Goal: Transaction & Acquisition: Obtain resource

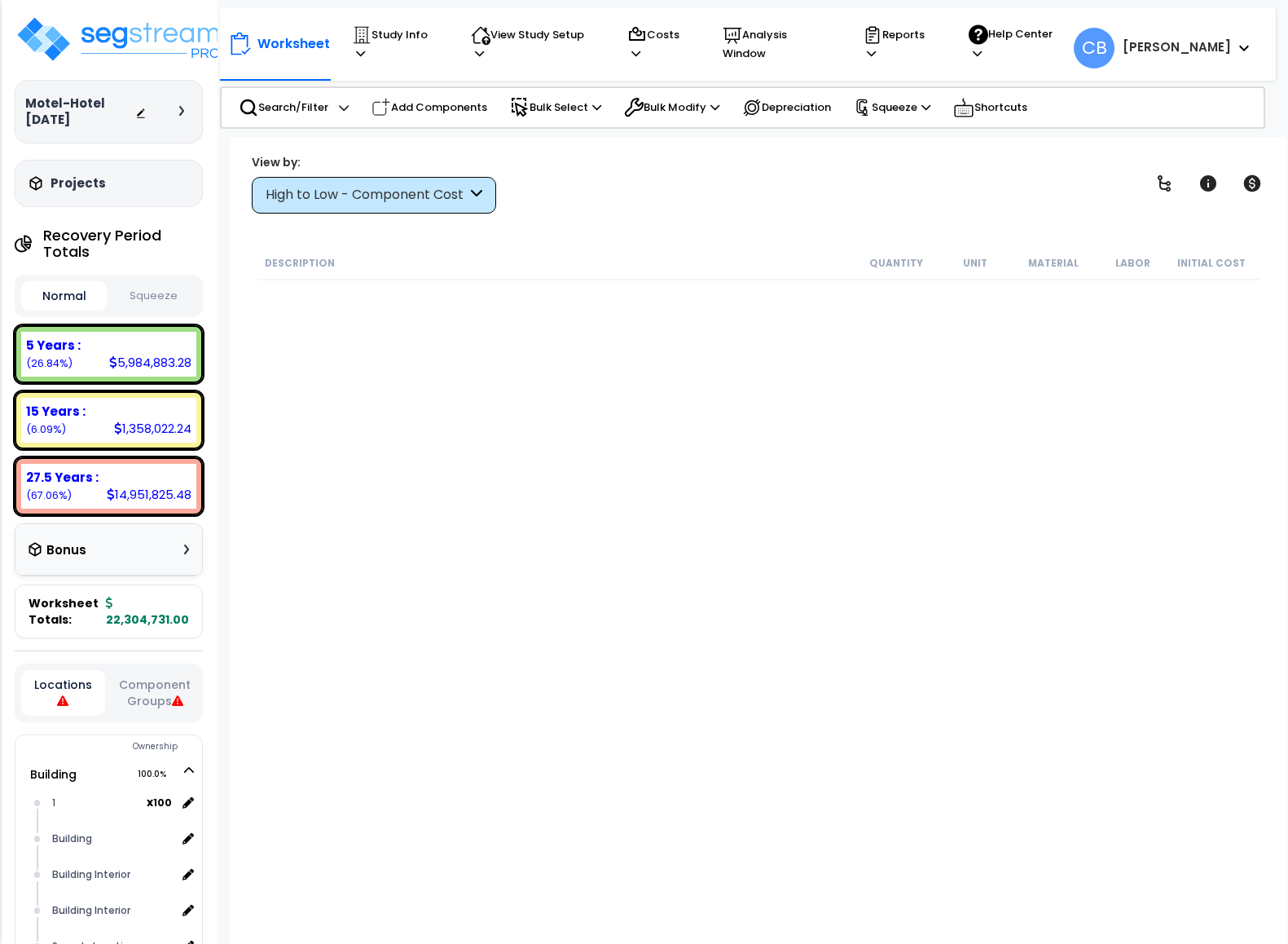
scroll to position [3722, 0]
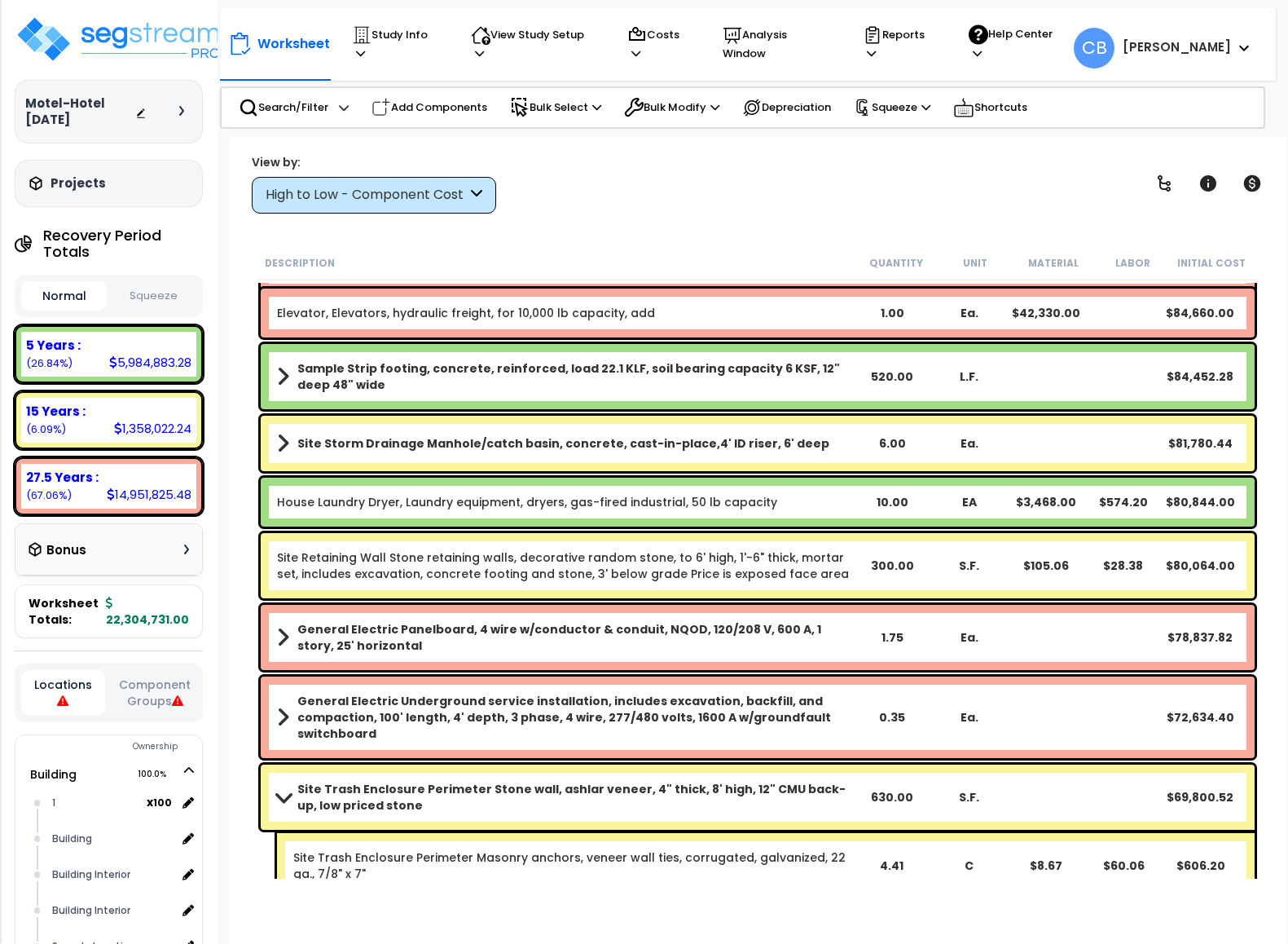
click at [423, 259] on div "Description" at bounding box center [560, 262] width 591 height 17
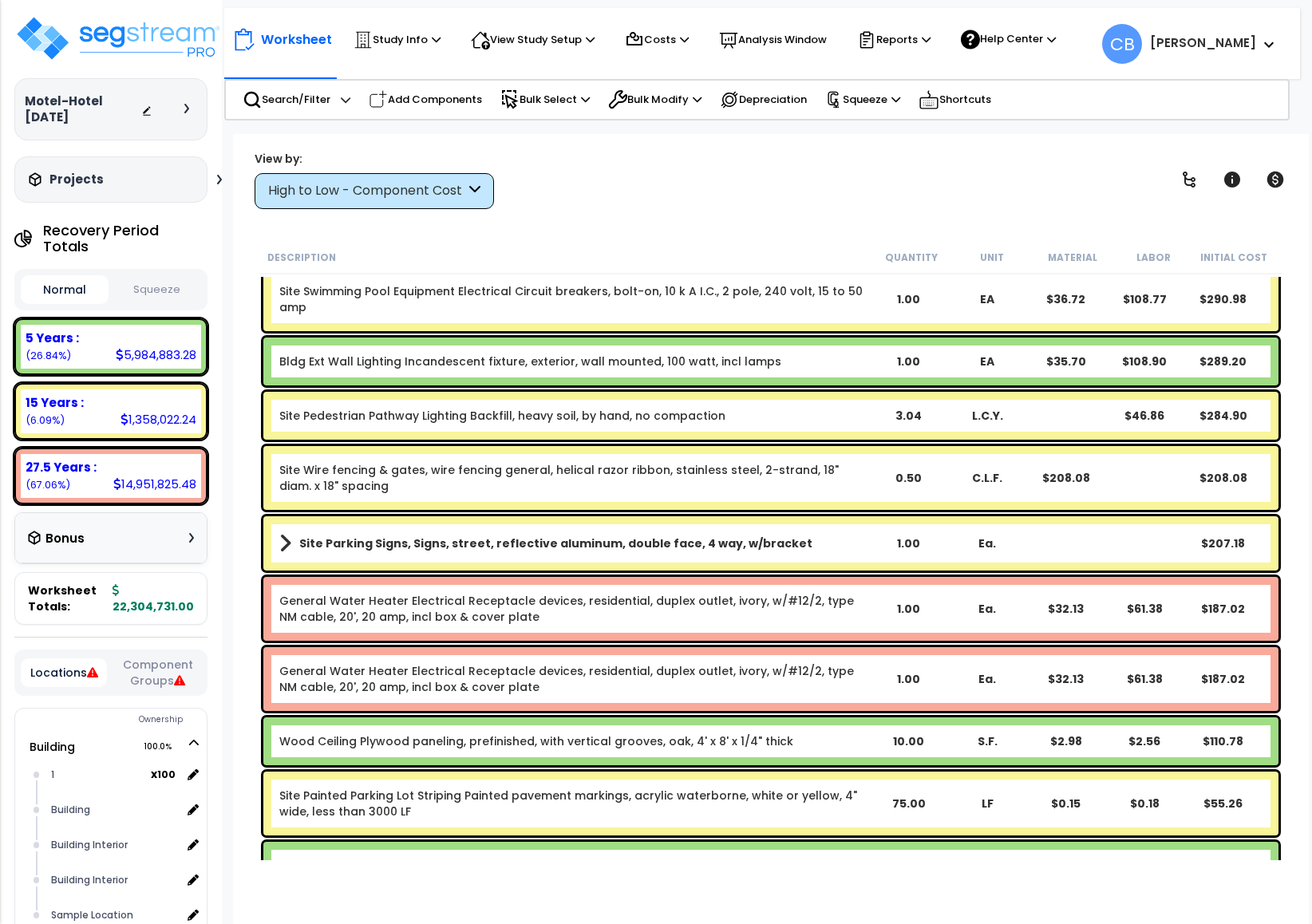
scroll to position [21168, 0]
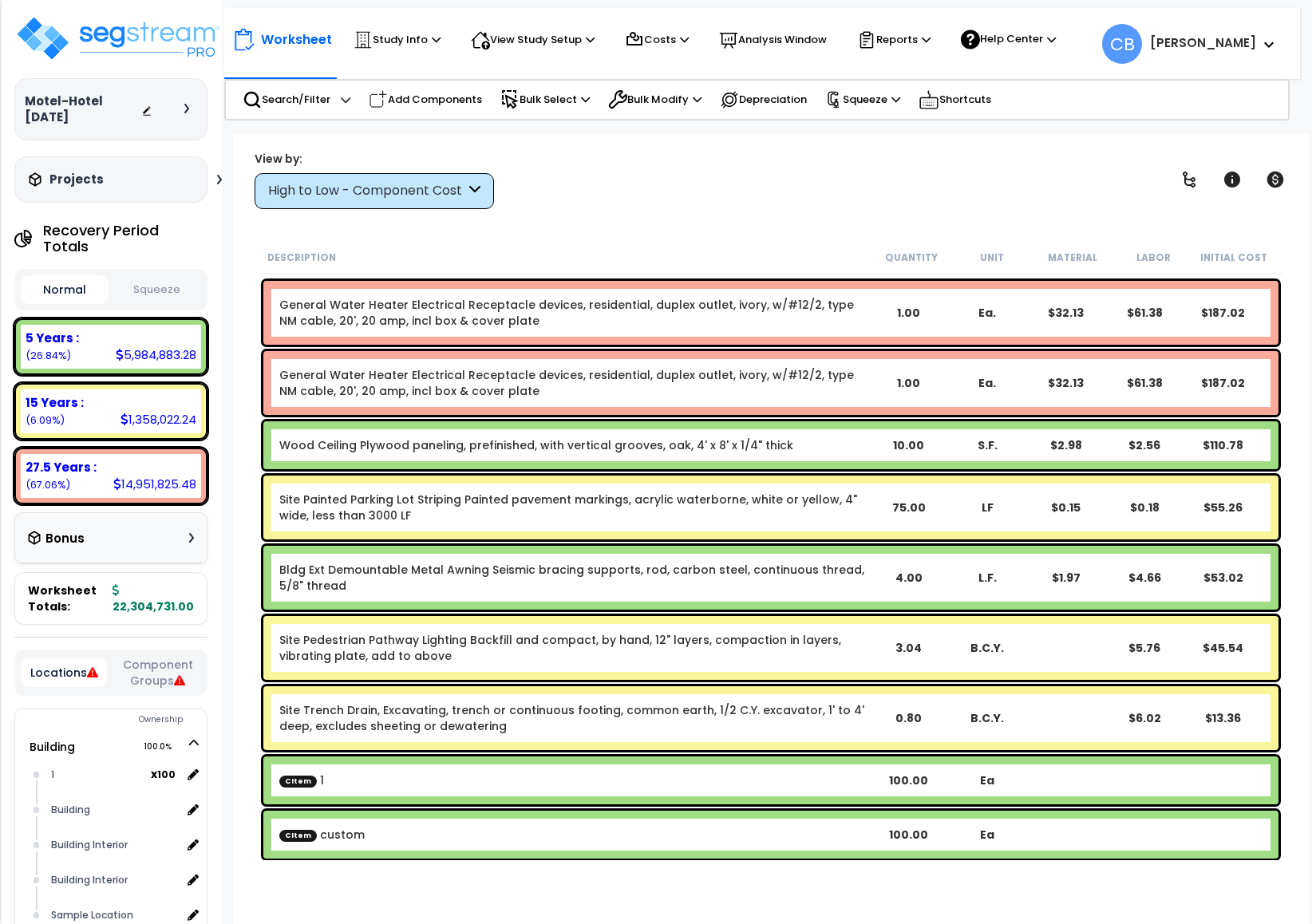
click at [632, 173] on div "View by: High to Low - Component Cost High to Low - Component Cost" at bounding box center [770, 179] width 1044 height 59
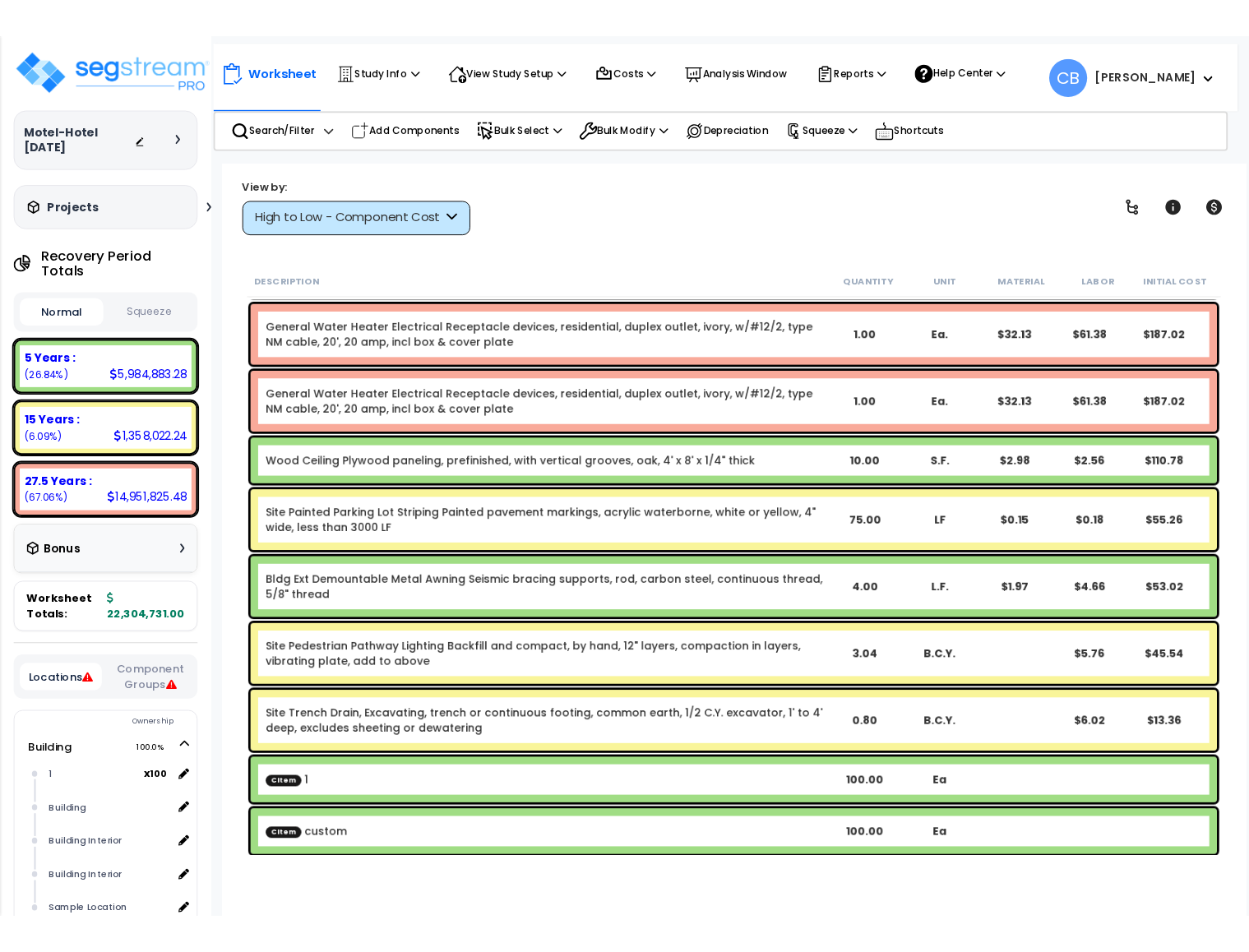
scroll to position [21541, 0]
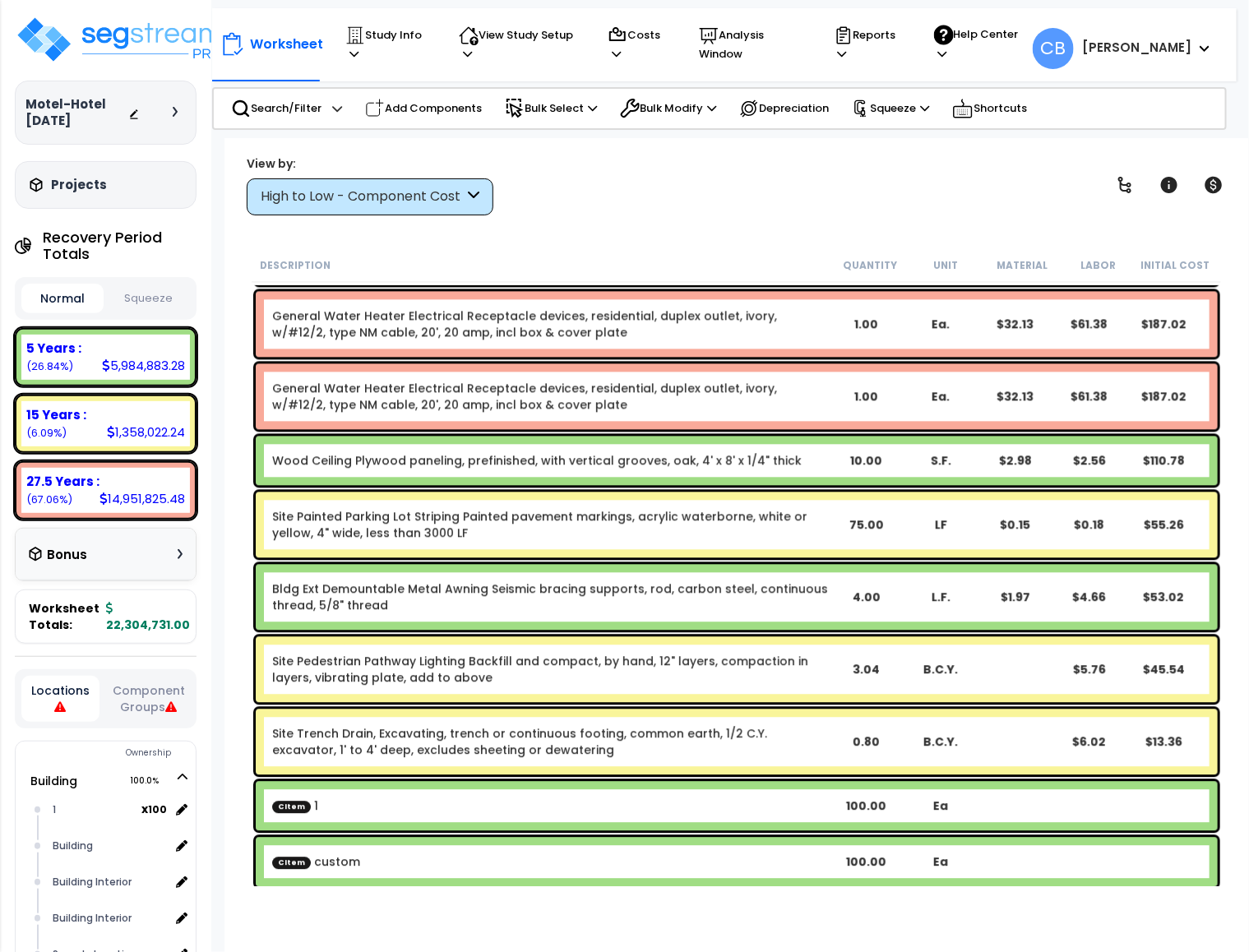
drag, startPoint x: 653, startPoint y: 363, endPoint x: 650, endPoint y: 373, distance: 10.4
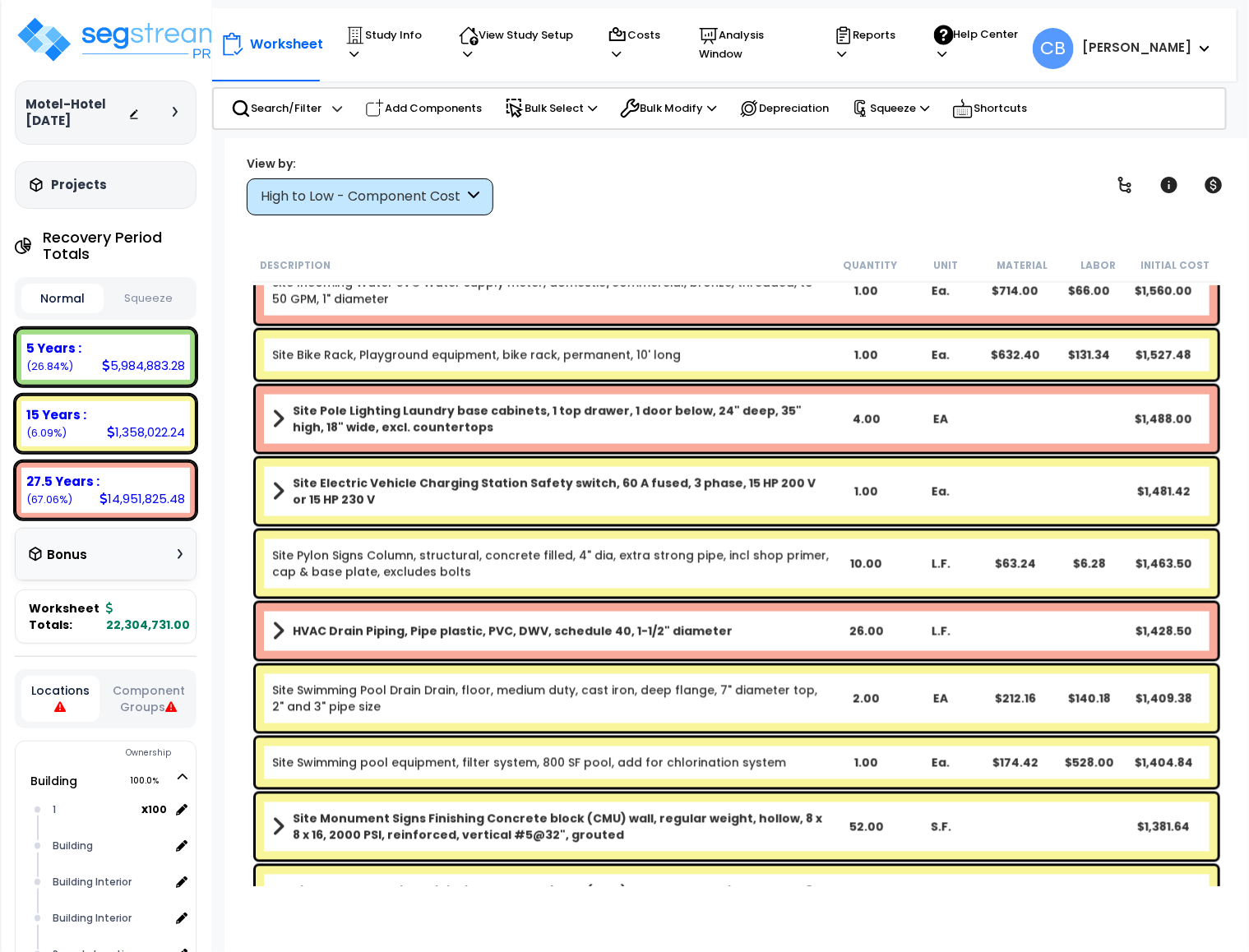
scroll to position [18498, 0]
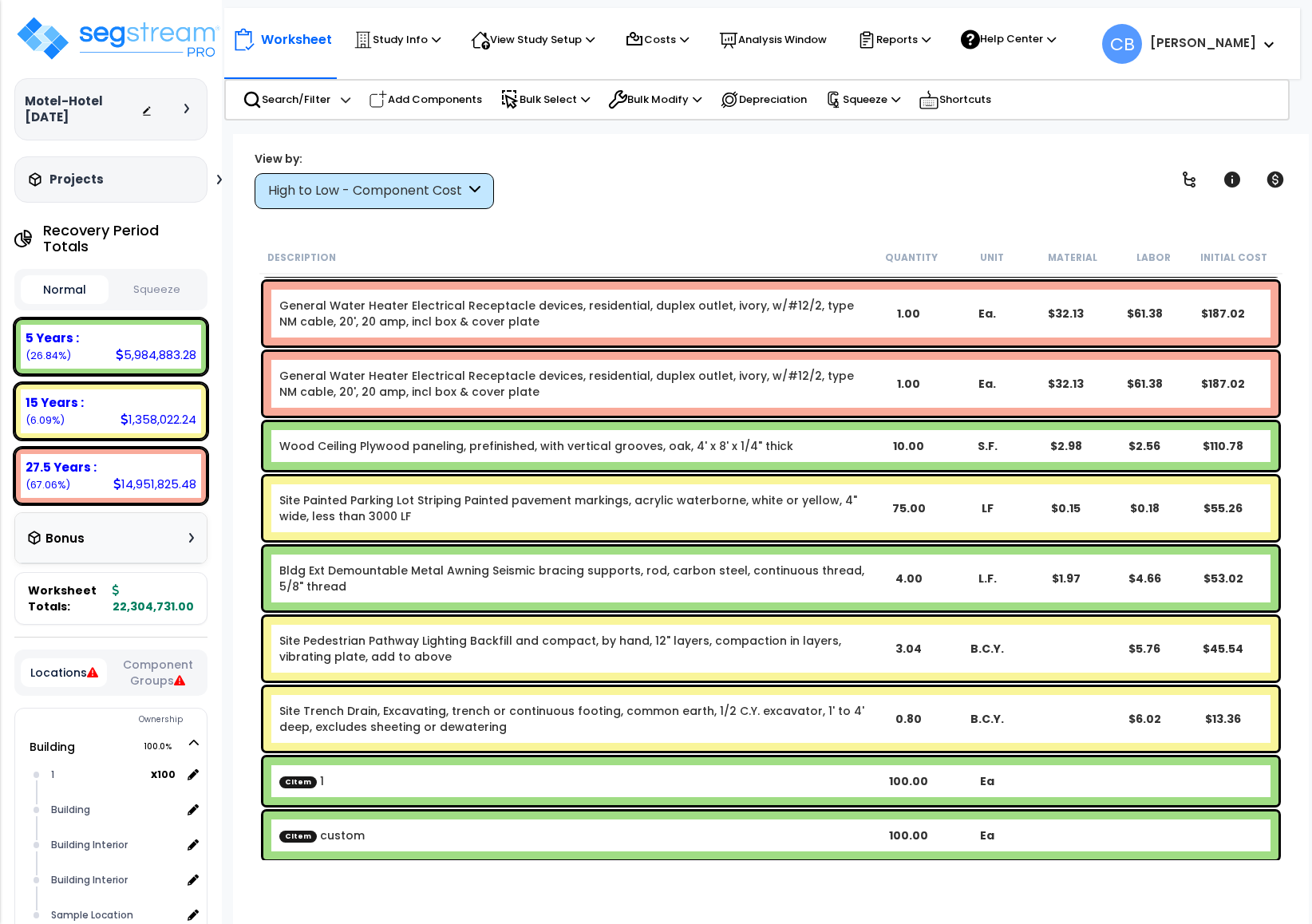
scroll to position [21431, 0]
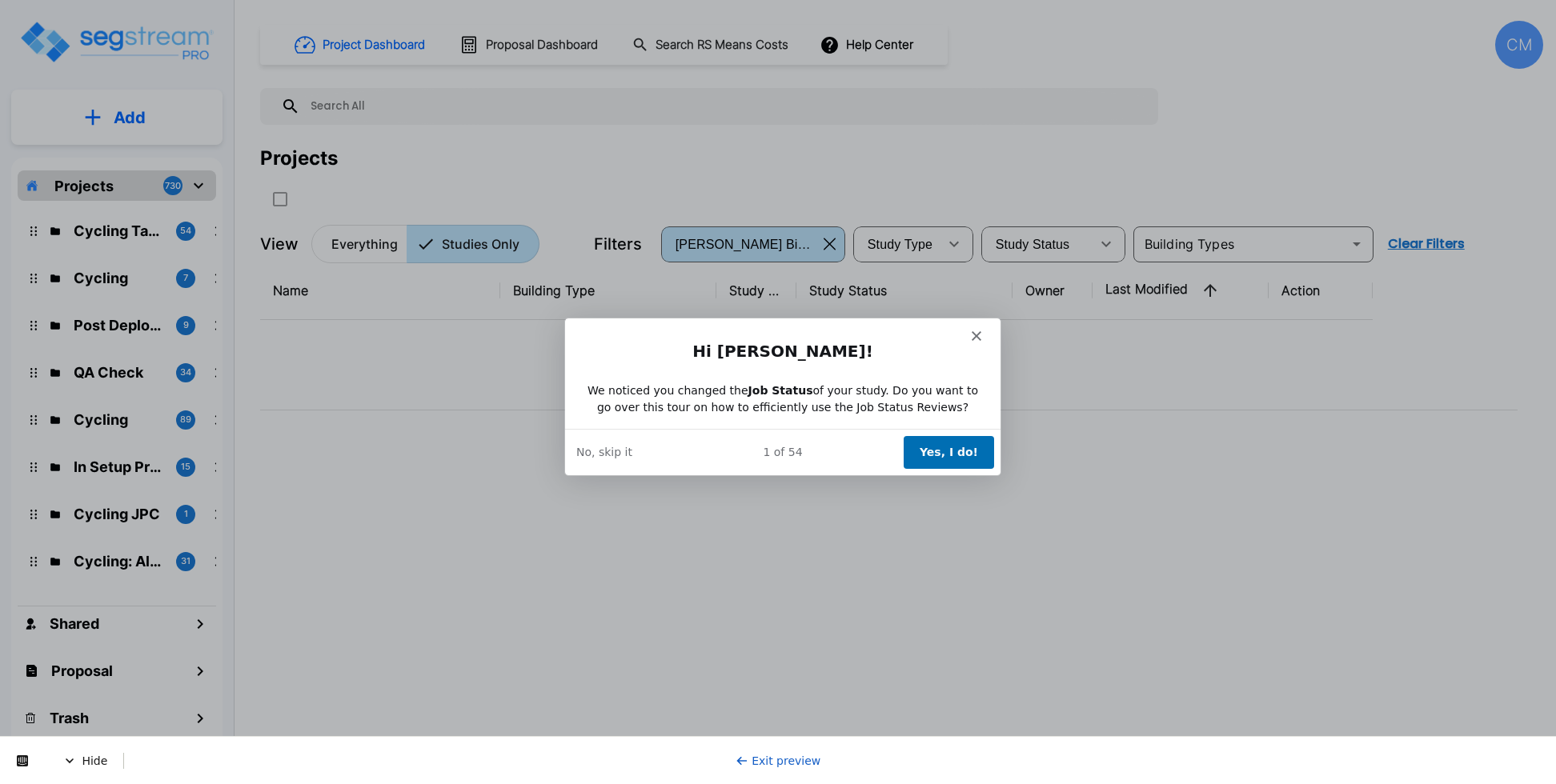
click at [951, 451] on button "Yes, I do!" at bounding box center [948, 451] width 91 height 33
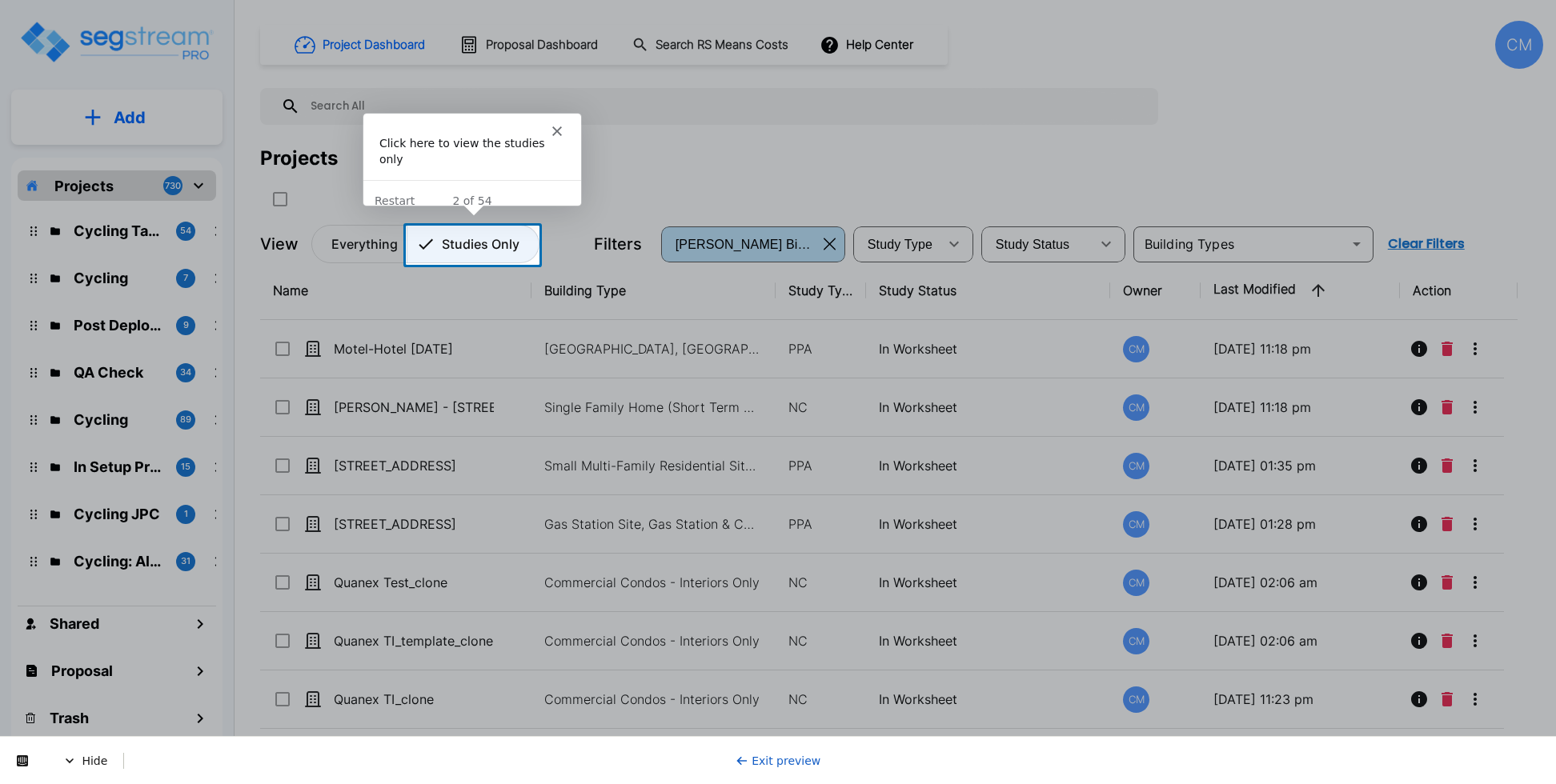
click at [483, 240] on p "Studies Only" at bounding box center [481, 244] width 78 height 19
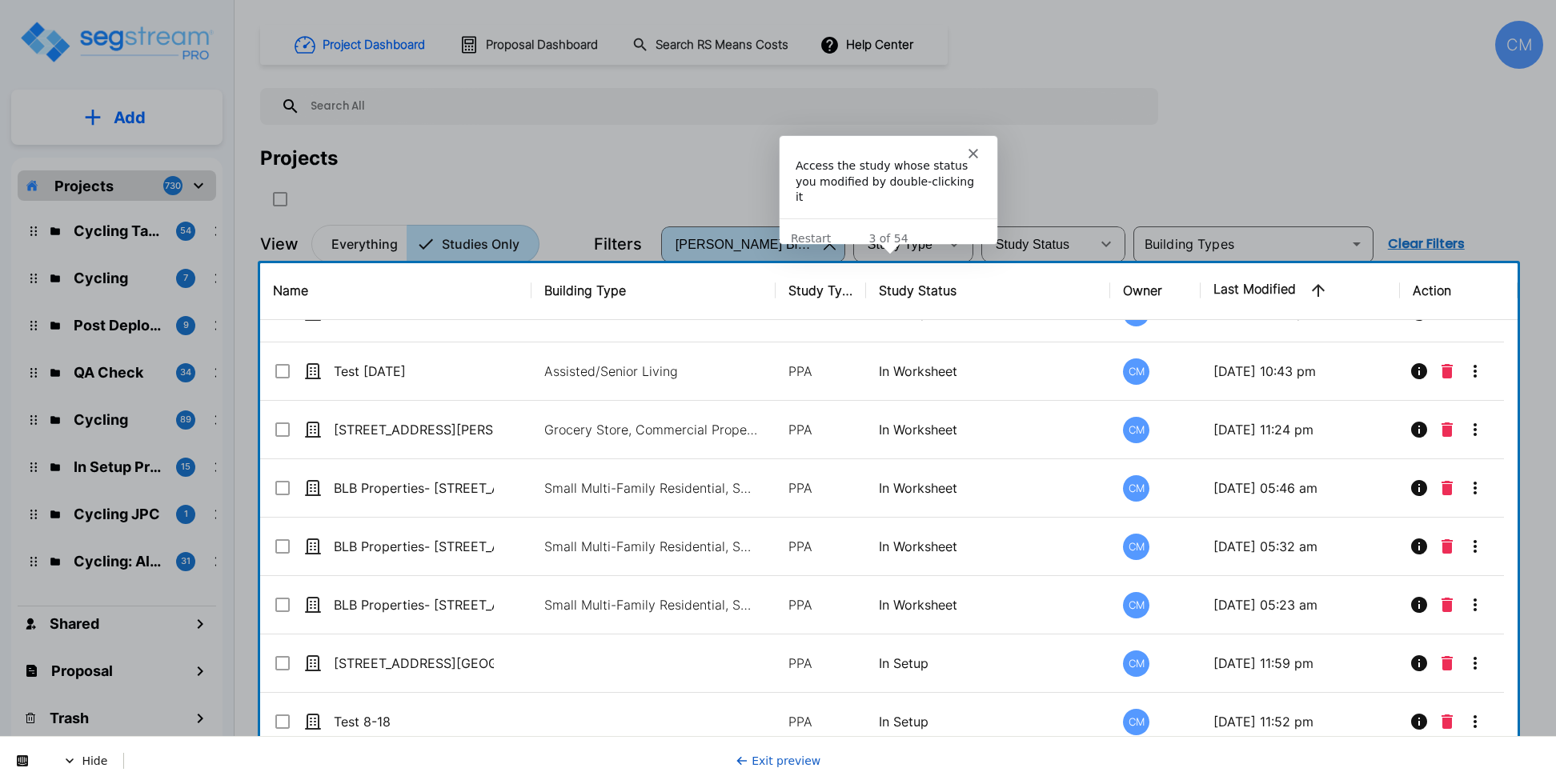
scroll to position [3519, 0]
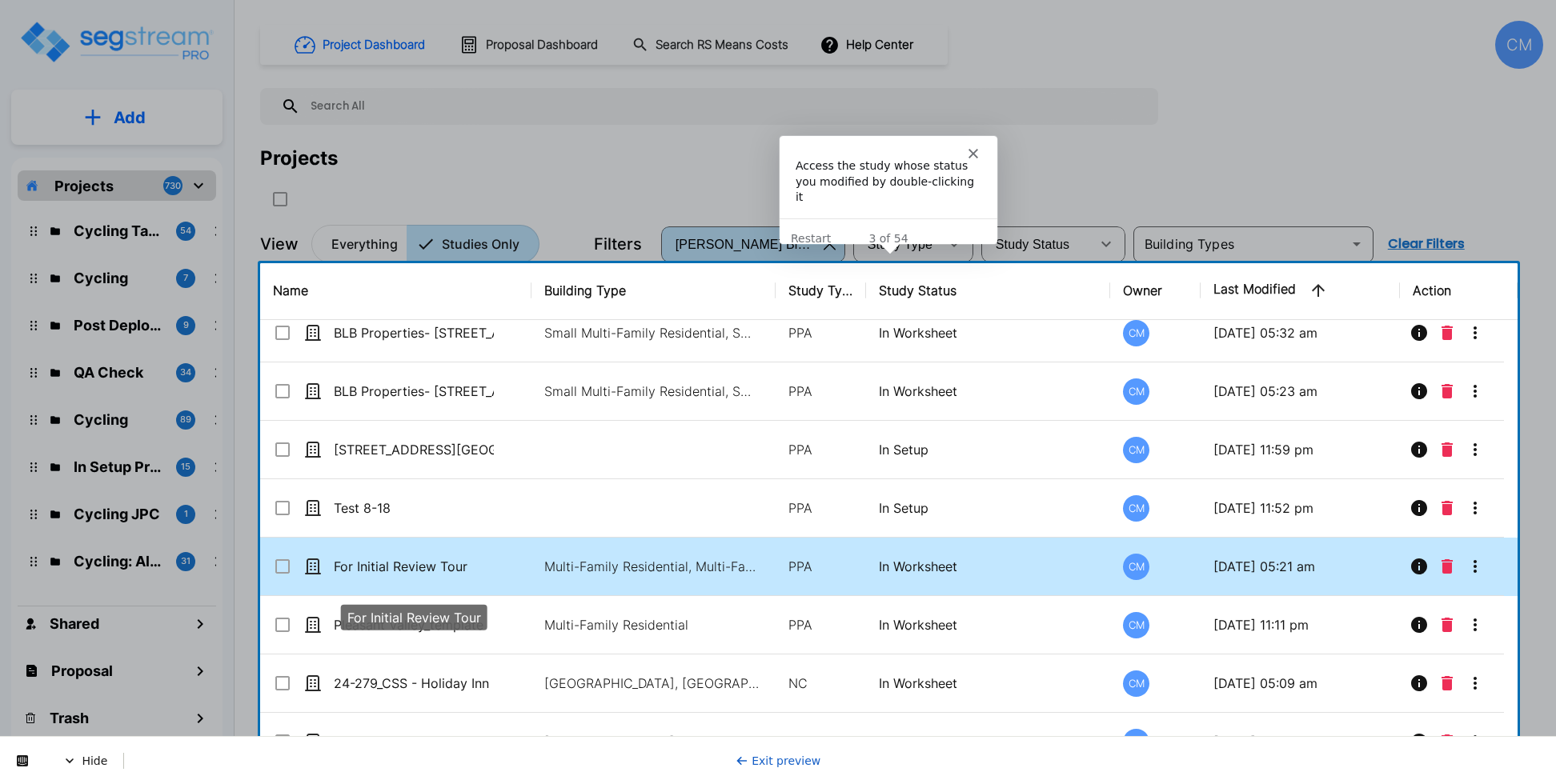
click at [424, 576] on p "For Initial Review Tour" at bounding box center [413, 566] width 160 height 19
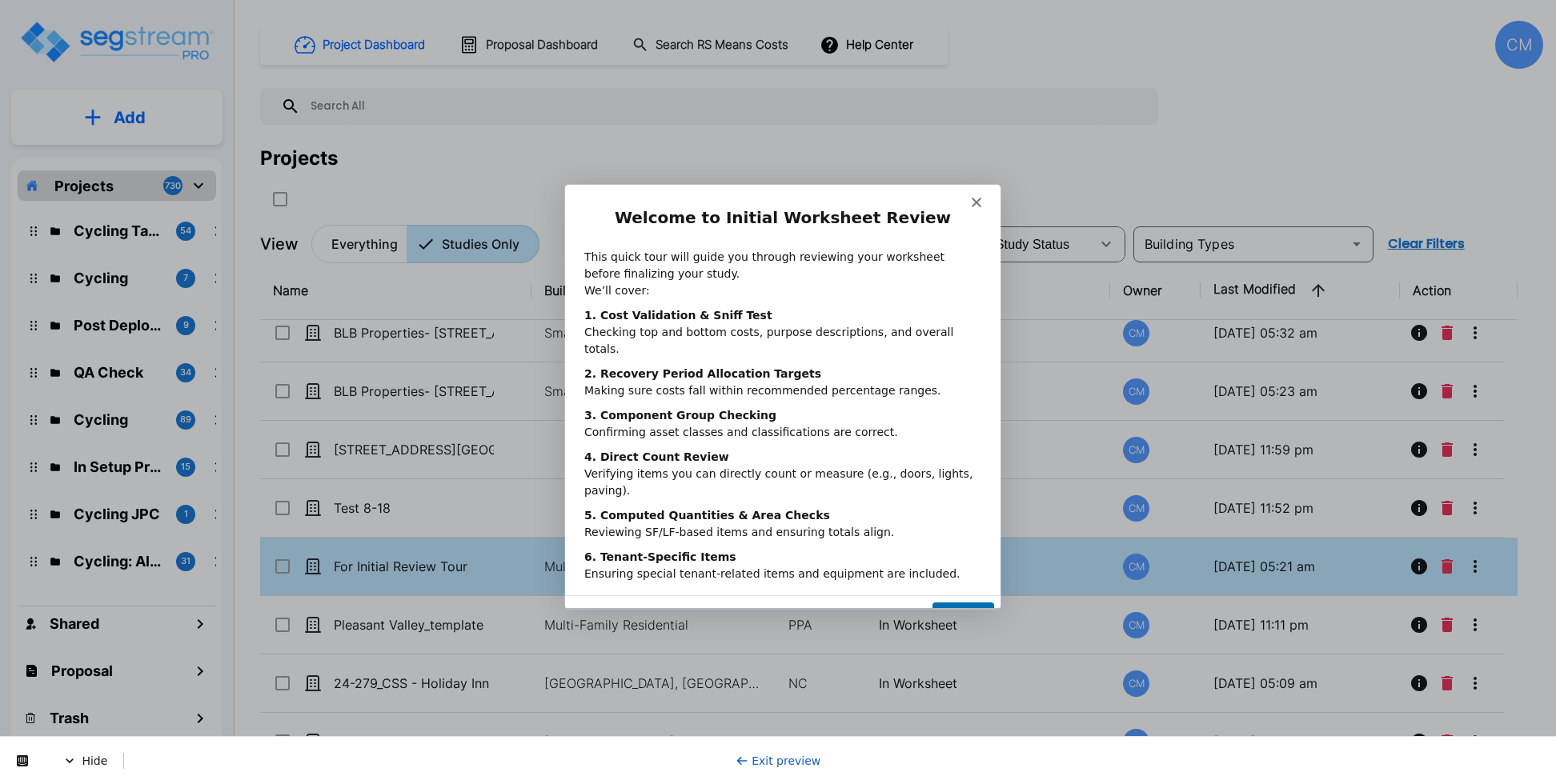
scroll to position [0, 0]
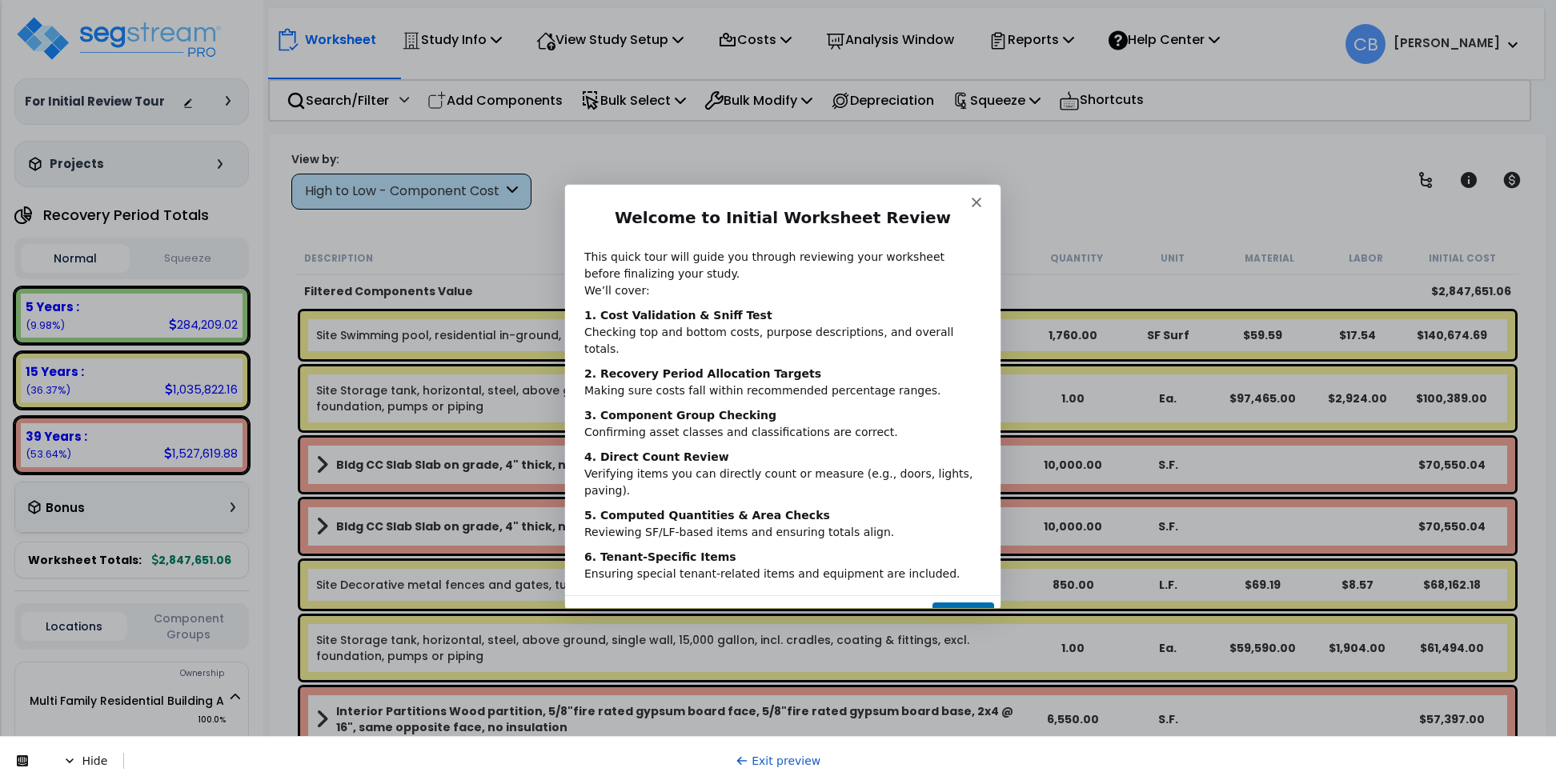
scroll to position [71, 0]
click at [944, 601] on button "Next" at bounding box center [961, 618] width 61 height 33
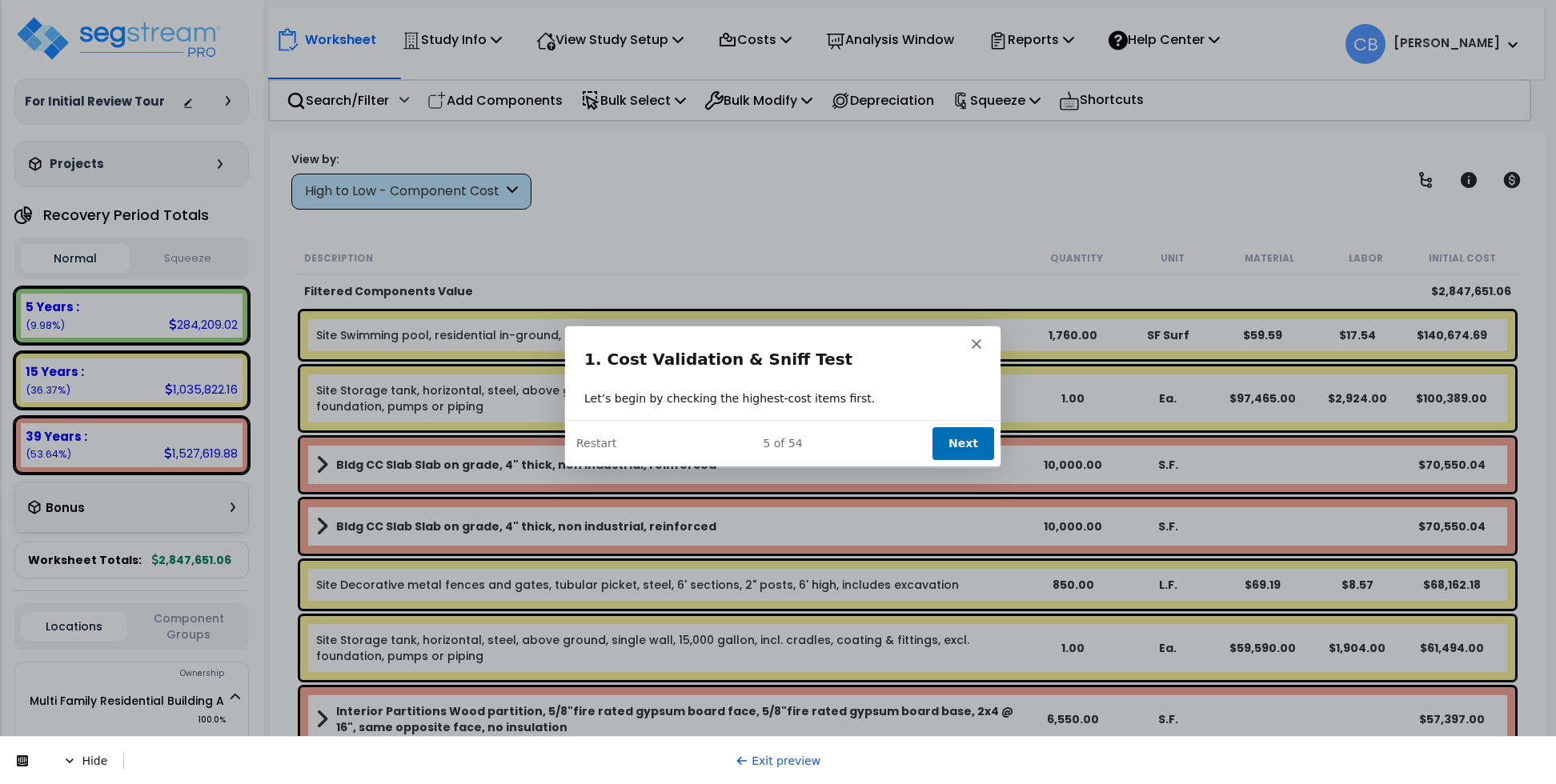
scroll to position [0, 0]
click at [949, 446] on button "Next" at bounding box center [961, 442] width 61 height 33
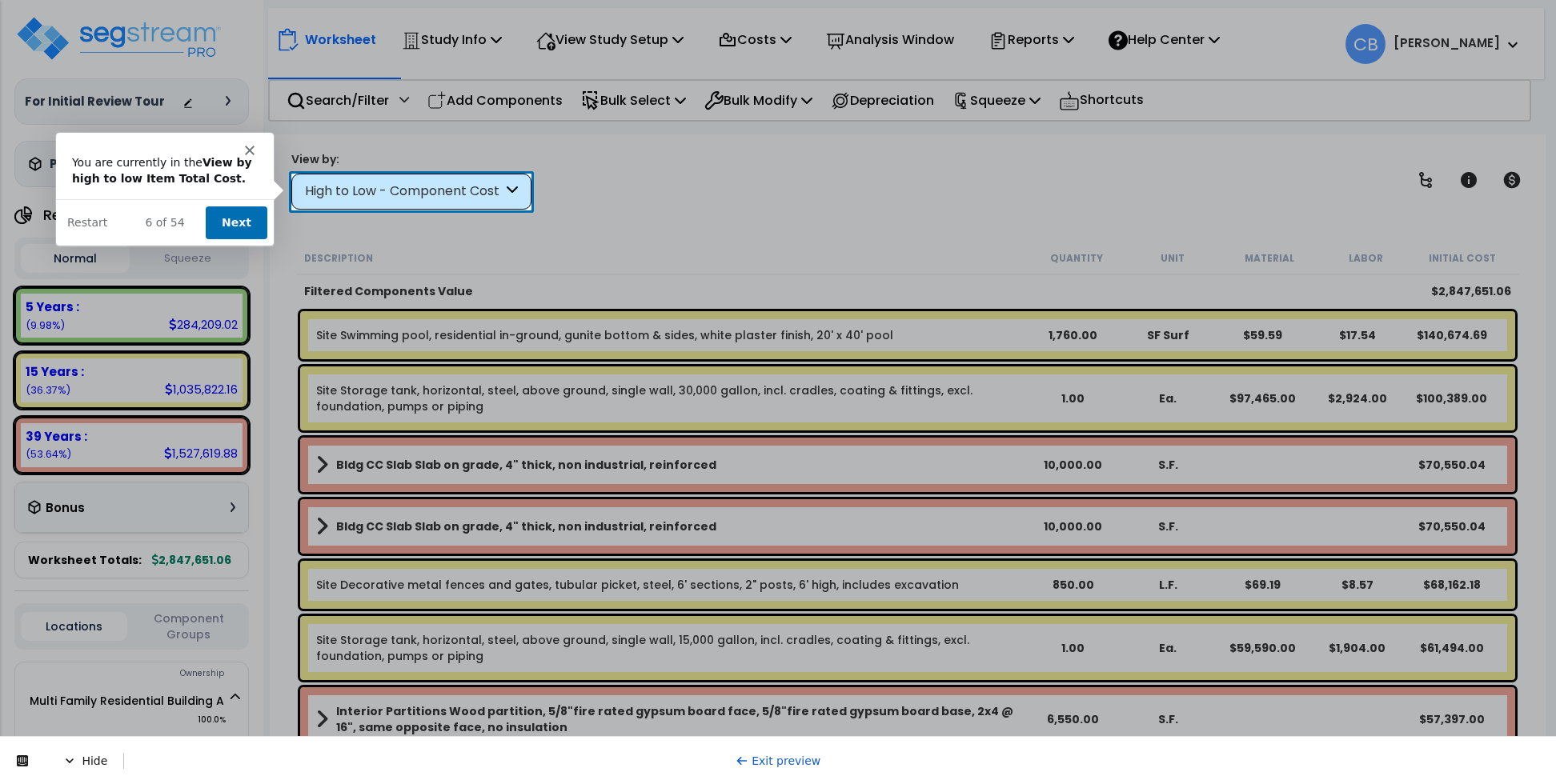
click at [253, 217] on button "Next" at bounding box center [234, 222] width 61 height 33
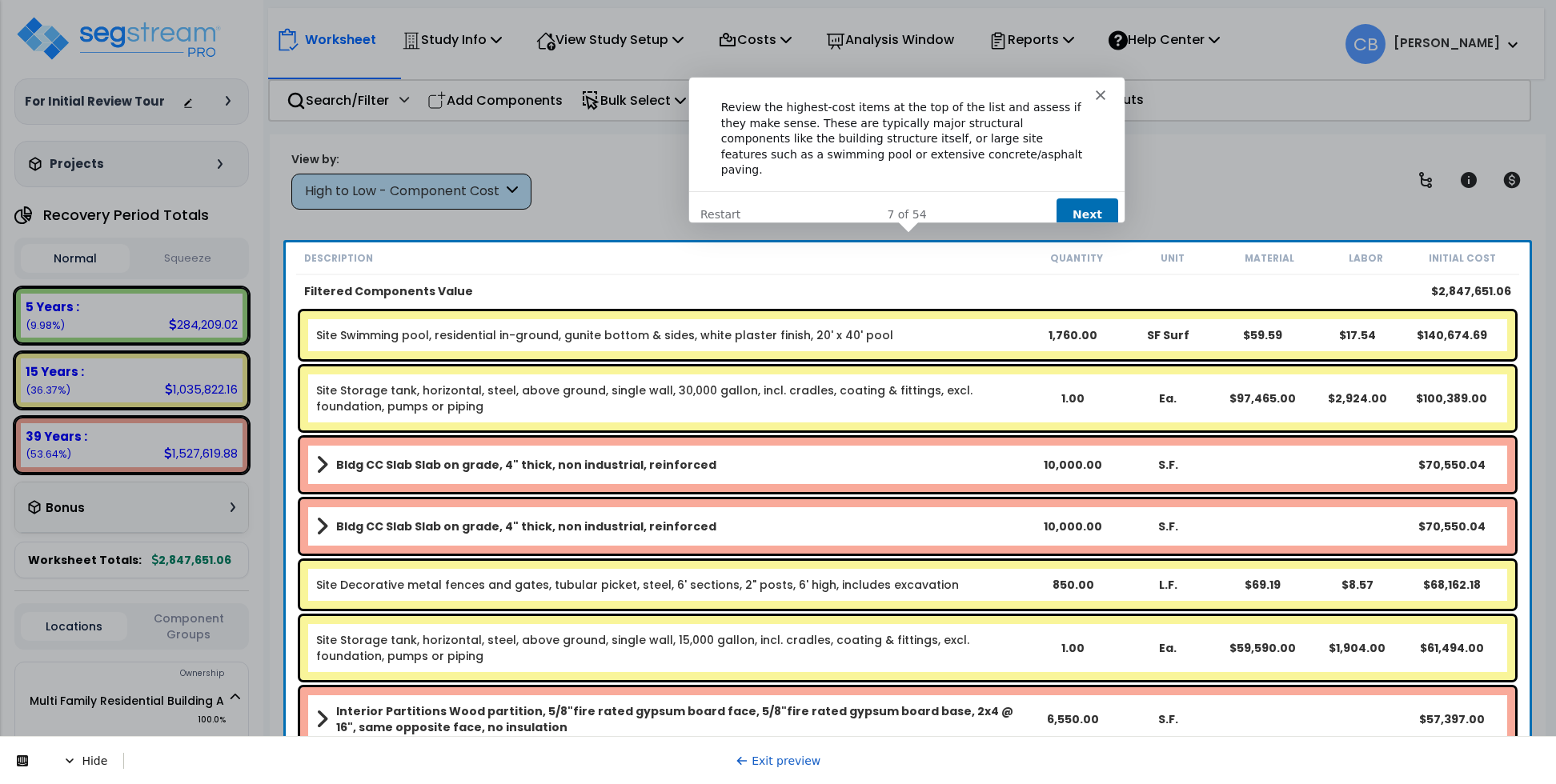
click at [1074, 208] on button "Next" at bounding box center [1086, 213] width 61 height 33
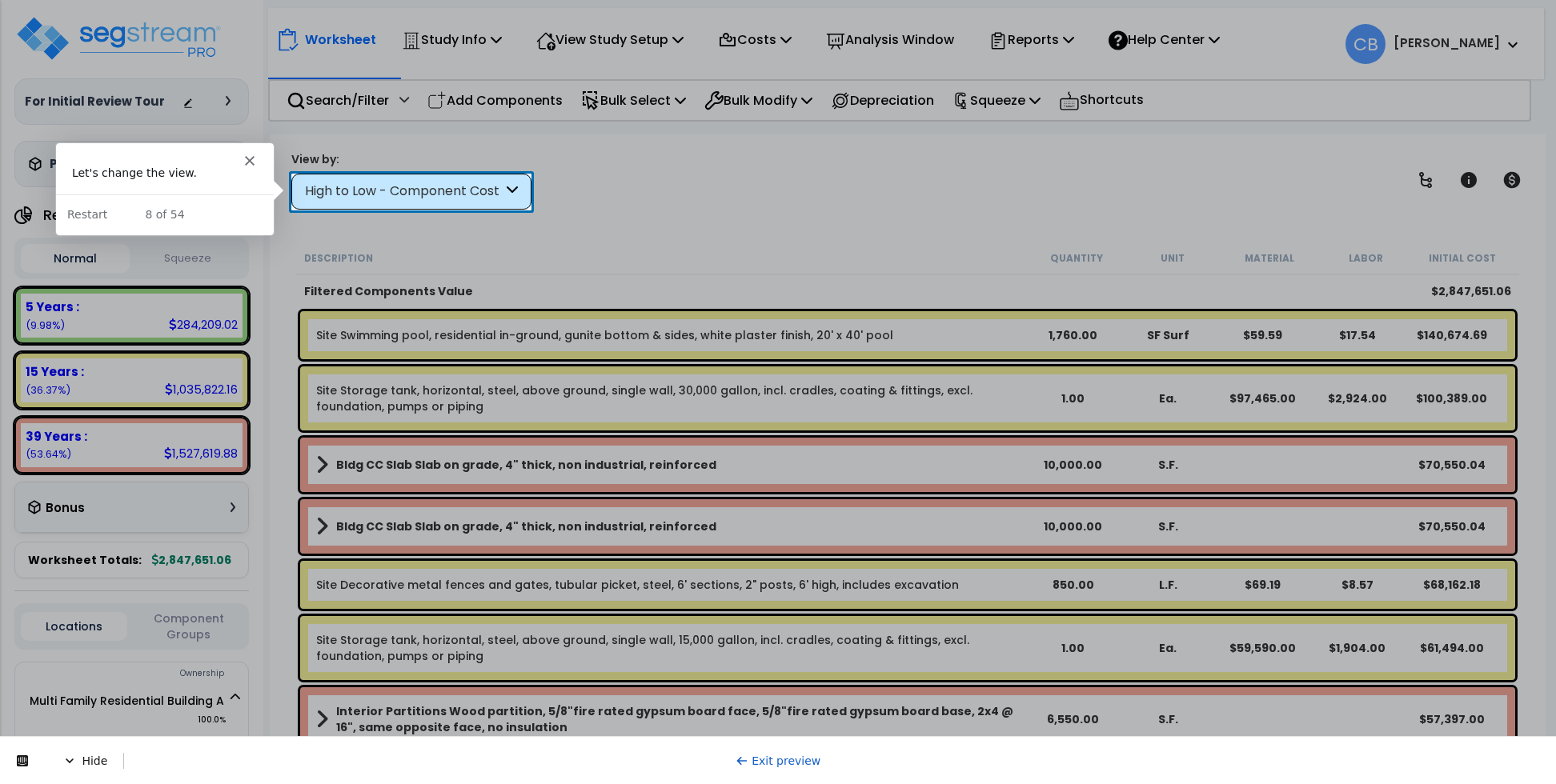
click at [394, 197] on div "High to Low - Component Cost" at bounding box center [403, 191] width 198 height 18
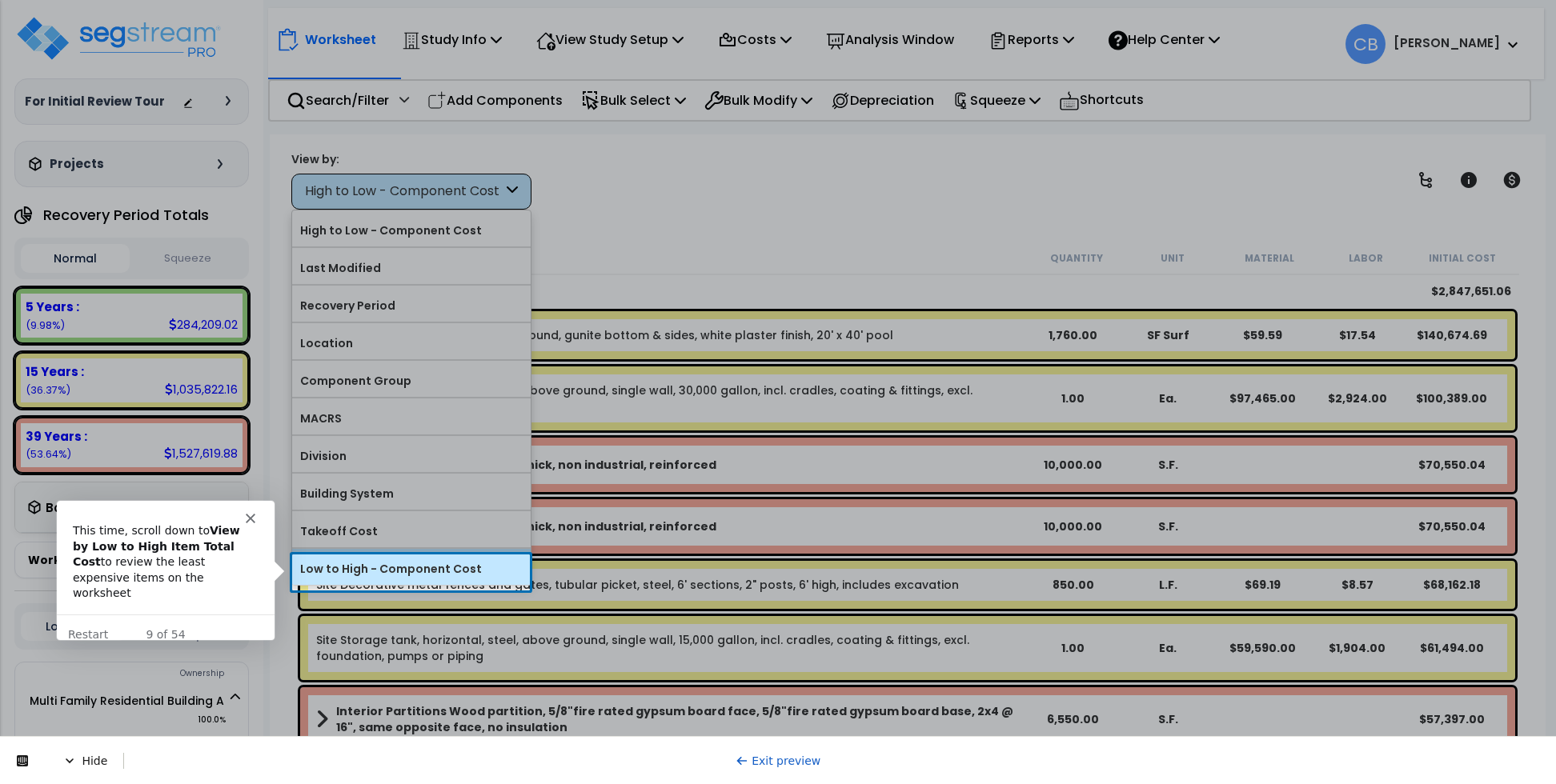
click at [336, 574] on label "Low to High - Component Cost" at bounding box center [411, 568] width 238 height 24
click at [0, 0] on input "Low to High - Component Cost" at bounding box center [0, 0] width 0 height 0
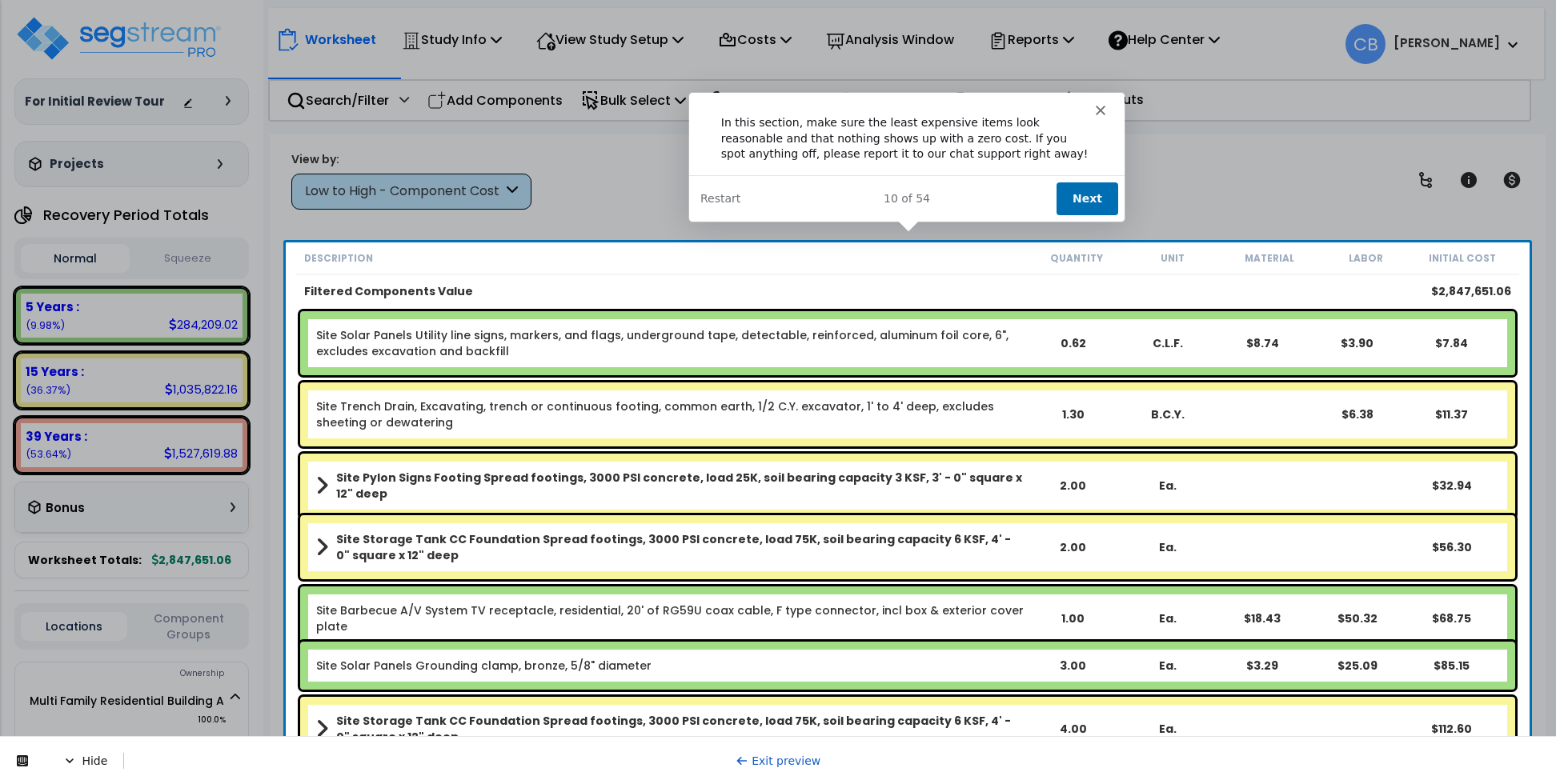
click at [1071, 191] on button "Next" at bounding box center [1086, 198] width 61 height 33
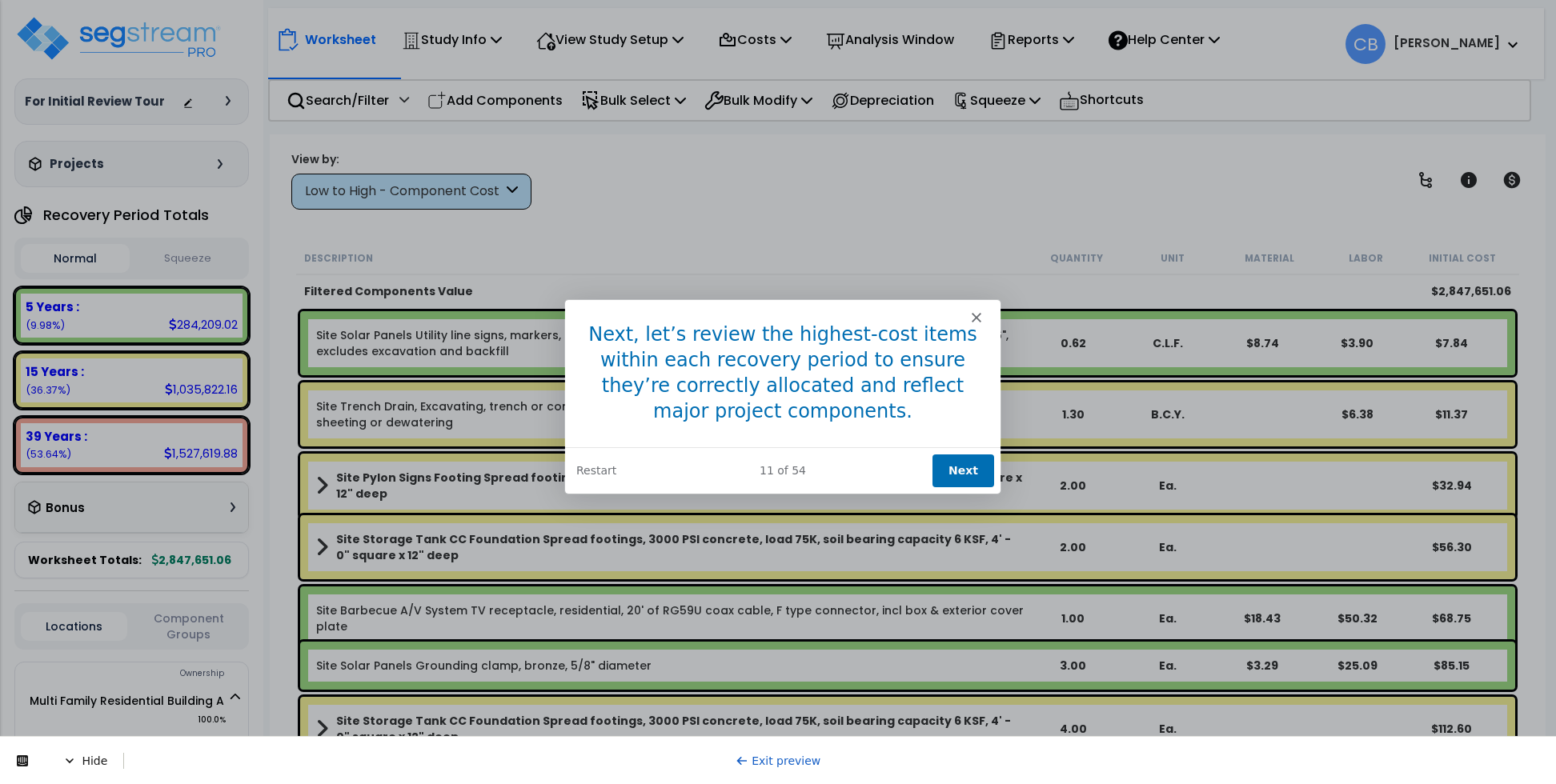
click at [948, 470] on button "Next" at bounding box center [961, 470] width 61 height 33
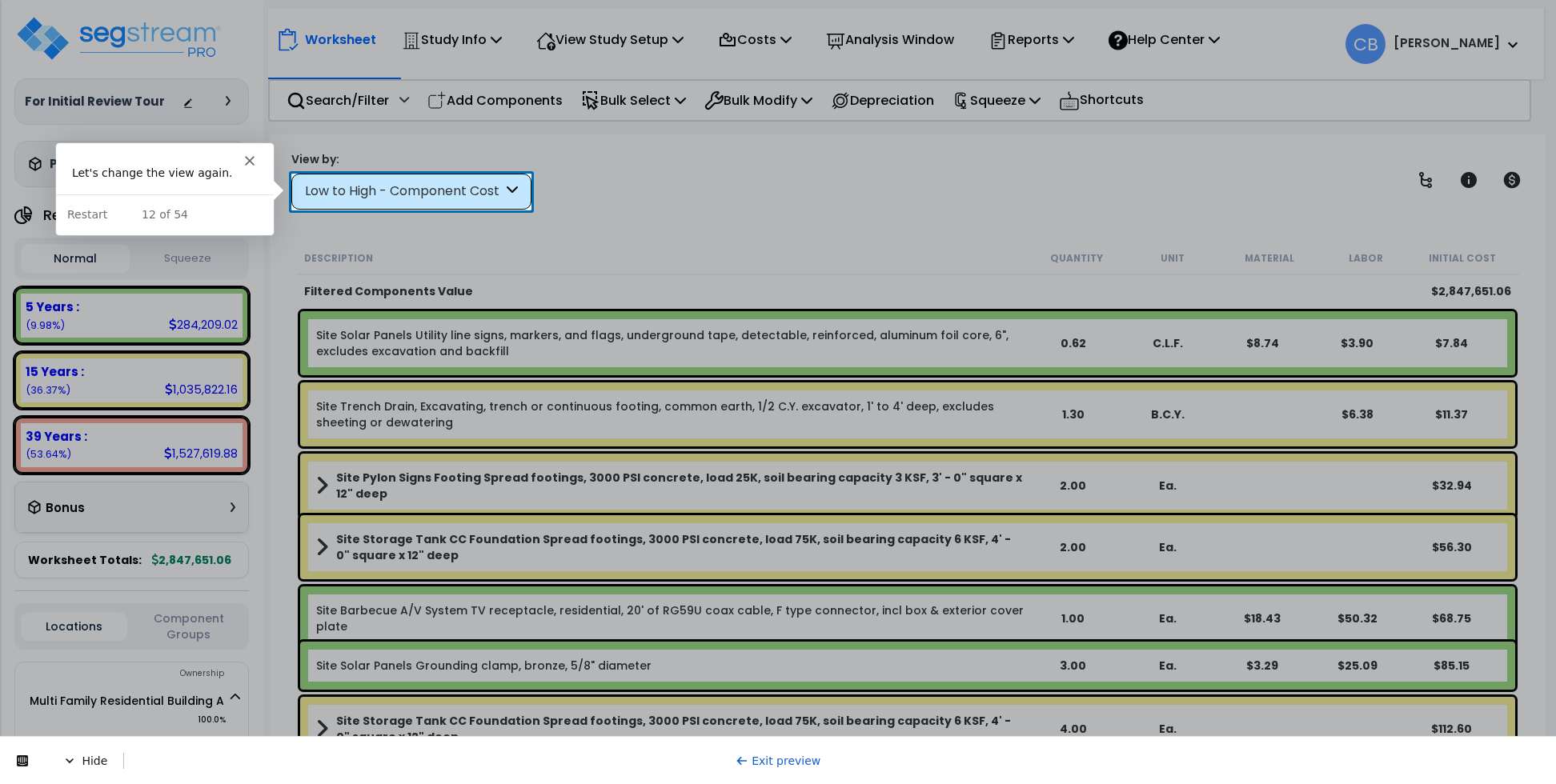
click at [395, 192] on div "Low to High - Component Cost" at bounding box center [403, 191] width 198 height 18
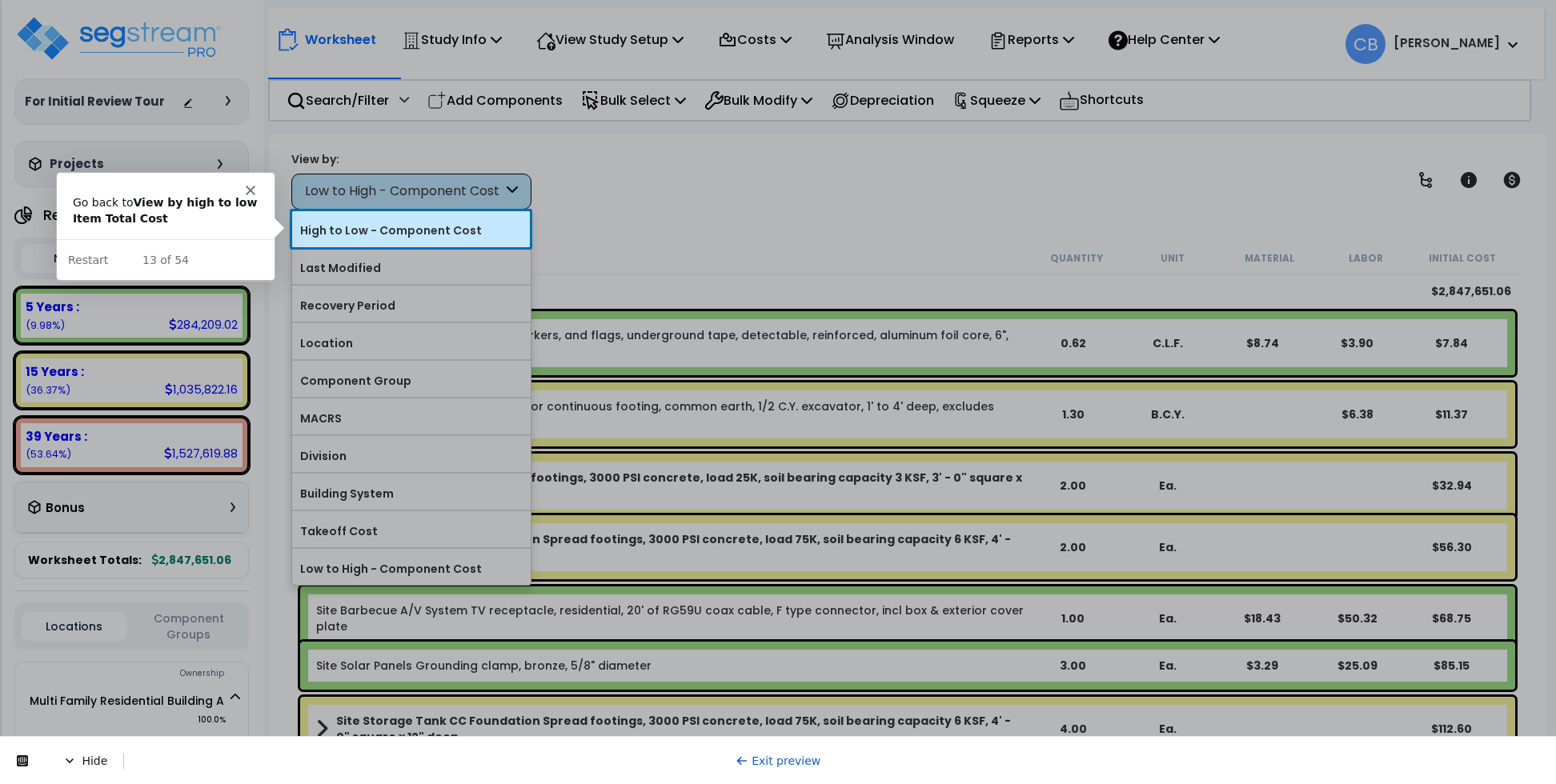
click at [381, 231] on label "High to Low - Component Cost" at bounding box center [411, 230] width 238 height 24
click at [0, 0] on input "High to Low - Component Cost" at bounding box center [0, 0] width 0 height 0
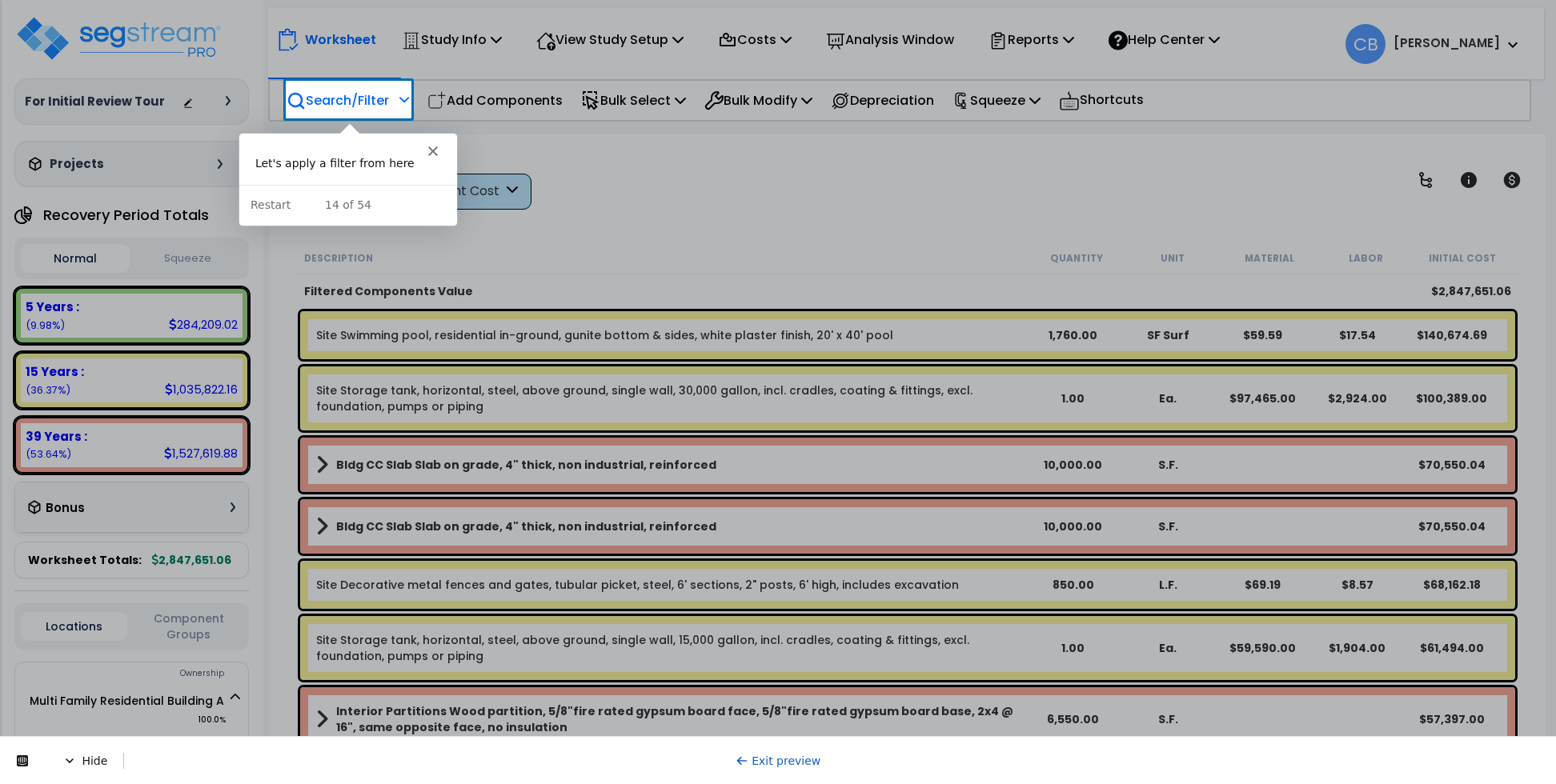
click at [335, 96] on p "Search/Filter" at bounding box center [337, 100] width 103 height 22
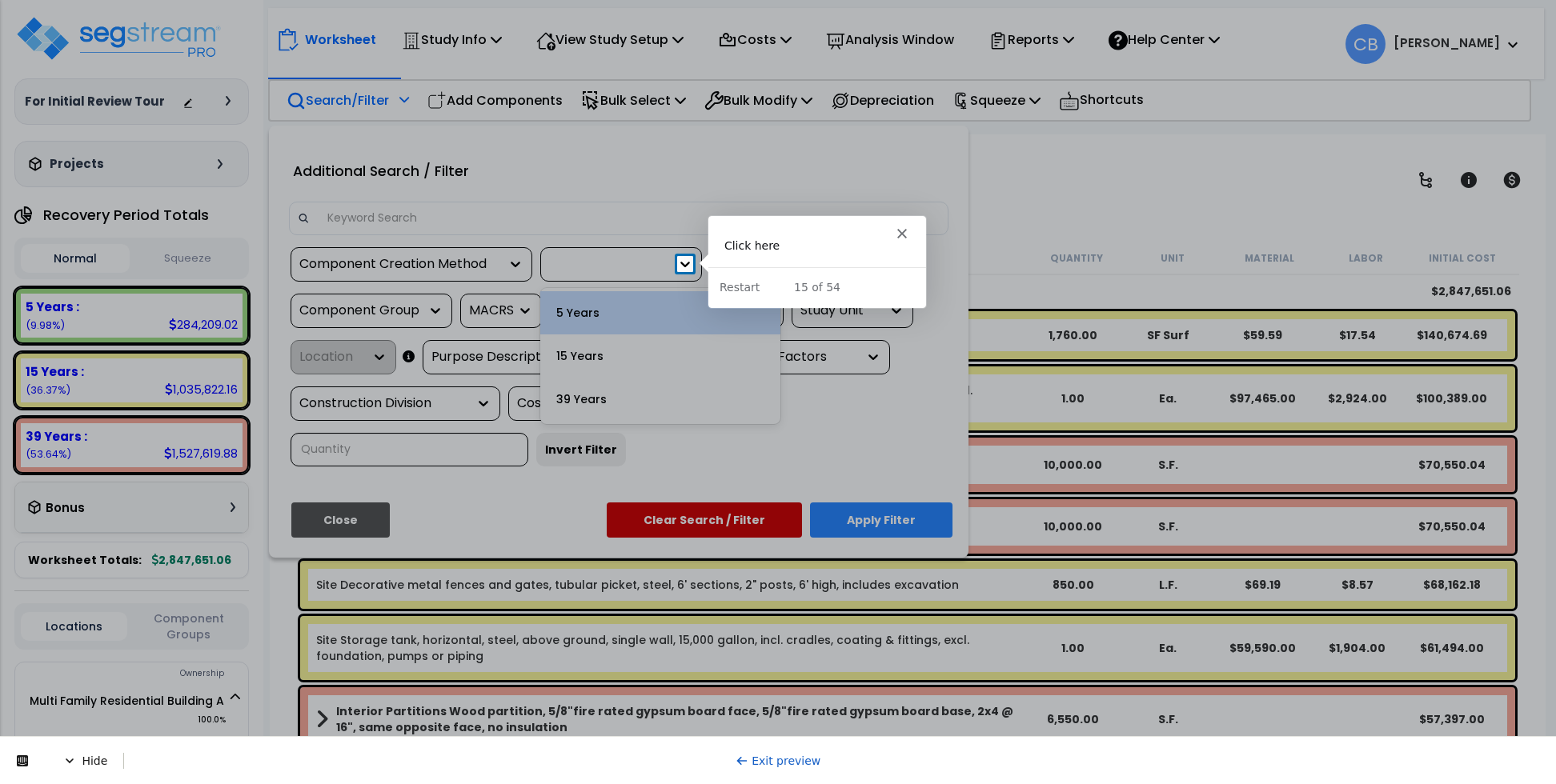
click at [687, 263] on icon at bounding box center [684, 264] width 9 height 5
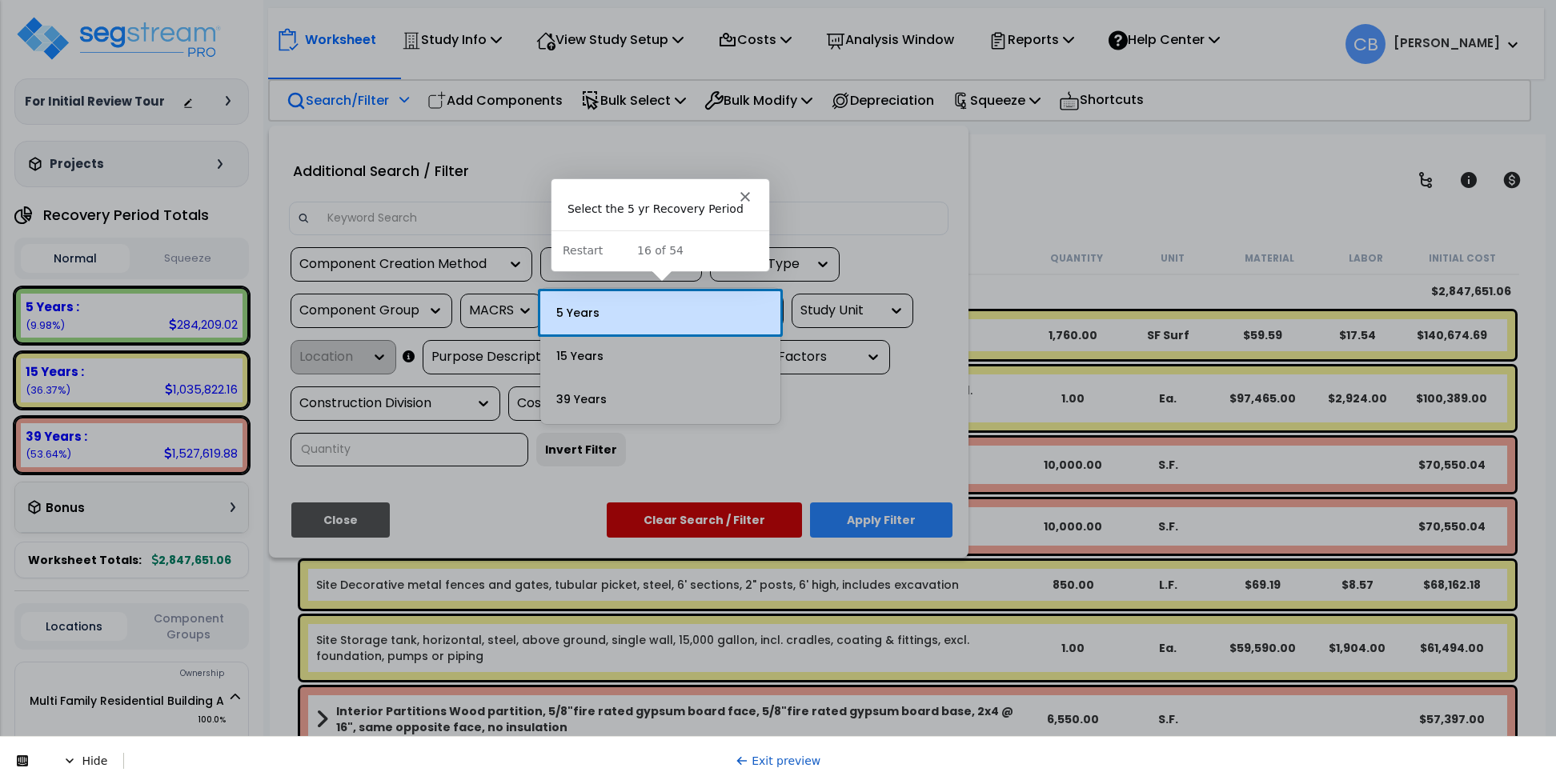
click at [602, 314] on div "5 Years" at bounding box center [660, 313] width 240 height 43
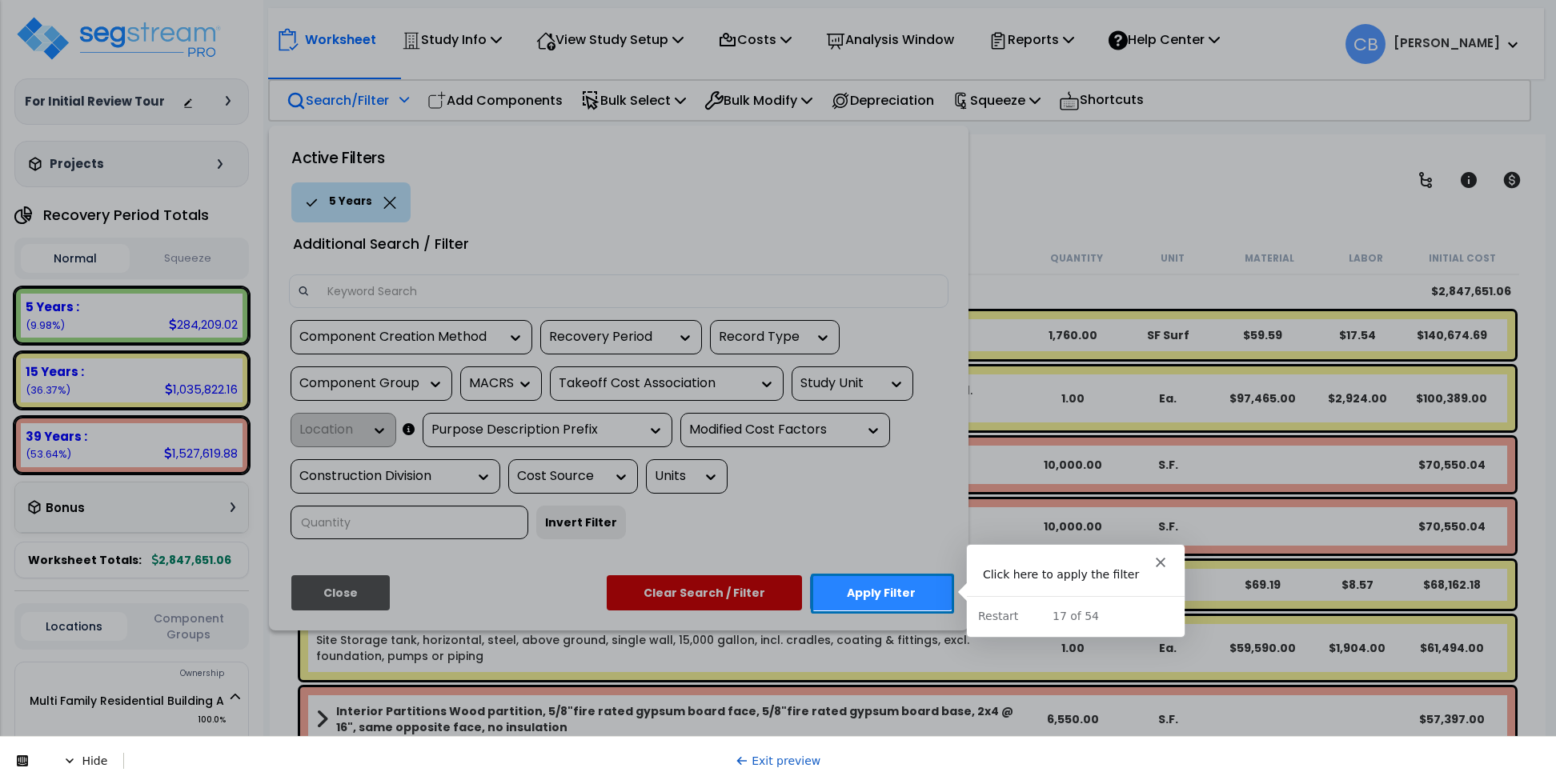
click at [885, 605] on button "Apply Filter" at bounding box center [880, 593] width 142 height 35
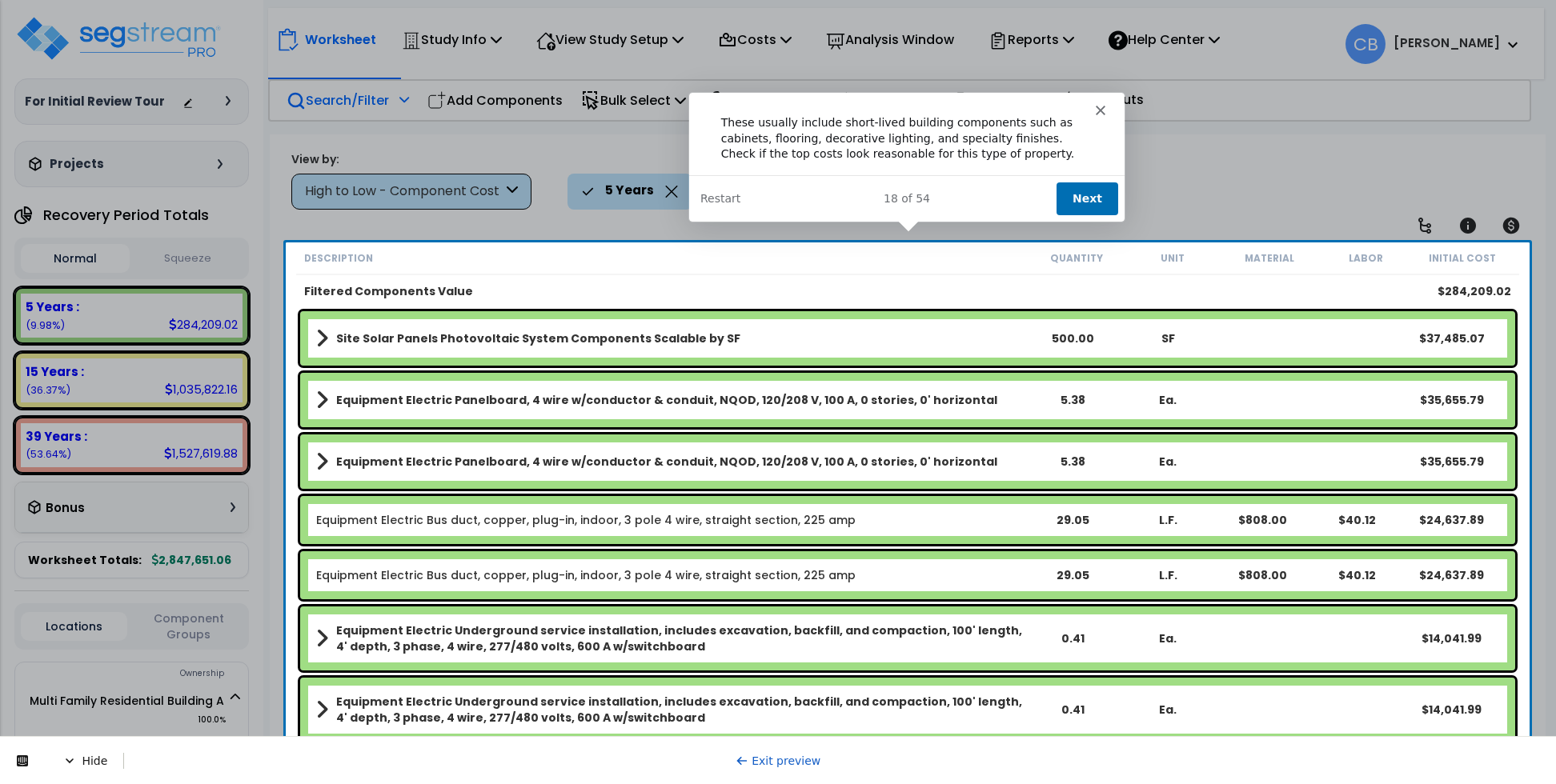
click at [1080, 204] on button "Next" at bounding box center [1086, 198] width 61 height 33
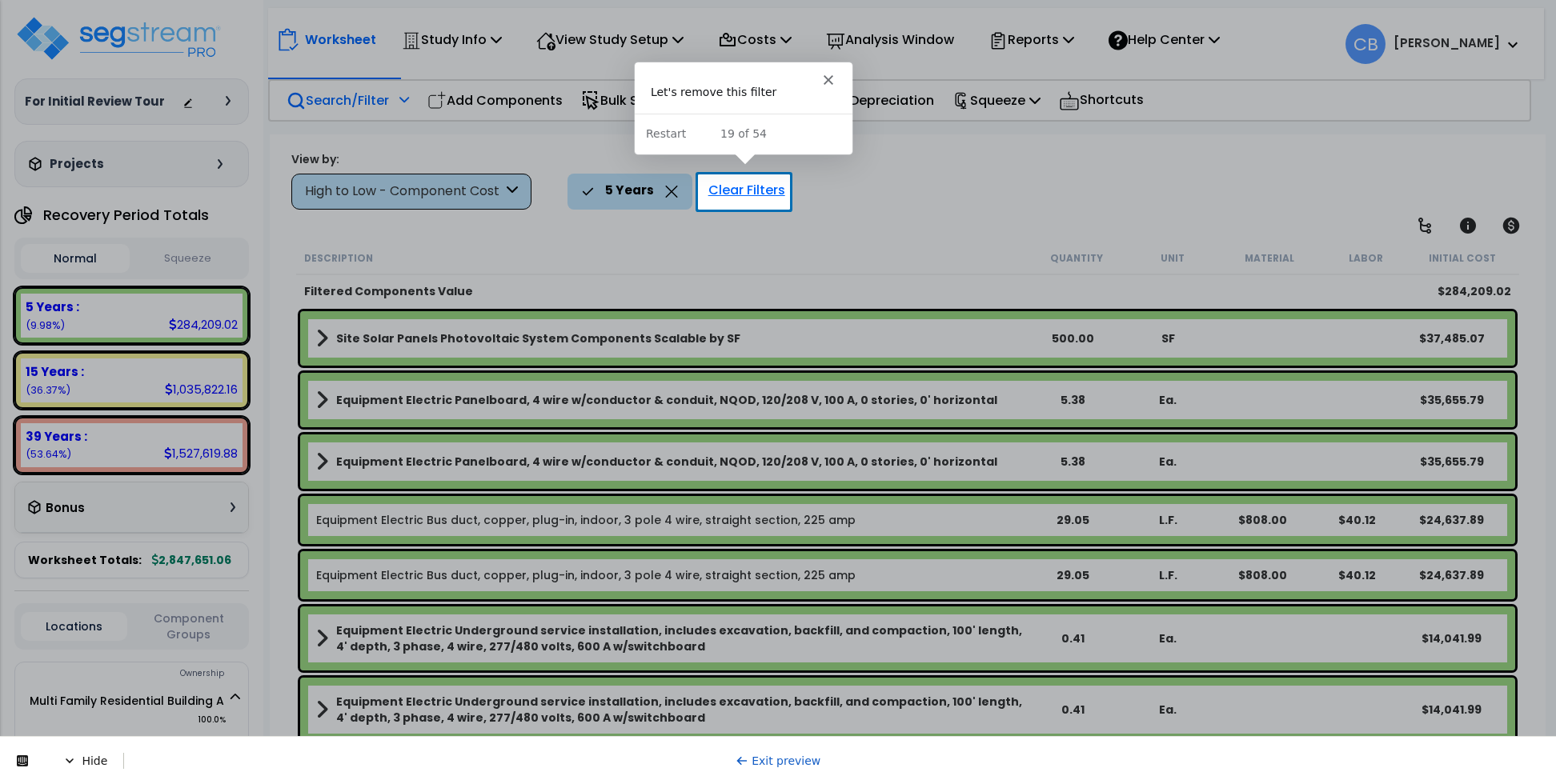
click at [756, 192] on div "Clear Filters" at bounding box center [747, 191] width 93 height 35
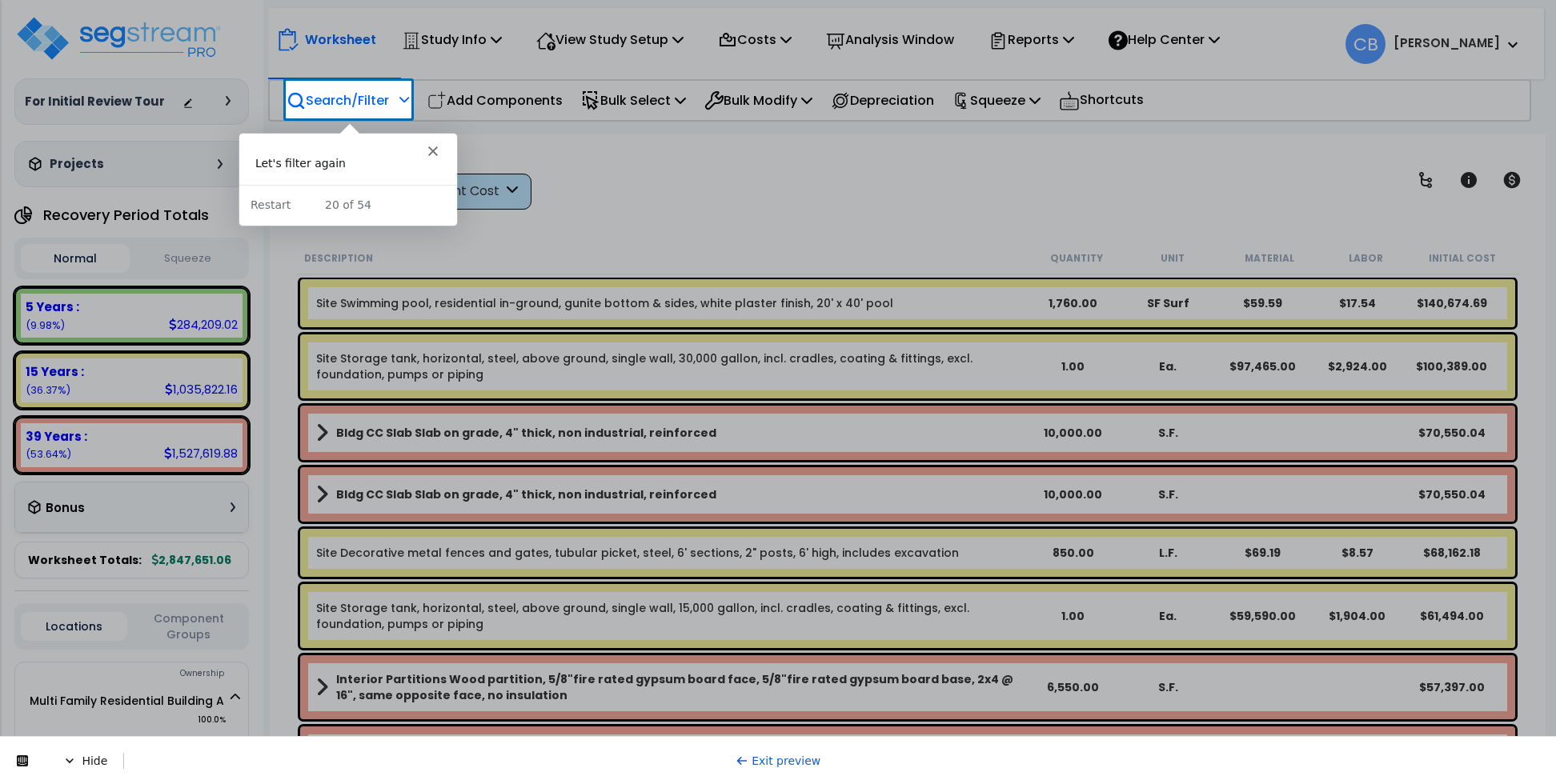
click at [337, 103] on p "Search/Filter" at bounding box center [337, 100] width 103 height 22
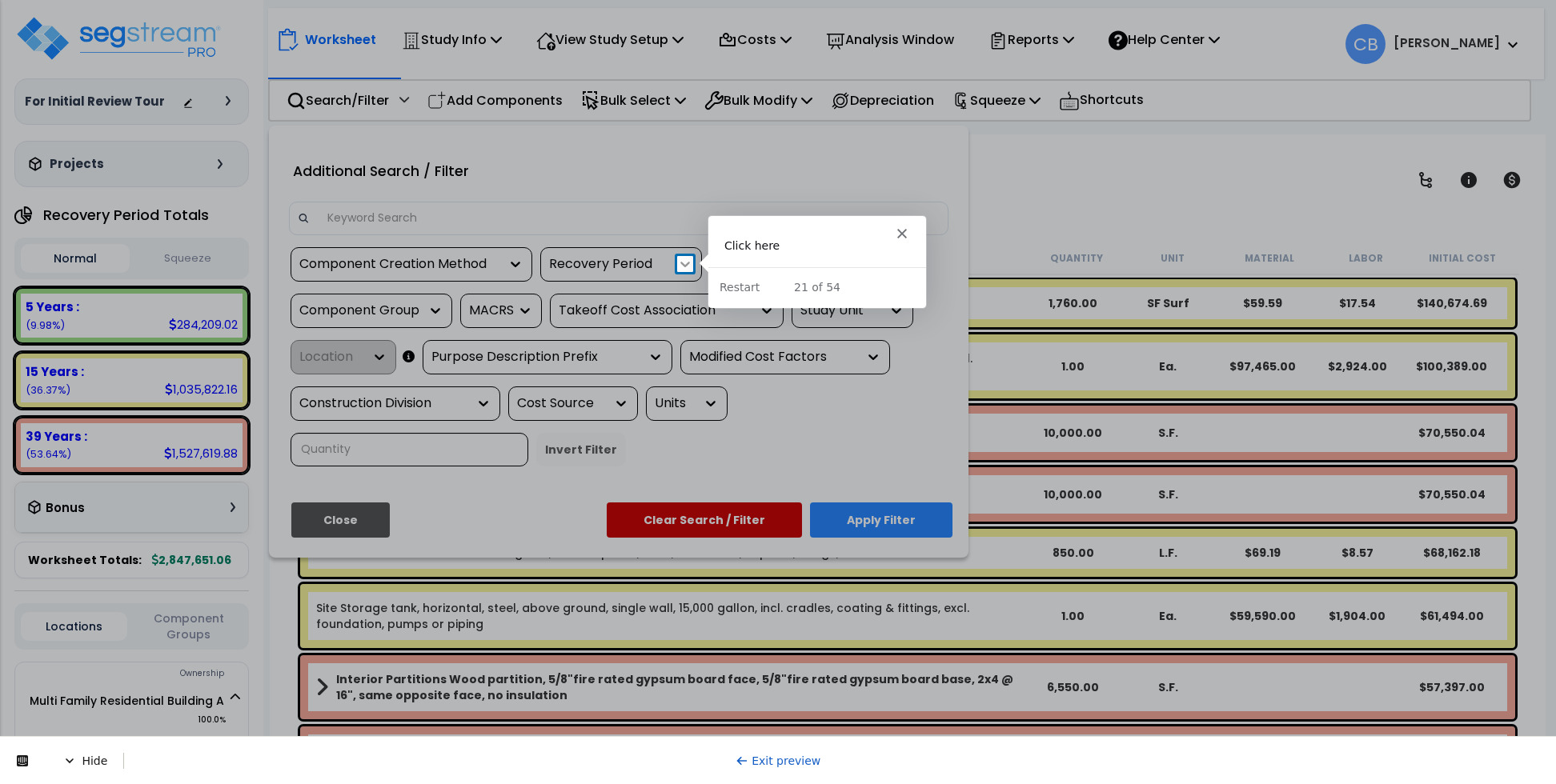
click at [689, 260] on icon at bounding box center [685, 264] width 16 height 16
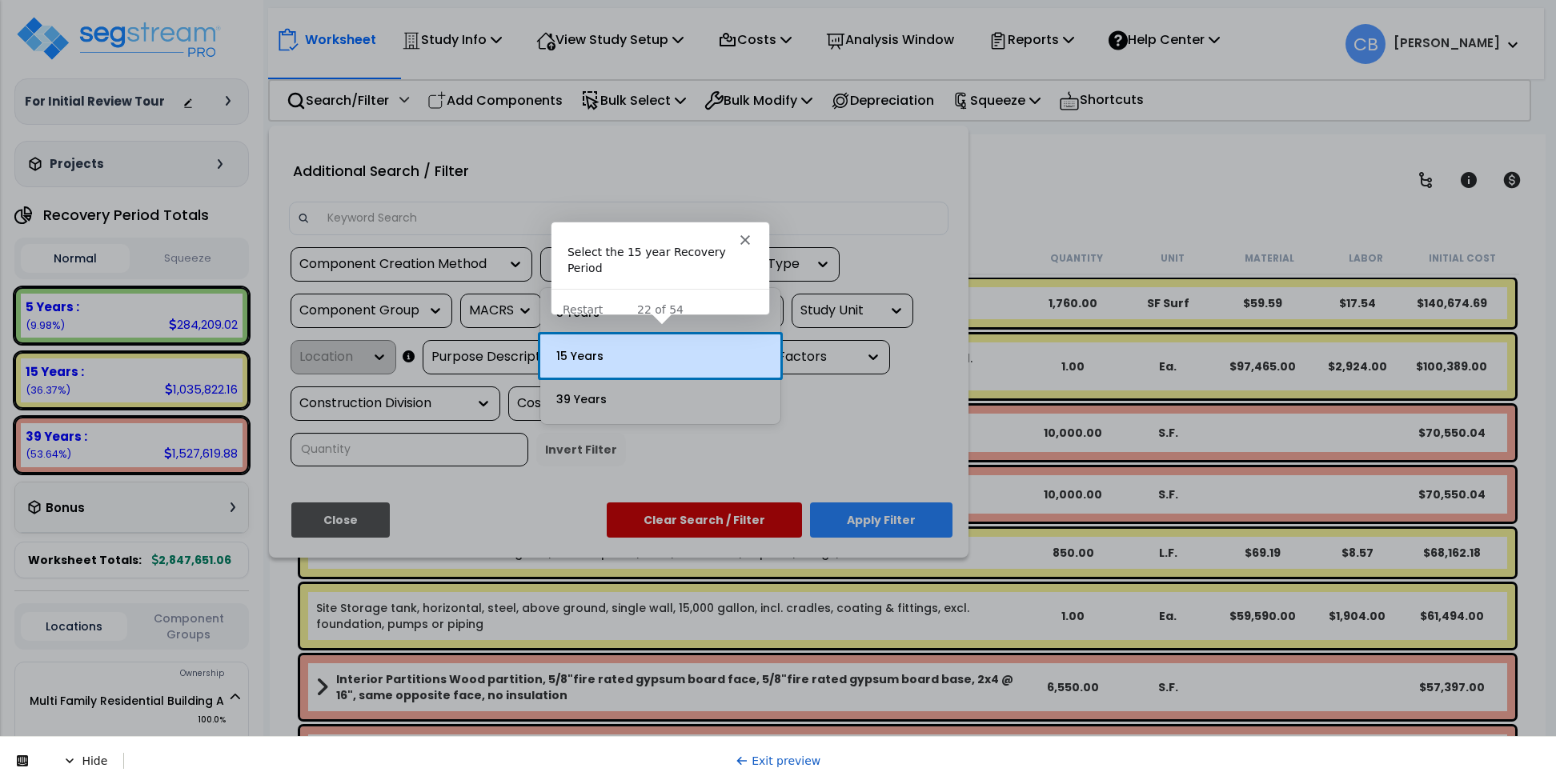
click at [648, 347] on div "15 Years" at bounding box center [660, 356] width 240 height 43
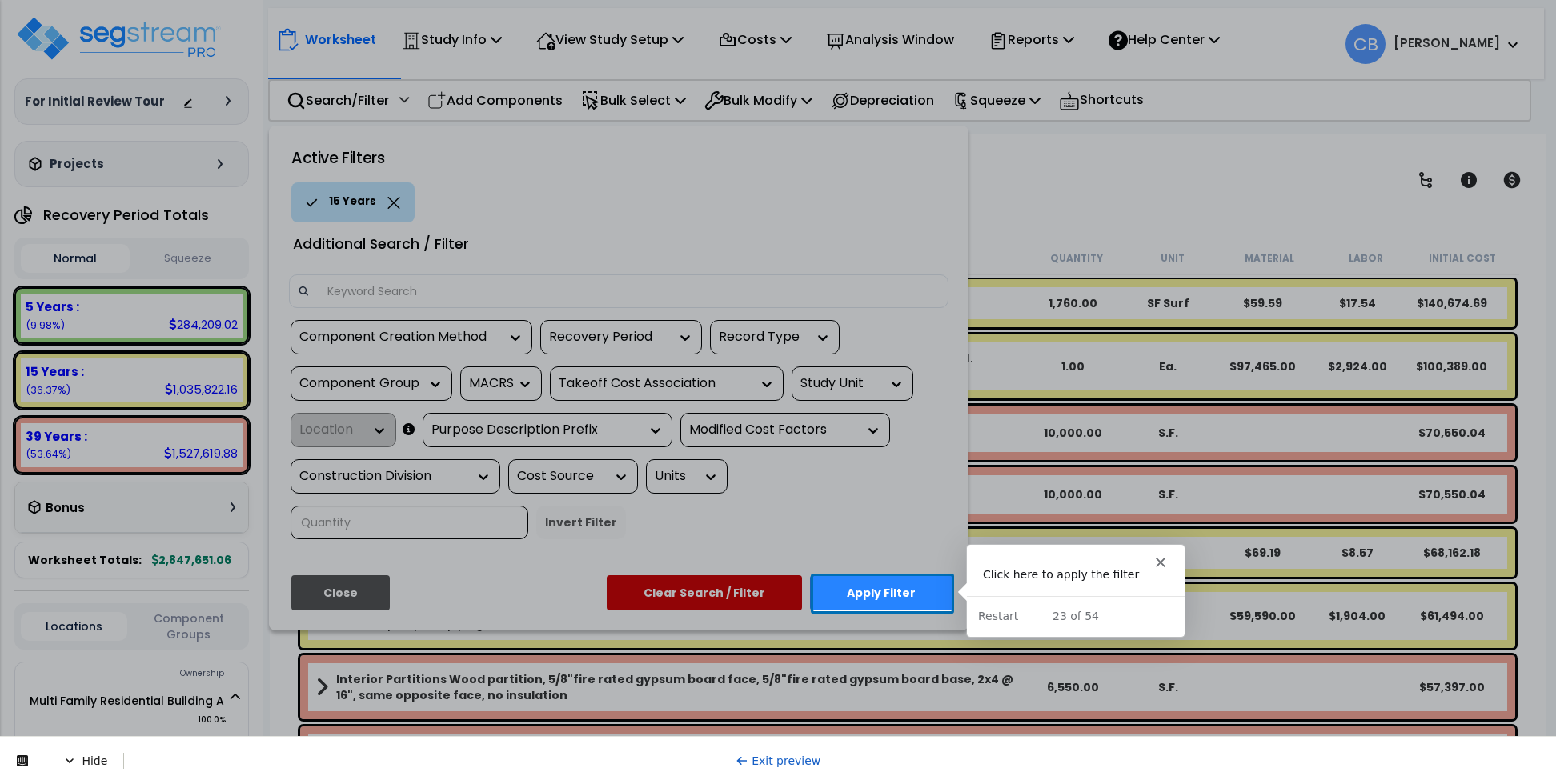
click at [910, 599] on button "Apply Filter" at bounding box center [880, 593] width 142 height 35
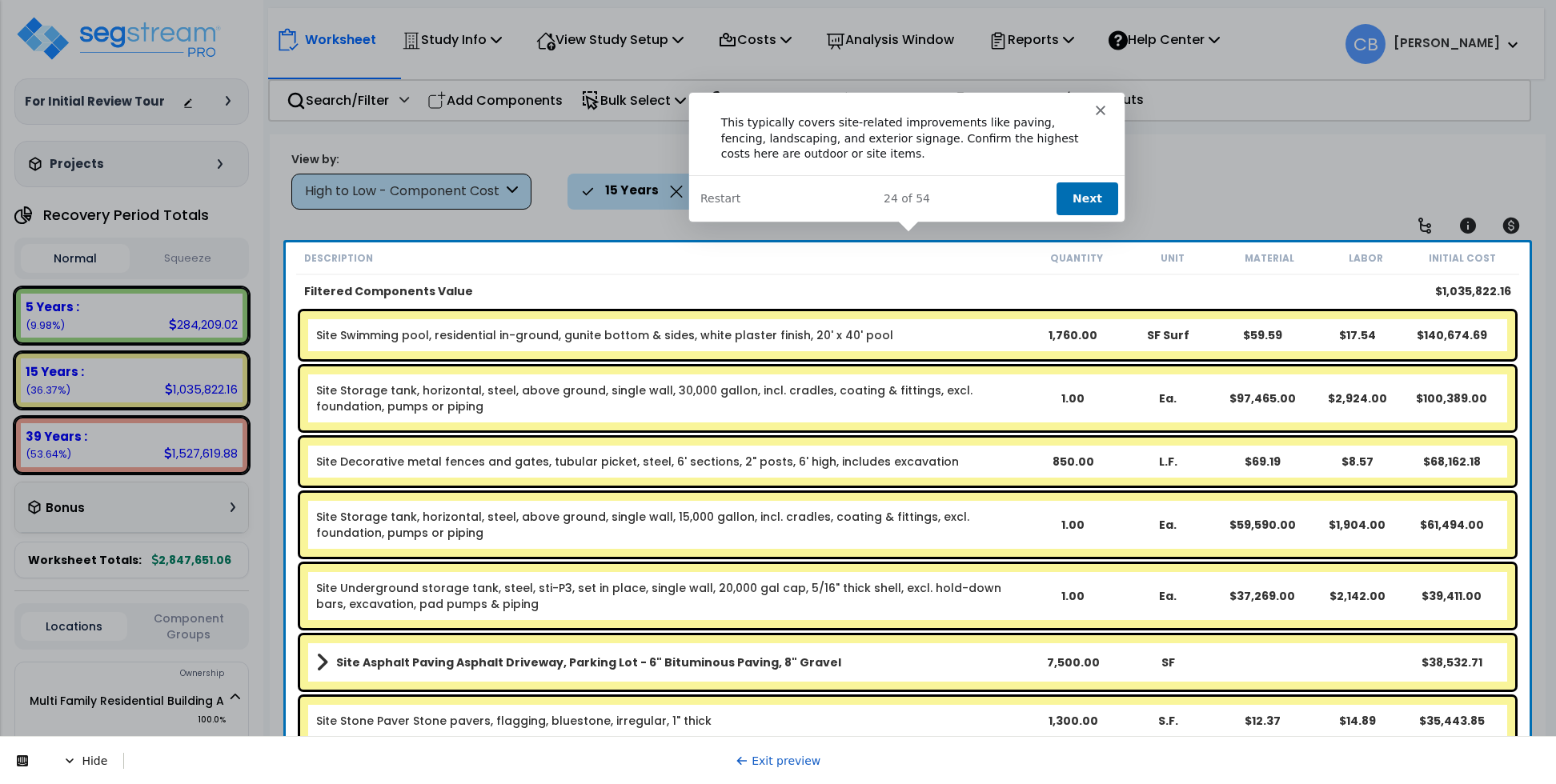
click at [1083, 193] on button "Next" at bounding box center [1086, 198] width 61 height 33
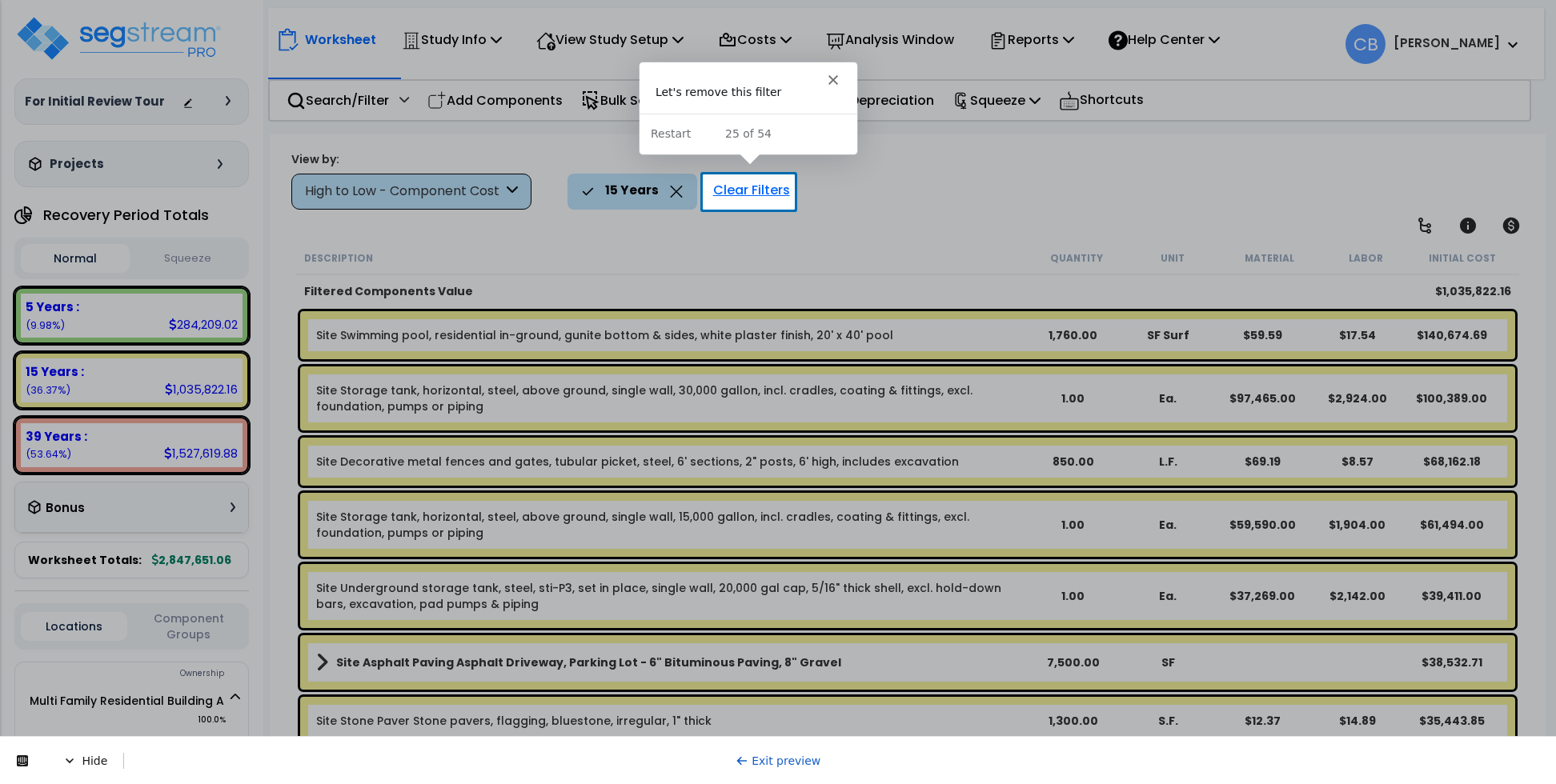
click at [759, 196] on div "Clear Filters" at bounding box center [752, 191] width 93 height 35
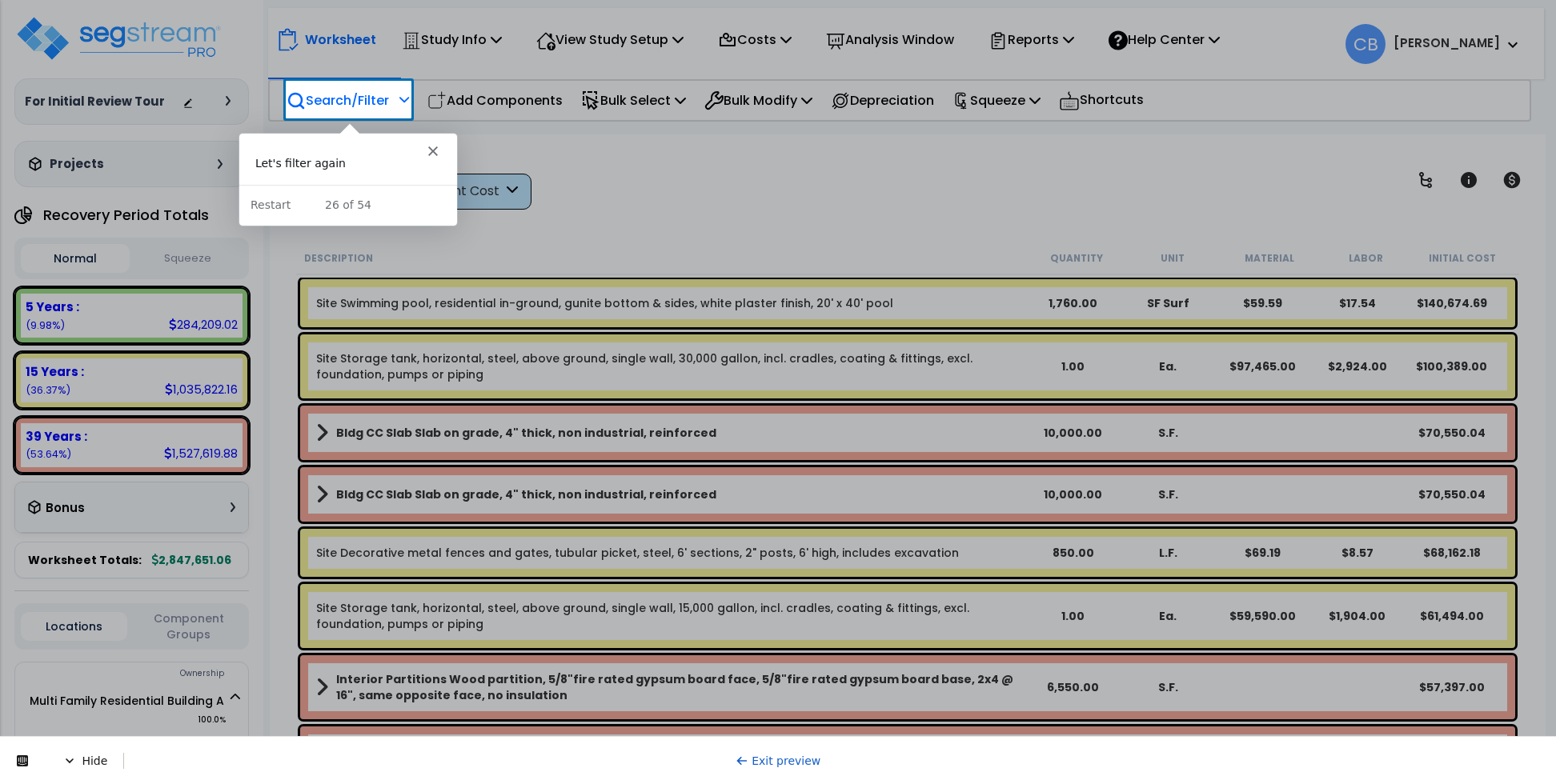
click at [330, 96] on p "Search/Filter" at bounding box center [337, 100] width 103 height 22
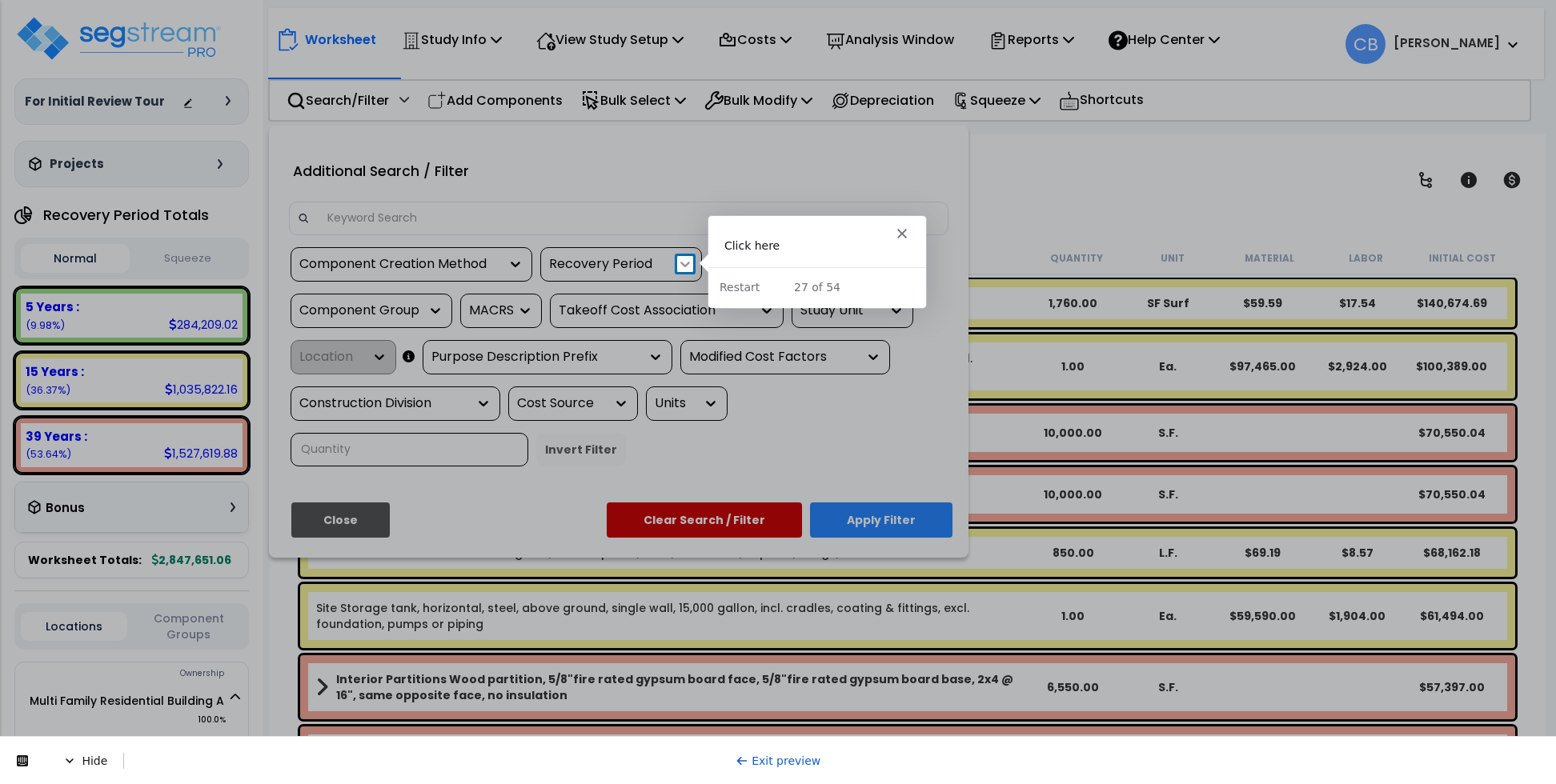
click at [682, 263] on icon at bounding box center [684, 264] width 9 height 5
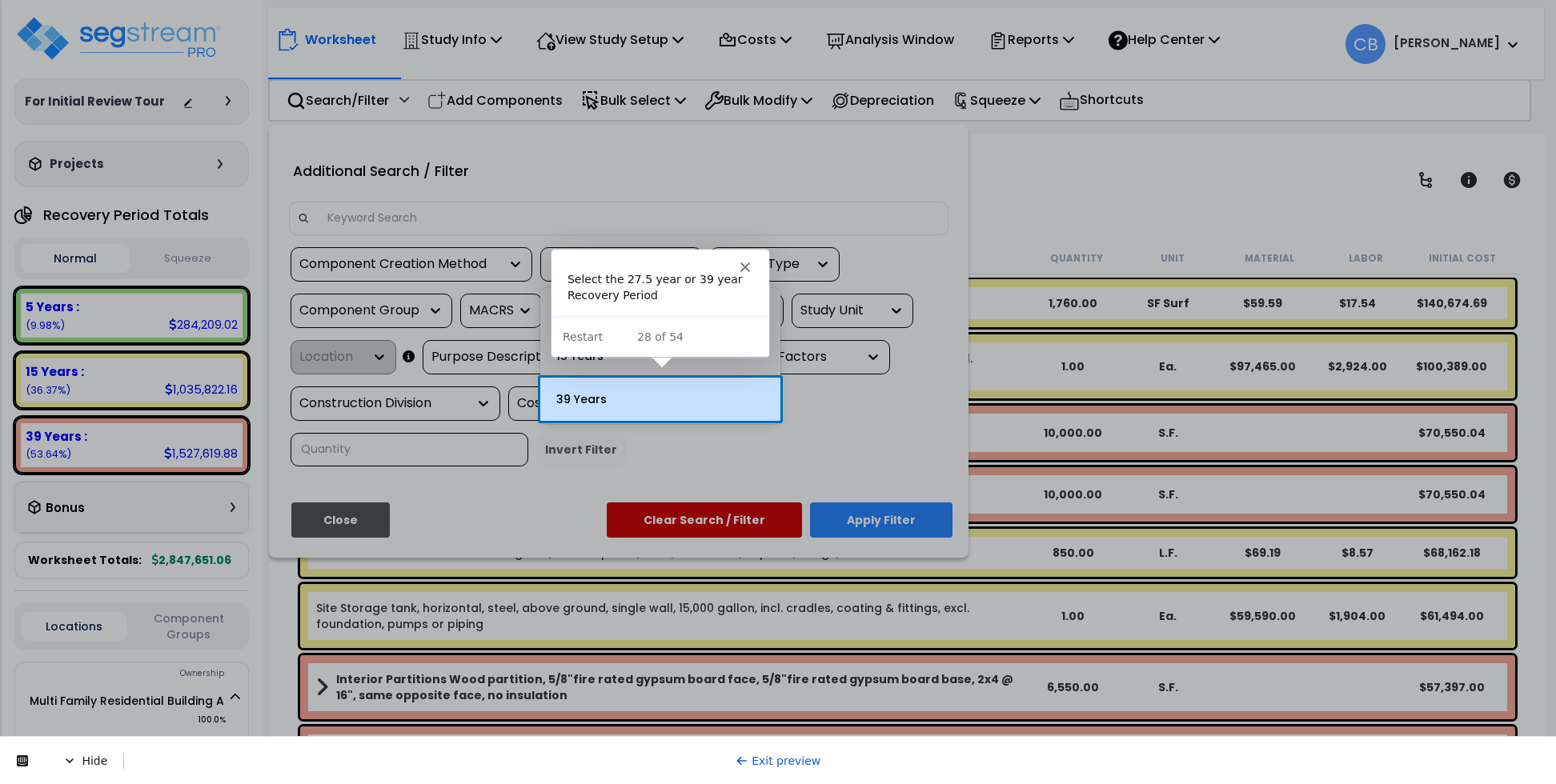
click at [642, 392] on div "39 Years" at bounding box center [660, 399] width 240 height 43
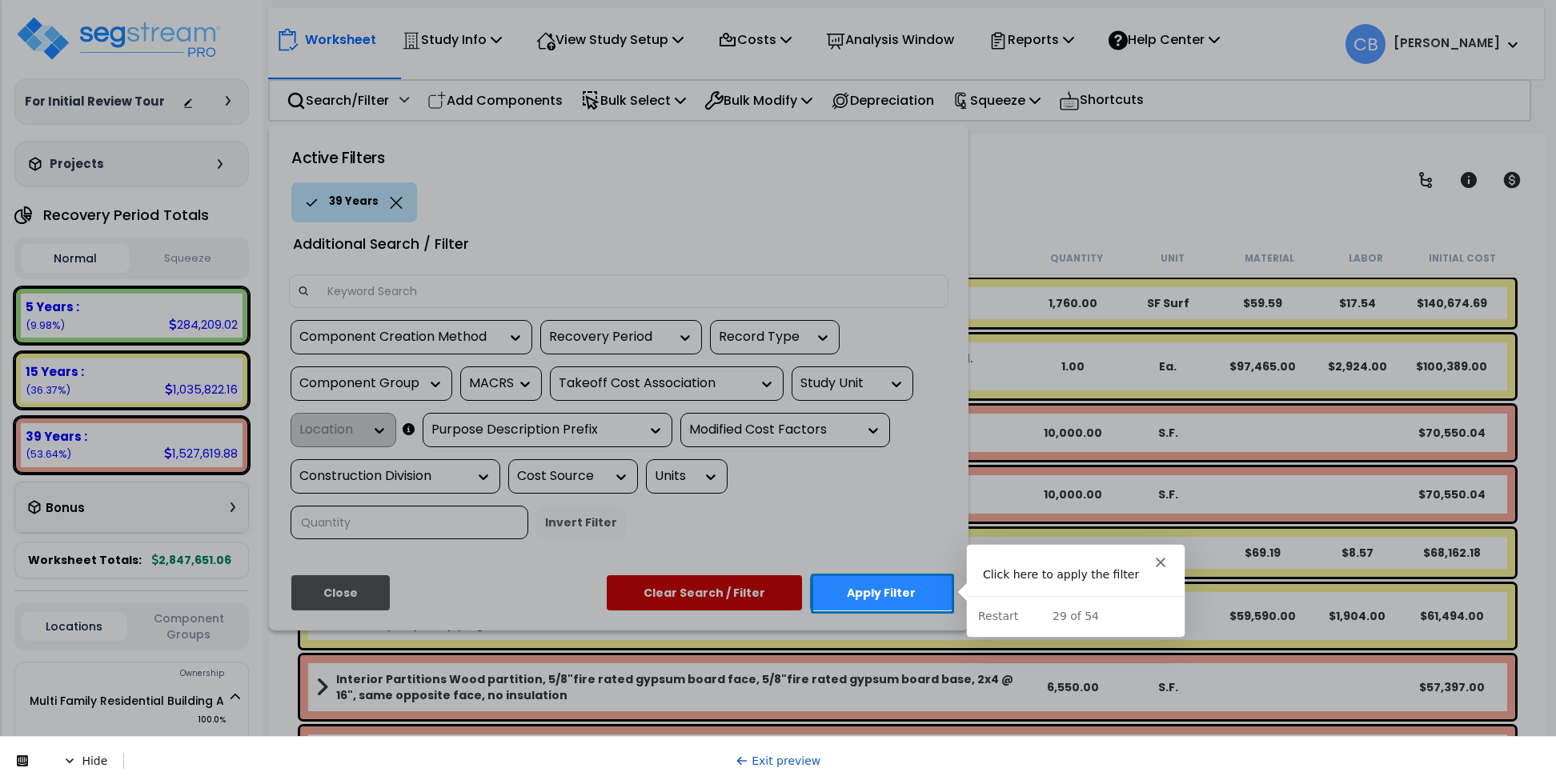
click at [887, 596] on button "Apply Filter" at bounding box center [880, 593] width 142 height 35
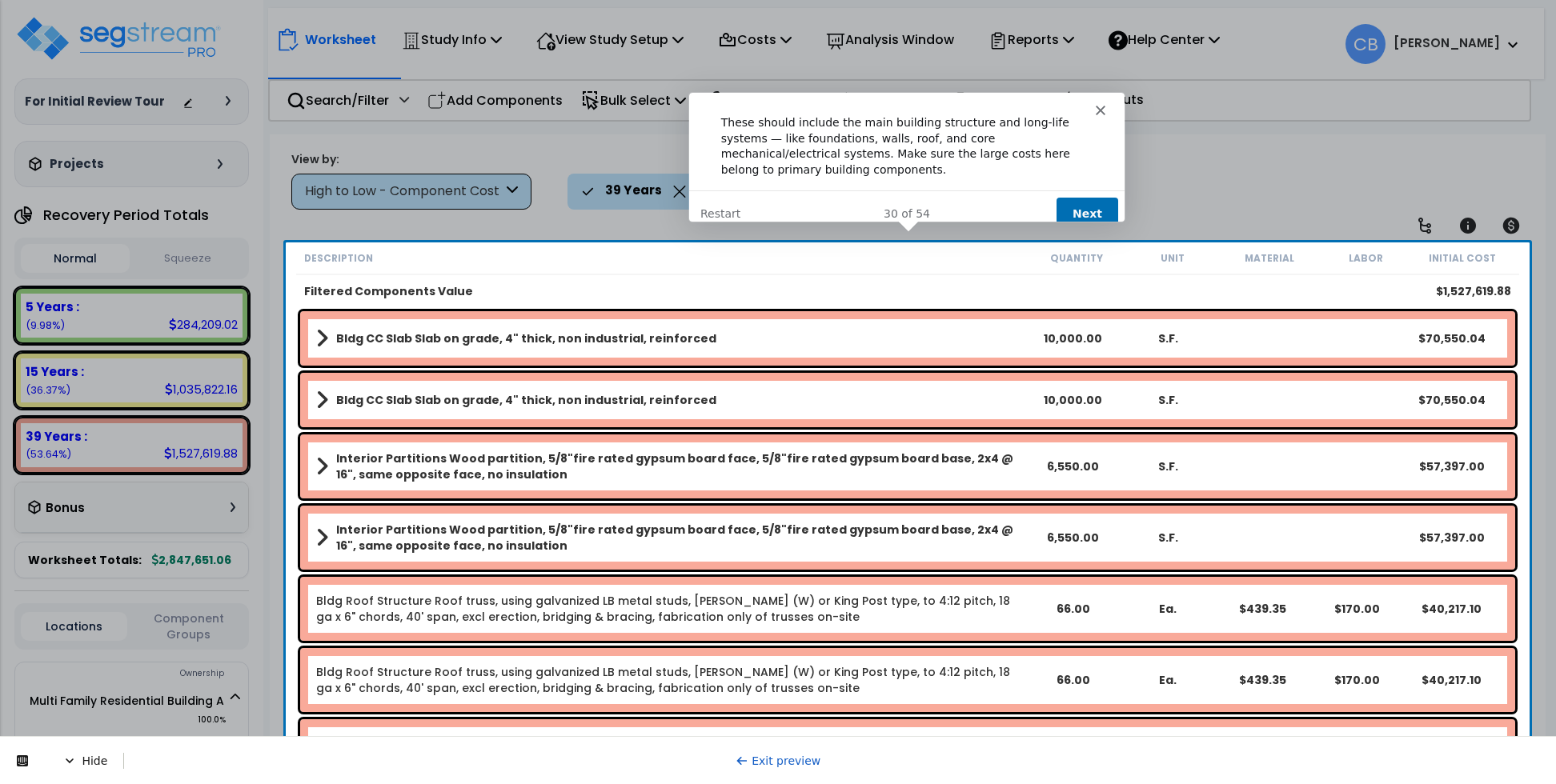
click at [1089, 197] on button "Next" at bounding box center [1086, 213] width 61 height 33
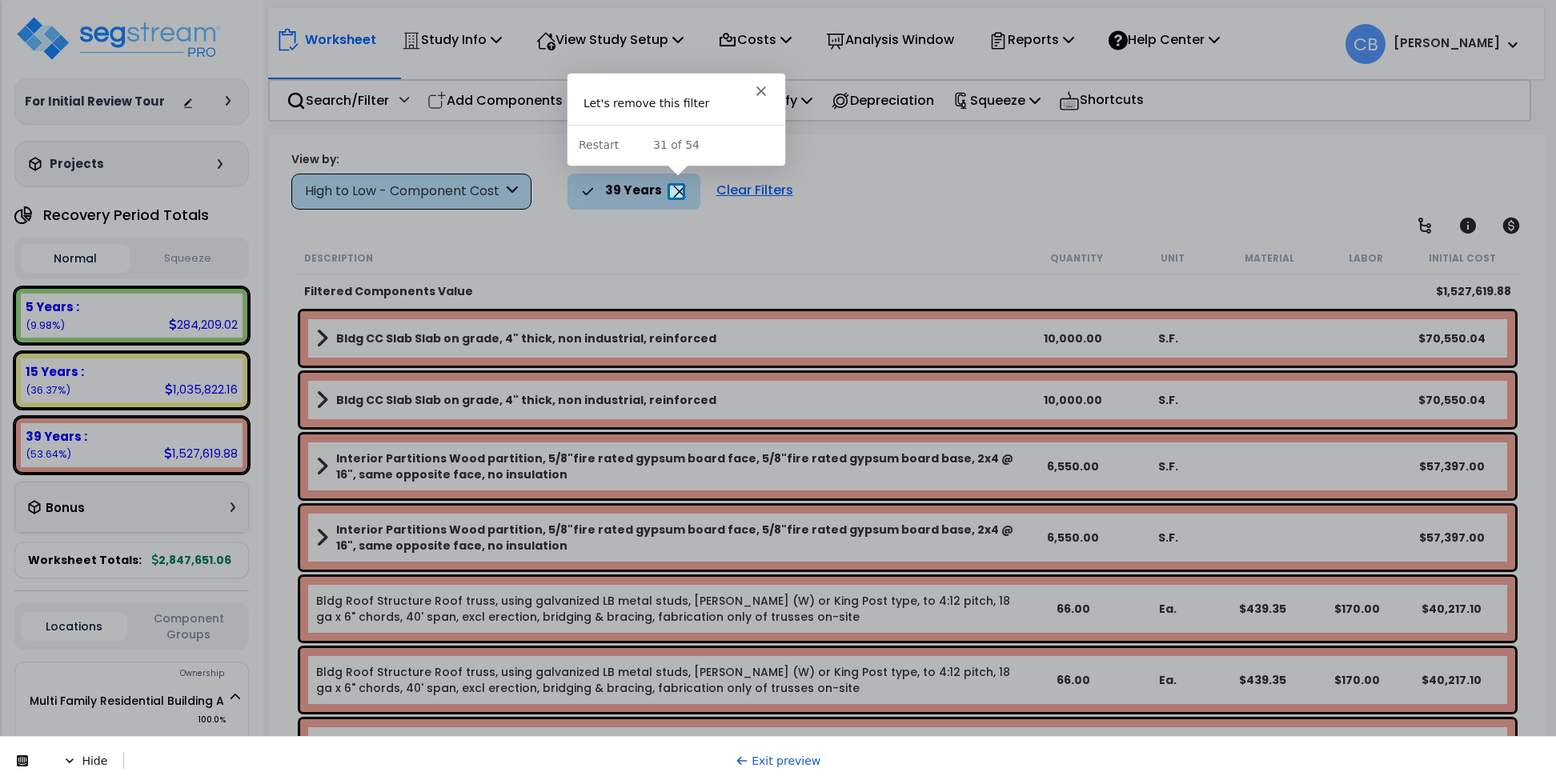
click at [676, 191] on icon at bounding box center [679, 191] width 12 height 12
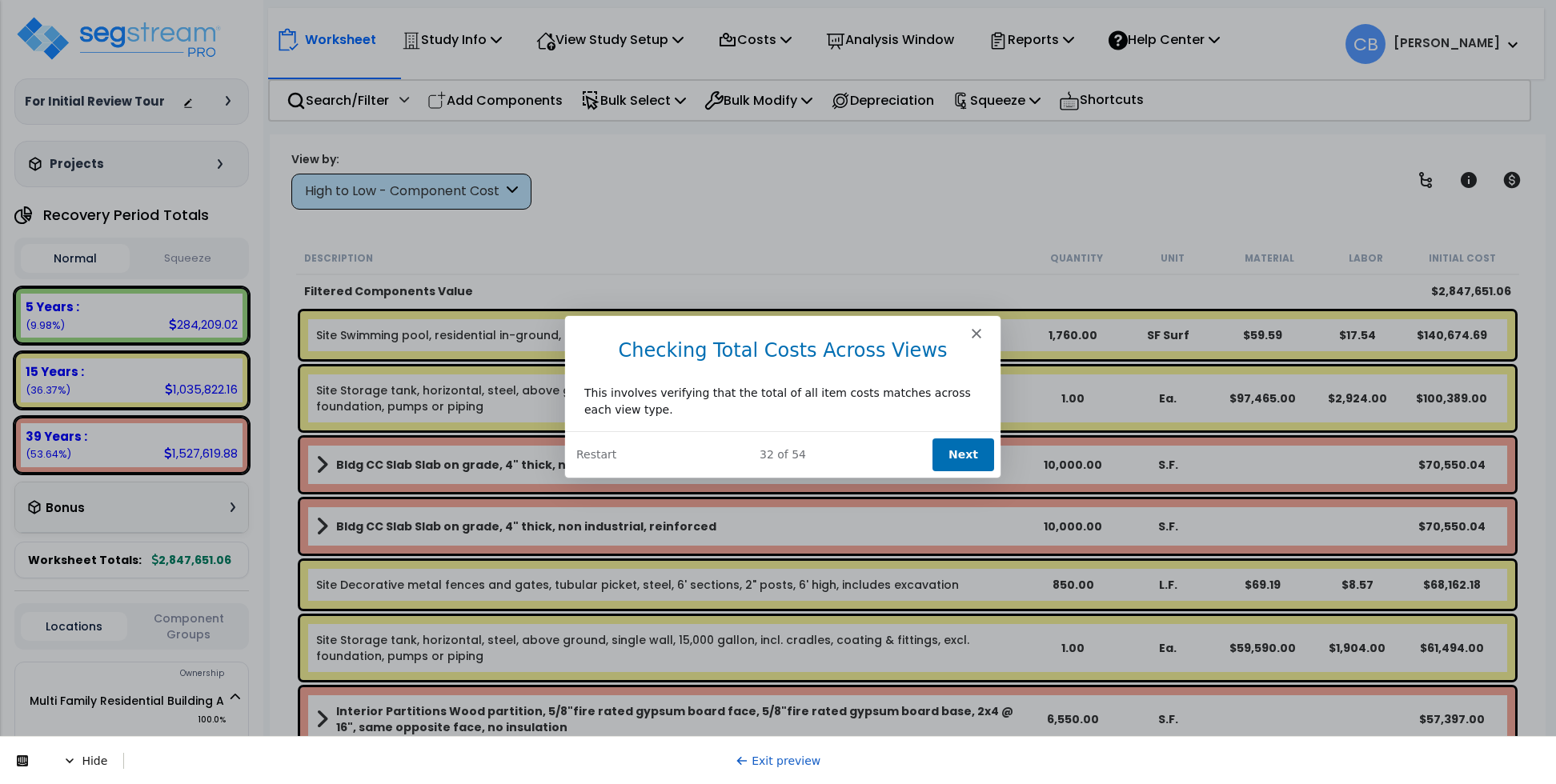
click at [970, 454] on button "Next" at bounding box center [961, 453] width 61 height 33
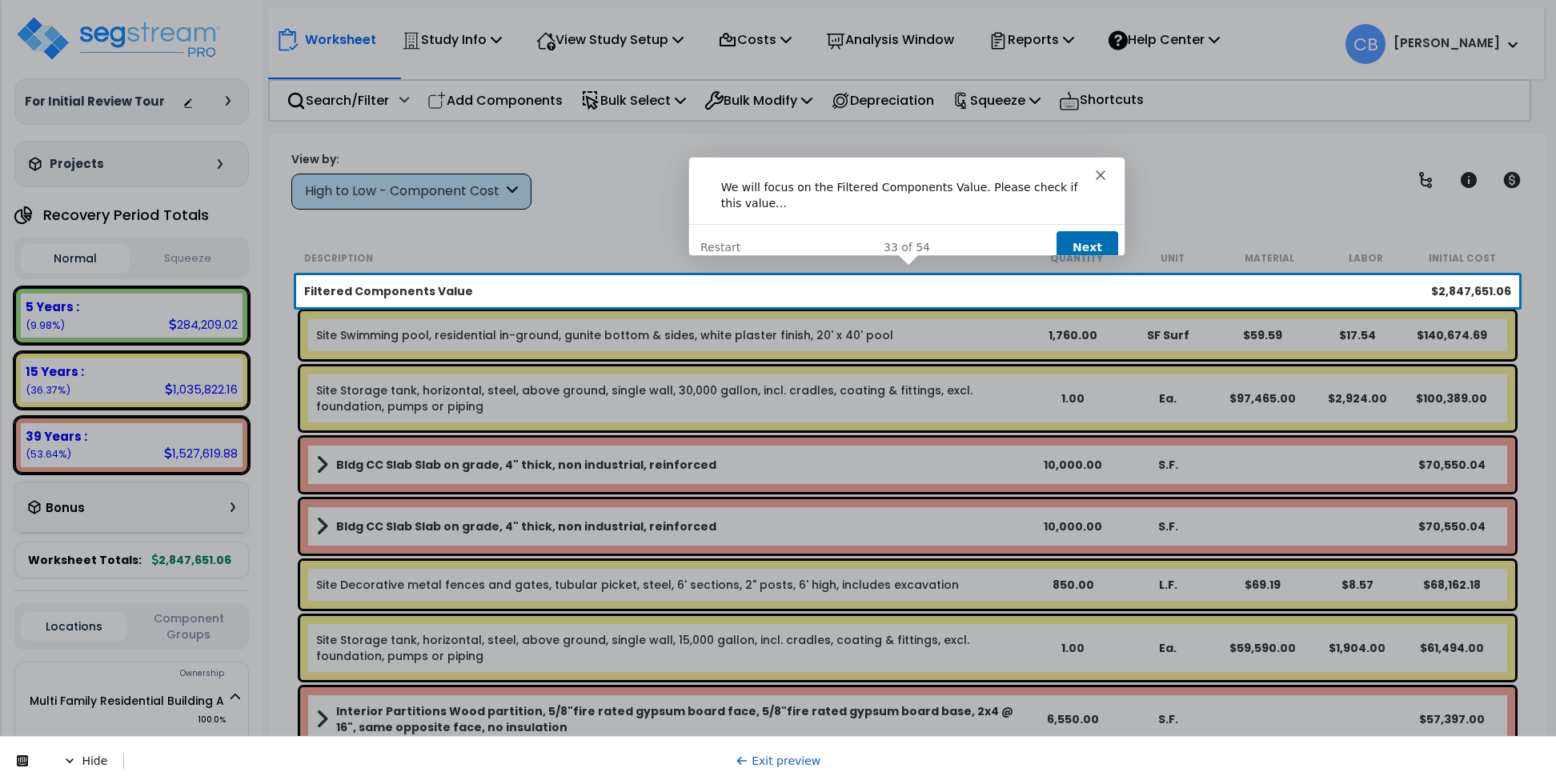
click at [1093, 229] on button "Next" at bounding box center [1086, 246] width 61 height 33
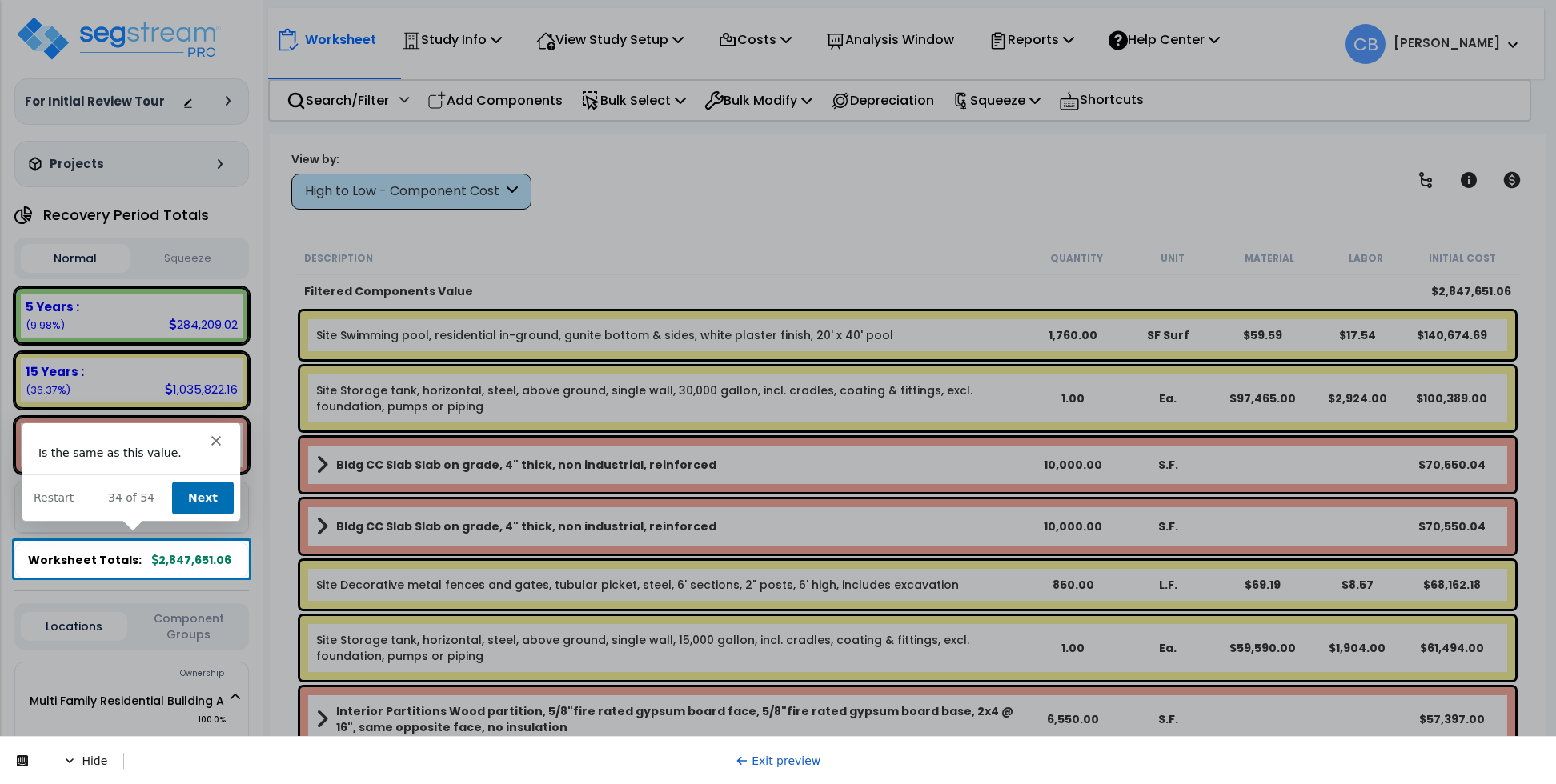
click at [211, 492] on button "Next" at bounding box center [201, 496] width 61 height 33
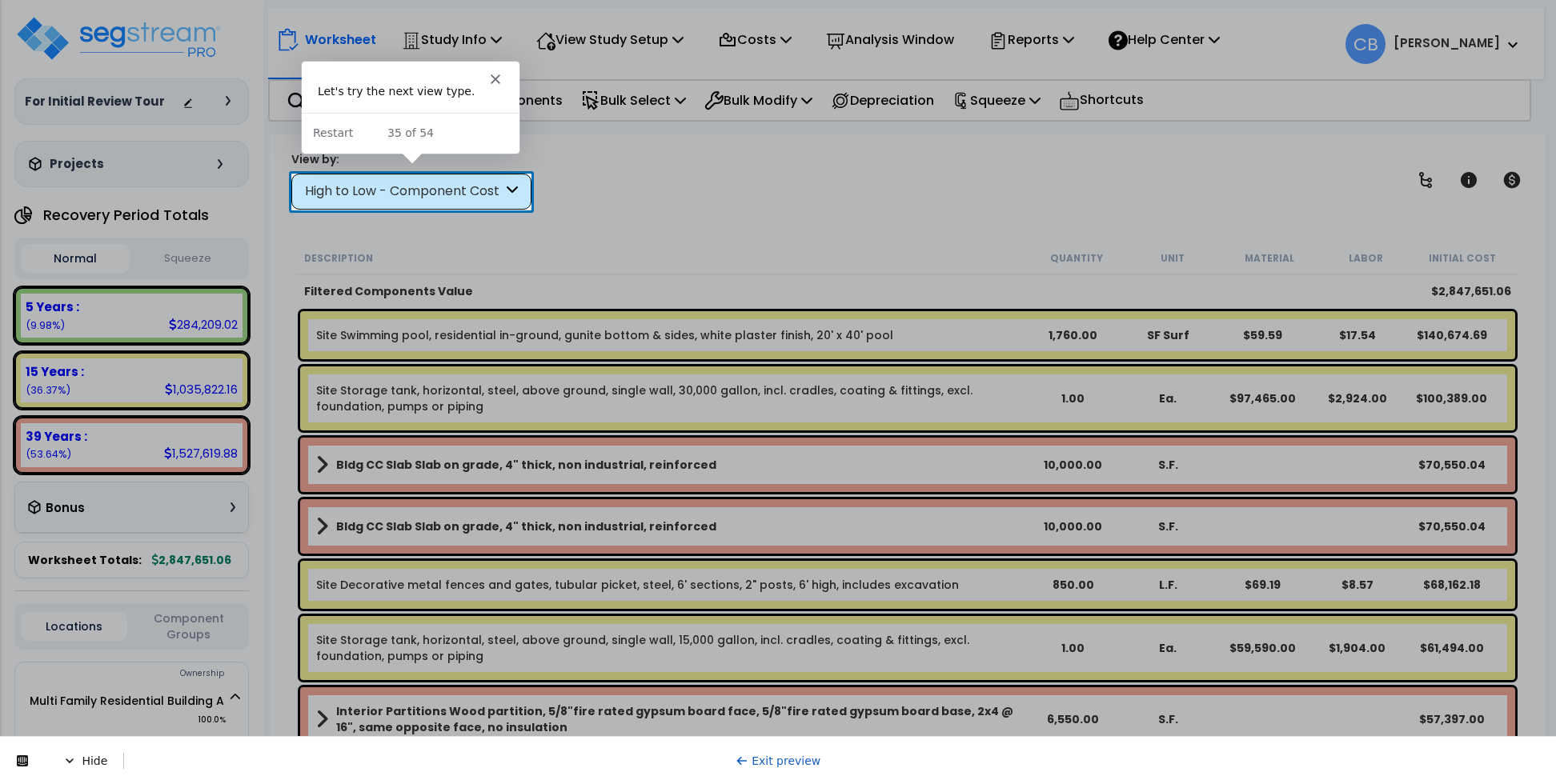
click at [416, 192] on div "High to Low - Component Cost" at bounding box center [403, 191] width 198 height 18
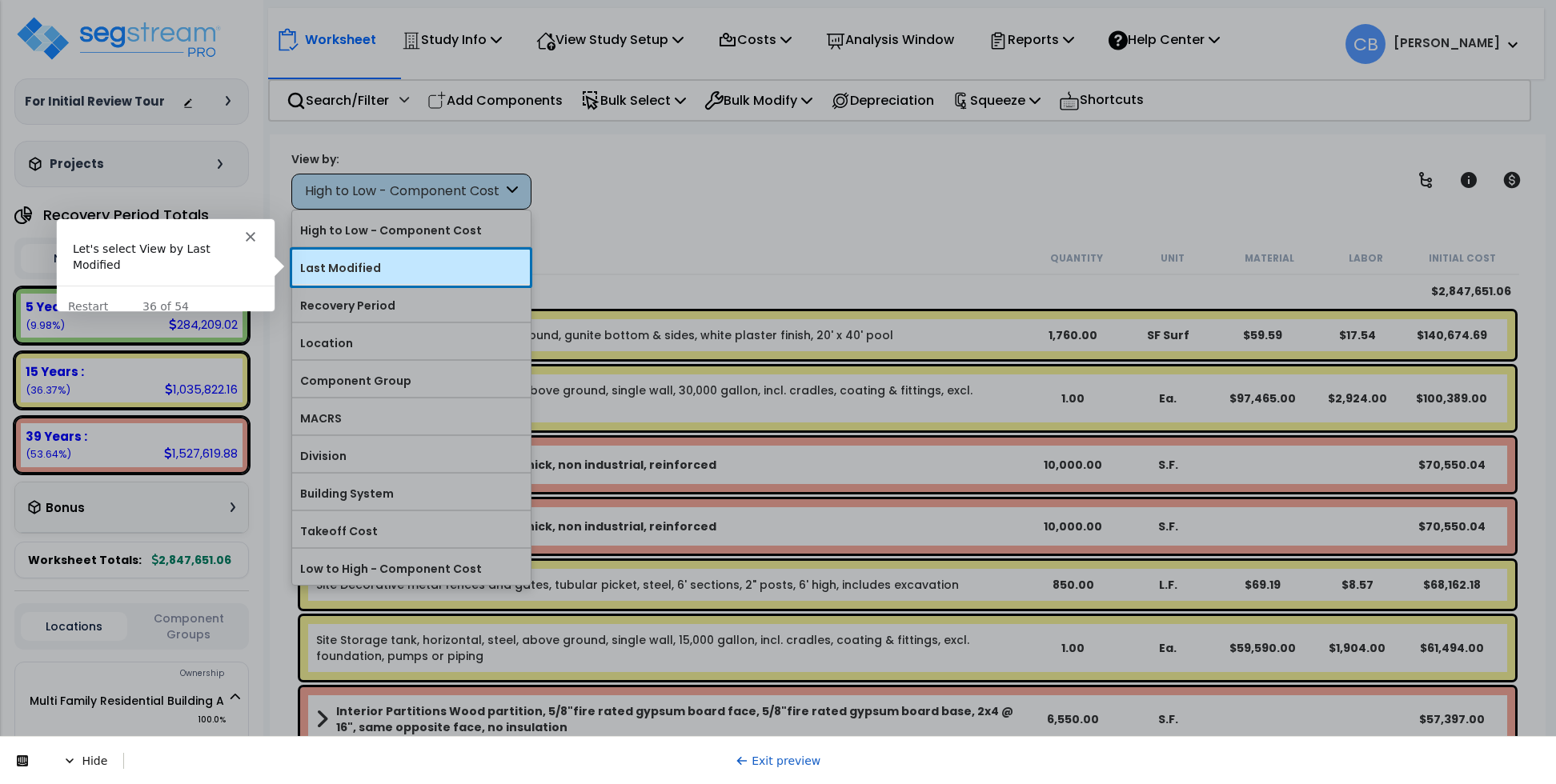
click at [389, 256] on div "Last Modified" at bounding box center [411, 266] width 238 height 36
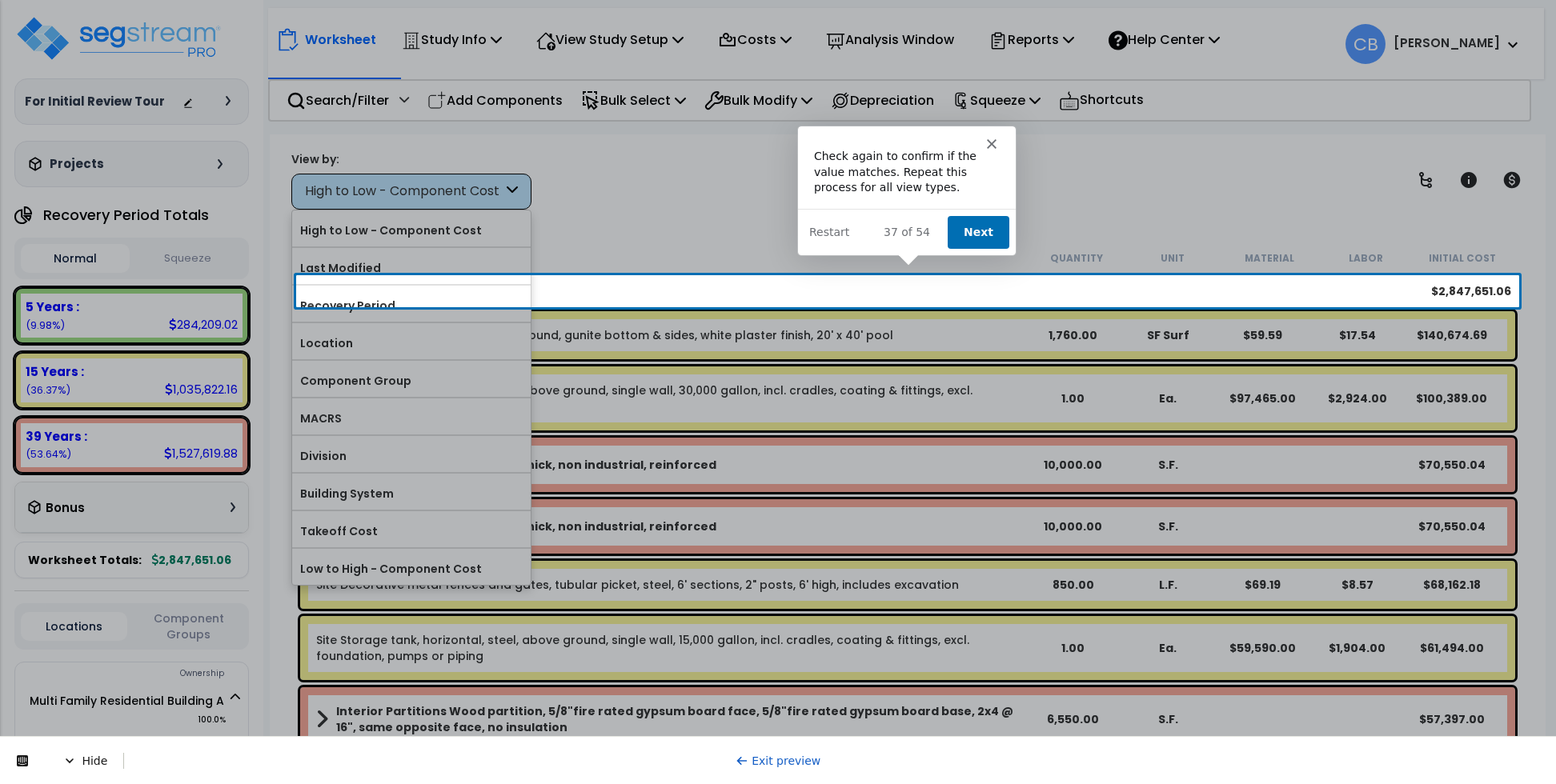
click at [975, 228] on button "Next" at bounding box center [977, 231] width 61 height 33
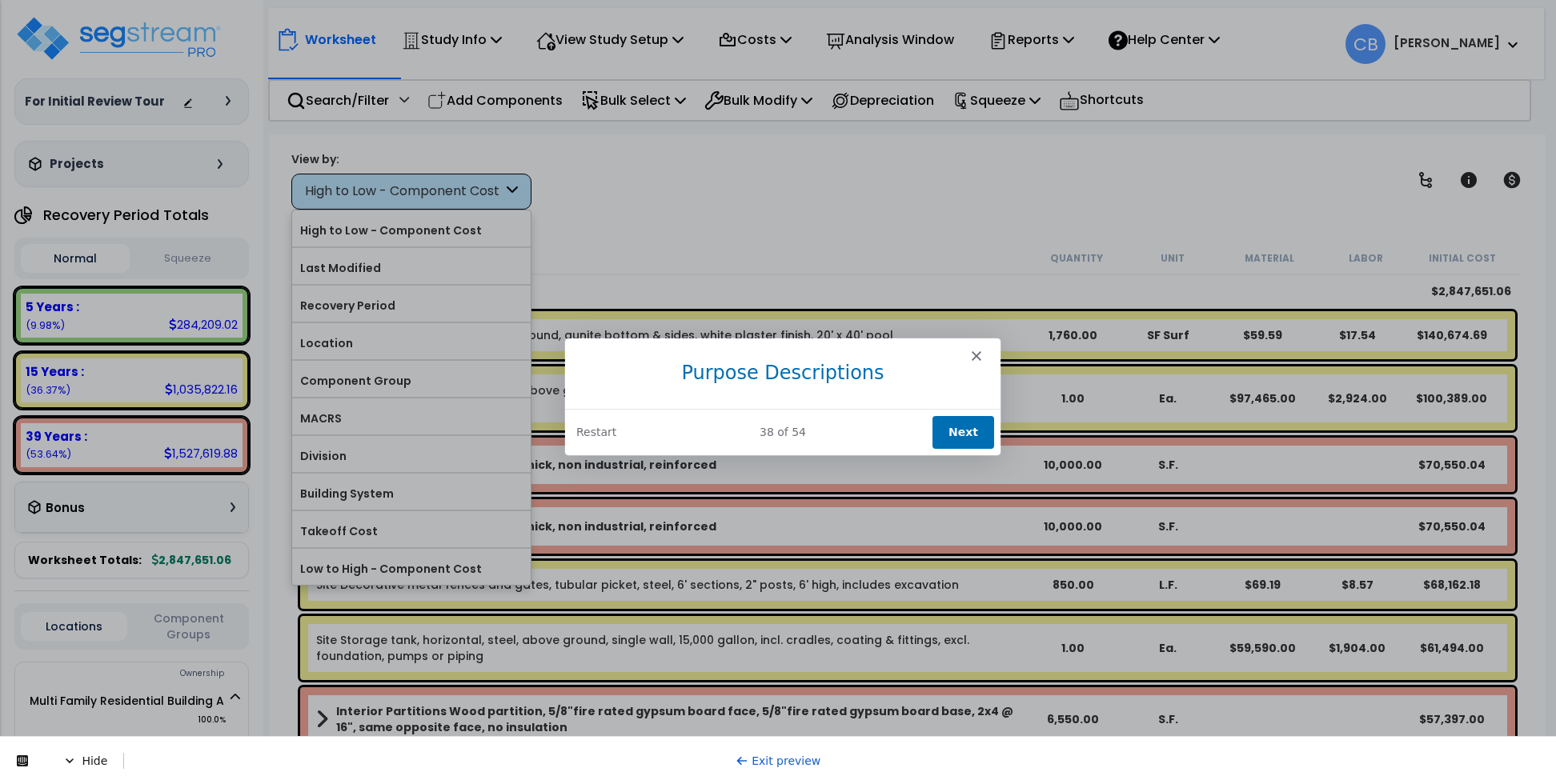
click at [974, 436] on button "Next" at bounding box center [961, 430] width 61 height 33
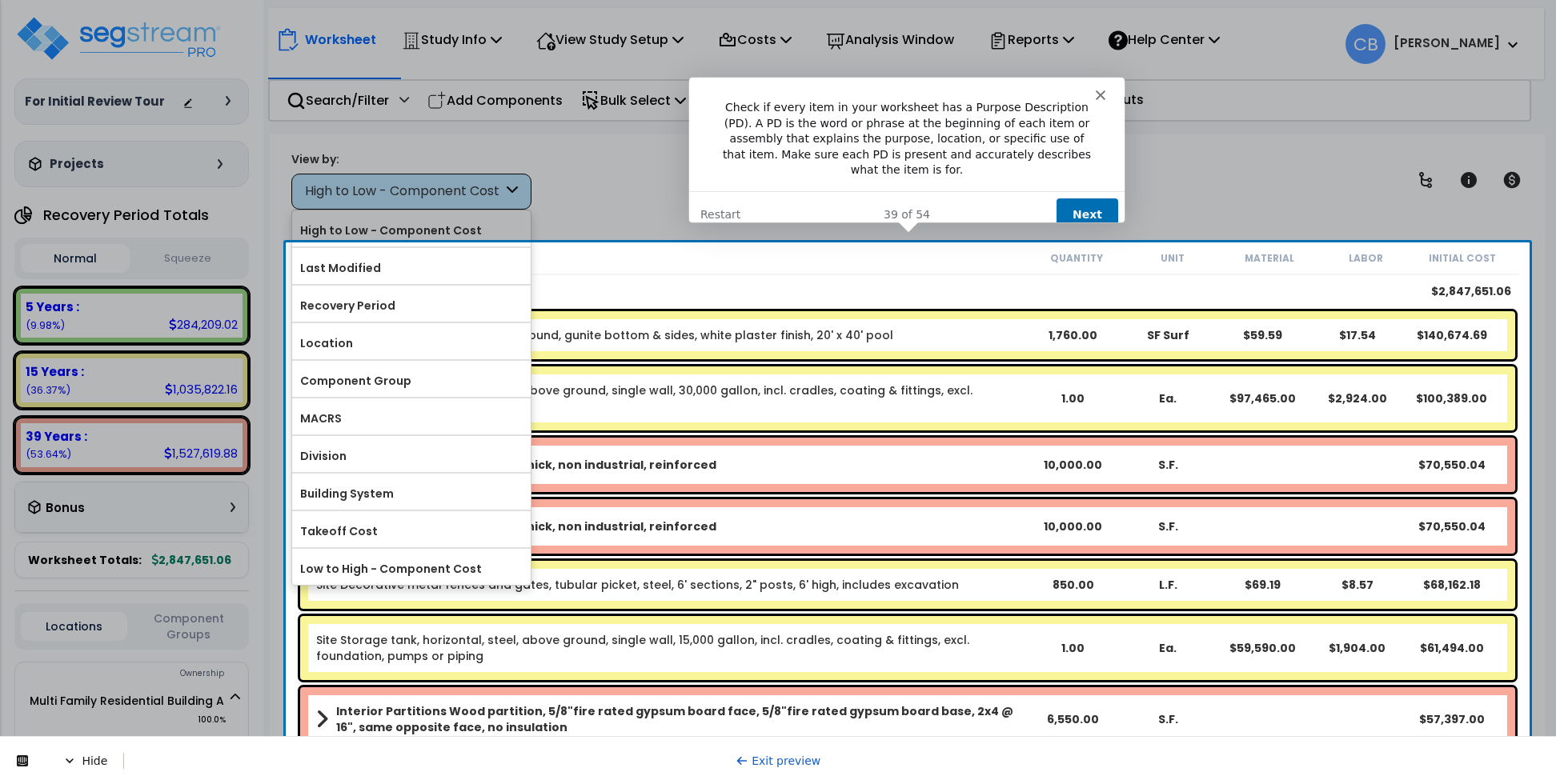
click at [1081, 197] on button "Next" at bounding box center [1086, 213] width 61 height 33
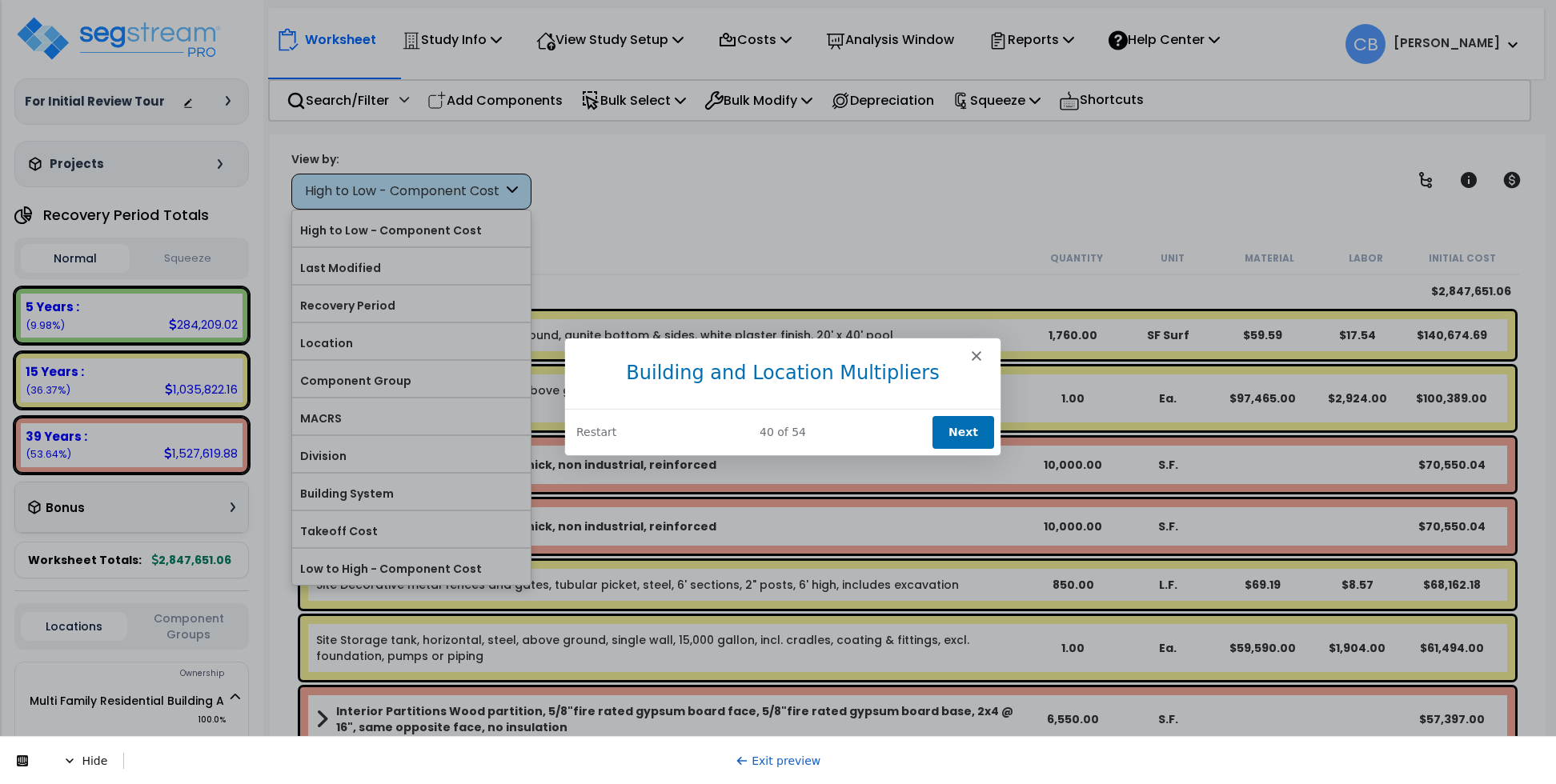
click at [974, 432] on button "Next" at bounding box center [961, 430] width 61 height 33
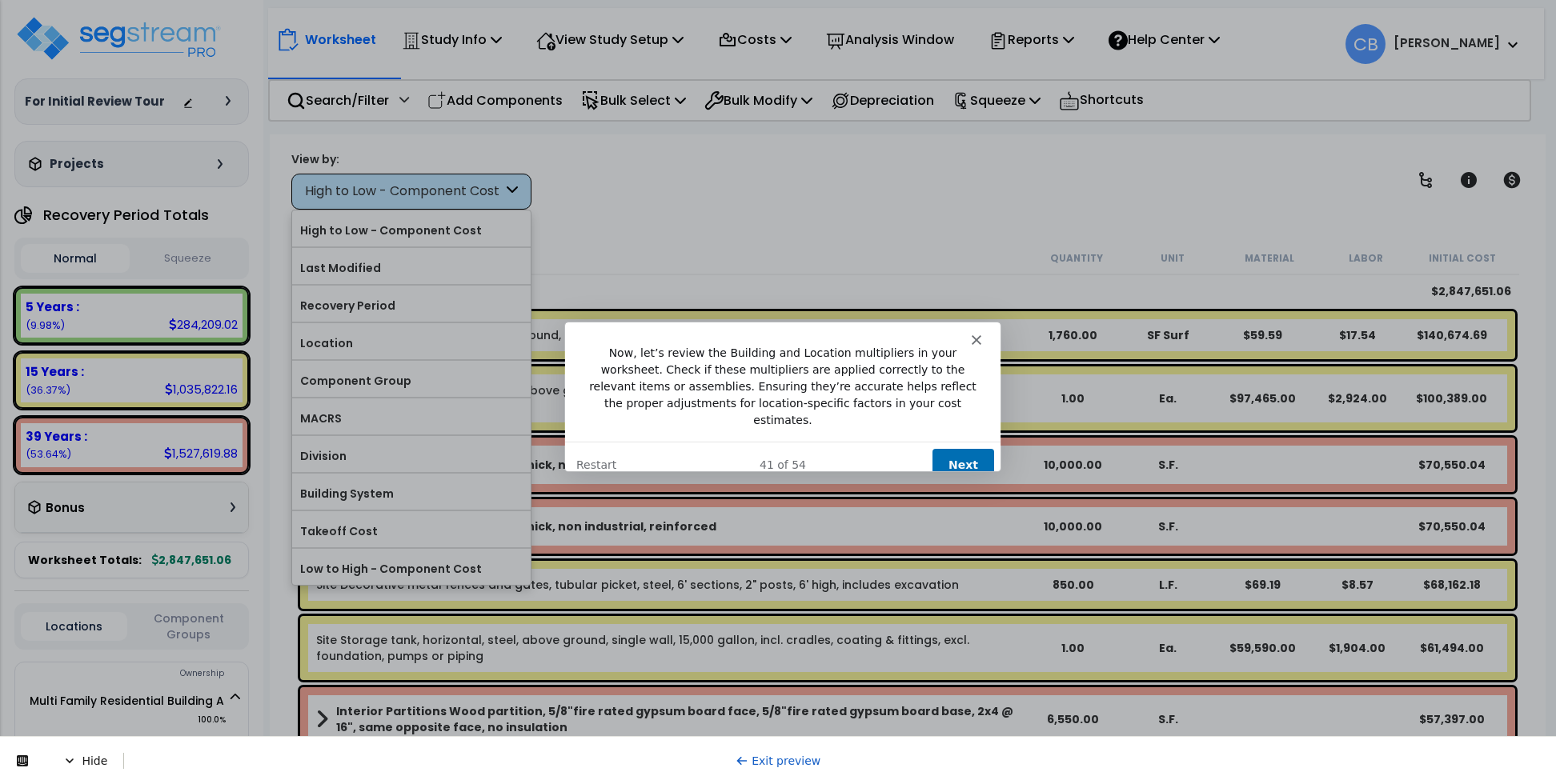
click at [951, 447] on button "Next" at bounding box center [961, 463] width 61 height 33
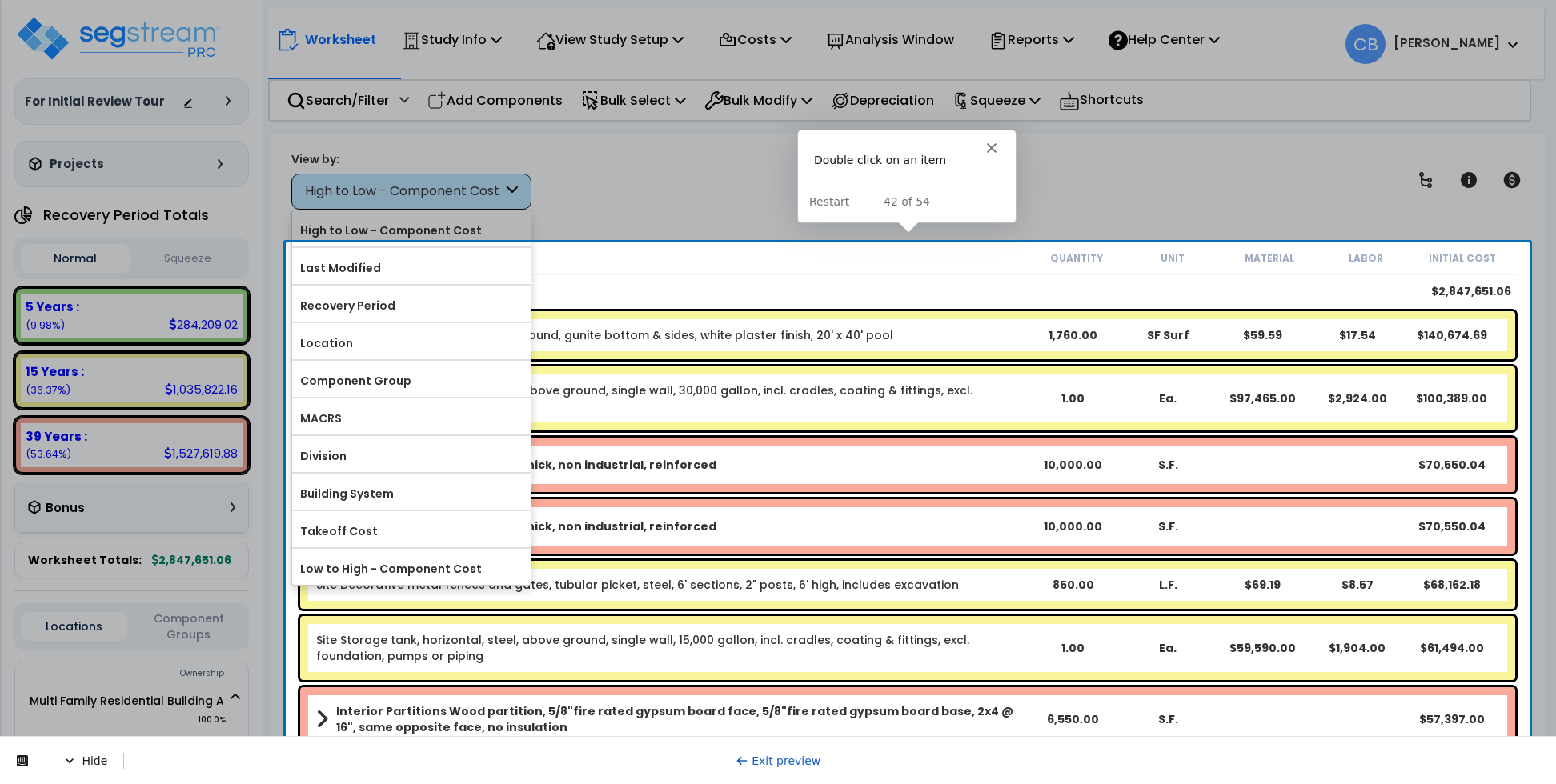
click at [834, 323] on div "Site Swimming pool, residential in-ground, gunite bottom & sides, white plaster…" at bounding box center [908, 336] width 1215 height 48
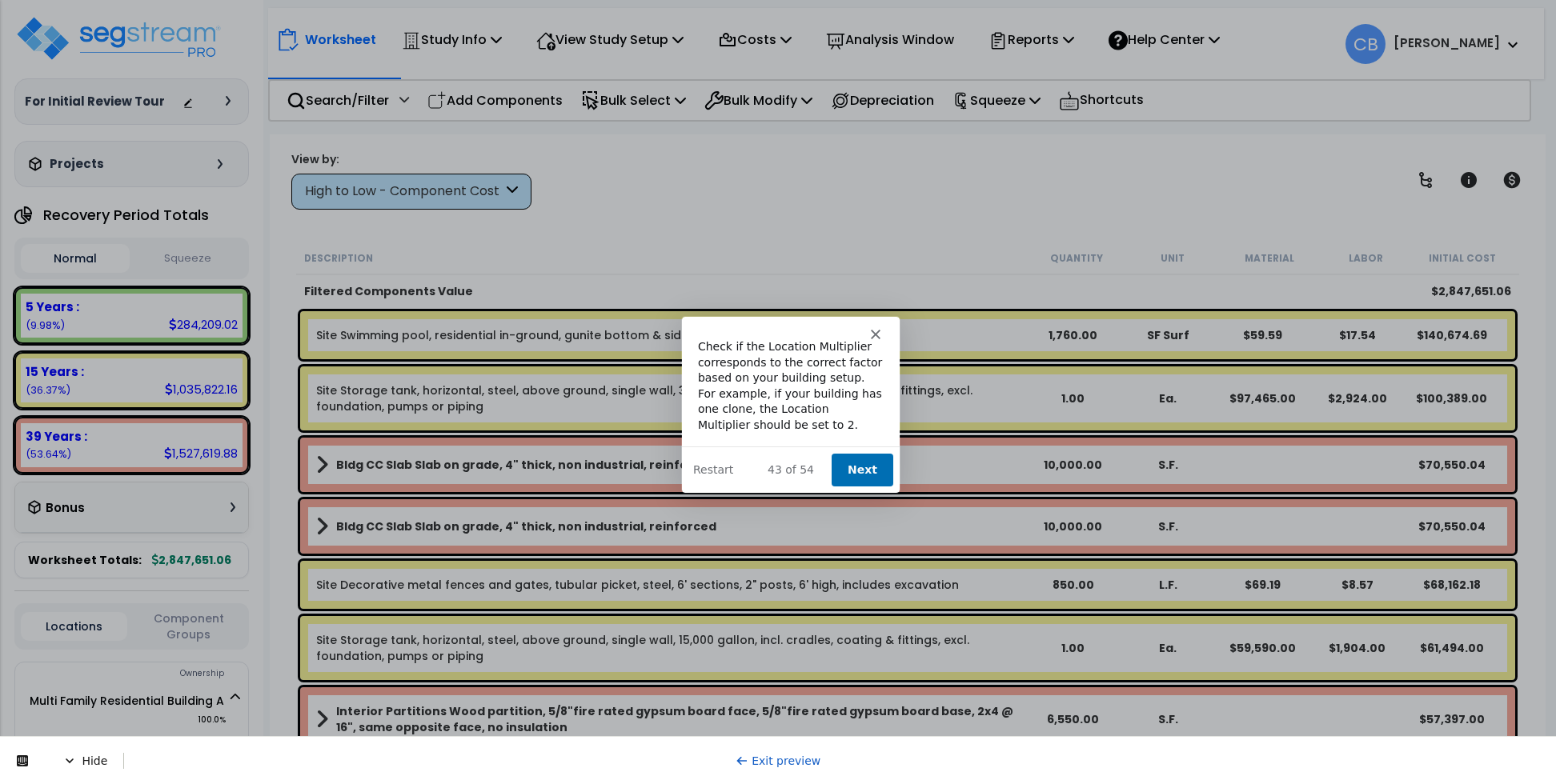
click at [871, 466] on button "Next" at bounding box center [861, 469] width 61 height 33
click at [871, 458] on button "Next" at bounding box center [861, 469] width 61 height 33
click at [872, 460] on button "Next" at bounding box center [861, 469] width 61 height 33
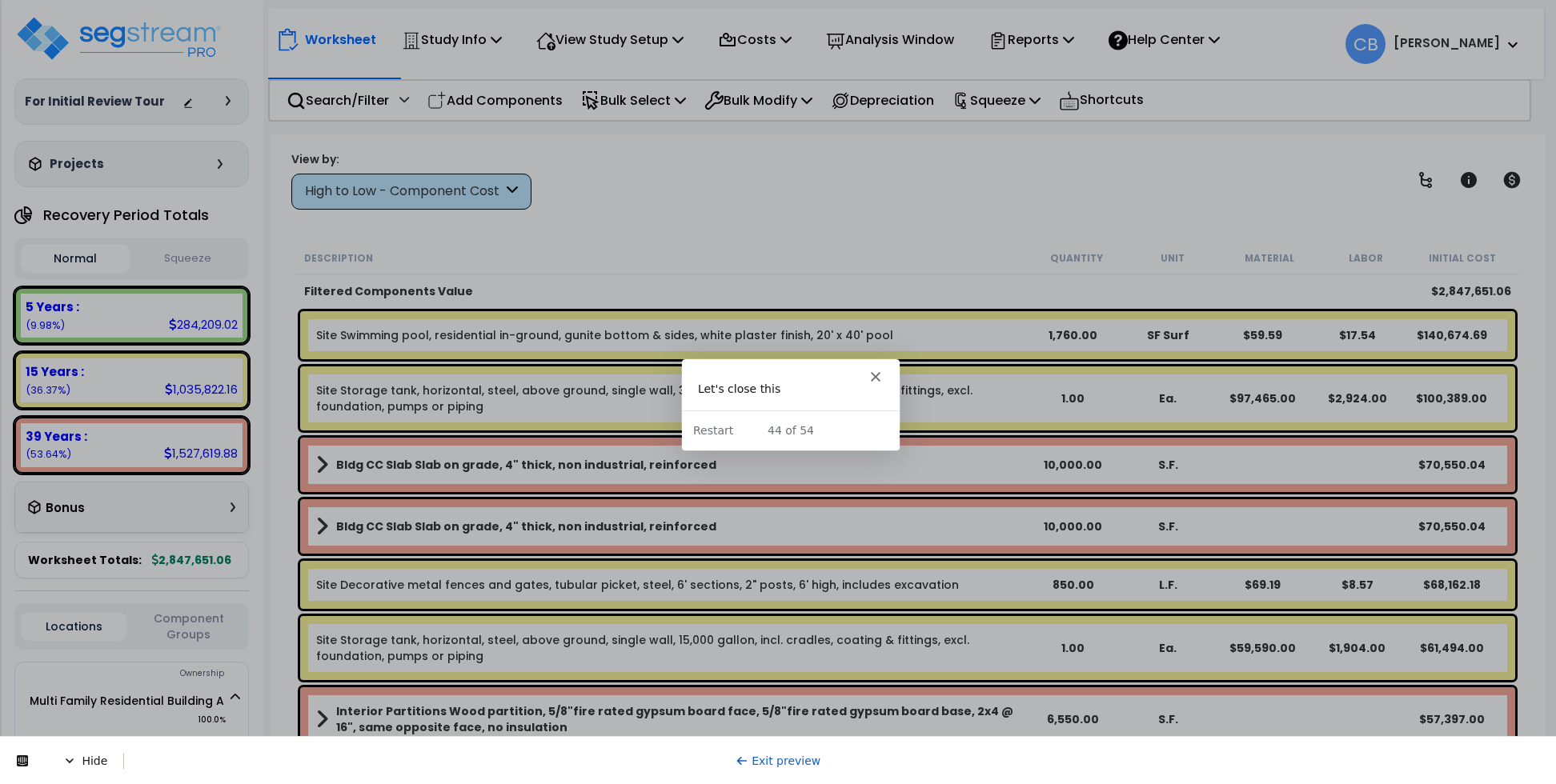
click at [765, 314] on div "Site Swimming pool, residential in-ground, gunite bottom & sides, white plaster…" at bounding box center [908, 336] width 1215 height 48
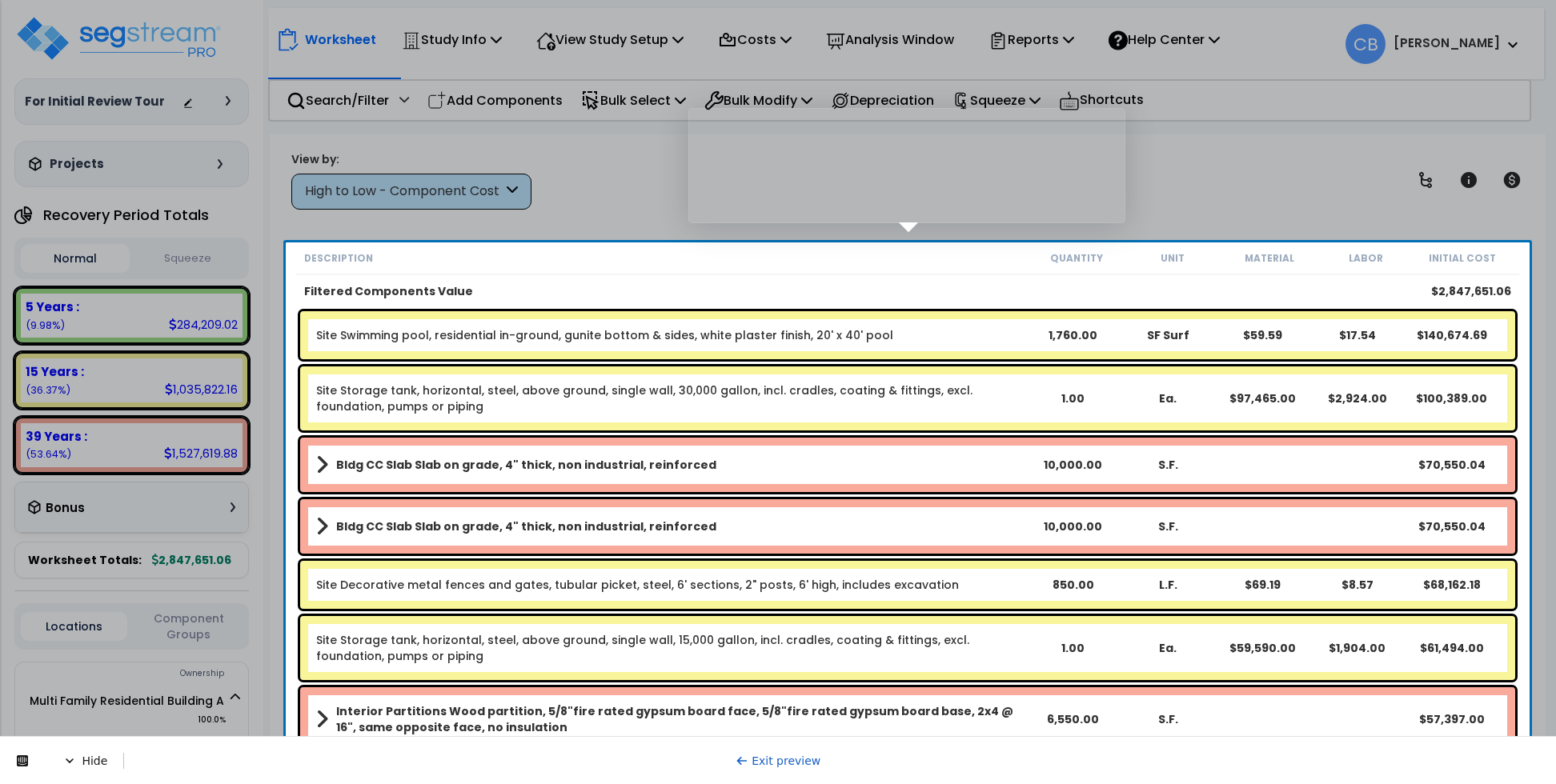
click at [596, 294] on div "Product tour overlay" at bounding box center [778, 392] width 1556 height 784
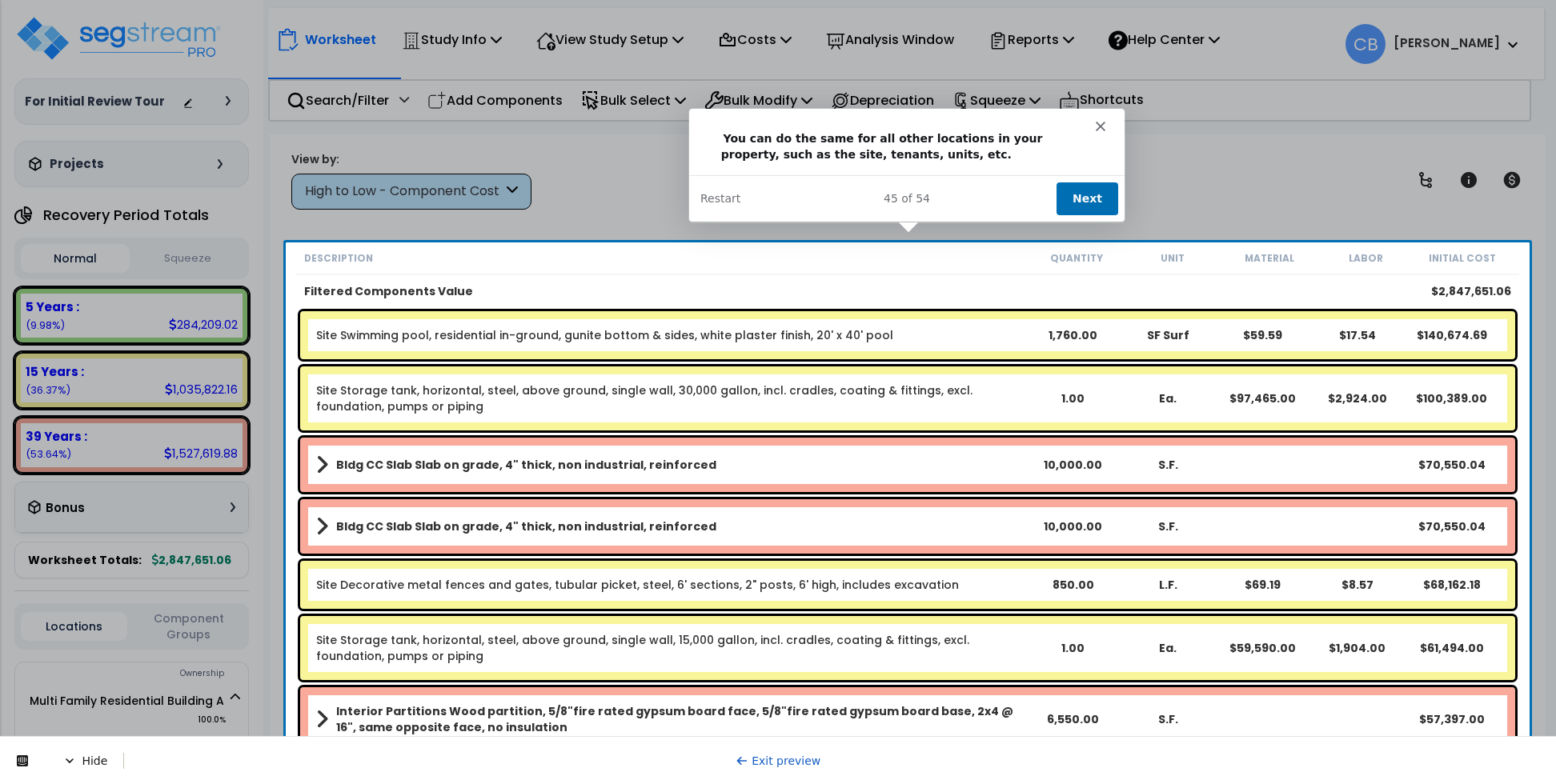
click at [1080, 190] on button "Next" at bounding box center [1086, 198] width 61 height 33
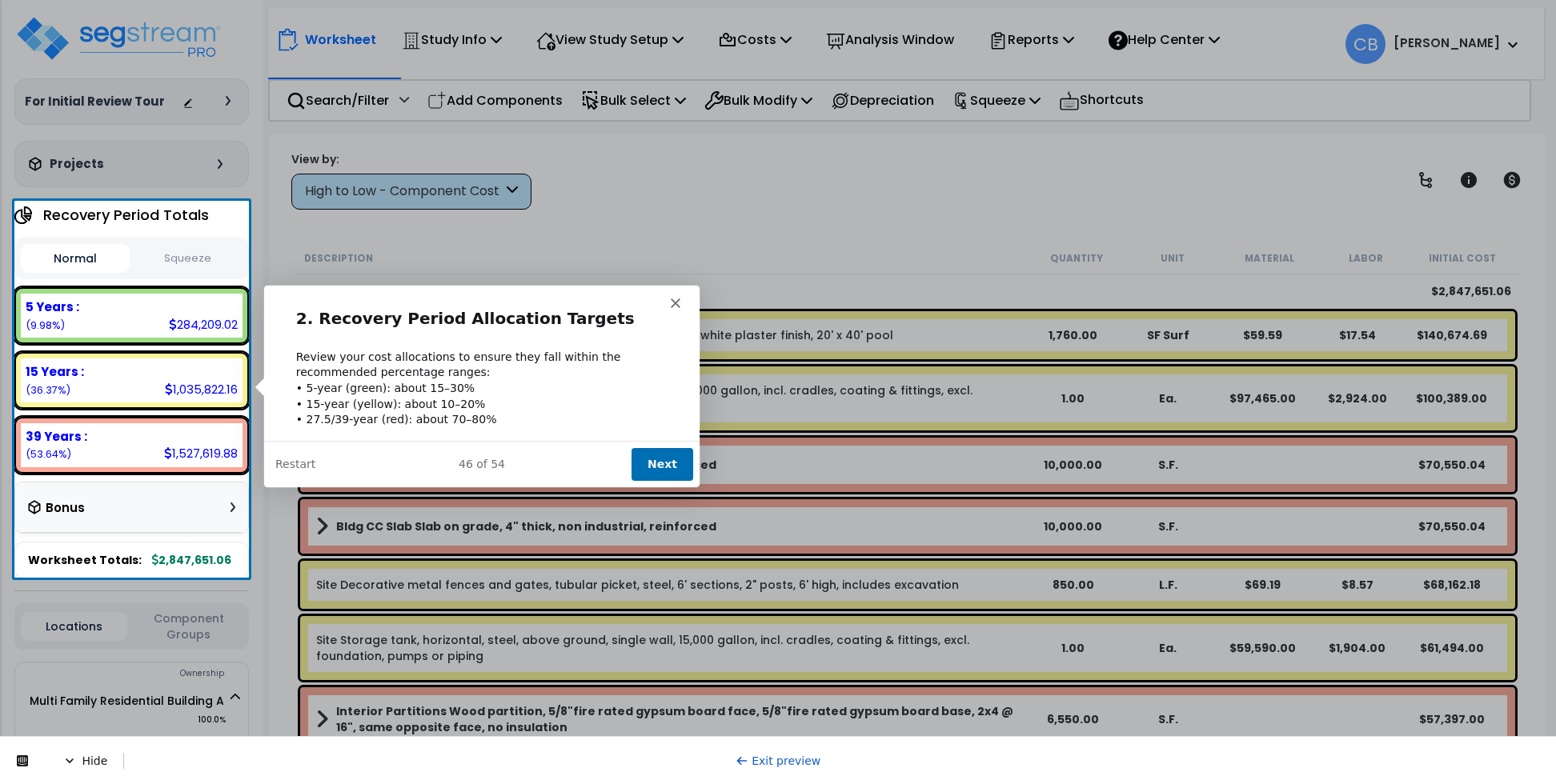
click at [652, 456] on button "Next" at bounding box center [660, 463] width 61 height 33
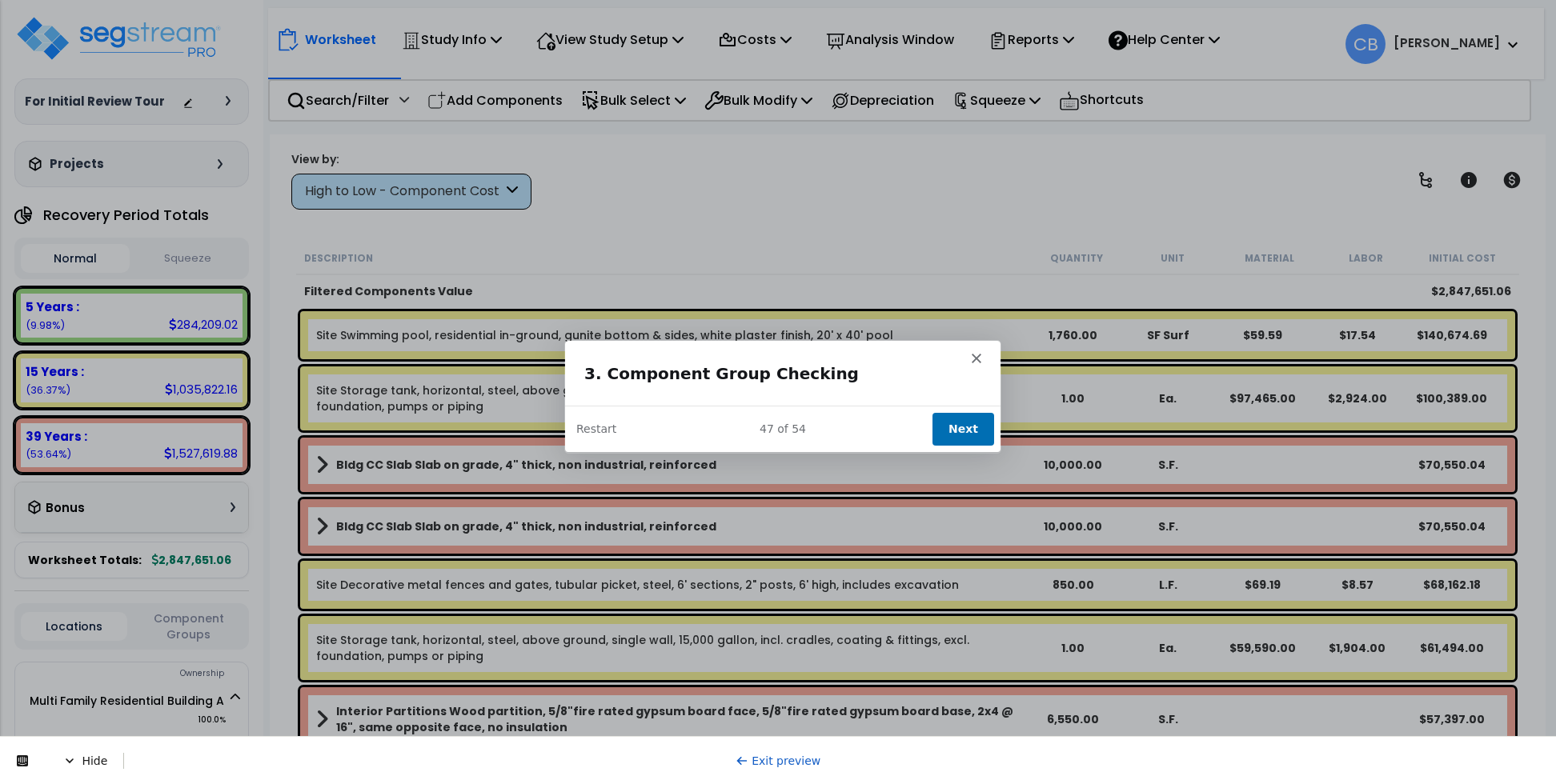
click at [944, 424] on button "Next" at bounding box center [961, 429] width 61 height 33
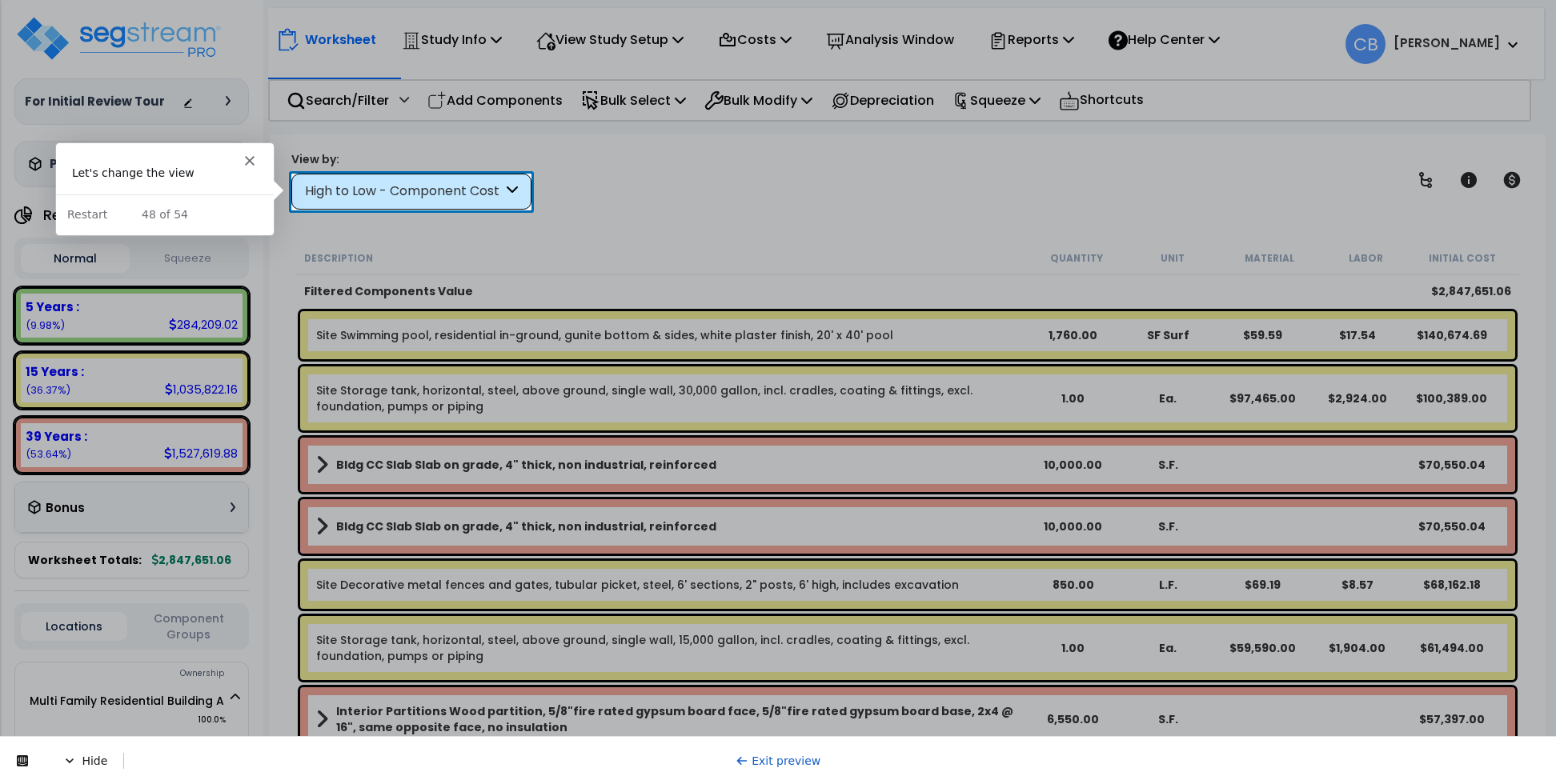
click at [440, 199] on div "High to Low - Component Cost" at bounding box center [403, 191] width 198 height 18
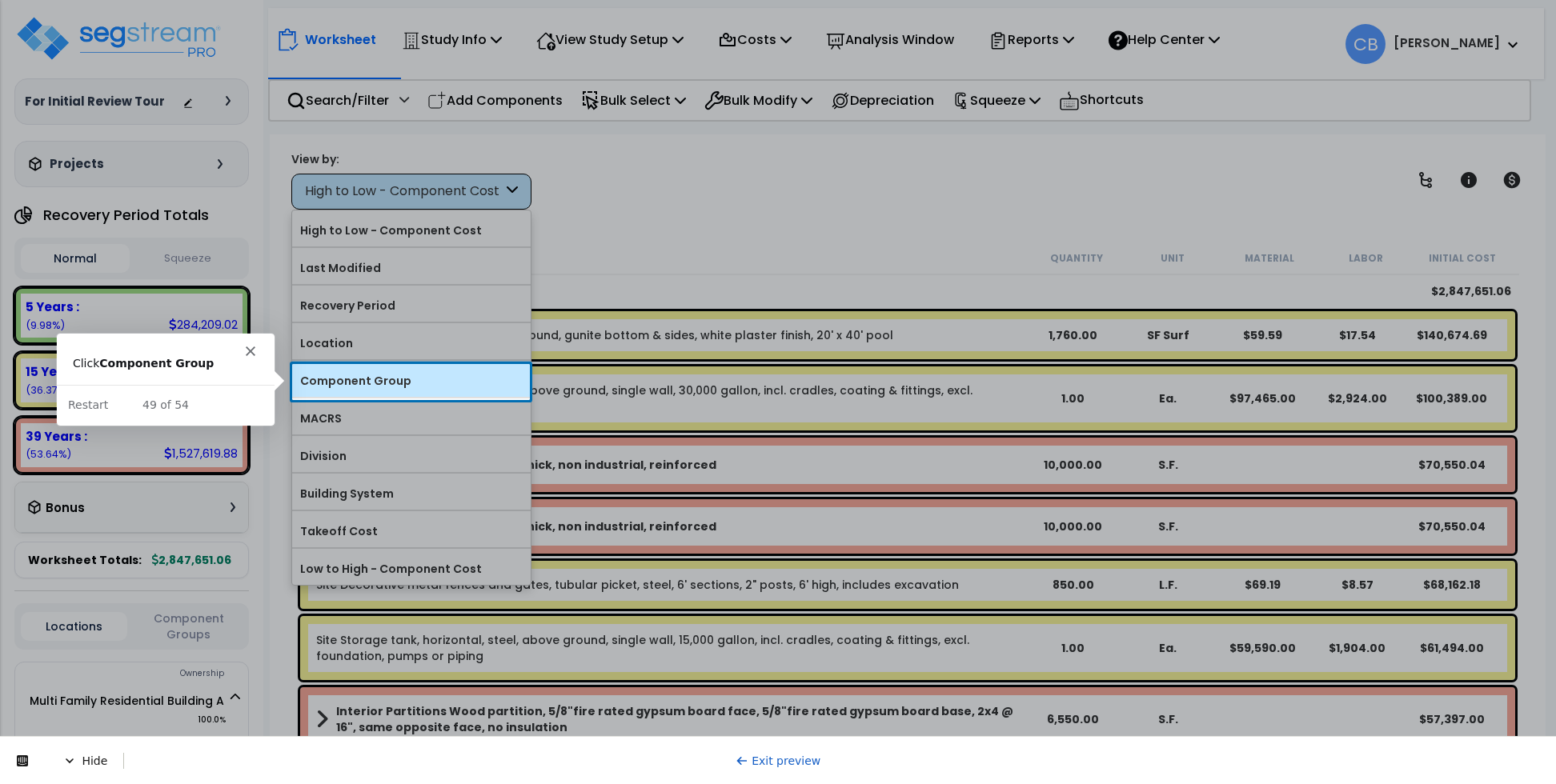
click at [350, 380] on label "Component Group" at bounding box center [411, 381] width 238 height 24
click at [0, 0] on input "Component Group" at bounding box center [0, 0] width 0 height 0
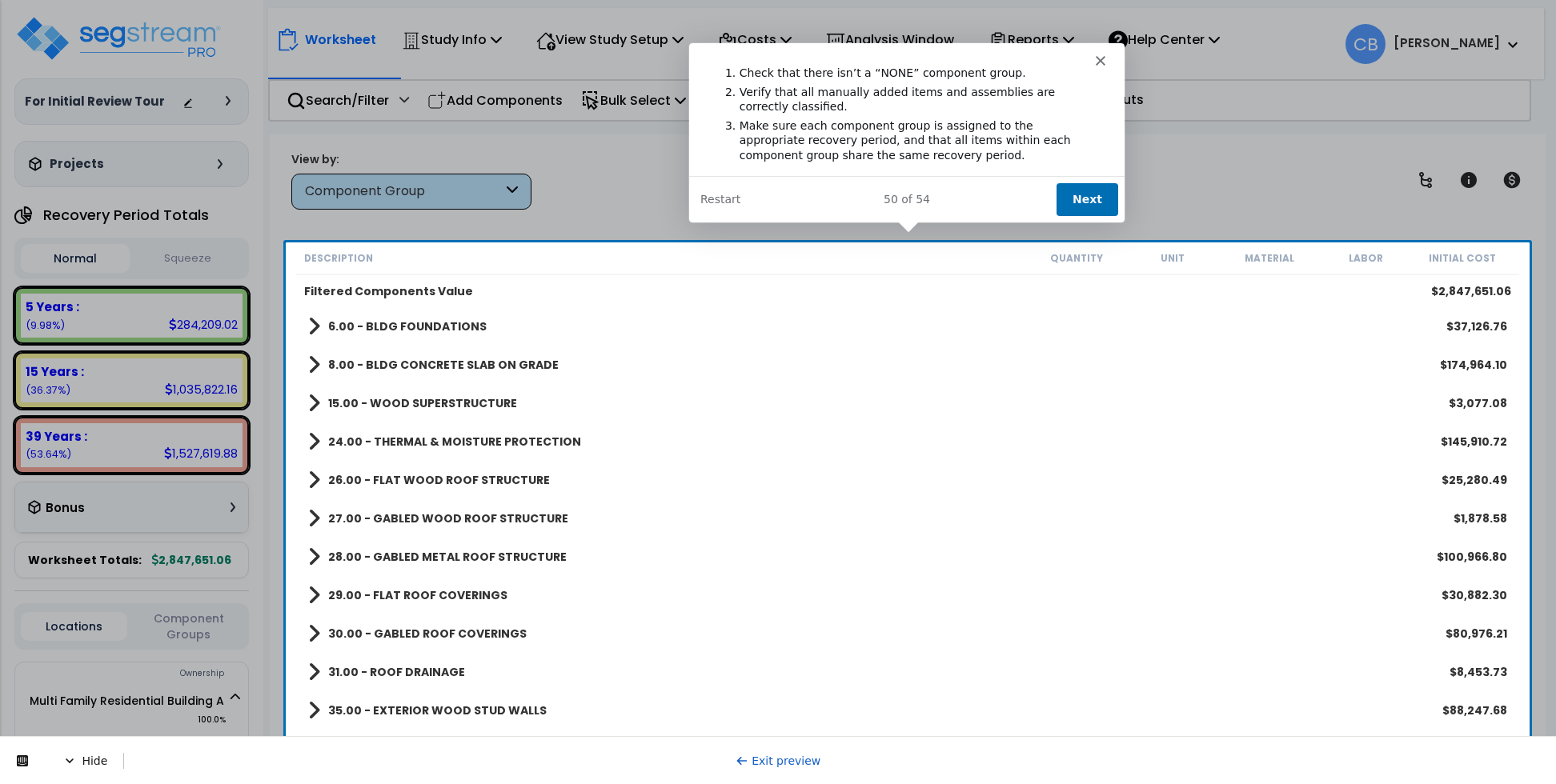
click at [1080, 191] on button "Next" at bounding box center [1086, 198] width 61 height 33
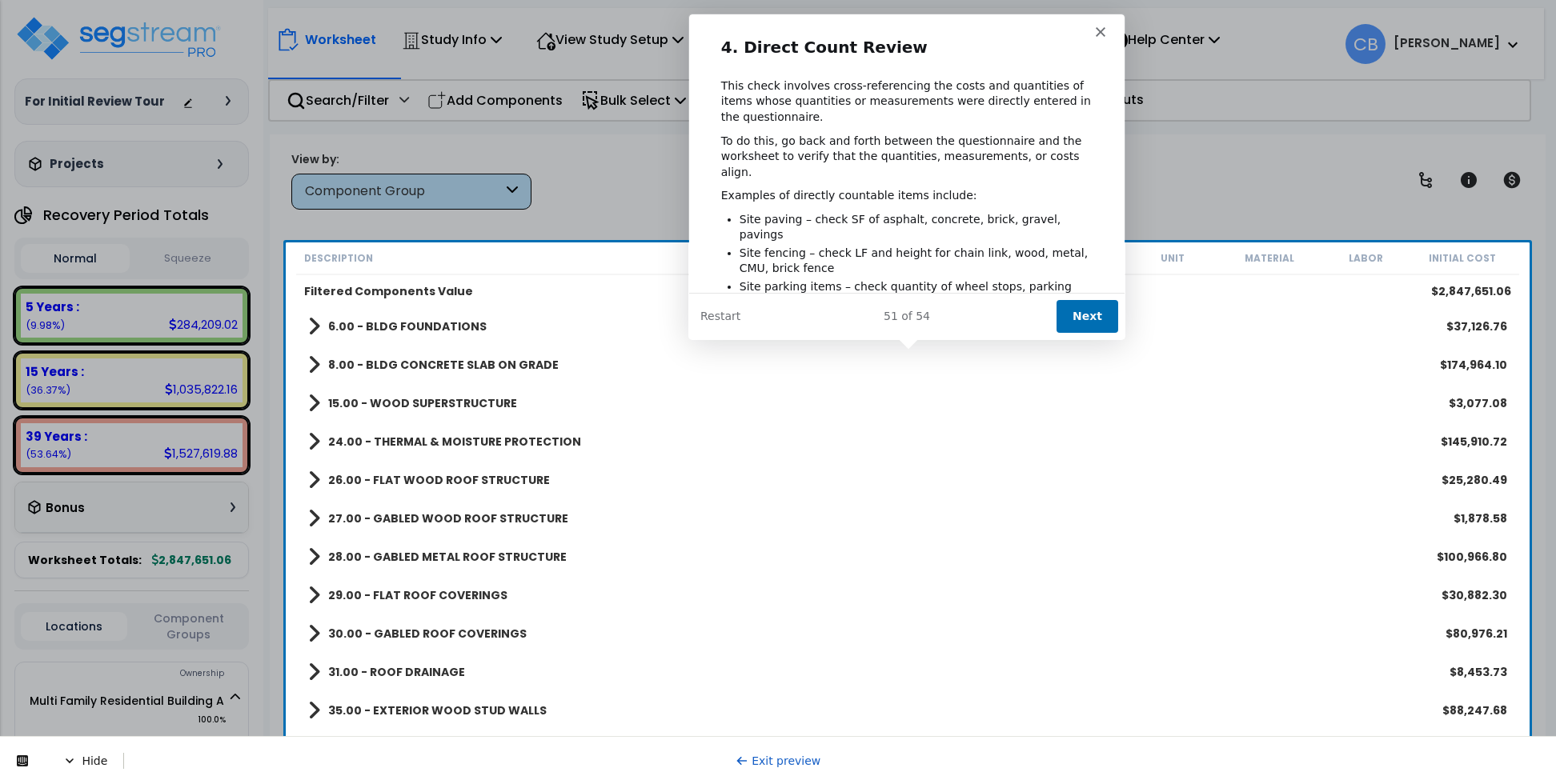
click at [1077, 303] on button "Next" at bounding box center [1086, 316] width 61 height 33
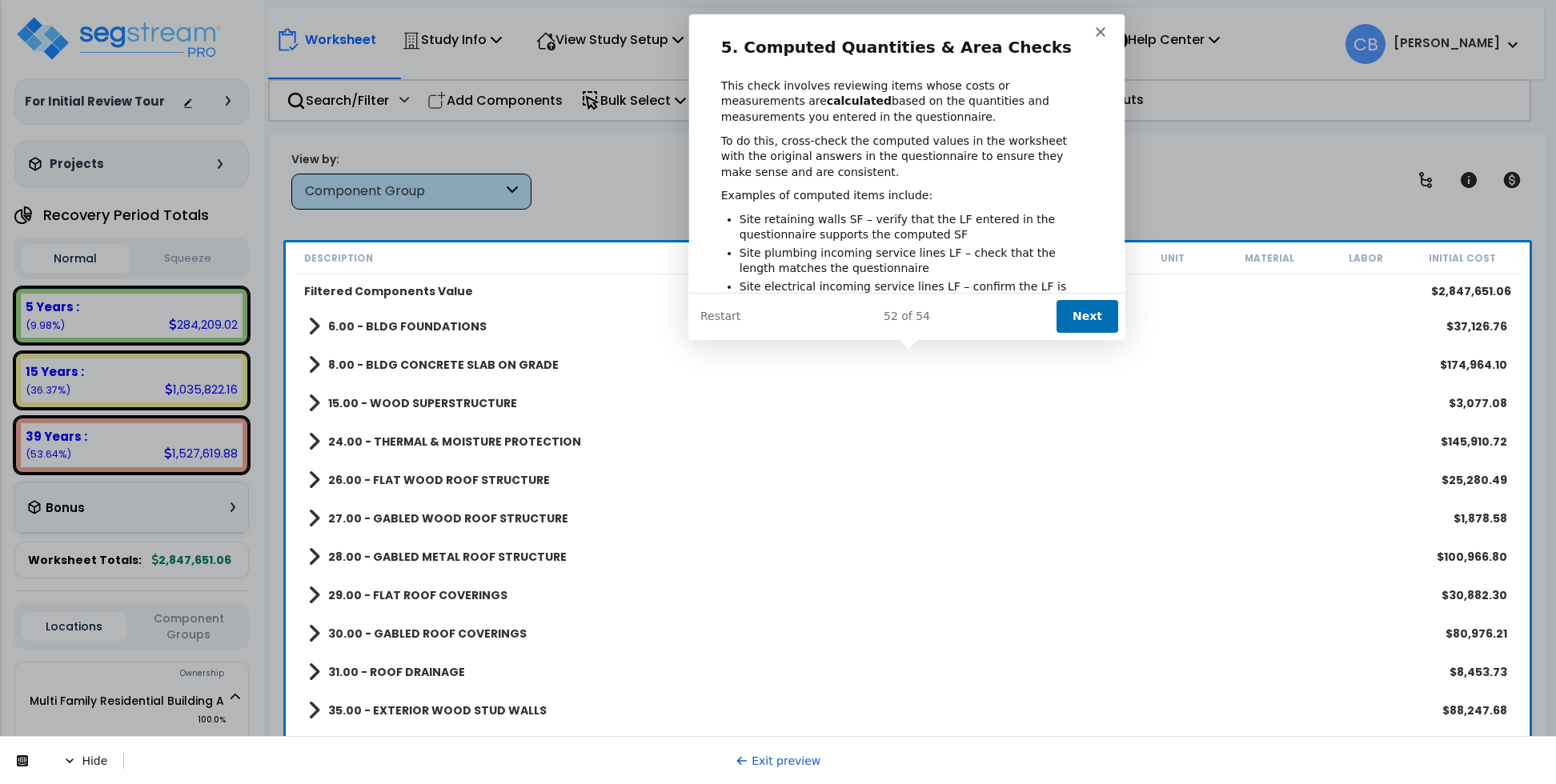
click at [1077, 303] on button "Next" at bounding box center [1086, 316] width 61 height 33
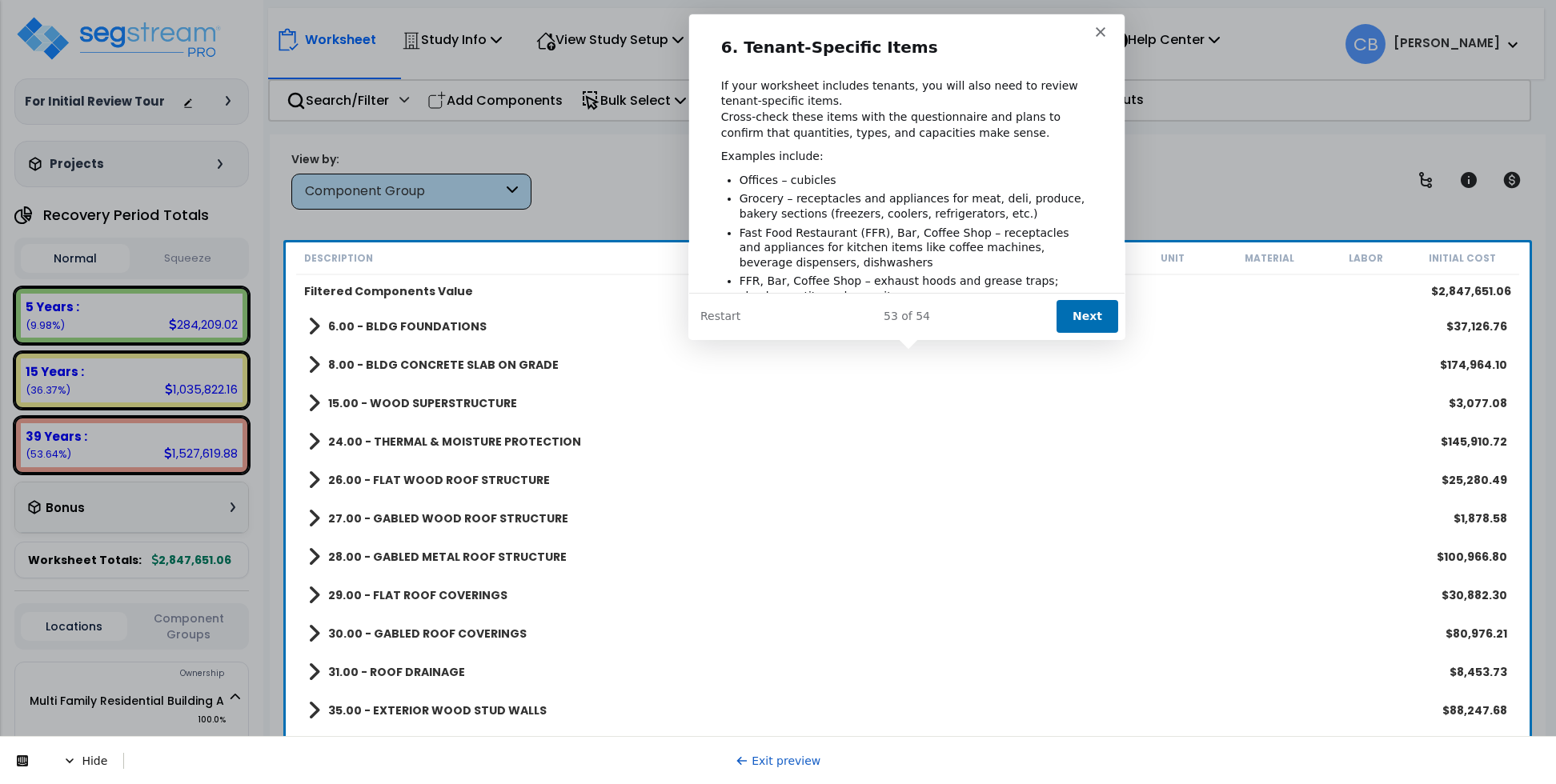
click at [1077, 303] on button "Next" at bounding box center [1086, 316] width 61 height 33
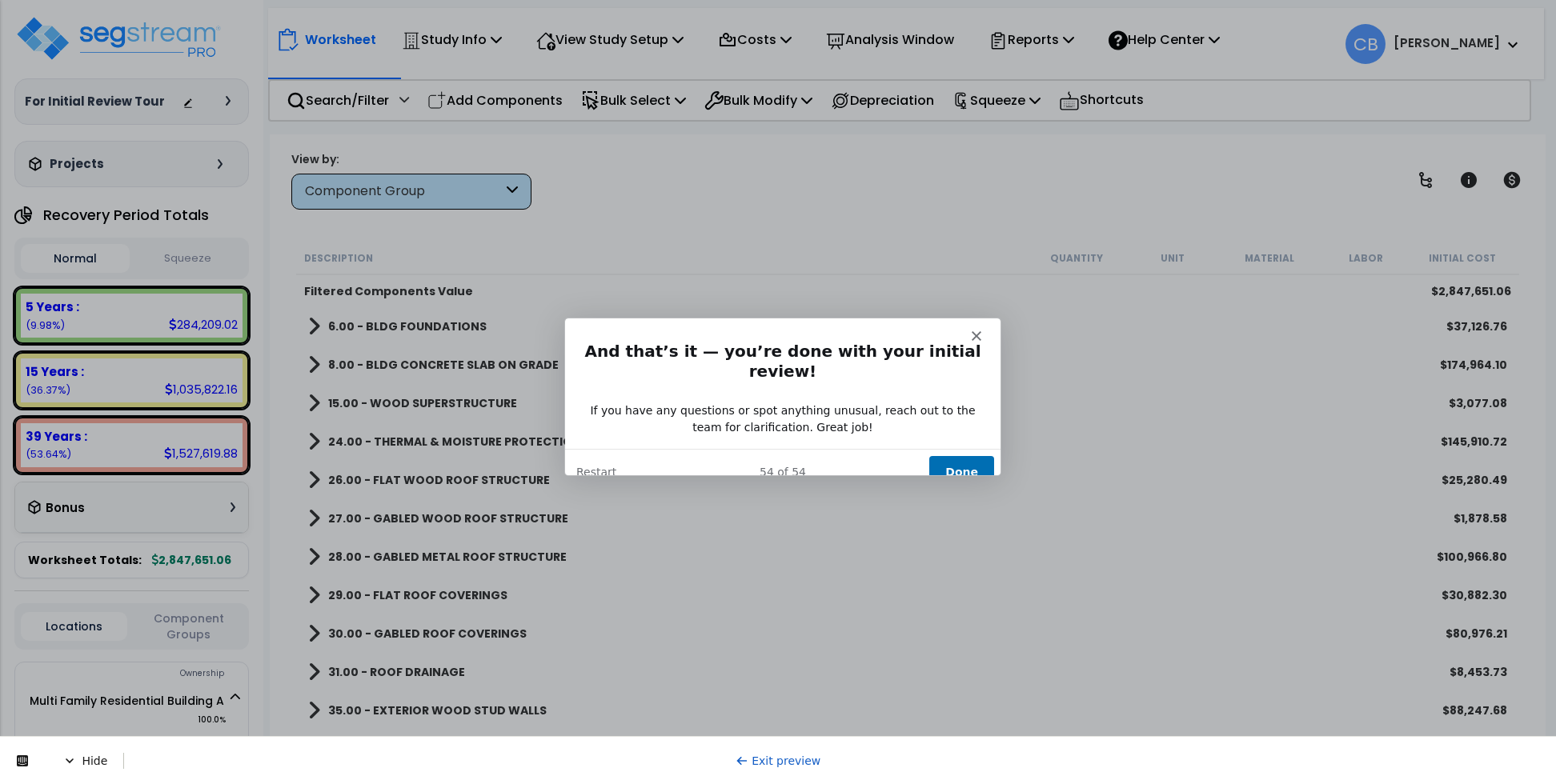
click at [948, 455] on button "Done" at bounding box center [961, 471] width 65 height 33
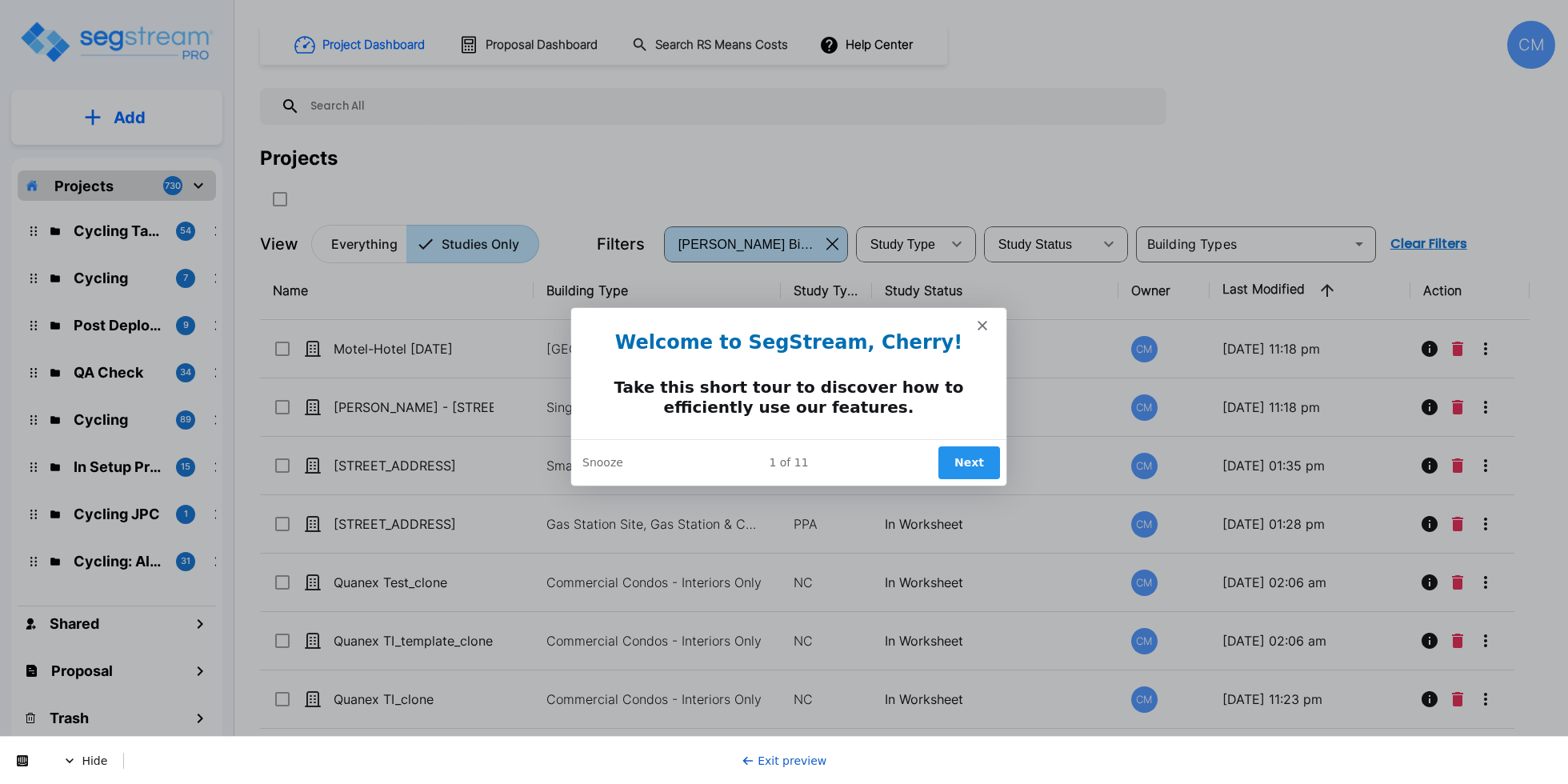
click at [979, 456] on button "Next" at bounding box center [968, 462] width 61 height 33
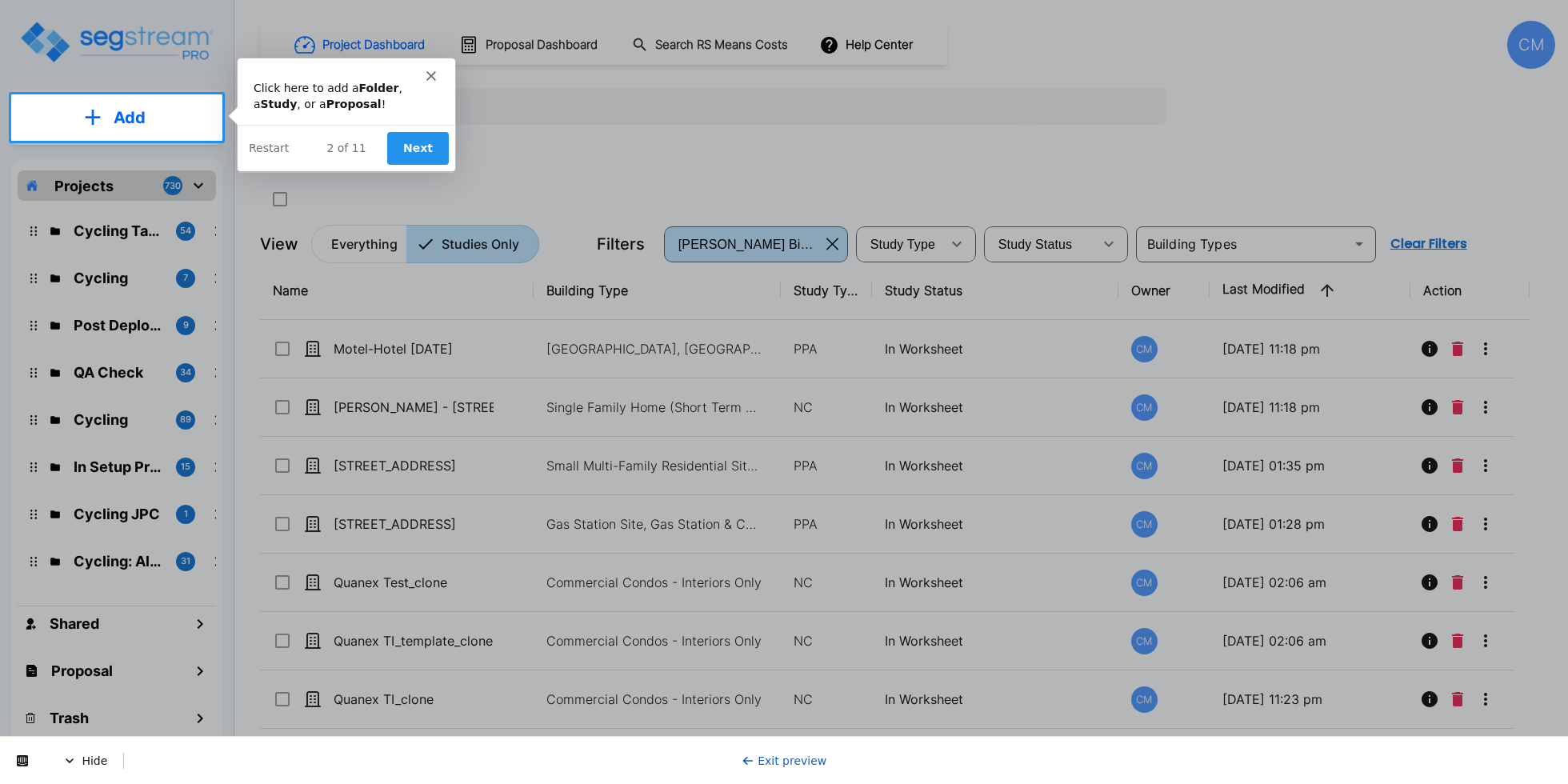
click at [417, 157] on button "Next" at bounding box center [416, 147] width 61 height 33
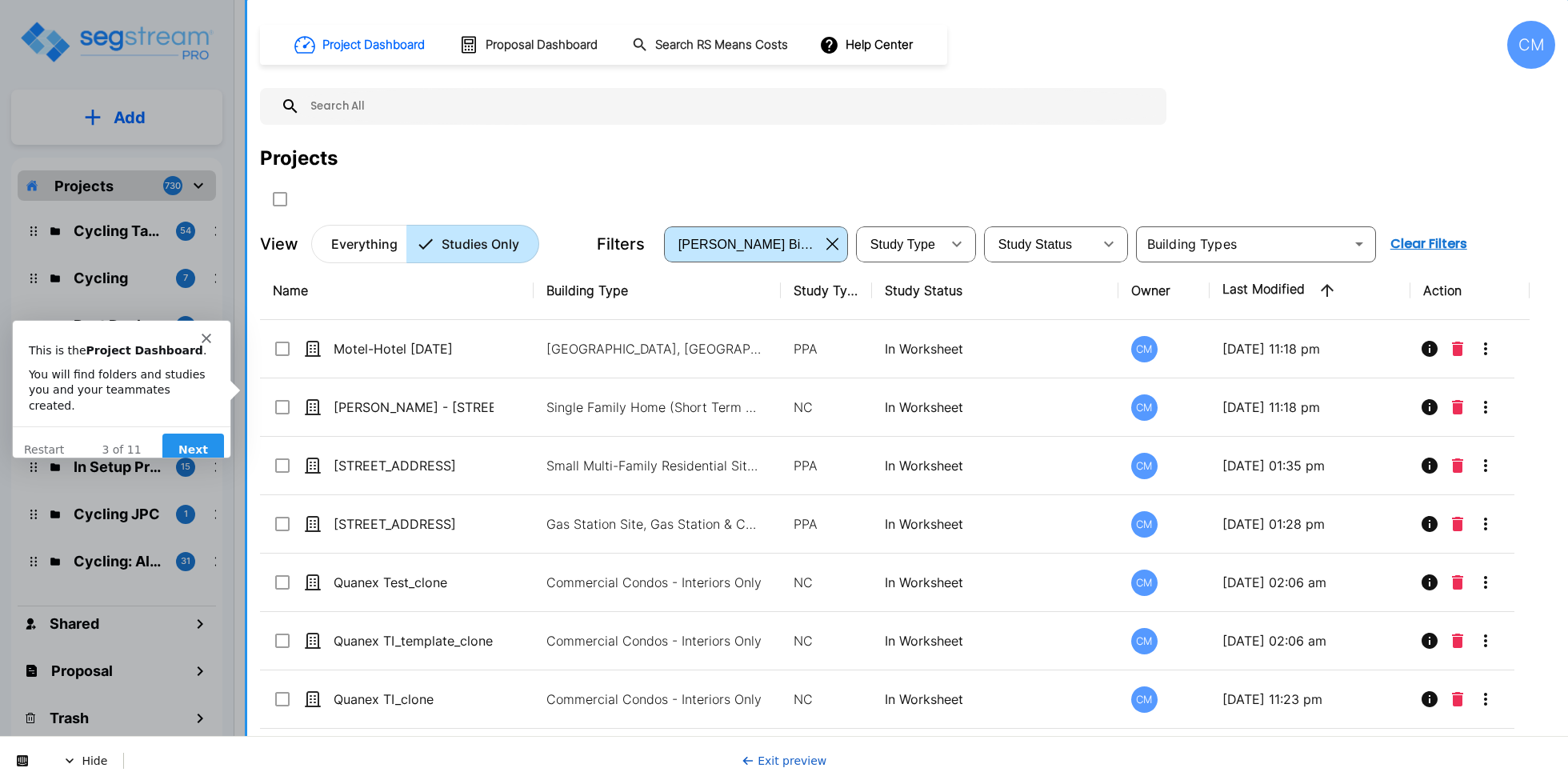
click at [212, 434] on button "Next" at bounding box center [191, 449] width 61 height 33
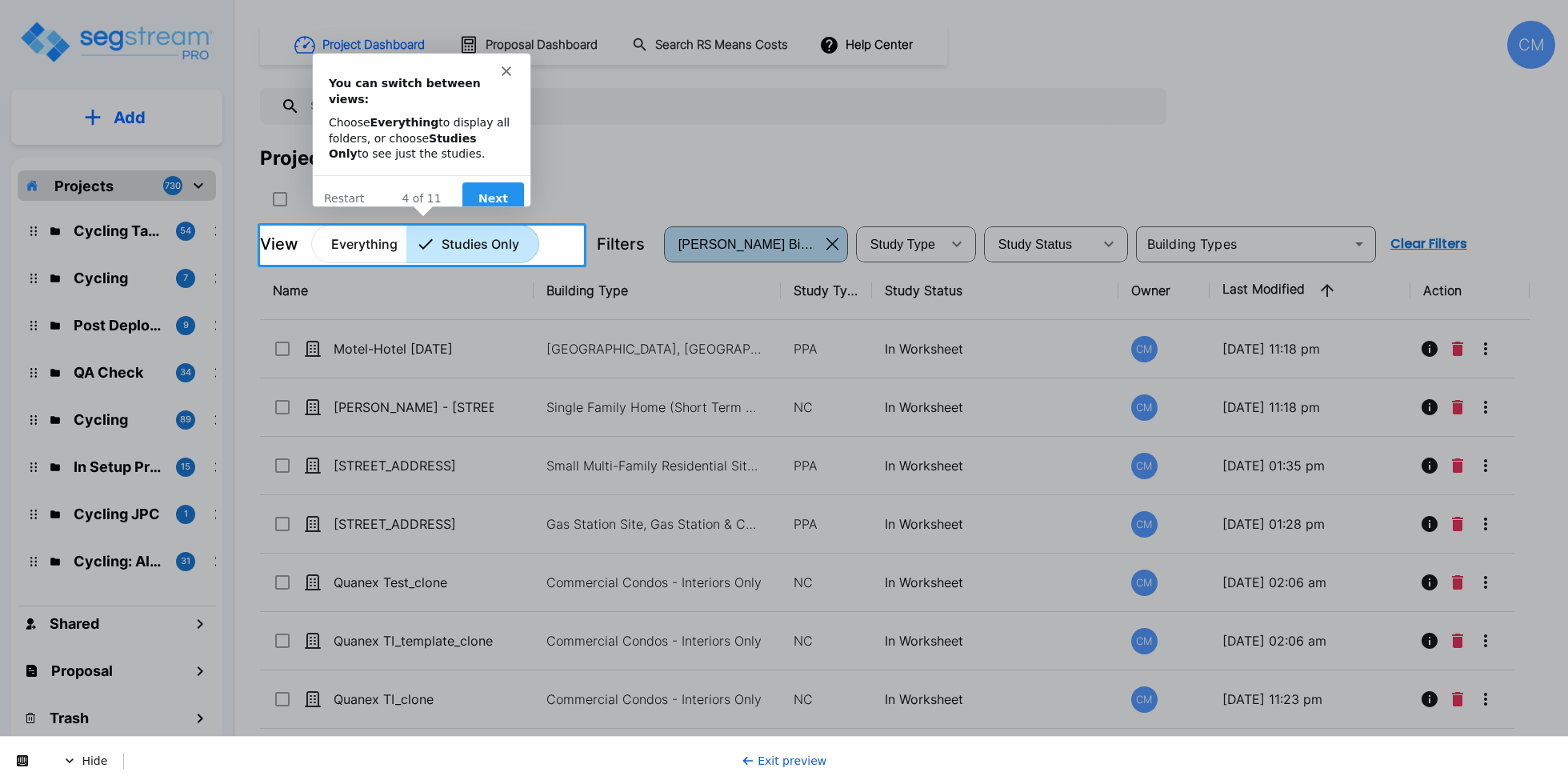
click at [479, 185] on button "Next" at bounding box center [492, 198] width 61 height 33
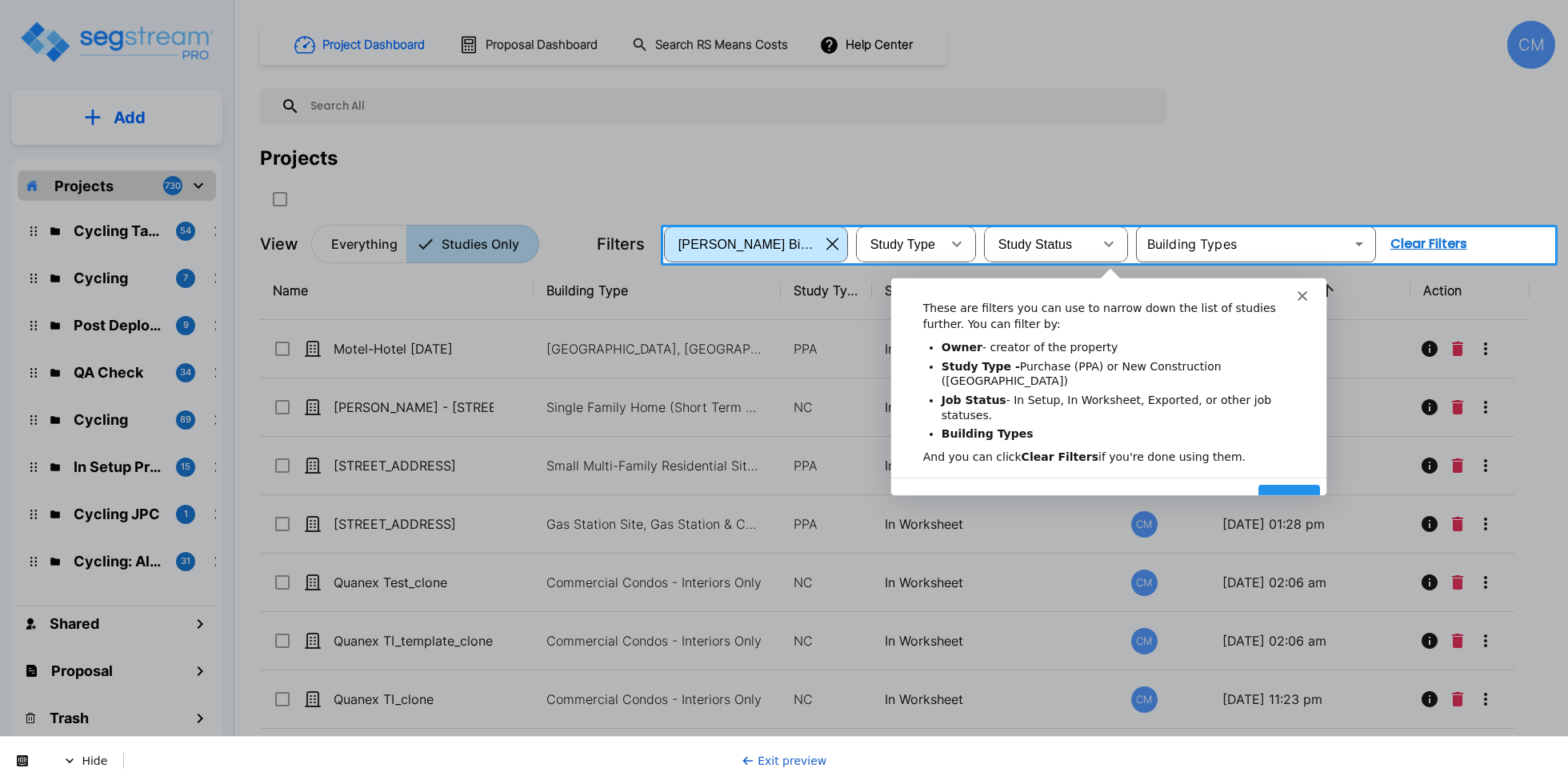
click at [1282, 484] on button "Next" at bounding box center [1288, 500] width 61 height 33
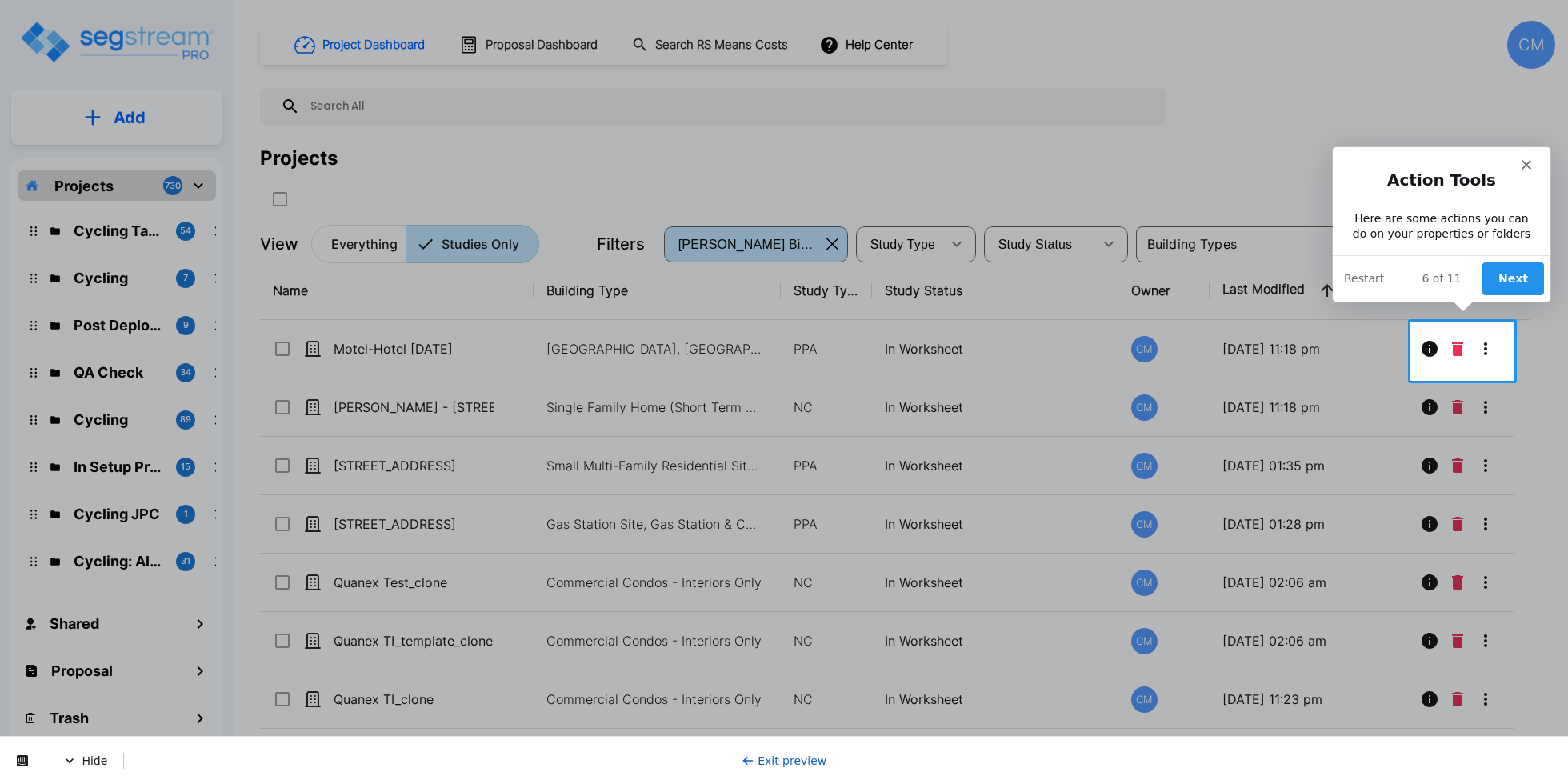
click at [1517, 284] on button "Next" at bounding box center [1511, 278] width 61 height 33
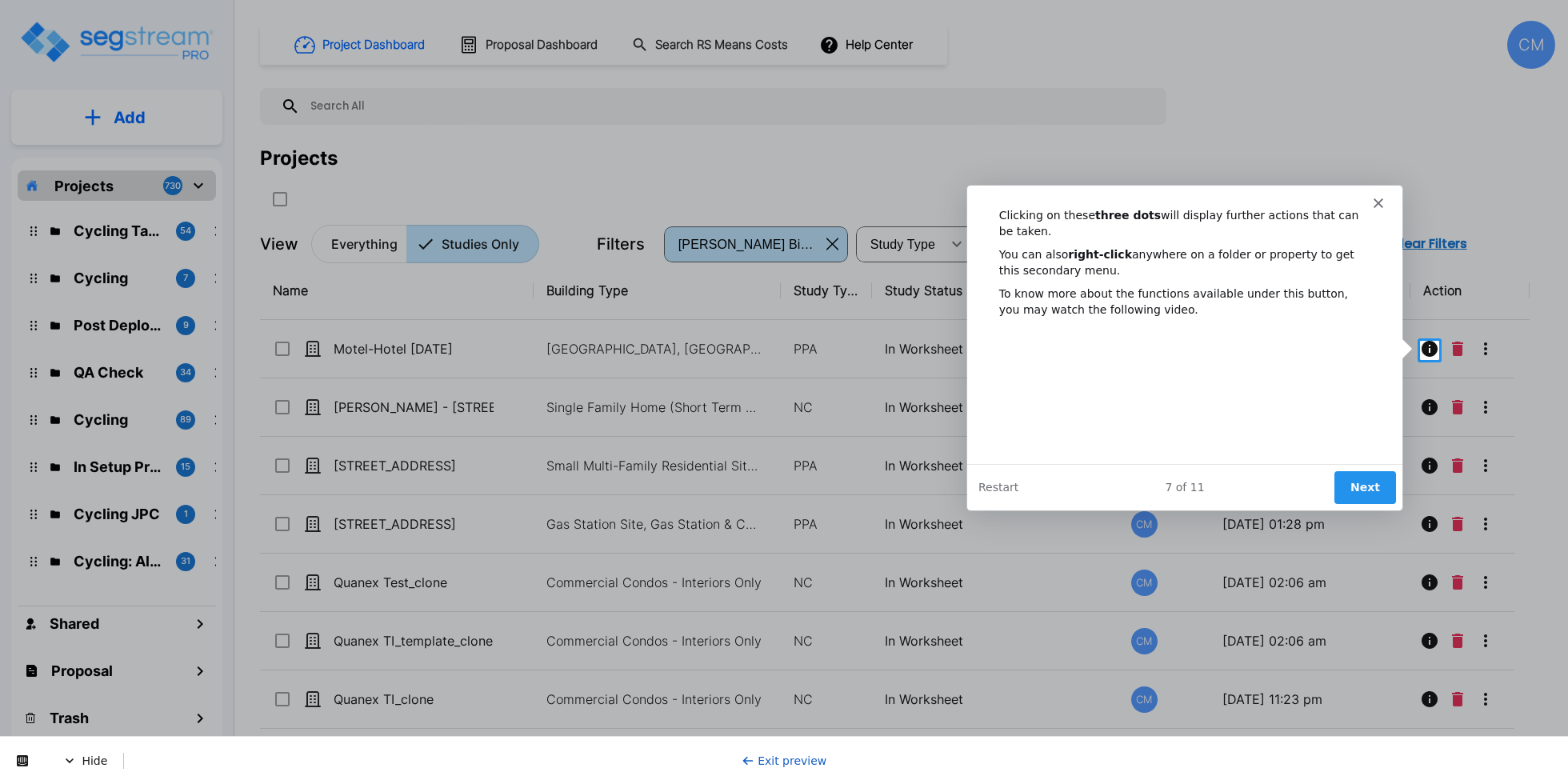
click at [1381, 486] on button "Next" at bounding box center [1364, 486] width 61 height 33
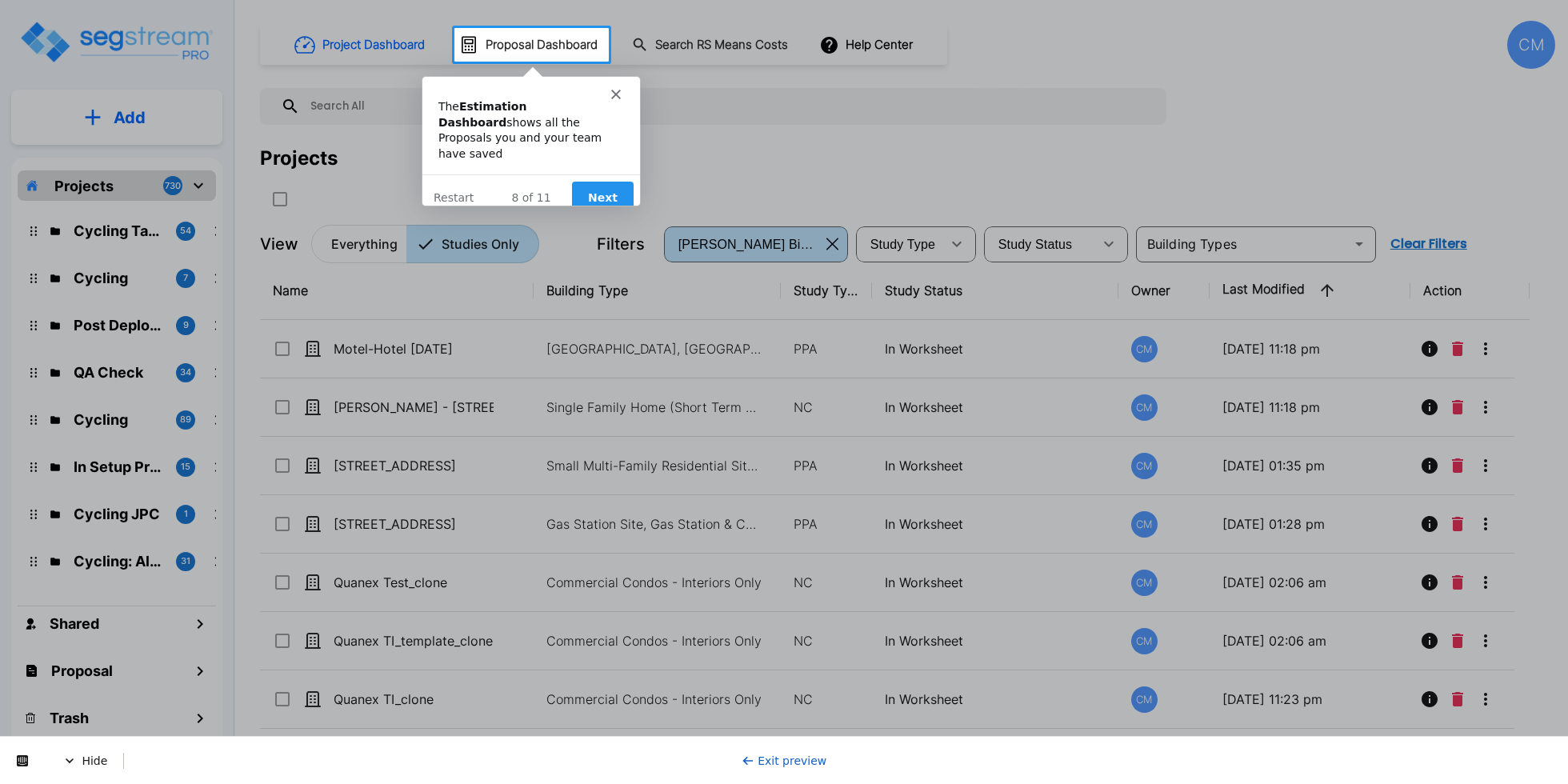
click at [586, 181] on button "Next" at bounding box center [600, 198] width 61 height 33
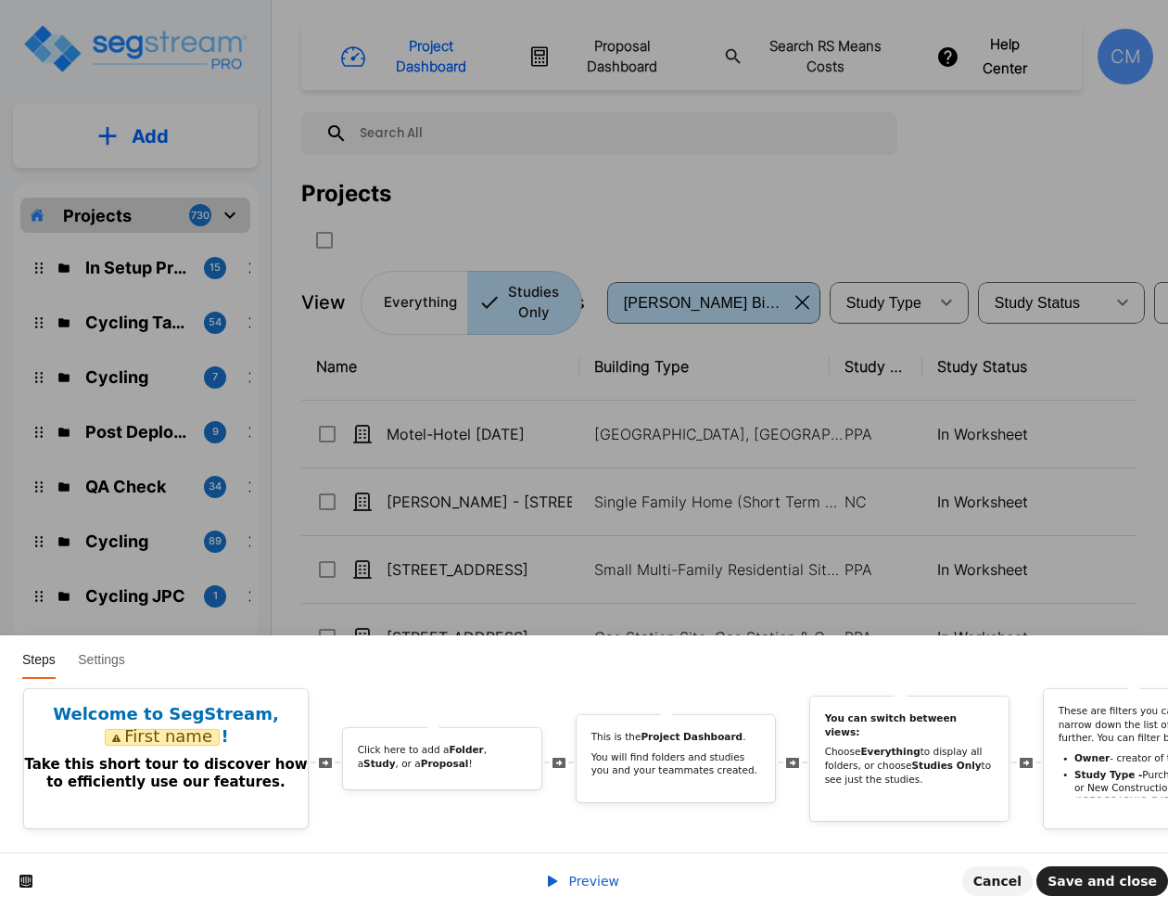
drag, startPoint x: 380, startPoint y: 831, endPoint x: 494, endPoint y: 836, distance: 114.2
click at [514, 833] on div "Welcome to SegStream, First name ! Take this short tour to discover how to effi…" at bounding box center [584, 765] width 1168 height 173
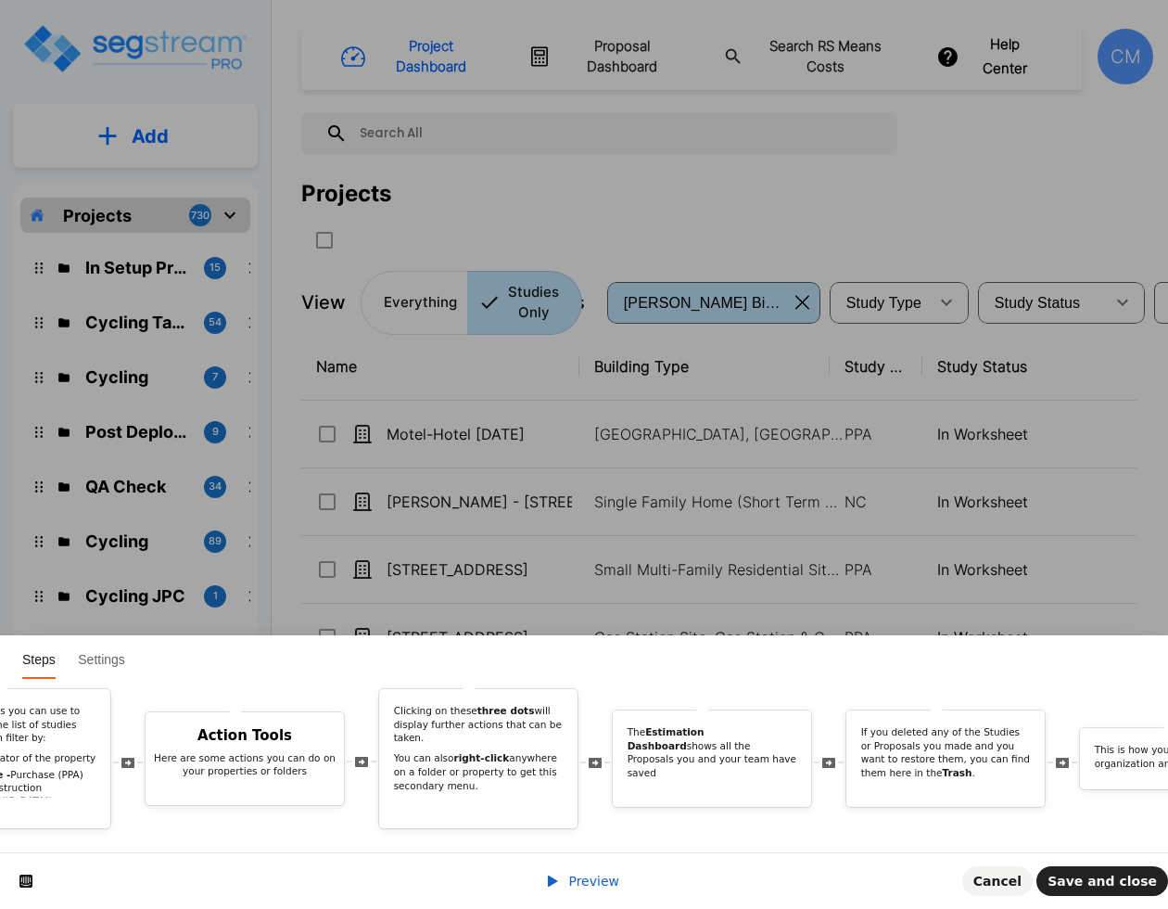
scroll to position [0, 1189]
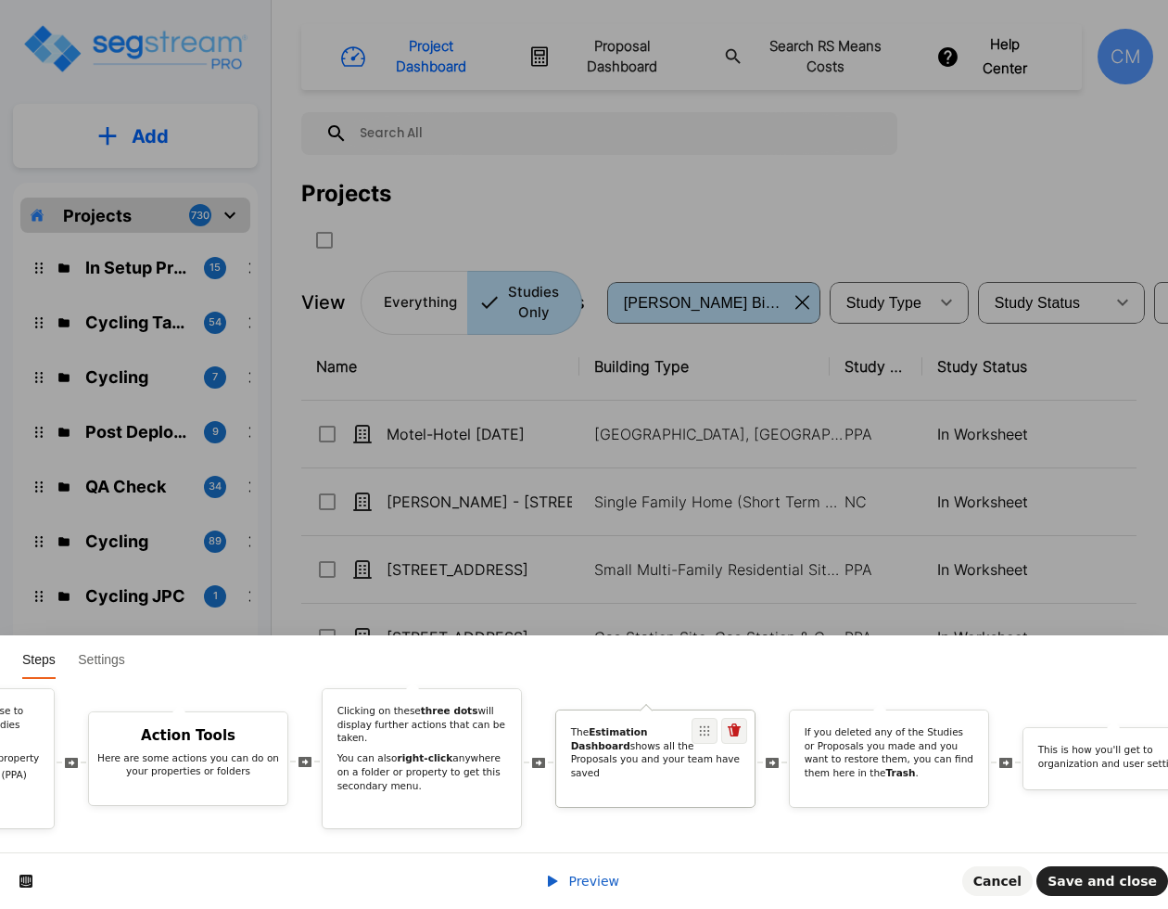
click at [629, 744] on p "The Estimation Dashboard shows all the Proposals you and your team have saved" at bounding box center [656, 752] width 170 height 55
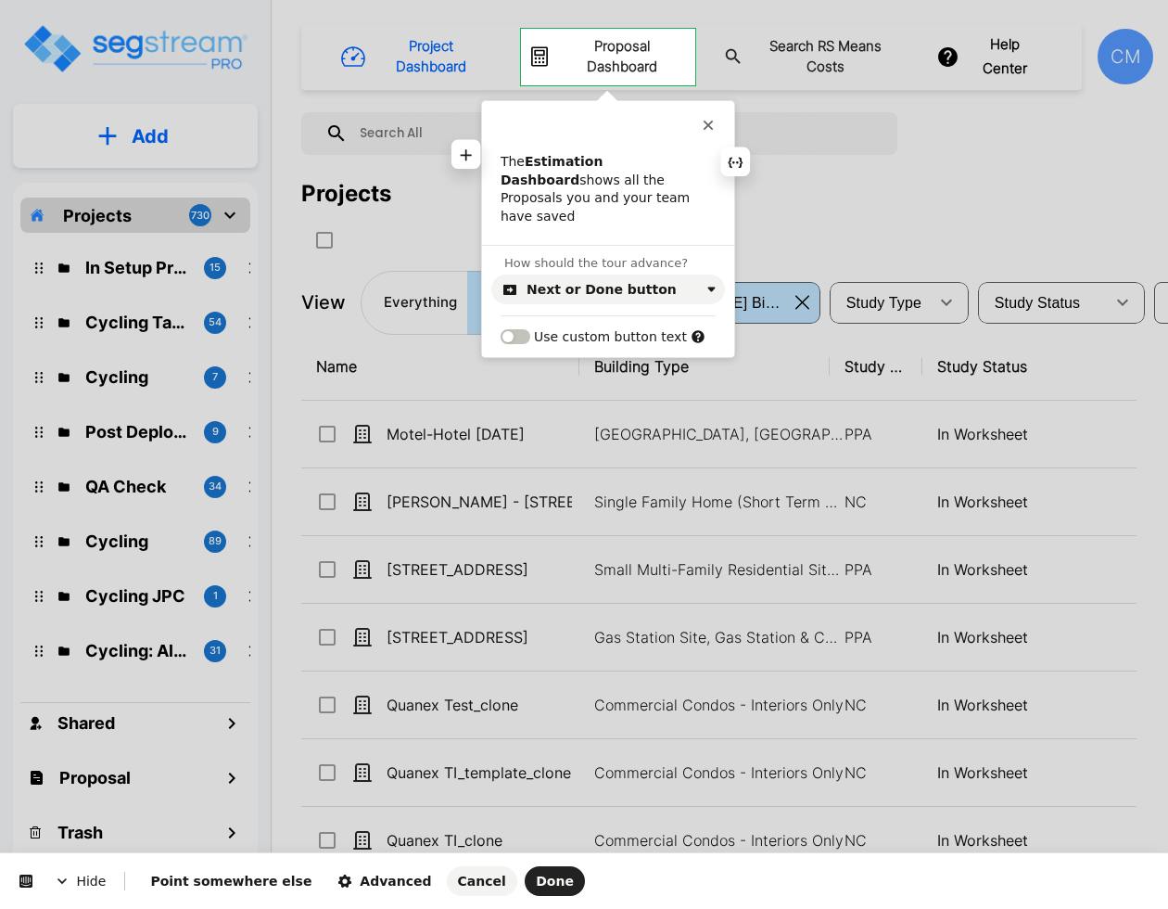
click at [555, 163] on b "Estimation Dashboard" at bounding box center [554, 170] width 107 height 33
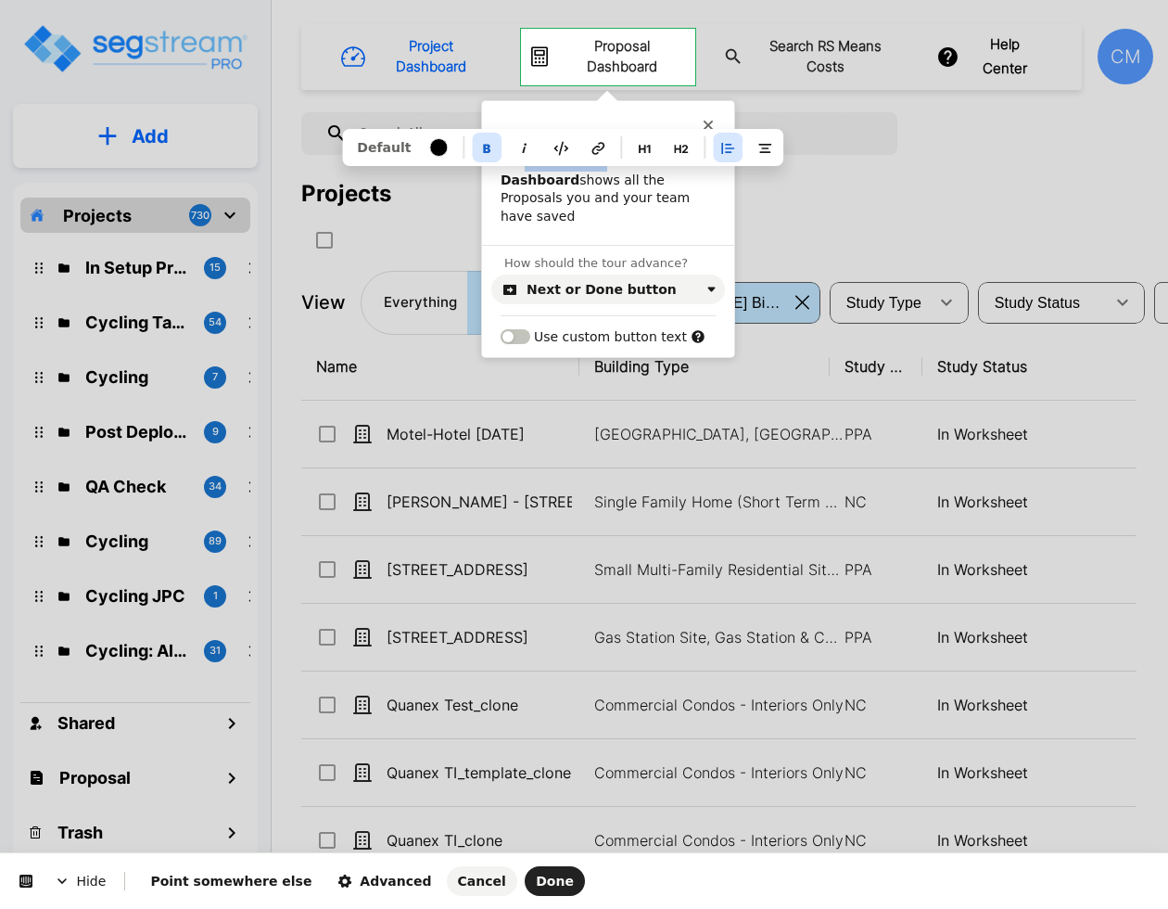
click at [555, 163] on b "Estimation Dashboard" at bounding box center [554, 170] width 107 height 33
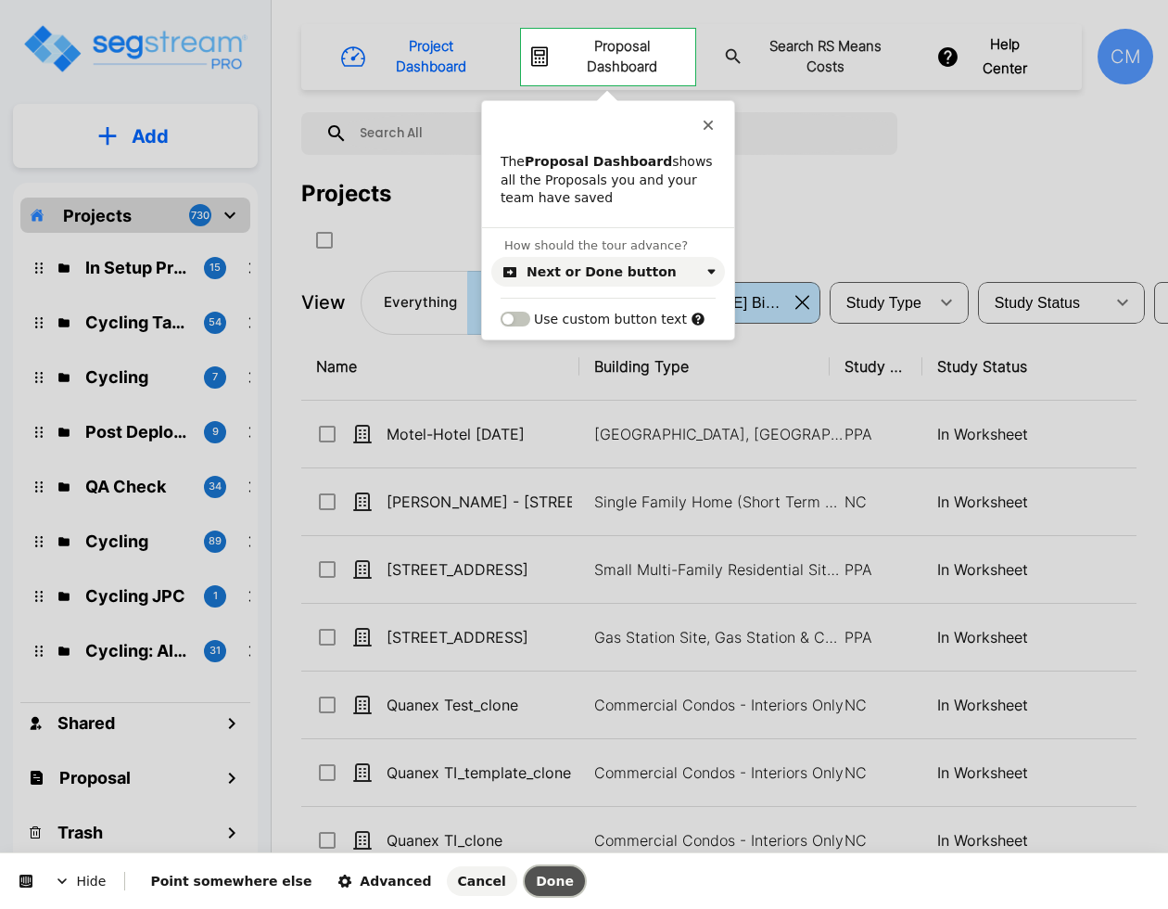
click at [536, 881] on span "Done" at bounding box center [555, 881] width 38 height 15
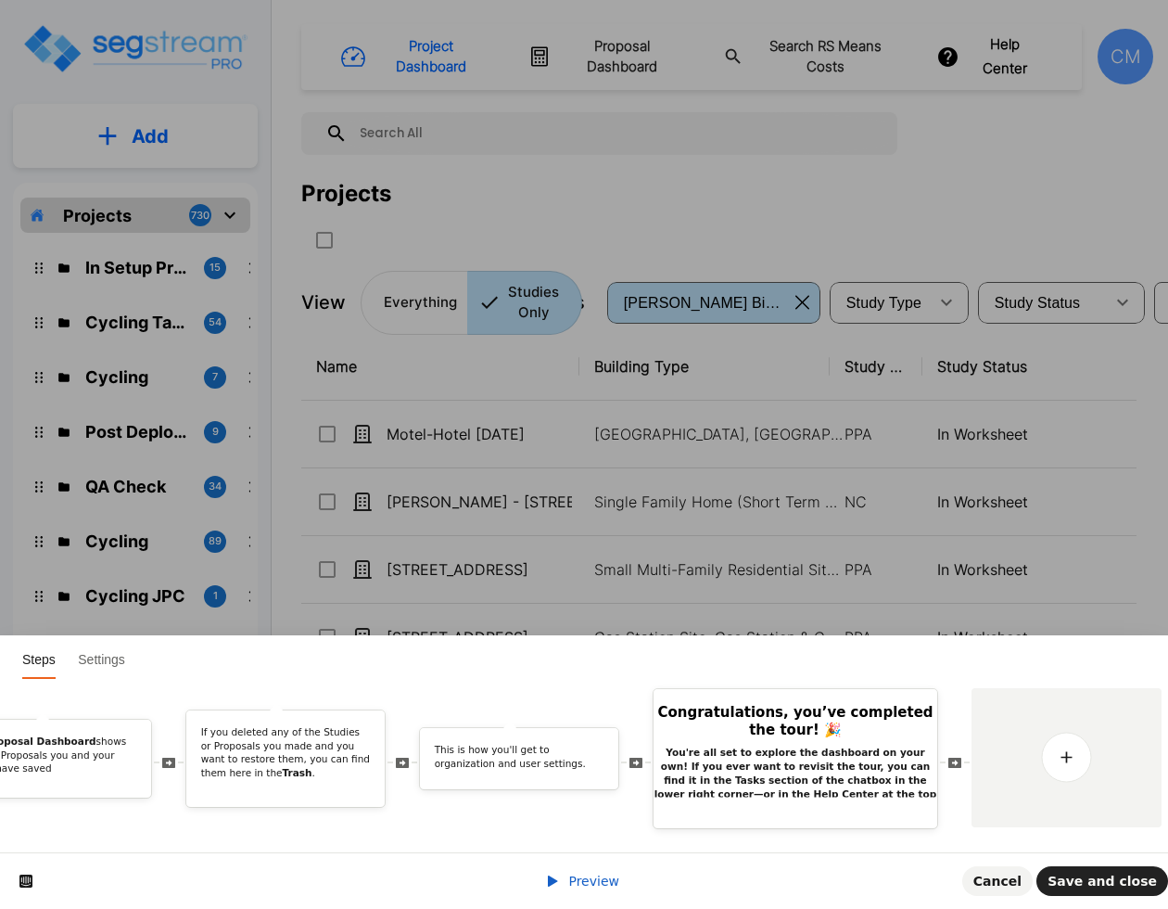
scroll to position [0, 0]
click at [1087, 874] on span "Save and close" at bounding box center [1102, 881] width 109 height 15
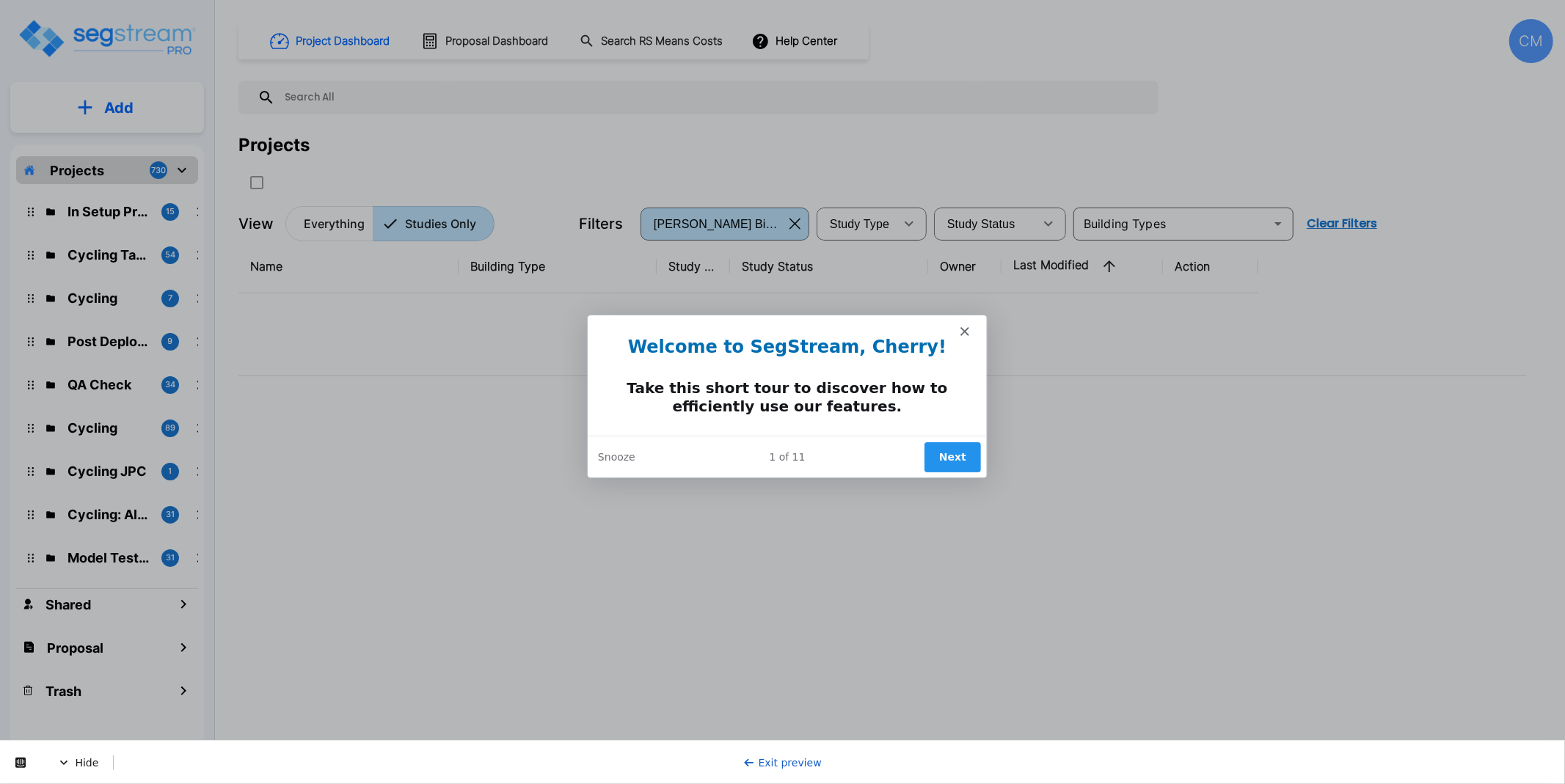
click at [955, 456] on button "Next" at bounding box center [951, 456] width 56 height 30
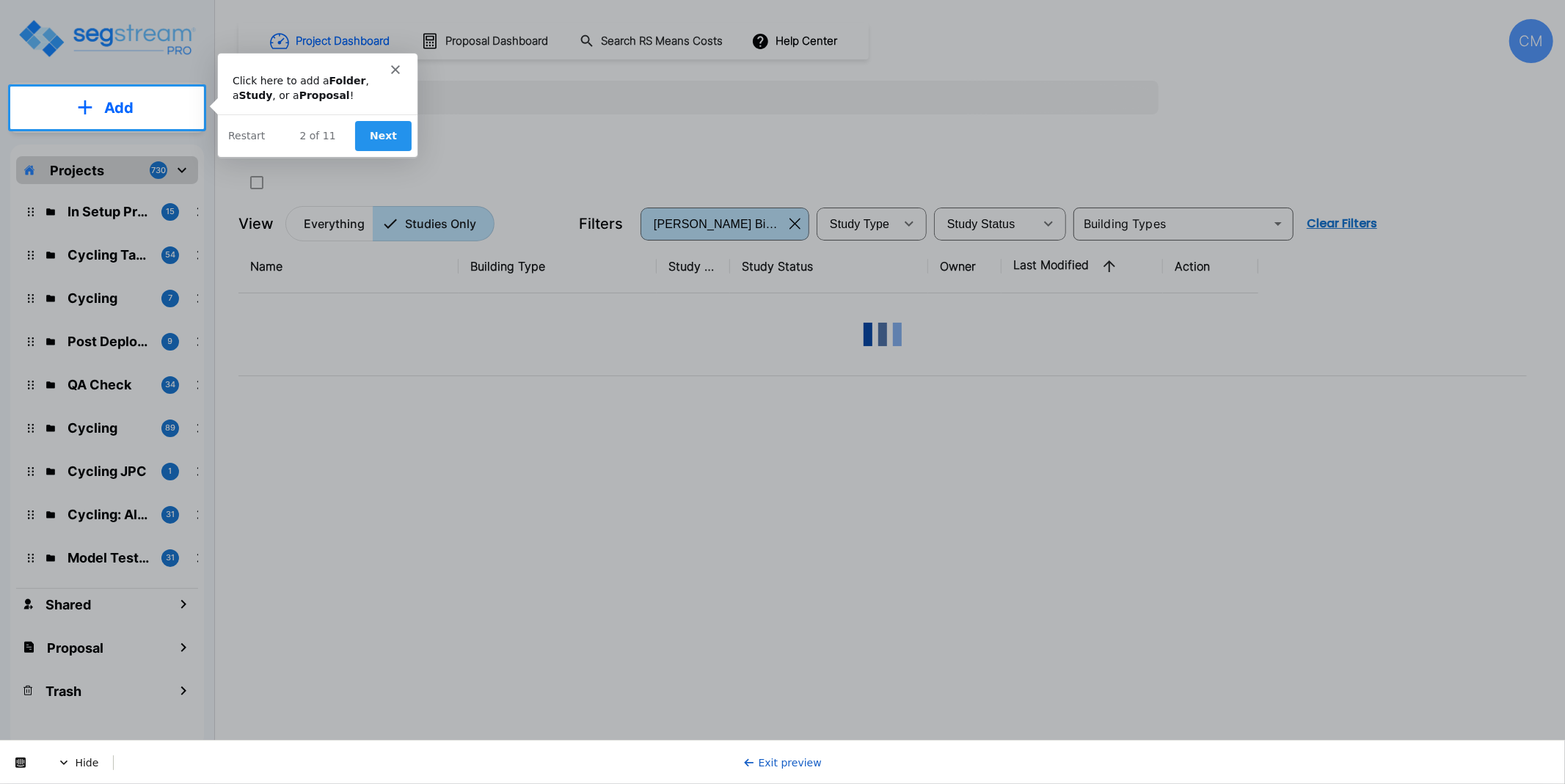
click at [360, 132] on button "Next" at bounding box center [381, 134] width 56 height 30
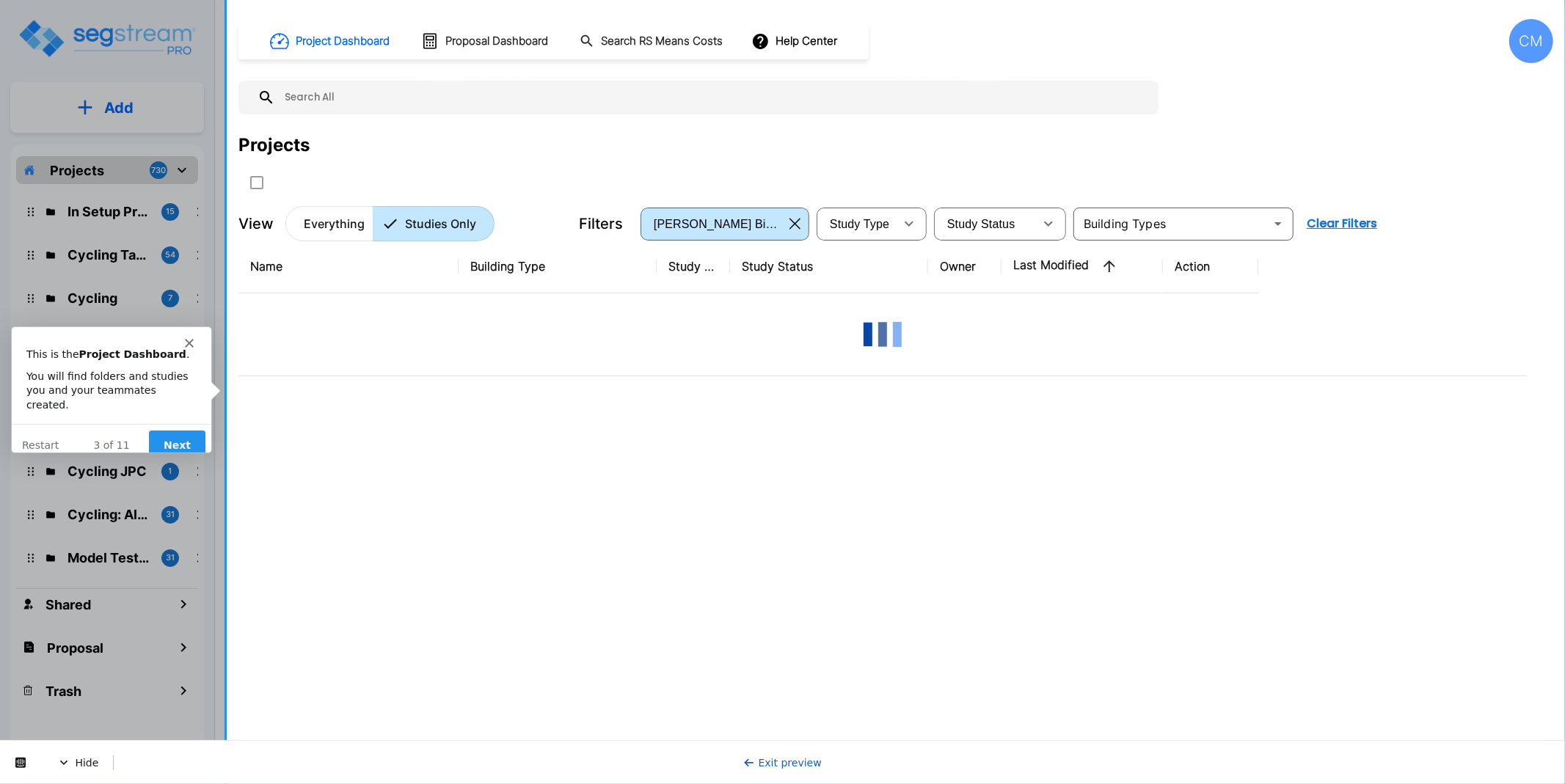
click at [182, 430] on button "Next" at bounding box center [176, 445] width 56 height 30
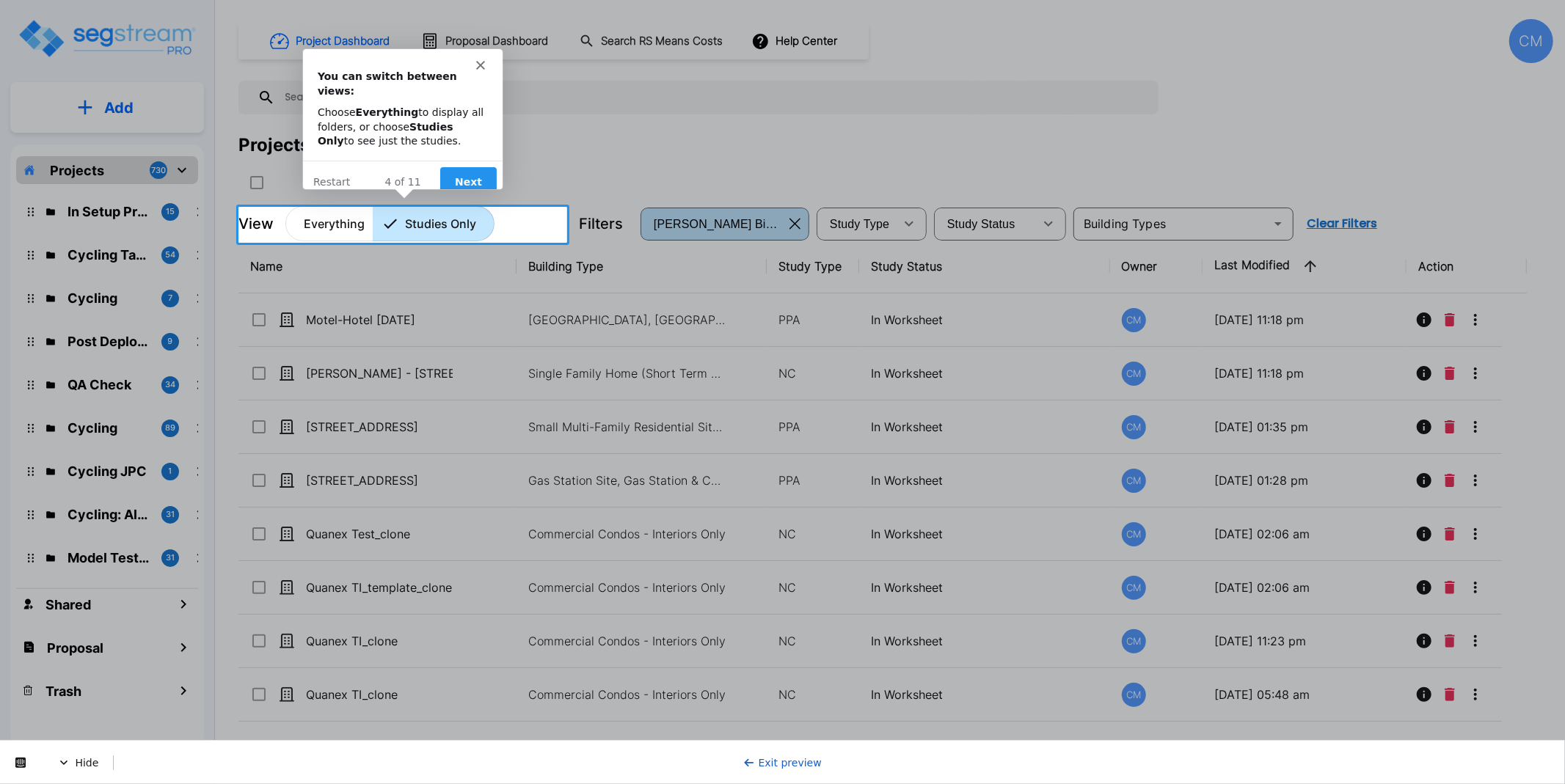
click at [480, 167] on button "Next" at bounding box center [467, 181] width 56 height 30
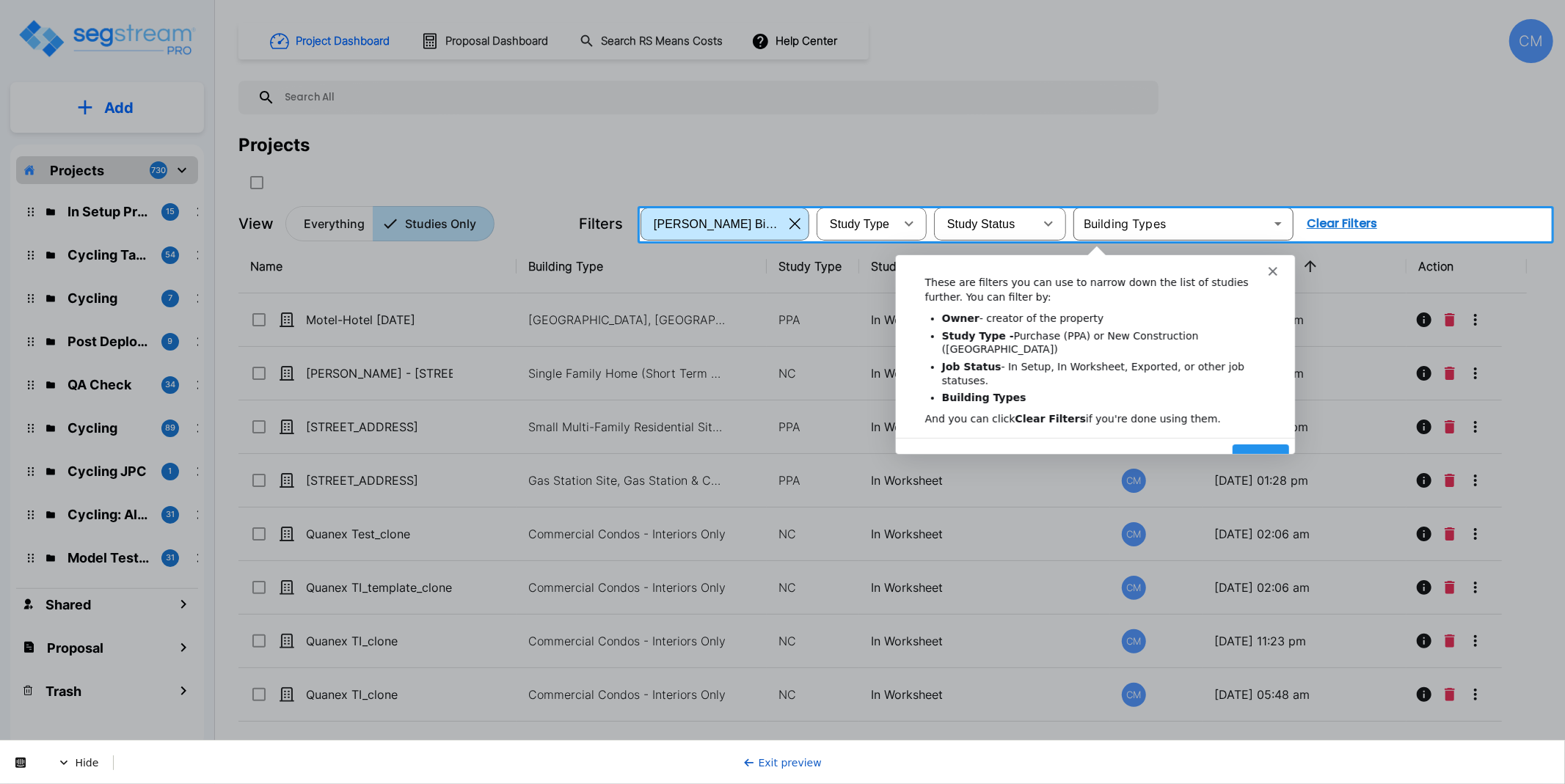
click at [1255, 444] on button "Next" at bounding box center [1260, 459] width 56 height 30
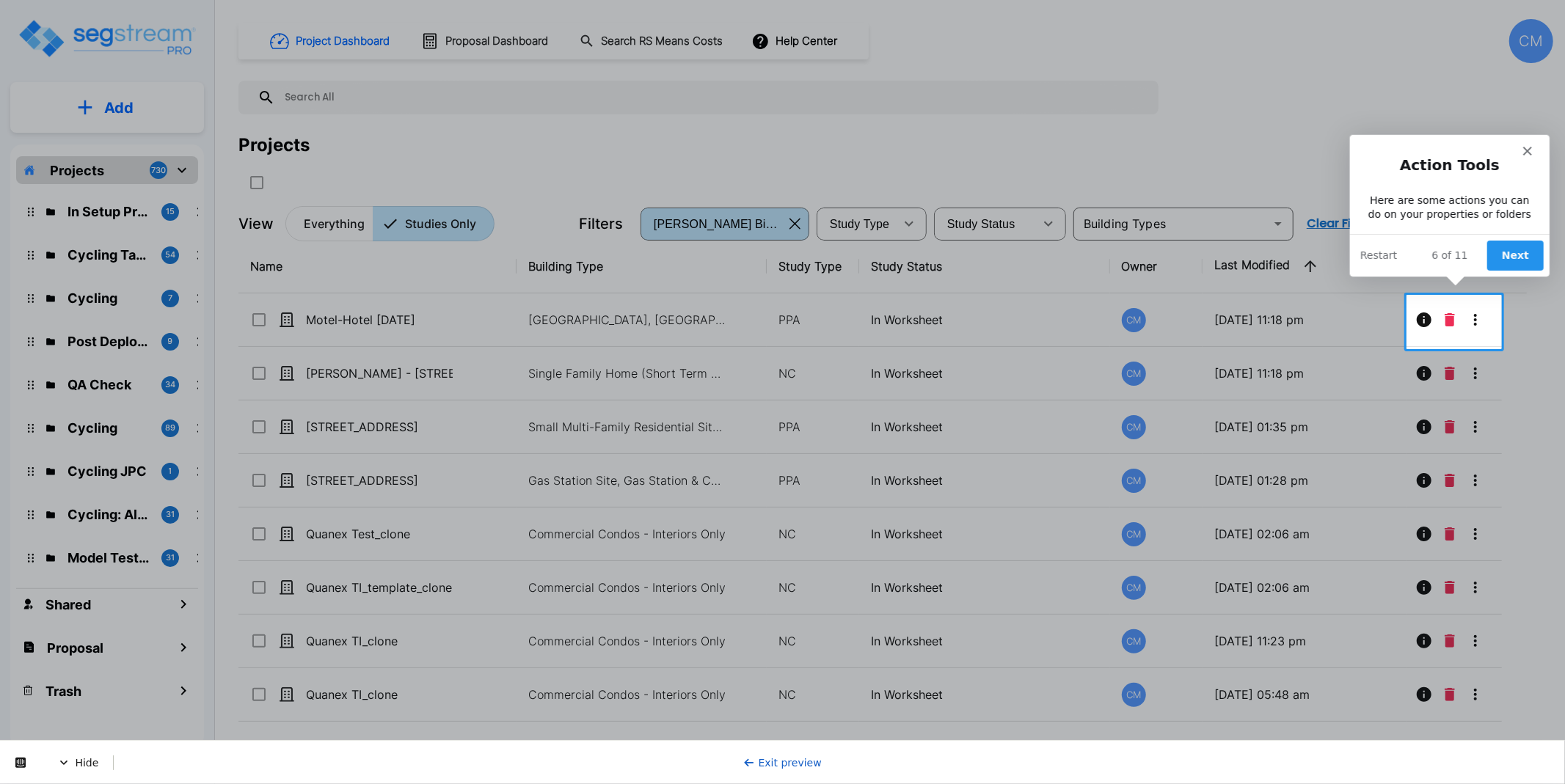
click at [1520, 252] on button "Next" at bounding box center [1514, 255] width 56 height 30
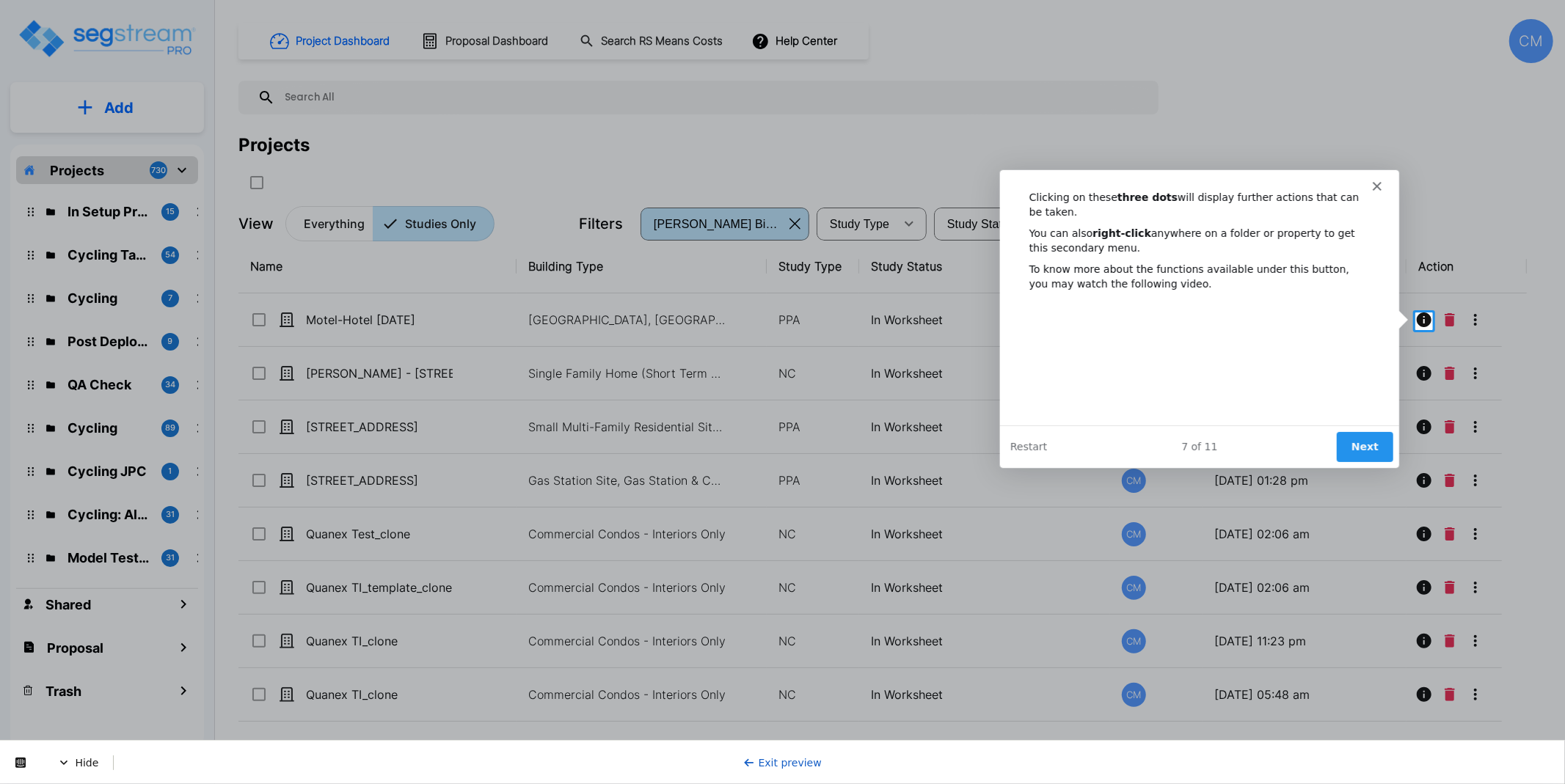
click at [1378, 438] on button "Next" at bounding box center [1364, 446] width 56 height 30
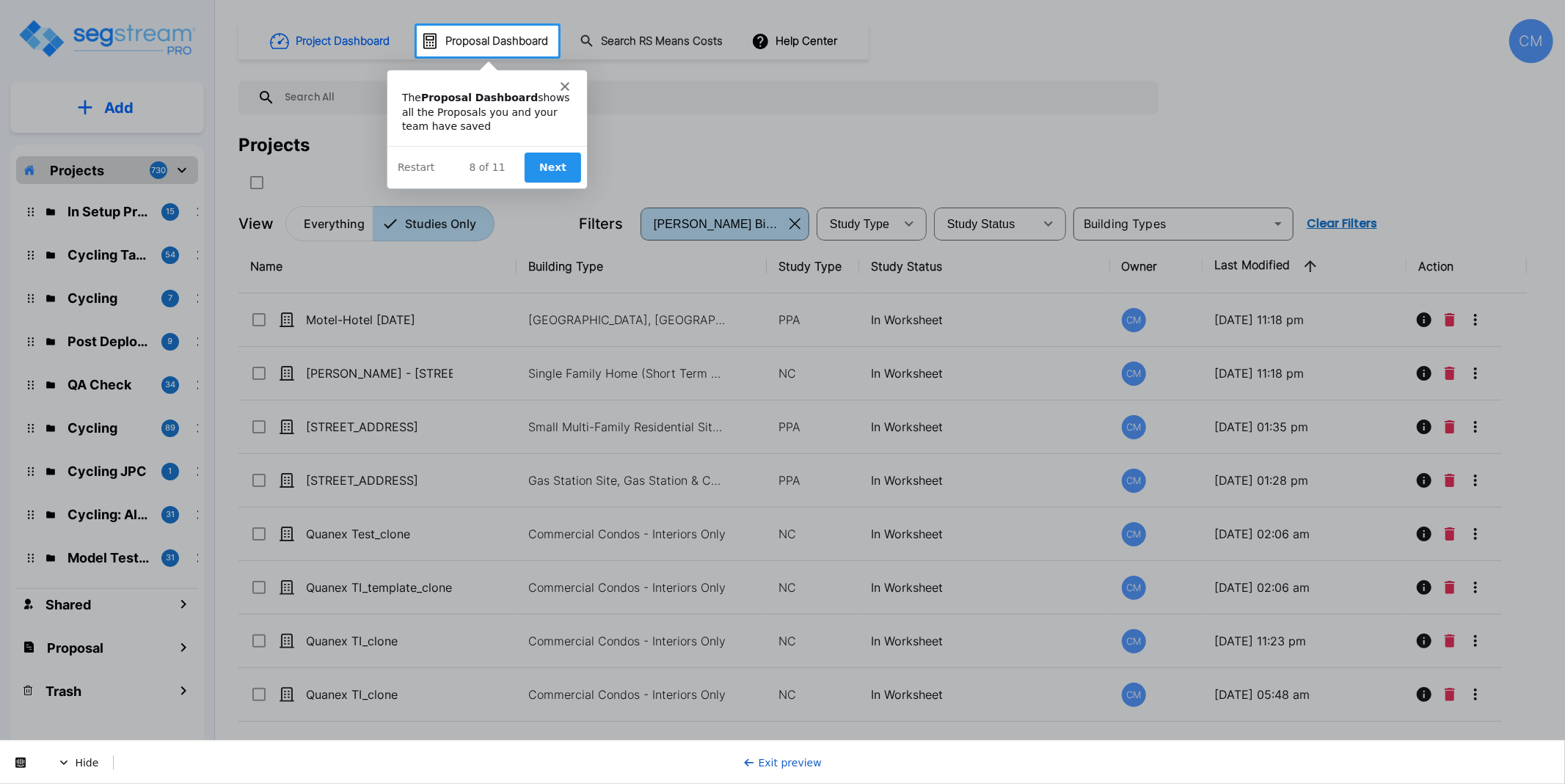
click at [549, 165] on button "Next" at bounding box center [551, 166] width 56 height 30
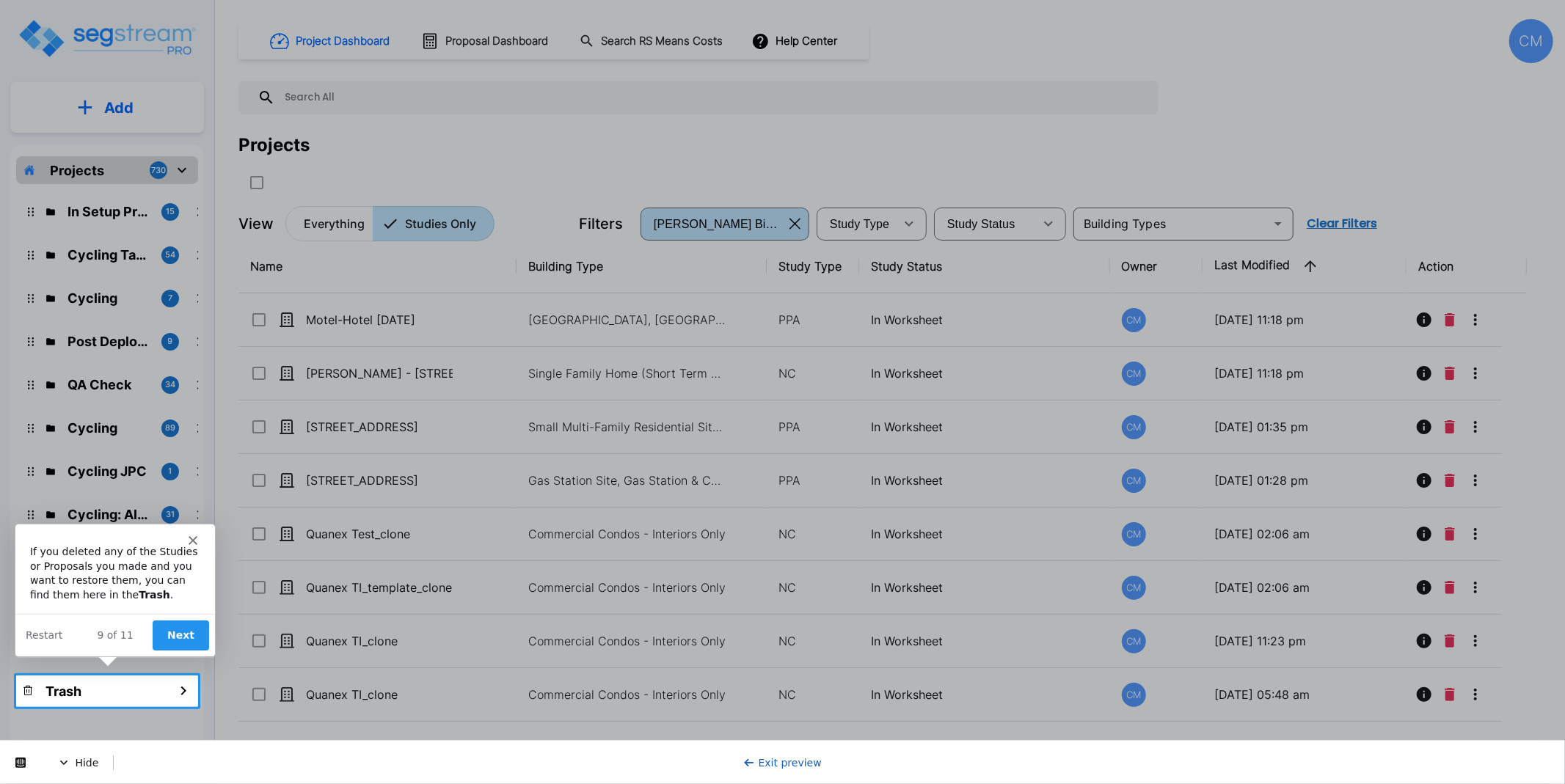
click at [195, 630] on button "Next" at bounding box center [180, 635] width 56 height 30
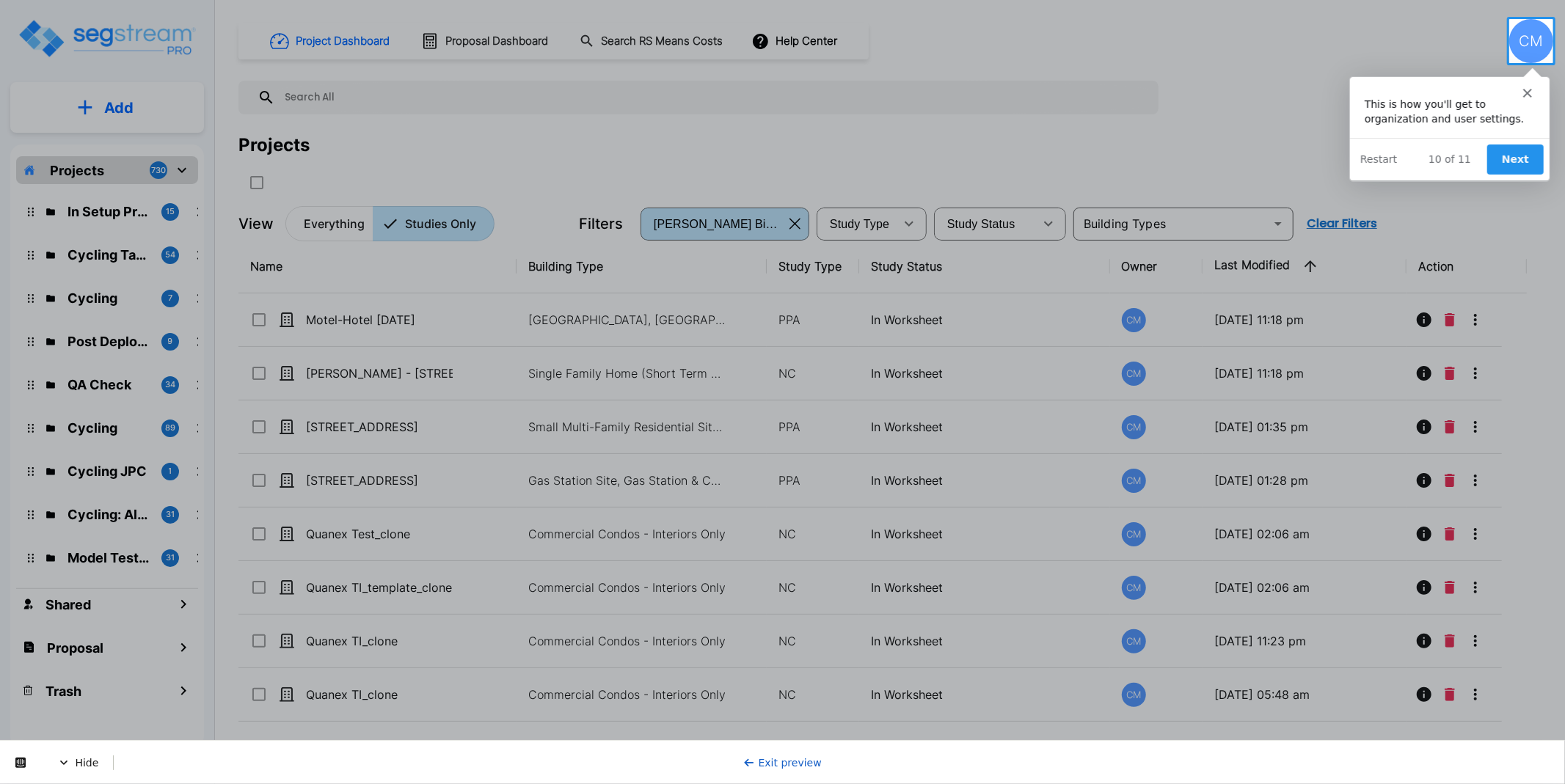
click at [1520, 157] on button "Next" at bounding box center [1514, 158] width 56 height 30
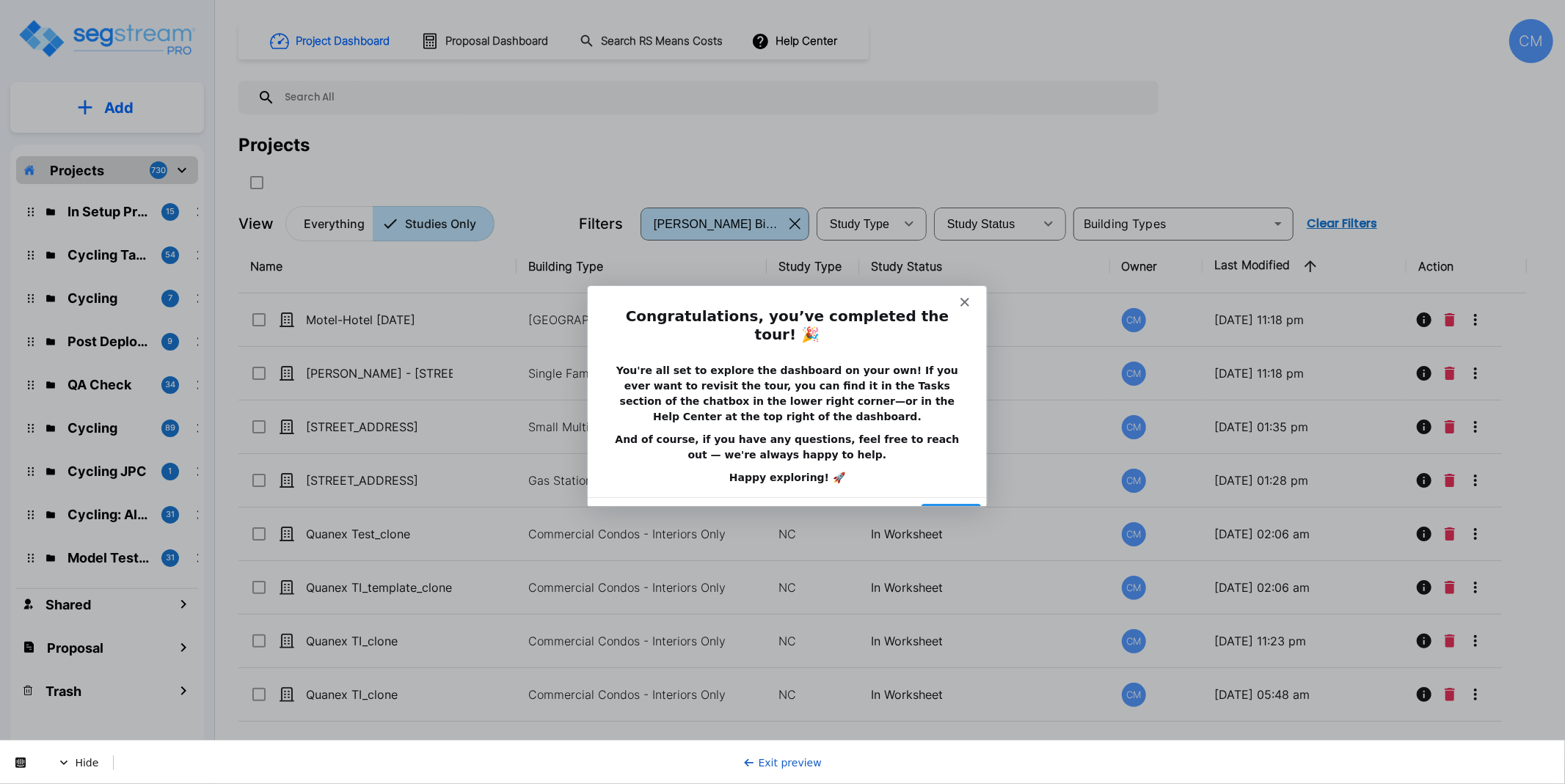
click at [946, 503] on button "Done" at bounding box center [949, 518] width 59 height 30
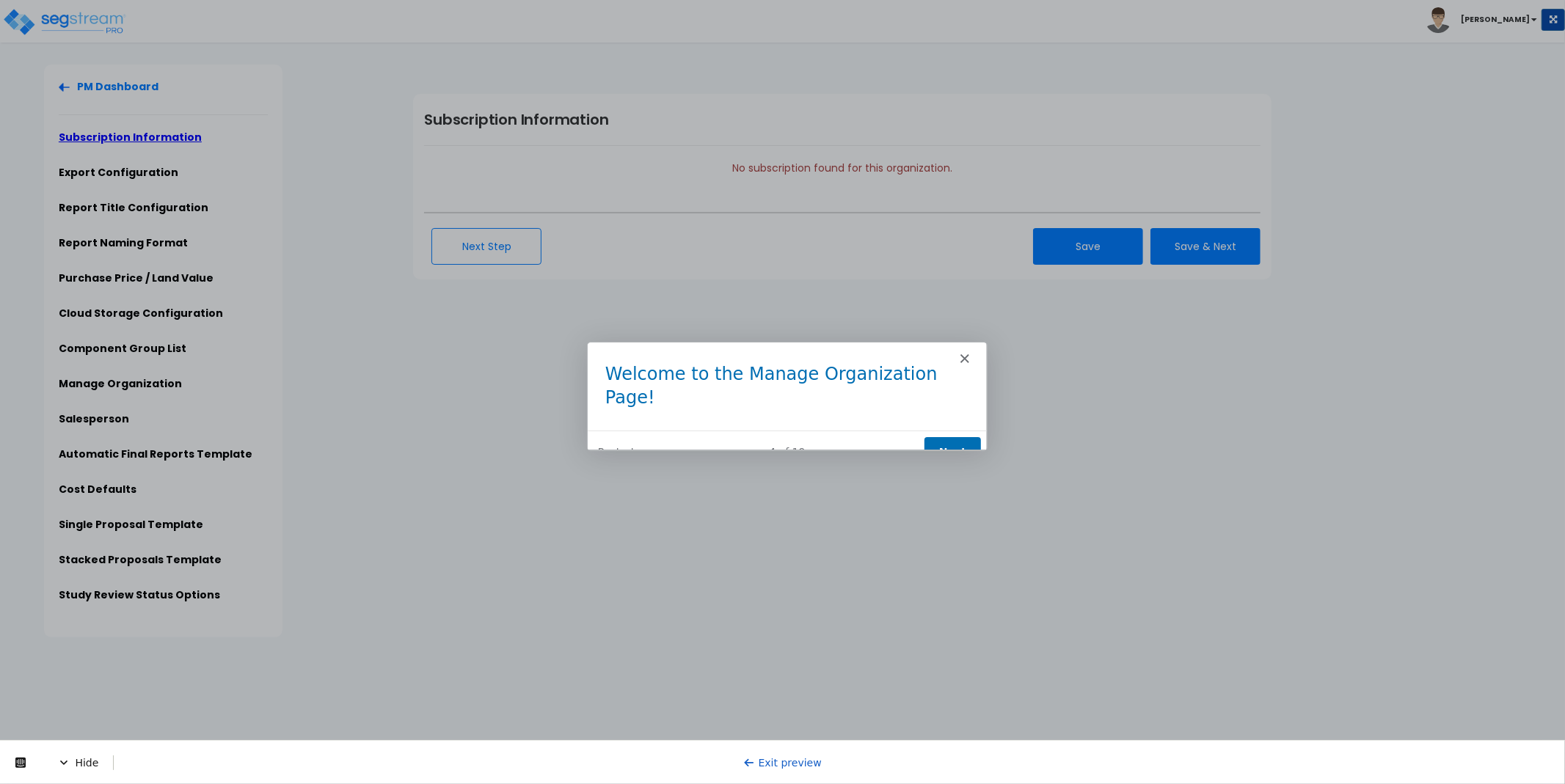
click at [956, 437] on button "Next" at bounding box center [951, 452] width 56 height 30
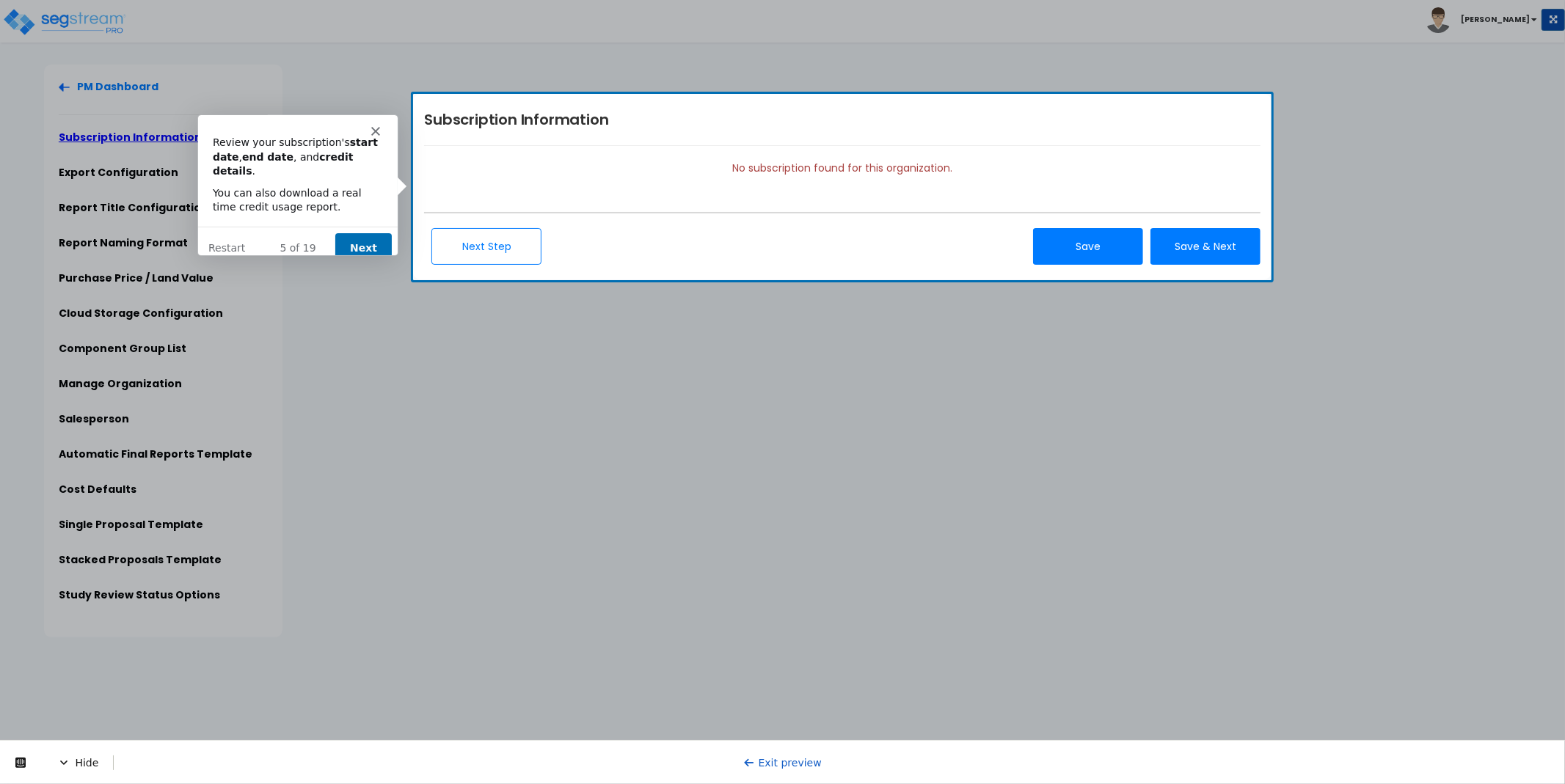
click at [355, 232] on button "Next" at bounding box center [362, 247] width 56 height 30
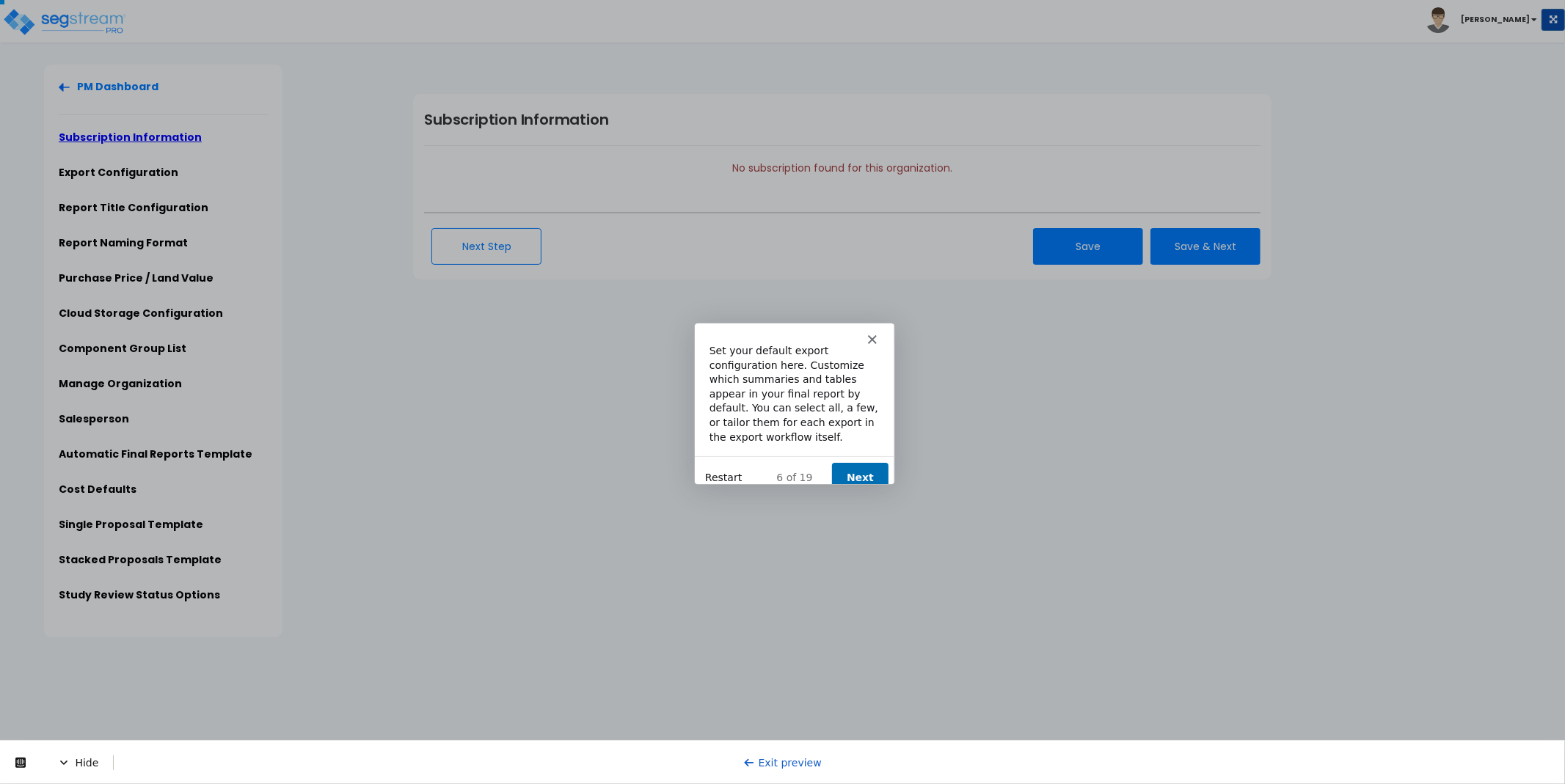
click at [732, 469] on button "Restart" at bounding box center [722, 476] width 36 height 15
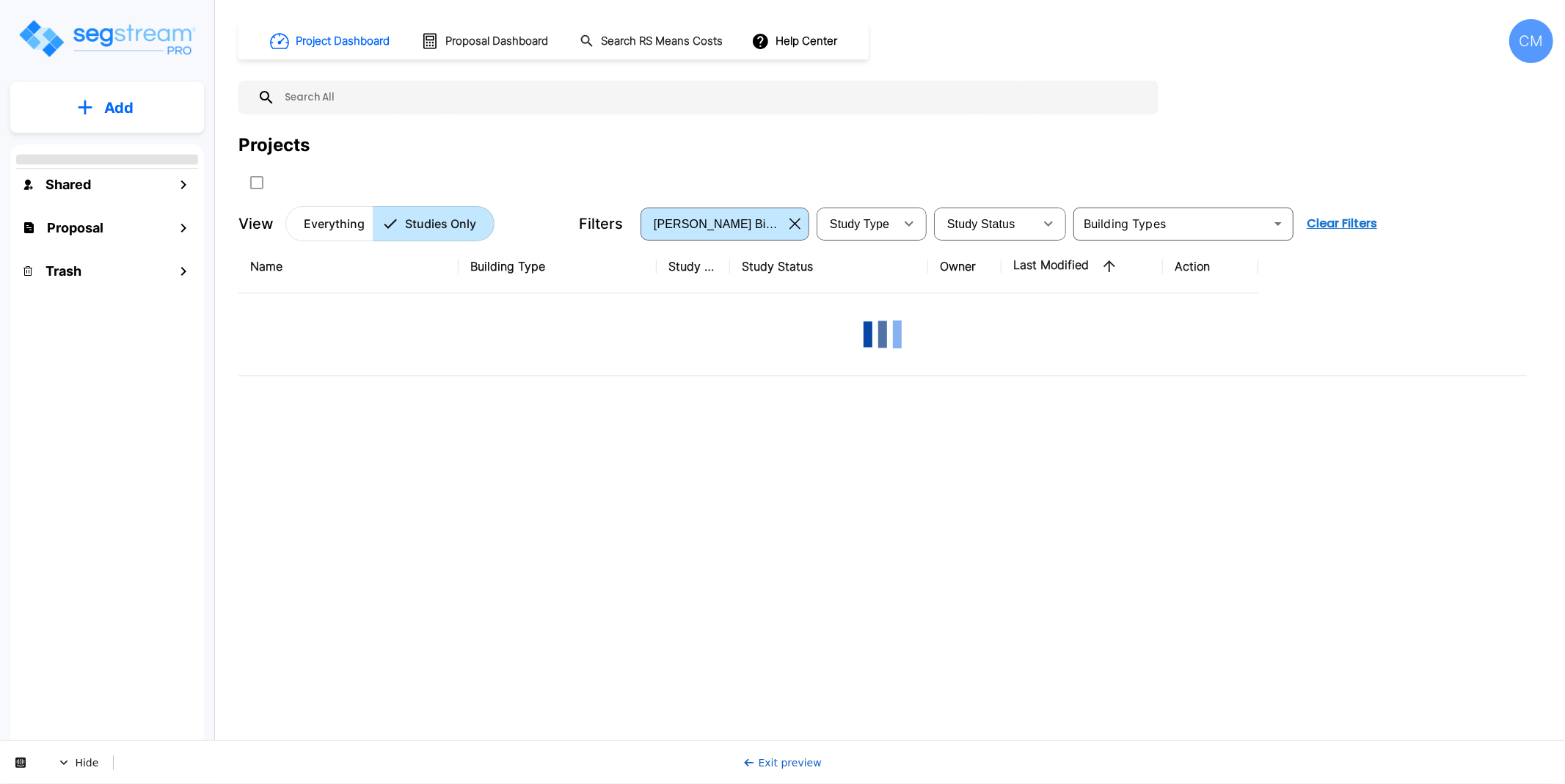
click at [1533, 47] on div "CM" at bounding box center [1532, 41] width 44 height 44
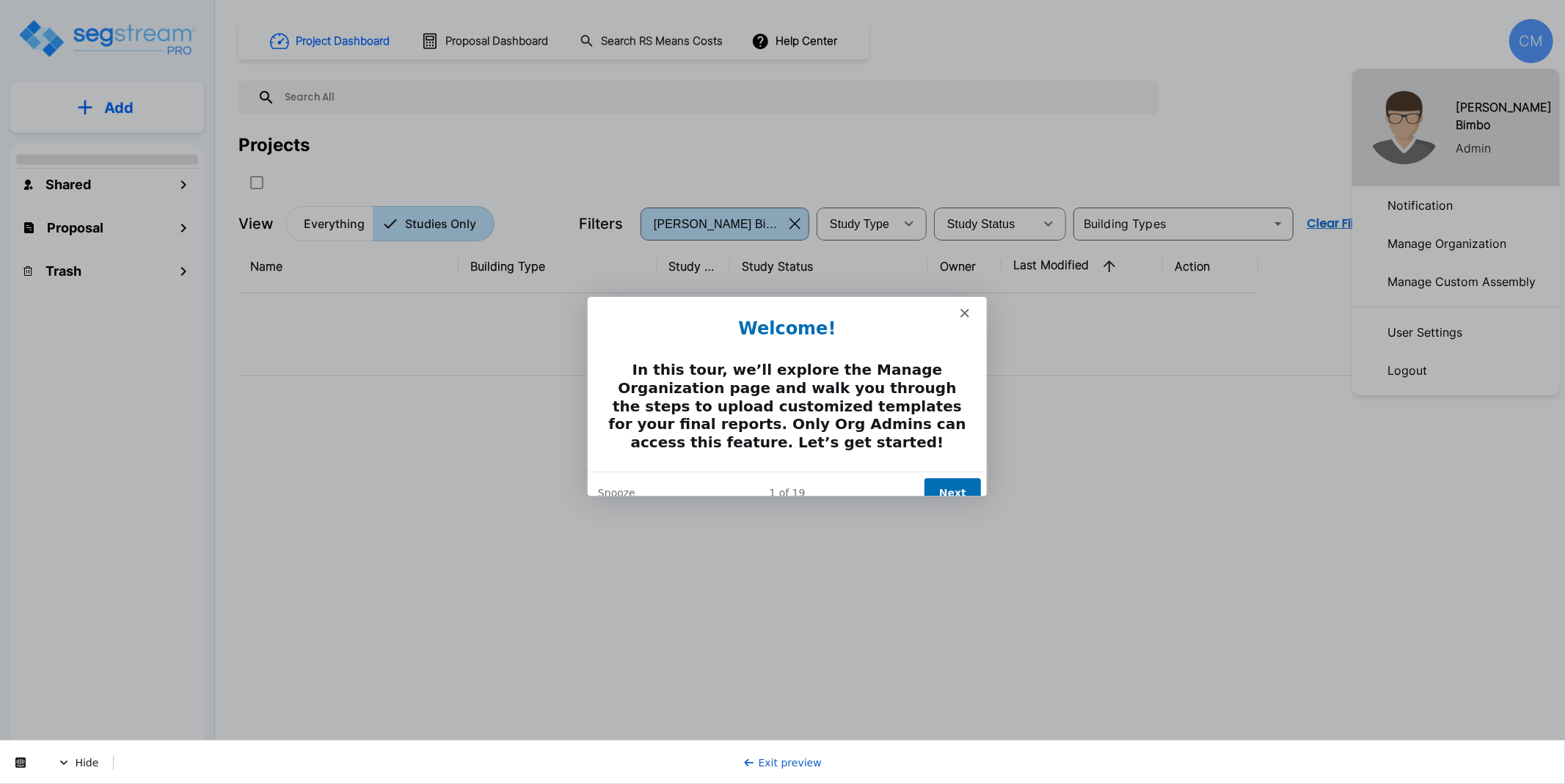
click at [964, 308] on icon "Close" at bounding box center [963, 312] width 9 height 9
click at [957, 316] on div at bounding box center [782, 392] width 1565 height 784
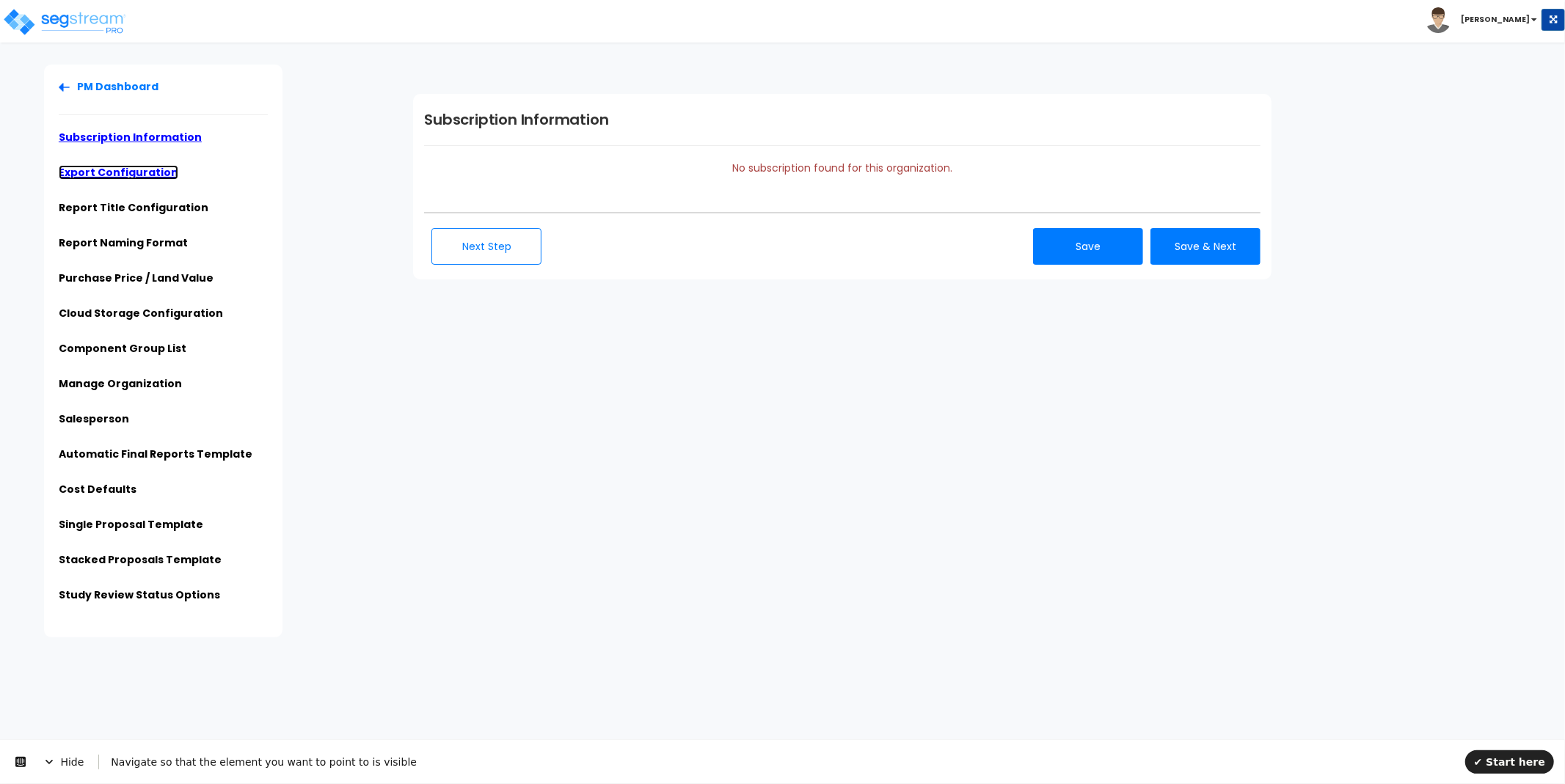
click at [130, 172] on link "Export Configuration" at bounding box center [118, 172] width 119 height 15
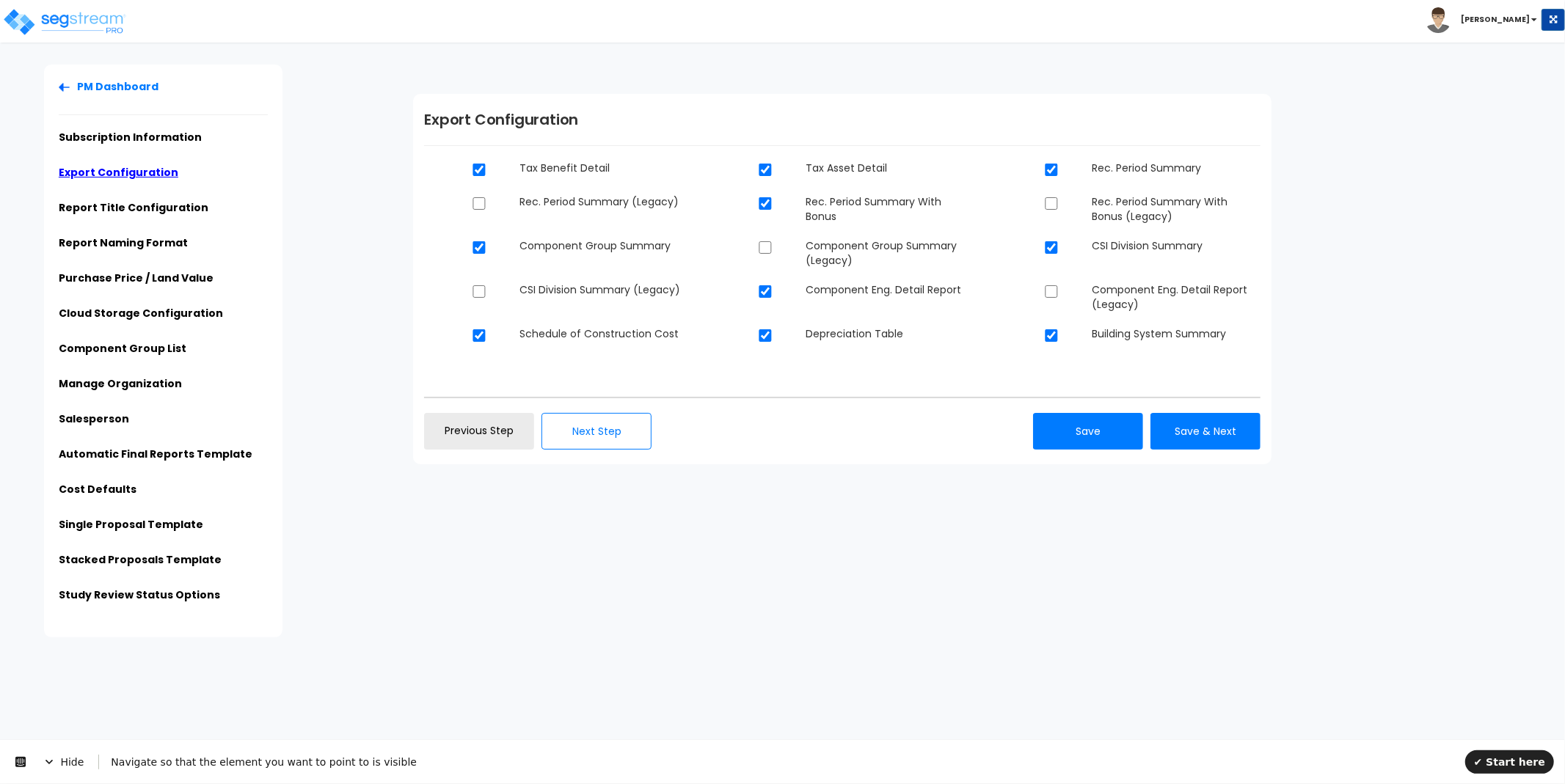
click at [139, 125] on ul "PM Dashboard Subscription Information Export Configuration Report Title Configu…" at bounding box center [163, 345] width 209 height 532
click at [142, 136] on link "Subscription Information" at bounding box center [130, 137] width 143 height 15
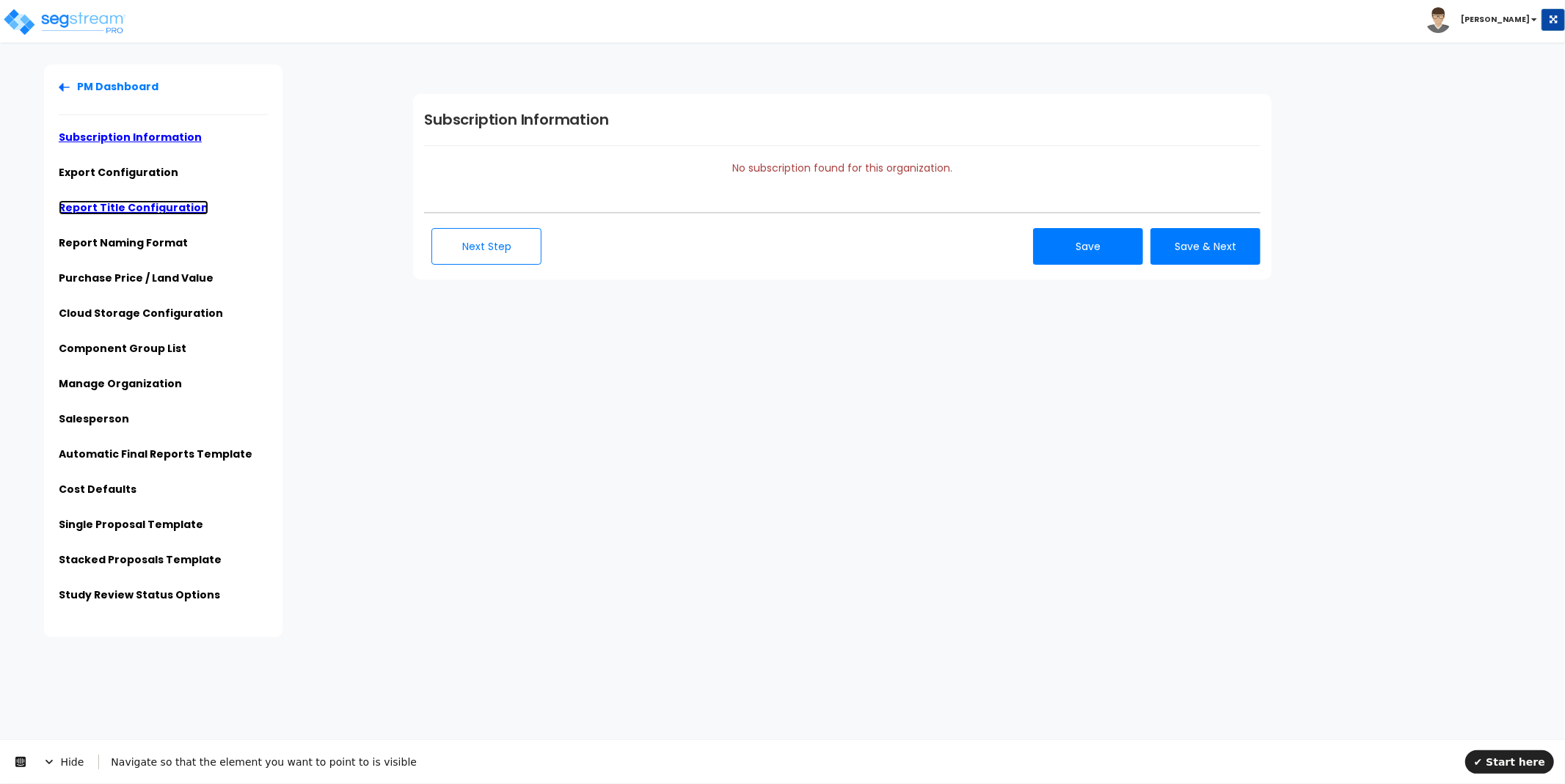
click at [146, 206] on link "Report Title Configuration" at bounding box center [133, 207] width 150 height 15
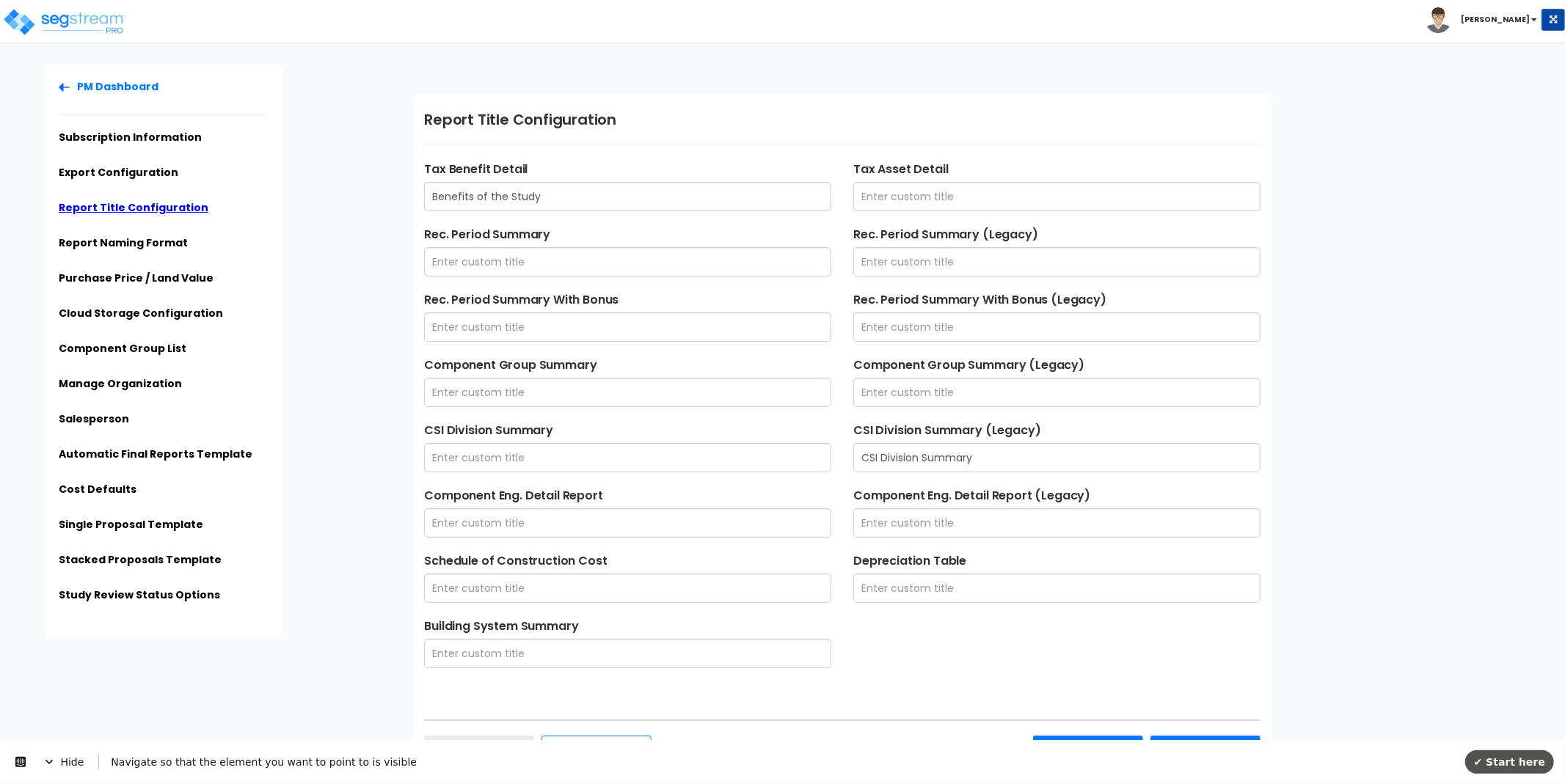
click at [1509, 758] on span "✔ Start here" at bounding box center [1510, 761] width 71 height 12
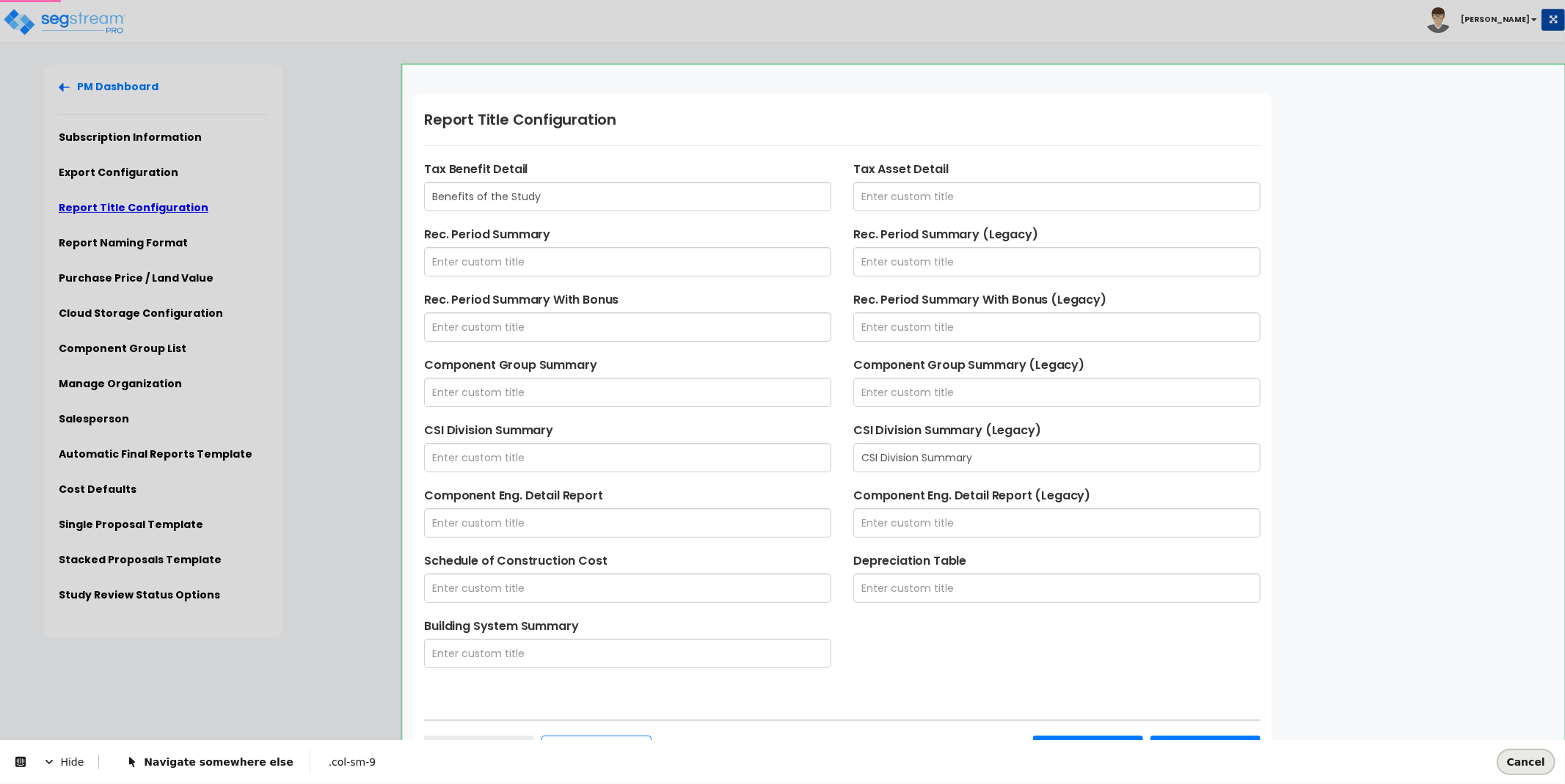
click at [1539, 759] on span "Cancel" at bounding box center [1526, 761] width 38 height 12
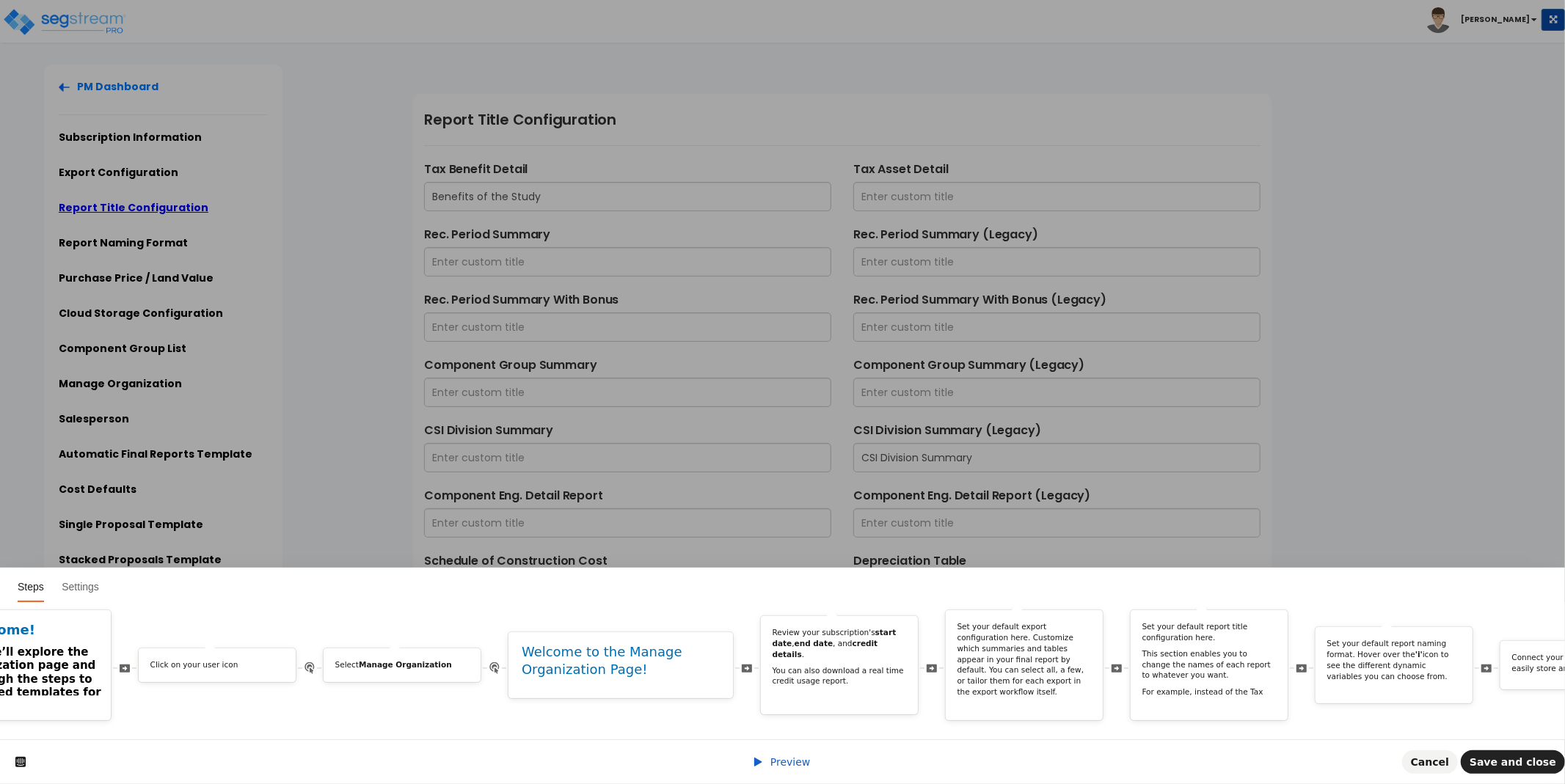
scroll to position [0, 117]
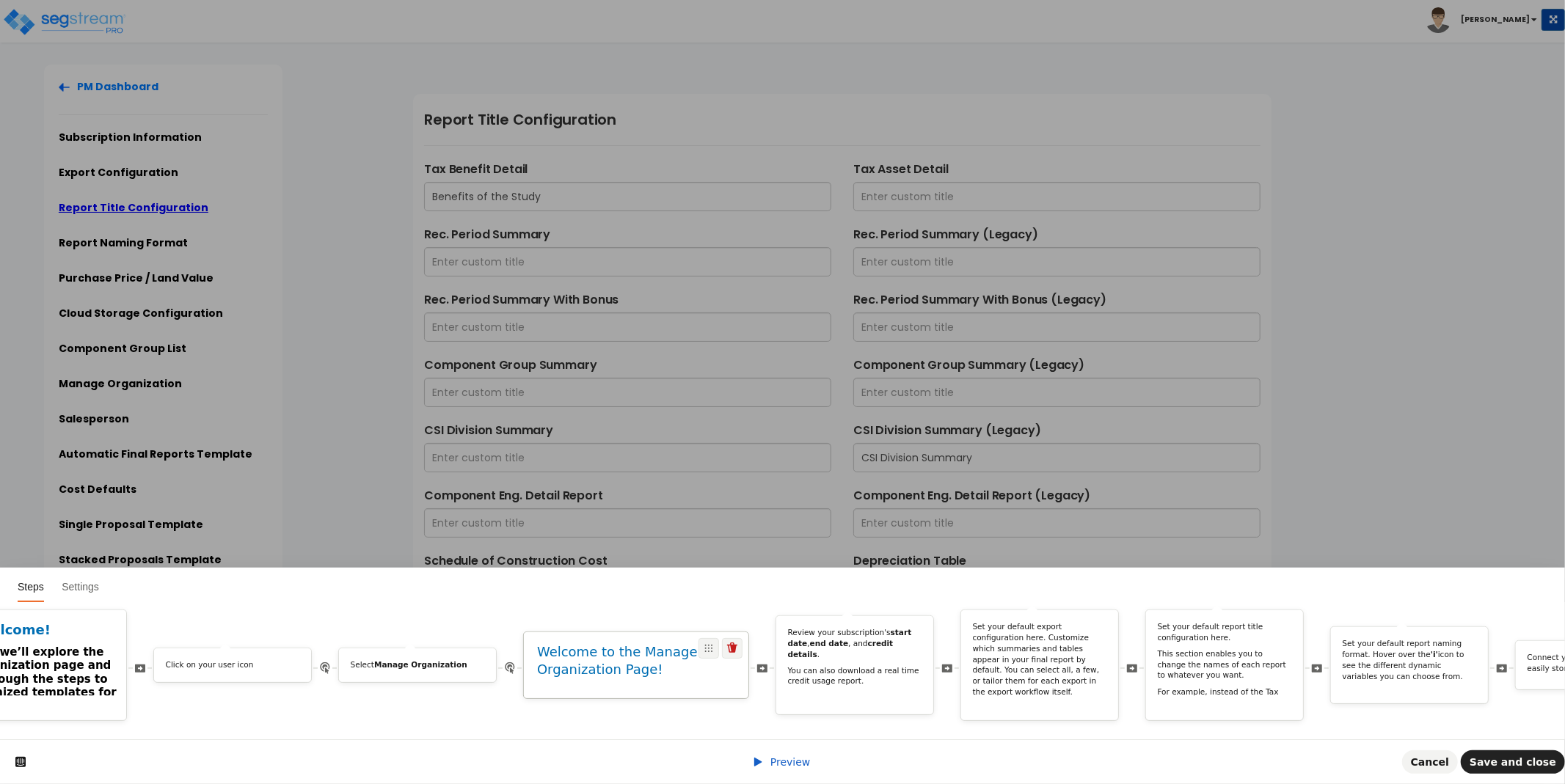
click at [612, 651] on h1 "Welcome to the Manage Organization Page!" at bounding box center [636, 661] width 198 height 36
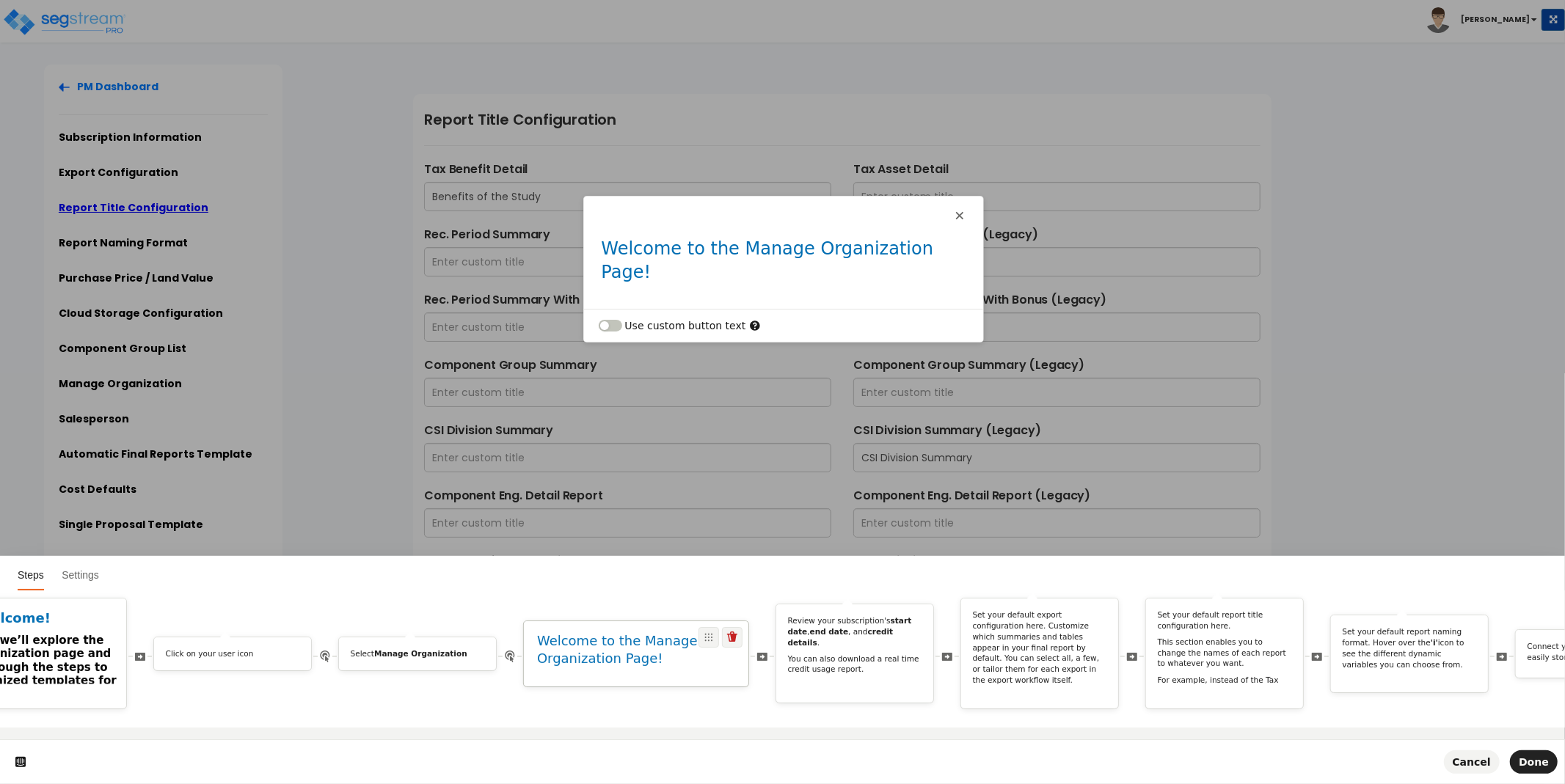
scroll to position [0, 0]
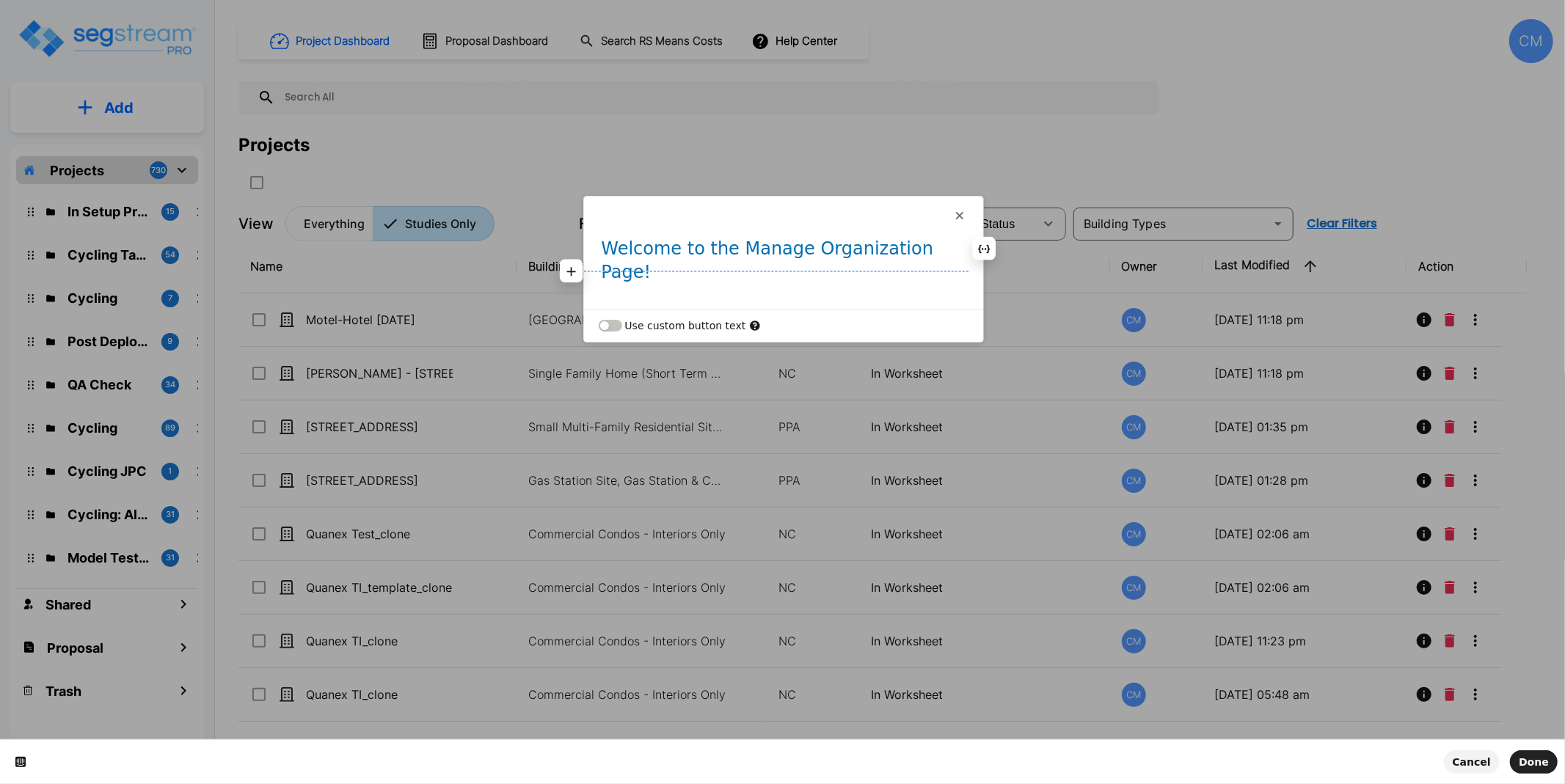
click at [948, 250] on h1 "Welcome to the Manage Organization Page!" at bounding box center [783, 265] width 364 height 55
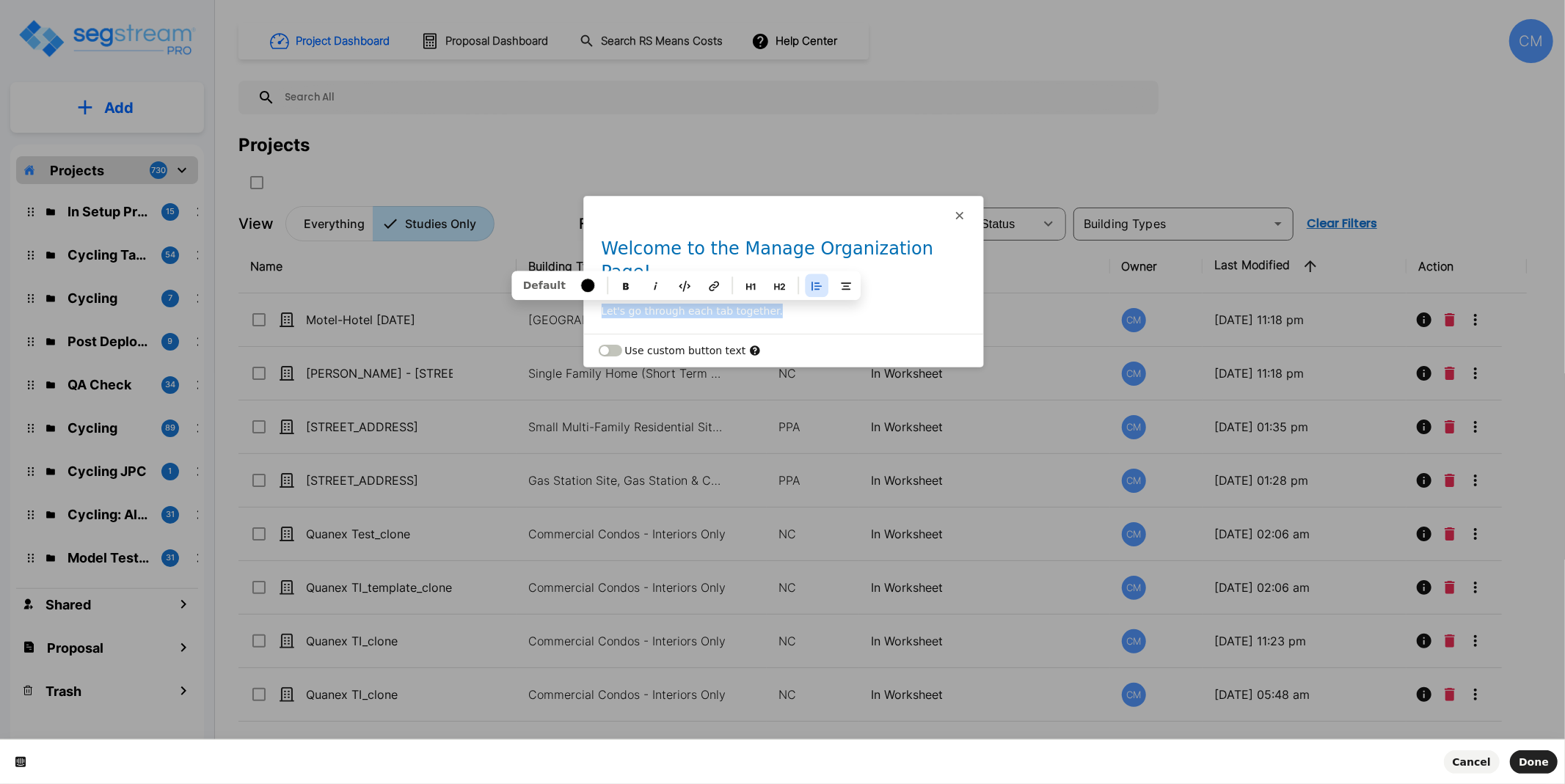
drag, startPoint x: 788, startPoint y: 288, endPoint x: 512, endPoint y: 270, distance: 276.6
click at [584, 270] on div "Welcome to the Manage Organization Page! Let's go through each tab together. De…" at bounding box center [783, 285] width 399 height 96
copy p "Let's go through each tab together."
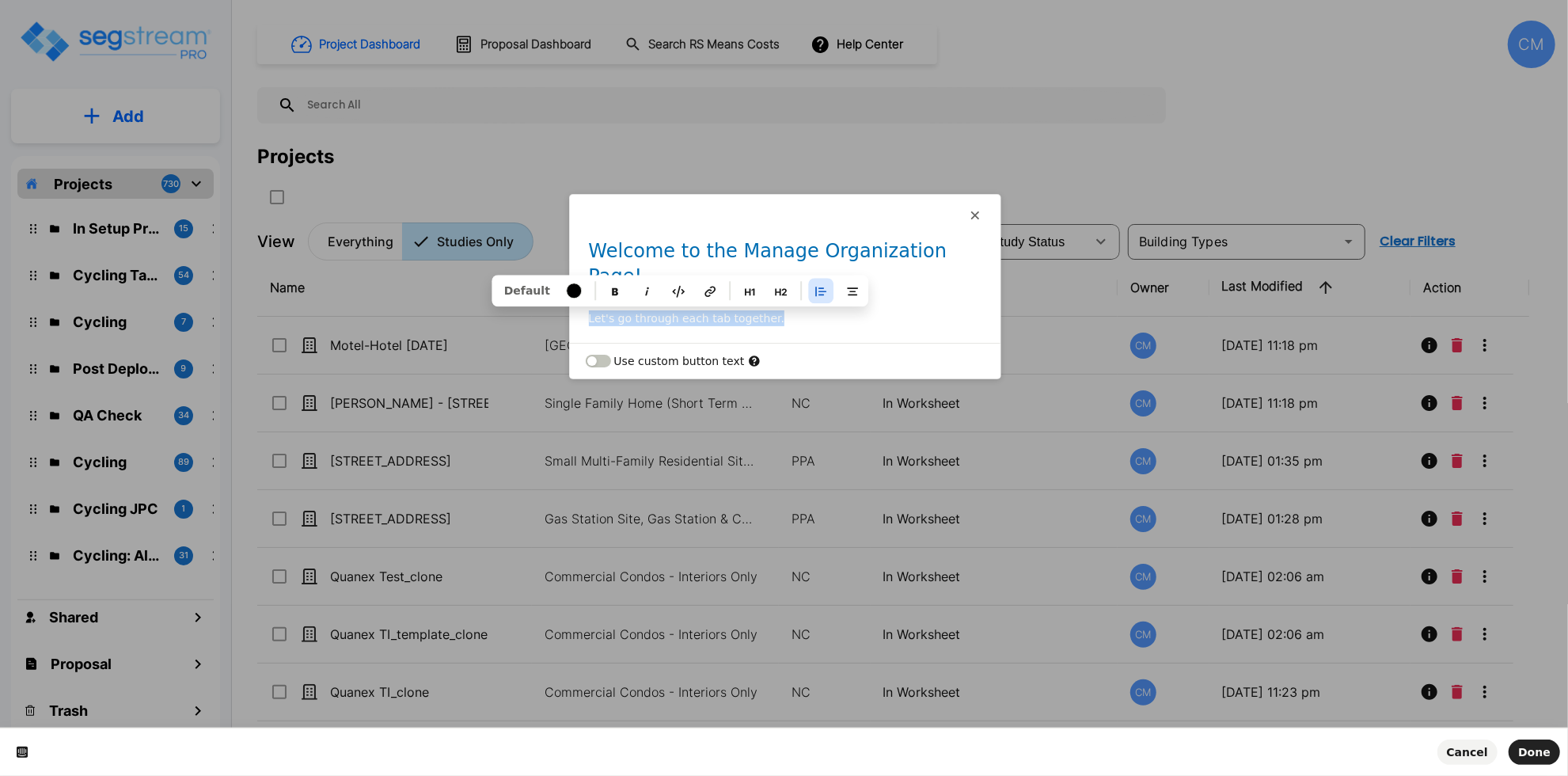
click at [608, 311] on p "Let's go through each tab together." at bounding box center [785, 318] width 393 height 16
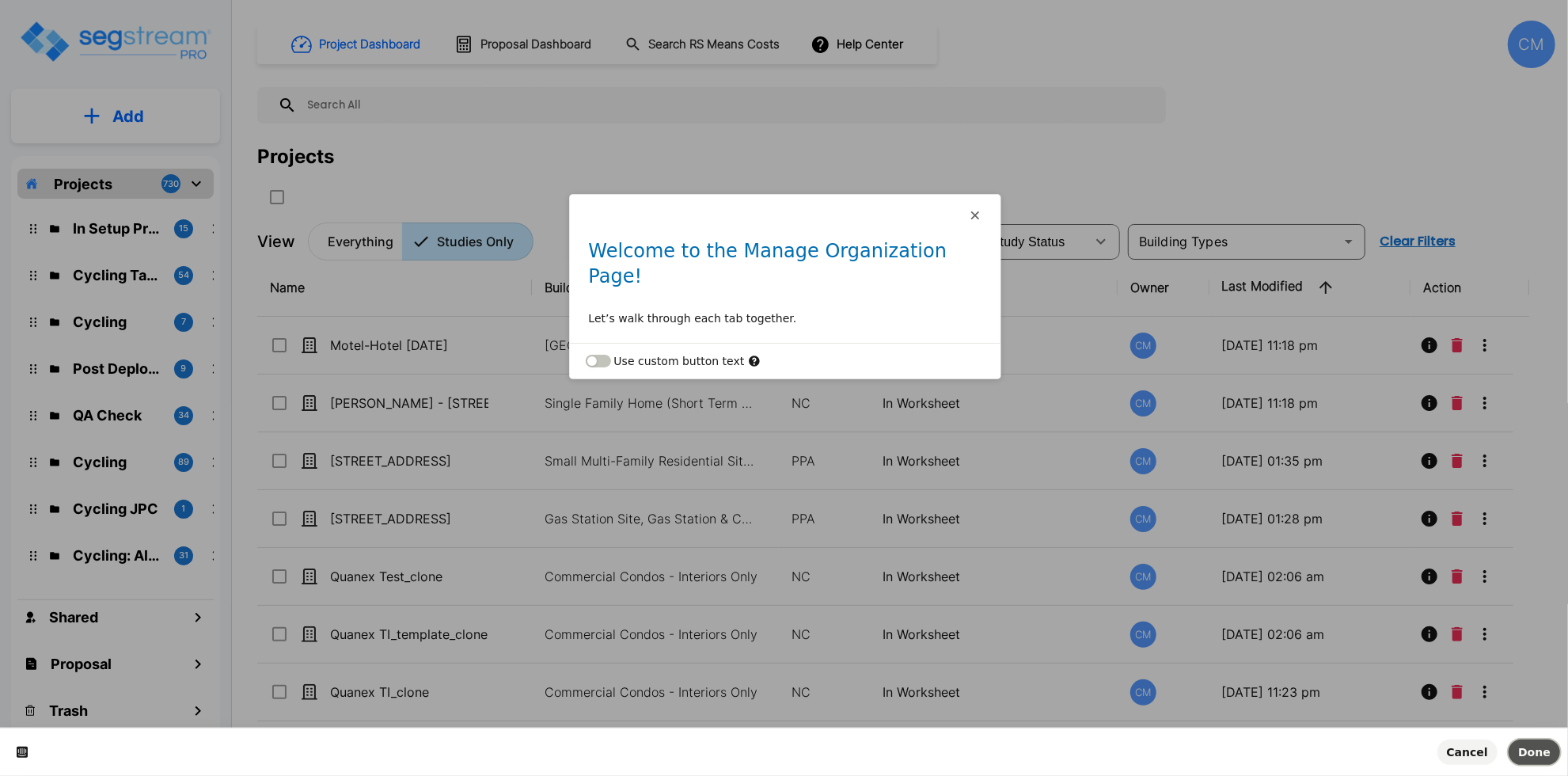
click at [1526, 746] on span "Done" at bounding box center [1535, 752] width 32 height 13
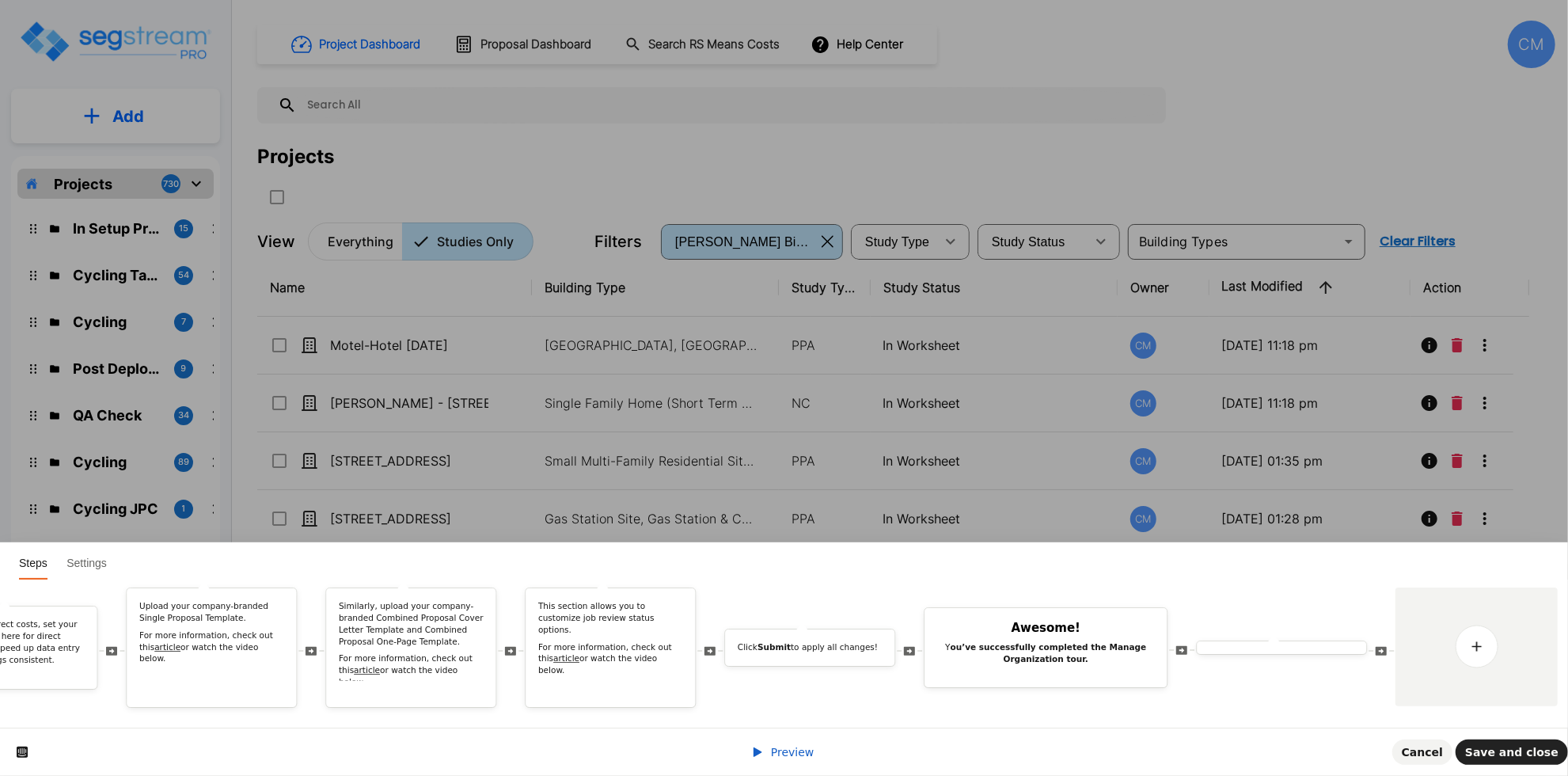
scroll to position [0, 2851]
click at [1454, 631] on link at bounding box center [1467, 647] width 44 height 44
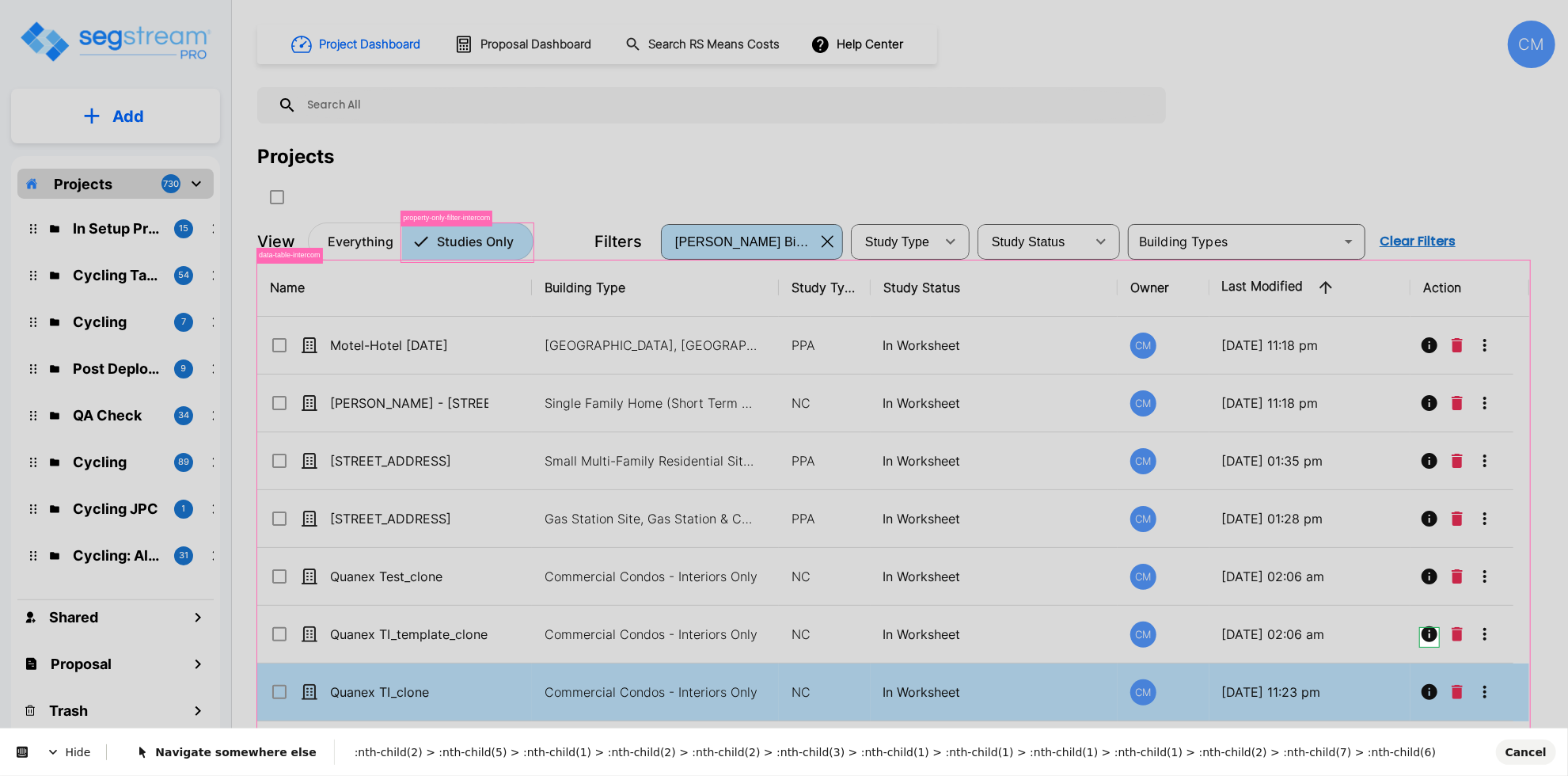
scroll to position [0, 0]
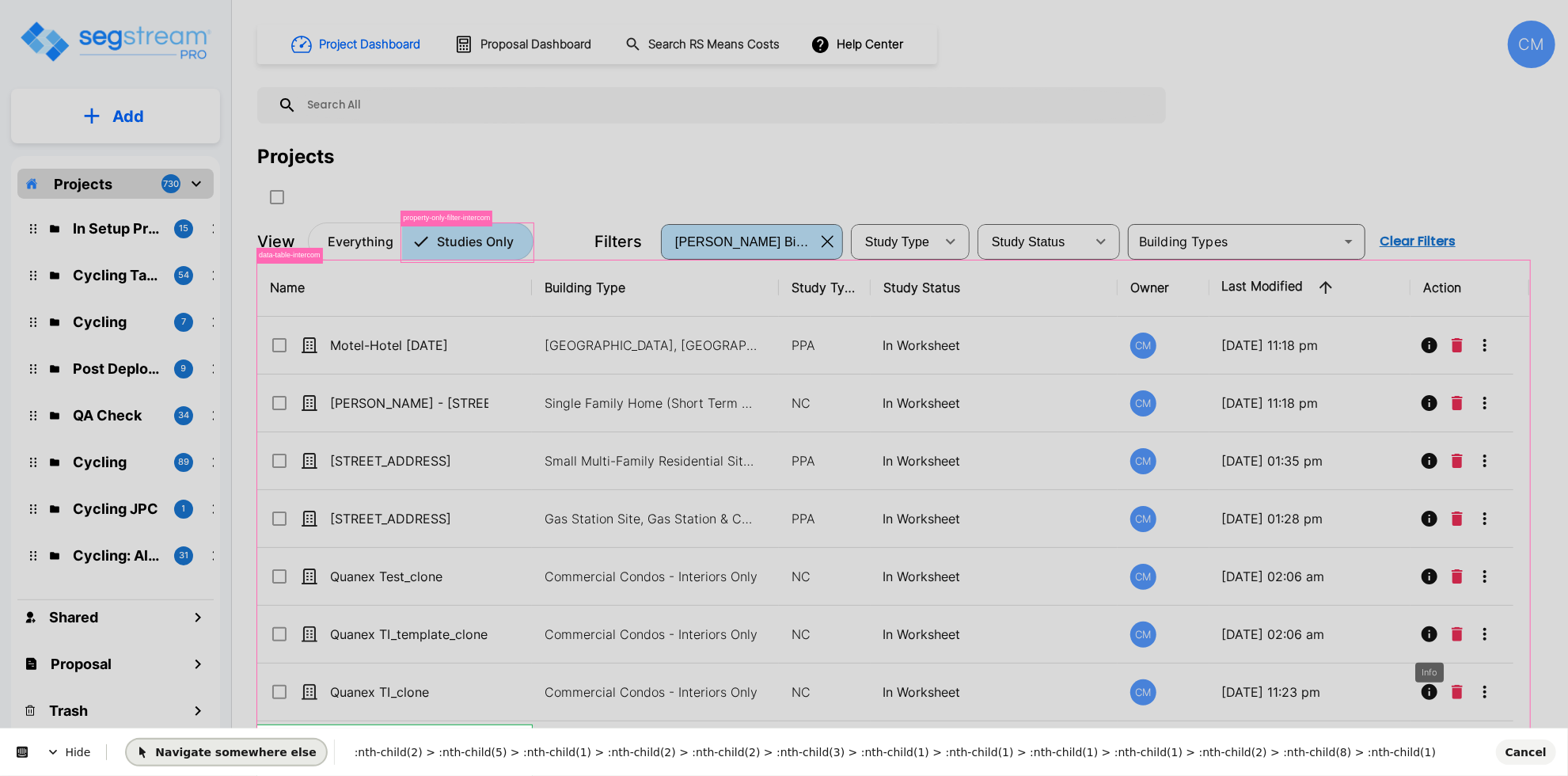
drag, startPoint x: 255, startPoint y: 753, endPoint x: 1447, endPoint y: 871, distance: 1197.8
click at [255, 753] on span "Navigate somewhere else" at bounding box center [226, 751] width 180 height 13
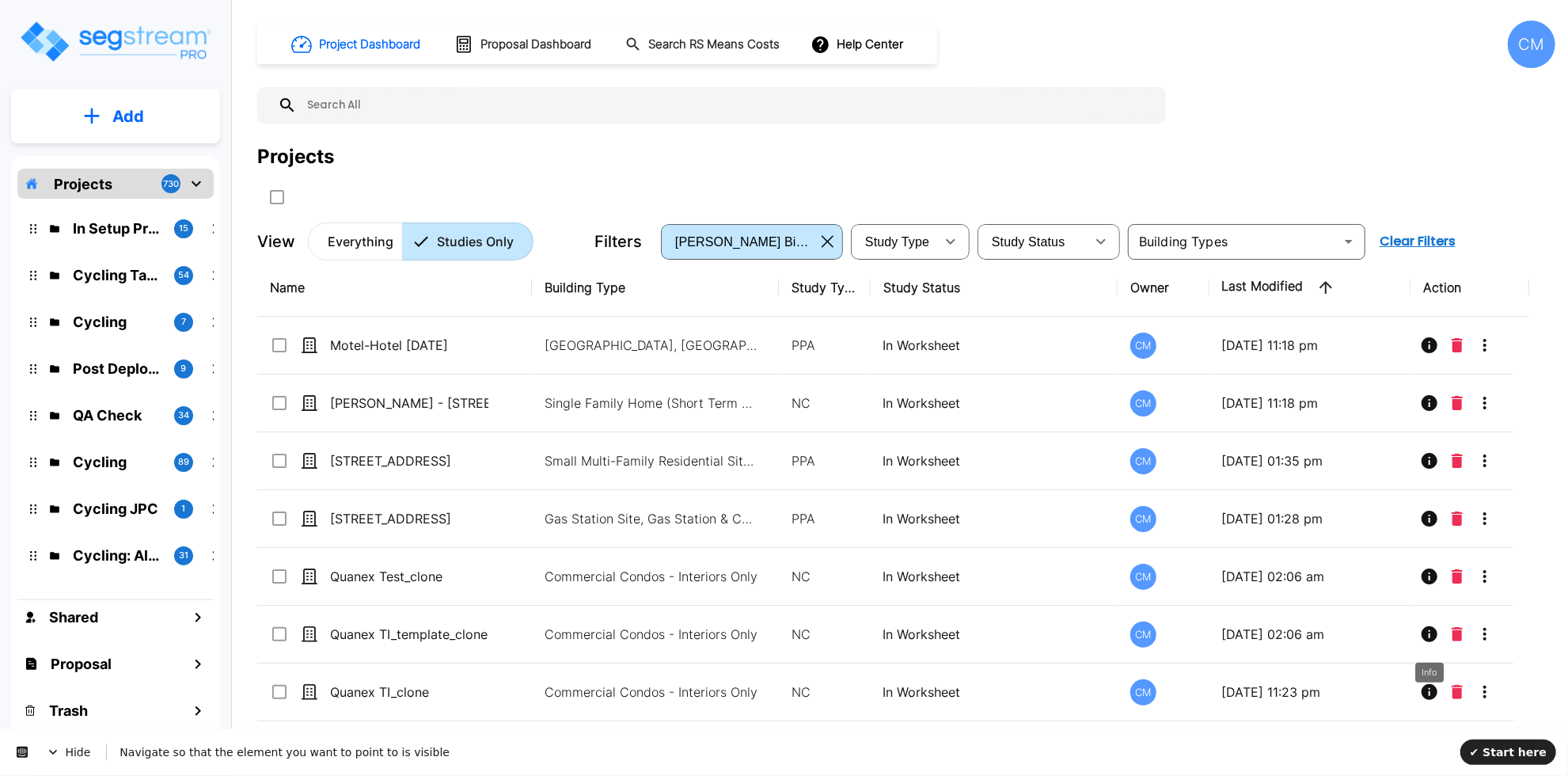
click at [1532, 46] on div "CM" at bounding box center [1532, 44] width 48 height 48
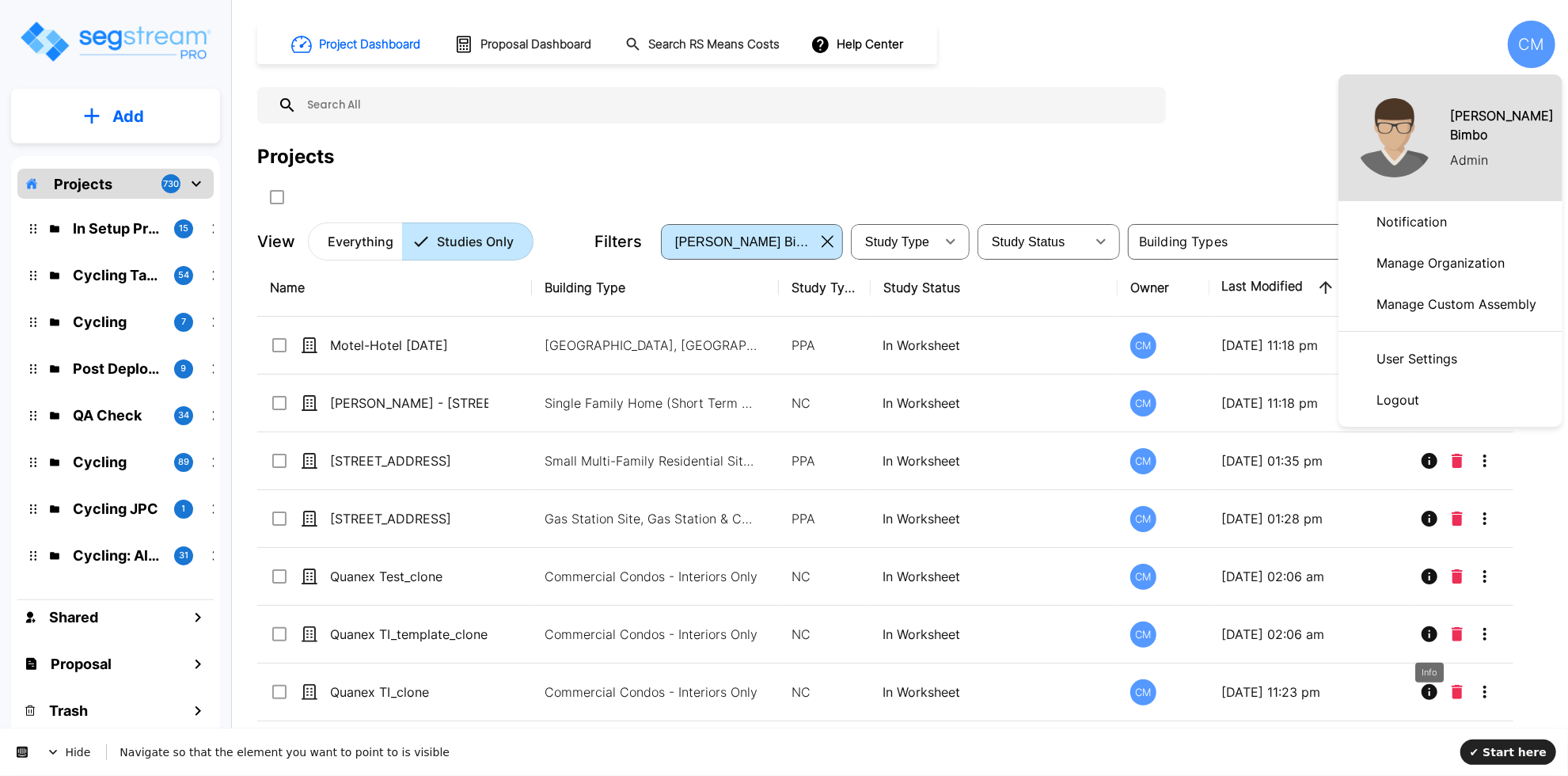
click at [1428, 254] on p "Manage Organization" at bounding box center [1440, 262] width 141 height 32
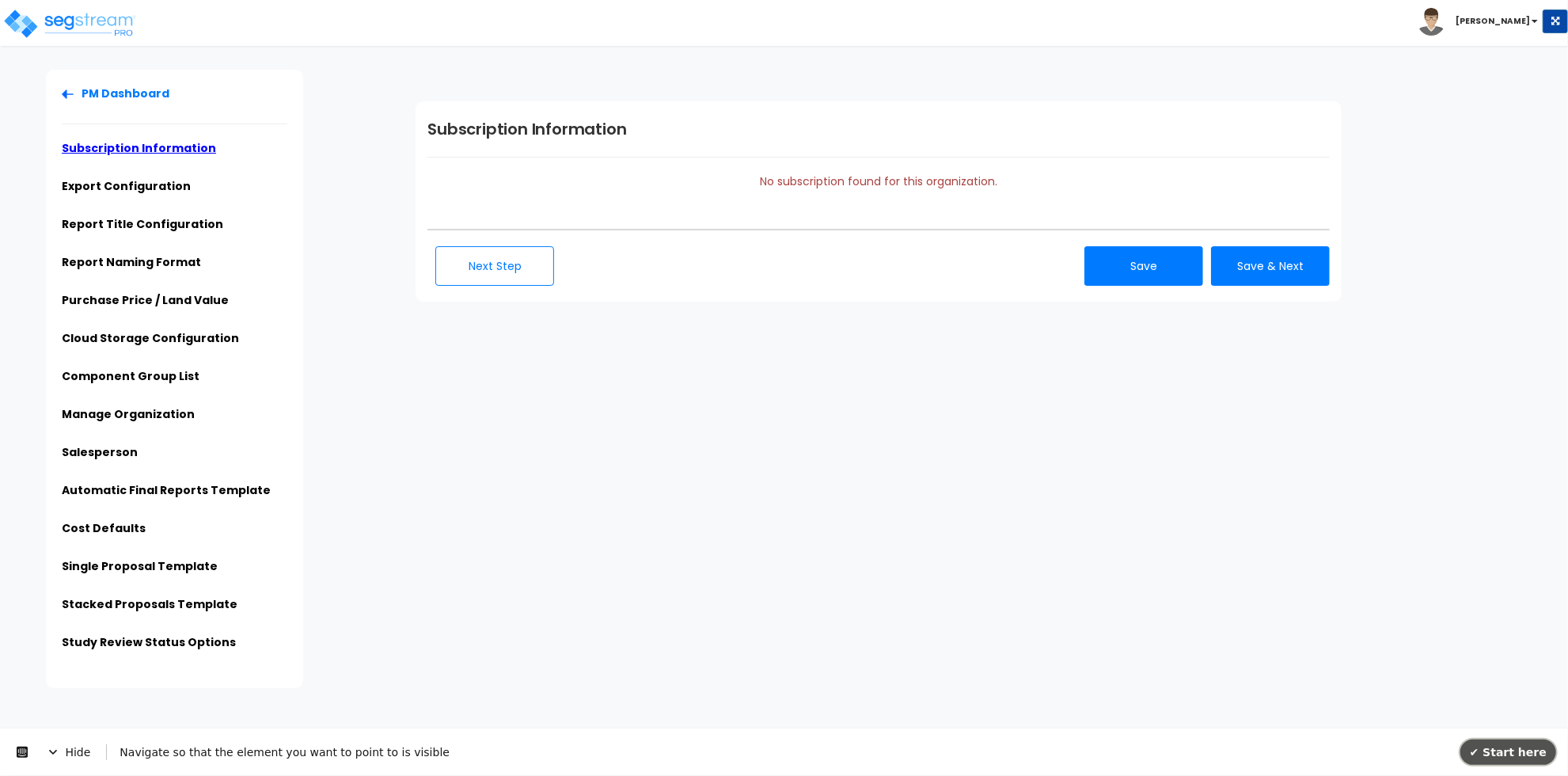
click at [1524, 754] on span "✔ Start here" at bounding box center [1508, 751] width 77 height 13
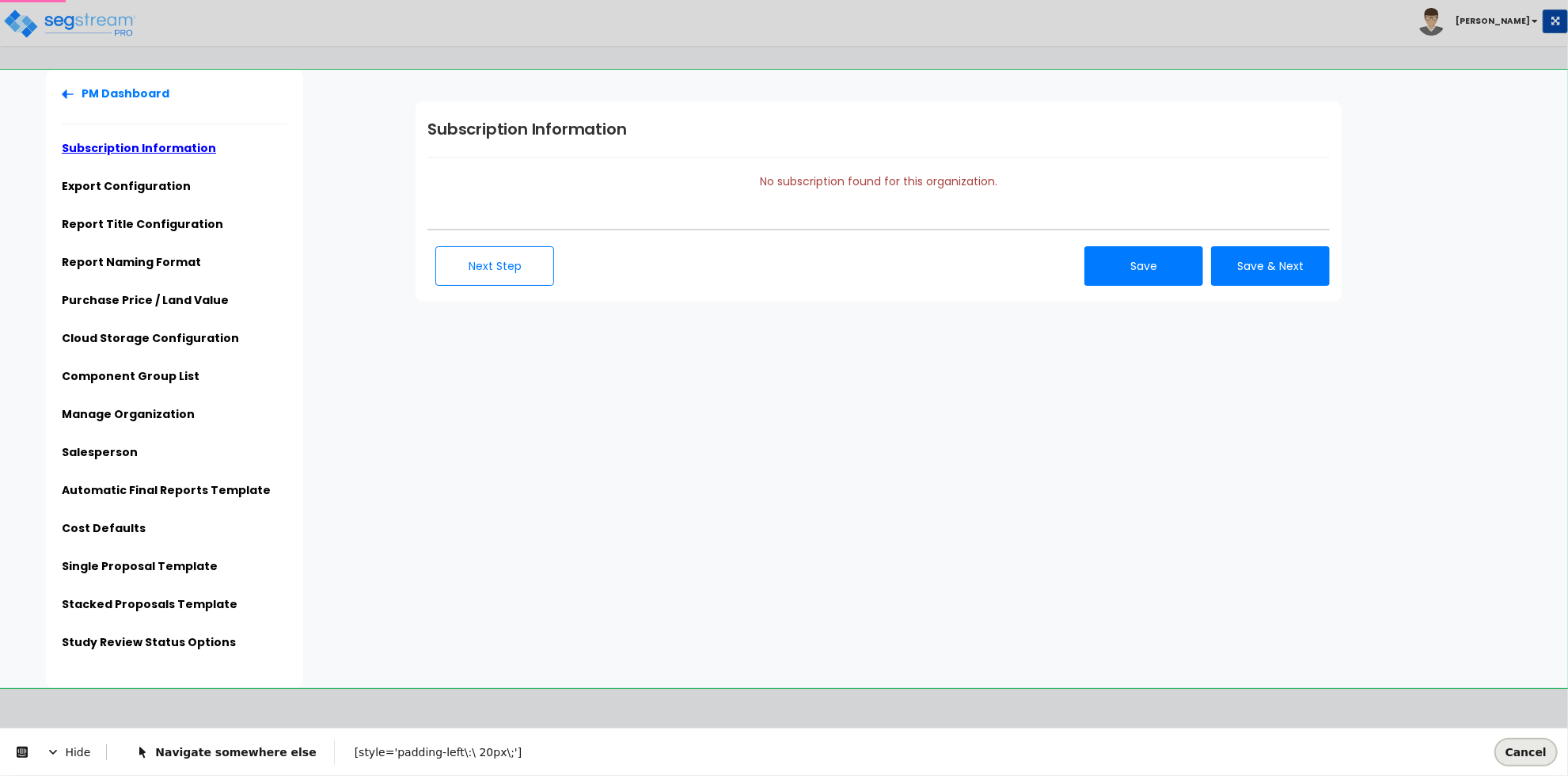
click at [1523, 754] on span "Cancel" at bounding box center [1526, 751] width 41 height 13
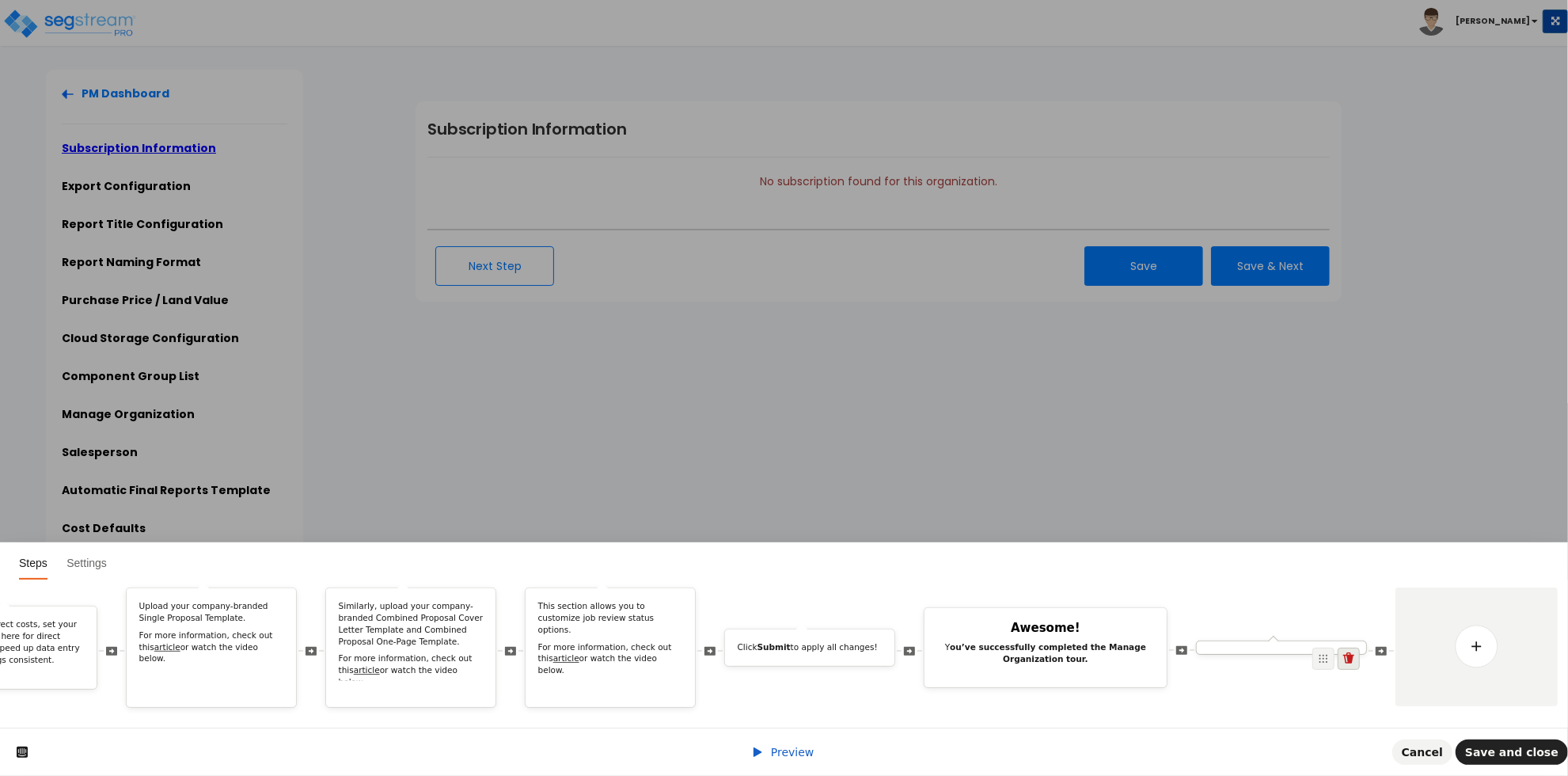
click at [1352, 652] on icon at bounding box center [1349, 658] width 13 height 13
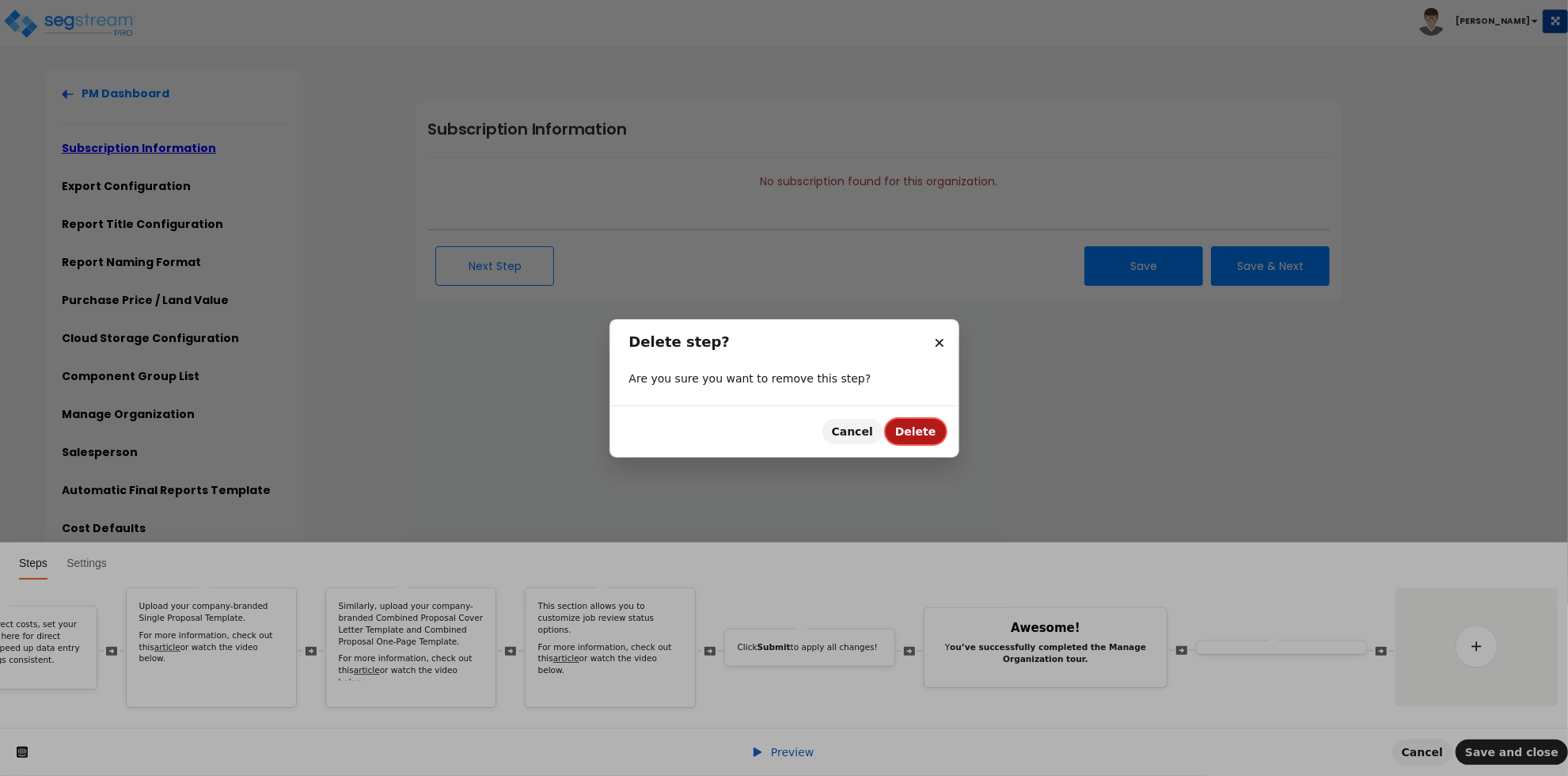
click at [920, 432] on span "Delete" at bounding box center [916, 431] width 41 height 13
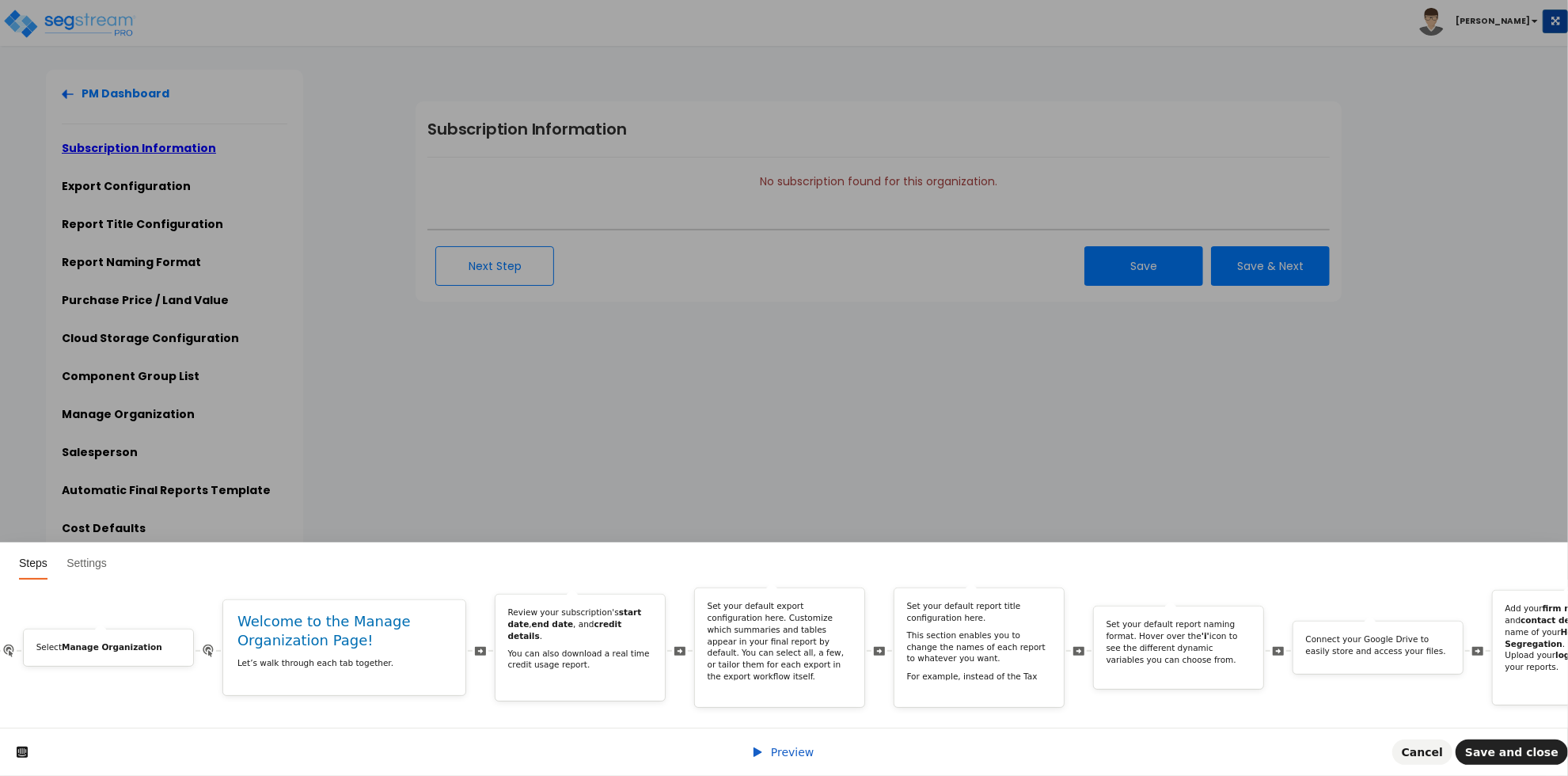
scroll to position [0, 476]
click at [528, 649] on p "You can also download a real time credit usage report." at bounding box center [573, 659] width 145 height 23
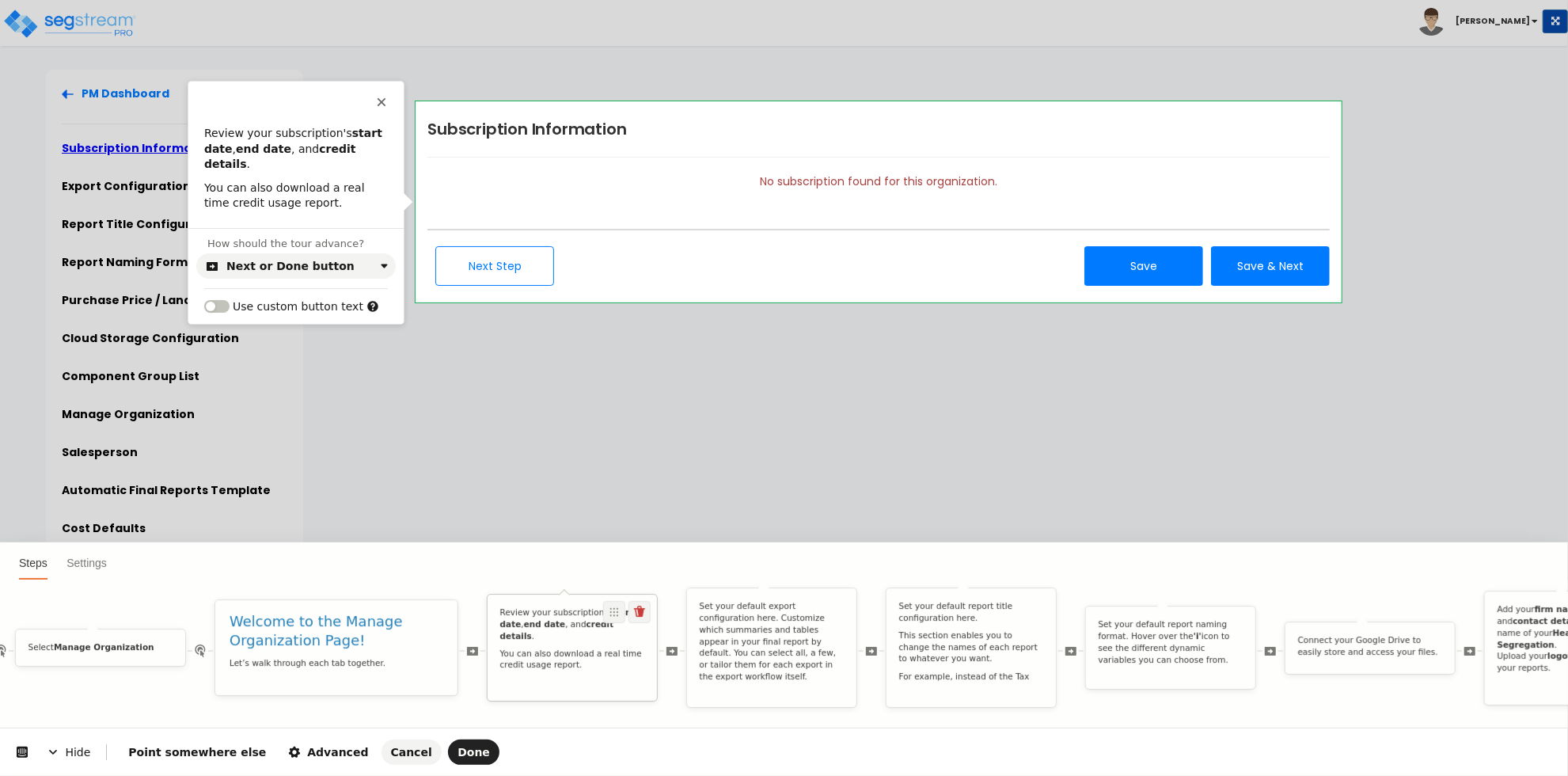
scroll to position [0, 0]
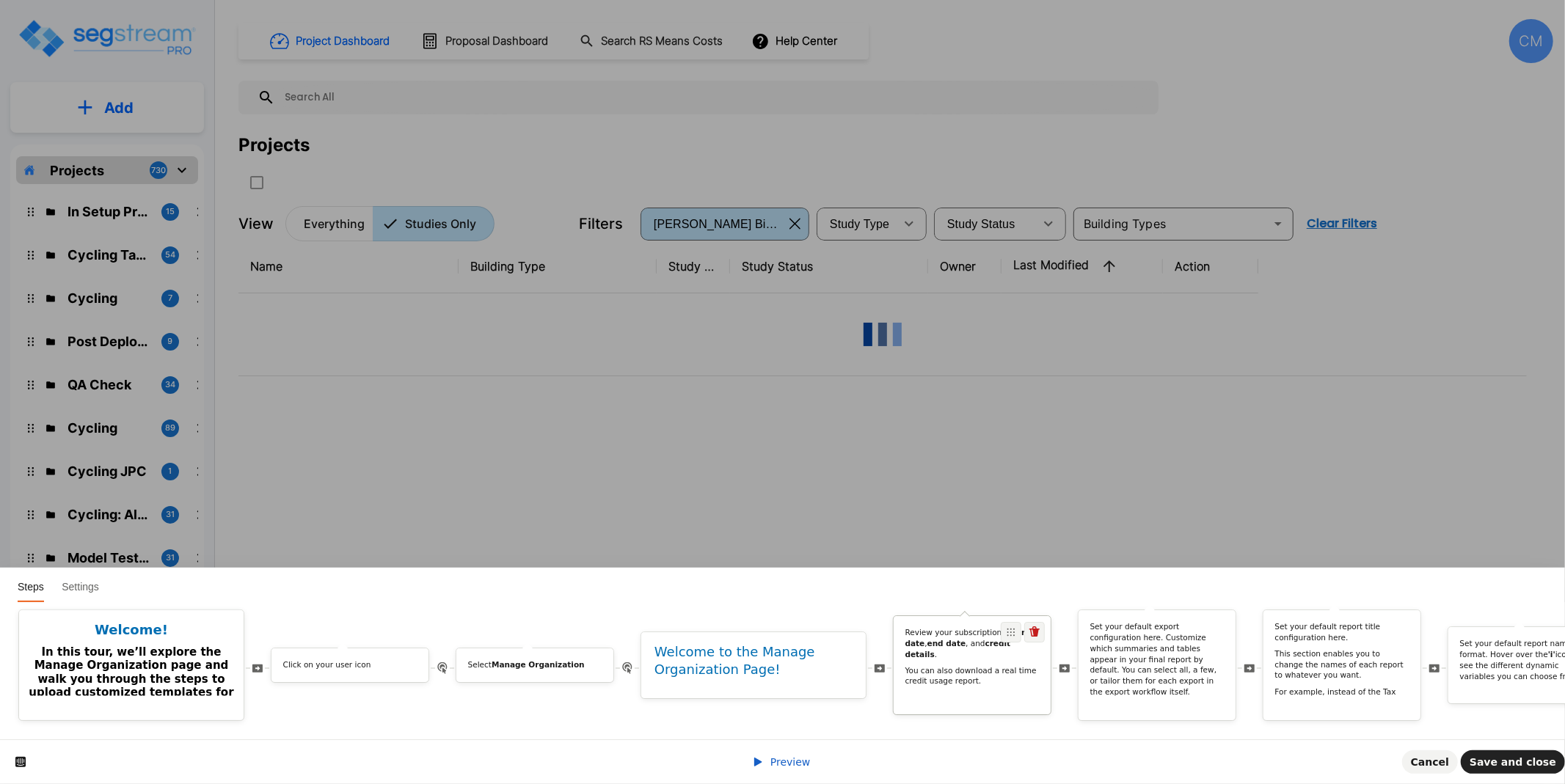
click at [984, 670] on div "Review your subscription's start date , end date , and credit details . You can…" at bounding box center [972, 661] width 157 height 65
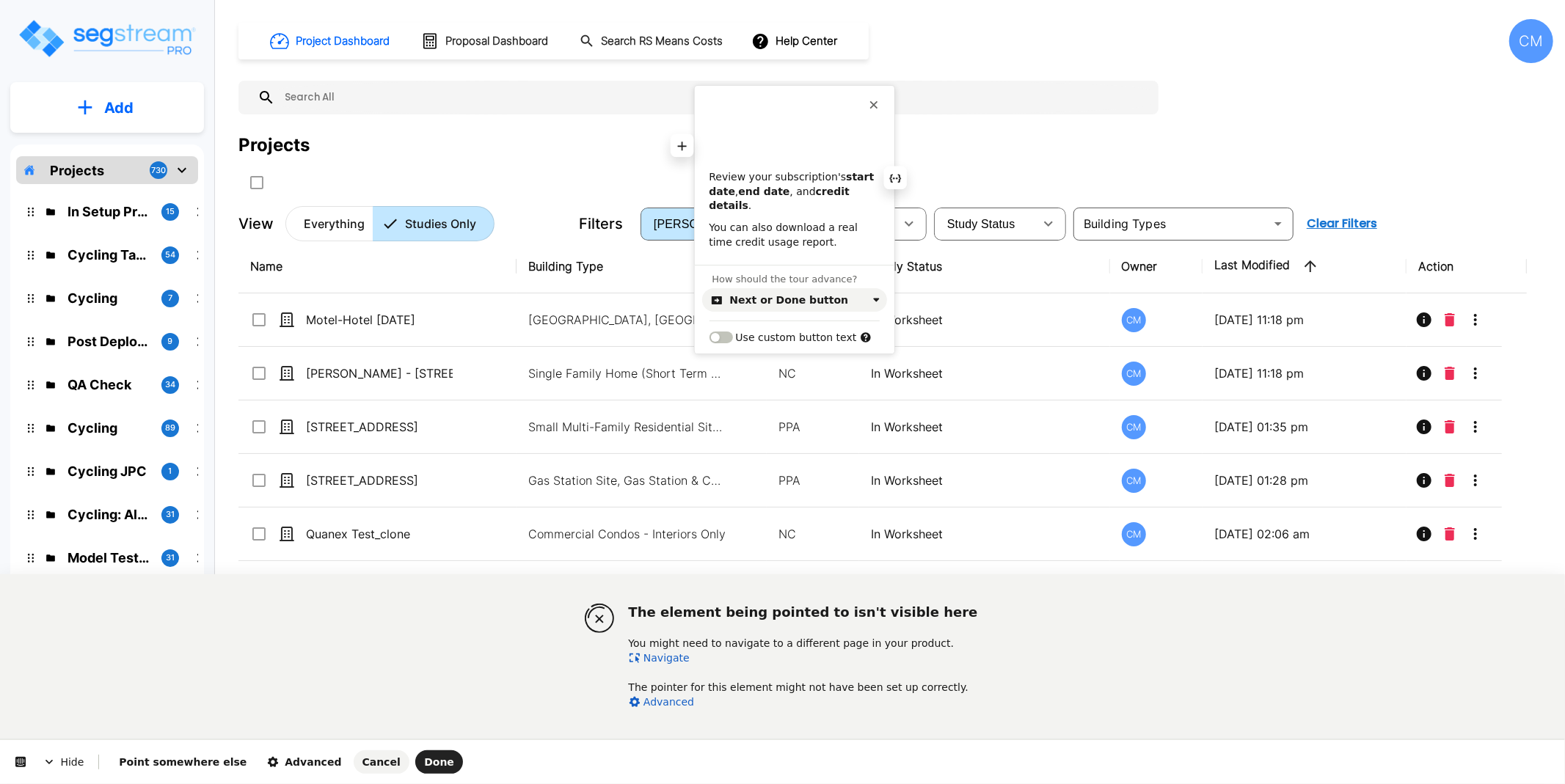
click at [752, 150] on p at bounding box center [794, 156] width 170 height 15
click at [705, 174] on div "Subscription Information Review your subscription's start date , end date , and…" at bounding box center [794, 188] width 199 height 123
click at [717, 175] on p "Review your subscription's start date , end date , and credit details ." at bounding box center [794, 191] width 170 height 44
click p "Review your subscription's start date , end date , and credit details ."
click span "Done"
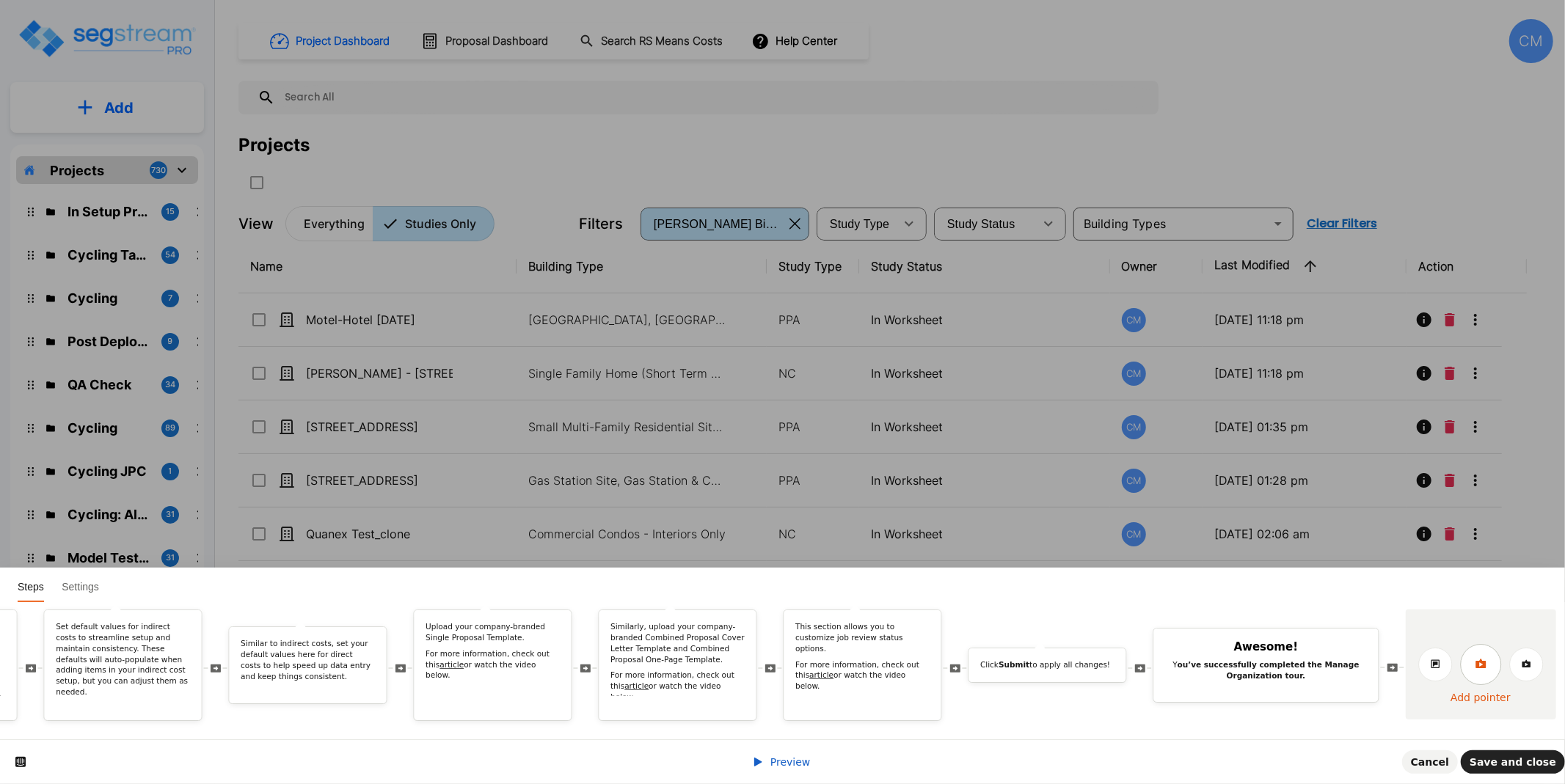
drag, startPoint x: 1495, startPoint y: 647, endPoint x: 1459, endPoint y: 659, distance: 37.9
click icon
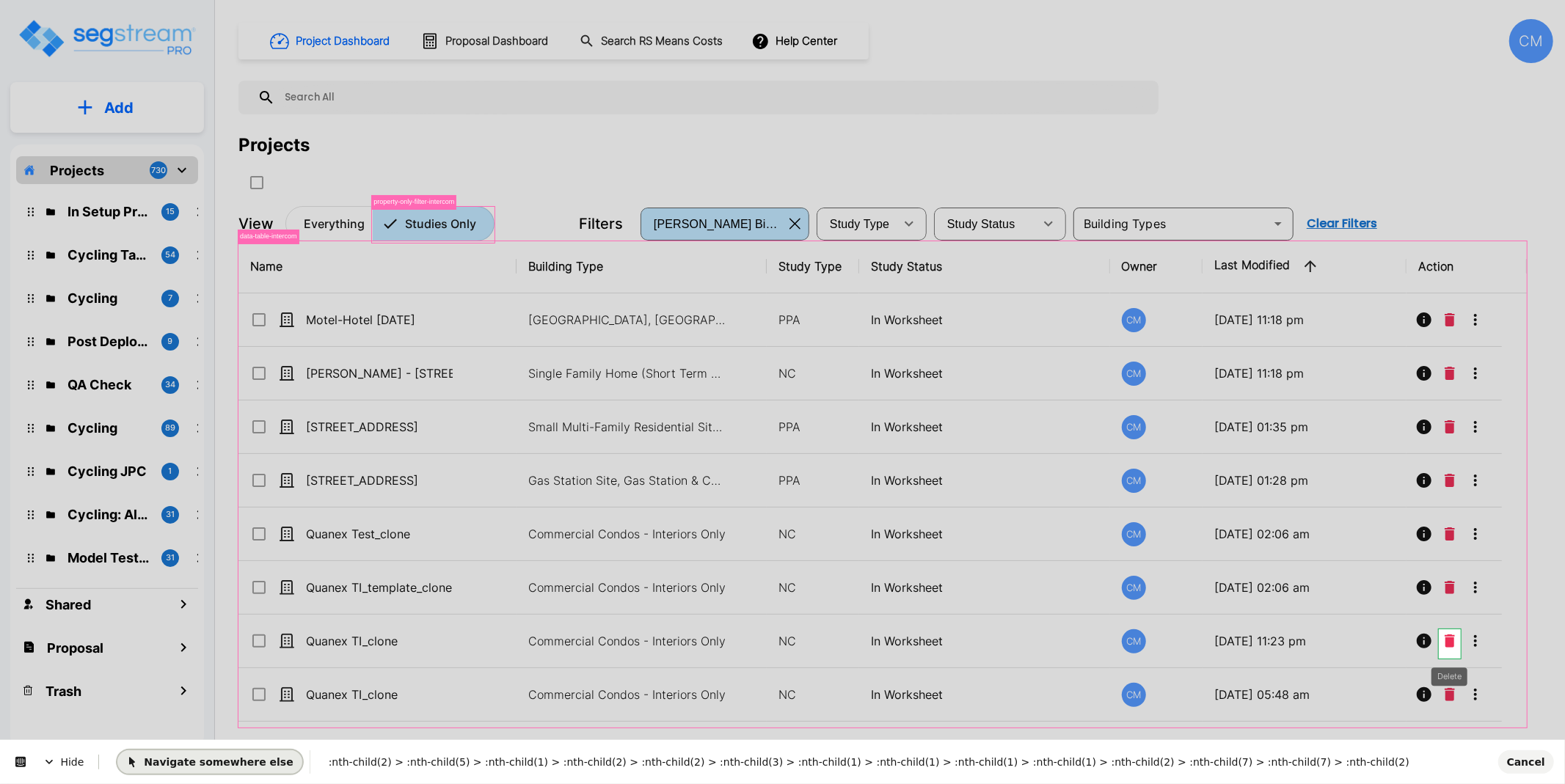
drag, startPoint x: 189, startPoint y: 15, endPoint x: 1503, endPoint y: 10, distance: 1314.0
click span "Navigate somewhere else"
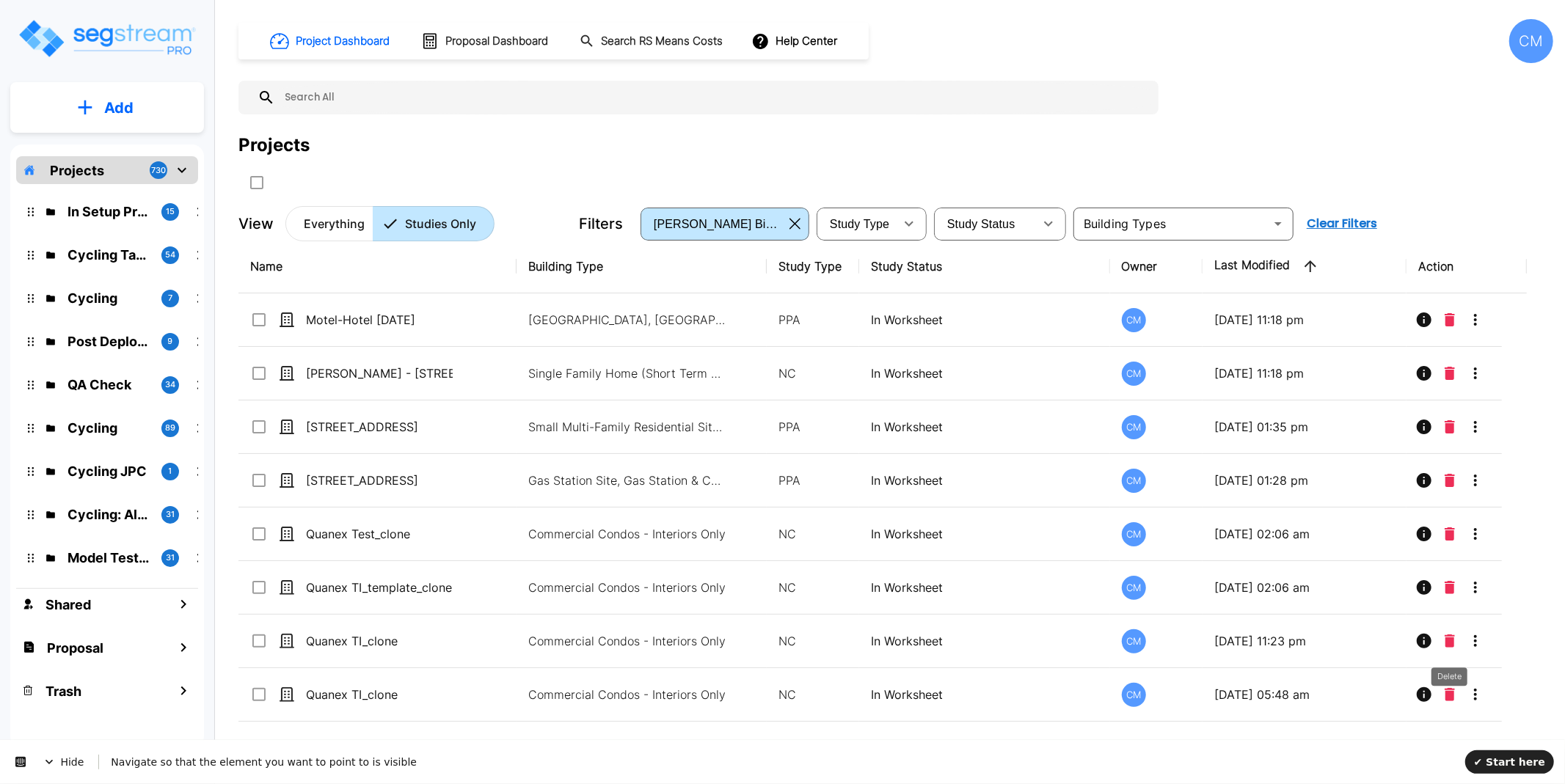
click div "CM"
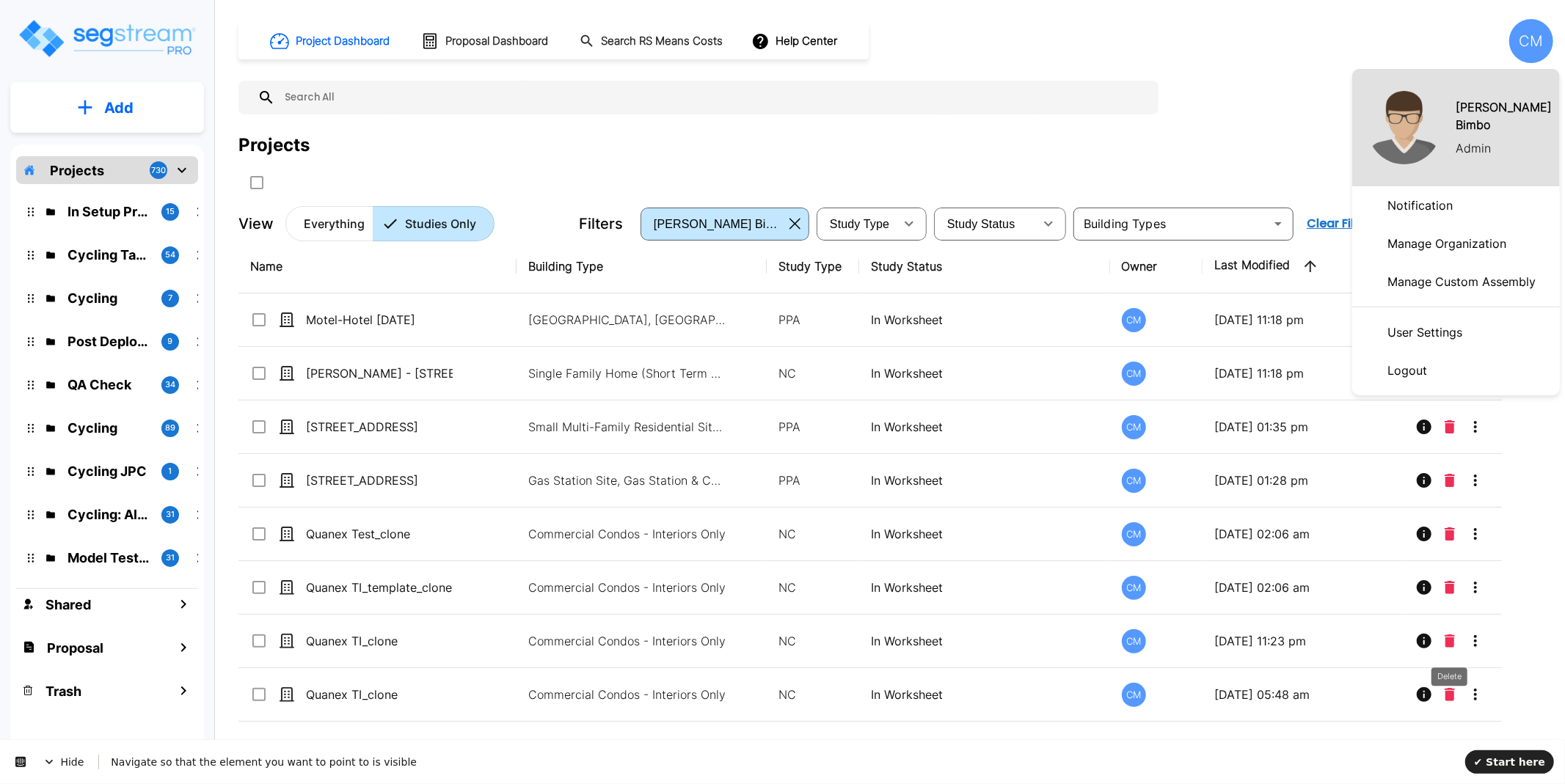
click p "Manage Organization"
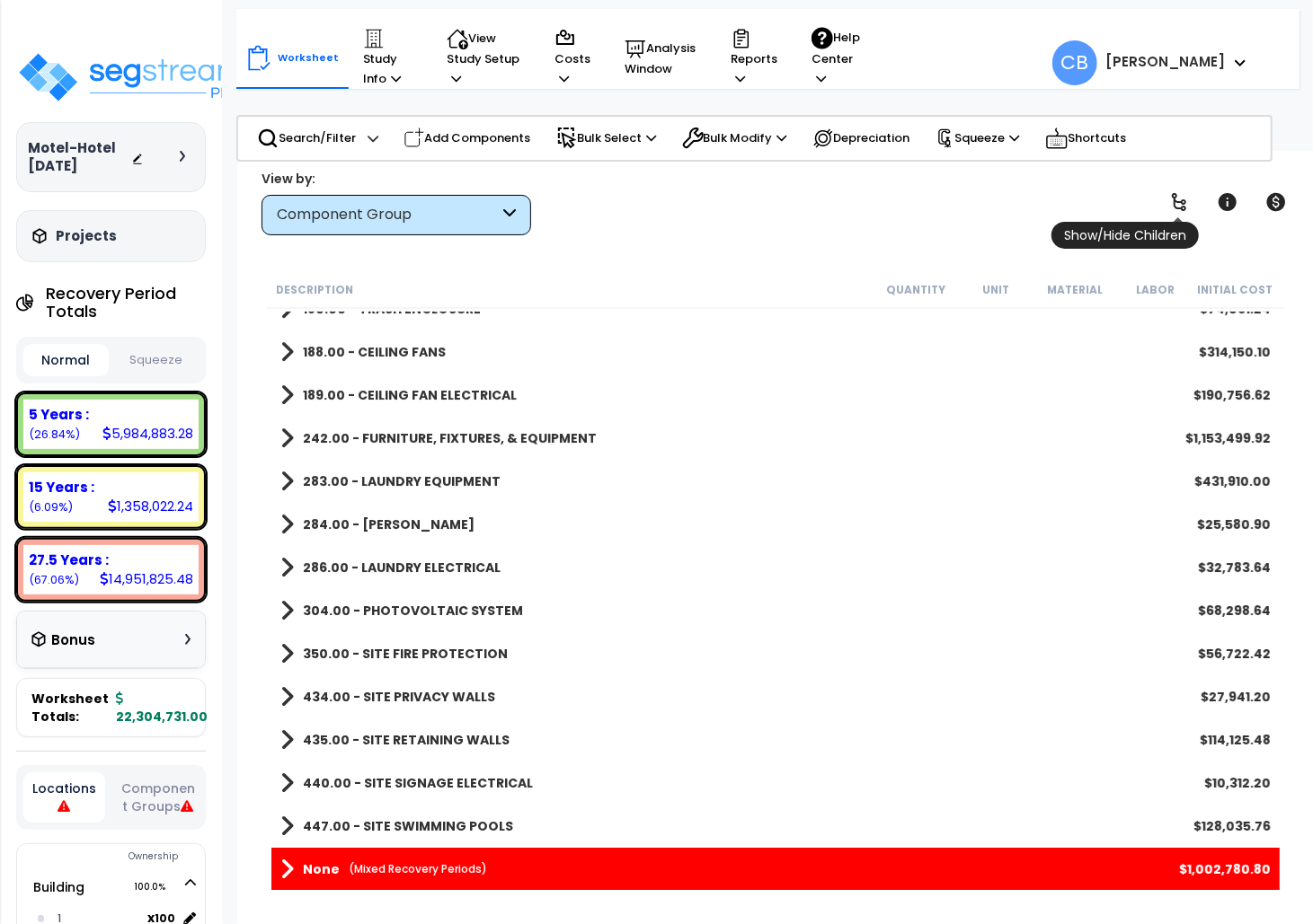
click at [1140, 203] on icon at bounding box center [1179, 202] width 21 height 21
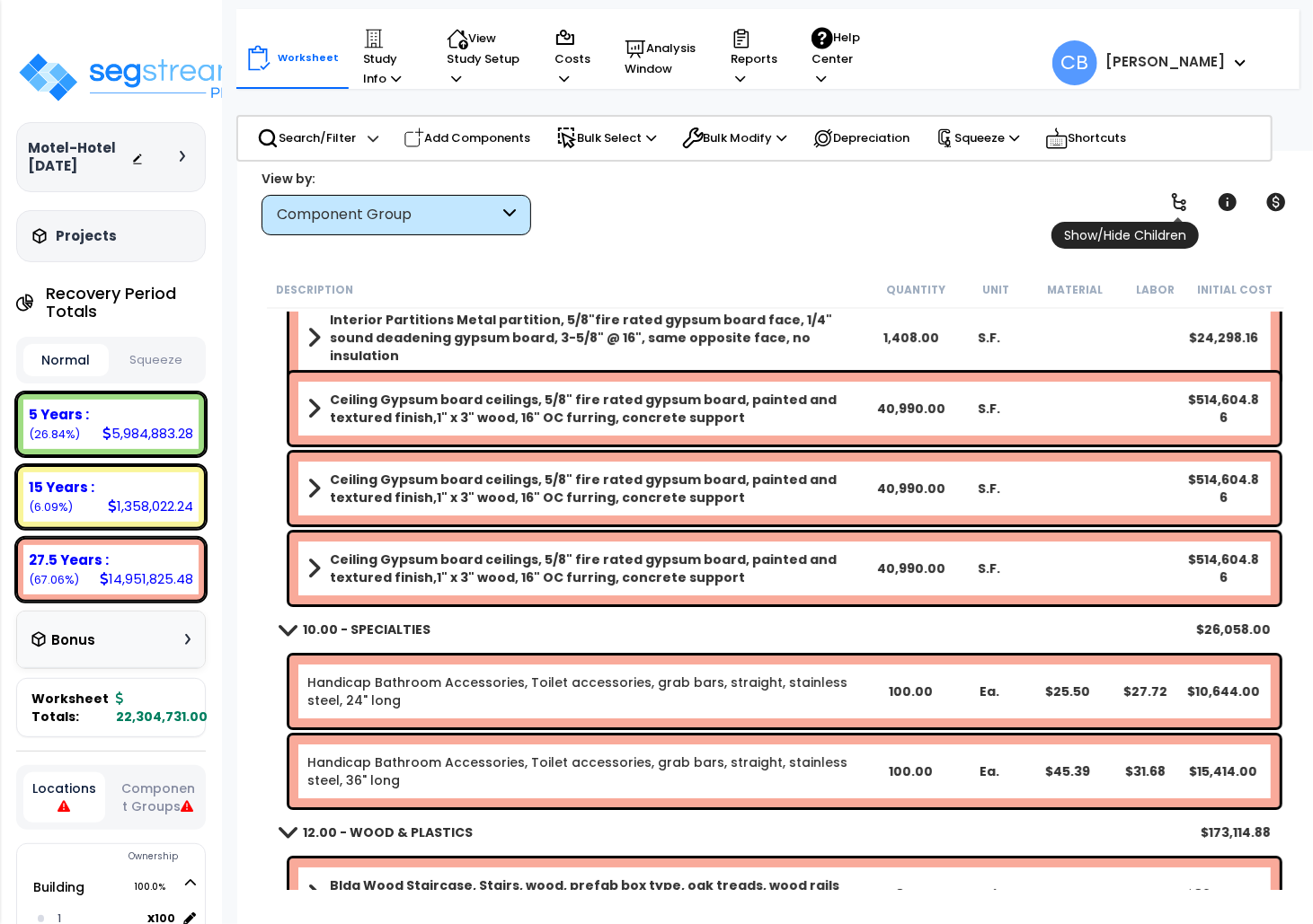
click at [1140, 203] on icon at bounding box center [1179, 202] width 21 height 21
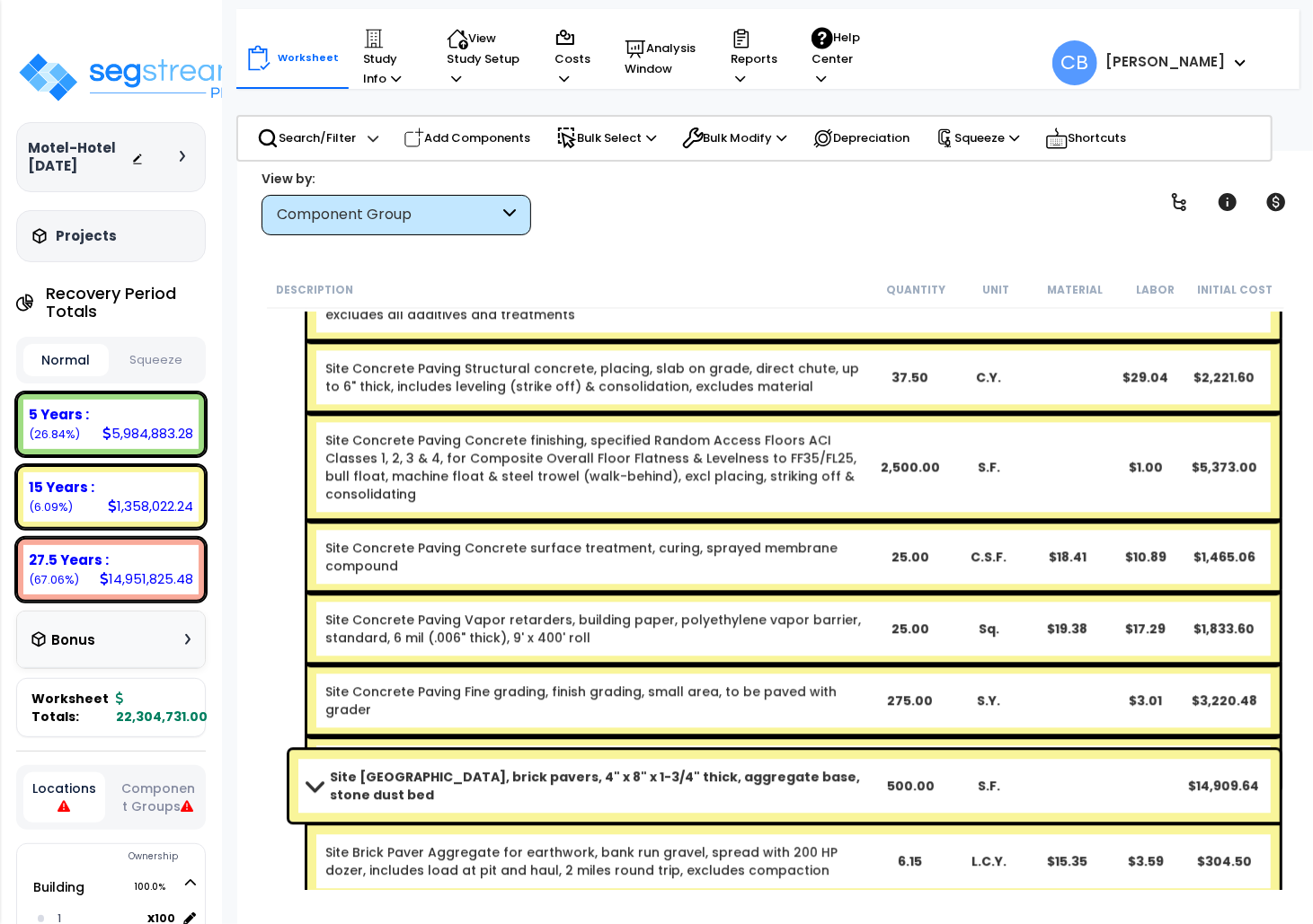
scroll to position [41896, 0]
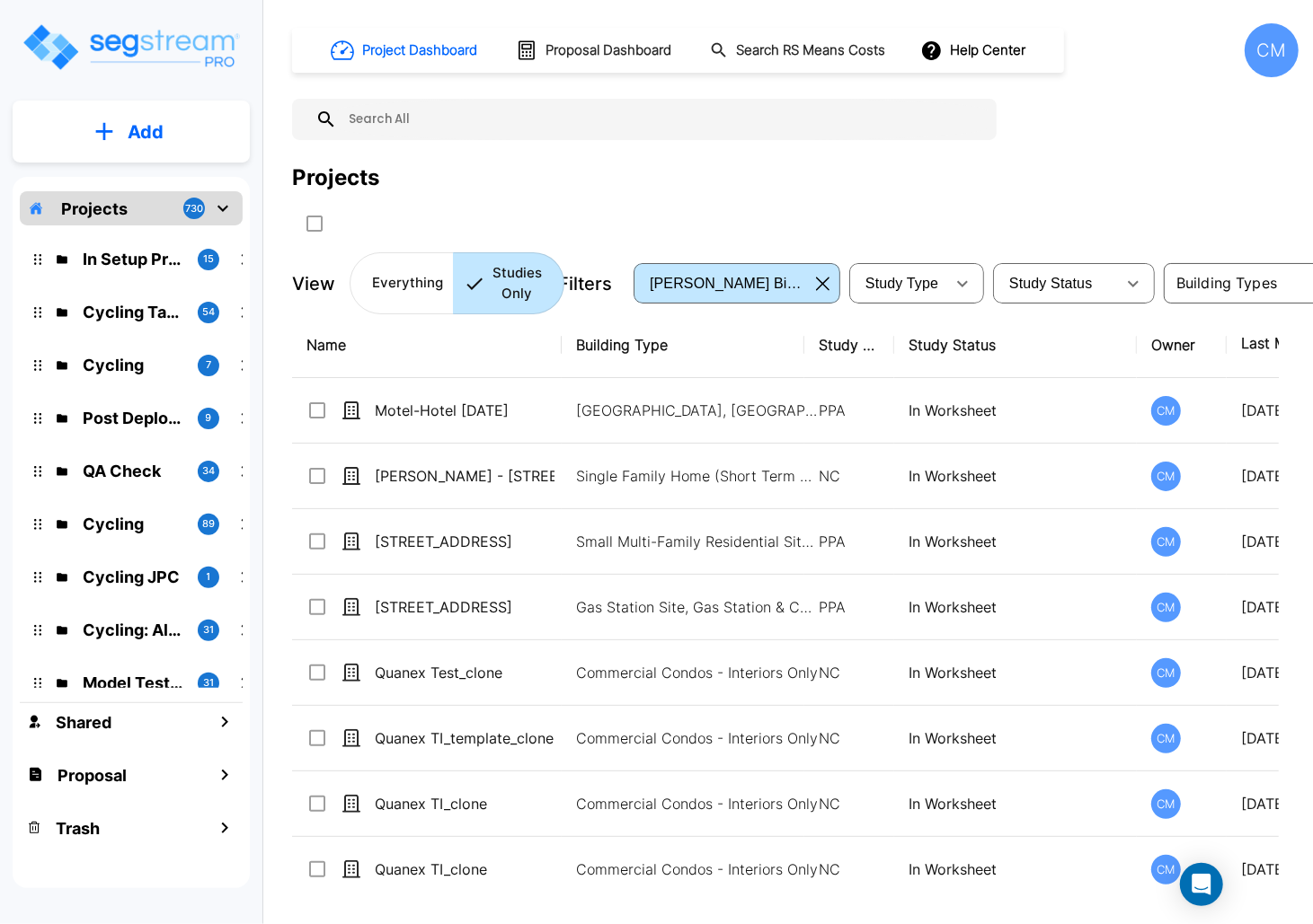
click at [1266, 55] on div "CM" at bounding box center [1271, 50] width 54 height 54
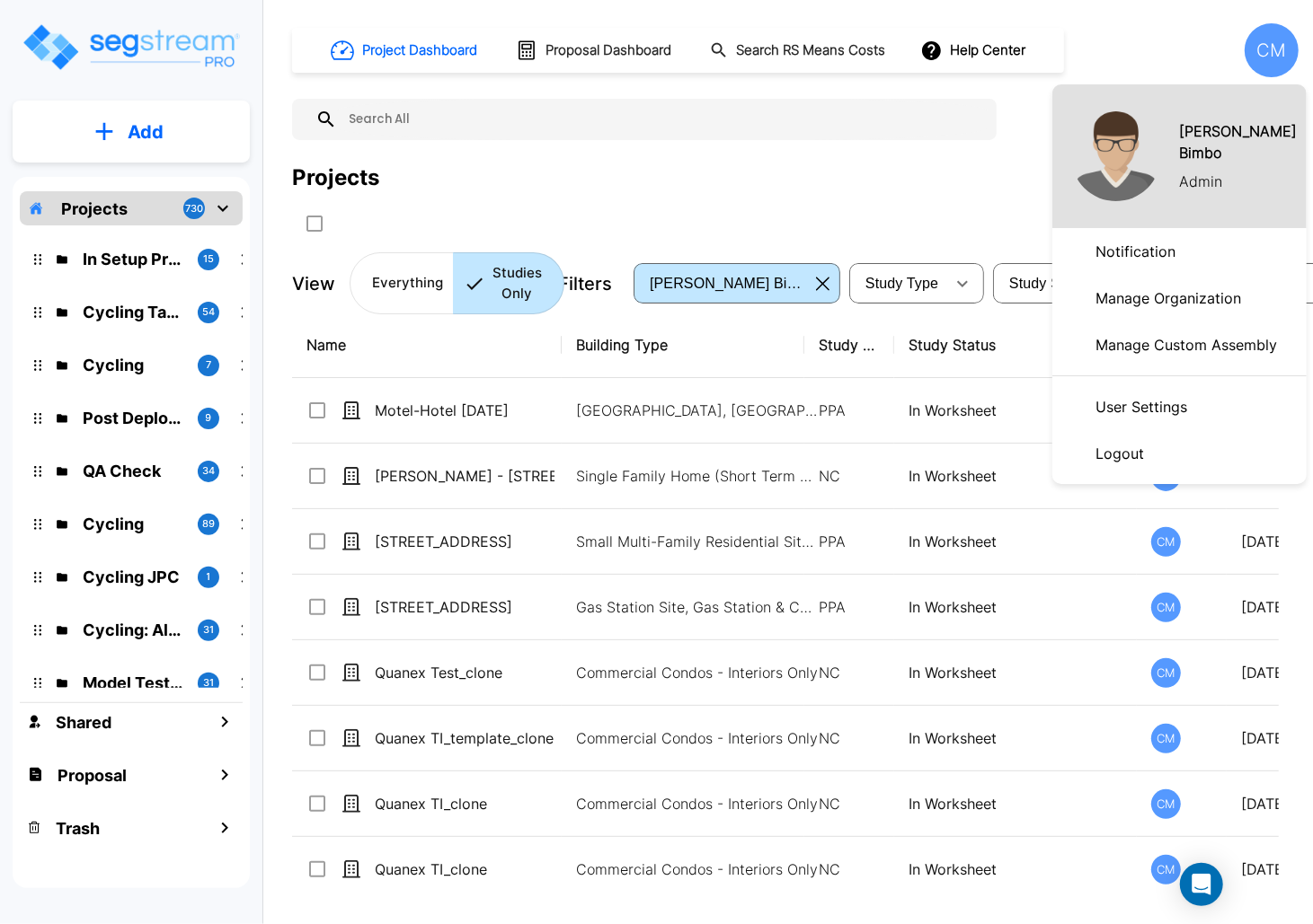
click at [1172, 293] on p "Manage Organization" at bounding box center [1168, 297] width 160 height 36
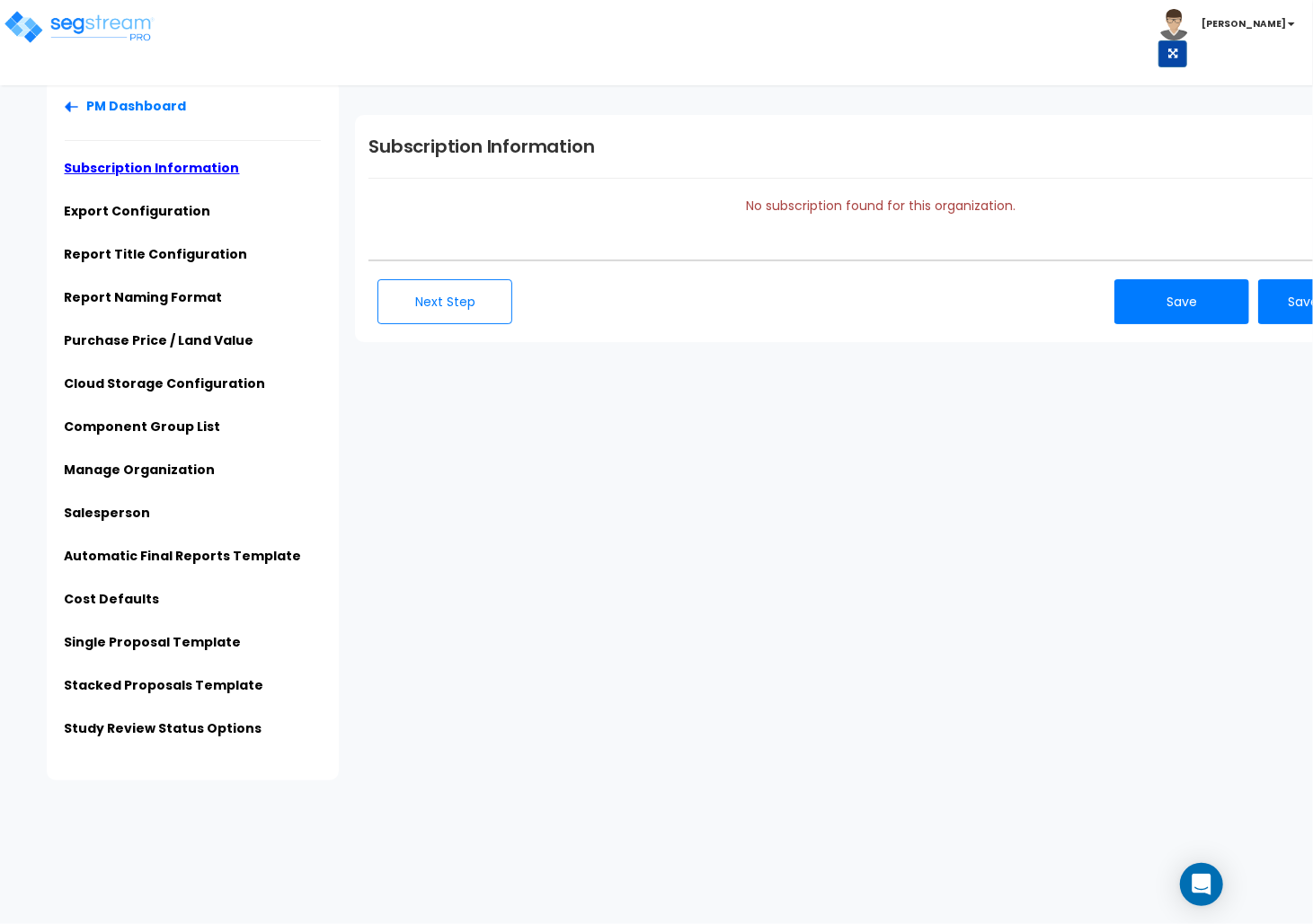
click at [610, 143] on h1 "Subscription Information" at bounding box center [880, 146] width 1024 height 27
copy h1 "Subscription Information"
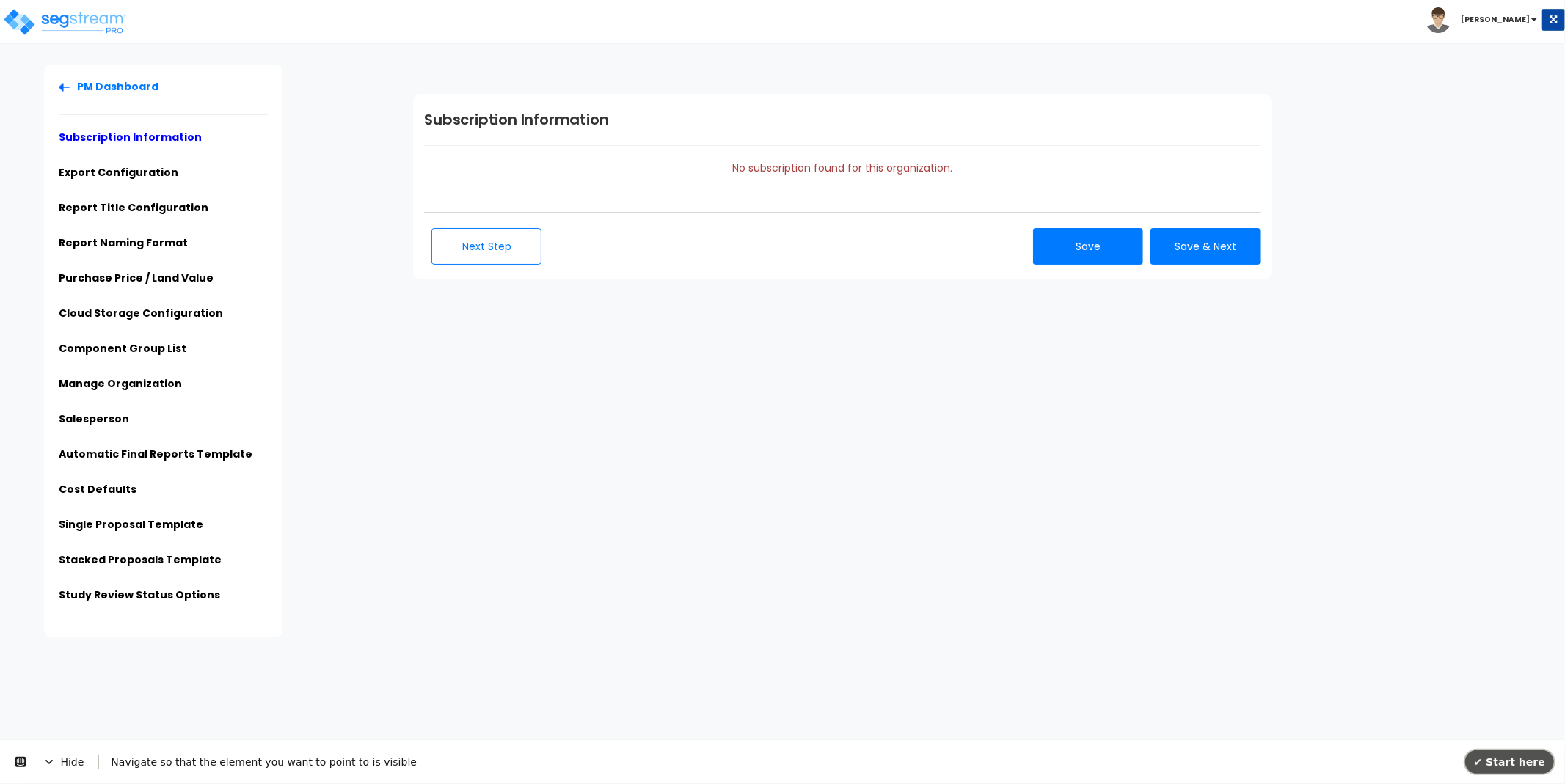
click at [1525, 764] on span "✔ Start here" at bounding box center [1510, 761] width 71 height 12
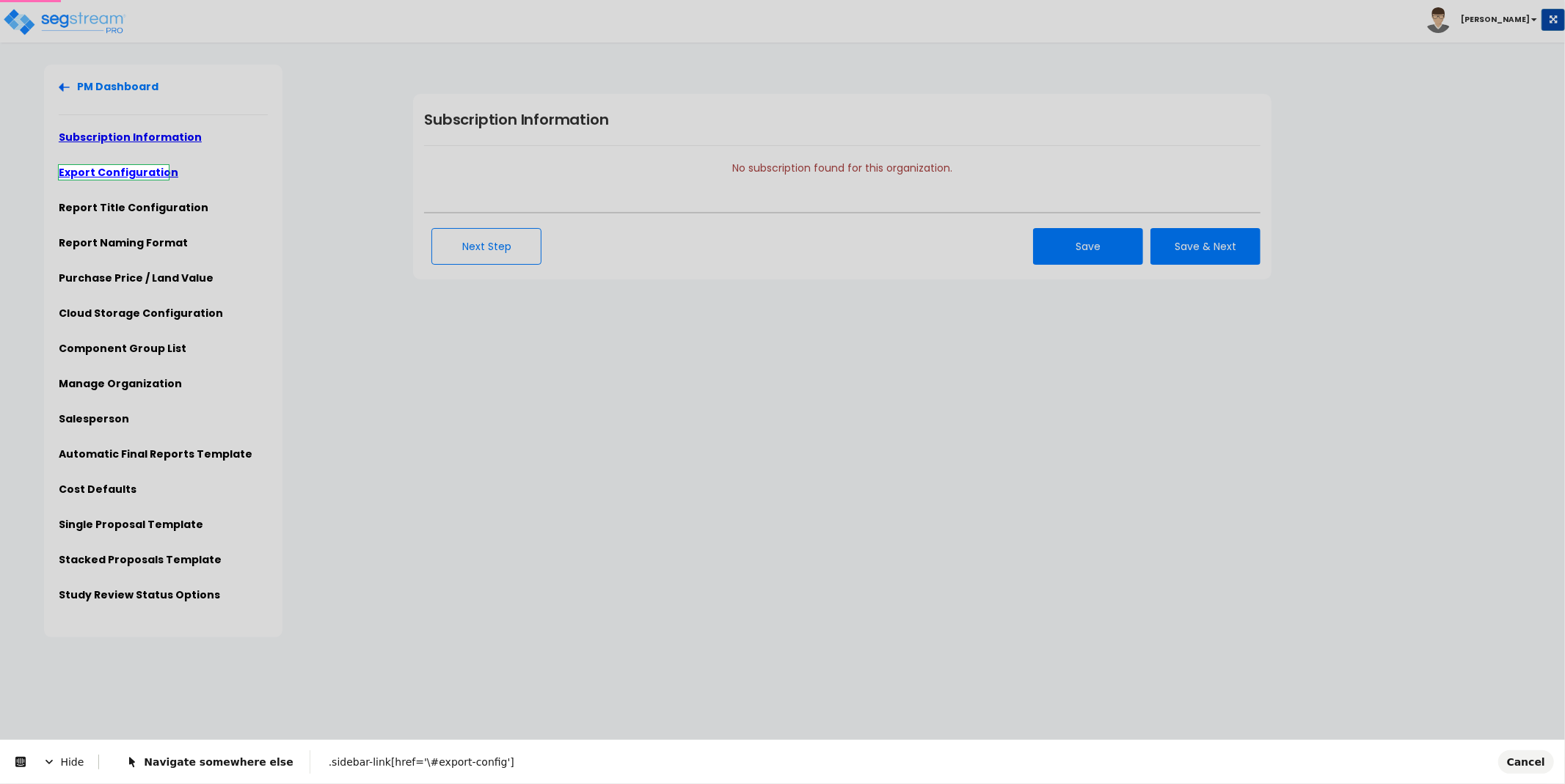
click at [158, 171] on body "Toggle navigation [PERSON_NAME]" at bounding box center [782, 351] width 1565 height 573
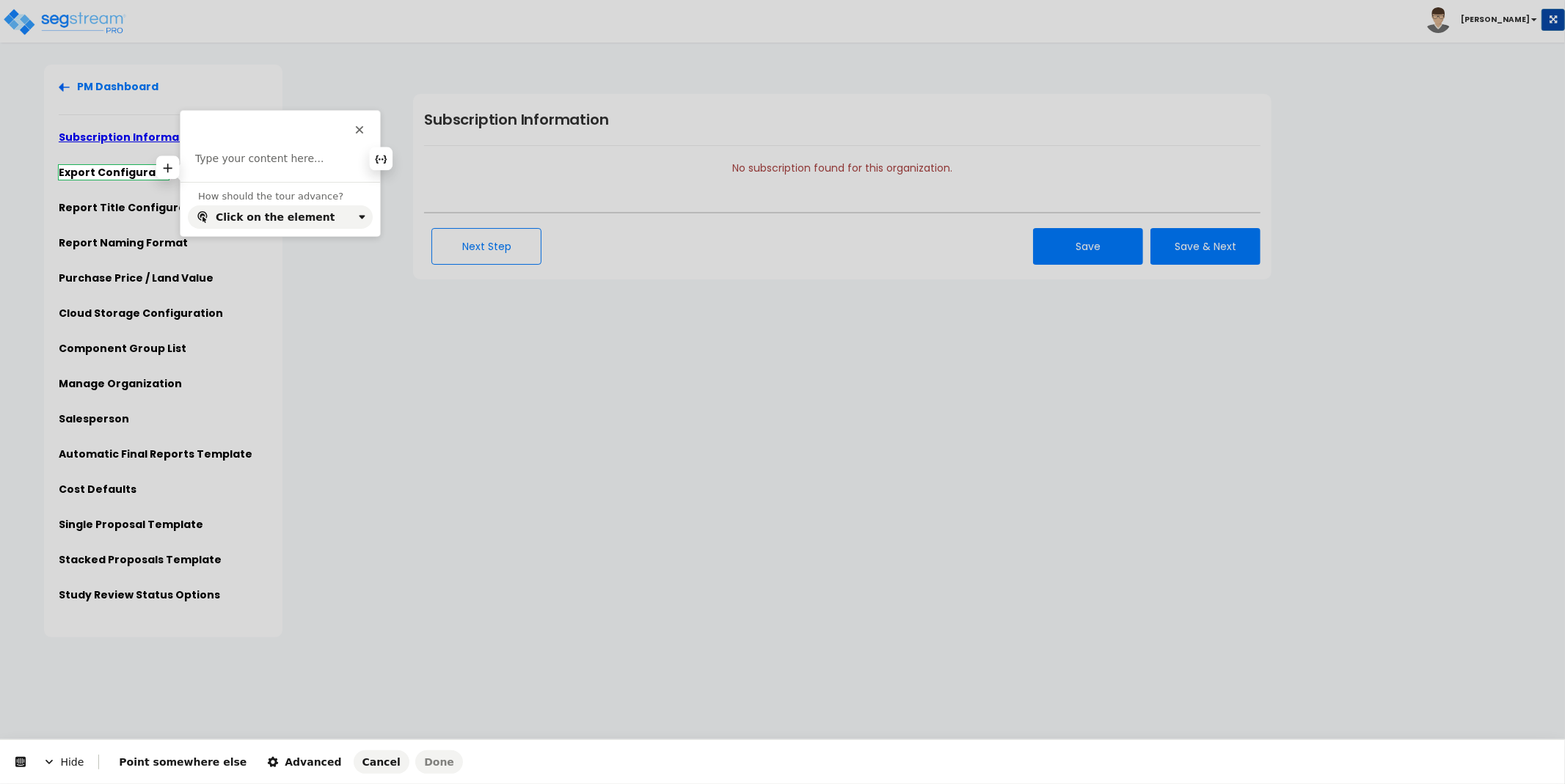
click at [227, 165] on p at bounding box center [280, 159] width 170 height 15
click at [424, 768] on span "Done" at bounding box center [439, 762] width 30 height 12
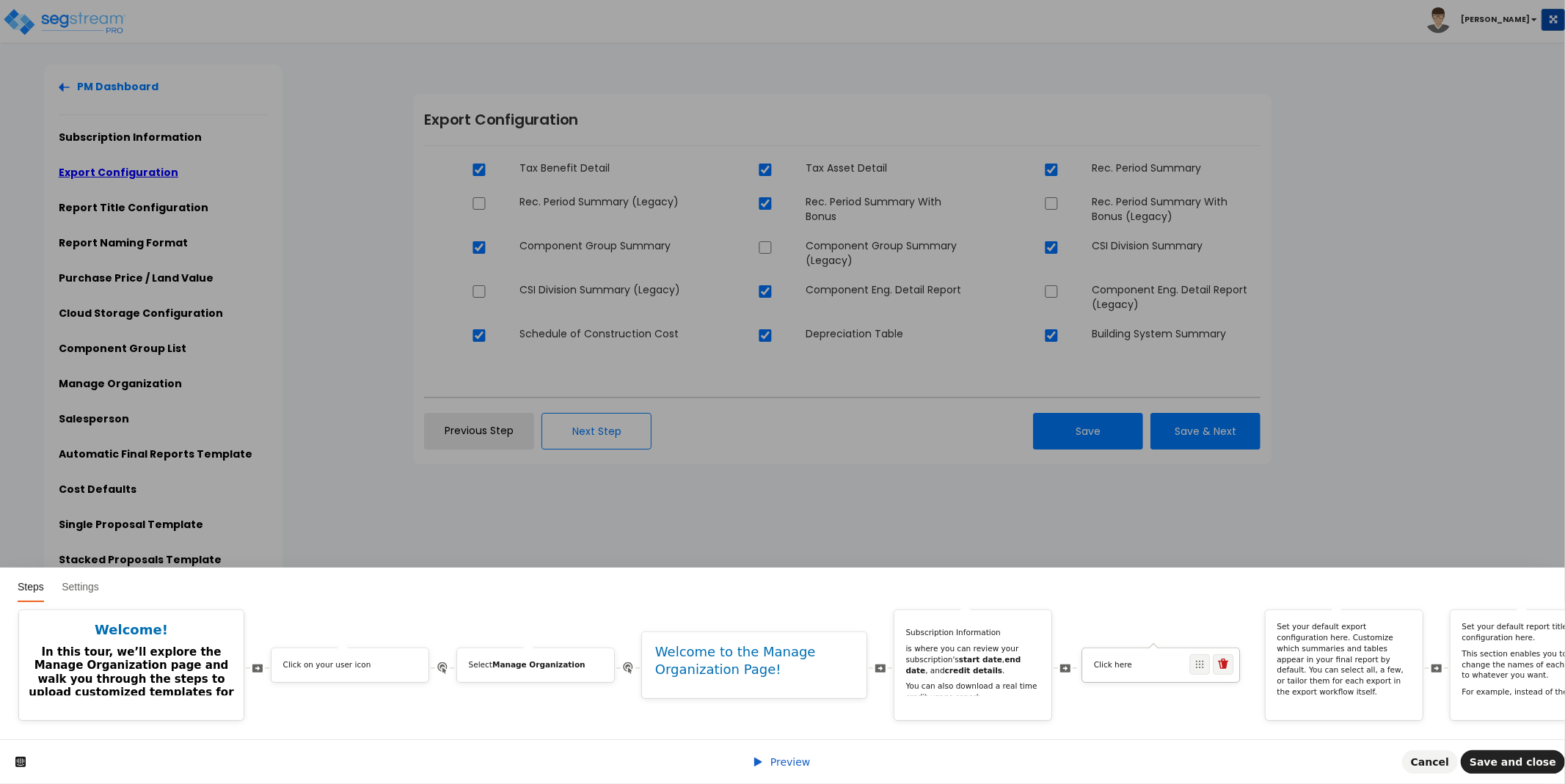
drag, startPoint x: 1340, startPoint y: 654, endPoint x: 1197, endPoint y: 659, distance: 143.1
click at [1197, 659] on span at bounding box center [1199, 665] width 21 height 21
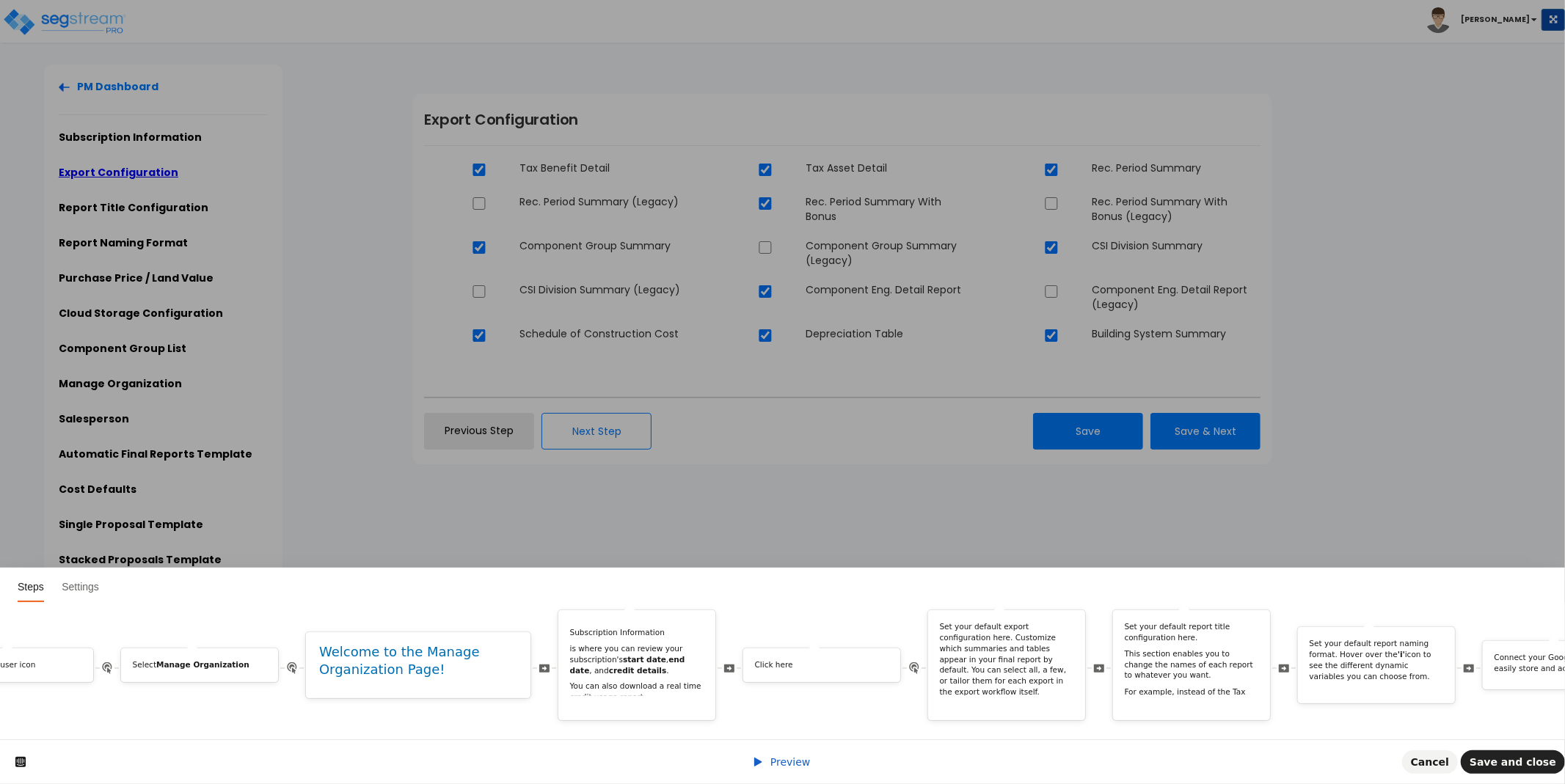
scroll to position [0, 374]
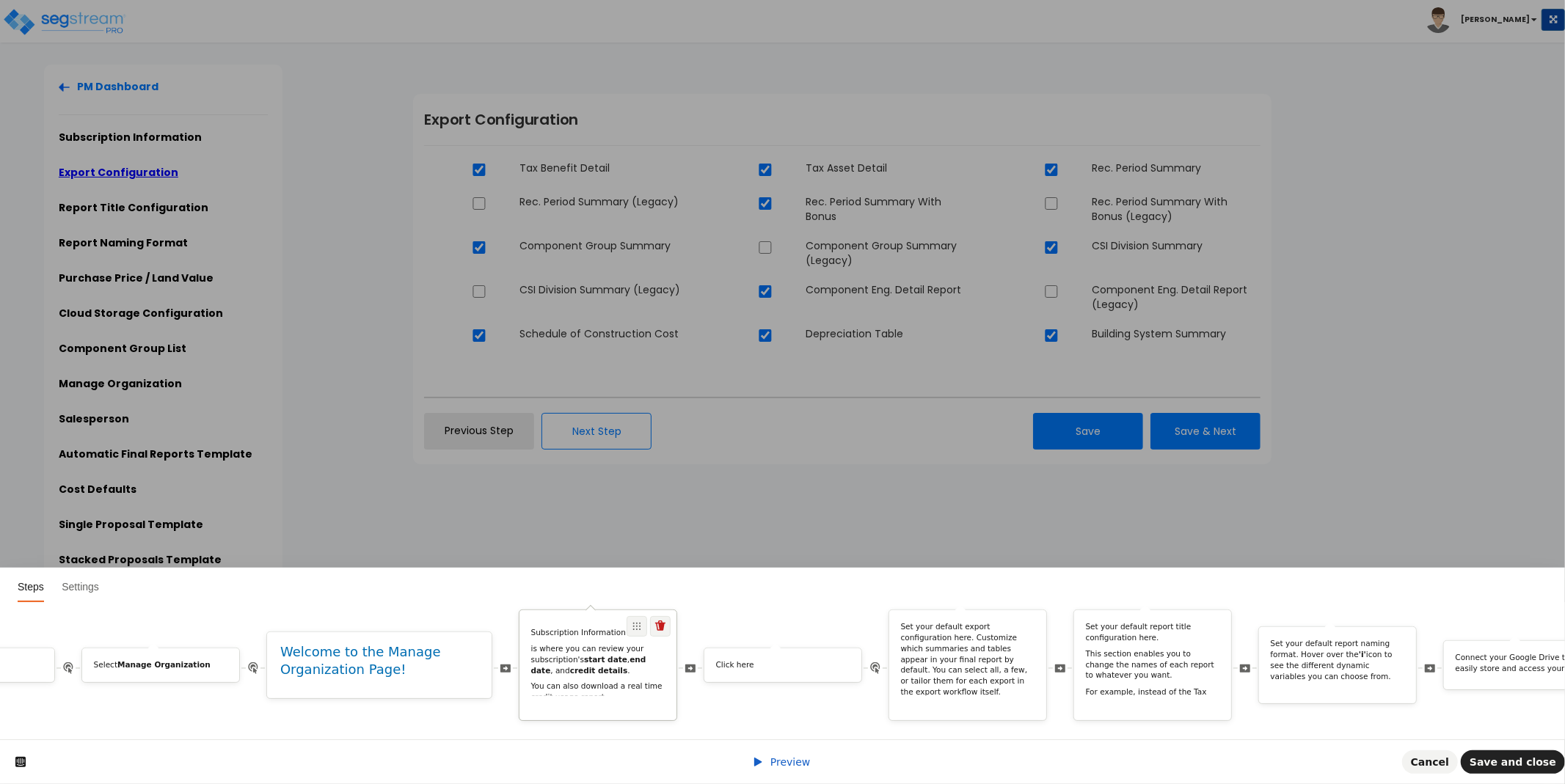
click at [570, 666] on b "credit details" at bounding box center [599, 670] width 58 height 9
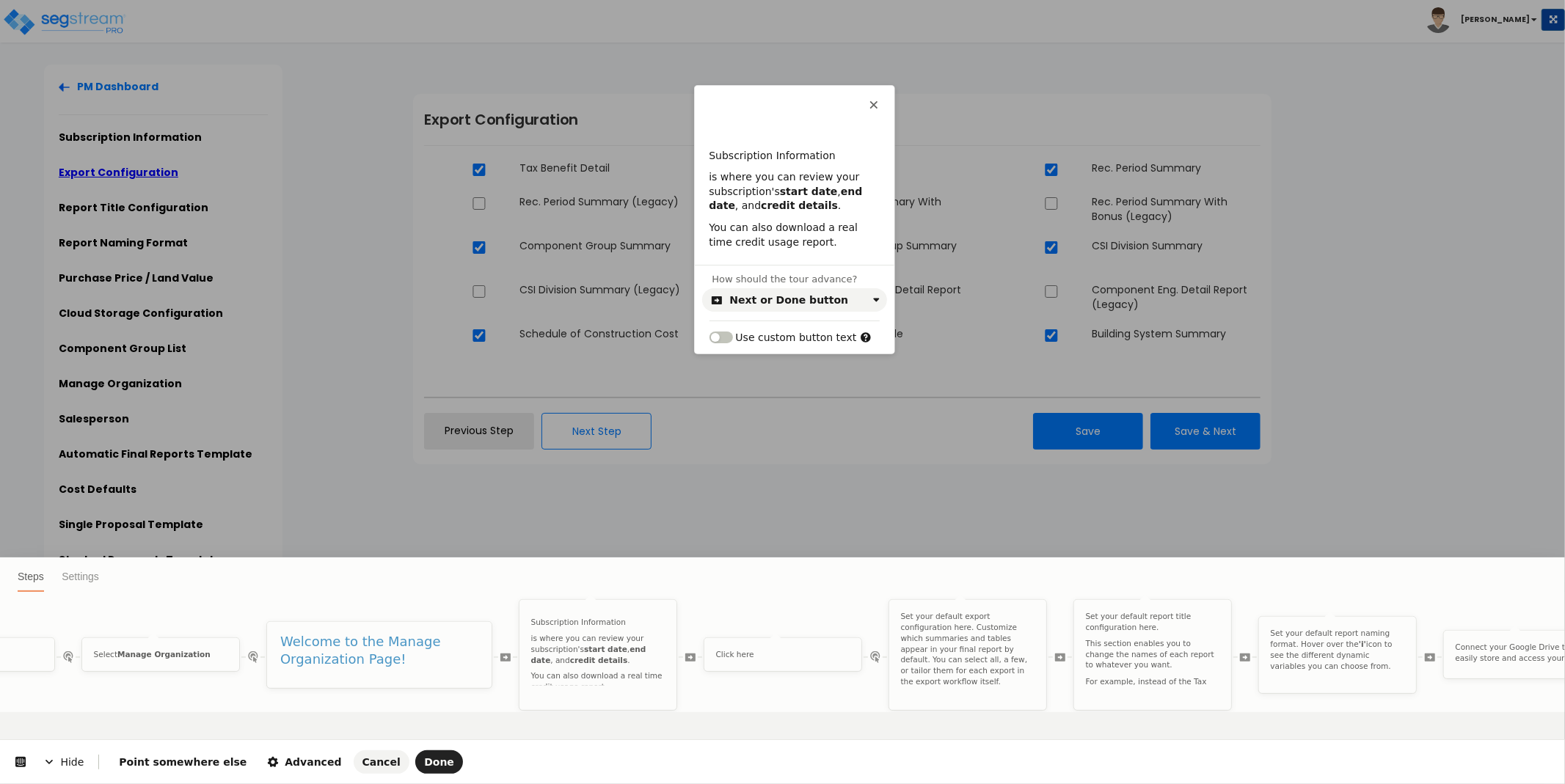
scroll to position [0, 0]
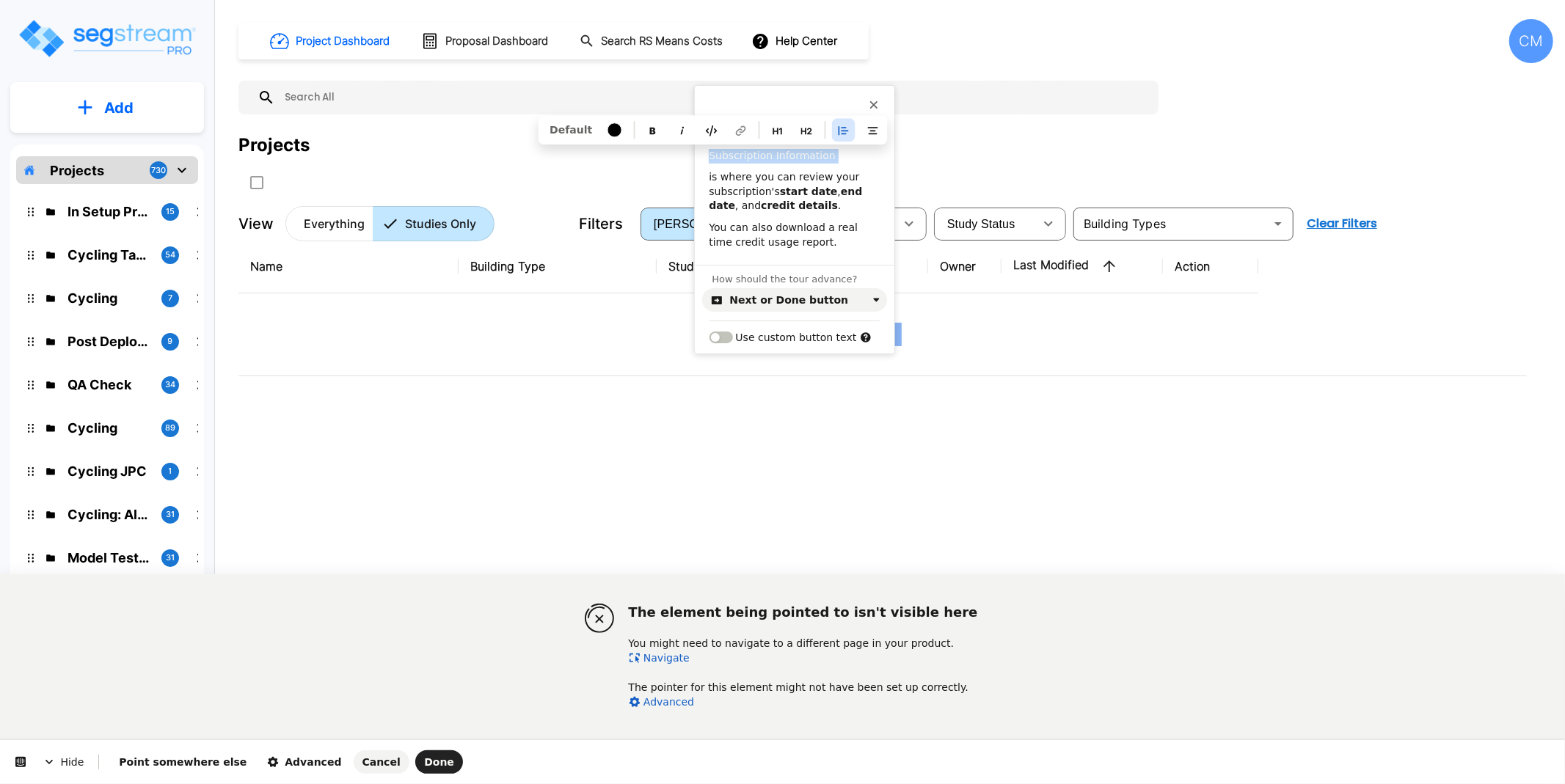
drag, startPoint x: 707, startPoint y: 175, endPoint x: 702, endPoint y: 146, distance: 29.4
click at [702, 146] on div "Subscription Information is where you can review your subscription's start date…" at bounding box center [794, 188] width 199 height 123
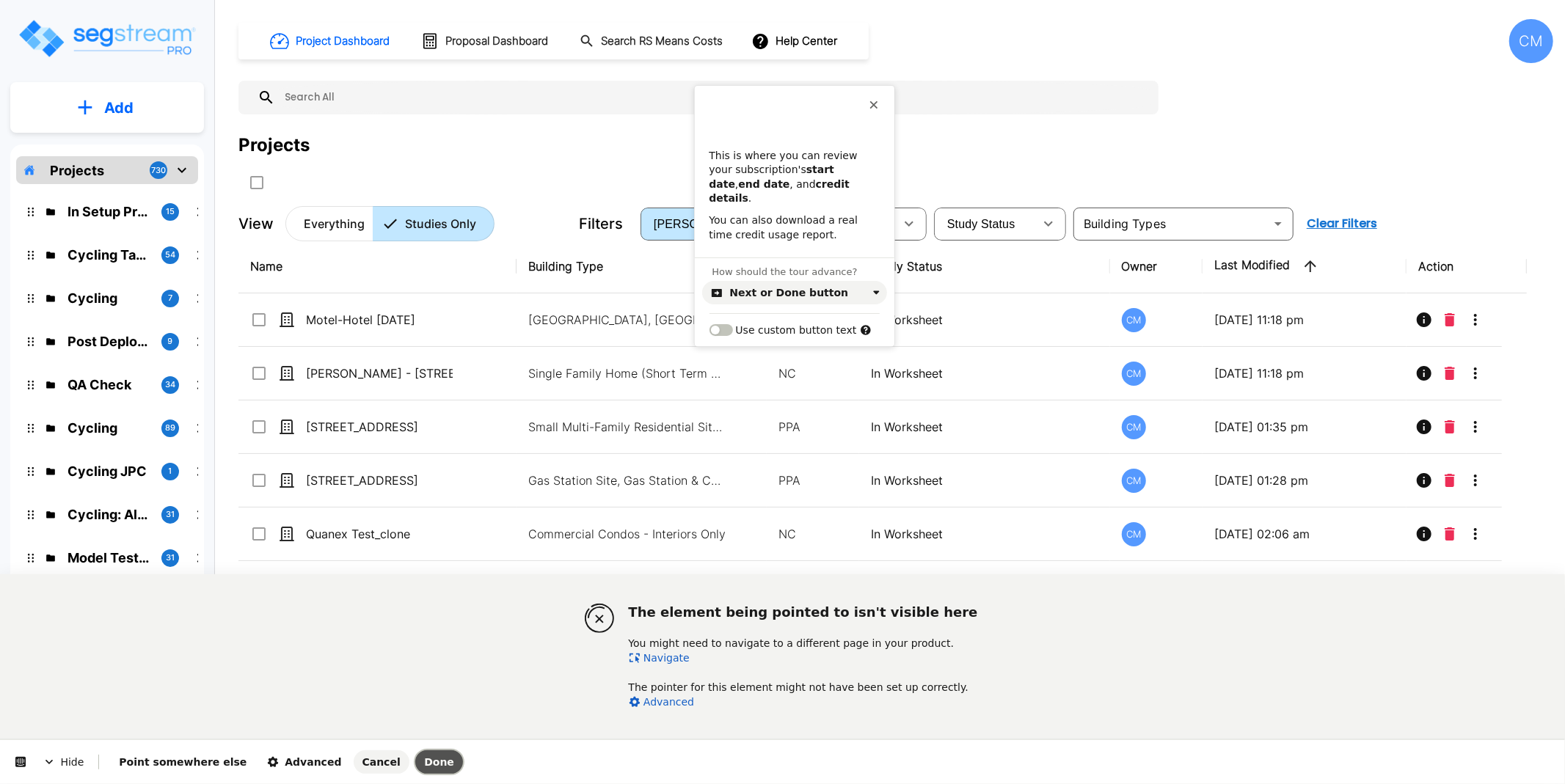
click at [424, 760] on span "Done" at bounding box center [439, 762] width 30 height 12
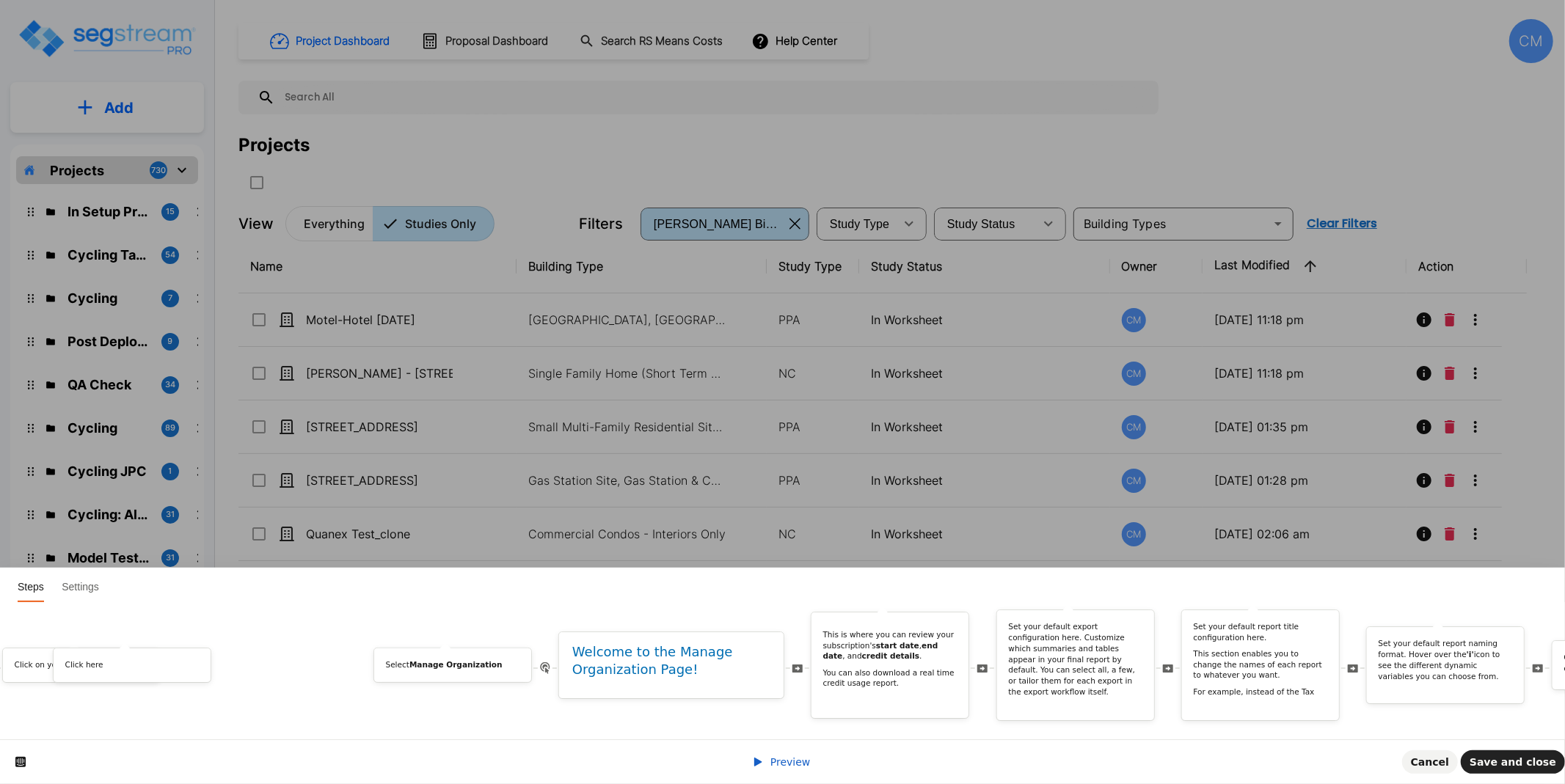
scroll to position [0, 225]
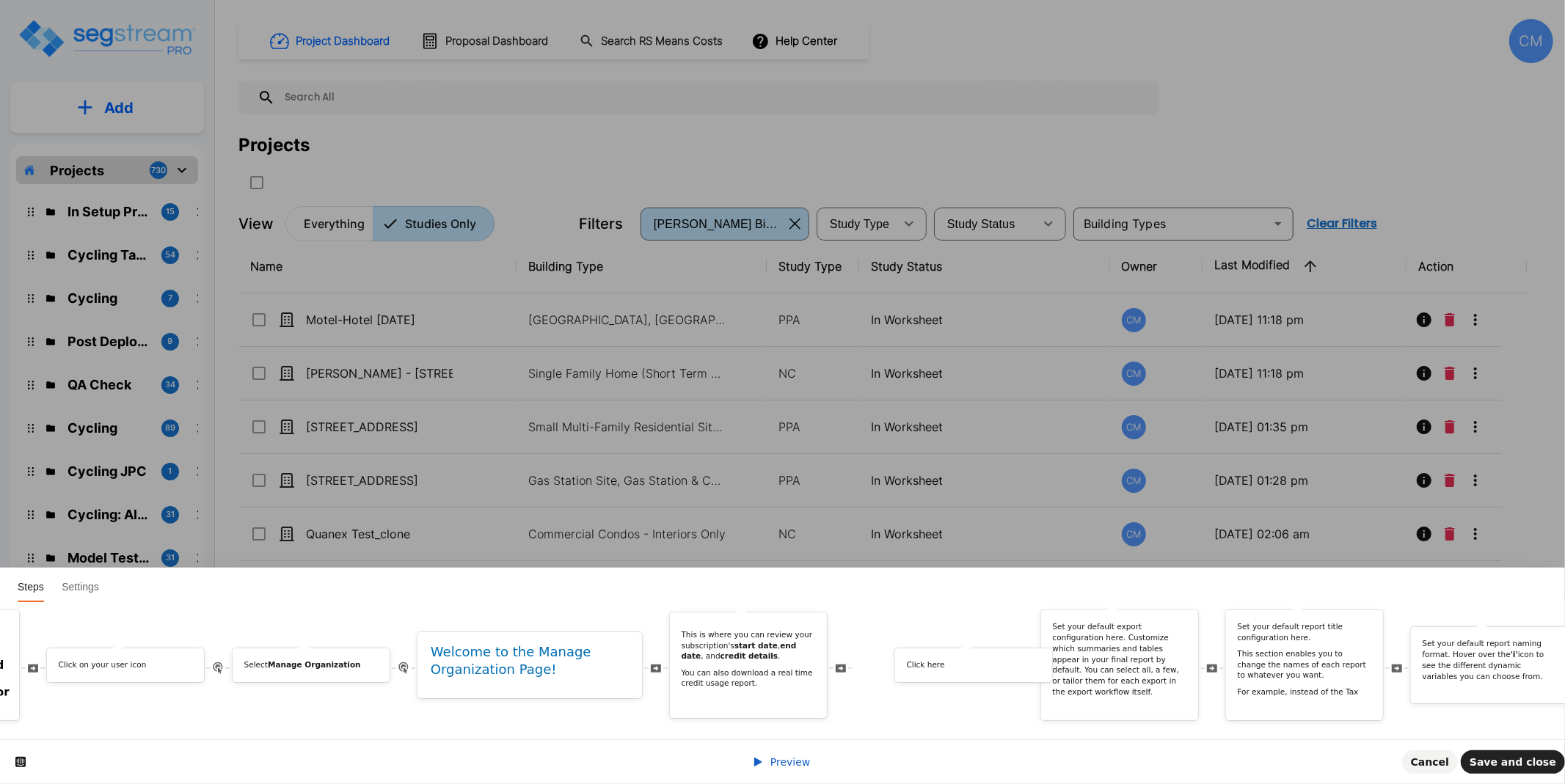
drag, startPoint x: 1350, startPoint y: 657, endPoint x: 1016, endPoint y: 688, distance: 335.4
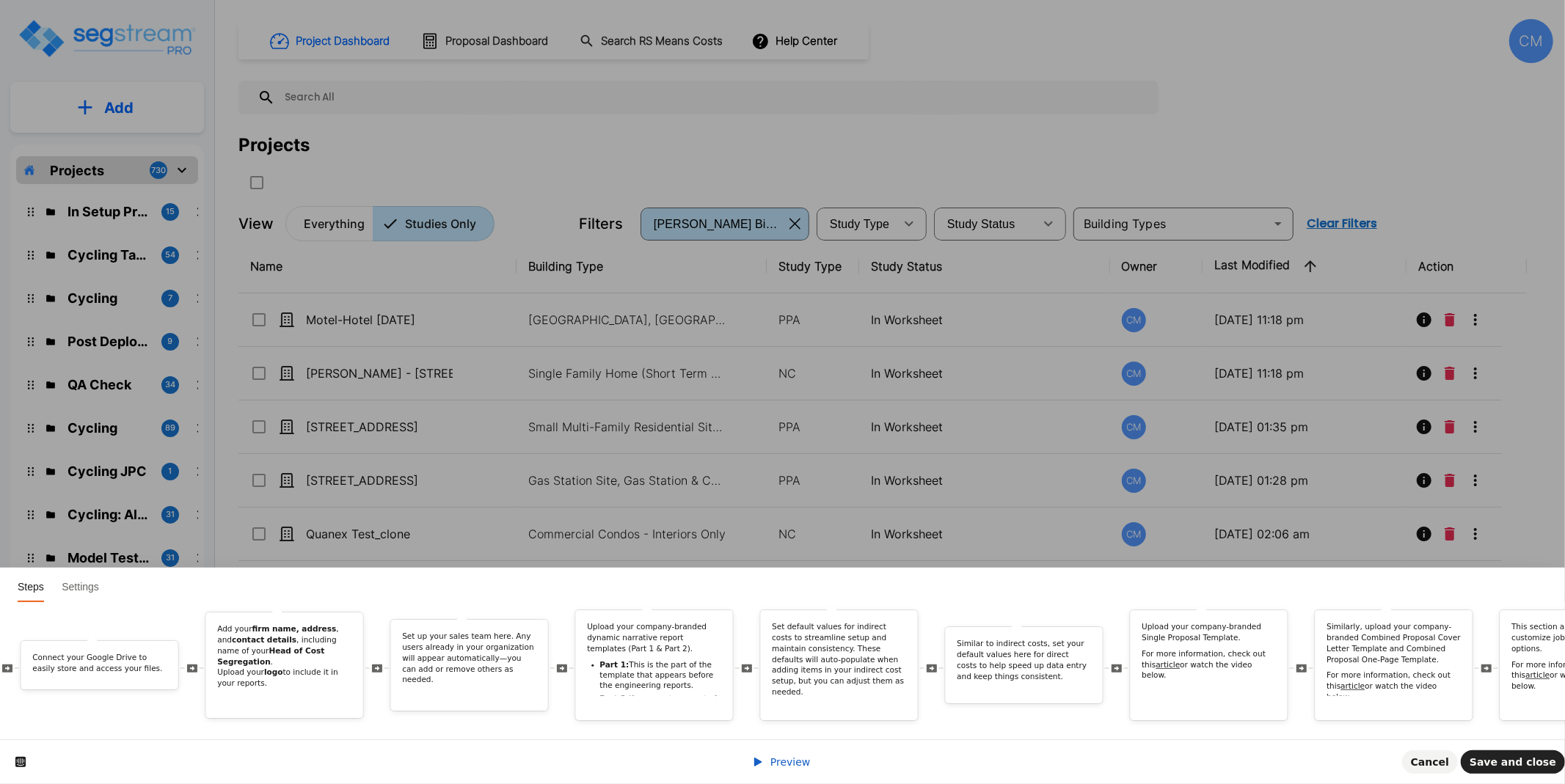
scroll to position [0, 2450]
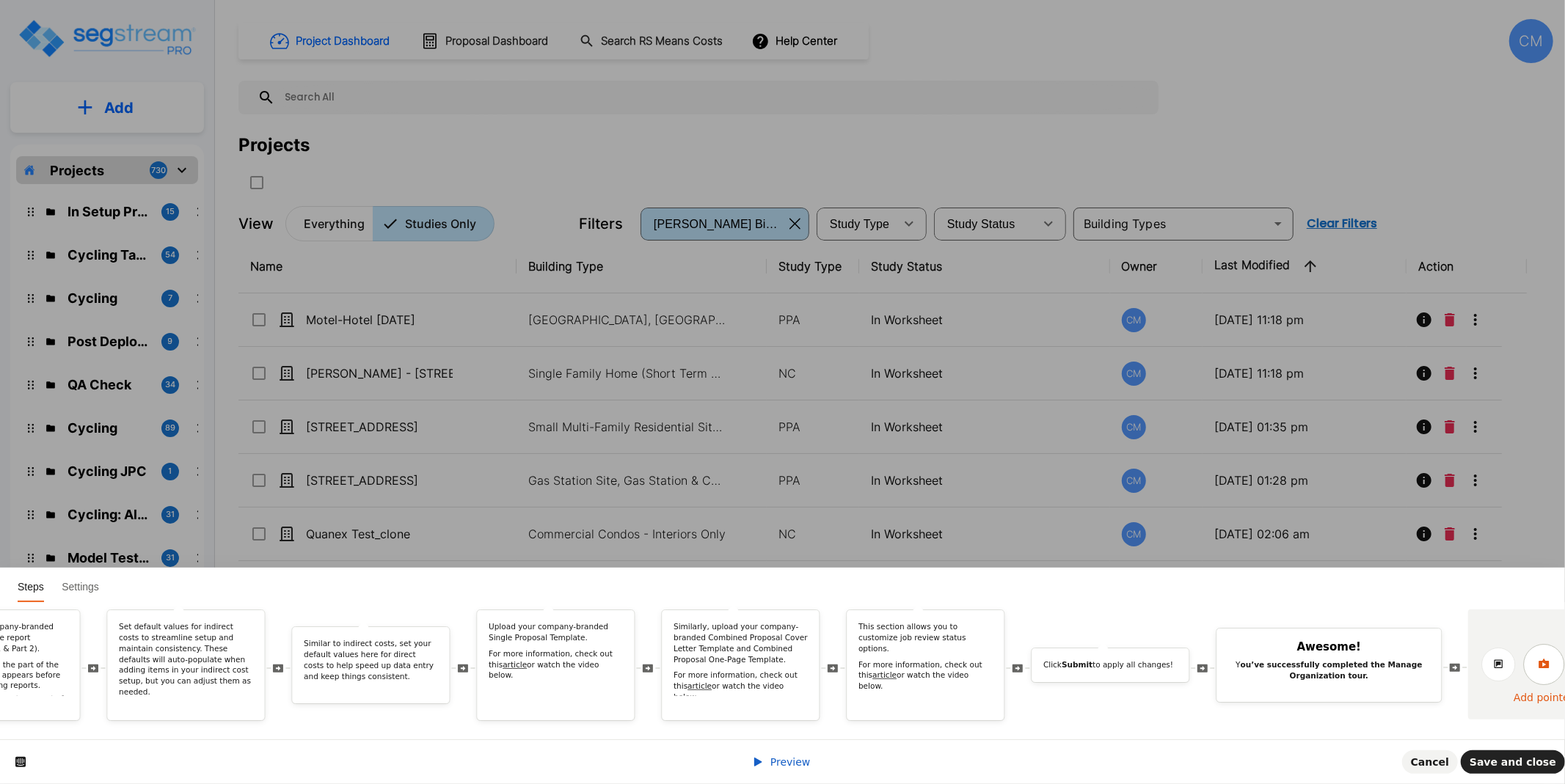
click at [1550, 658] on icon at bounding box center [1544, 664] width 12 height 12
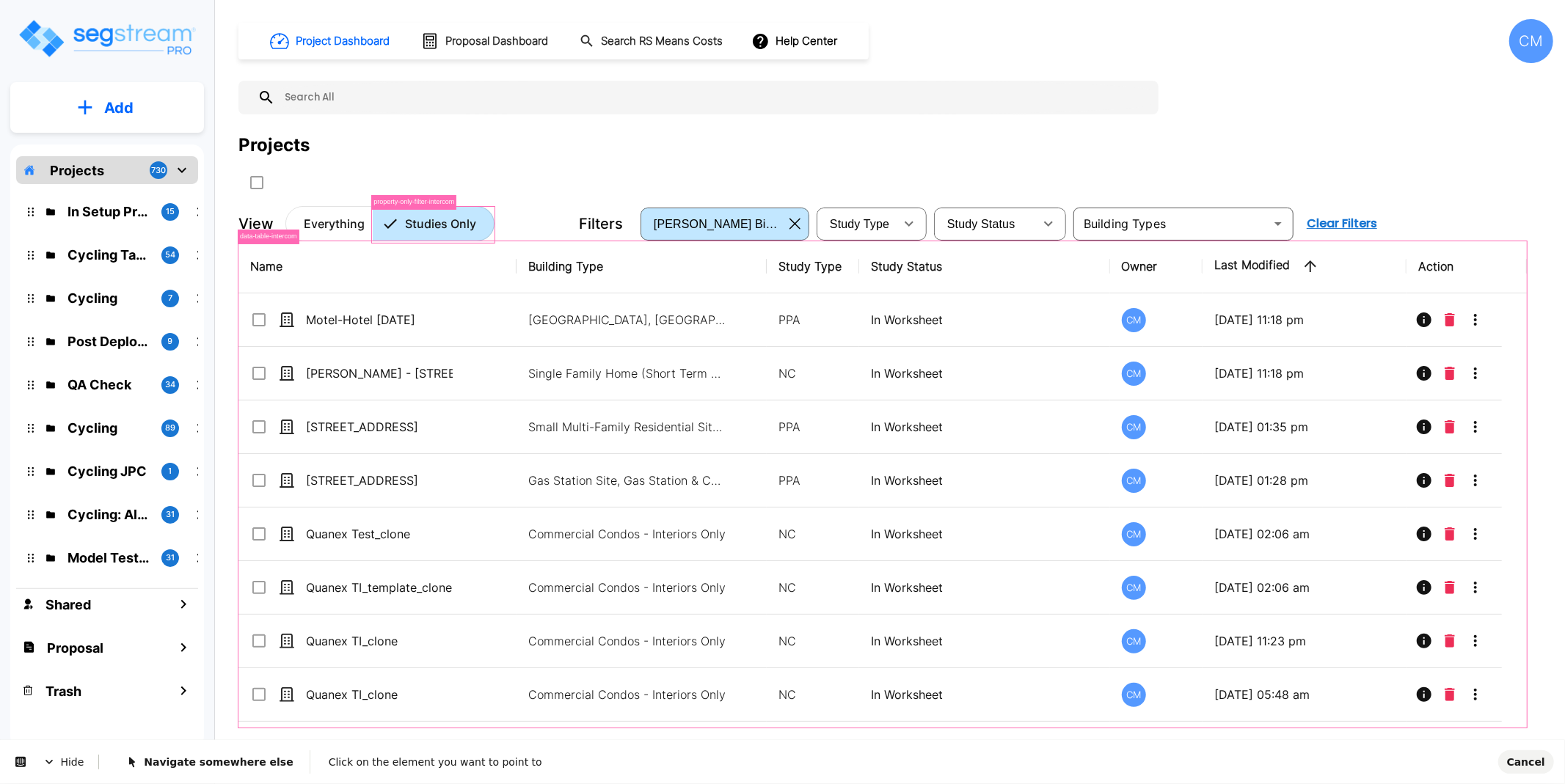
scroll to position [0, 0]
click at [225, 752] on button "Navigate somewhere else" at bounding box center [209, 762] width 184 height 24
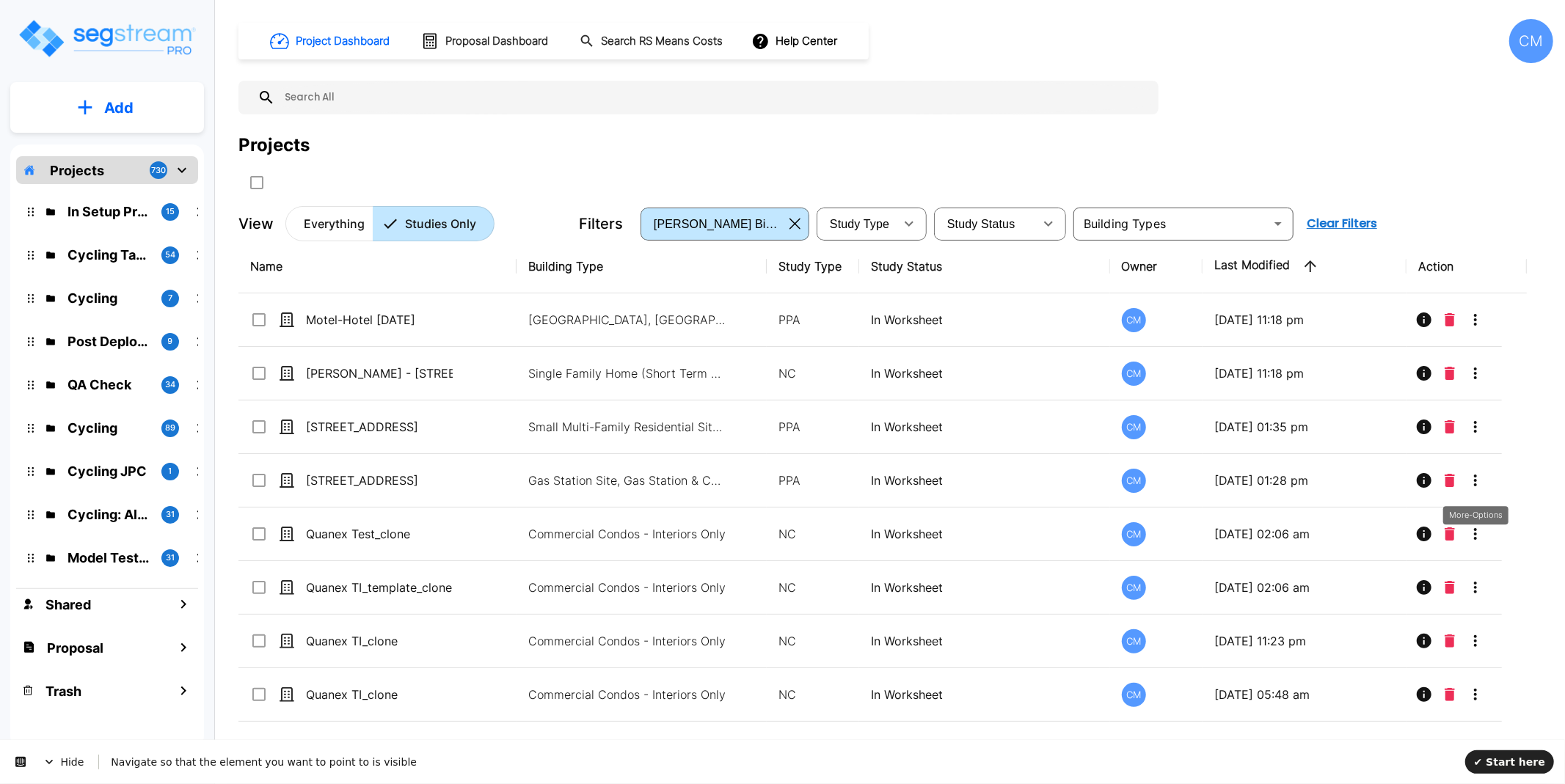
click div "CM"
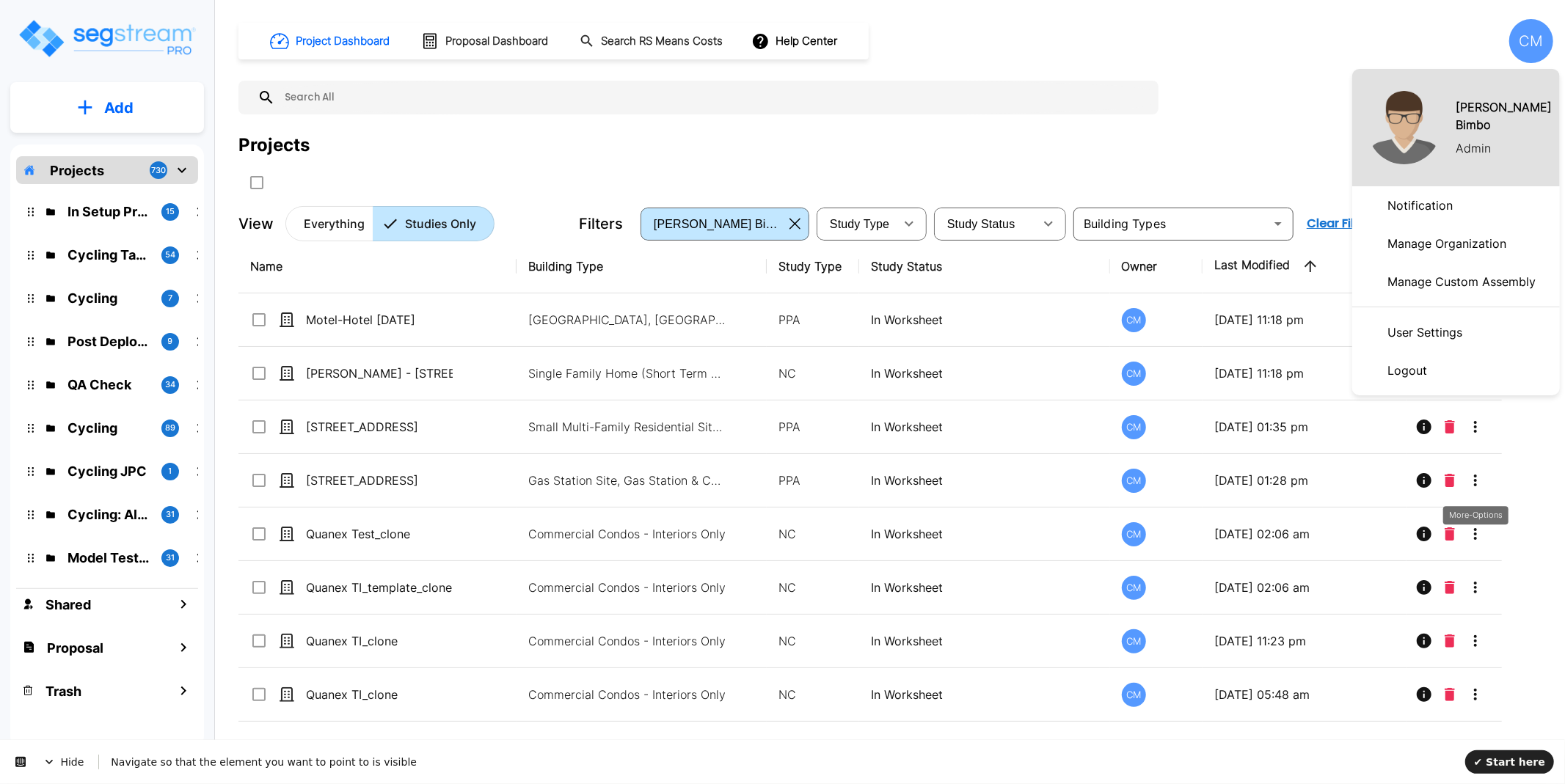
click p "Manage Organization"
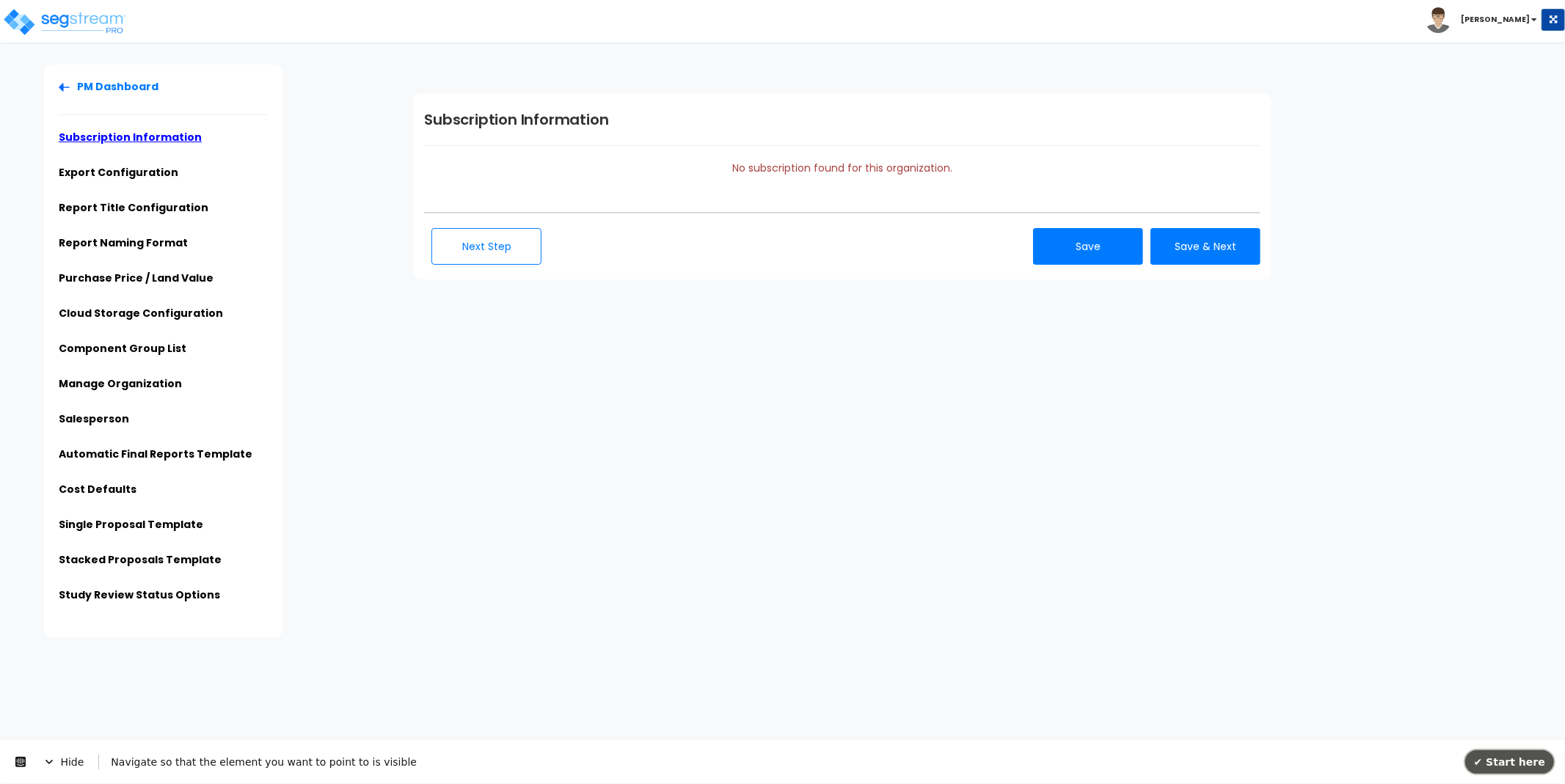
drag, startPoint x: 1526, startPoint y: 763, endPoint x: 1133, endPoint y: 1423, distance: 768.1
click at [1526, 763] on span "✔ Start here" at bounding box center [1510, 761] width 71 height 12
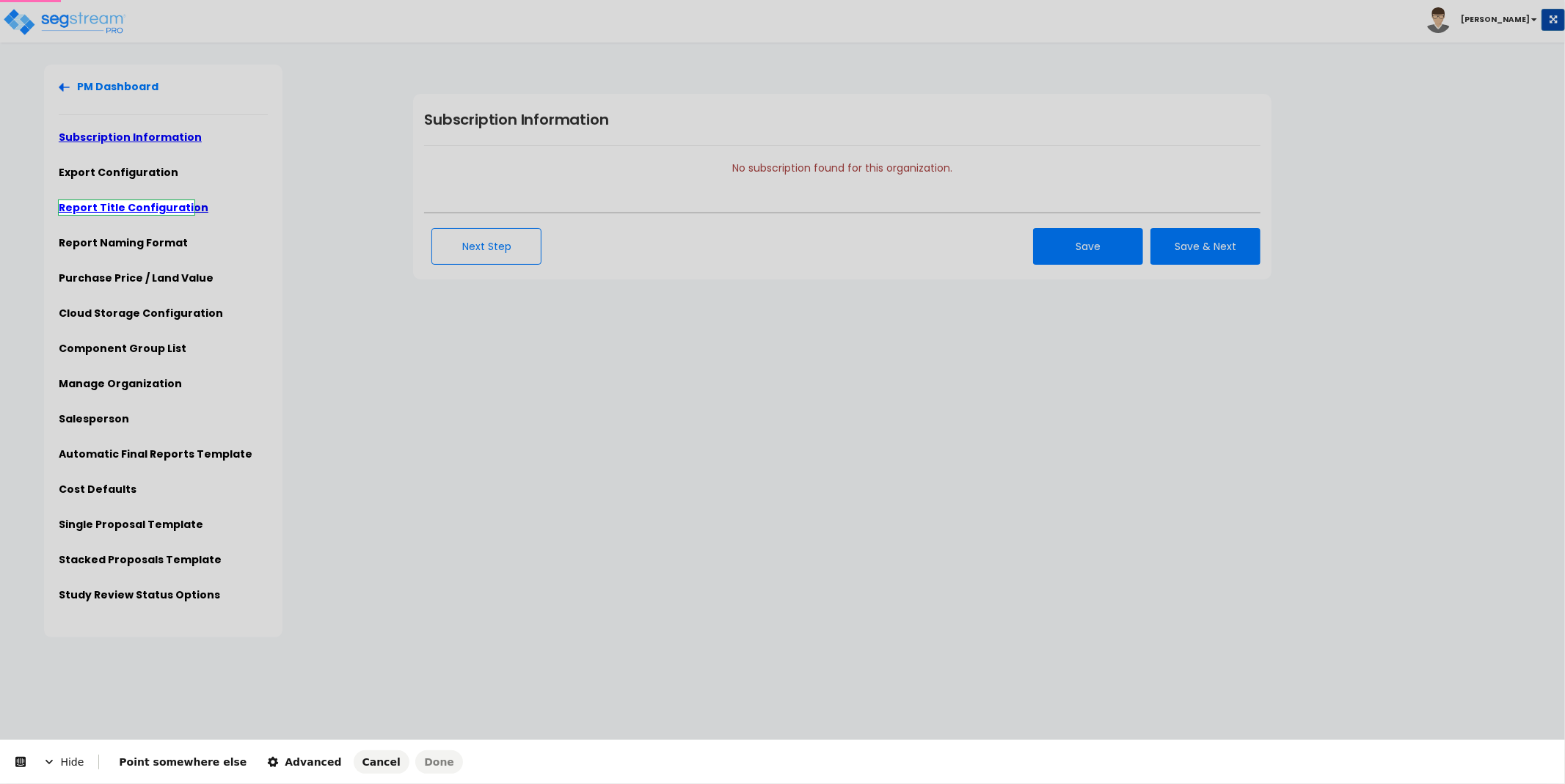
click at [159, 208] on body "Toggle navigation [PERSON_NAME]" at bounding box center [782, 351] width 1565 height 573
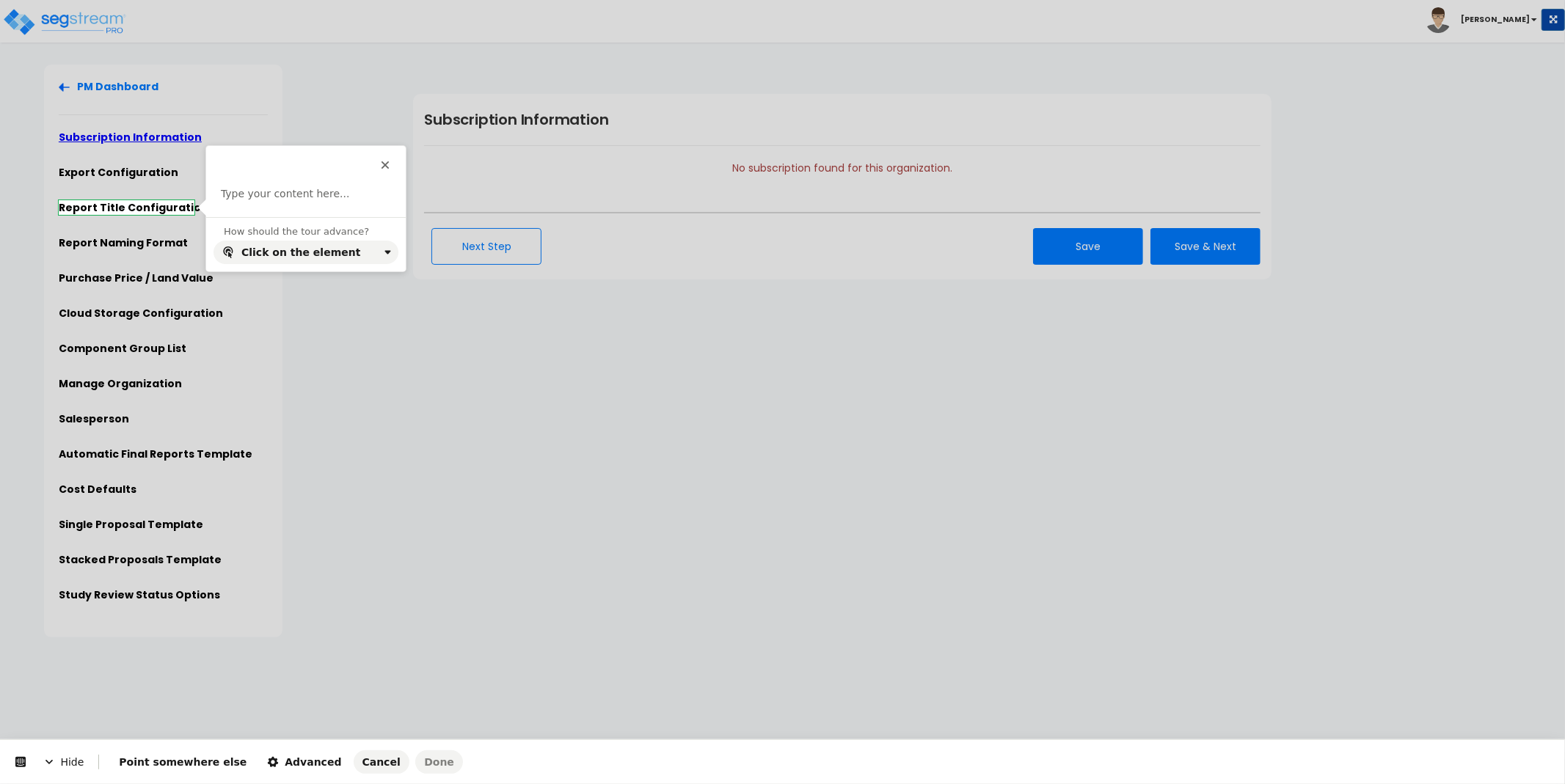
click at [261, 203] on div "Type your content here..." at bounding box center [306, 202] width 199 height 30
click at [265, 195] on p at bounding box center [305, 194] width 170 height 15
click at [424, 757] on span "Done" at bounding box center [439, 762] width 30 height 12
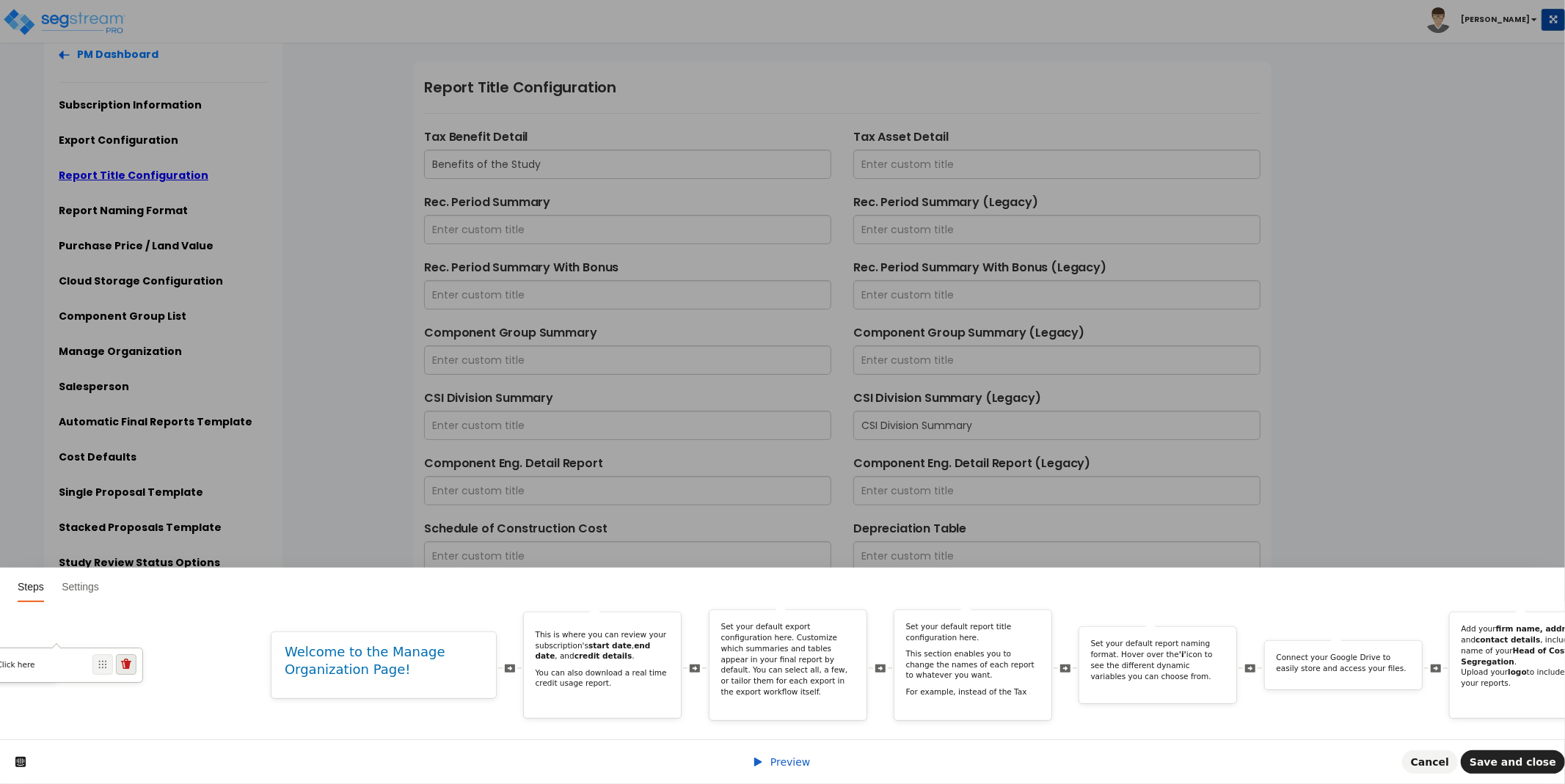
scroll to position [0, 541]
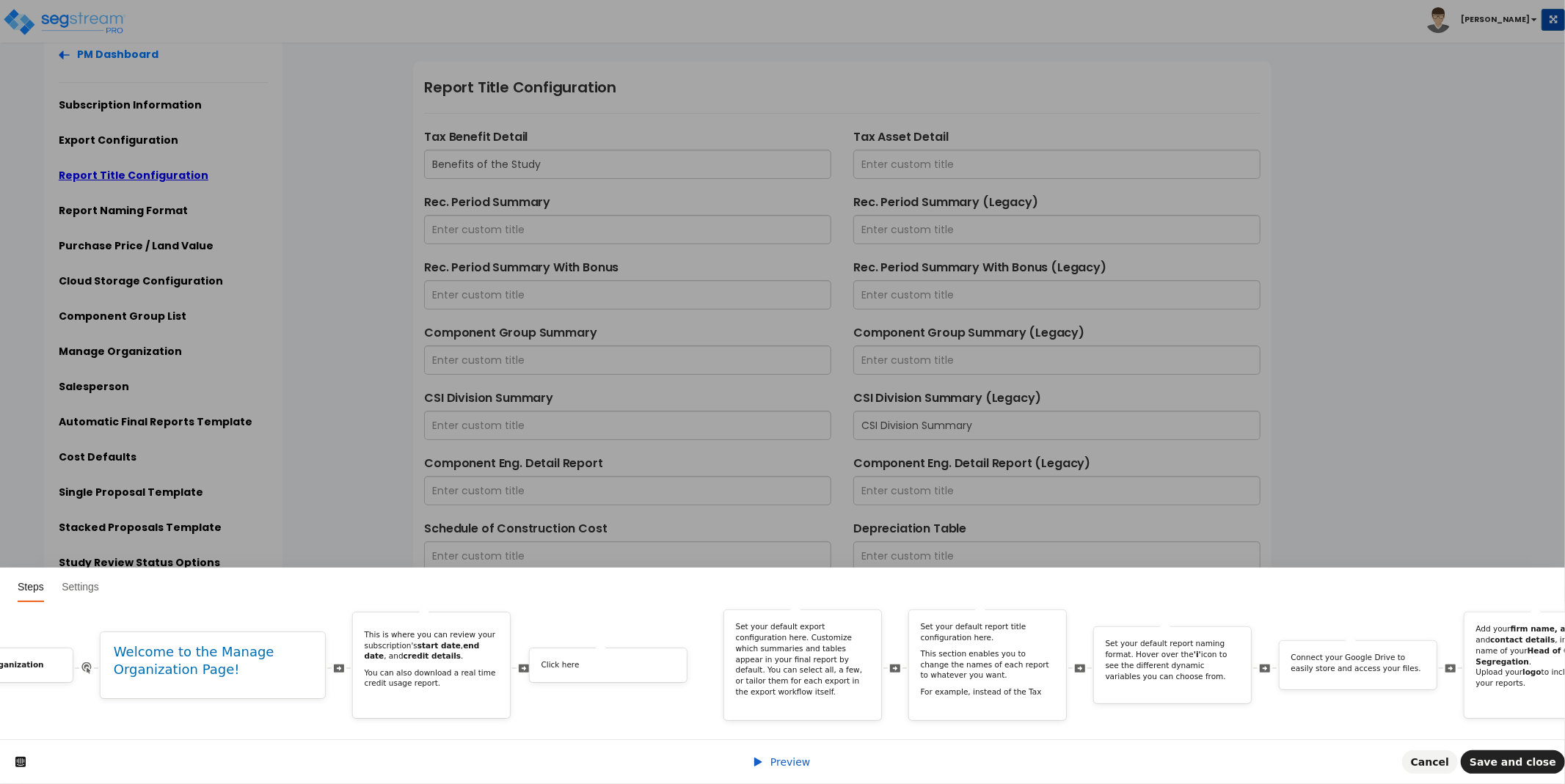
drag, startPoint x: 1161, startPoint y: 651, endPoint x: 654, endPoint y: 678, distance: 507.7
click at [654, 678] on div "Welcome! In this tour, we’ll explore the Manage Organization page and walk you …" at bounding box center [1595, 665] width 4236 height 112
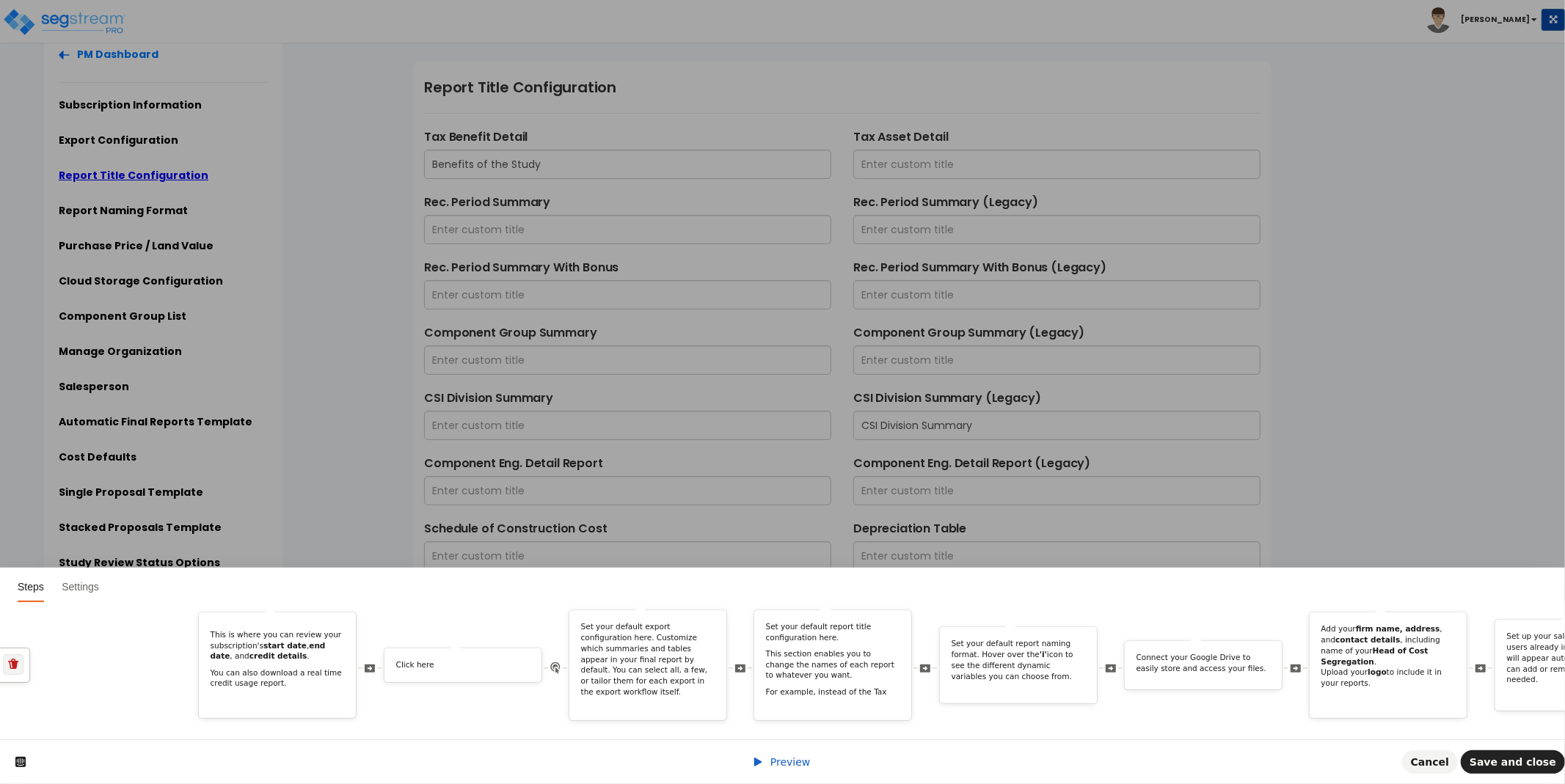
scroll to position [0, 705]
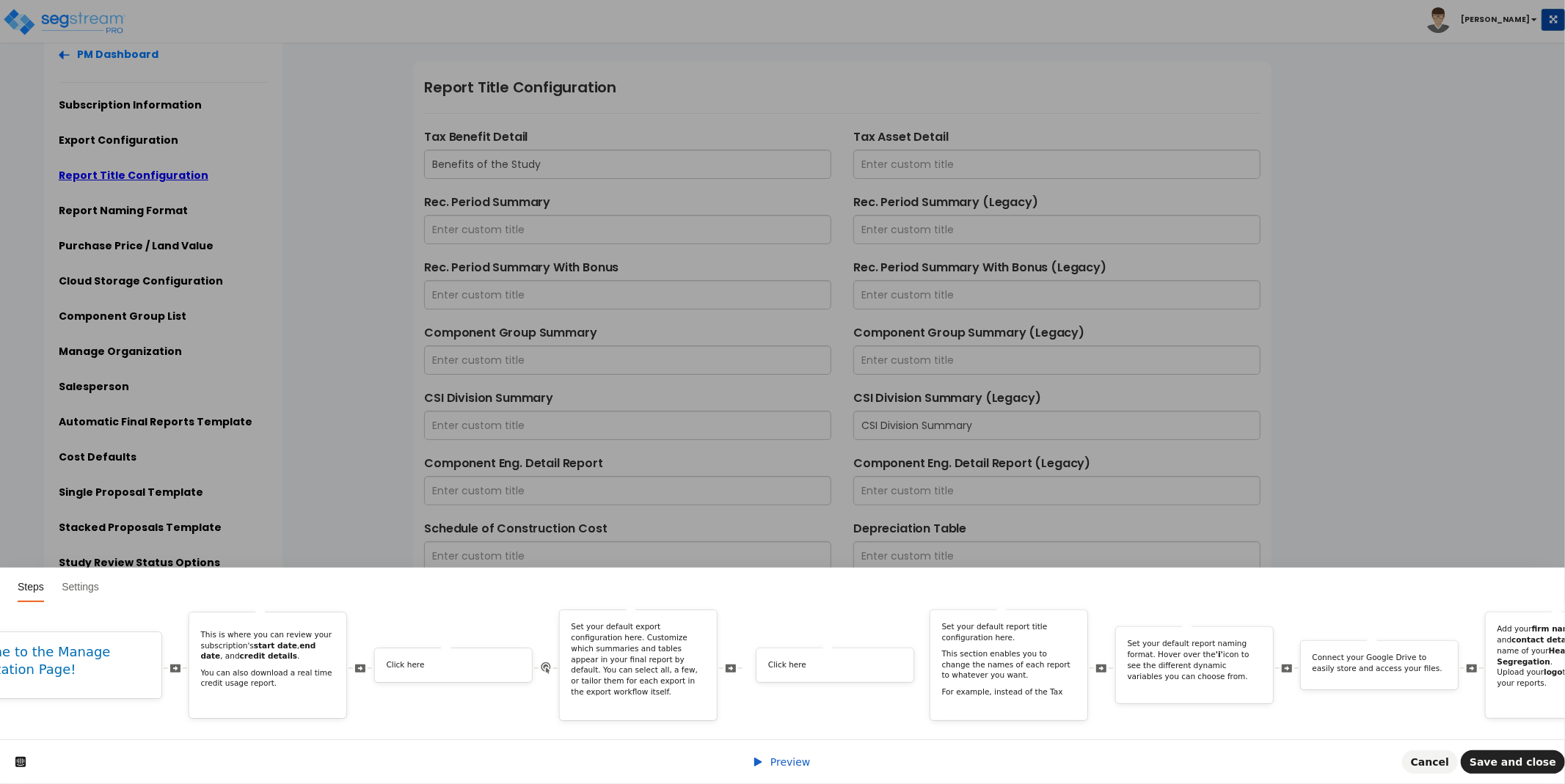
drag, startPoint x: 1329, startPoint y: 647, endPoint x: 884, endPoint y: 668, distance: 445.5
click at [884, 668] on div "Click here" at bounding box center [848, 665] width 185 height 36
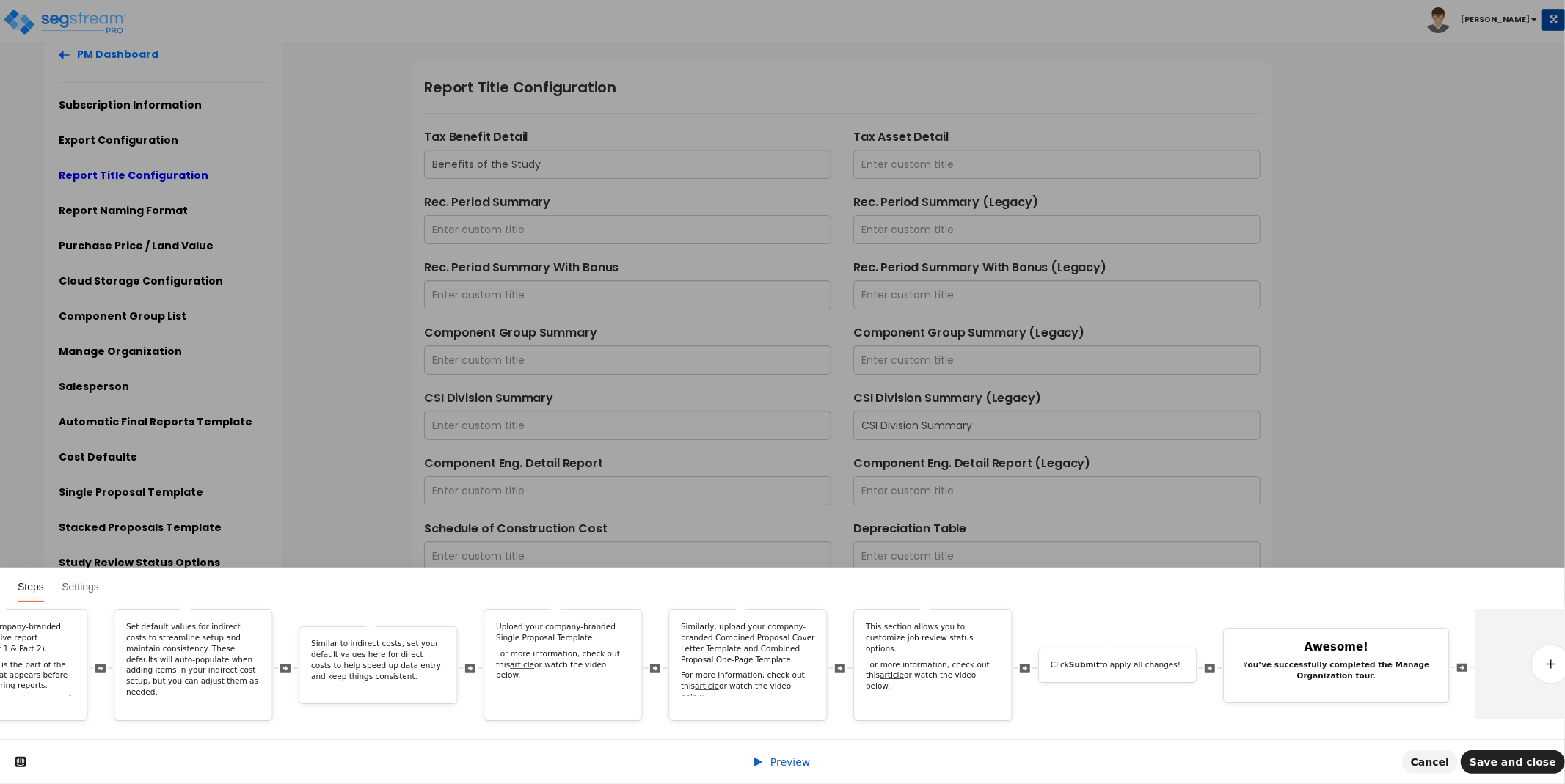
scroll to position [0, 2718]
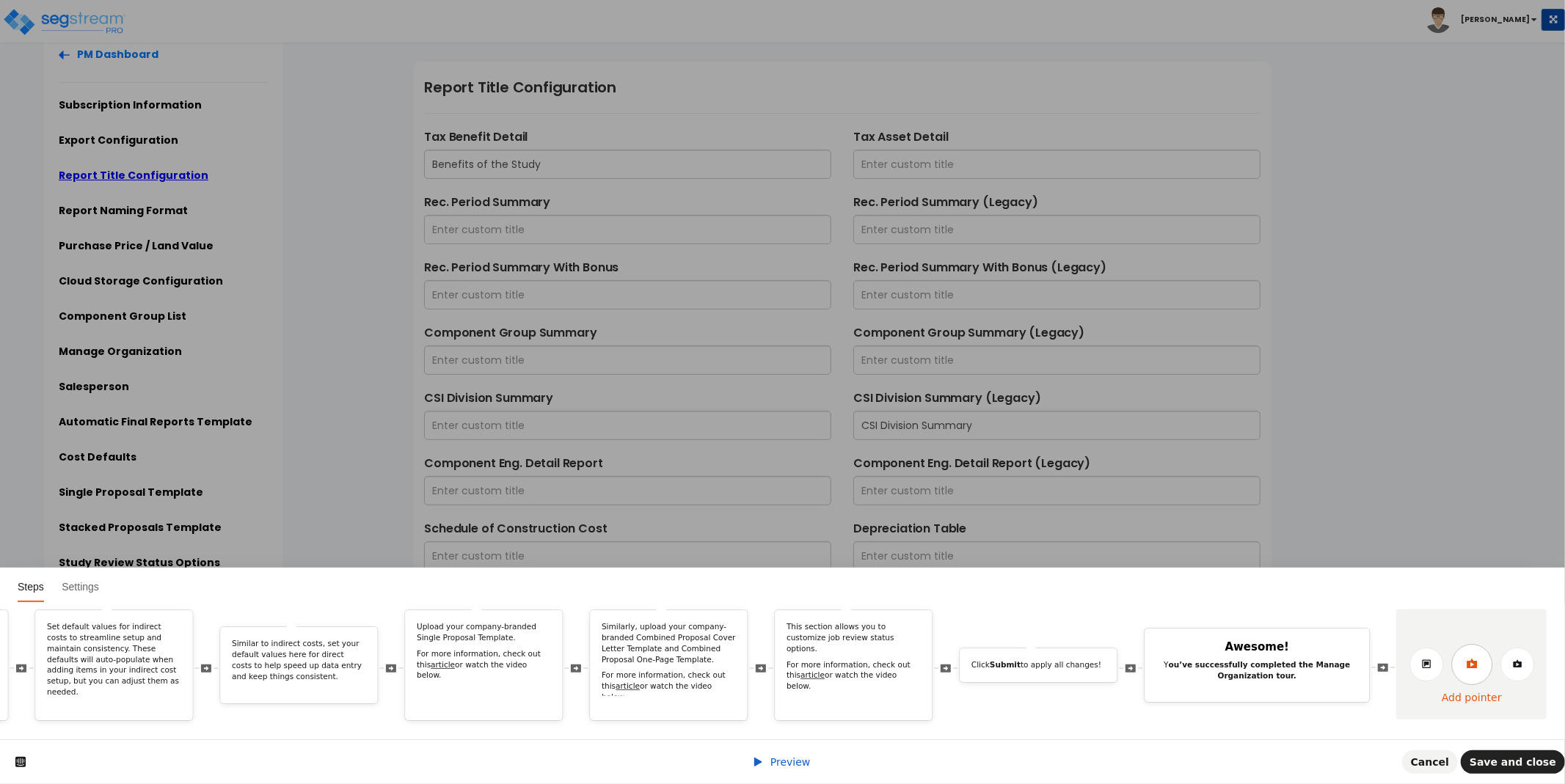
click at [1480, 656] on link at bounding box center [1472, 665] width 41 height 41
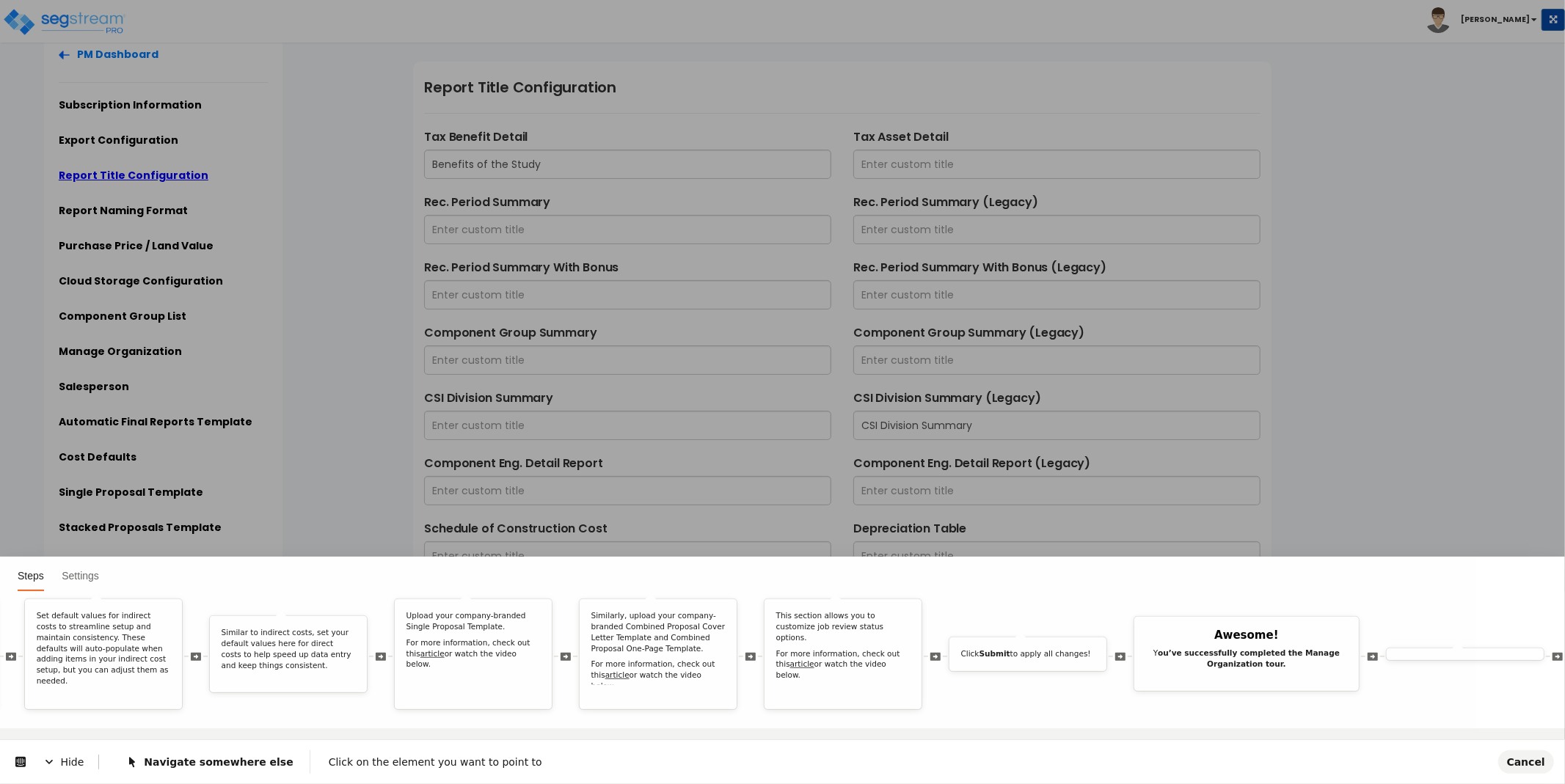
scroll to position [0, 0]
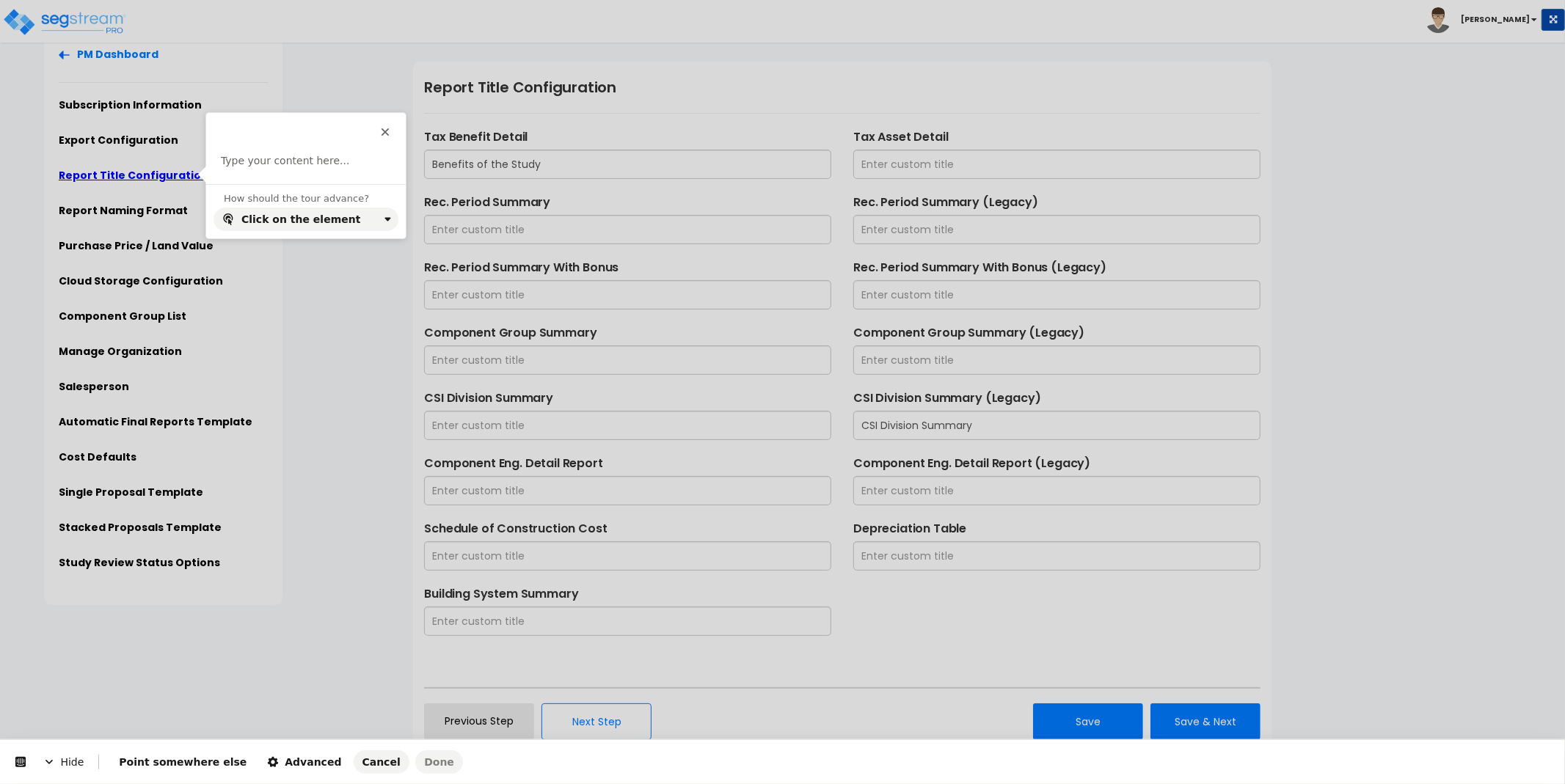
click at [174, 172] on body "Toggle navigation Cherry Mae" at bounding box center [782, 408] width 1565 height 752
click at [261, 167] on p at bounding box center [305, 161] width 170 height 15
click at [424, 767] on span "Done" at bounding box center [439, 762] width 30 height 12
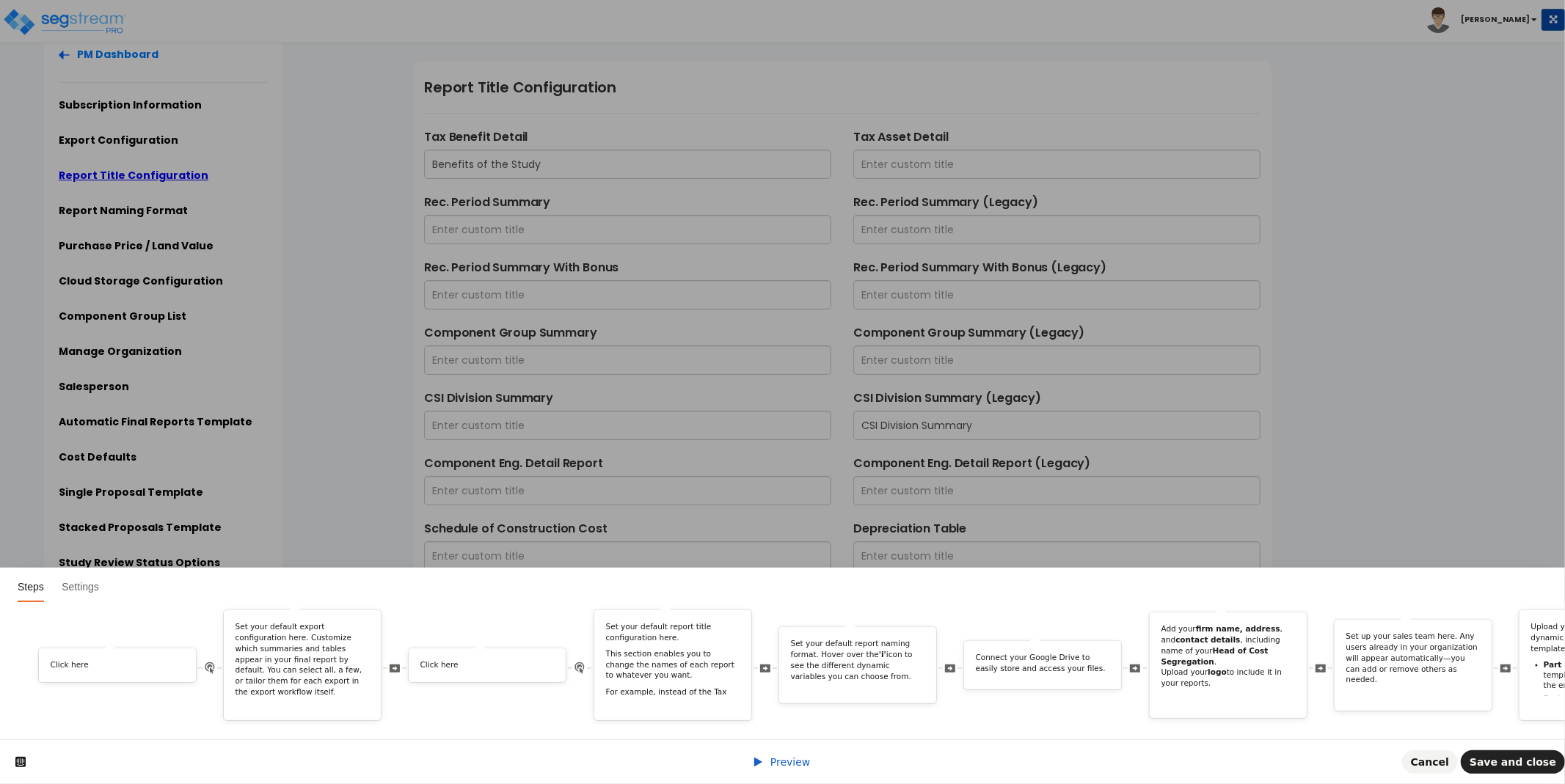
scroll to position [0, 1051]
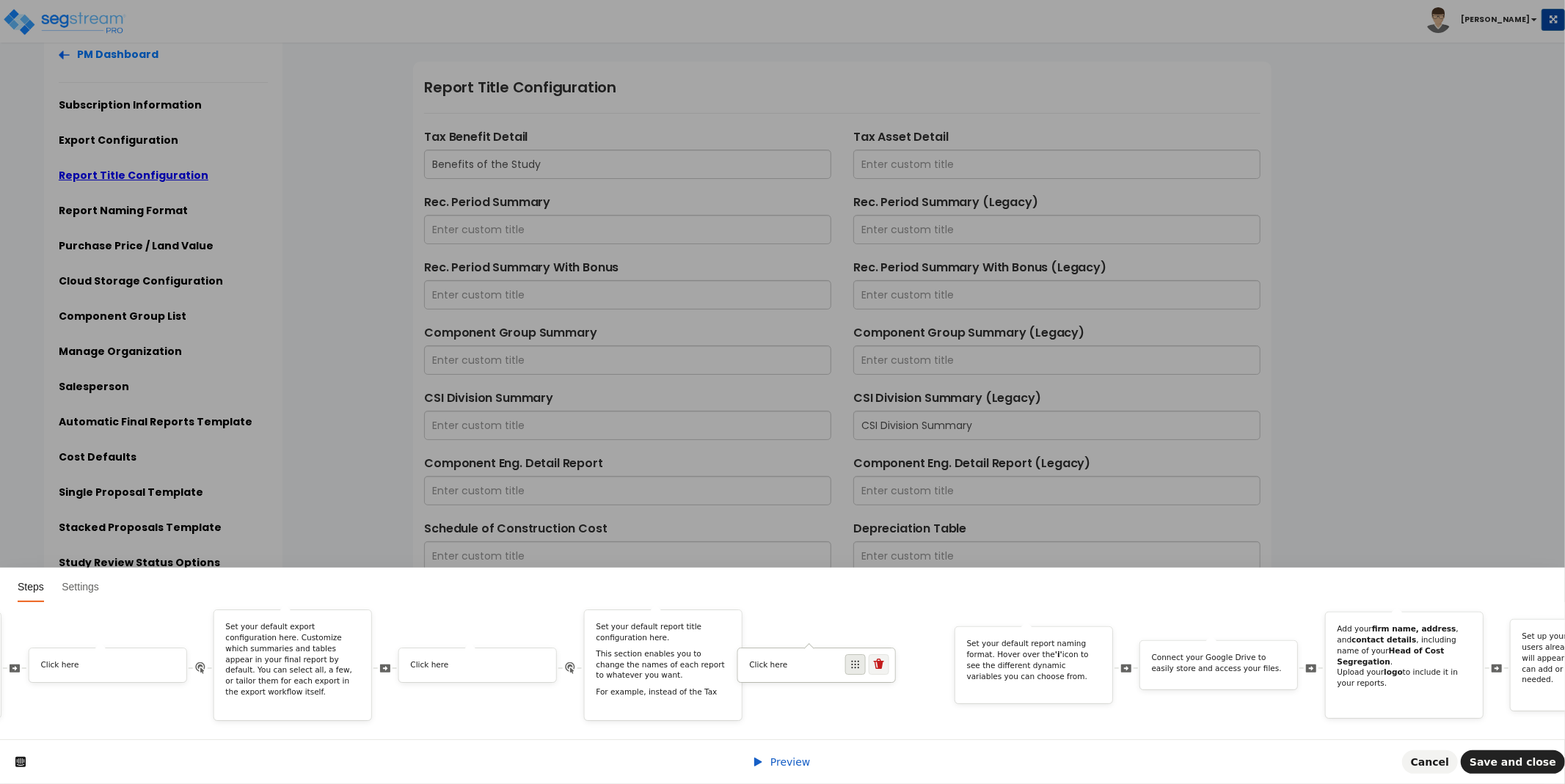
drag, startPoint x: 1351, startPoint y: 650, endPoint x: 870, endPoint y: 646, distance: 481.0
click at [866, 654] on span at bounding box center [855, 665] width 21 height 21
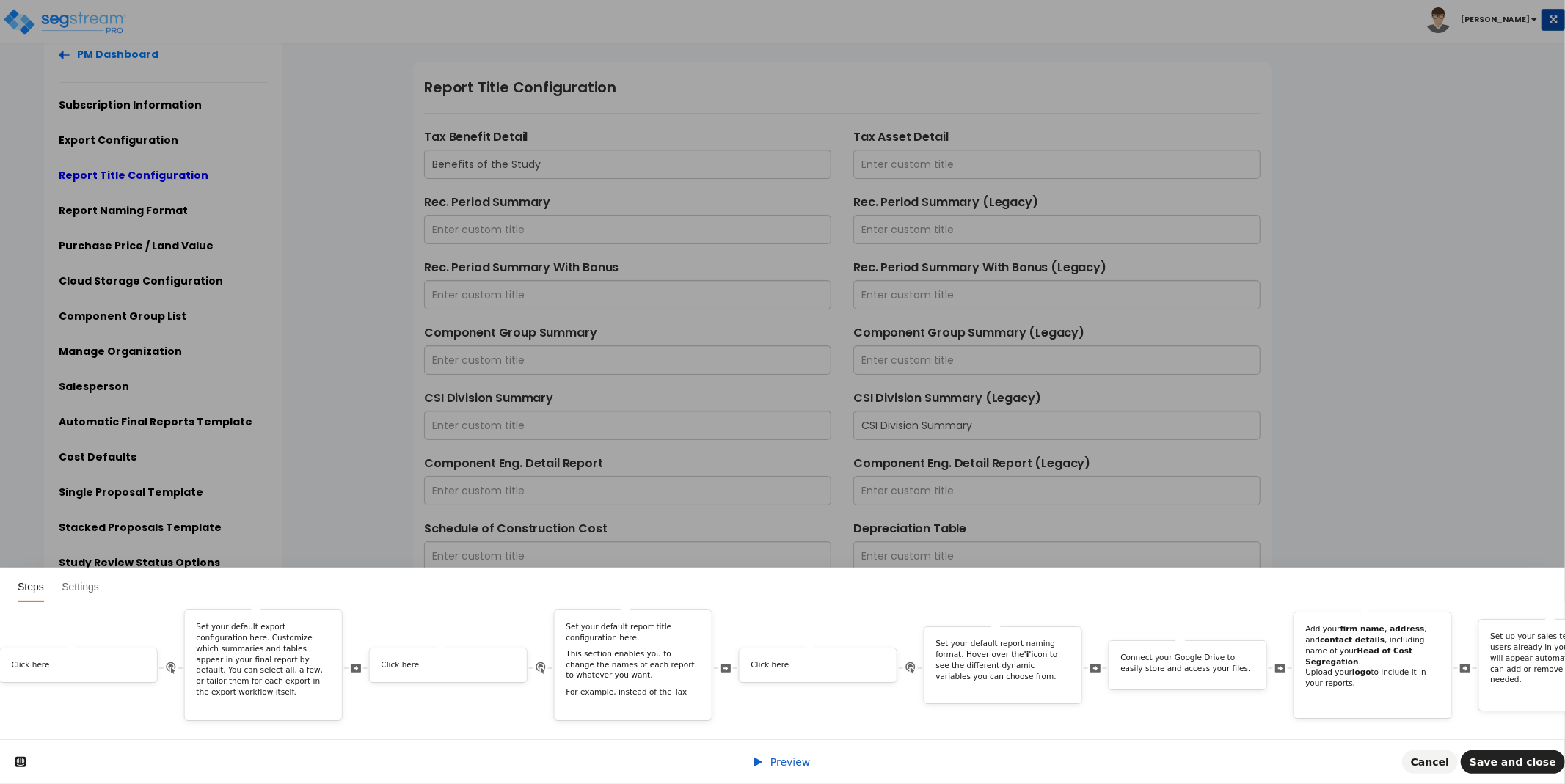
scroll to position [0, 1070]
click at [1500, 767] on span "Save and close" at bounding box center [1512, 762] width 86 height 12
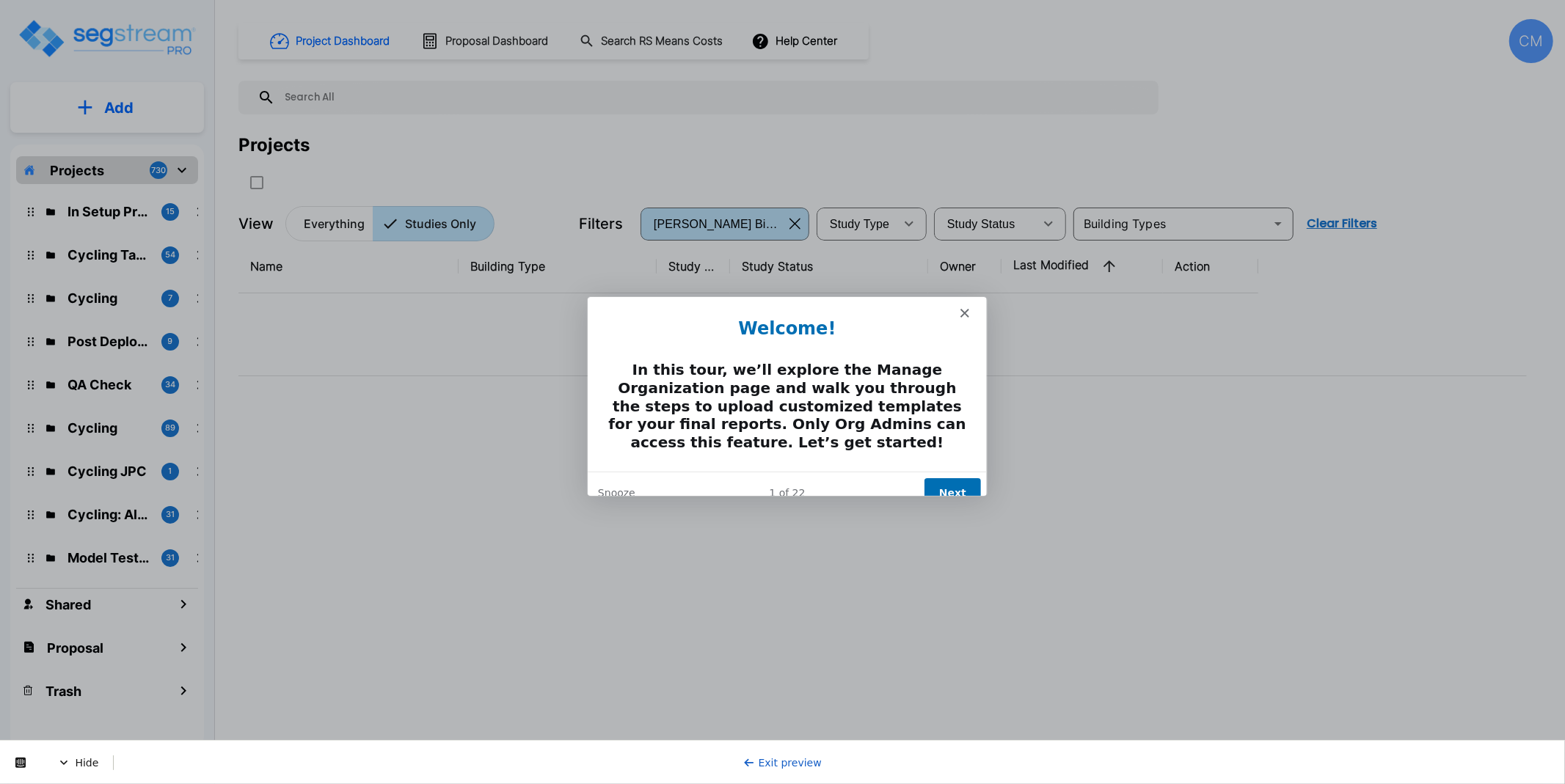
click at [951, 478] on button "Next" at bounding box center [951, 492] width 56 height 30
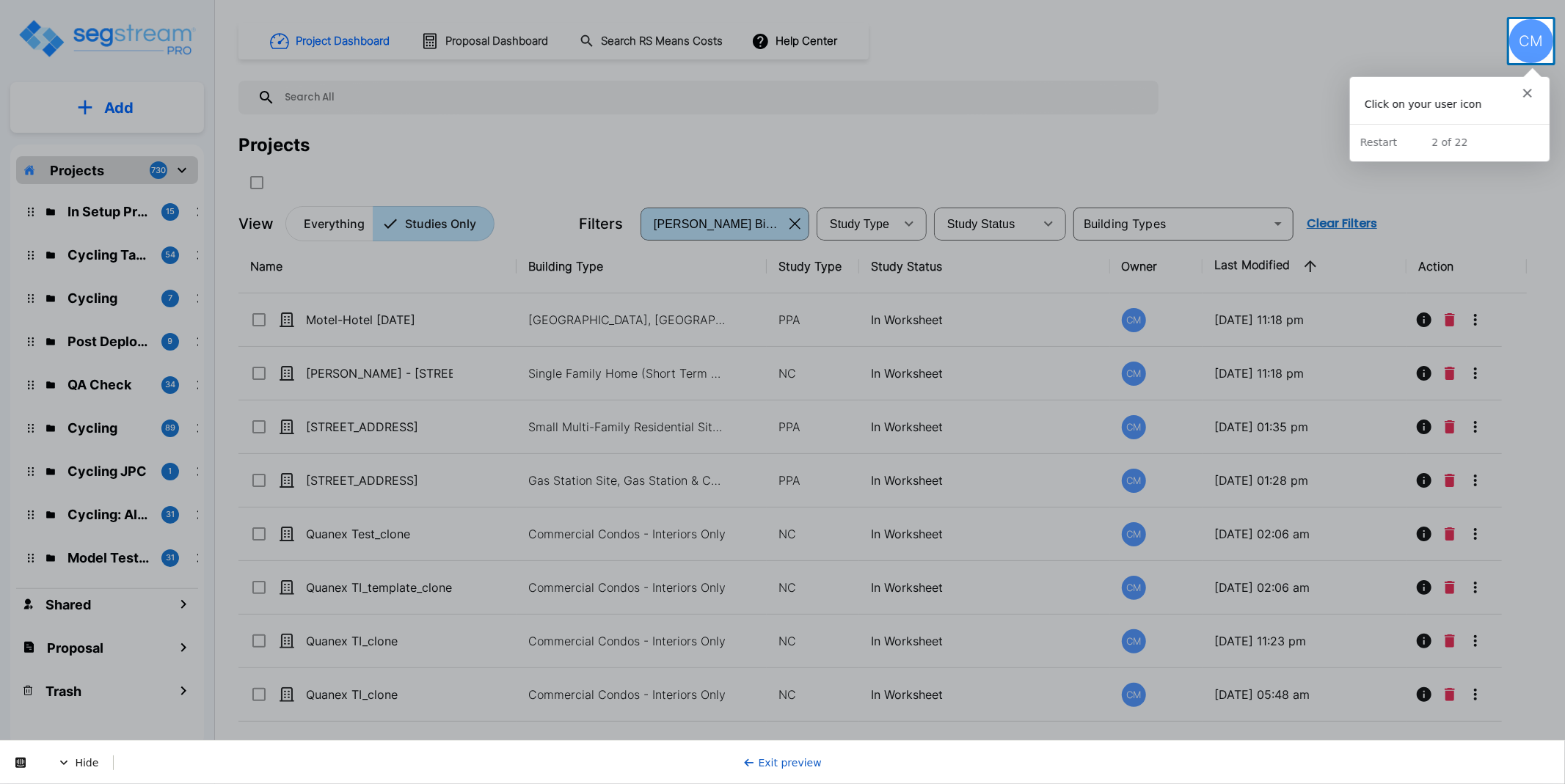
click at [1519, 41] on div "CM" at bounding box center [1532, 41] width 44 height 44
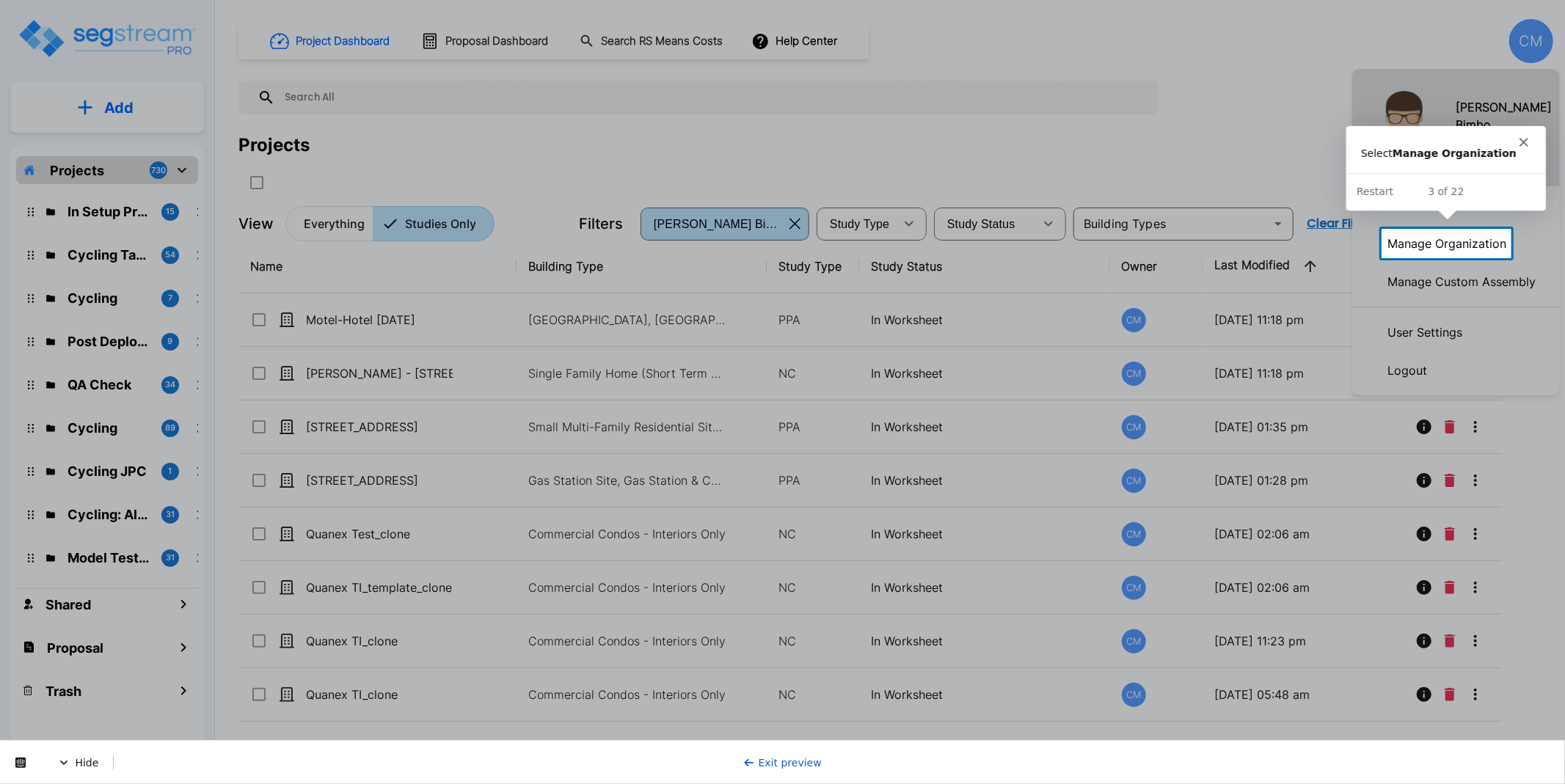
click at [1427, 238] on p "Manage Organization" at bounding box center [1446, 243] width 131 height 29
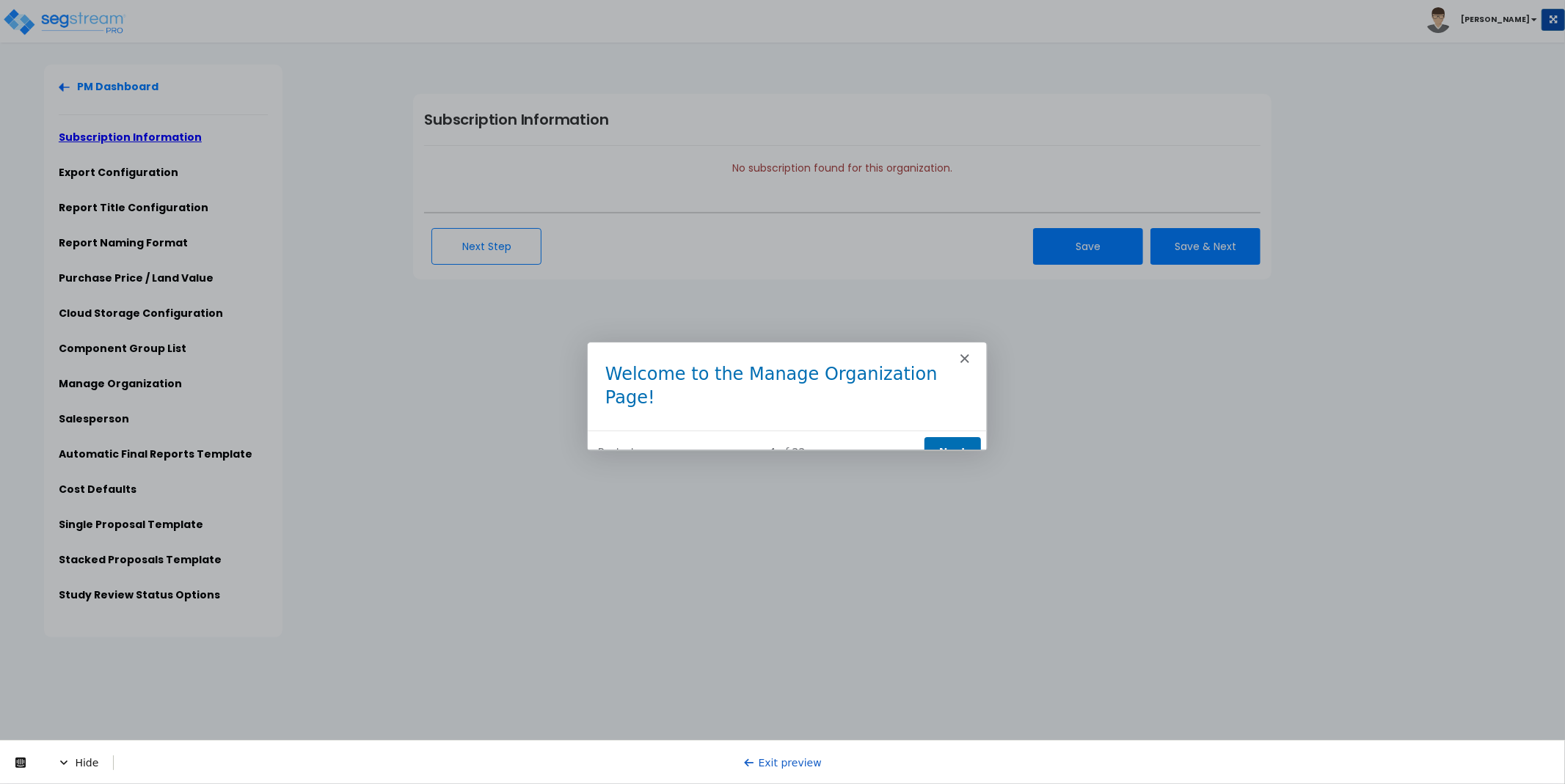
click at [949, 437] on button "Next" at bounding box center [951, 452] width 56 height 30
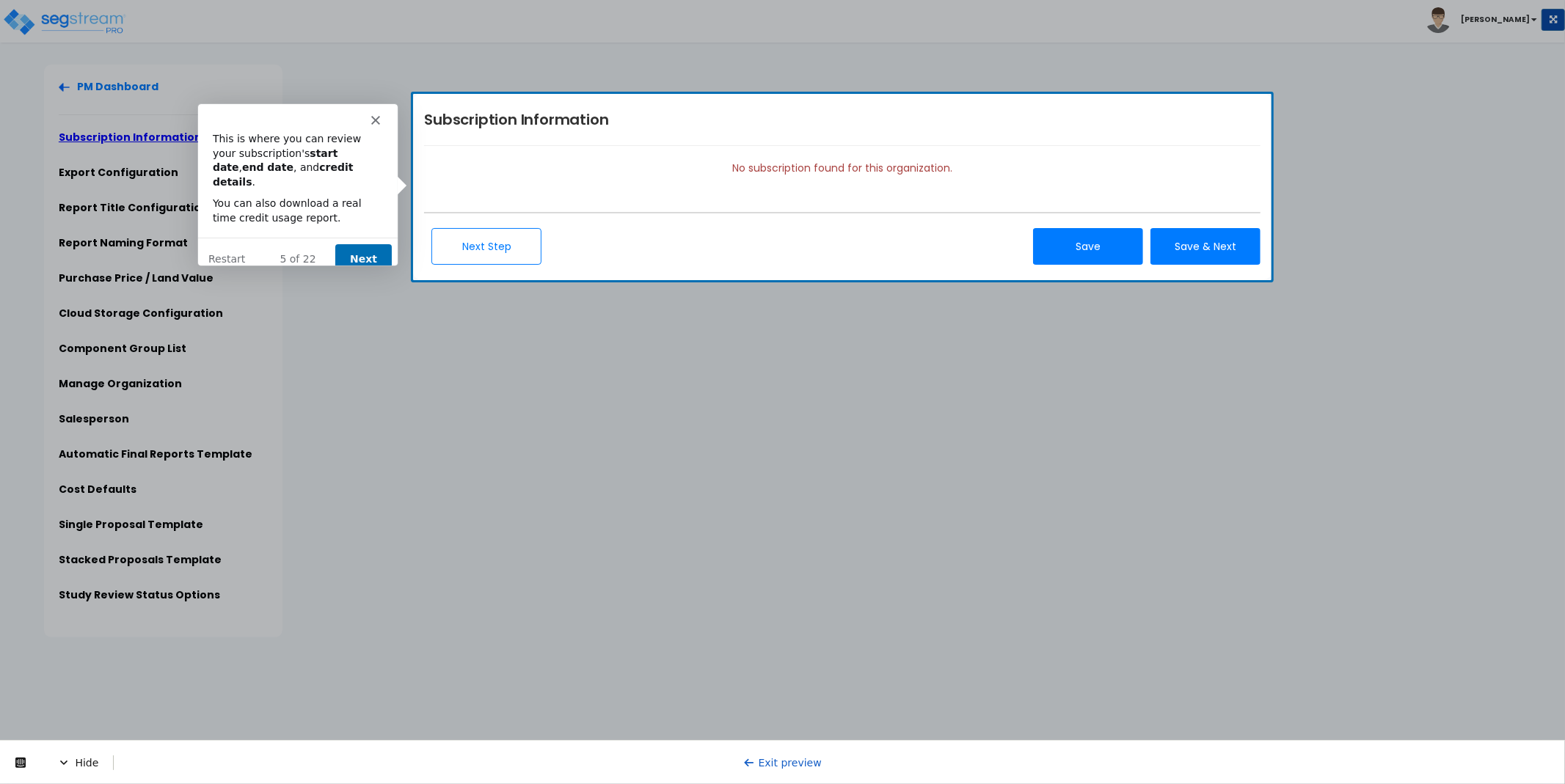
click at [366, 243] on button "Next" at bounding box center [362, 258] width 56 height 30
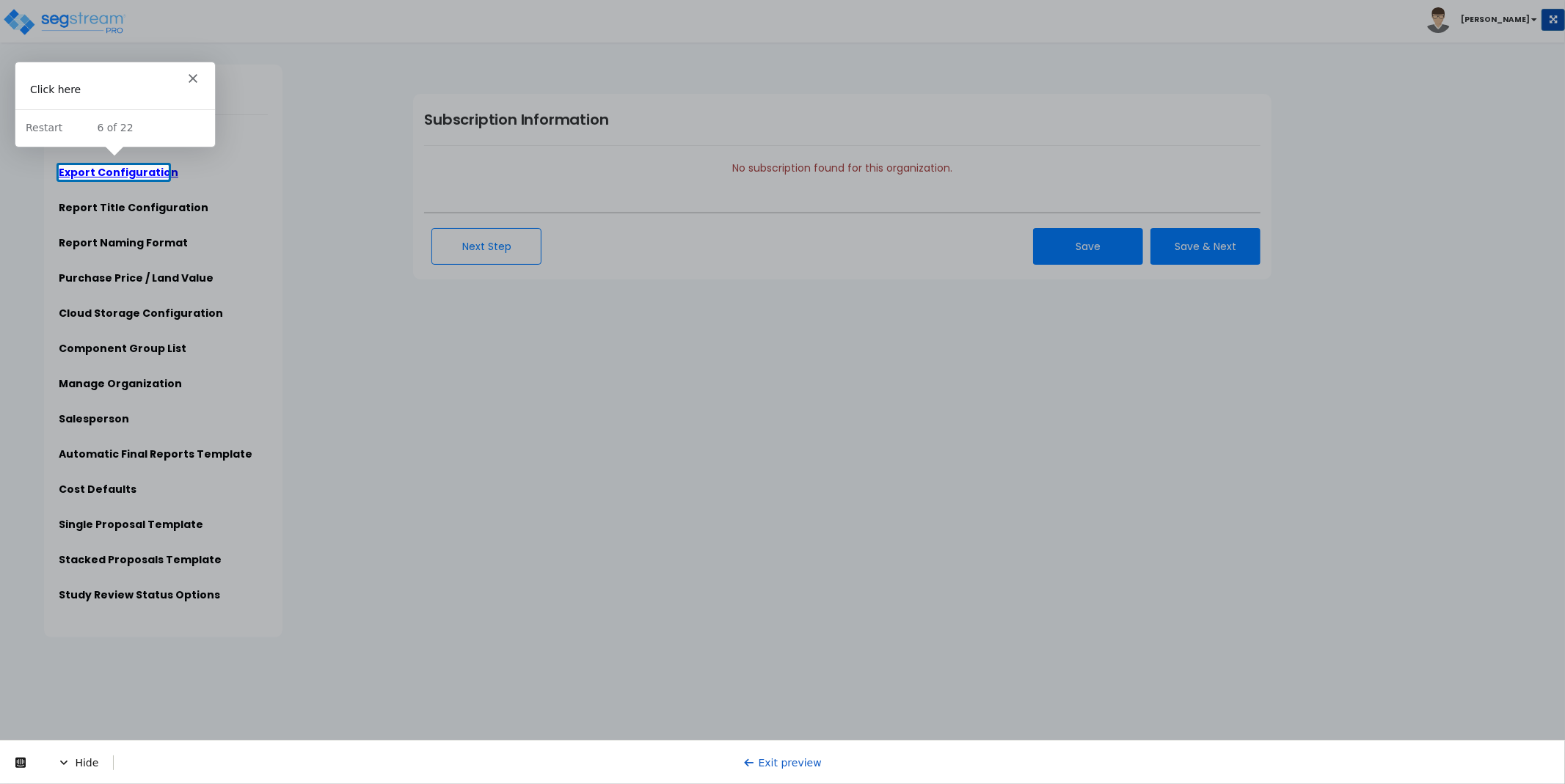
click at [107, 167] on link "Export Configuration" at bounding box center [118, 172] width 119 height 15
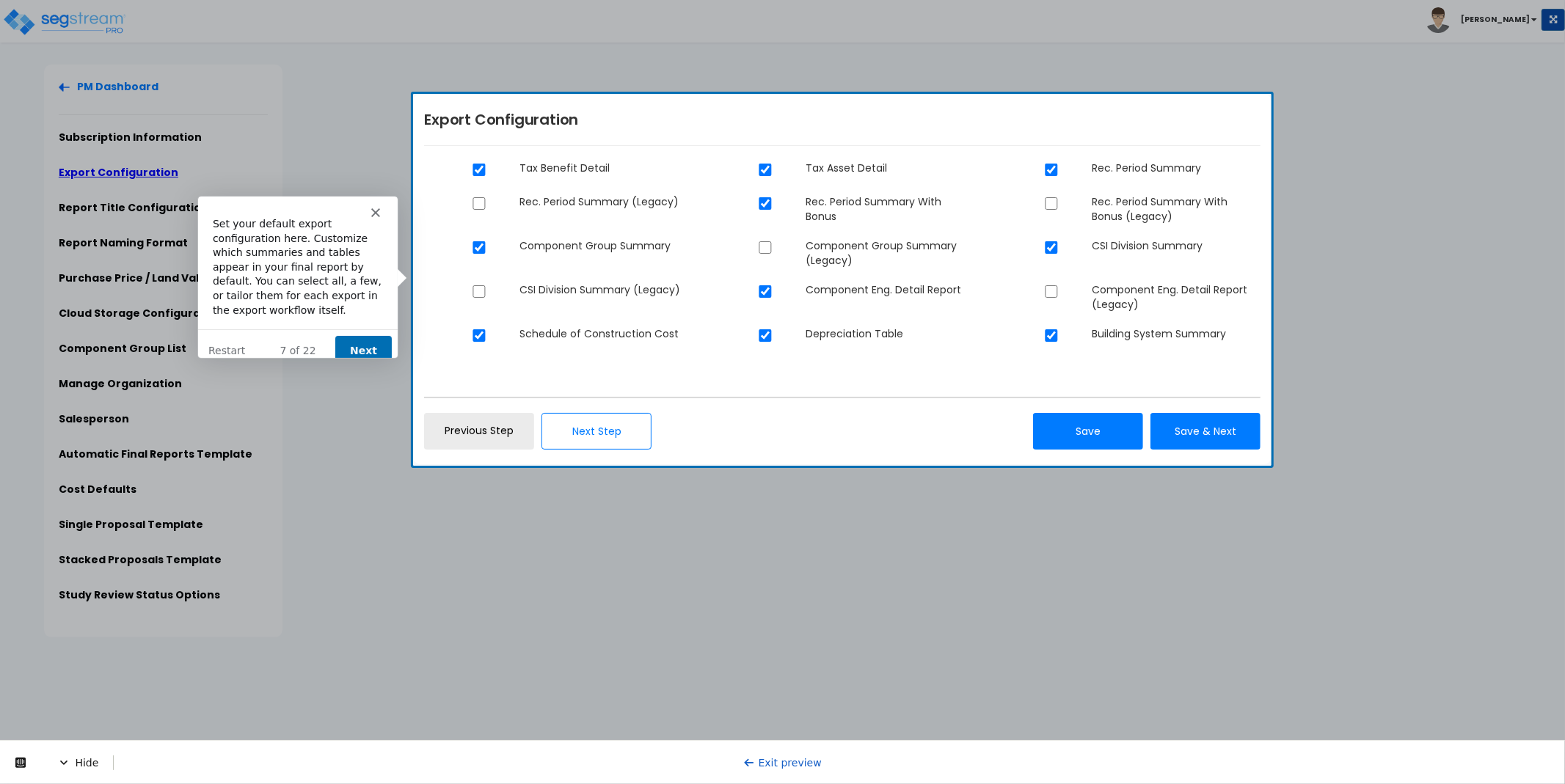
click at [385, 335] on button "Next" at bounding box center [362, 350] width 56 height 30
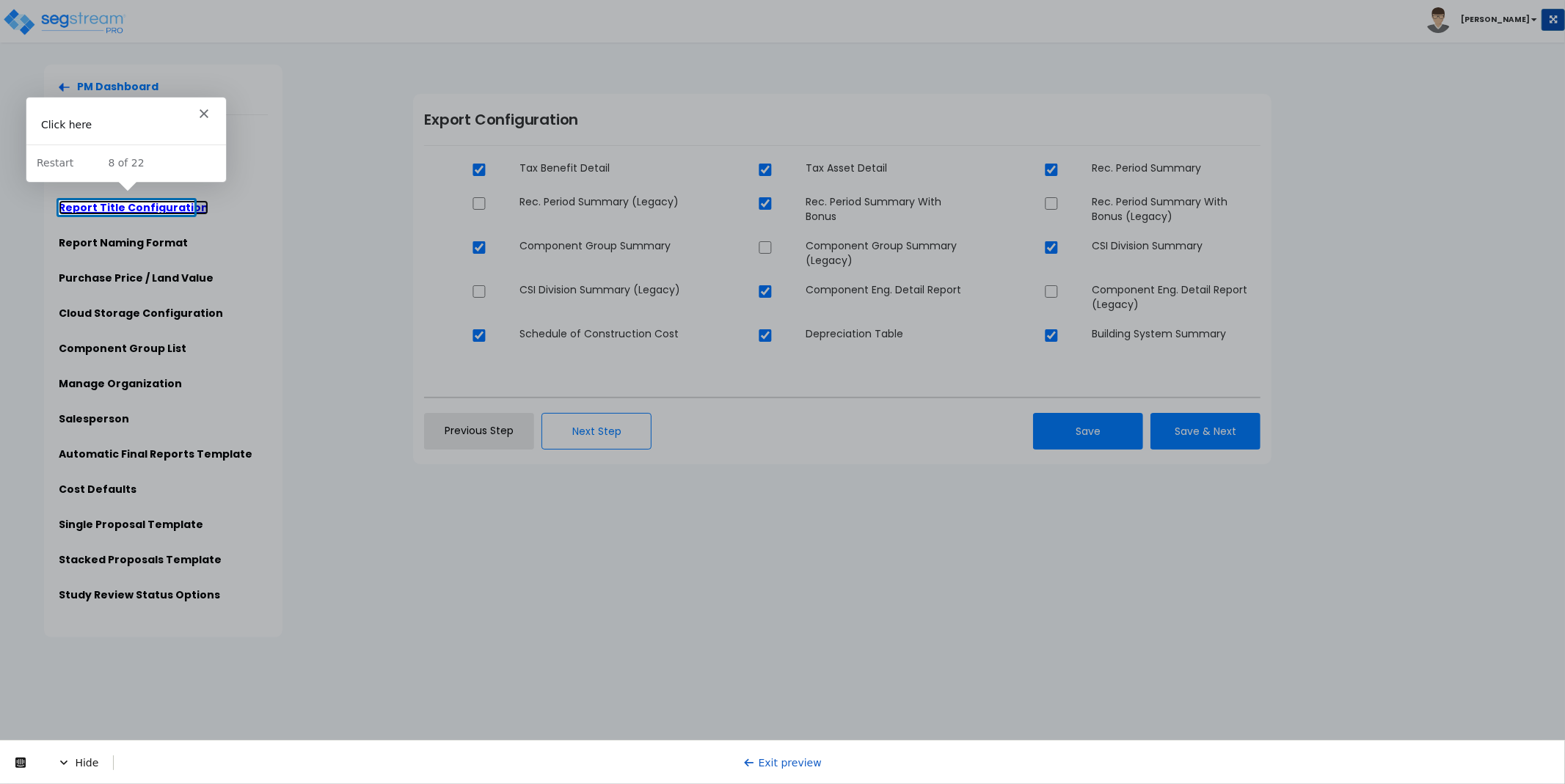
click at [127, 203] on link "Report Title Configuration" at bounding box center [133, 207] width 150 height 15
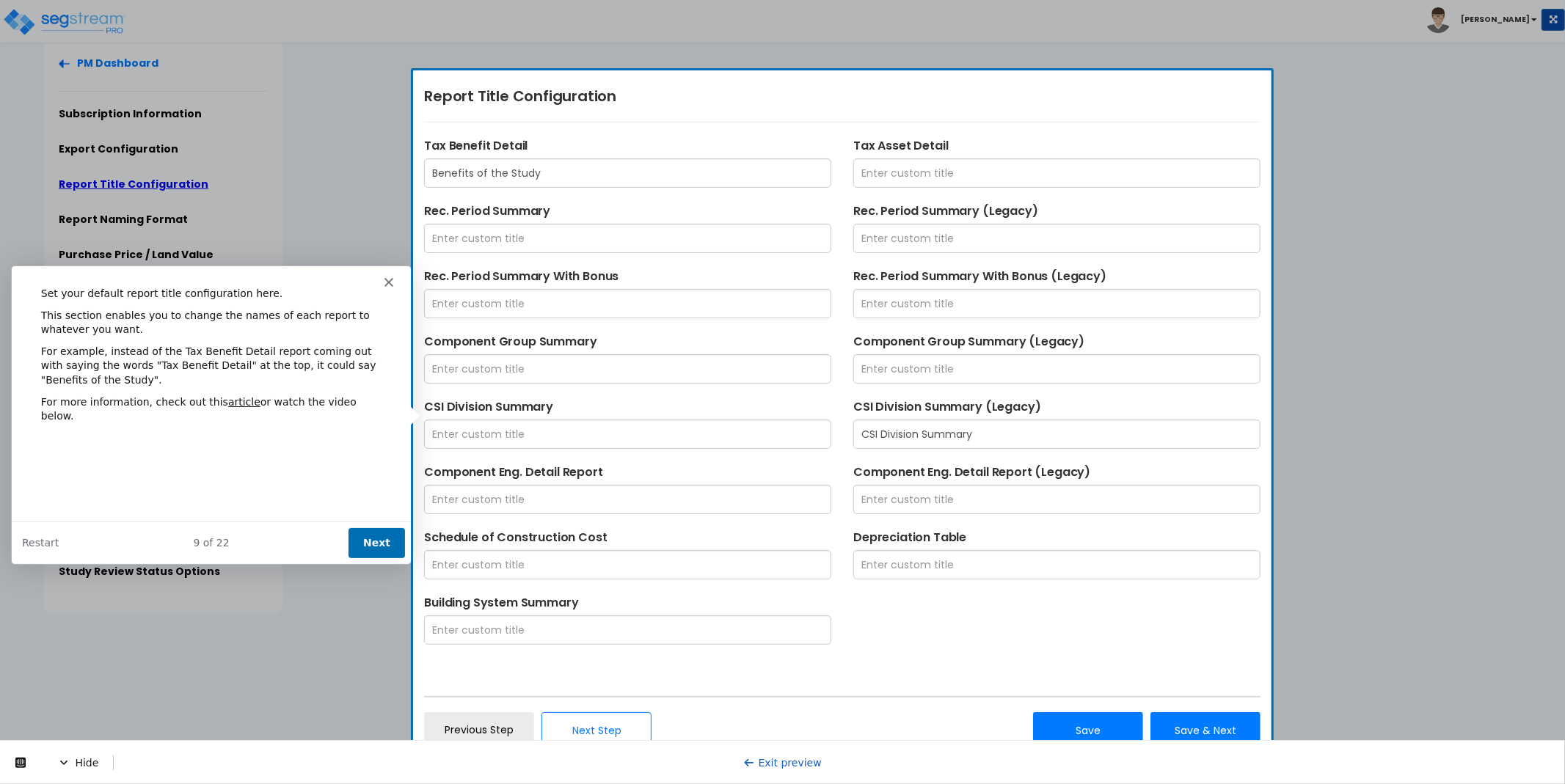
scroll to position [33, 0]
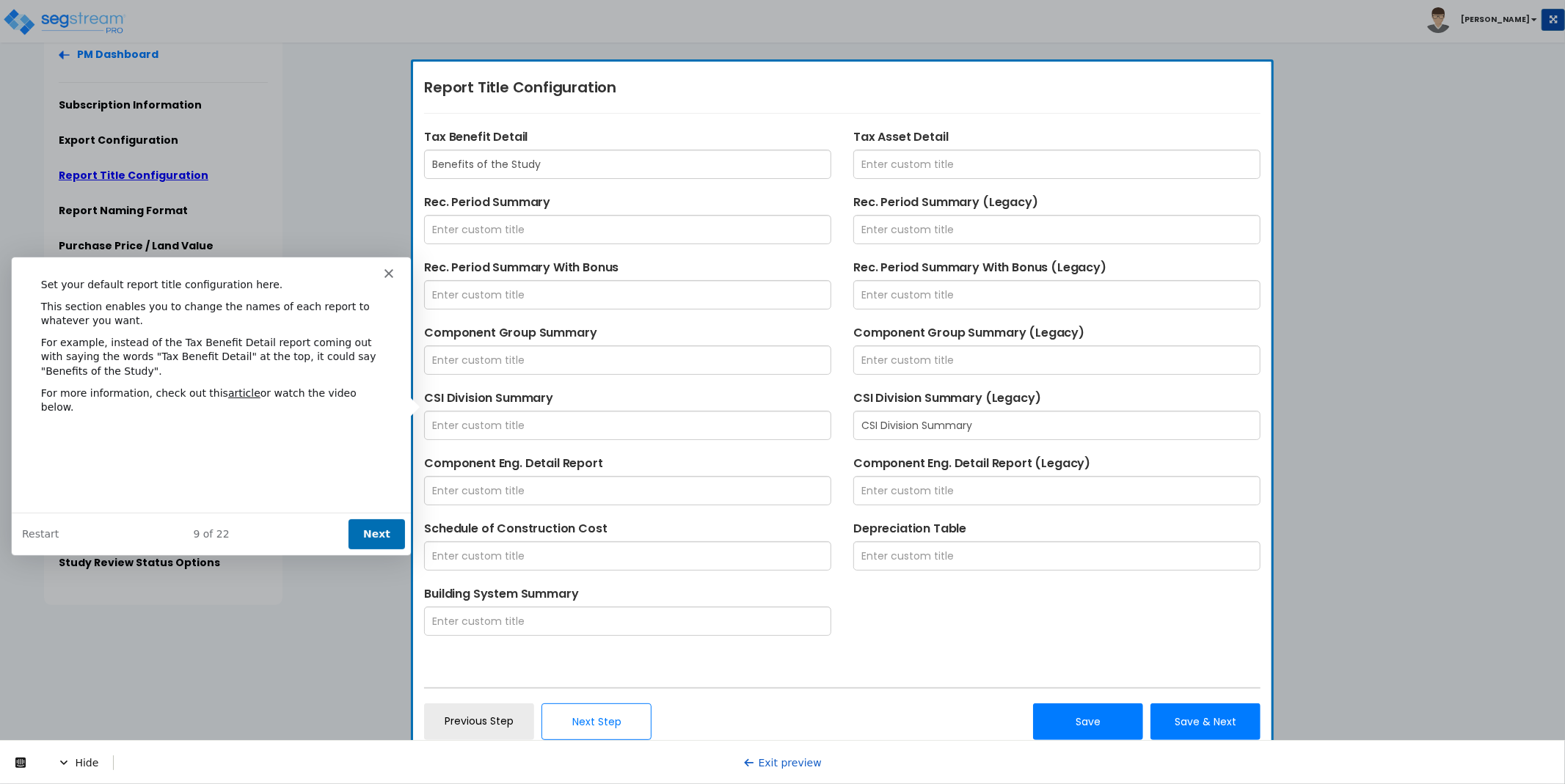
click at [377, 521] on button "Next" at bounding box center [376, 533] width 56 height 30
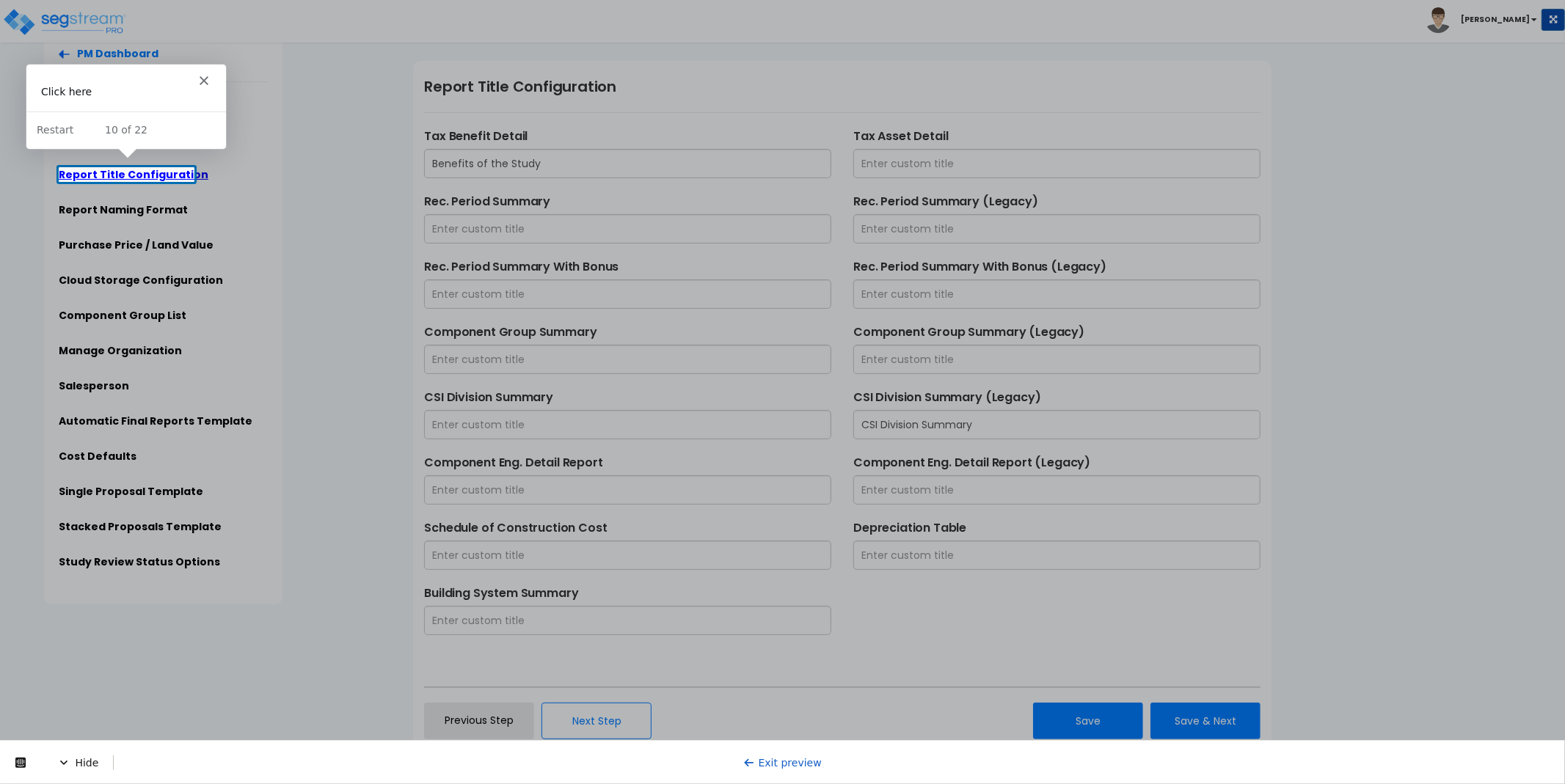
scroll to position [0, 0]
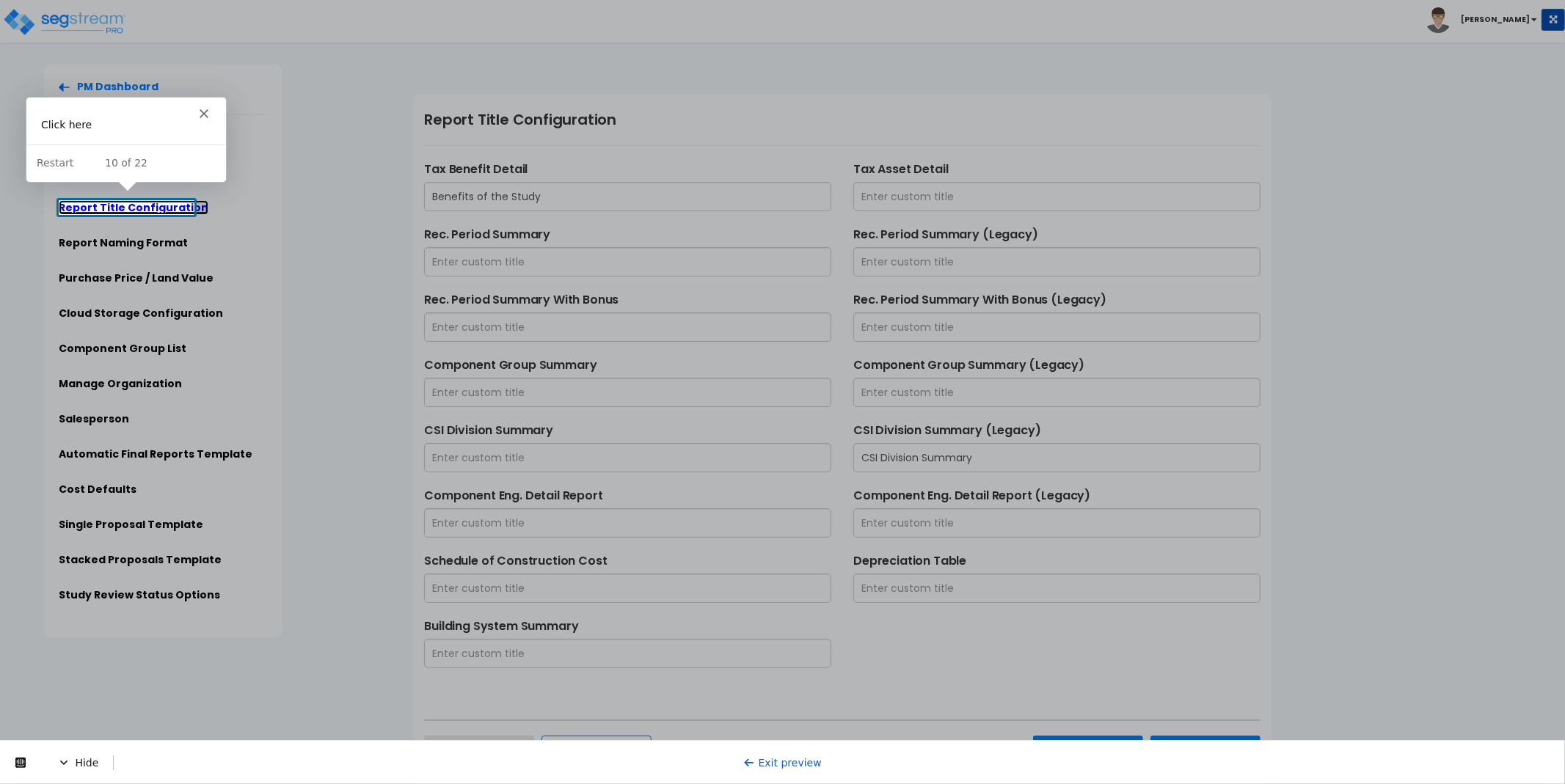
click at [127, 206] on link "Report Title Configuration" at bounding box center [133, 207] width 150 height 15
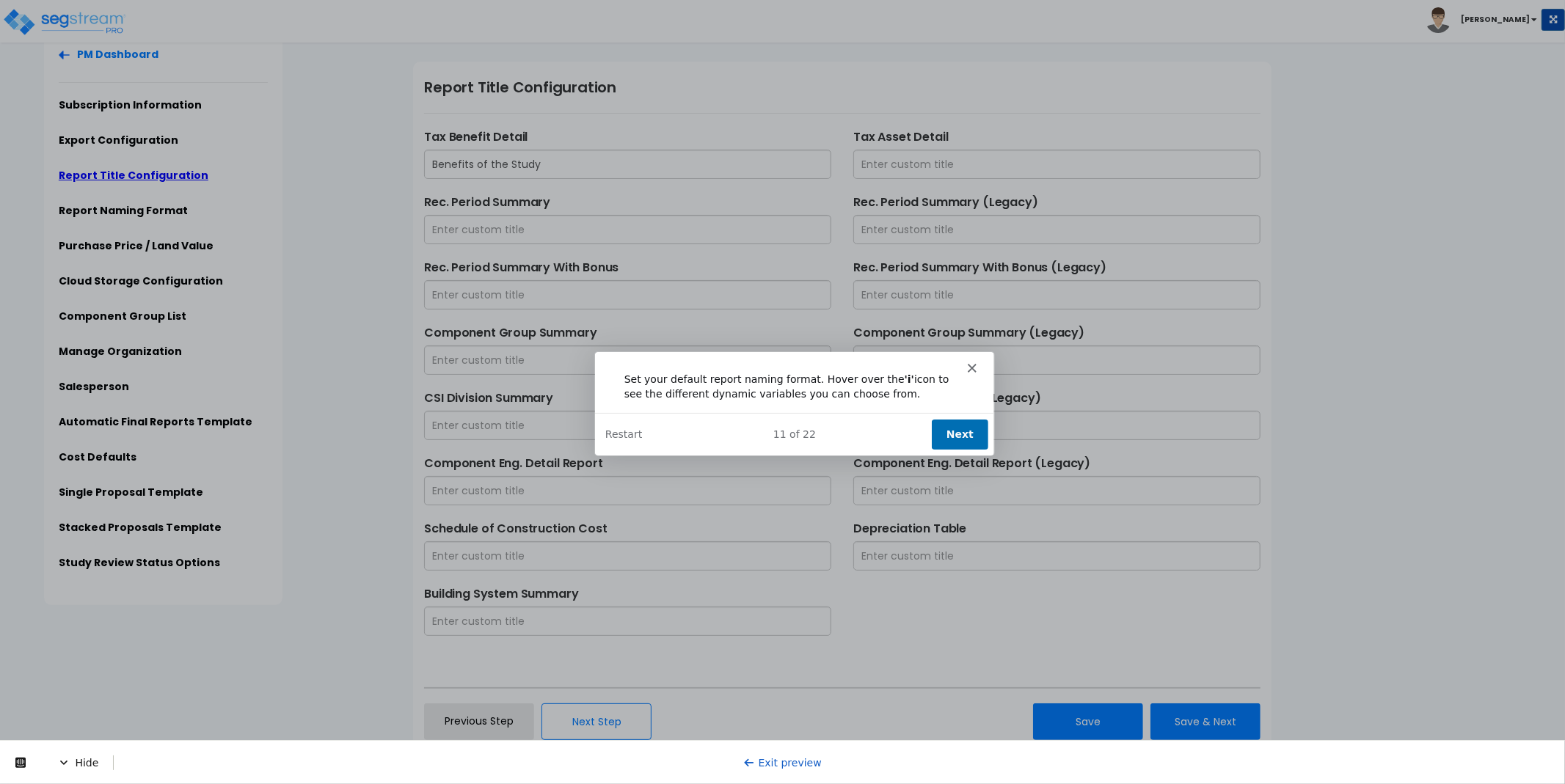
click at [968, 365] on polygon "Close" at bounding box center [970, 366] width 9 height 9
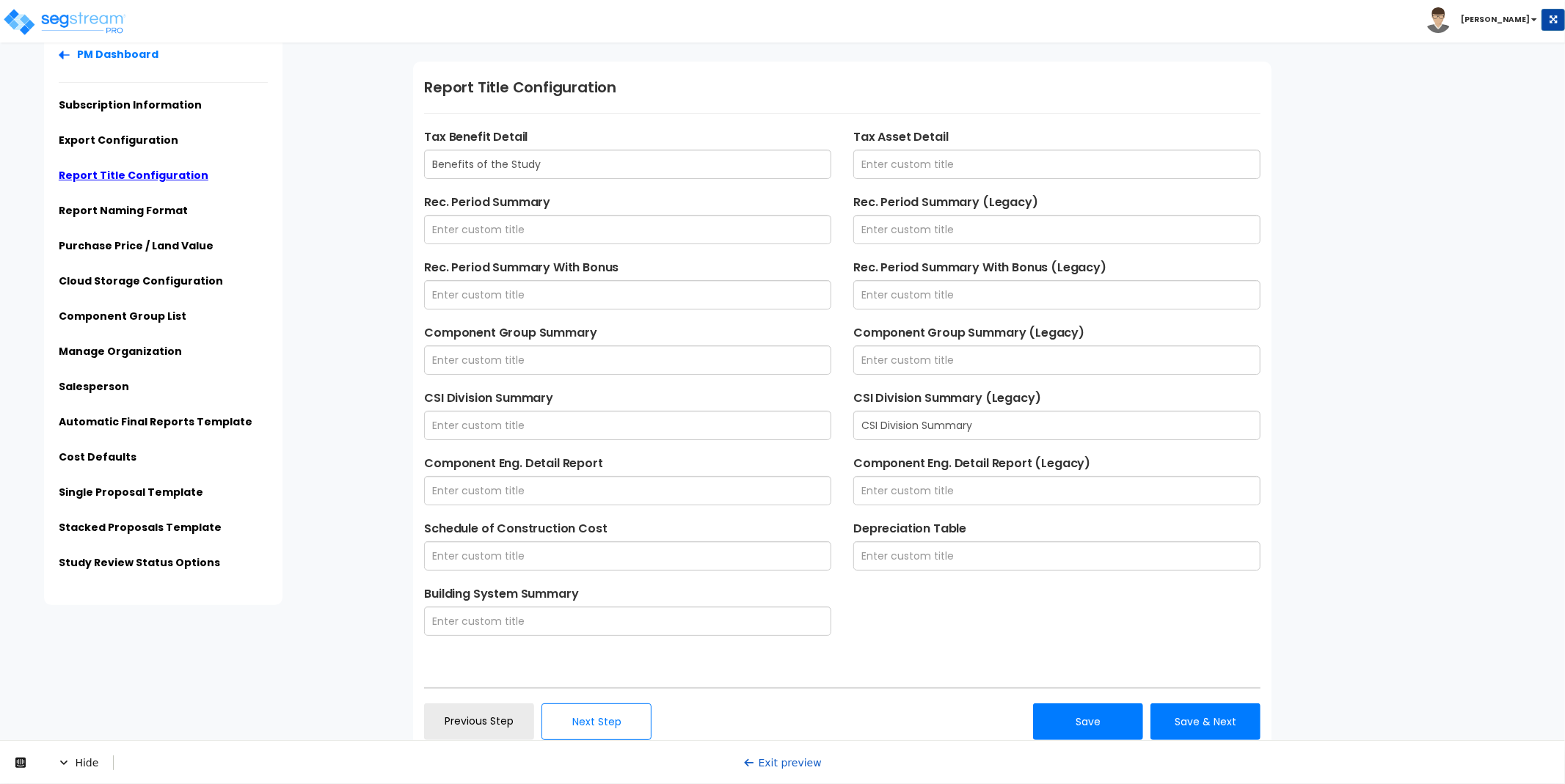
click at [760, 756] on link "Exit preview" at bounding box center [782, 762] width 78 height 12
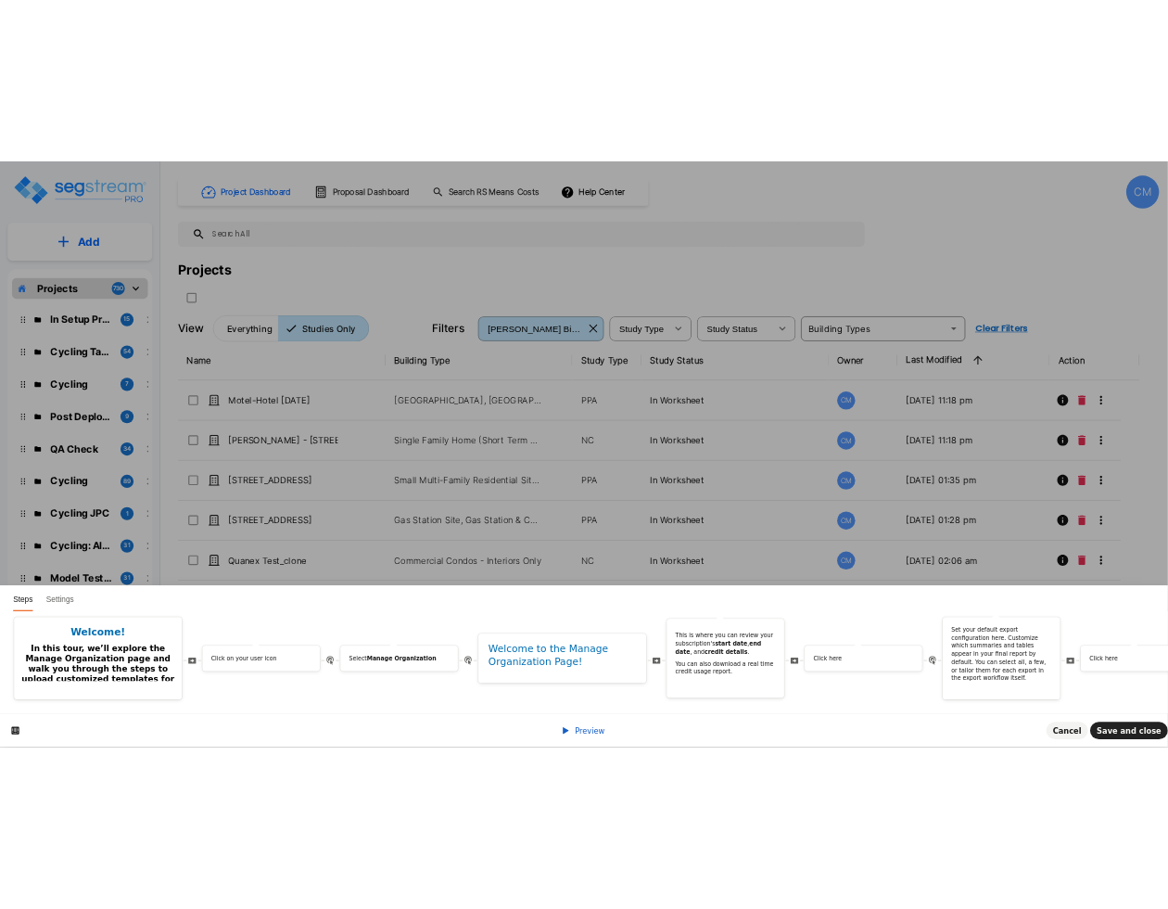
scroll to position [0, 71]
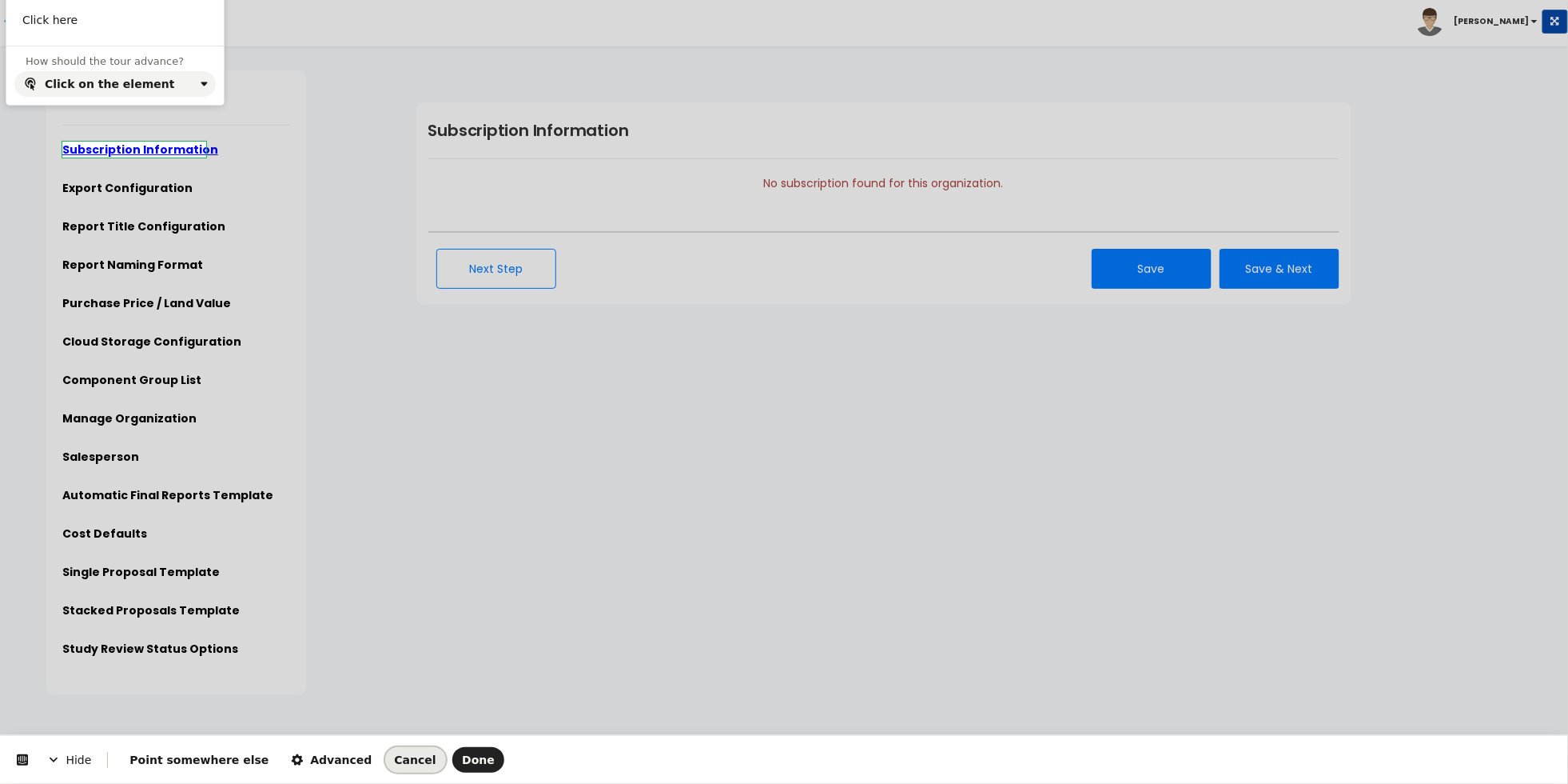
click at [395, 754] on span "Cancel" at bounding box center [415, 760] width 41 height 13
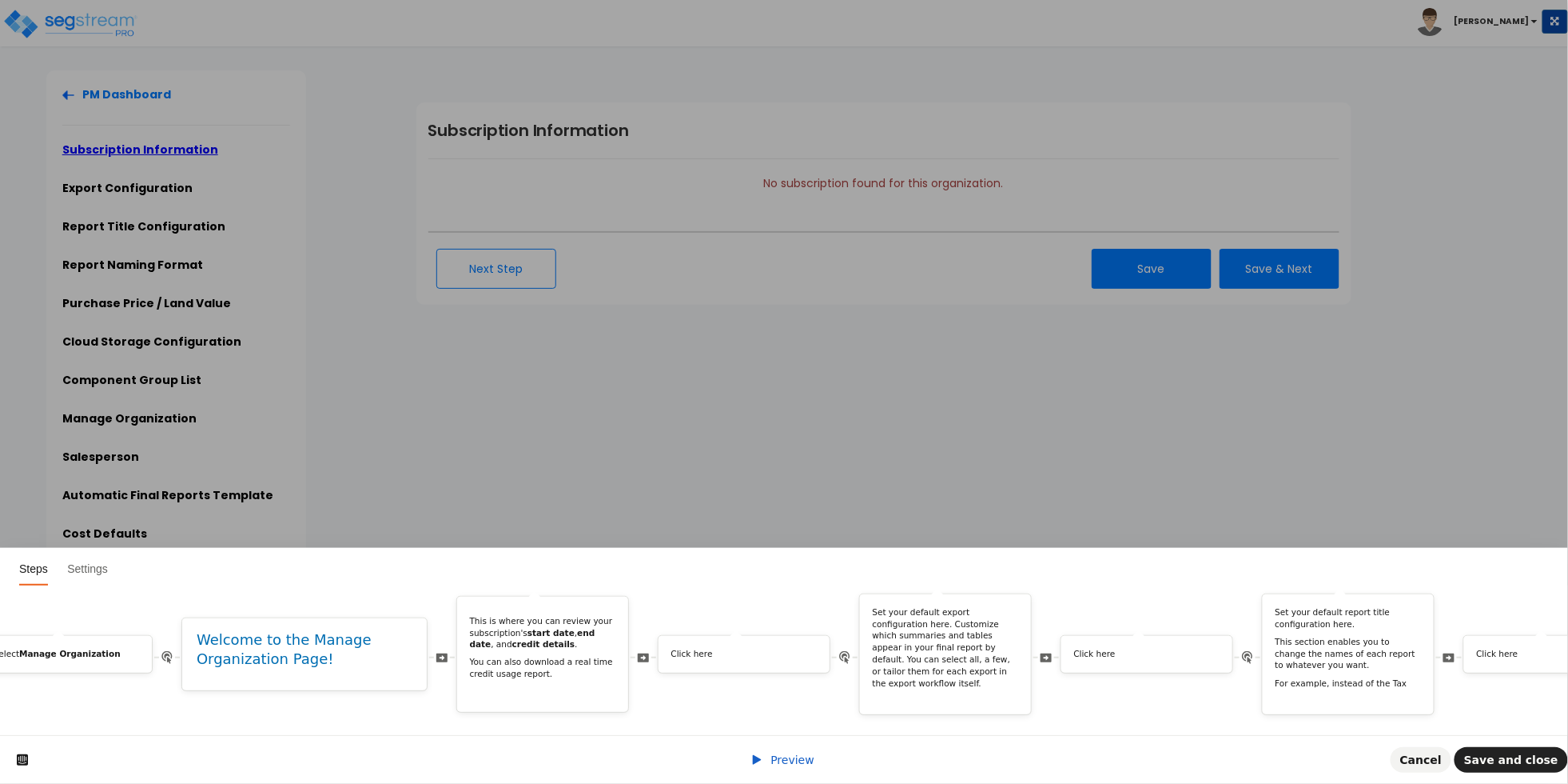
scroll to position [0, 628]
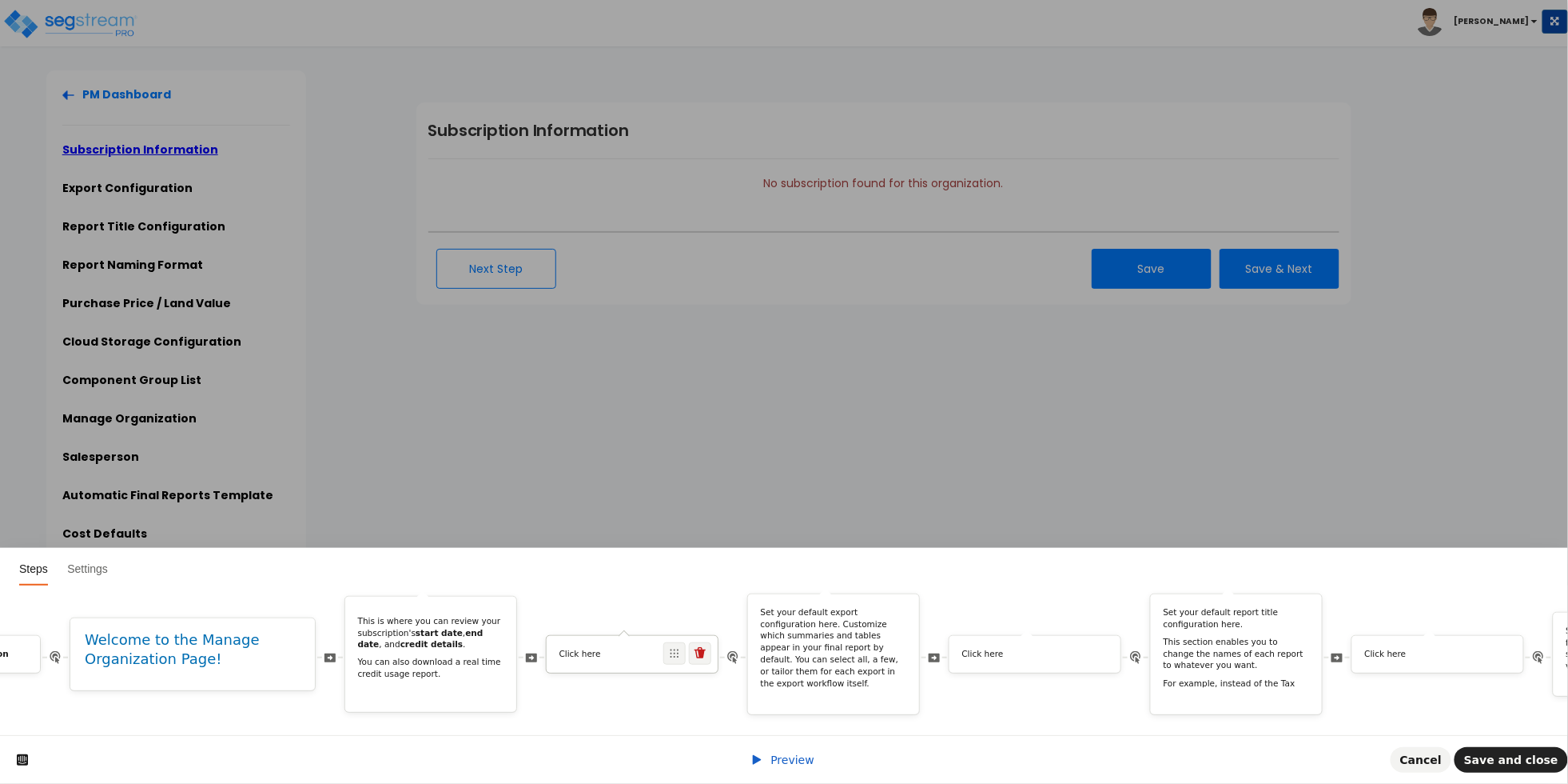
click at [615, 649] on p "Click here" at bounding box center [633, 655] width 147 height 12
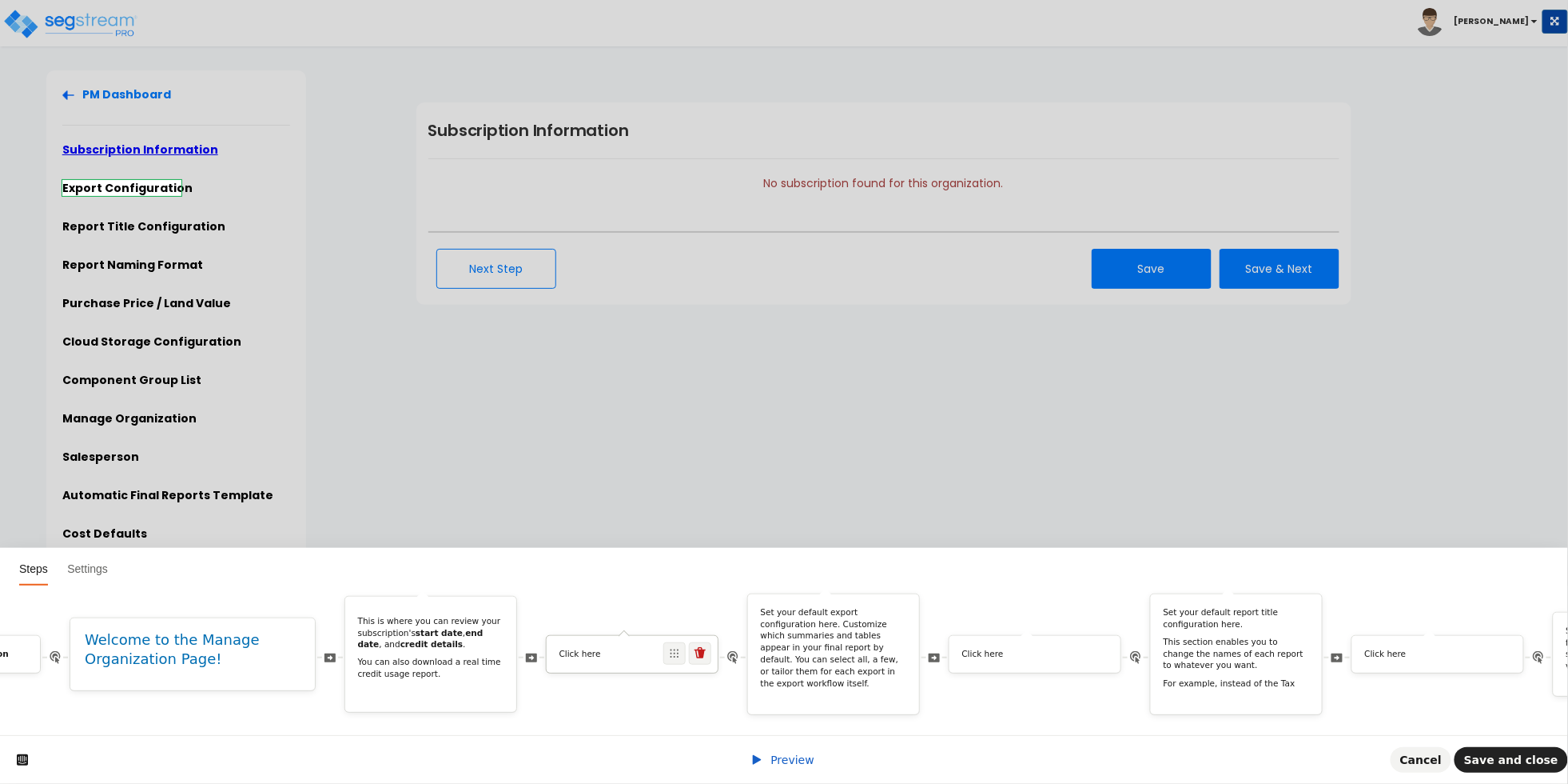
scroll to position [0, 0]
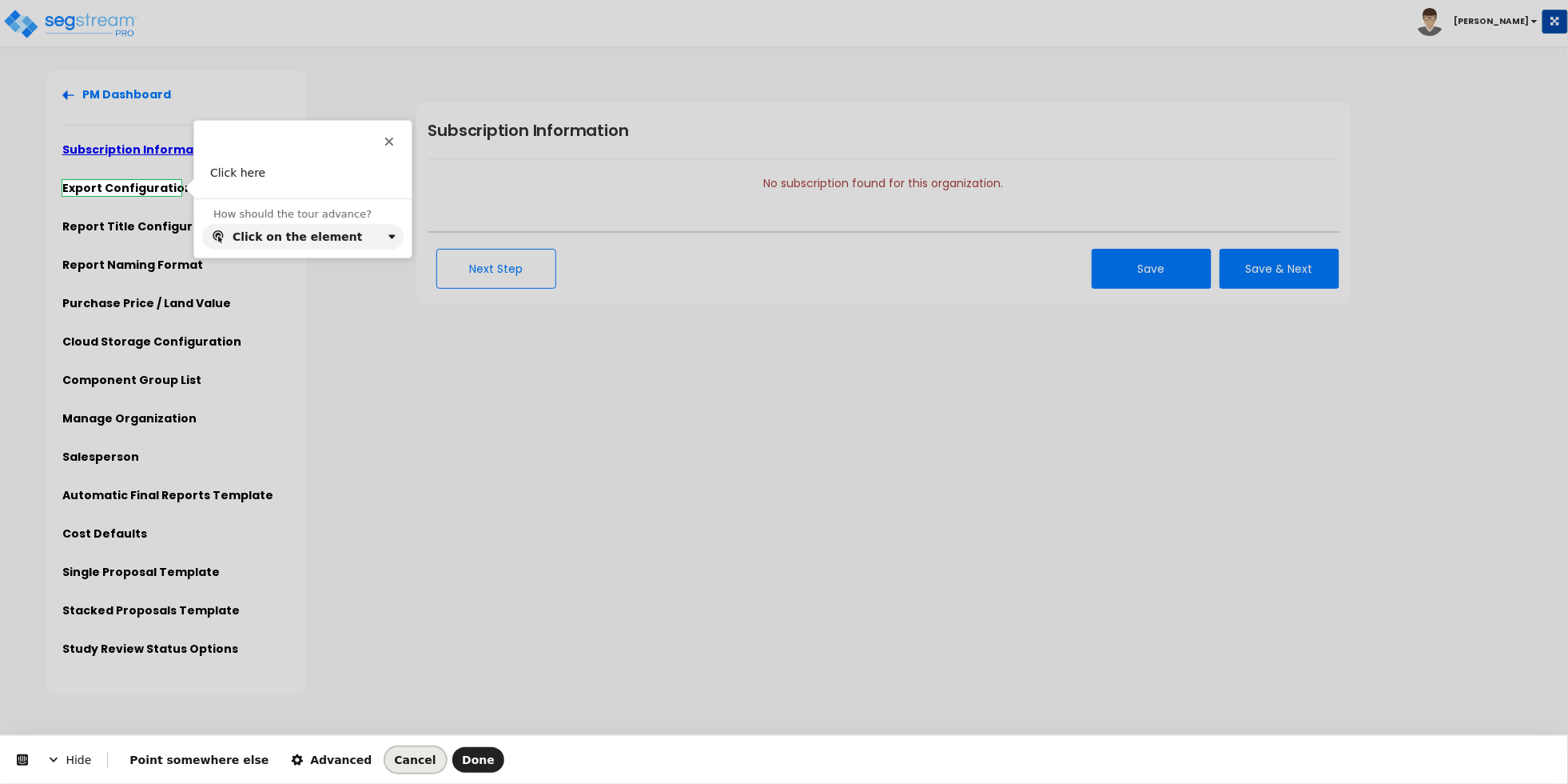
click at [395, 759] on span "Cancel" at bounding box center [415, 760] width 41 height 13
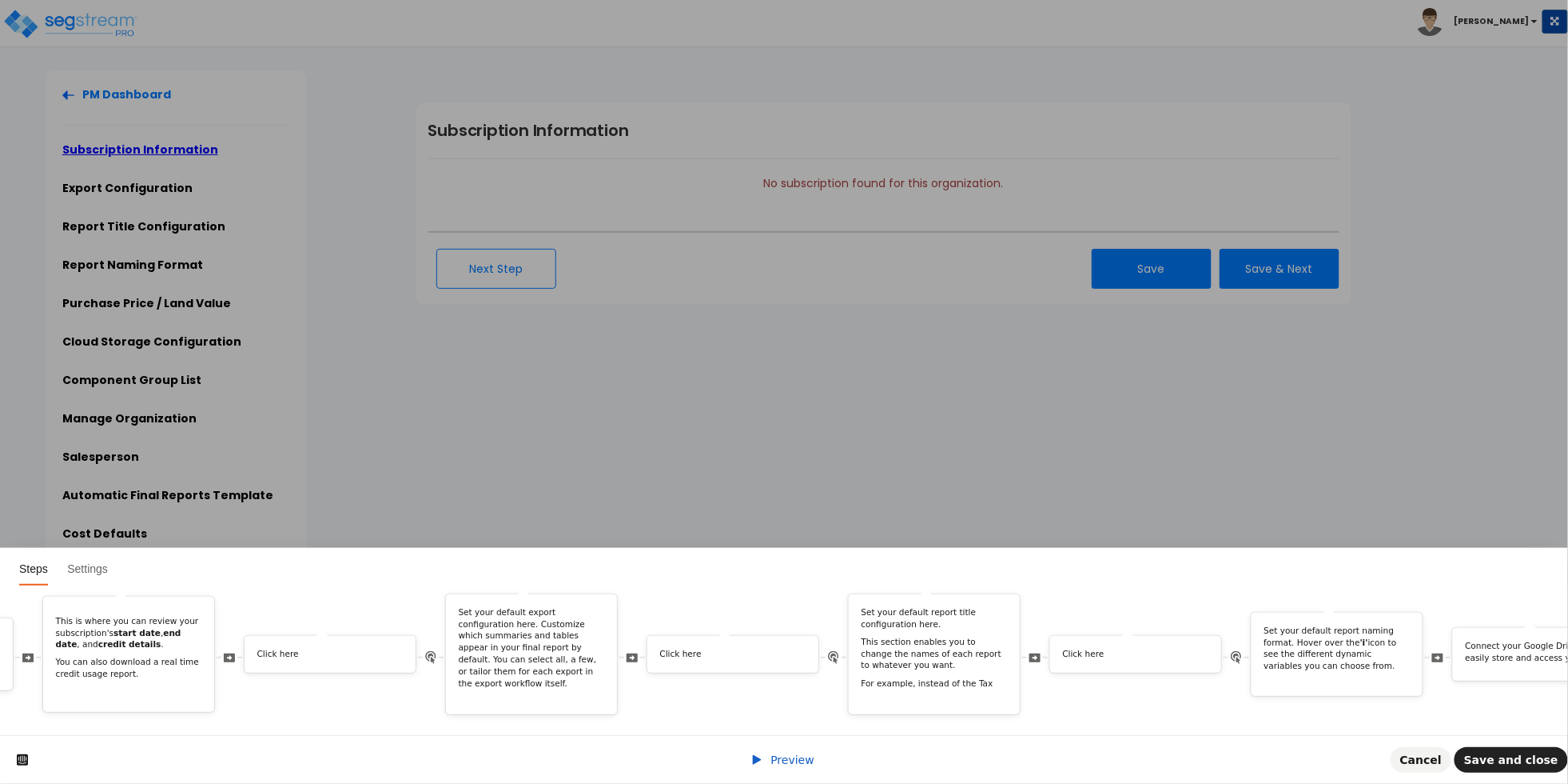
scroll to position [0, 943]
click at [664, 649] on p "Click here" at bounding box center [721, 655] width 147 height 12
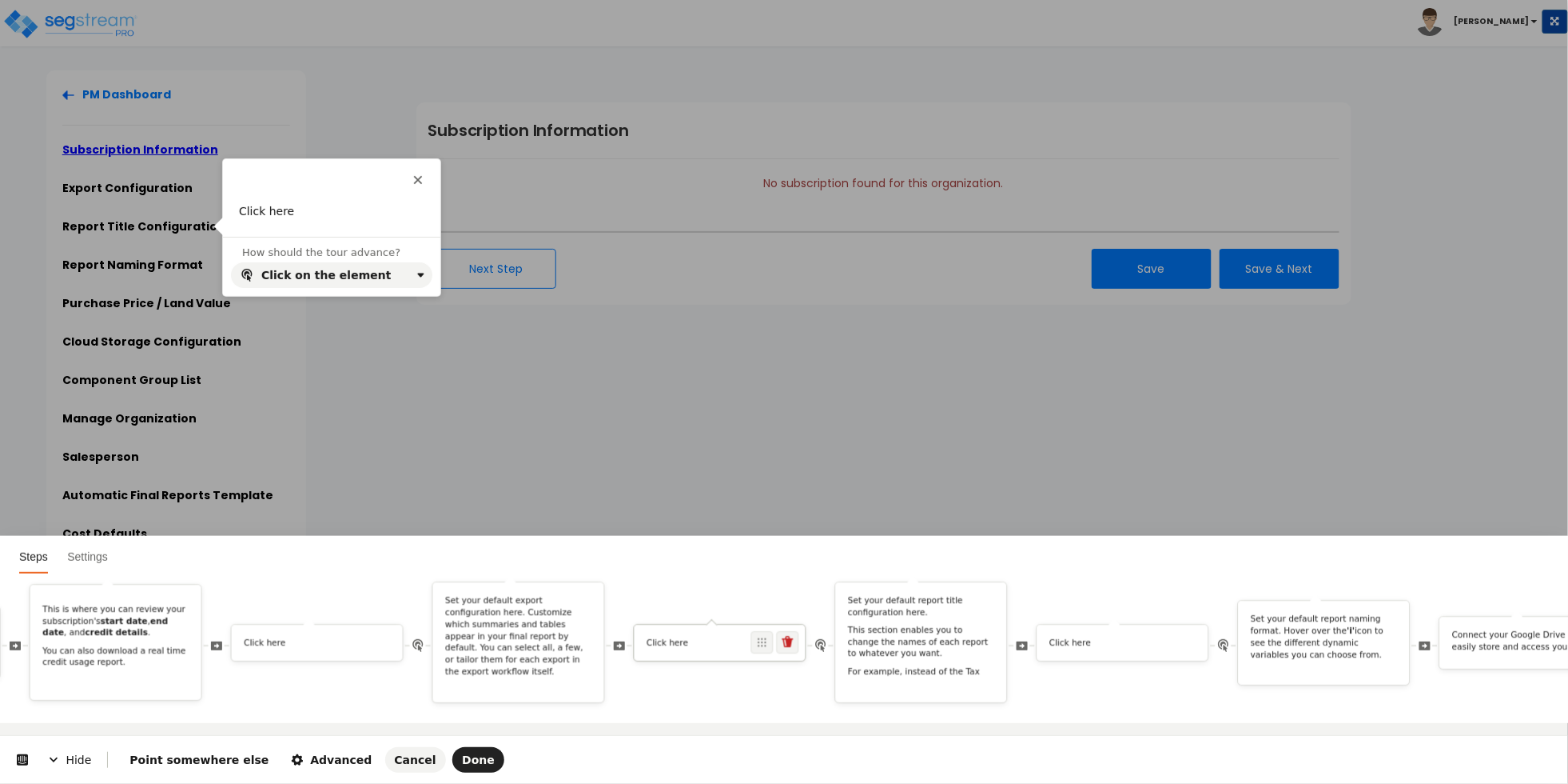
scroll to position [0, 0]
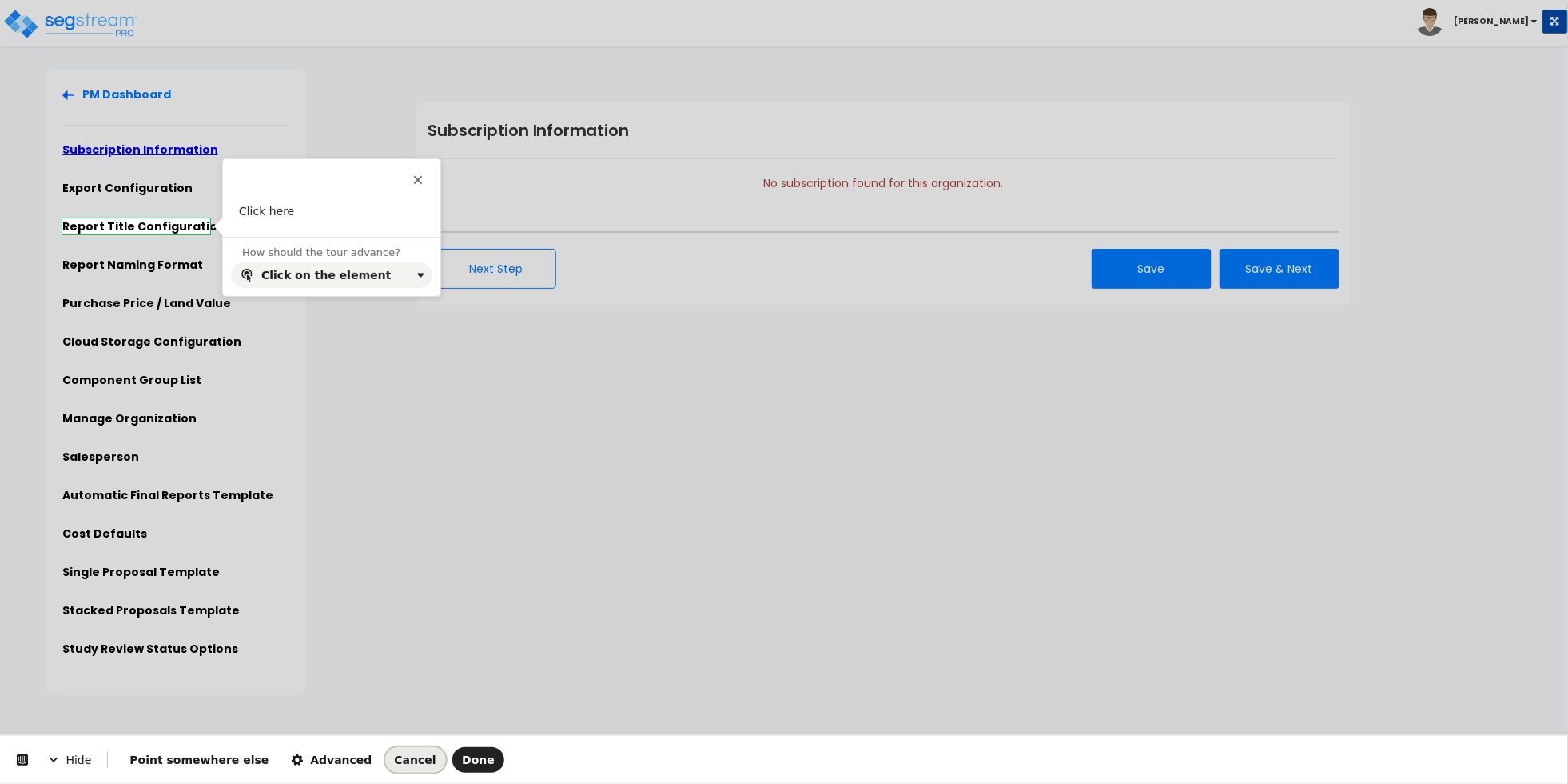
click at [395, 760] on span "Cancel" at bounding box center [415, 760] width 41 height 13
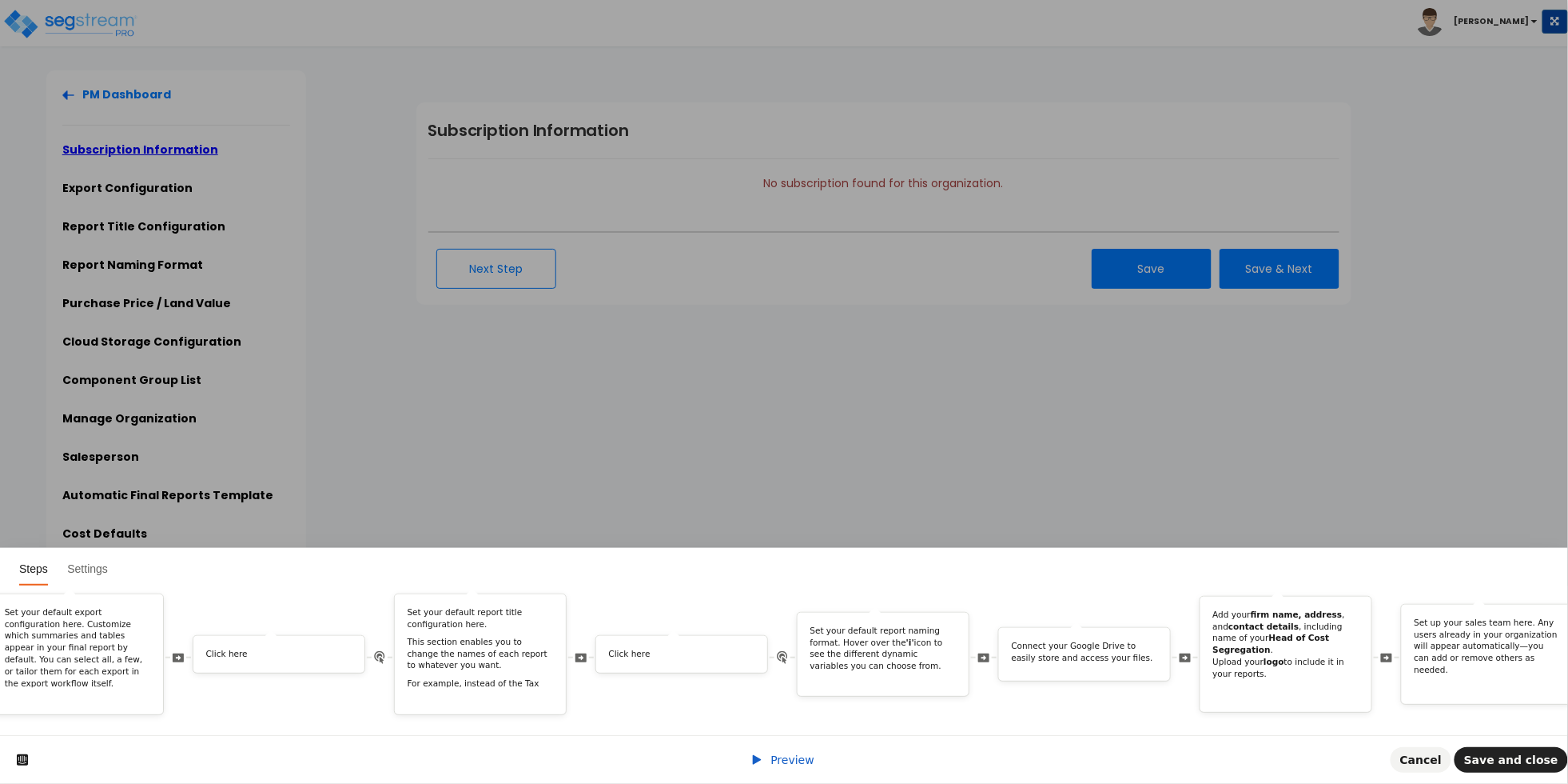
scroll to position [0, 1472]
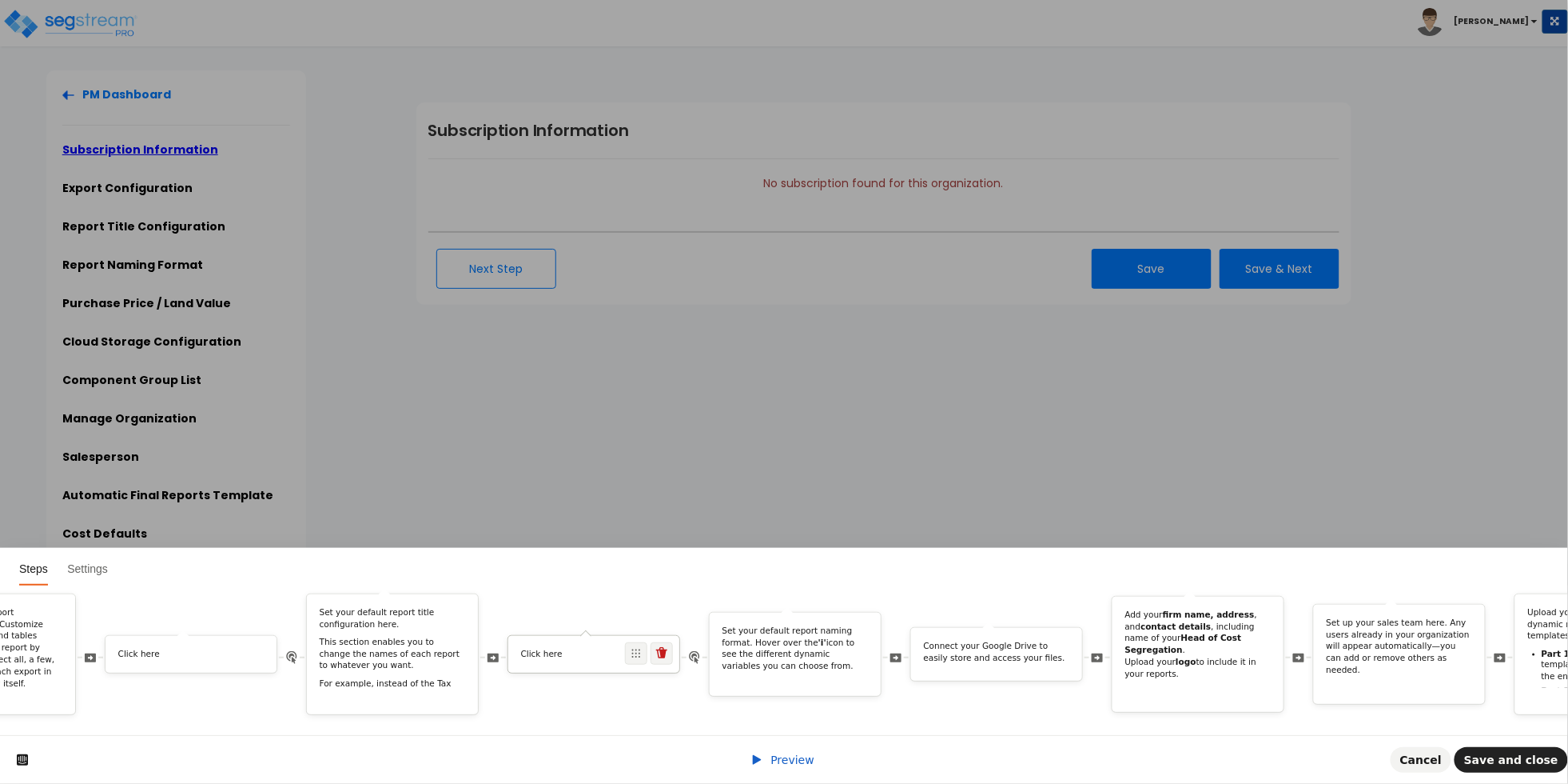
click at [623, 636] on div "Click here" at bounding box center [594, 654] width 171 height 37
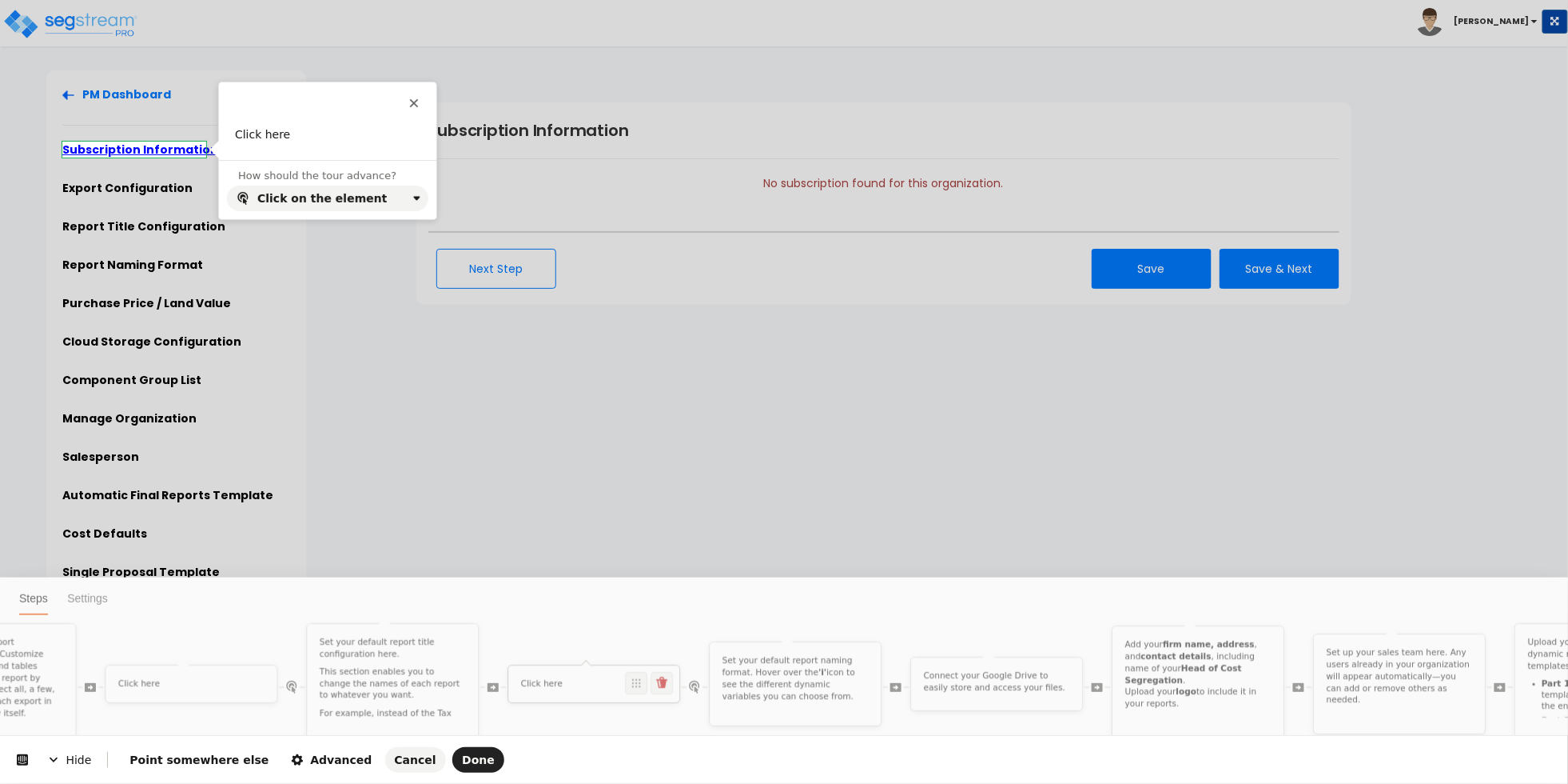
scroll to position [0, 0]
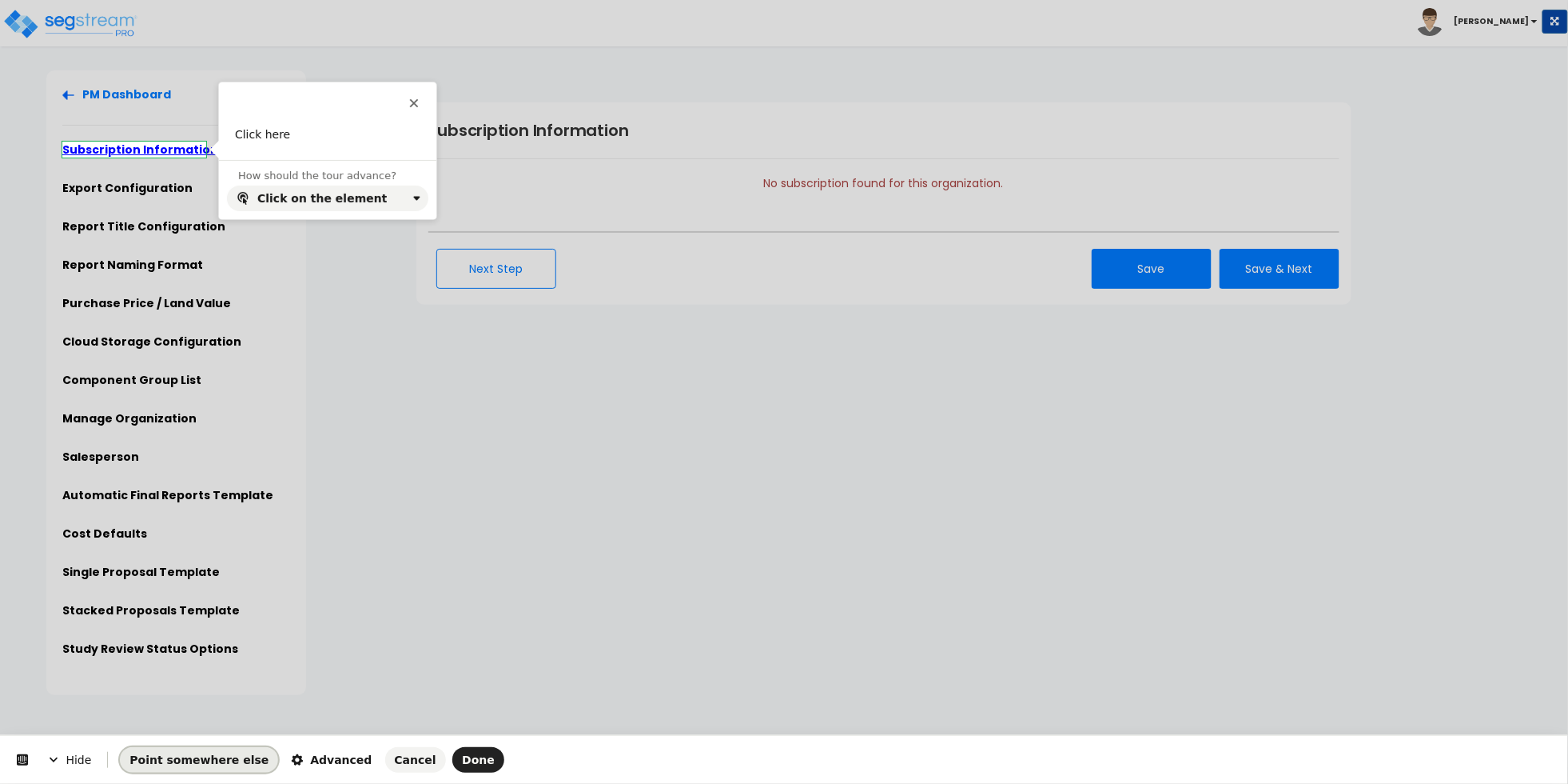
click at [211, 760] on span "Point somewhere else" at bounding box center [198, 760] width 139 height 13
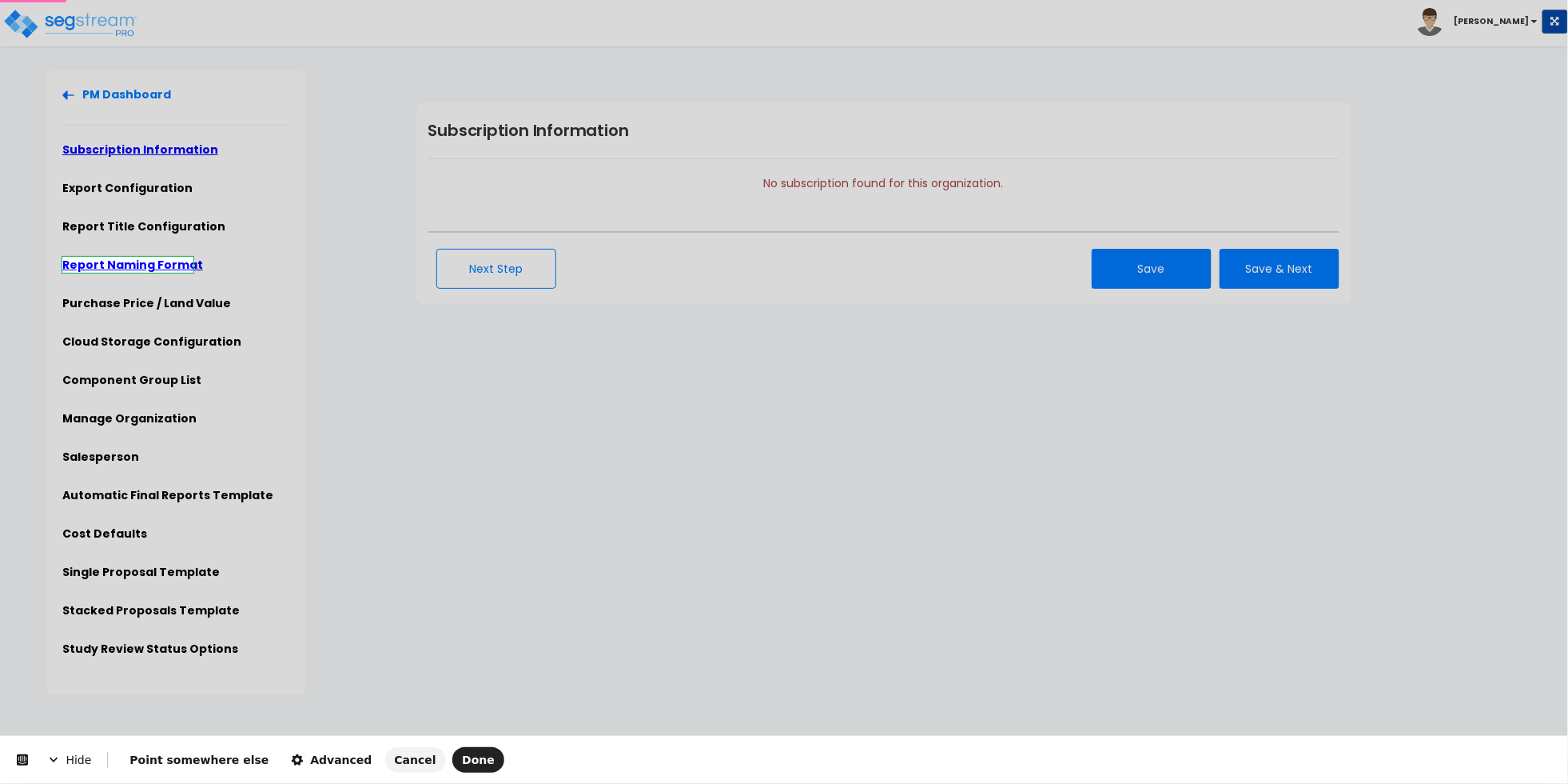
click at [152, 263] on body "Toggle navigation [PERSON_NAME]" at bounding box center [784, 383] width 1568 height 624
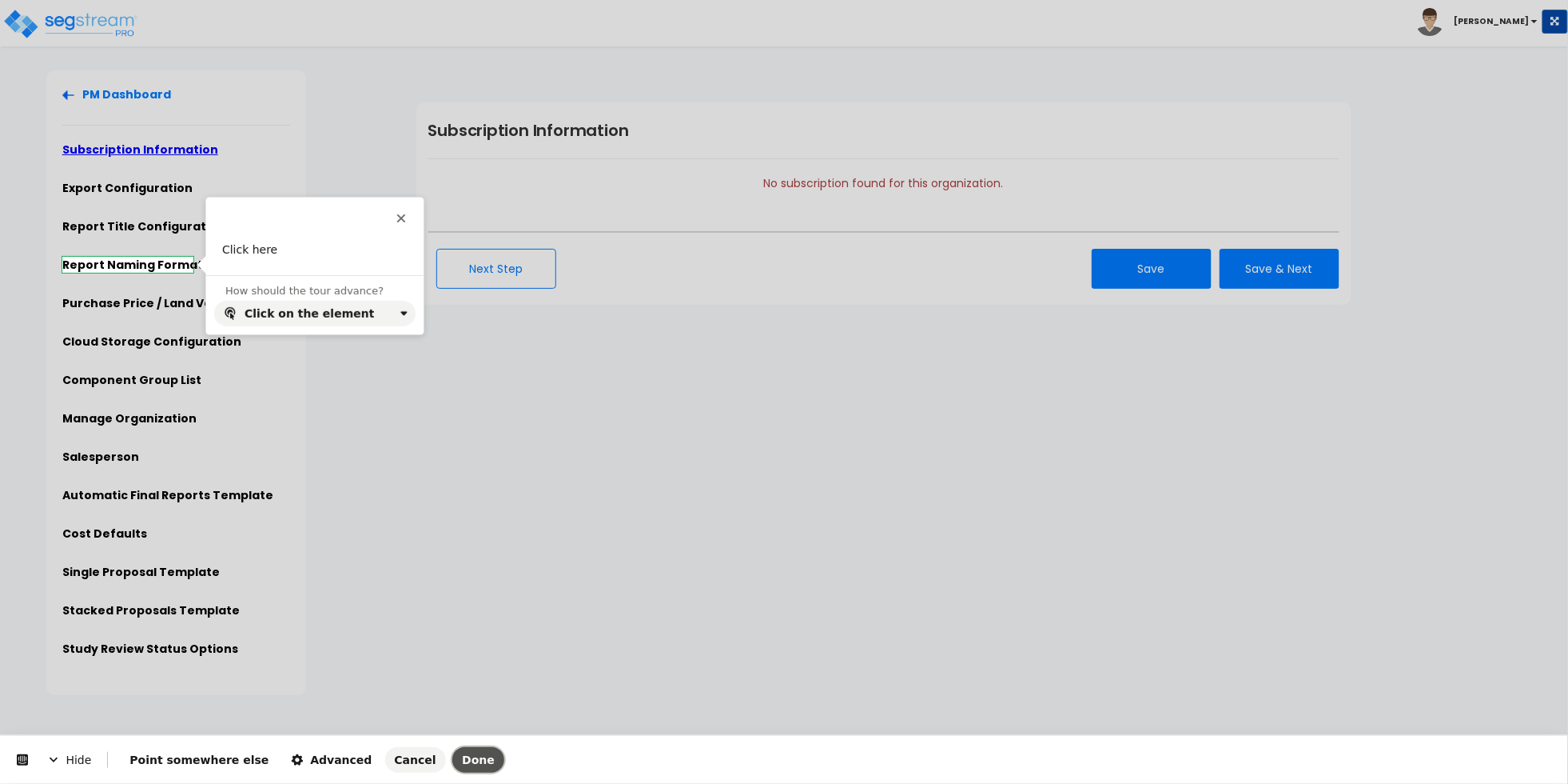
click at [462, 756] on span "Done" at bounding box center [478, 760] width 33 height 13
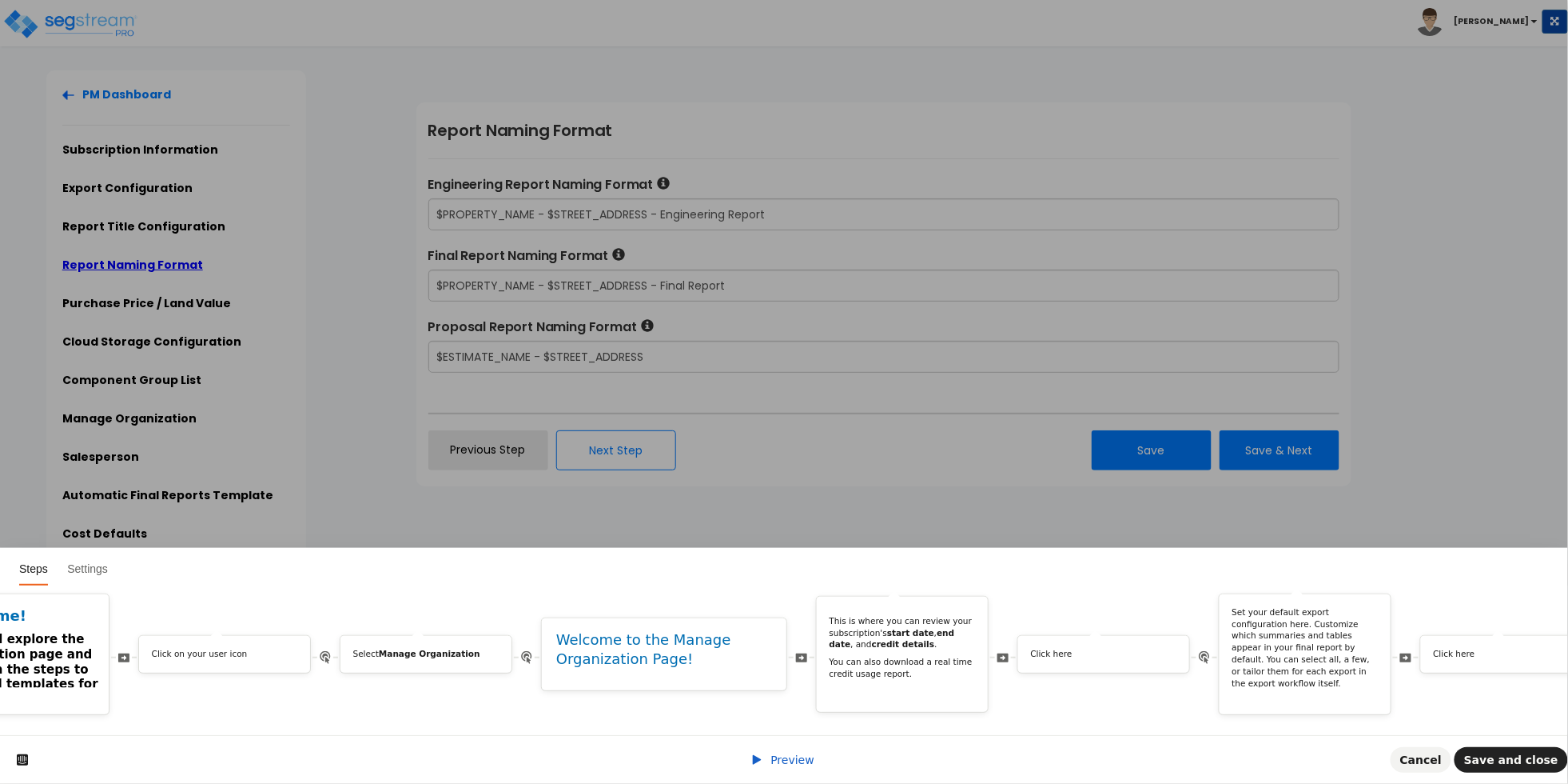
scroll to position [0, 147]
click at [1071, 636] on div "Click here" at bounding box center [1114, 654] width 171 height 37
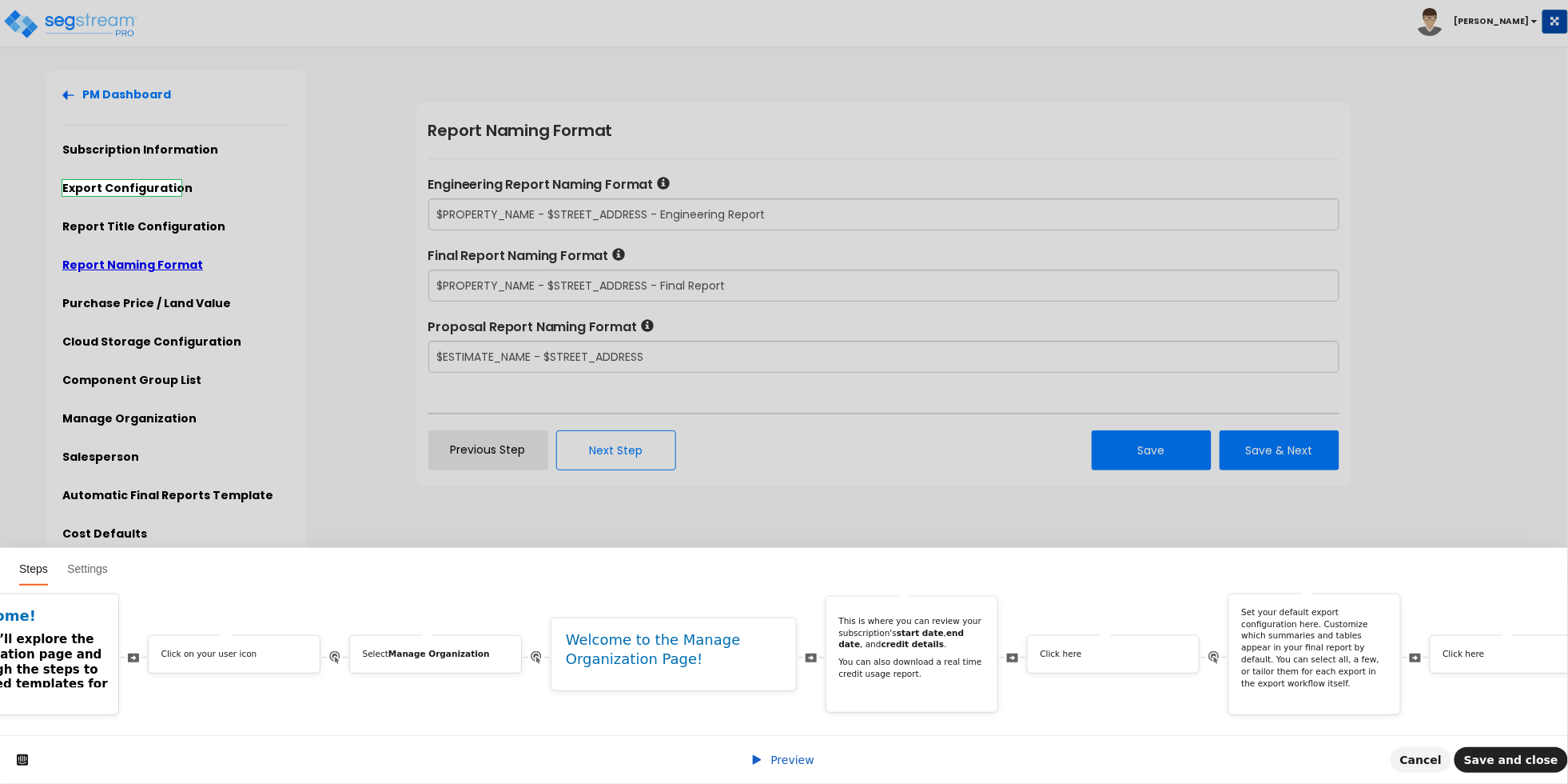
scroll to position [0, 0]
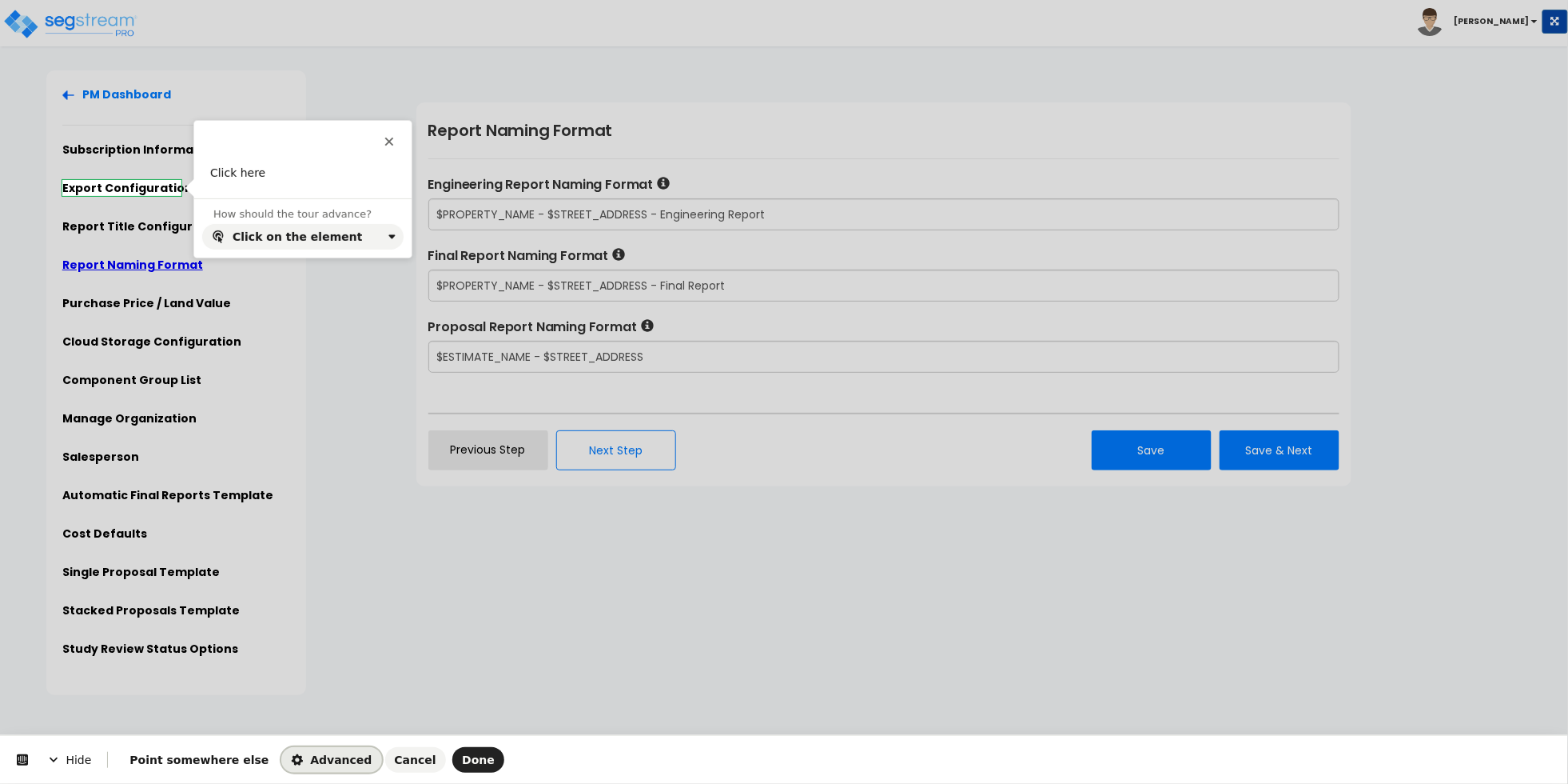
click at [291, 760] on icon "button" at bounding box center [297, 759] width 11 height 11
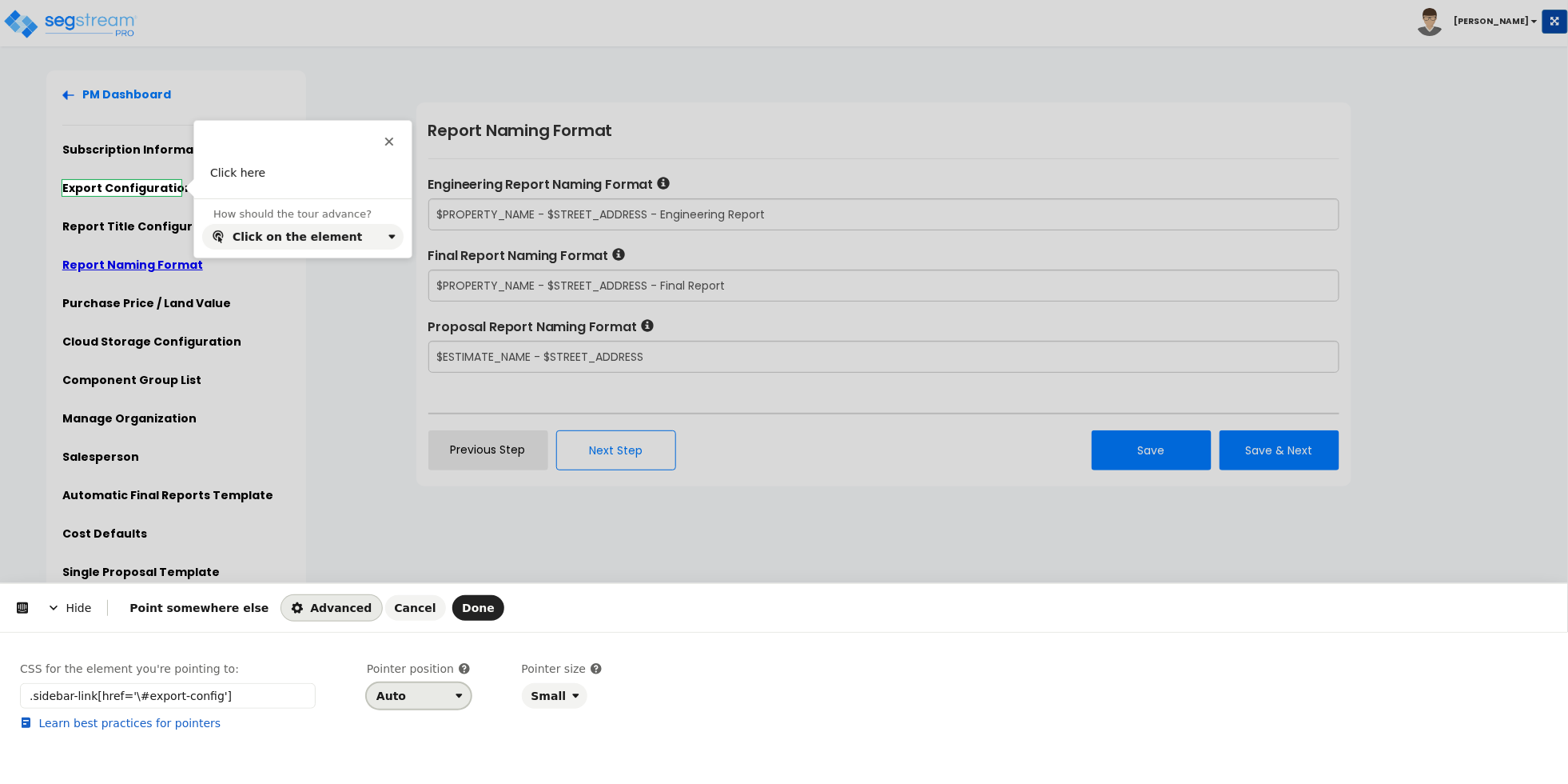
click at [389, 695] on div "Auto" at bounding box center [391, 695] width 29 height 13
click at [410, 635] on div "Right" at bounding box center [414, 630] width 69 height 16
click at [462, 611] on span "Done" at bounding box center [478, 607] width 33 height 13
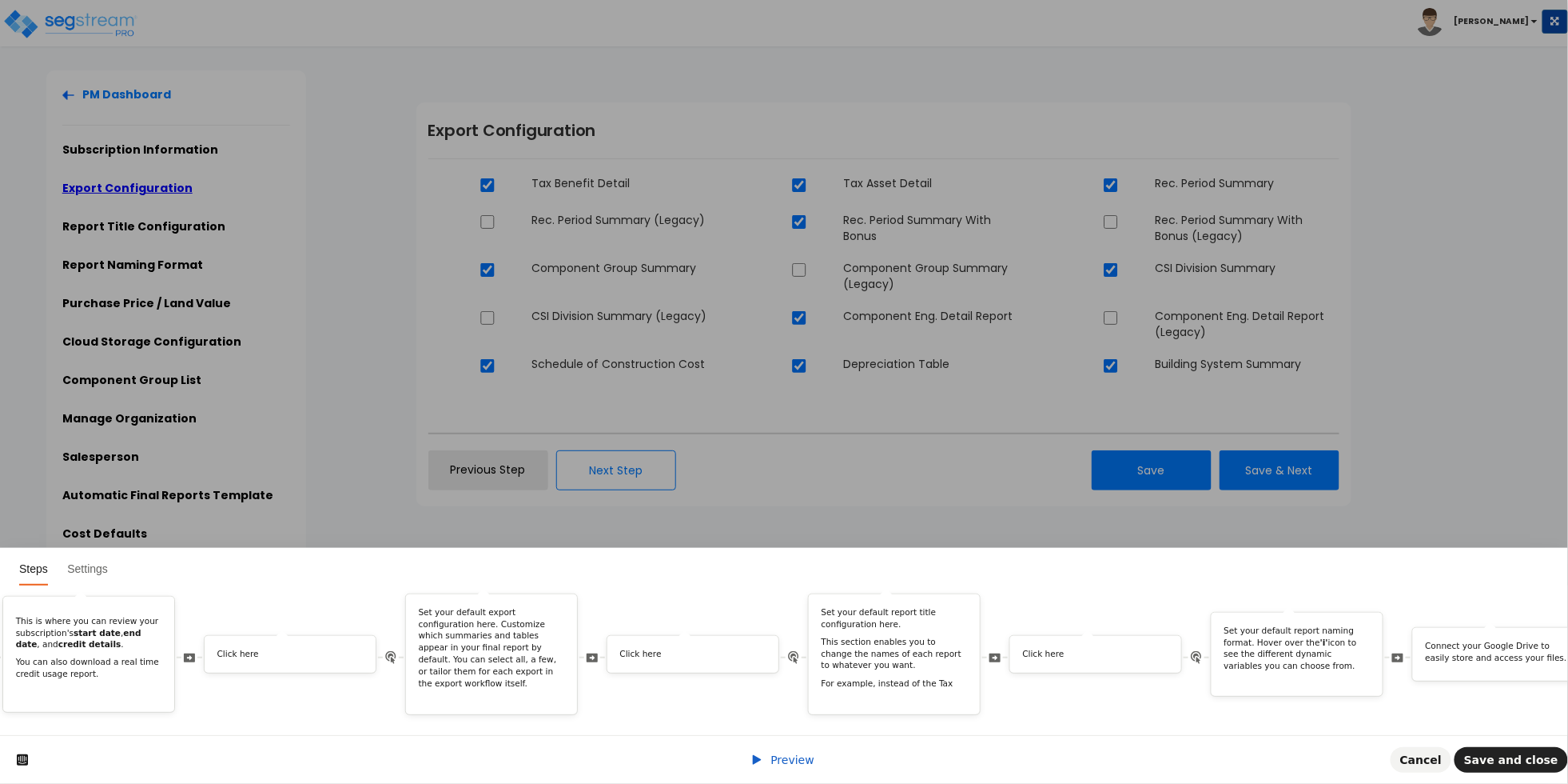
scroll to position [0, 1085]
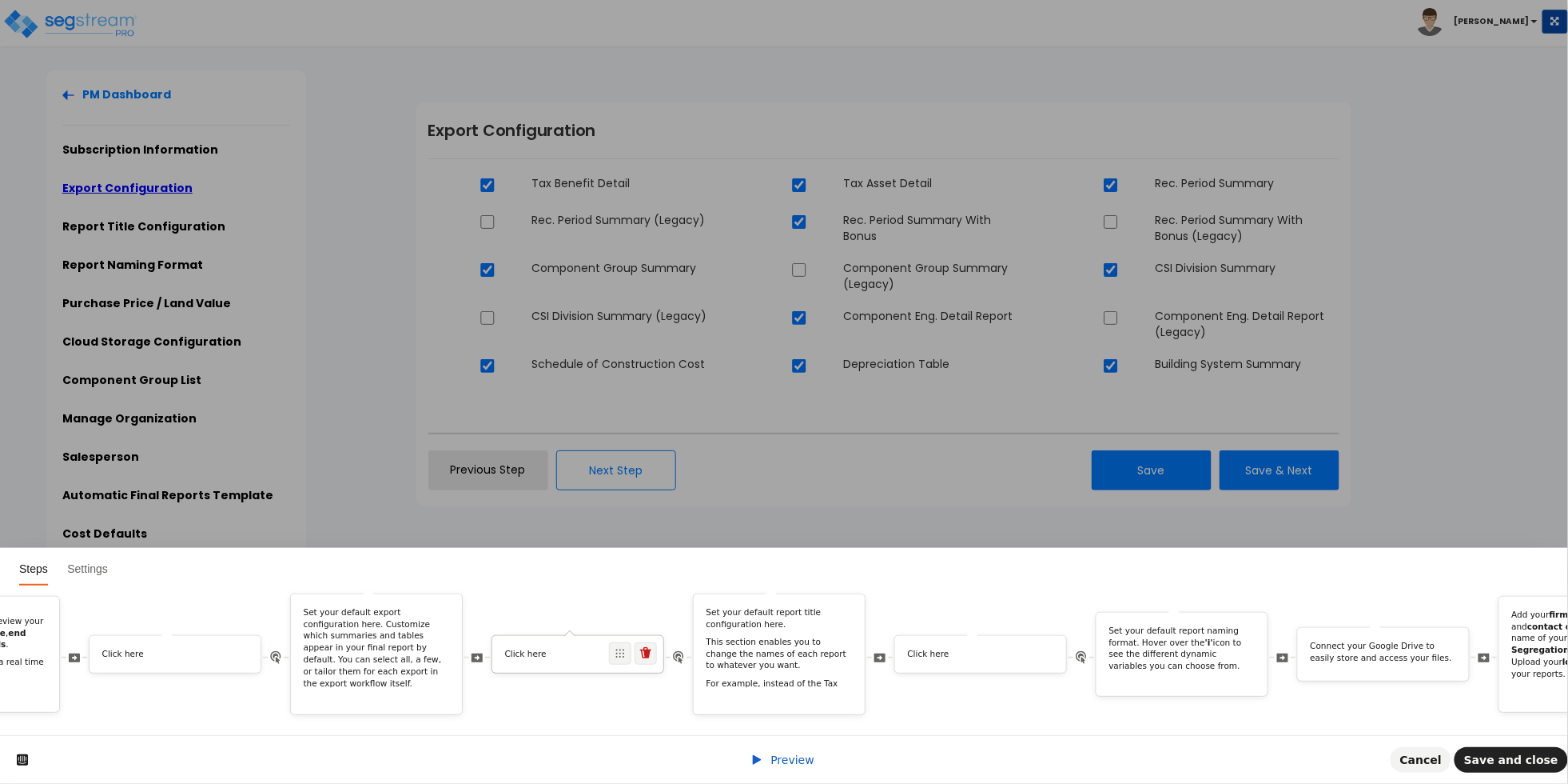
click at [528, 649] on p "Click here" at bounding box center [578, 655] width 147 height 12
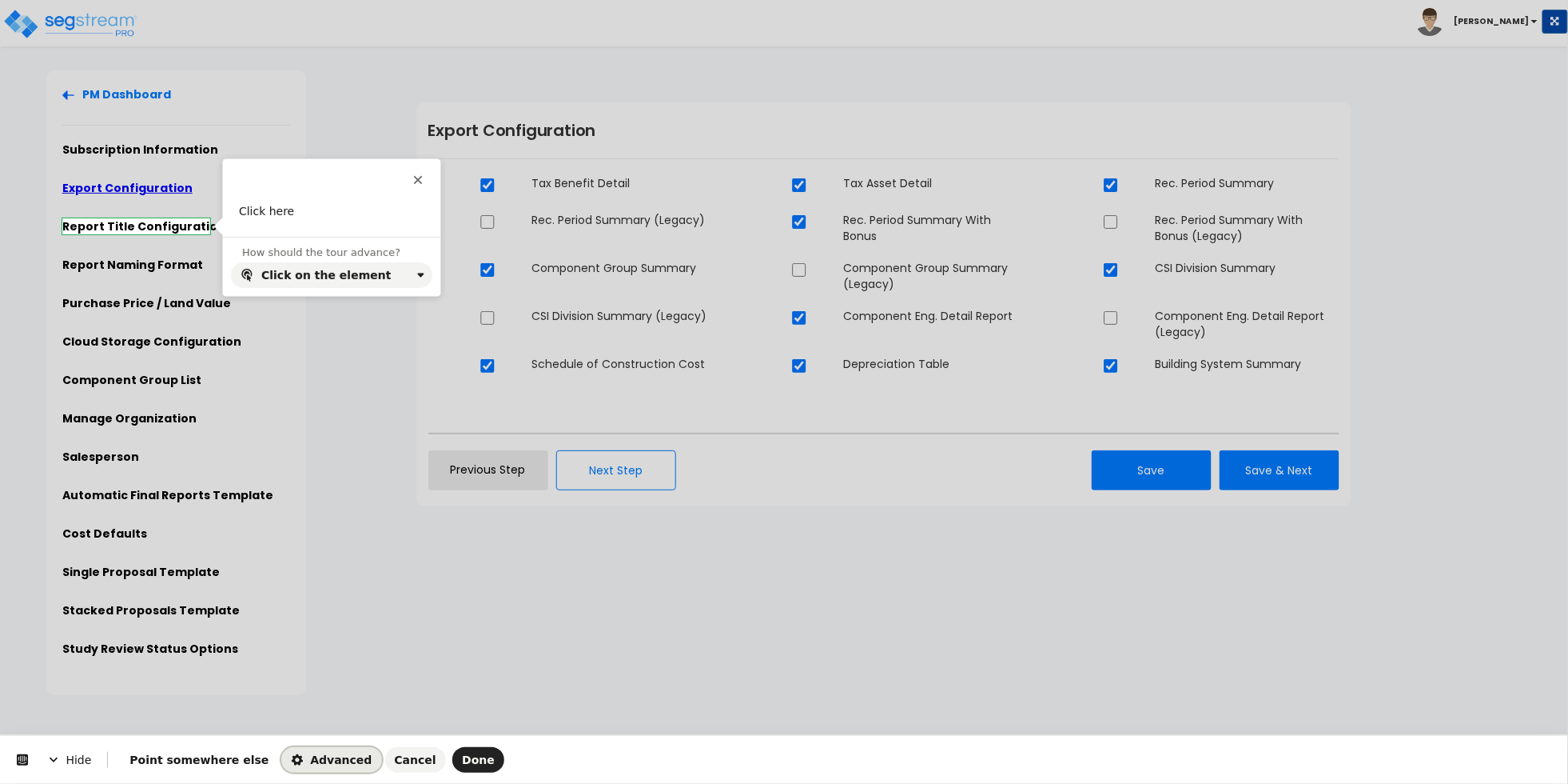
click at [314, 758] on span "Advanced" at bounding box center [332, 760] width 81 height 13
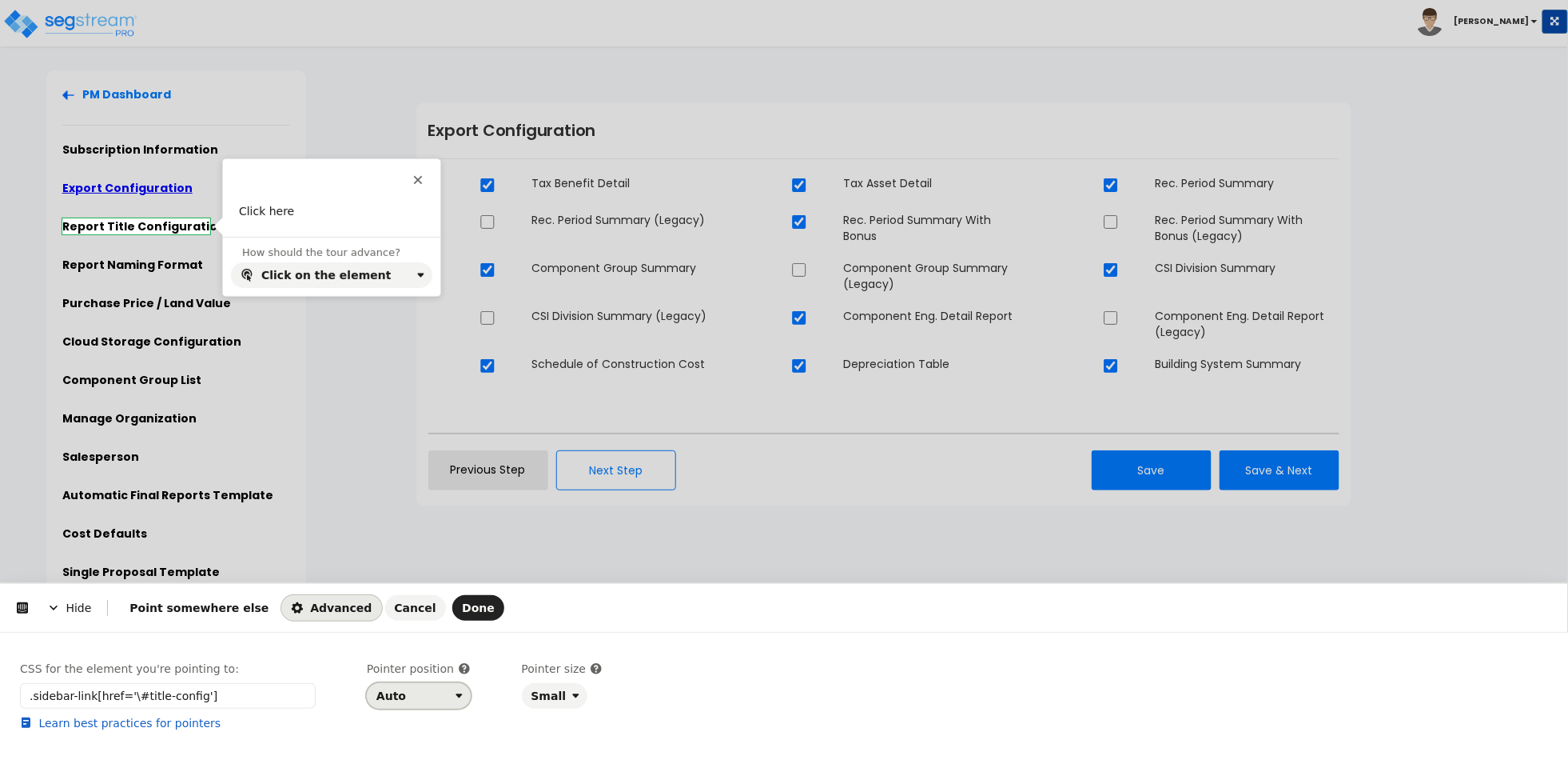
click at [429, 699] on div "Auto" at bounding box center [413, 695] width 72 height 13
click at [423, 632] on div "Right" at bounding box center [414, 630] width 69 height 16
click at [462, 608] on span "Done" at bounding box center [478, 607] width 33 height 13
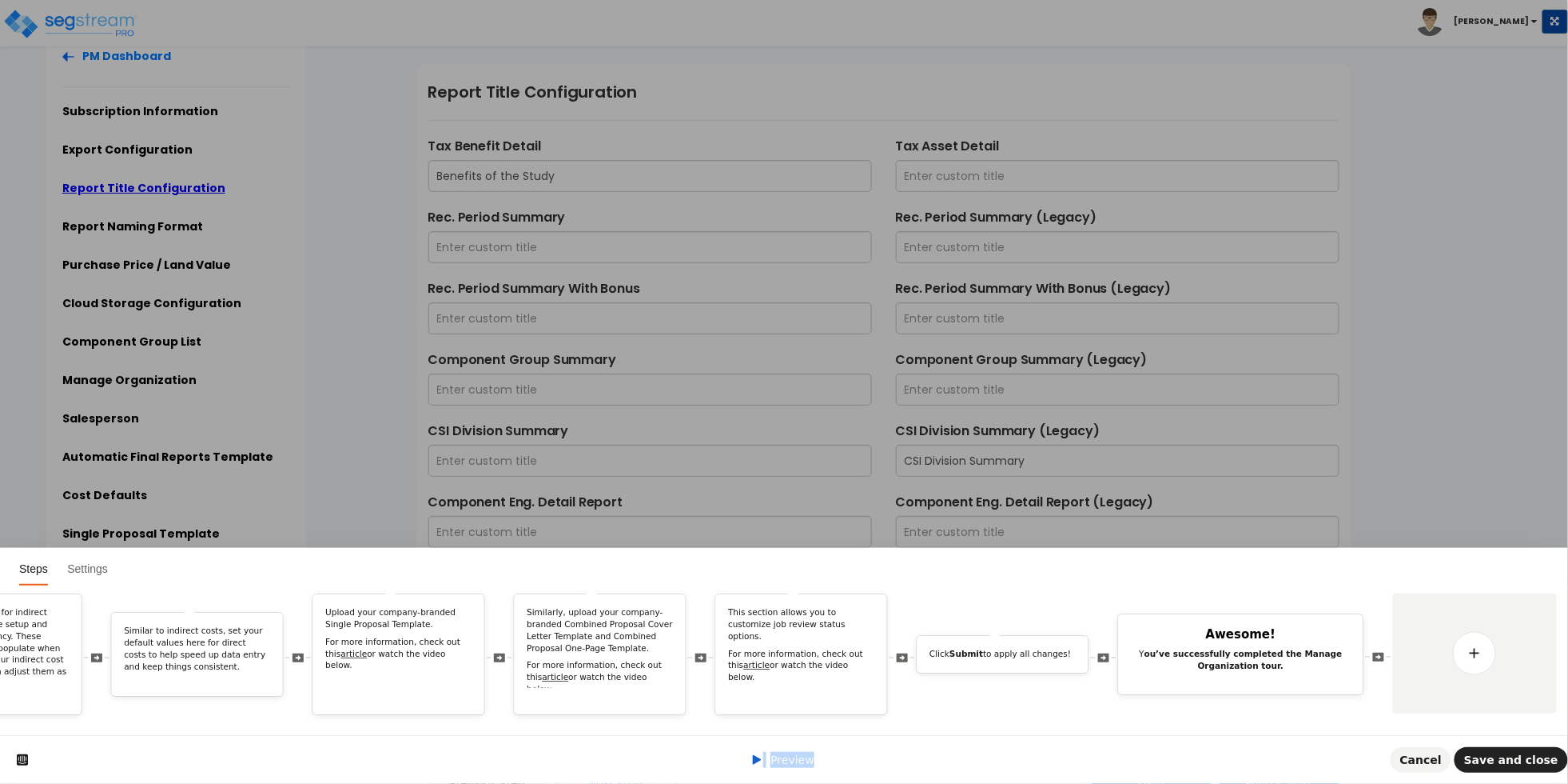
drag, startPoint x: 1178, startPoint y: 718, endPoint x: 918, endPoint y: 737, distance: 260.7
click at [918, 737] on div "Steps Settings Welcome! In this tour, we’ll explore the Manage Organization pag…" at bounding box center [784, 666] width 1568 height 236
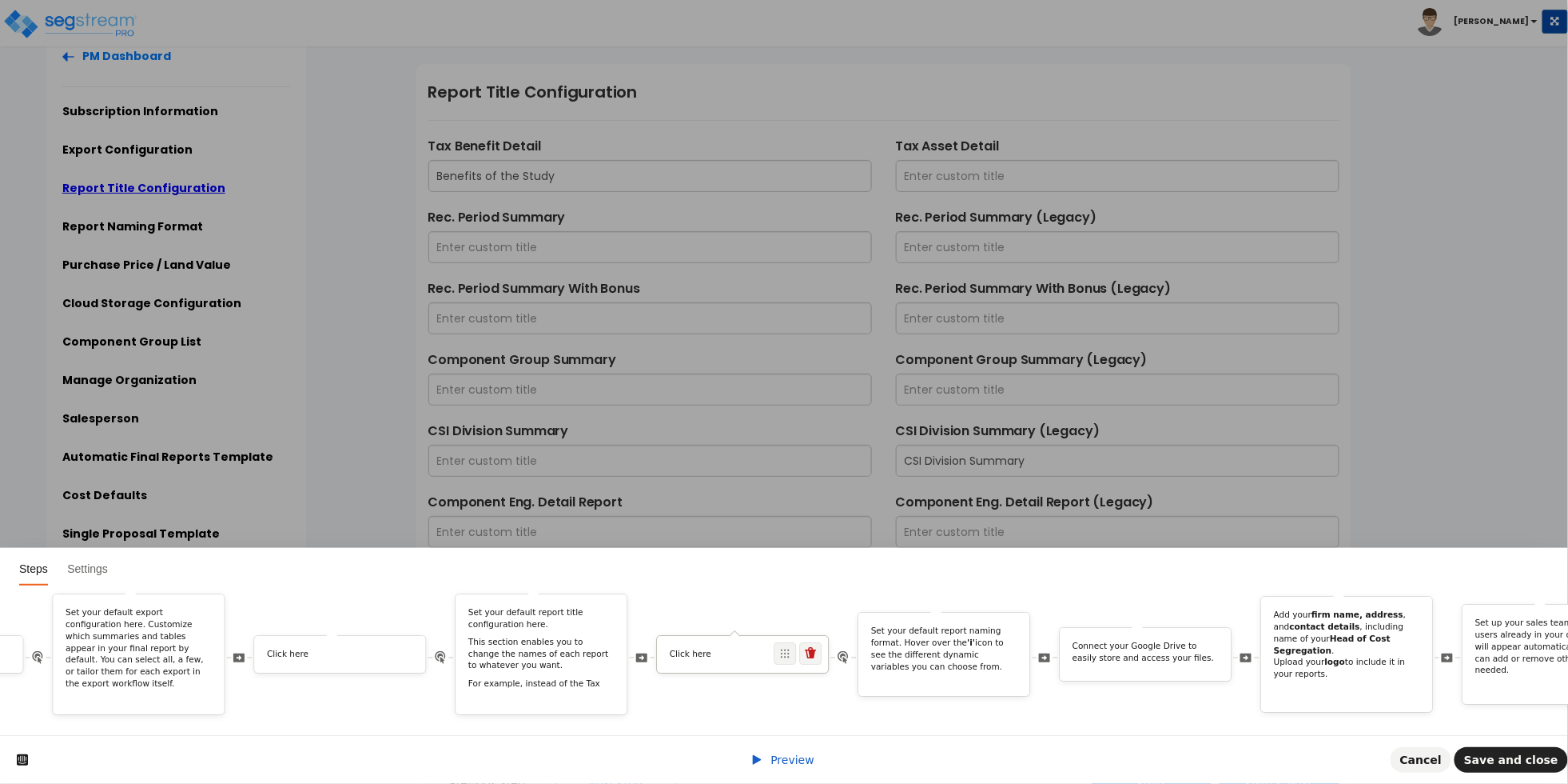
click at [690, 655] on div "Click here" at bounding box center [742, 654] width 171 height 37
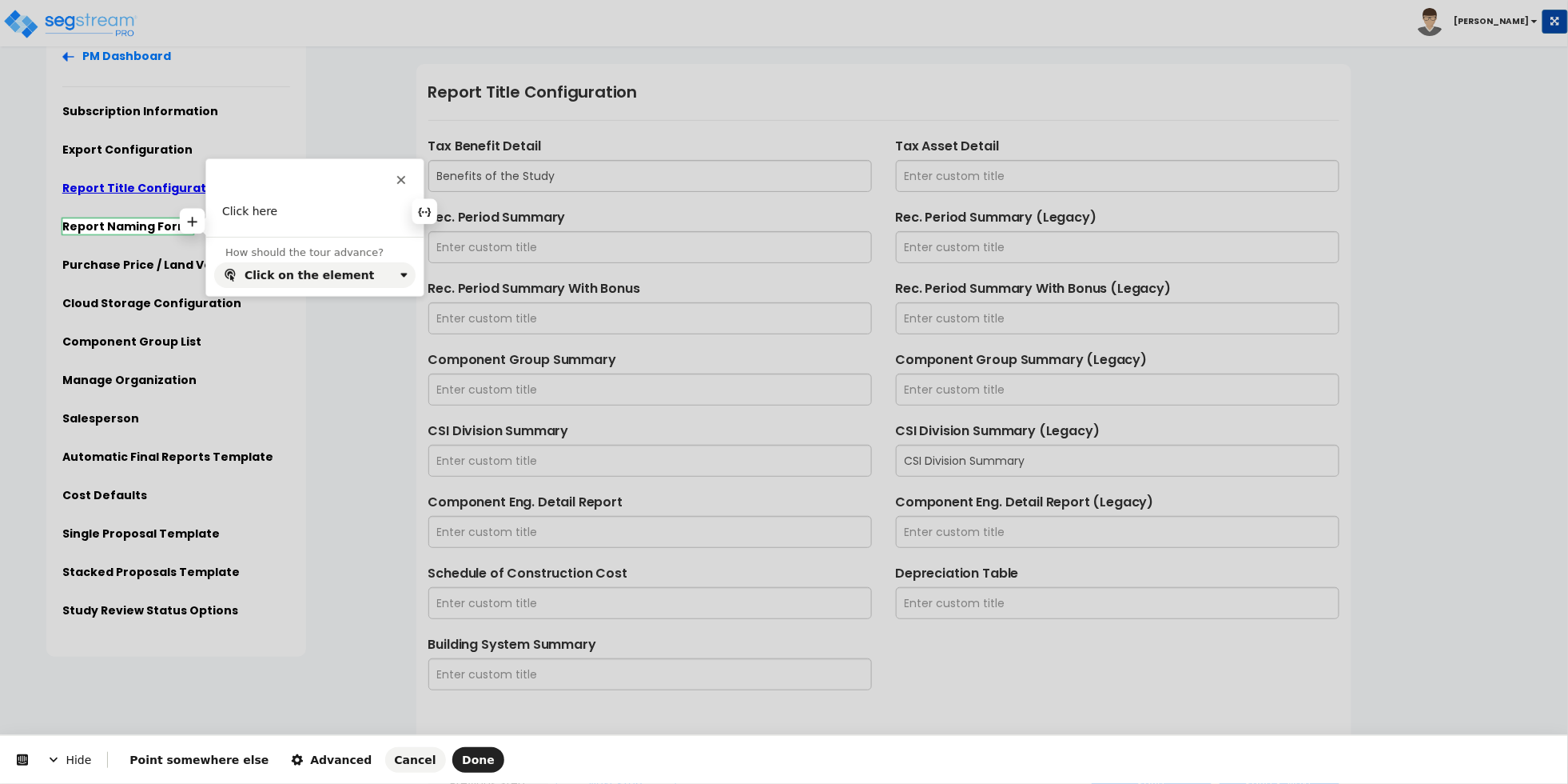
click at [277, 218] on p "Click here" at bounding box center [315, 211] width 185 height 16
click at [311, 754] on span "Advanced" at bounding box center [332, 760] width 81 height 13
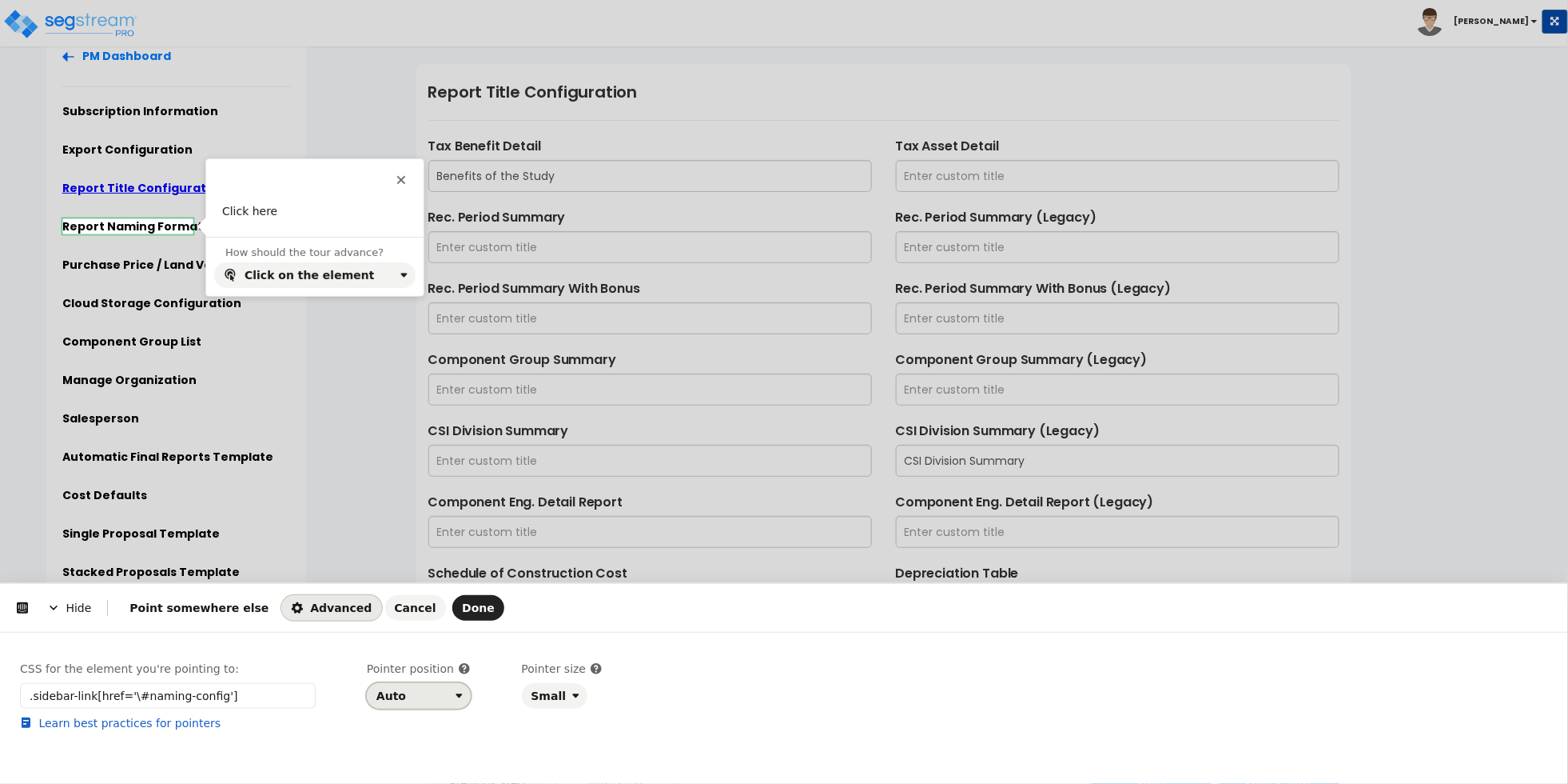
click at [390, 688] on button "Auto" at bounding box center [419, 696] width 104 height 26
click at [413, 627] on div "Right" at bounding box center [414, 630] width 69 height 16
click at [462, 608] on span "Done" at bounding box center [478, 607] width 33 height 13
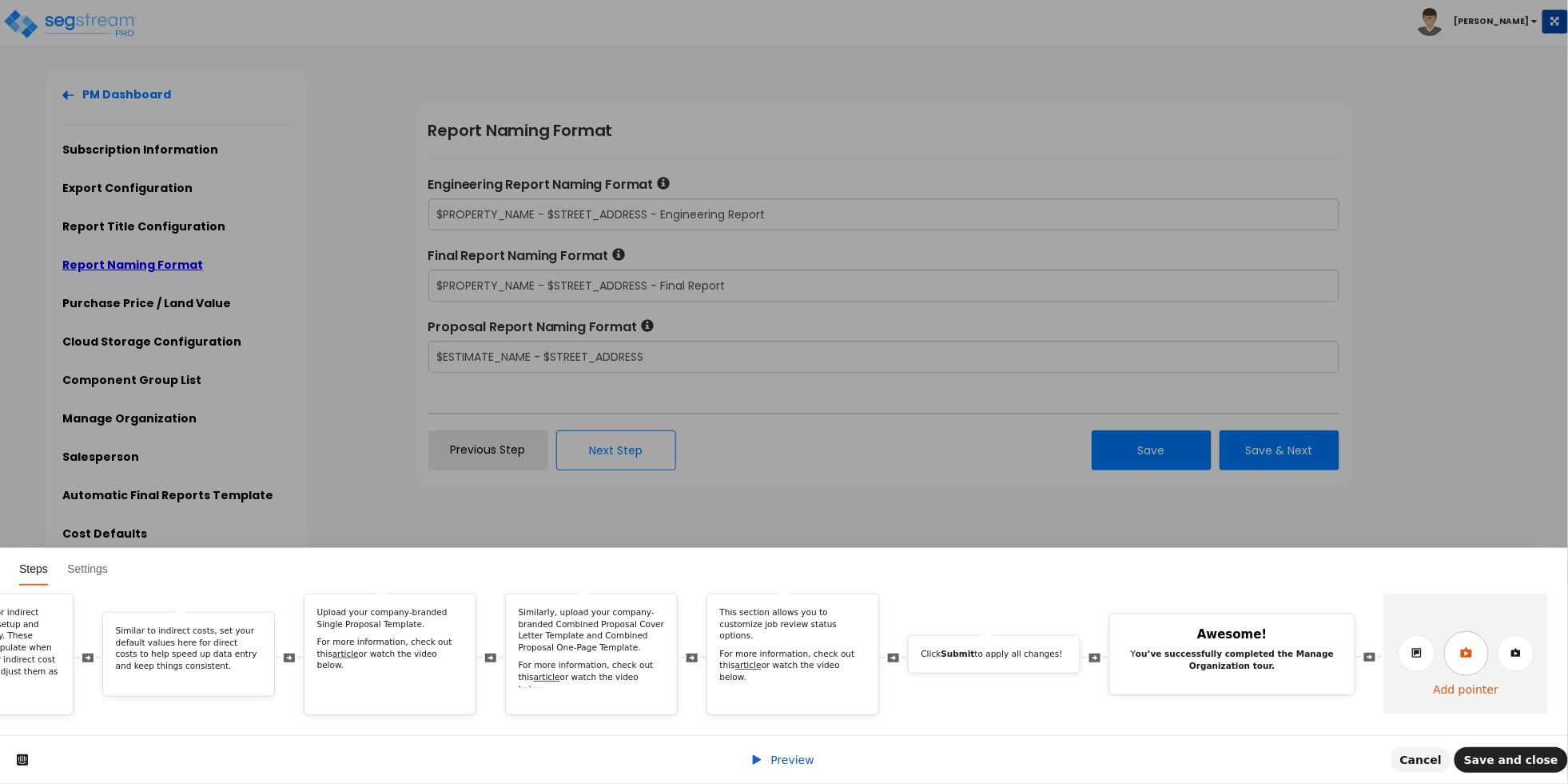
click at [1471, 647] on icon at bounding box center [1465, 652] width 11 height 10
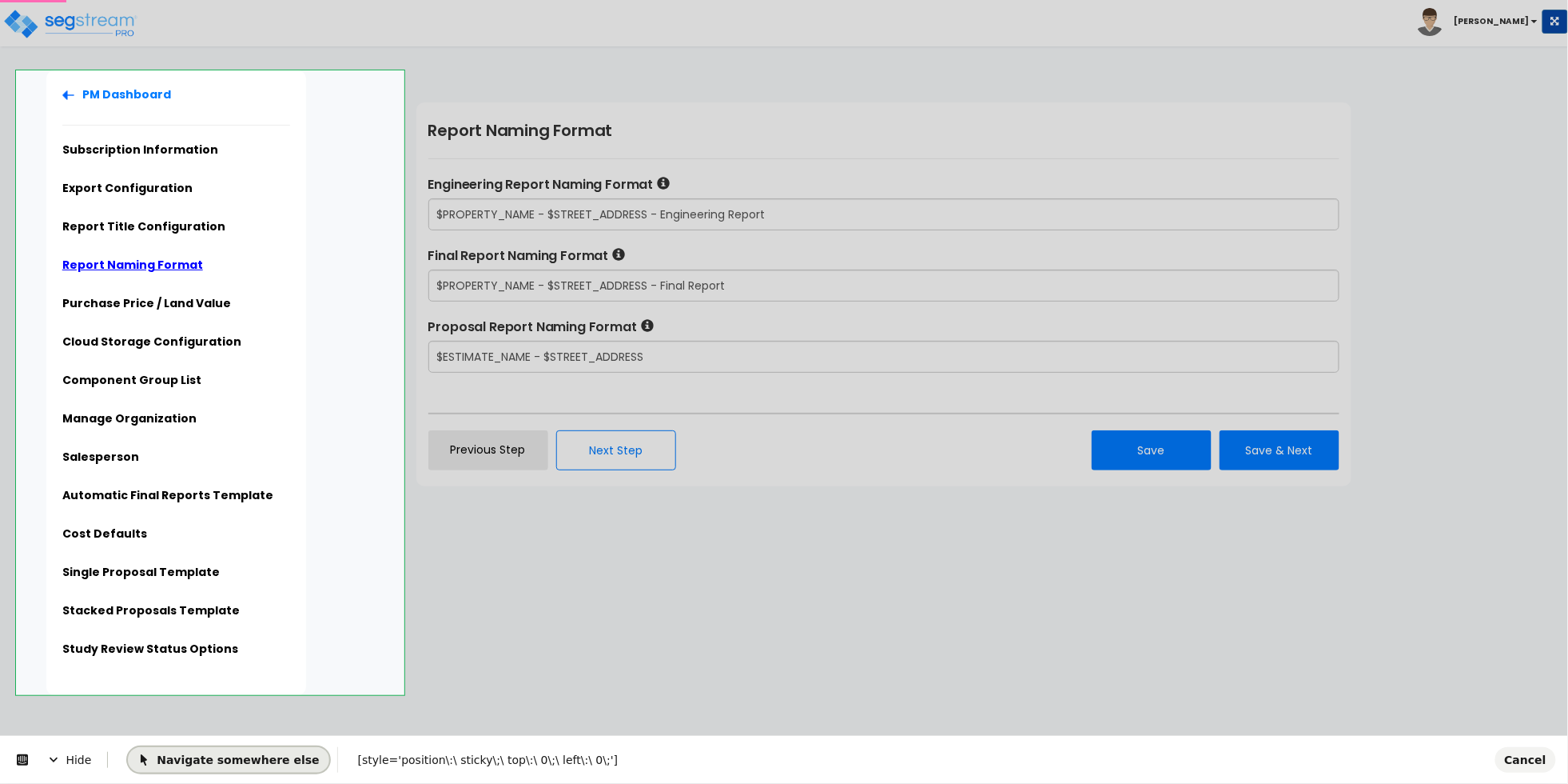
click at [221, 756] on span "Navigate somewhere else" at bounding box center [228, 759] width 182 height 13
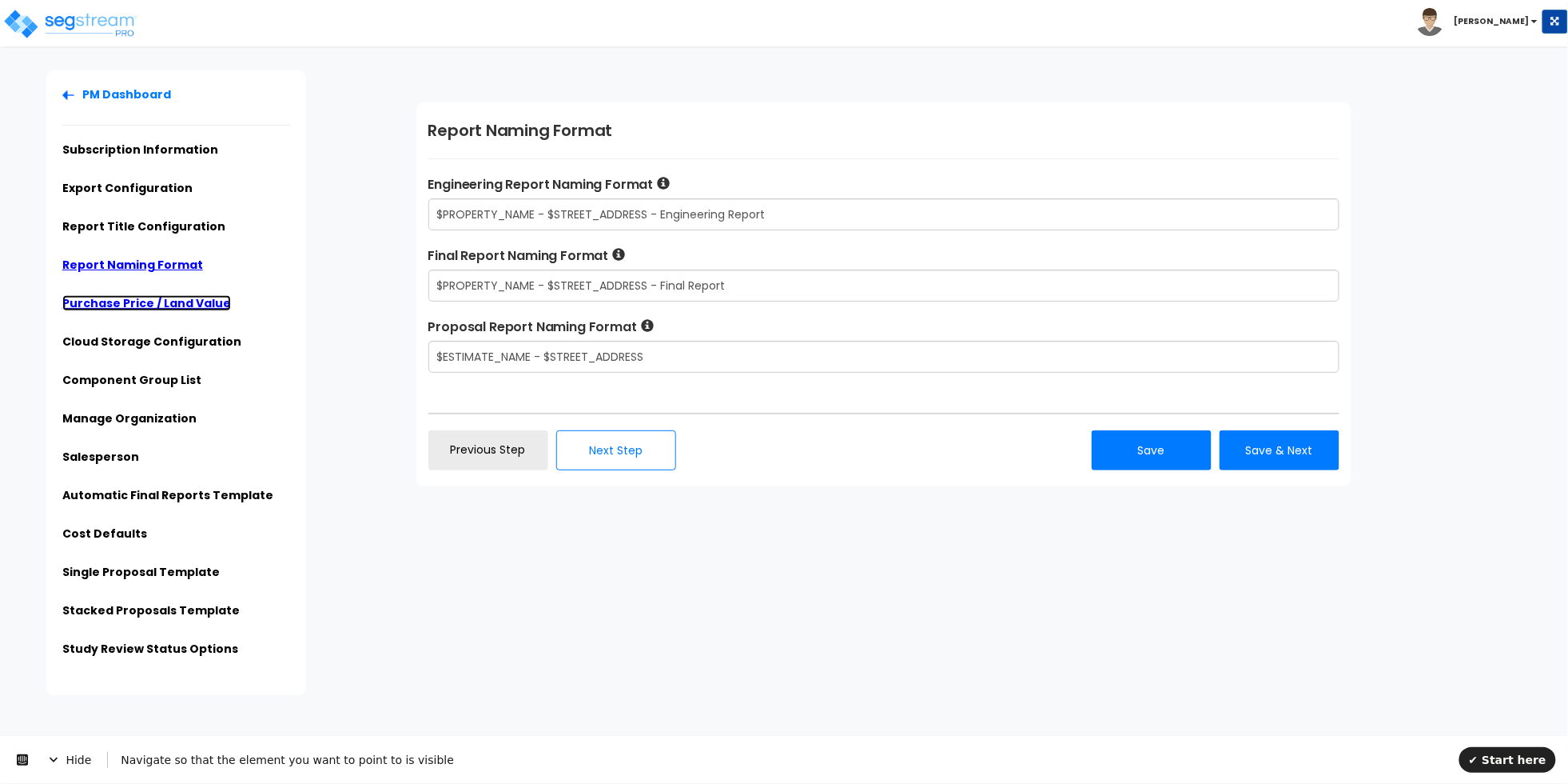
click at [211, 299] on link "Purchase Price / Land Value" at bounding box center [147, 303] width 169 height 16
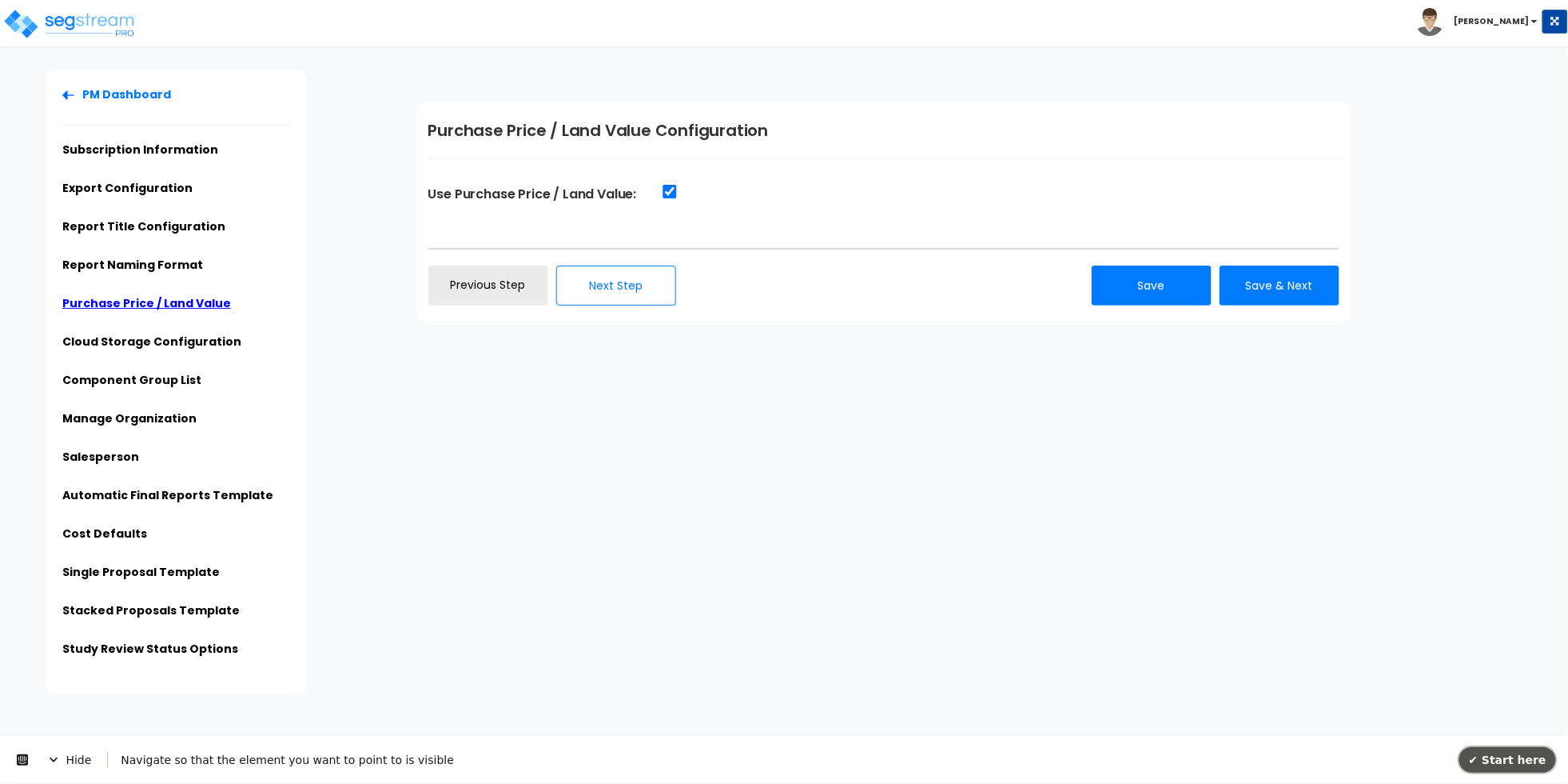
click at [1498, 762] on span "✔ Start here" at bounding box center [1508, 759] width 78 height 13
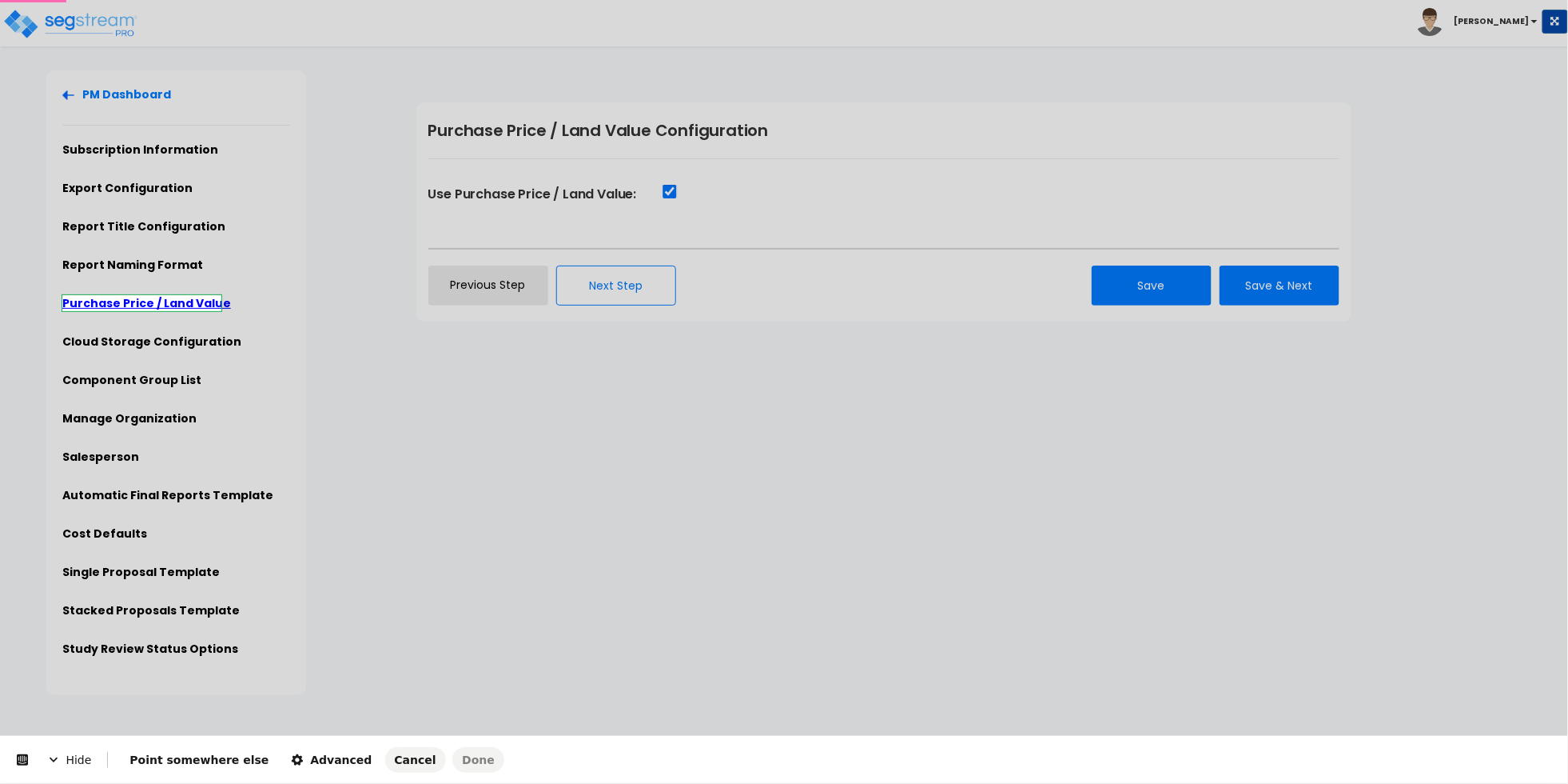
click at [199, 301] on body "Toggle navigation Cherry Mae" at bounding box center [784, 383] width 1568 height 624
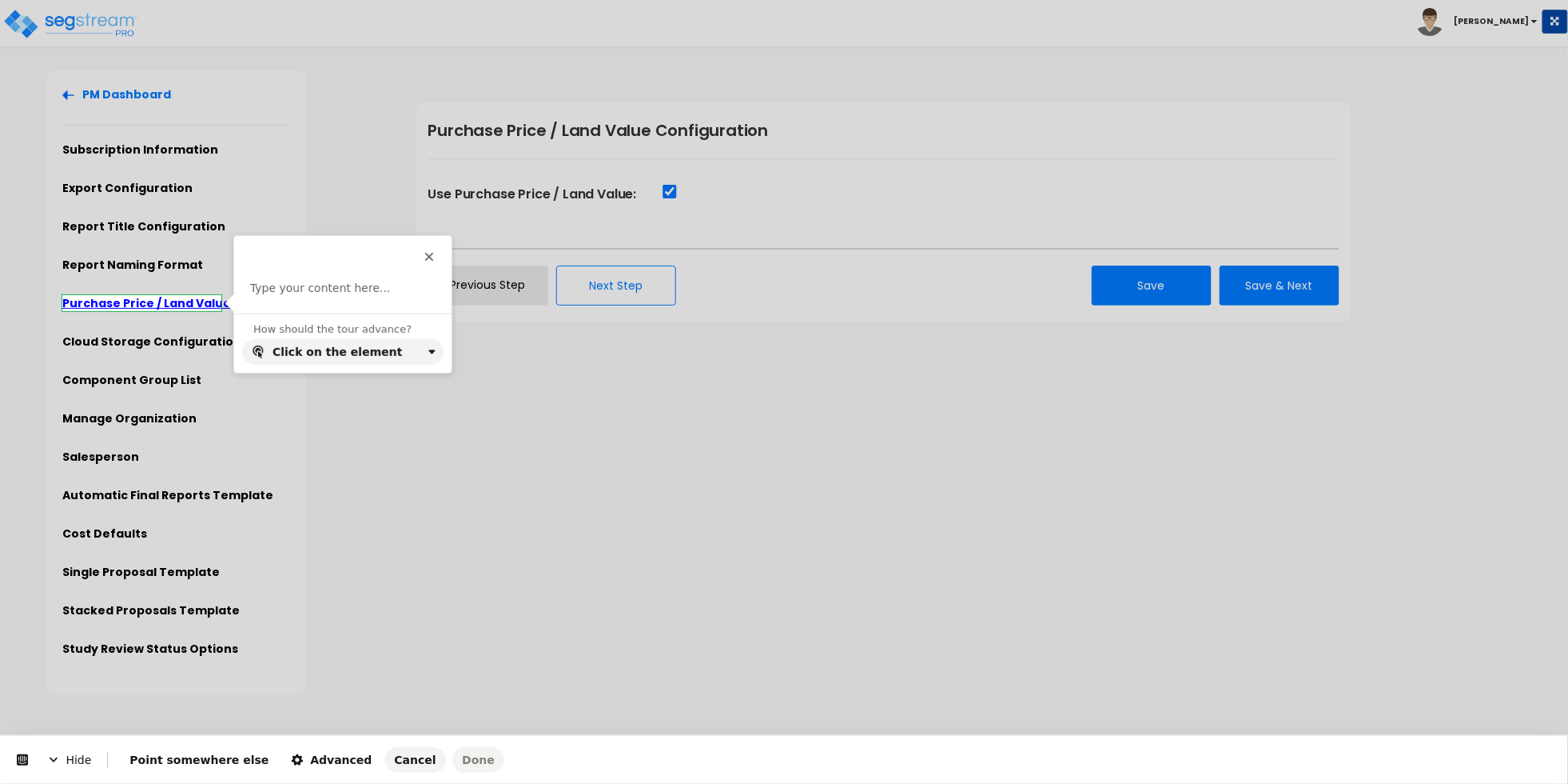
click at [290, 298] on div "Type your content here..." at bounding box center [343, 297] width 217 height 33
click at [294, 292] on p at bounding box center [342, 288] width 185 height 16
click at [312, 763] on span "Advanced" at bounding box center [332, 760] width 81 height 13
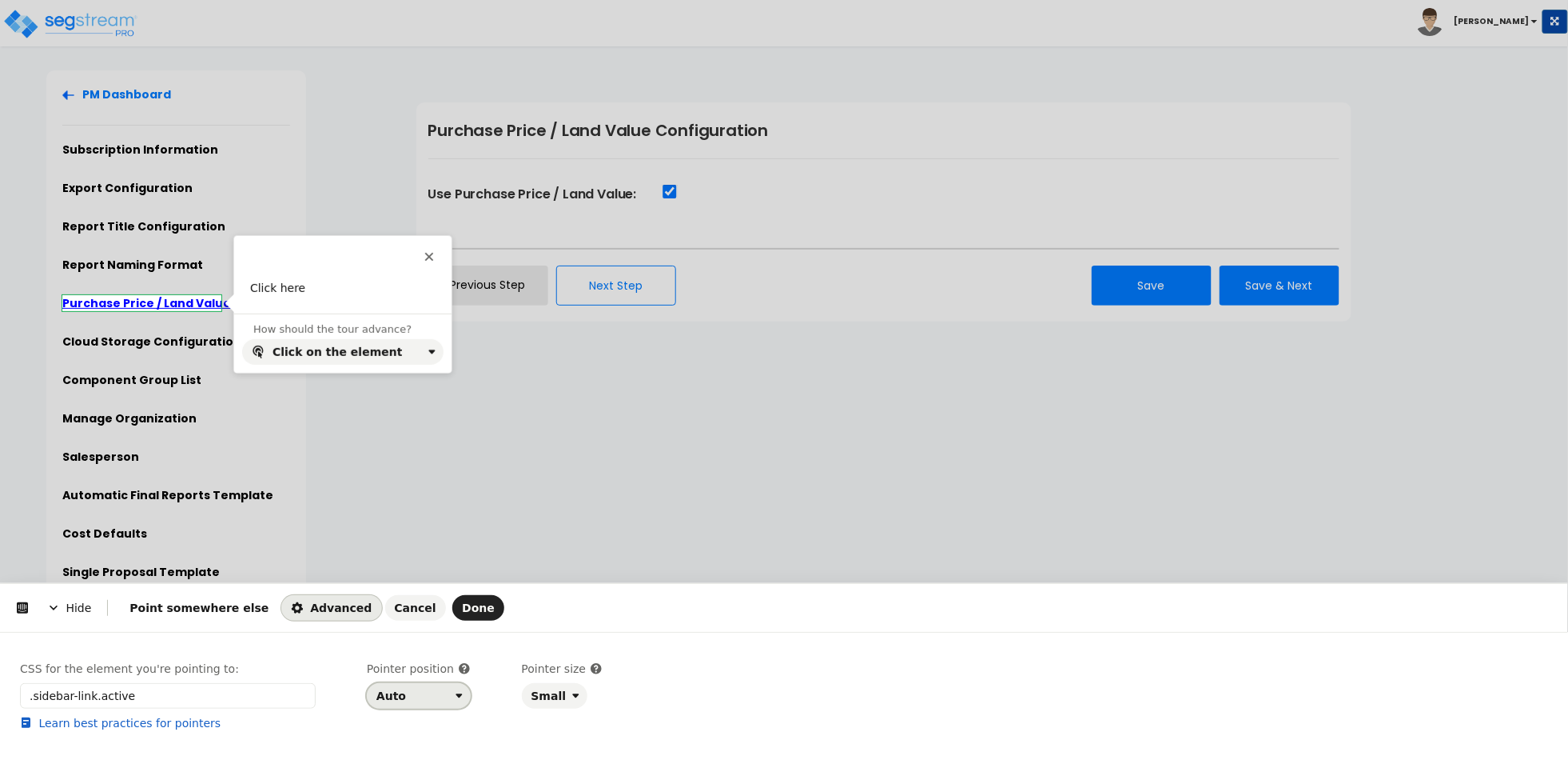
click at [409, 702] on button "Auto" at bounding box center [419, 696] width 104 height 26
click at [408, 634] on div "Right" at bounding box center [414, 630] width 69 height 16
click at [462, 611] on span "Done" at bounding box center [478, 607] width 33 height 13
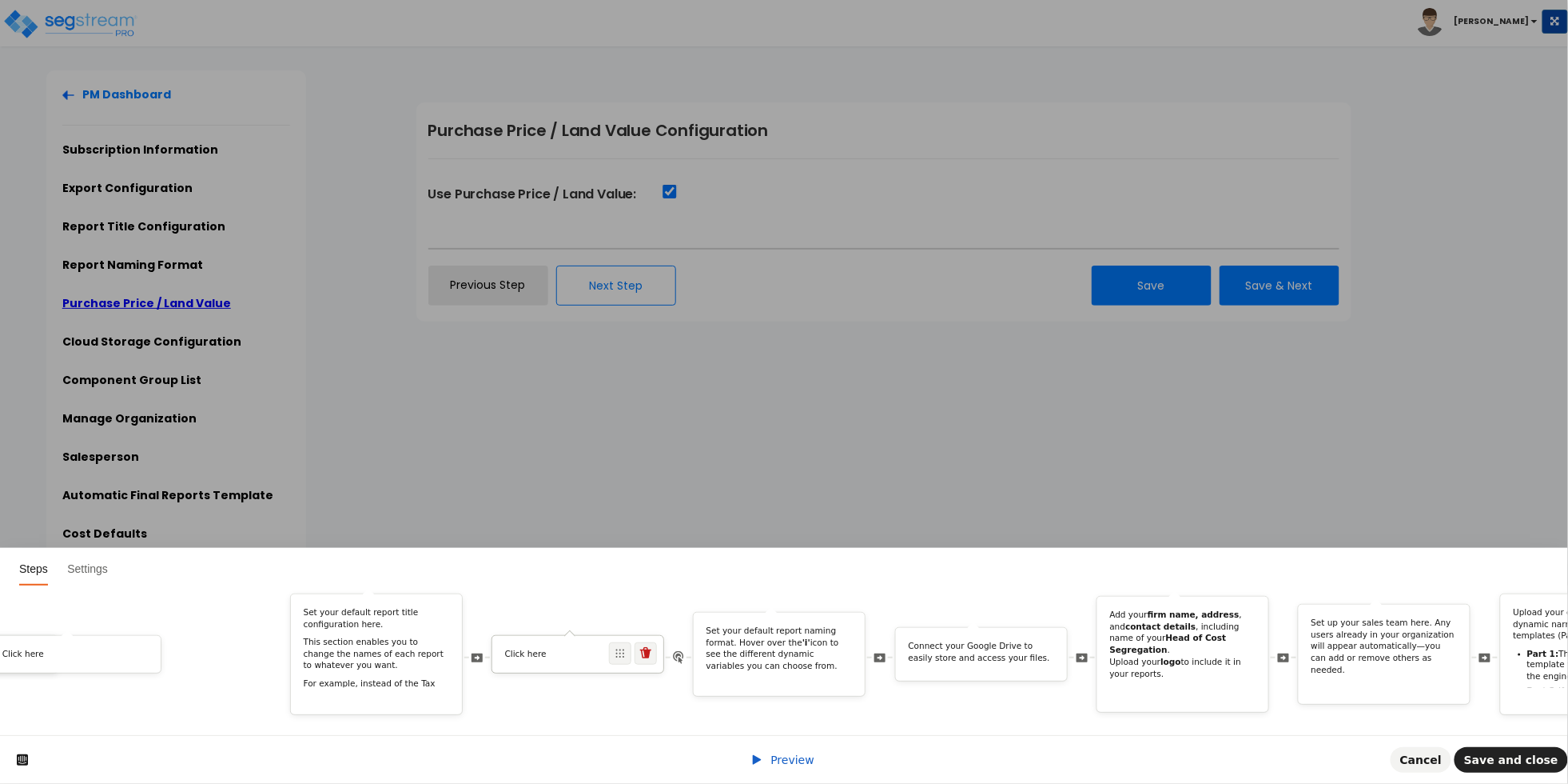
scroll to position [0, 1651]
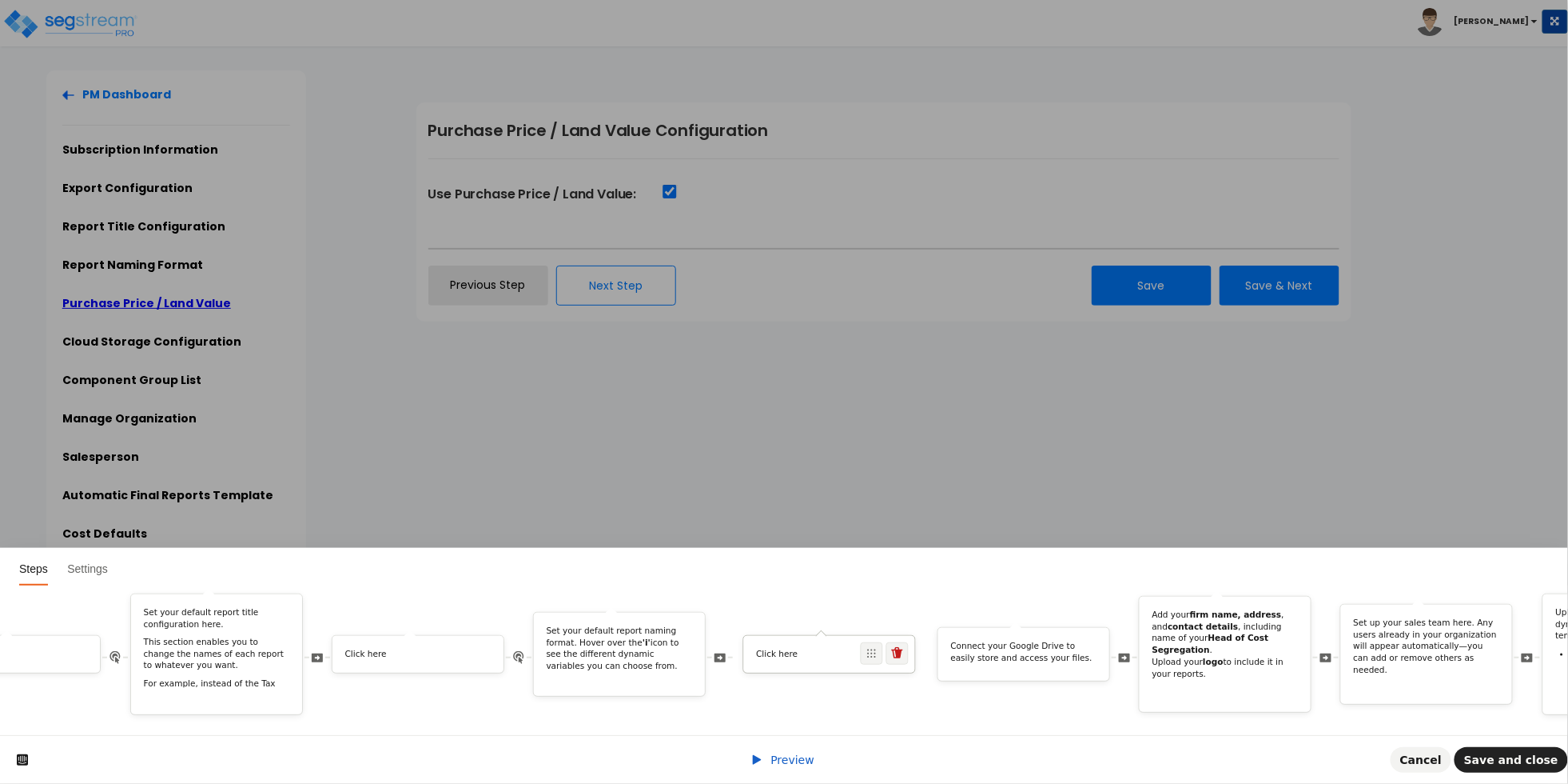
drag, startPoint x: 1325, startPoint y: 640, endPoint x: 867, endPoint y: 649, distance: 458.1
click at [868, 649] on div "Click here" at bounding box center [829, 654] width 172 height 39
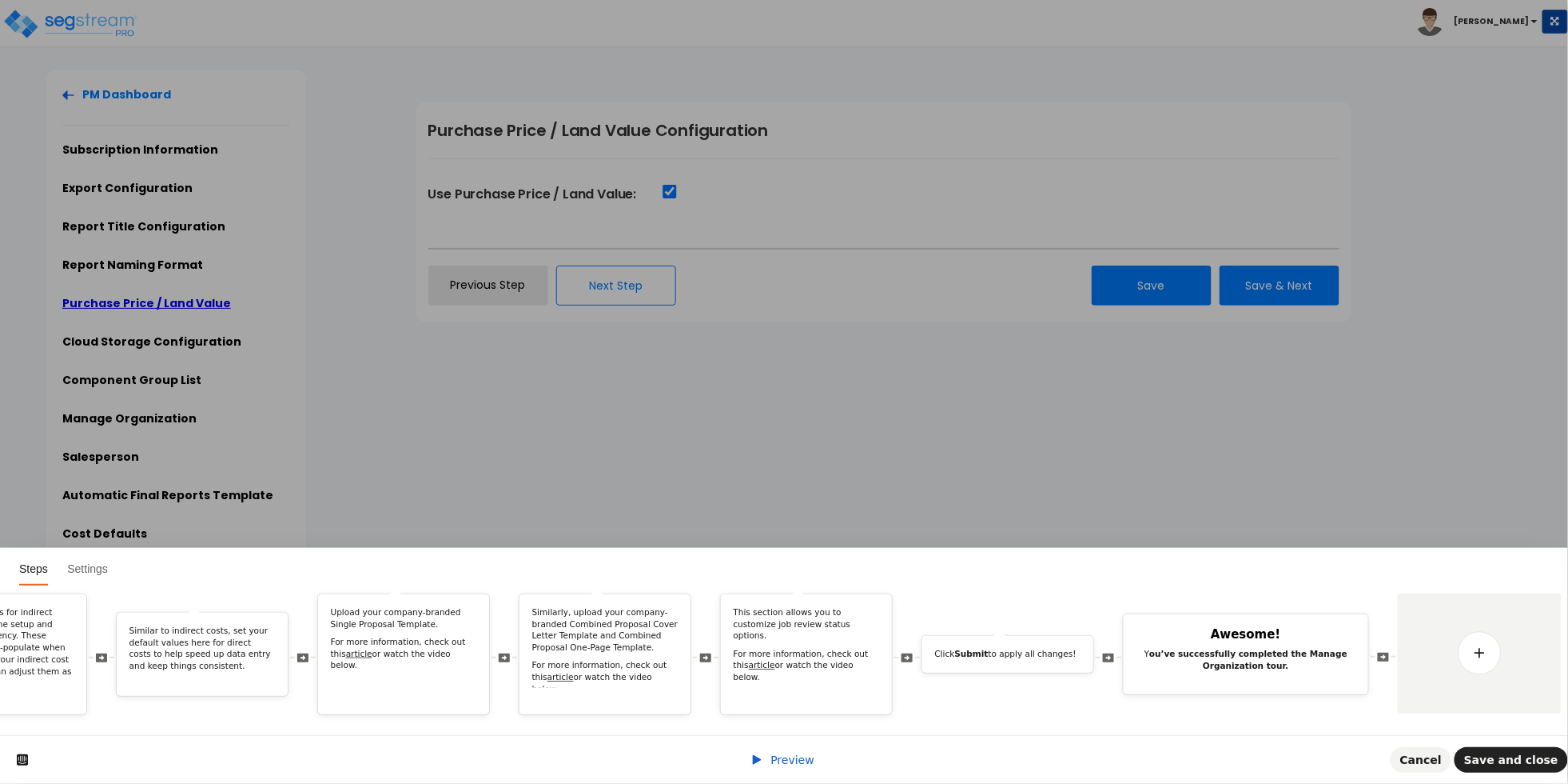
scroll to position [0, 3472]
click at [1497, 649] on link at bounding box center [1484, 654] width 45 height 45
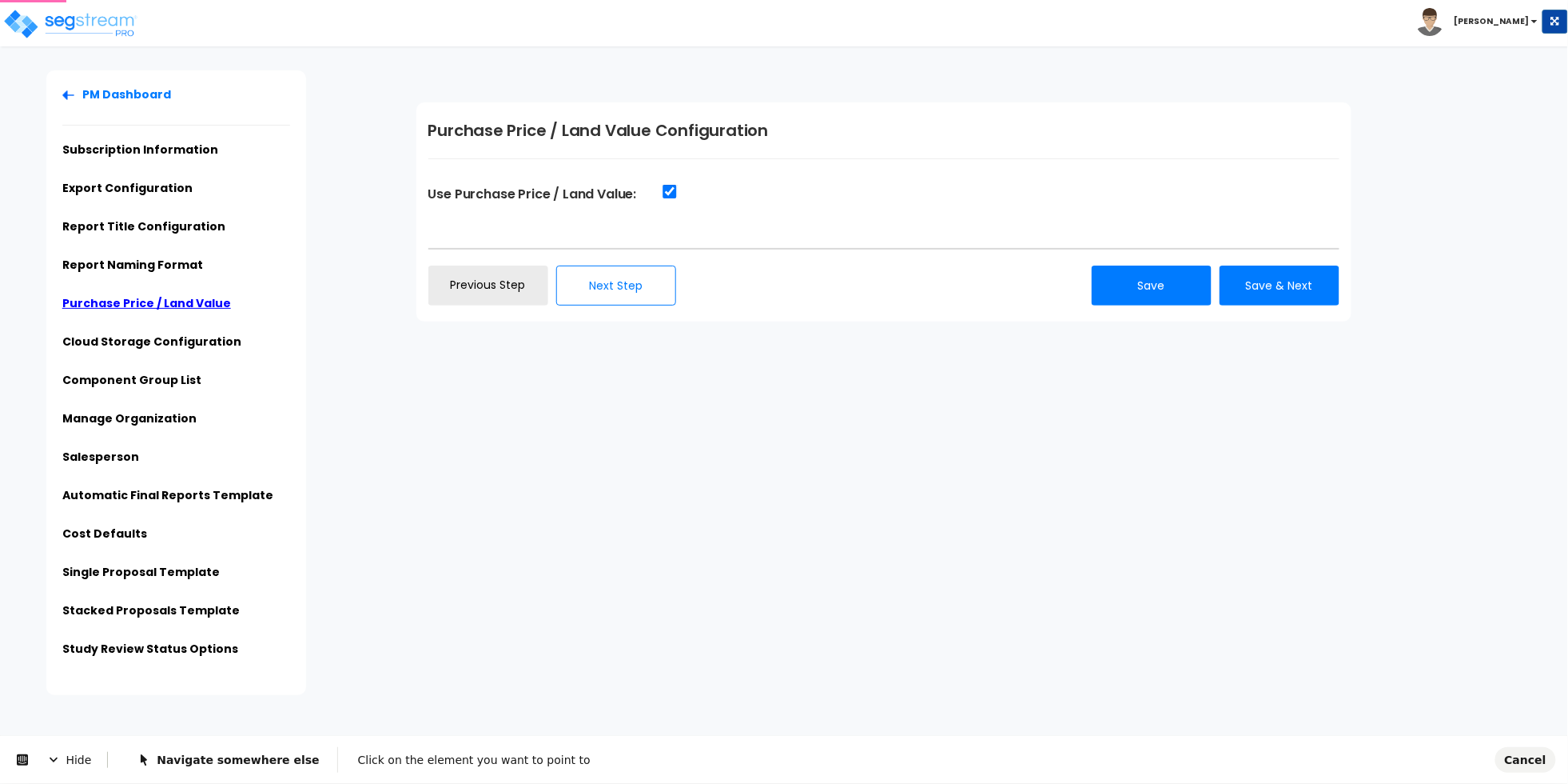
scroll to position [0, 0]
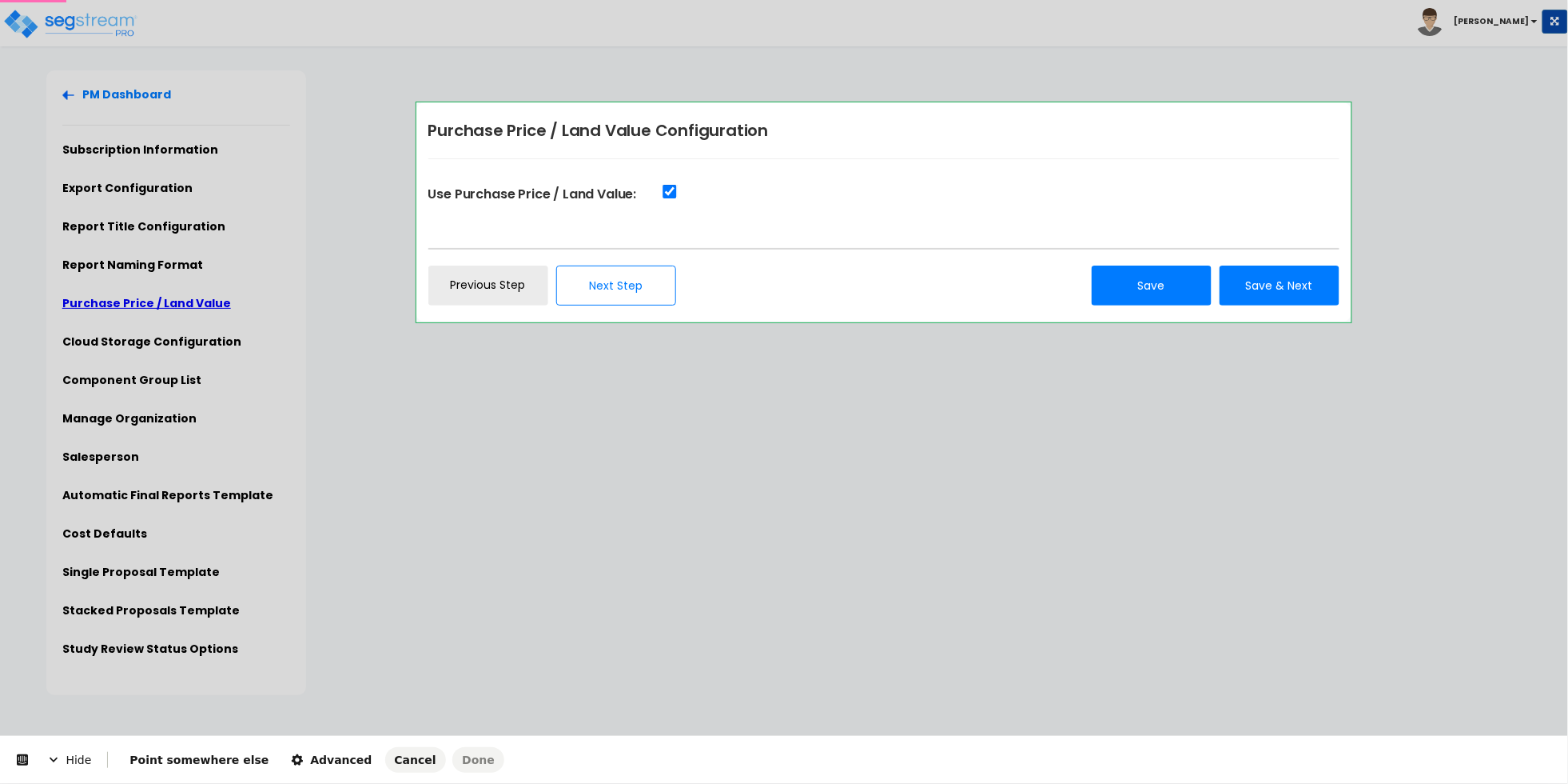
click at [436, 155] on body "Toggle navigation Cherry Mae" at bounding box center [784, 383] width 1568 height 624
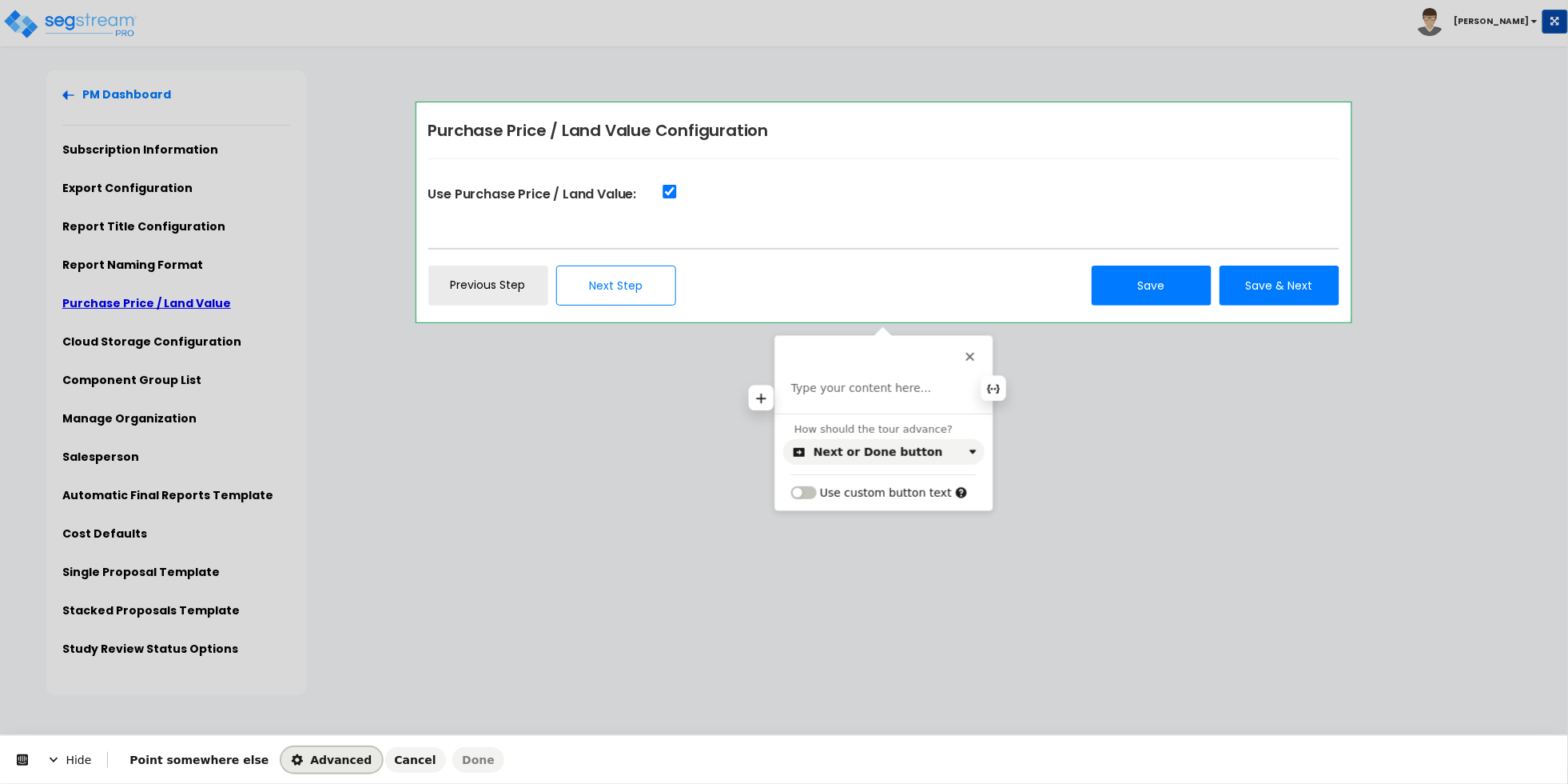
click at [291, 754] on span "Advanced" at bounding box center [332, 760] width 81 height 13
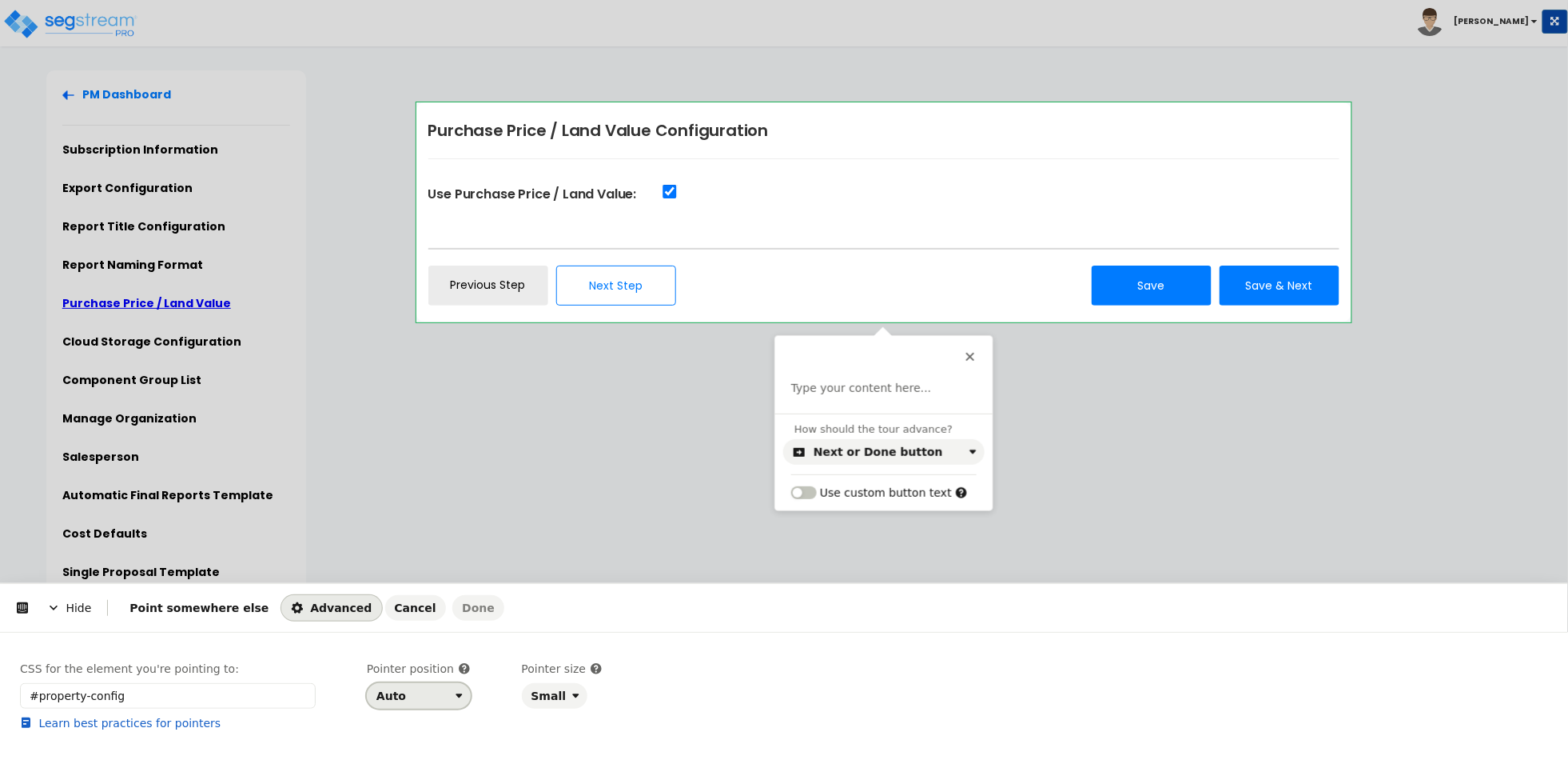
click at [398, 701] on div "Auto" at bounding box center [391, 695] width 29 height 13
click at [413, 656] on div "Left" at bounding box center [414, 660] width 69 height 16
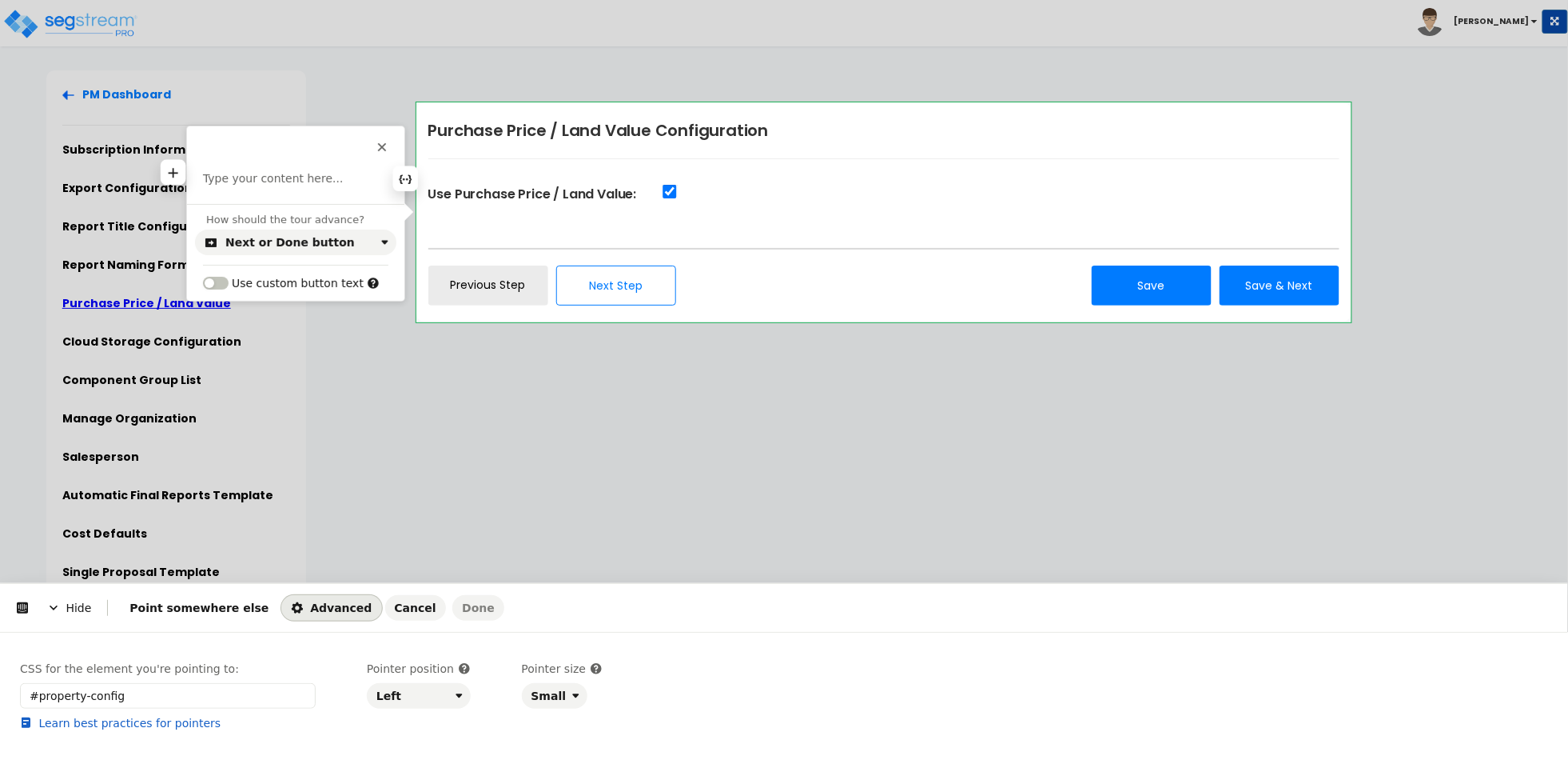
click at [324, 179] on p at bounding box center [296, 179] width 185 height 16
drag, startPoint x: 641, startPoint y: 196, endPoint x: 423, endPoint y: 126, distance: 229.0
click at [432, 0] on html "Hide Point somewhere else Advanced Cancel Done This button doesn't work while y…" at bounding box center [784, 0] width 1568 height 0
click at [357, 749] on div "CSS for the element you're pointing to: #property-config Learn best practices f…" at bounding box center [784, 712] width 1528 height 103
click at [247, 178] on p at bounding box center [296, 179] width 185 height 16
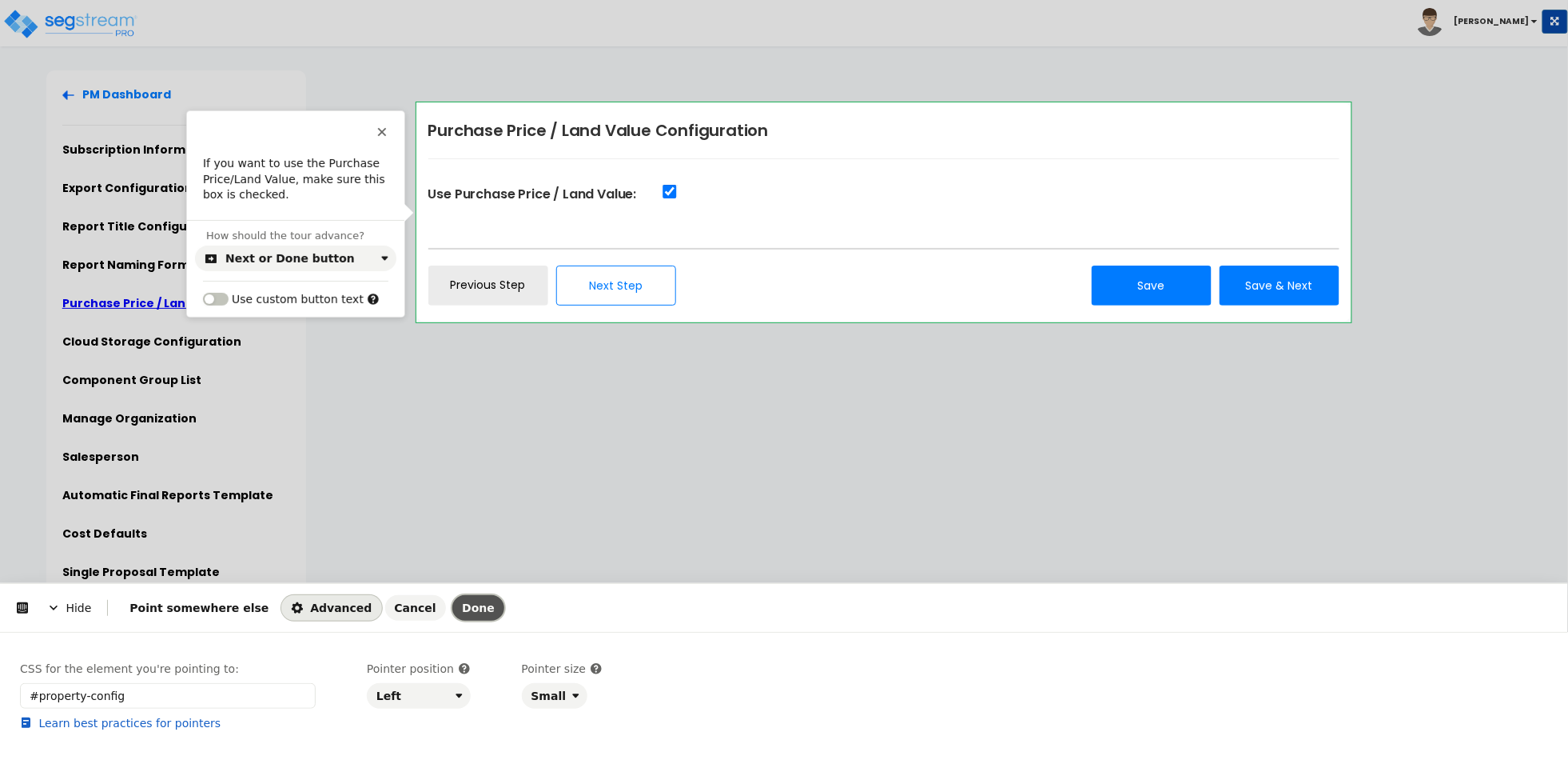
click at [453, 616] on button "Done" at bounding box center [478, 608] width 52 height 26
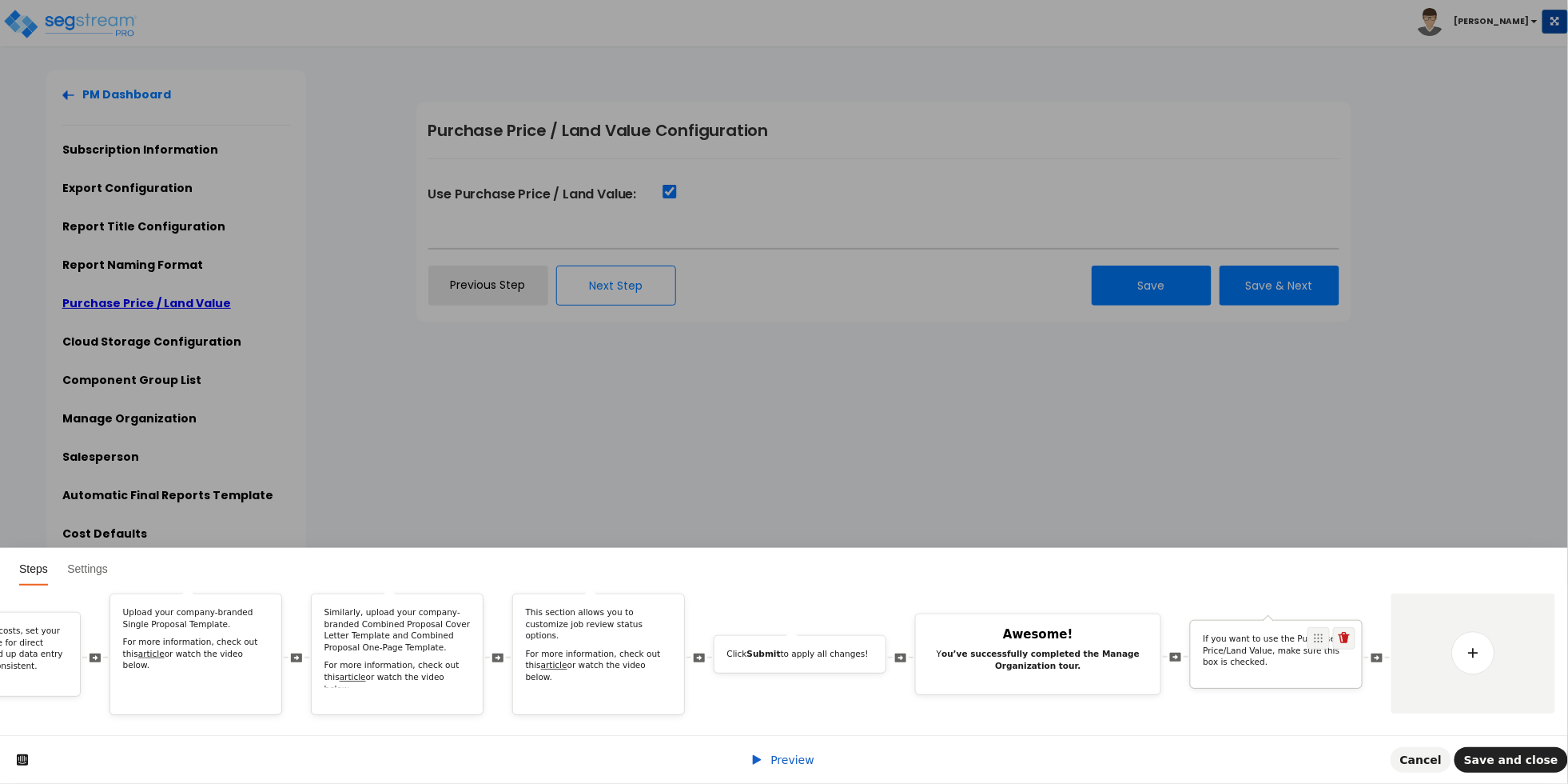
click at [1286, 644] on p "If you want to use the Purchase Price/Land Value, make sure this box is checked." at bounding box center [1278, 650] width 147 height 35
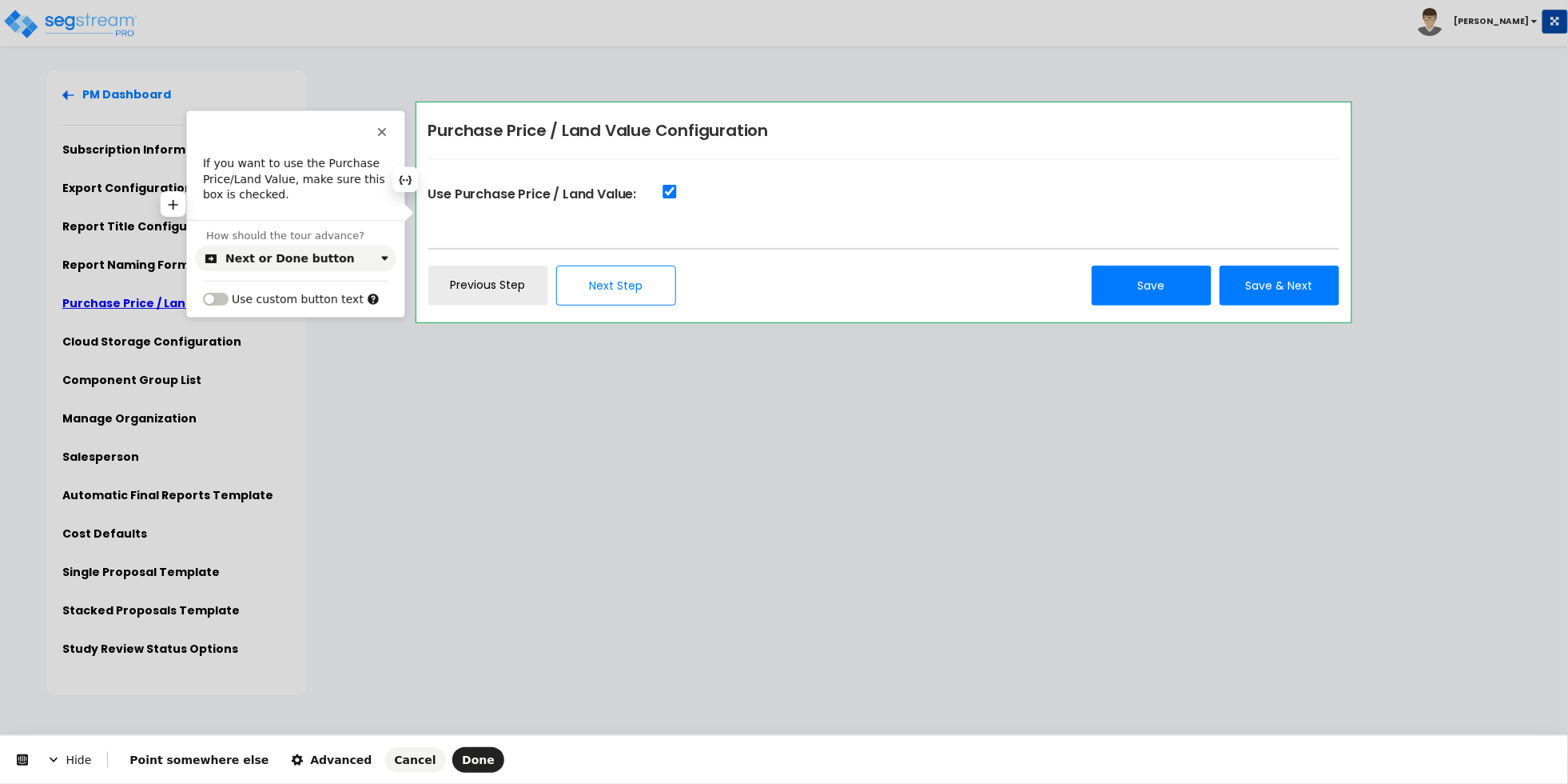
click at [281, 181] on p "If you want to use the Purchase Price/Land Value, make sure this box is checked." at bounding box center [296, 179] width 185 height 47
click at [462, 760] on span "Done" at bounding box center [478, 760] width 33 height 13
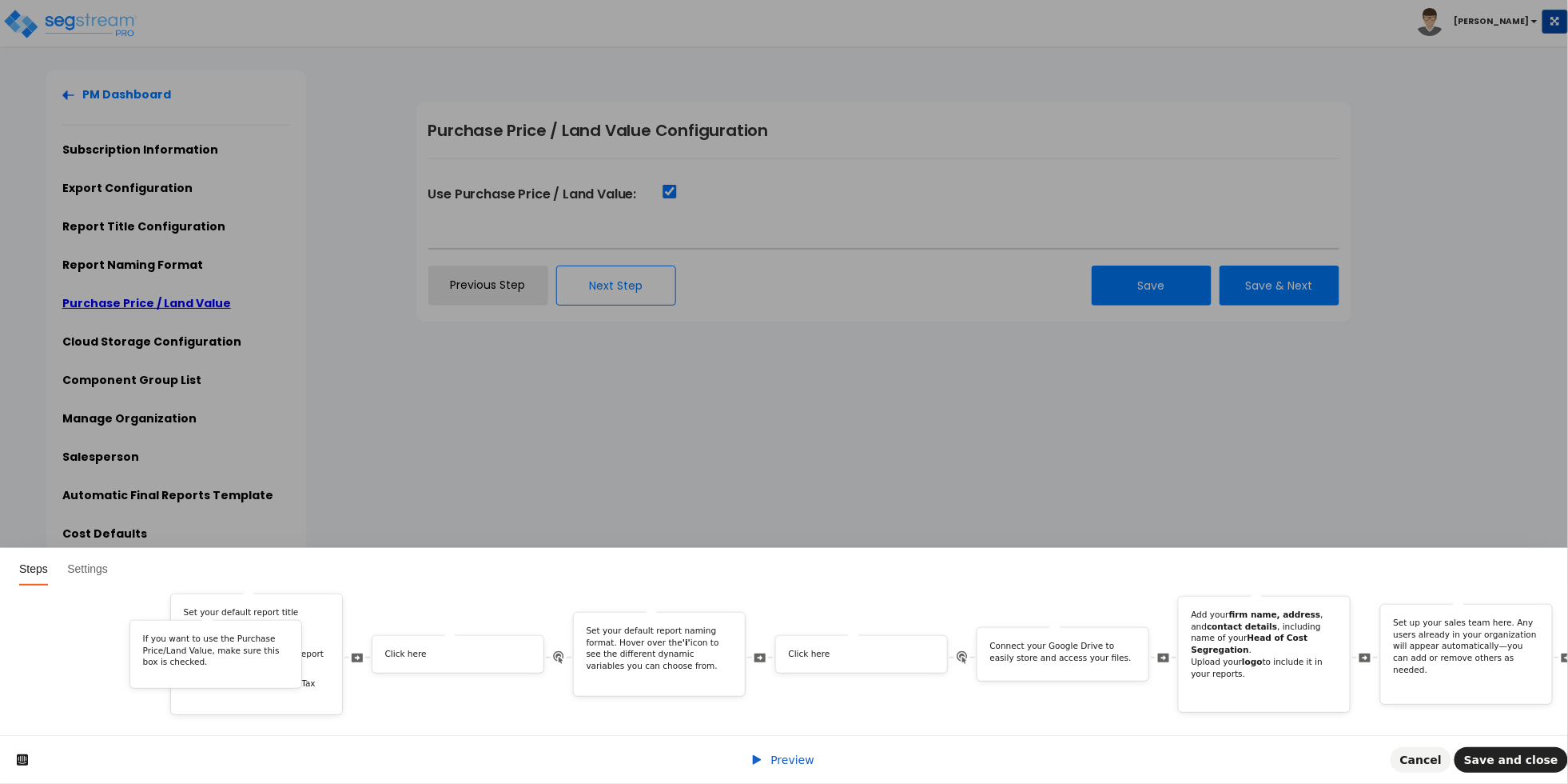
scroll to position [0, 1765]
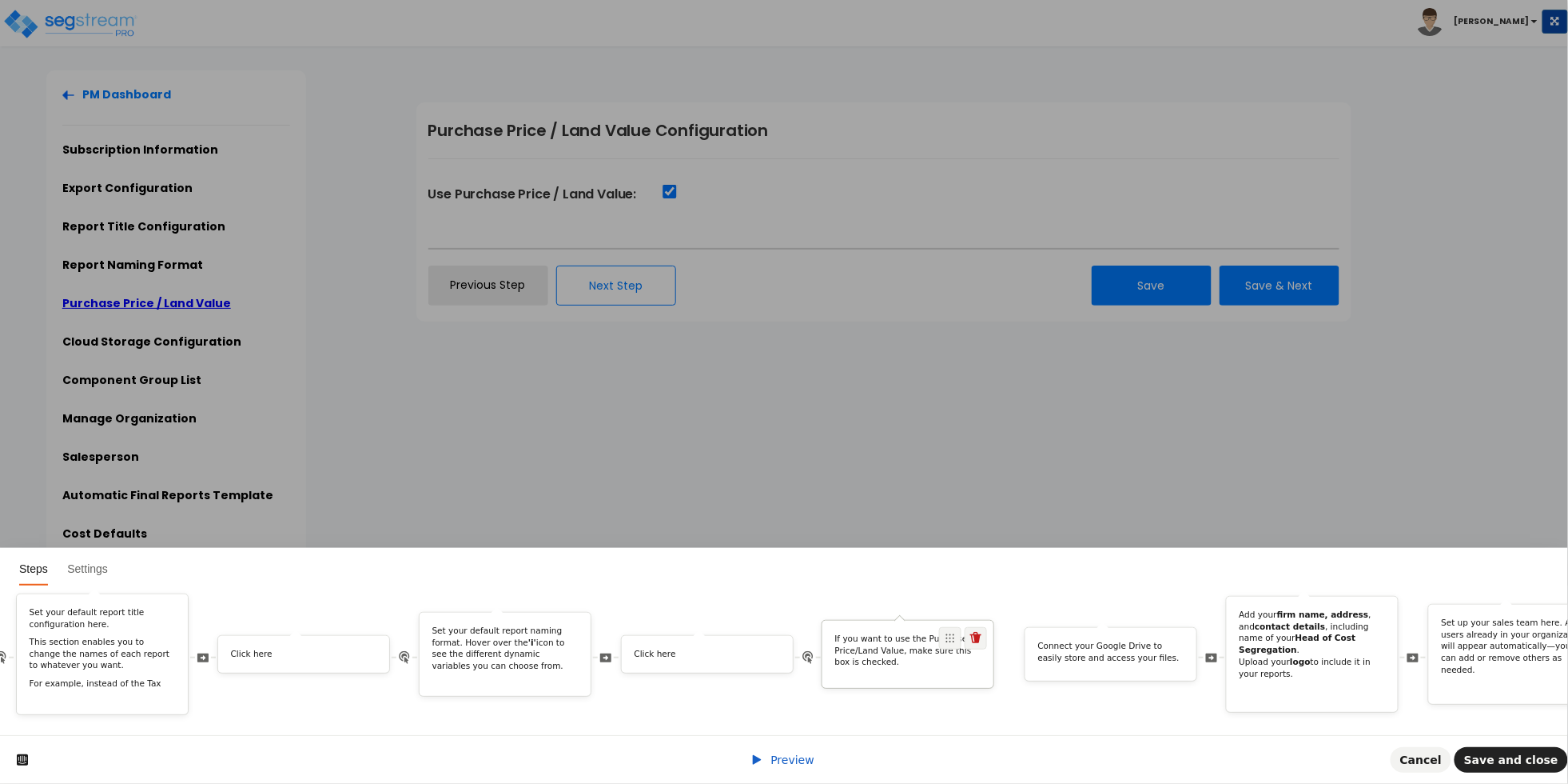
drag, startPoint x: 1327, startPoint y: 624, endPoint x: 959, endPoint y: 648, distance: 368.8
click at [959, 648] on div "If you want to use the Purchase Price/Land Value, make sure this box is checked." at bounding box center [908, 655] width 172 height 70
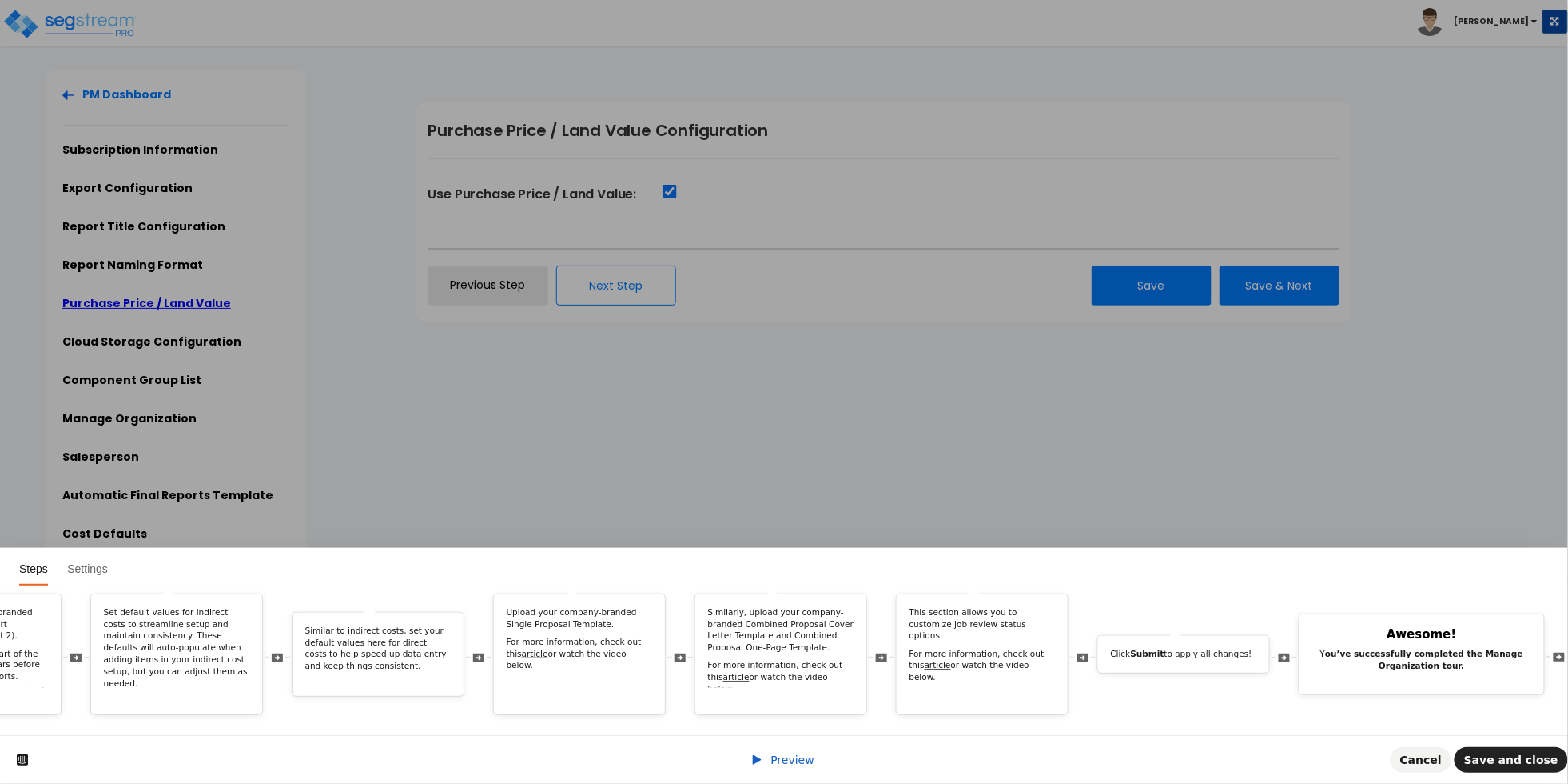
scroll to position [0, 3702]
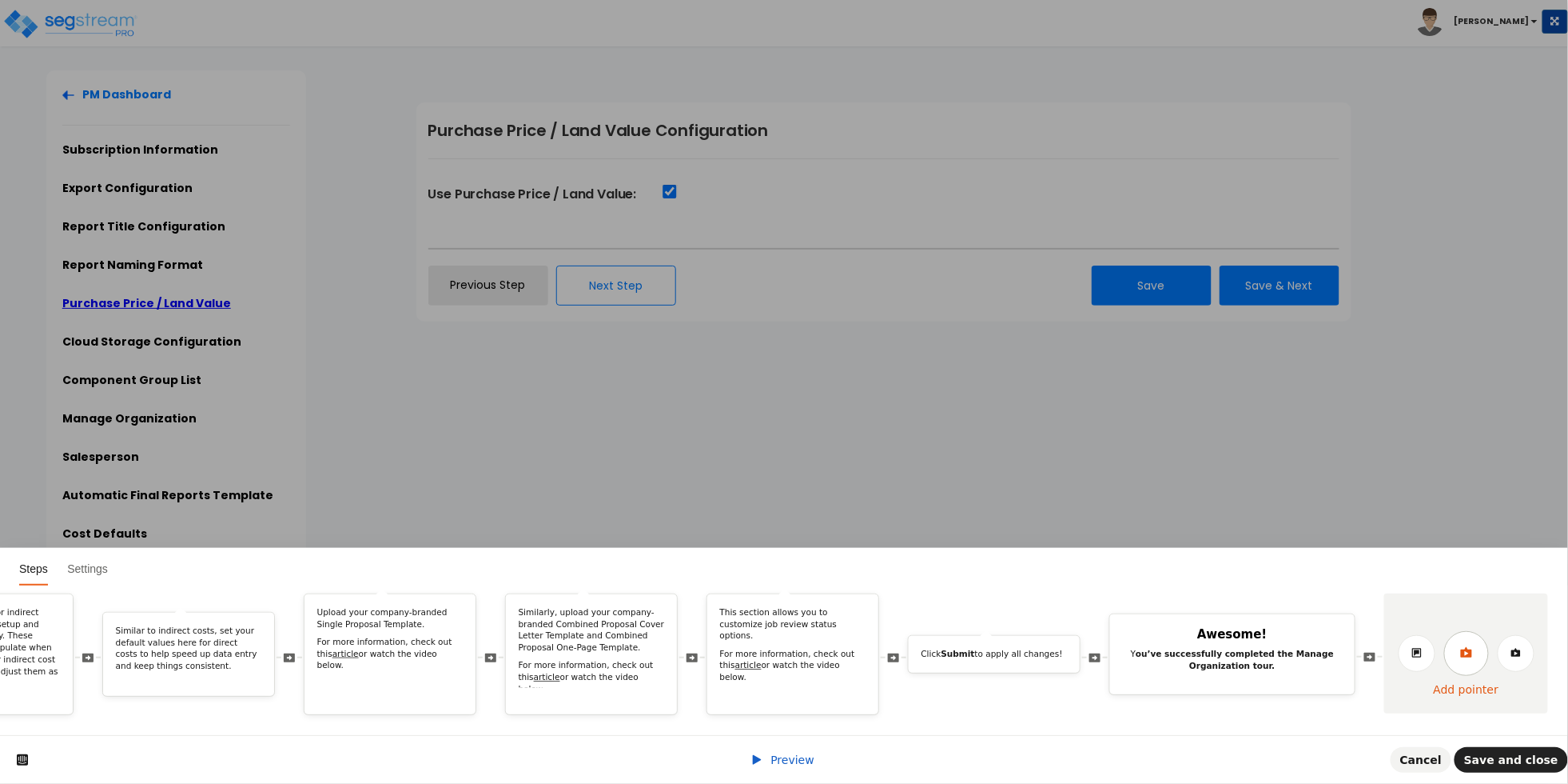
click at [1458, 640] on link at bounding box center [1467, 654] width 45 height 45
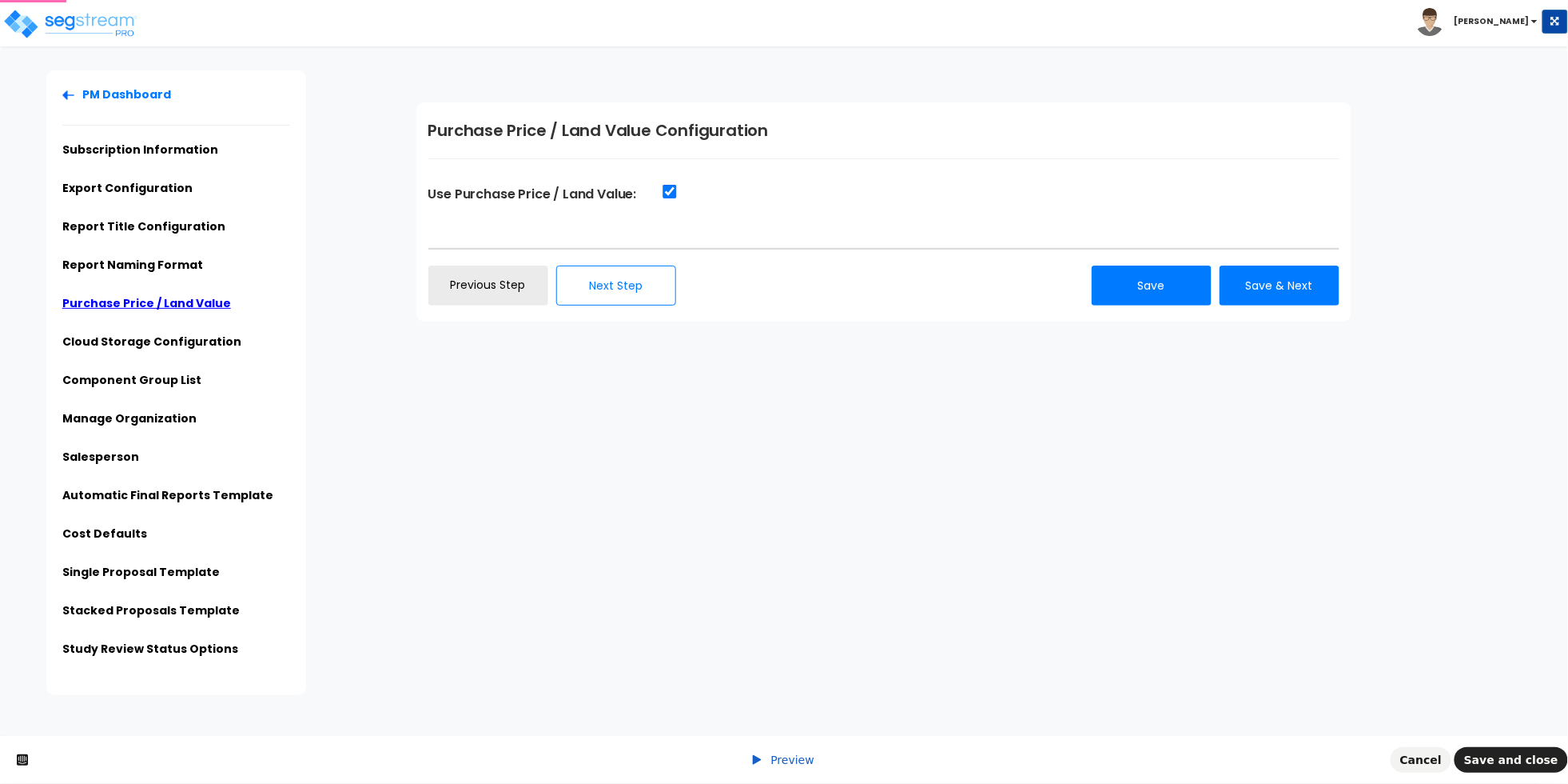
scroll to position [0, 0]
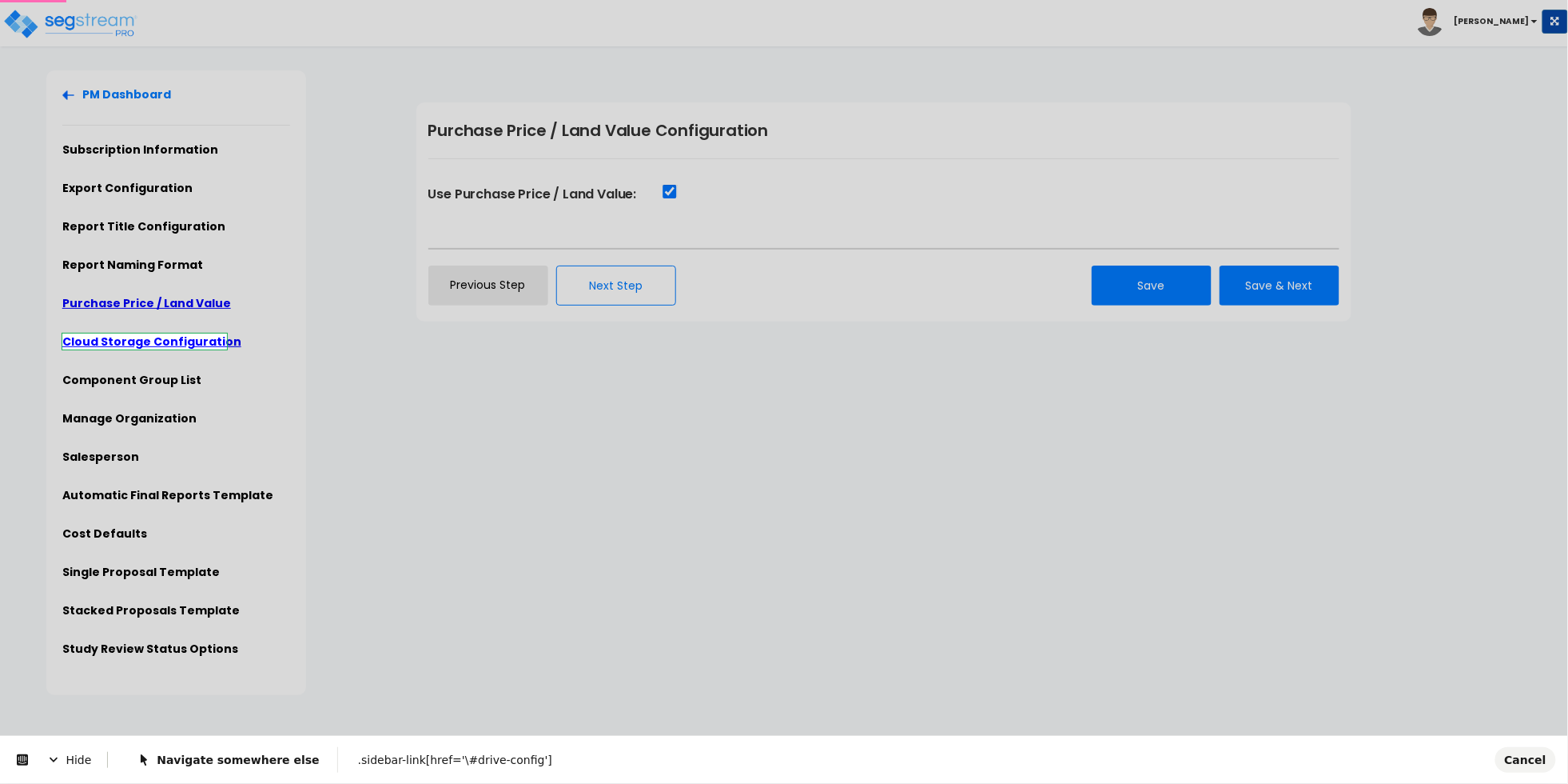
click at [215, 346] on body "Toggle navigation Cherry Mae" at bounding box center [784, 383] width 1568 height 624
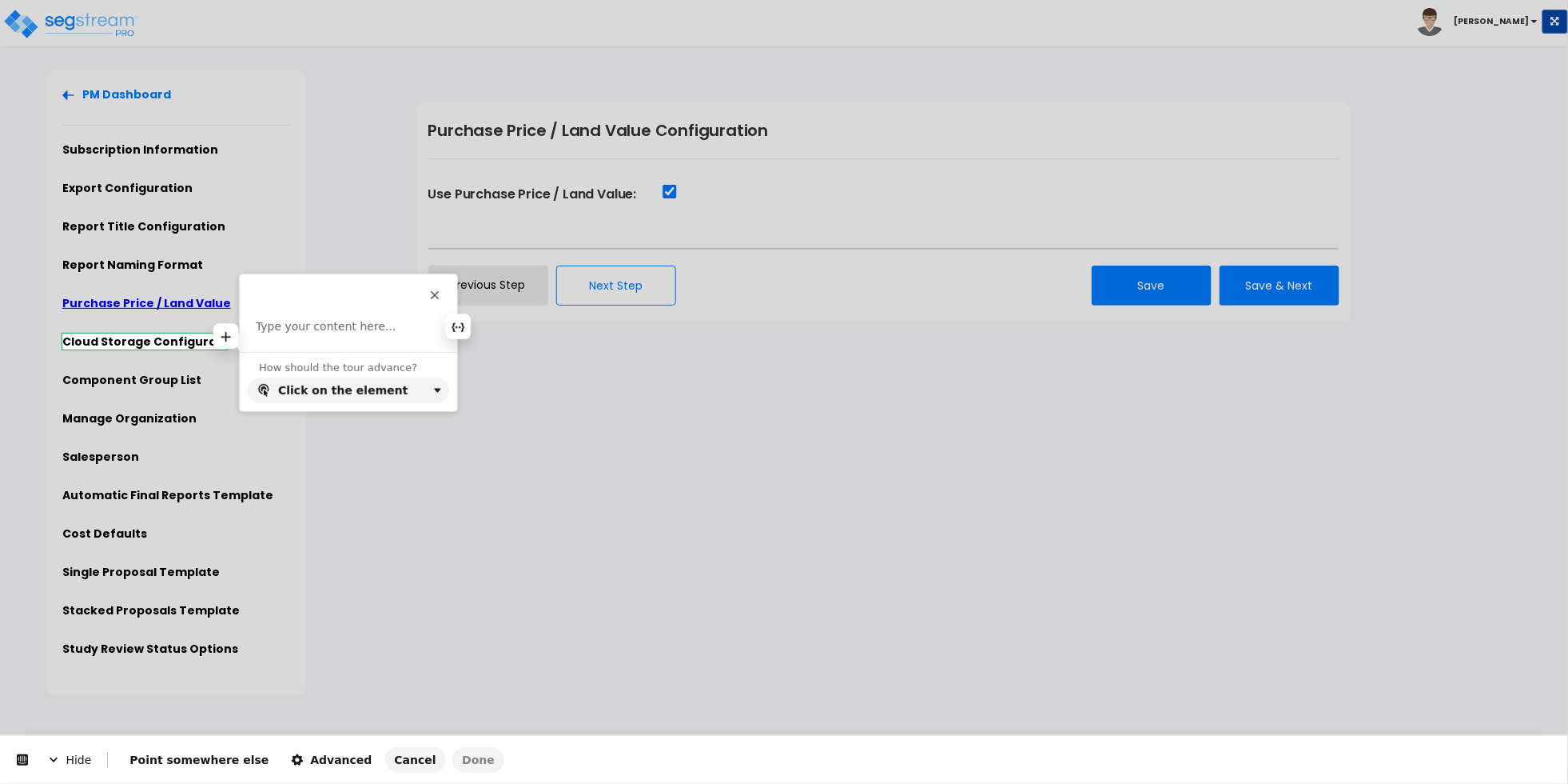
click at [295, 333] on p at bounding box center [348, 327] width 185 height 16
paste div
click at [292, 754] on span "Advanced" at bounding box center [332, 760] width 81 height 13
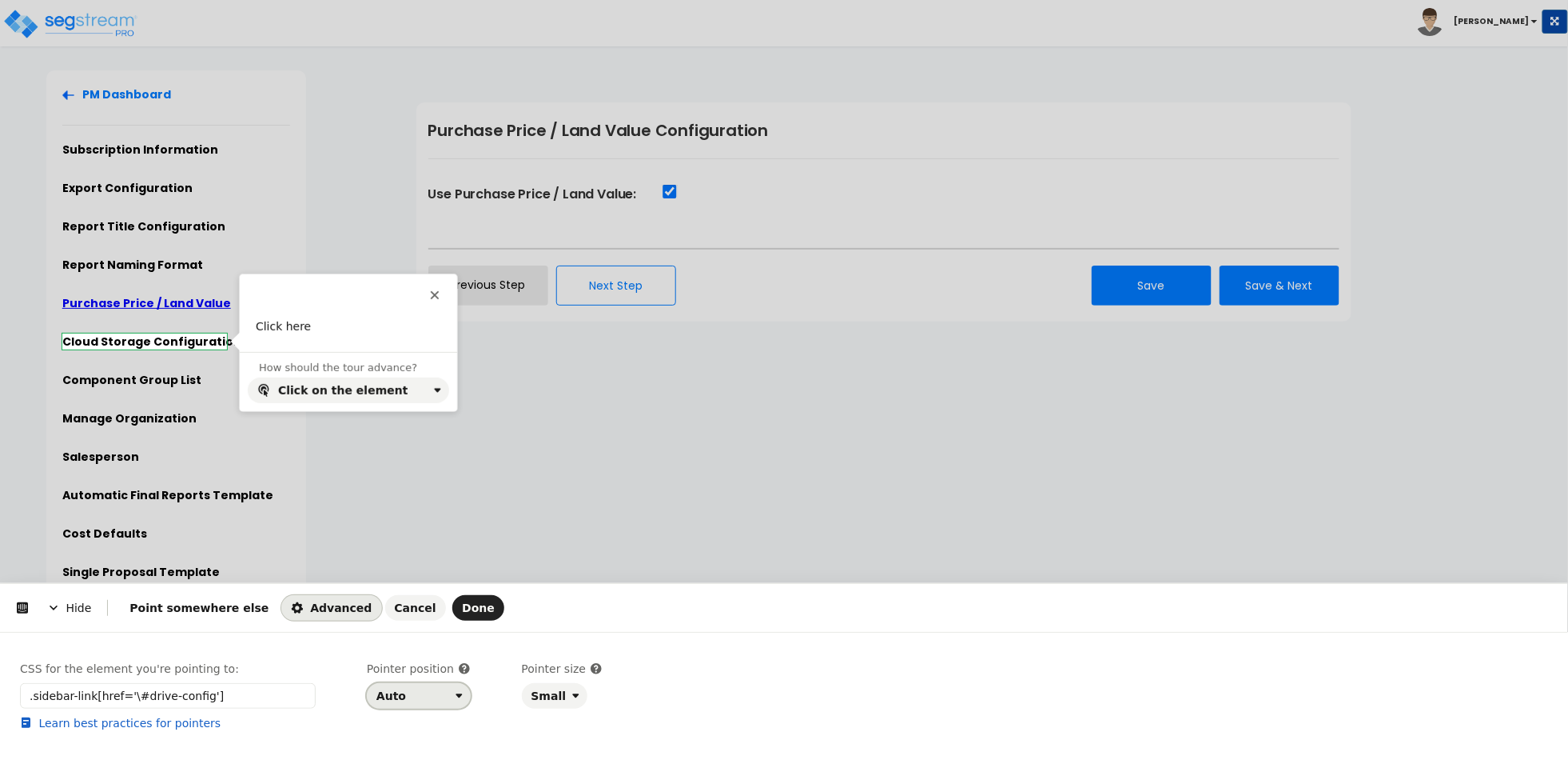
click at [391, 699] on div "Auto" at bounding box center [391, 695] width 29 height 13
click at [436, 638] on div "Right" at bounding box center [414, 630] width 82 height 28
click at [312, 609] on span "Advanced" at bounding box center [332, 607] width 81 height 13
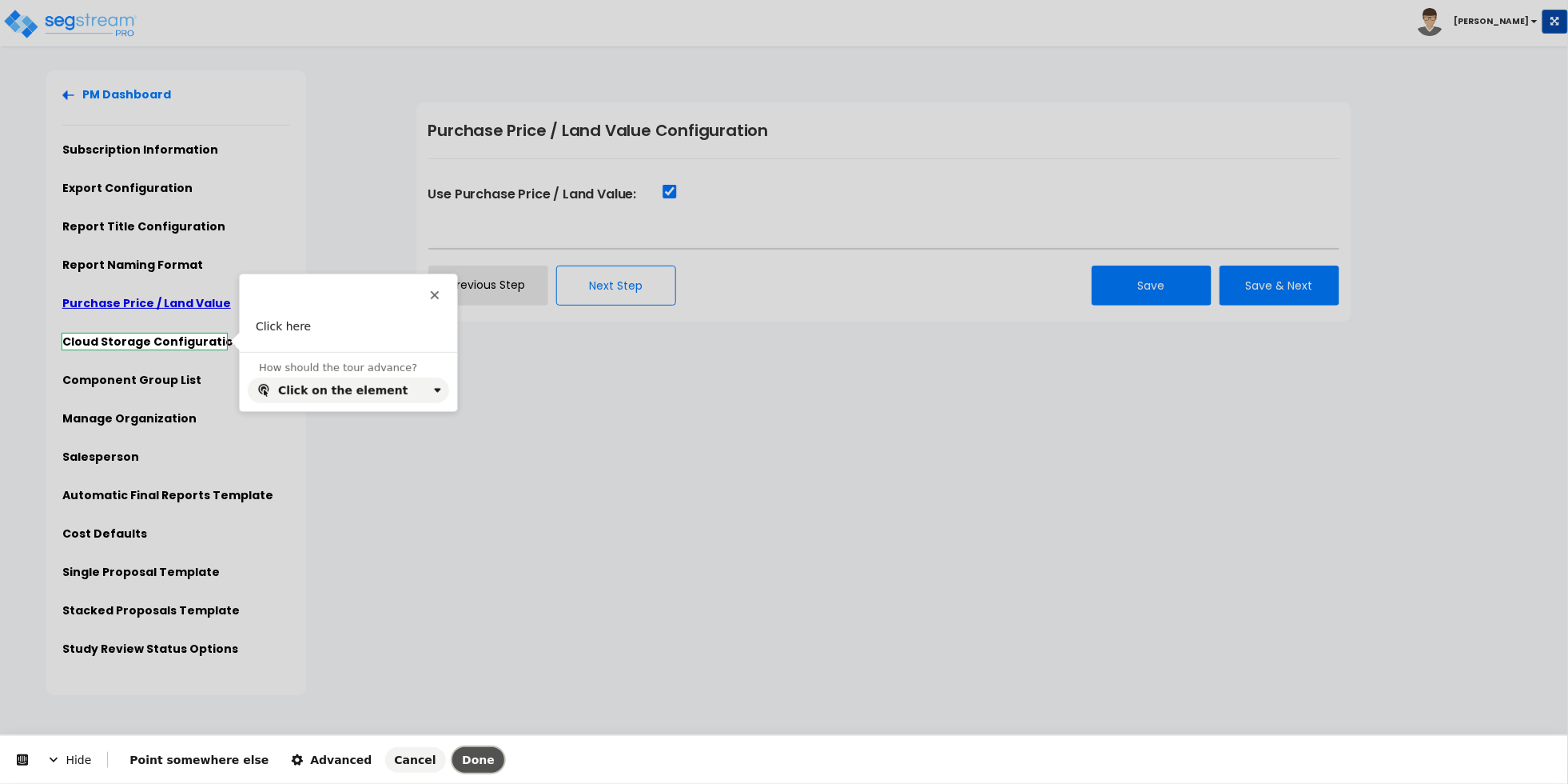
click at [462, 765] on span "Done" at bounding box center [478, 760] width 33 height 13
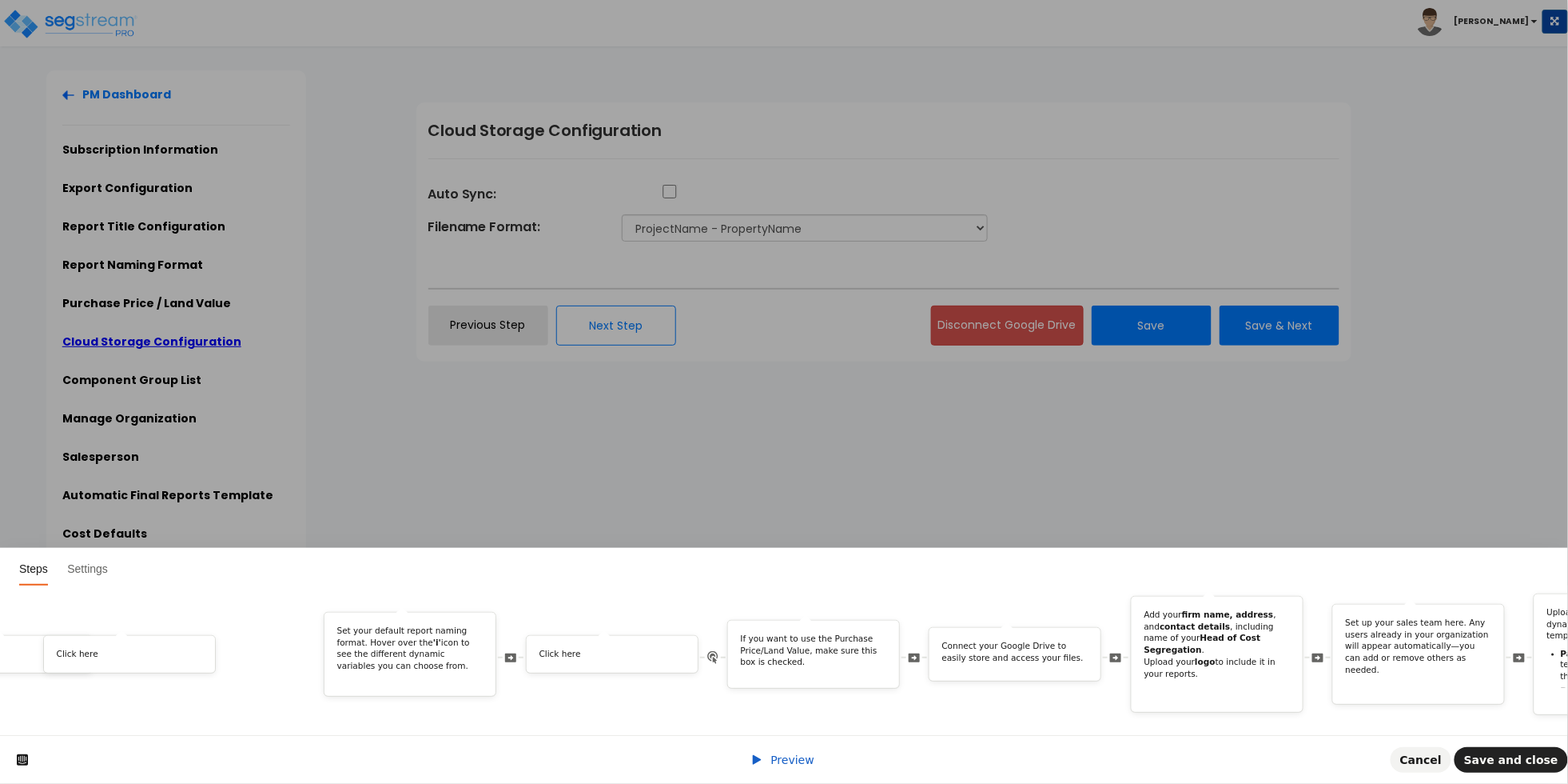
scroll to position [0, 2030]
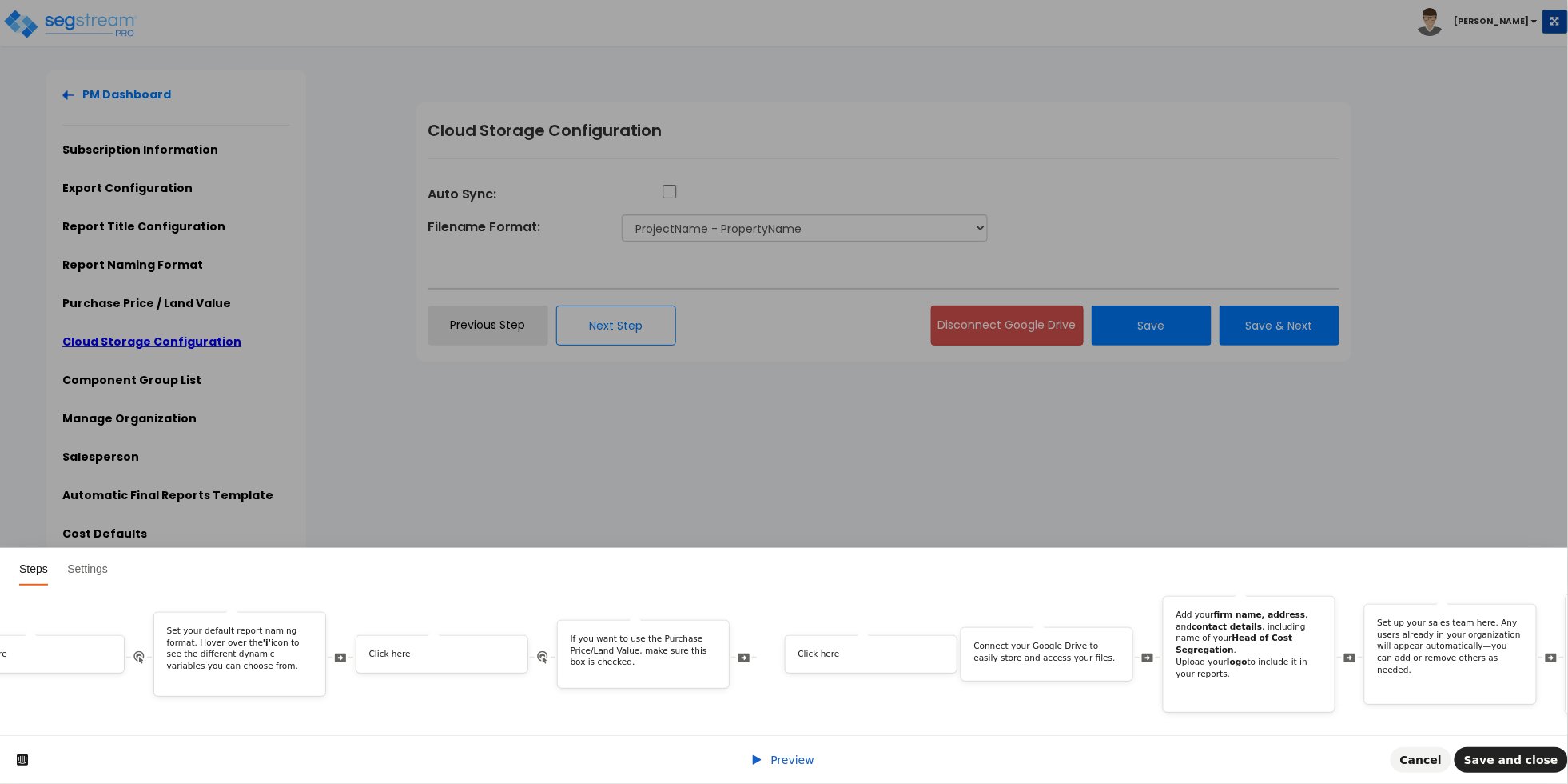
drag, startPoint x: 1324, startPoint y: 640, endPoint x: 908, endPoint y: 686, distance: 418.5
click at [908, 686] on div "Welcome! In this tour, we’ll explore the Manage Organization page and walk you …" at bounding box center [700, 654] width 5420 height 122
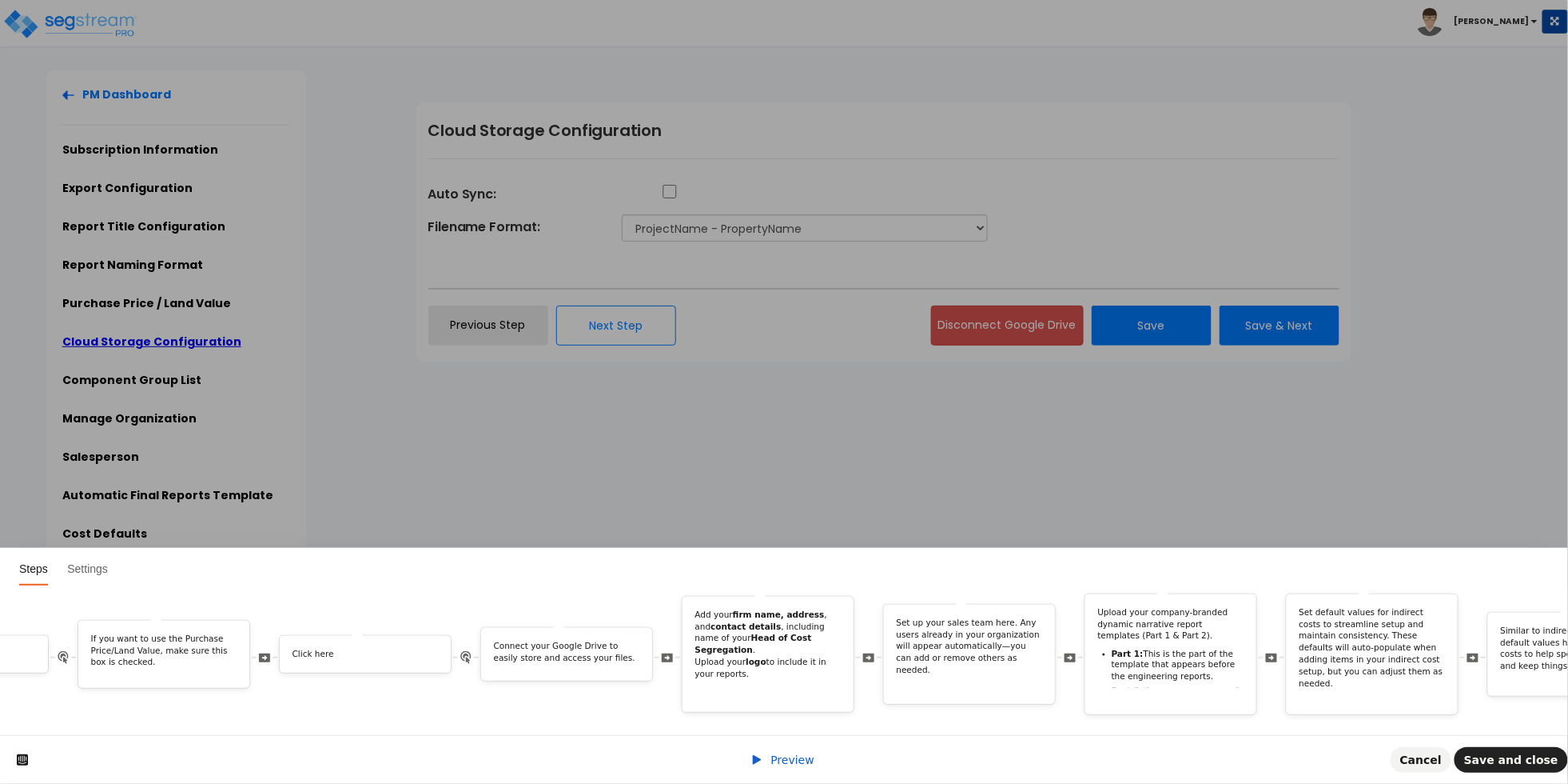
scroll to position [0, 3905]
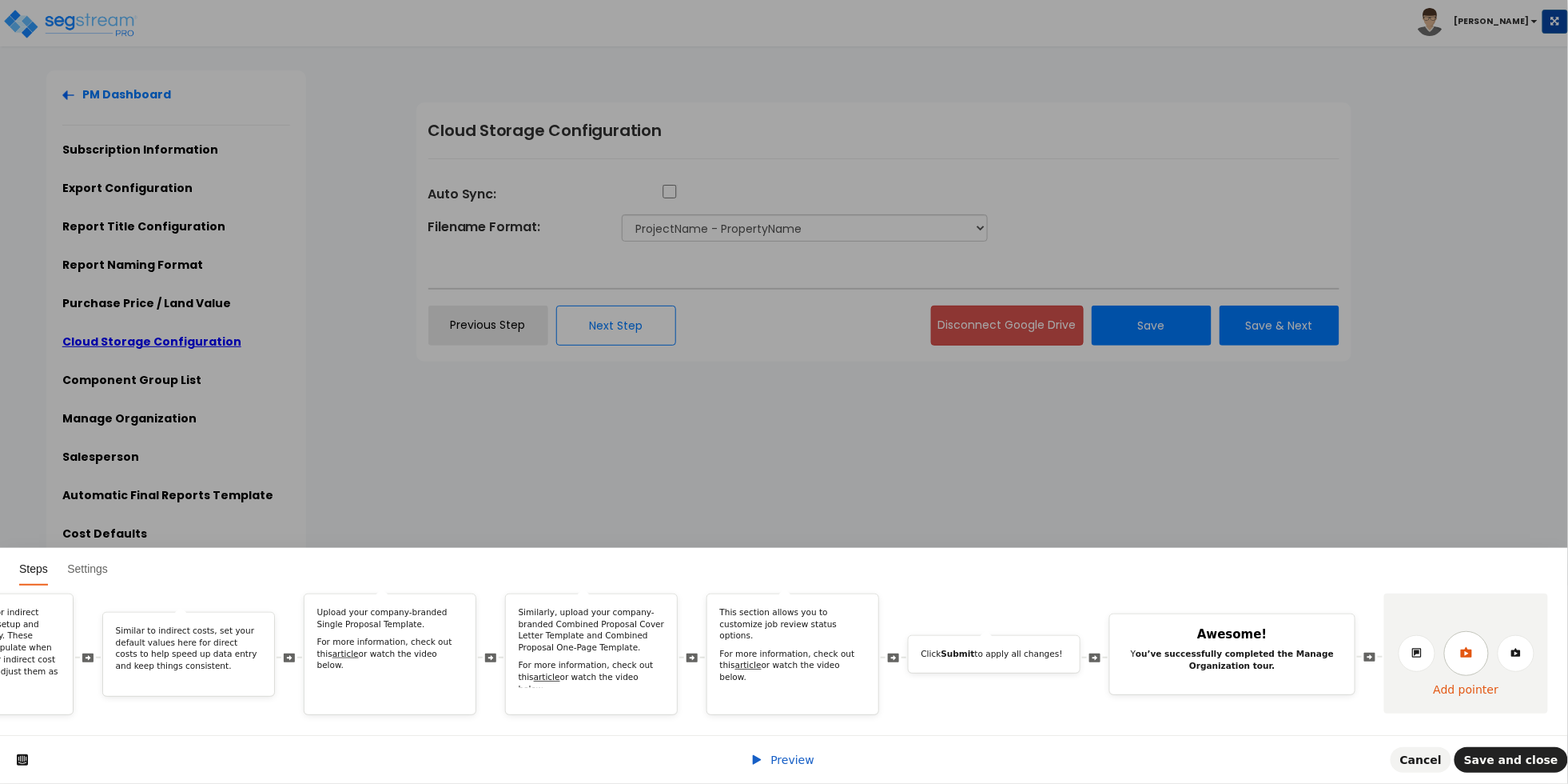
click at [1458, 637] on link at bounding box center [1467, 654] width 45 height 45
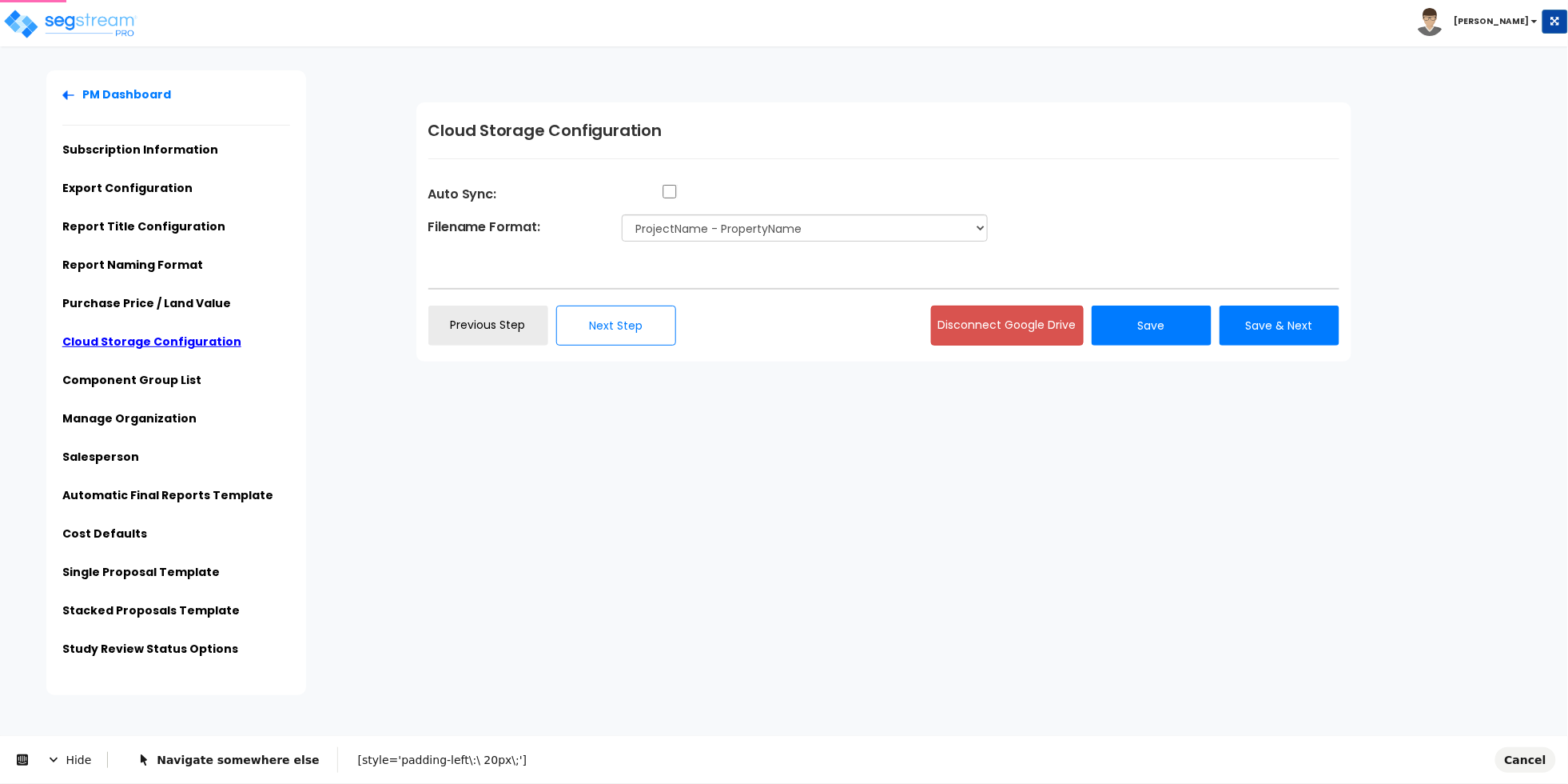
scroll to position [0, 0]
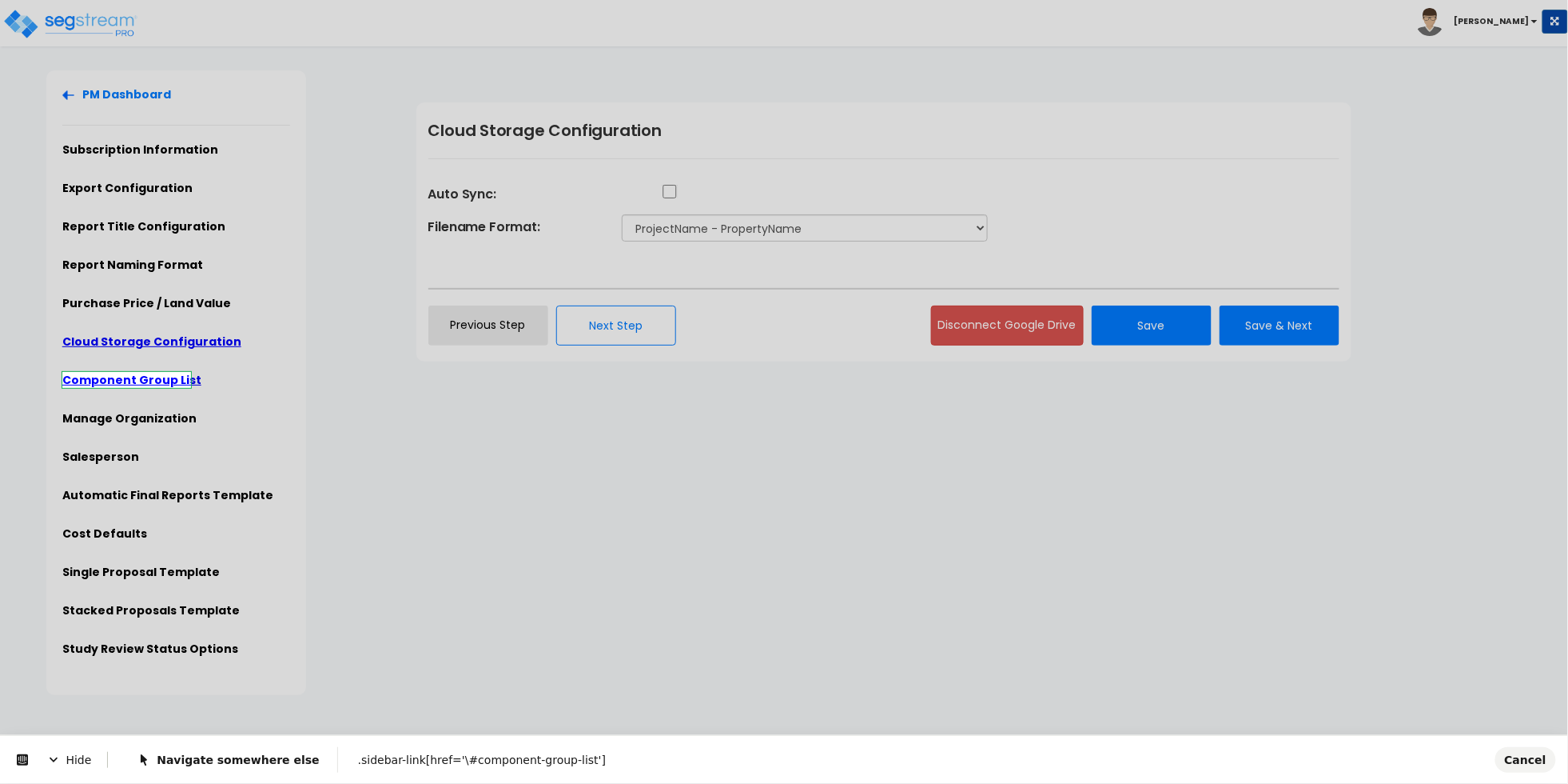
click at [159, 382] on body "Toggle navigation Cherry Mae" at bounding box center [784, 383] width 1568 height 624
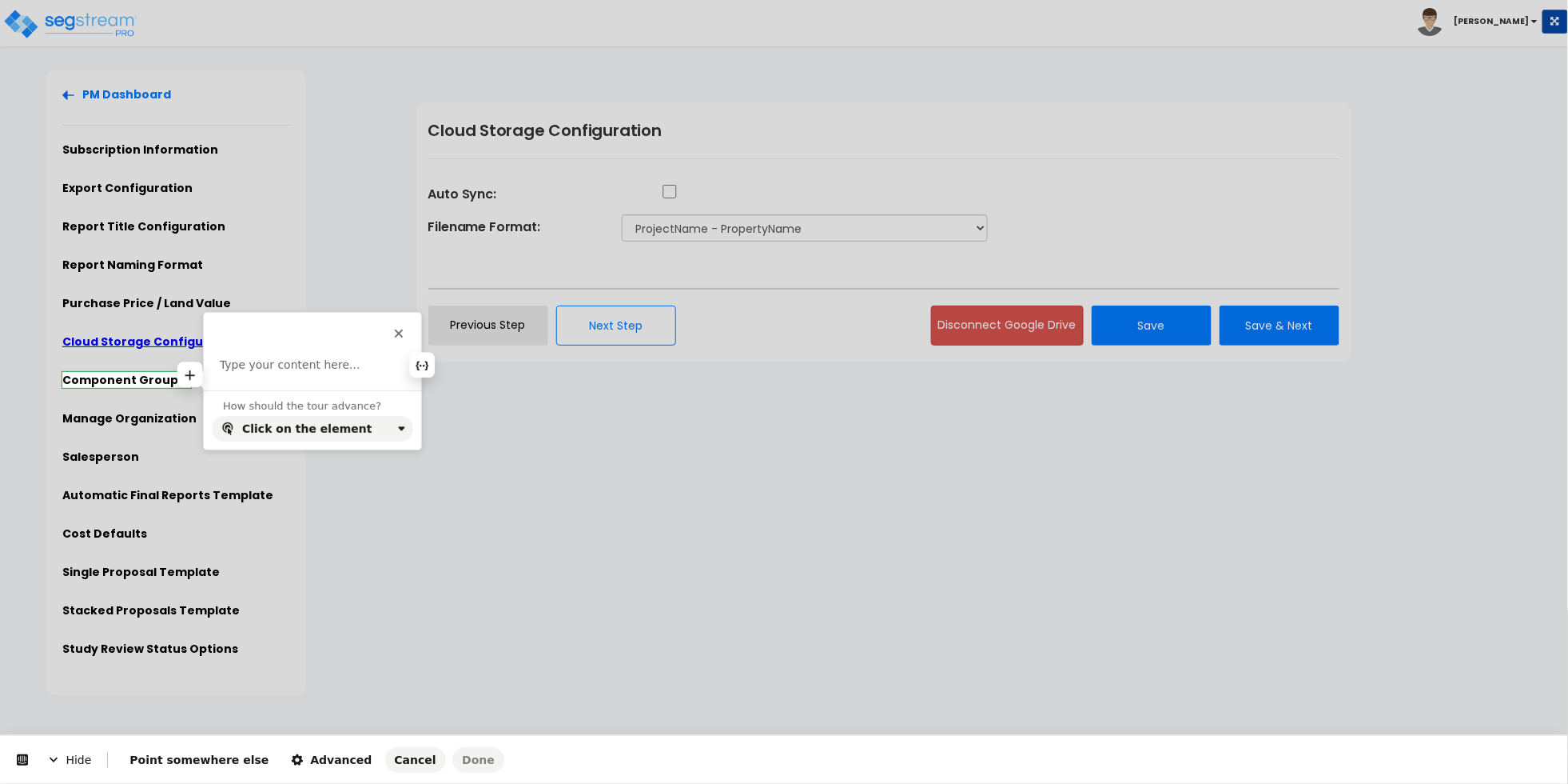
click at [295, 372] on p at bounding box center [312, 366] width 185 height 16
paste div
click at [286, 776] on div "Hide Point somewhere else Advanced Cancel Done" at bounding box center [784, 760] width 1568 height 48
click at [291, 762] on icon "button" at bounding box center [297, 759] width 11 height 11
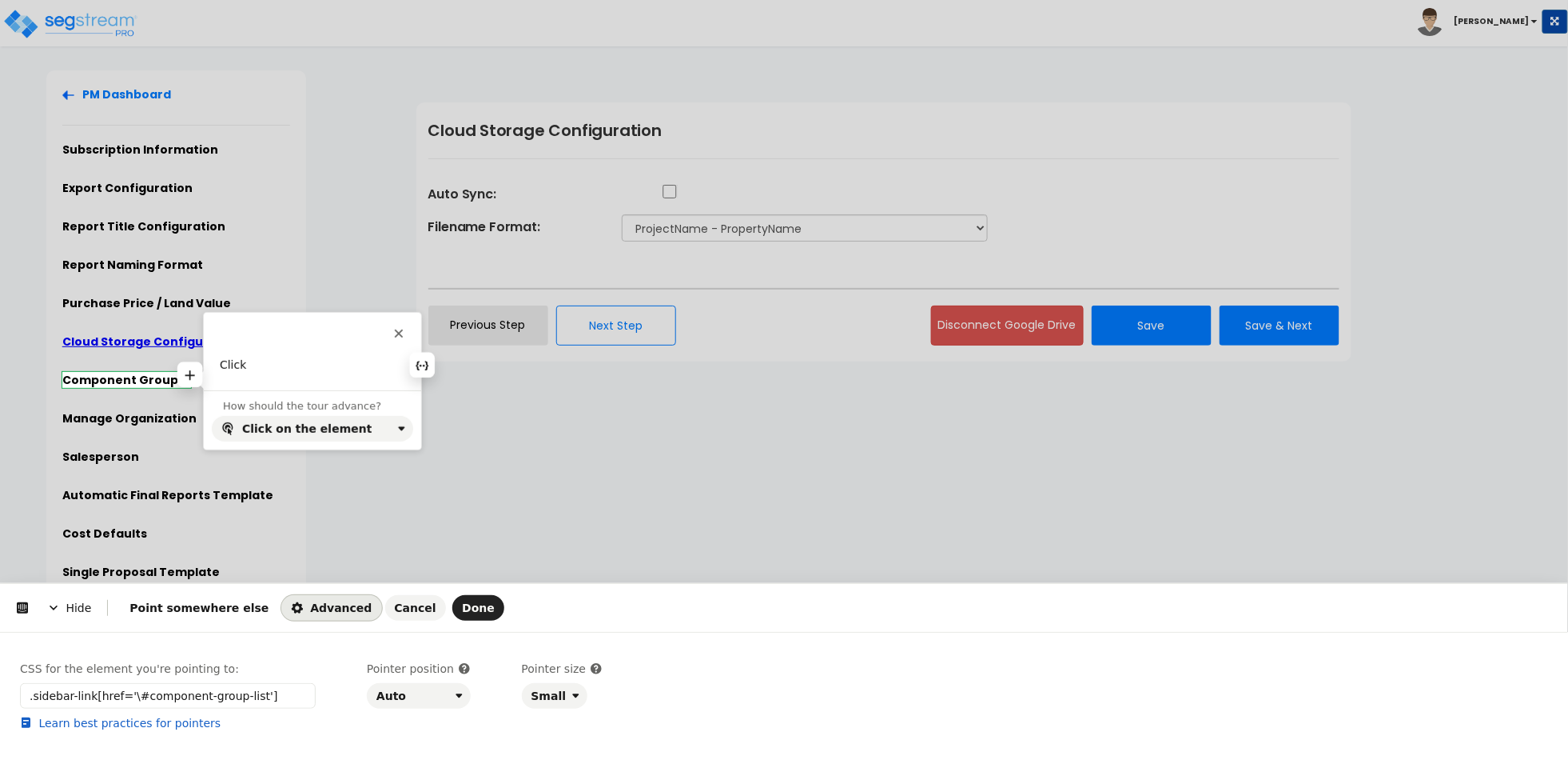
click at [283, 372] on p "Click" at bounding box center [312, 366] width 185 height 16
click at [417, 696] on div "Auto" at bounding box center [413, 695] width 72 height 13
click at [403, 635] on div "Right" at bounding box center [394, 630] width 29 height 16
click at [462, 601] on span "Done" at bounding box center [478, 607] width 33 height 13
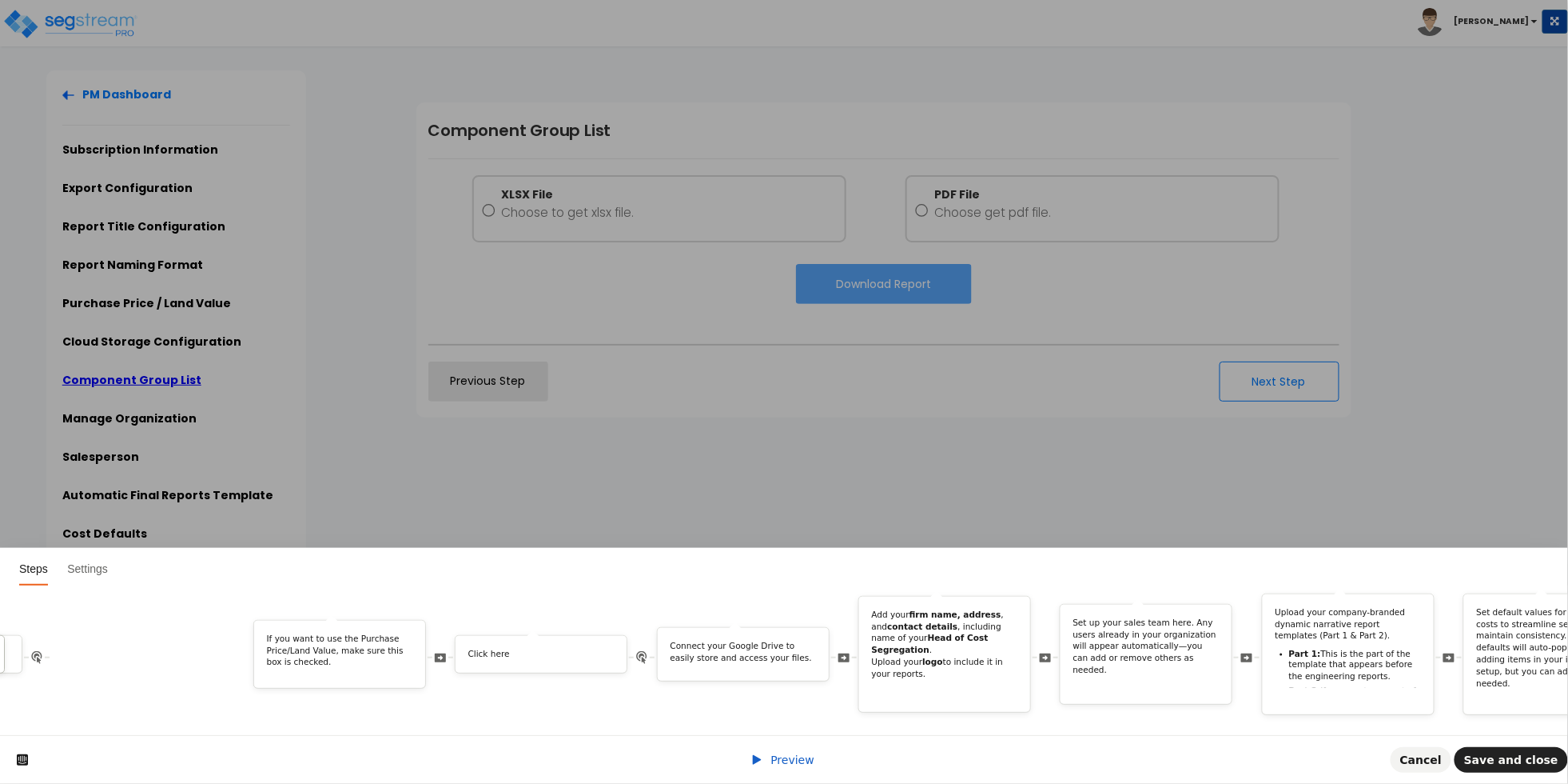
scroll to position [0, 2472]
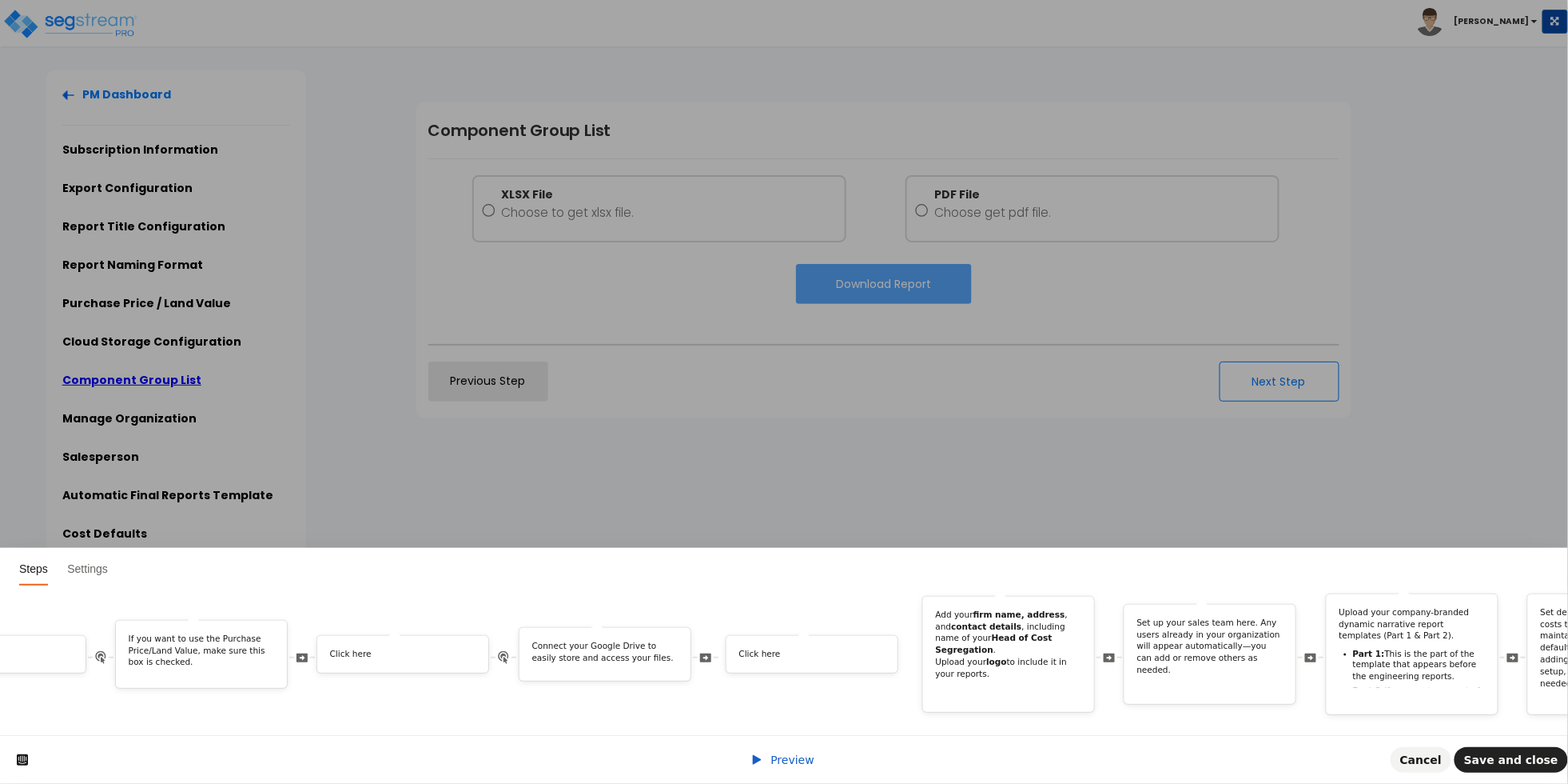
drag, startPoint x: 1321, startPoint y: 630, endPoint x: 857, endPoint y: 666, distance: 465.4
click at [857, 666] on div "Welcome! In this tour, we’ll explore the Manage Organization page and walk you …" at bounding box center [359, 654] width 5622 height 122
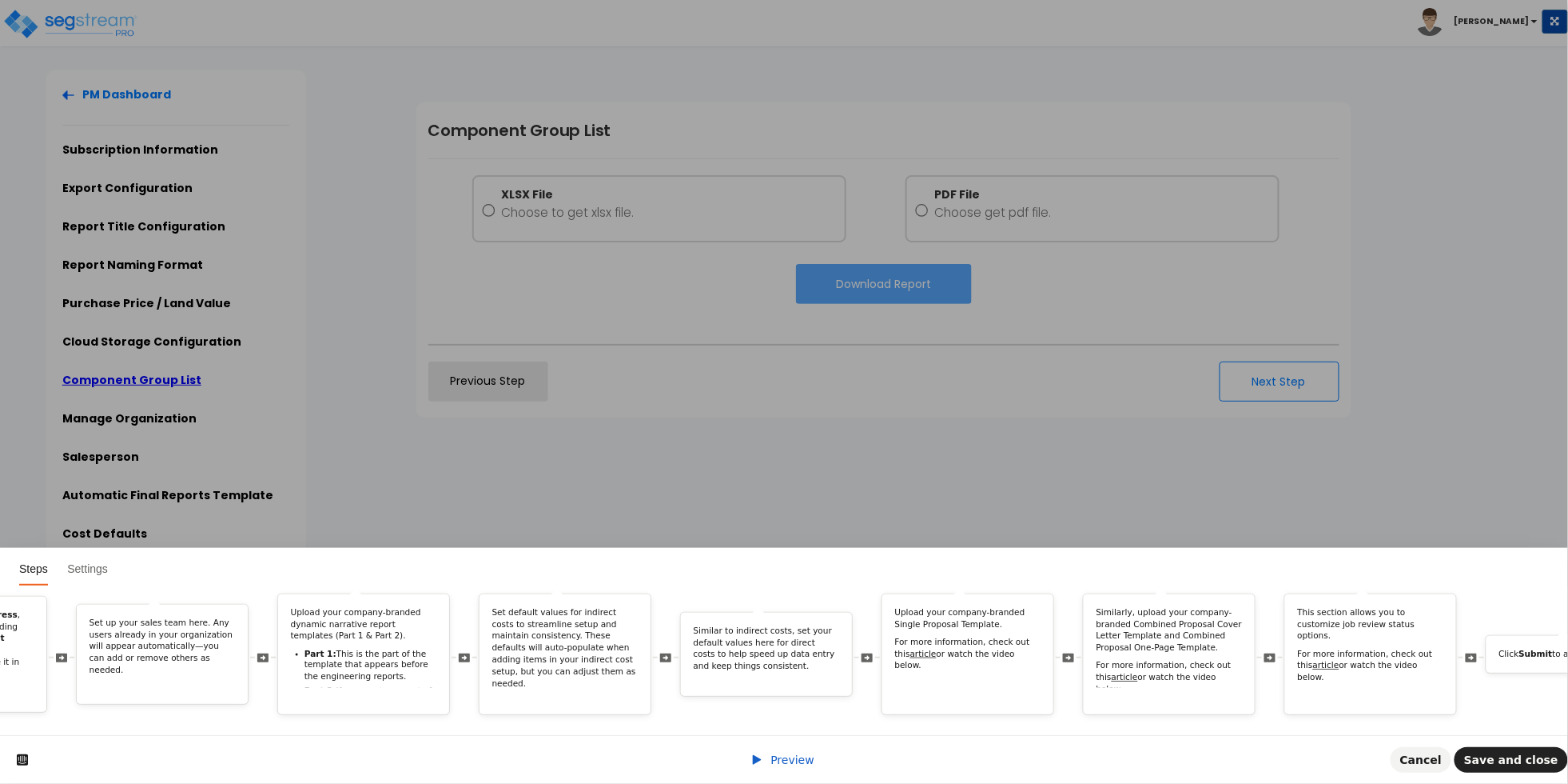
scroll to position [0, 4107]
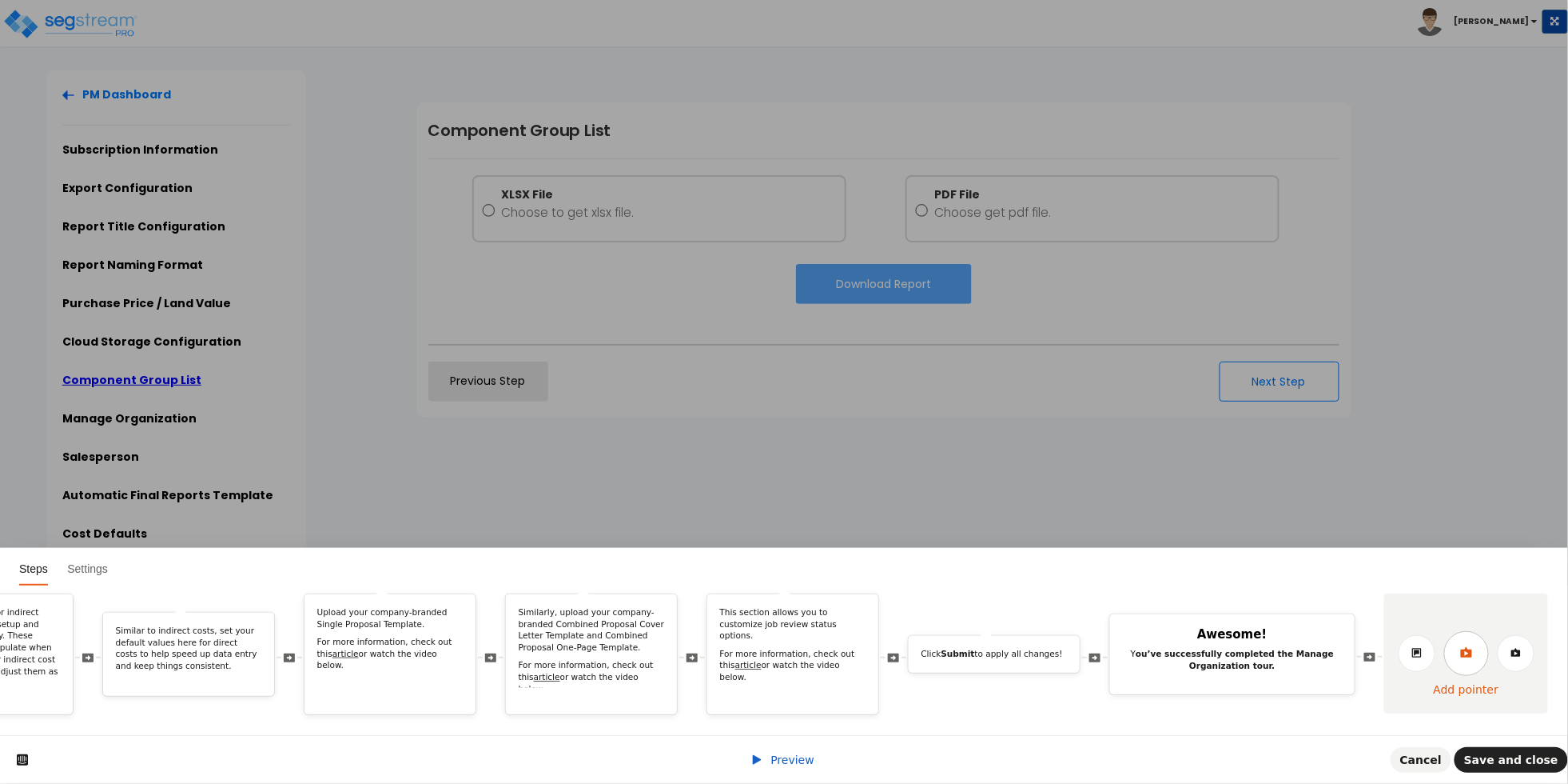
click at [1471, 644] on link at bounding box center [1467, 654] width 45 height 45
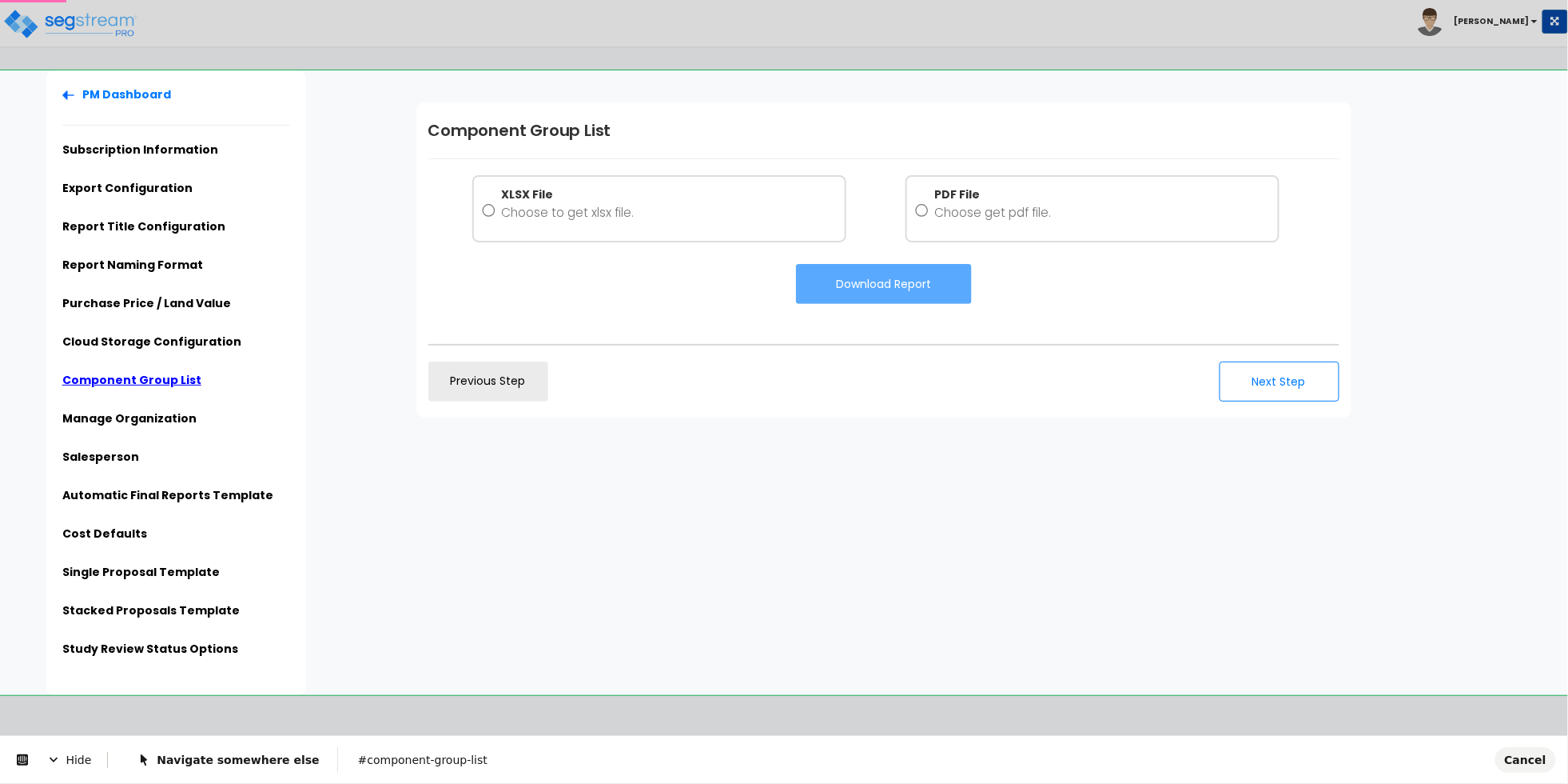
scroll to position [0, 0]
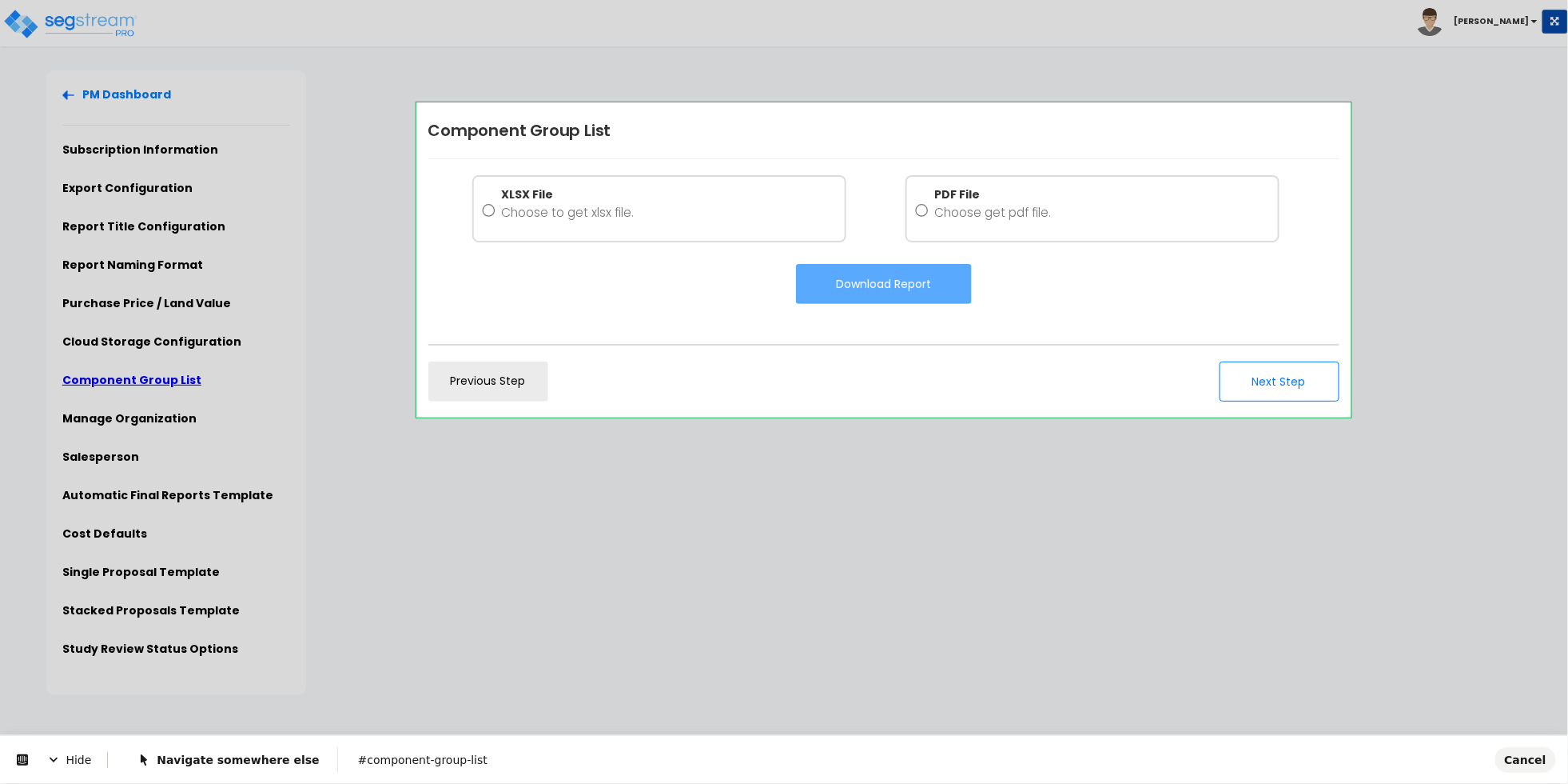
click at [419, 138] on body "Toggle navigation Cherry Mae" at bounding box center [784, 383] width 1568 height 624
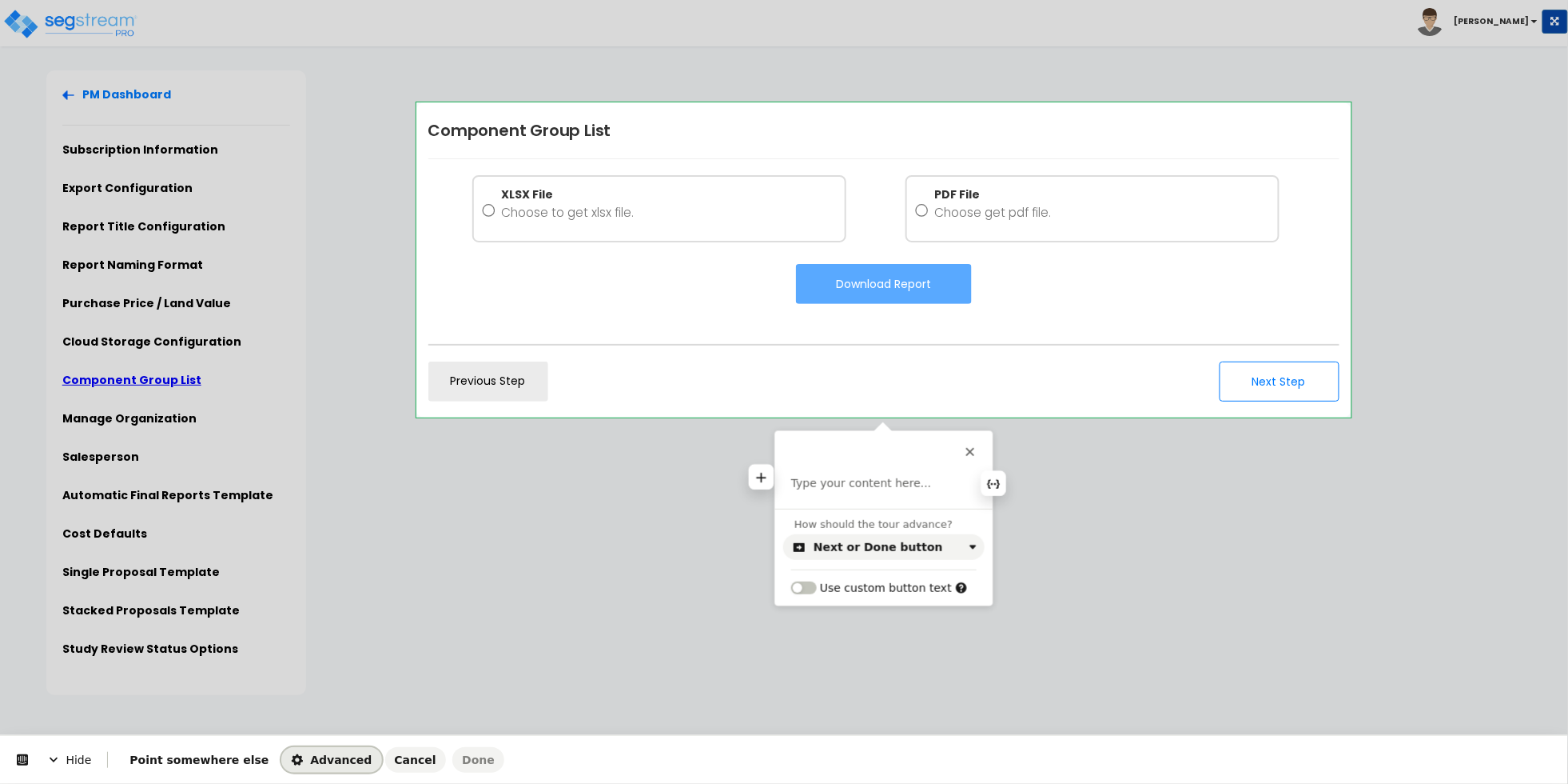
click at [301, 755] on span "Advanced" at bounding box center [332, 760] width 81 height 13
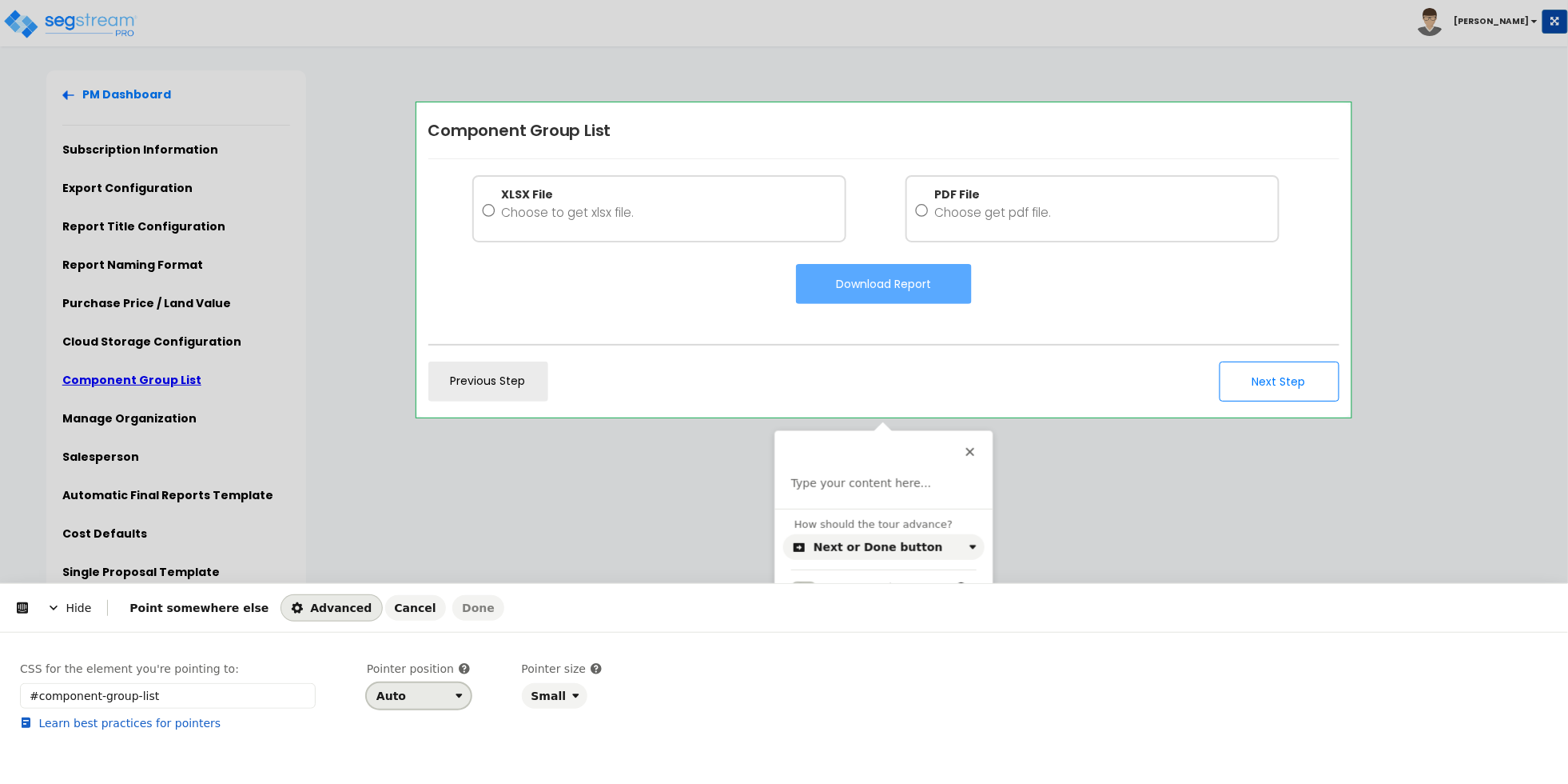
click at [387, 698] on div "Auto" at bounding box center [391, 695] width 29 height 13
click at [388, 664] on div "Left" at bounding box center [390, 660] width 21 height 16
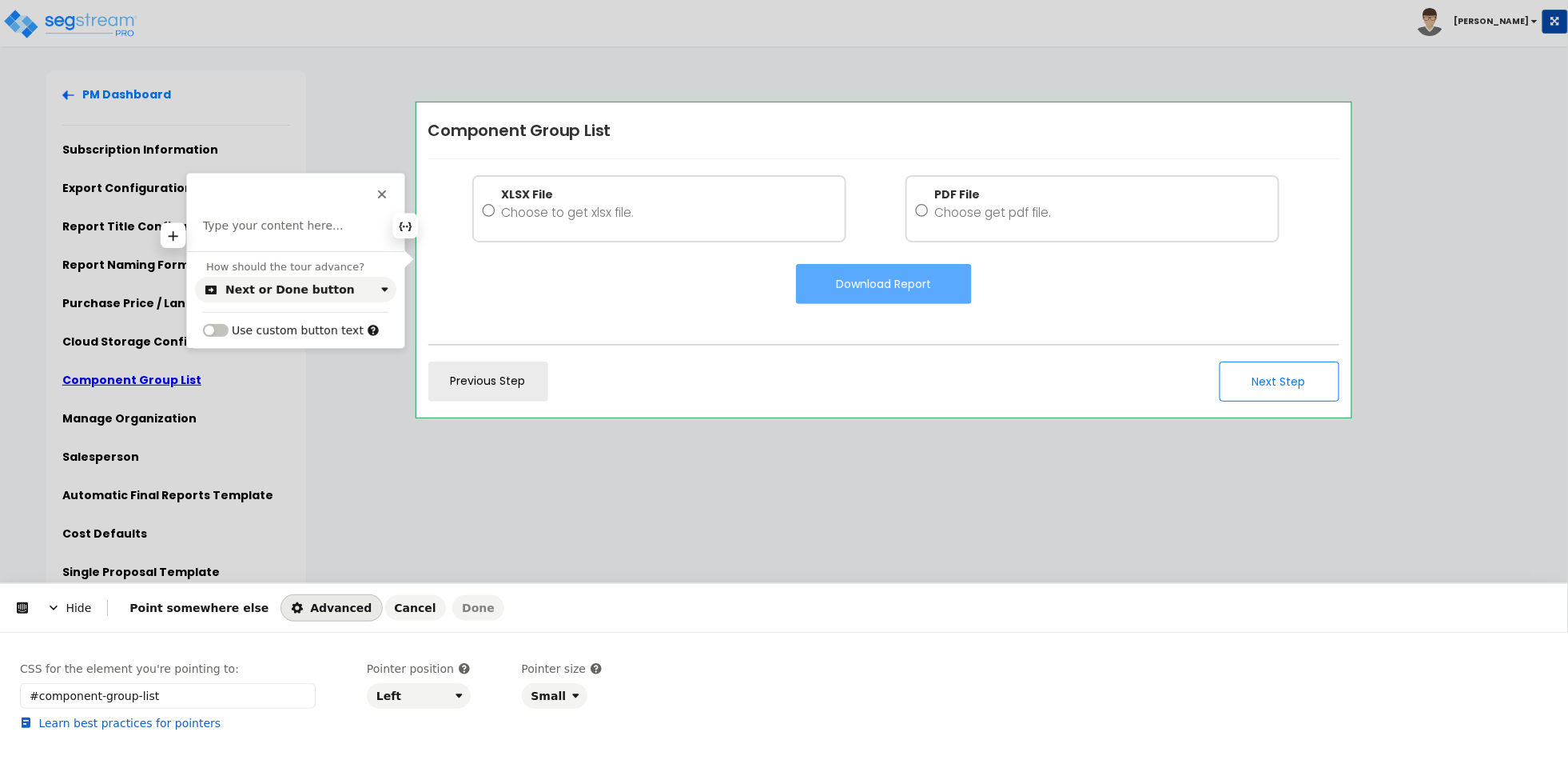
click at [277, 231] on p at bounding box center [296, 226] width 185 height 16
click at [434, 0] on html "Hide Point somewhere else Advanced Cancel Done This button doesn't work while y…" at bounding box center [784, 0] width 1568 height 0
click at [441, 0] on html "Hide Point somewhere else Advanced Cancel Done This button doesn't work while y…" at bounding box center [784, 0] width 1568 height 0
click at [328, 228] on p at bounding box center [296, 226] width 185 height 16
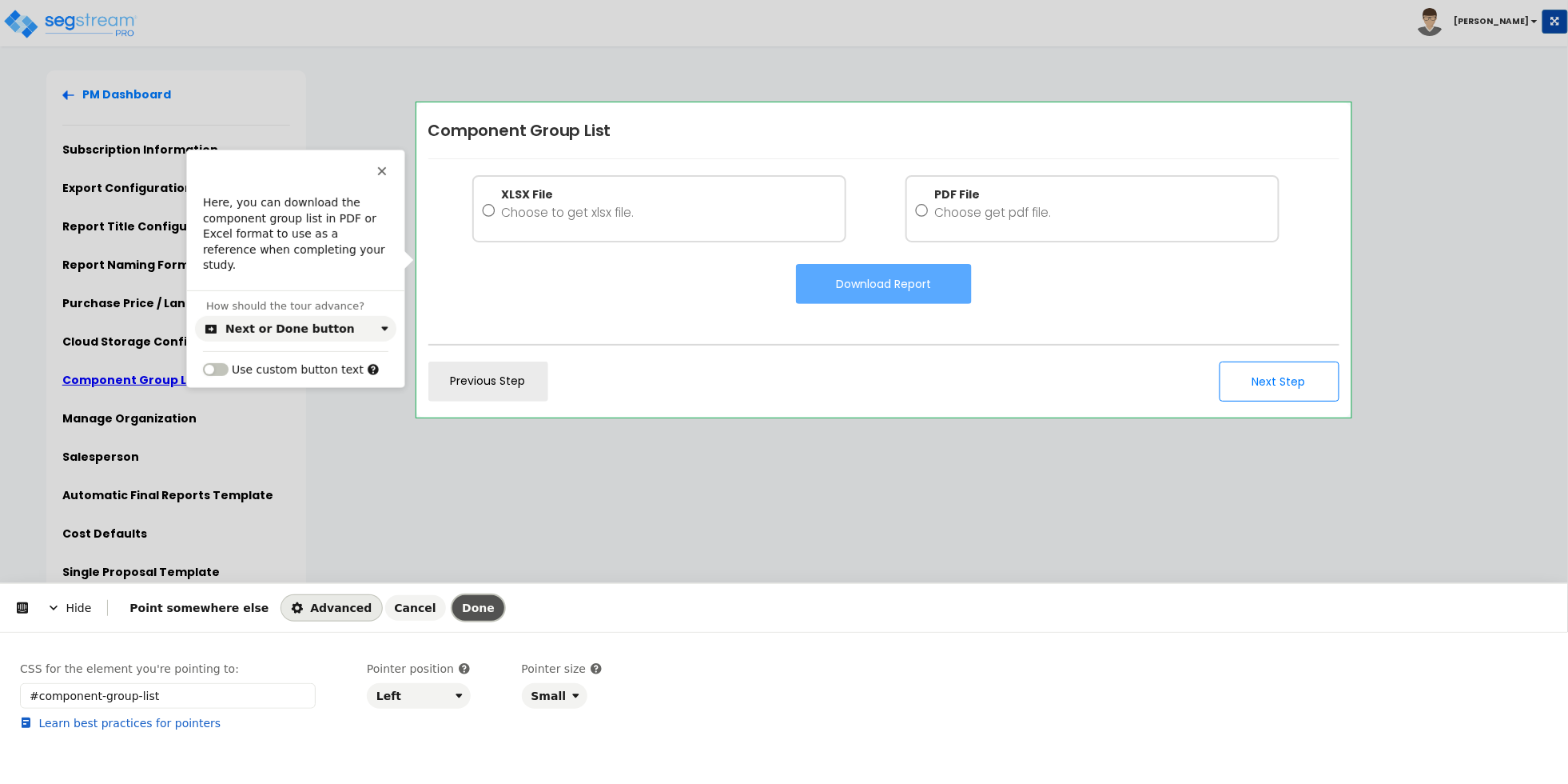
click at [453, 608] on button "Done" at bounding box center [478, 608] width 52 height 26
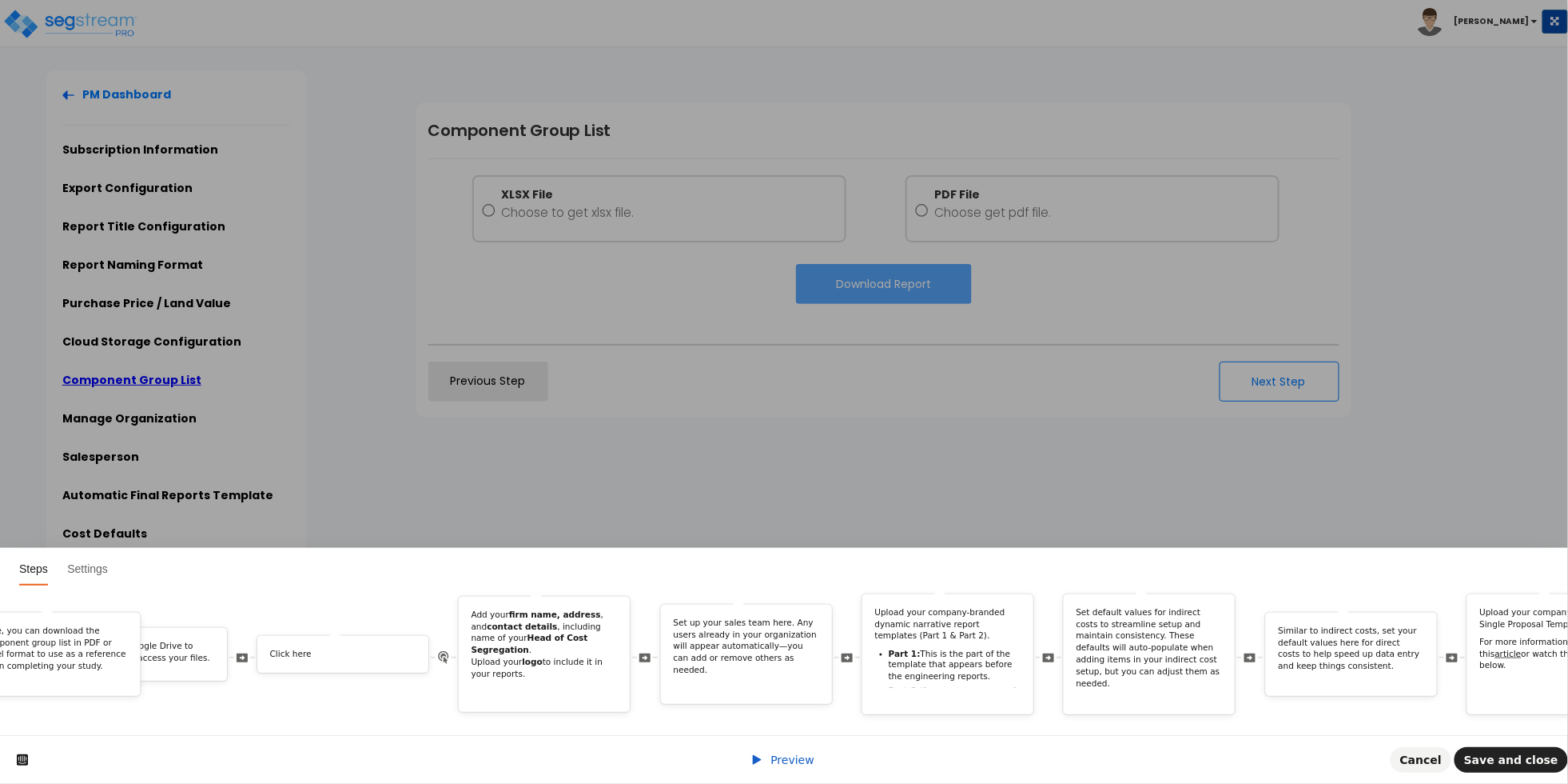
scroll to position [0, 3119]
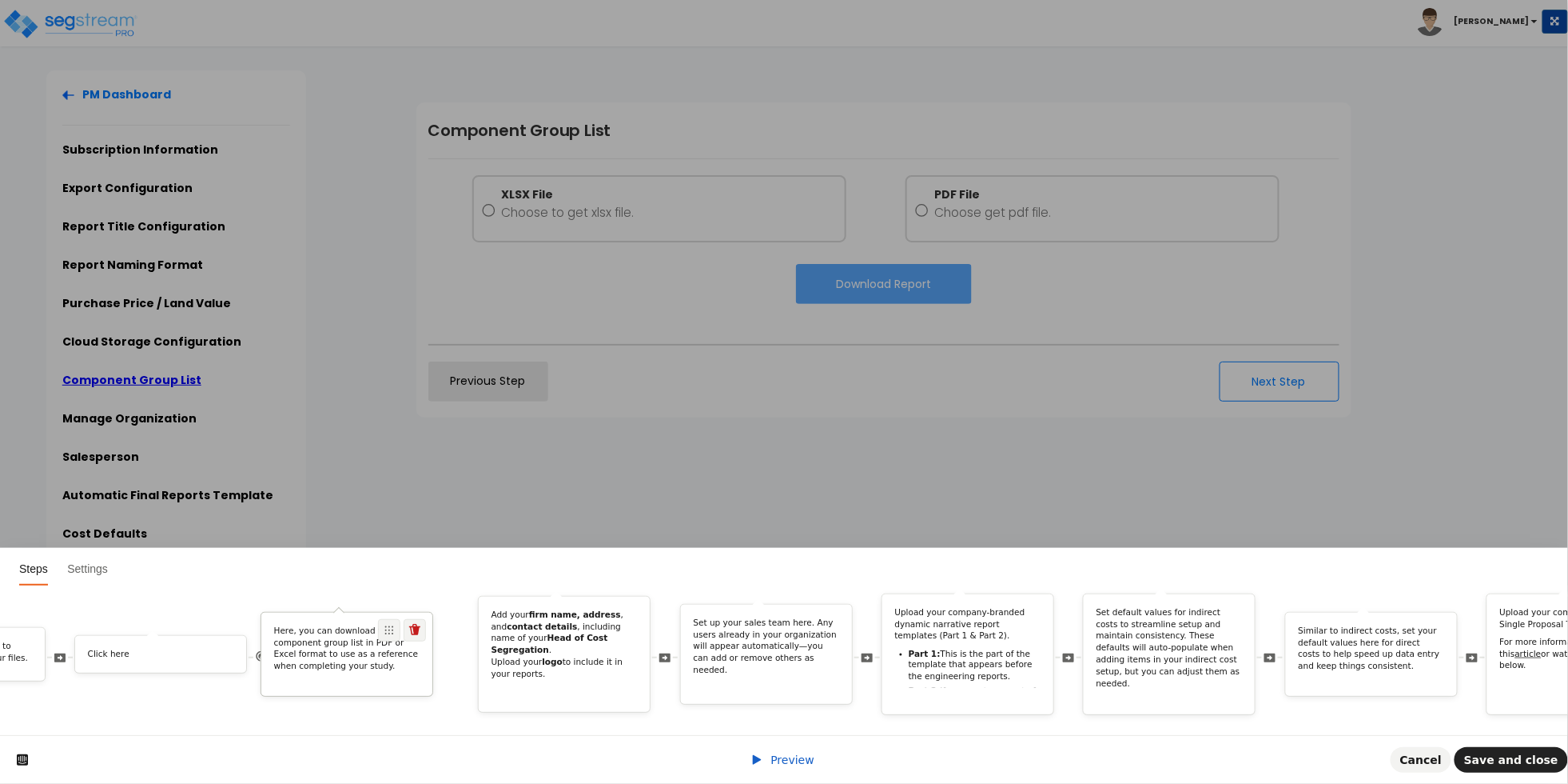
drag, startPoint x: 1327, startPoint y: 609, endPoint x: 398, endPoint y: 627, distance: 929.2
click at [398, 627] on div "Here, you can download the component group list in PDF or Excel format to use a…" at bounding box center [347, 654] width 172 height 85
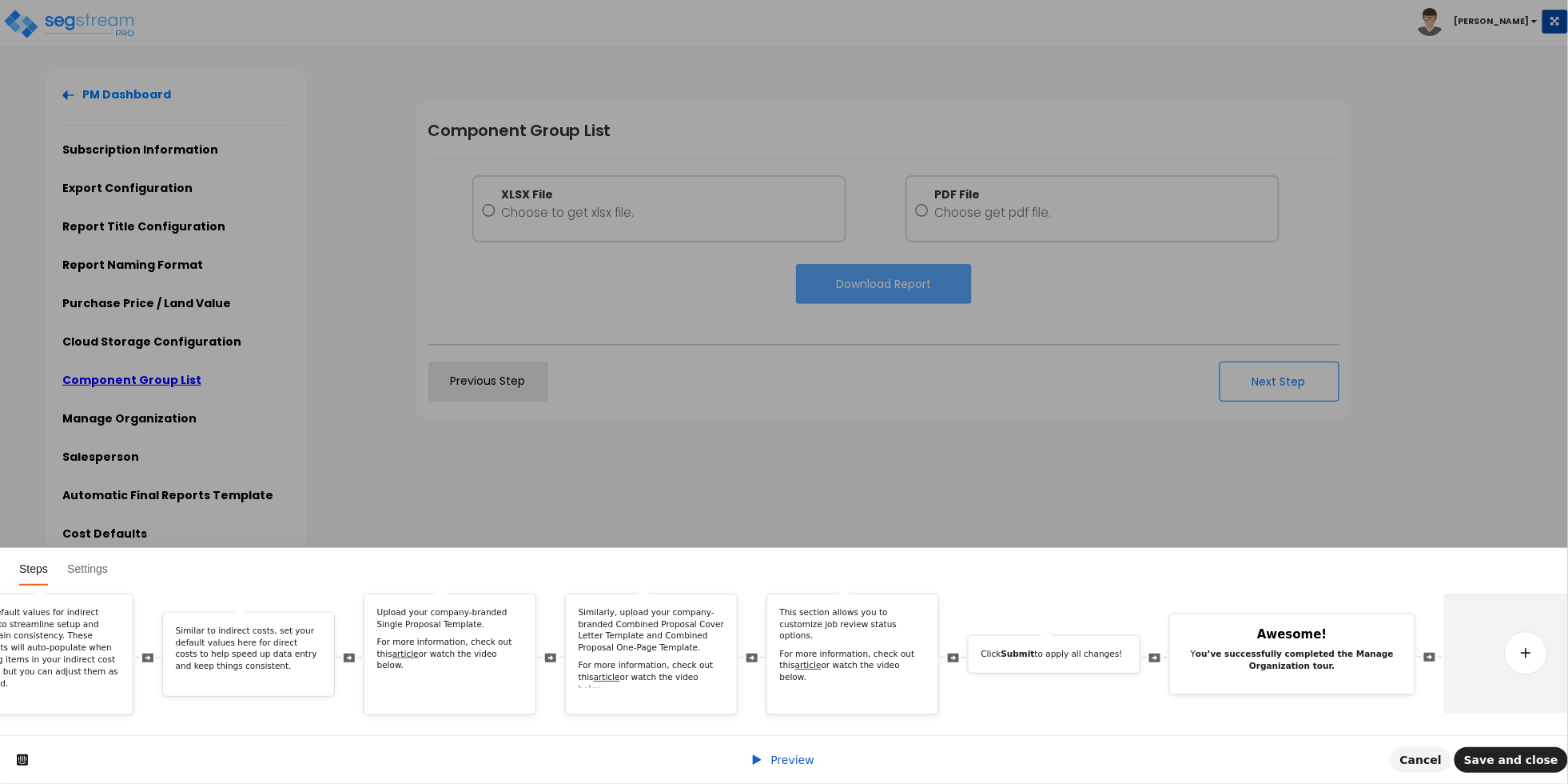
scroll to position [0, 4308]
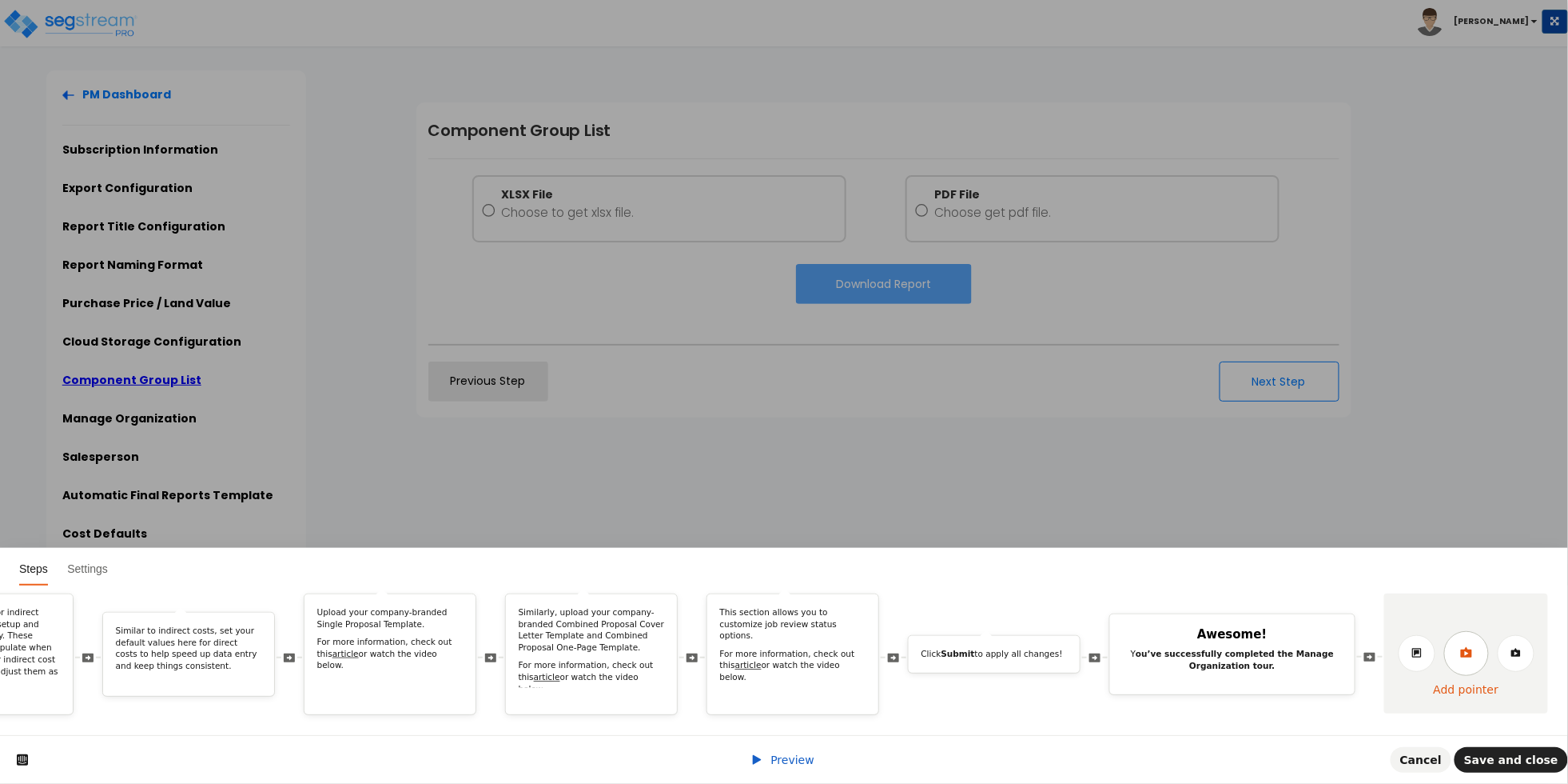
drag, startPoint x: 1457, startPoint y: 635, endPoint x: 1423, endPoint y: 632, distance: 34.1
click at [1457, 635] on link at bounding box center [1467, 654] width 45 height 45
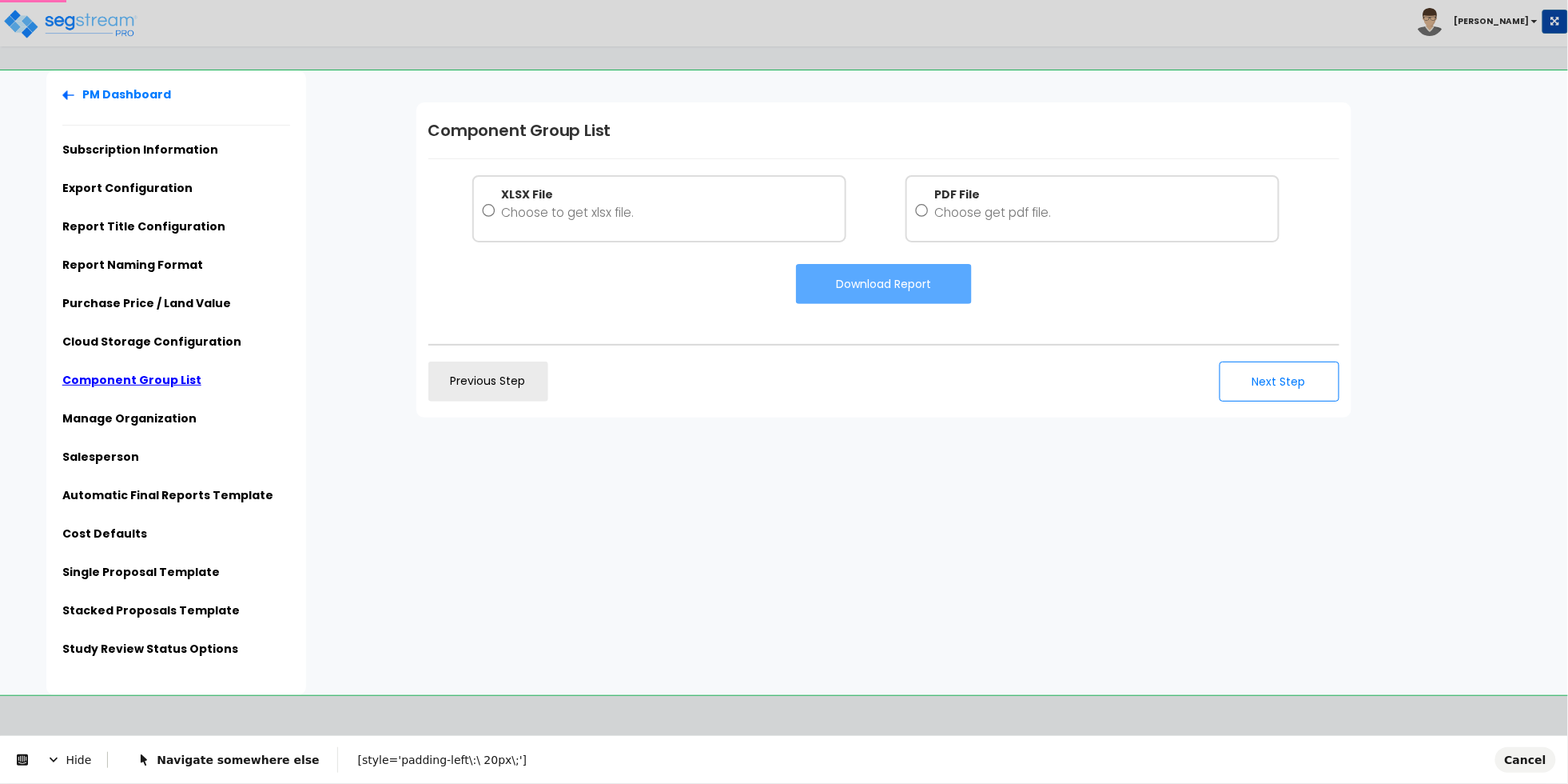
scroll to position [0, 0]
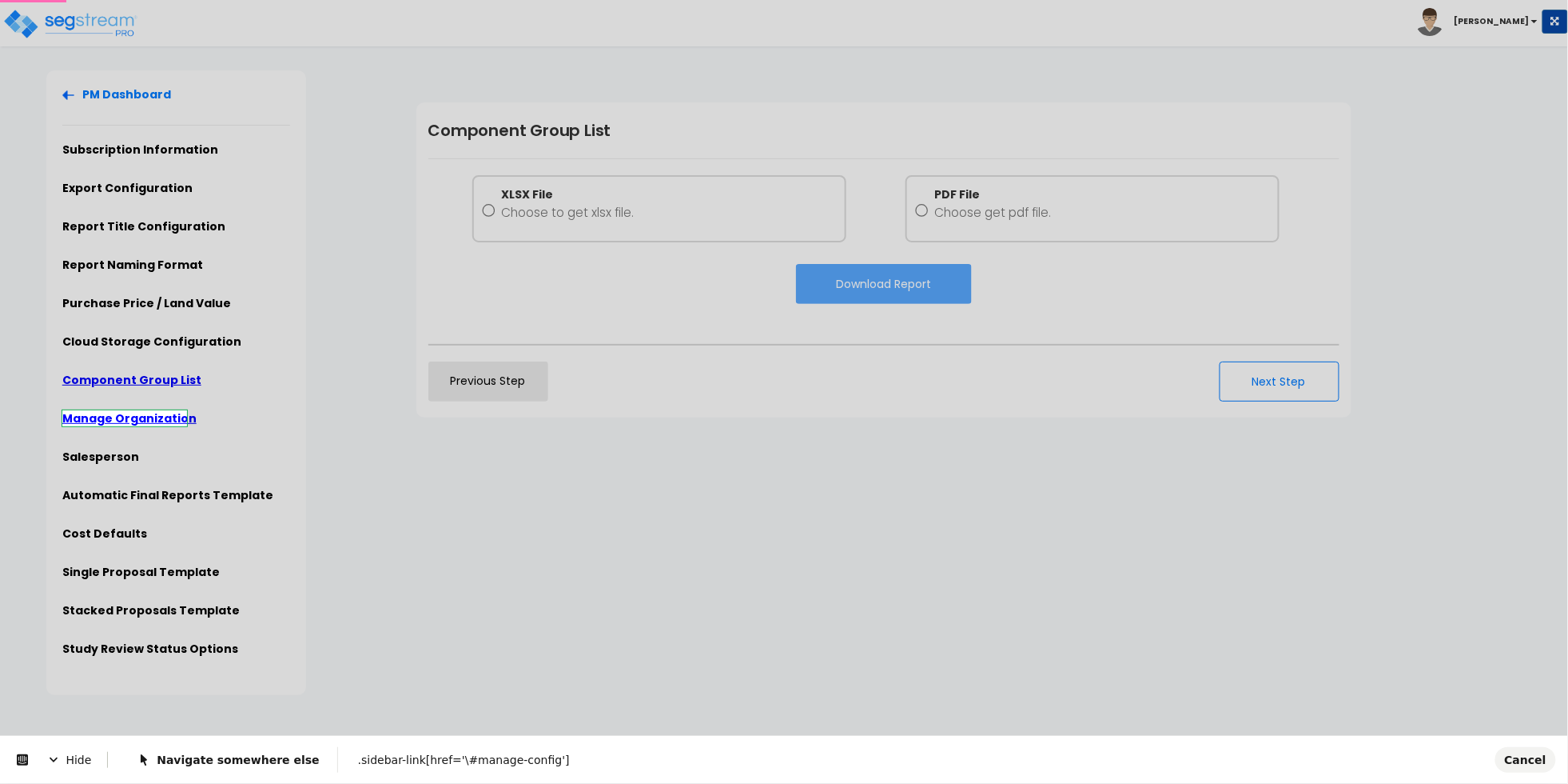
click at [179, 416] on body "Toggle navigation Cherry Mae" at bounding box center [784, 383] width 1568 height 624
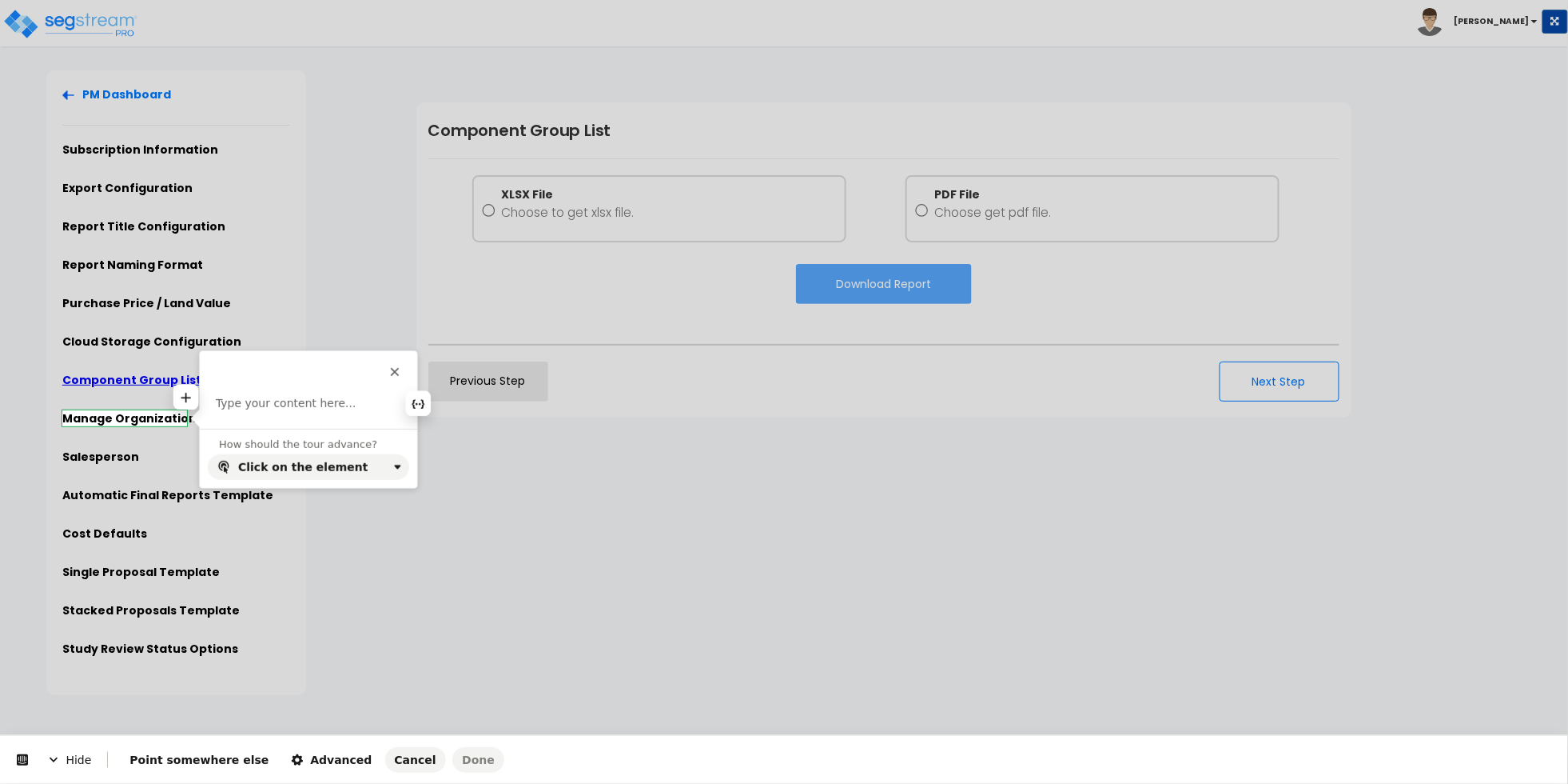
click at [267, 401] on p at bounding box center [308, 404] width 185 height 16
paste div
click at [305, 750] on button "Advanced" at bounding box center [331, 760] width 100 height 26
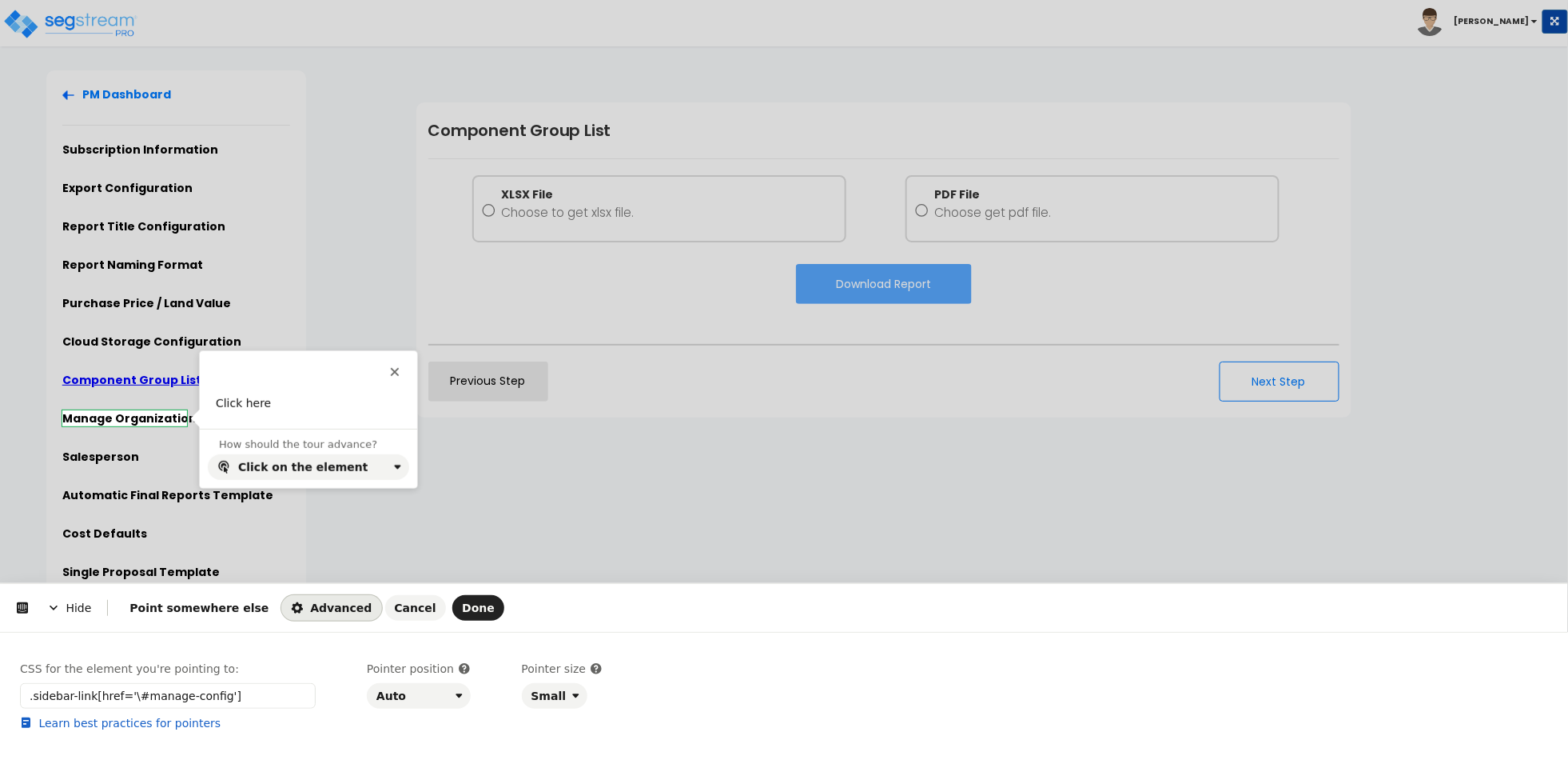
click at [408, 709] on div "Pointer position Auto" at bounding box center [419, 712] width 104 height 103
click at [419, 689] on div "Auto" at bounding box center [413, 695] width 72 height 13
click at [397, 628] on div "Right" at bounding box center [394, 630] width 29 height 16
click at [462, 605] on span "Done" at bounding box center [478, 607] width 33 height 13
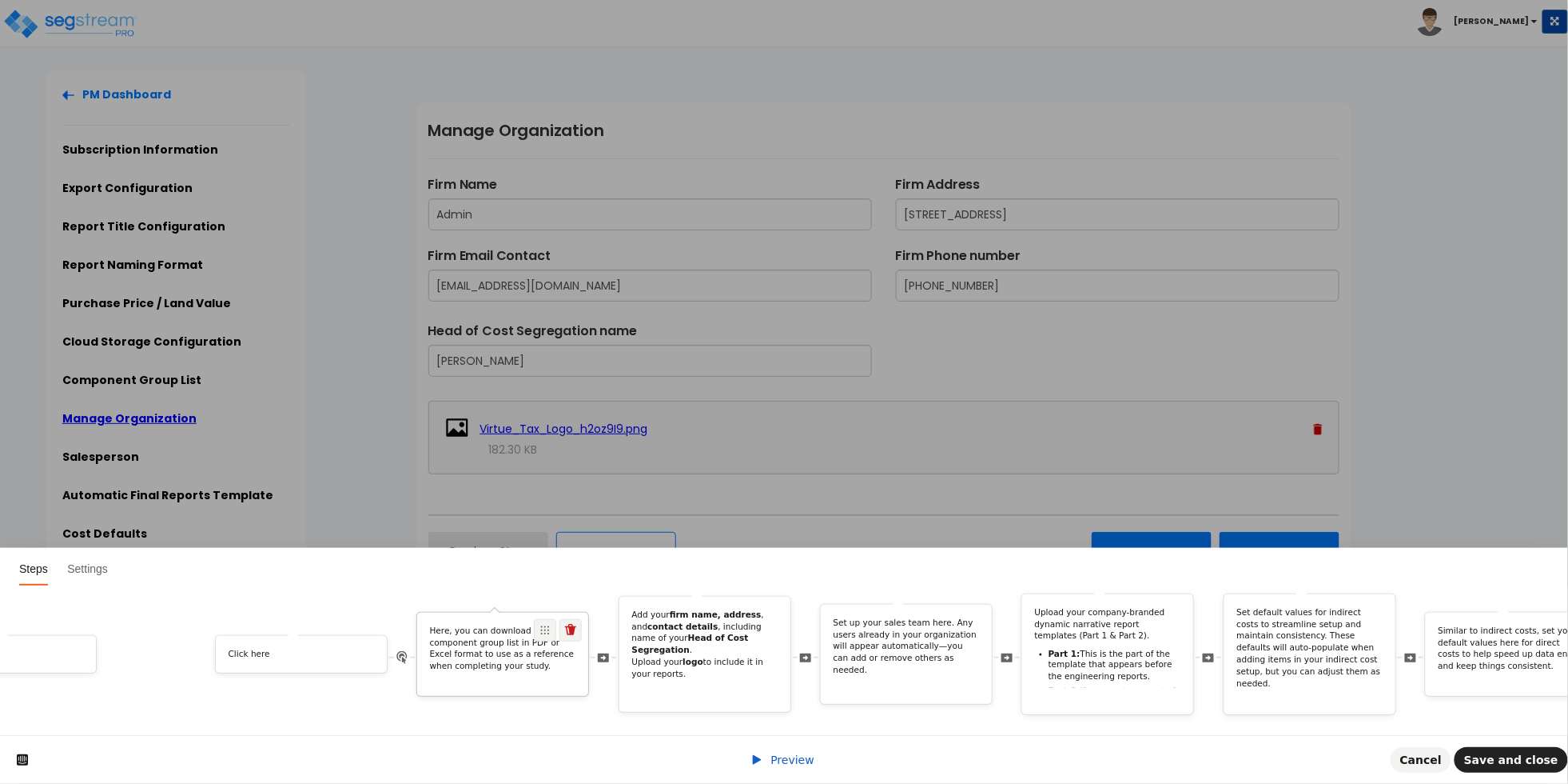
scroll to position [0, 3084]
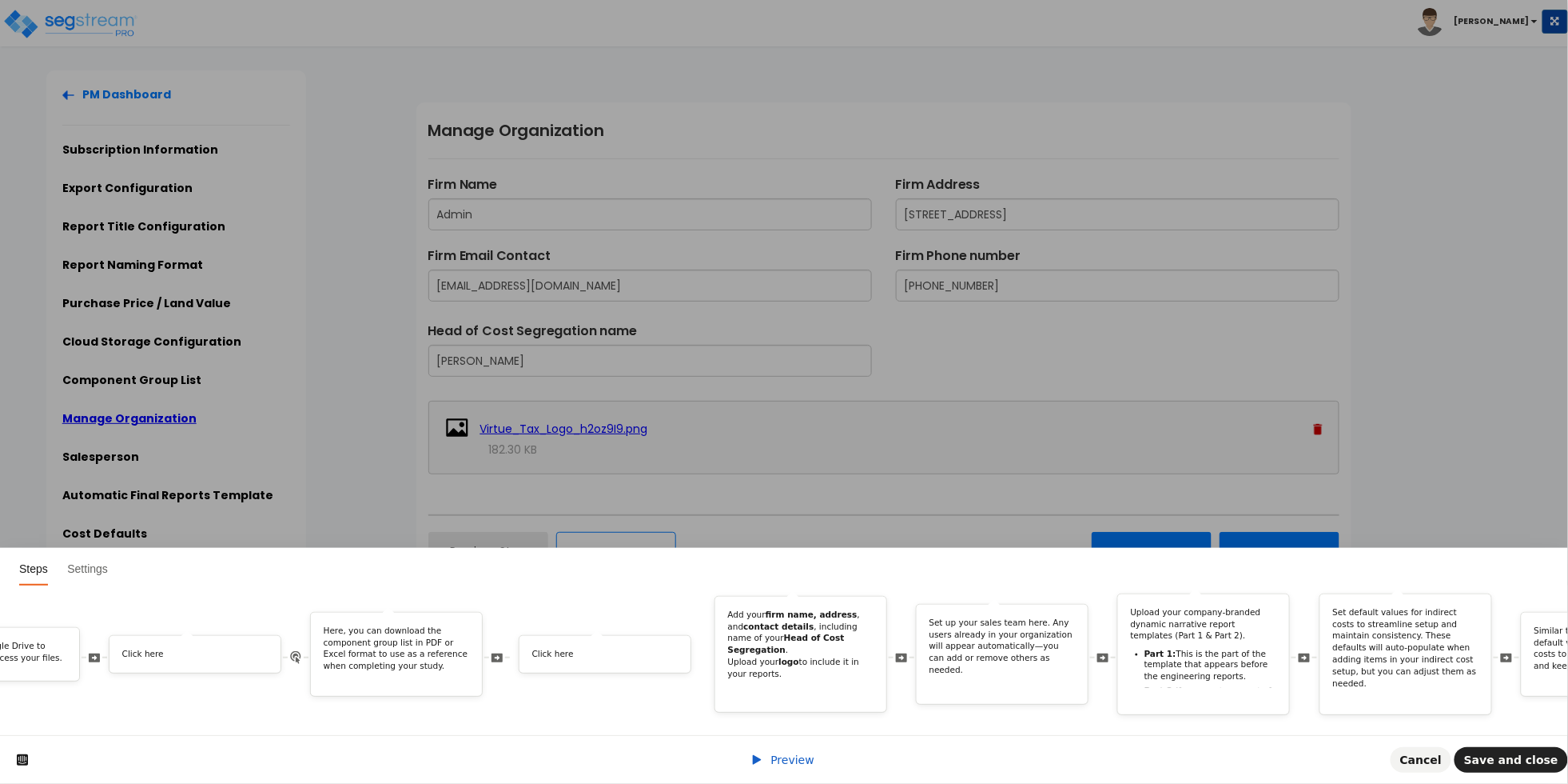
drag, startPoint x: 1330, startPoint y: 637, endPoint x: 660, endPoint y: 657, distance: 670.3
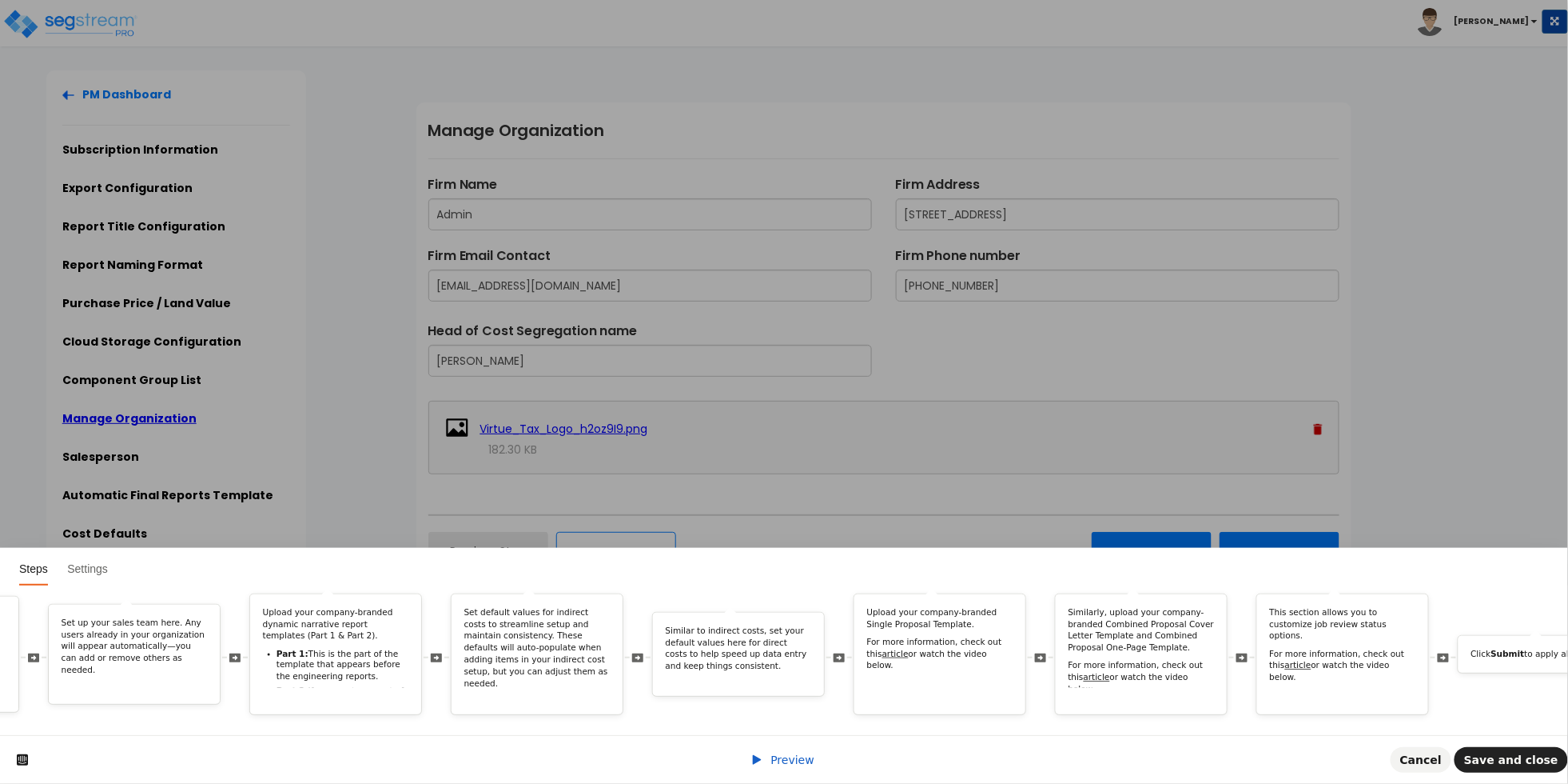
scroll to position [0, 4510]
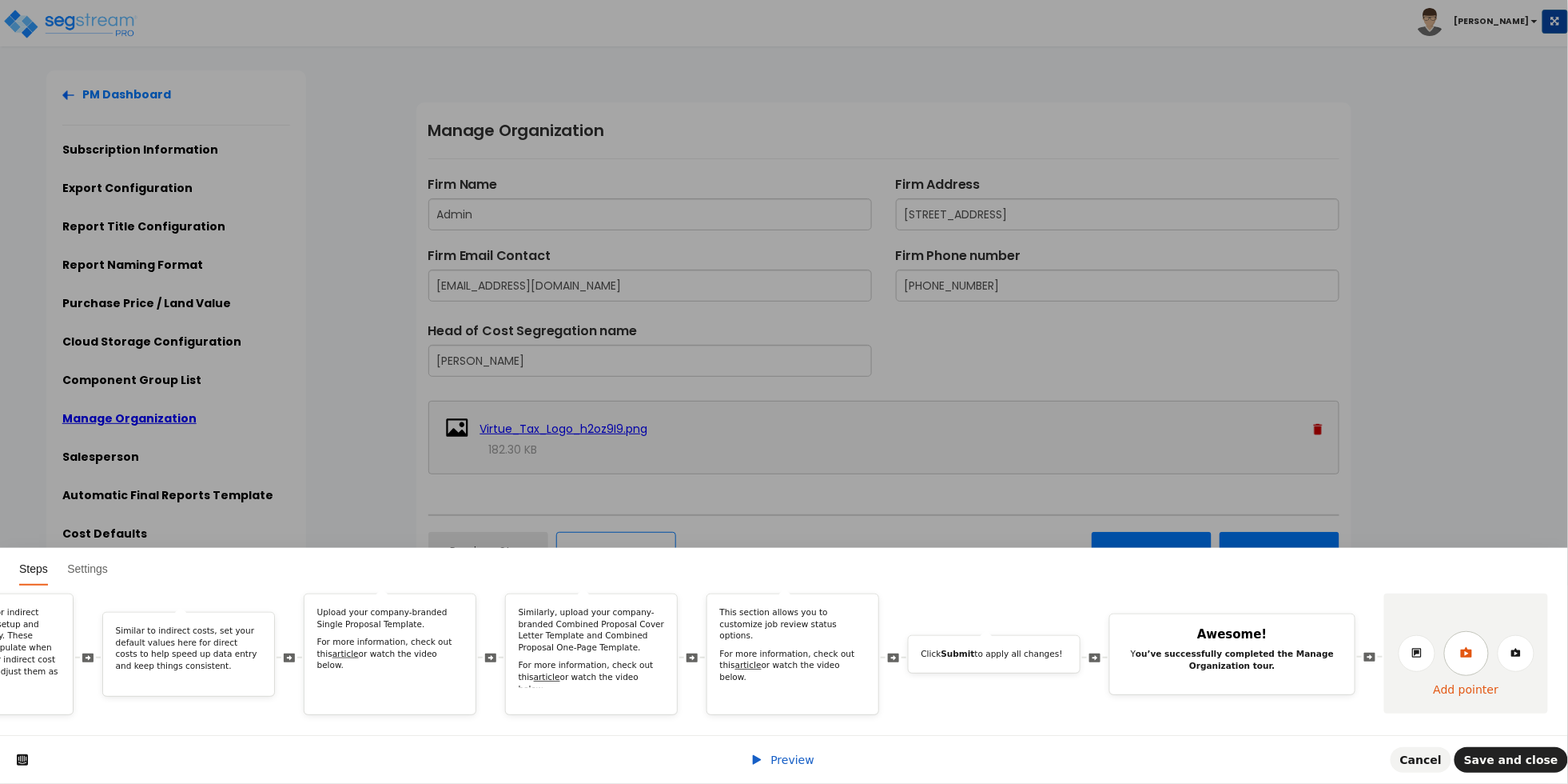
click at [1459, 646] on link at bounding box center [1467, 654] width 45 height 45
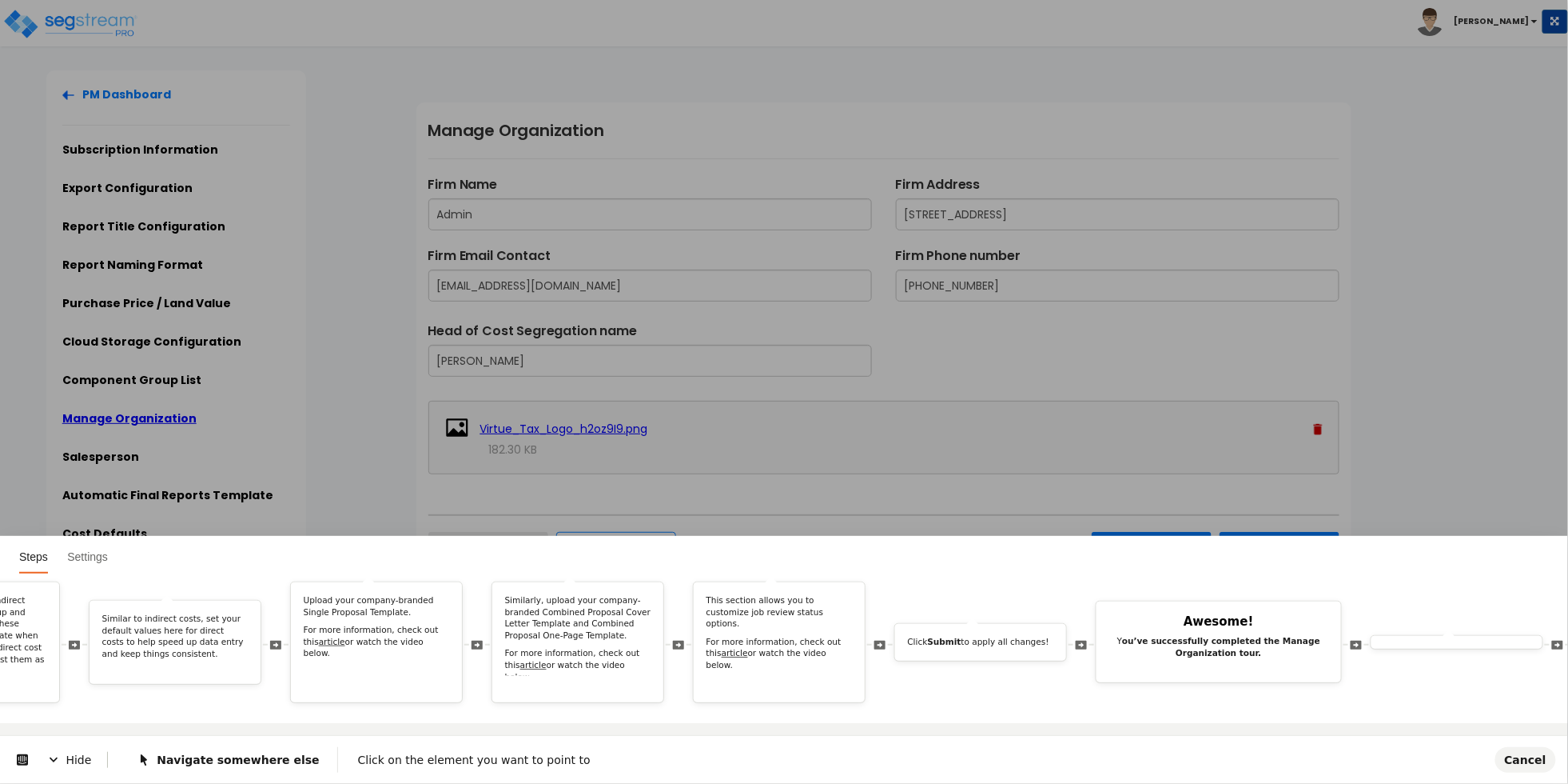
scroll to position [0, 0]
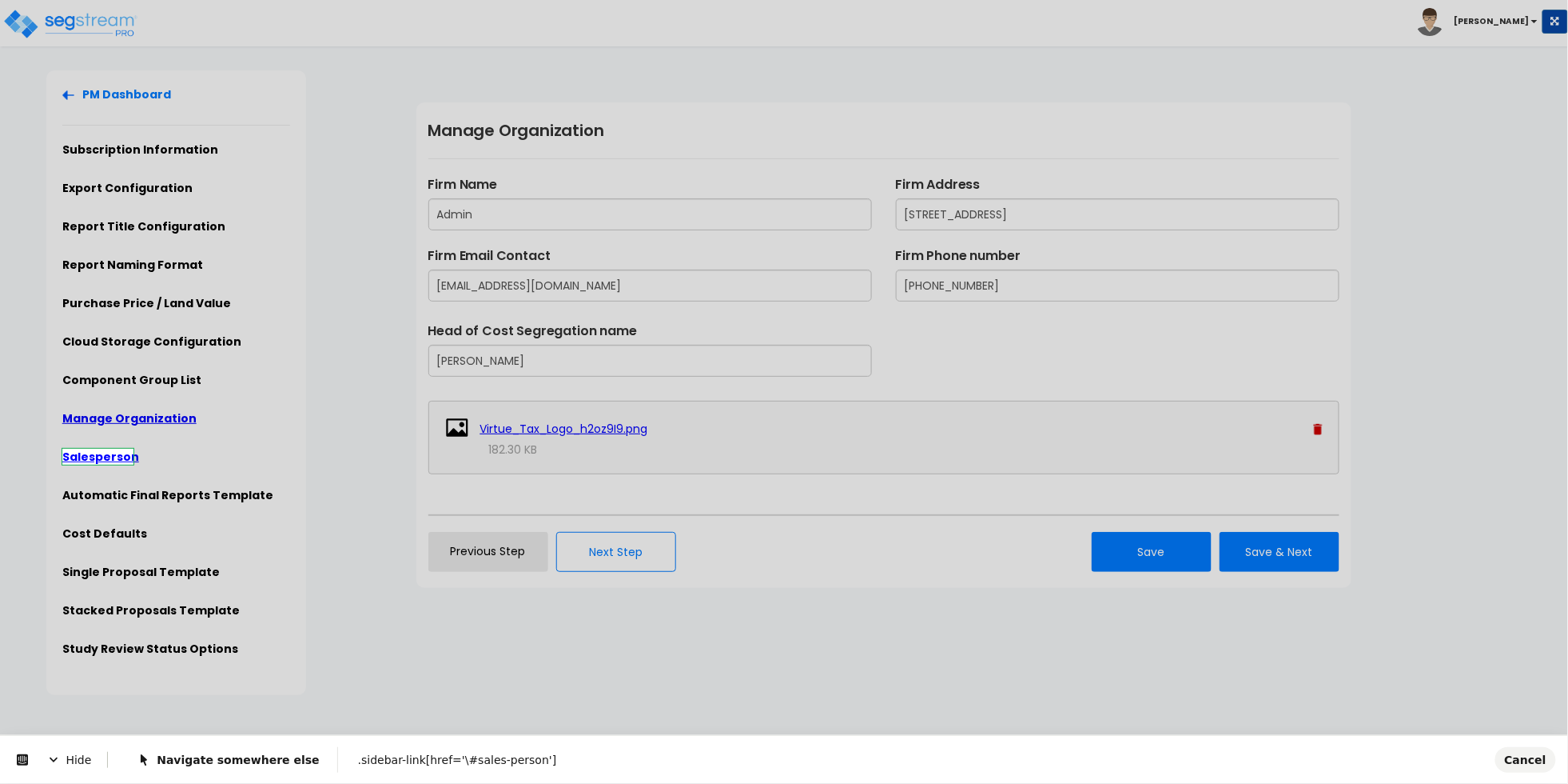
click at [122, 455] on body "Toggle navigation Cherry Mae" at bounding box center [784, 383] width 1568 height 624
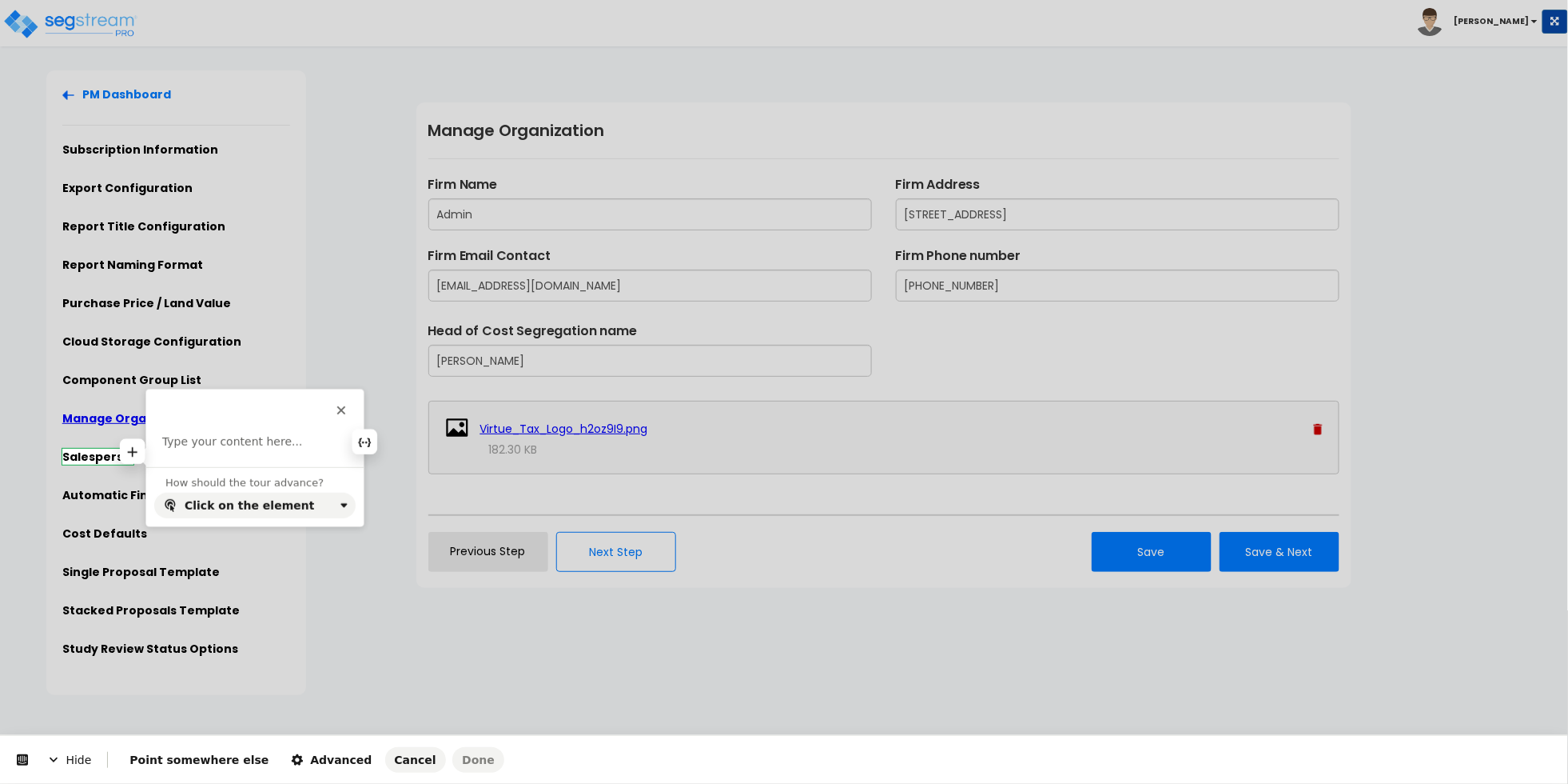
click at [205, 443] on p at bounding box center [254, 442] width 185 height 16
paste div
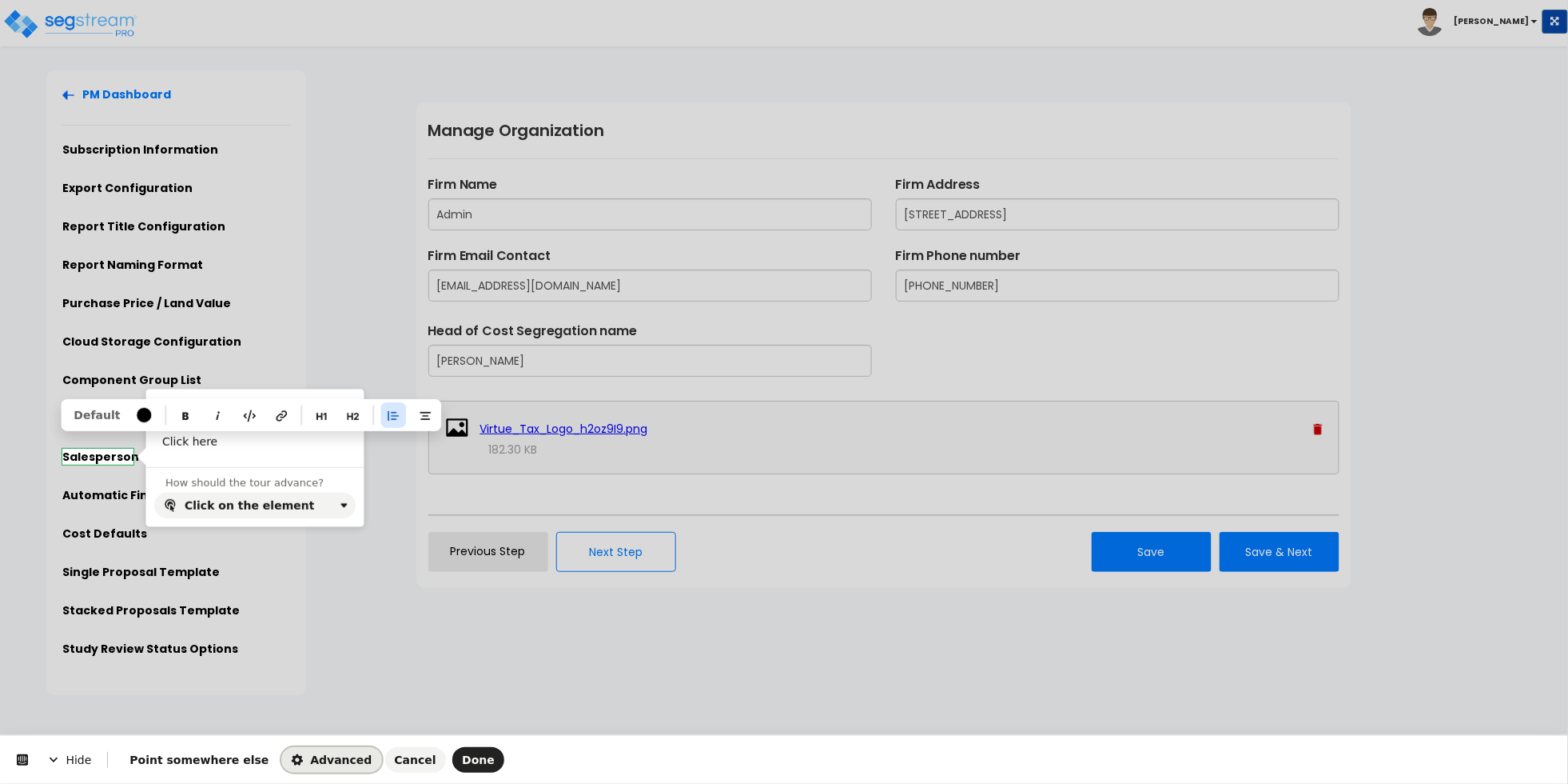
click at [316, 759] on span "Advanced" at bounding box center [332, 760] width 81 height 13
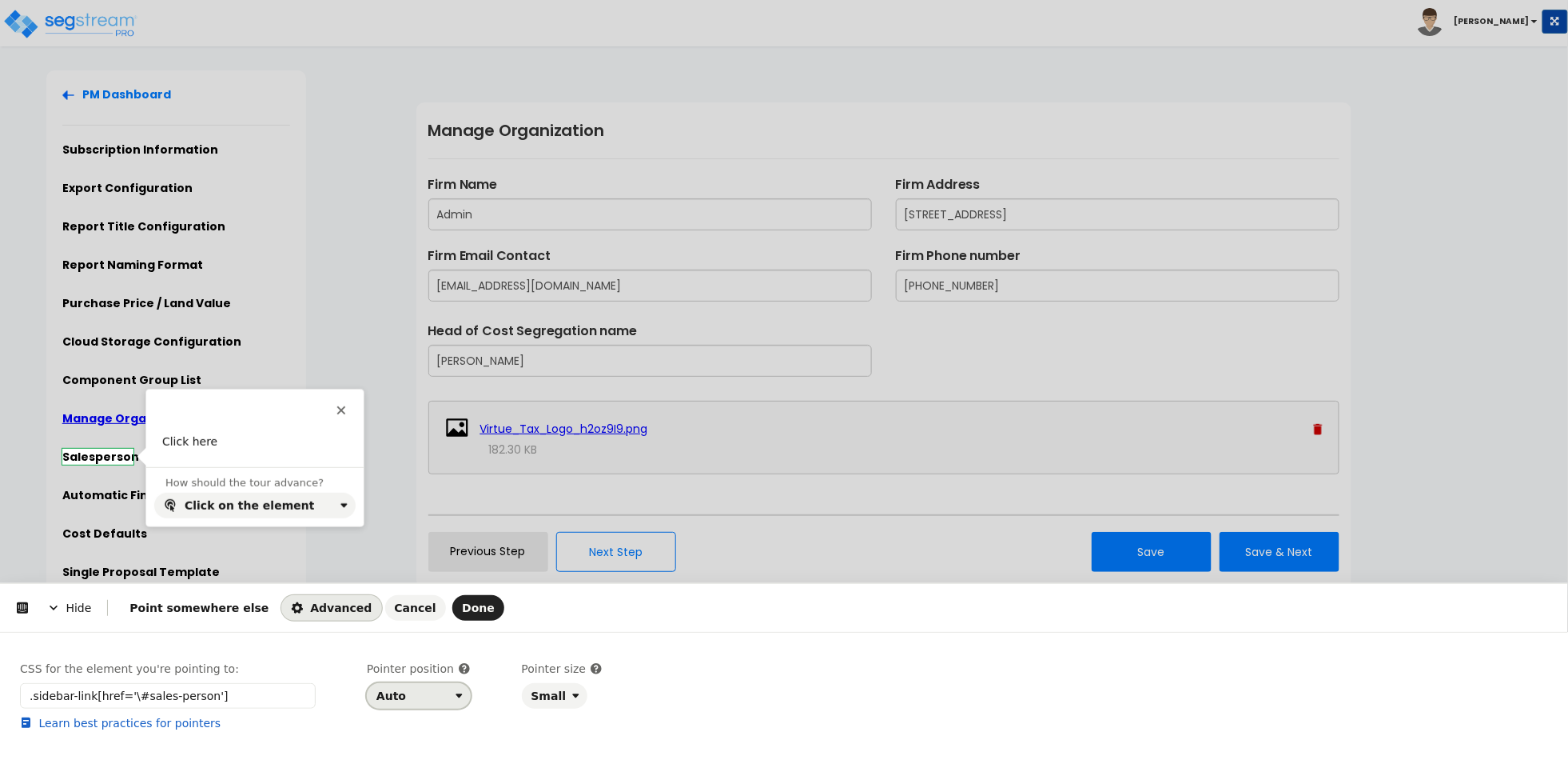
click at [439, 693] on div "Auto" at bounding box center [413, 695] width 72 height 13
click at [427, 641] on div "Right" at bounding box center [414, 630] width 82 height 28
click at [462, 601] on span "Done" at bounding box center [478, 607] width 33 height 13
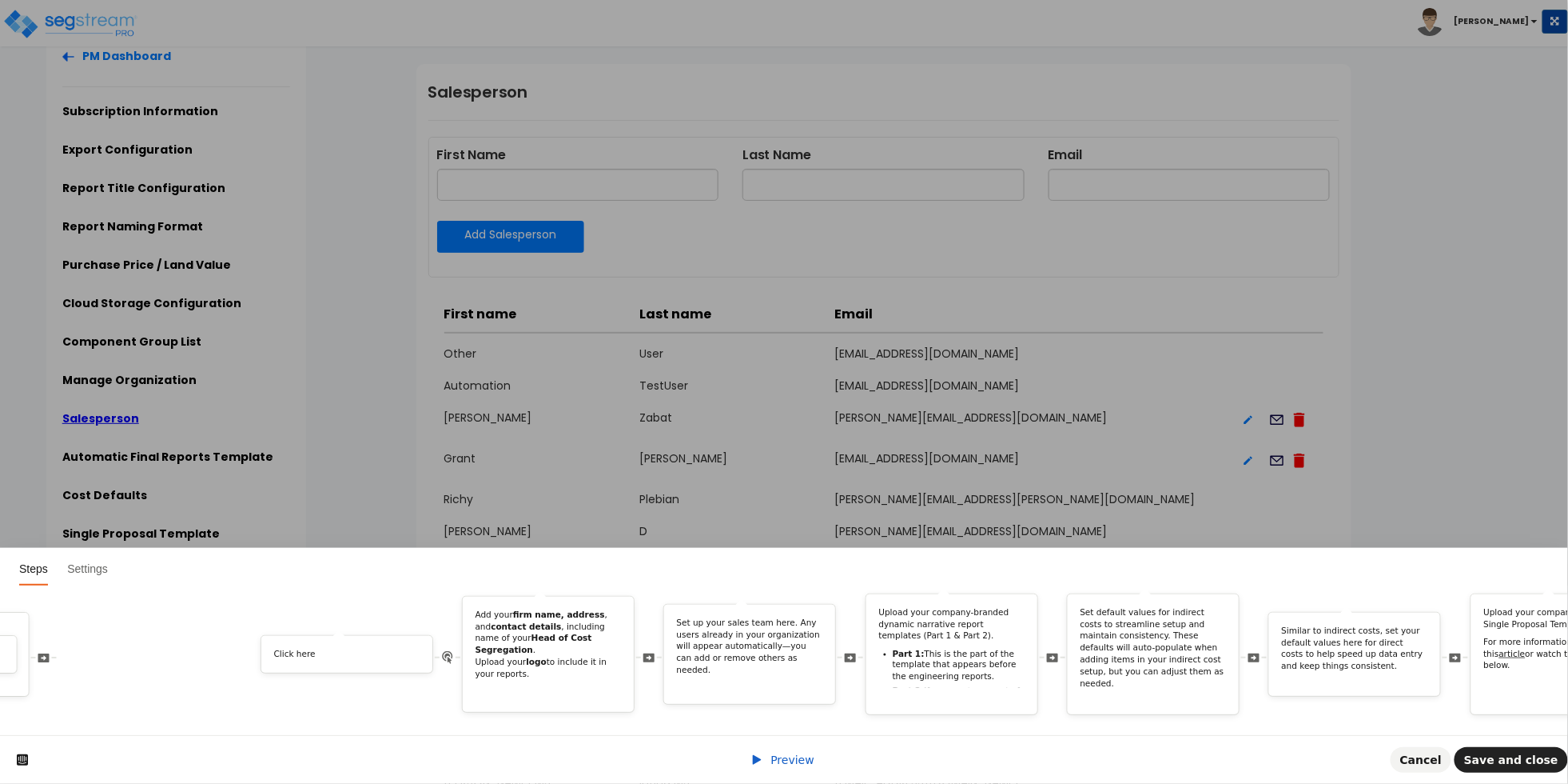
scroll to position [0, 3474]
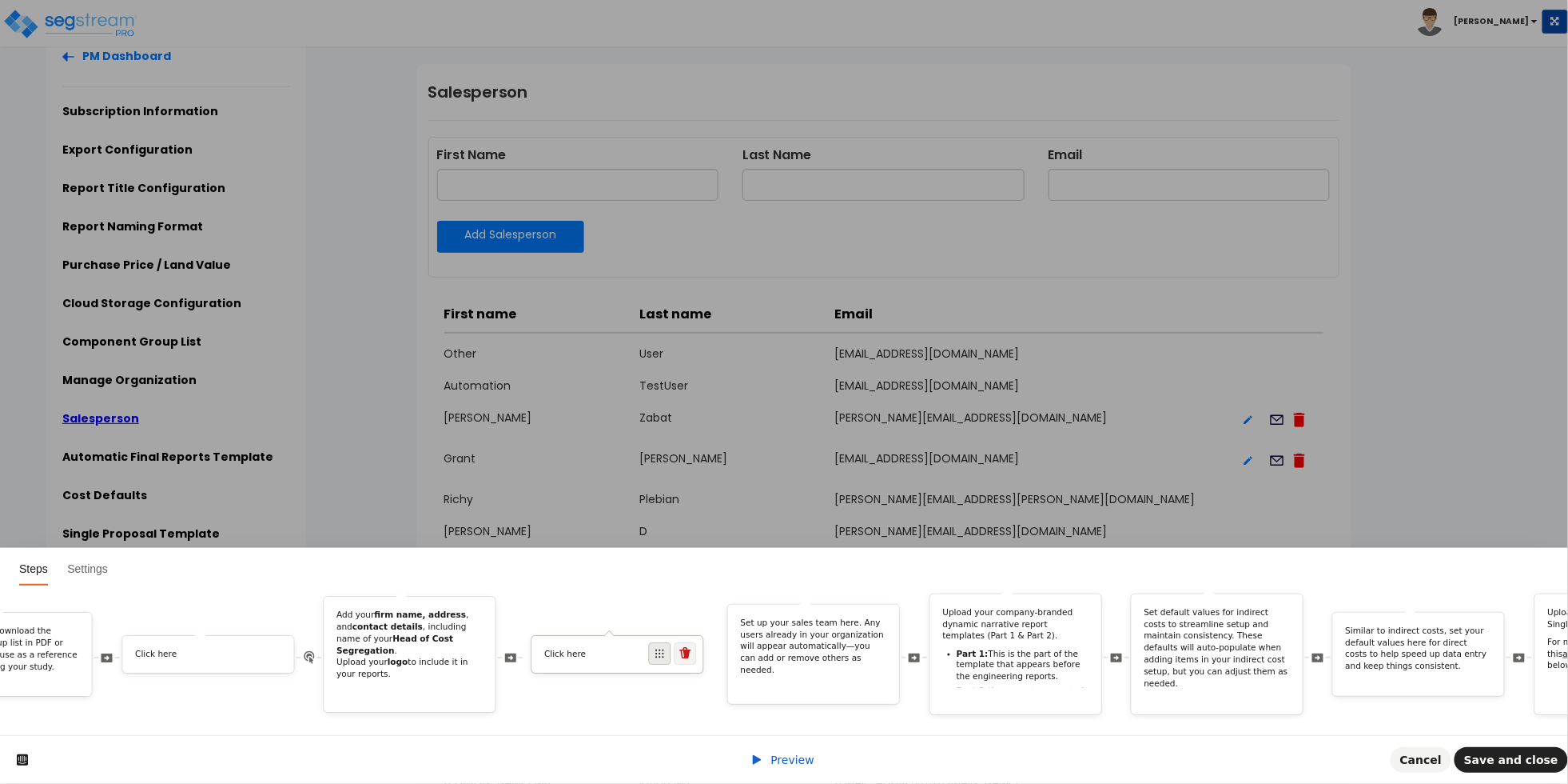
drag, startPoint x: 1322, startPoint y: 631, endPoint x: 665, endPoint y: 642, distance: 657.1
click at [665, 643] on span at bounding box center [660, 654] width 22 height 22
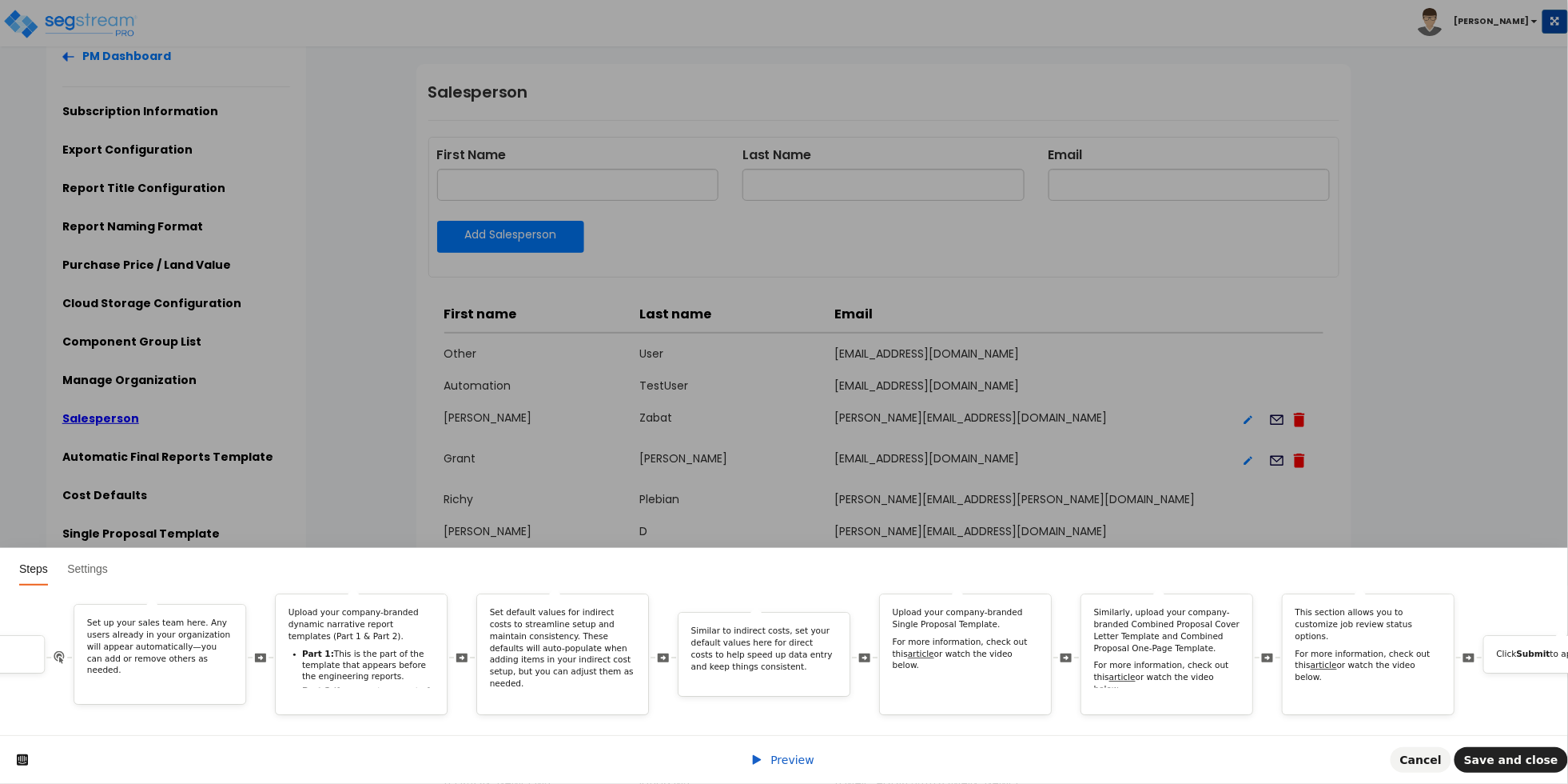
scroll to position [0, 4713]
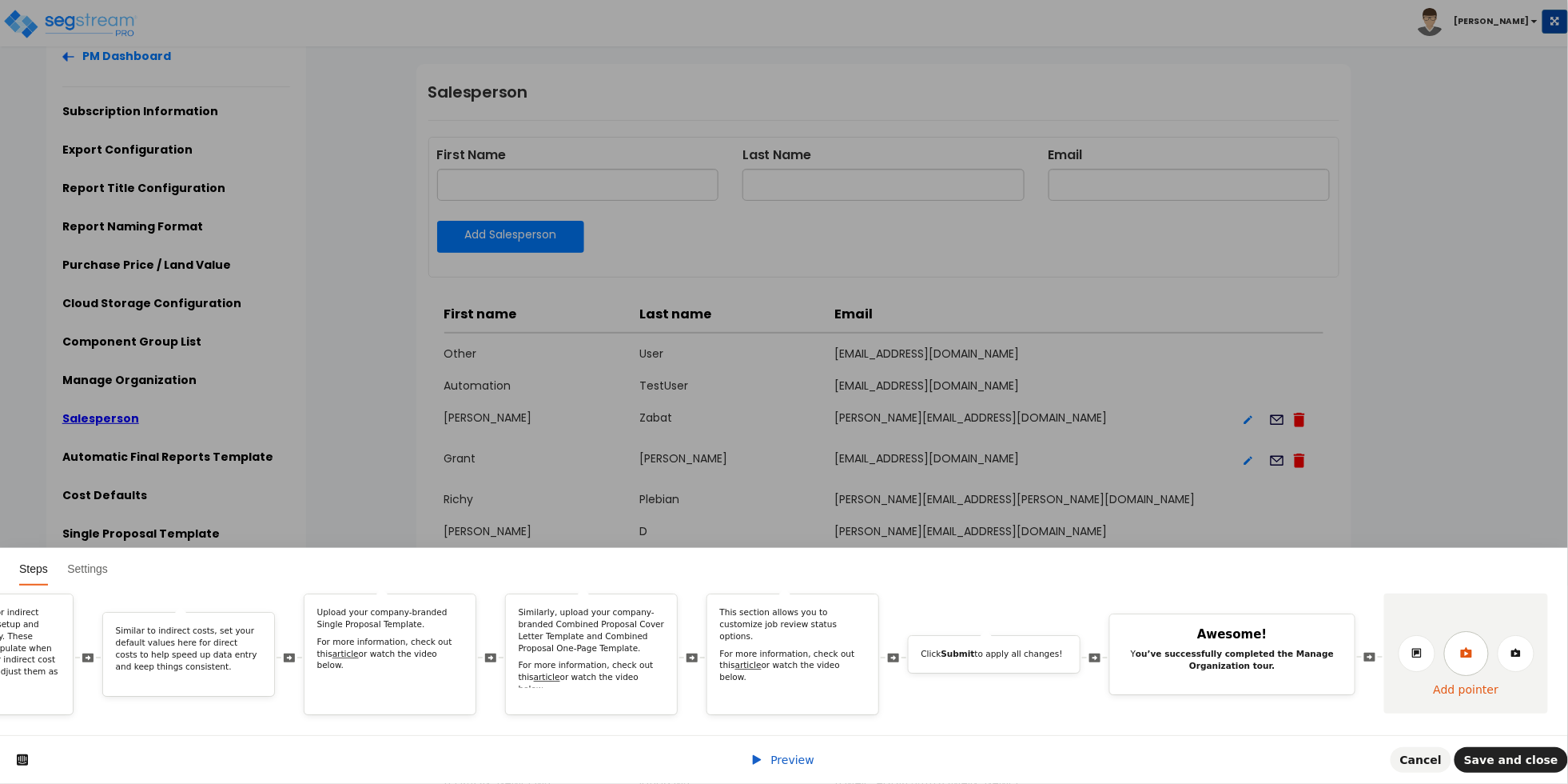
click at [1463, 651] on link at bounding box center [1467, 654] width 45 height 45
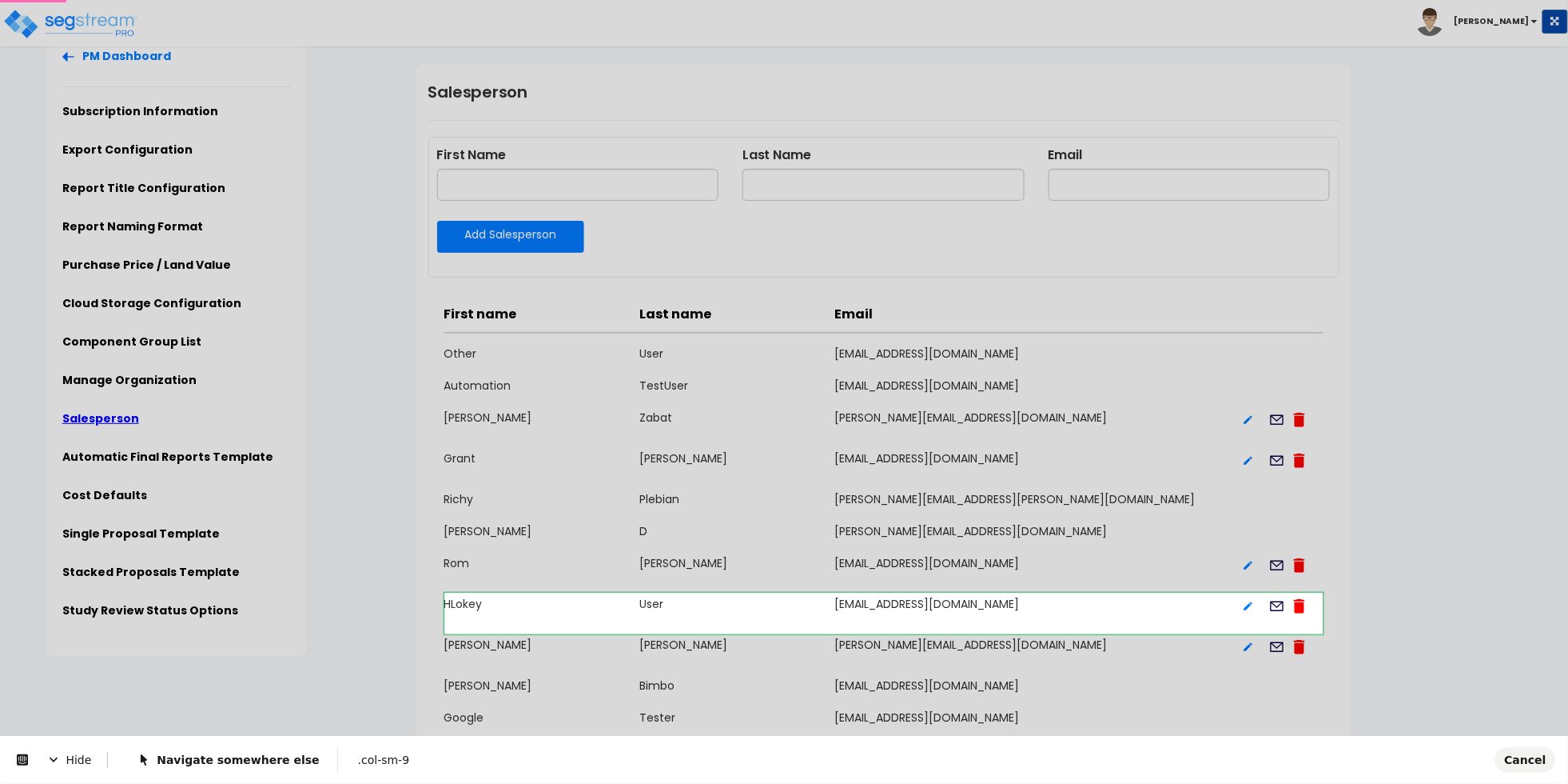
scroll to position [0, 0]
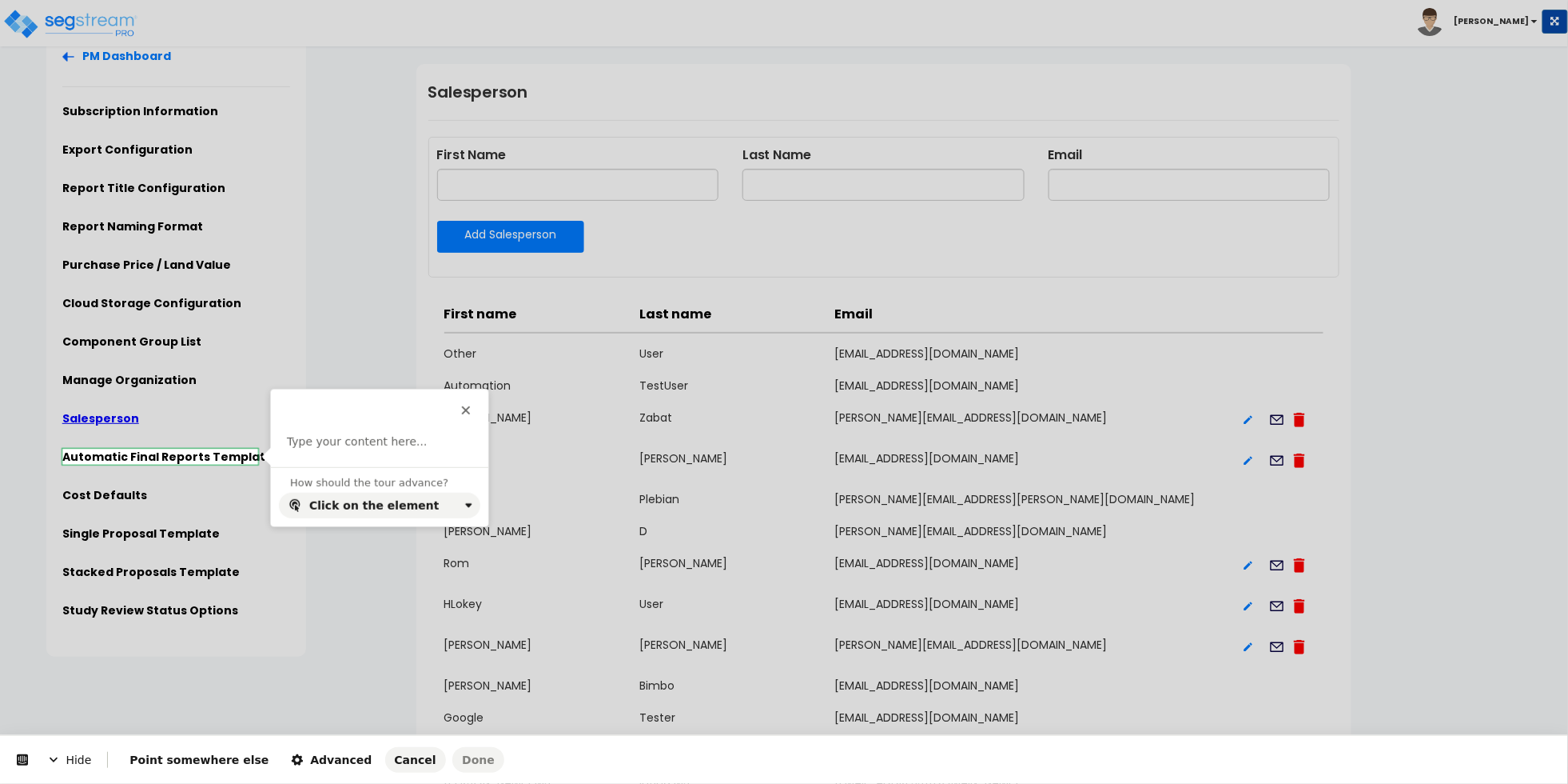
click at [391, 456] on div "Type your content here..." at bounding box center [379, 451] width 217 height 33
click at [390, 446] on p at bounding box center [379, 442] width 185 height 16
click at [453, 750] on button "Done" at bounding box center [478, 760] width 52 height 26
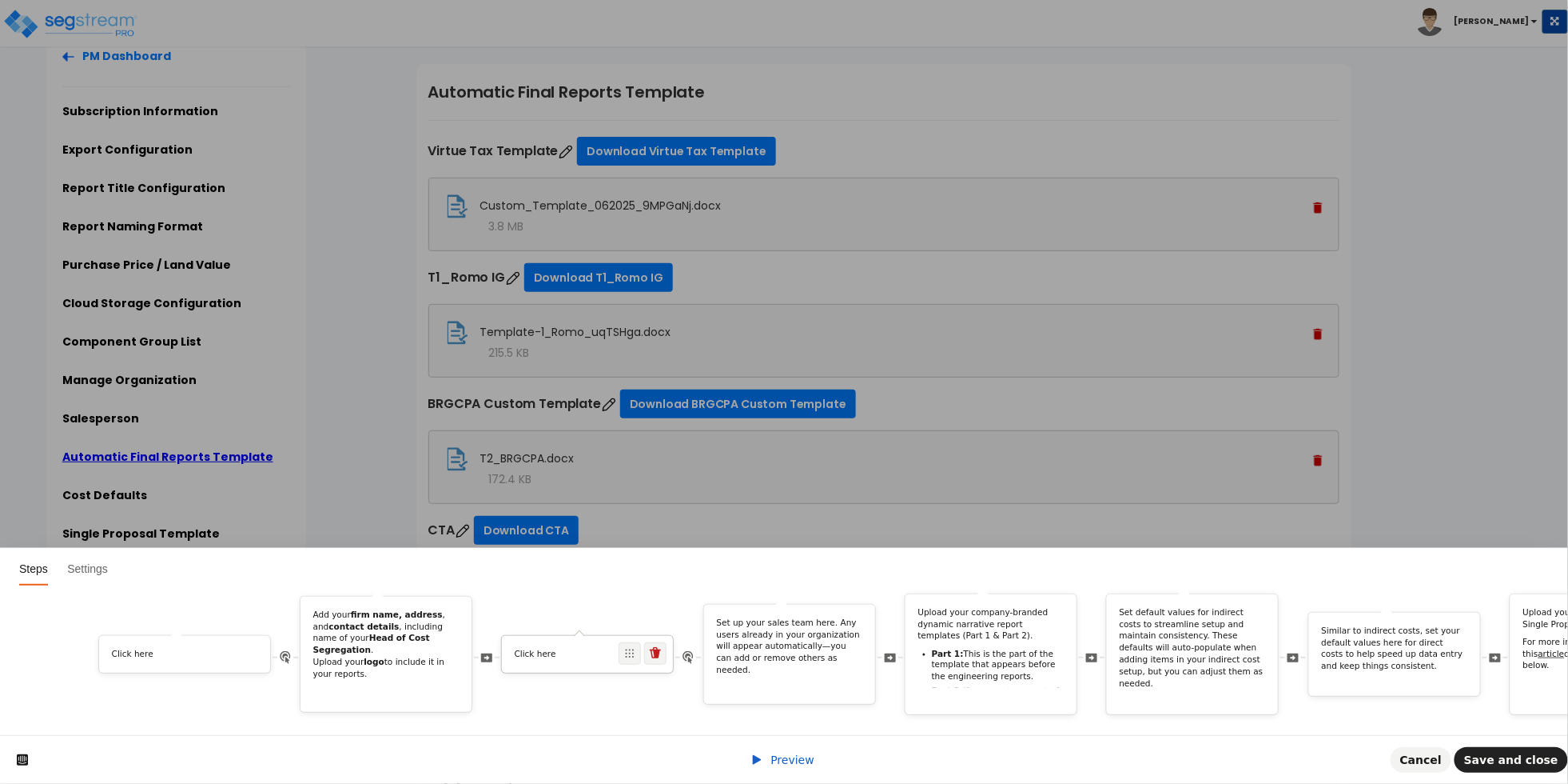
scroll to position [0, 3620]
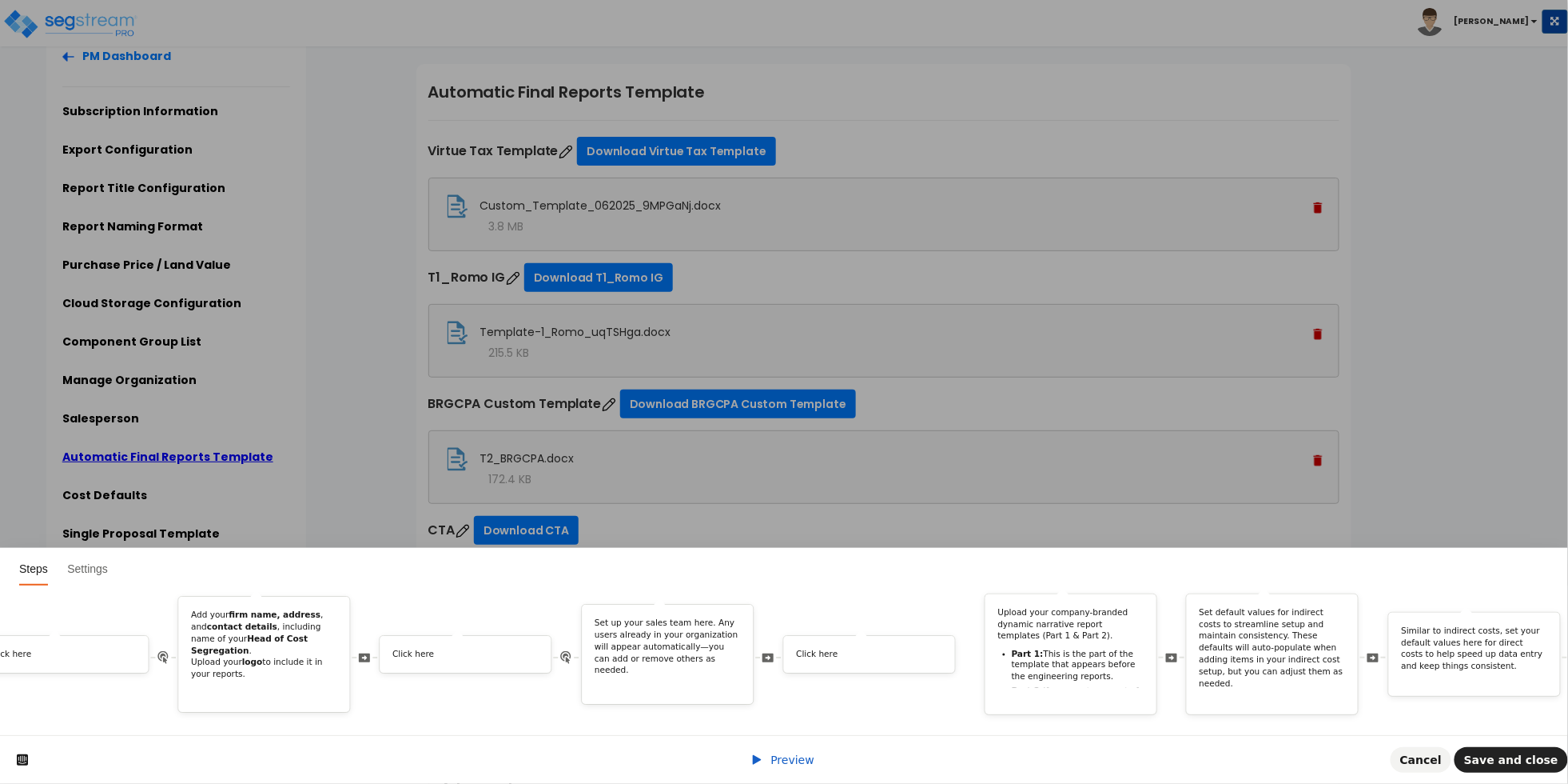
drag, startPoint x: 1338, startPoint y: 642, endPoint x: 934, endPoint y: 657, distance: 404.3
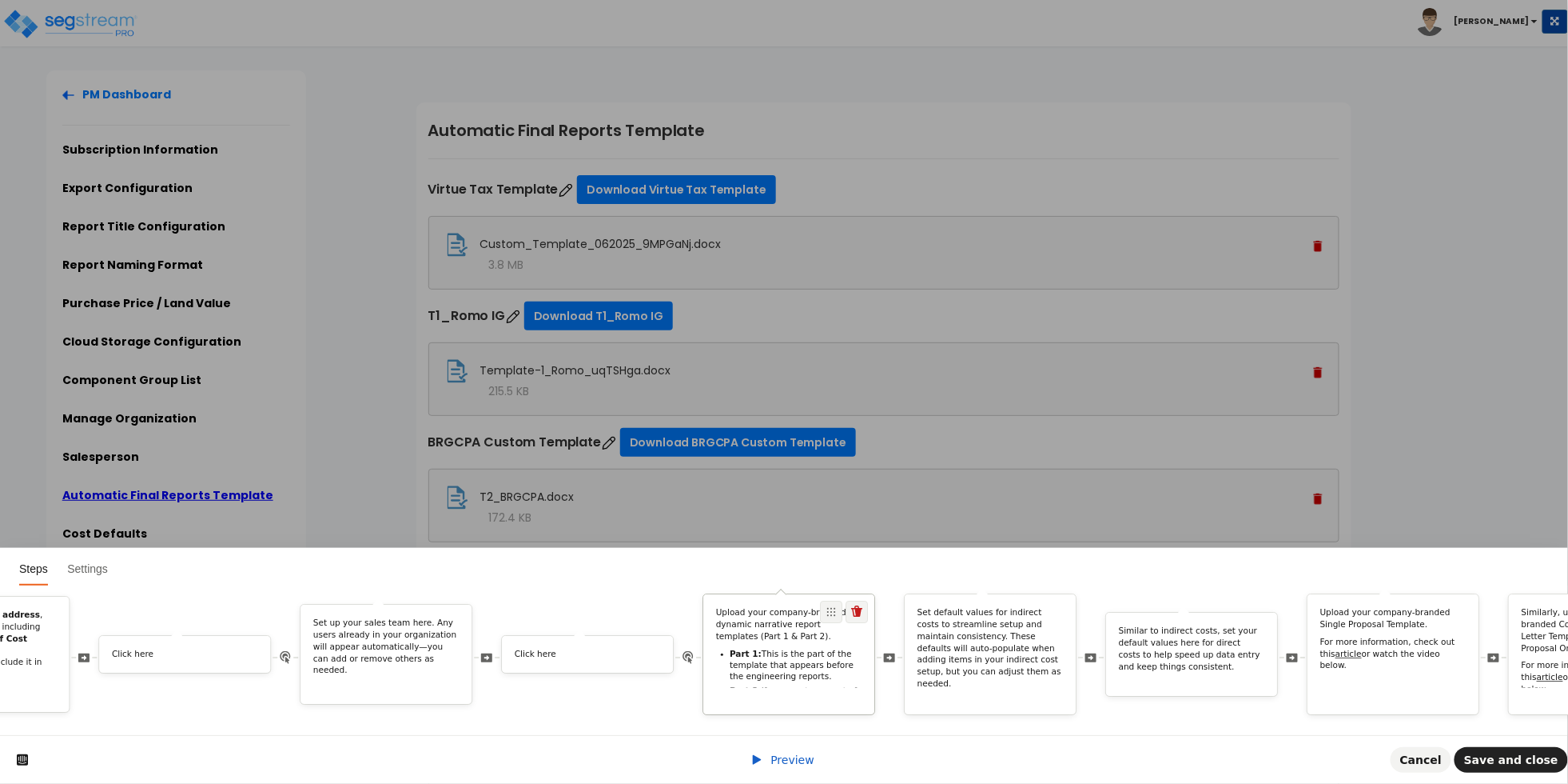
scroll to position [0, 3878]
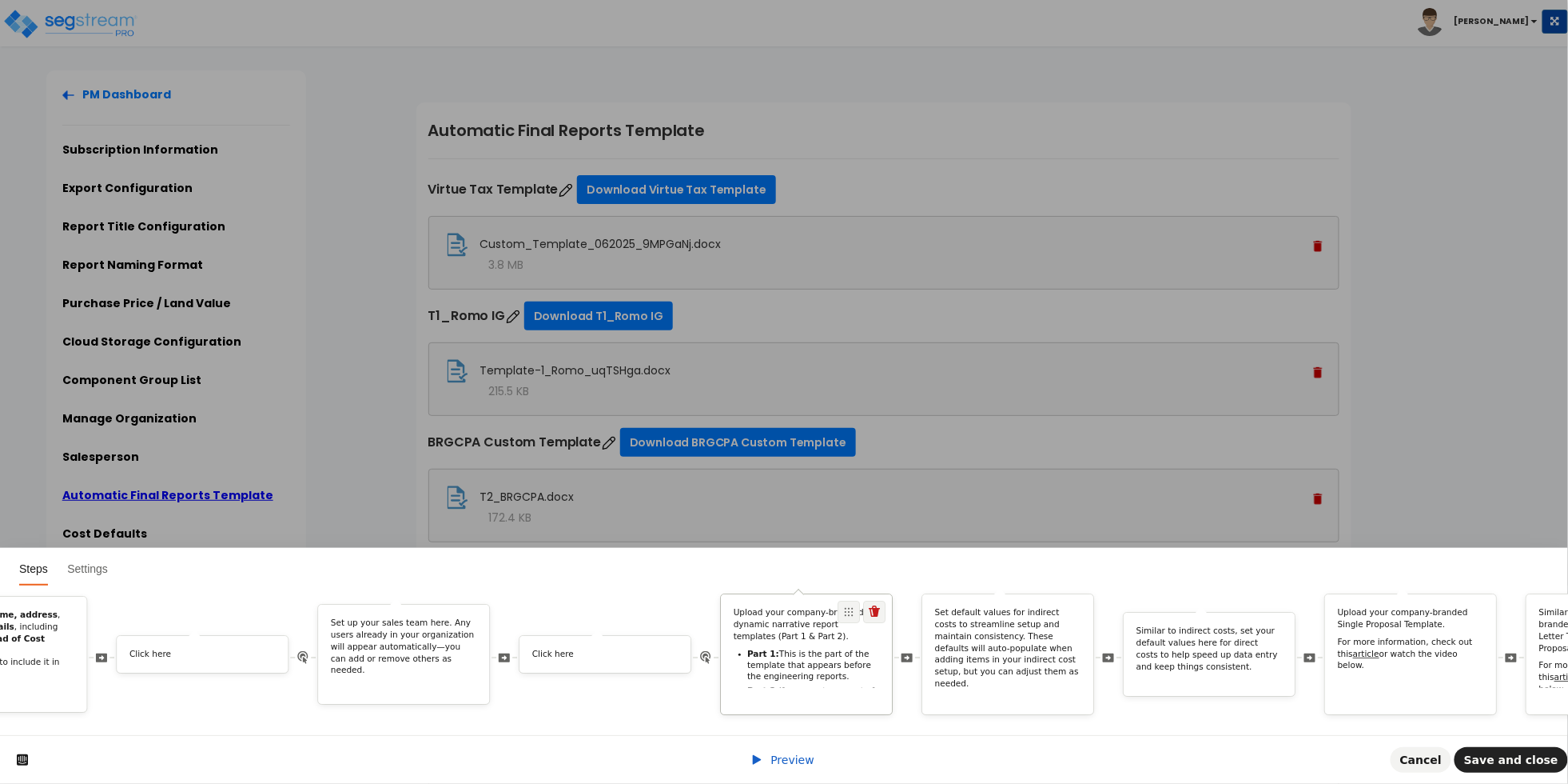
click at [784, 628] on div "Upload your company-branded dynamic narrative report templates (Part 1 & Part 2…" at bounding box center [806, 668] width 171 height 122
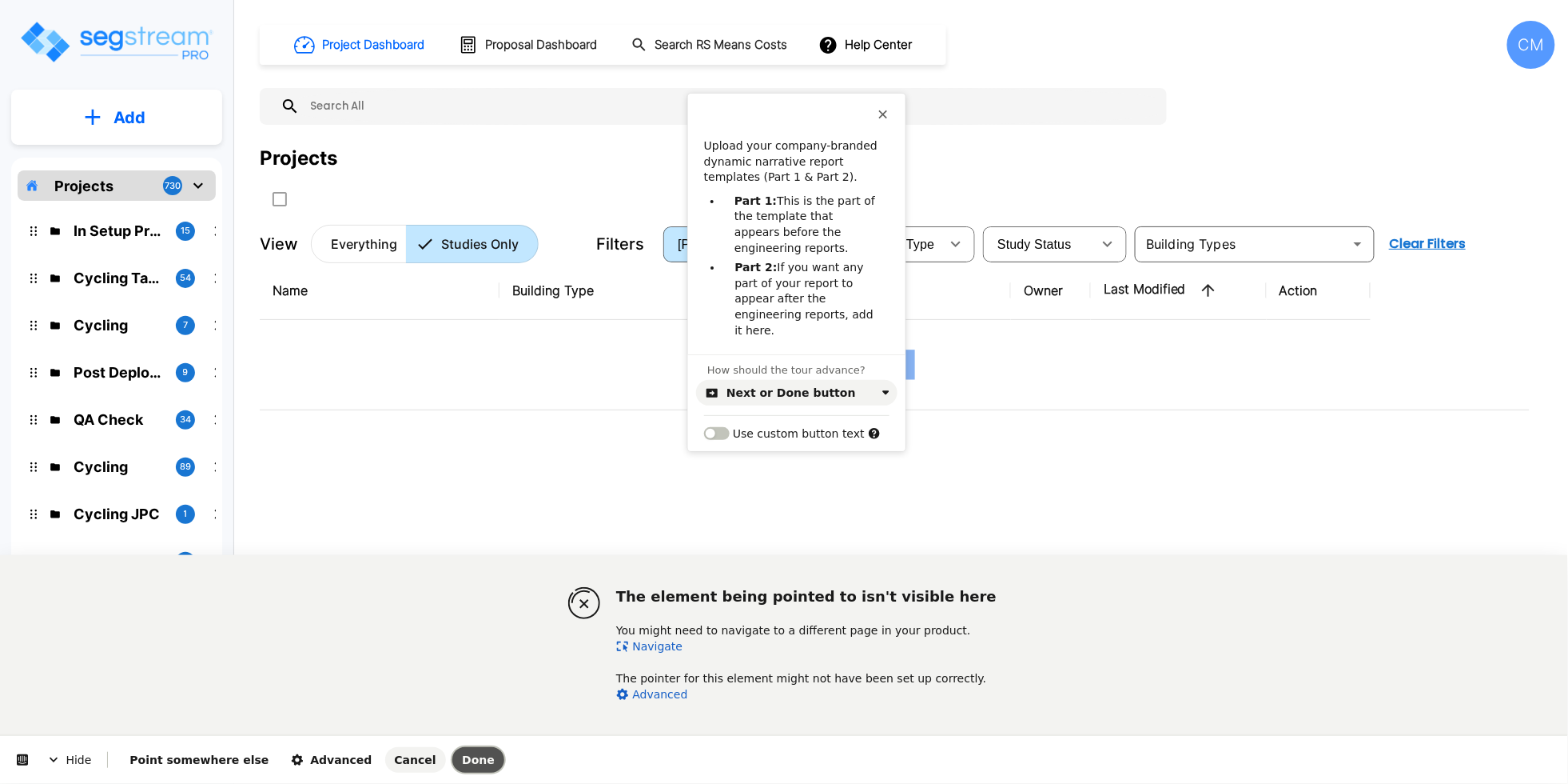
click at [462, 759] on span "Done" at bounding box center [478, 760] width 33 height 13
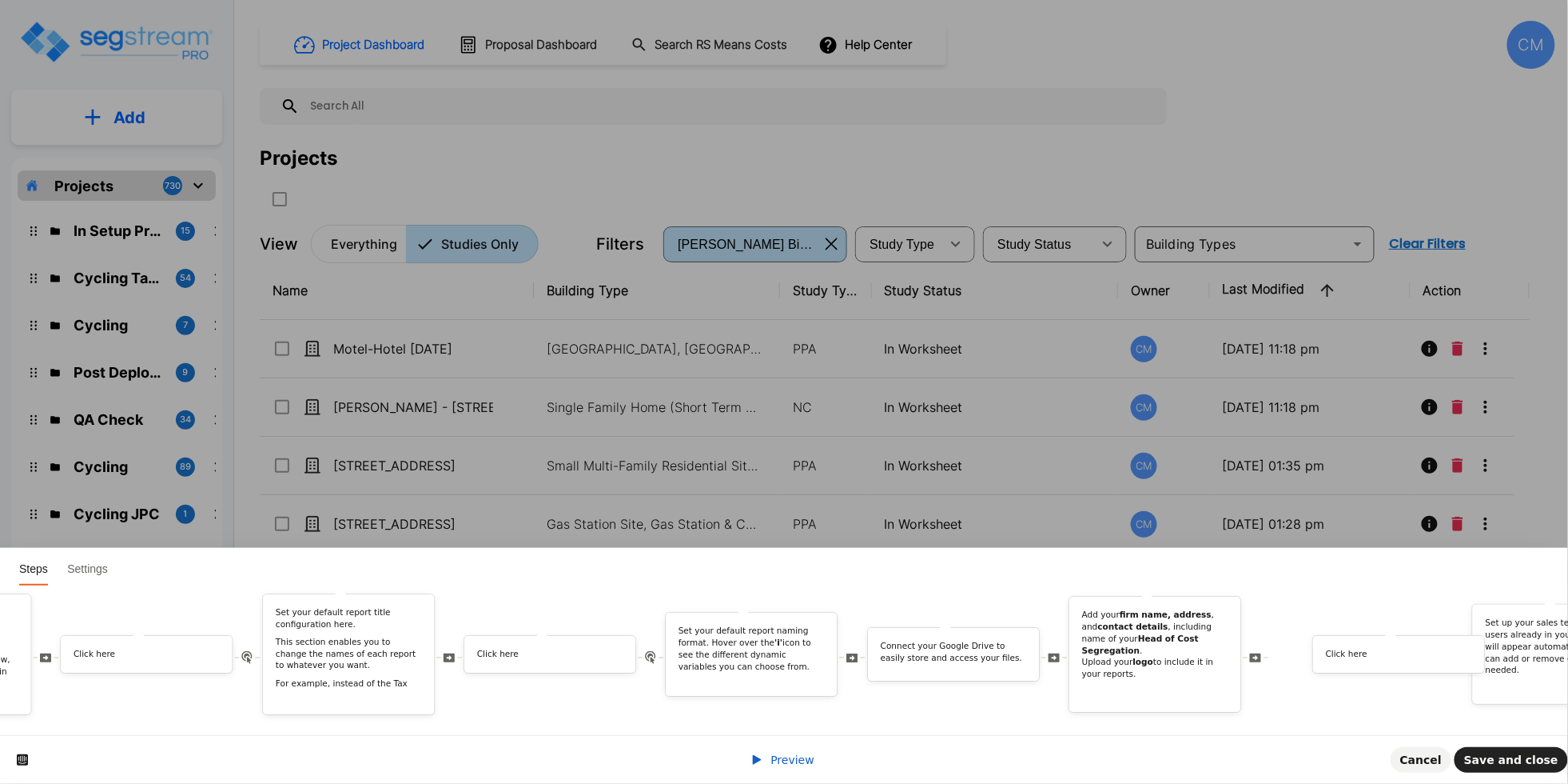
scroll to position [0, 1568]
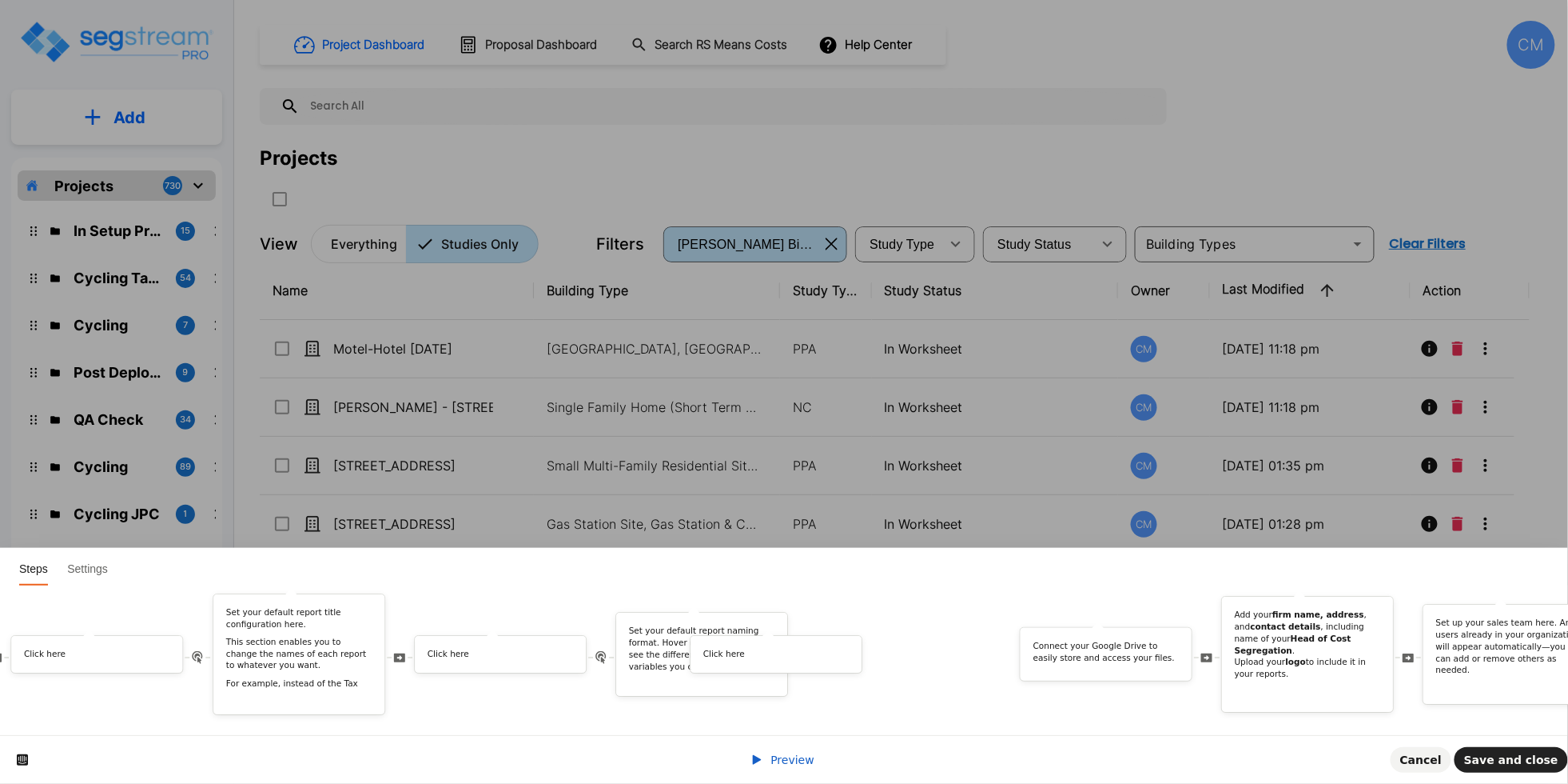
drag, startPoint x: 1037, startPoint y: 644, endPoint x: 826, endPoint y: 709, distance: 220.8
click at [826, 709] on div "Welcome! In this tour, we’ll explore the Manage Organization page and walk you …" at bounding box center [784, 660] width 1568 height 149
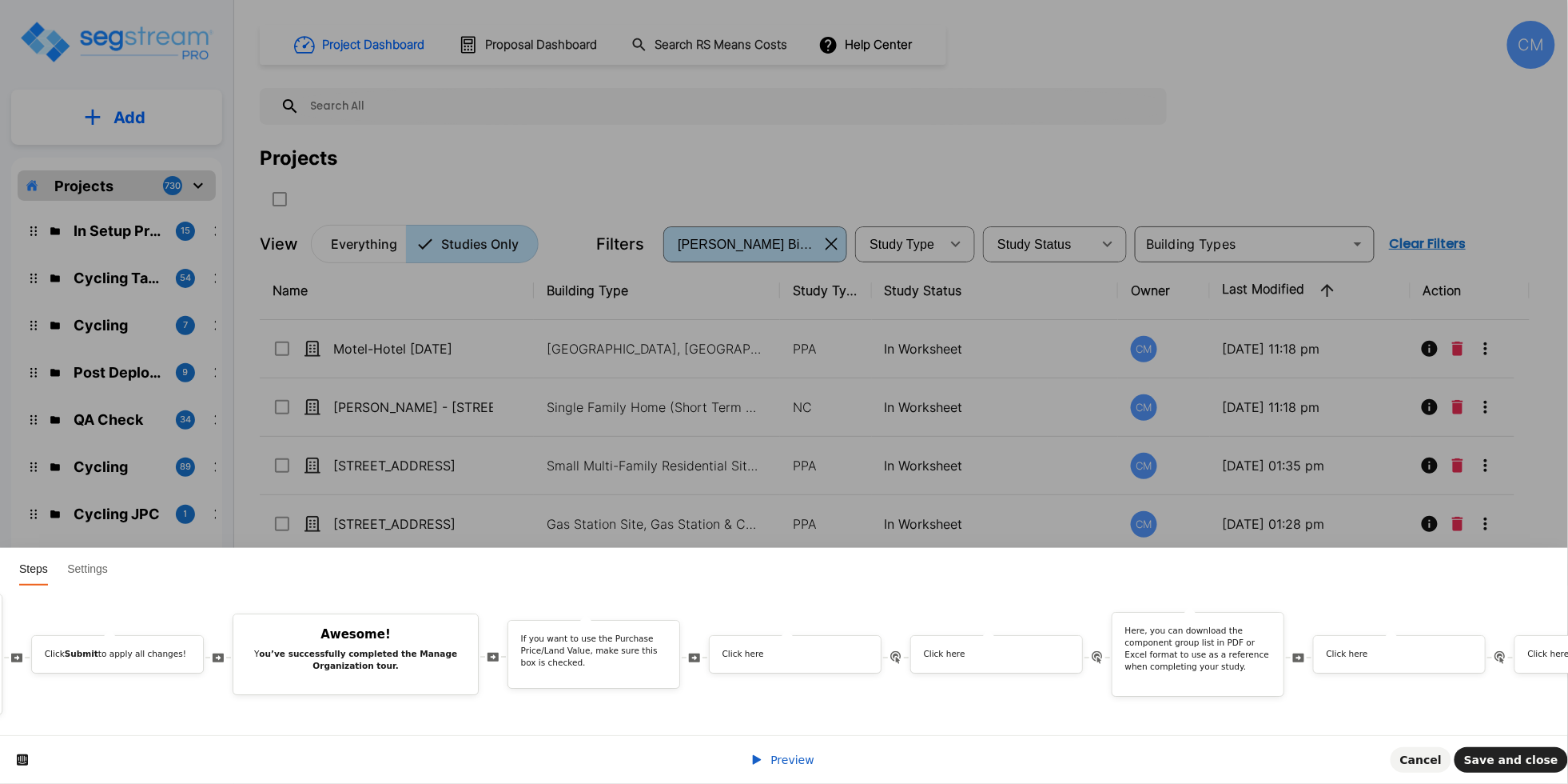
scroll to position [0, 4914]
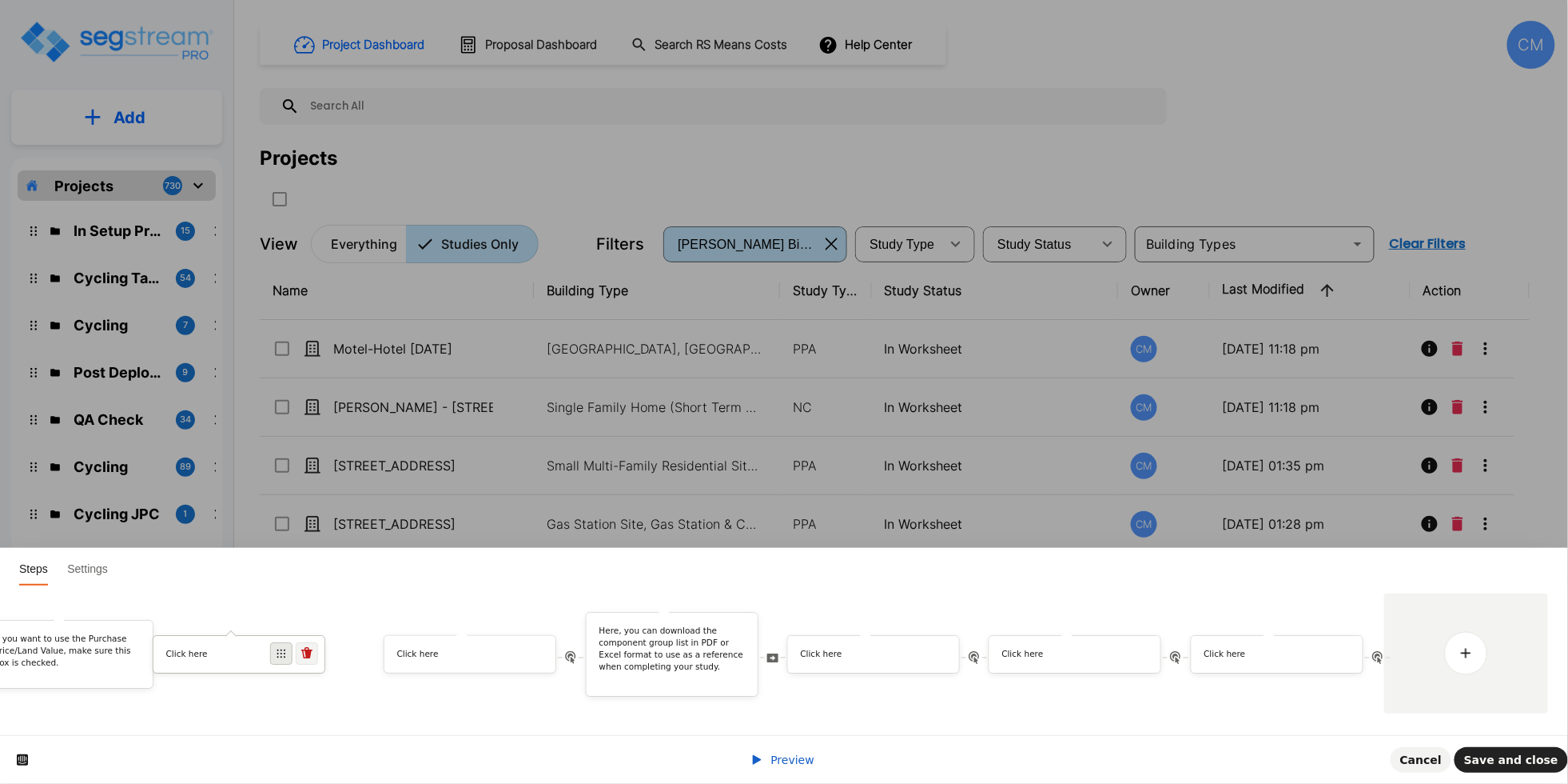
drag, startPoint x: 298, startPoint y: 637, endPoint x: 273, endPoint y: 640, distance: 25.2
click at [277, 649] on icon at bounding box center [281, 653] width 9 height 9
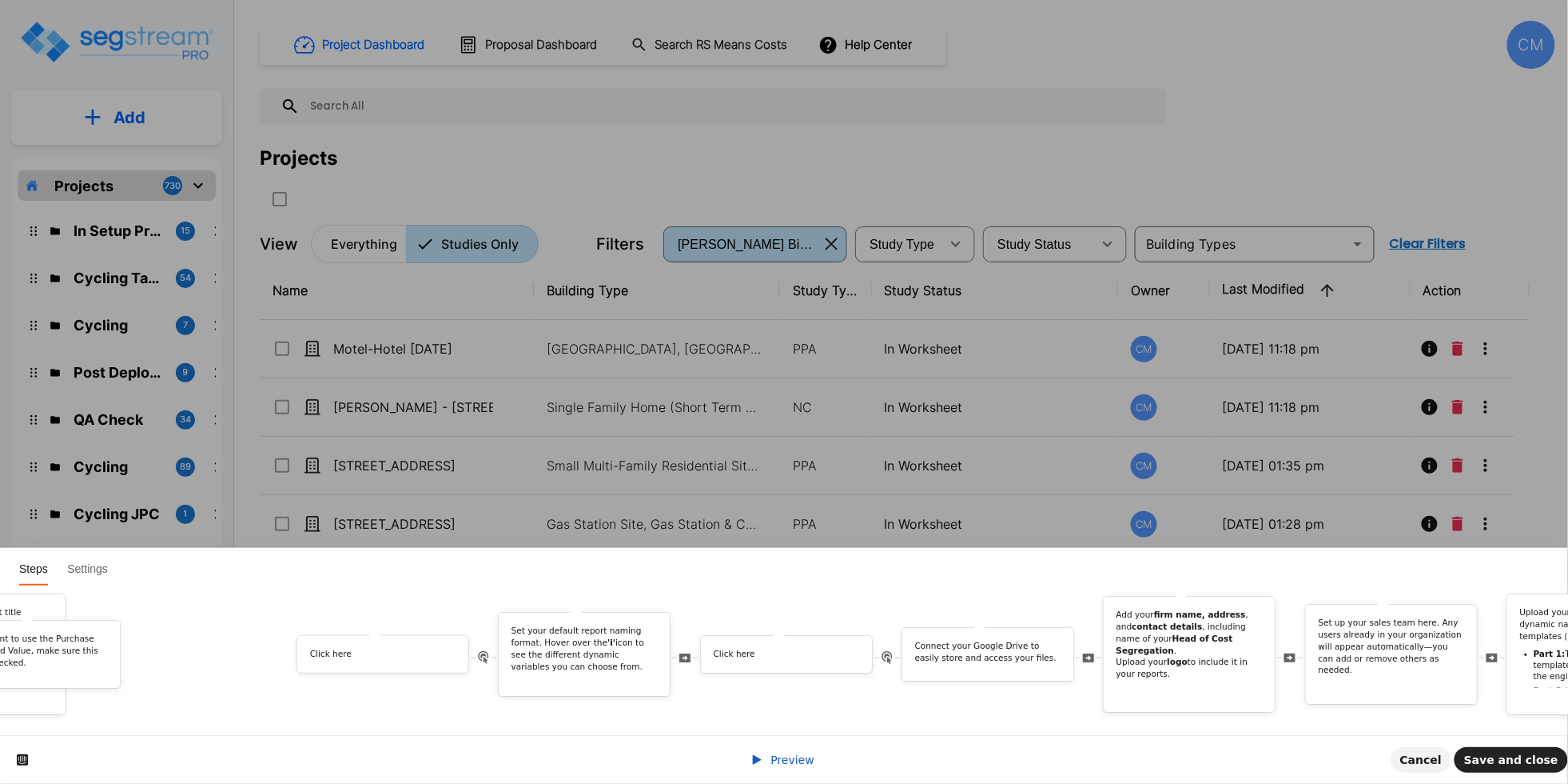
scroll to position [0, 1856]
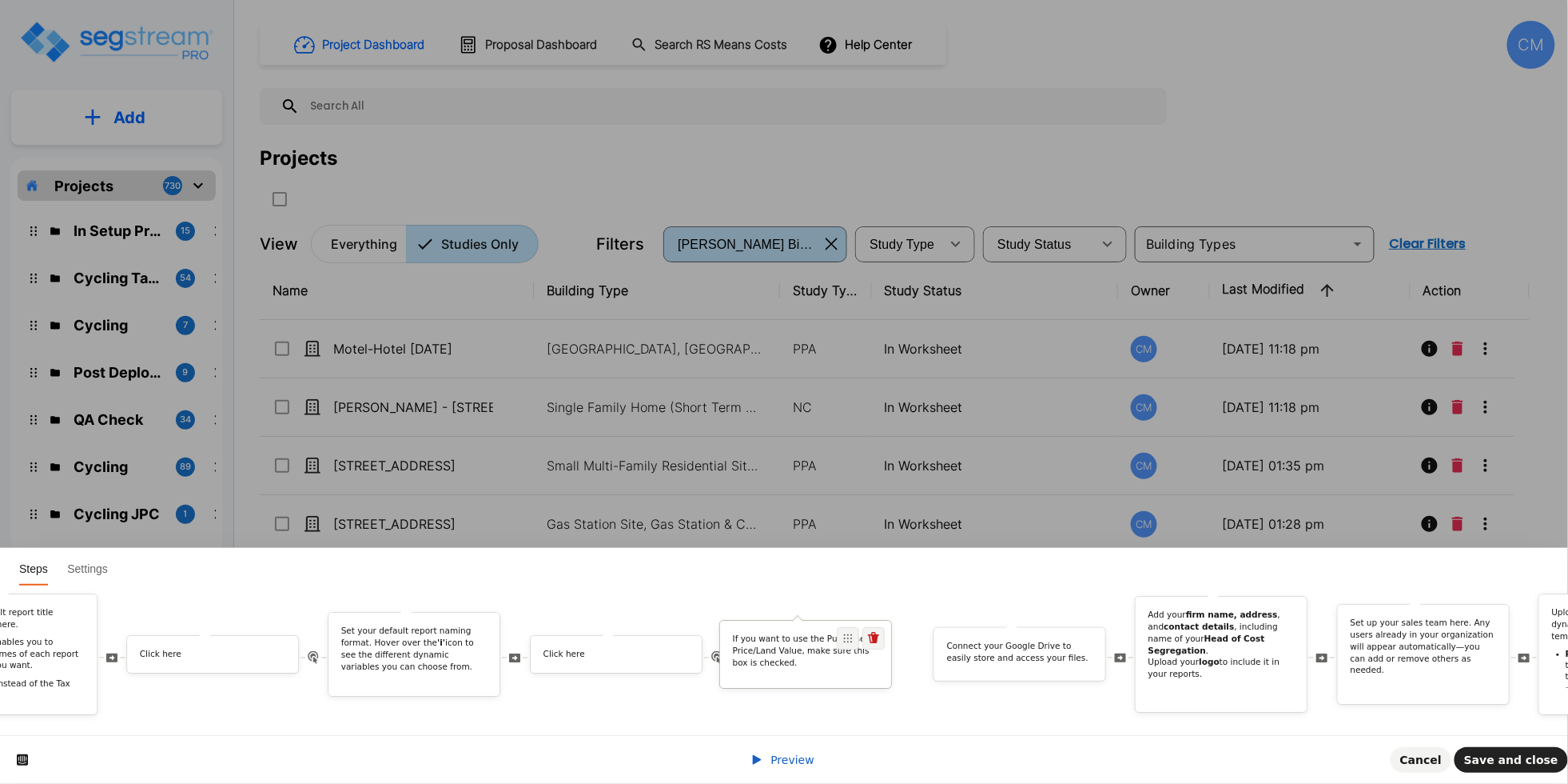
drag, startPoint x: 662, startPoint y: 627, endPoint x: 858, endPoint y: 637, distance: 196.3
click at [858, 637] on div "If you want to use the Purchase Price/Land Value, make sure this box is checked." at bounding box center [806, 655] width 172 height 70
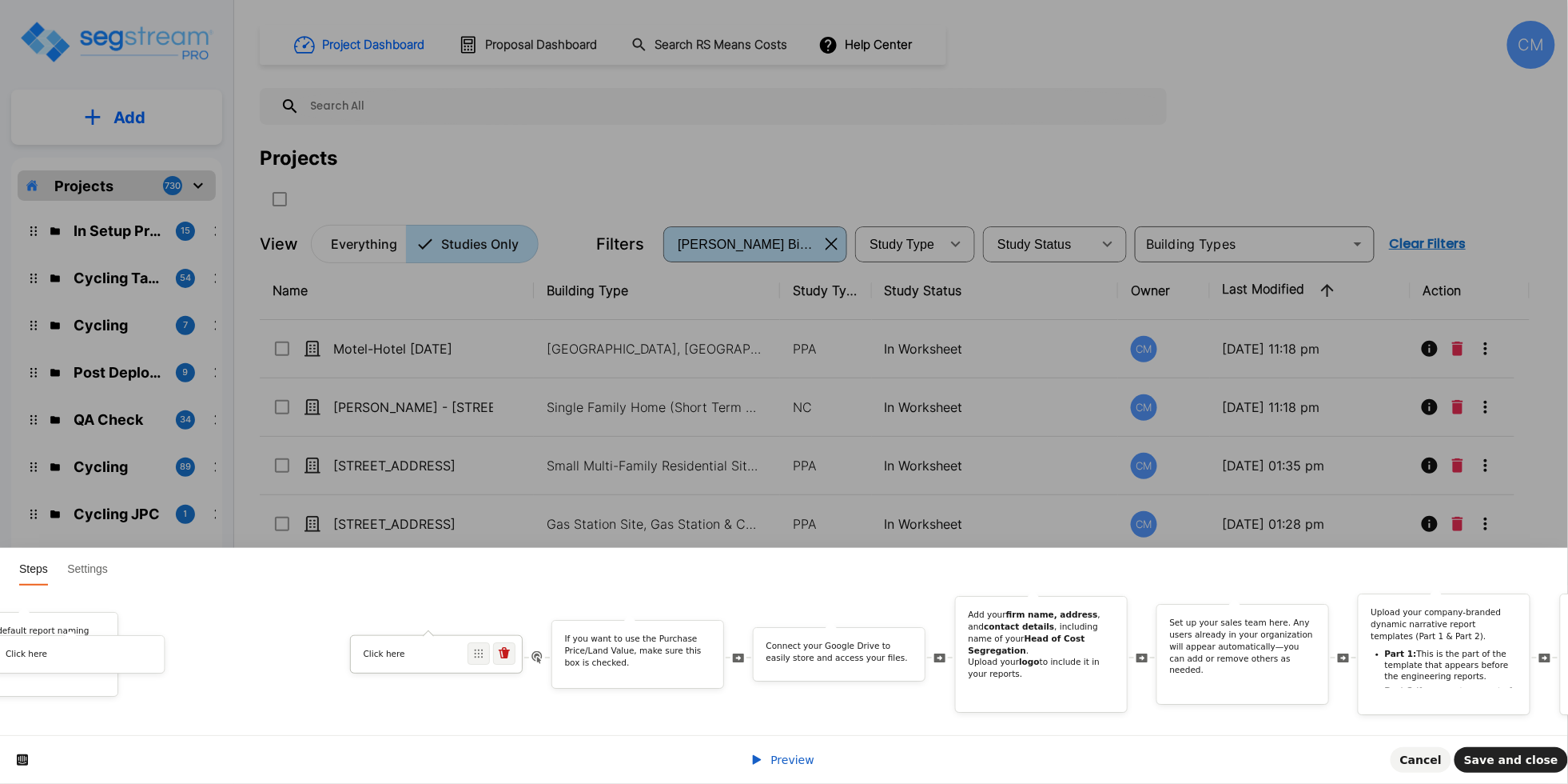
scroll to position [0, 2206]
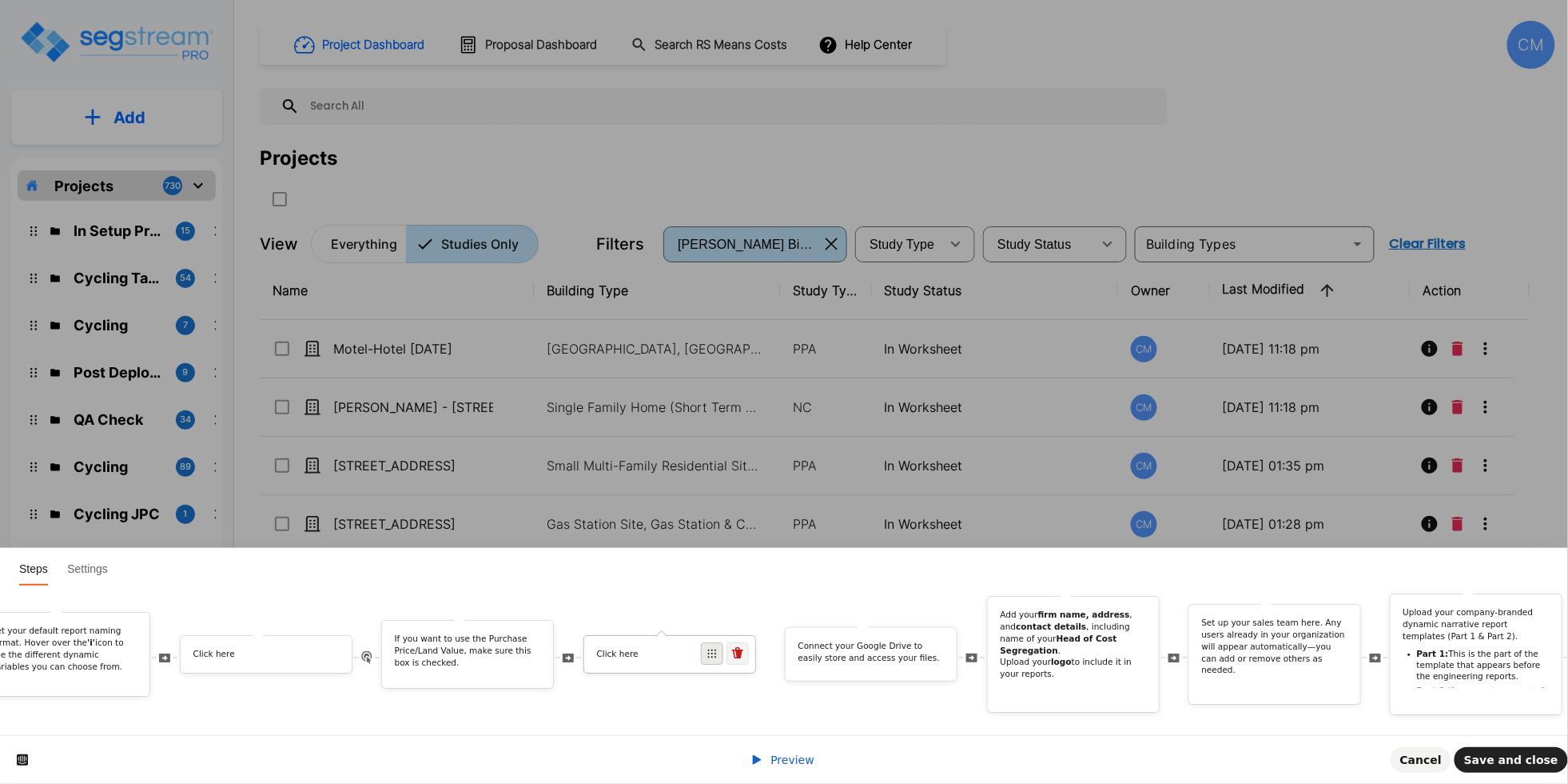
drag, startPoint x: 297, startPoint y: 633, endPoint x: 697, endPoint y: 641, distance: 400.1
click at [708, 649] on icon at bounding box center [712, 653] width 9 height 9
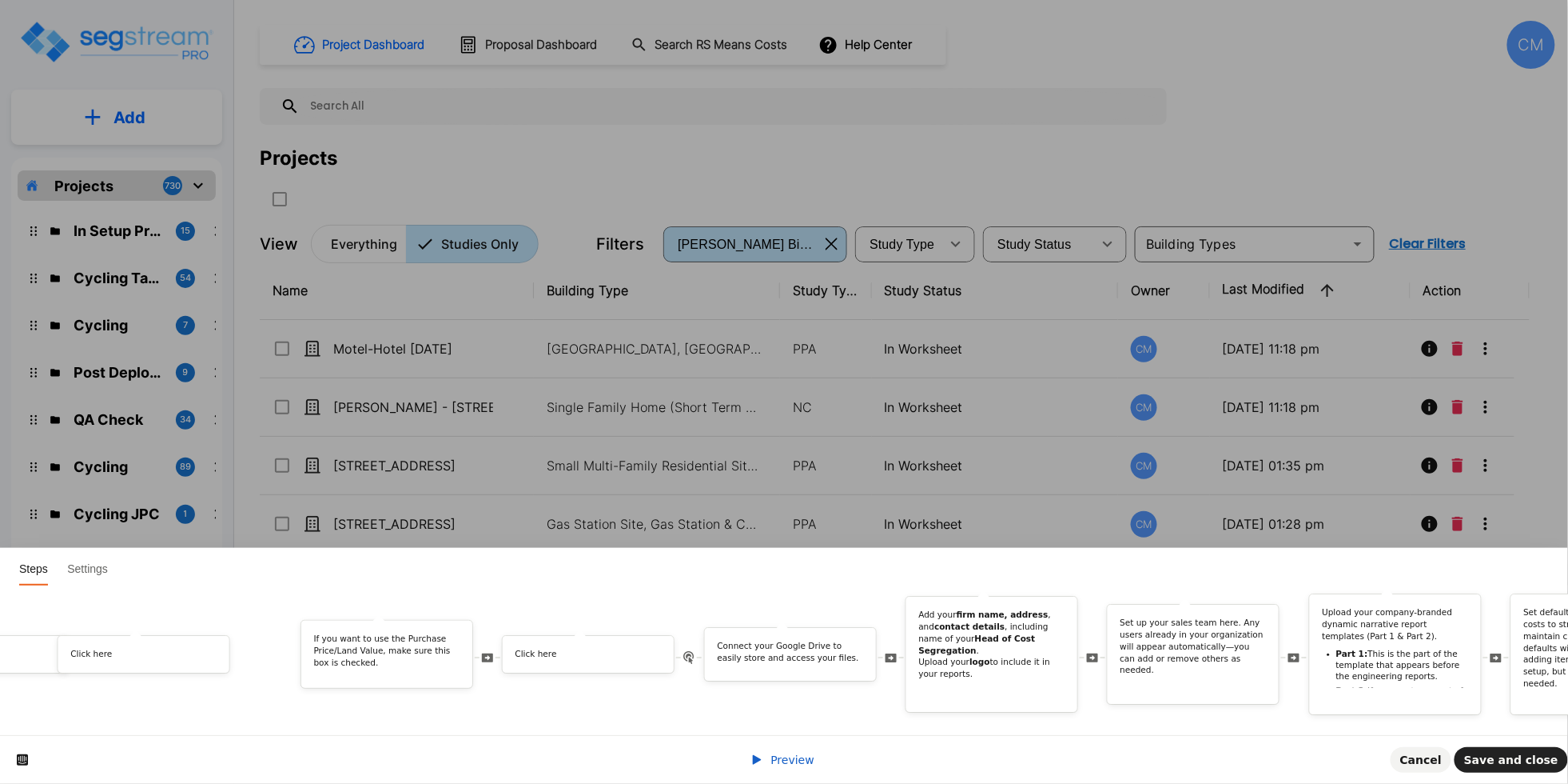
scroll to position [0, 2393]
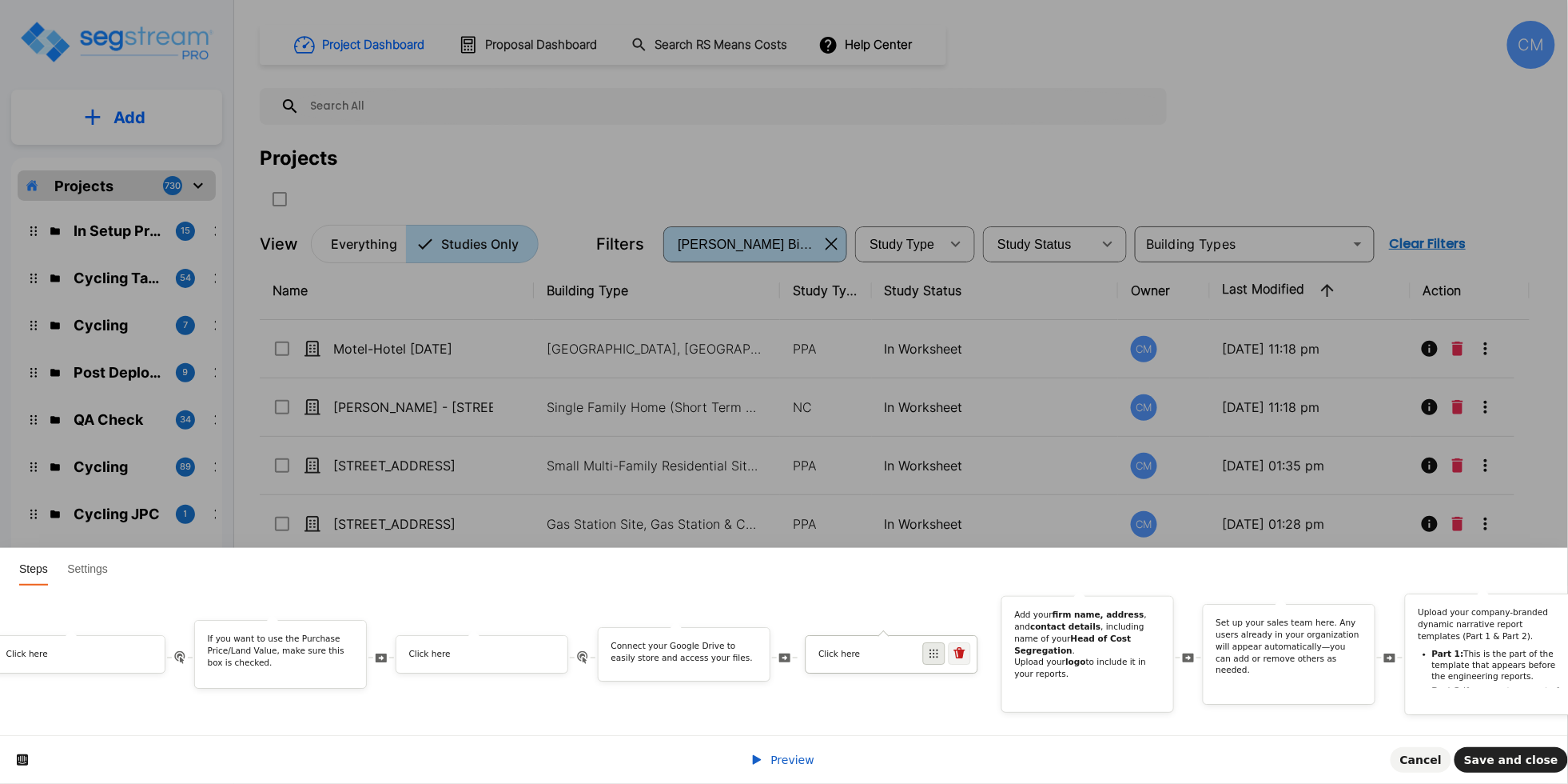
drag, startPoint x: 497, startPoint y: 637, endPoint x: 940, endPoint y: 640, distance: 443.0
click at [940, 643] on span at bounding box center [934, 654] width 22 height 22
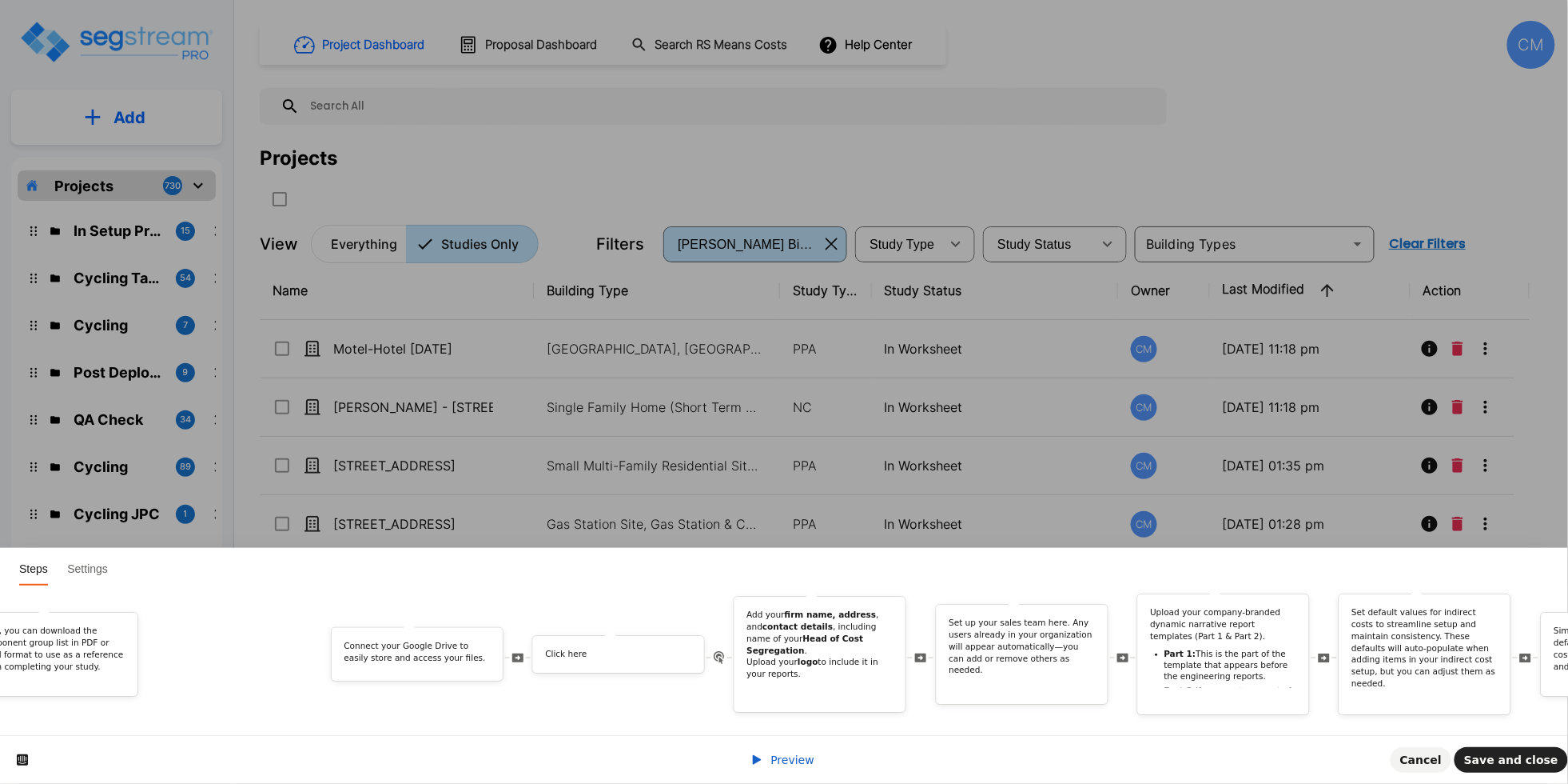
scroll to position [0, 2863]
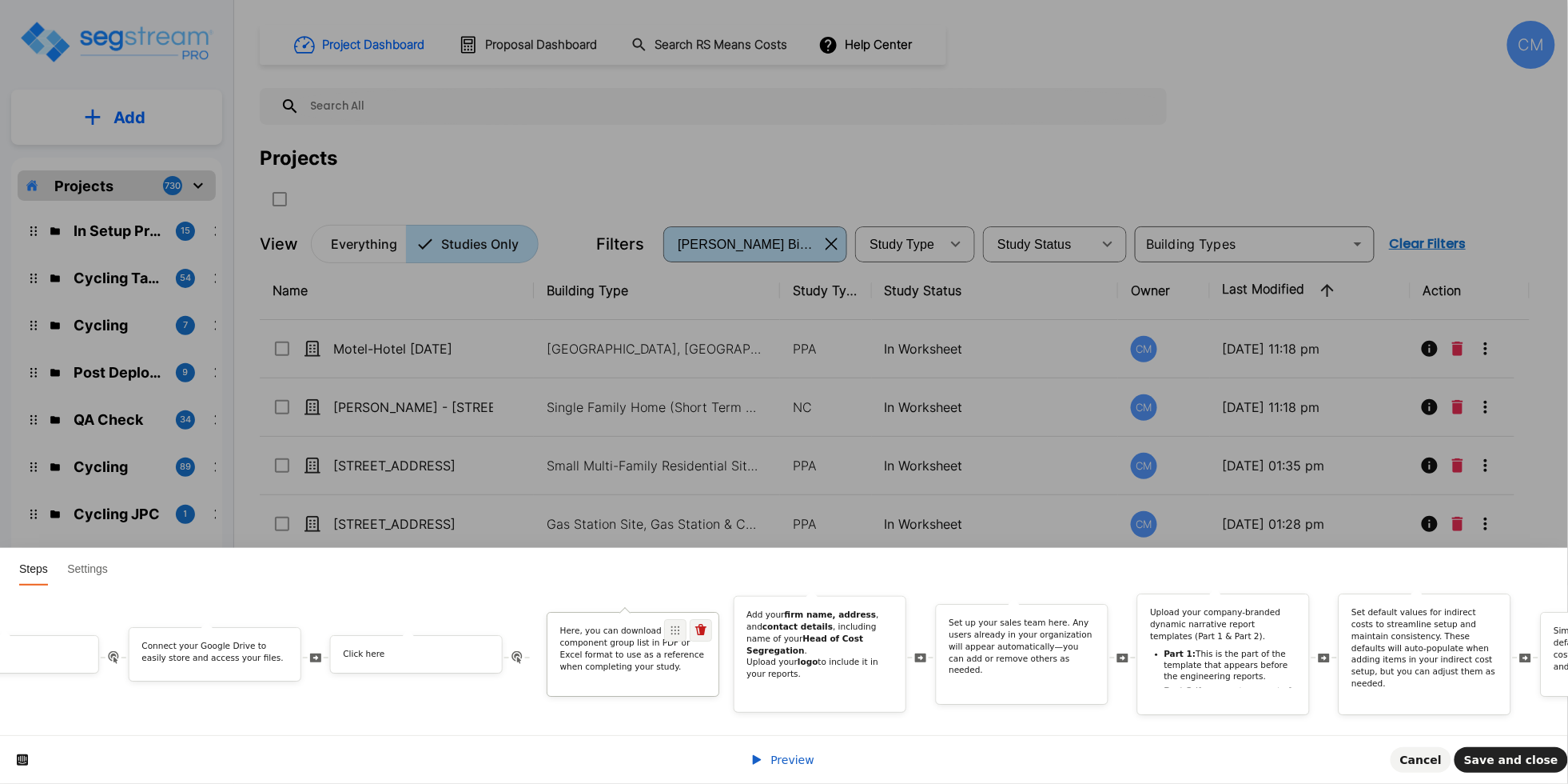
drag, startPoint x: 704, startPoint y: 621, endPoint x: 688, endPoint y: 625, distance: 16.5
click at [688, 625] on div "Here, you can download the component group list in PDF or Excel format to use a…" at bounding box center [633, 654] width 172 height 85
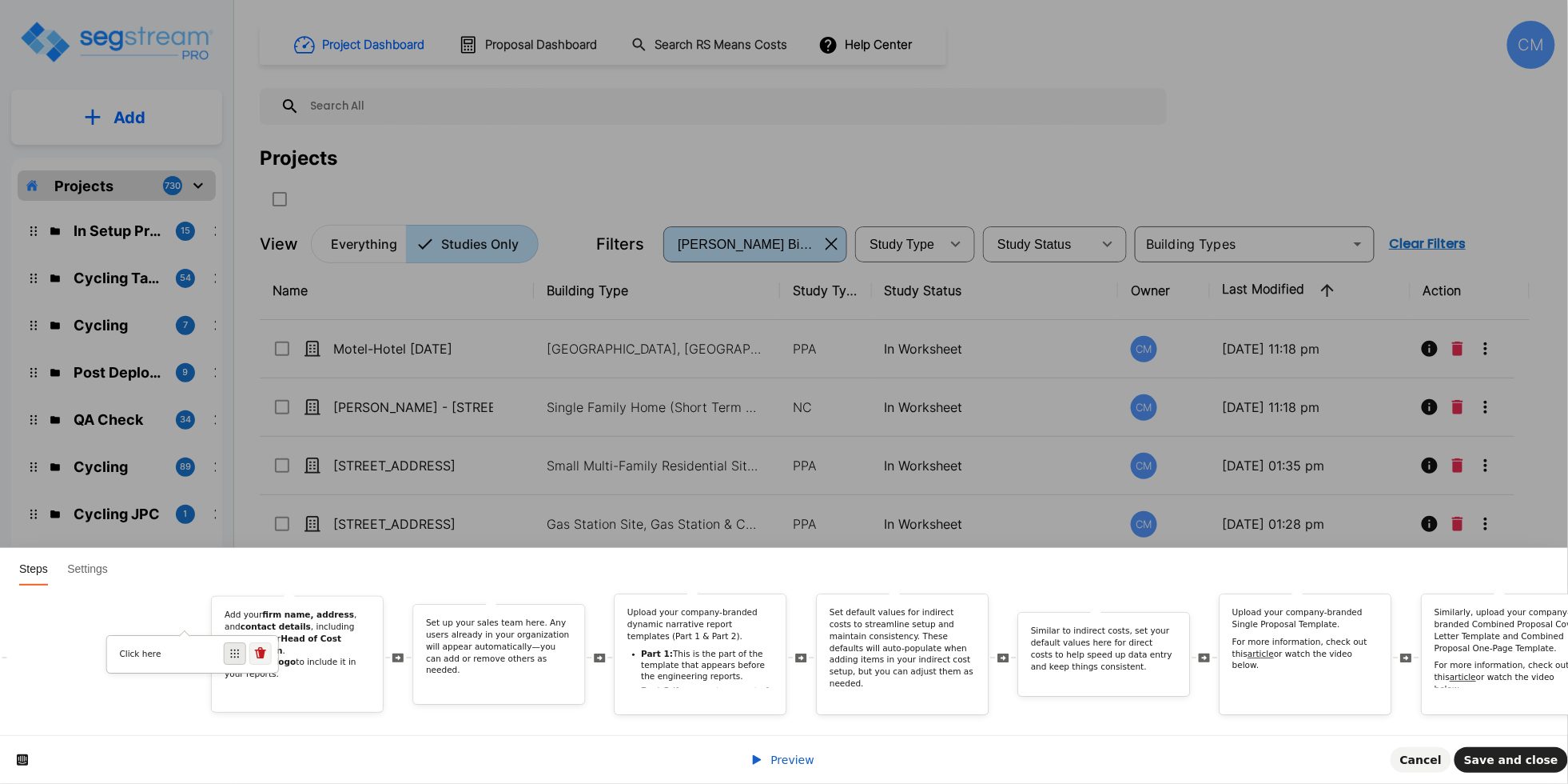
scroll to position [0, 3559]
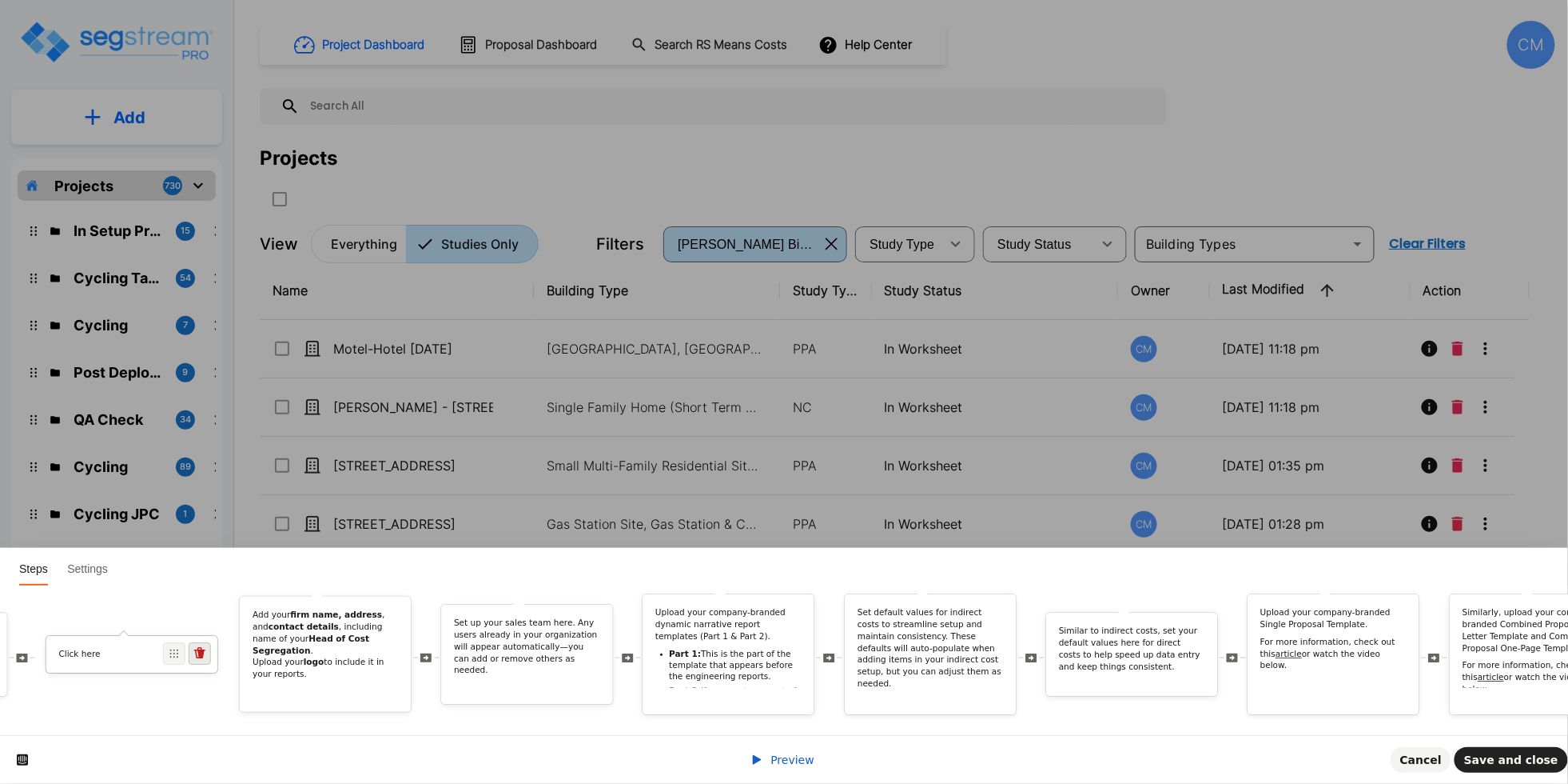
drag, startPoint x: 909, startPoint y: 634, endPoint x: 213, endPoint y: 644, distance: 696.1
click at [189, 648] on div "Click here" at bounding box center [131, 654] width 172 height 39
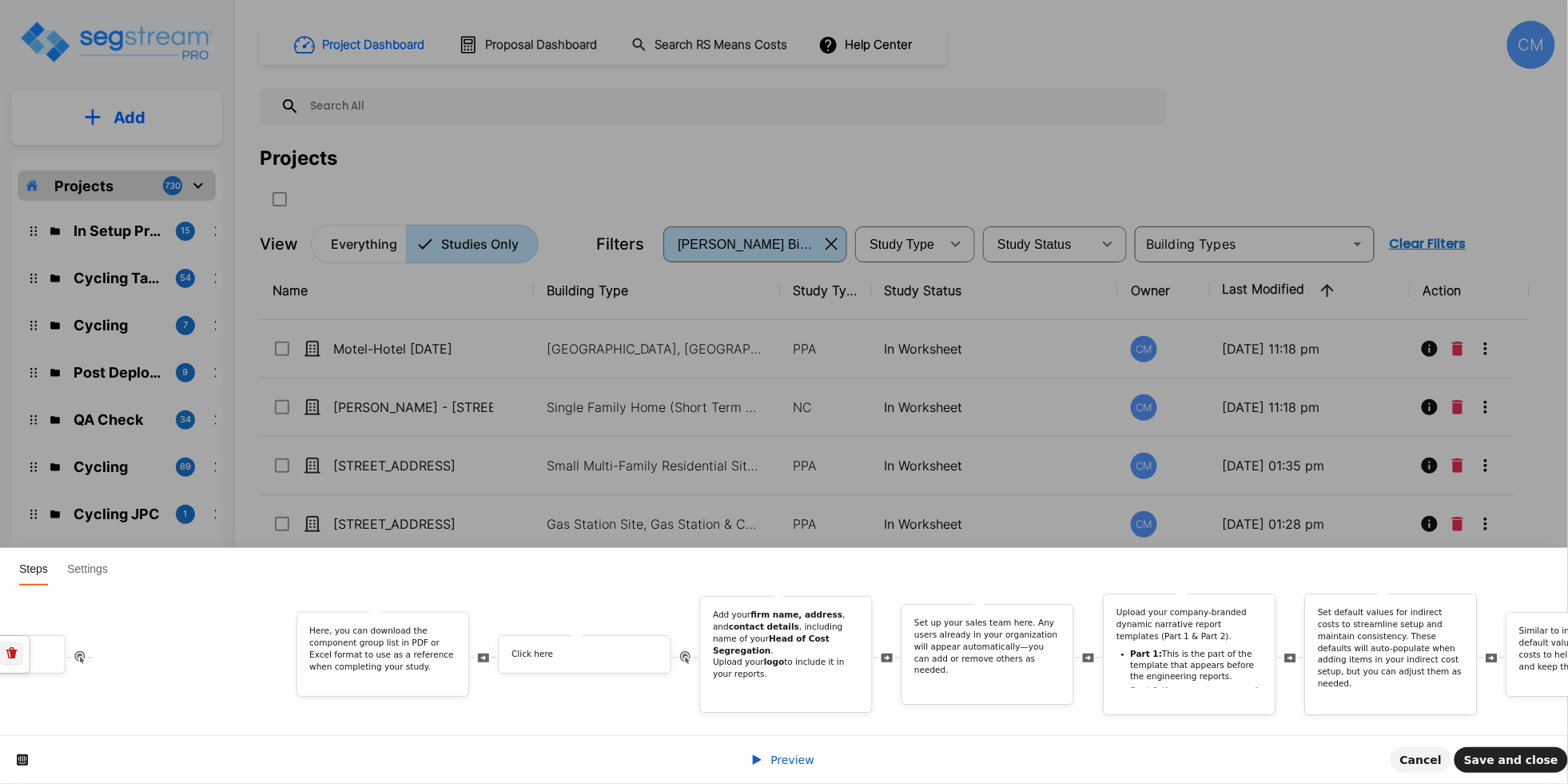
scroll to position [0, 3188]
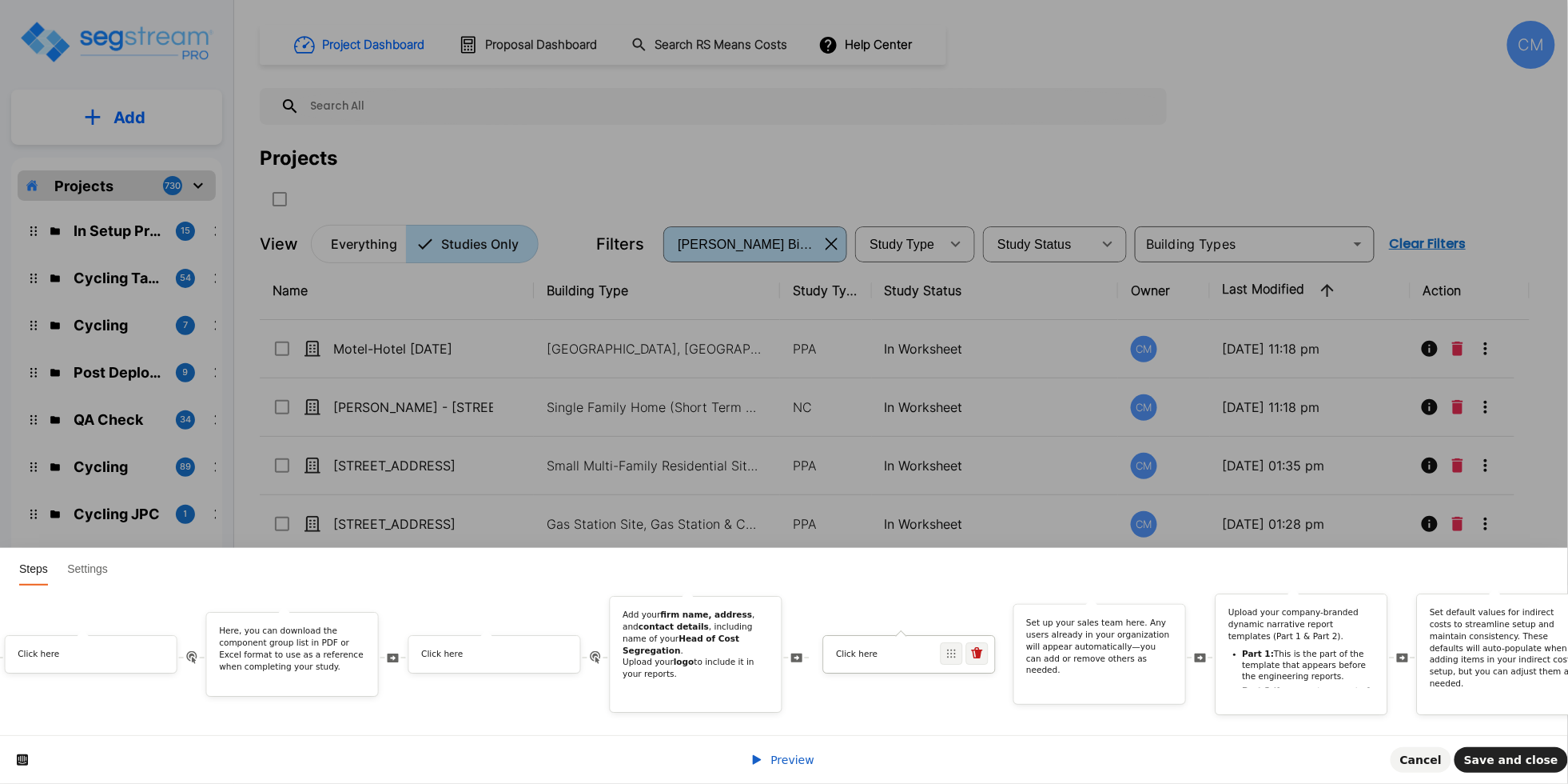
drag, startPoint x: 1101, startPoint y: 633, endPoint x: 958, endPoint y: 641, distance: 143.2
click at [958, 643] on span at bounding box center [952, 654] width 22 height 22
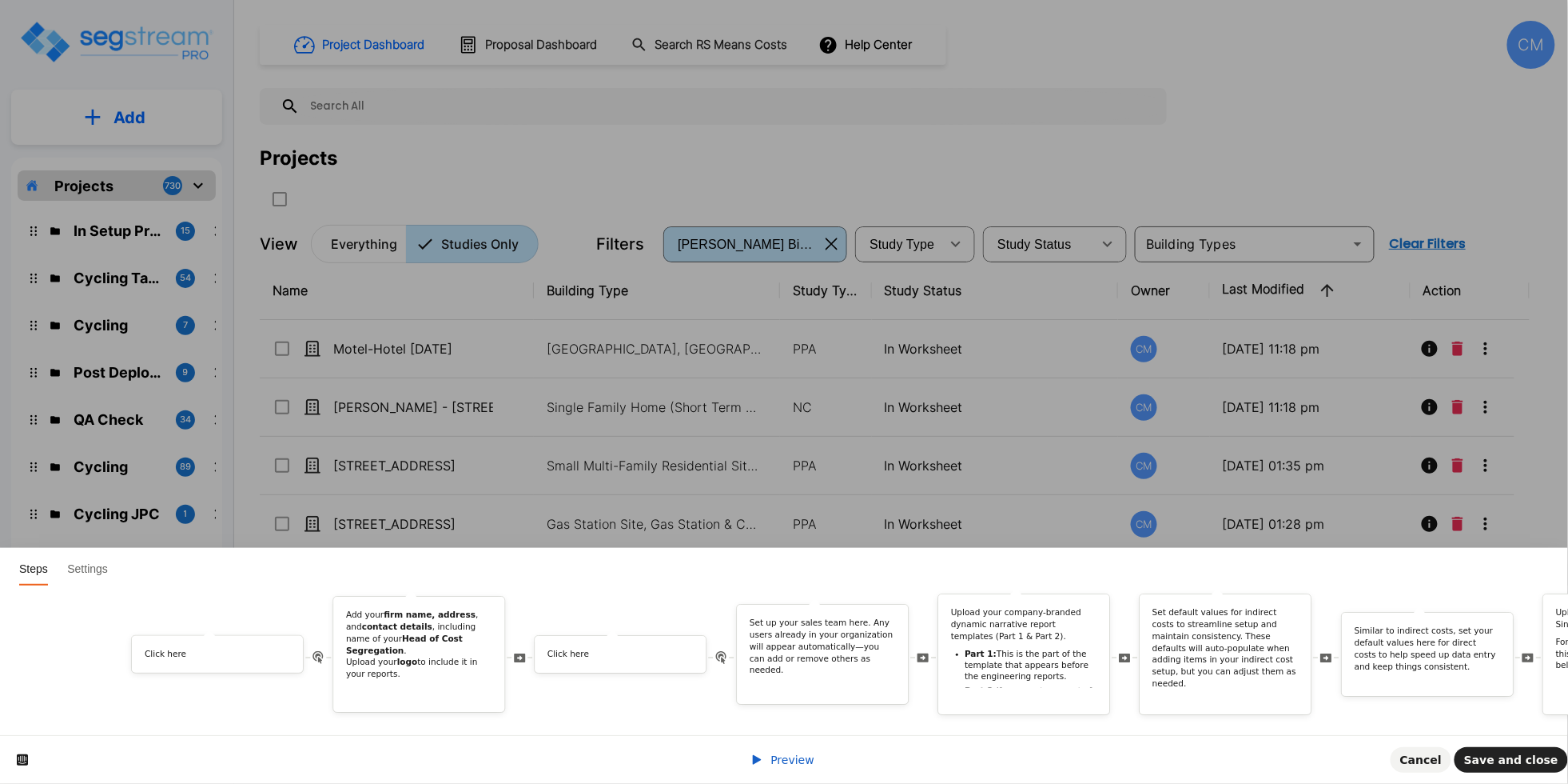
scroll to position [0, 3588]
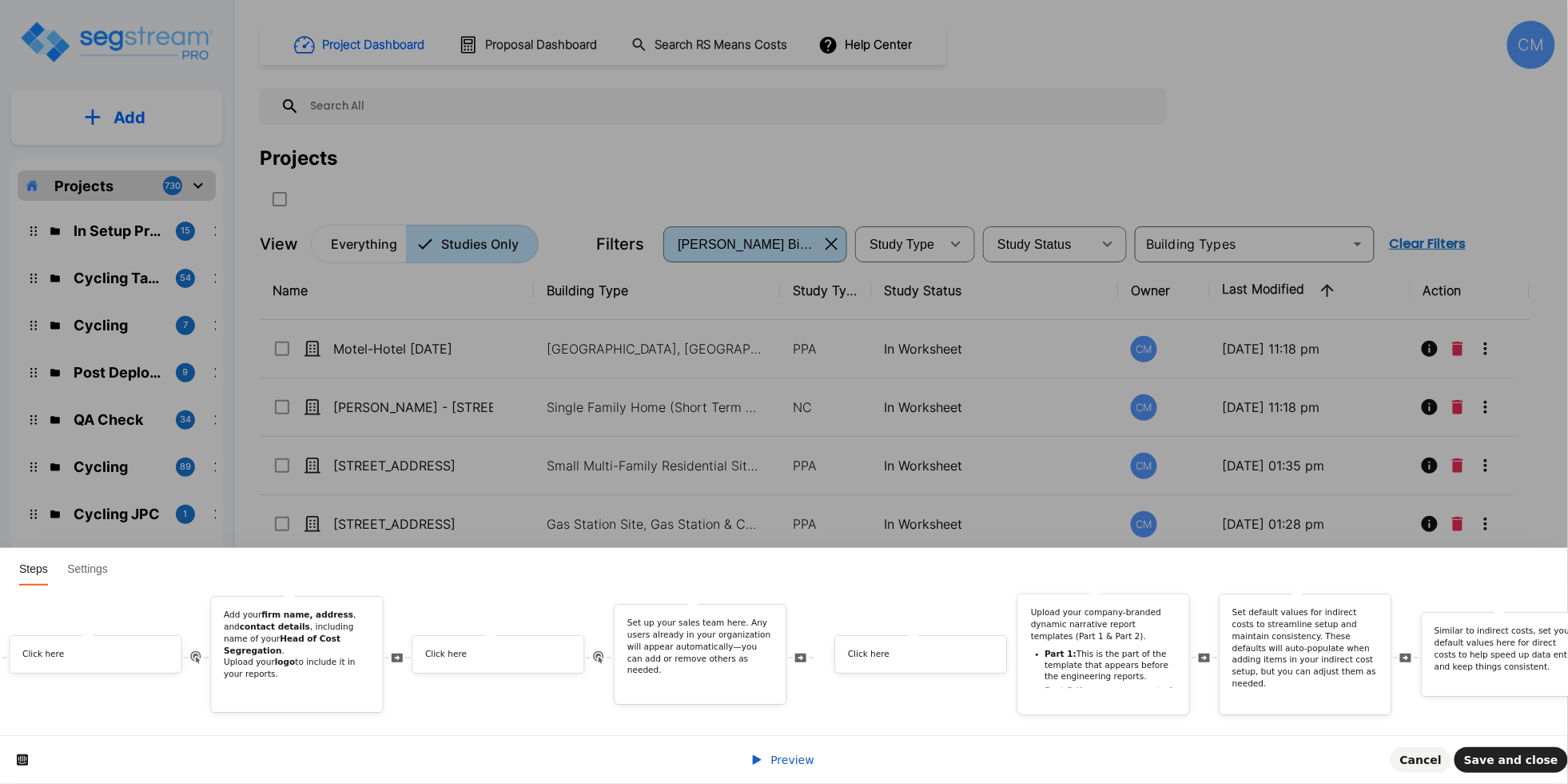
drag, startPoint x: 1309, startPoint y: 637, endPoint x: 984, endPoint y: 657, distance: 325.6
click at [1508, 758] on span "Save and close" at bounding box center [1511, 760] width 94 height 13
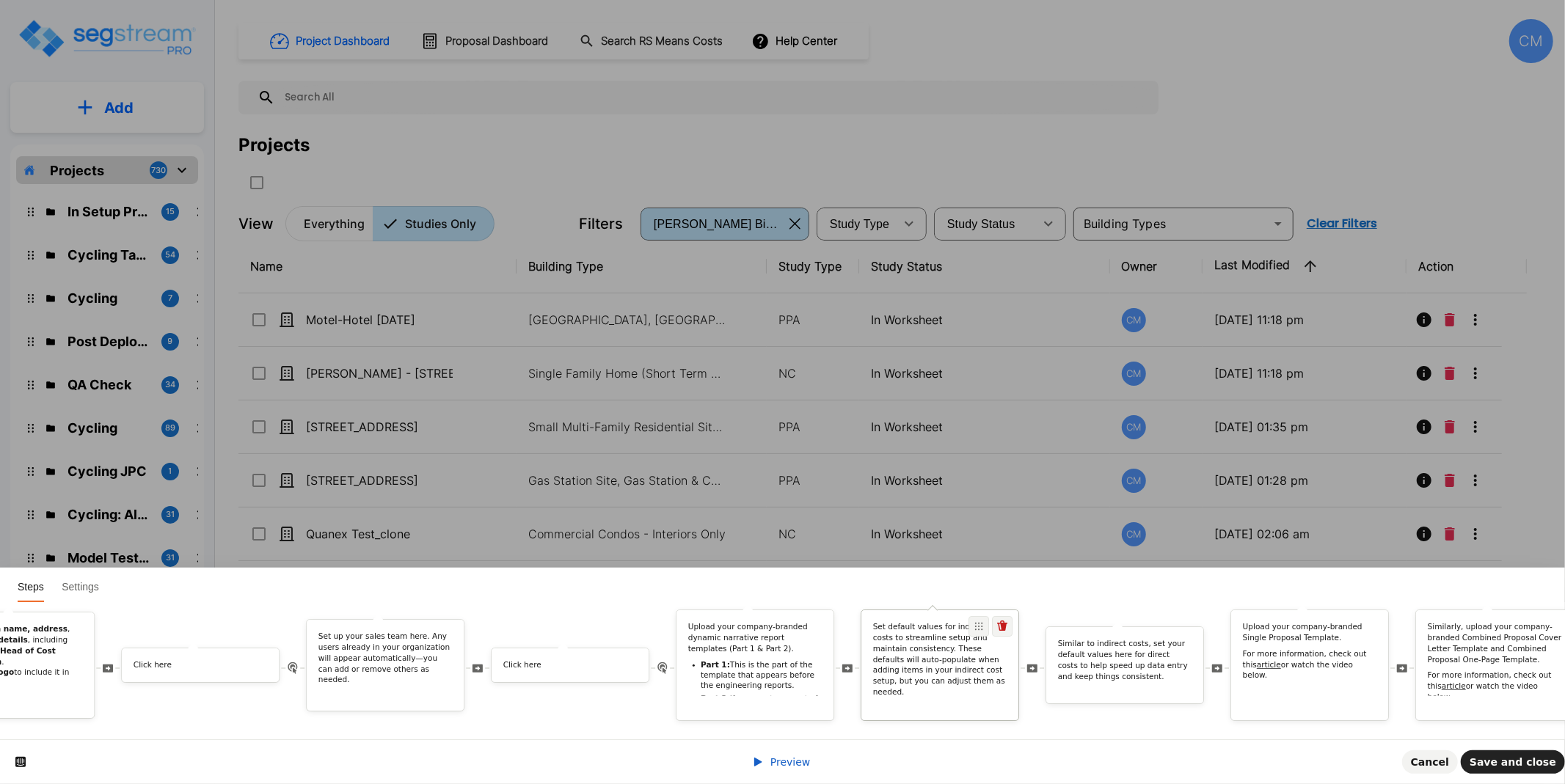
scroll to position [0, 3519]
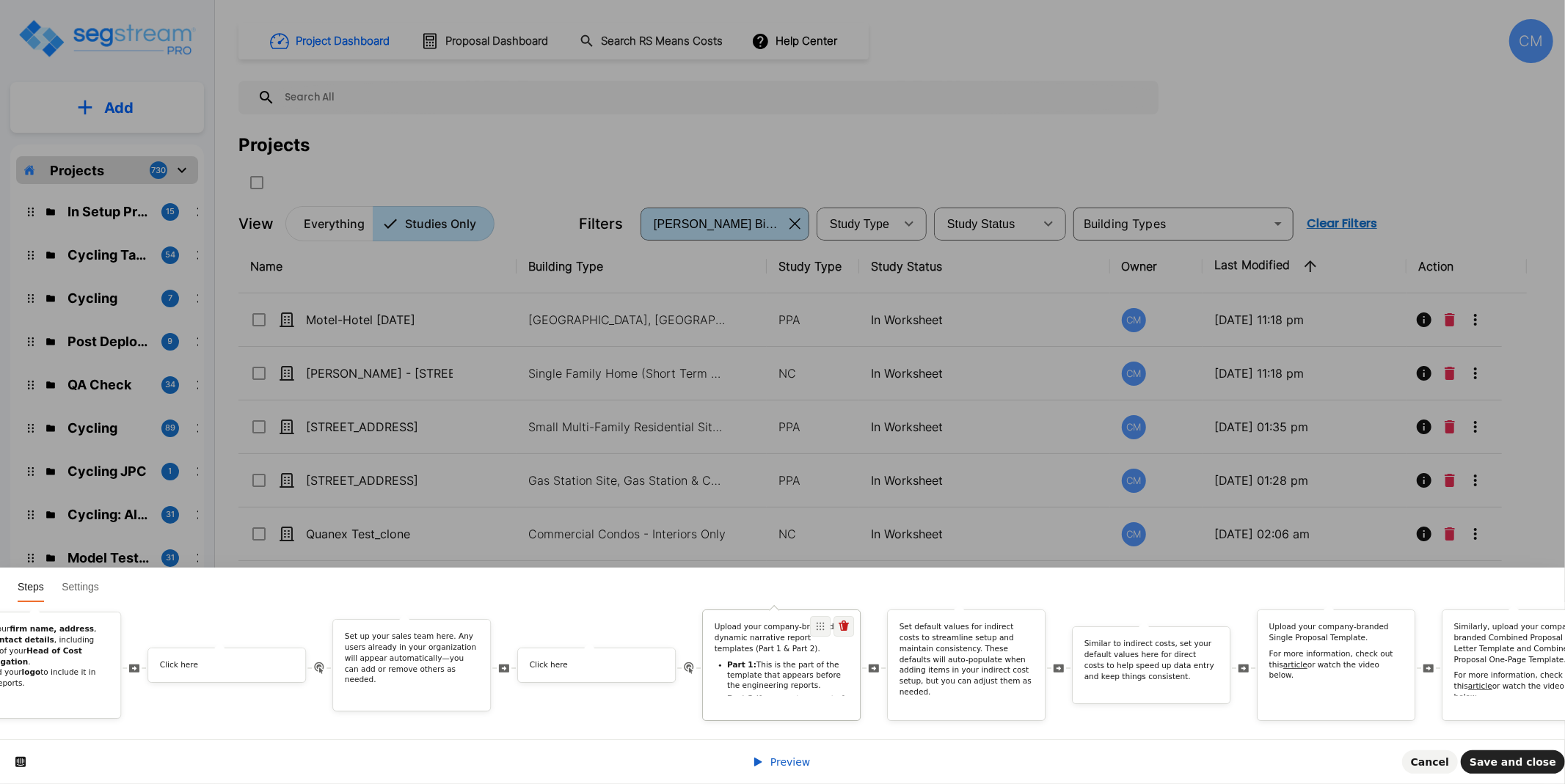
click at [775, 661] on li "Part 1: This is the part of the template that appears before the engineering re…" at bounding box center [787, 676] width 121 height 31
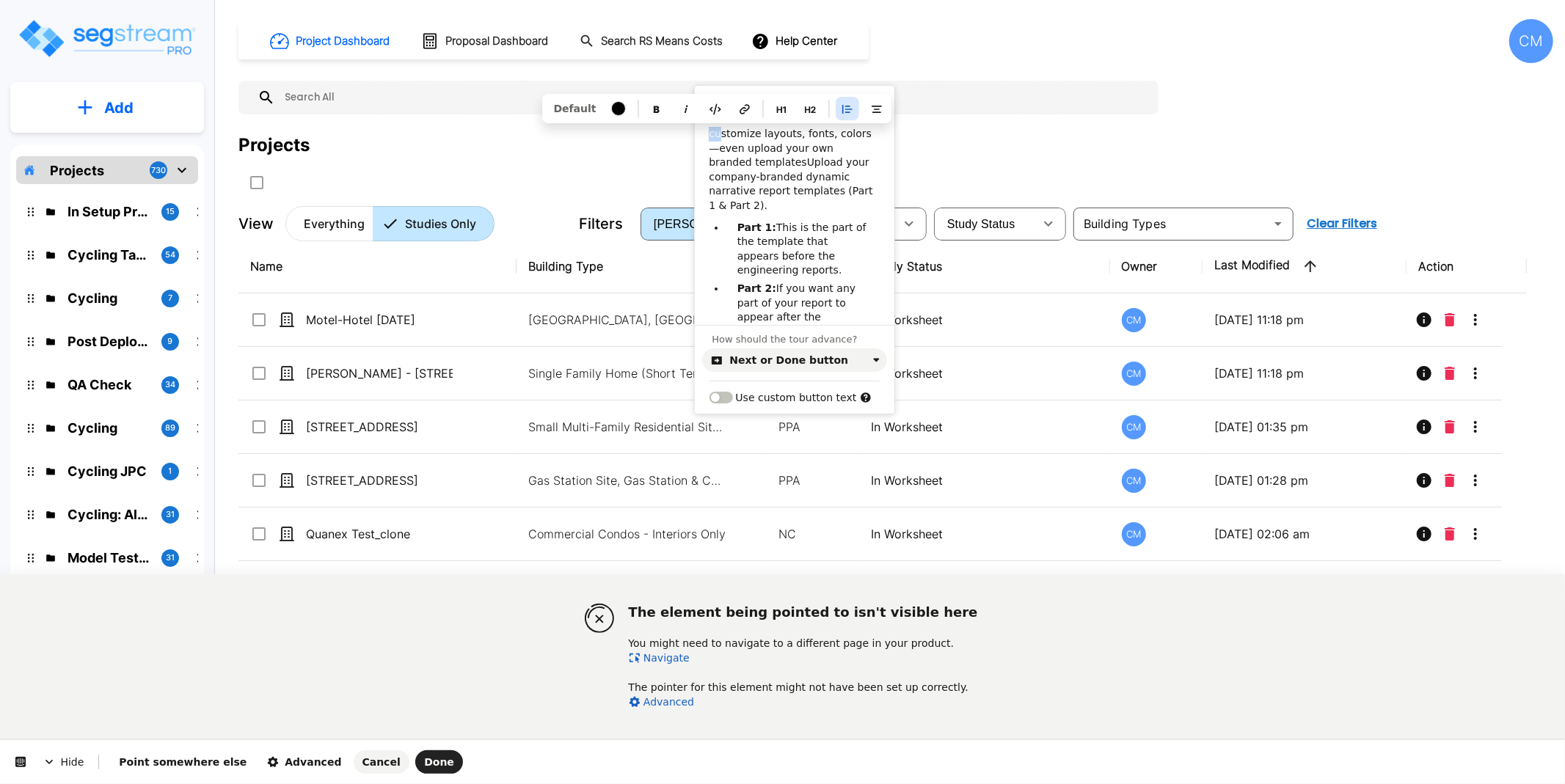
drag, startPoint x: 717, startPoint y: 134, endPoint x: 706, endPoint y: 134, distance: 11.0
click at [706, 134] on div "customize layouts, fonts, colors—even upload your own branded templatesUpload y…" at bounding box center [794, 240] width 199 height 227
click at [750, 160] on p "Customize layouts, fonts, colors—even upload your own branded templatesUpload y…" at bounding box center [794, 169] width 170 height 86
click at [762, 174] on p "Customize layouts, fonts, colors—even upload your own branded templatesUpload y…" at bounding box center [794, 169] width 170 height 86
drag, startPoint x: 759, startPoint y: 162, endPoint x: 733, endPoint y: 147, distance: 30.0
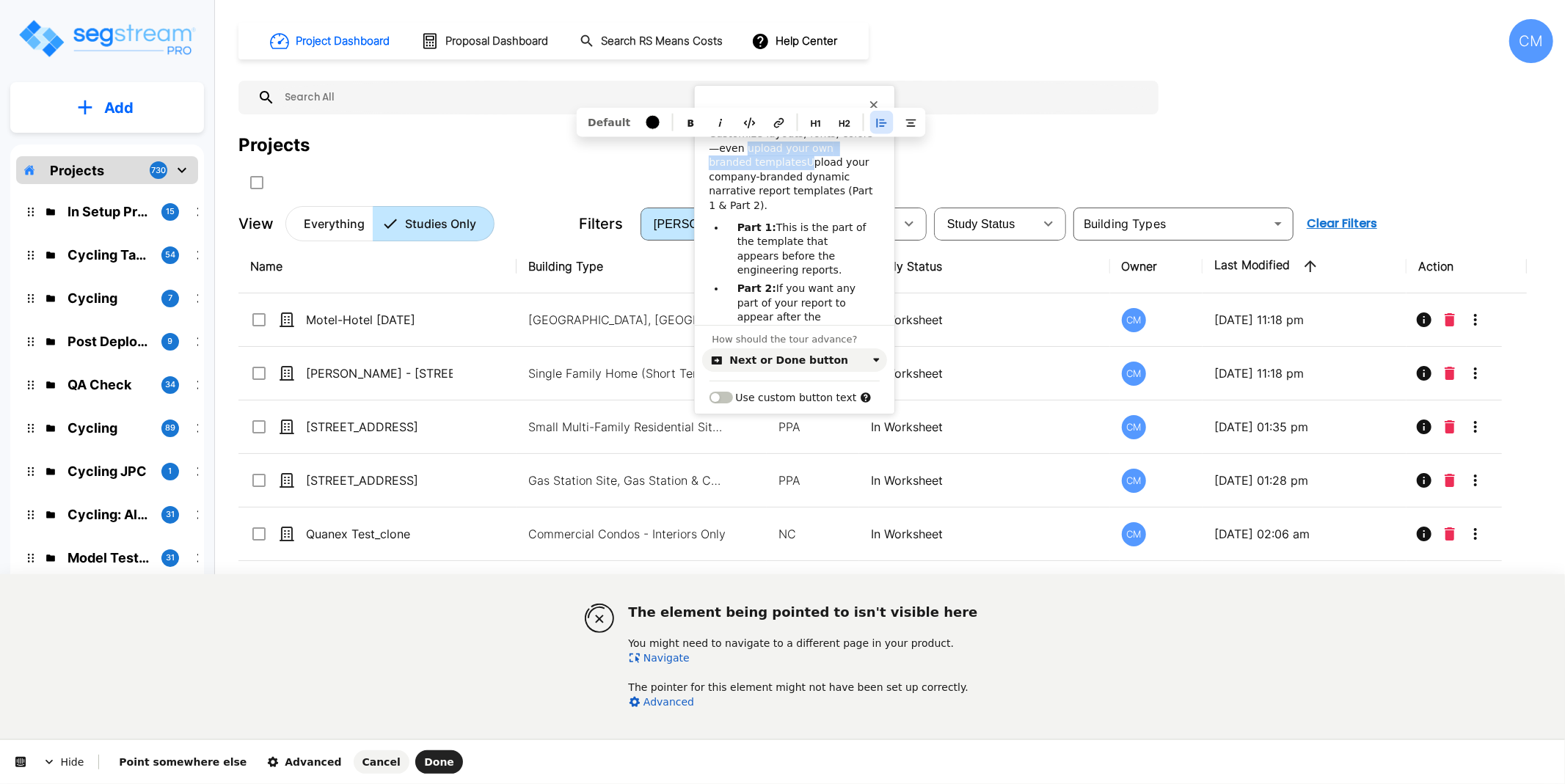
click at [733, 147] on p "Customize layouts, fonts, colors—even upload your own branded templatesUpload y…" at bounding box center [794, 169] width 170 height 86
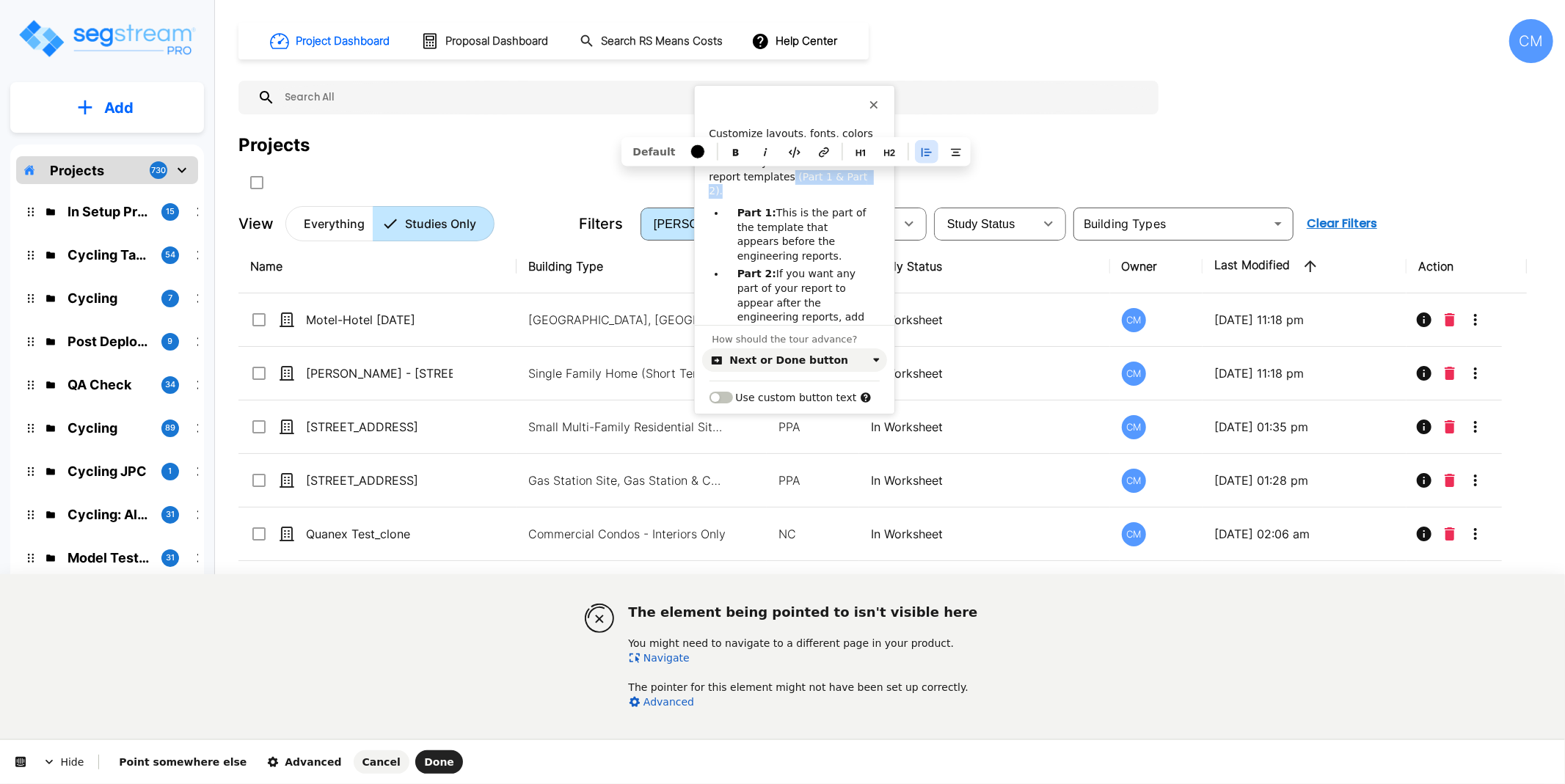
drag, startPoint x: 840, startPoint y: 179, endPoint x: 752, endPoint y: 177, distance: 88.0
click at [752, 177] on p "Customize layouts, fonts, colors—even upload your company-branded dynamic narra…" at bounding box center [794, 162] width 170 height 72
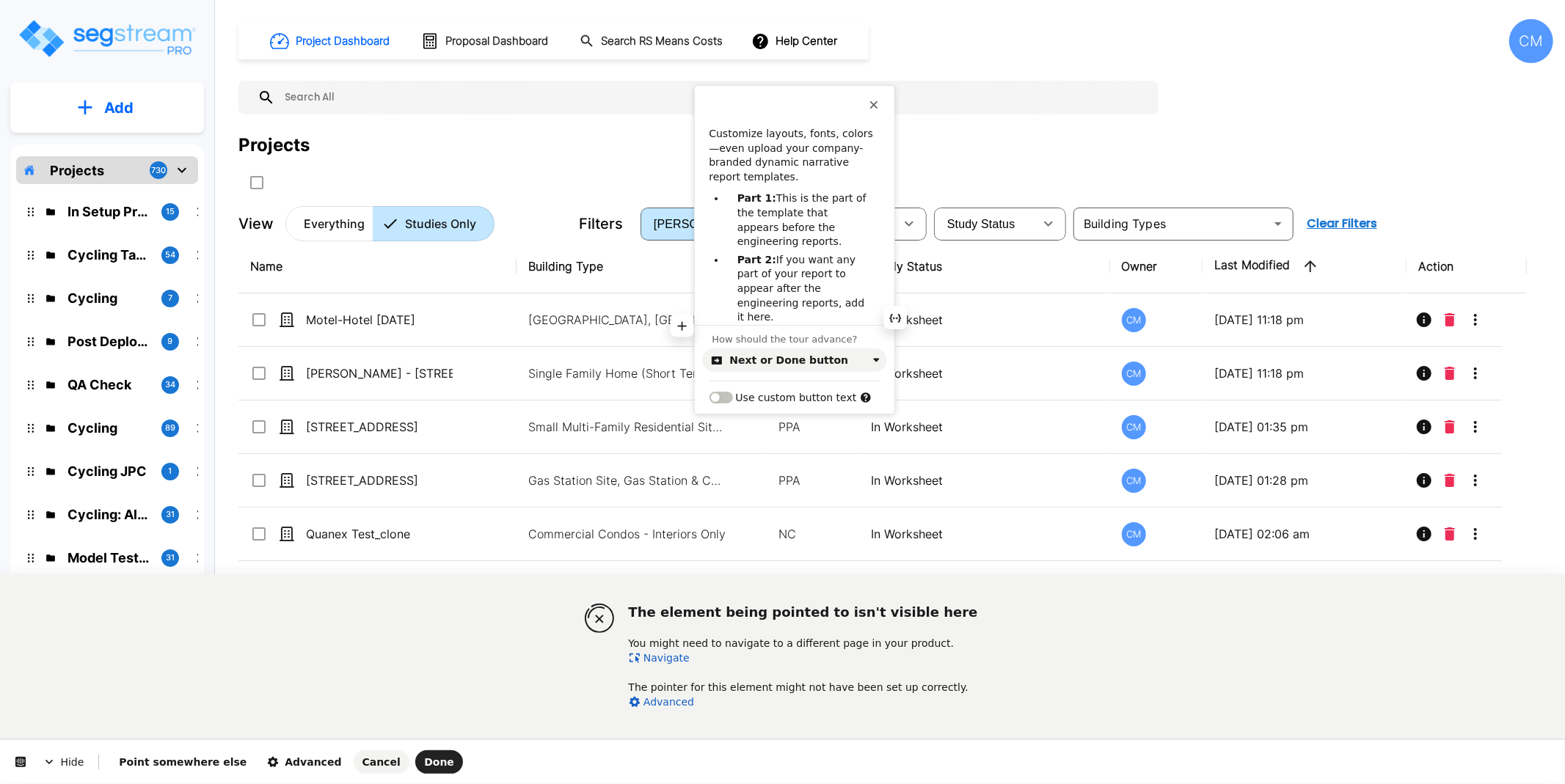
scroll to position [5, 0]
drag, startPoint x: 794, startPoint y: 317, endPoint x: 699, endPoint y: 201, distance: 149.9
click at [699, 201] on div "Customize layouts, fonts, colors—even upload your company-branded dynamic narra…" at bounding box center [794, 222] width 199 height 199
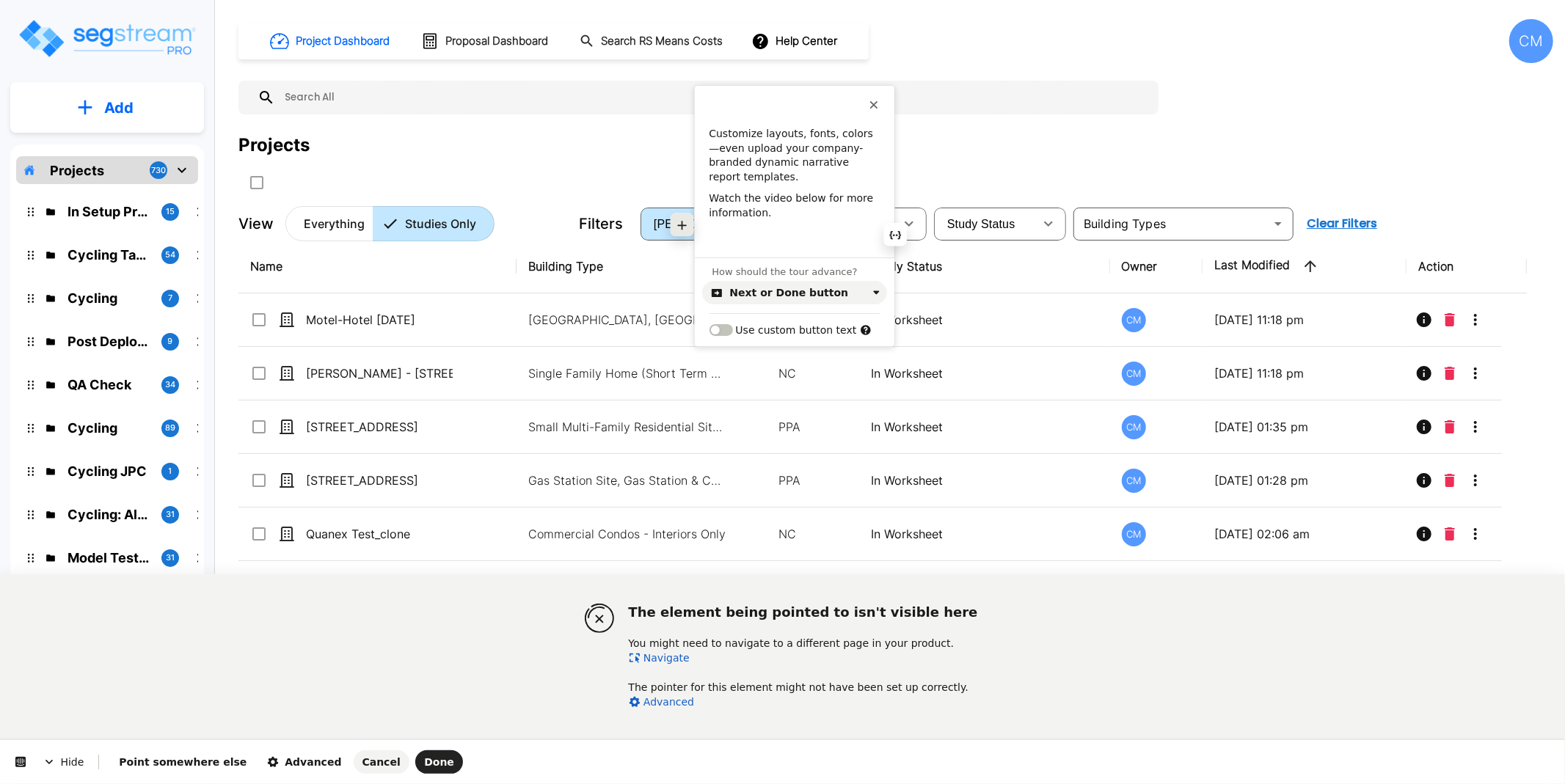
click at [680, 229] on icon "button" at bounding box center [681, 225] width 12 height 12
click at [625, 210] on button "Embed video" at bounding box center [636, 213] width 103 height 24
type input "https://youtu.be/PCQPMQtne5A"
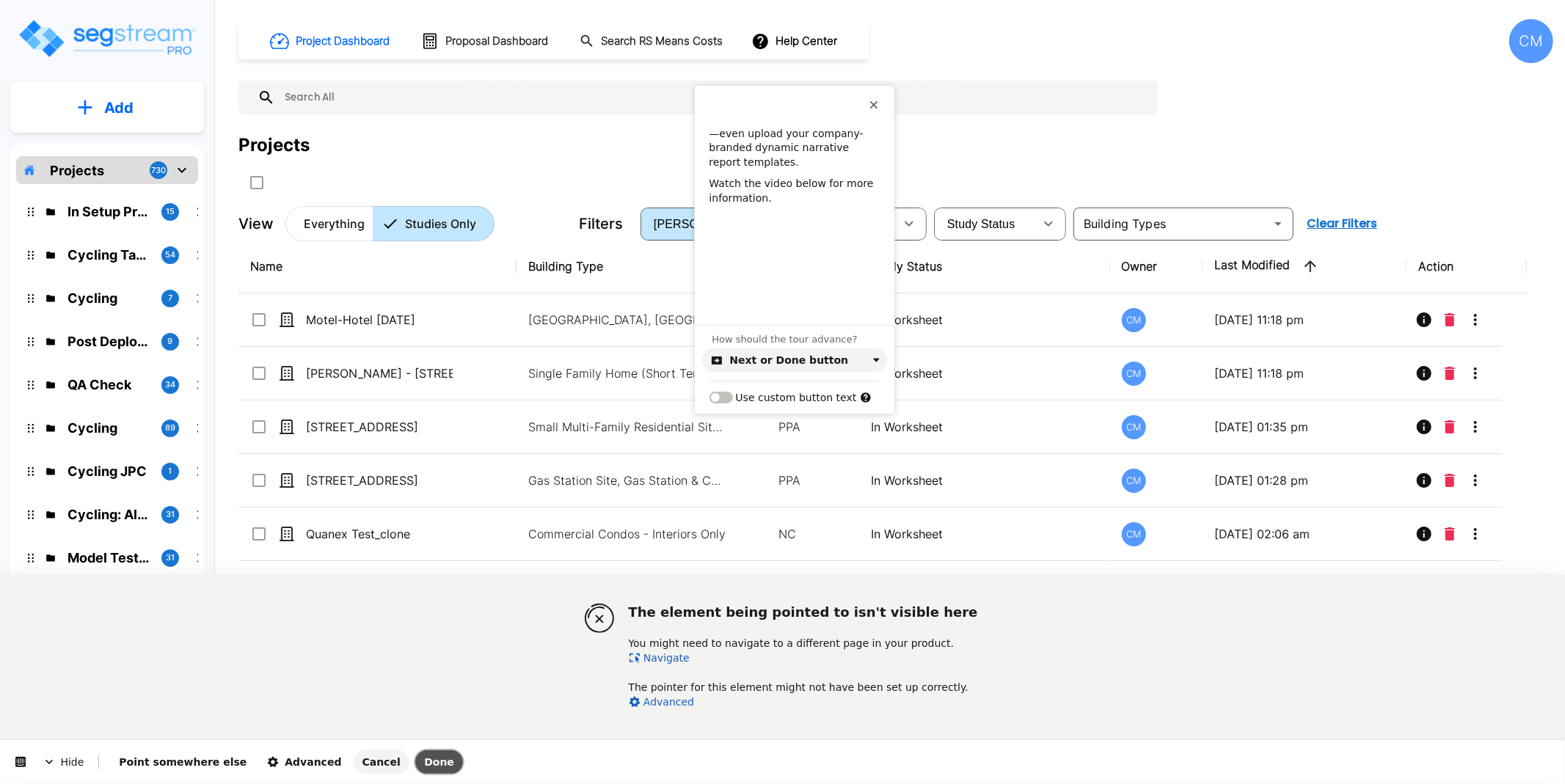
click at [424, 763] on span "Done" at bounding box center [439, 762] width 30 height 12
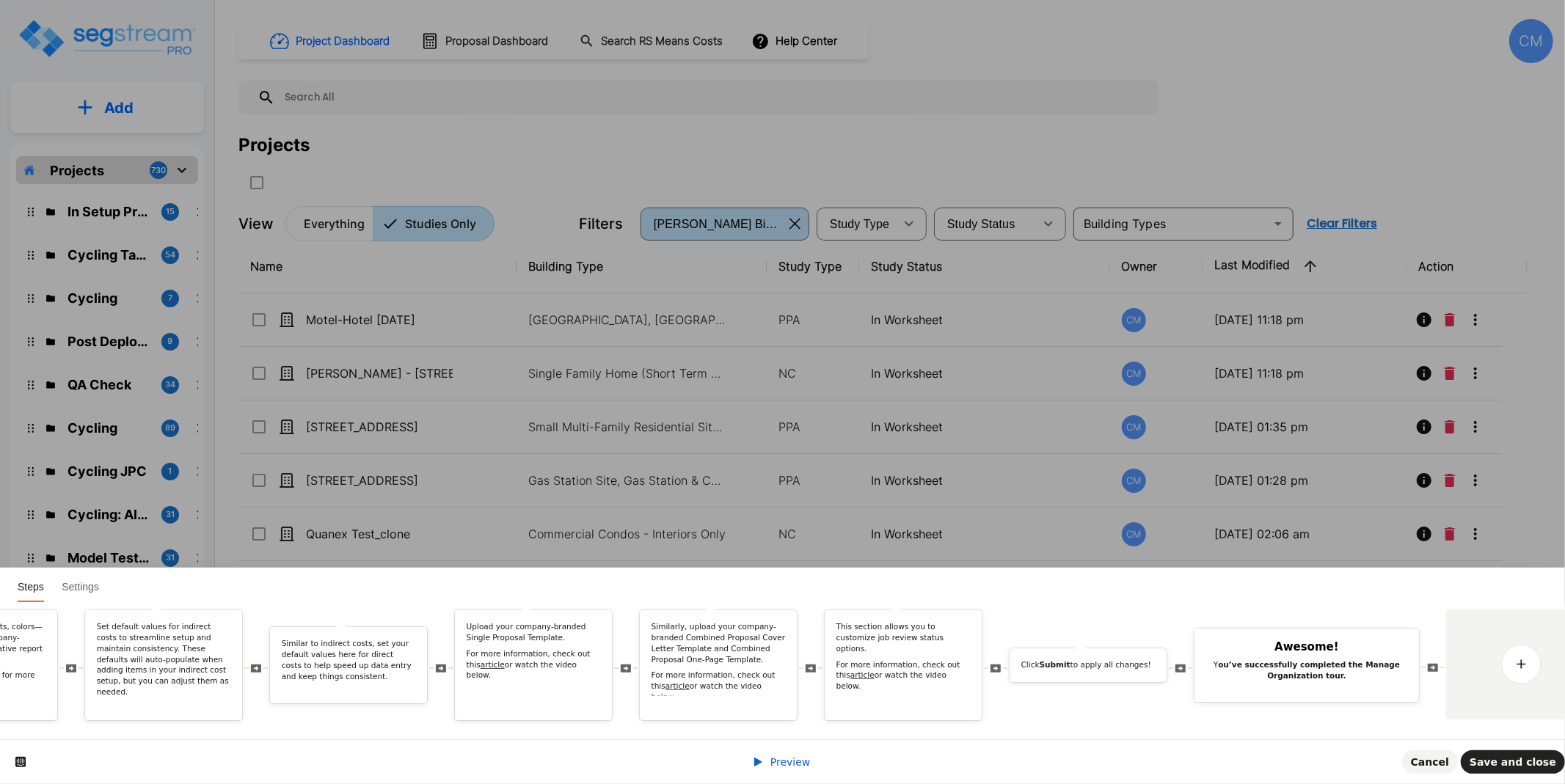
scroll to position [0, 4352]
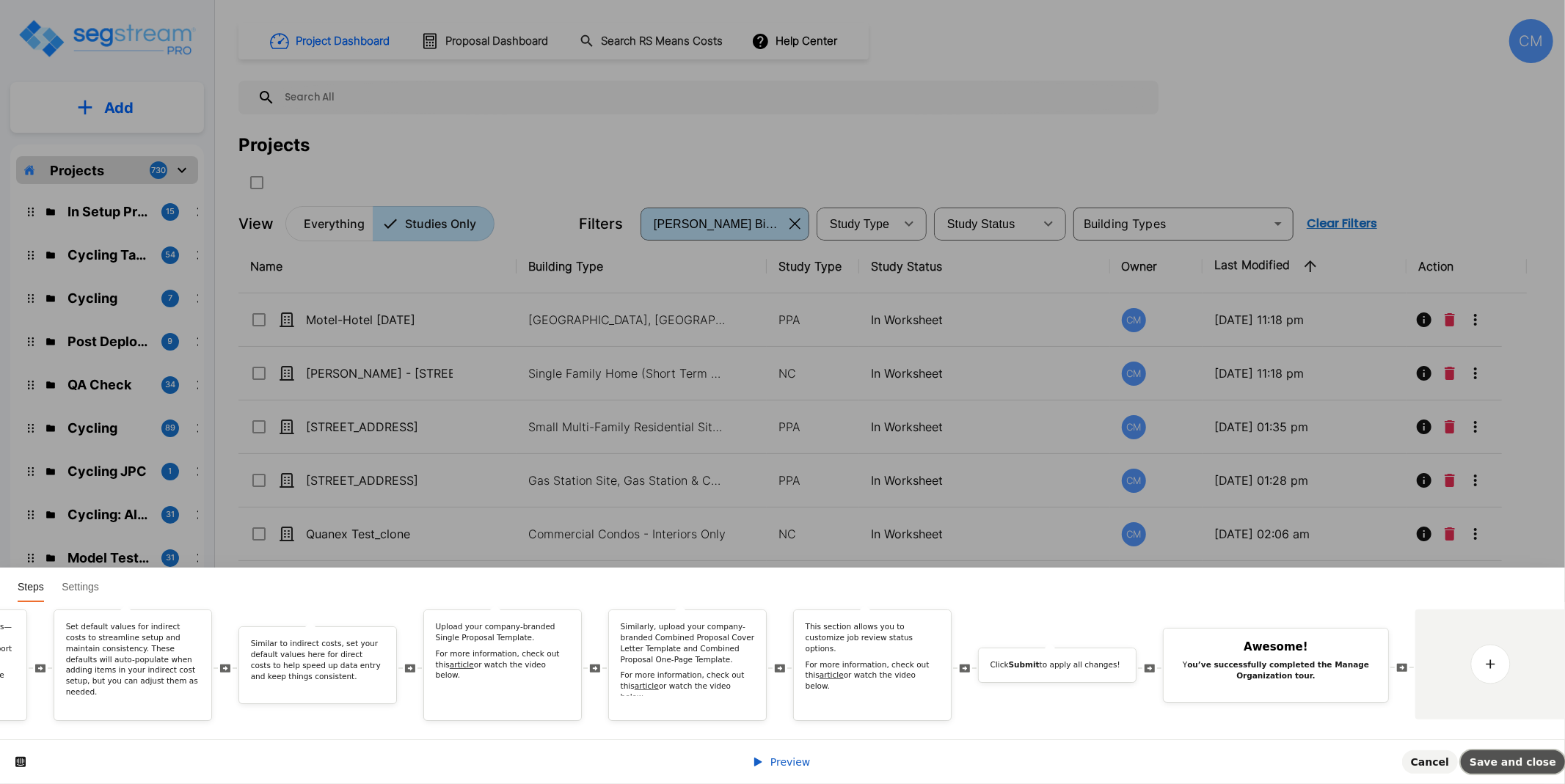
click at [1525, 756] on span "Save and close" at bounding box center [1512, 762] width 86 height 12
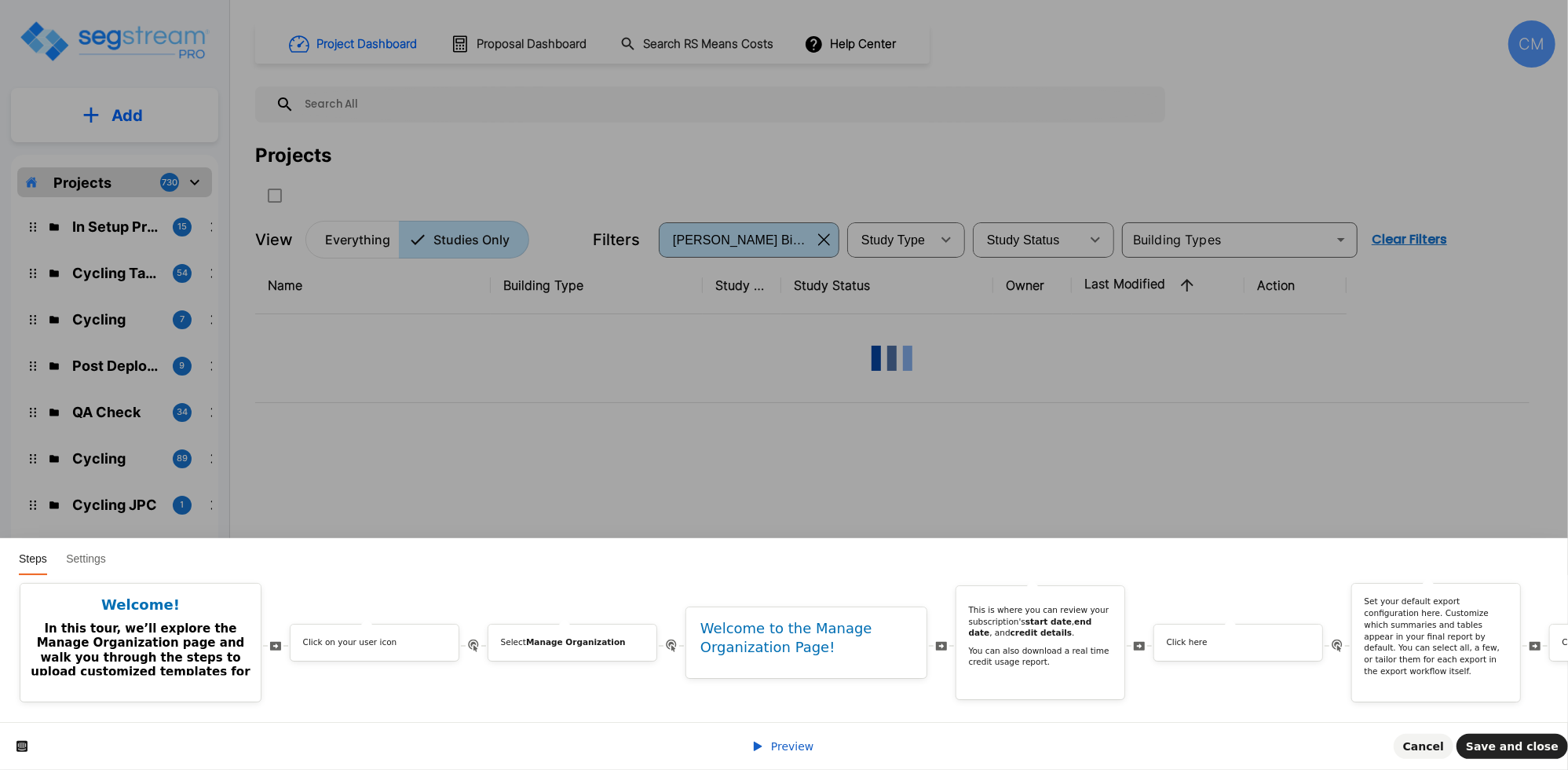
drag, startPoint x: 490, startPoint y: 705, endPoint x: 432, endPoint y: 706, distance: 58.0
click at [498, 706] on div "Welcome! In this tour, we’ll explore the Manage Organization page and walk you …" at bounding box center [784, 648] width 1568 height 147
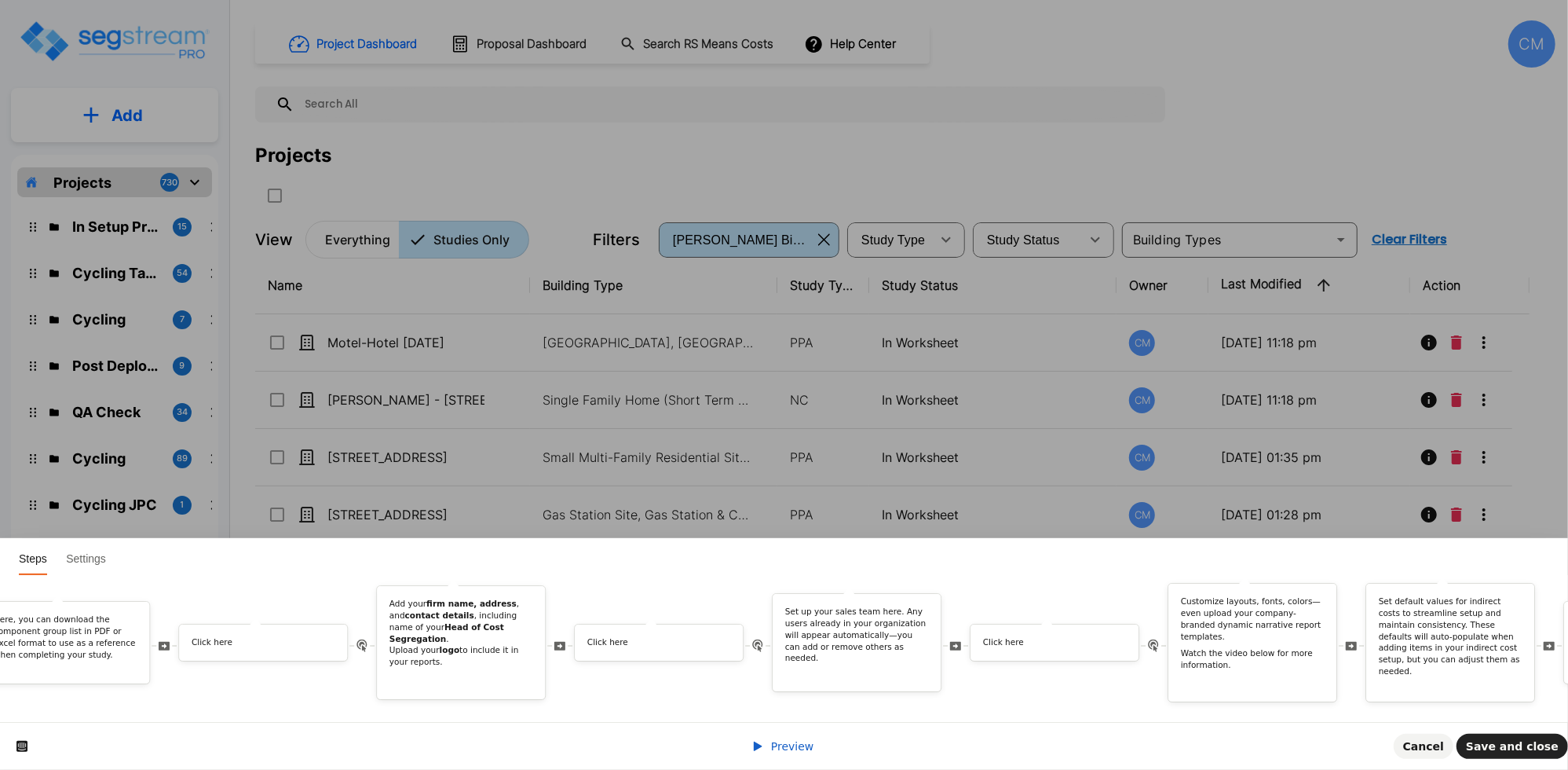
scroll to position [0, 3985]
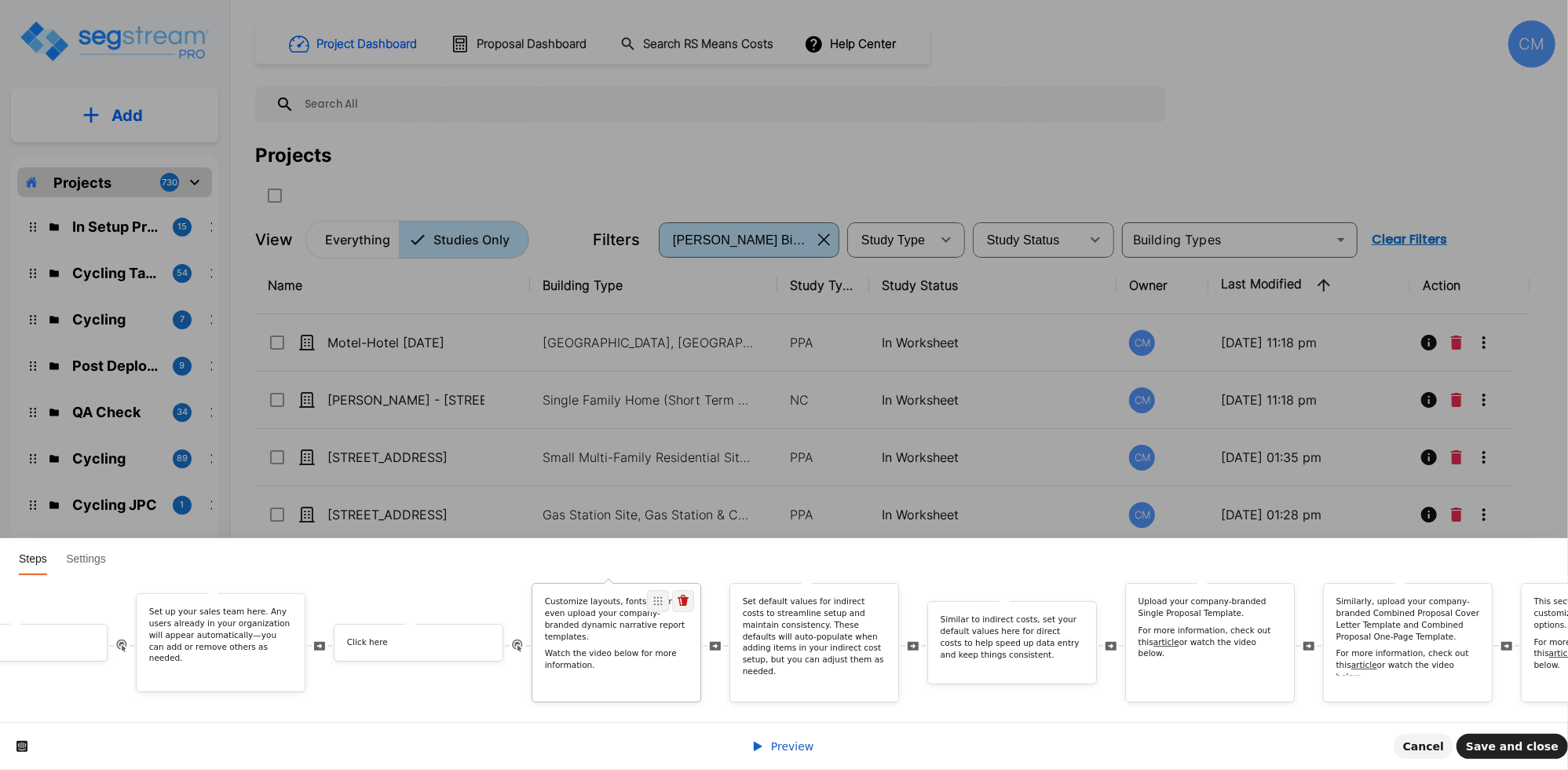
click at [621, 610] on p "Customize layouts, fonts, colors—even upload your company-branded dynamic narra…" at bounding box center [617, 619] width 144 height 47
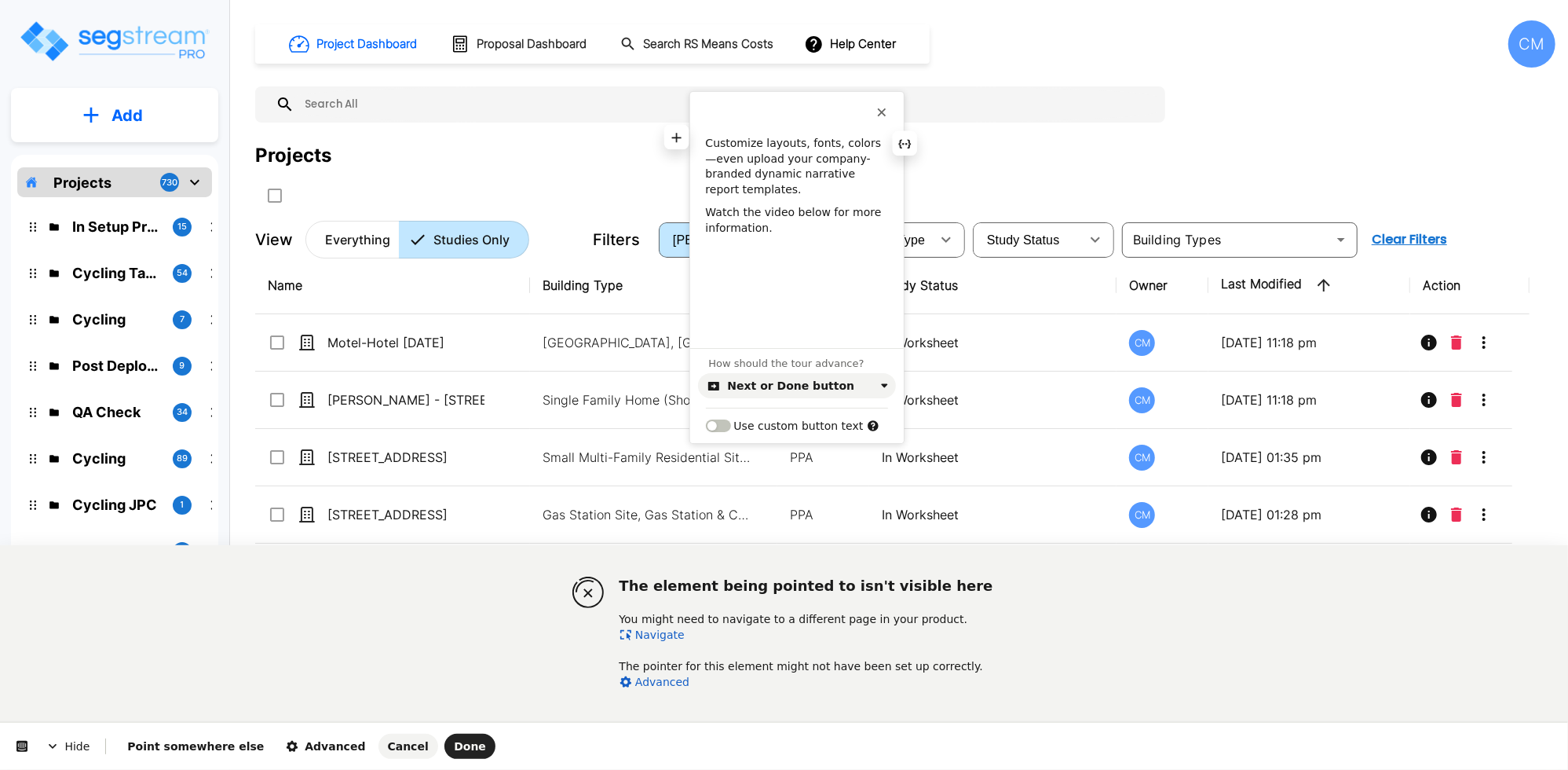
click at [754, 141] on p "Customize layouts, fonts, colors—even upload your company-branded dynamic narra…" at bounding box center [796, 166] width 182 height 61
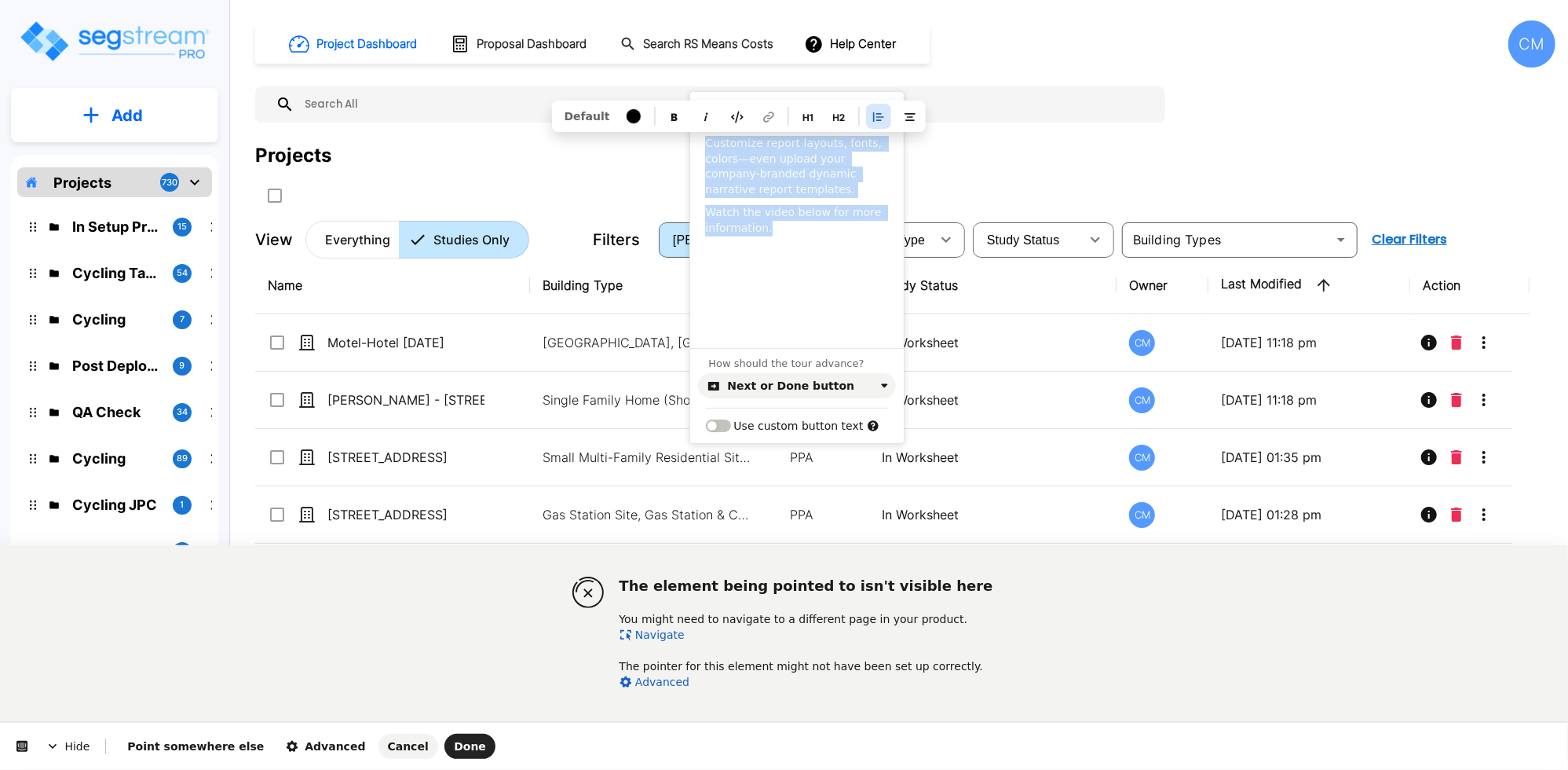
drag, startPoint x: 783, startPoint y: 231, endPoint x: 702, endPoint y: 139, distance: 122.6
click at [702, 139] on div "Customize report layouts, fonts, colors—even upload your company-branded dynami…" at bounding box center [797, 259] width 213 height 248
copy div "Customize report layouts, fonts, colors—even upload your company-branded dynami…"
click at [796, 220] on p "Watch the video below for more information." at bounding box center [796, 220] width 182 height 30
drag, startPoint x: 772, startPoint y: 228, endPoint x: 701, endPoint y: 141, distance: 112.3
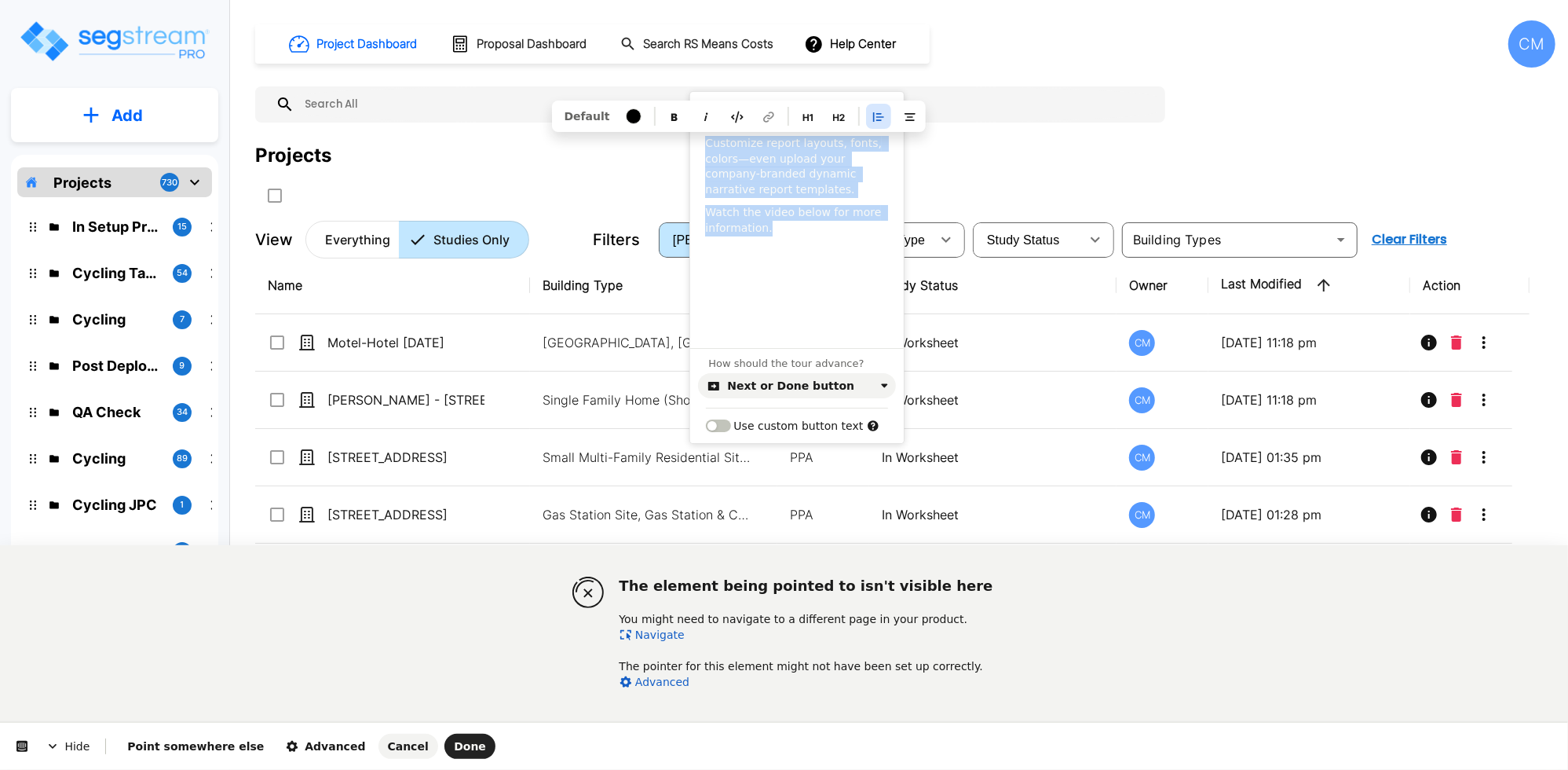
click at [701, 141] on div "Customize report layouts, fonts, colors—even upload your company-branded dynami…" at bounding box center [797, 259] width 213 height 248
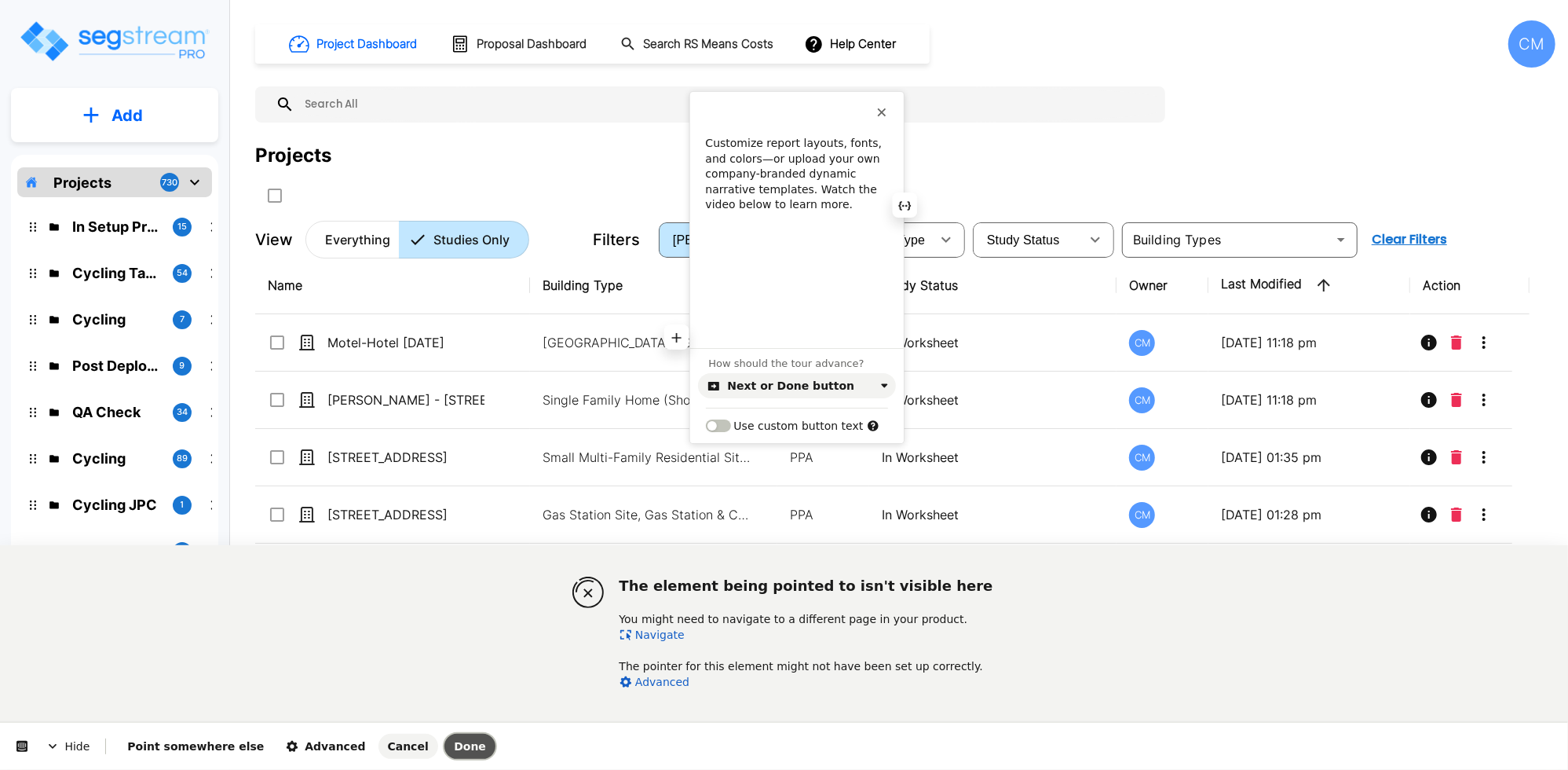
click at [454, 745] on span "Done" at bounding box center [470, 746] width 32 height 13
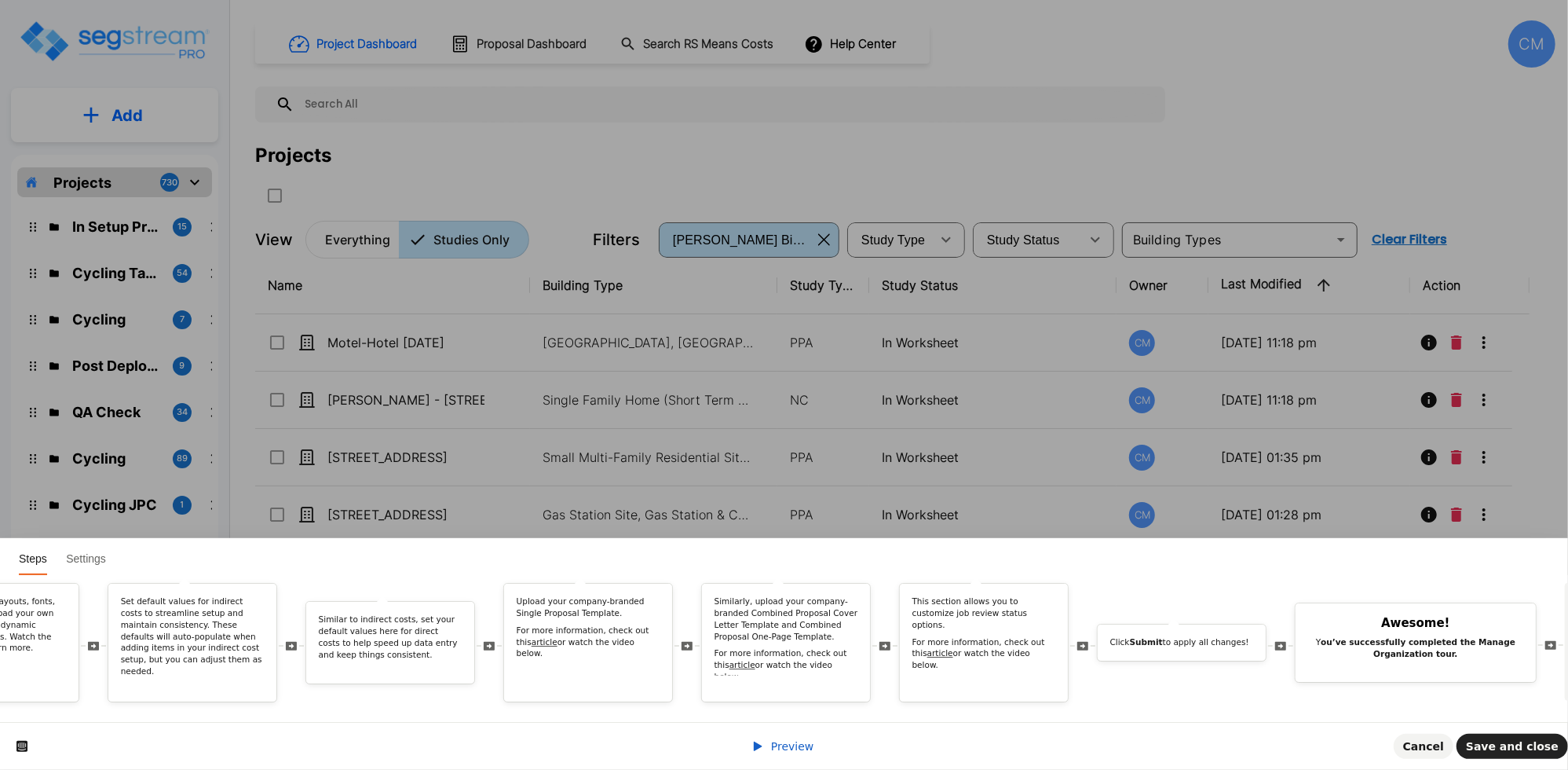
scroll to position [0, 4800]
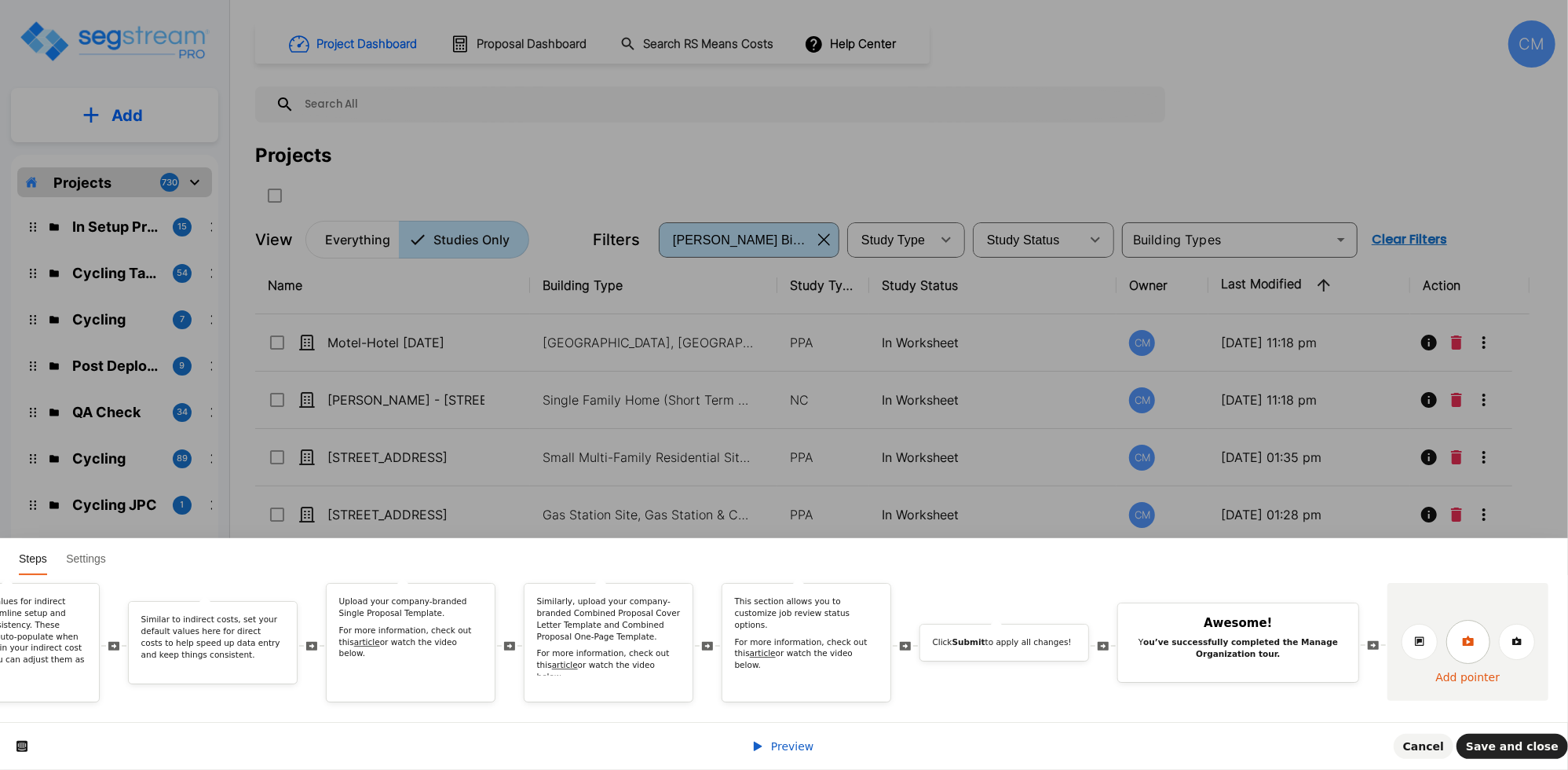
click at [1460, 633] on link at bounding box center [1468, 642] width 44 height 44
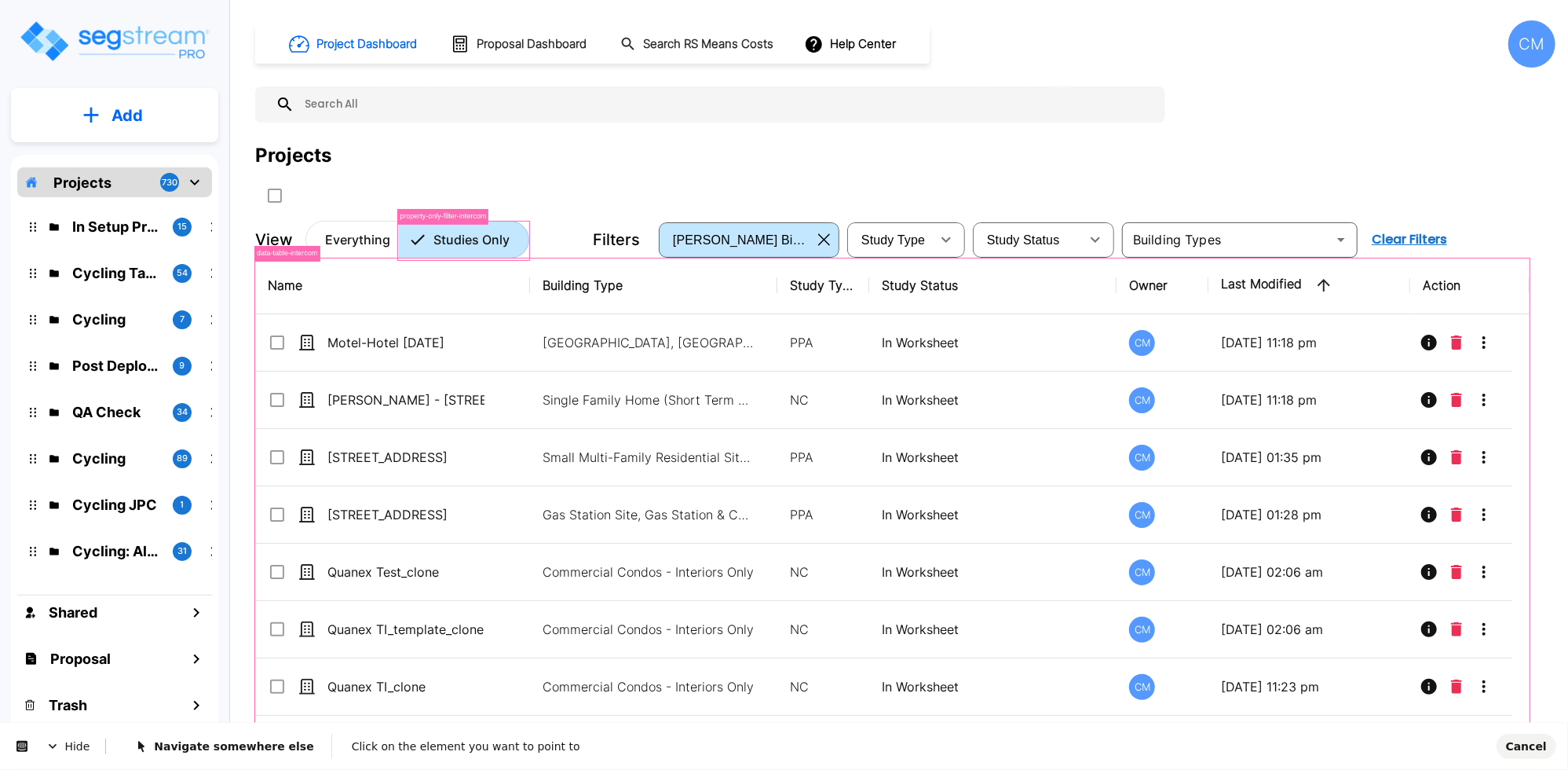
scroll to position [0, 0]
click at [217, 740] on span "Navigate somewhere else" at bounding box center [224, 745] width 179 height 13
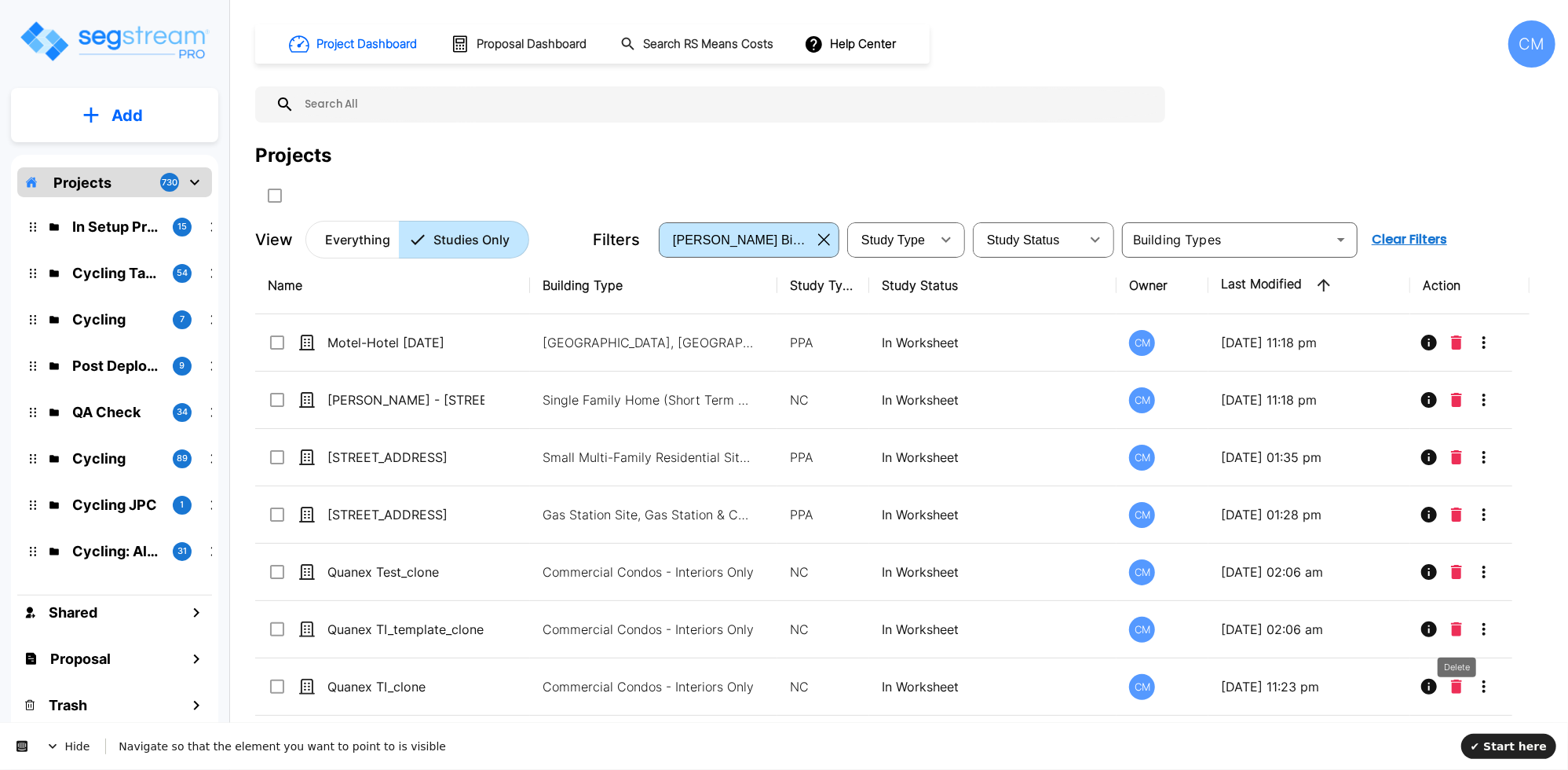
click at [1527, 50] on div "CM" at bounding box center [1532, 44] width 47 height 47
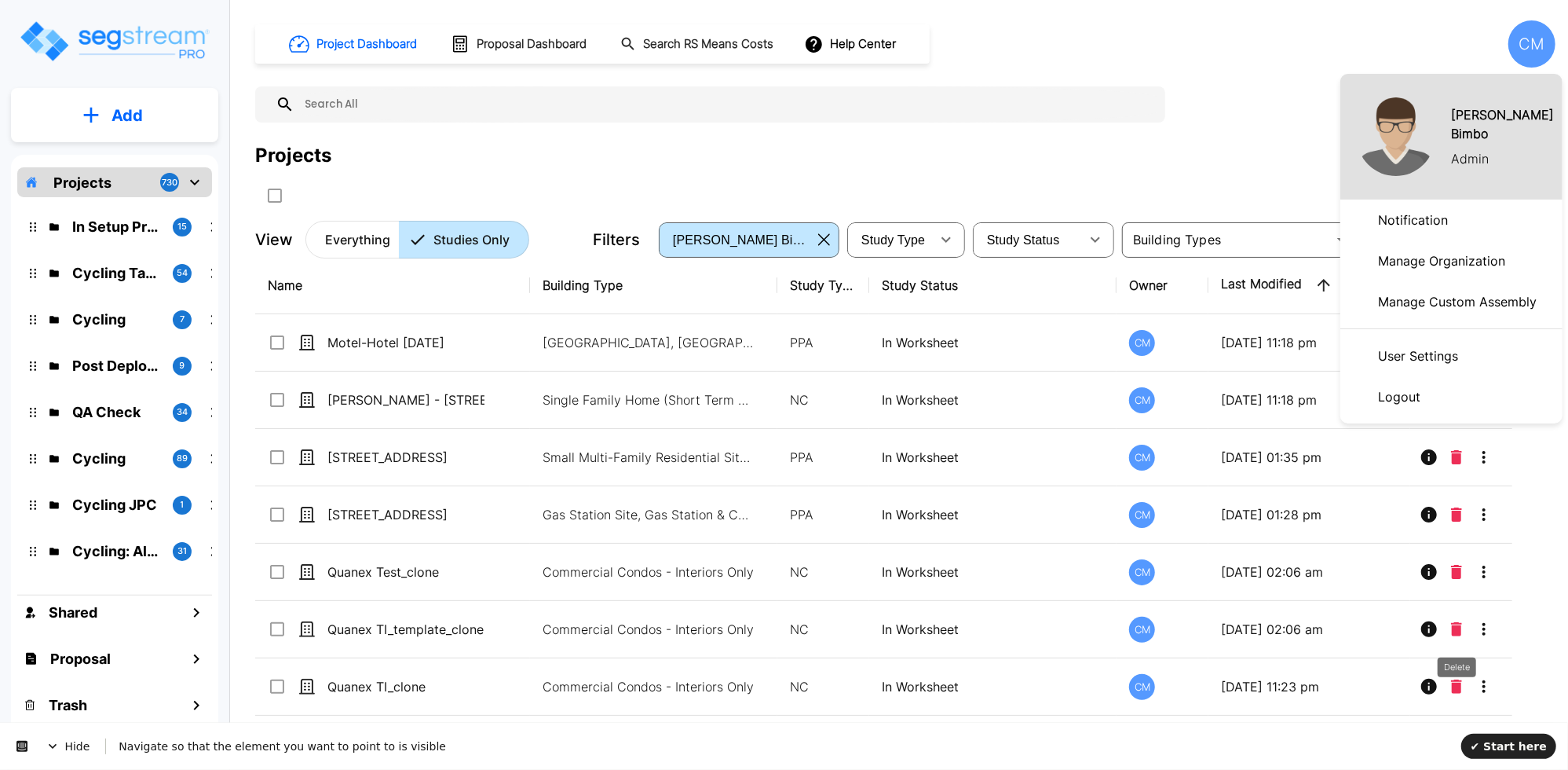
click at [1420, 256] on p "Manage Organization" at bounding box center [1441, 260] width 140 height 31
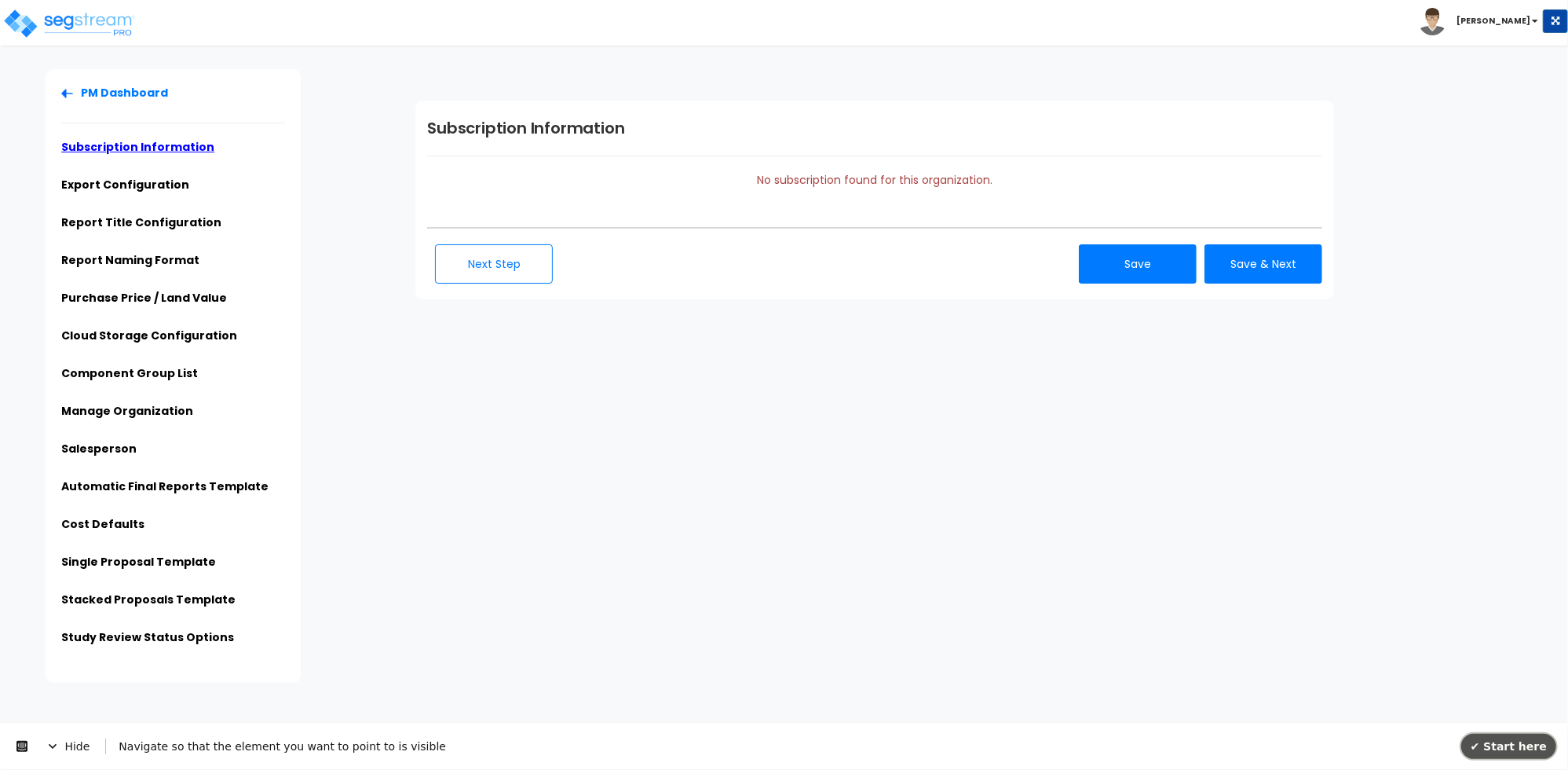
click at [1517, 741] on span "✔ Start here" at bounding box center [1509, 745] width 76 height 13
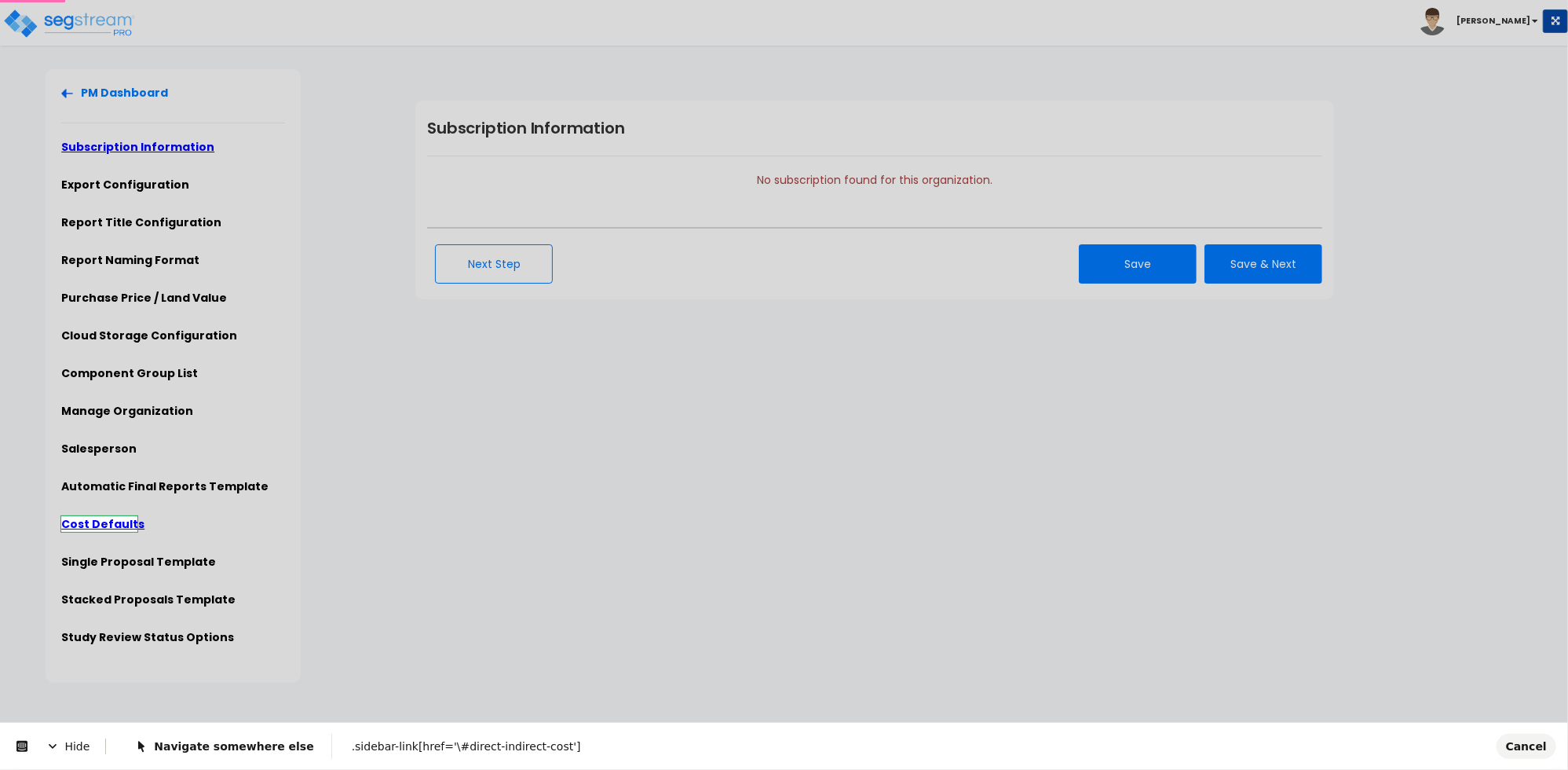
click at [125, 523] on body "Toggle navigation [PERSON_NAME]" at bounding box center [784, 376] width 1568 height 613
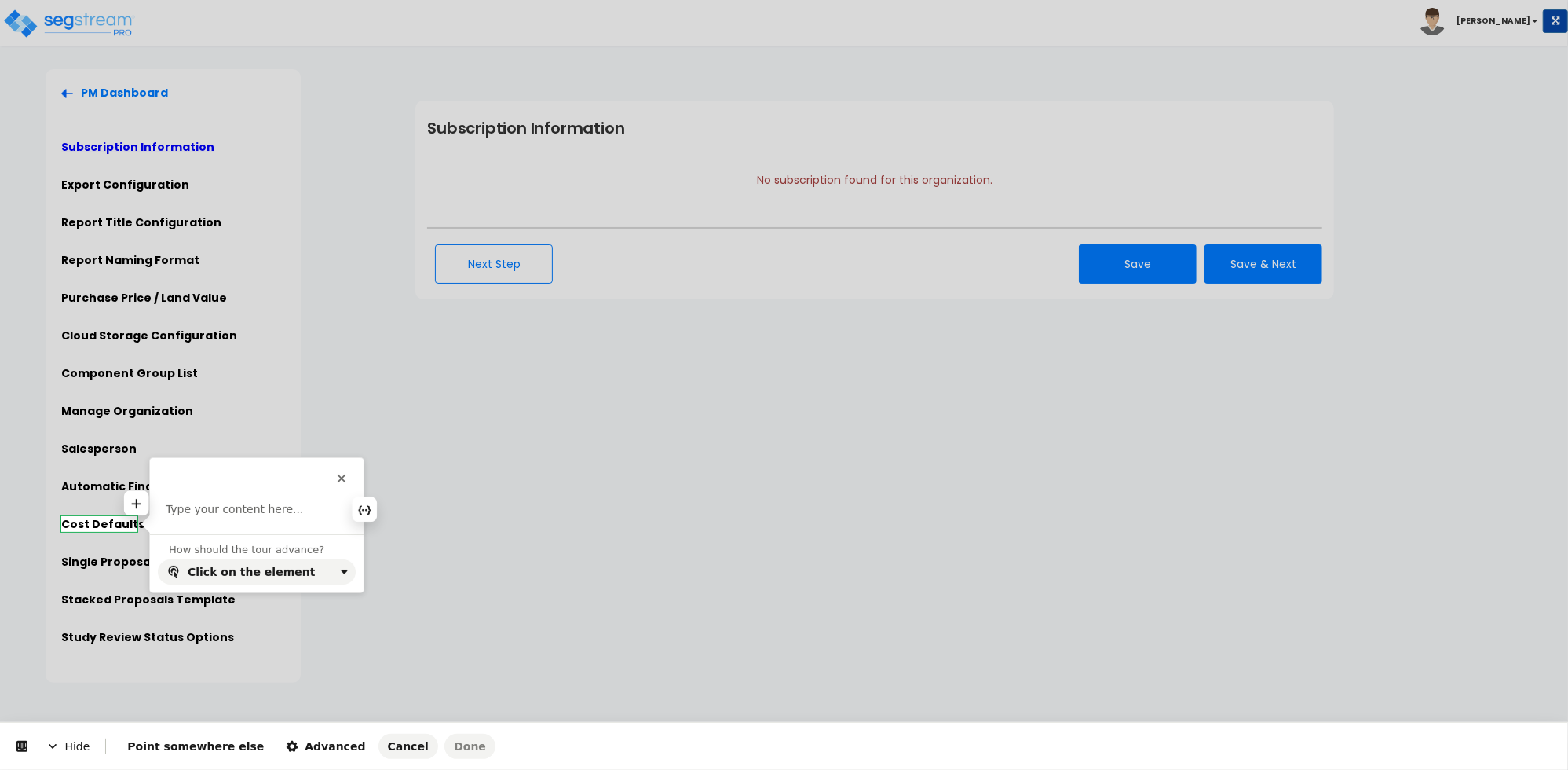
click at [262, 507] on p at bounding box center [257, 510] width 182 height 16
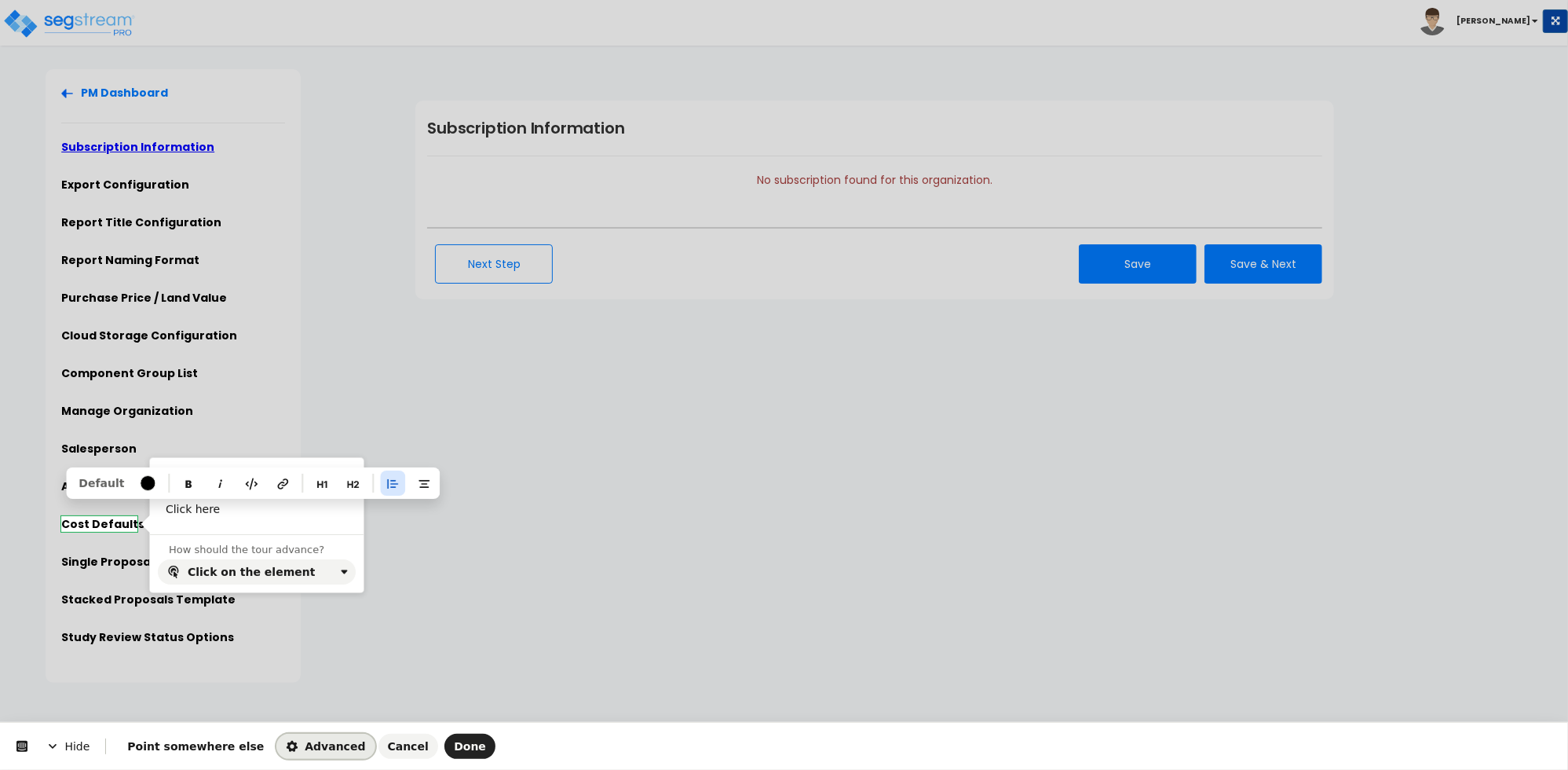
click at [306, 746] on span "Advanced" at bounding box center [326, 746] width 80 height 13
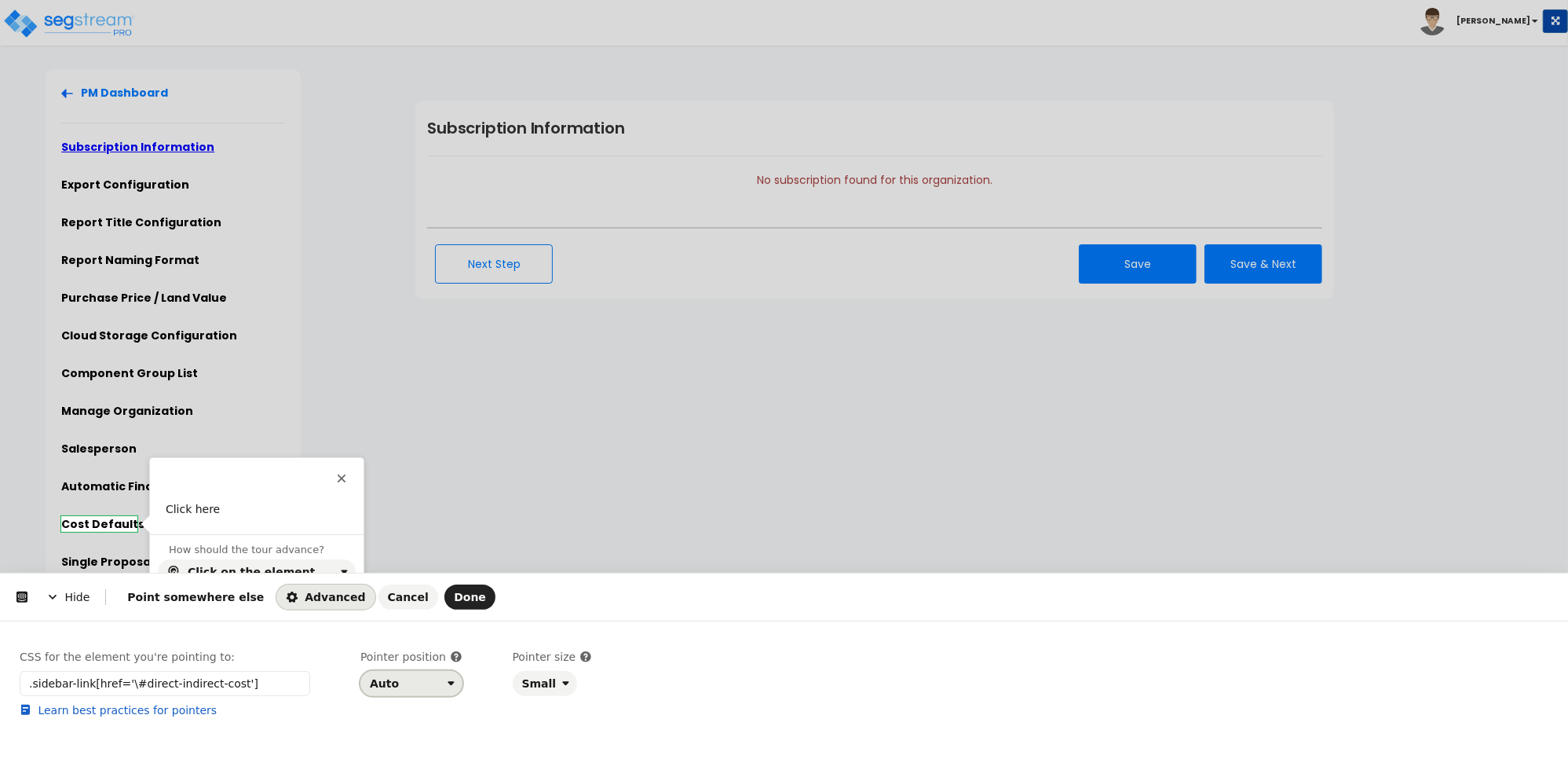
click at [387, 691] on button "Auto" at bounding box center [411, 684] width 102 height 25
click at [419, 623] on div "Right" at bounding box center [406, 619] width 68 height 16
click at [454, 603] on span "Done" at bounding box center [470, 596] width 32 height 13
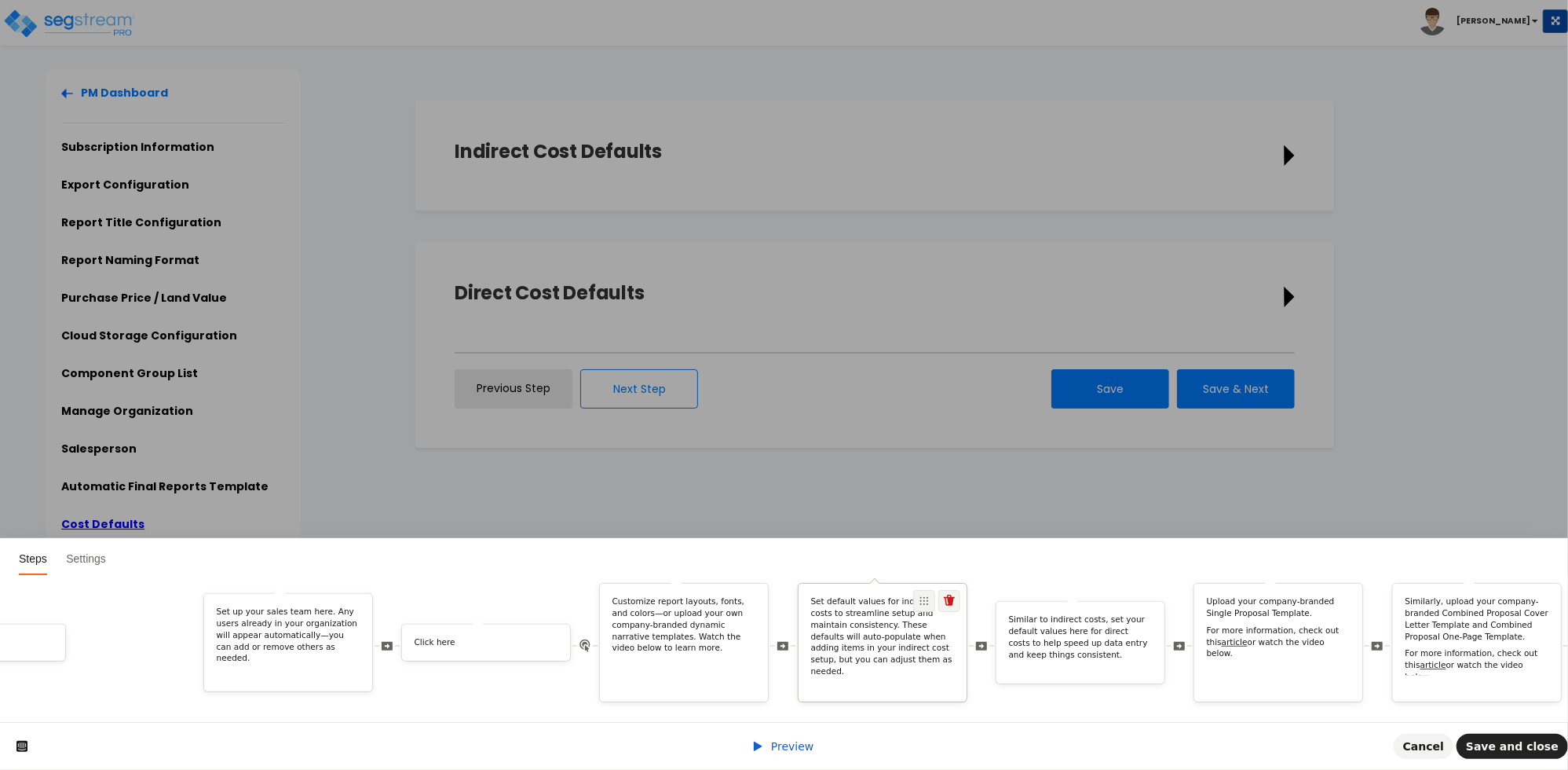
scroll to position [0, 4075]
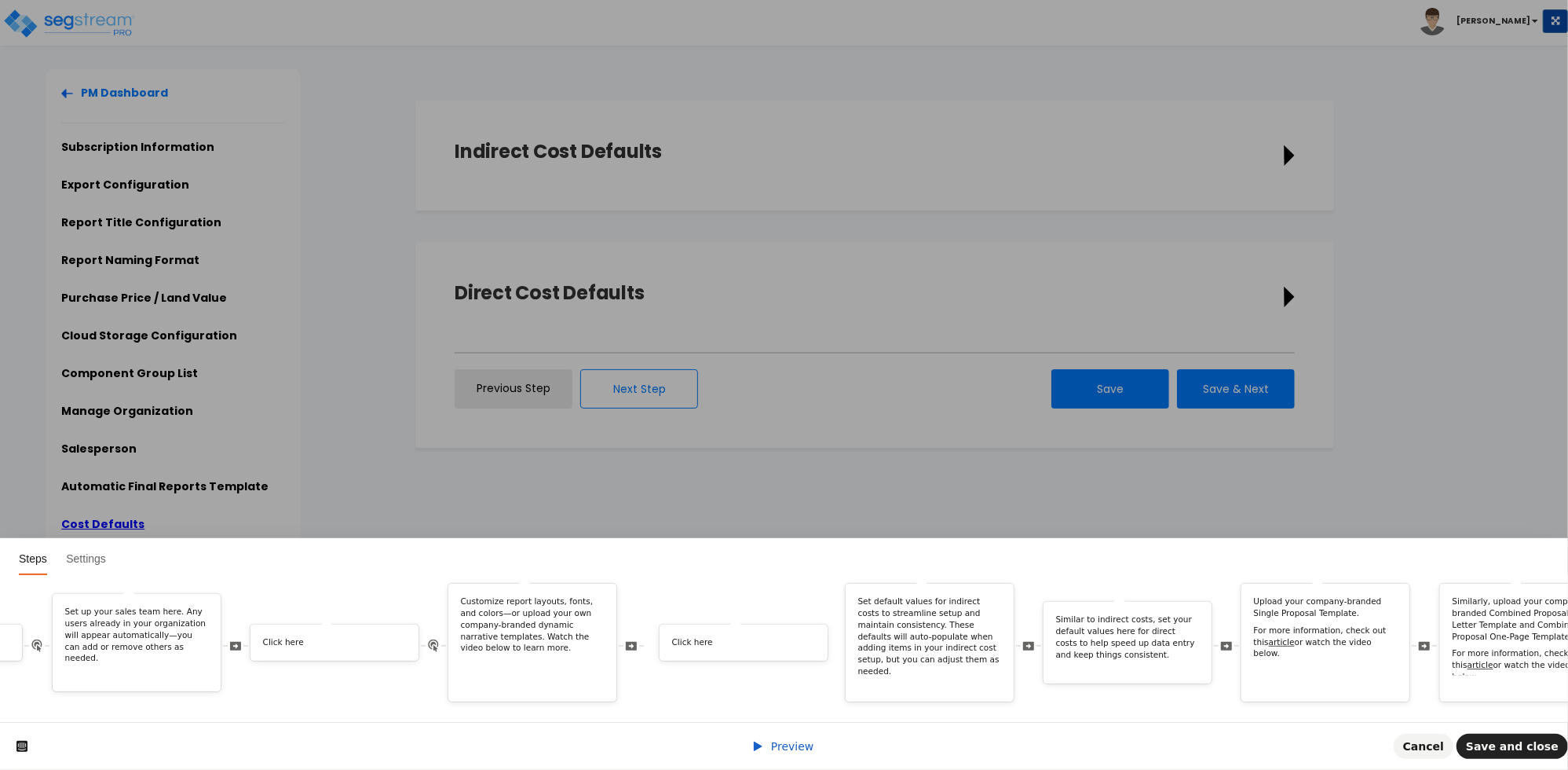
drag, startPoint x: 1310, startPoint y: 620, endPoint x: 794, endPoint y: 651, distance: 516.9
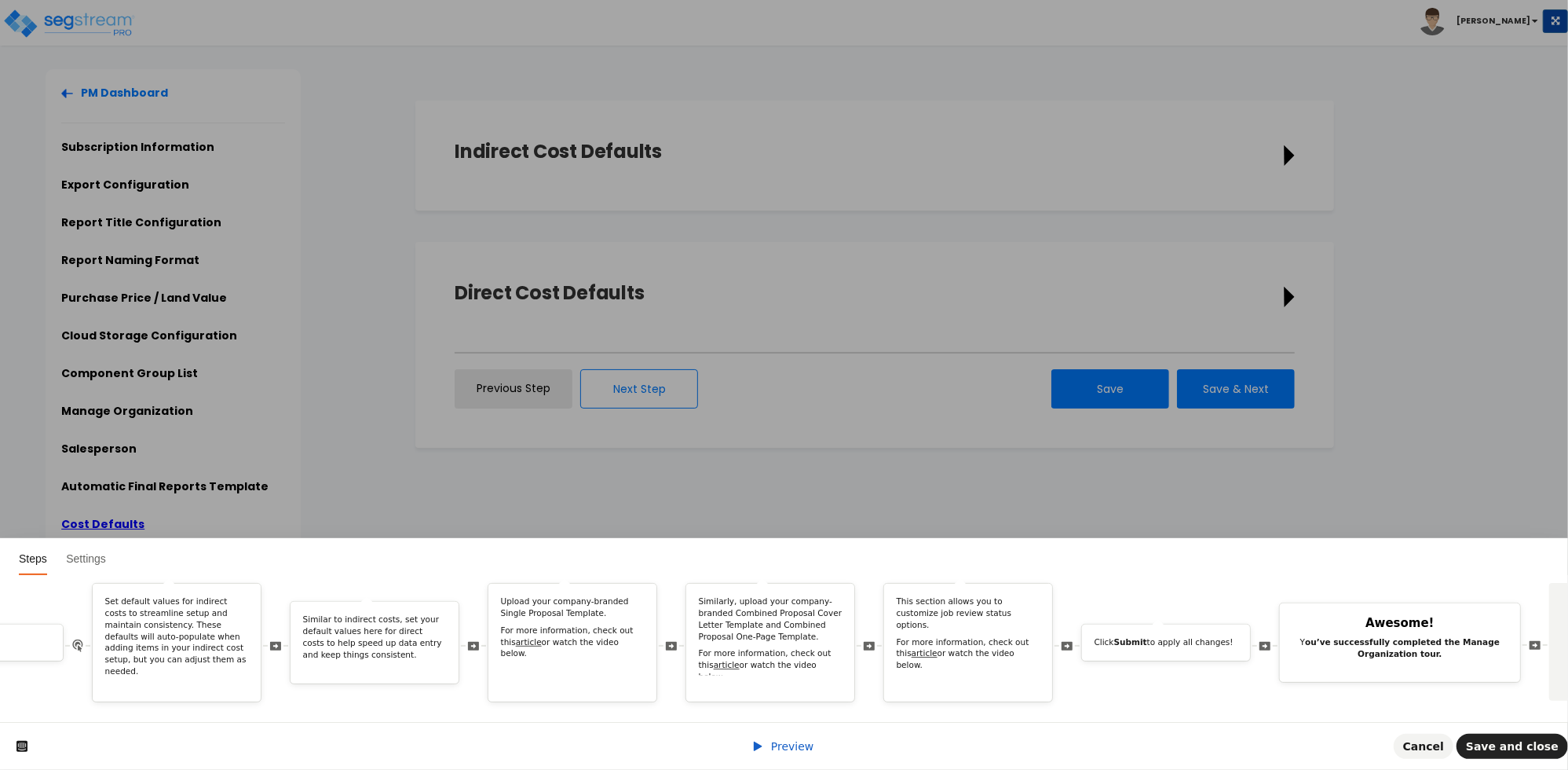
scroll to position [0, 4998]
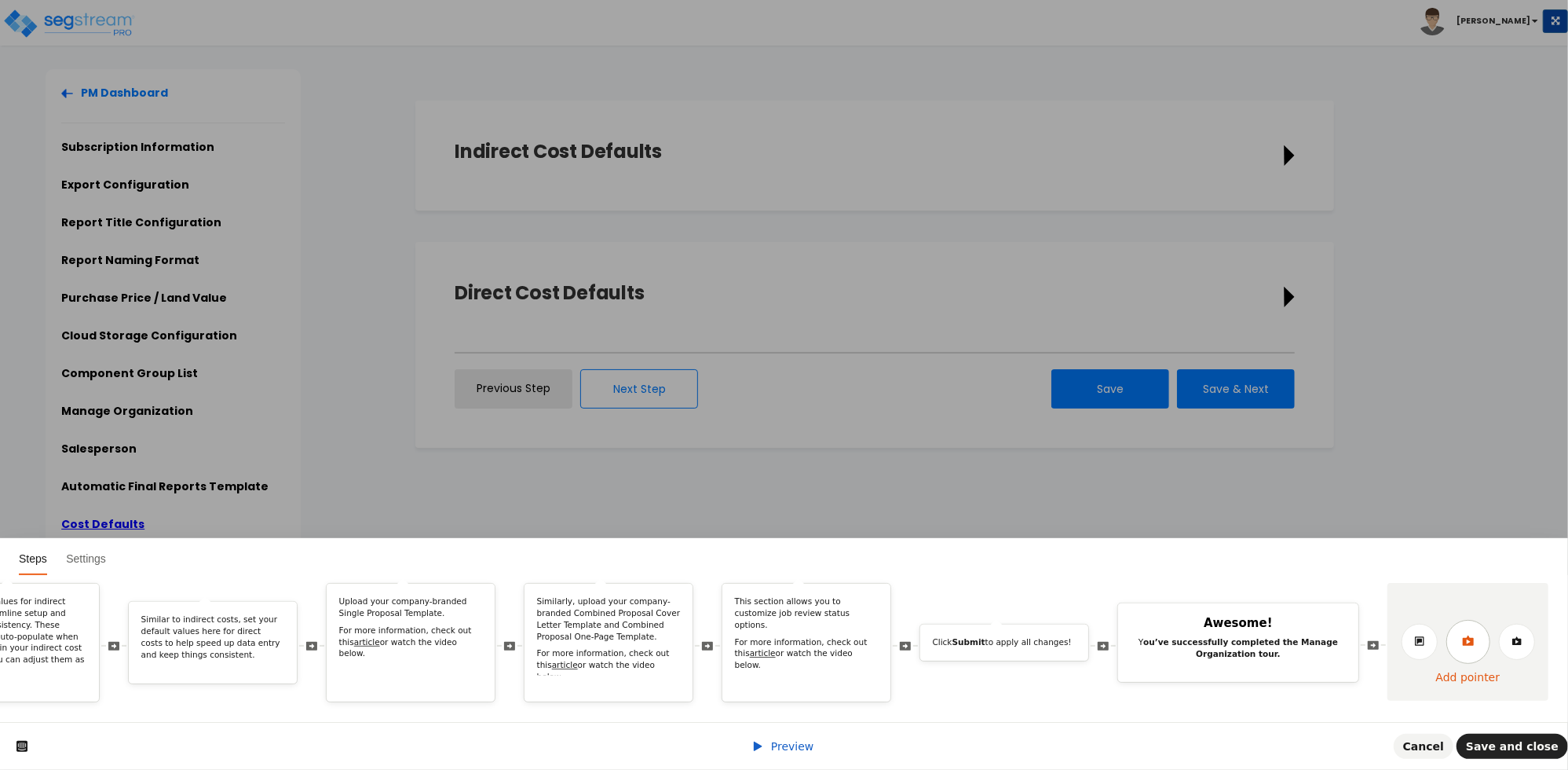
click at [1468, 635] on icon at bounding box center [1467, 640] width 11 height 10
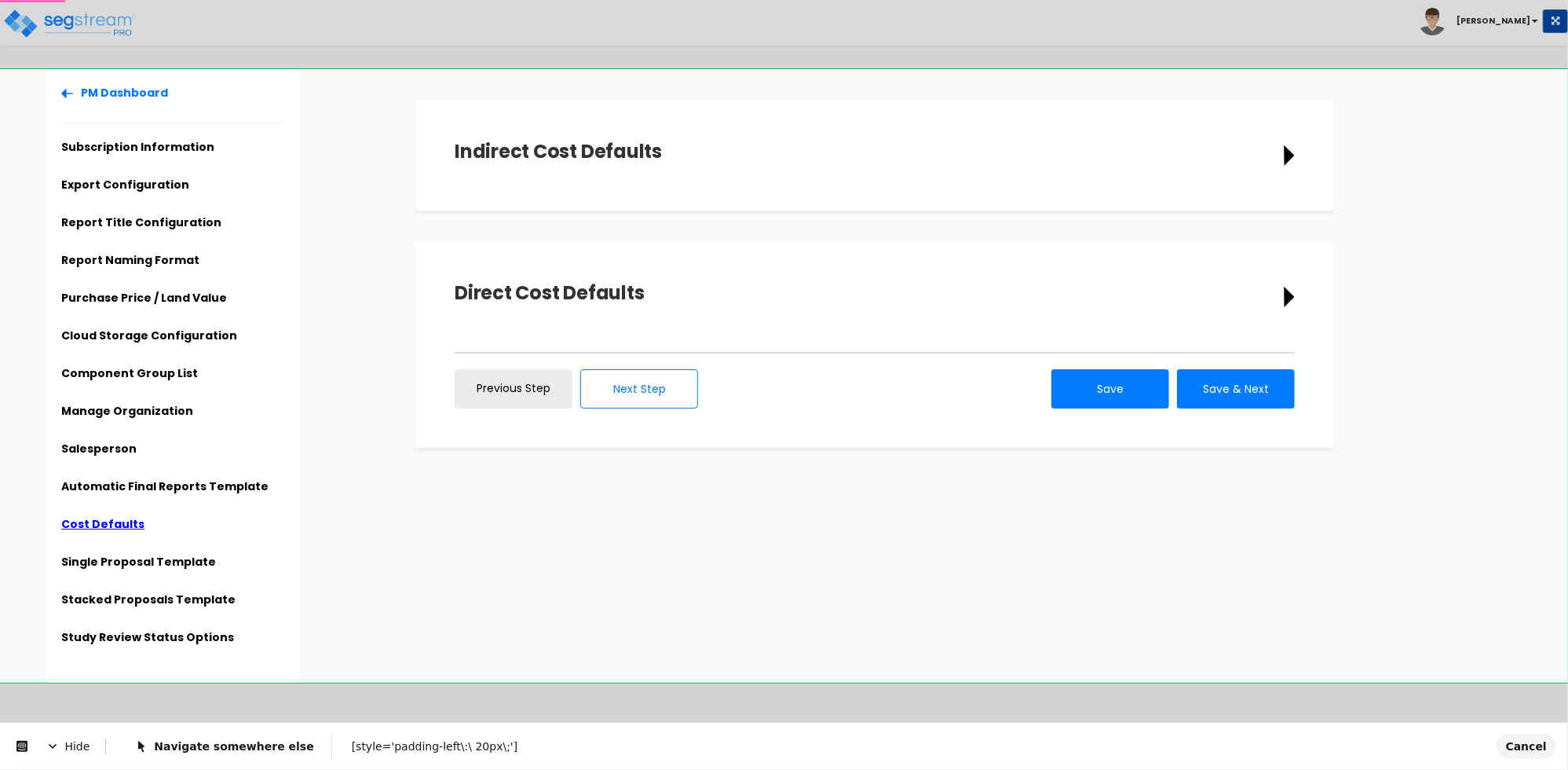
scroll to position [0, 0]
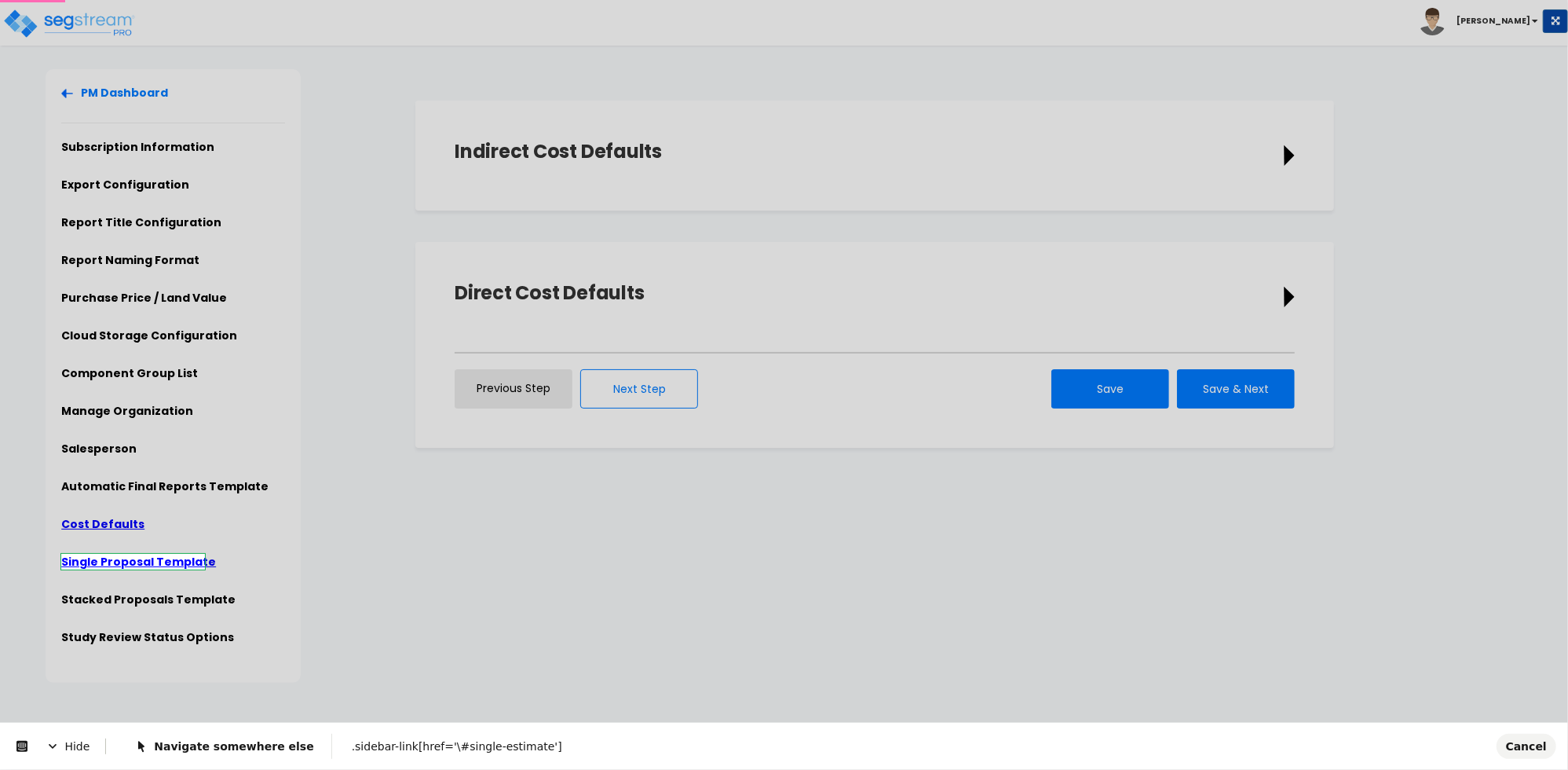
click at [146, 563] on body "Toggle navigation [PERSON_NAME]" at bounding box center [784, 376] width 1568 height 613
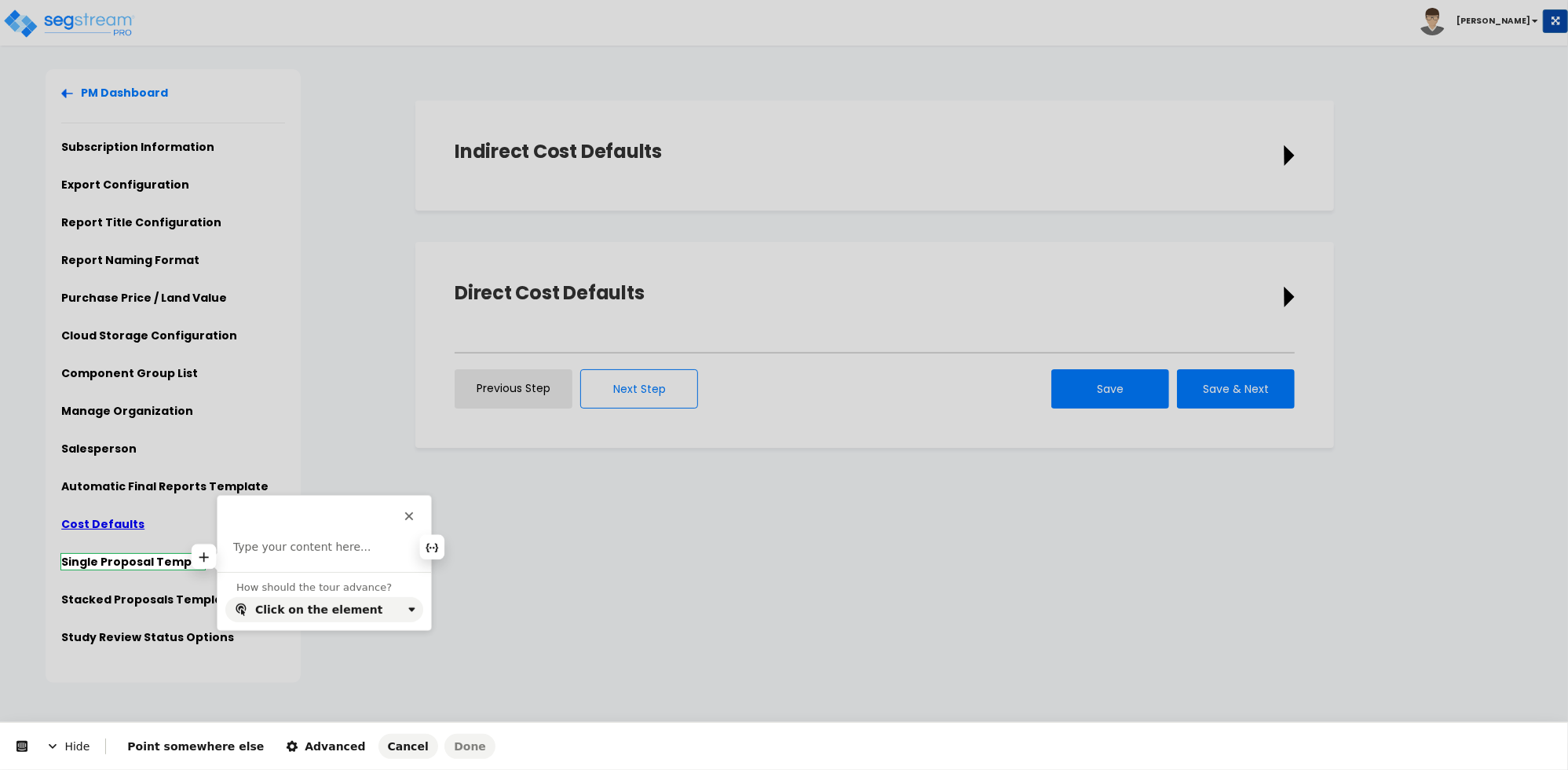
click at [268, 550] on p at bounding box center [323, 547] width 182 height 16
click at [300, 742] on span "Advanced" at bounding box center [326, 746] width 80 height 13
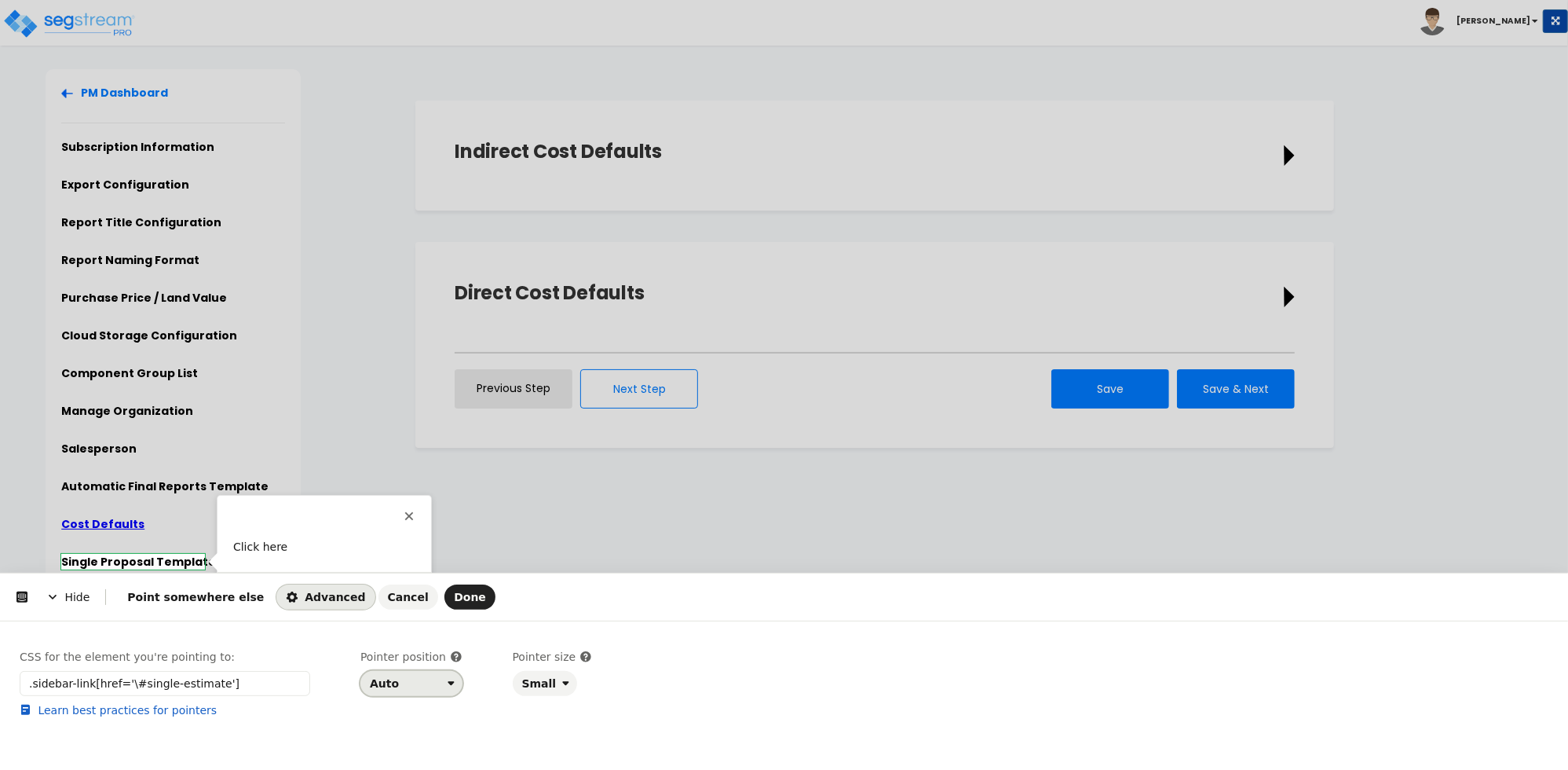
click at [394, 682] on div "Auto" at bounding box center [384, 683] width 29 height 13
click at [406, 619] on div "Right" at bounding box center [406, 619] width 68 height 16
click at [454, 600] on span "Done" at bounding box center [470, 596] width 32 height 13
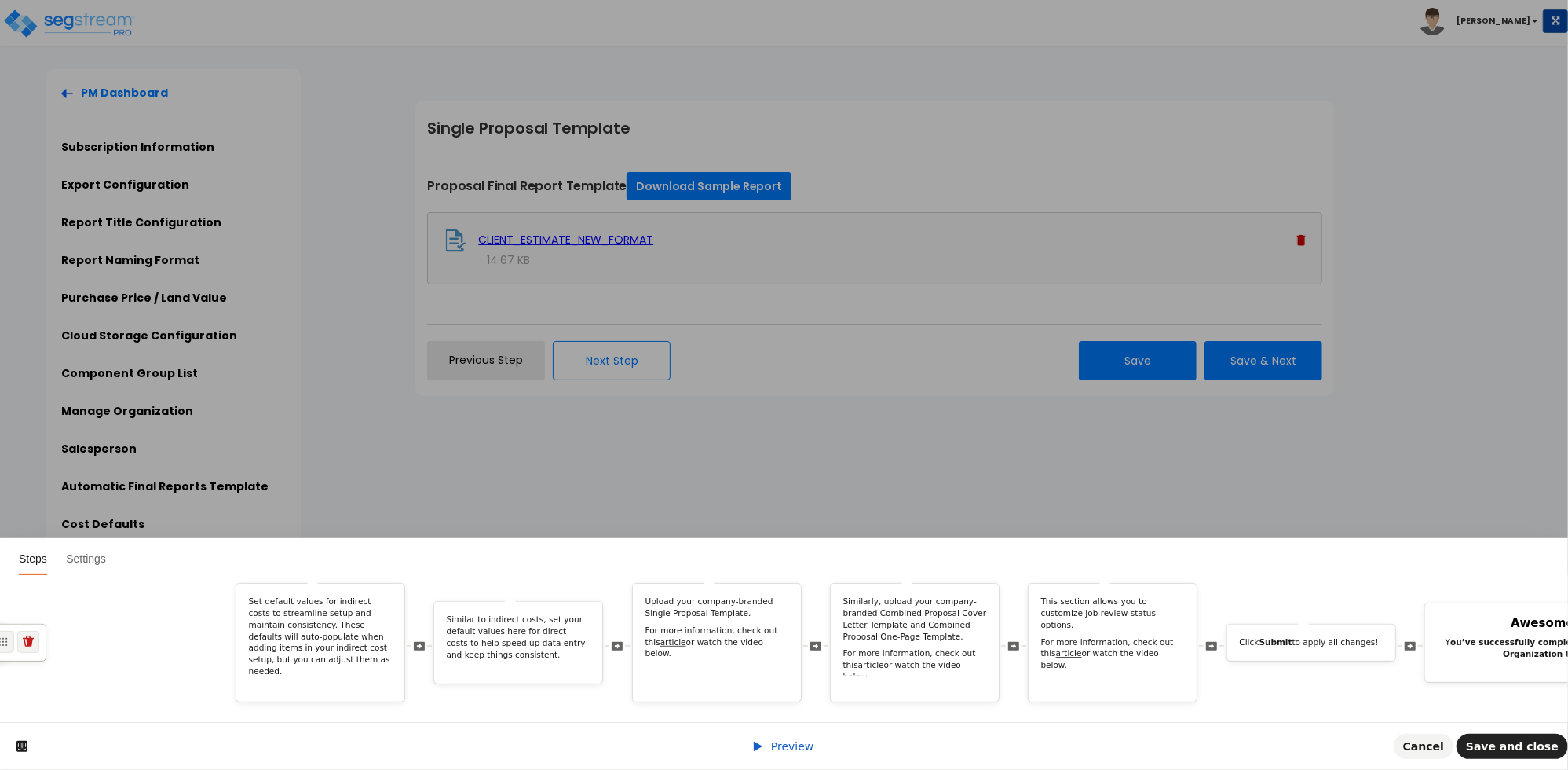
scroll to position [0, 4803]
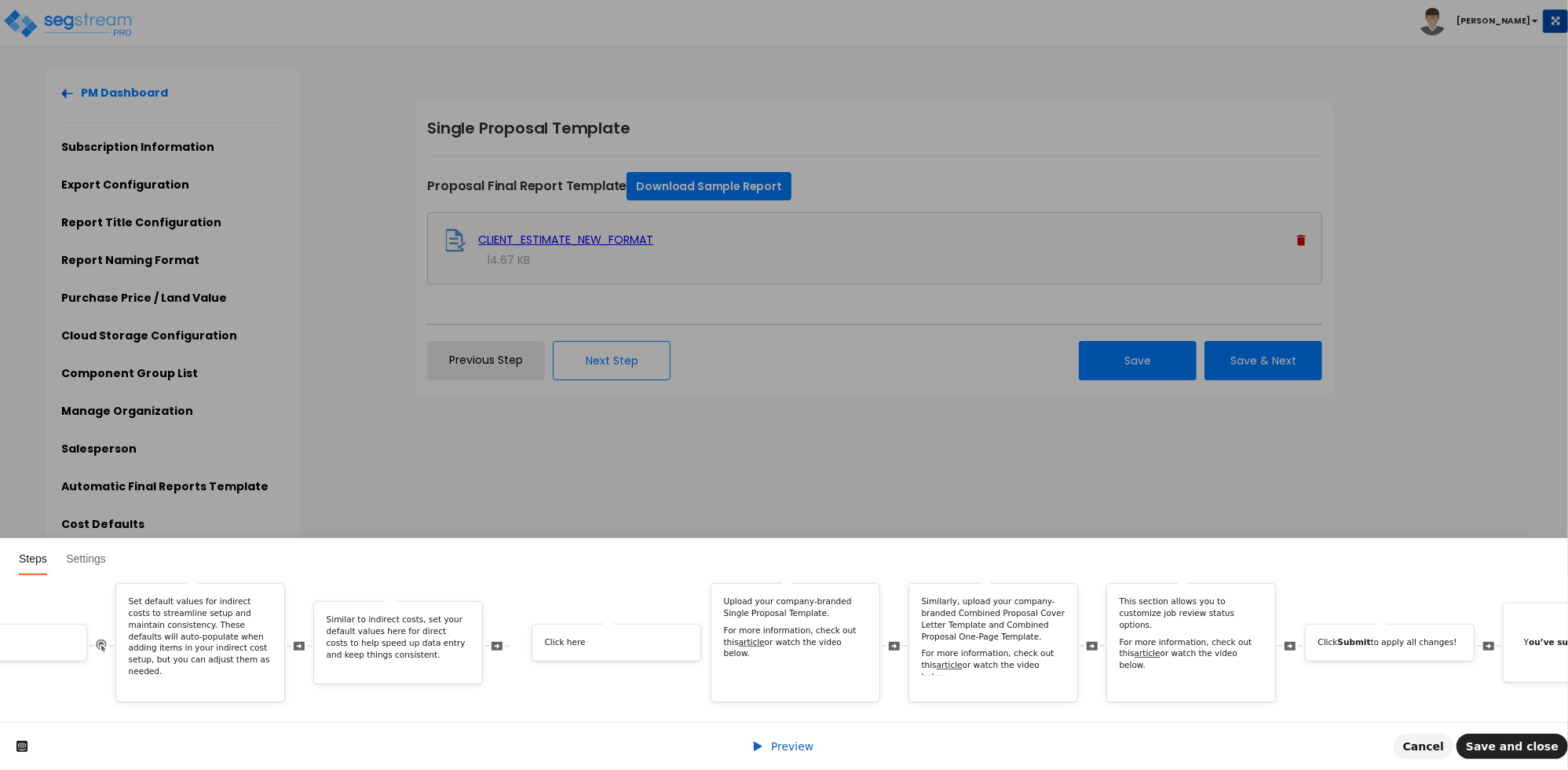
drag, startPoint x: 1310, startPoint y: 629, endPoint x: 667, endPoint y: 680, distance: 645.0
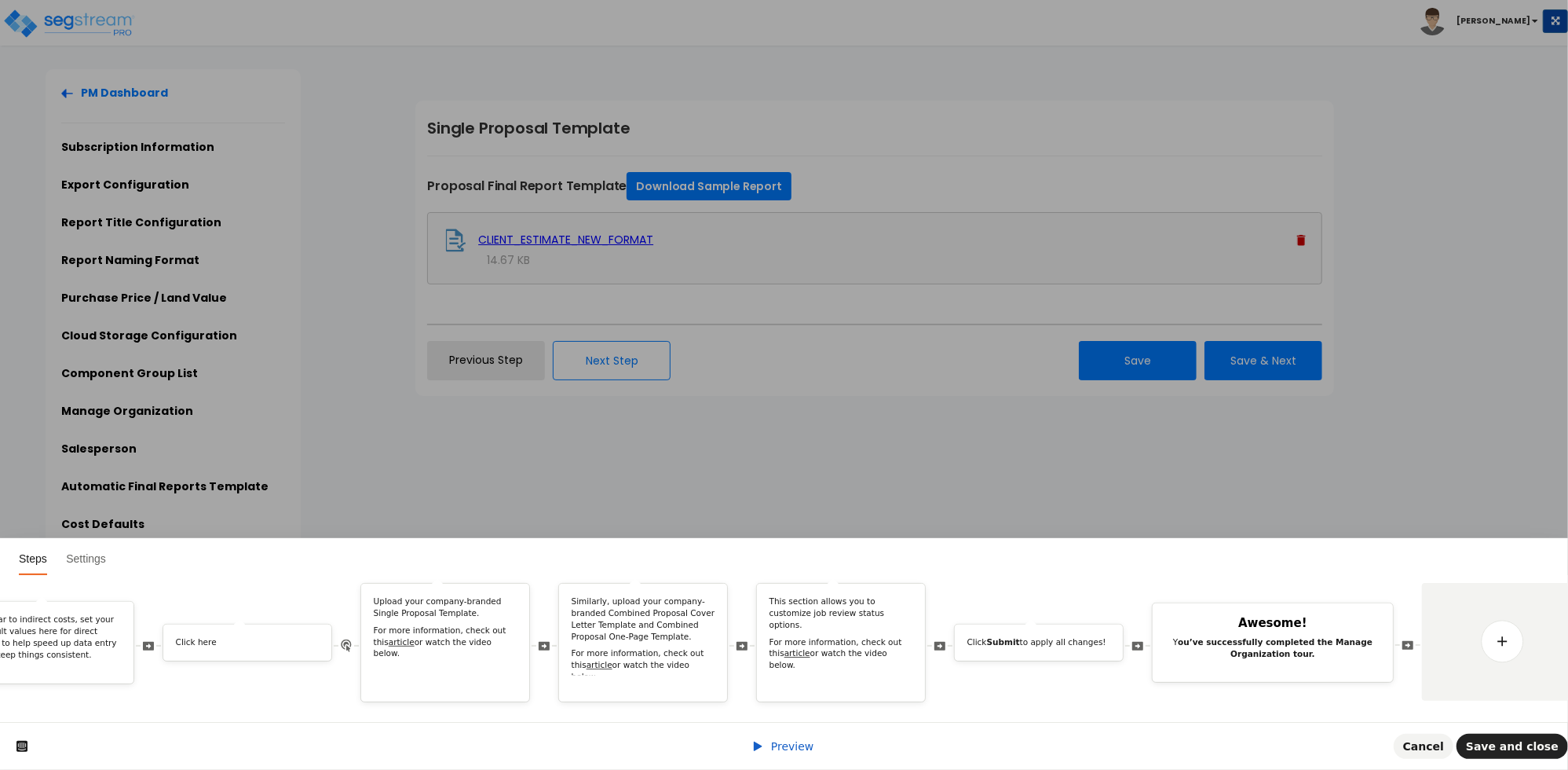
scroll to position [0, 5196]
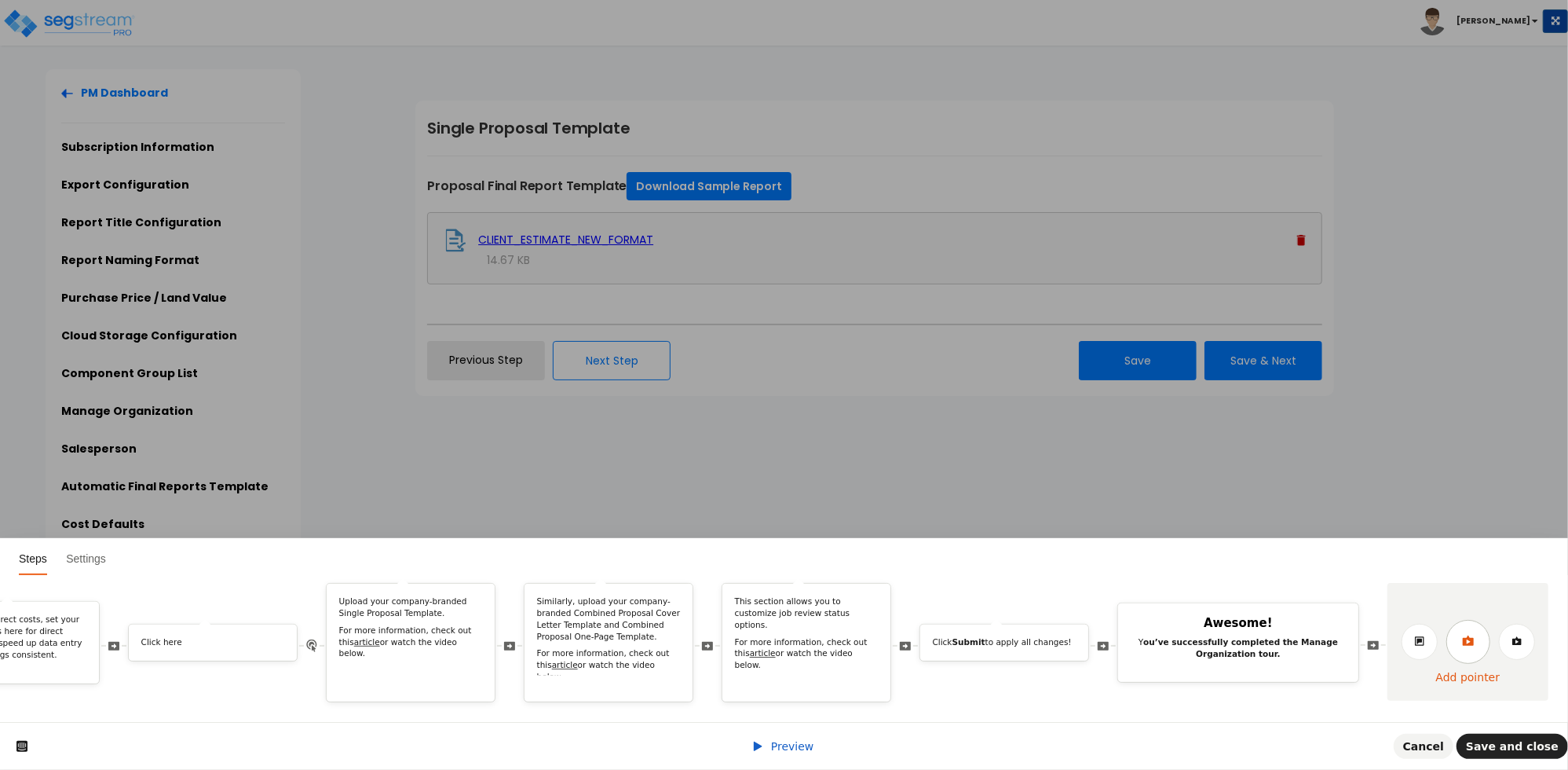
click at [1453, 623] on link at bounding box center [1468, 642] width 44 height 44
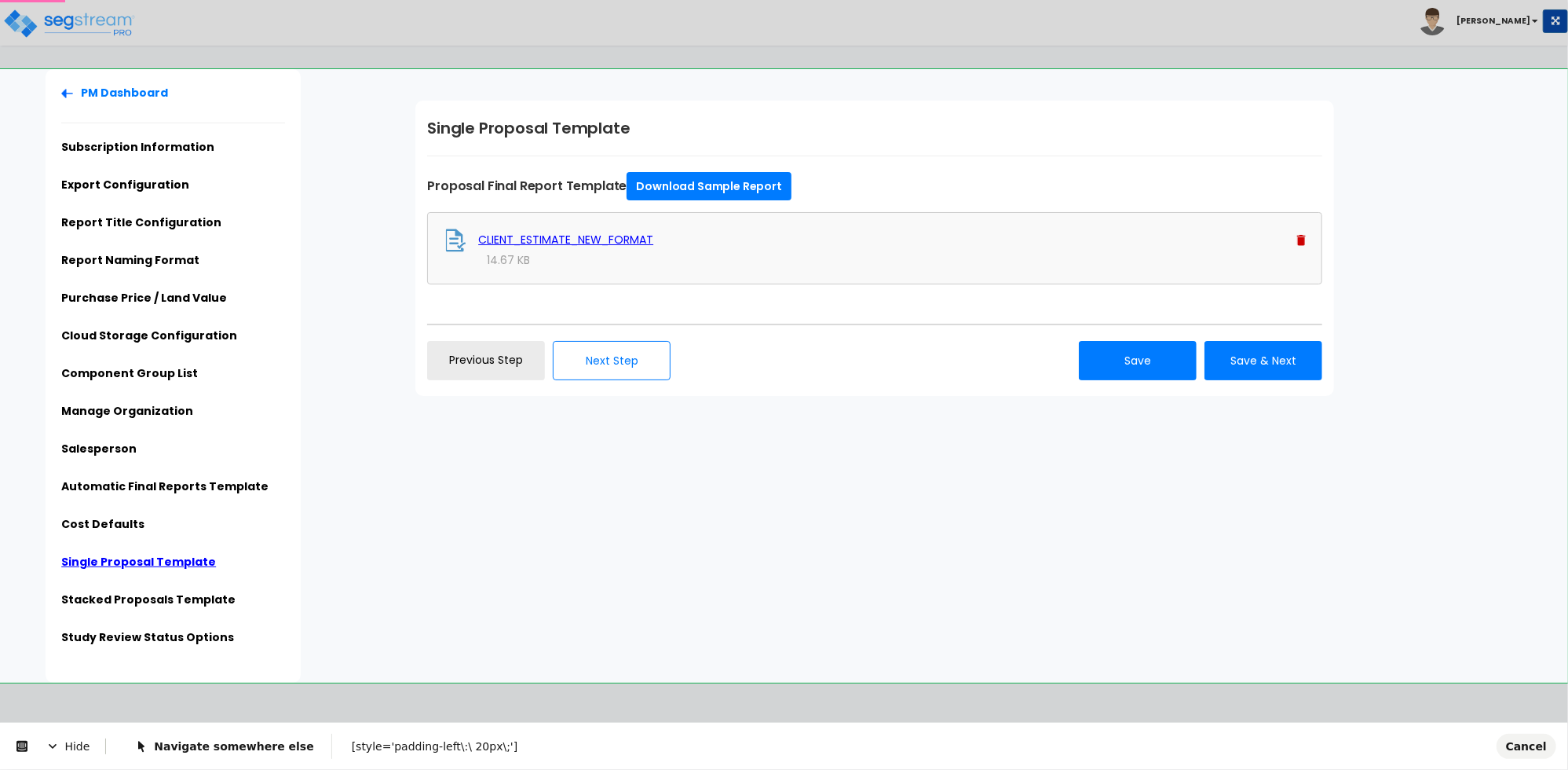
scroll to position [0, 0]
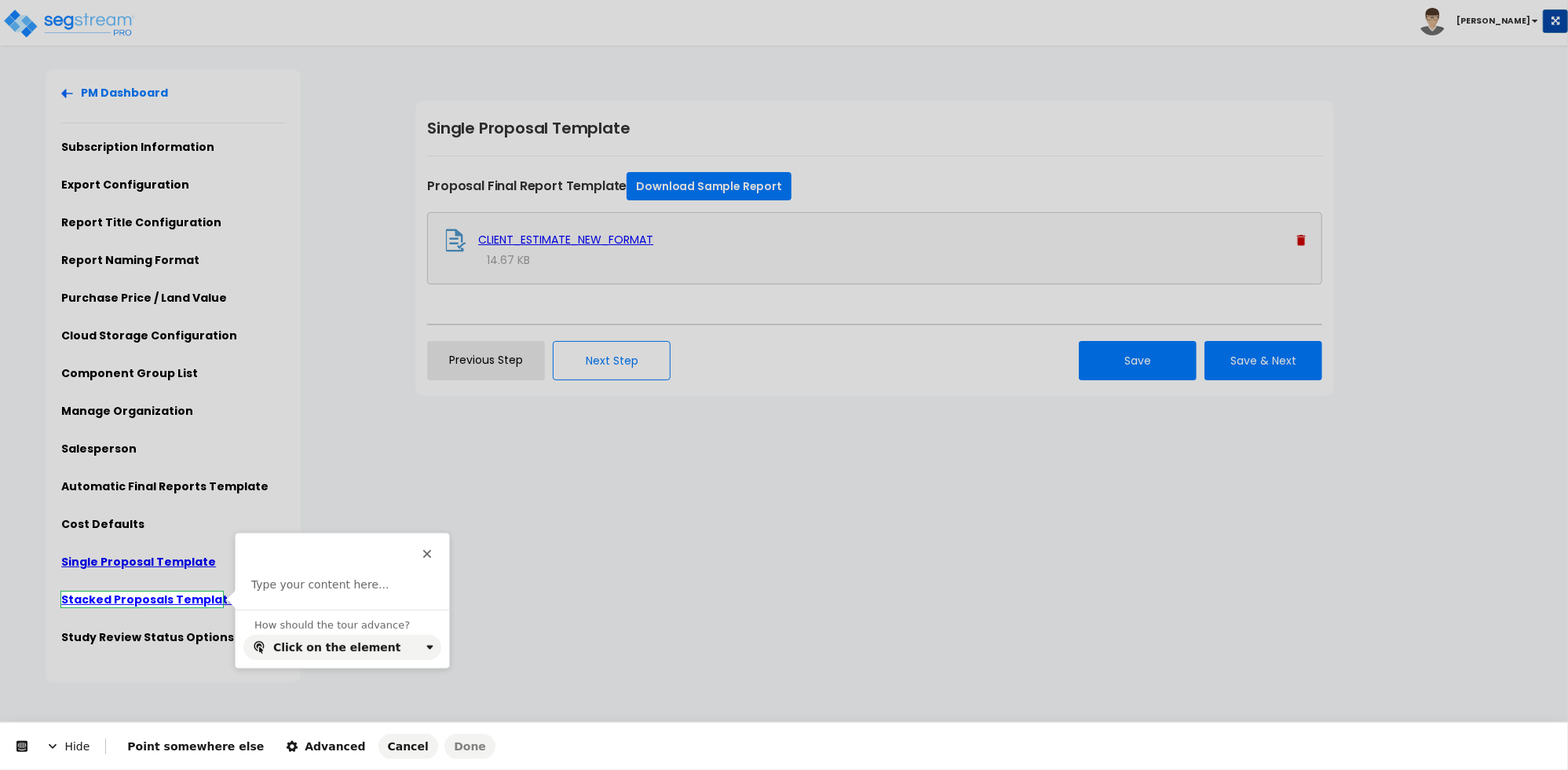
click at [140, 598] on body "Toggle navigation [PERSON_NAME]" at bounding box center [784, 376] width 1568 height 613
click at [294, 588] on p at bounding box center [342, 585] width 182 height 16
click at [308, 752] on span "Advanced" at bounding box center [326, 746] width 80 height 13
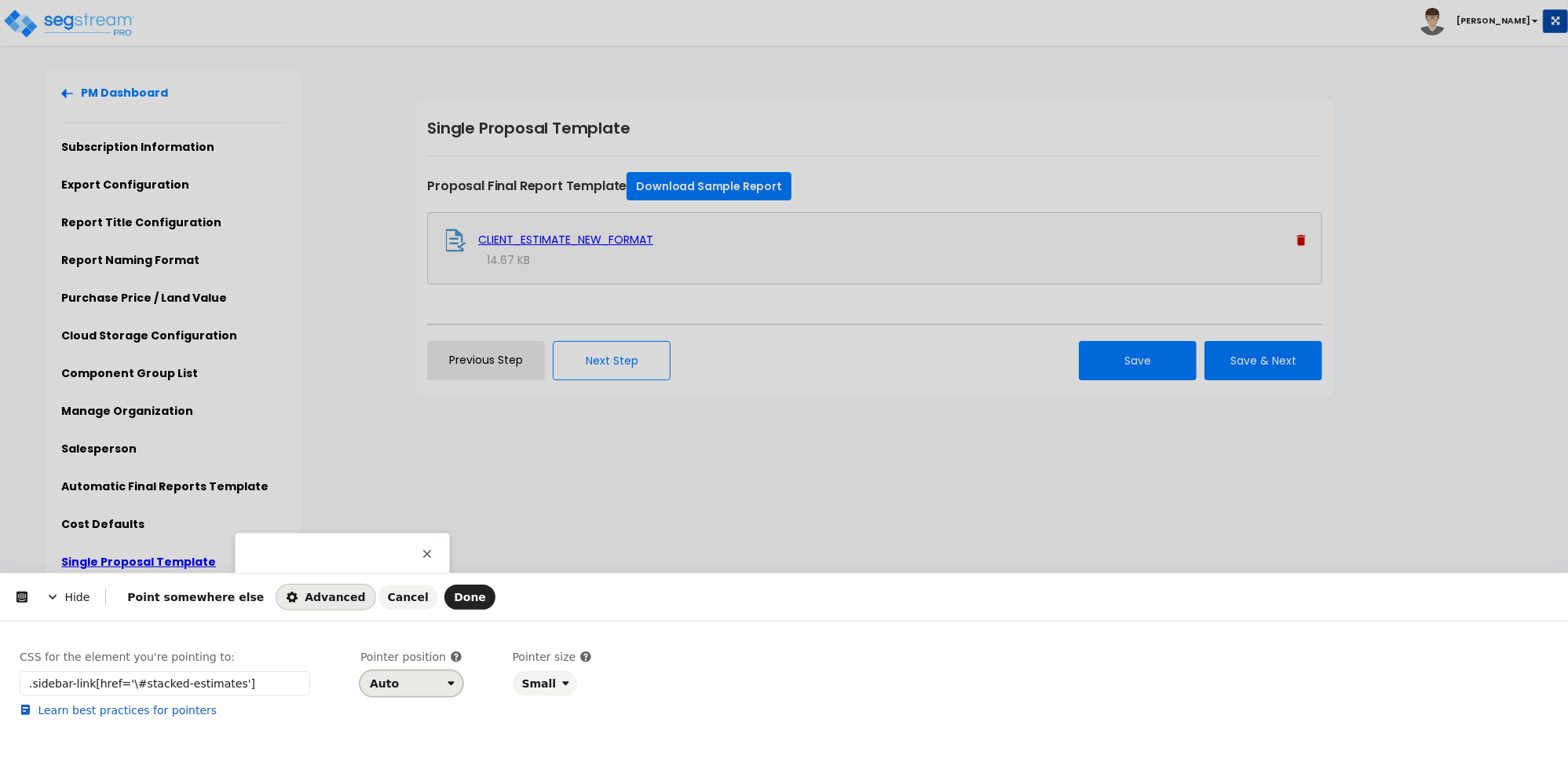
click at [388, 679] on div "Auto" at bounding box center [384, 683] width 29 height 13
click at [406, 621] on div "Right" at bounding box center [406, 619] width 68 height 16
click at [454, 594] on span "Done" at bounding box center [470, 596] width 32 height 13
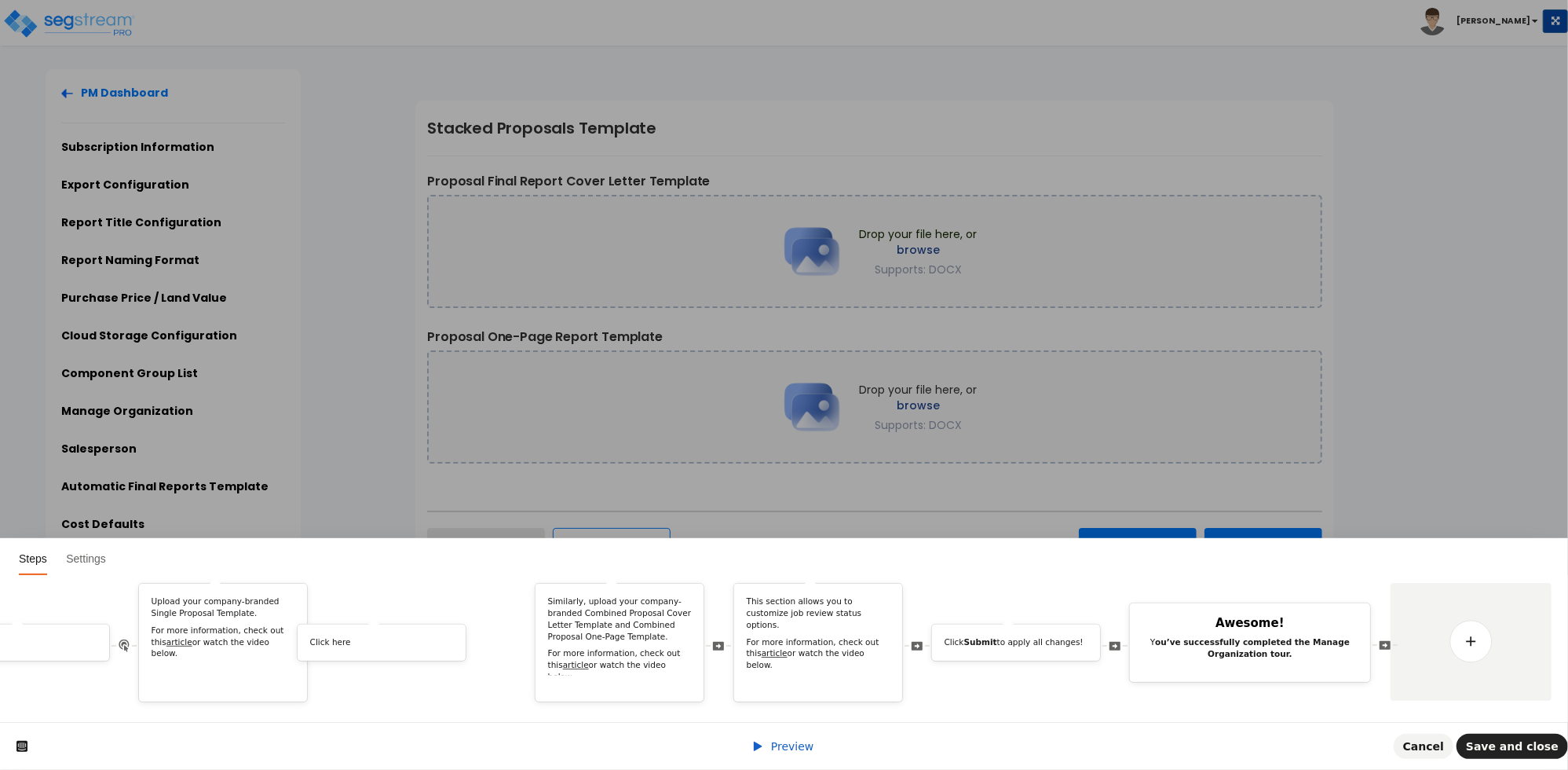
drag, startPoint x: 1327, startPoint y: 626, endPoint x: 431, endPoint y: 654, distance: 896.4
drag, startPoint x: 1483, startPoint y: 633, endPoint x: 380, endPoint y: 579, distance: 1104.3
click at [1483, 633] on link at bounding box center [1471, 642] width 44 height 44
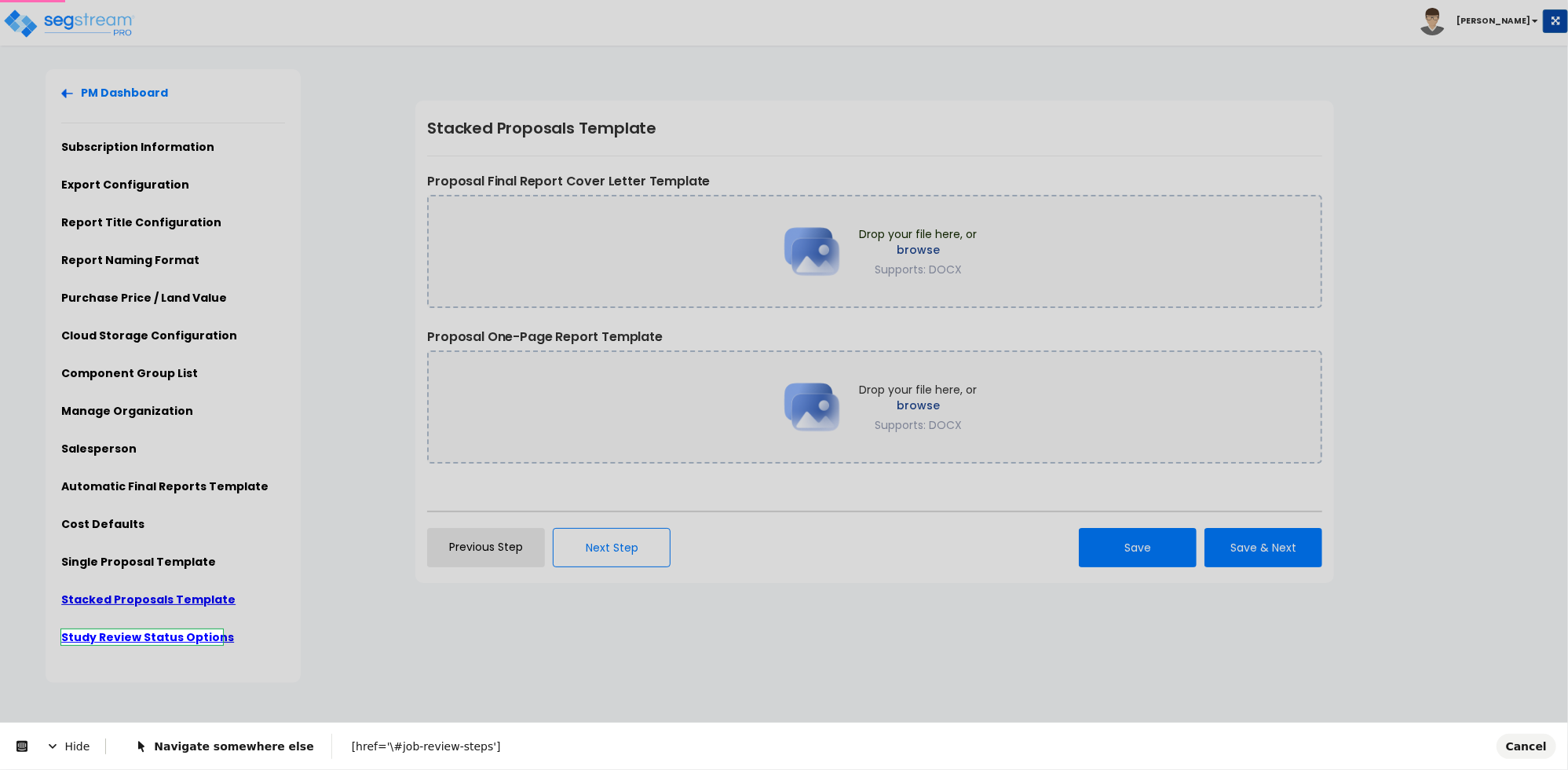
click at [180, 640] on body "Toggle navigation [PERSON_NAME]" at bounding box center [784, 376] width 1568 height 613
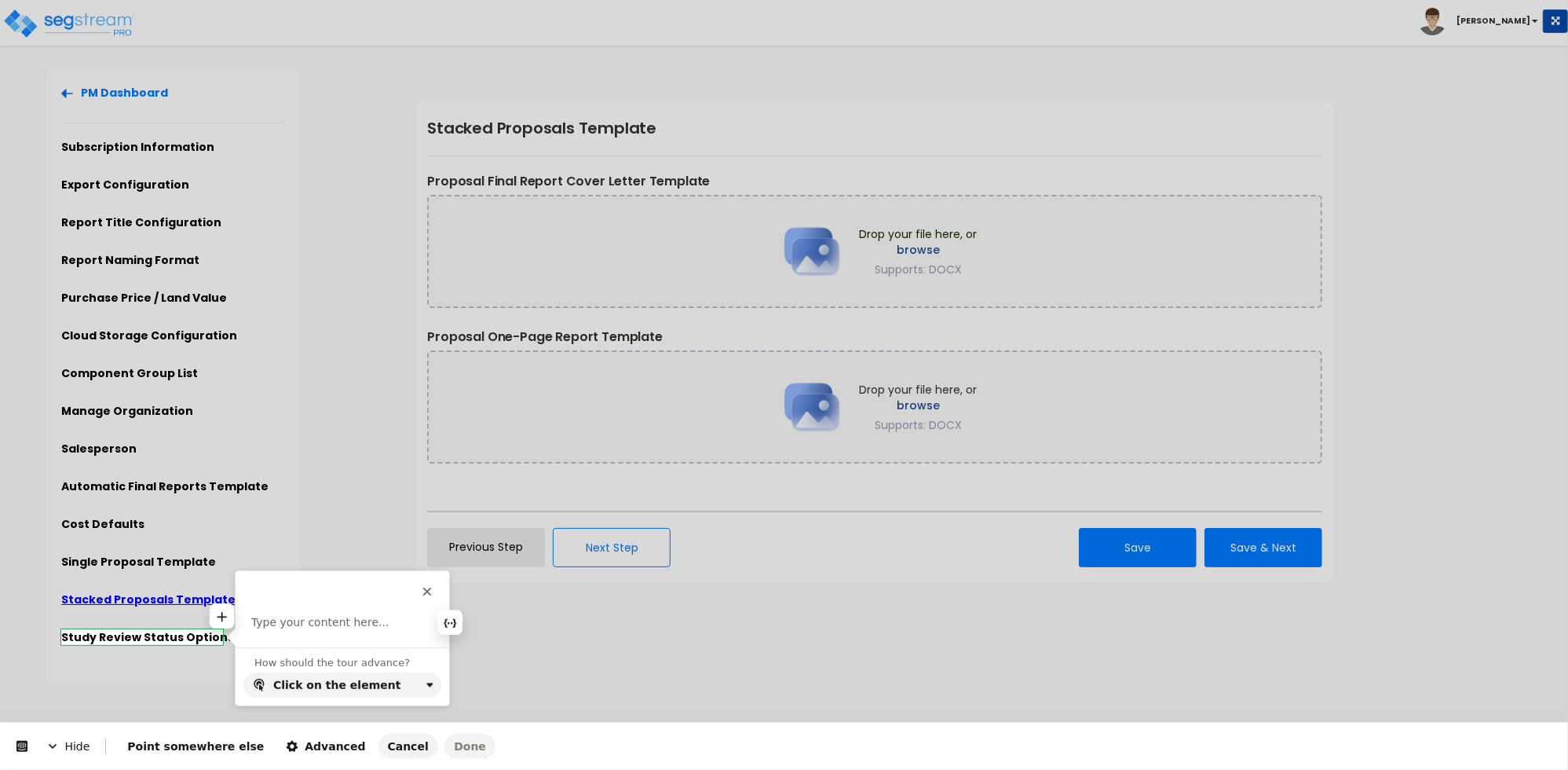
click at [295, 619] on p at bounding box center [342, 623] width 182 height 16
click at [454, 751] on span "Done" at bounding box center [470, 746] width 32 height 13
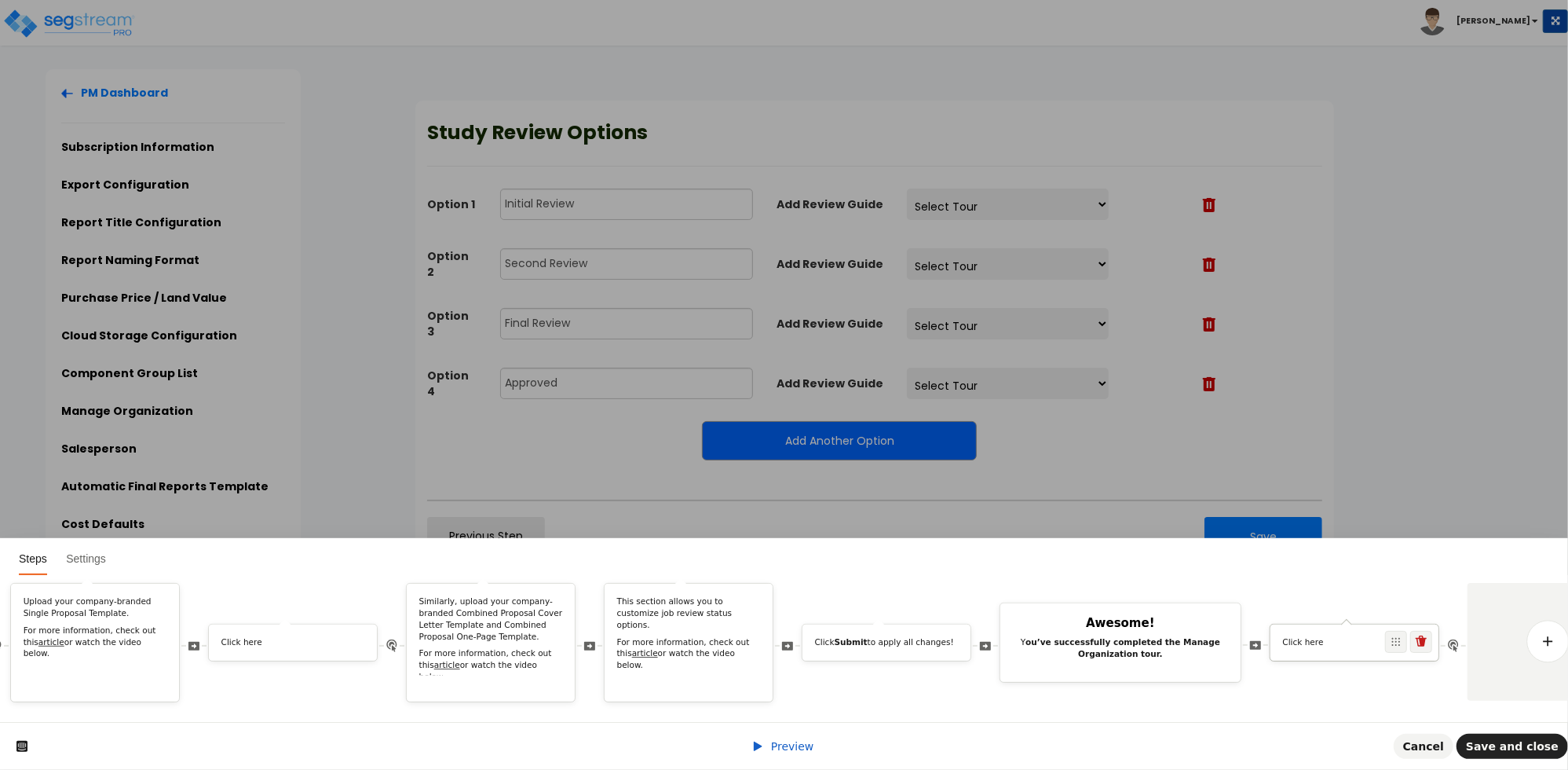
scroll to position [0, 5501]
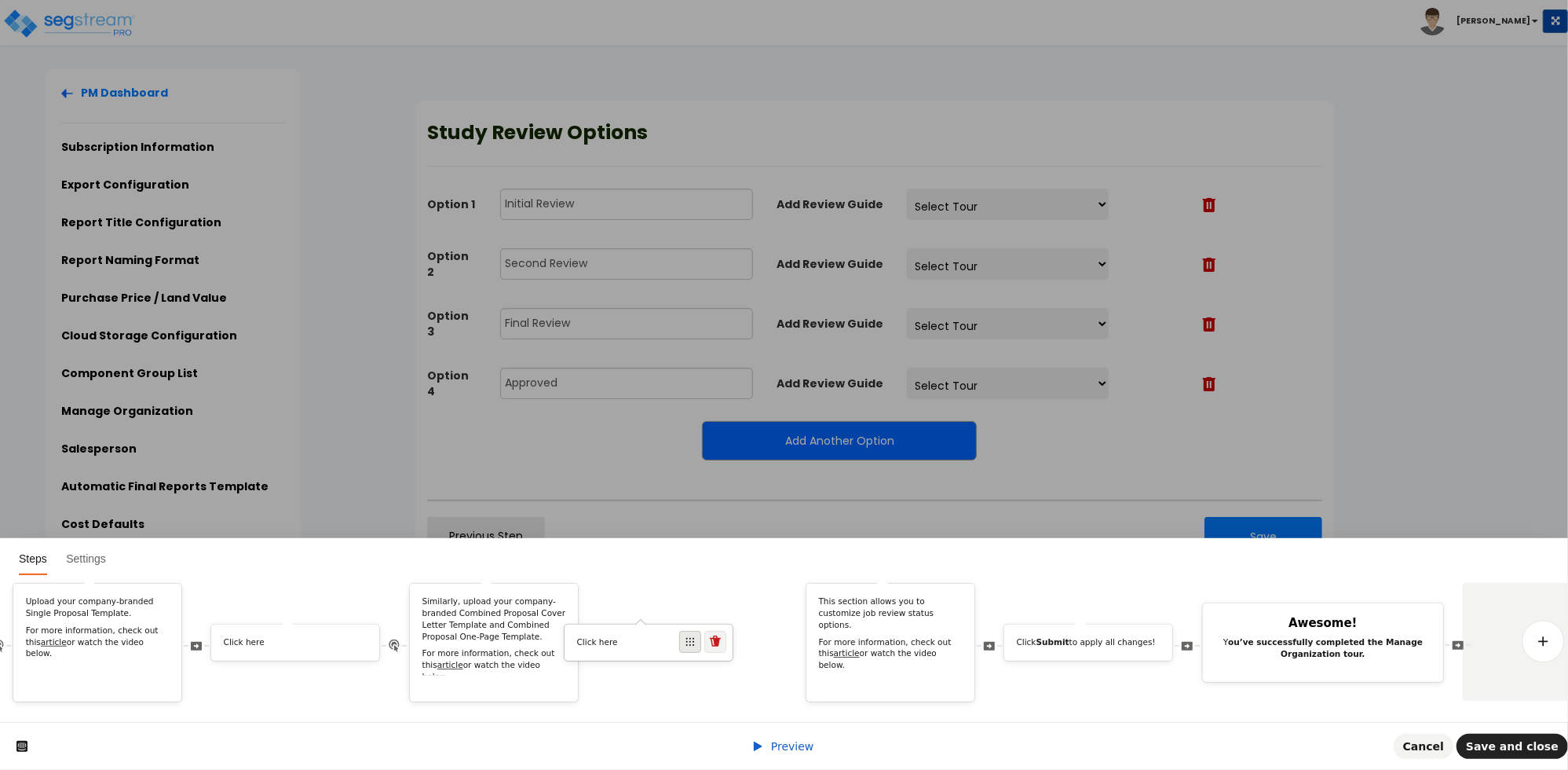
drag, startPoint x: 1401, startPoint y: 621, endPoint x: 700, endPoint y: 613, distance: 701.0
click at [700, 631] on span at bounding box center [690, 642] width 22 height 22
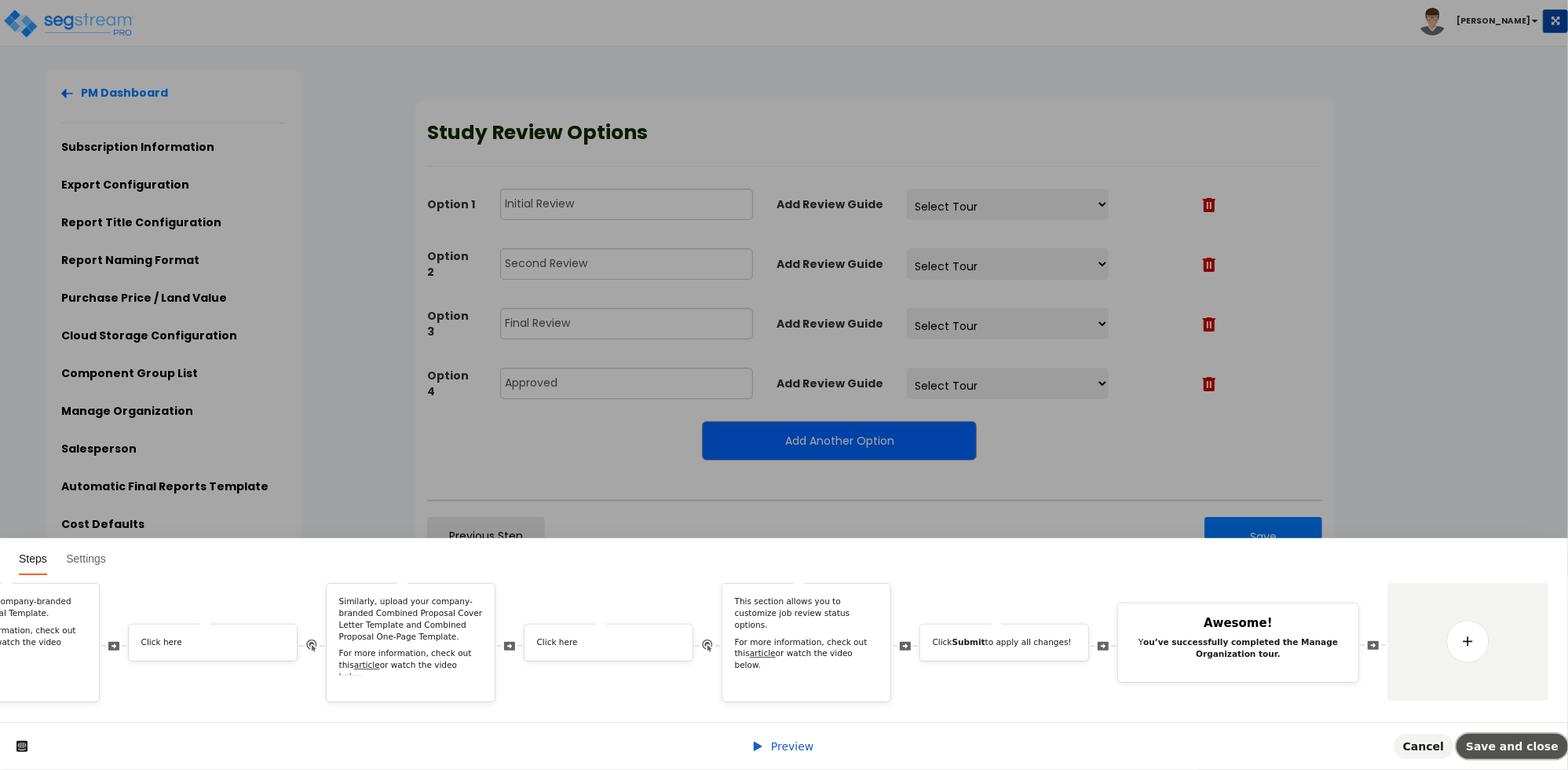
click at [1527, 751] on span "Save and close" at bounding box center [1511, 746] width 92 height 13
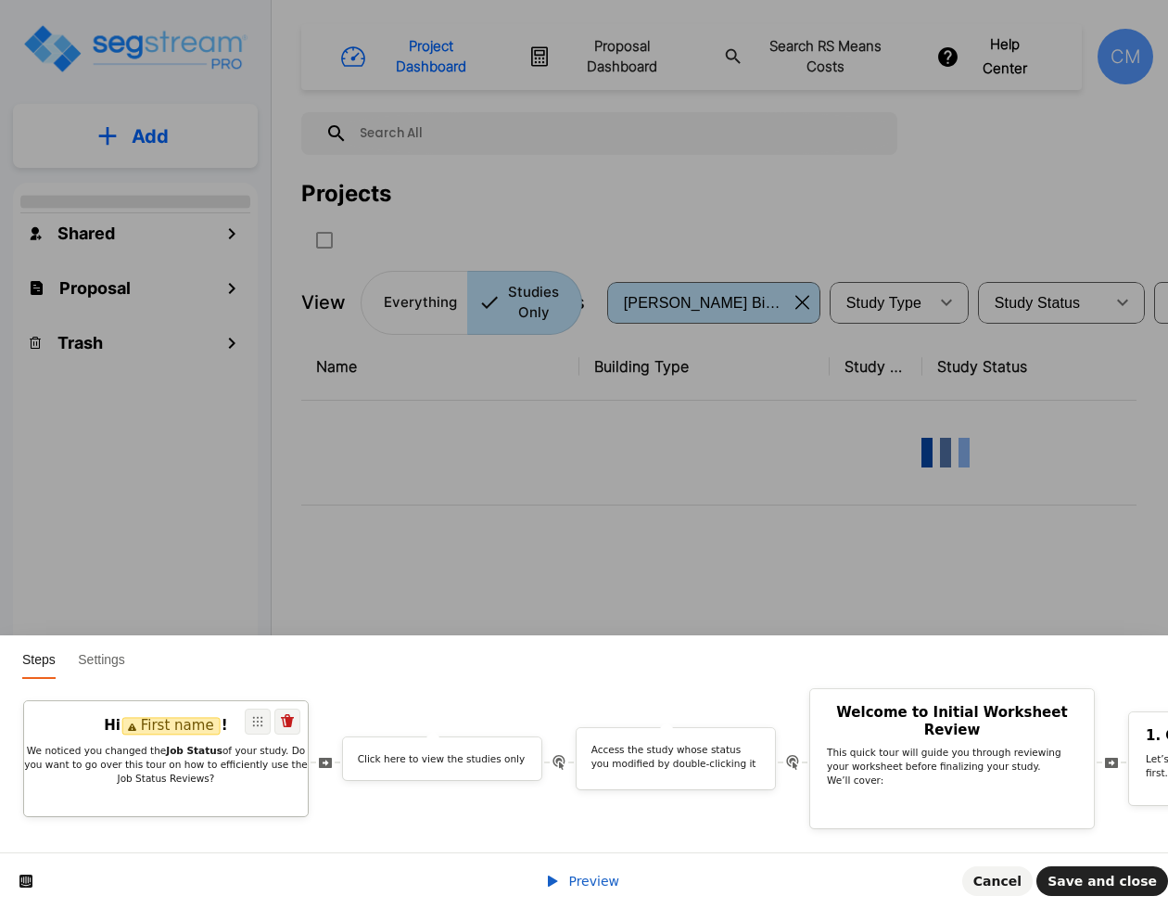
click at [223, 755] on p "We noticed you changed the Job Status of your study. Do you want to go over thi…" at bounding box center [166, 764] width 284 height 42
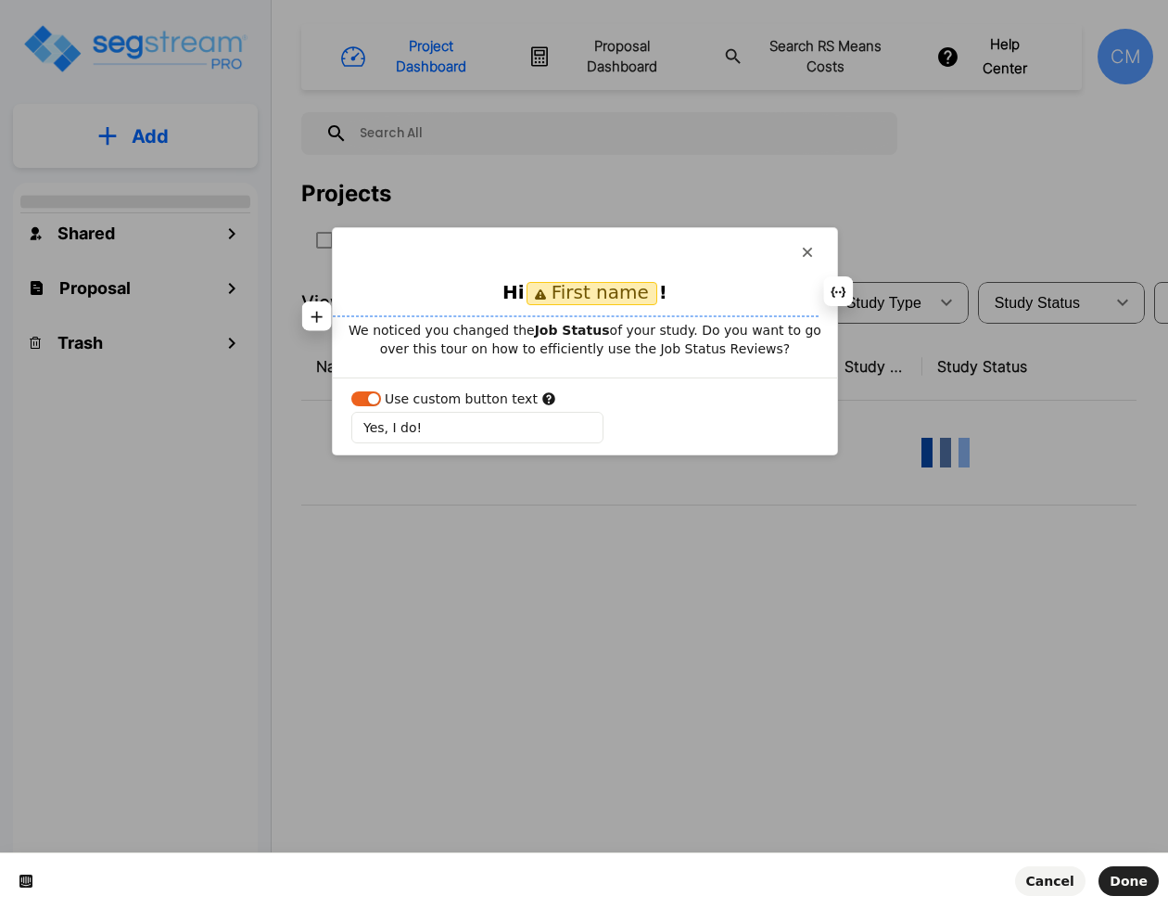
click at [504, 326] on p "We noticed you changed the Job Status of your study. Do you want to go over thi…" at bounding box center [585, 339] width 504 height 37
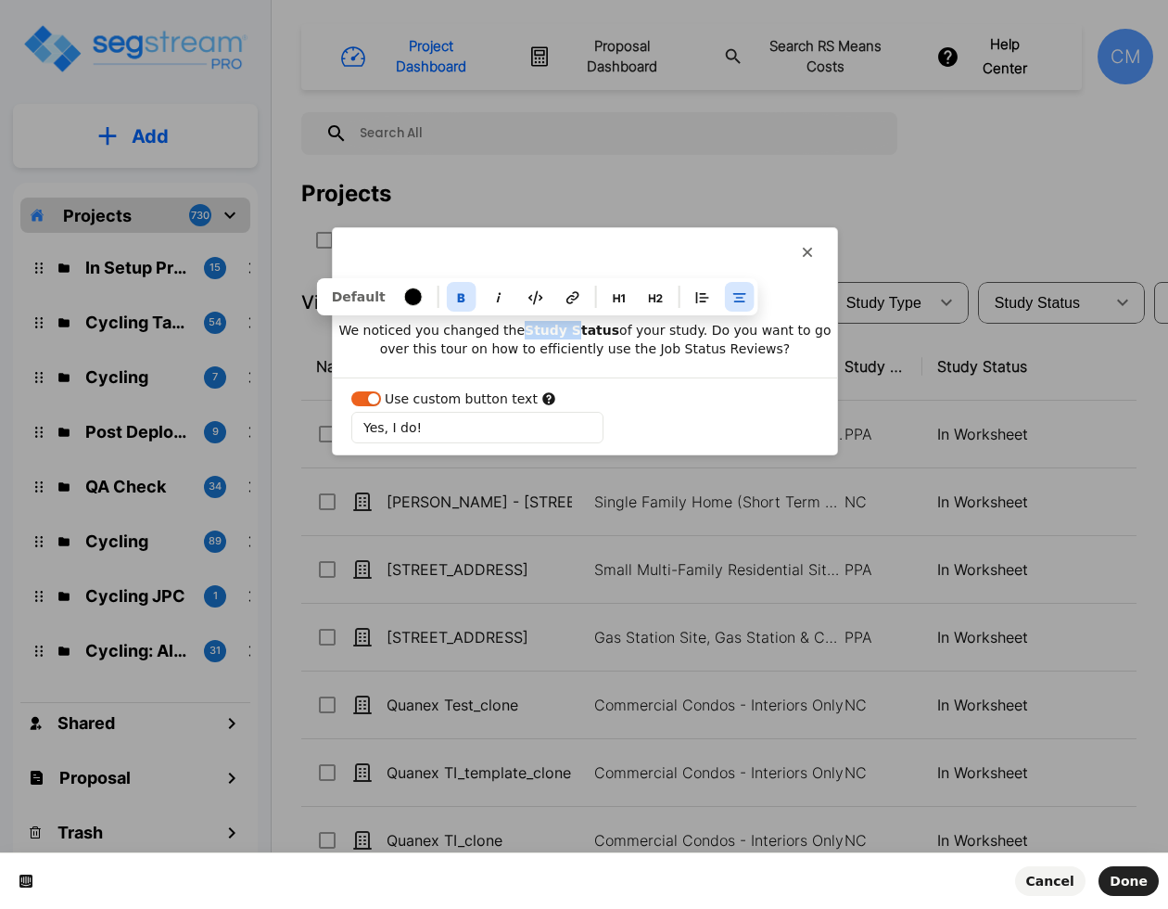
drag, startPoint x: 555, startPoint y: 328, endPoint x: 508, endPoint y: 330, distance: 46.4
click at [508, 330] on p "We noticed you changed the Study Status of your study. Do you want to go over t…" at bounding box center [585, 339] width 504 height 37
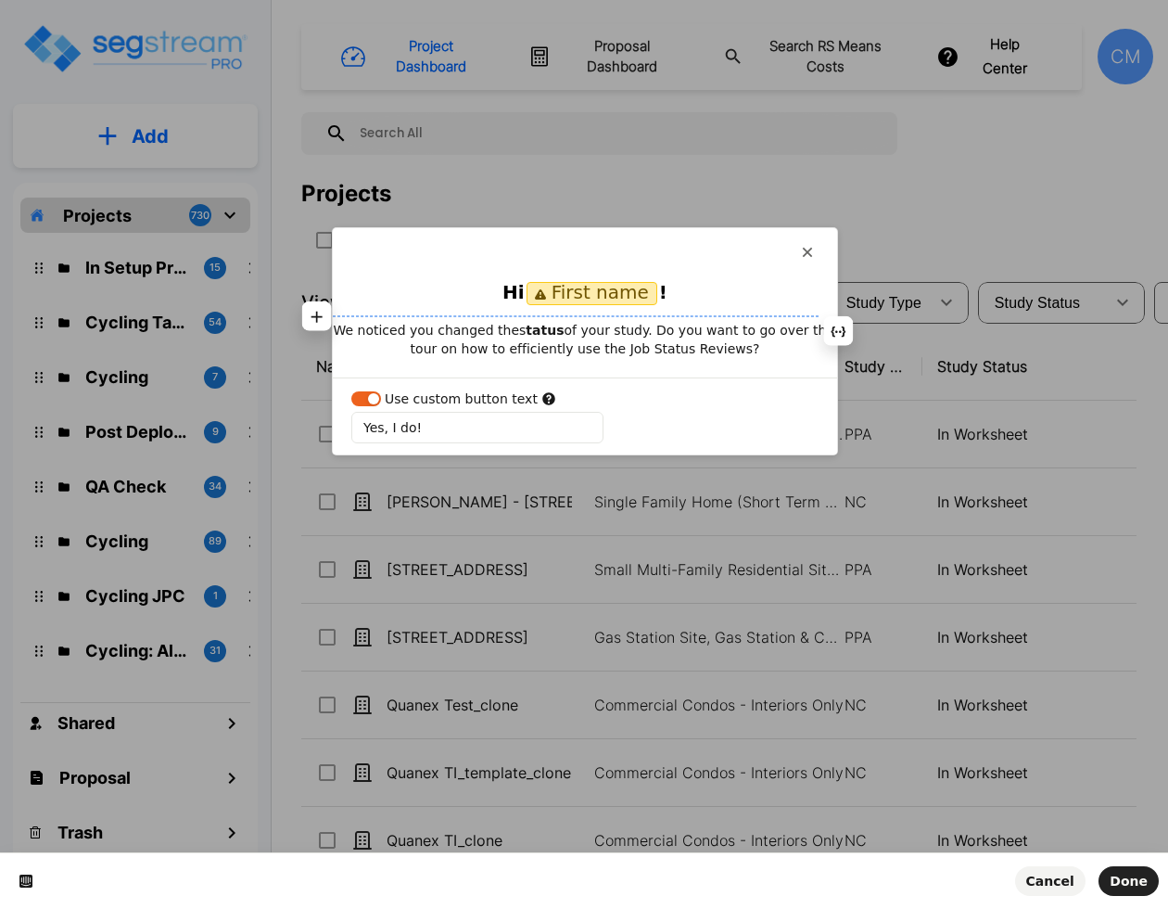
click at [503, 327] on p "We noticed you changed thes tatus of your study. Do you want to go over this to…" at bounding box center [585, 339] width 504 height 37
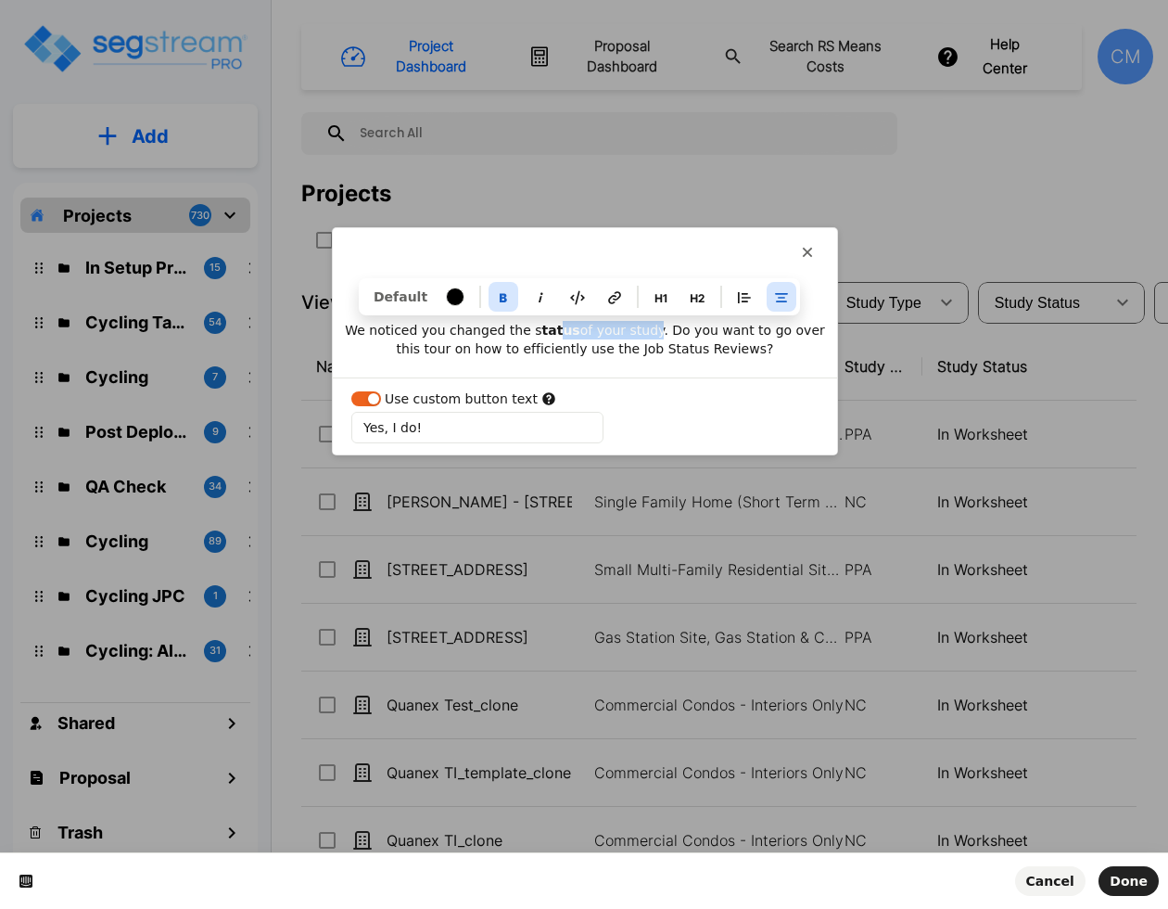
drag, startPoint x: 620, startPoint y: 328, endPoint x: 613, endPoint y: 347, distance: 20.0
click at [531, 325] on p "We noticed you changed the s tatus of your study. Do you want to go over this t…" at bounding box center [585, 339] width 504 height 37
click at [614, 350] on p "We noticed you changed the s tatus of your study. Do you want to go over this t…" at bounding box center [585, 339] width 504 height 37
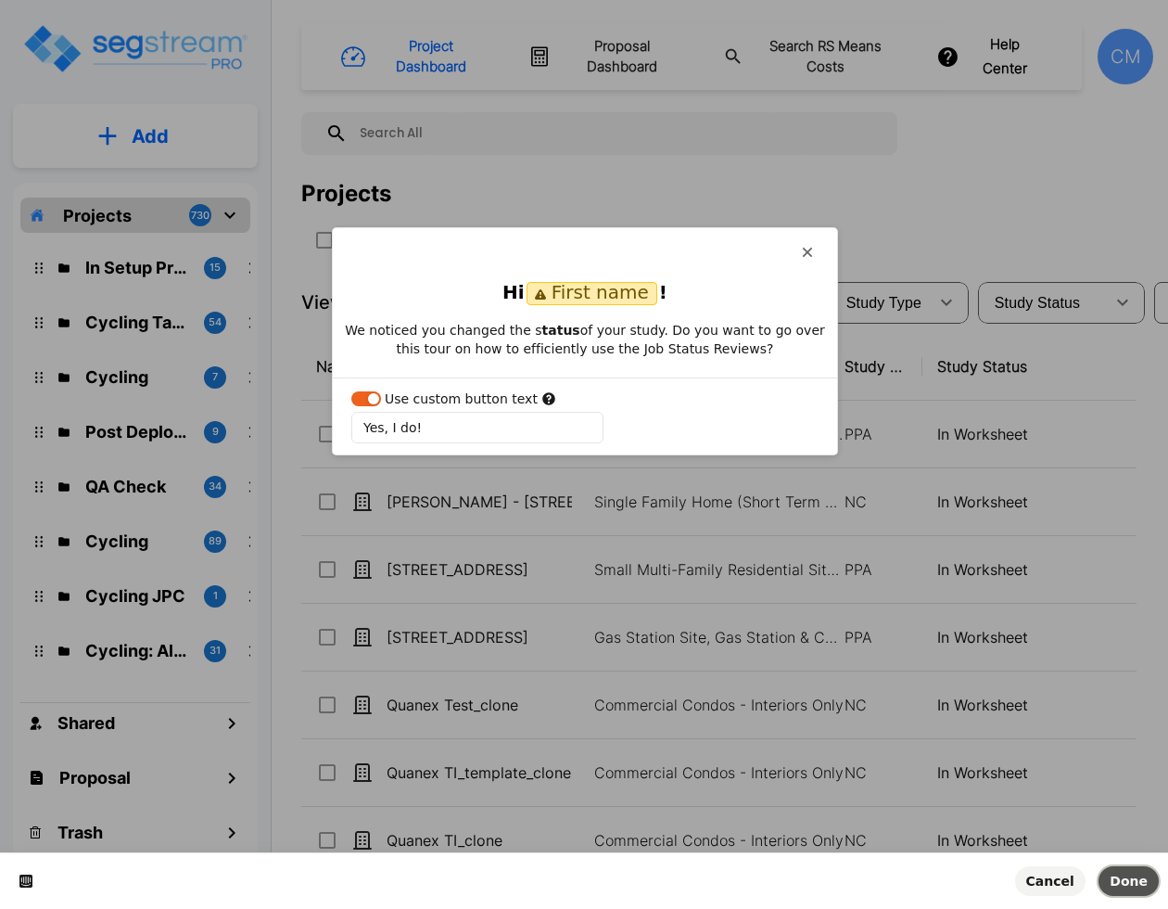
click at [1128, 880] on span "Done" at bounding box center [1129, 881] width 38 height 15
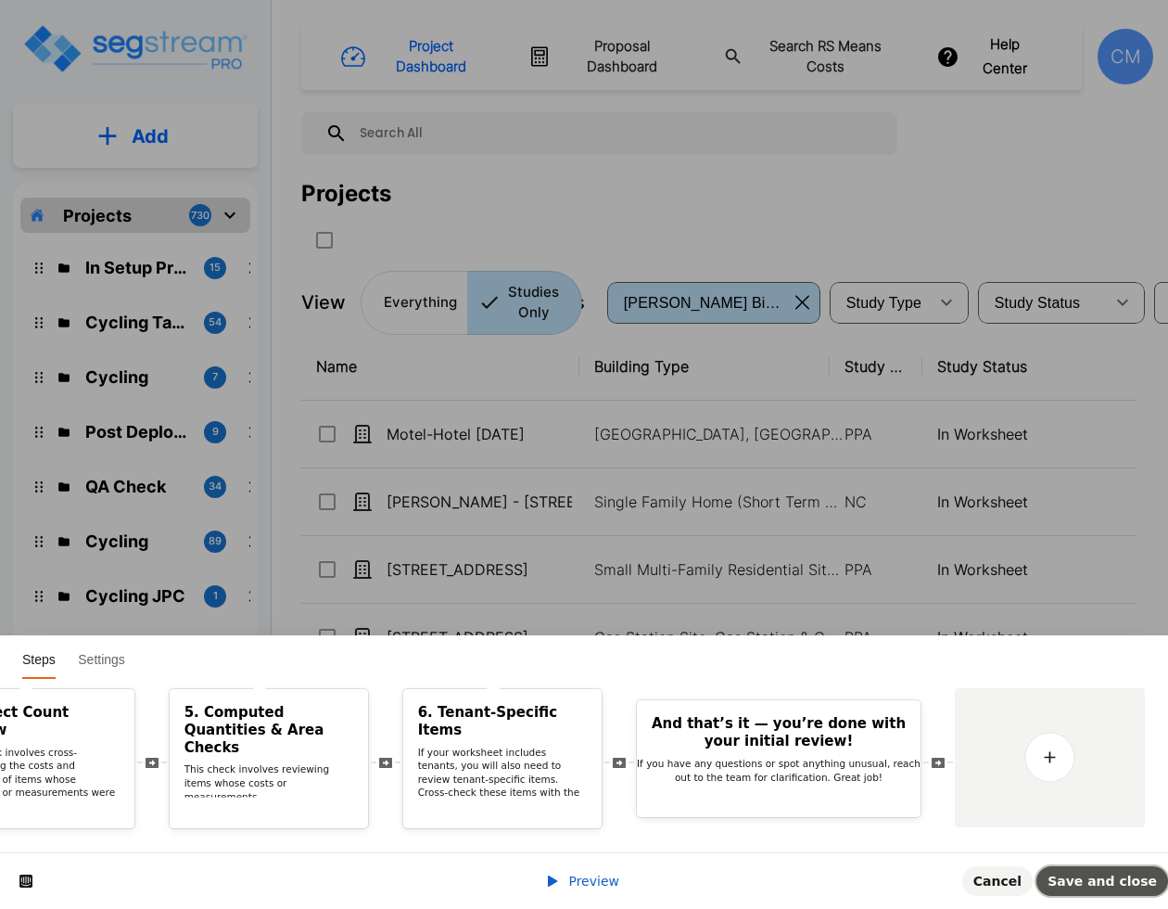
click at [1095, 888] on span "Save and close" at bounding box center [1102, 881] width 109 height 15
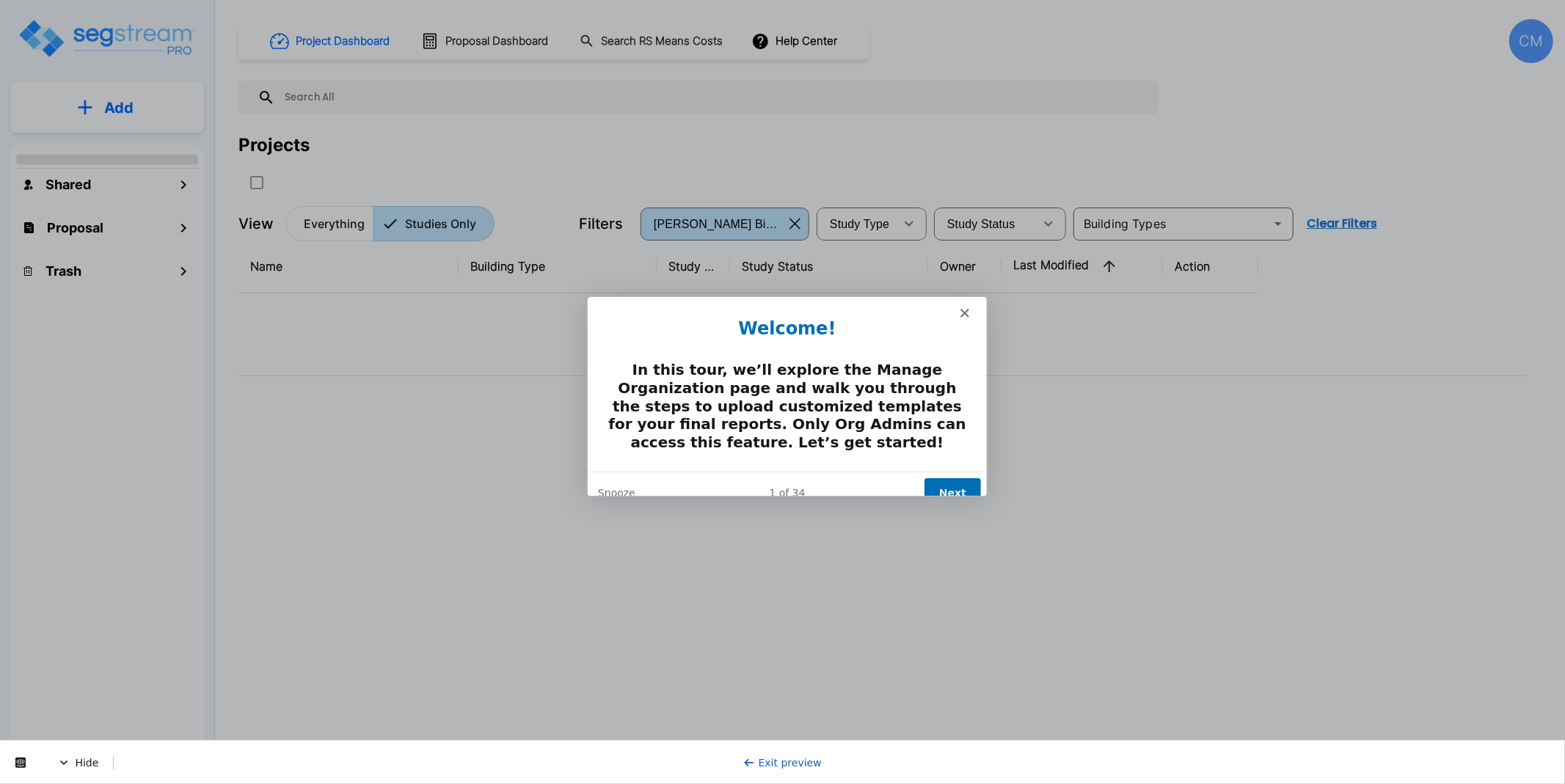
click at [965, 477] on button "Next" at bounding box center [951, 492] width 56 height 30
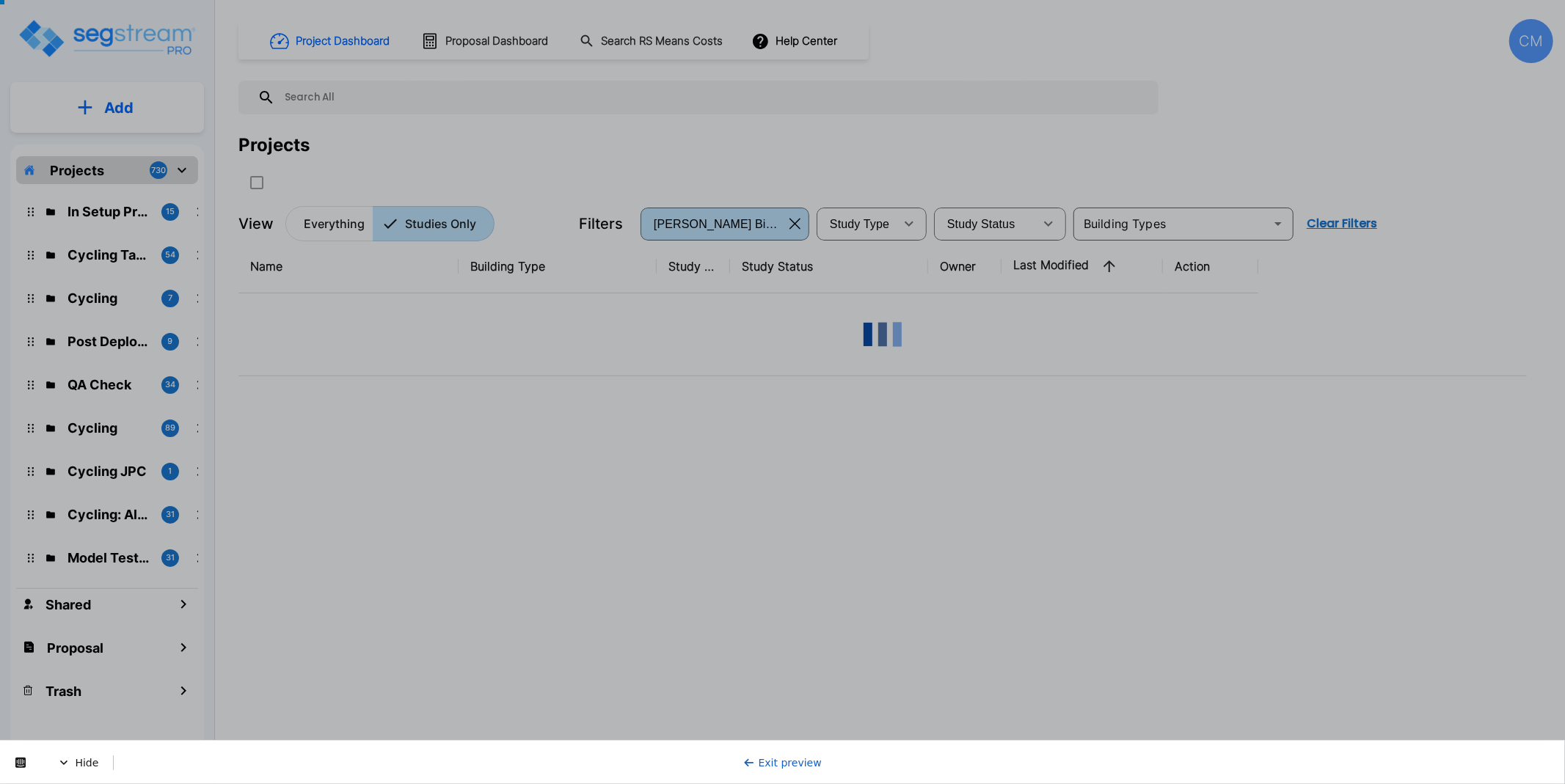
click at [964, 472] on div at bounding box center [782, 424] width 1565 height 722
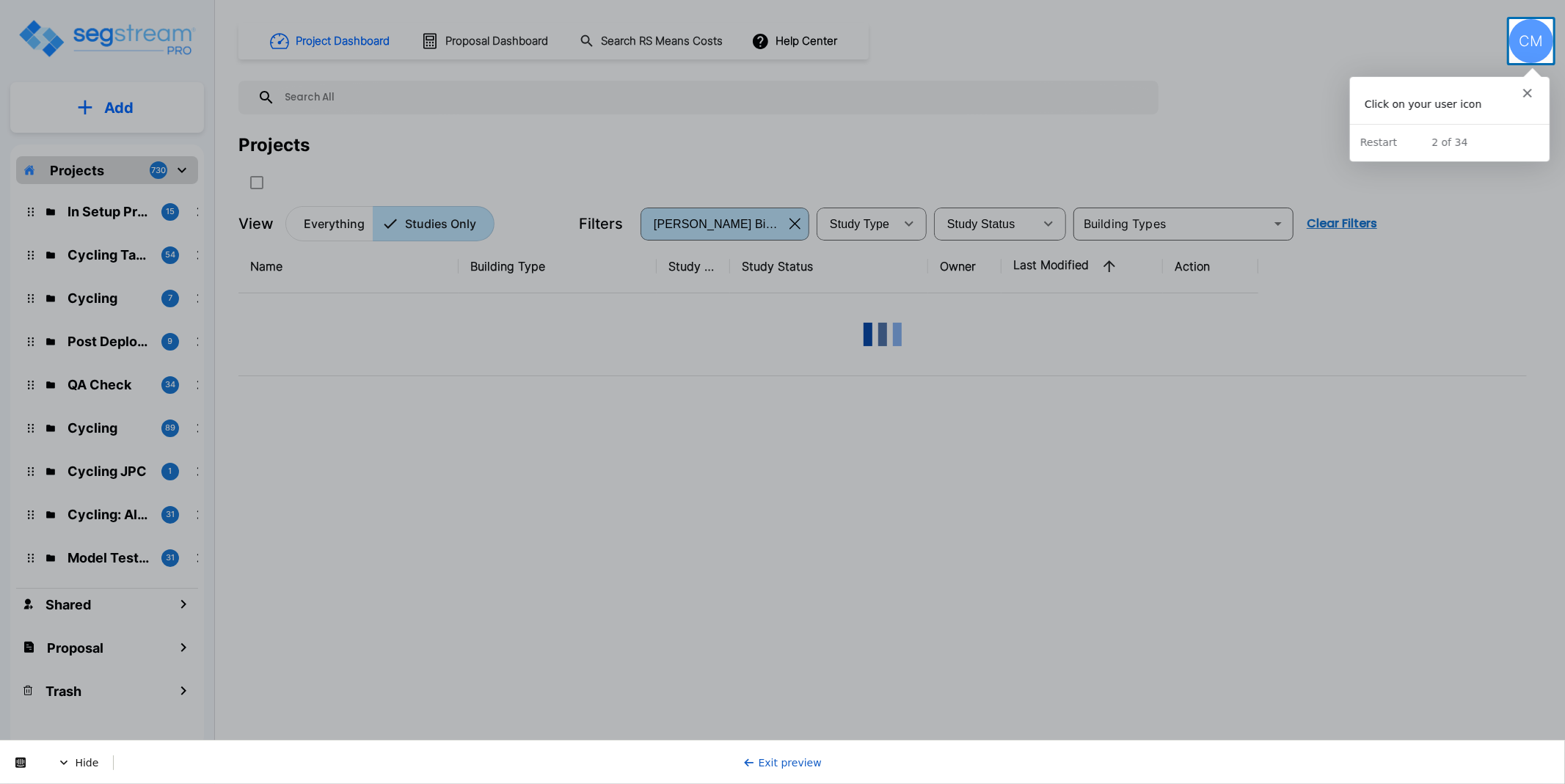
click at [1523, 36] on div "CM" at bounding box center [1532, 41] width 44 height 44
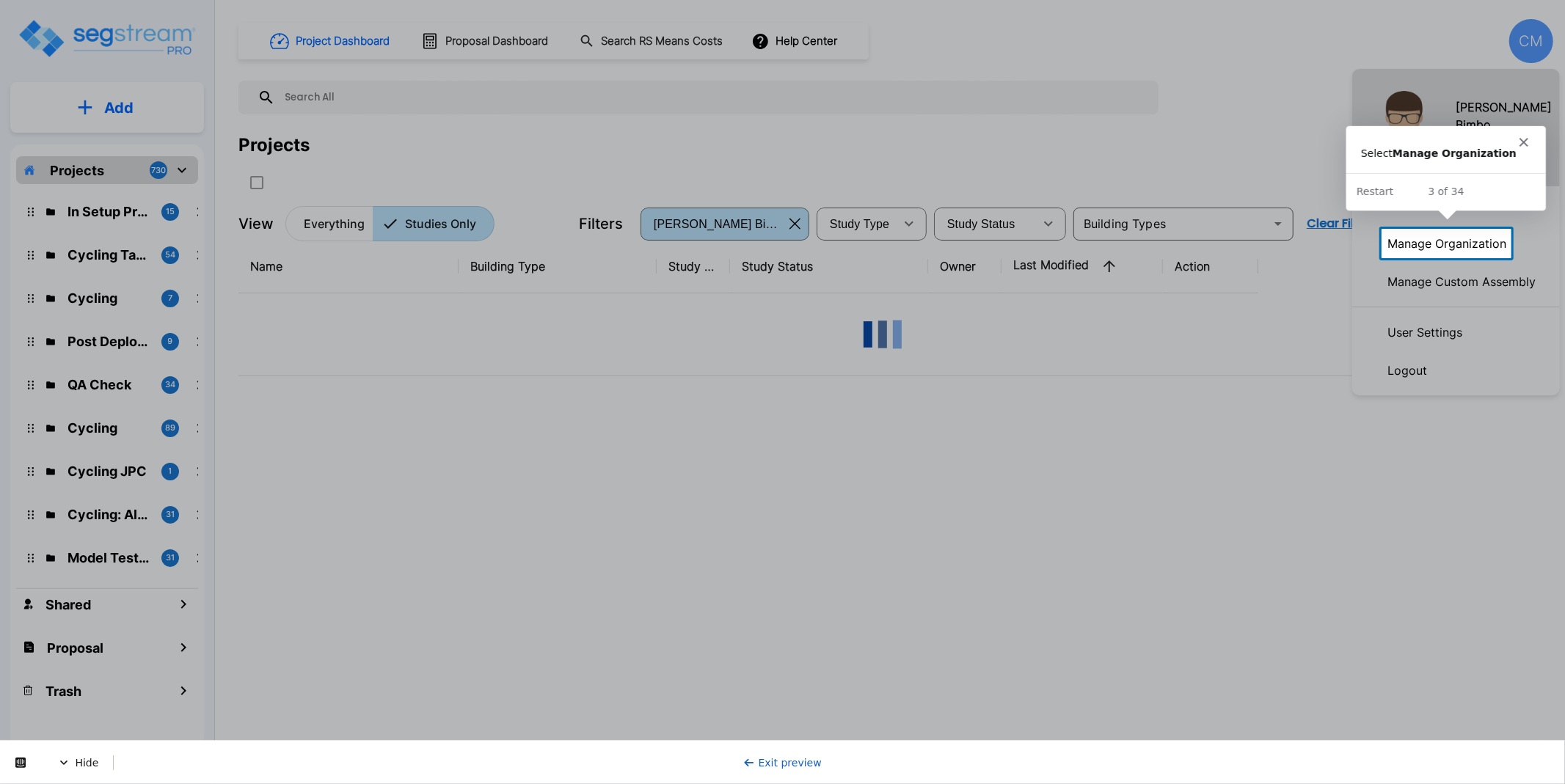
click at [1425, 241] on p "Manage Organization" at bounding box center [1446, 243] width 131 height 29
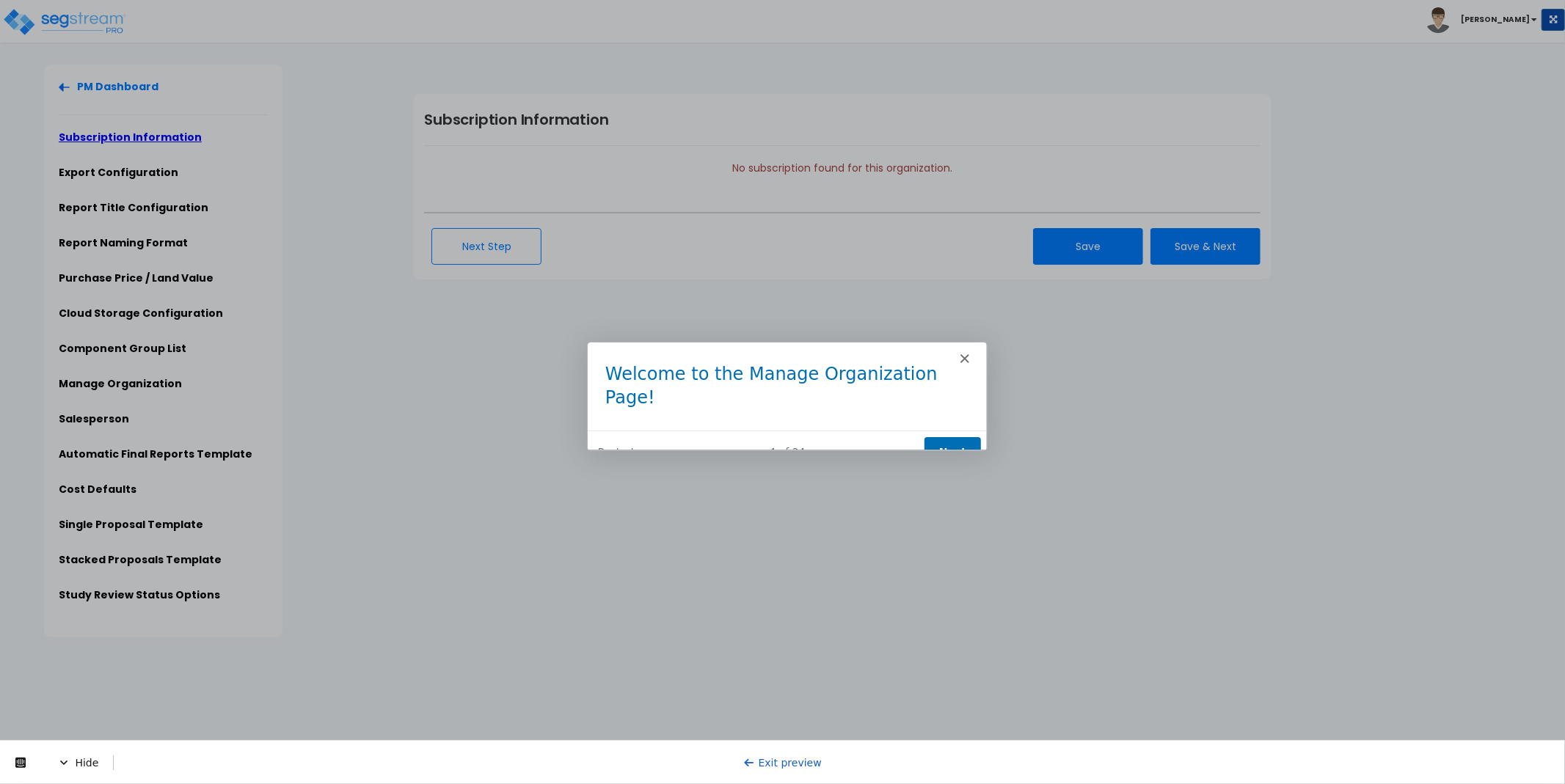
click at [963, 437] on button "Next" at bounding box center [951, 452] width 56 height 30
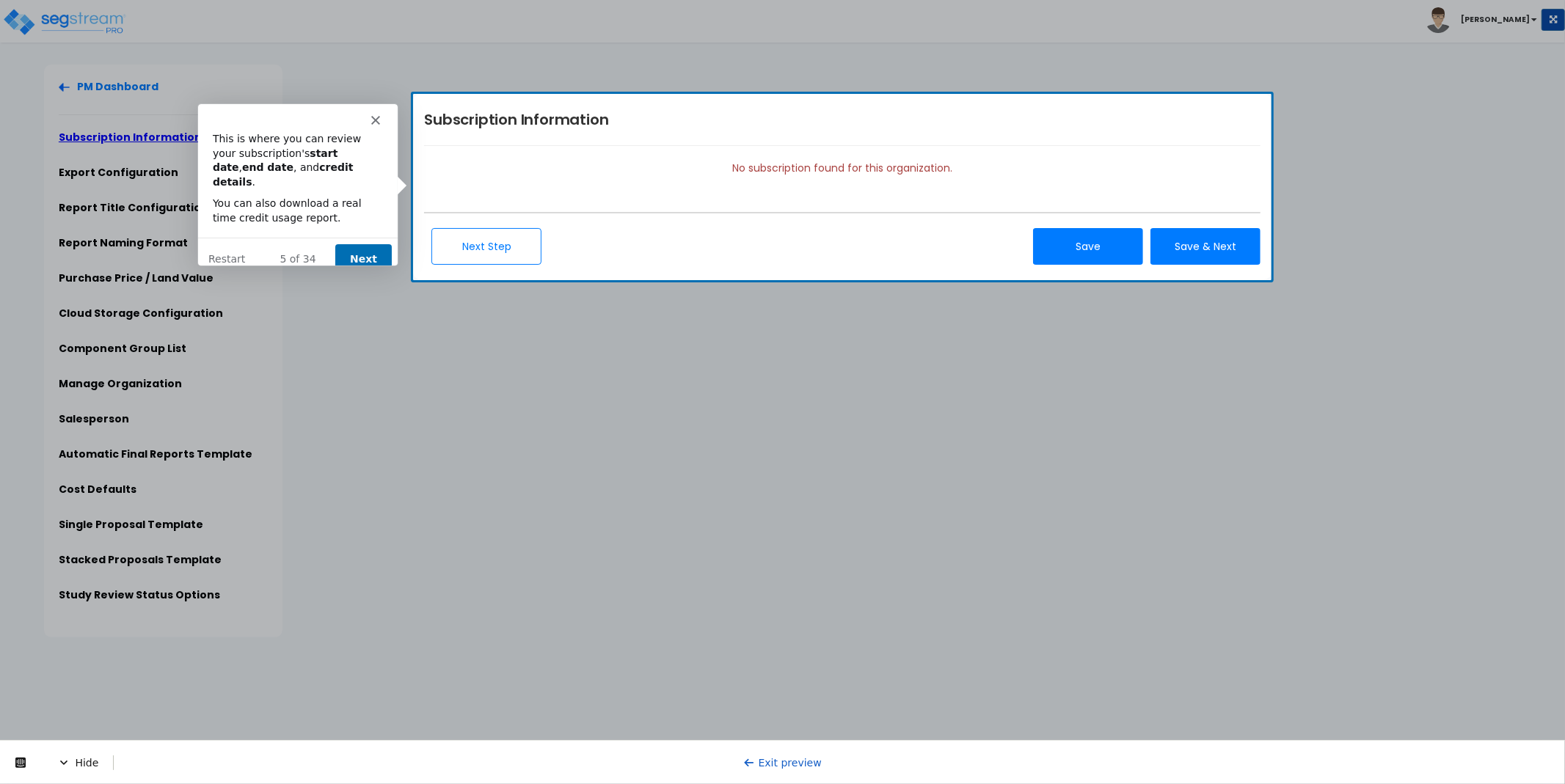
click at [369, 244] on button "Next" at bounding box center [362, 258] width 56 height 30
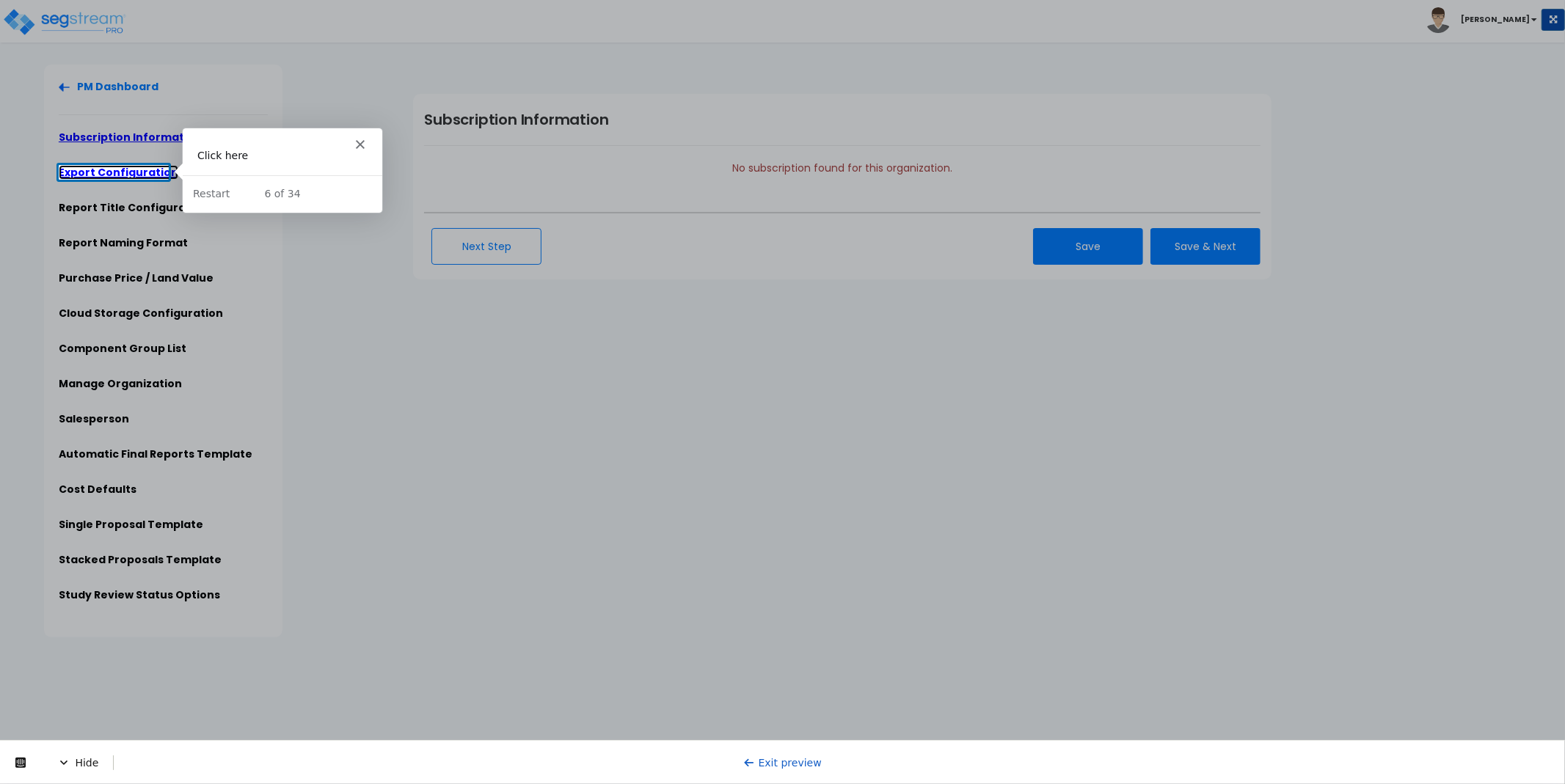
click at [110, 174] on link "Export Configuration" at bounding box center [118, 172] width 119 height 15
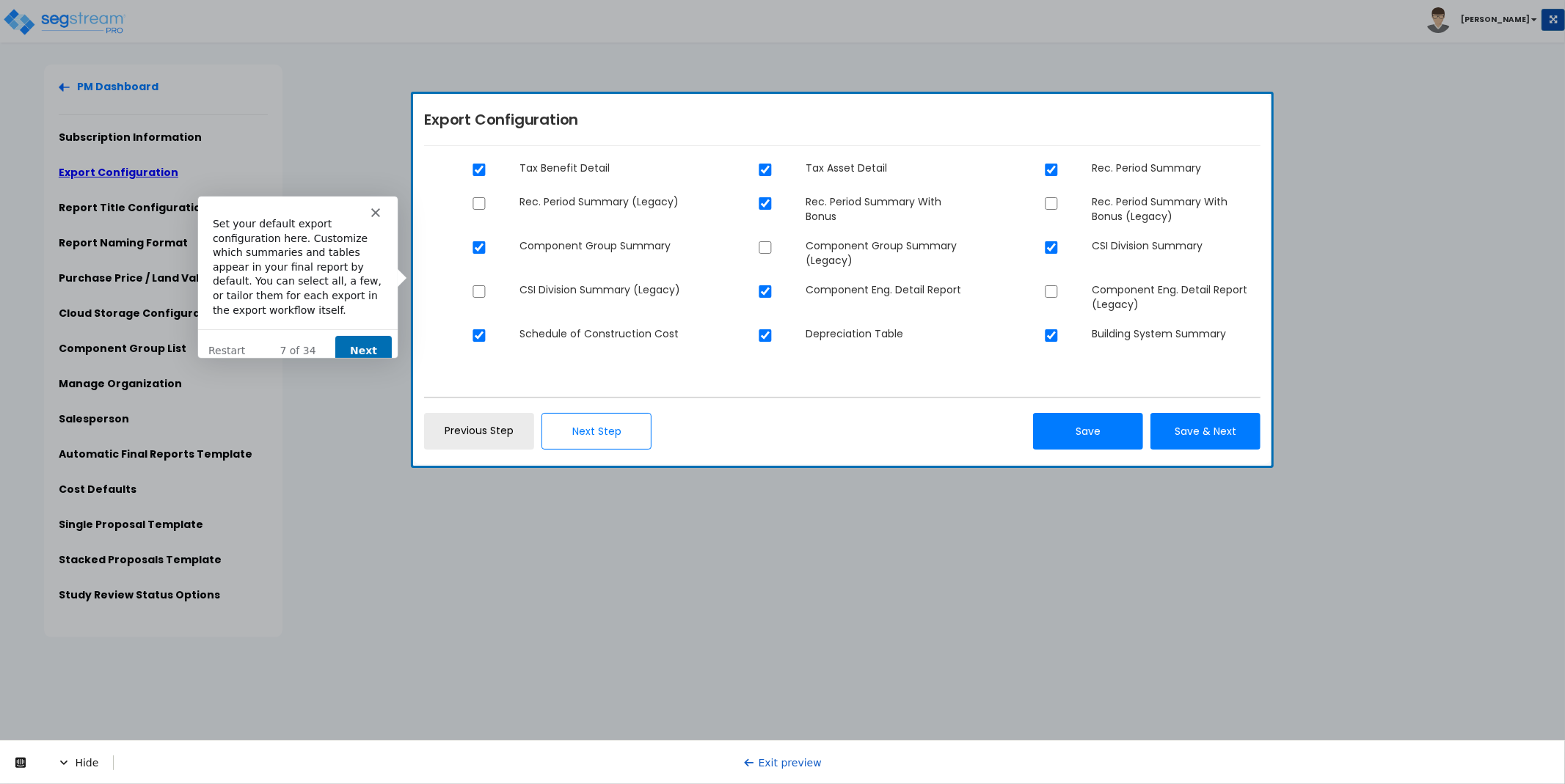
click at [354, 335] on button "Next" at bounding box center [362, 350] width 56 height 30
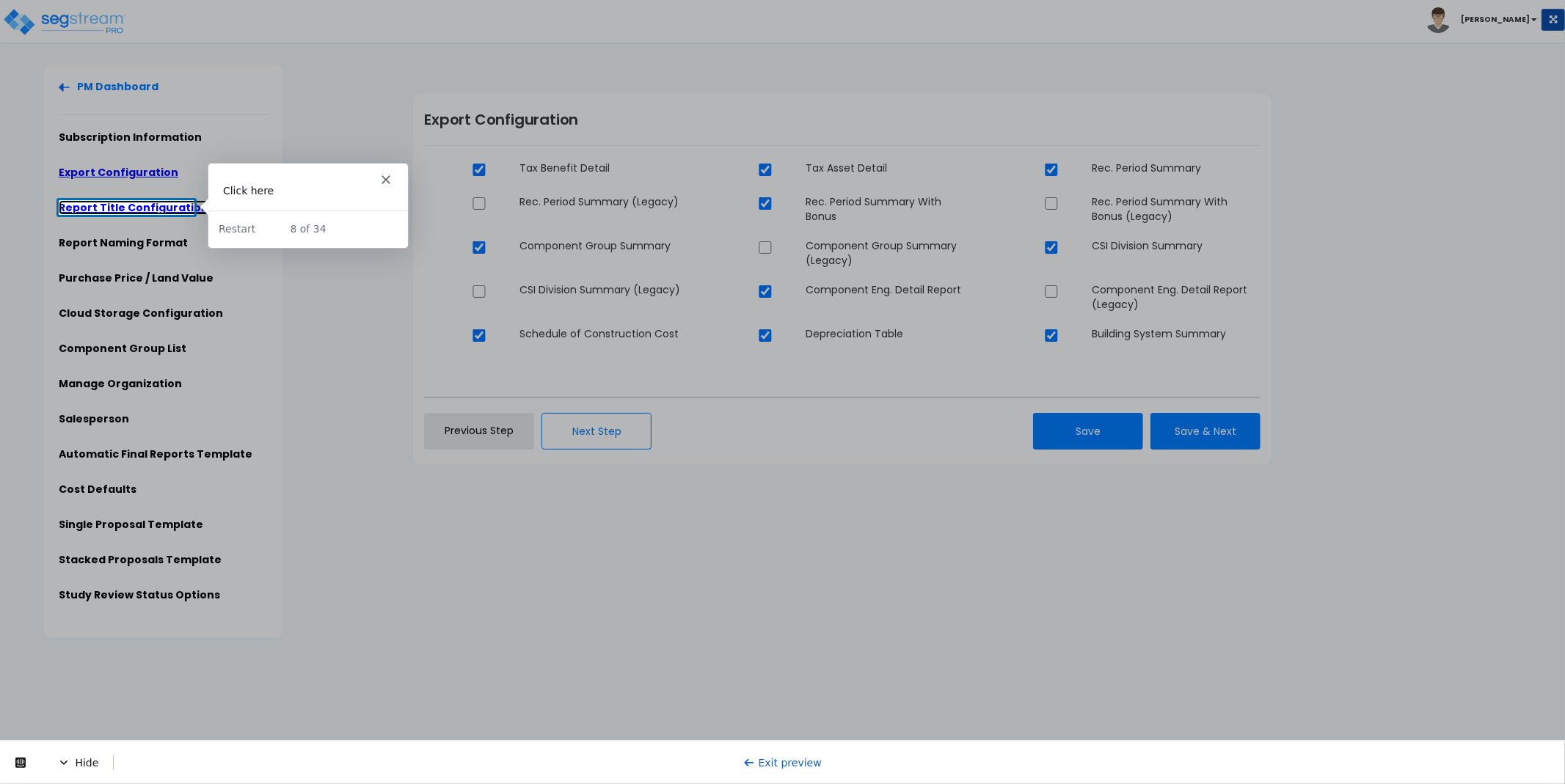
click at [129, 209] on link "Report Title Configuration" at bounding box center [133, 207] width 150 height 15
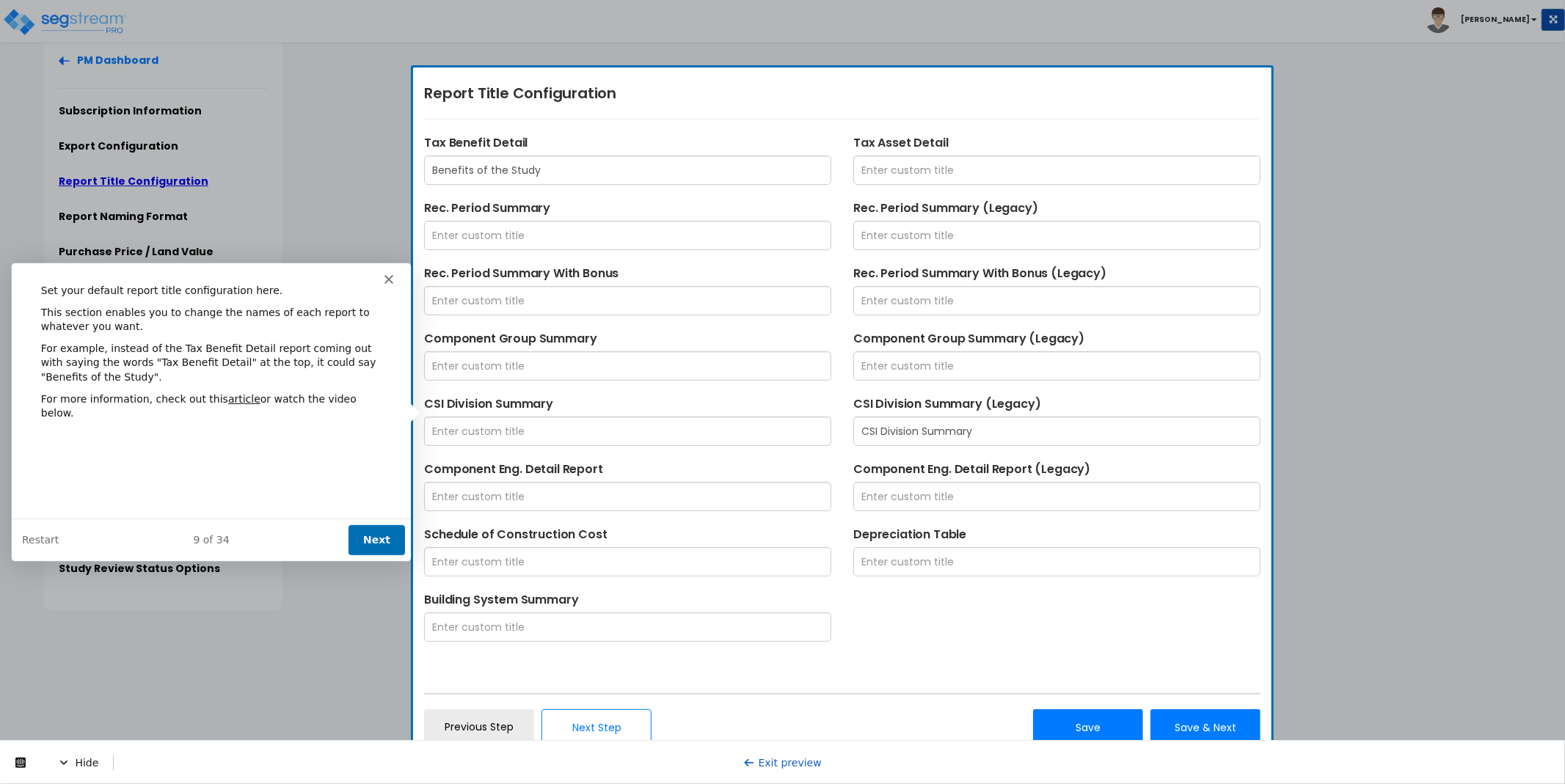
scroll to position [33, 0]
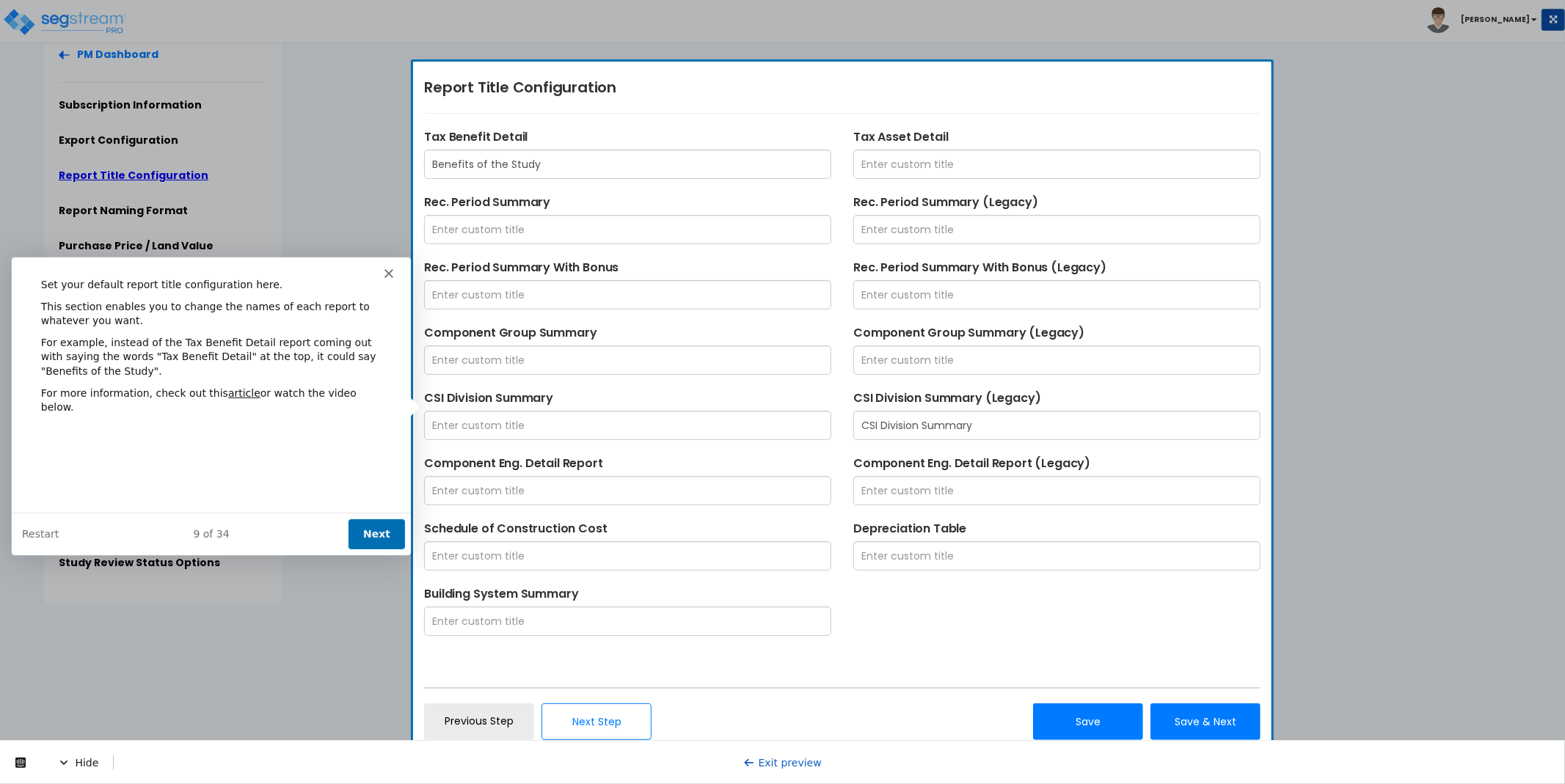
click at [367, 528] on button "Next" at bounding box center [376, 533] width 56 height 30
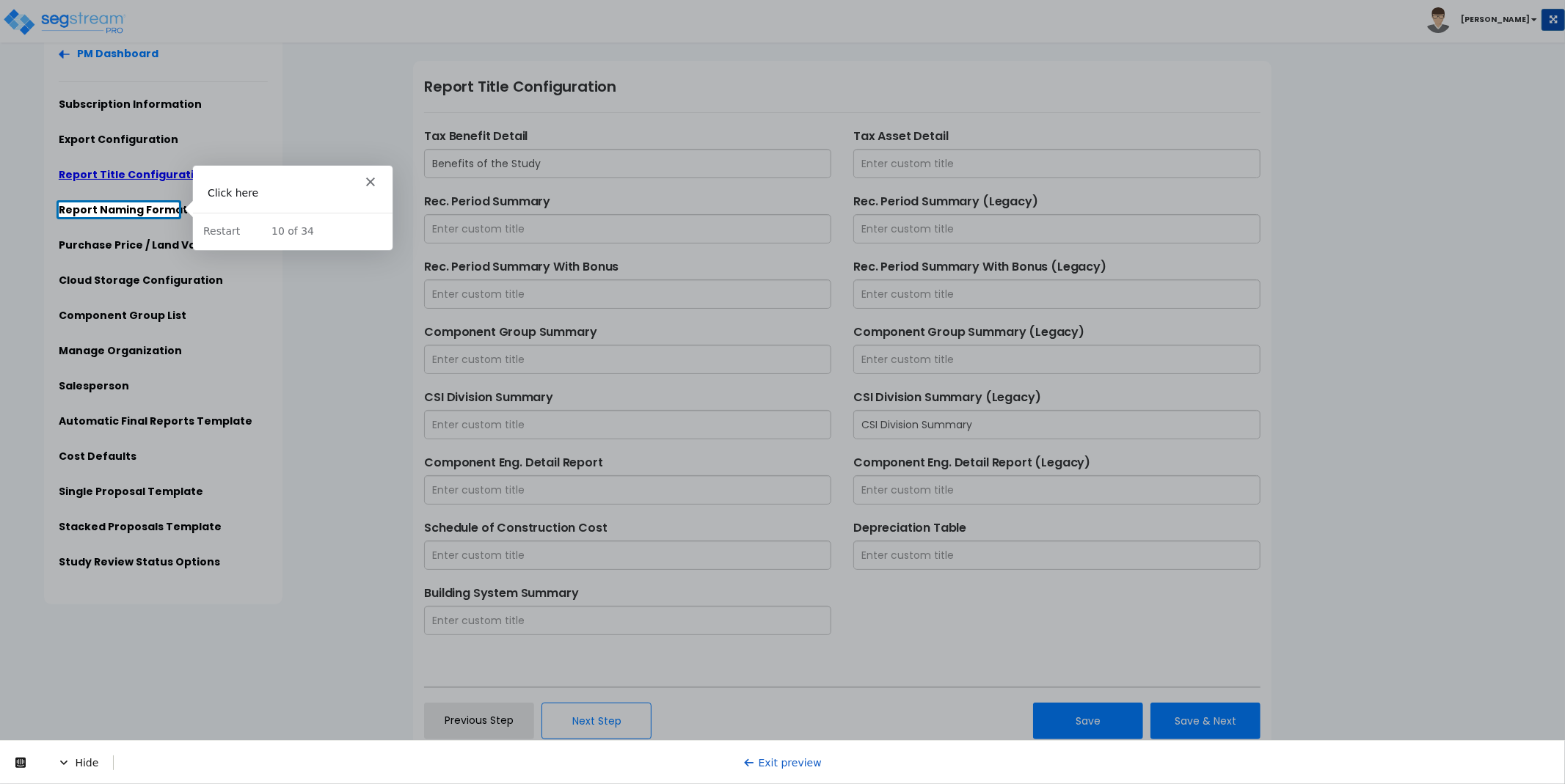
scroll to position [0, 0]
click at [135, 210] on link "Report Naming Format" at bounding box center [123, 210] width 129 height 15
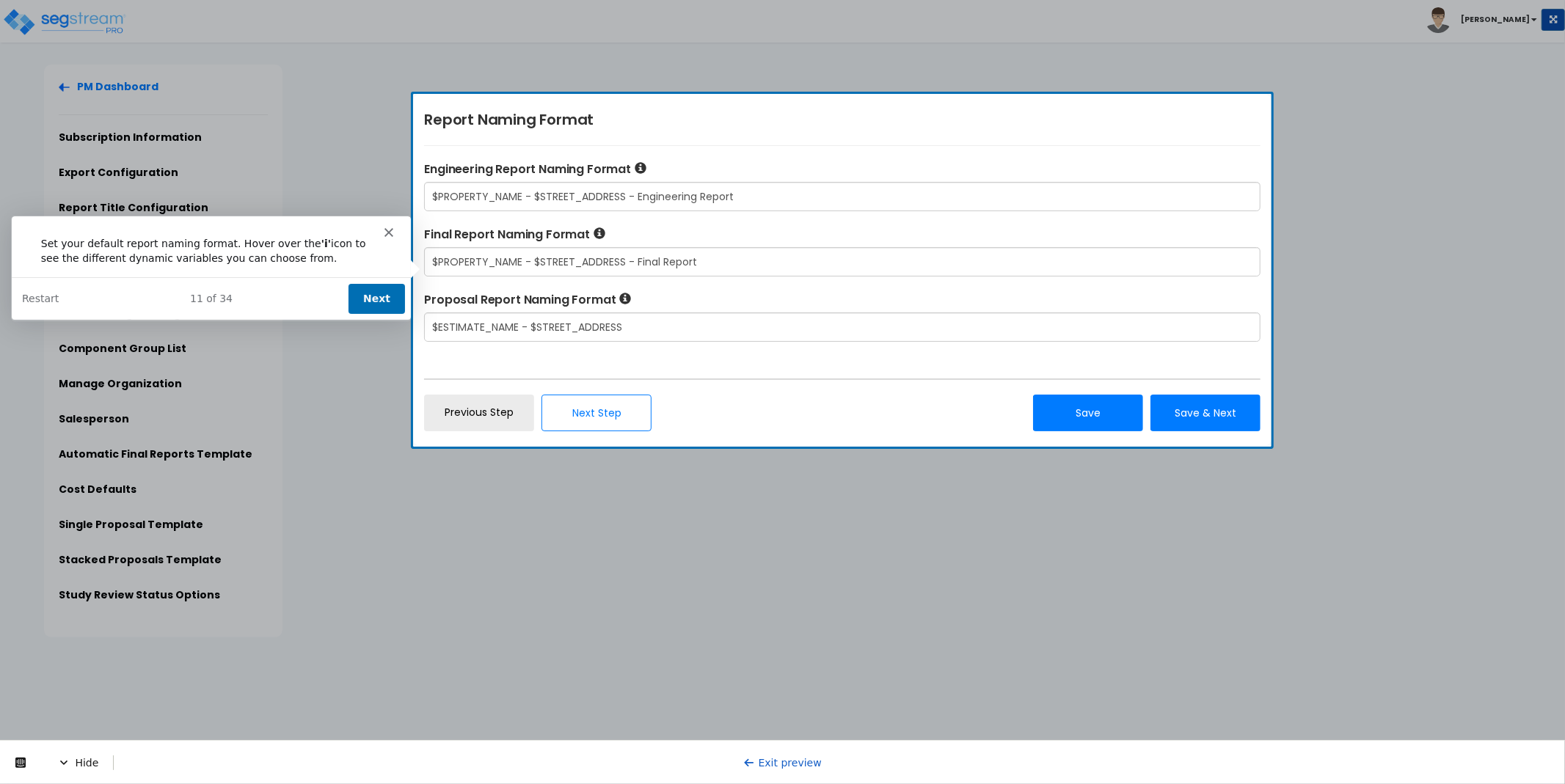
click at [377, 297] on button "Next" at bounding box center [376, 297] width 56 height 30
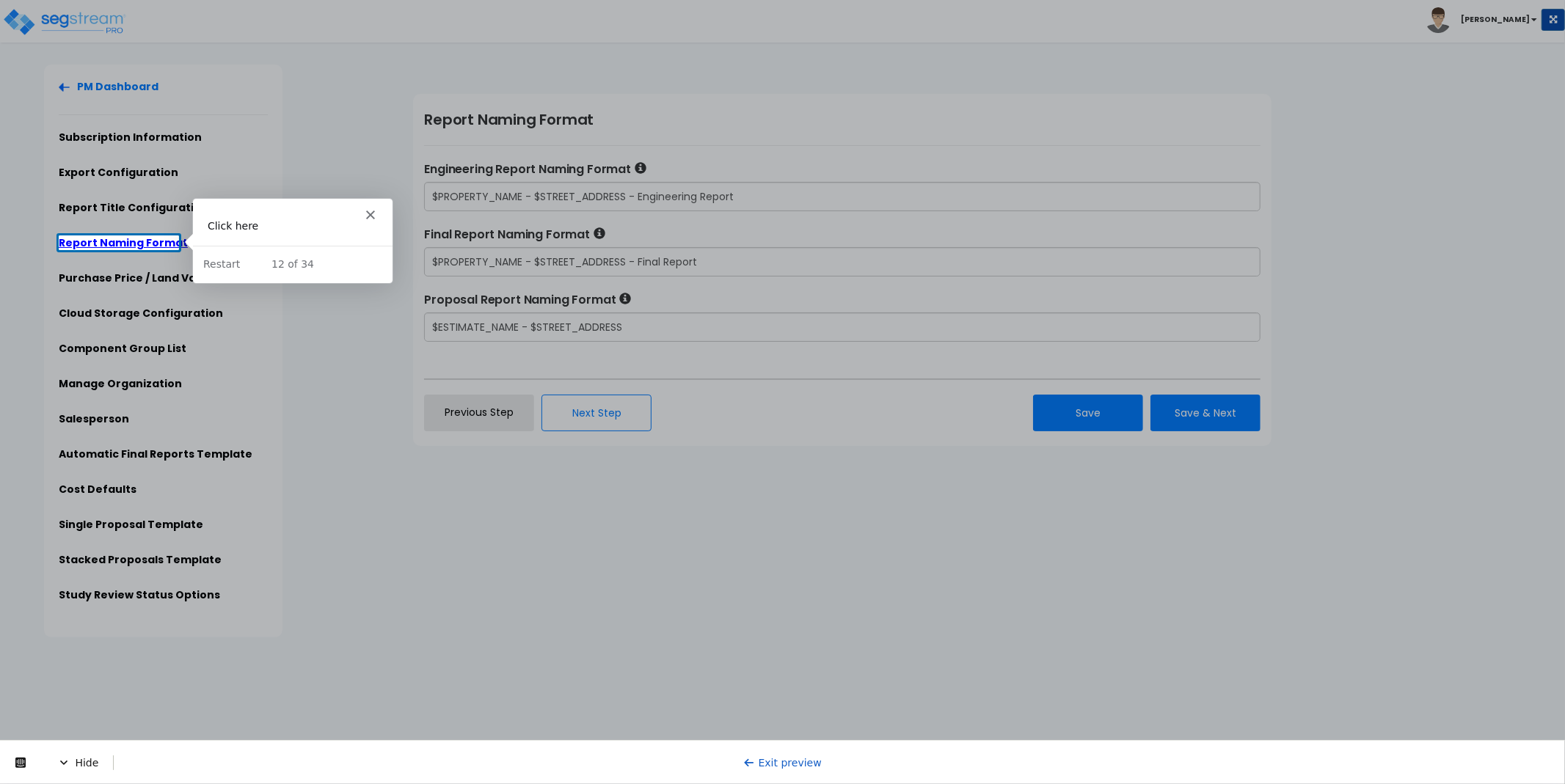
click at [129, 278] on div at bounding box center [782, 517] width 1565 height 534
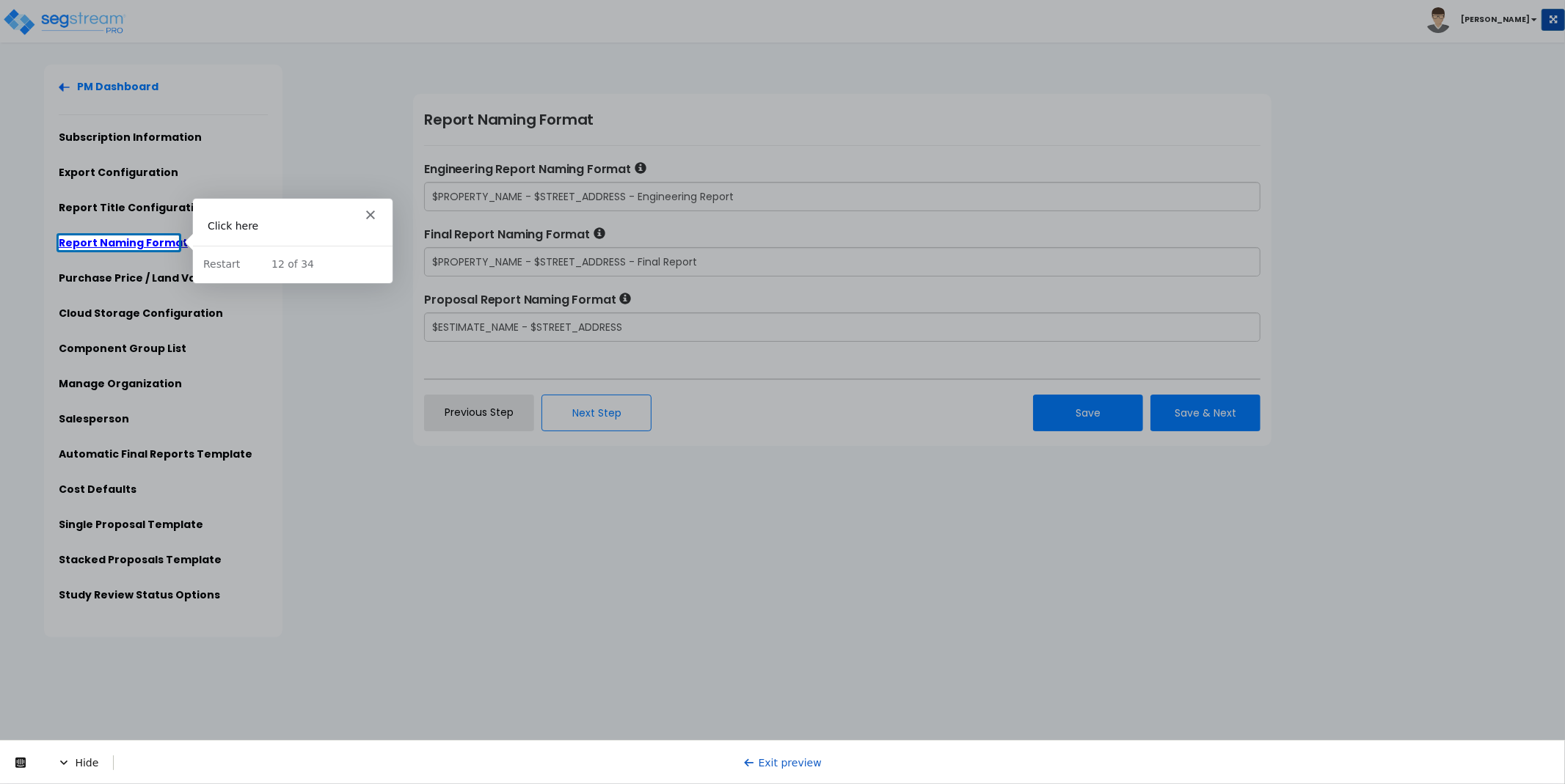
click at [129, 278] on div at bounding box center [782, 517] width 1565 height 534
click at [121, 241] on link "Report Naming Format" at bounding box center [123, 243] width 129 height 15
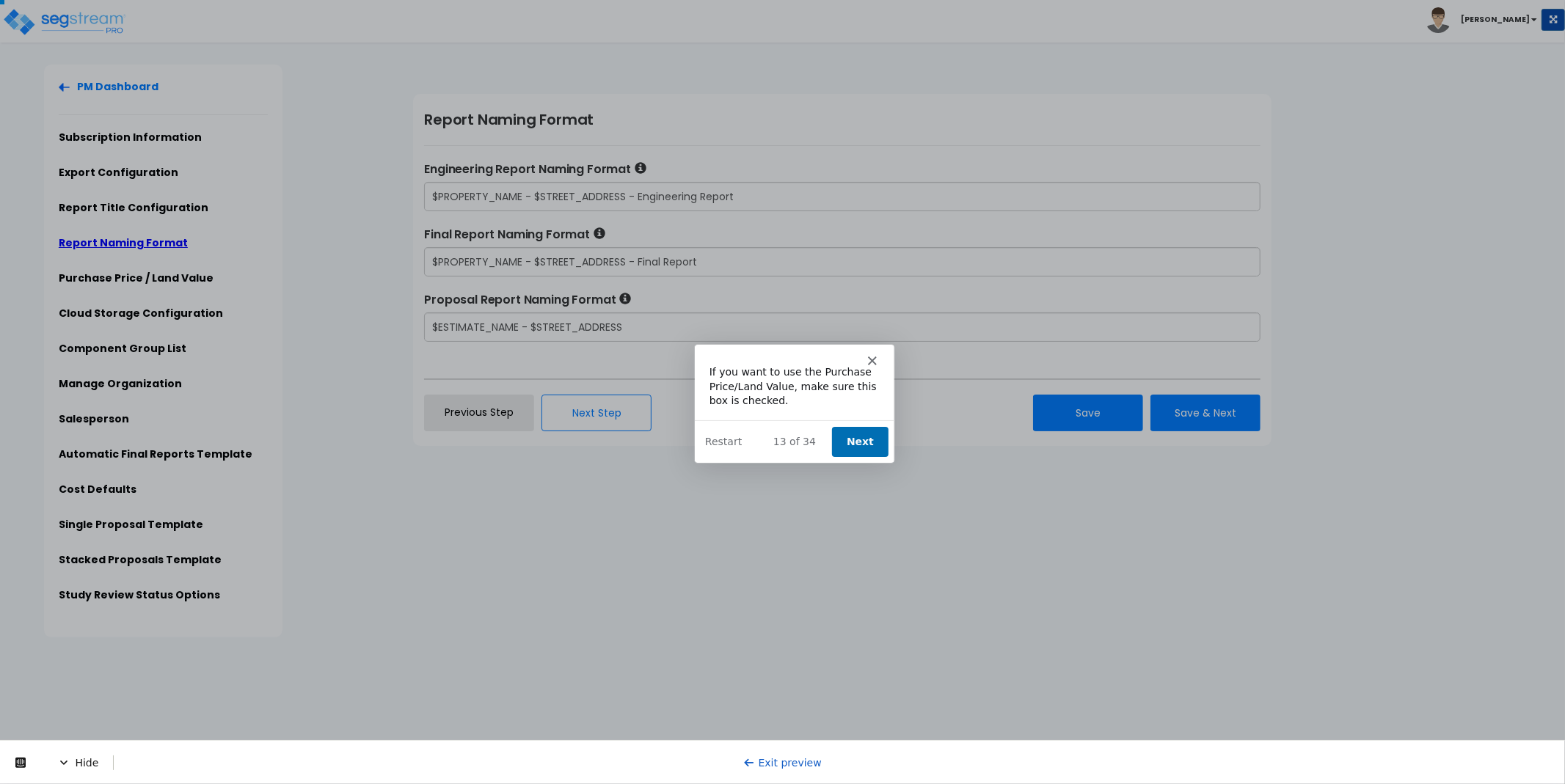
click at [868, 355] on icon "Close" at bounding box center [870, 359] width 9 height 9
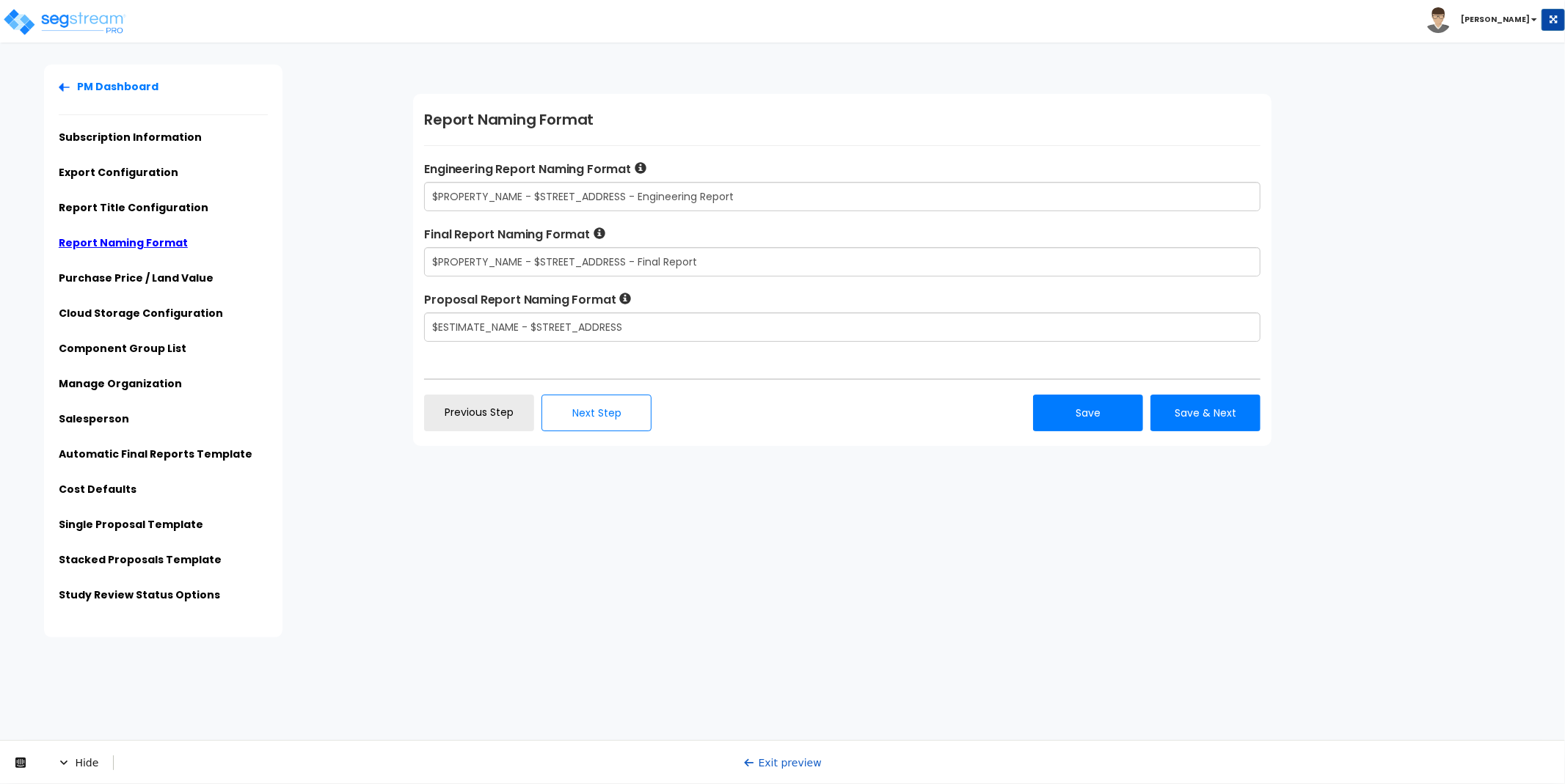
click at [791, 756] on link "Exit preview" at bounding box center [782, 762] width 78 height 12
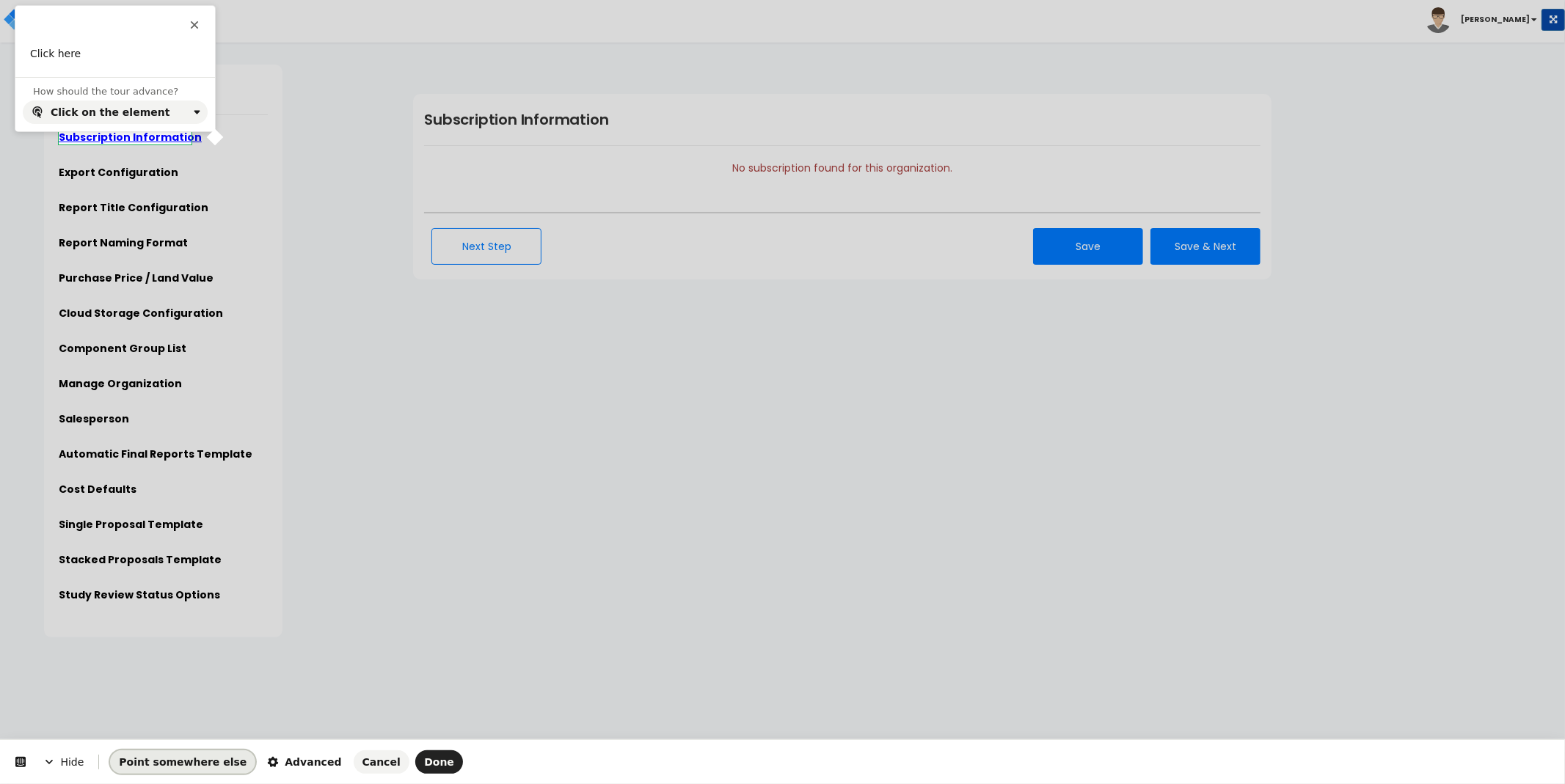
drag, startPoint x: 212, startPoint y: 758, endPoint x: 211, endPoint y: 735, distance: 23.0
click at [212, 758] on span "Point somewhere else" at bounding box center [182, 762] width 127 height 12
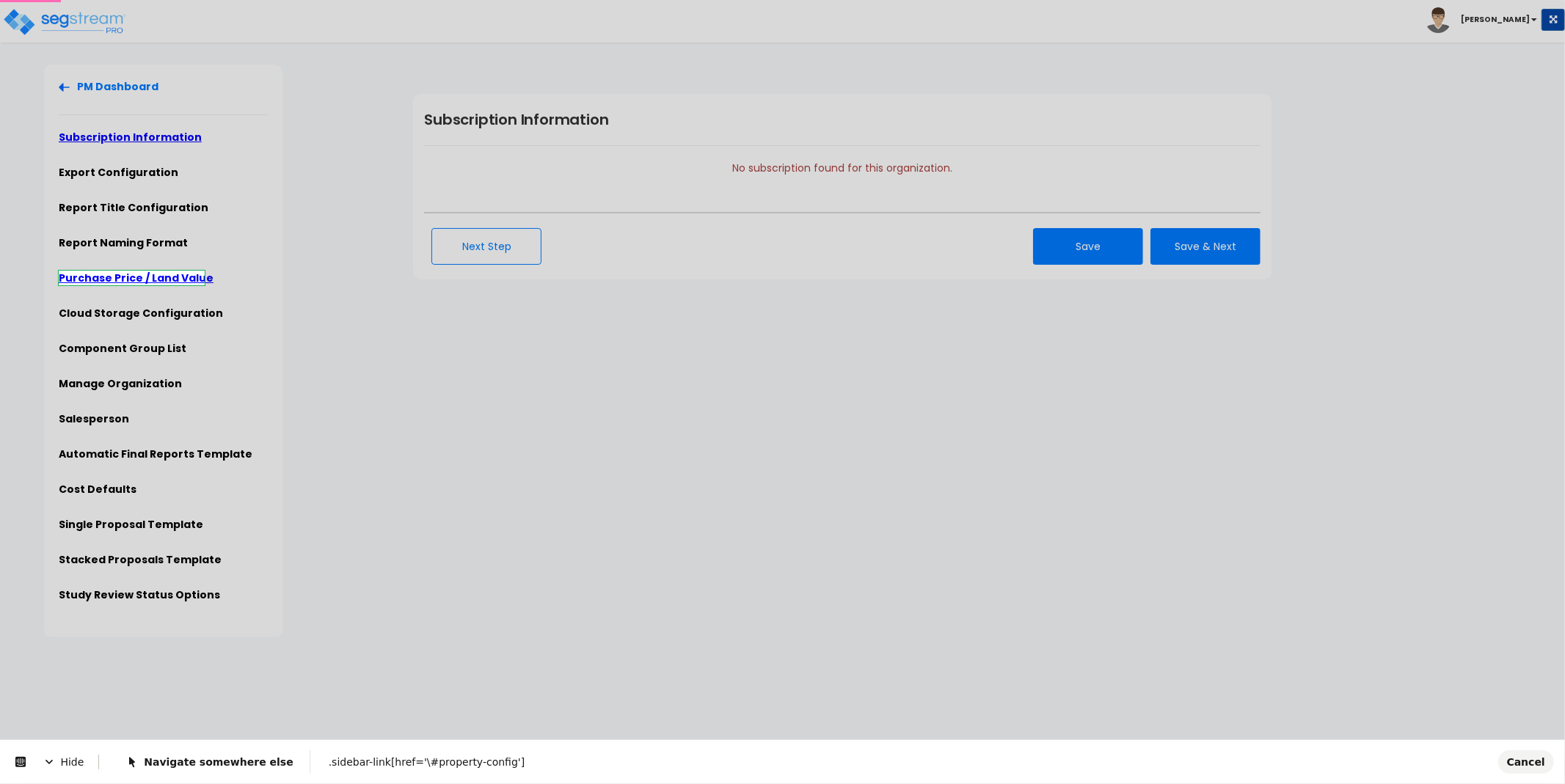
click at [145, 285] on body "Toggle navigation [PERSON_NAME]" at bounding box center [782, 351] width 1565 height 573
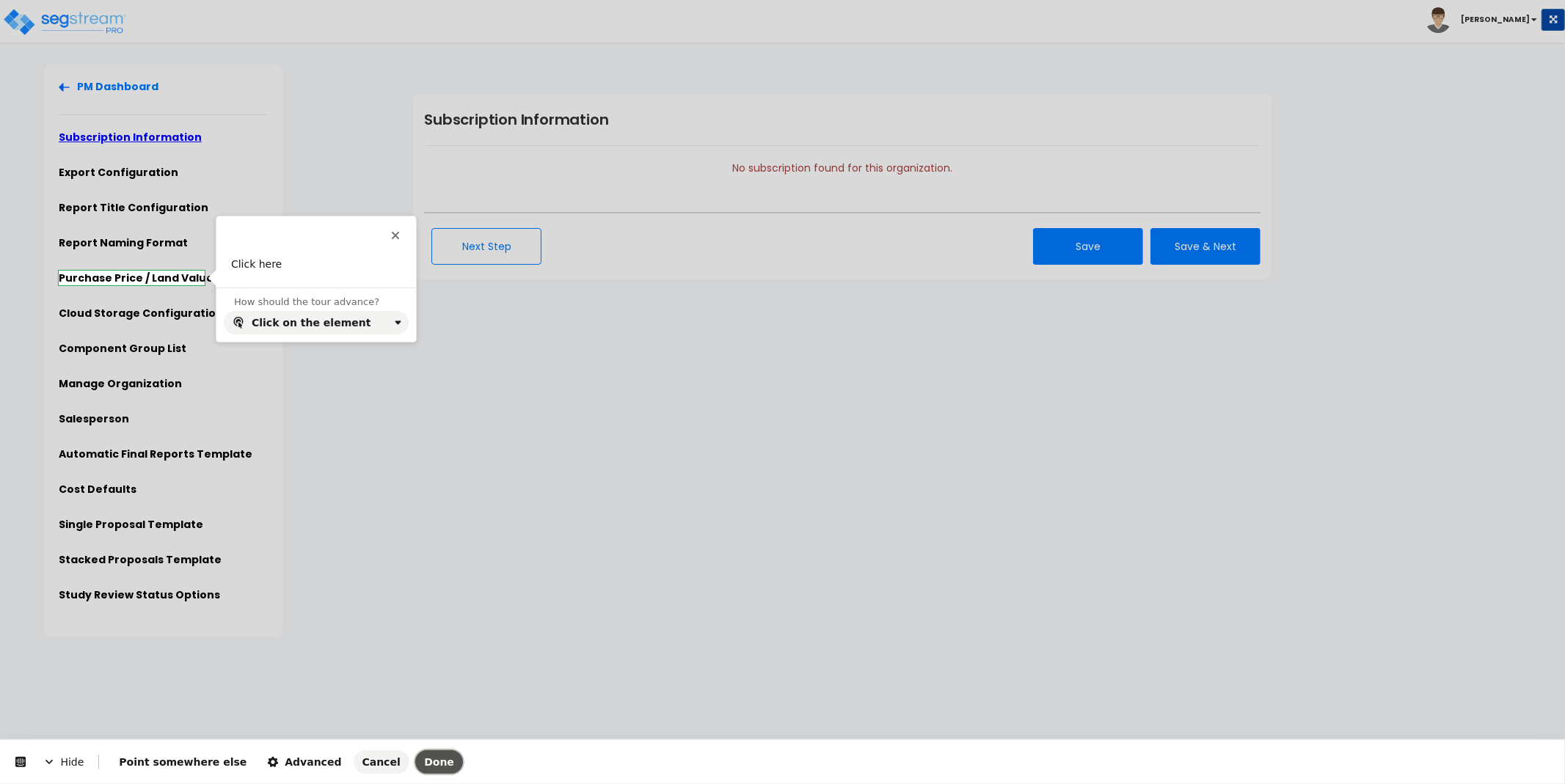
click at [424, 760] on span "Done" at bounding box center [439, 762] width 30 height 12
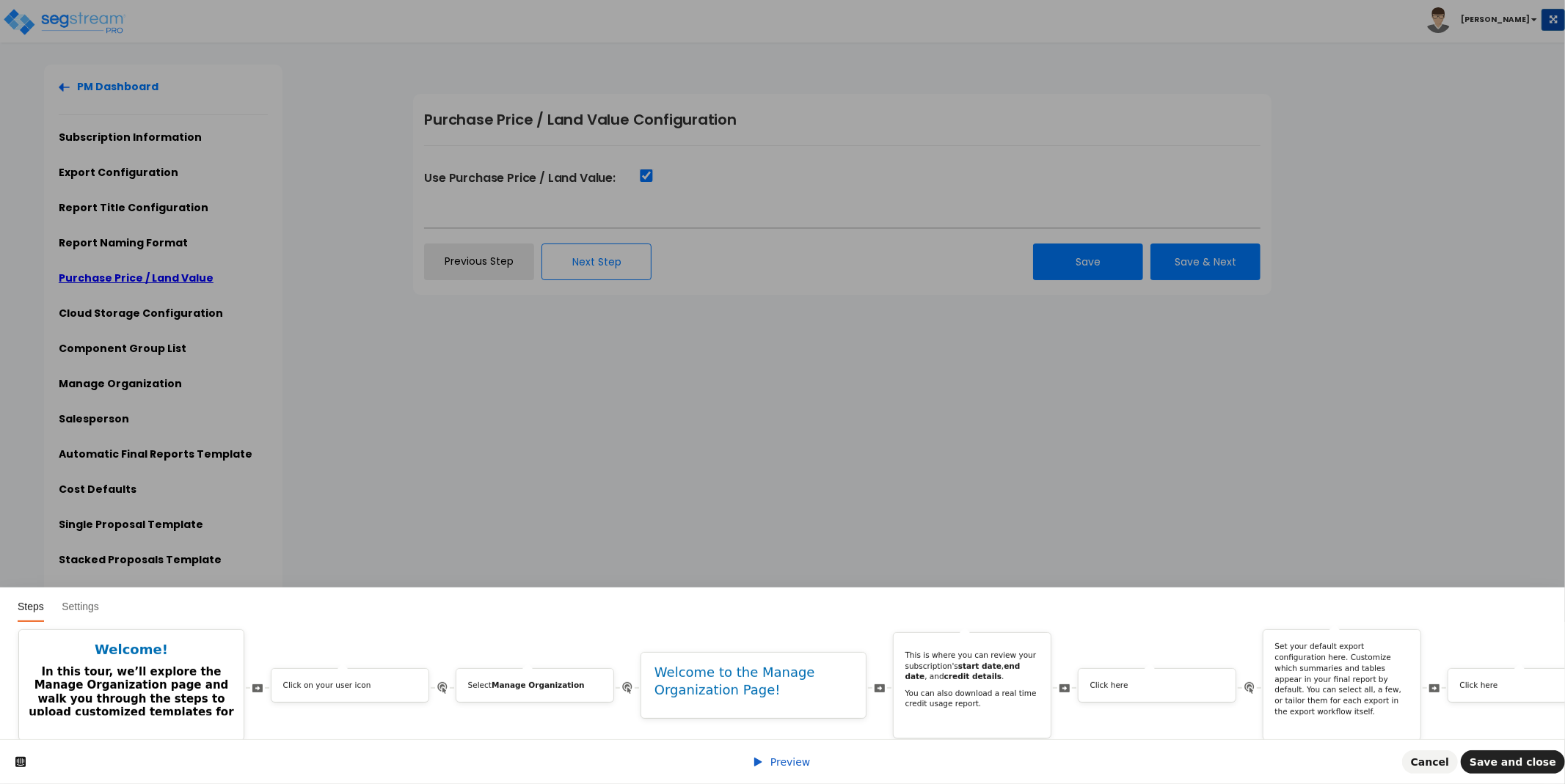
scroll to position [0, 5110]
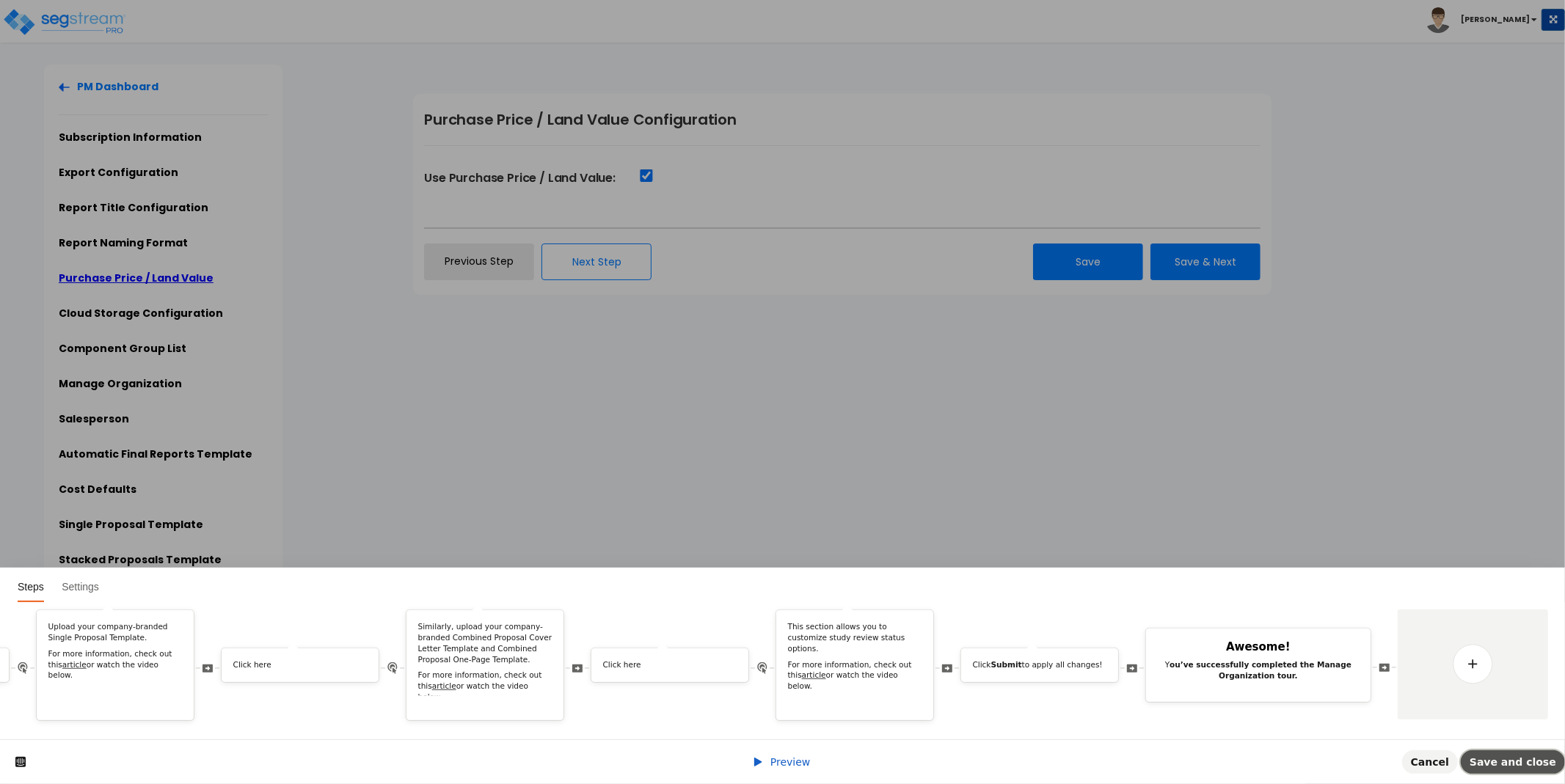
click at [1526, 763] on span "Save and close" at bounding box center [1512, 762] width 86 height 12
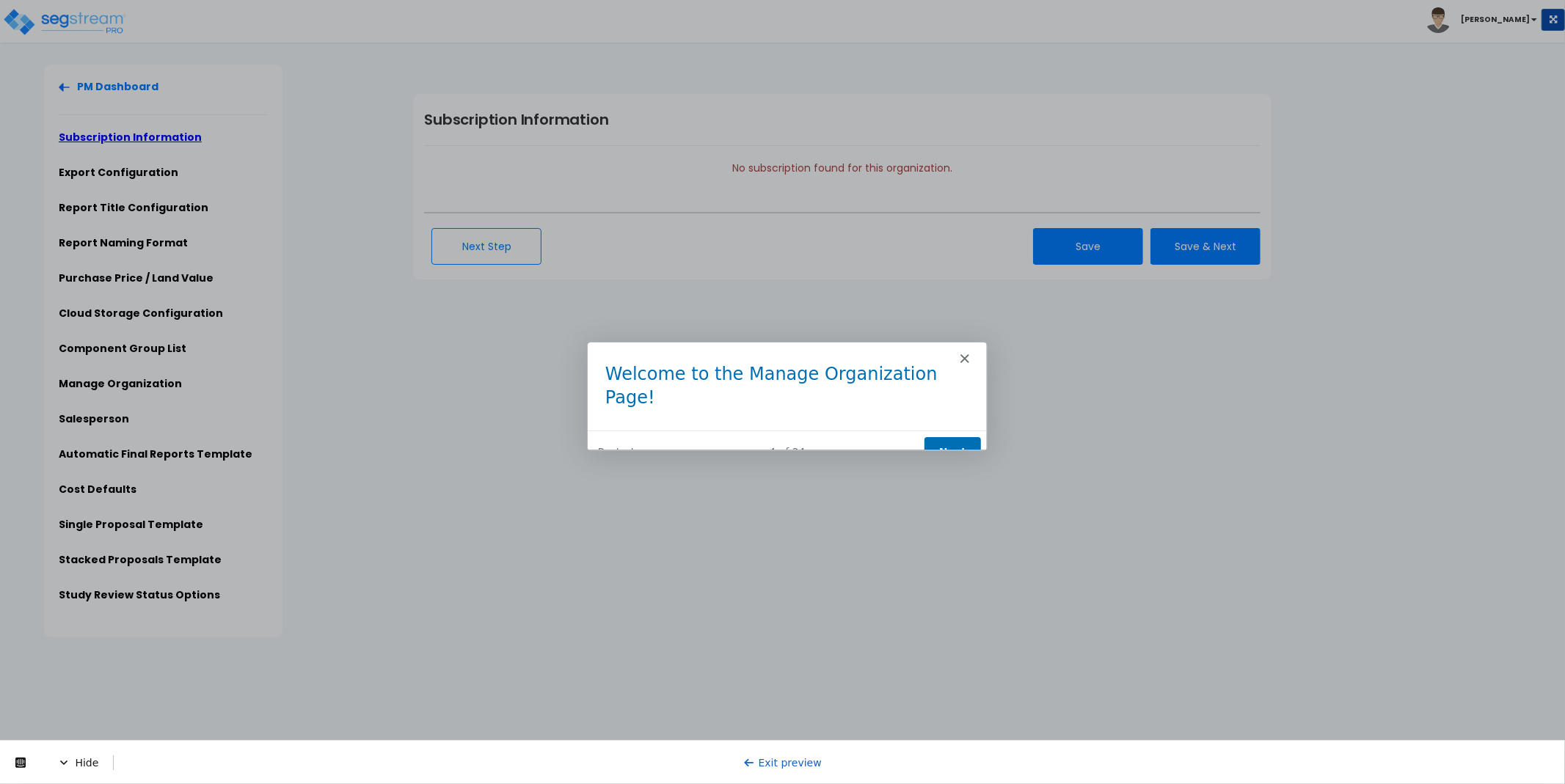
click at [954, 437] on button "Next" at bounding box center [951, 452] width 56 height 30
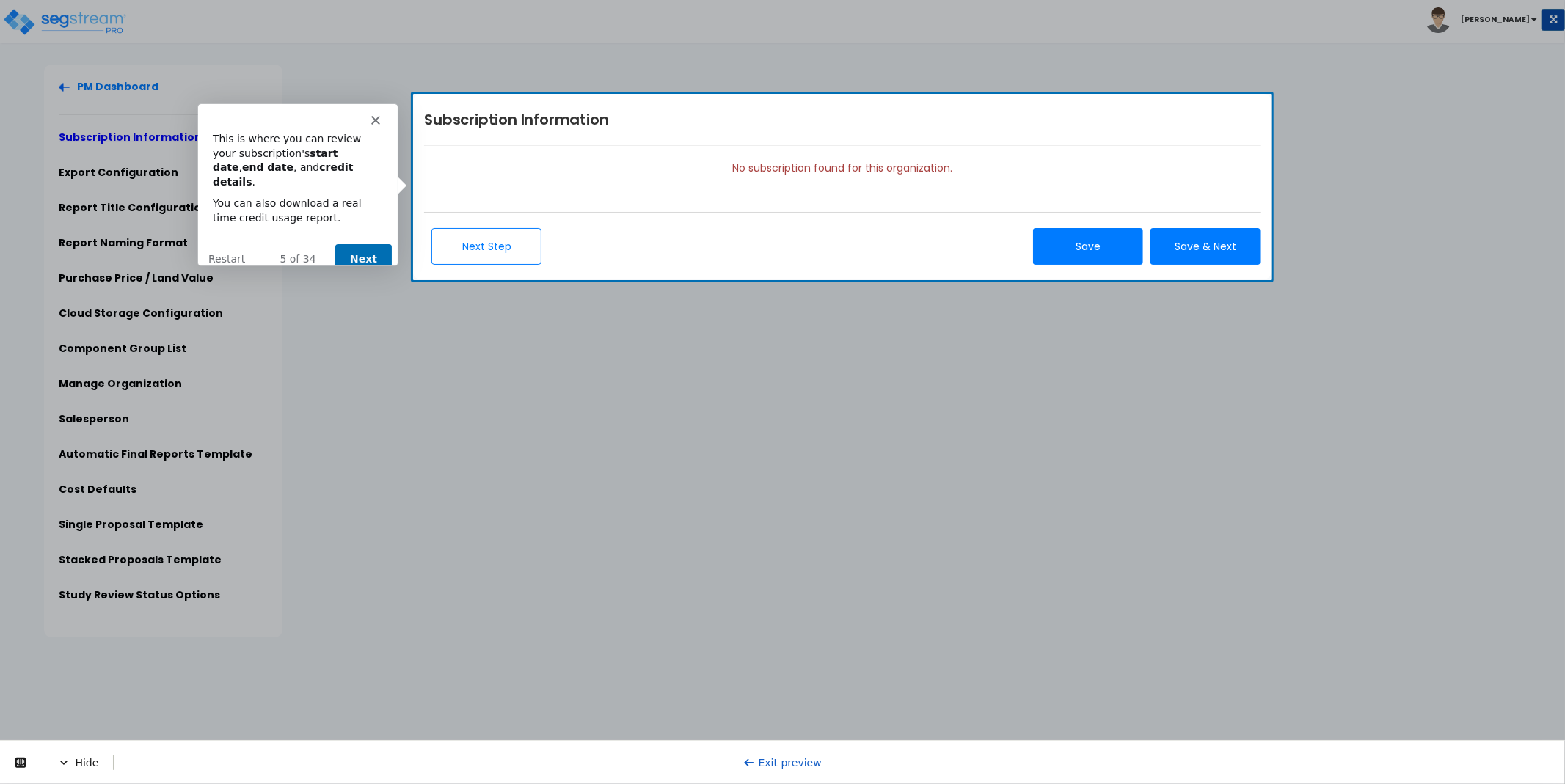
click at [360, 246] on button "Next" at bounding box center [362, 258] width 56 height 30
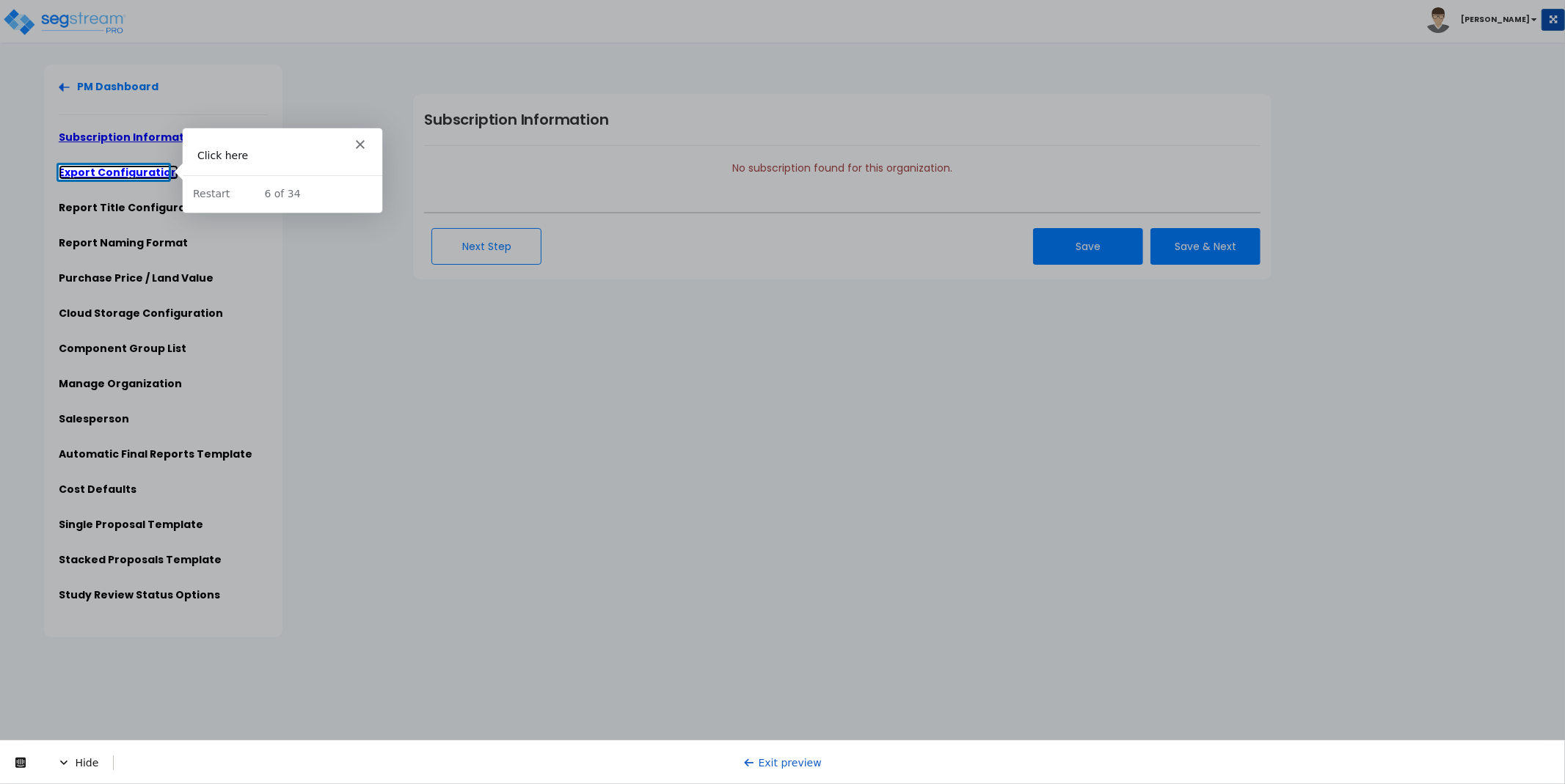
click at [125, 170] on link "Export Configuration" at bounding box center [118, 172] width 119 height 15
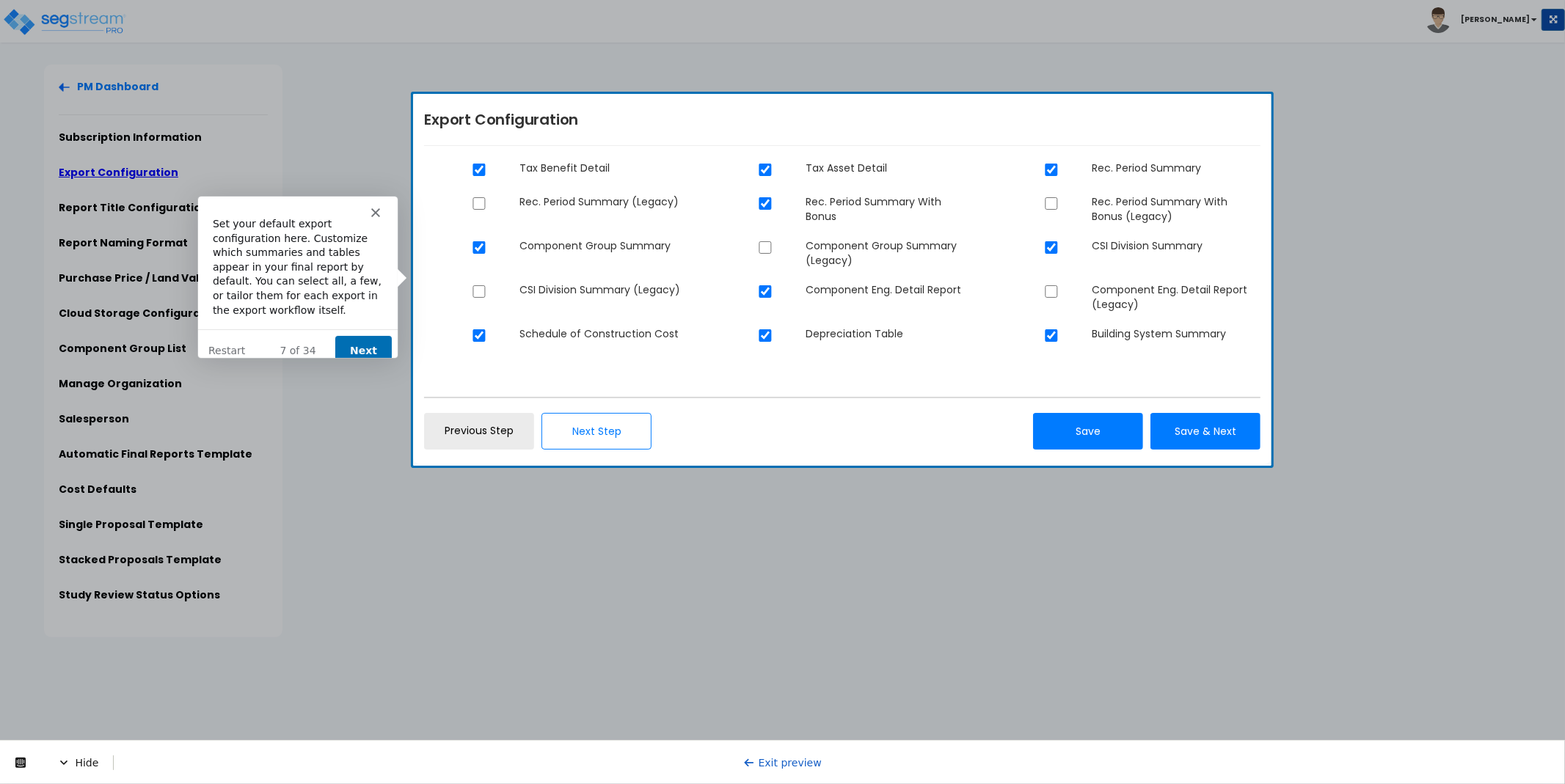
click at [362, 339] on button "Next" at bounding box center [362, 350] width 56 height 30
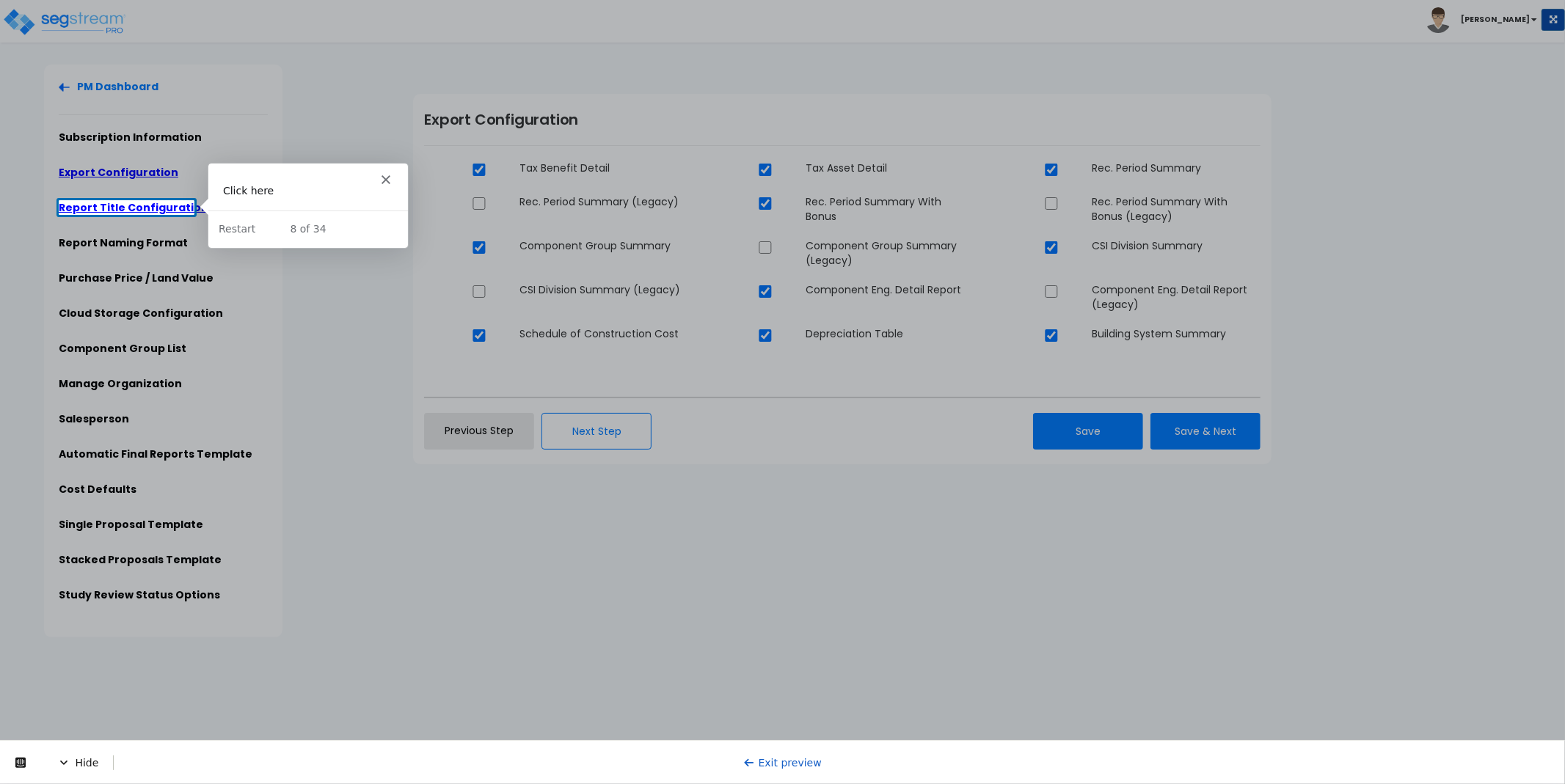
click at [165, 204] on link "Report Title Configuration" at bounding box center [133, 207] width 150 height 15
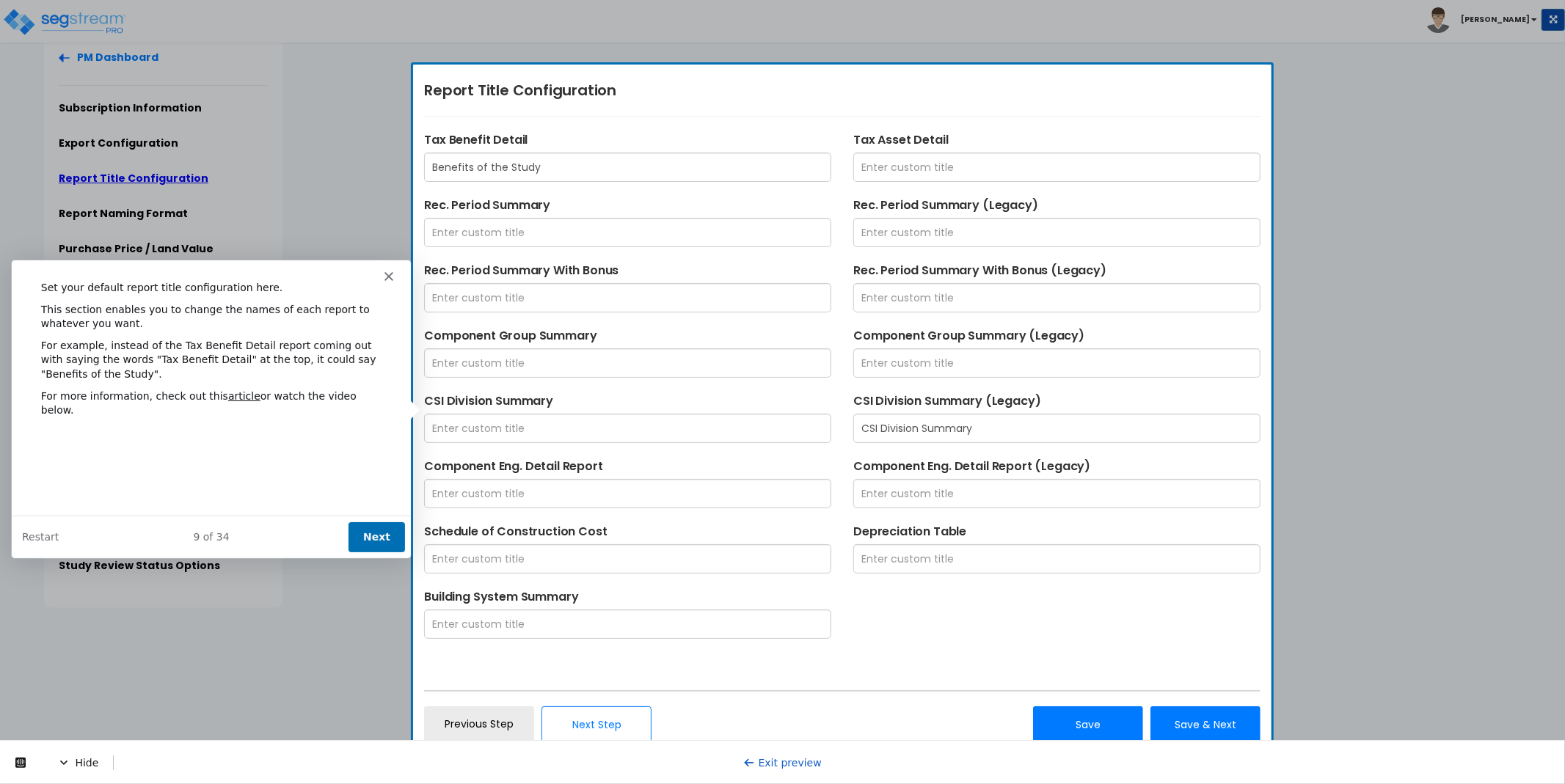
scroll to position [33, 0]
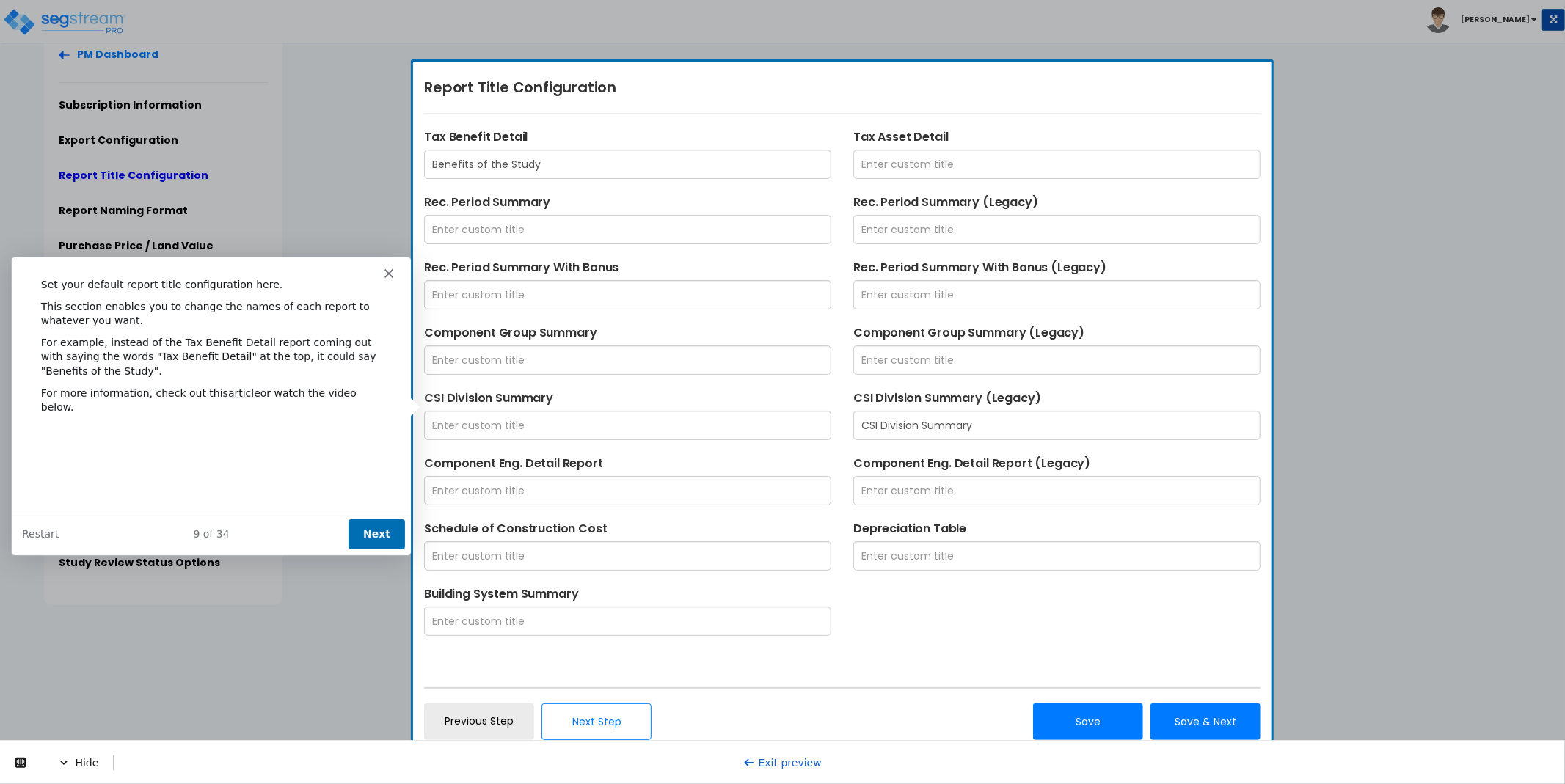
click at [370, 528] on button "Next" at bounding box center [376, 533] width 56 height 30
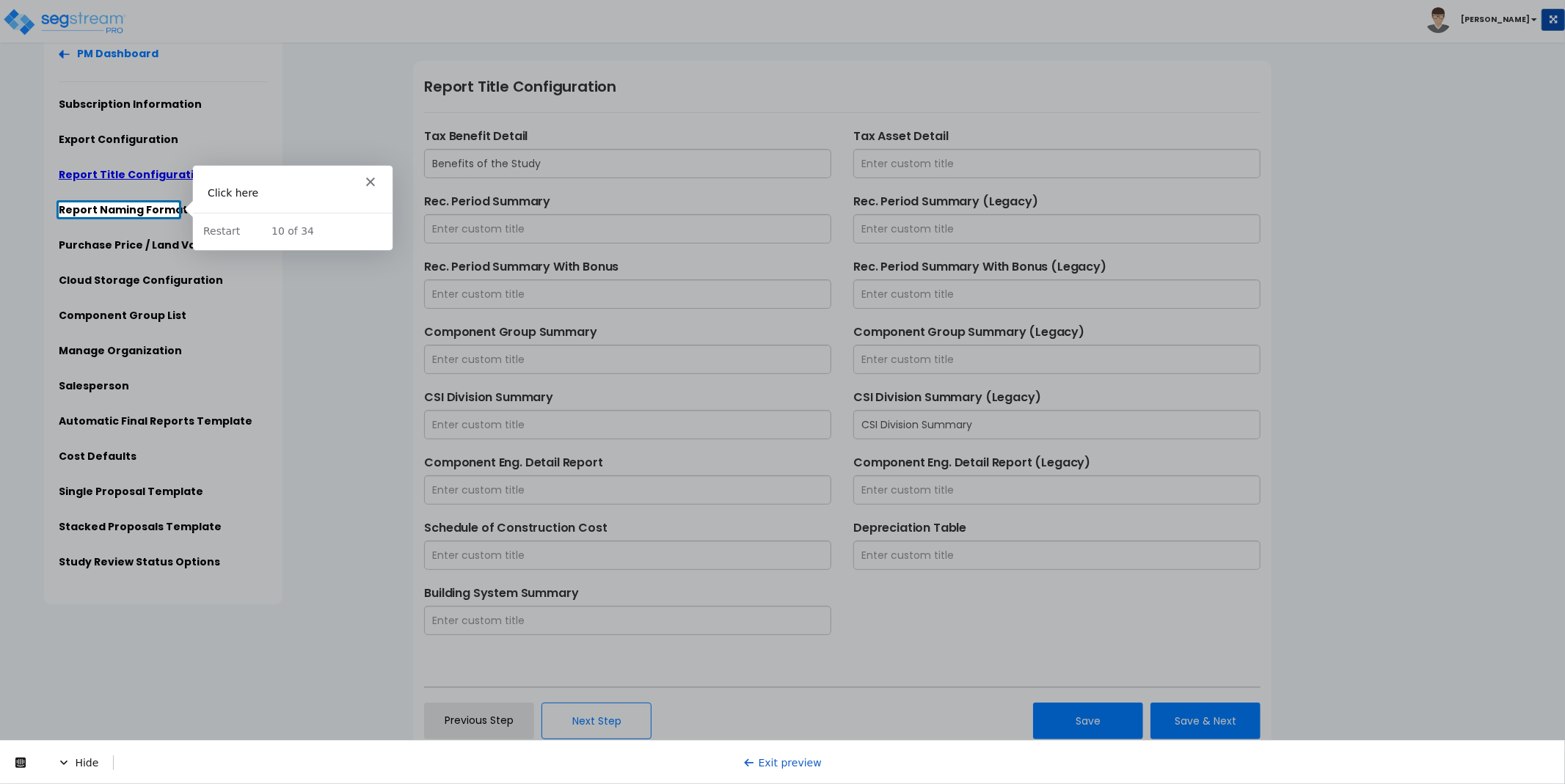
scroll to position [0, 0]
click at [142, 207] on link "Report Naming Format" at bounding box center [123, 210] width 129 height 15
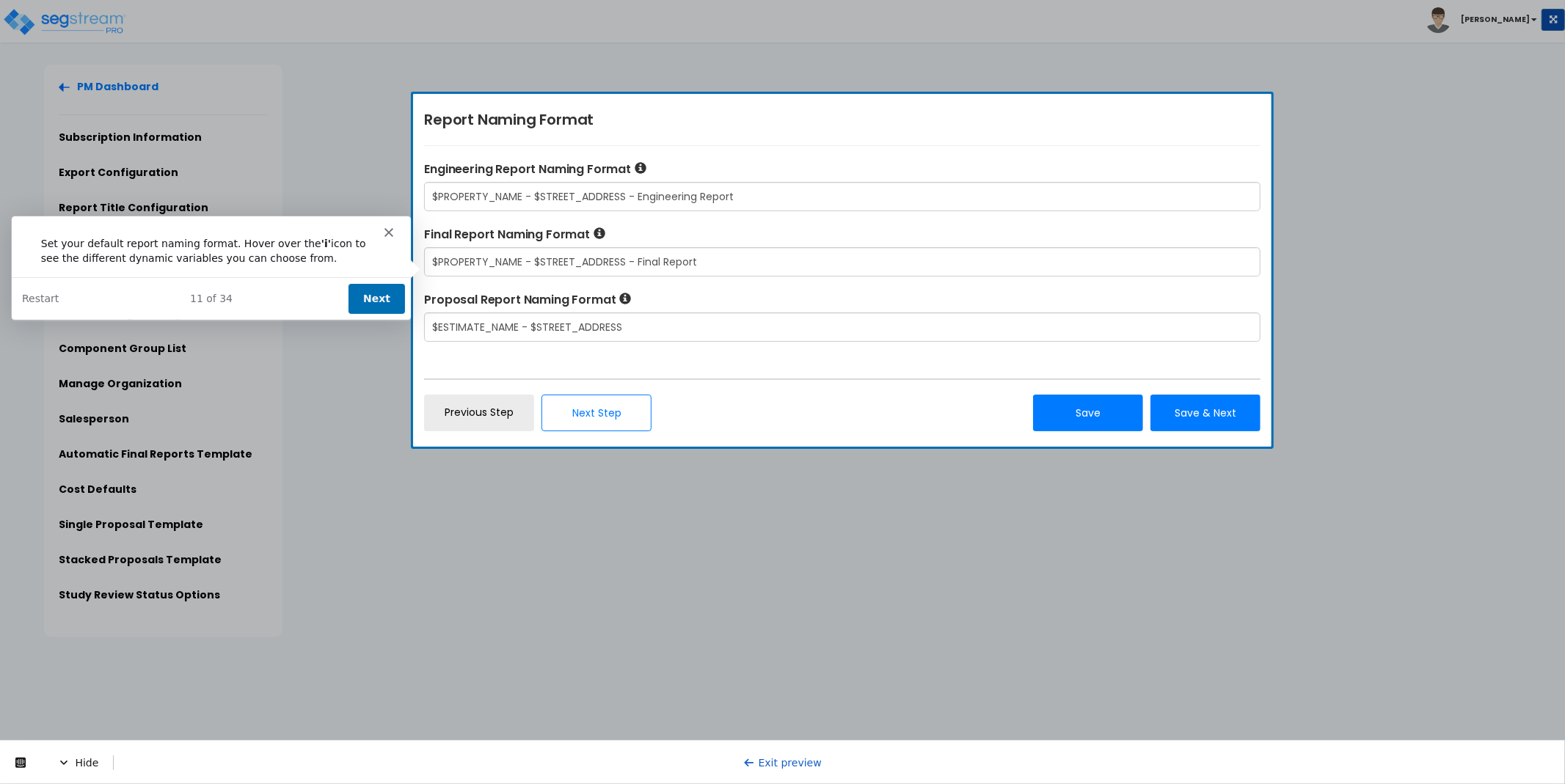
click at [385, 298] on button "Next" at bounding box center [376, 297] width 56 height 30
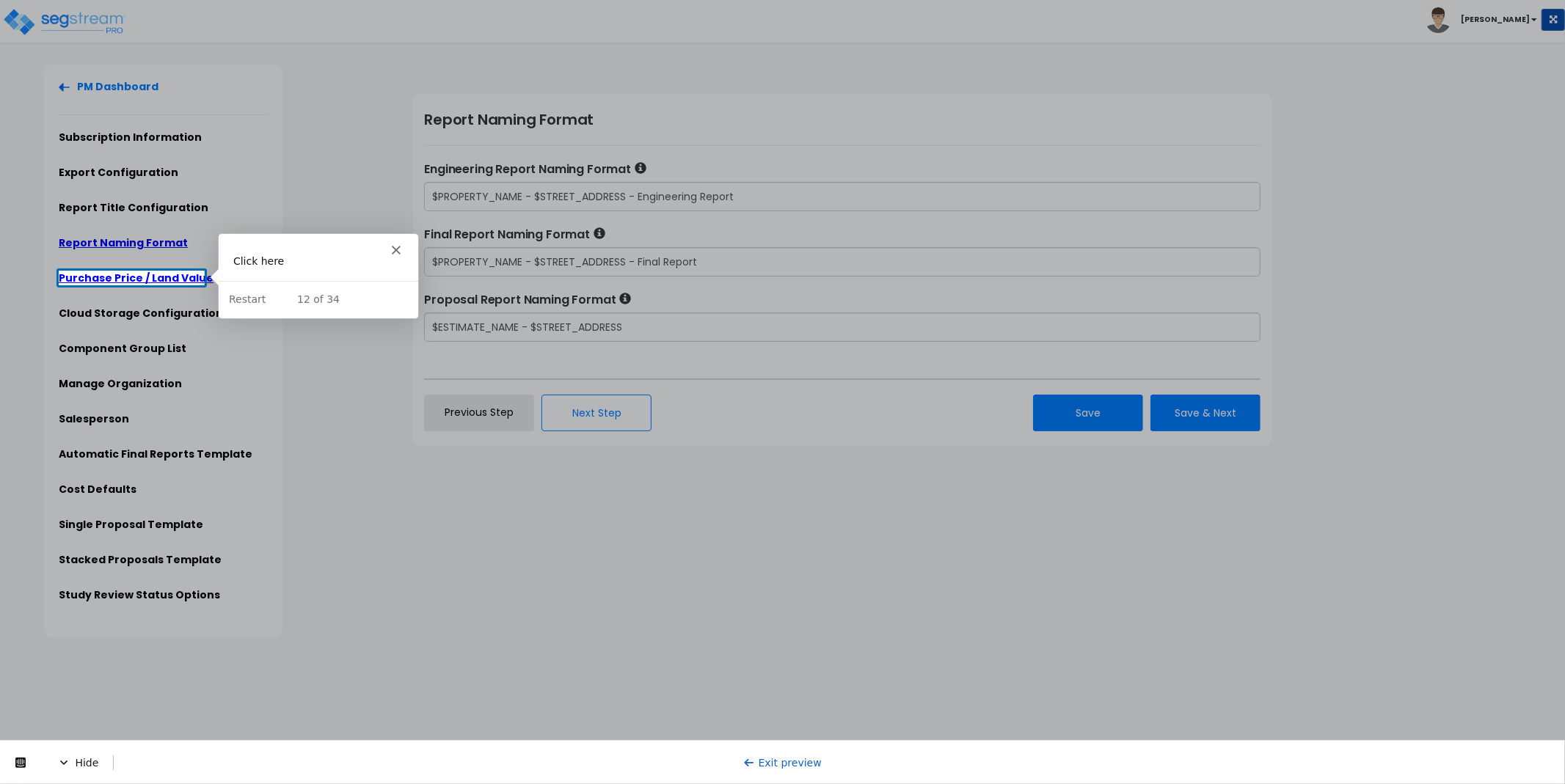
click at [136, 273] on link "Purchase Price / Land Value" at bounding box center [136, 278] width 155 height 15
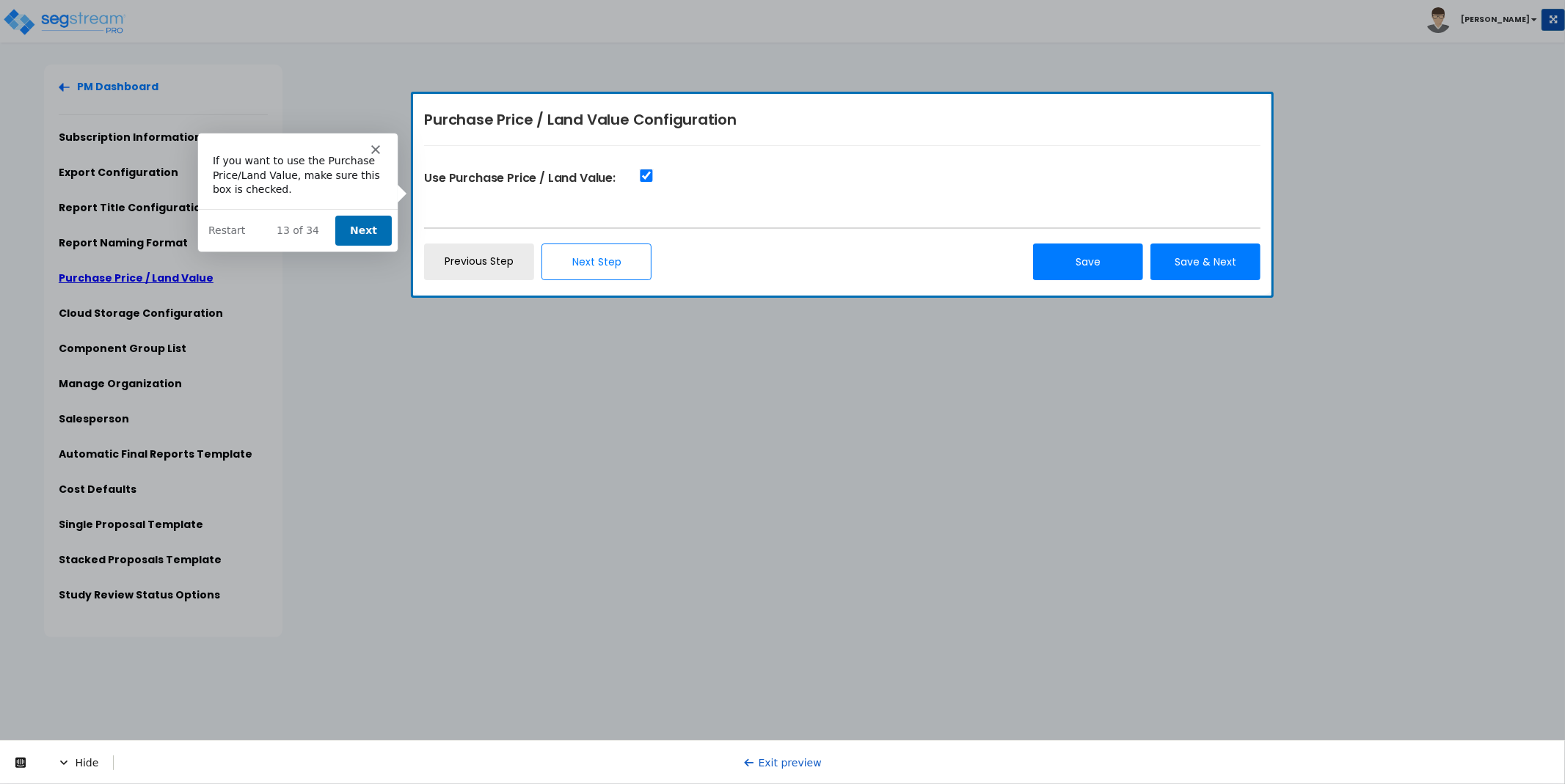
click at [360, 233] on button "Next" at bounding box center [362, 229] width 56 height 30
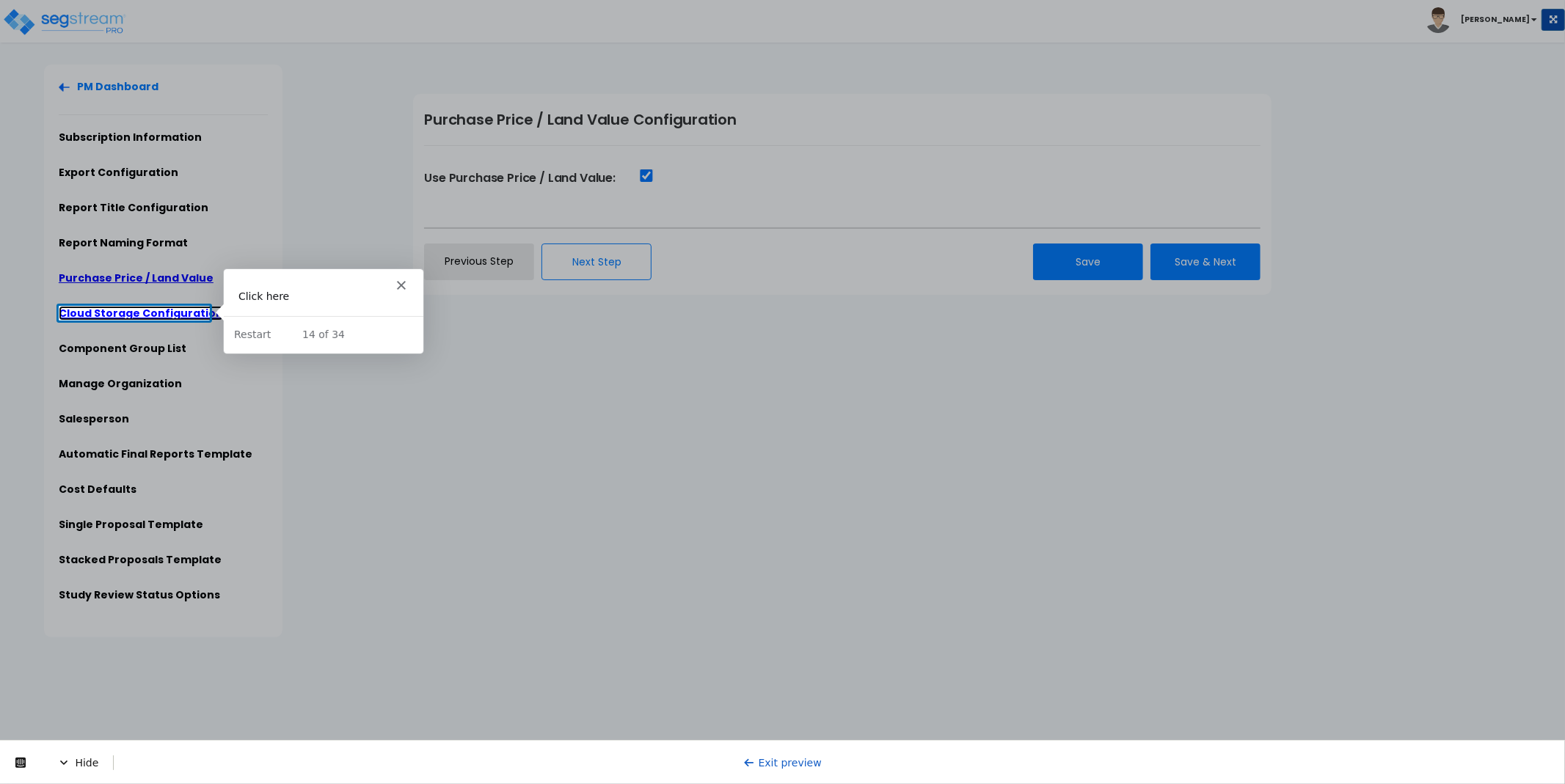
click at [153, 312] on link "Cloud Storage Configuration" at bounding box center [141, 313] width 165 height 15
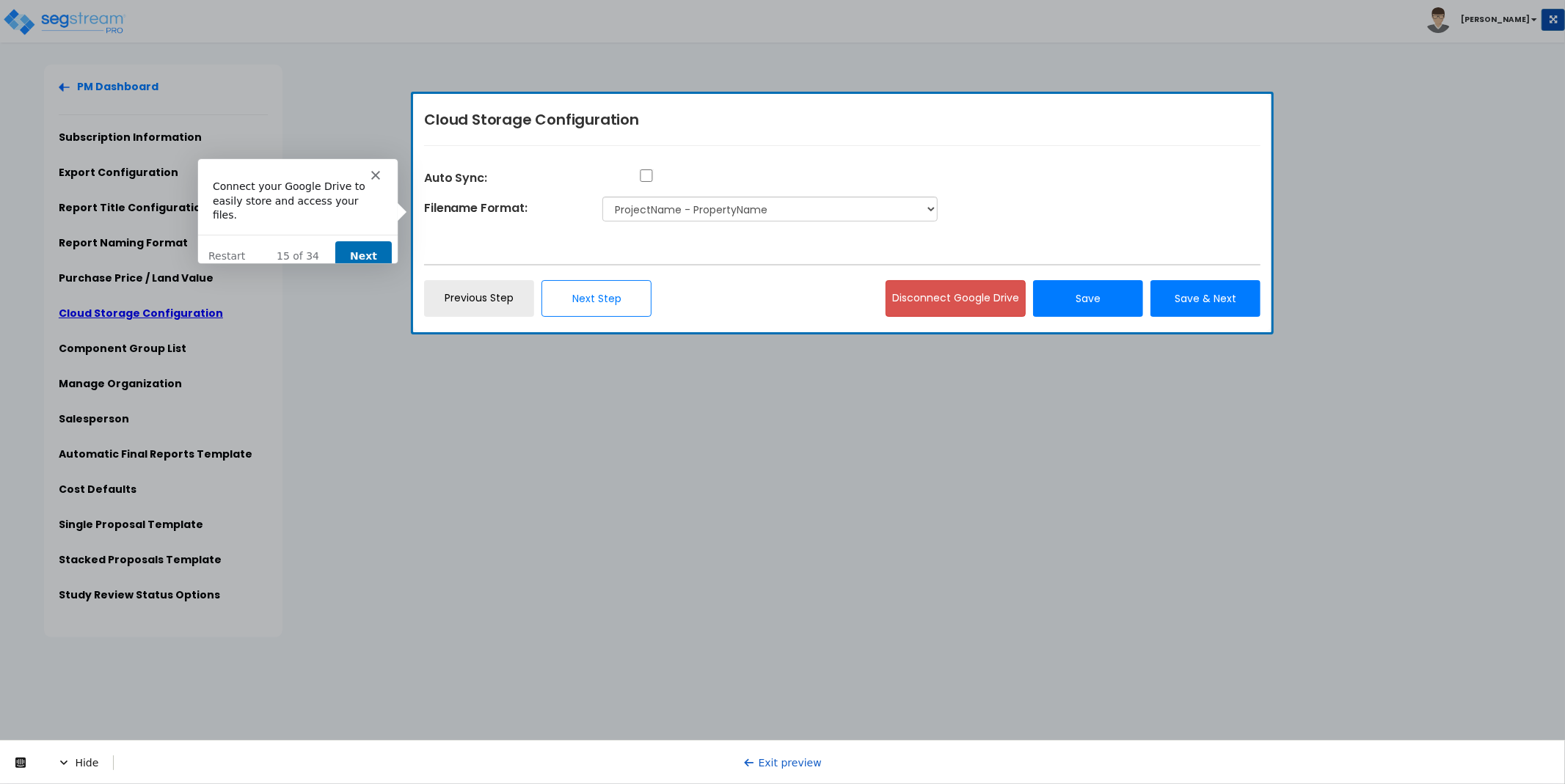
click at [361, 241] on button "Next" at bounding box center [362, 255] width 56 height 30
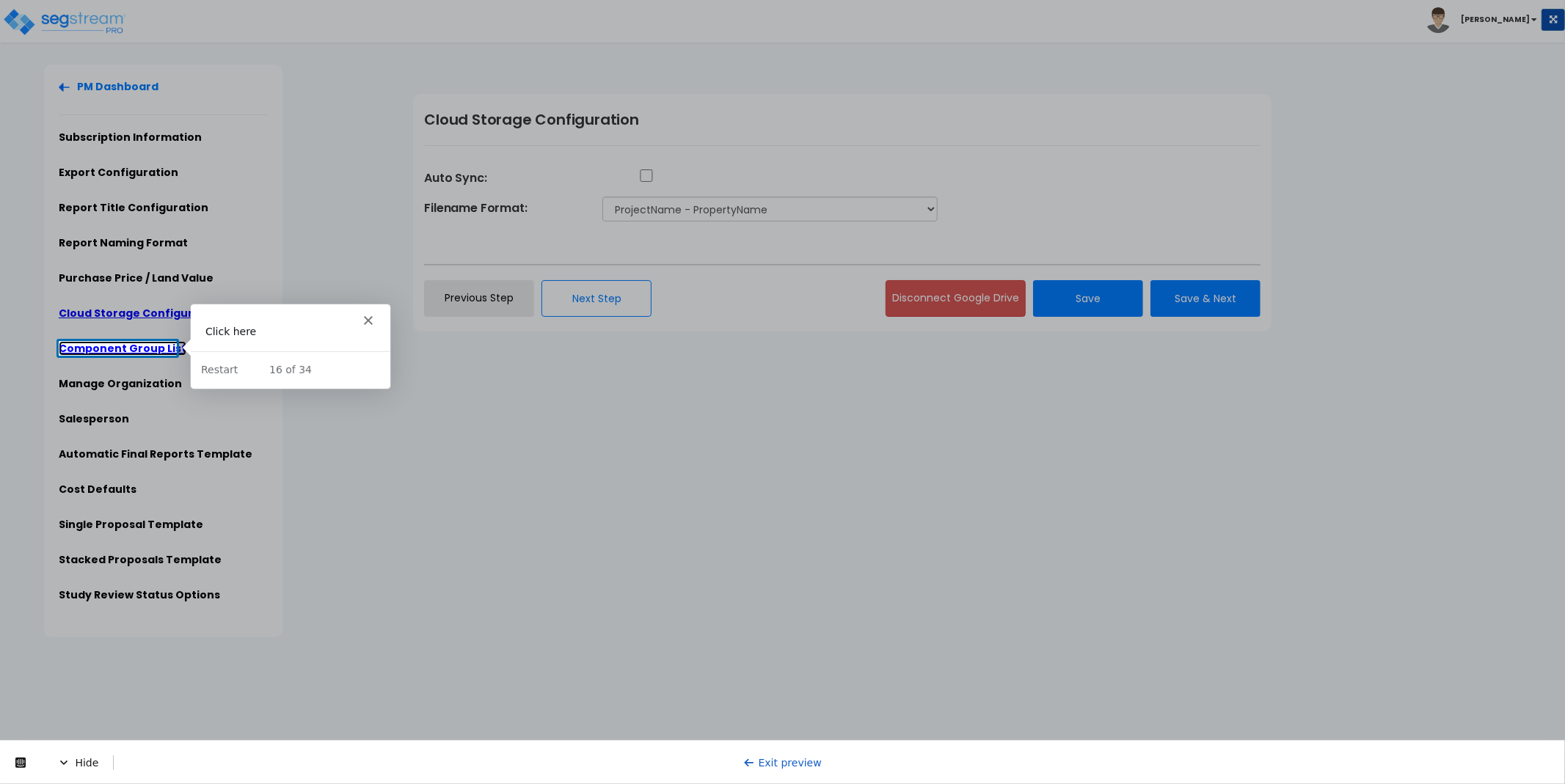
click at [116, 347] on link "Component Group List" at bounding box center [122, 348] width 127 height 15
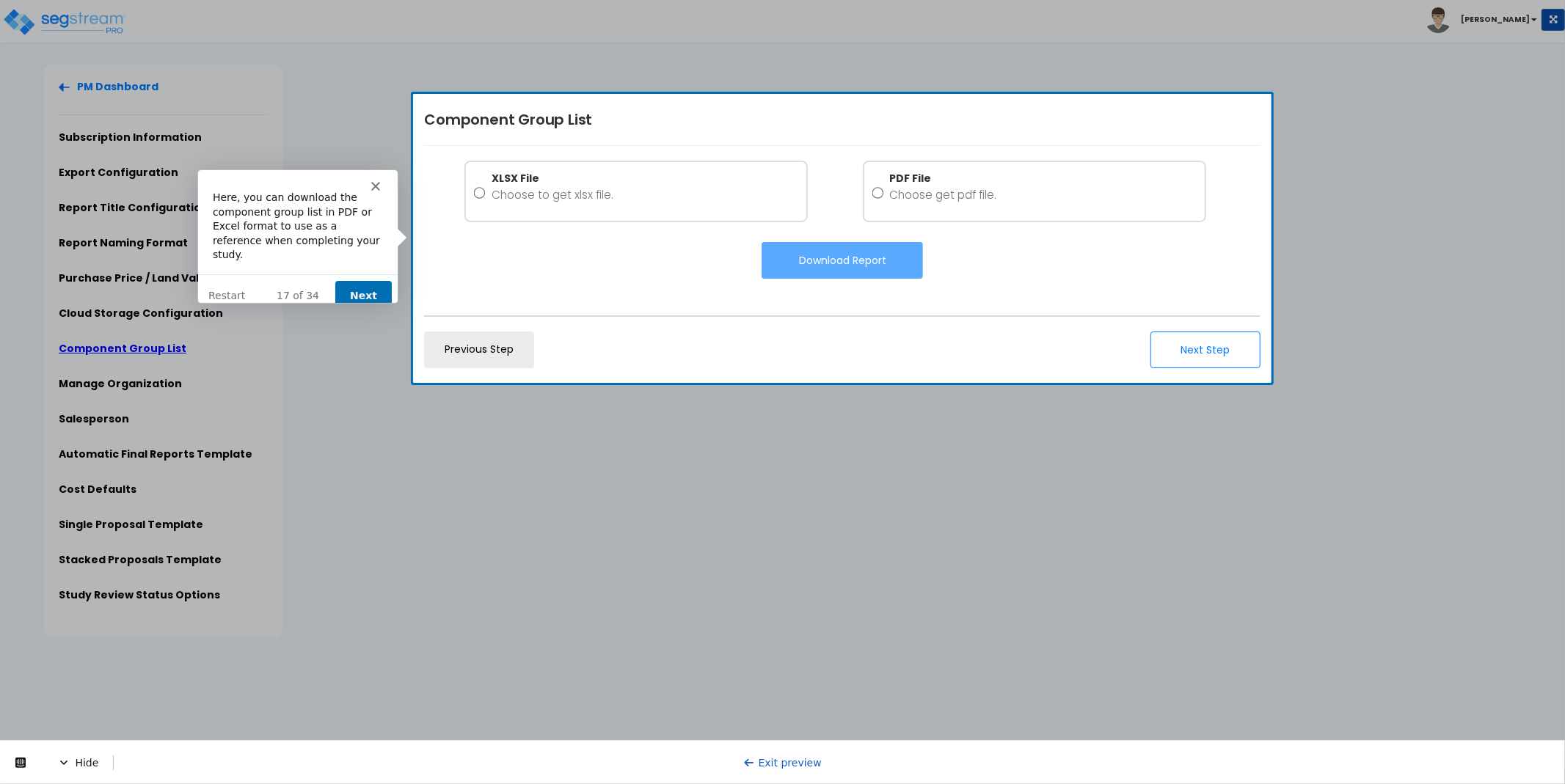
click at [354, 280] on button "Next" at bounding box center [362, 294] width 56 height 30
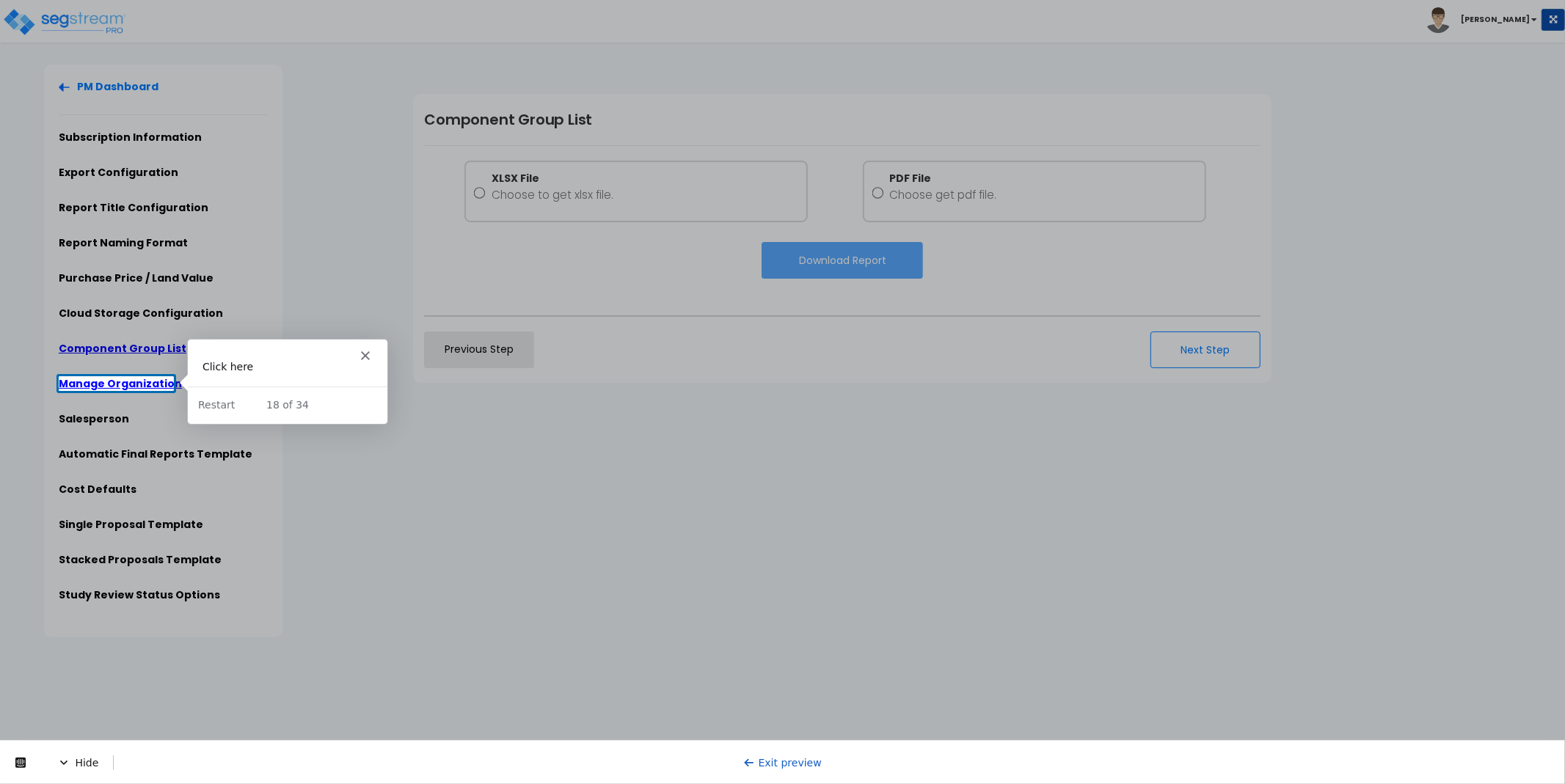
click at [130, 380] on link "Manage Organization" at bounding box center [120, 384] width 123 height 15
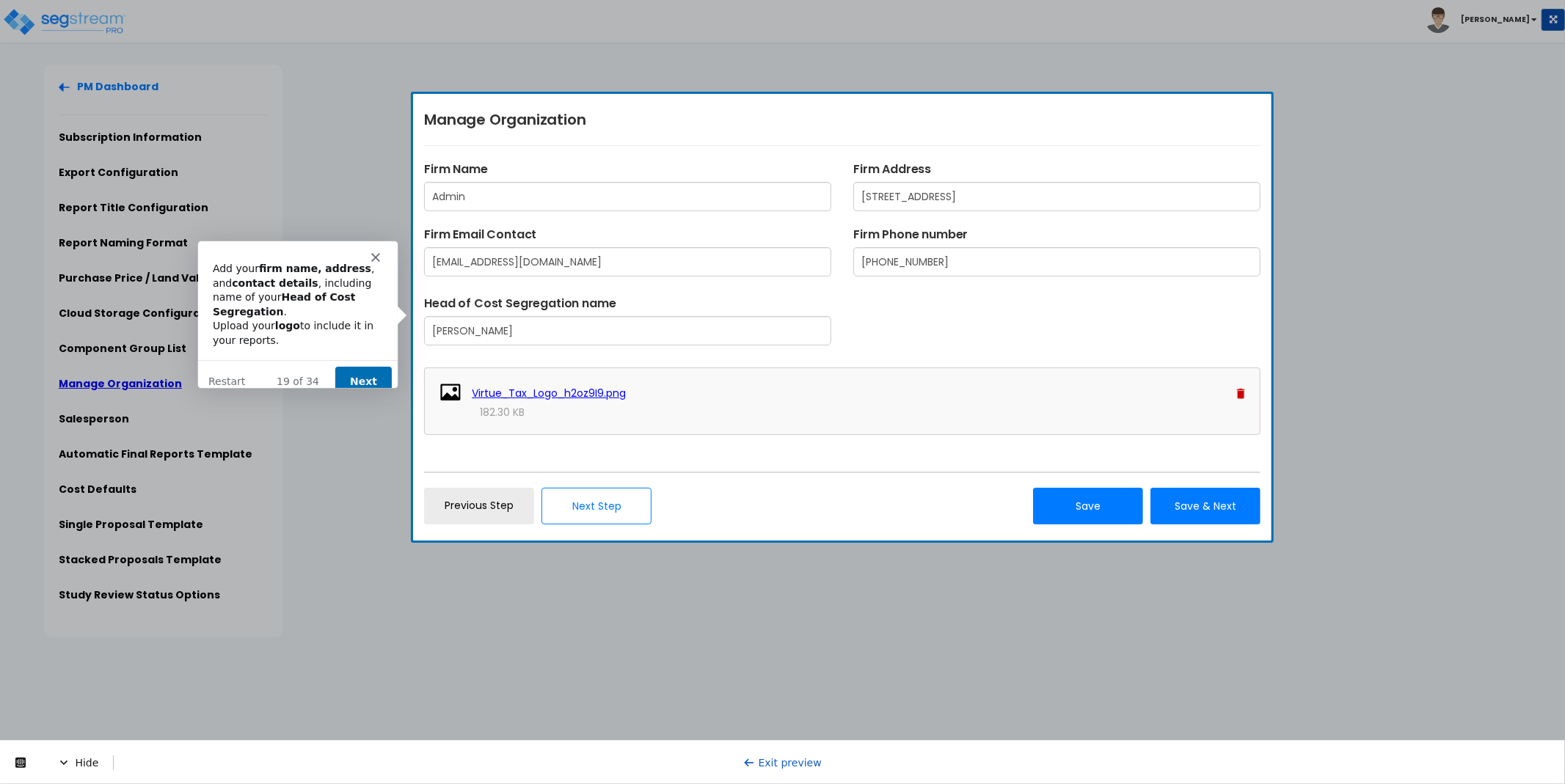
click at [349, 366] on button "Next" at bounding box center [362, 381] width 56 height 30
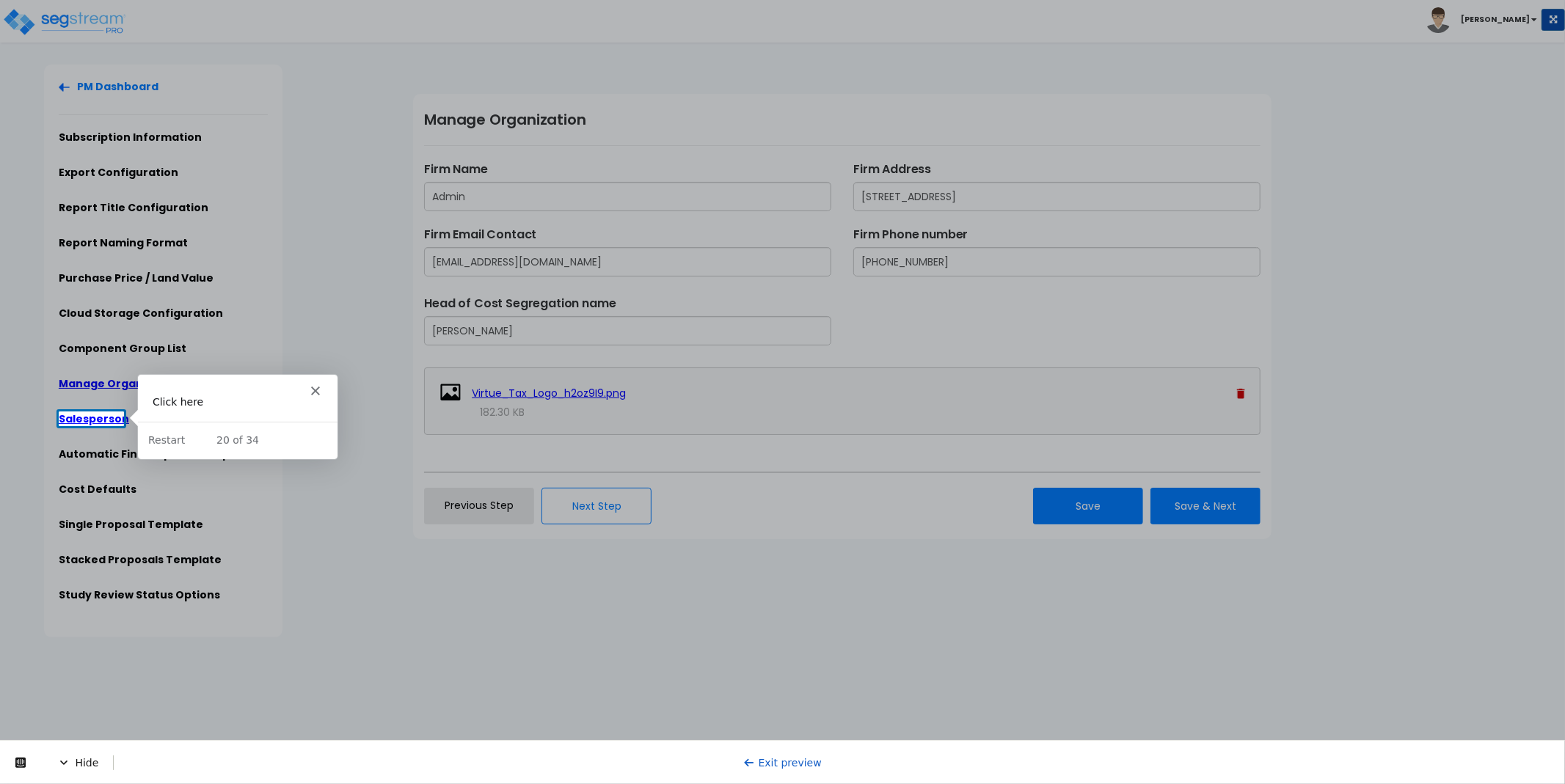
click at [95, 417] on link "Salesperson" at bounding box center [93, 419] width 70 height 15
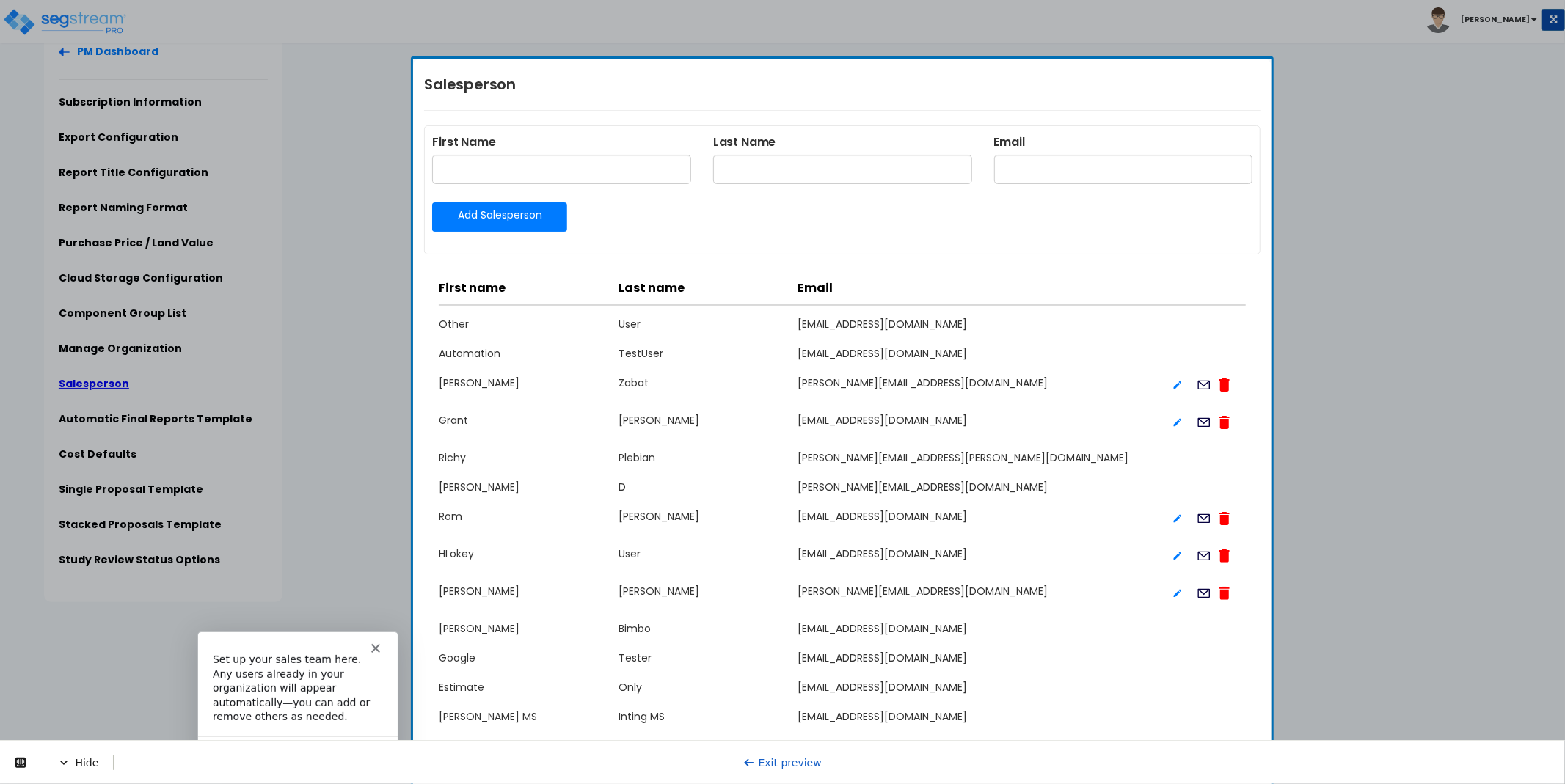
click at [366, 742] on button "Next" at bounding box center [362, 757] width 56 height 30
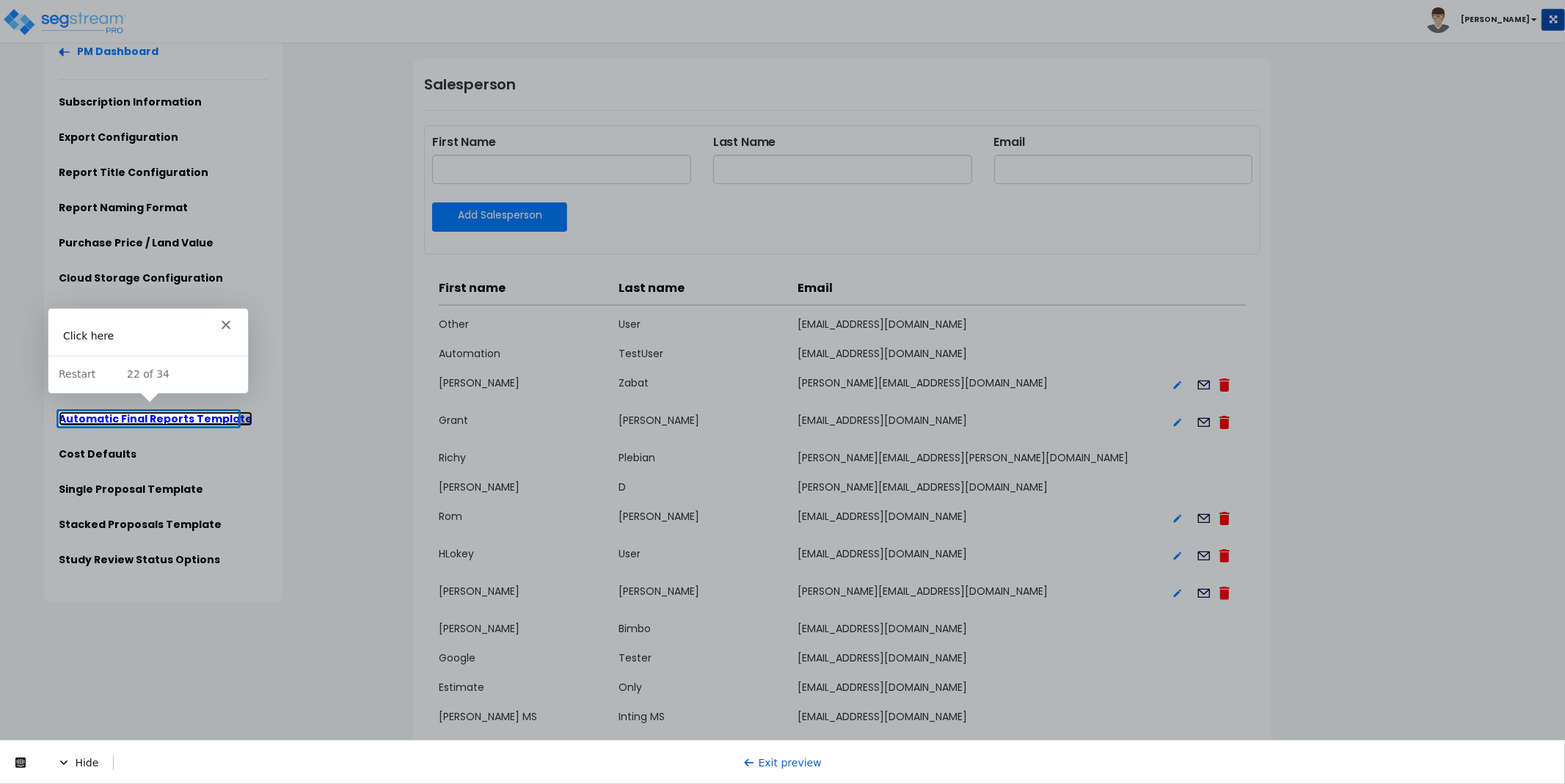
click at [172, 415] on link "Automatic Final Reports Template" at bounding box center [155, 419] width 194 height 15
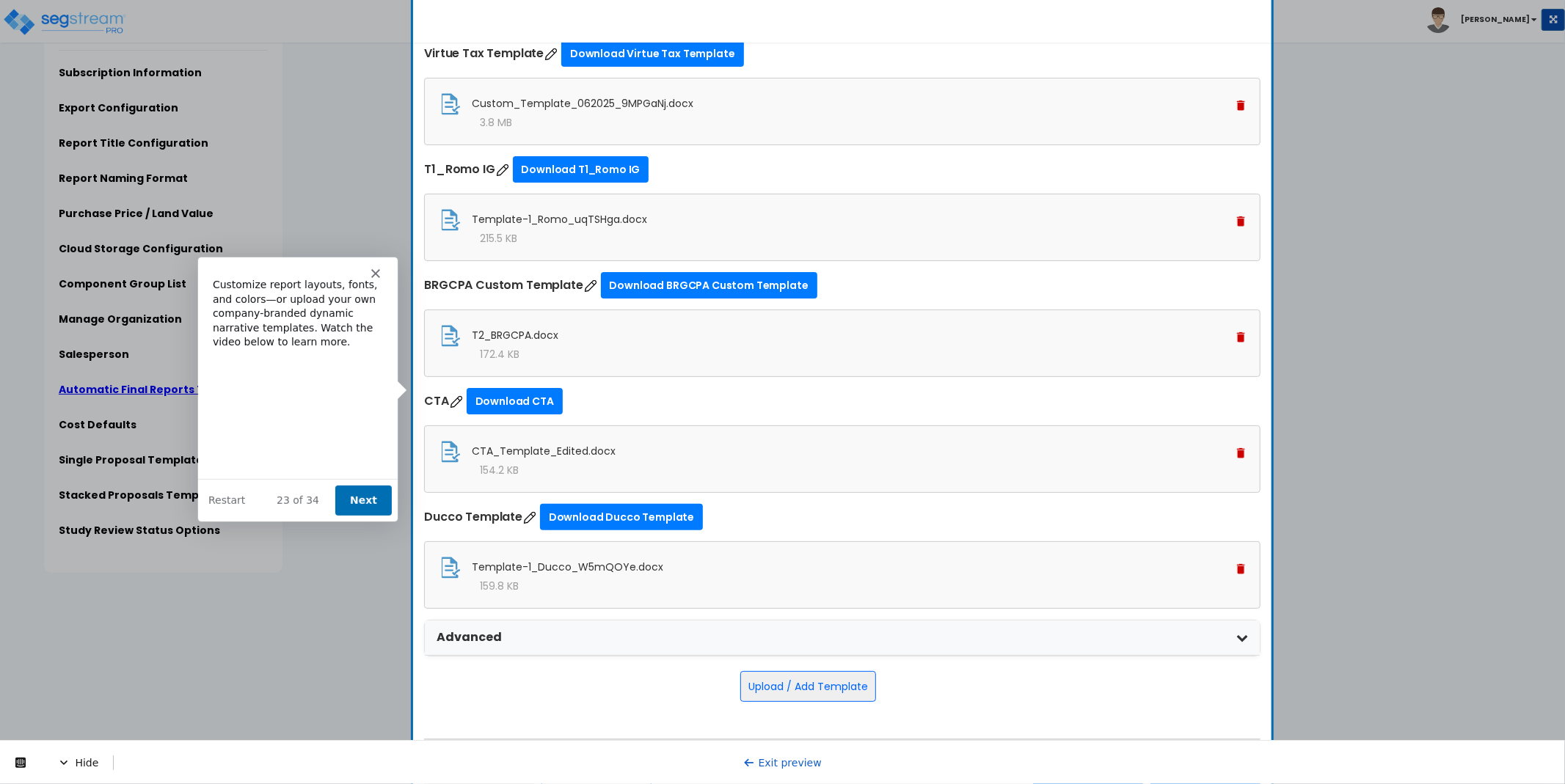
click at [352, 494] on button "Next" at bounding box center [362, 500] width 56 height 30
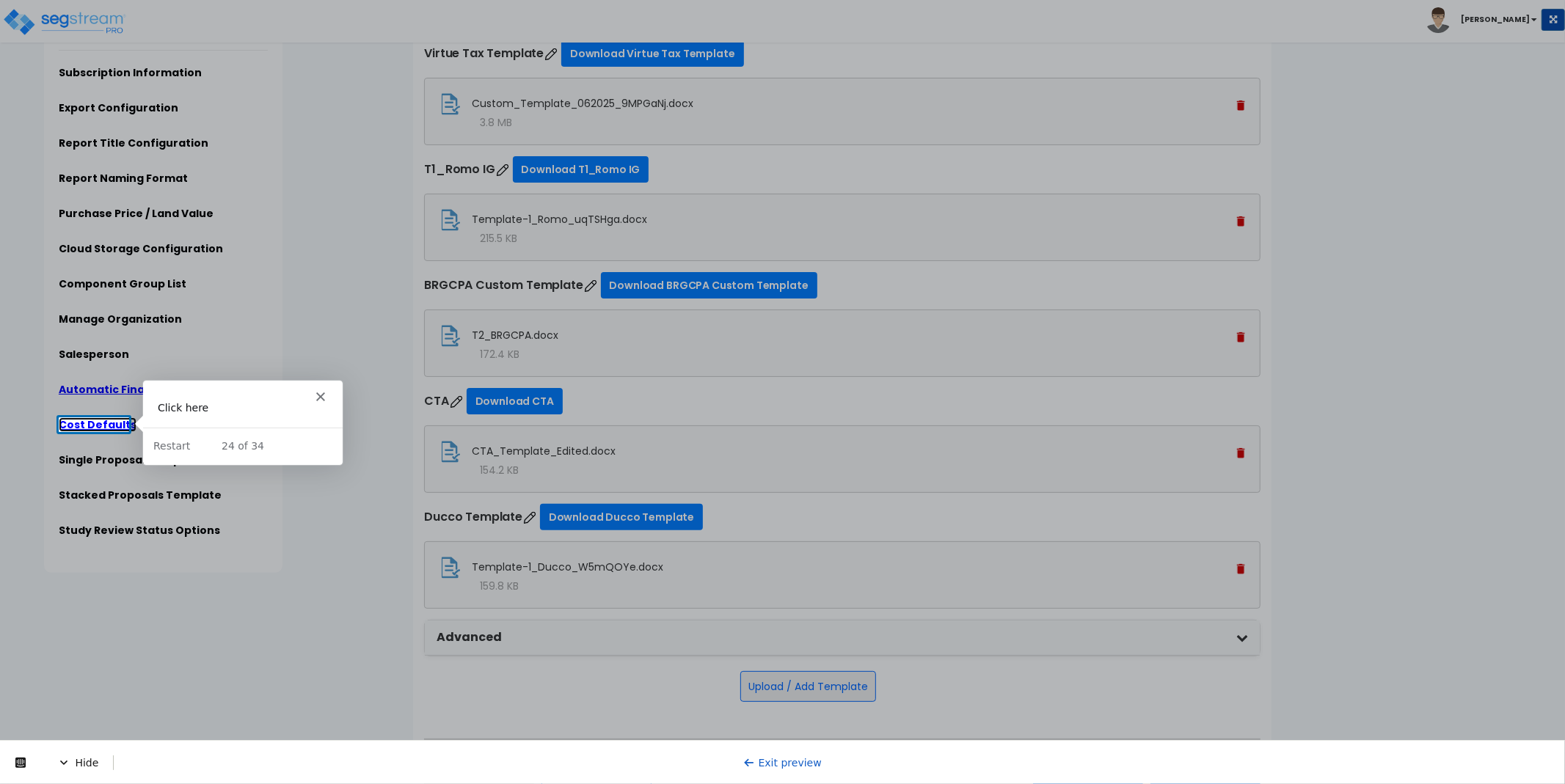
click at [104, 423] on link "Cost Defaults" at bounding box center [97, 425] width 78 height 15
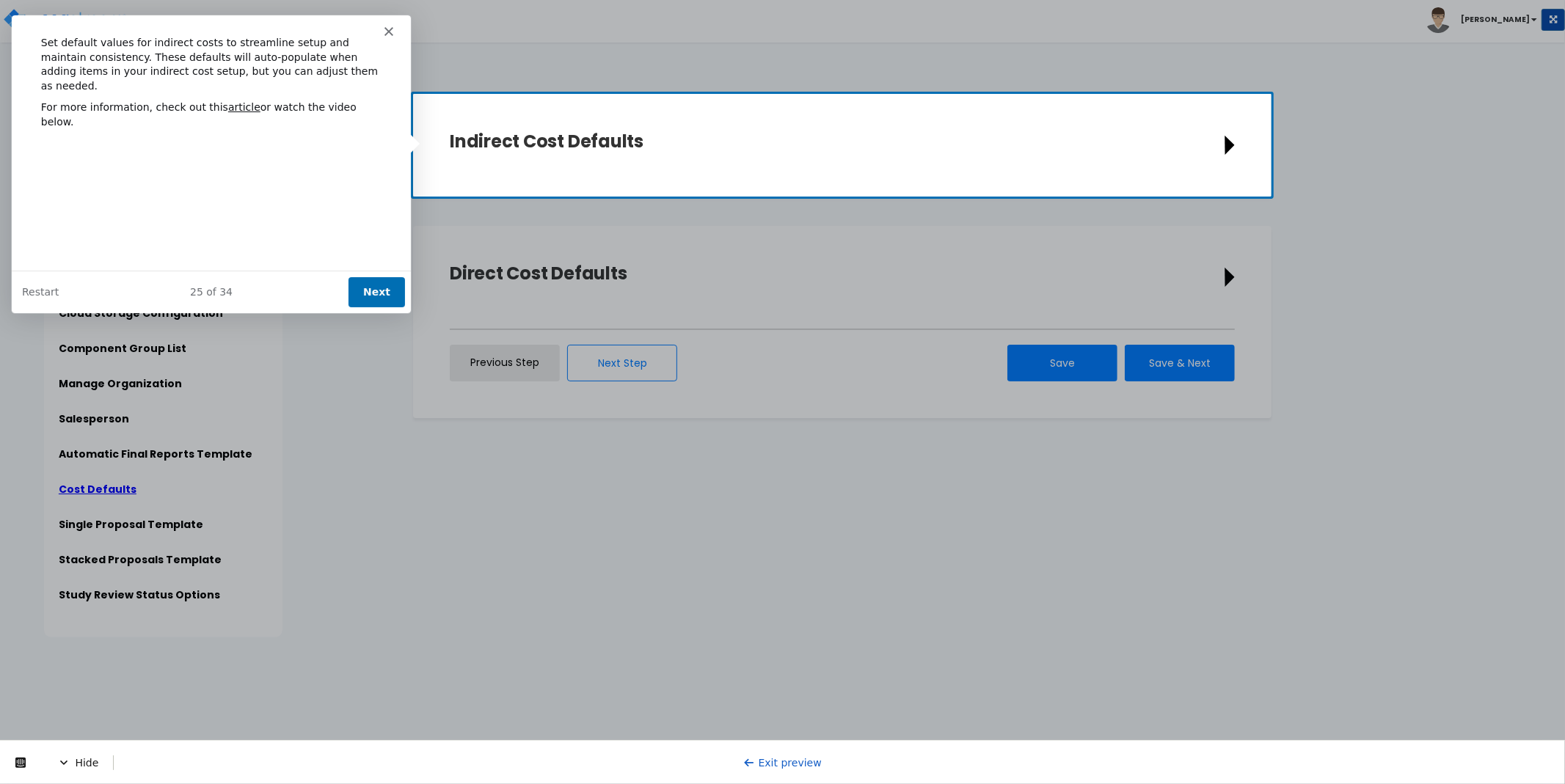
click at [369, 286] on button "Next" at bounding box center [376, 292] width 56 height 30
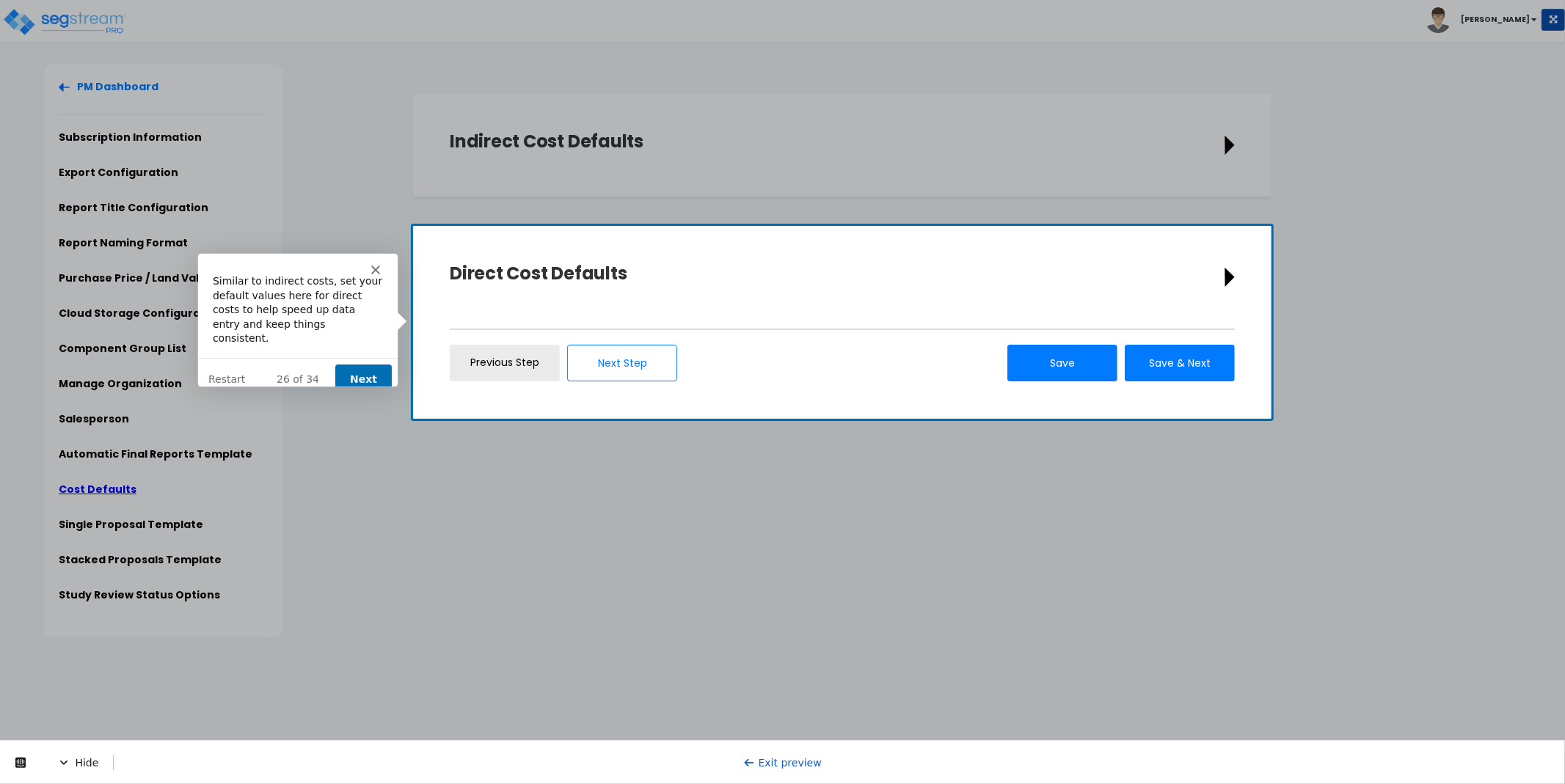
click at [338, 370] on button "Next" at bounding box center [362, 378] width 56 height 30
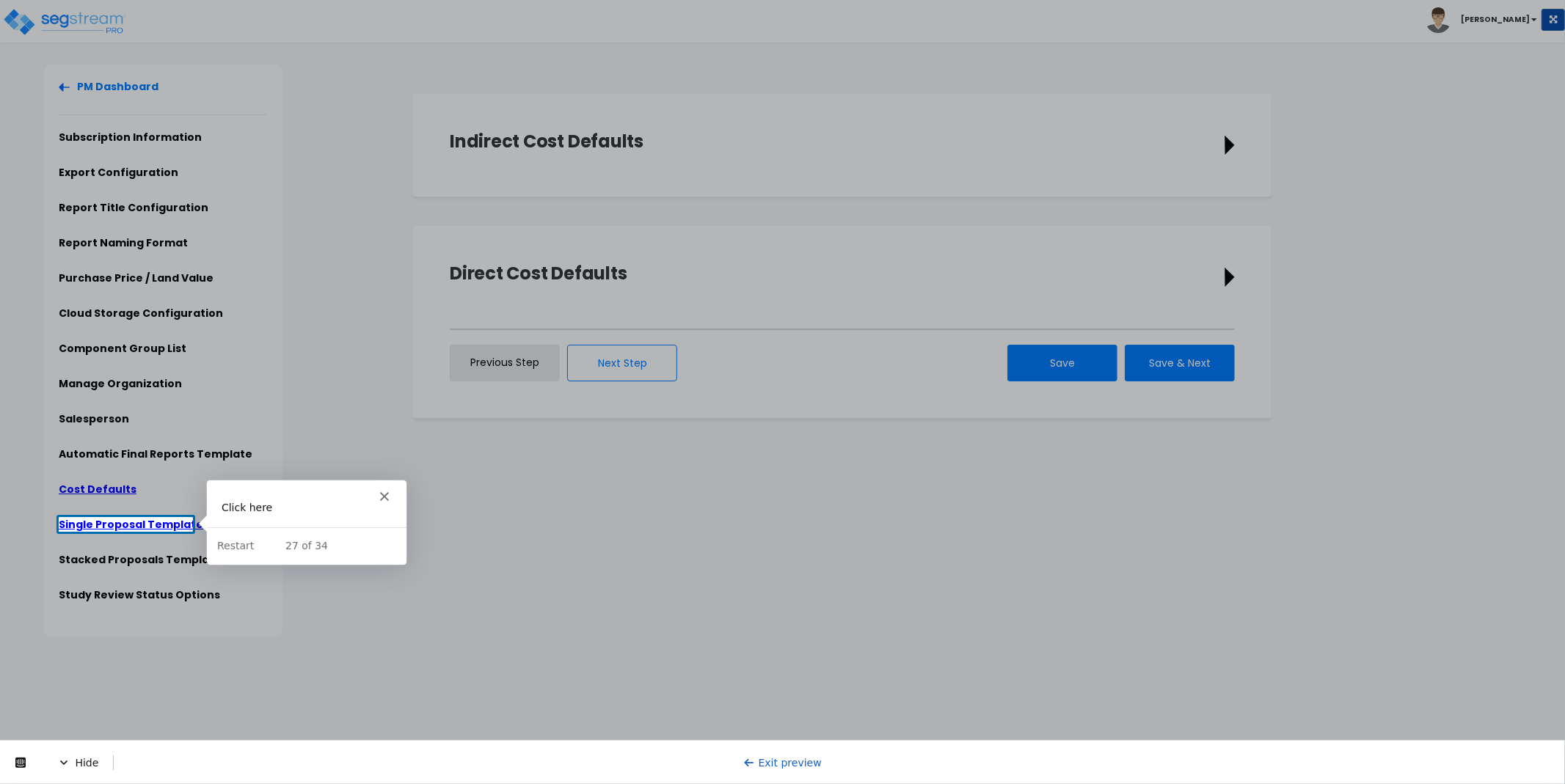
click at [141, 522] on link "Single Proposal Template" at bounding box center [131, 525] width 145 height 15
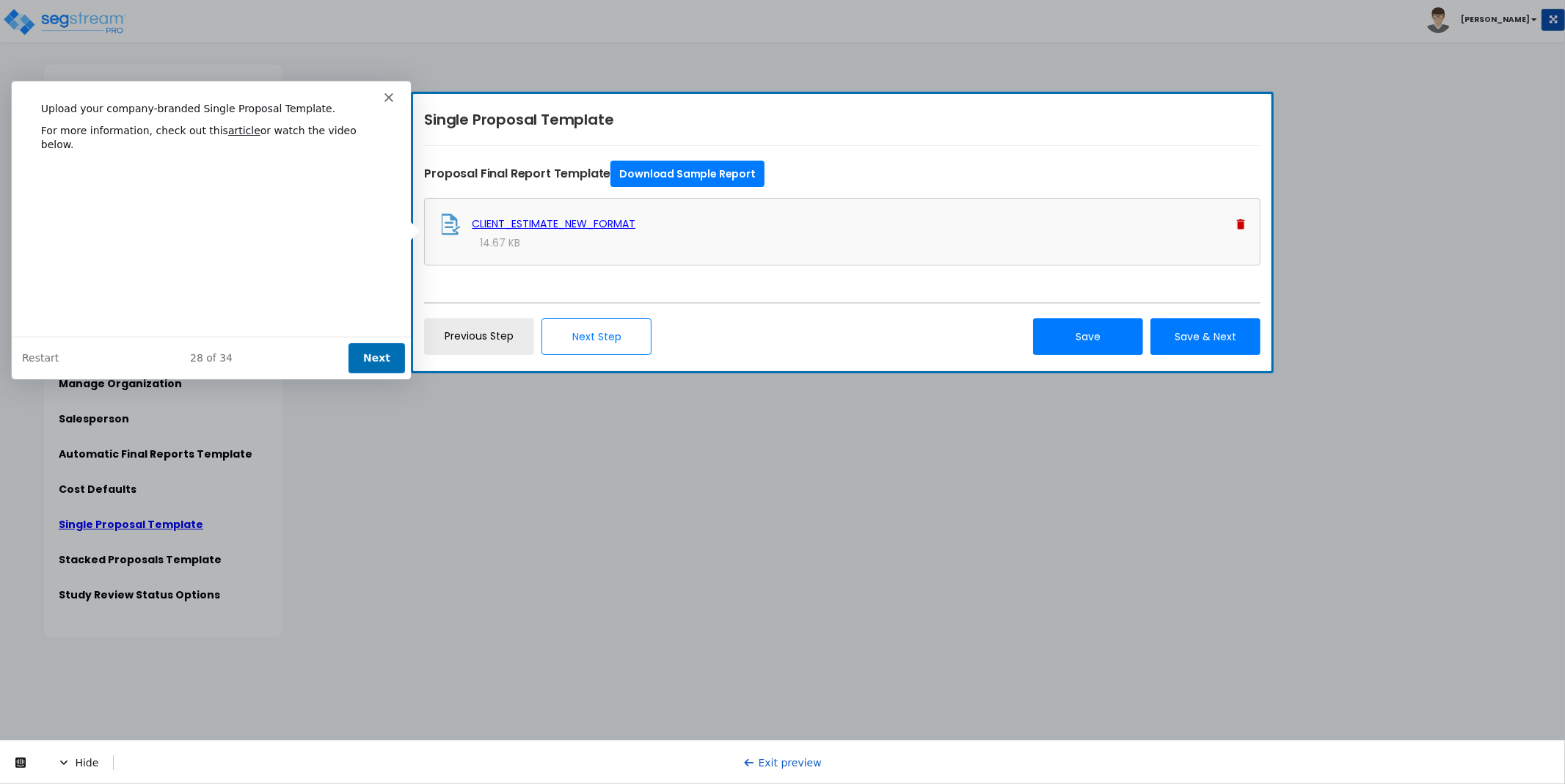
click at [371, 352] on button "Next" at bounding box center [376, 357] width 56 height 30
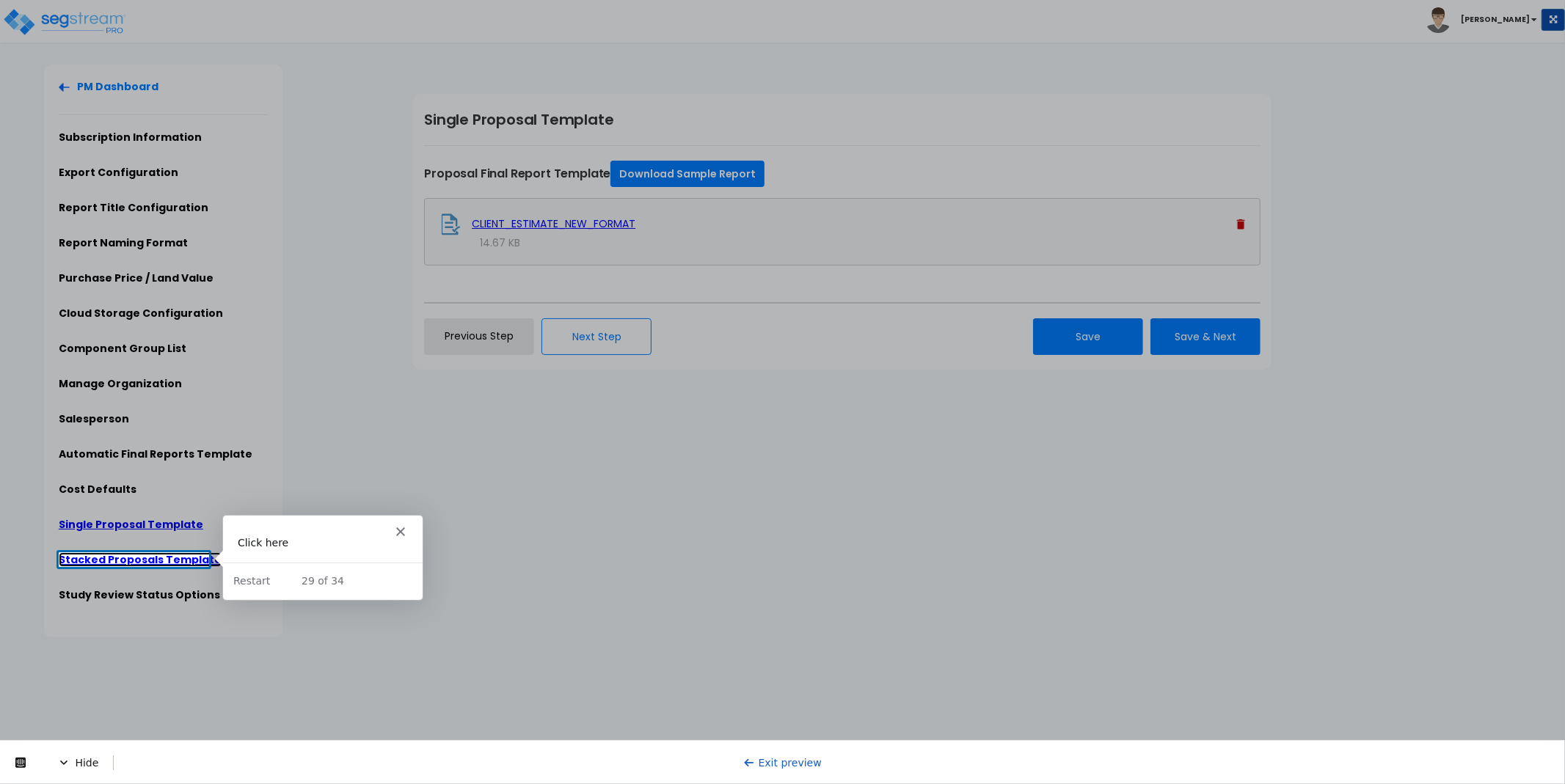
click at [148, 563] on link "Stacked Proposals Template" at bounding box center [140, 559] width 163 height 15
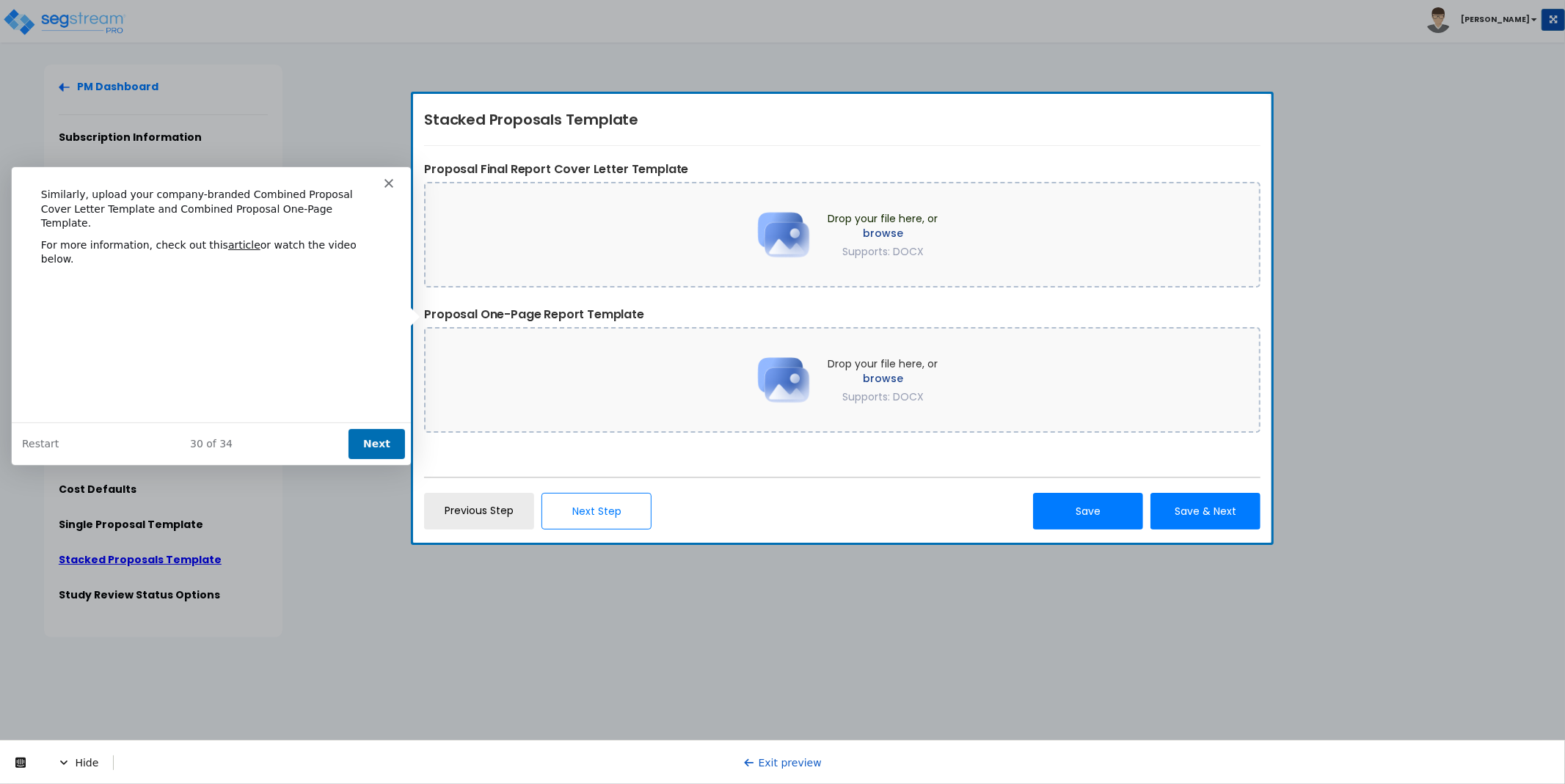
click at [358, 453] on button "Next" at bounding box center [376, 443] width 56 height 30
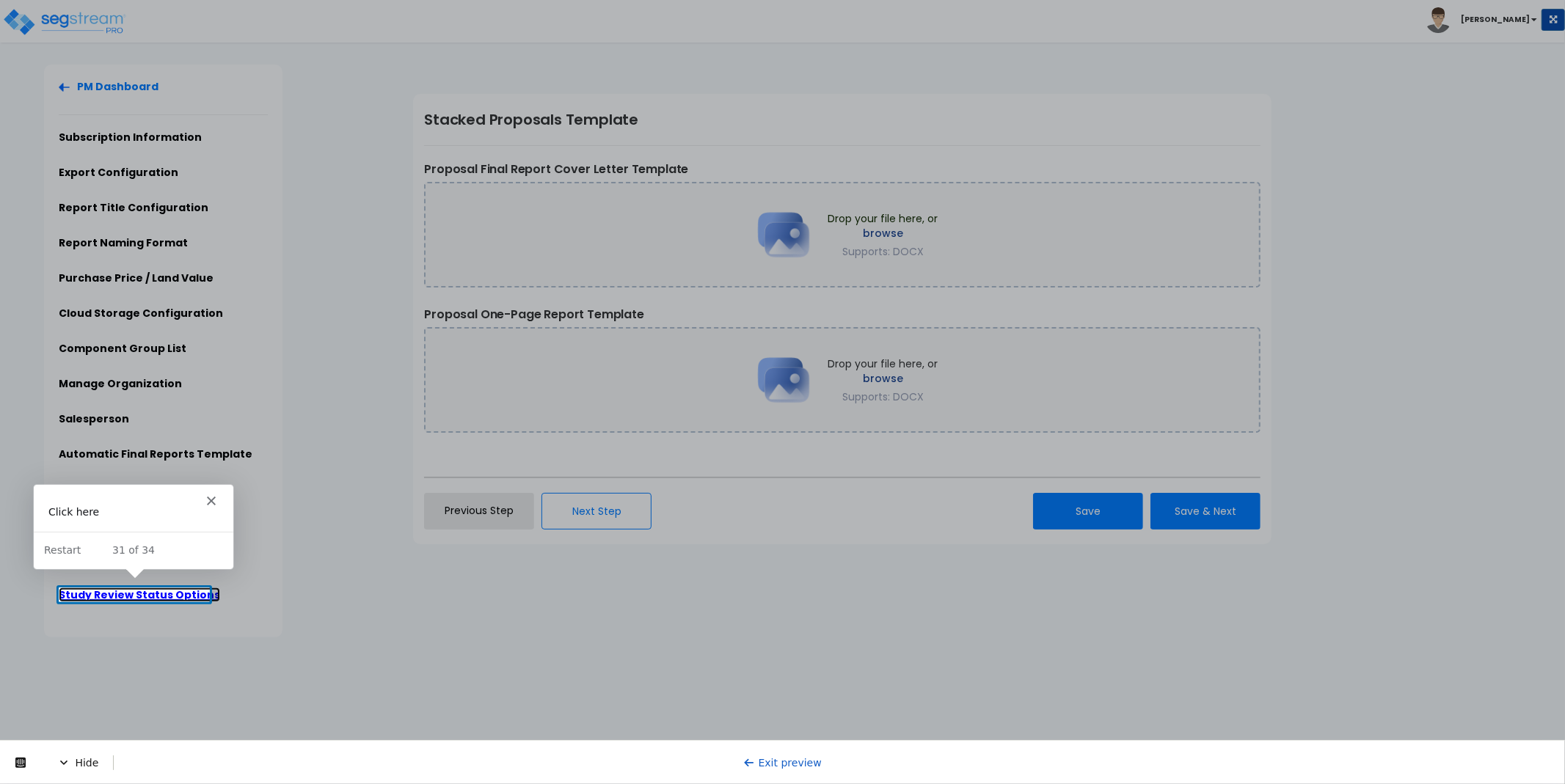
click at [162, 590] on link "Study Review Status Options" at bounding box center [139, 595] width 161 height 15
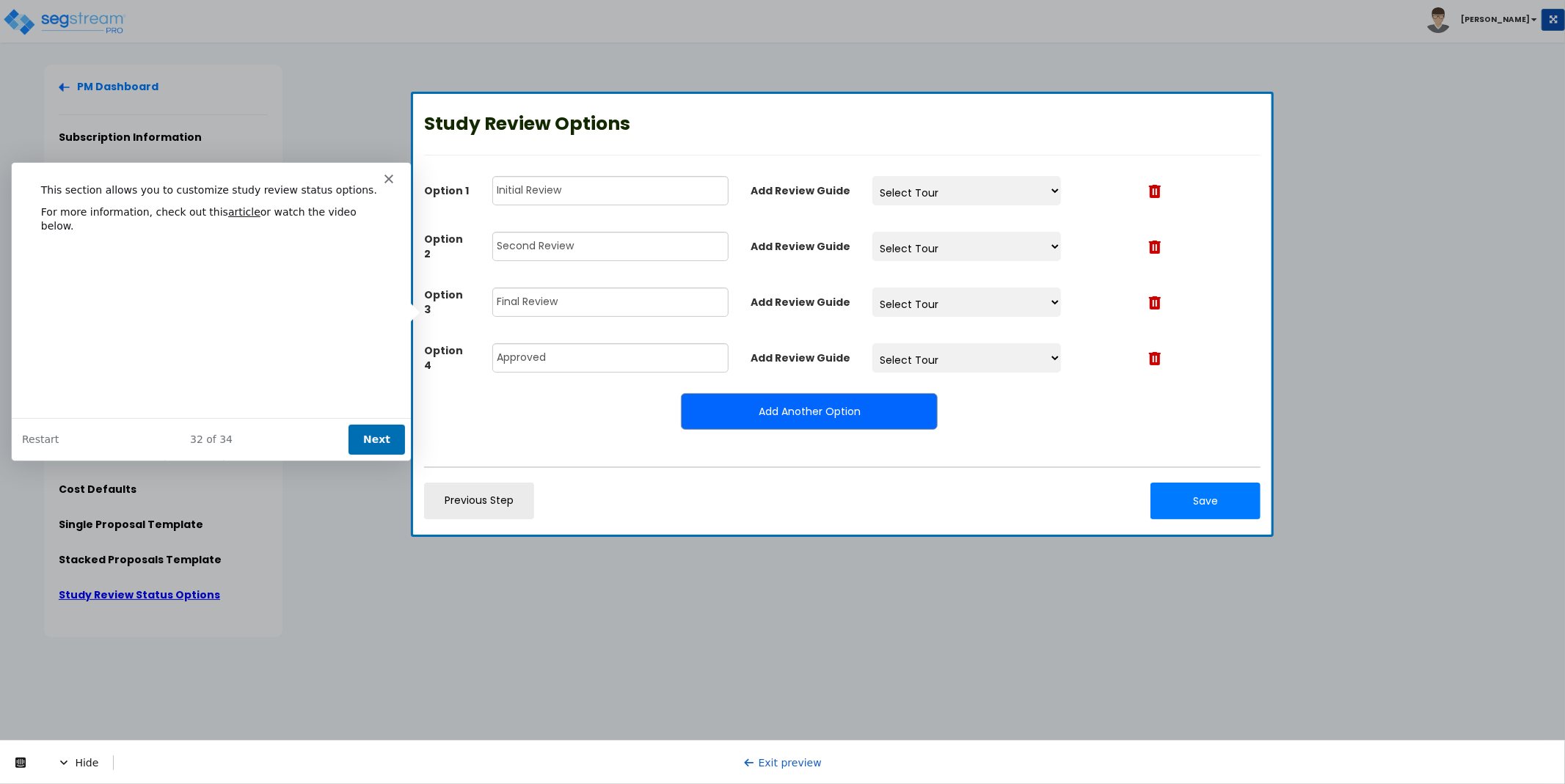
click at [350, 439] on div "32 of 34" at bounding box center [210, 438] width 399 height 15
click at [366, 438] on button "Next" at bounding box center [376, 439] width 56 height 30
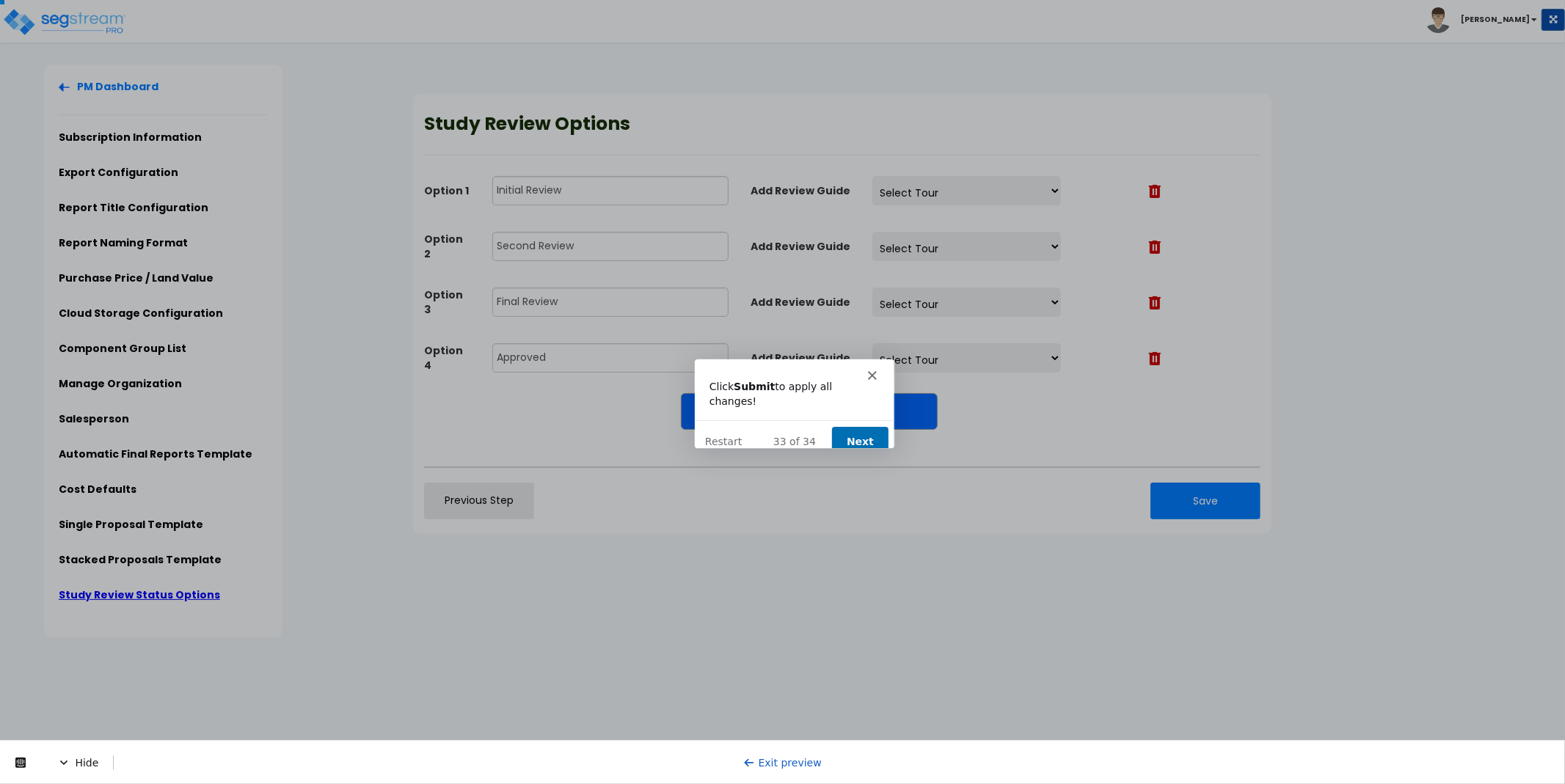
click at [864, 426] on button "Next" at bounding box center [858, 441] width 56 height 30
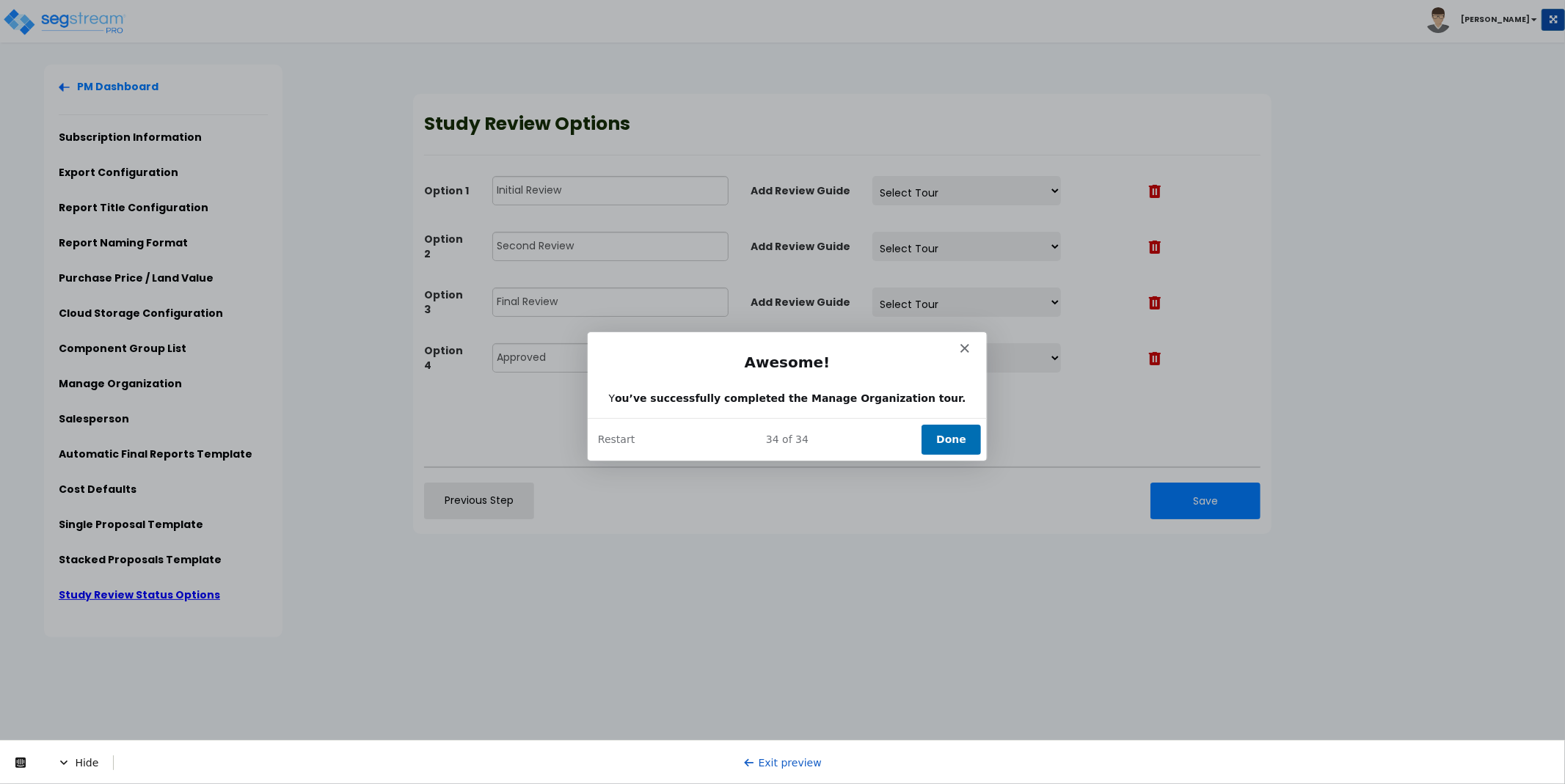
click at [941, 434] on button "Done" at bounding box center [949, 438] width 59 height 30
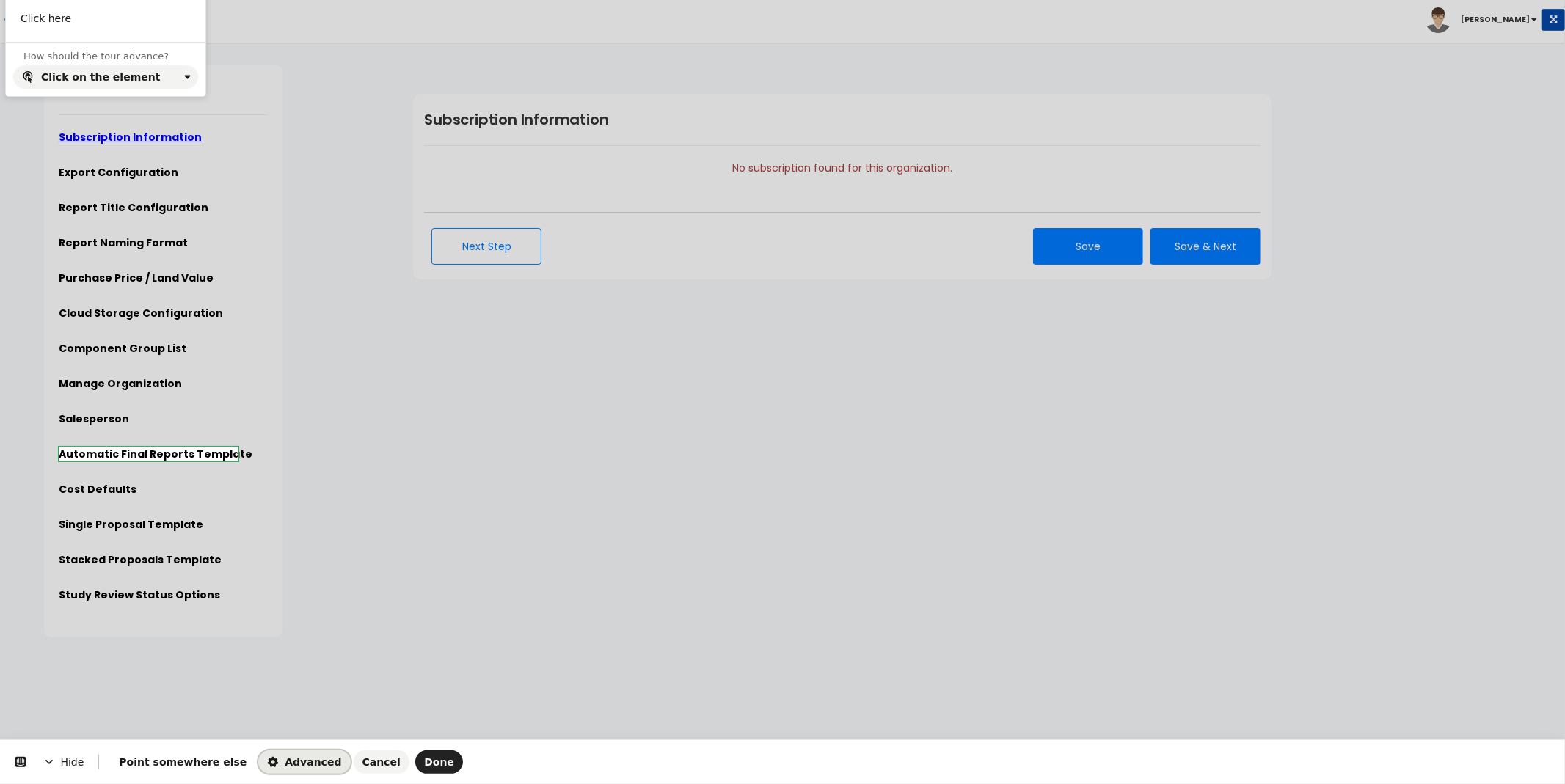
click at [267, 758] on span "Advanced" at bounding box center [305, 762] width 74 height 12
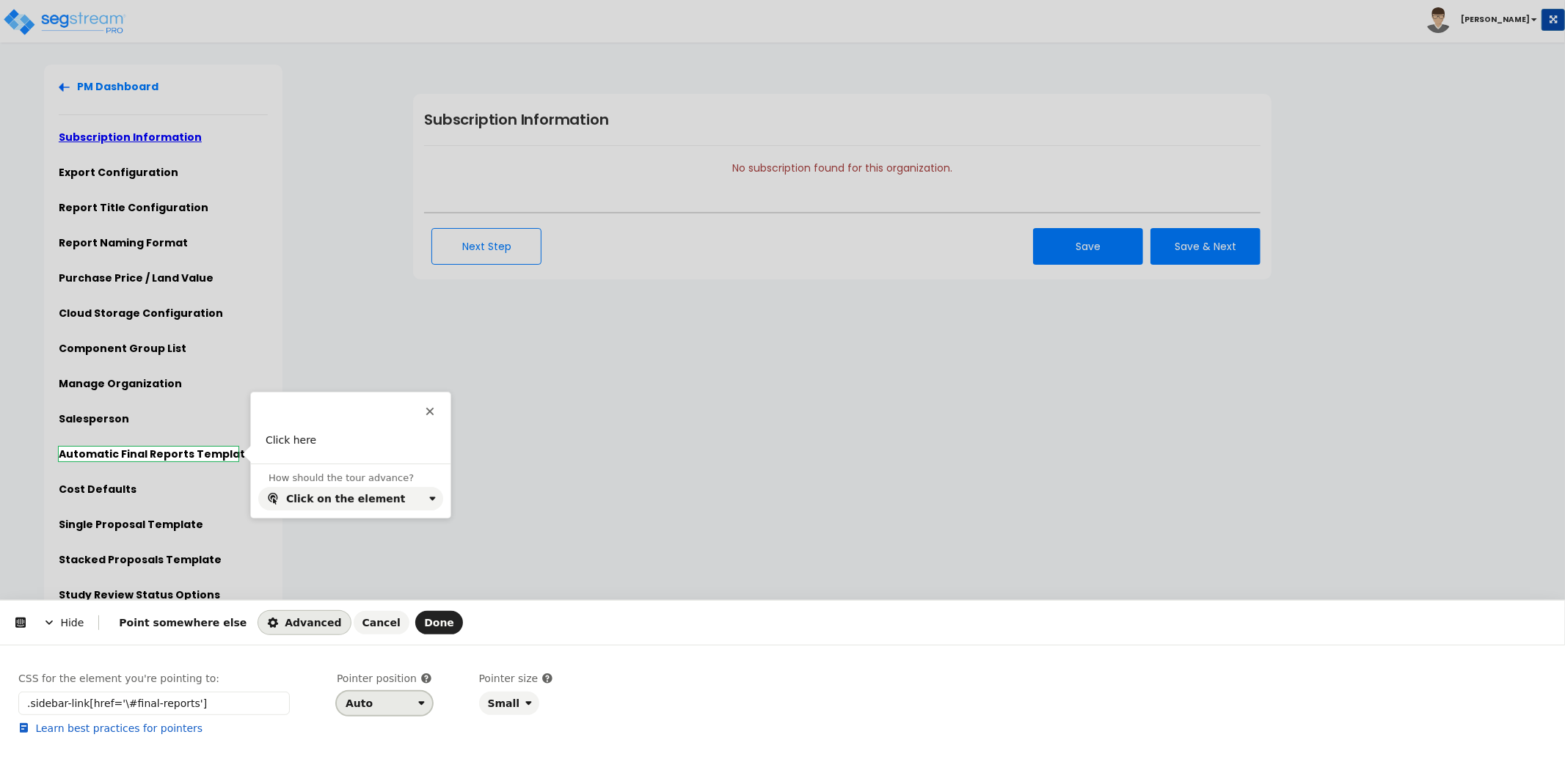
click at [385, 706] on div "Auto" at bounding box center [379, 703] width 66 height 12
click at [381, 652] on div "Right" at bounding box center [380, 644] width 75 height 26
click at [424, 617] on span "Done" at bounding box center [439, 623] width 30 height 12
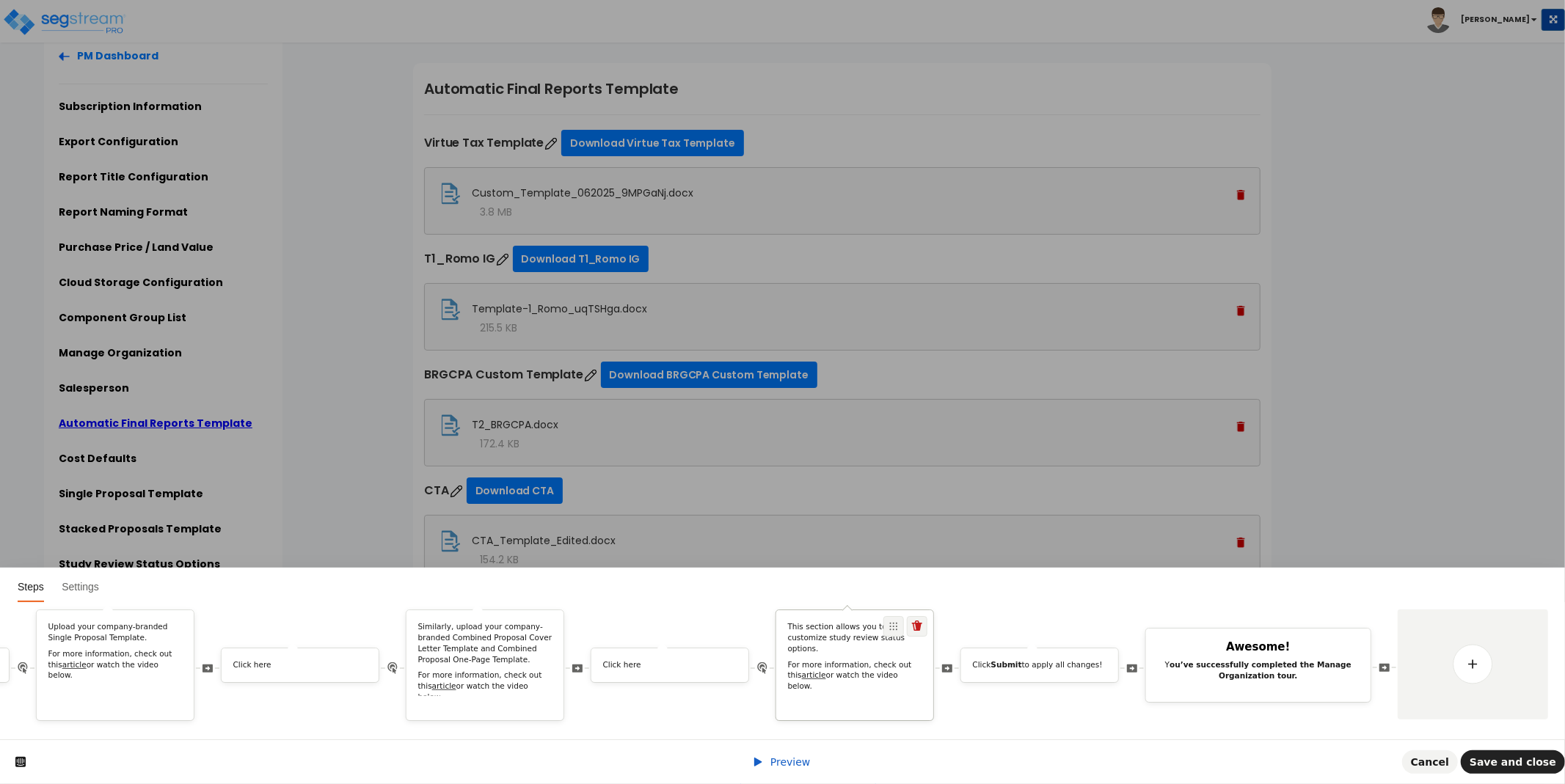
scroll to position [36, 0]
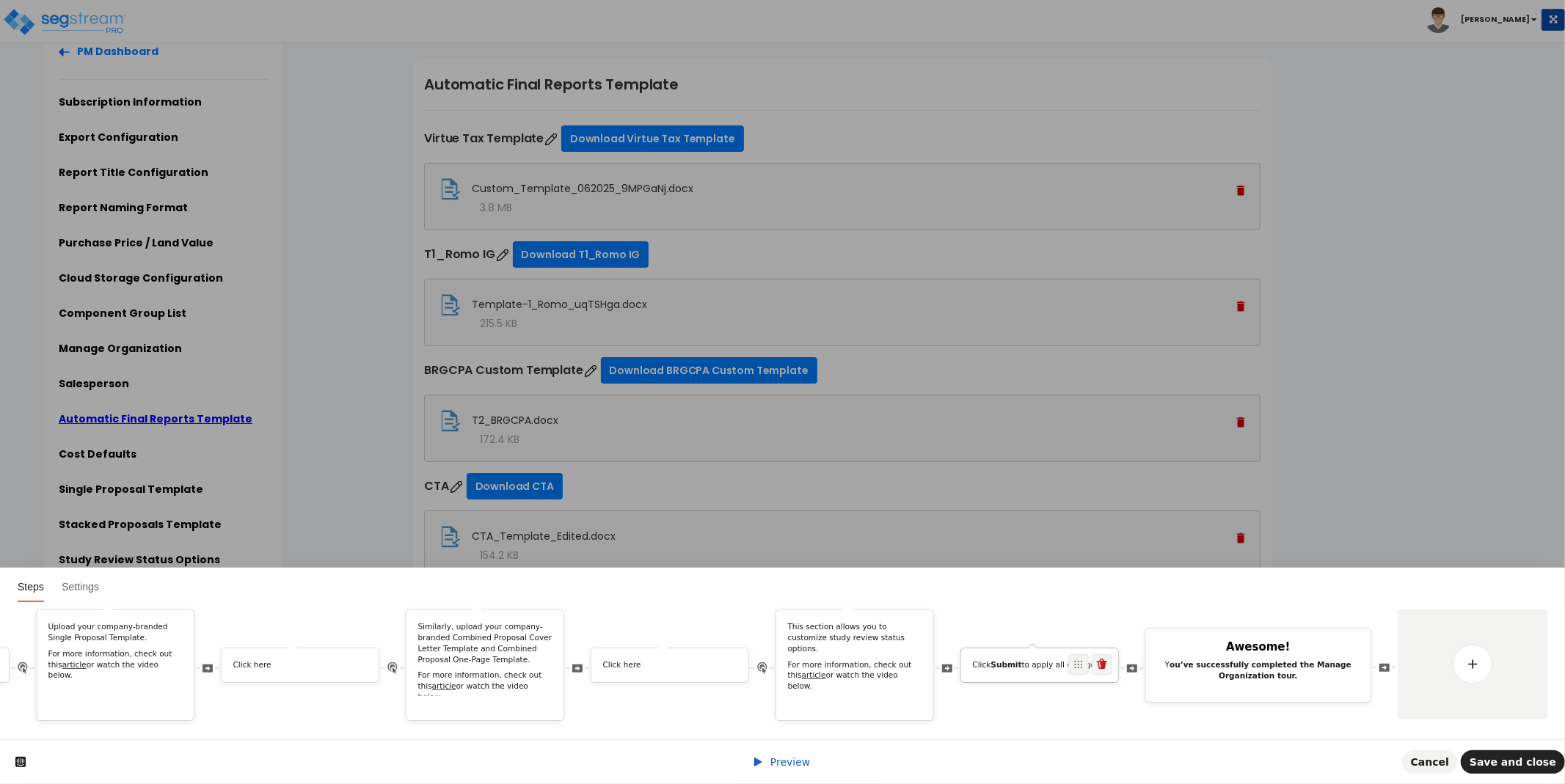
click at [1063, 661] on p "Click Submit to apply all changes!" at bounding box center [1040, 666] width 135 height 11
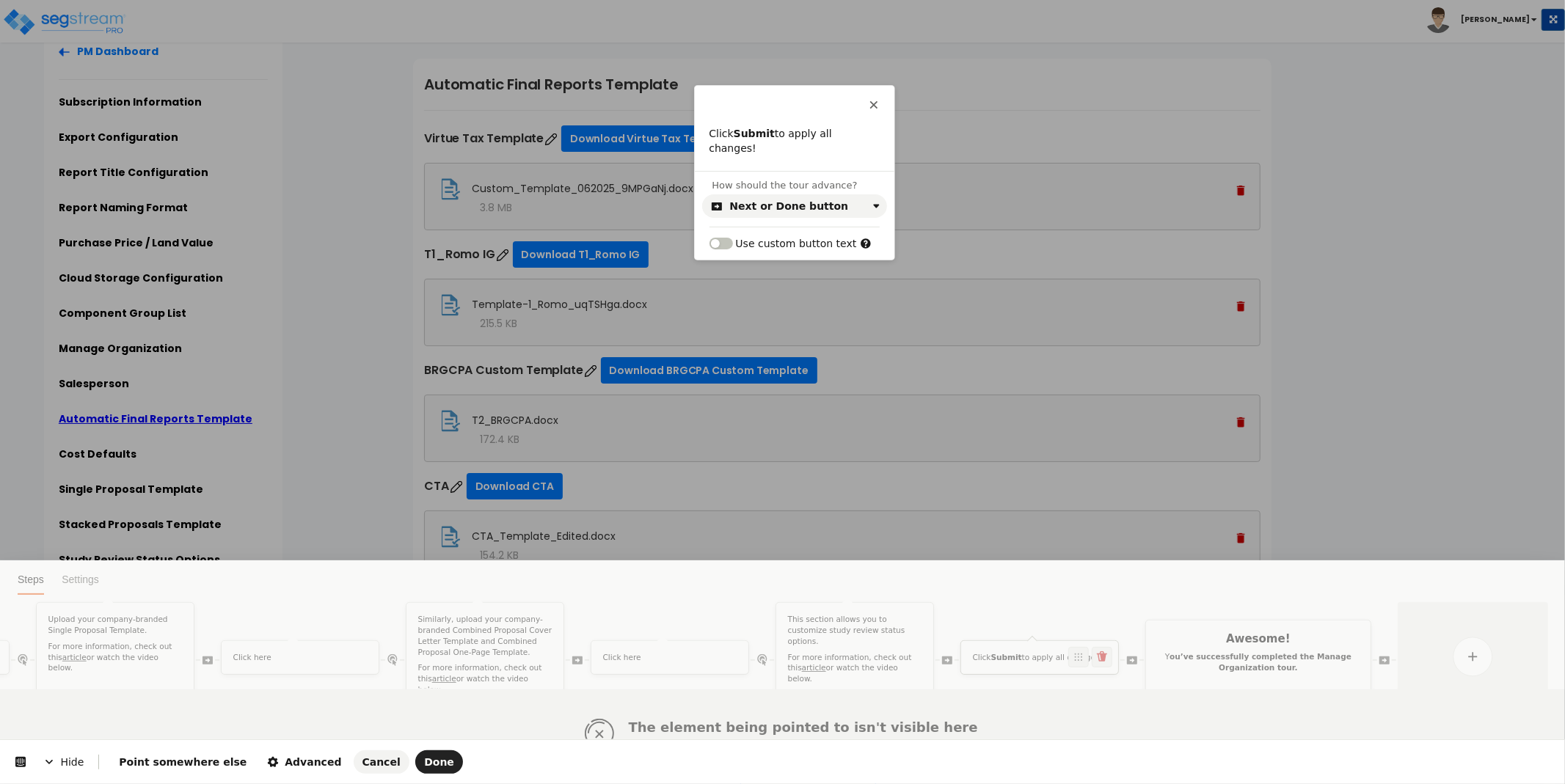
scroll to position [0, 0]
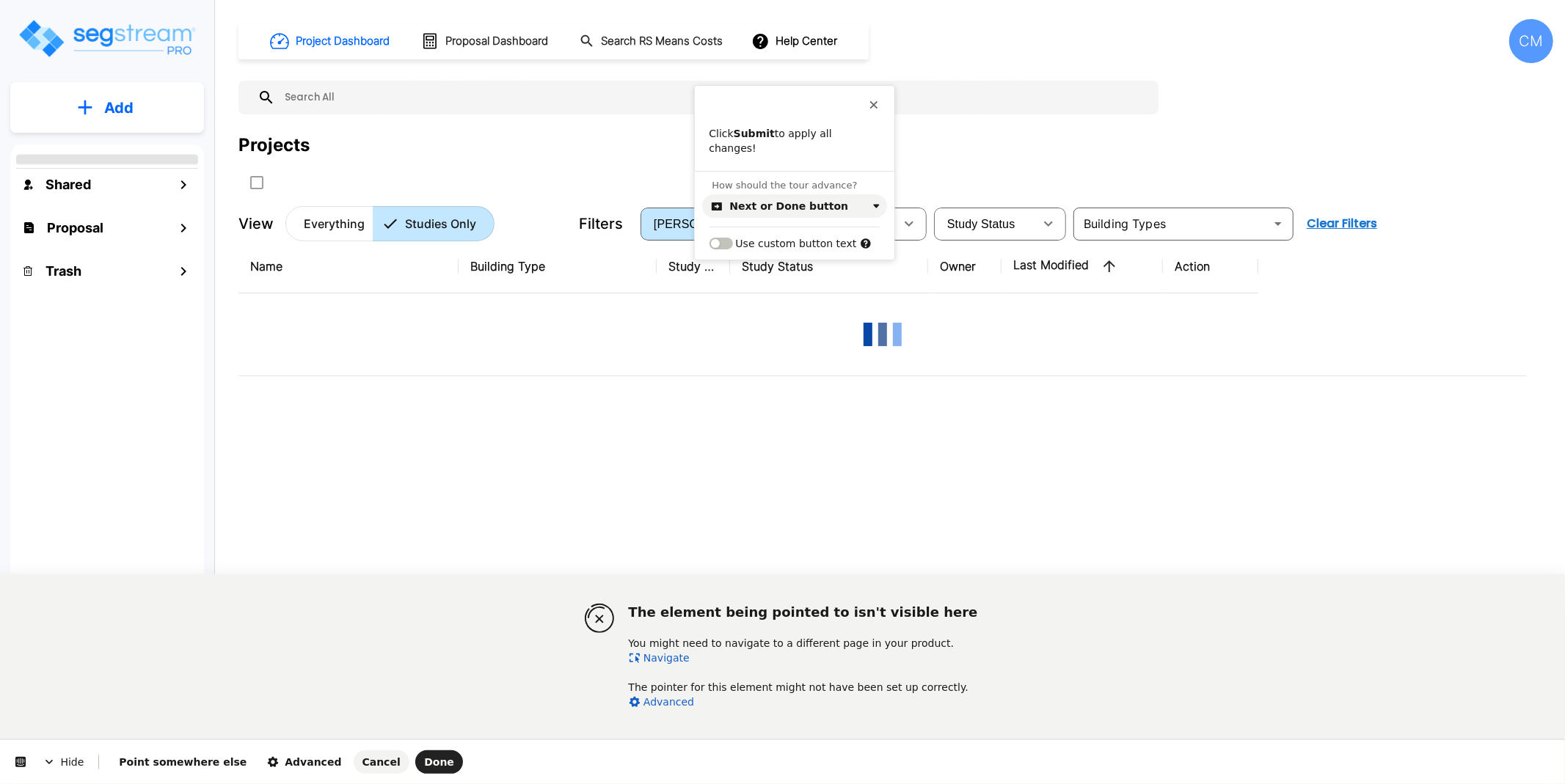
click at [754, 133] on b "Submit" at bounding box center [754, 133] width 41 height 12
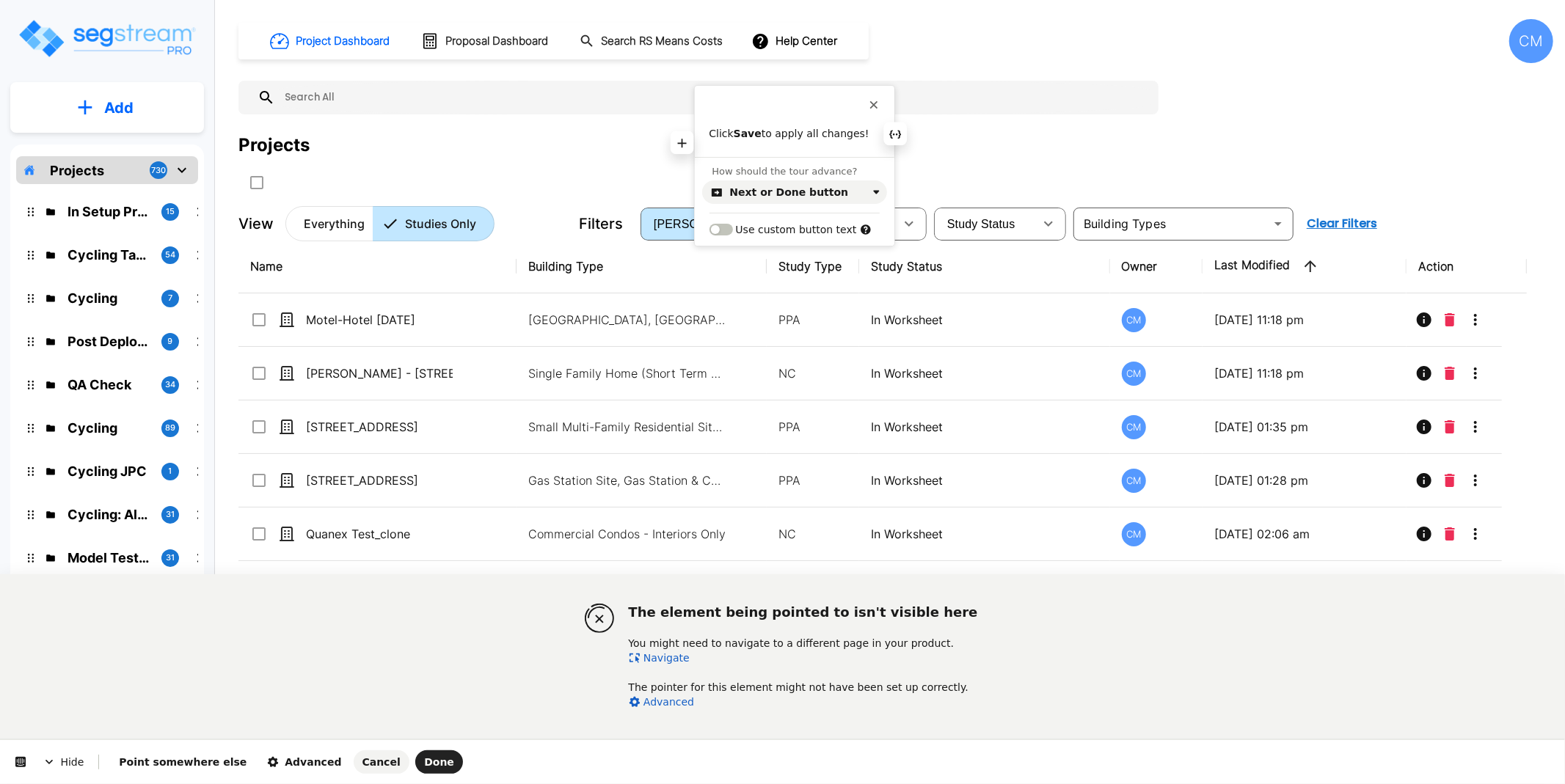
click at [801, 136] on p "Click Save to apply all changes!" at bounding box center [794, 134] width 170 height 15
click at [424, 762] on span "Done" at bounding box center [439, 762] width 30 height 12
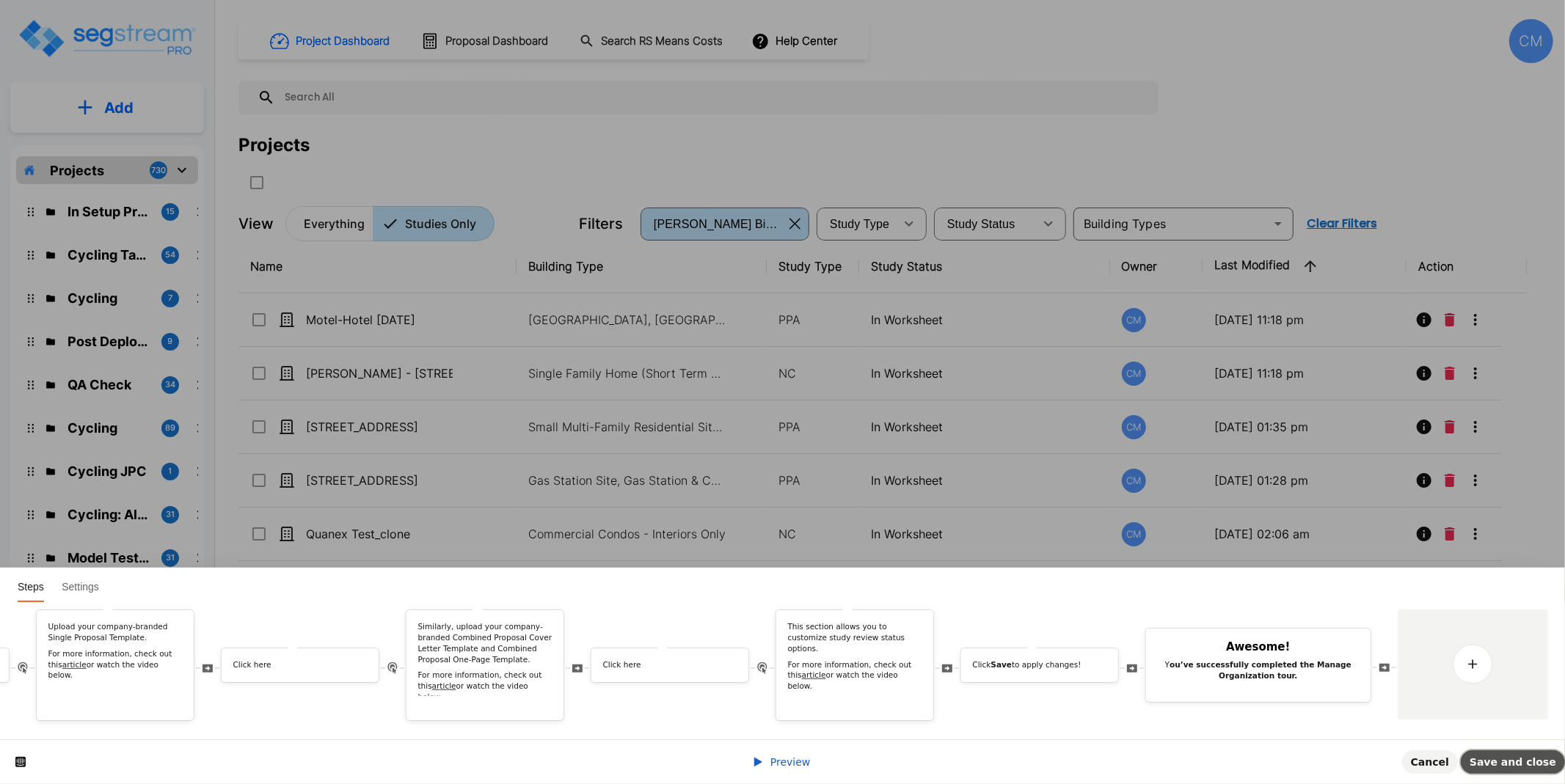
click at [1515, 752] on button "Save and close" at bounding box center [1513, 763] width 104 height 24
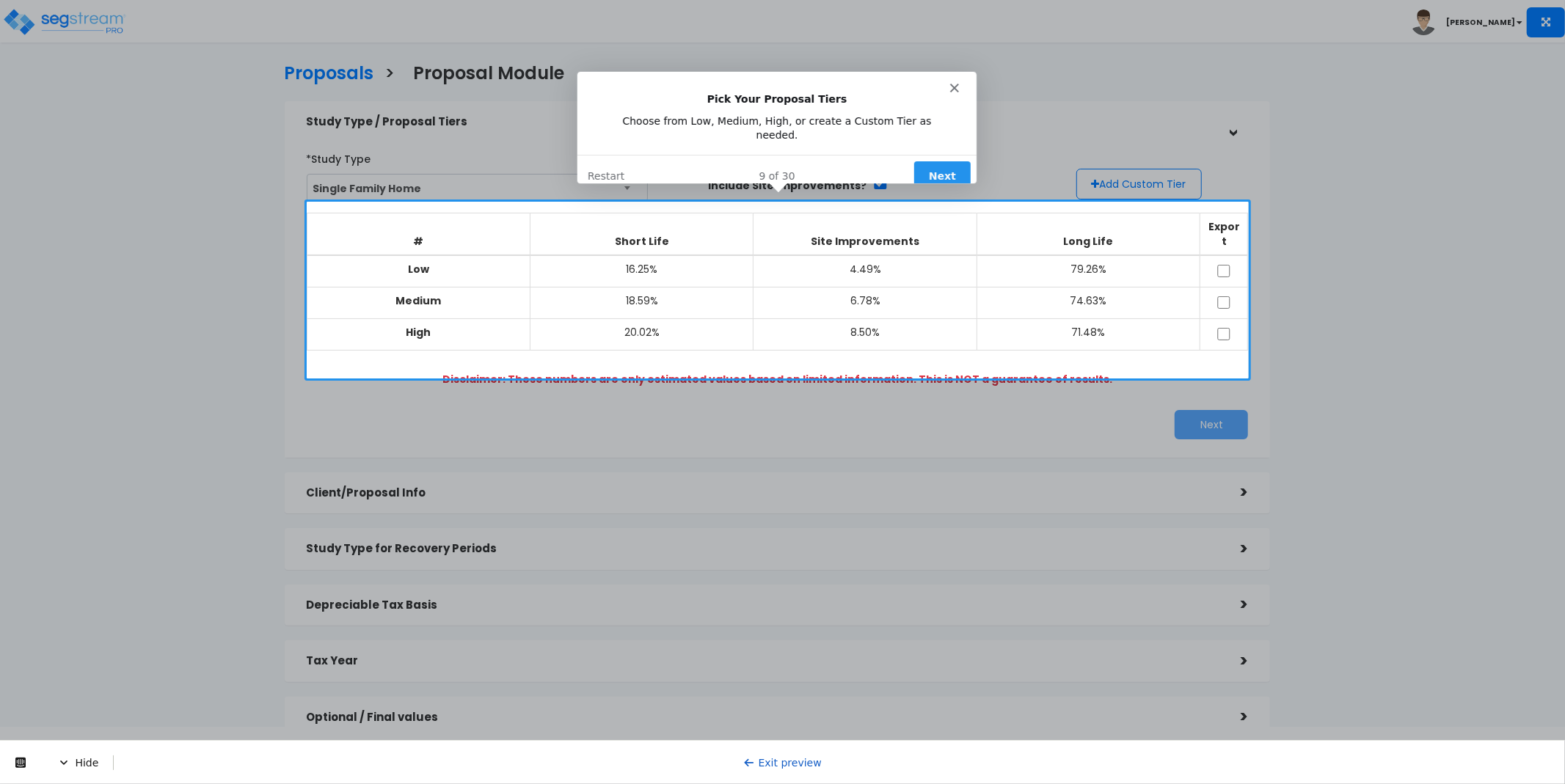
click at [937, 161] on button "Next" at bounding box center [942, 176] width 56 height 30
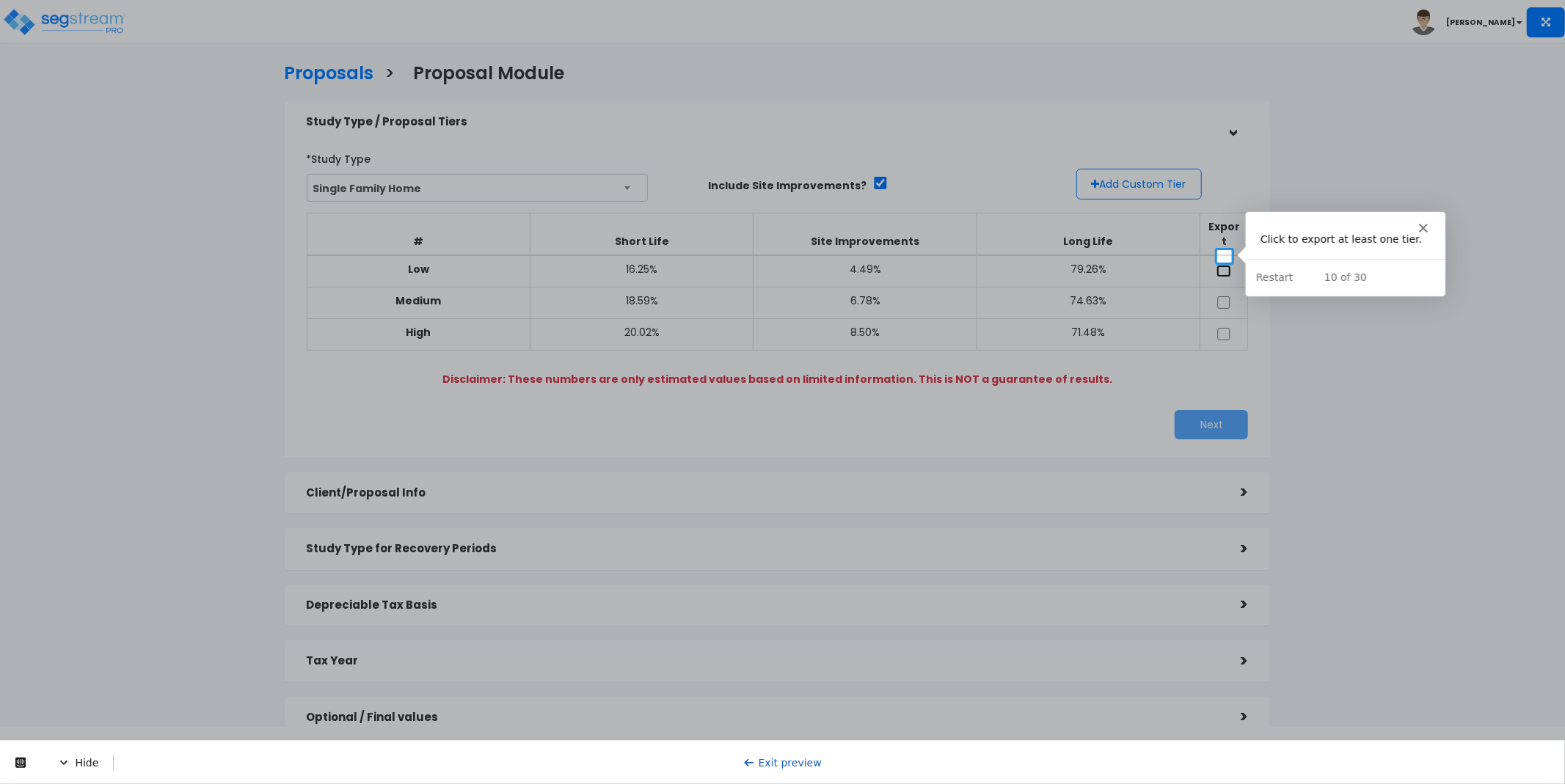
click at [1222, 265] on input "checkbox" at bounding box center [1224, 271] width 15 height 13
checkbox input "true"
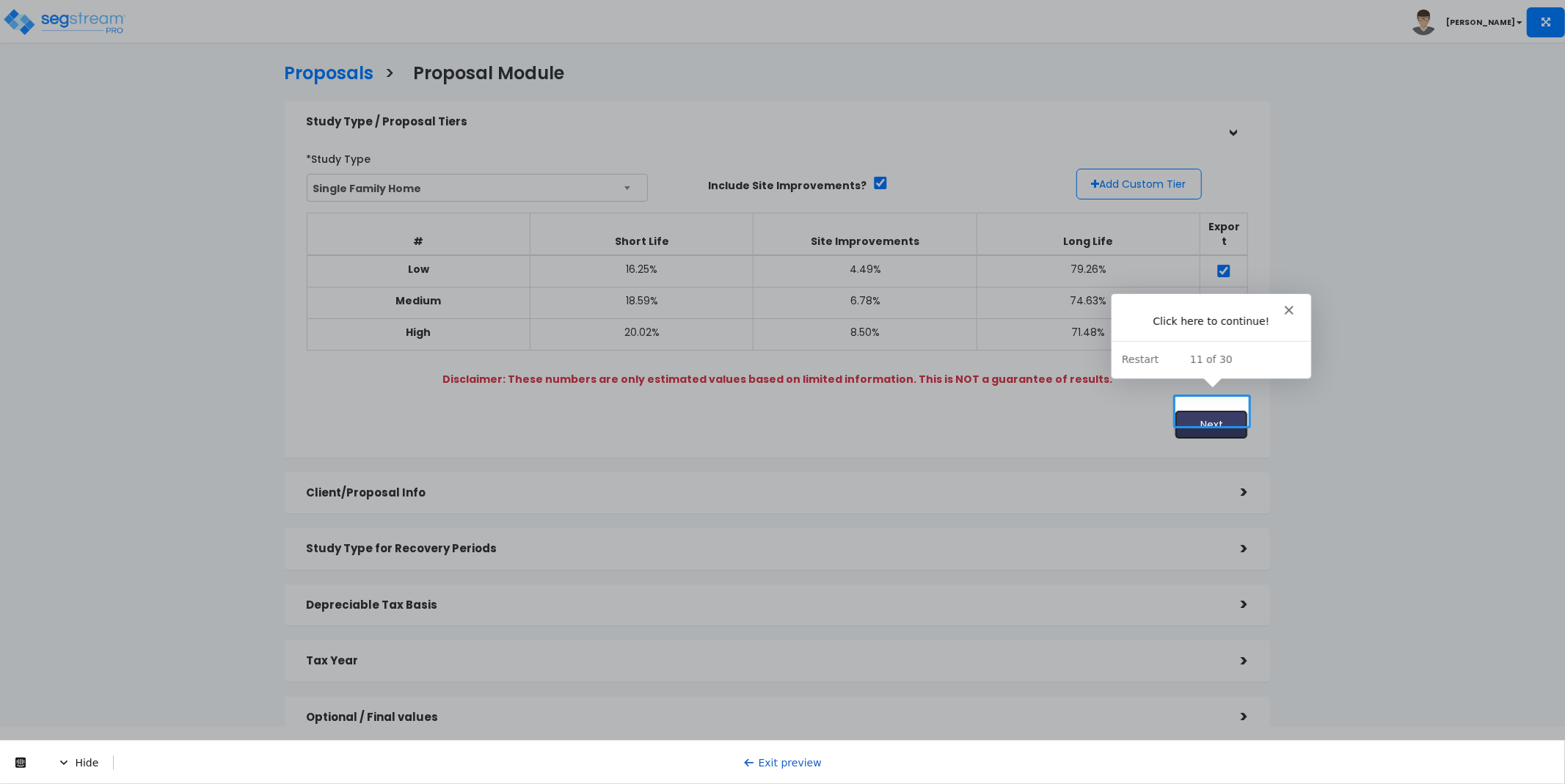
click at [1214, 415] on button "Next" at bounding box center [1211, 424] width 74 height 29
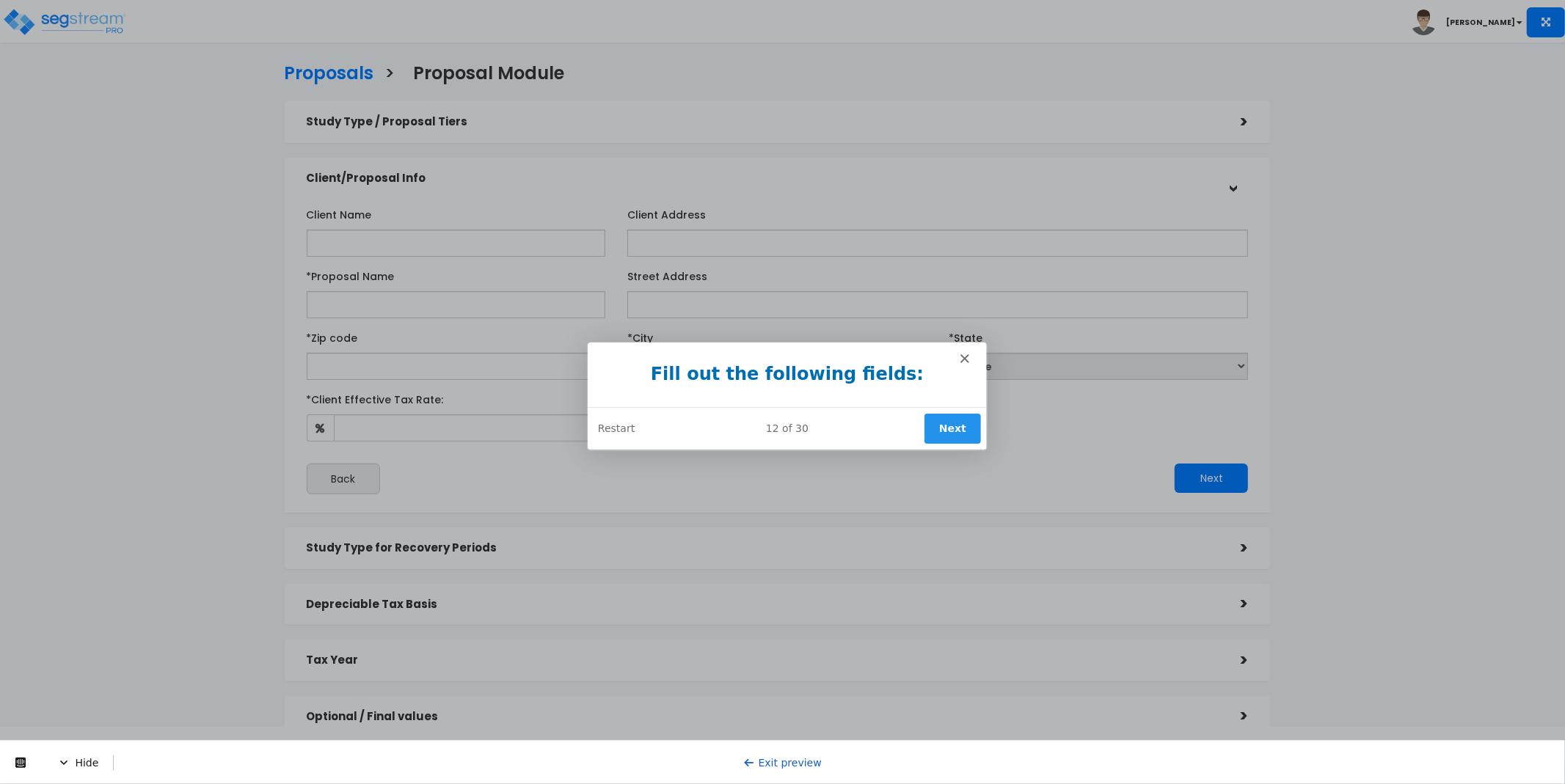
click at [950, 422] on button "Next" at bounding box center [951, 428] width 56 height 30
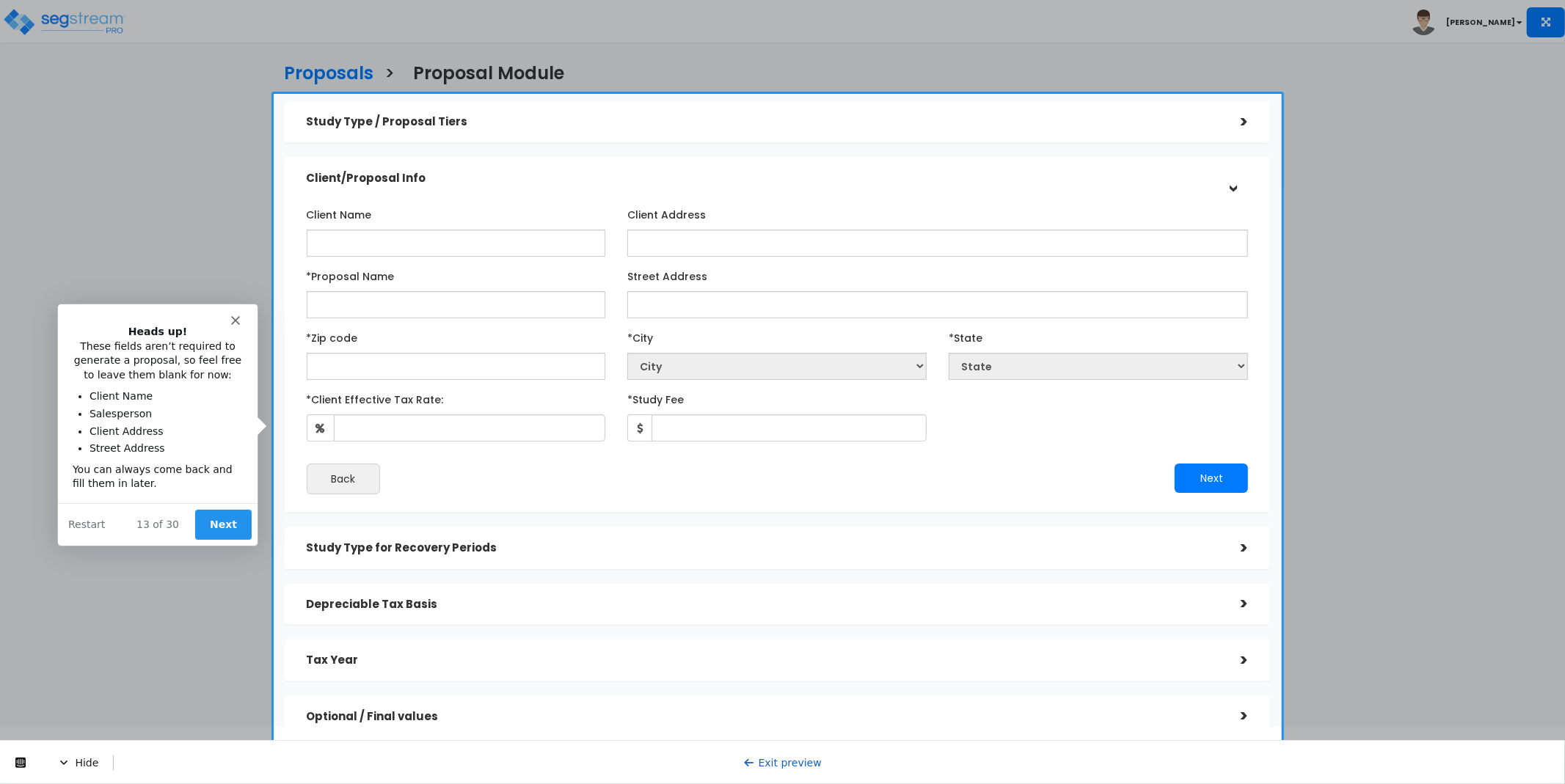
click at [229, 524] on button "Next" at bounding box center [222, 524] width 56 height 30
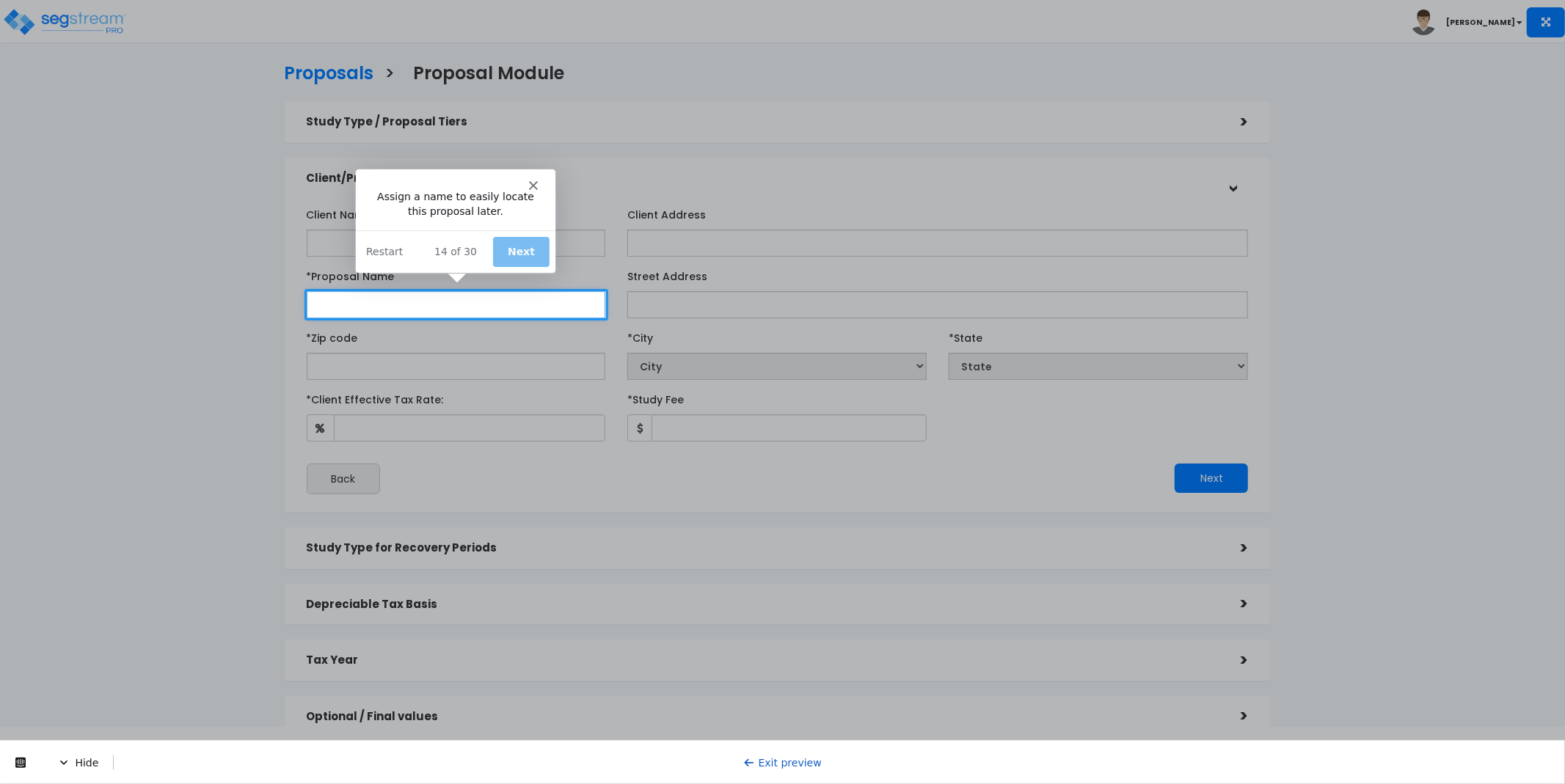
click at [421, 306] on input "*Proposal Name" at bounding box center [457, 305] width 299 height 27
type input "dsd"
click at [532, 249] on button "Next" at bounding box center [520, 251] width 56 height 30
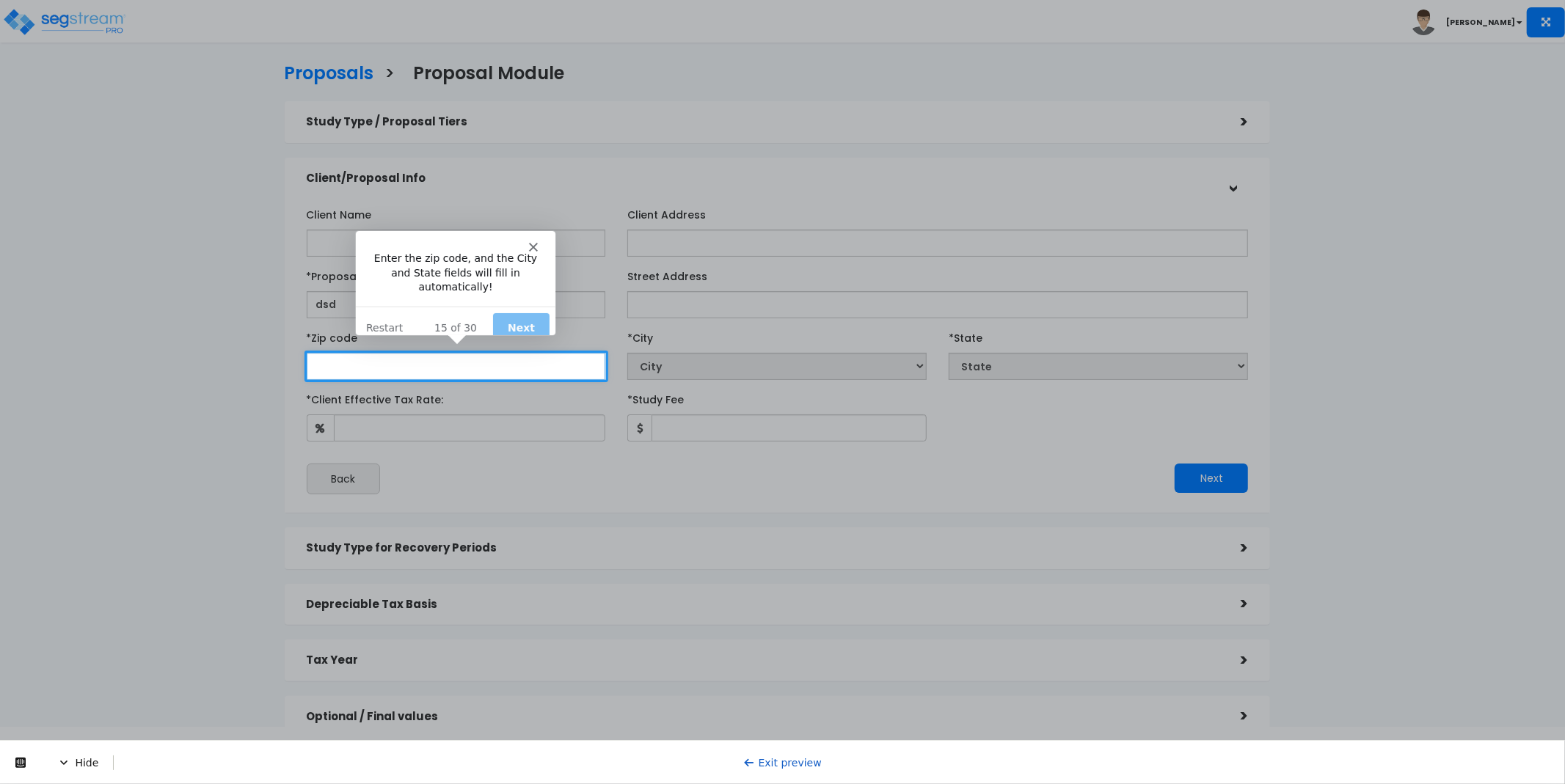
click at [464, 361] on input "text" at bounding box center [457, 366] width 299 height 27
type input "ds"
click at [511, 316] on button "Next" at bounding box center [520, 327] width 56 height 30
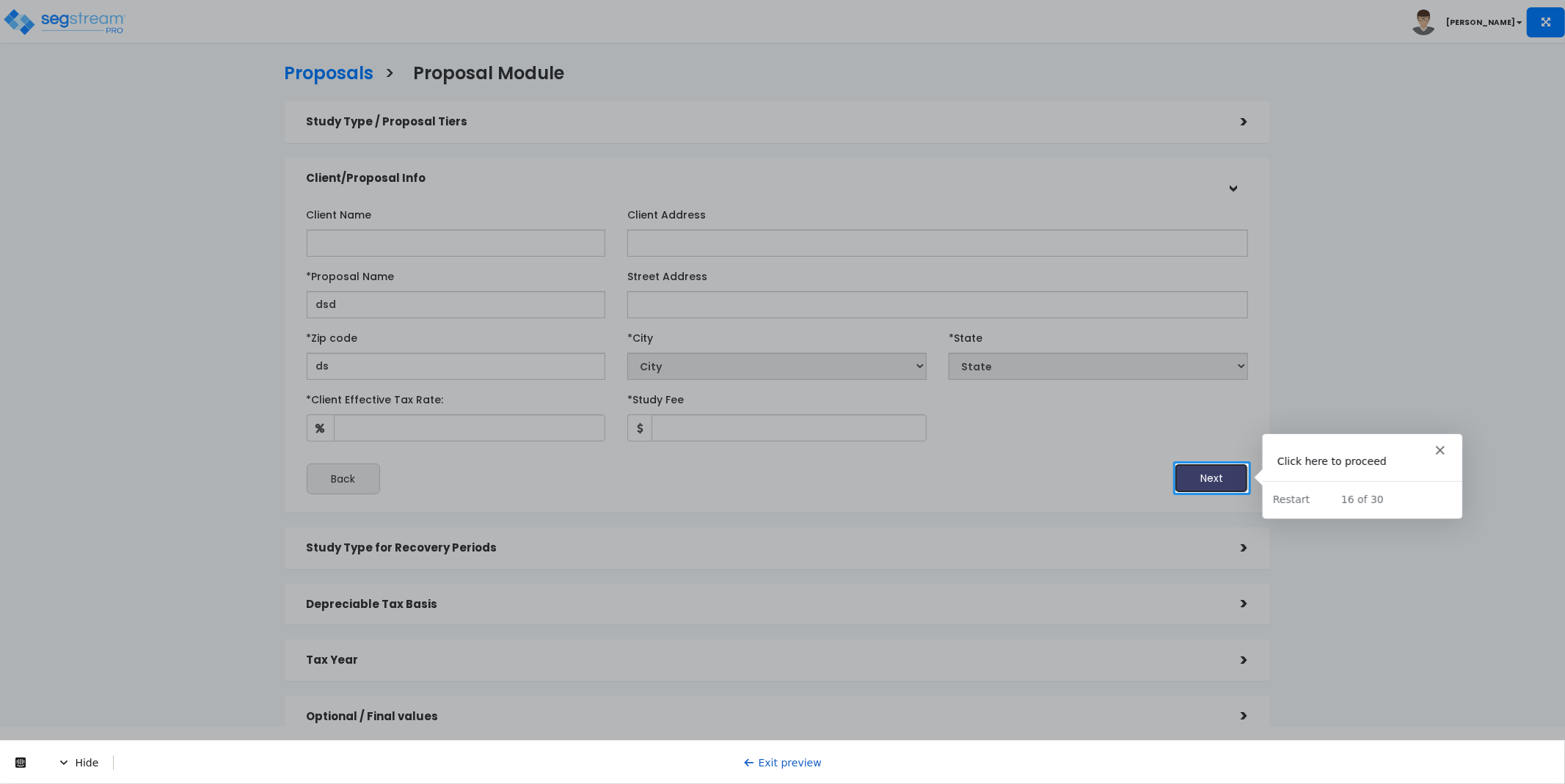
click at [1221, 481] on button "Next" at bounding box center [1211, 478] width 74 height 29
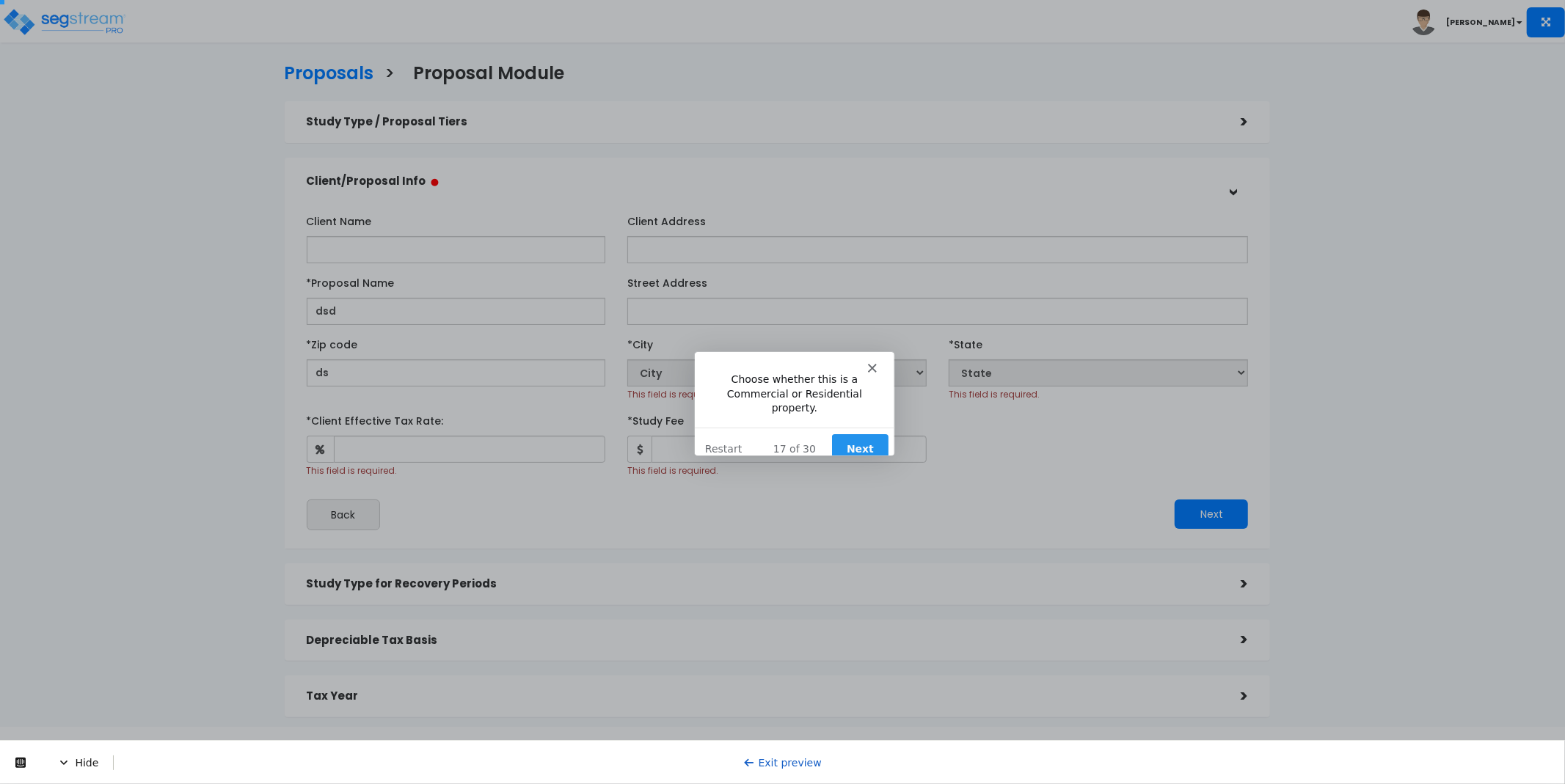
click at [871, 437] on button "Next" at bounding box center [858, 448] width 56 height 30
click at [853, 434] on button "Next" at bounding box center [858, 448] width 56 height 30
click at [766, 763] on link "Exit preview" at bounding box center [782, 762] width 78 height 12
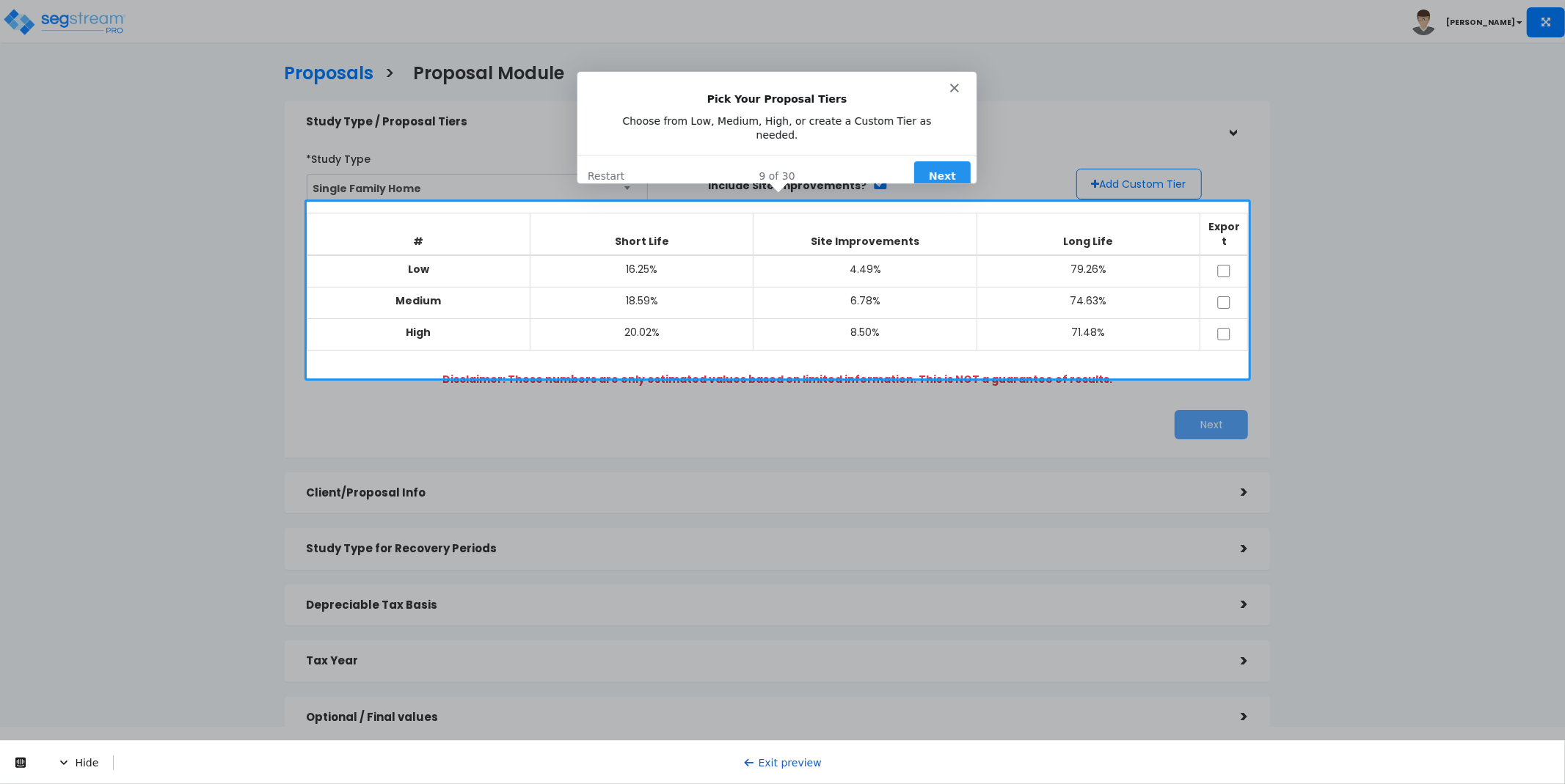
click at [934, 161] on button "Next" at bounding box center [942, 176] width 56 height 30
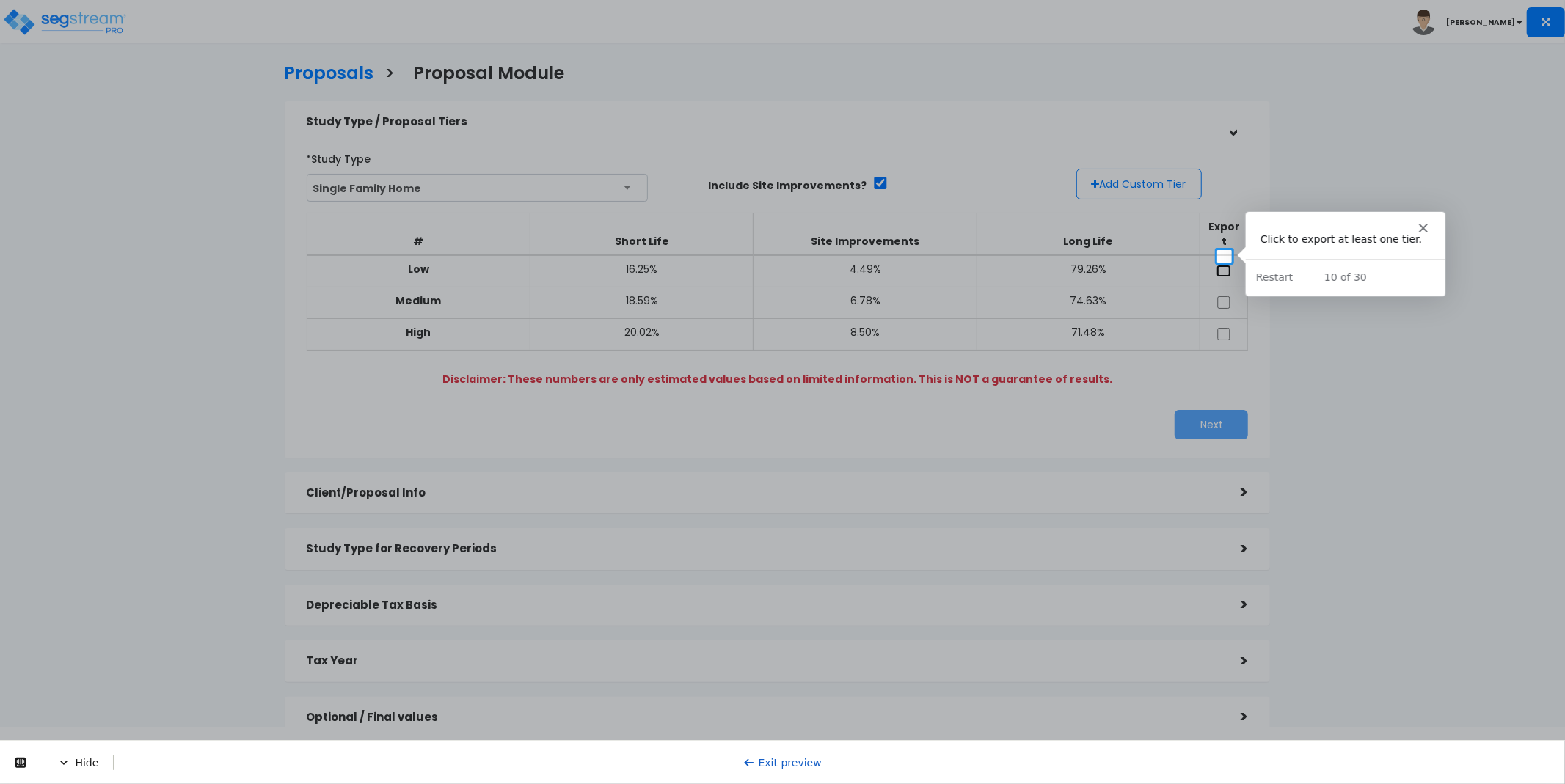
click at [1222, 265] on input "checkbox" at bounding box center [1224, 271] width 15 height 13
checkbox input "true"
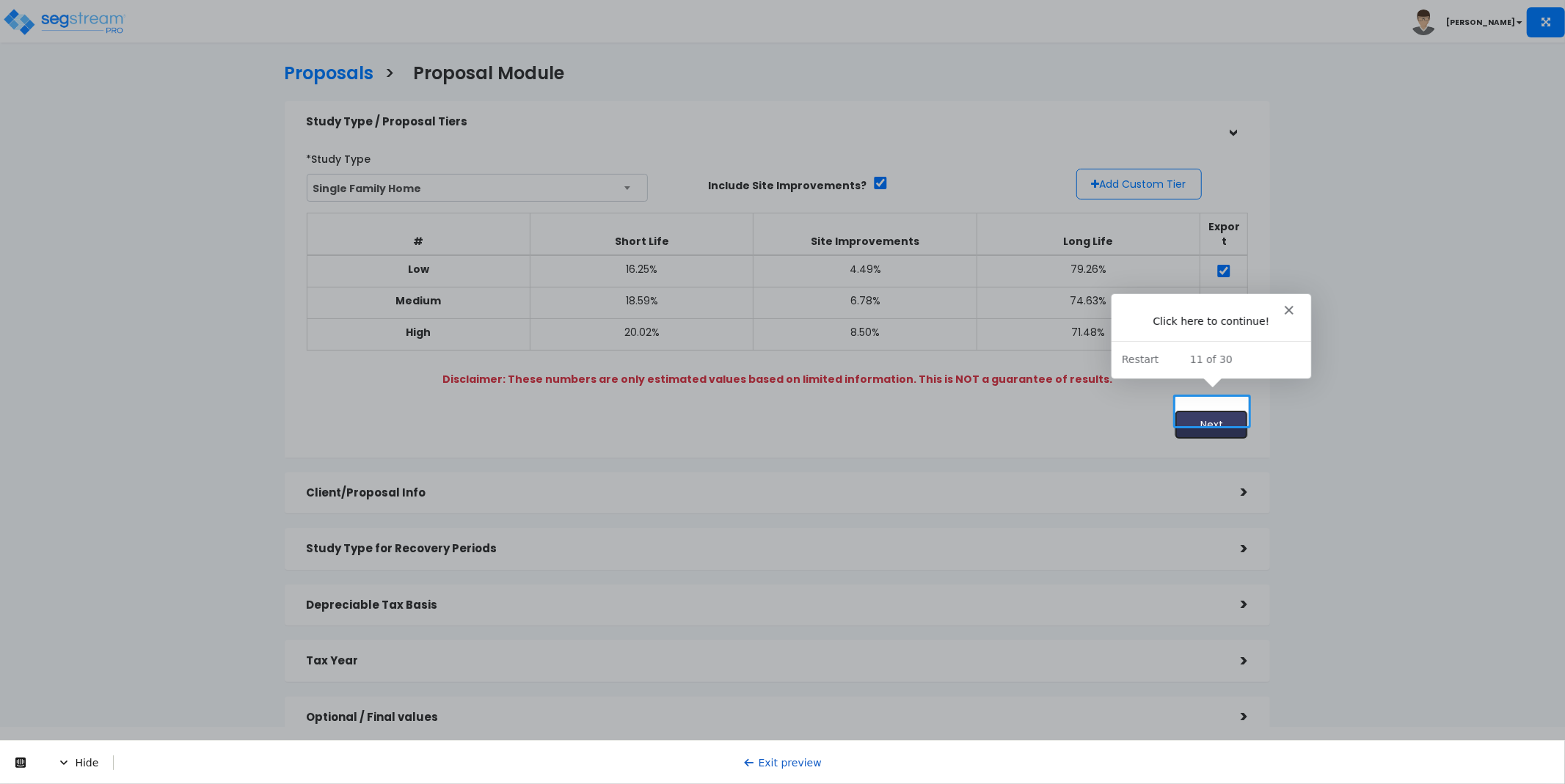
click at [1225, 414] on button "Next" at bounding box center [1211, 424] width 74 height 29
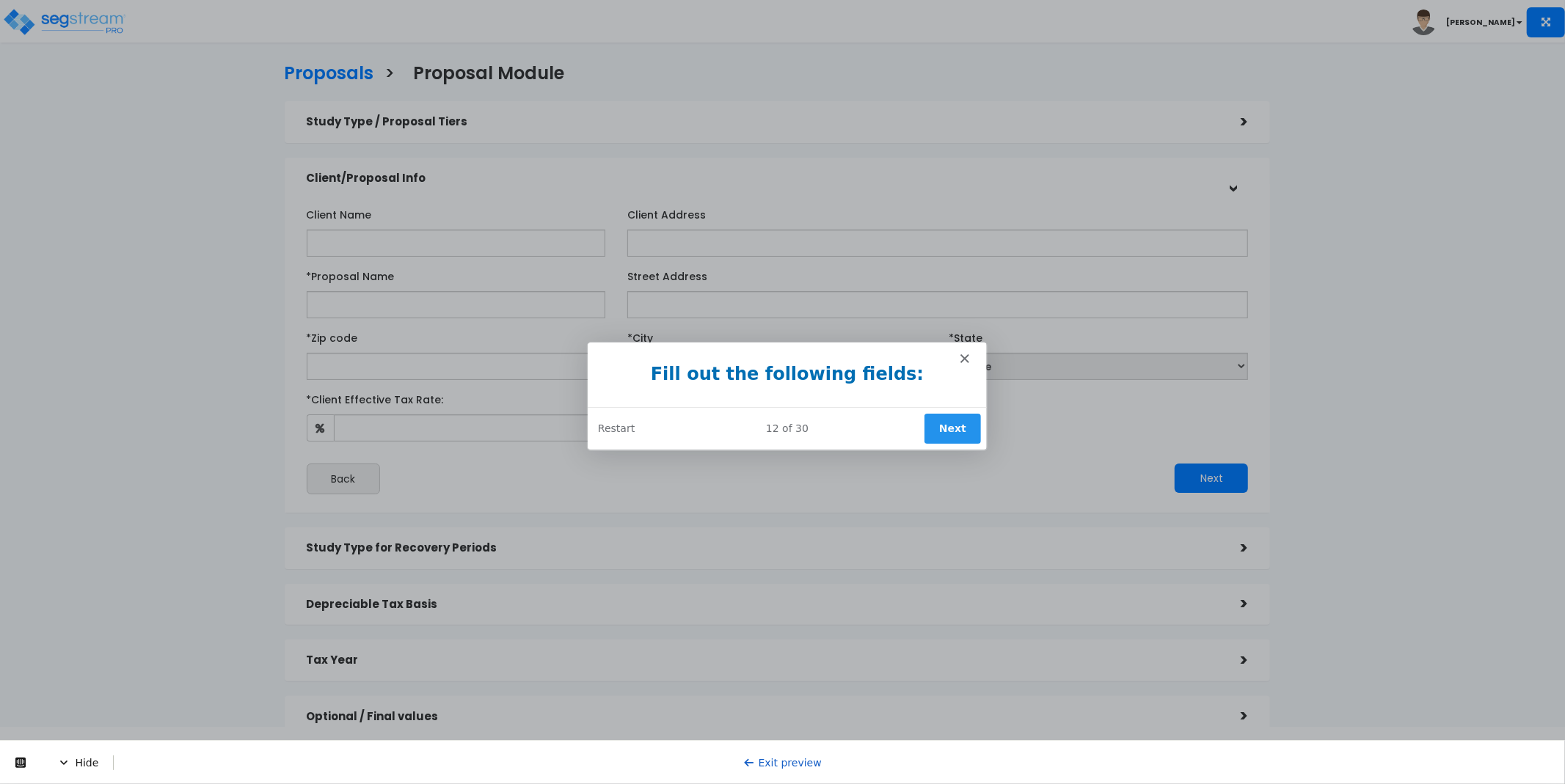
click at [946, 419] on button "Next" at bounding box center [951, 428] width 56 height 30
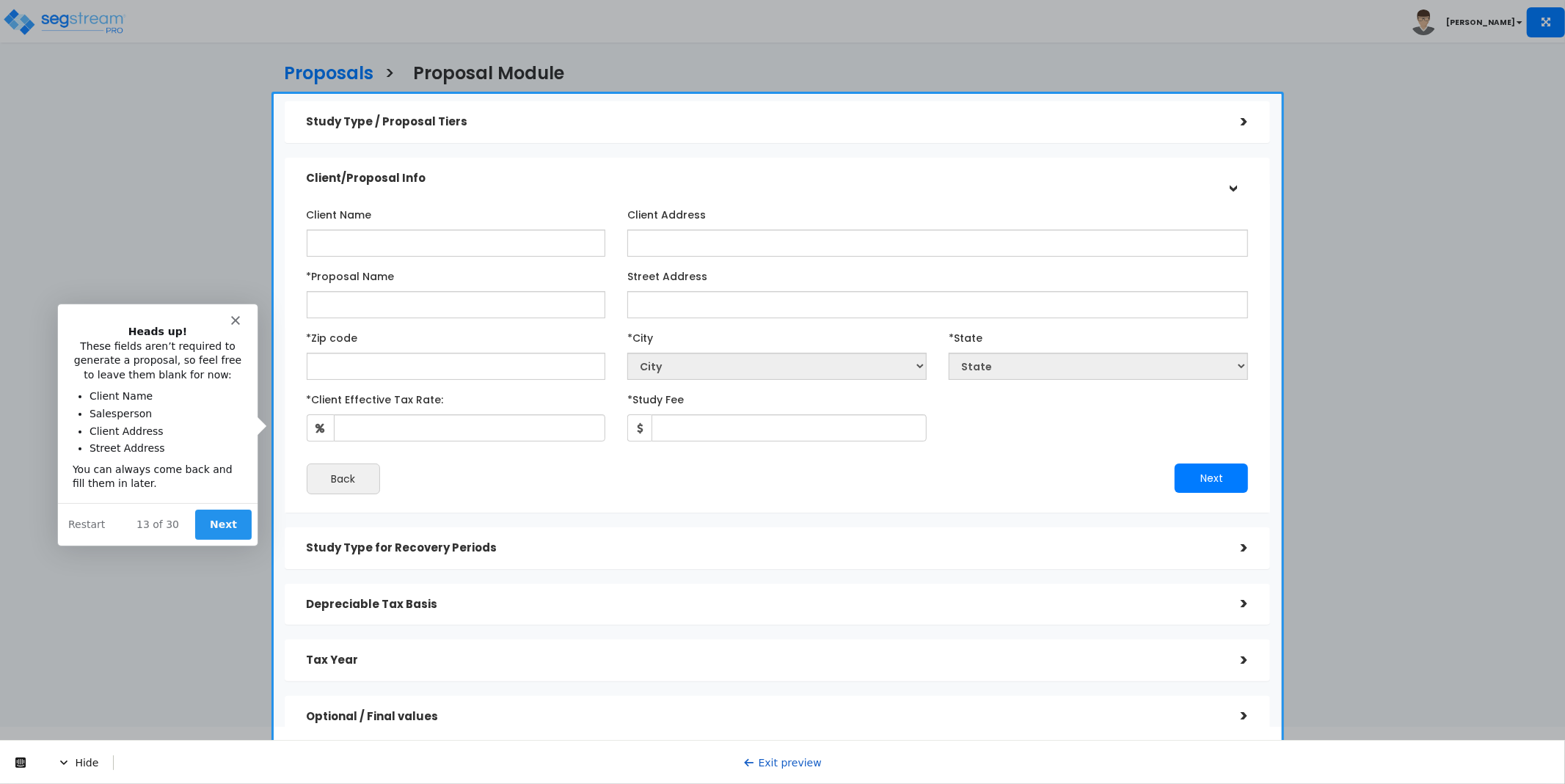
click at [218, 519] on button "Next" at bounding box center [222, 524] width 56 height 30
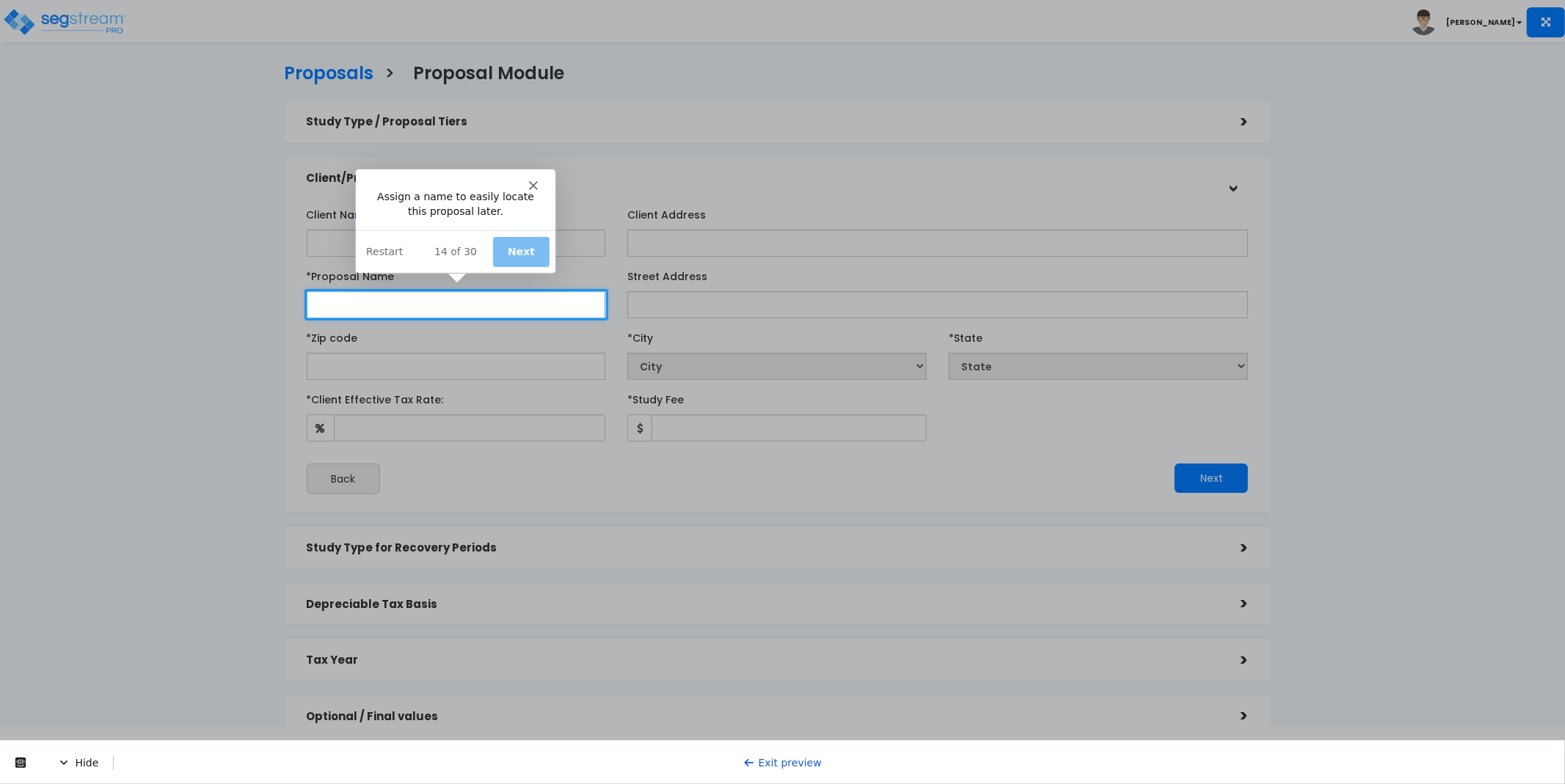
click at [417, 304] on input "*Proposal Name" at bounding box center [457, 305] width 299 height 27
type input "ds"
click at [510, 244] on button "Next" at bounding box center [520, 251] width 56 height 30
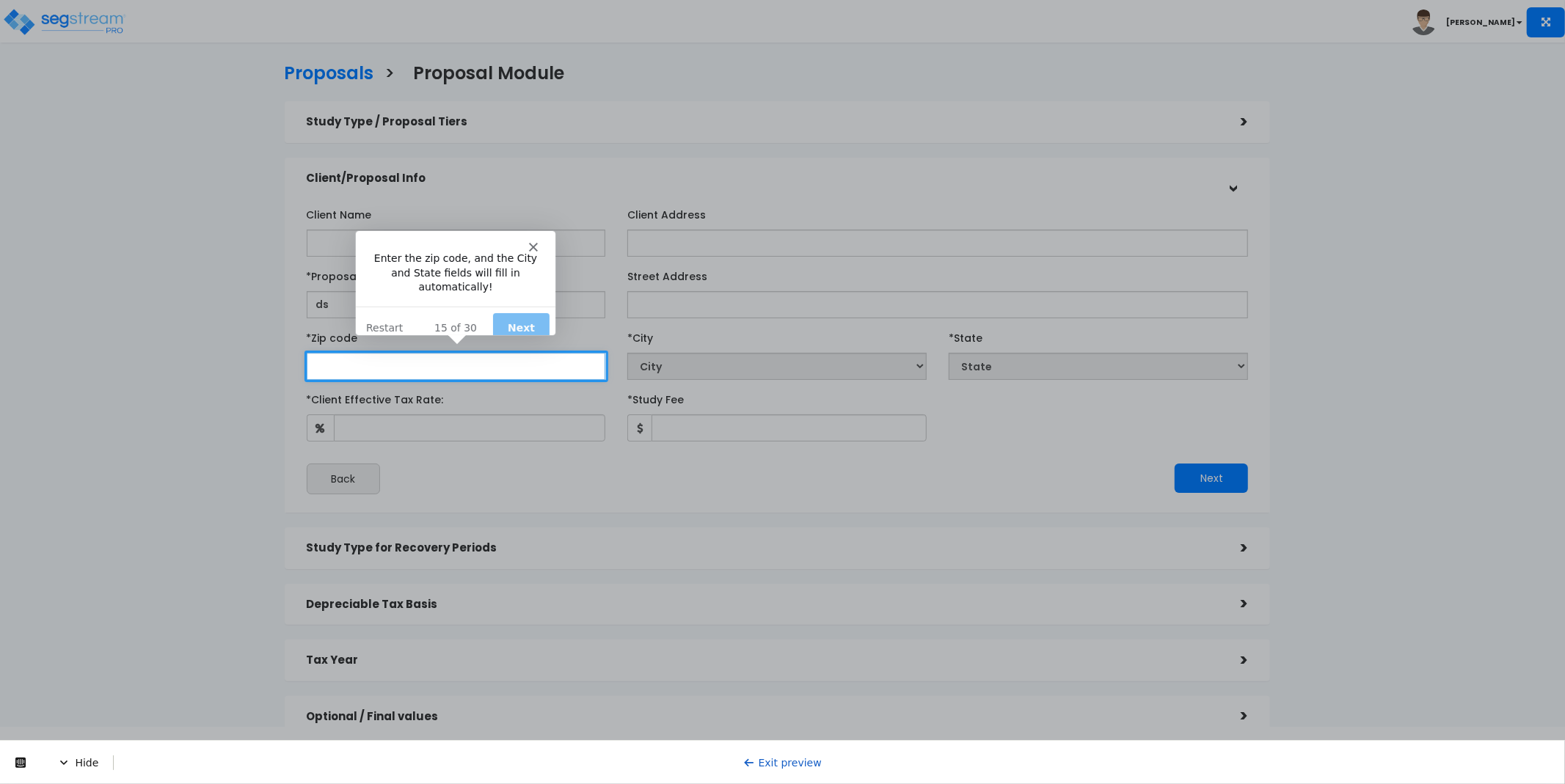
click at [452, 357] on input "text" at bounding box center [457, 366] width 299 height 27
type input "90250"
select select "CA"
type input "90250"
click at [520, 315] on button "Next" at bounding box center [520, 327] width 56 height 30
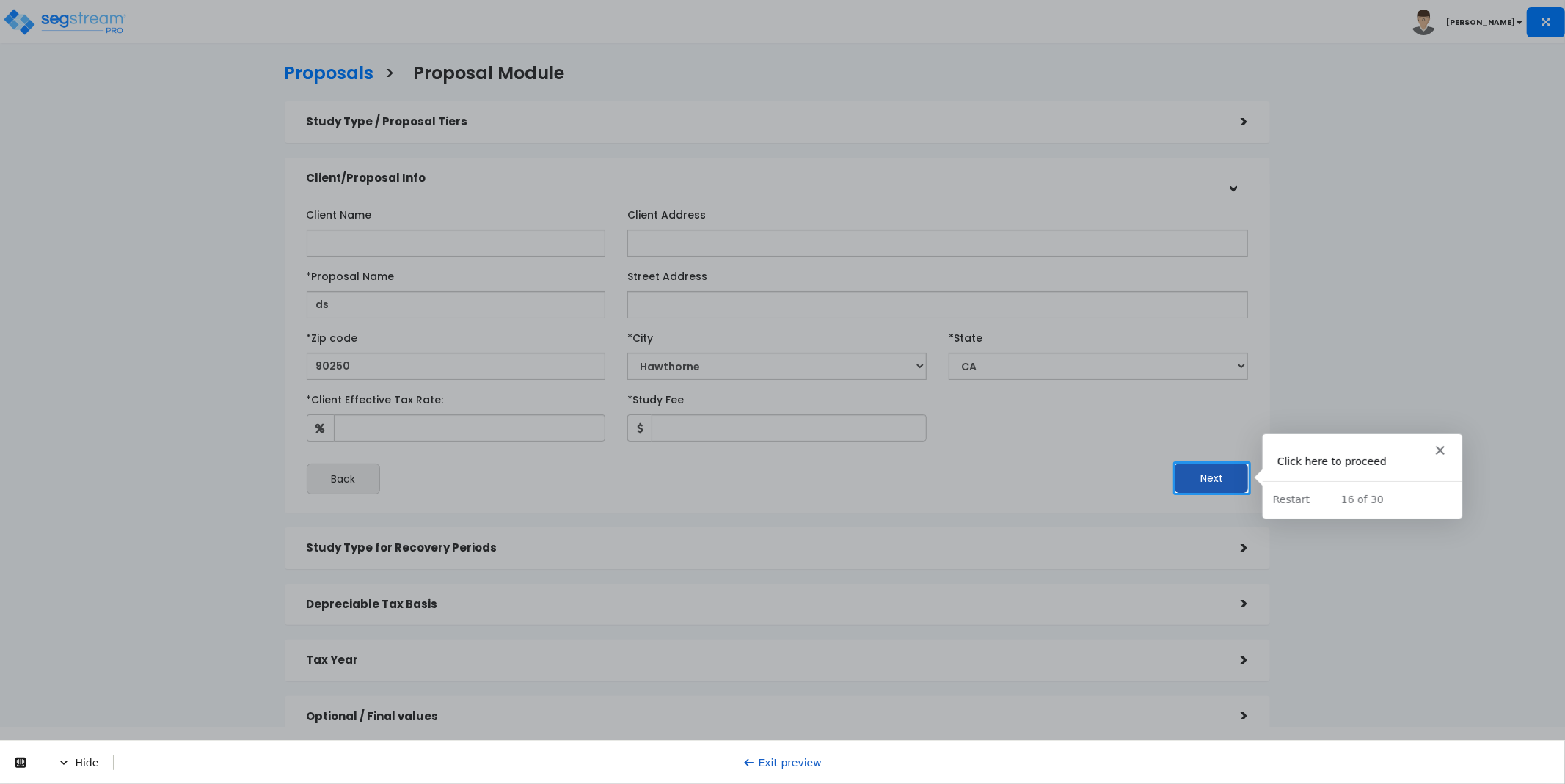
click at [1187, 475] on button "Next" at bounding box center [1211, 478] width 74 height 29
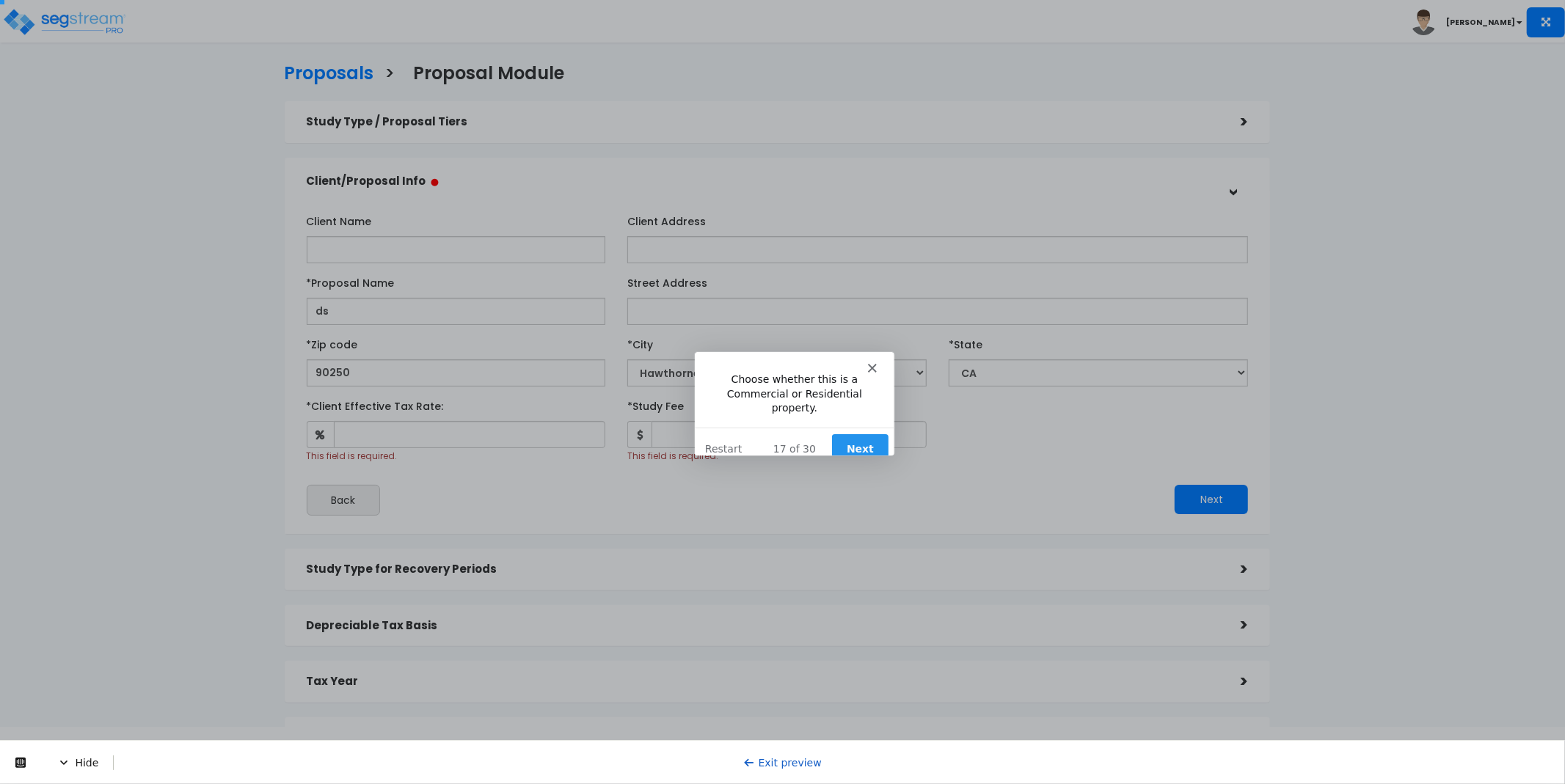
click at [869, 366] on icon "Close" at bounding box center [870, 366] width 9 height 9
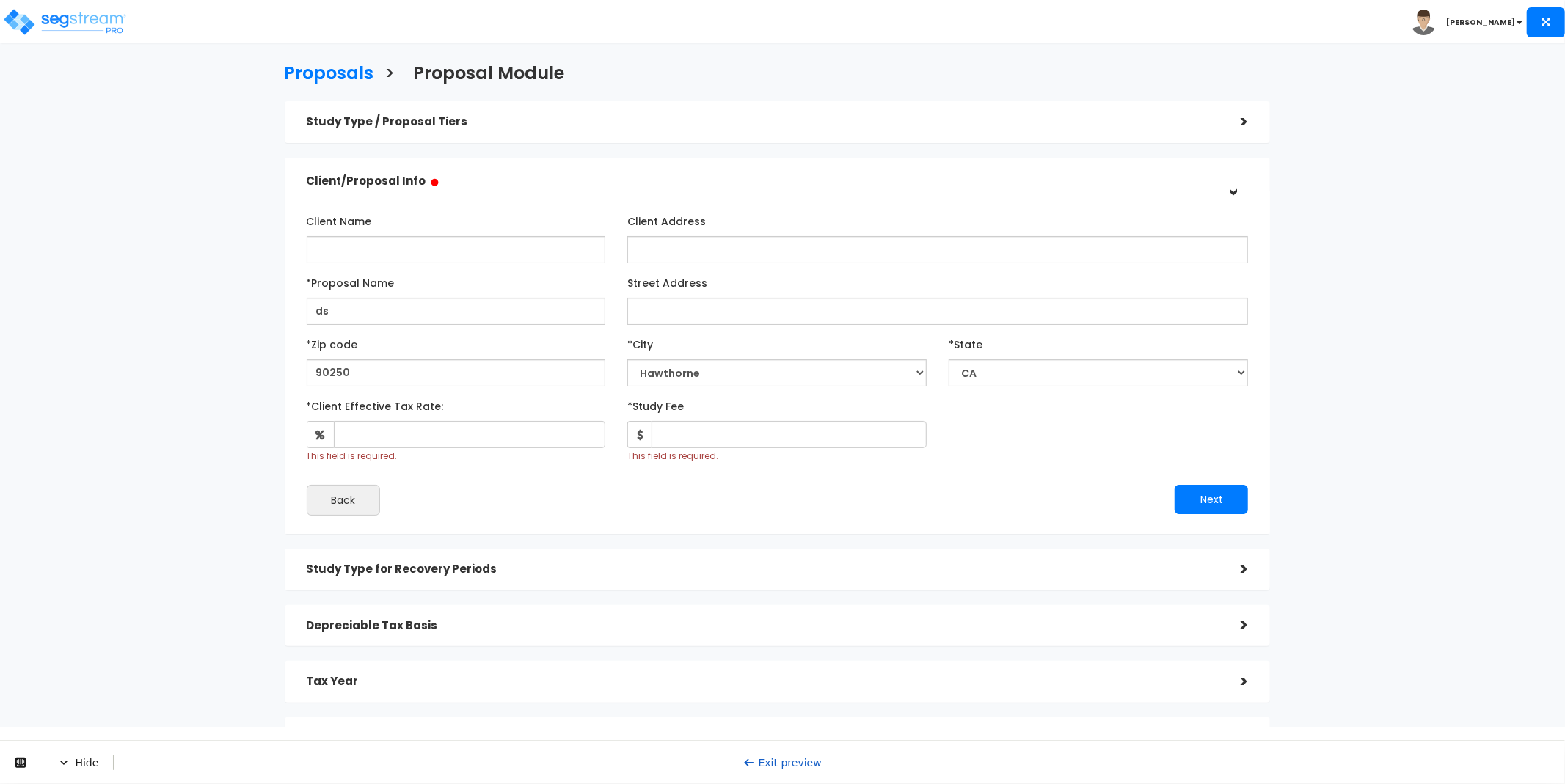
click at [779, 763] on link "Exit preview" at bounding box center [782, 762] width 78 height 12
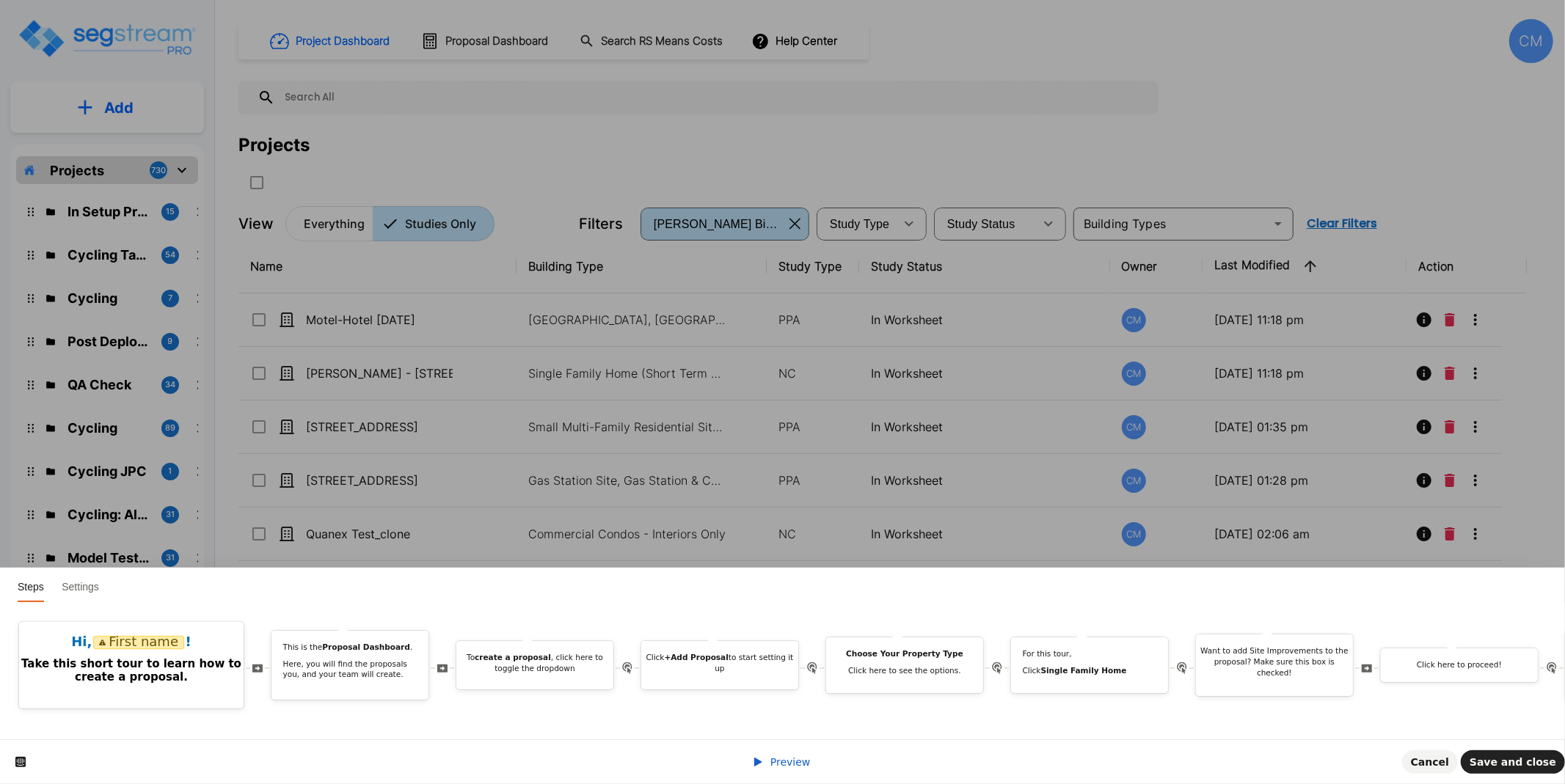
drag, startPoint x: 343, startPoint y: 721, endPoint x: 408, endPoint y: 728, distance: 65.4
click at [408, 718] on div "Hi, First name ! Take this short tour to learn how to create a proposal. This i…" at bounding box center [782, 670] width 1565 height 137
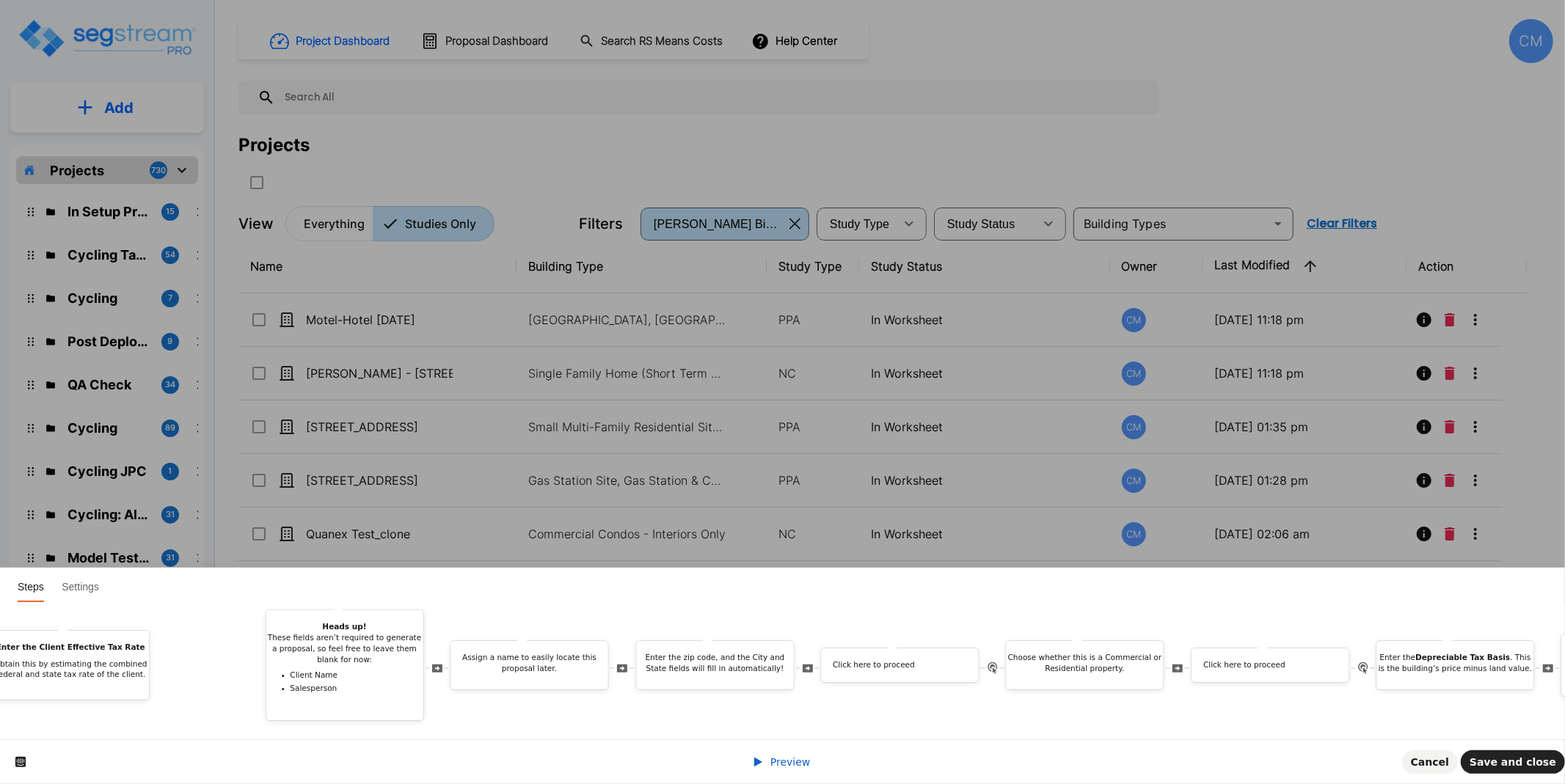
scroll to position [0, 2226]
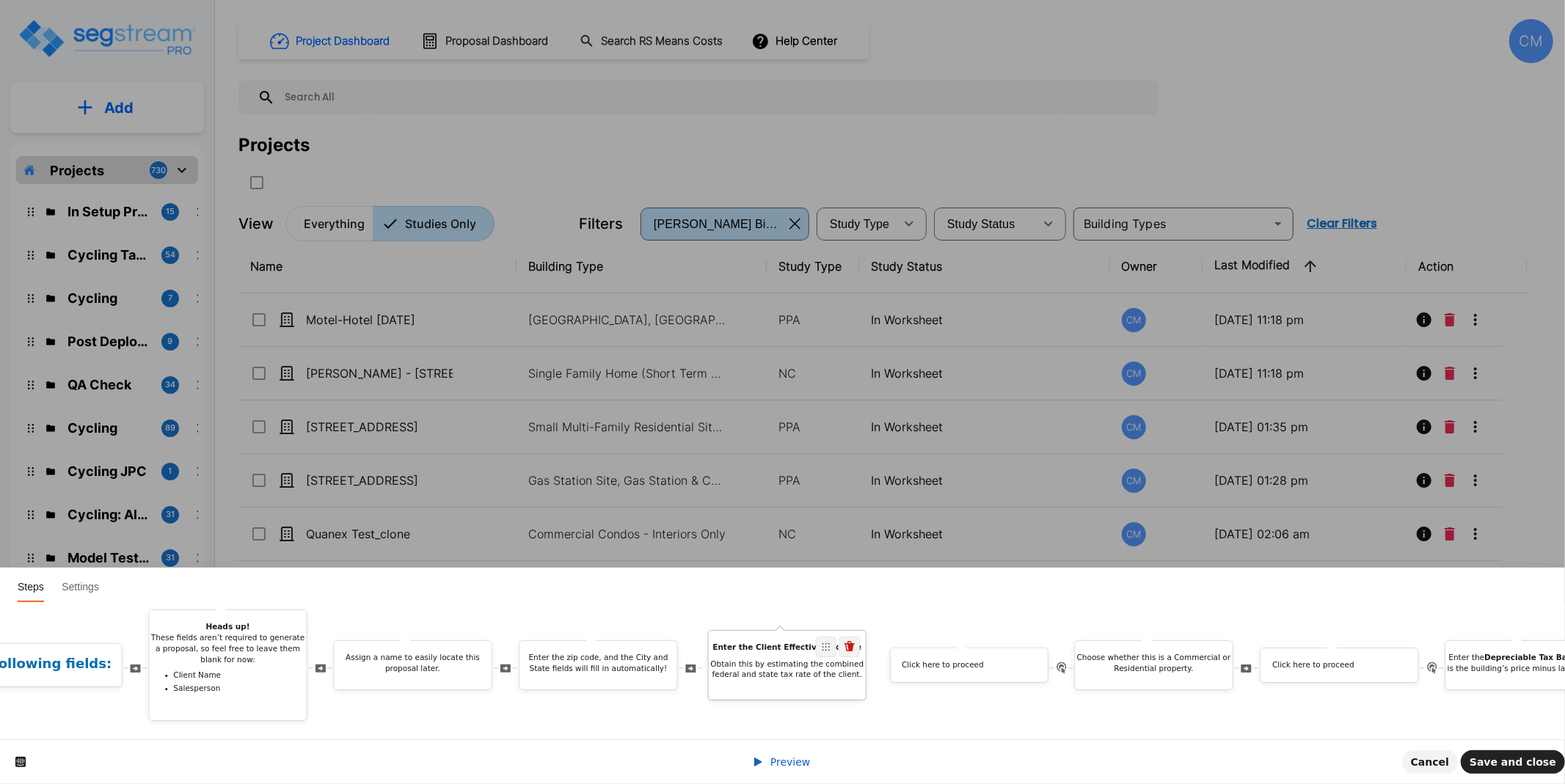
drag, startPoint x: 1309, startPoint y: 632, endPoint x: 831, endPoint y: 685, distance: 480.9
click at [831, 685] on div "Enter the Client Effective Tax Rate Obtain this by estimating the combined fede…" at bounding box center [787, 666] width 158 height 71
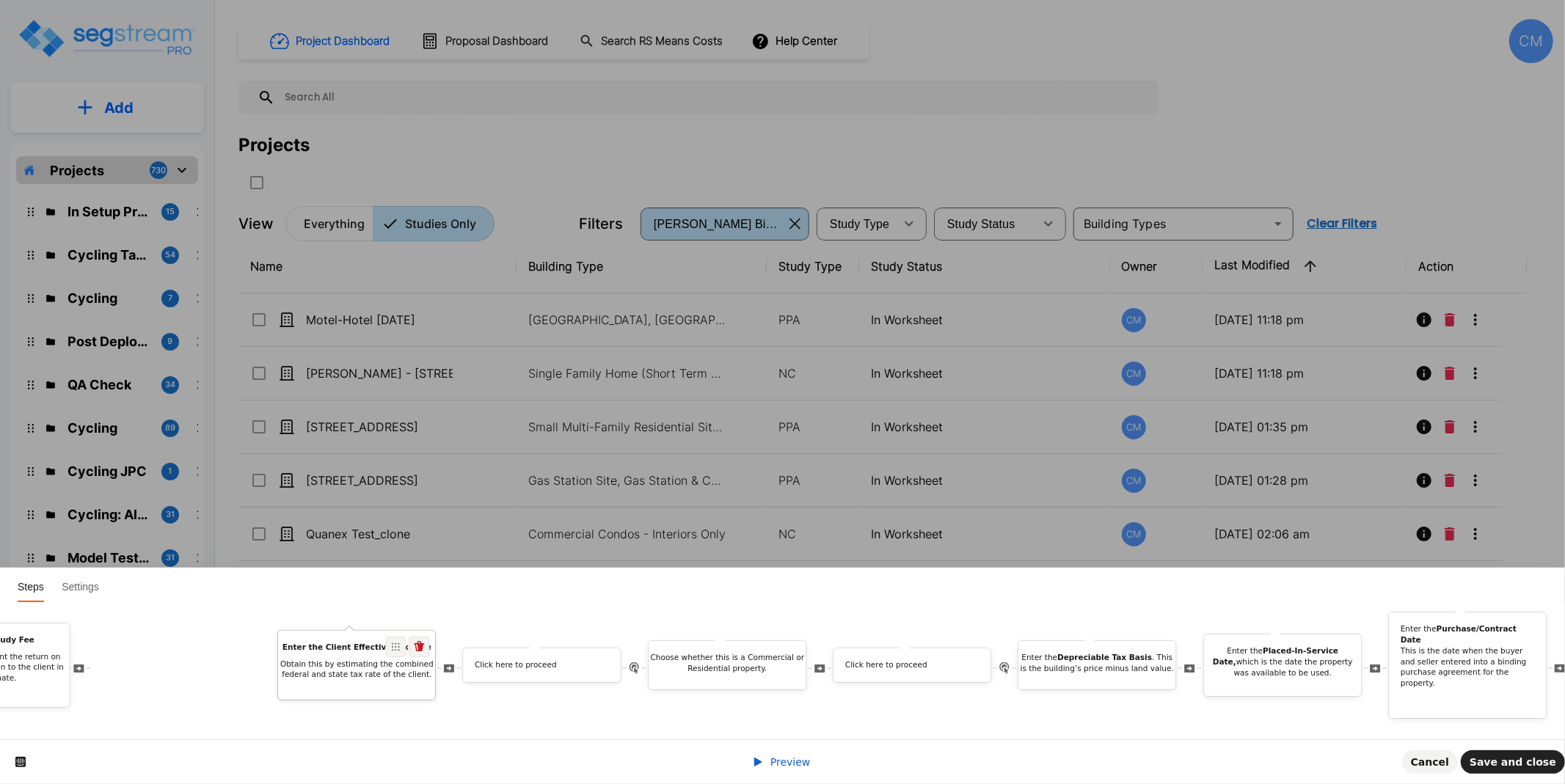
scroll to position [0, 2736]
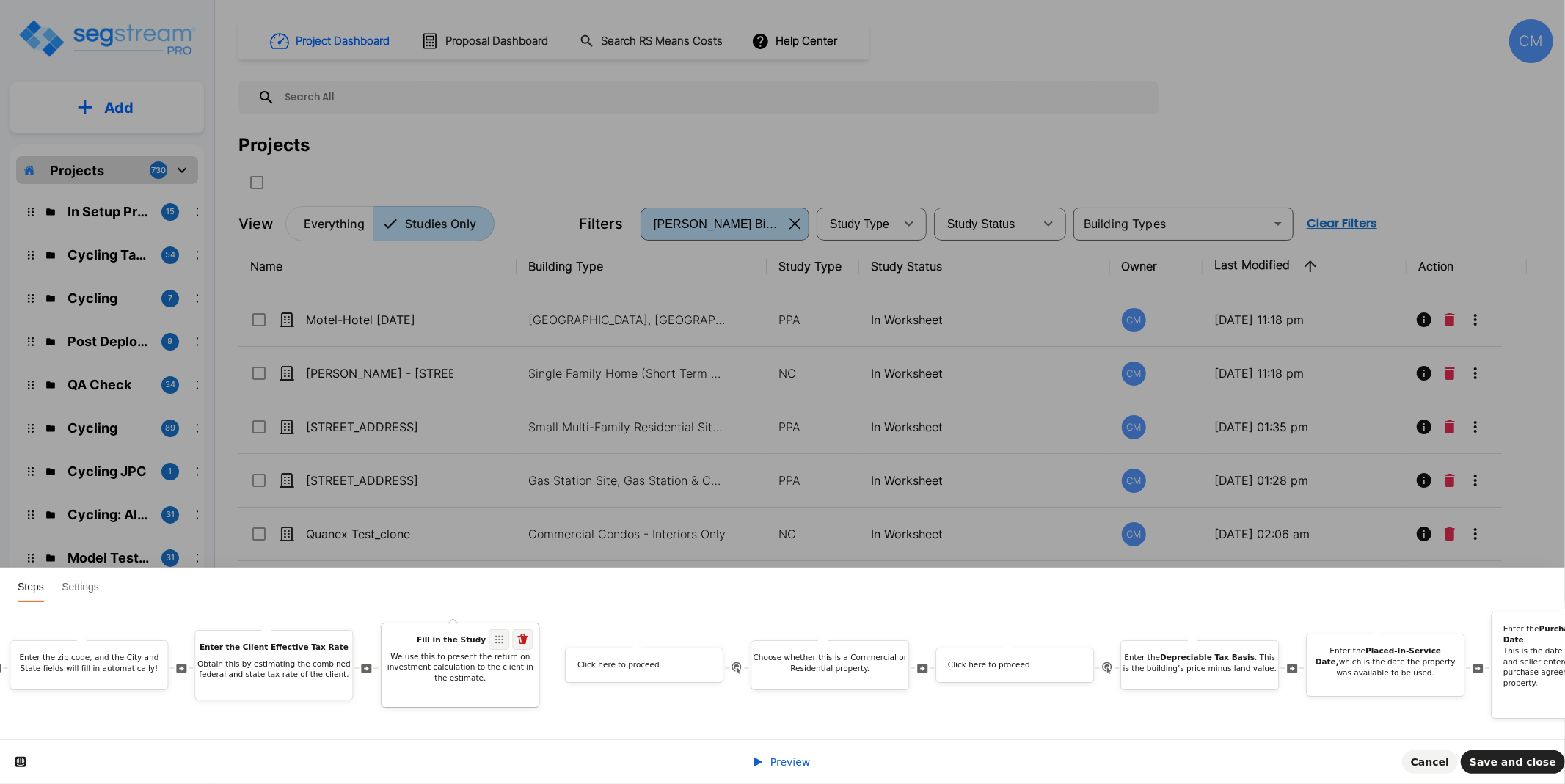
drag, startPoint x: 796, startPoint y: 627, endPoint x: 513, endPoint y: 667, distance: 285.8
click at [513, 667] on div "Fill in the Study Fee We use this to present the return on investment calculati…" at bounding box center [460, 665] width 158 height 85
click at [924, 718] on span "Save and close" at bounding box center [1512, 762] width 86 height 12
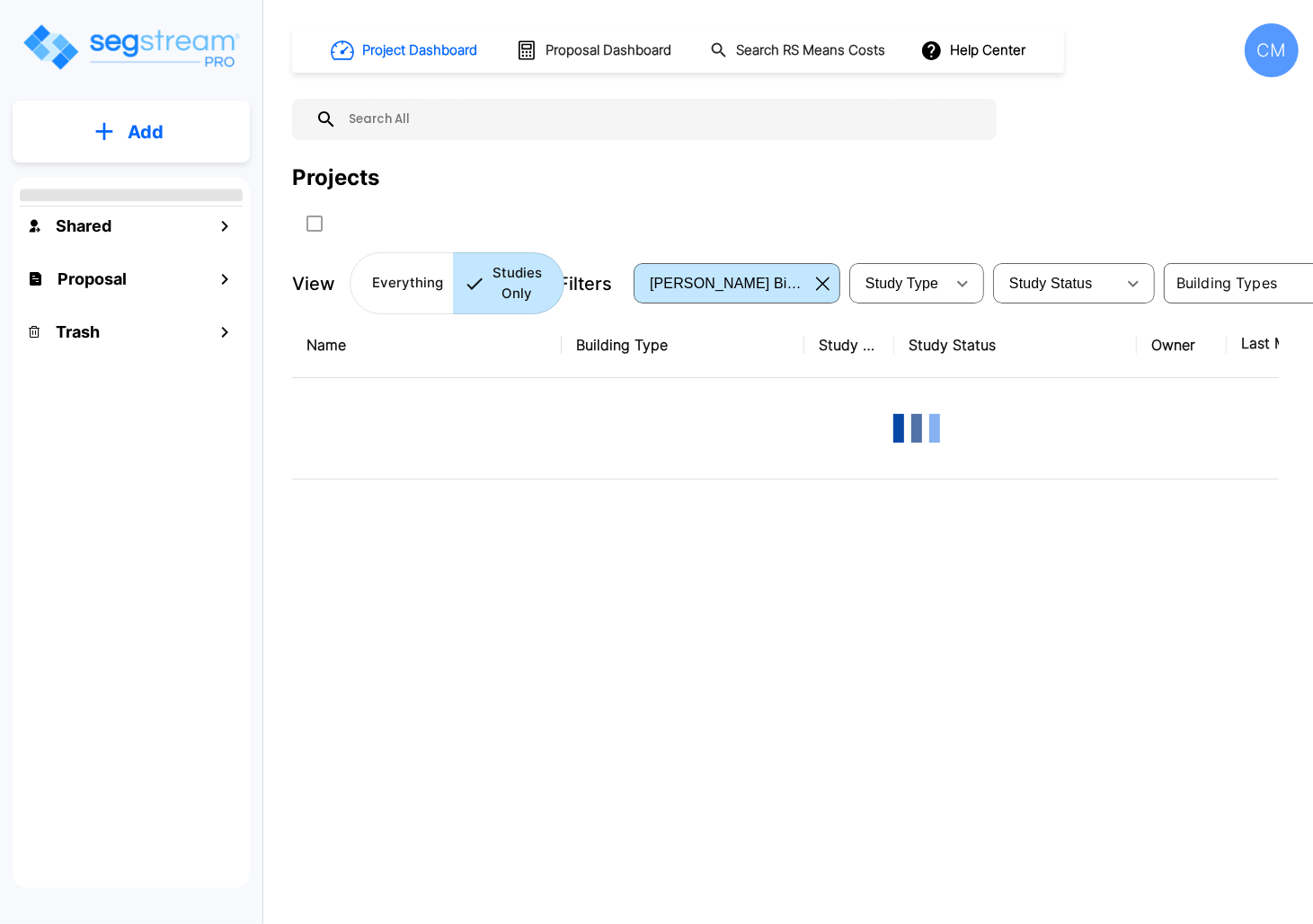
click at [119, 131] on button "Add" at bounding box center [131, 132] width 237 height 52
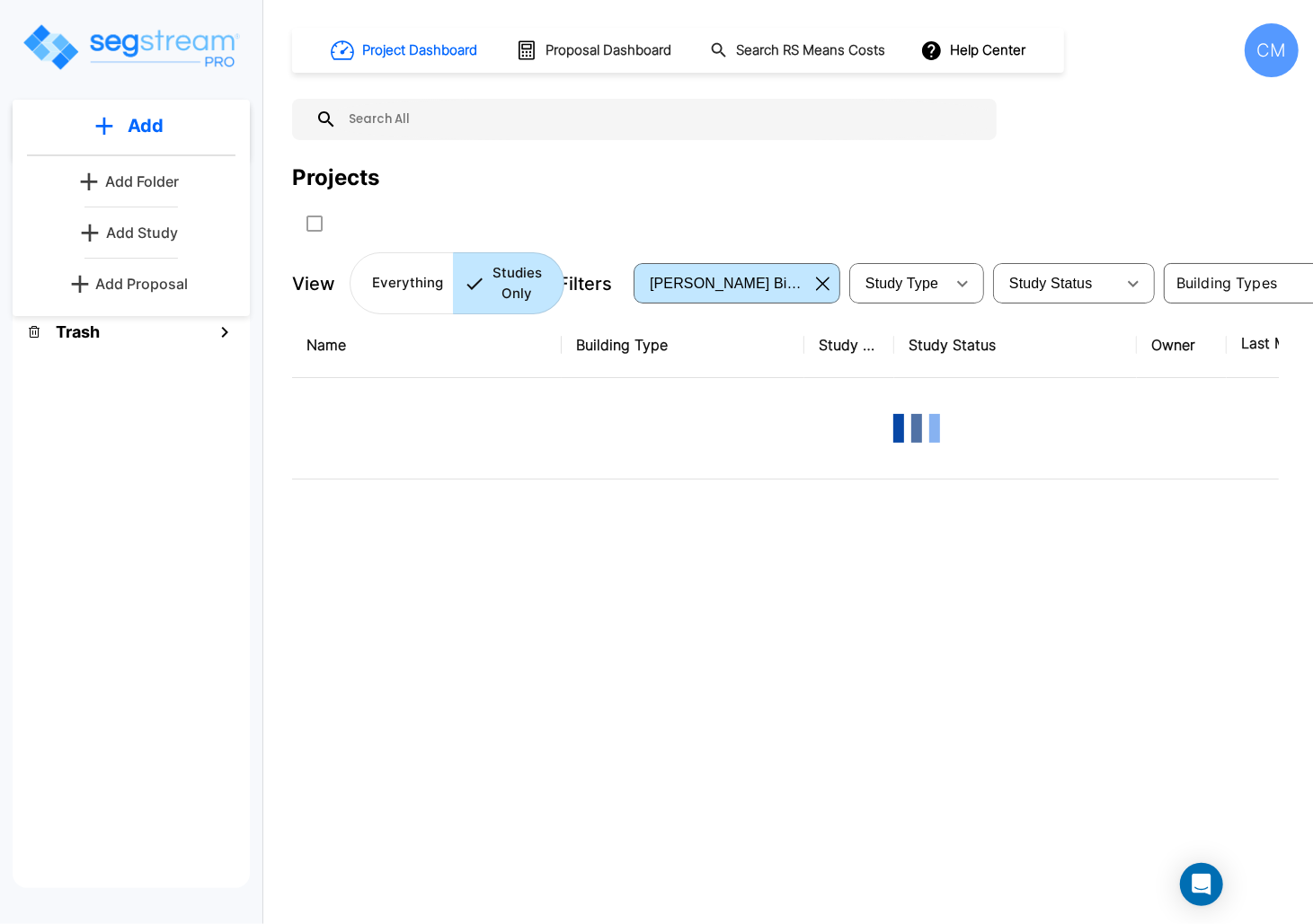
click at [144, 271] on button "Add Proposal" at bounding box center [132, 283] width 134 height 36
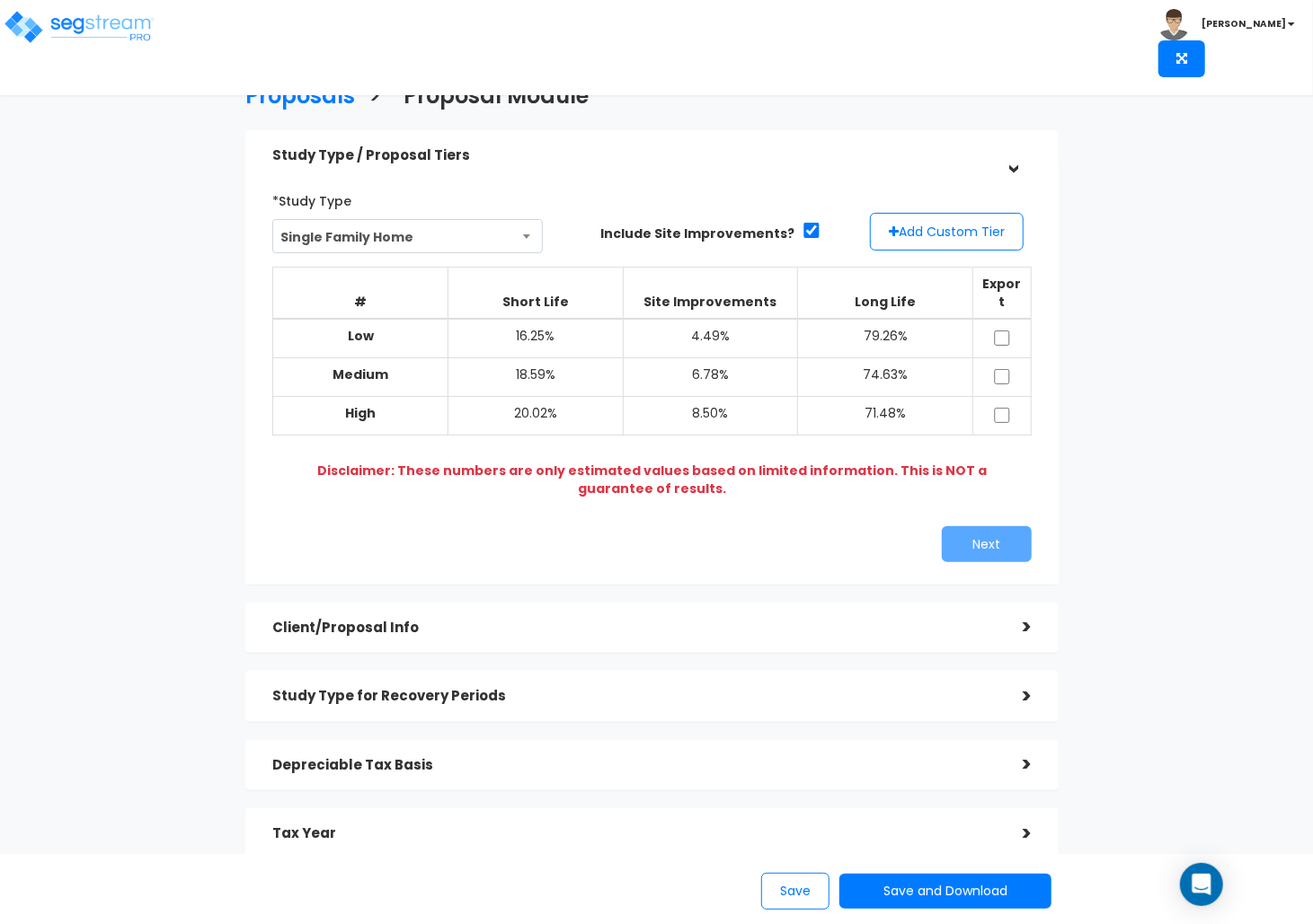
click at [606, 602] on div "Client/Proposal Info >" at bounding box center [651, 628] width 813 height 51
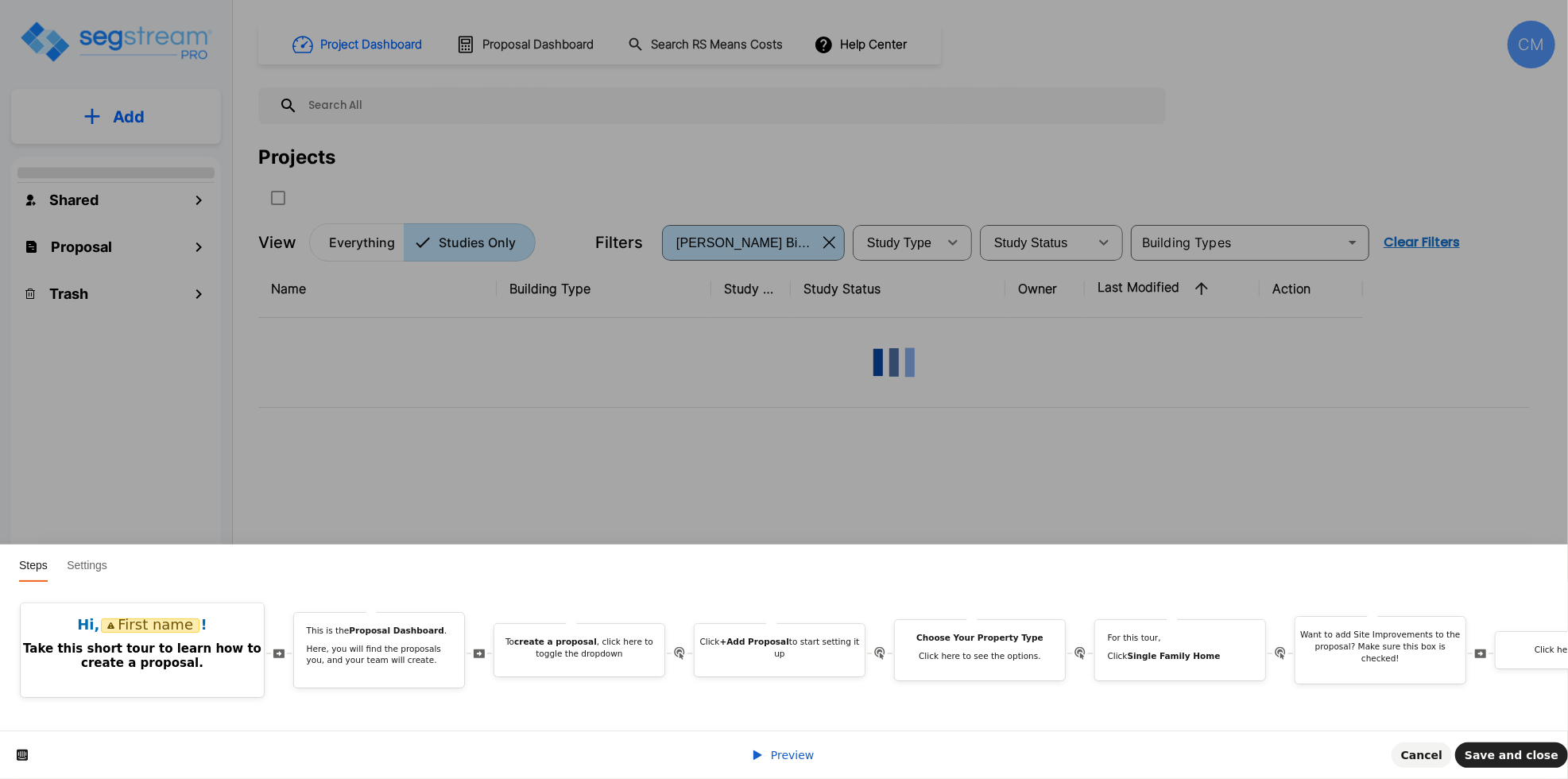
click at [763, 752] on icon at bounding box center [757, 755] width 13 height 13
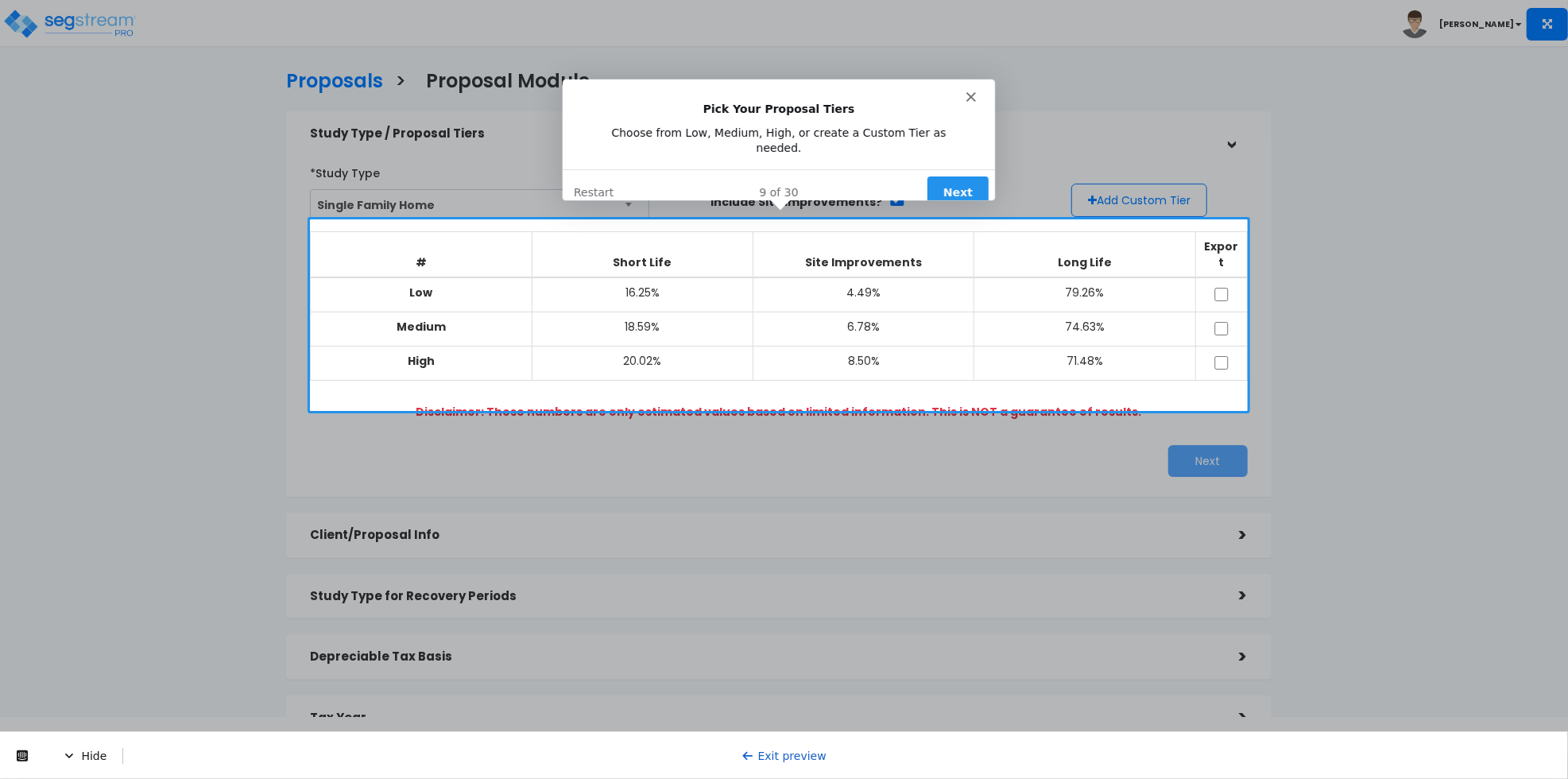
click at [949, 181] on button "Next" at bounding box center [955, 191] width 61 height 33
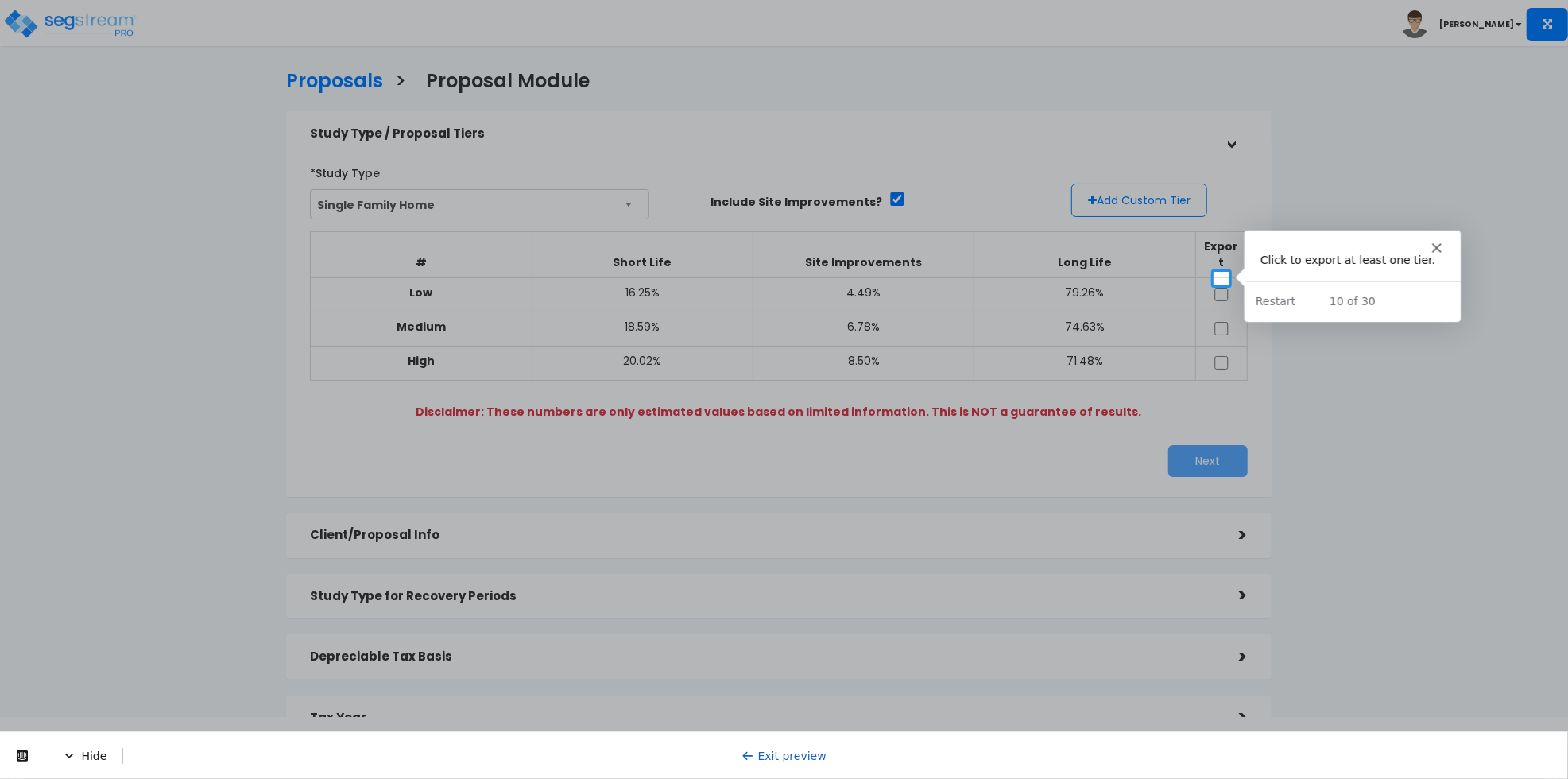
click at [1218, 288] on input "checkbox" at bounding box center [1221, 295] width 16 height 14
checkbox input "true"
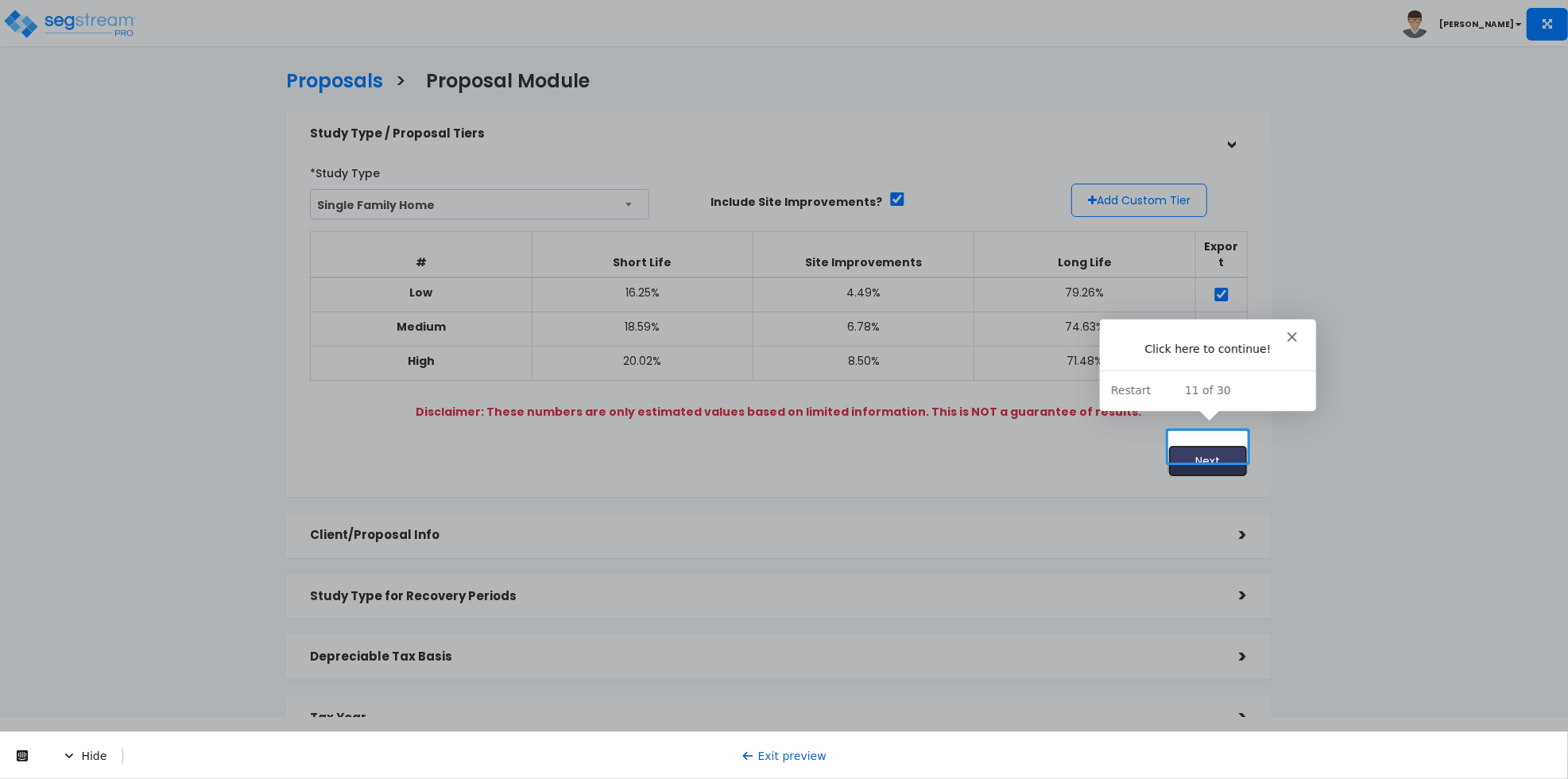
click at [1212, 450] on button "Next" at bounding box center [1207, 460] width 80 height 32
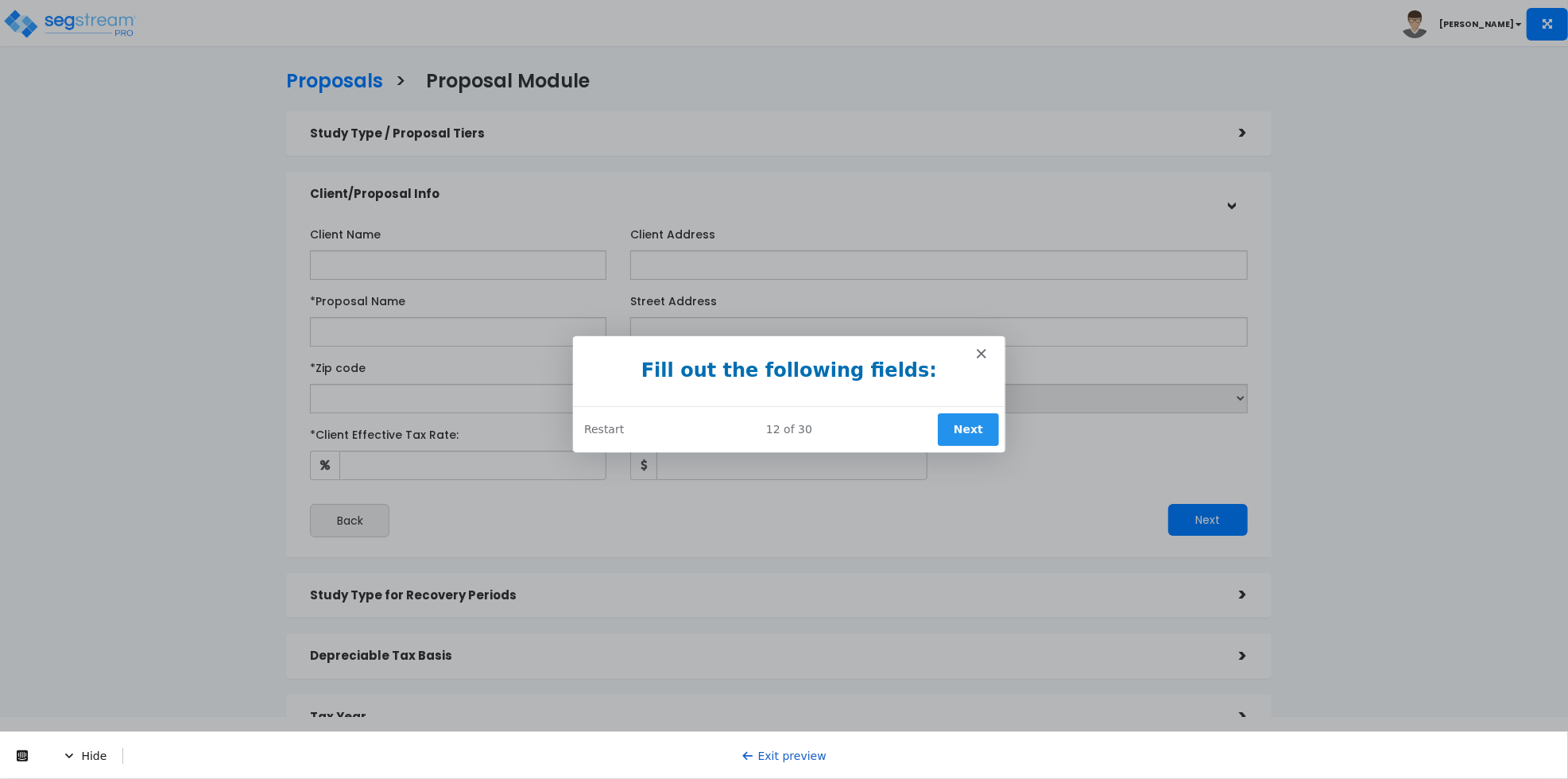
click at [949, 427] on button "Next" at bounding box center [966, 428] width 61 height 33
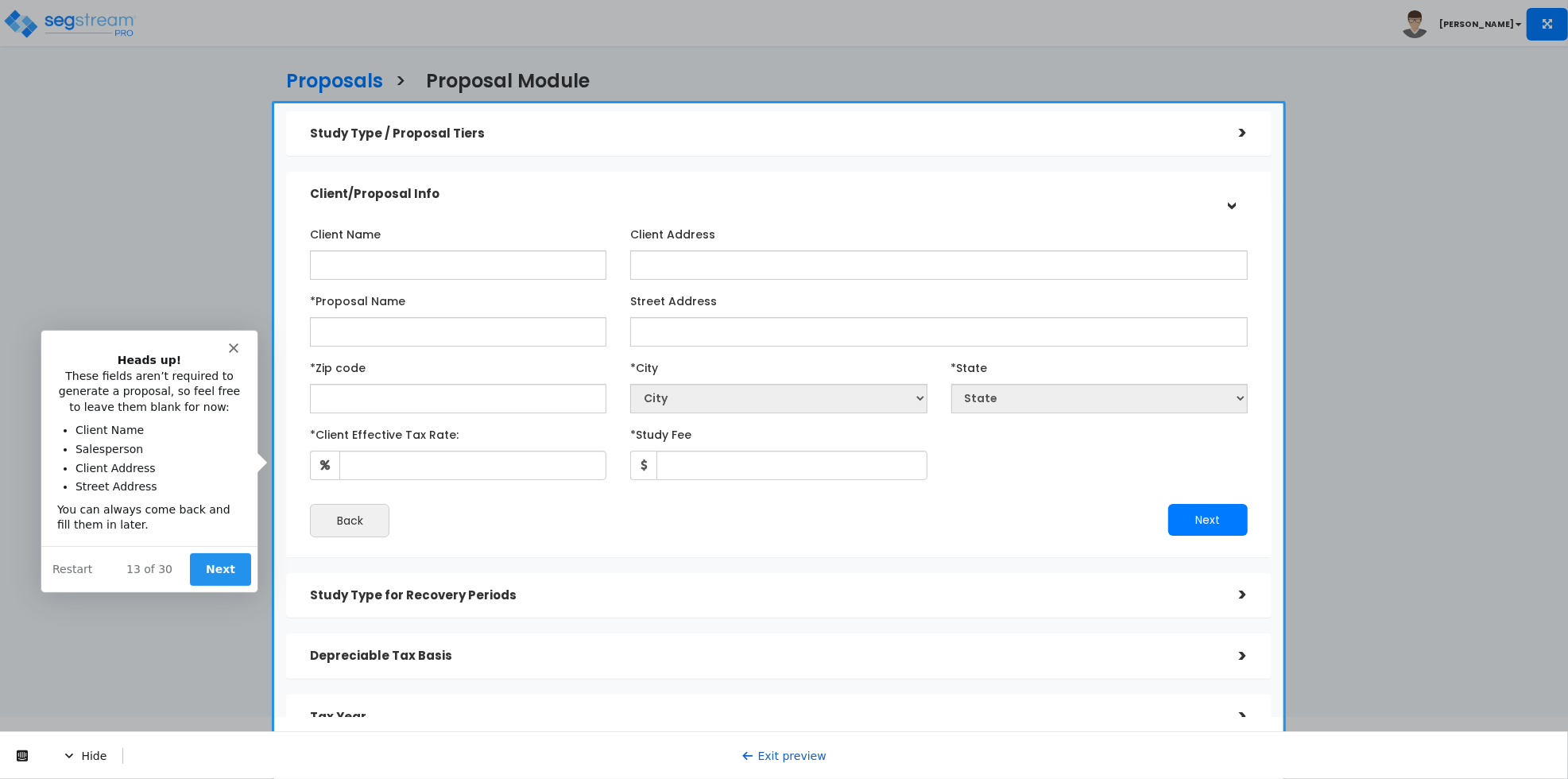
scroll to position [74, 0]
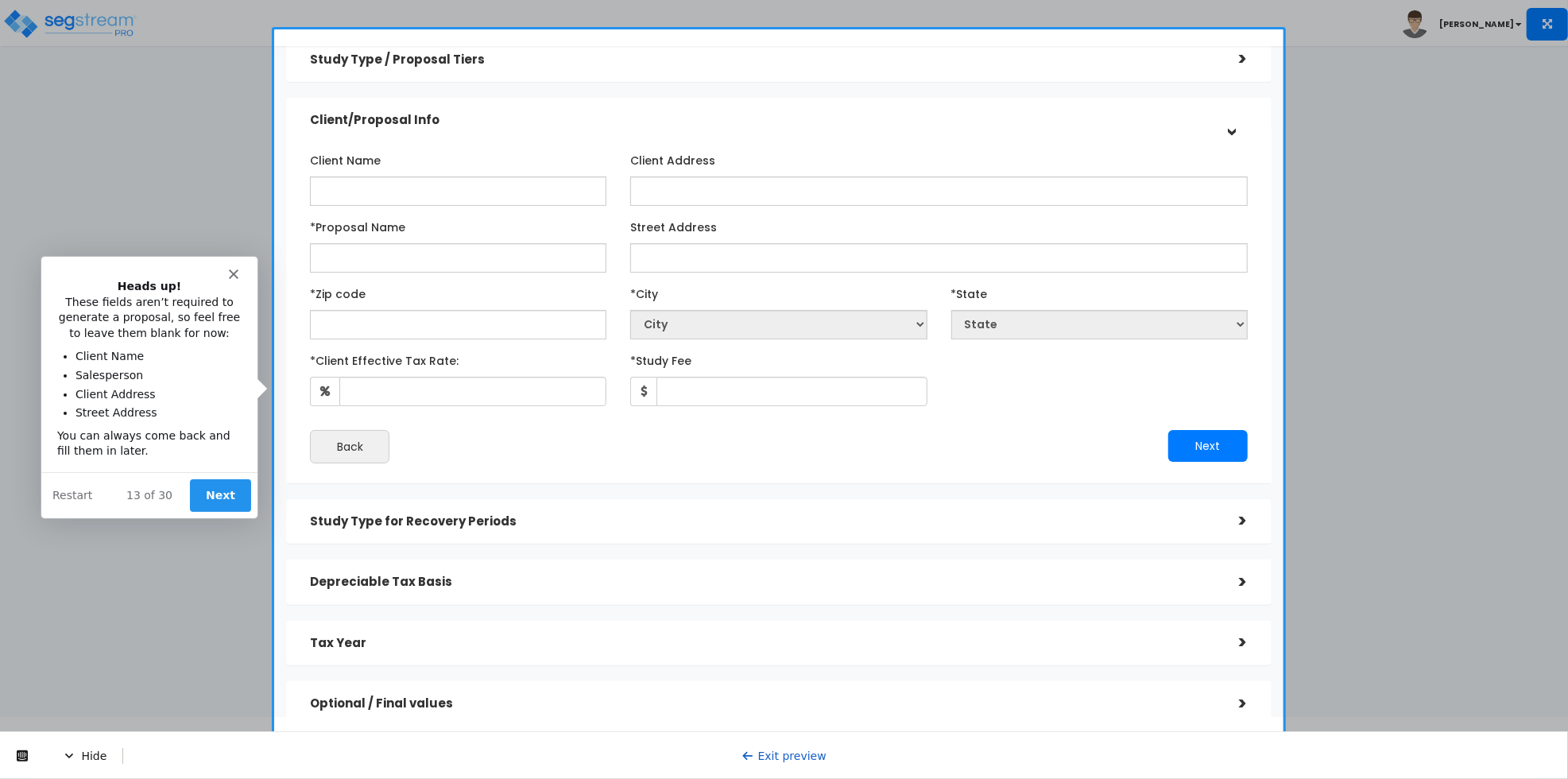
click at [231, 487] on button "Next" at bounding box center [218, 494] width 61 height 33
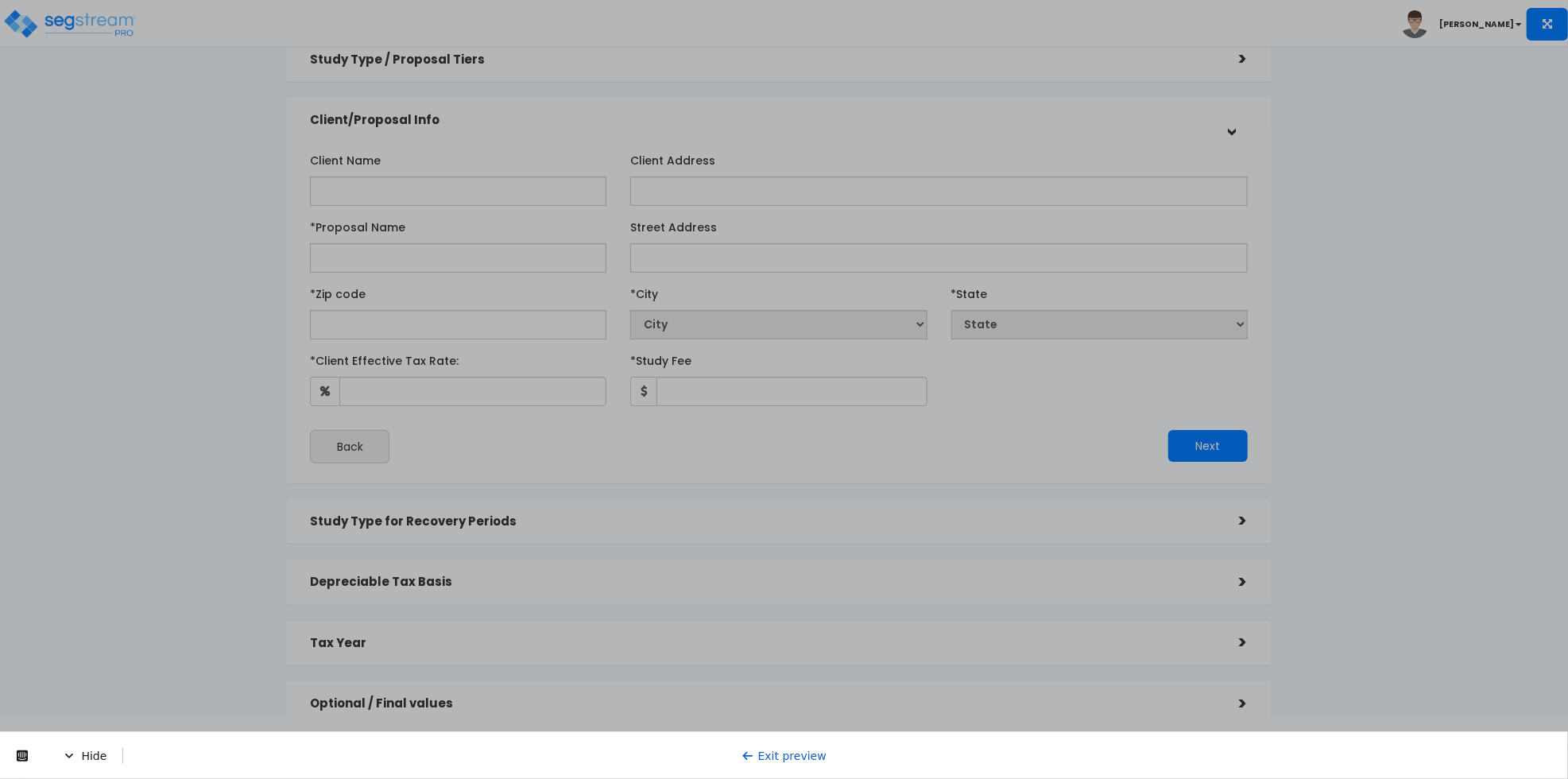
scroll to position [0, 0]
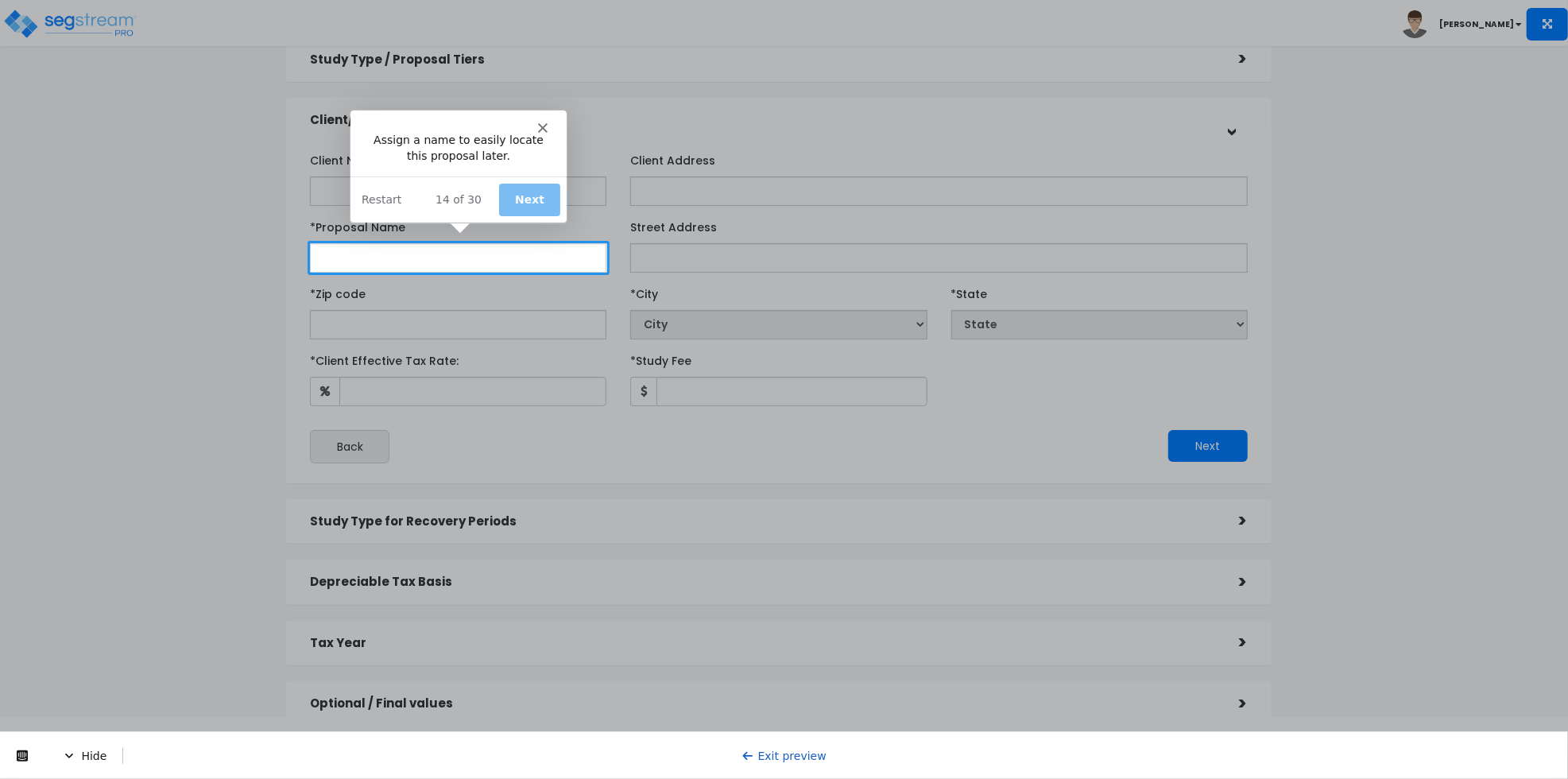
click at [395, 257] on input "*Proposal Name" at bounding box center [458, 258] width 296 height 29
type input "fdfd"
click at [512, 195] on button "Next" at bounding box center [528, 199] width 61 height 33
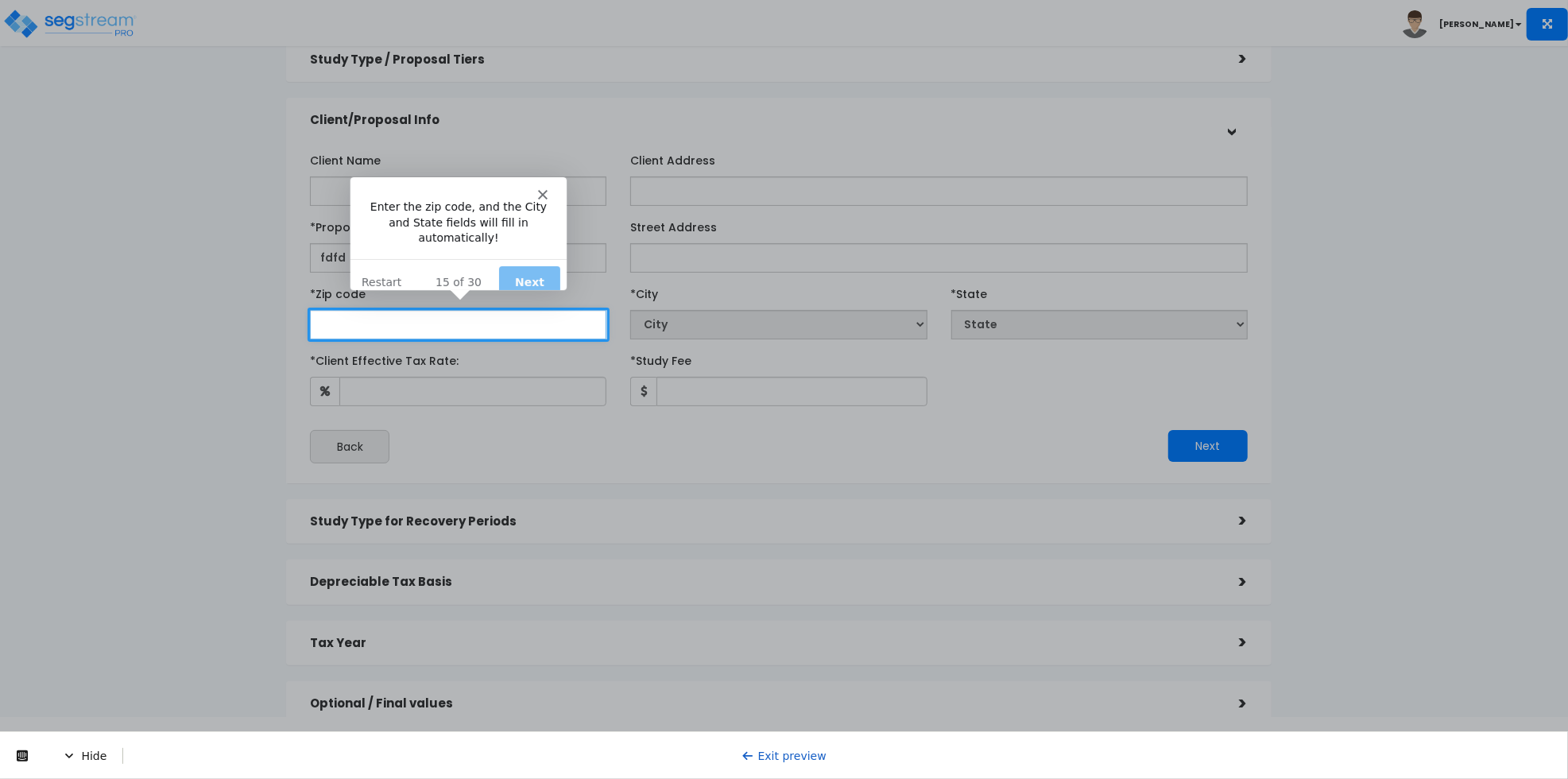
click at [459, 320] on input "text" at bounding box center [458, 325] width 296 height 29
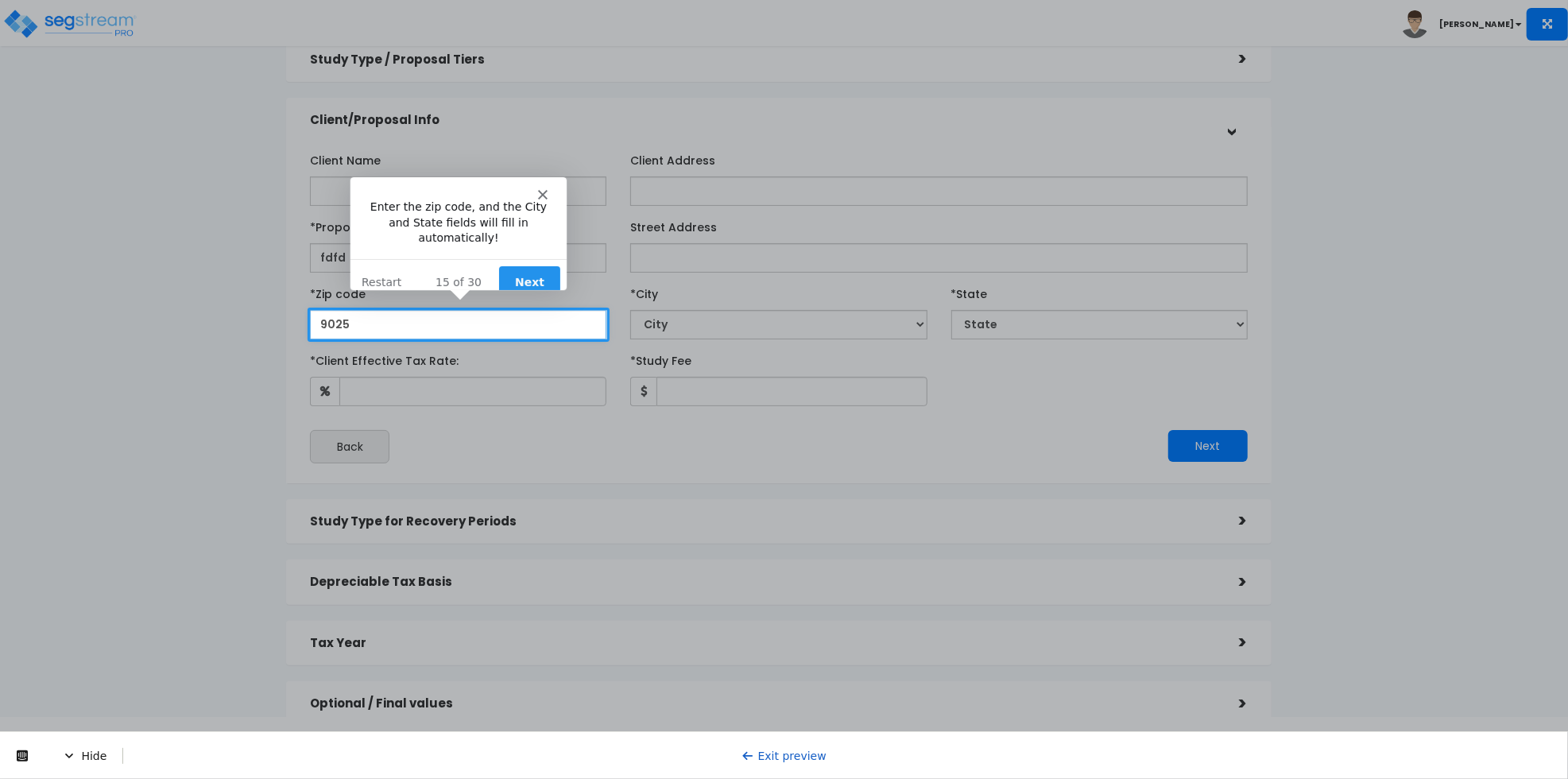
type input "90250"
select select "CA"
type input "90250"
click at [514, 267] on button "Next" at bounding box center [528, 282] width 61 height 33
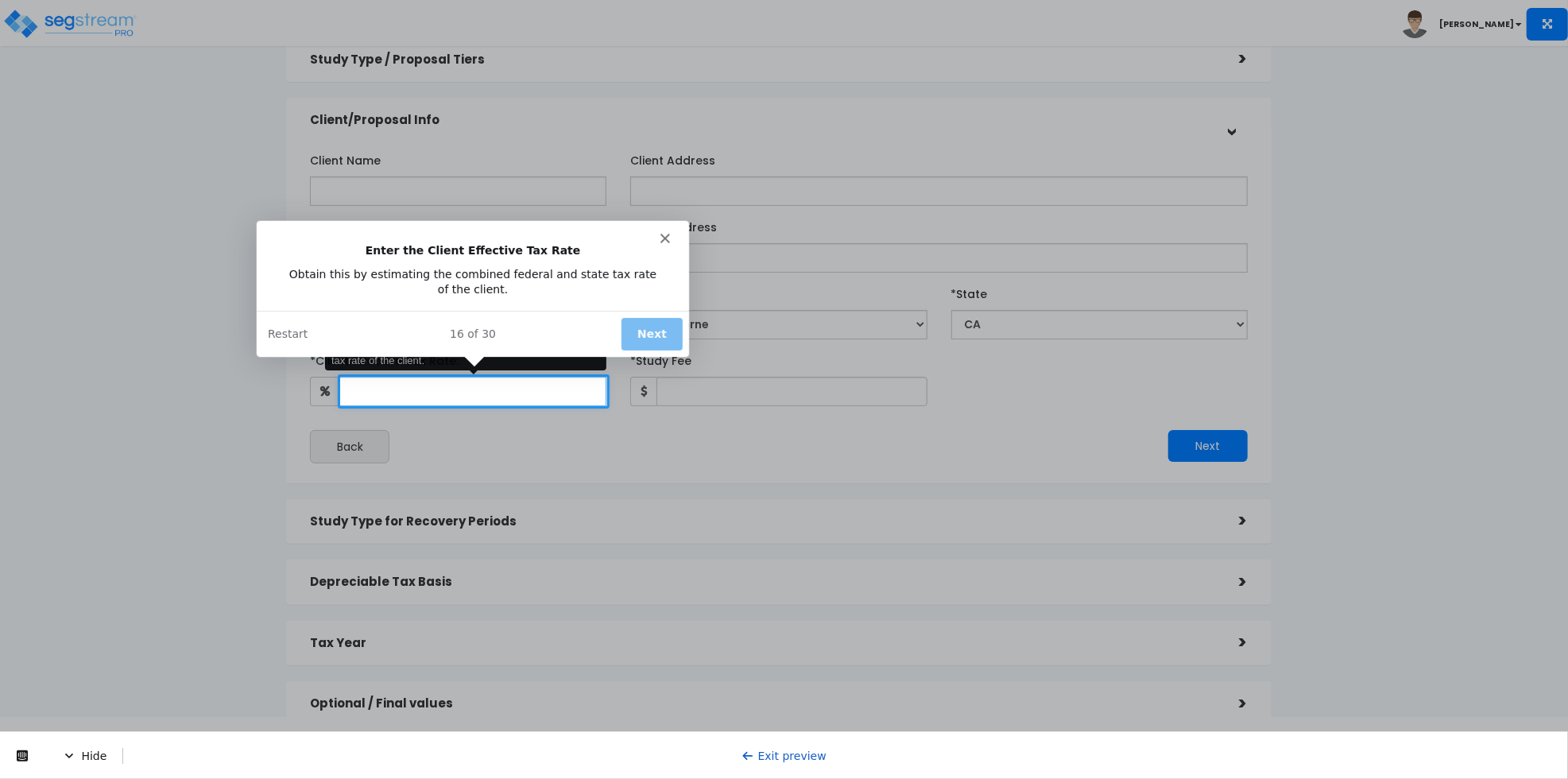
click at [449, 388] on input "*Client Effective Tax Rate:" at bounding box center [473, 392] width 267 height 29
type input "22"
click at [660, 339] on button "Next" at bounding box center [650, 333] width 61 height 33
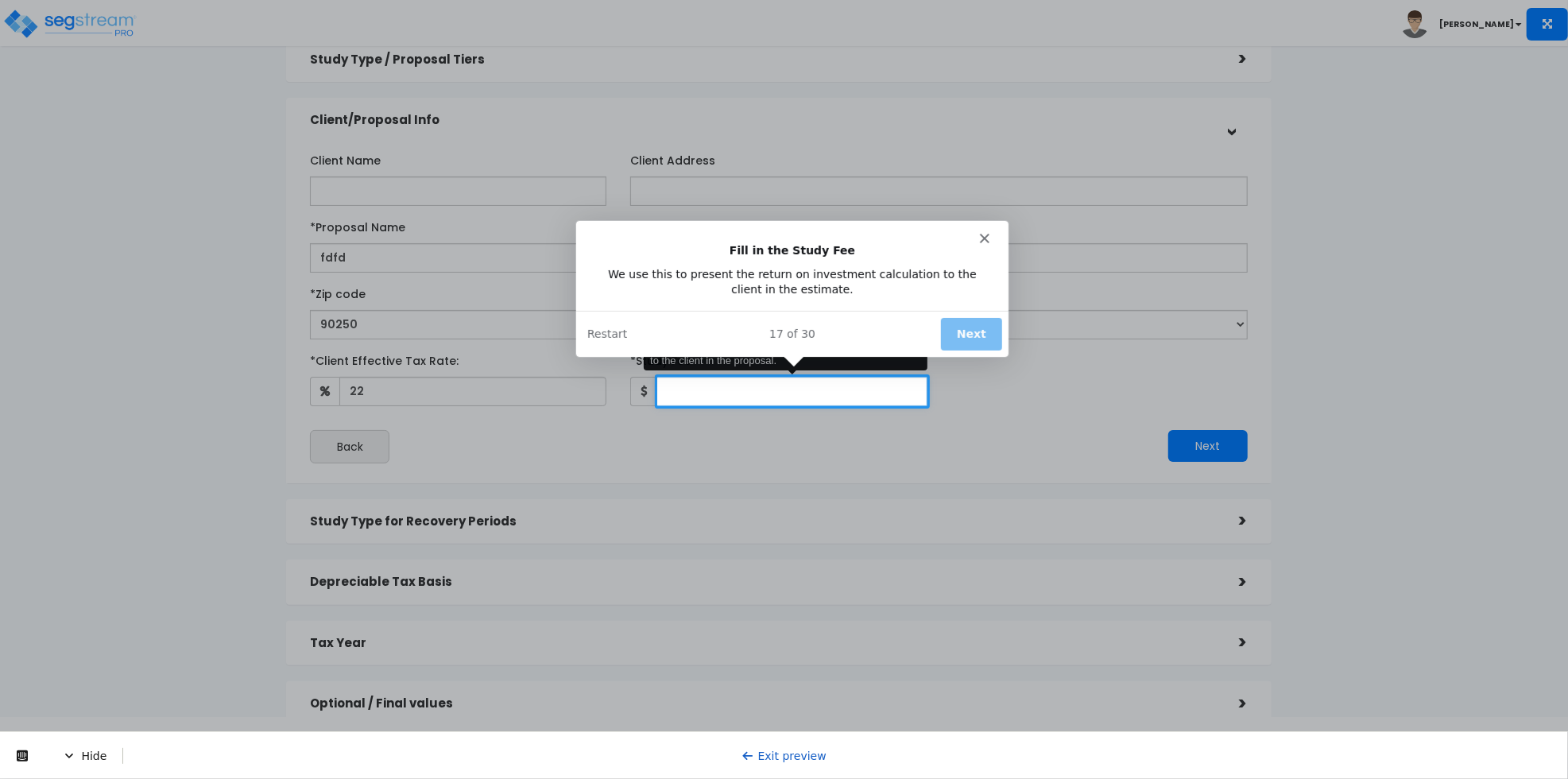
click at [684, 388] on input "*Study Fee" at bounding box center [791, 392] width 270 height 29
type input "12,112"
click at [968, 337] on button "Next" at bounding box center [969, 333] width 61 height 33
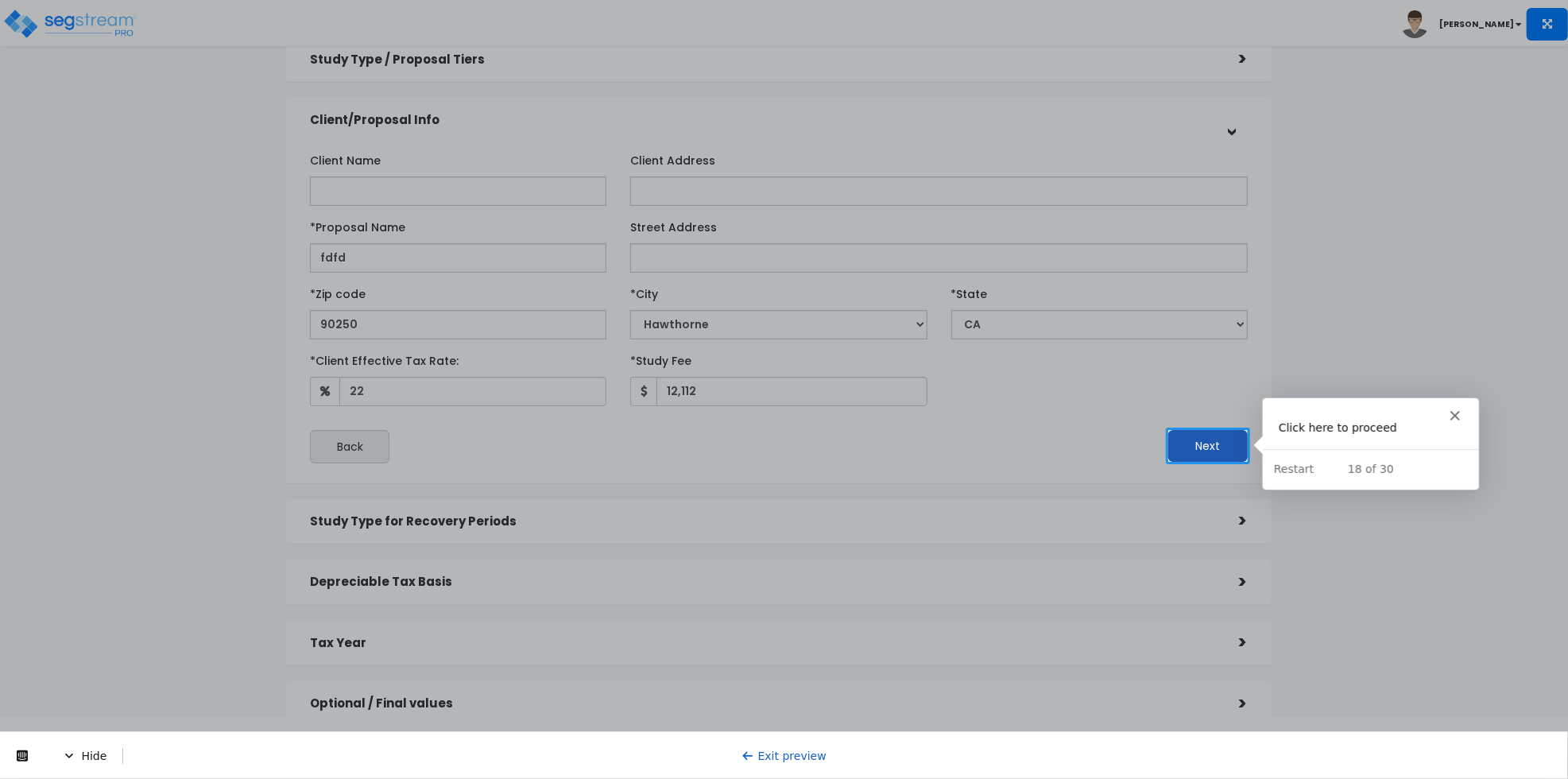
click at [1208, 445] on button "Next" at bounding box center [1207, 446] width 80 height 32
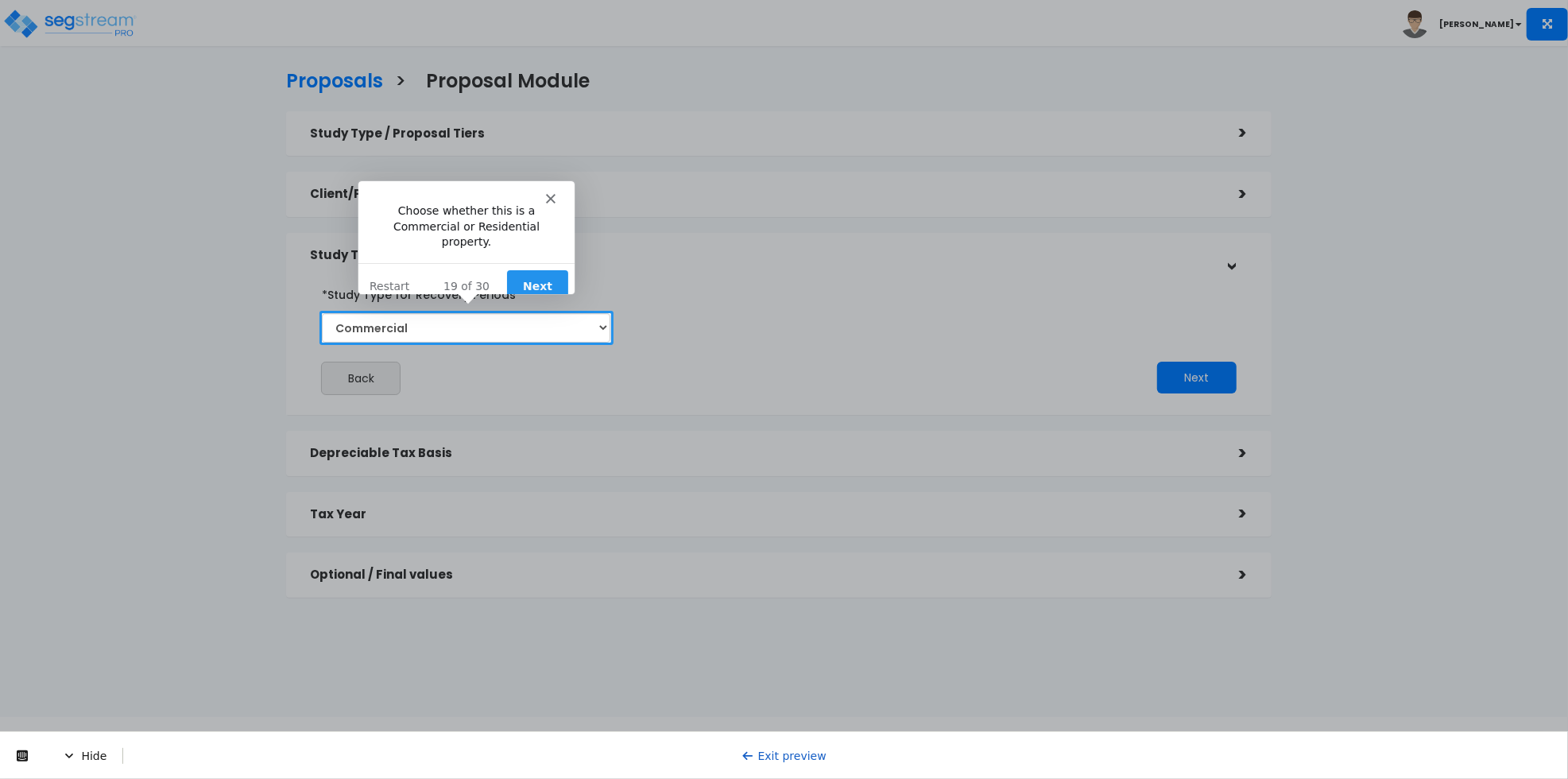
click at [526, 268] on button "Next" at bounding box center [536, 285] width 61 height 33
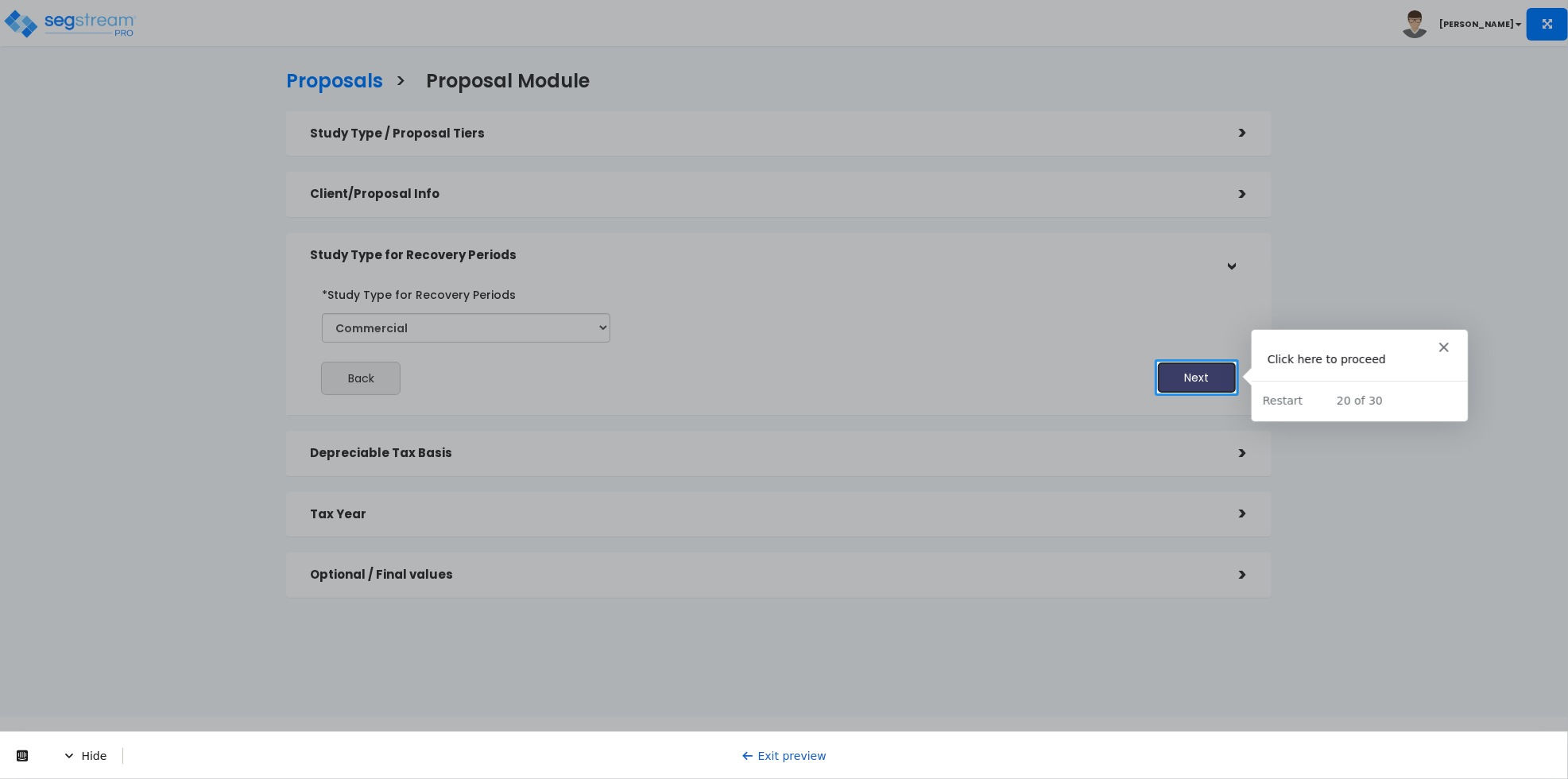
click at [1195, 369] on button "Next" at bounding box center [1196, 377] width 80 height 32
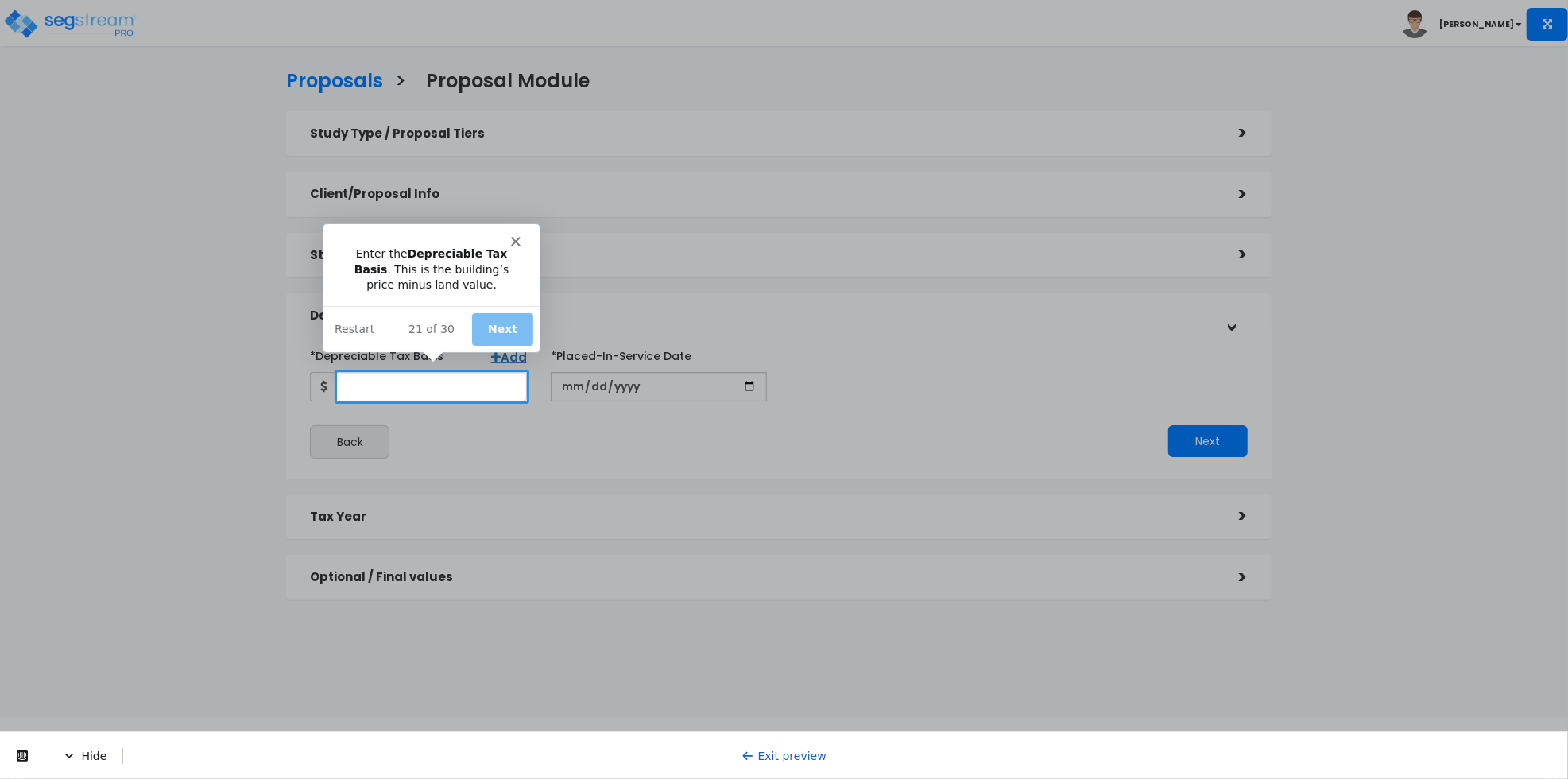
click at [449, 394] on input "*Depreciable Tax Basis" at bounding box center [431, 387] width 190 height 29
type input "242,424,242"
click at [518, 328] on button "Next" at bounding box center [500, 328] width 61 height 33
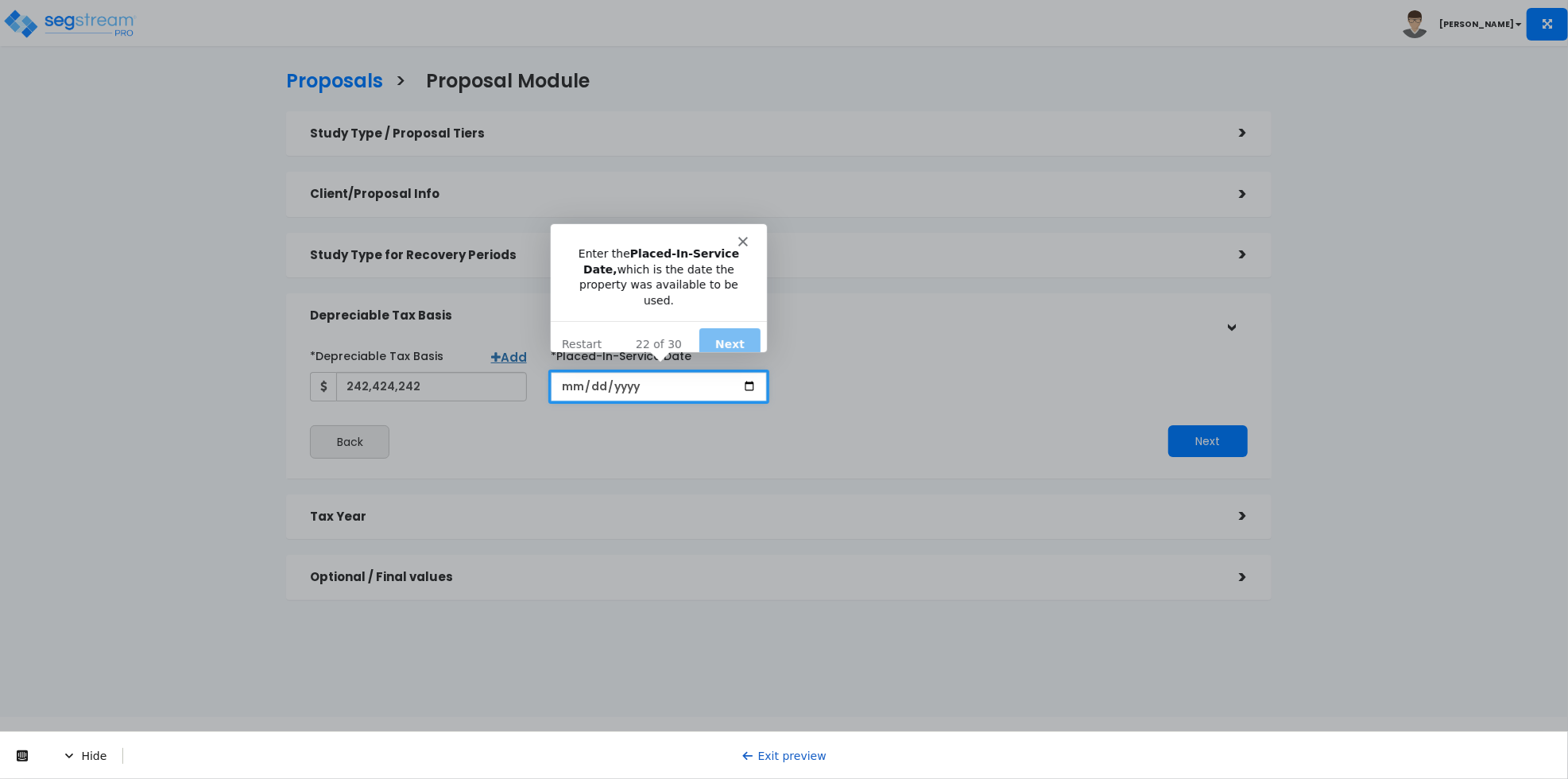
click at [569, 388] on input "date" at bounding box center [659, 387] width 216 height 29
click at [723, 333] on button "Next" at bounding box center [727, 343] width 61 height 33
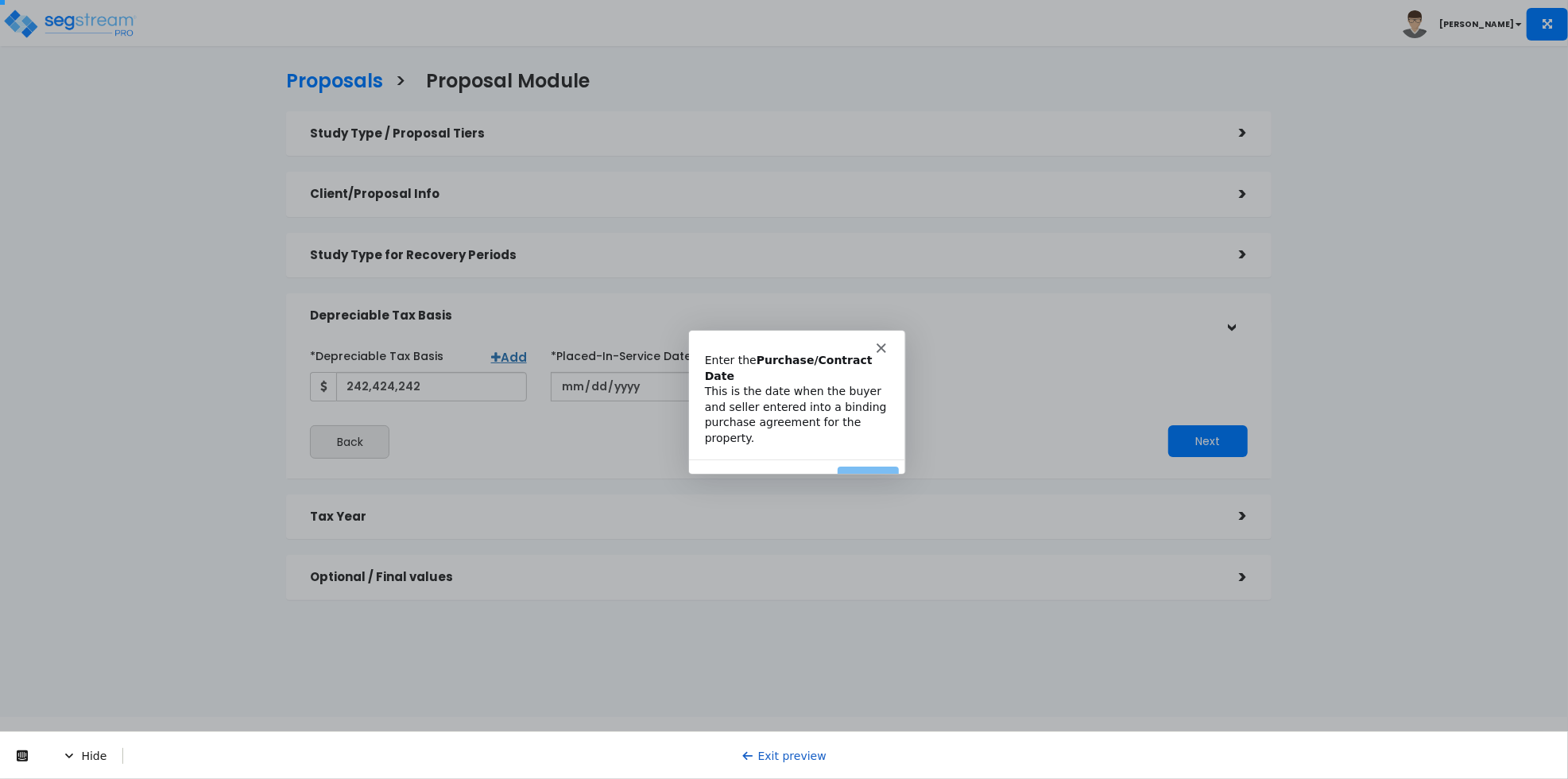
click at [958, 401] on div at bounding box center [784, 389] width 1568 height 779
click at [884, 281] on div at bounding box center [784, 389] width 1568 height 779
drag, startPoint x: 470, startPoint y: 313, endPoint x: 507, endPoint y: 453, distance: 144.8
click at [469, 315] on div at bounding box center [784, 389] width 1568 height 779
drag, startPoint x: 507, startPoint y: 477, endPoint x: 666, endPoint y: 500, distance: 160.7
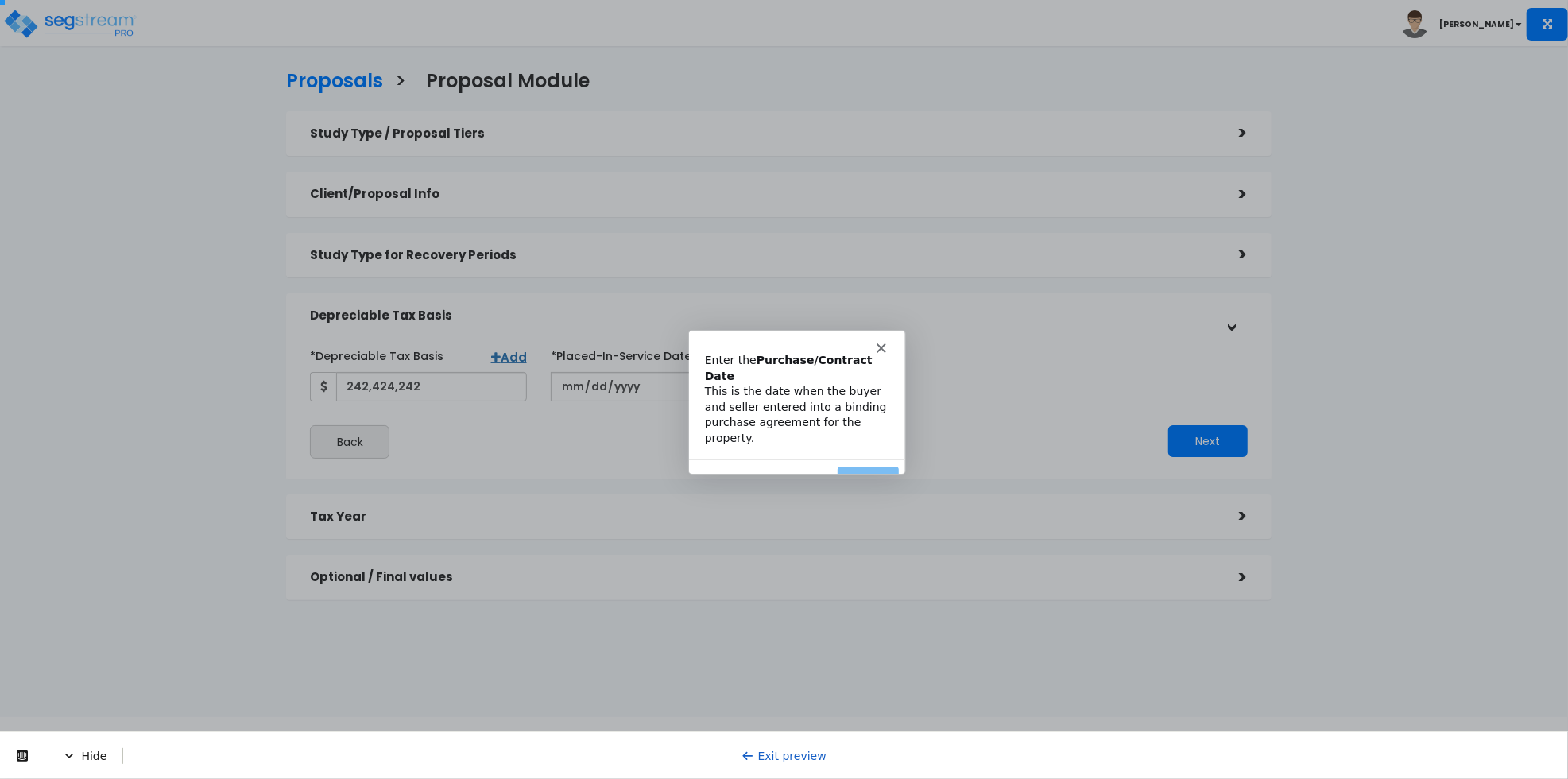
click at [507, 478] on div at bounding box center [784, 389] width 1568 height 779
drag, startPoint x: 839, startPoint y: 536, endPoint x: 856, endPoint y: 512, distance: 29.4
click at [843, 535] on div at bounding box center [784, 389] width 1568 height 779
click at [880, 344] on icon "Close" at bounding box center [879, 346] width 9 height 9
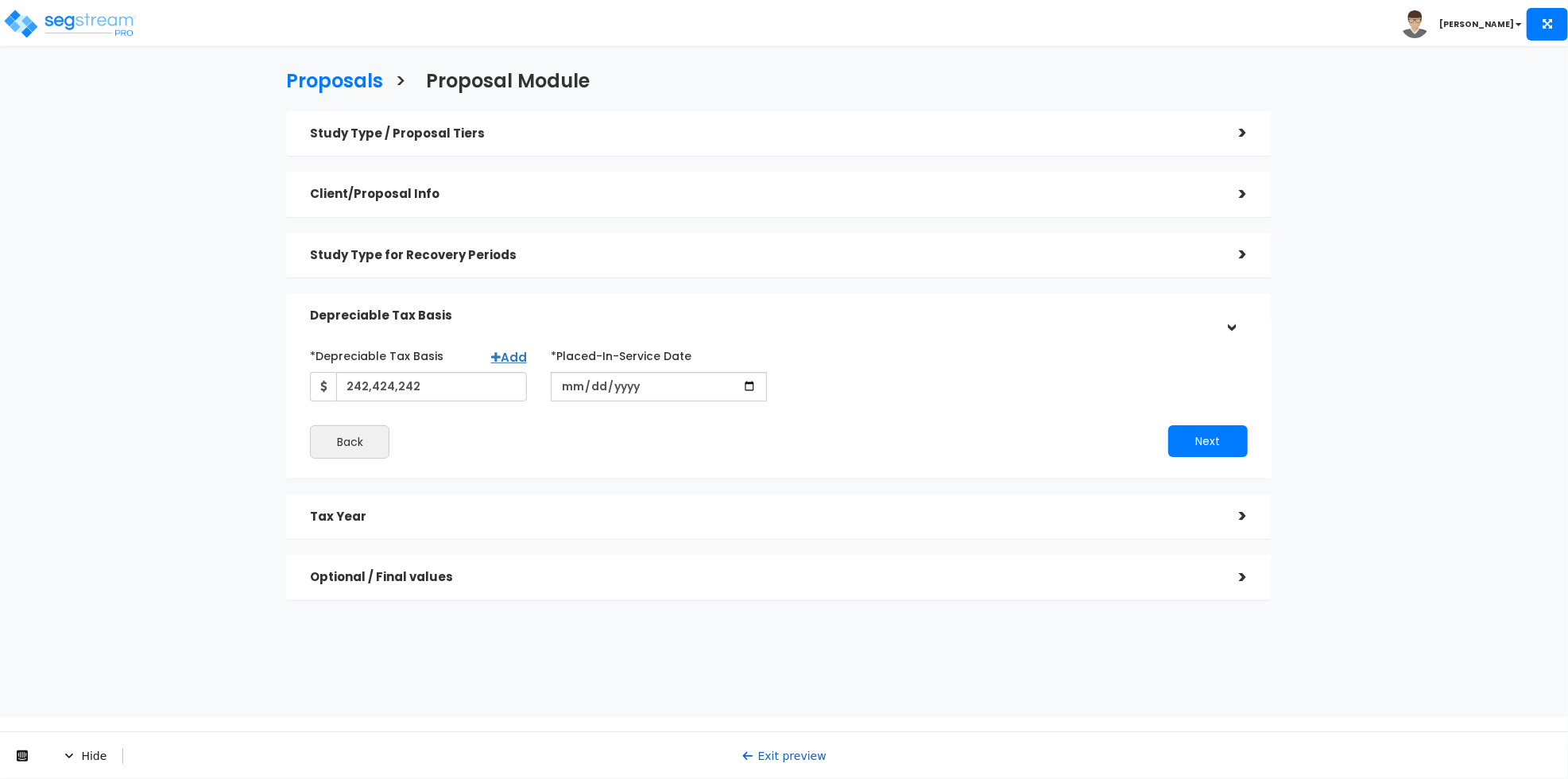
click at [615, 519] on h5 "Tax Year" at bounding box center [763, 517] width 905 height 14
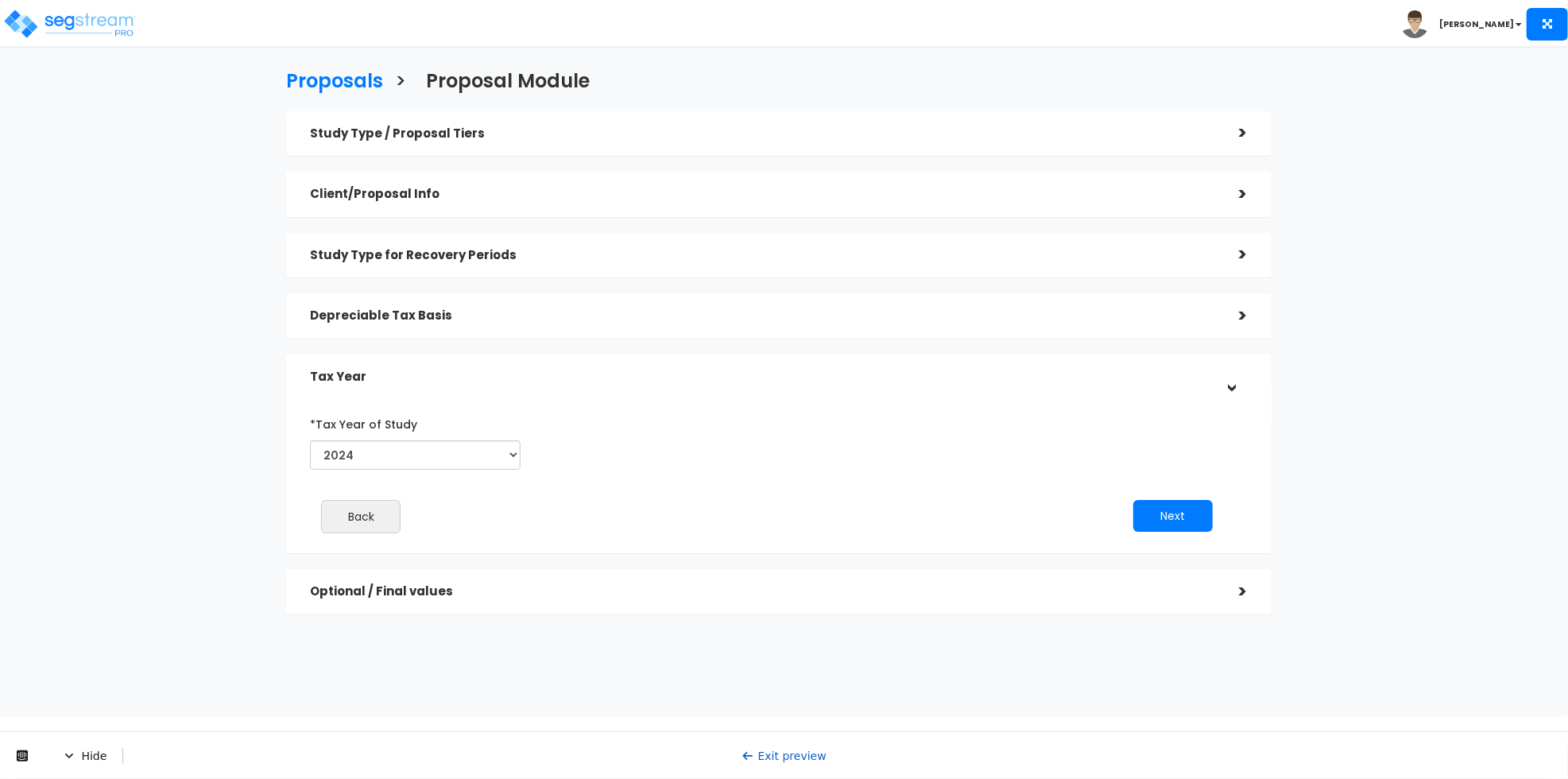
click at [599, 322] on h5 "Depreciable Tax Basis" at bounding box center [763, 316] width 905 height 14
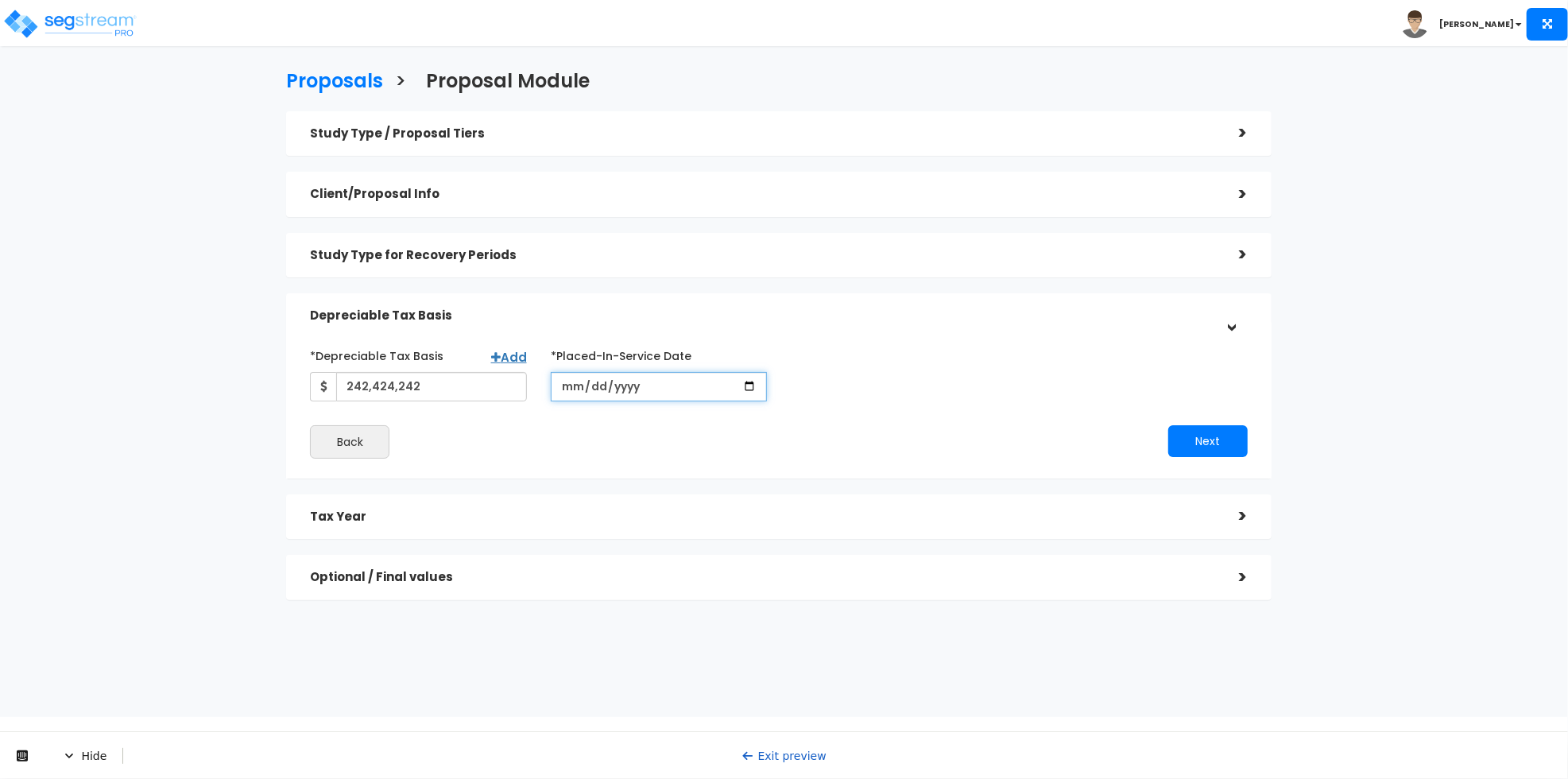
click at [623, 381] on input "2024-04-04" at bounding box center [659, 387] width 216 height 29
type input "2025-04-04"
click at [817, 434] on div "Next" at bounding box center [1019, 440] width 481 height 32
click at [801, 752] on link "Exit preview" at bounding box center [783, 755] width 85 height 13
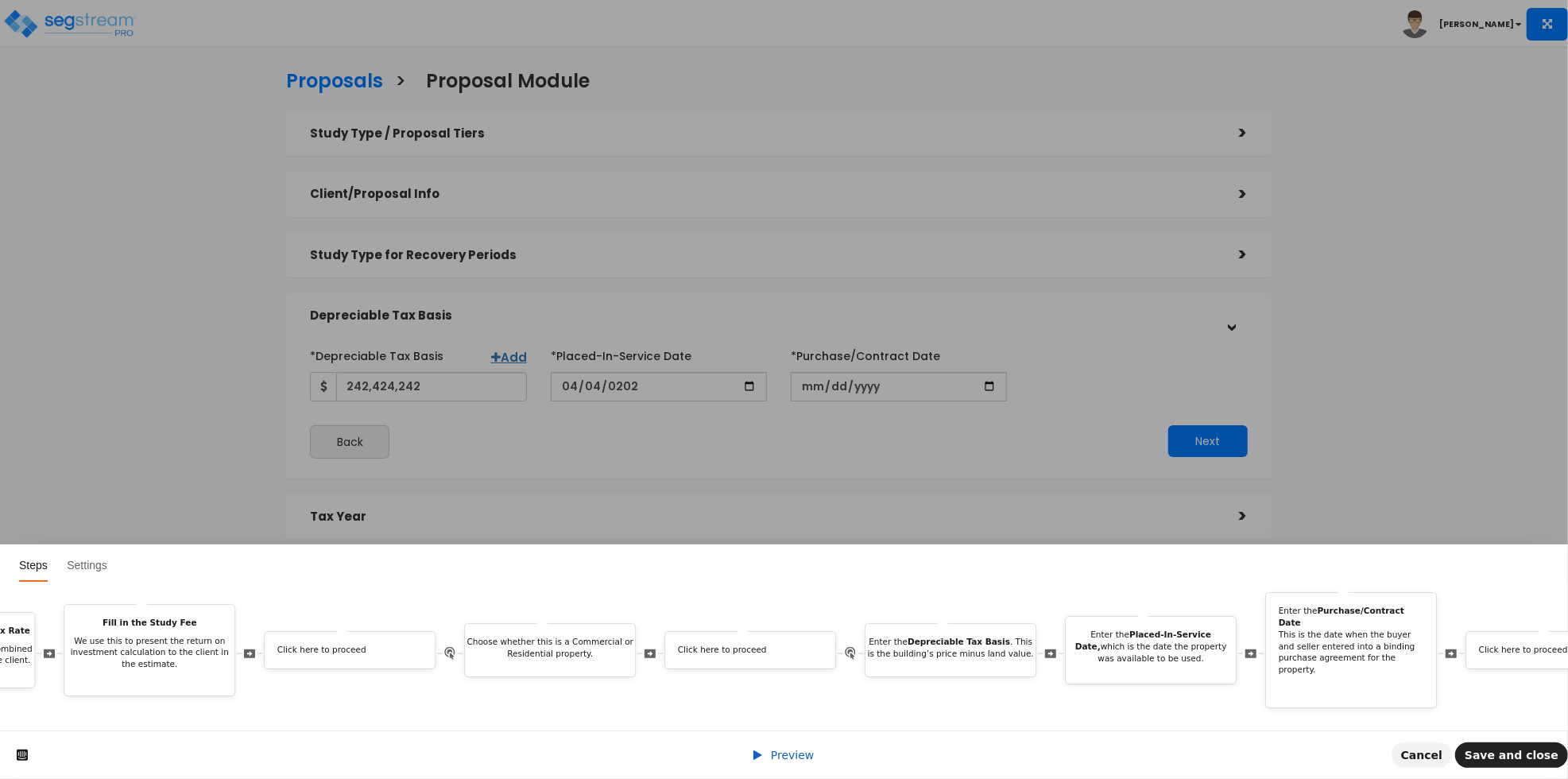
scroll to position [0, 3271]
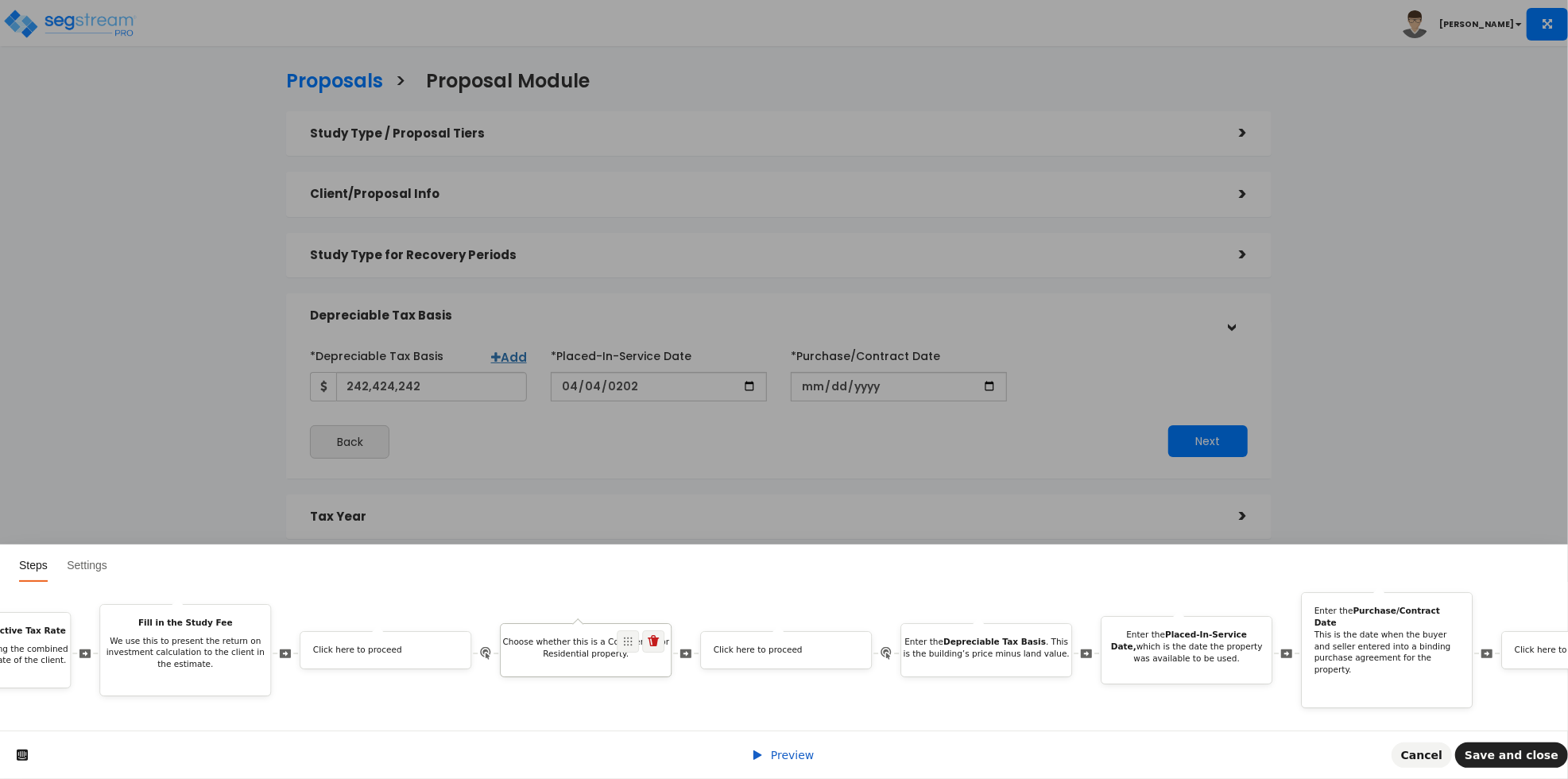
click at [607, 639] on p "Choose whether this is a Commercial or Residential property." at bounding box center [585, 648] width 170 height 23
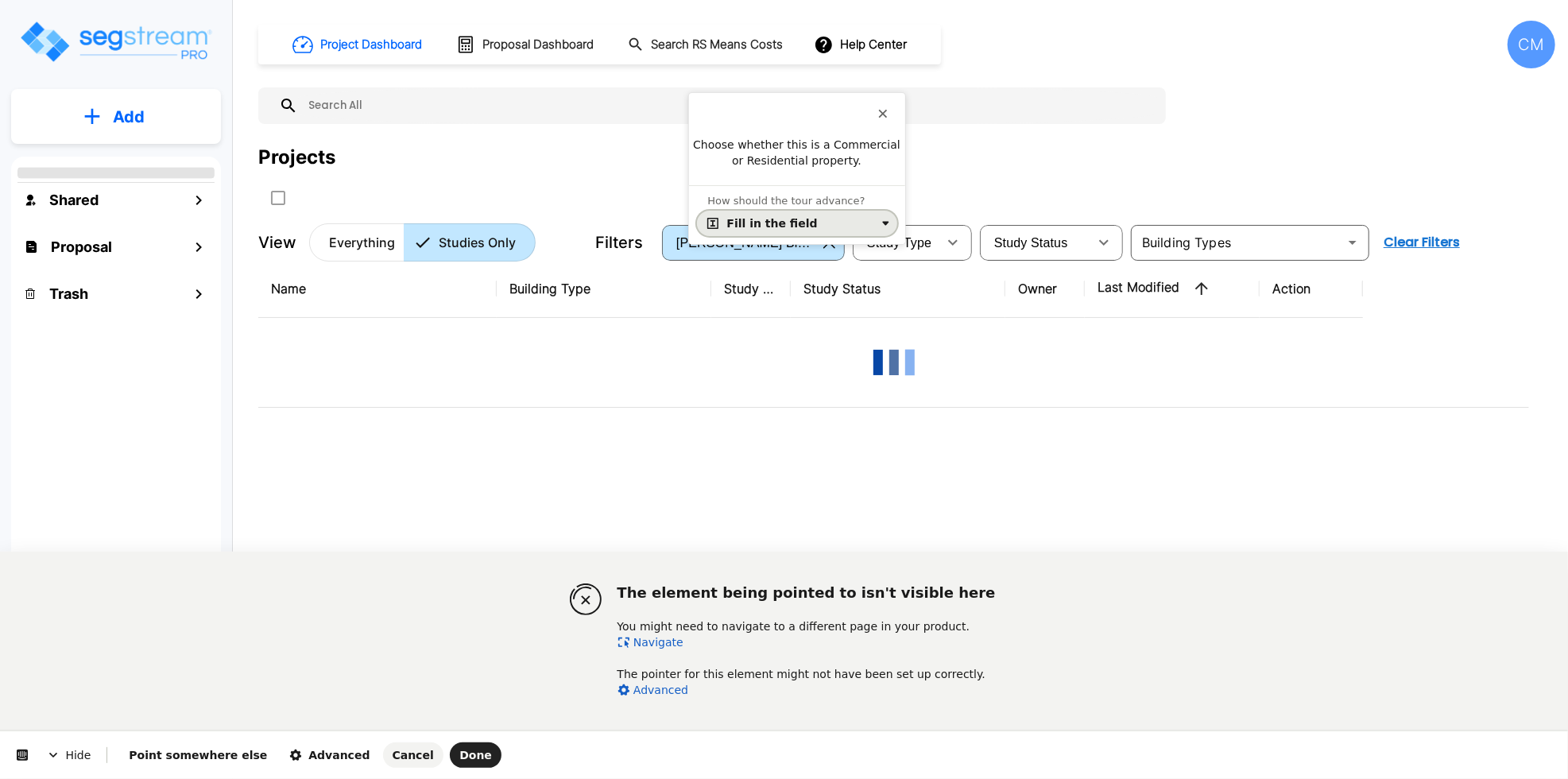
click at [736, 225] on div "Fill in the field" at bounding box center [773, 223] width 91 height 13
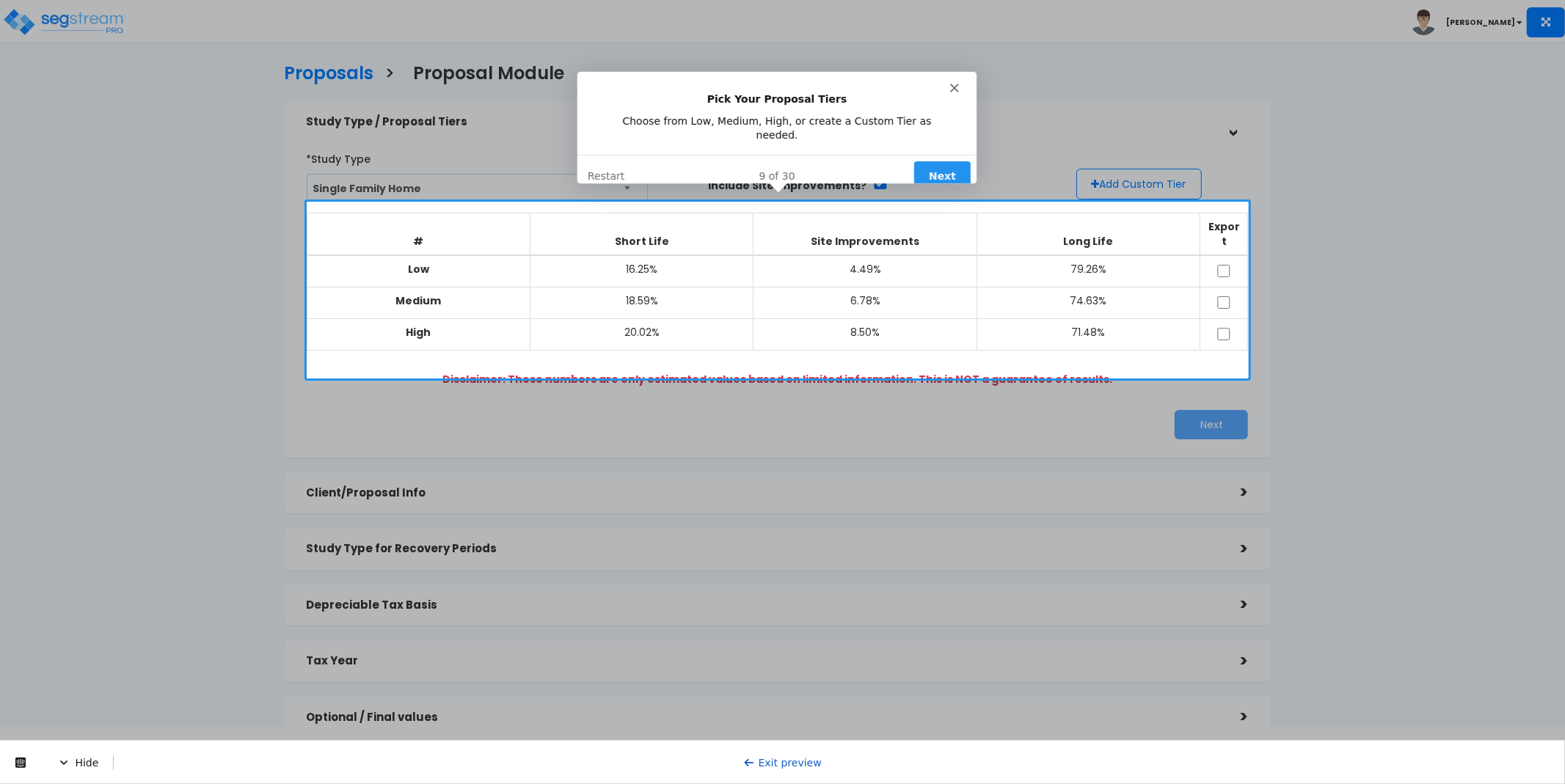
click at [938, 164] on button "Next" at bounding box center [942, 176] width 56 height 30
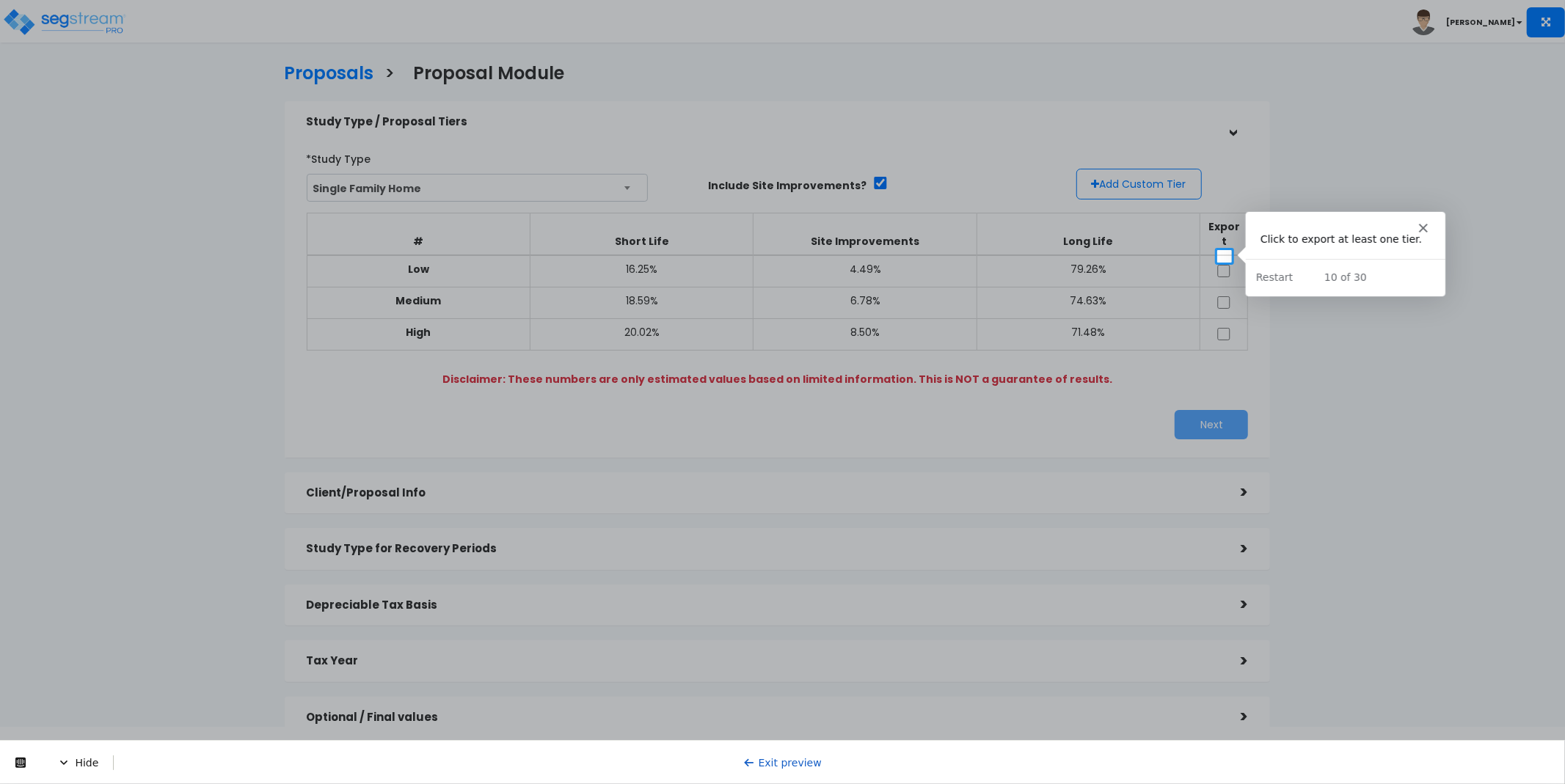
click at [1222, 265] on input "checkbox" at bounding box center [1224, 271] width 15 height 13
checkbox input "true"
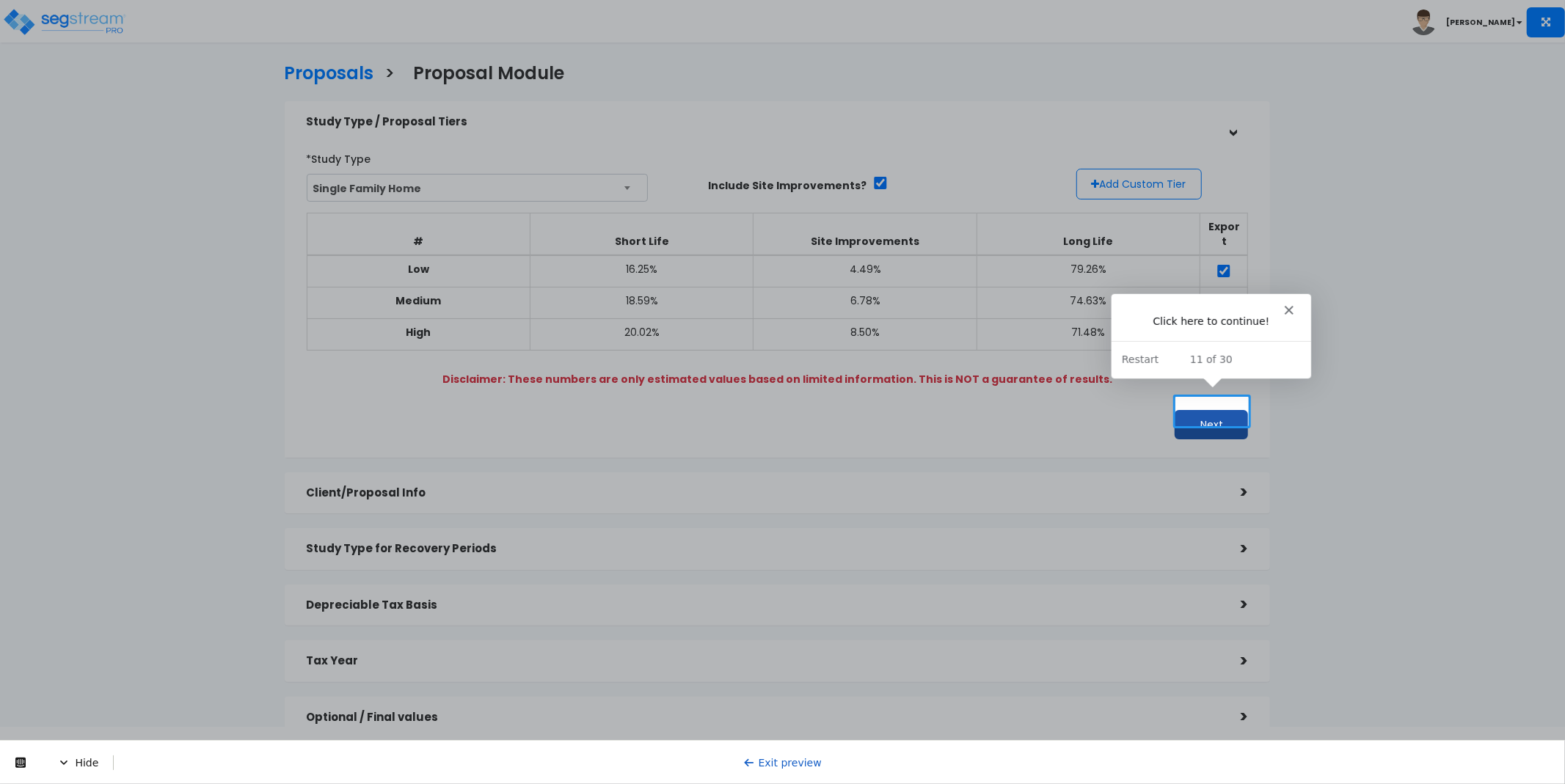
click at [1207, 410] on button "Next" at bounding box center [1211, 424] width 74 height 29
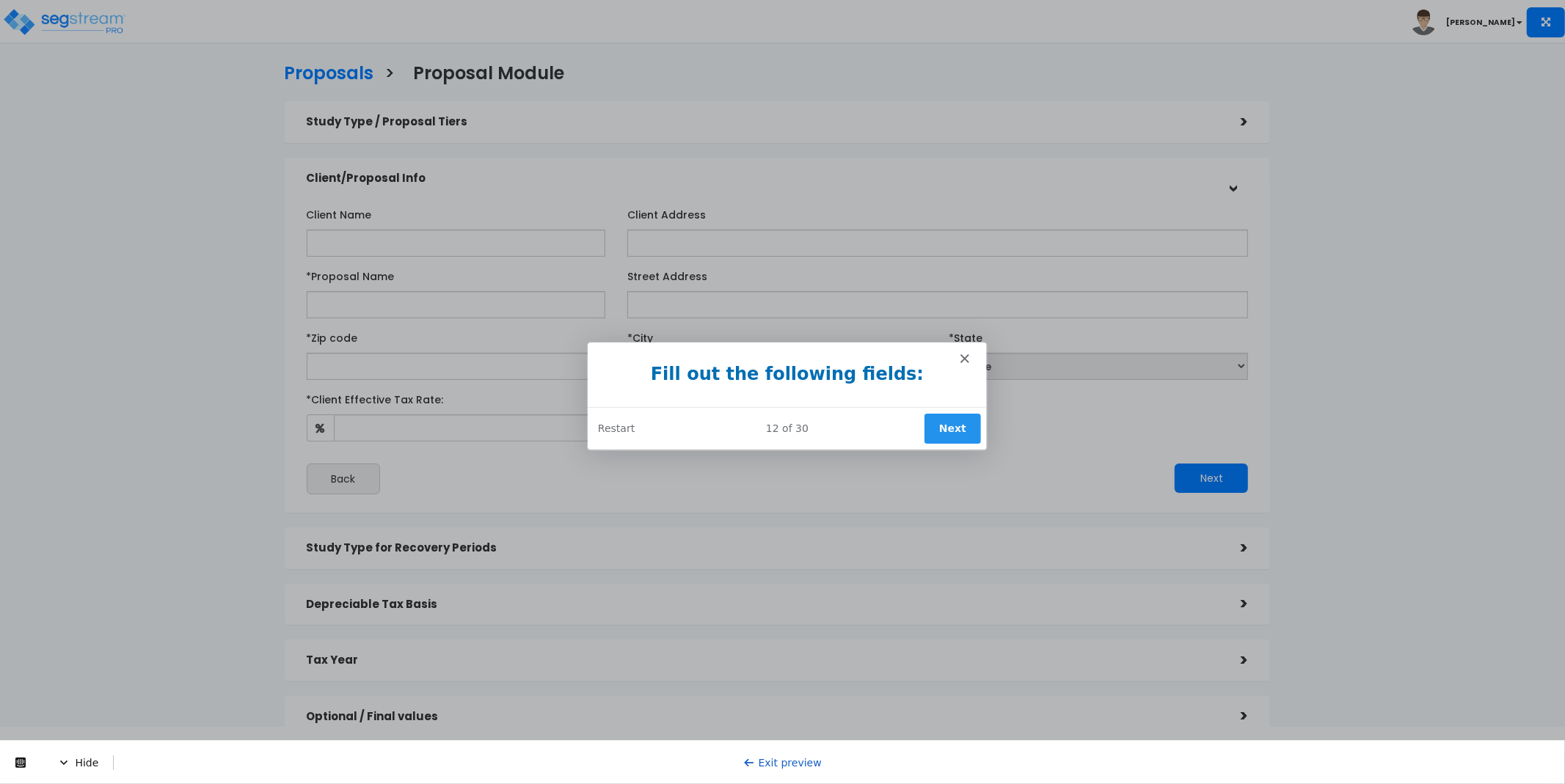
click at [956, 425] on button "Next" at bounding box center [951, 428] width 56 height 30
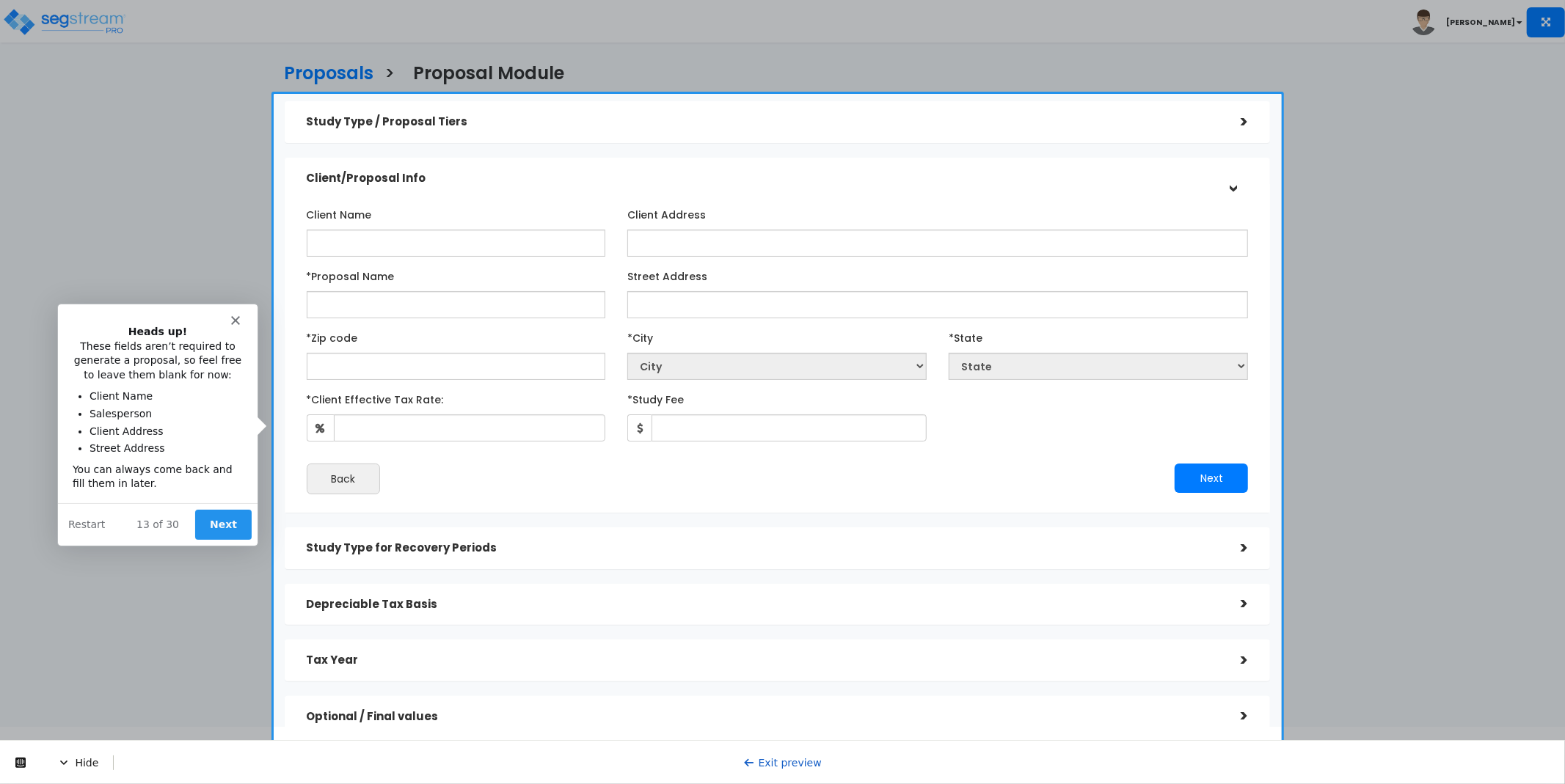
click at [235, 527] on button "Next" at bounding box center [222, 524] width 56 height 30
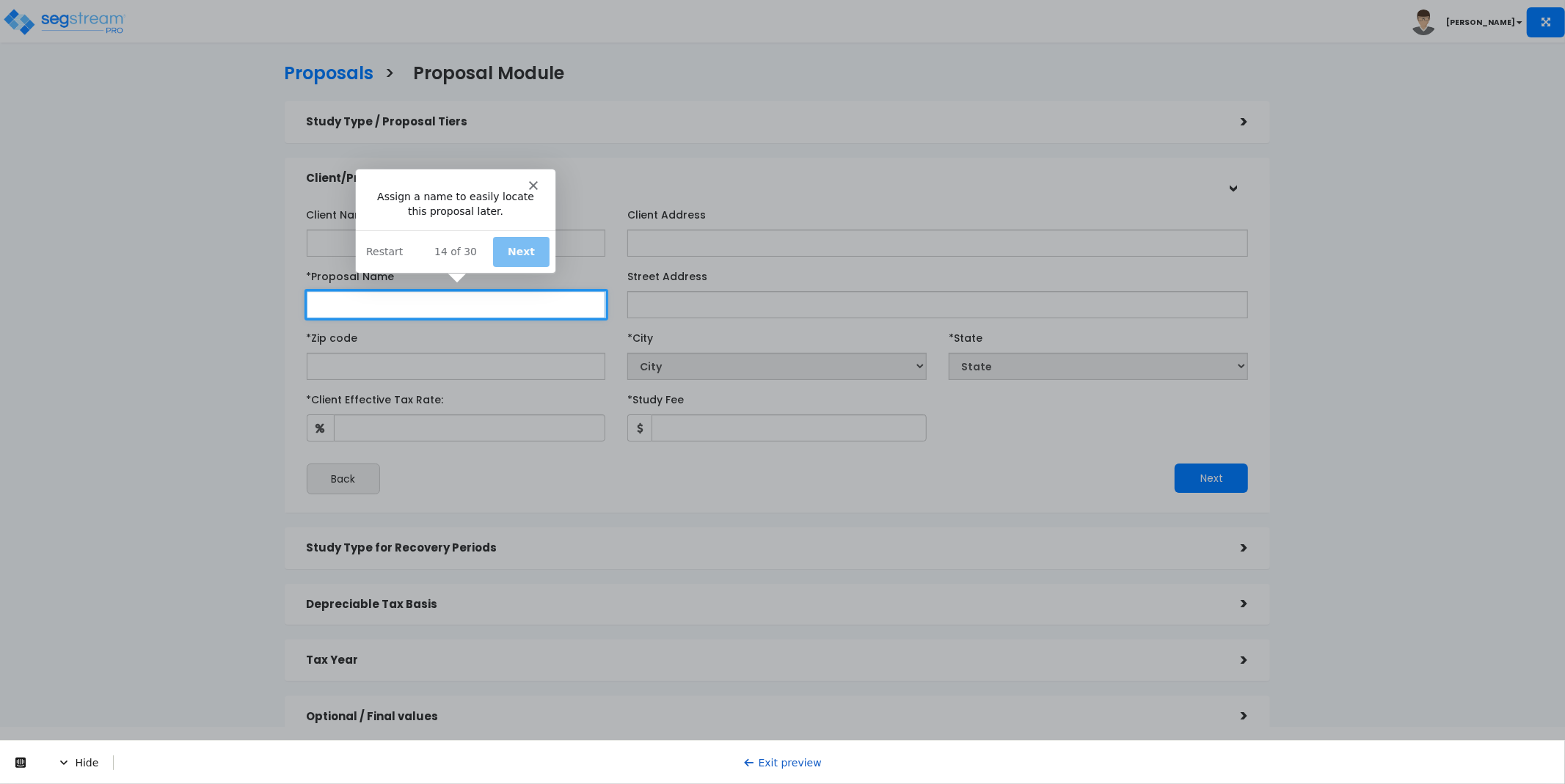
click at [388, 307] on input "*Proposal Name" at bounding box center [457, 305] width 299 height 27
type input "]opi"
click at [519, 255] on button "Next" at bounding box center [520, 251] width 56 height 30
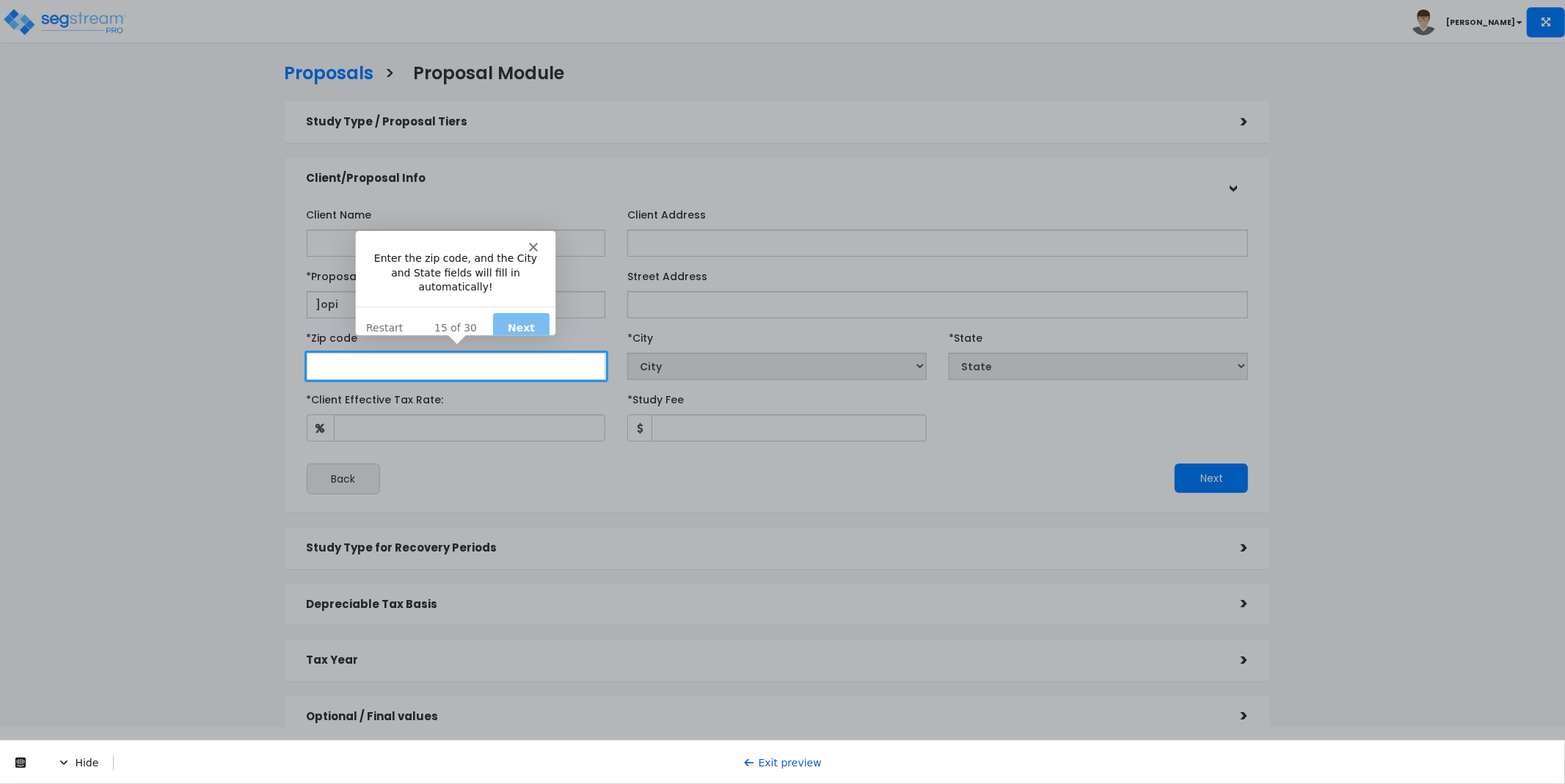
click at [464, 370] on input "text" at bounding box center [457, 366] width 299 height 27
type input "9025"
select select "CA"
type input "90250"
click at [512, 312] on button "Next" at bounding box center [520, 327] width 56 height 30
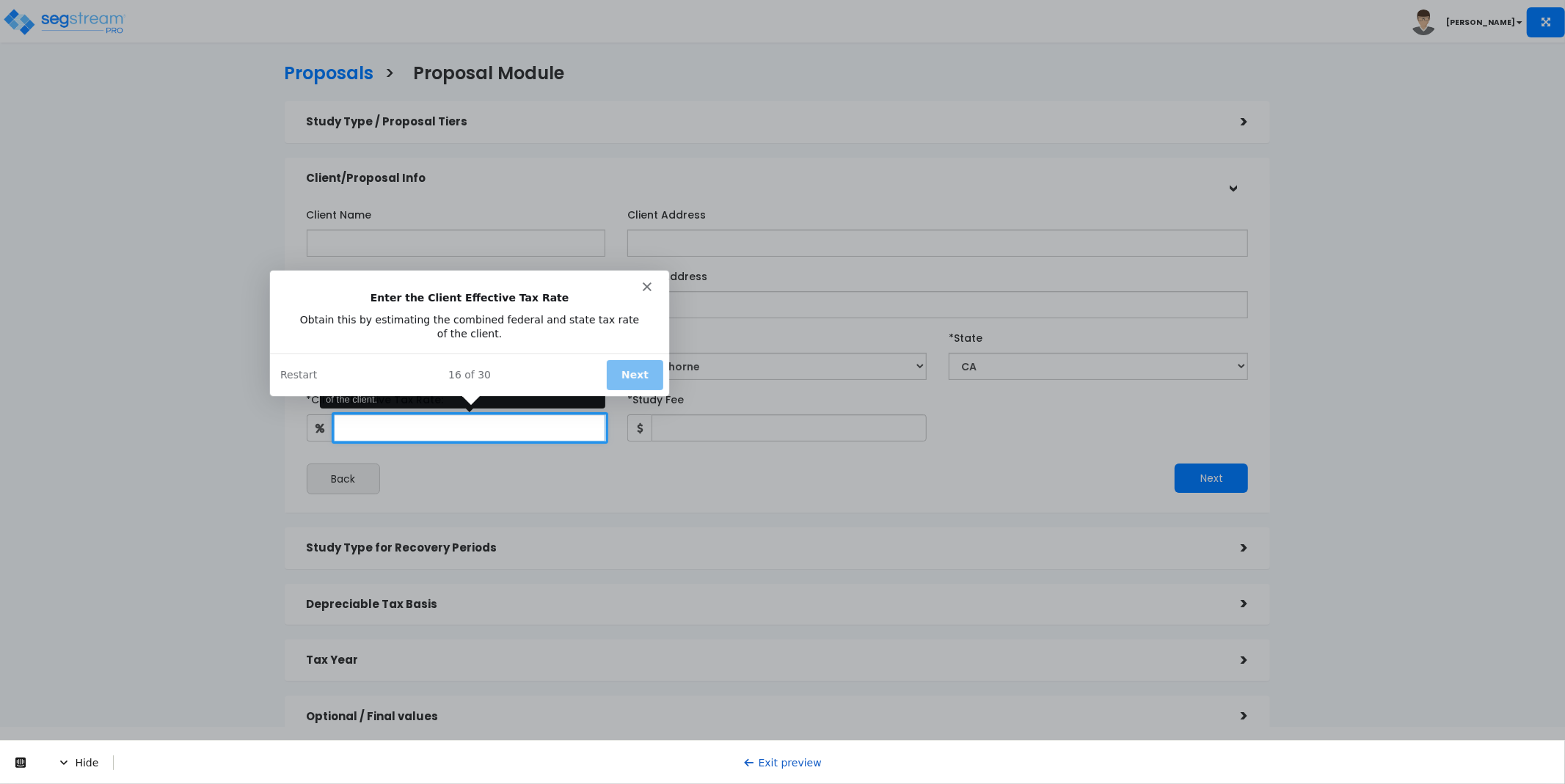
click at [512, 419] on input "*Client Effective Tax Rate:" at bounding box center [470, 428] width 272 height 27
type input "22"
click at [626, 369] on button "Next" at bounding box center [633, 374] width 56 height 30
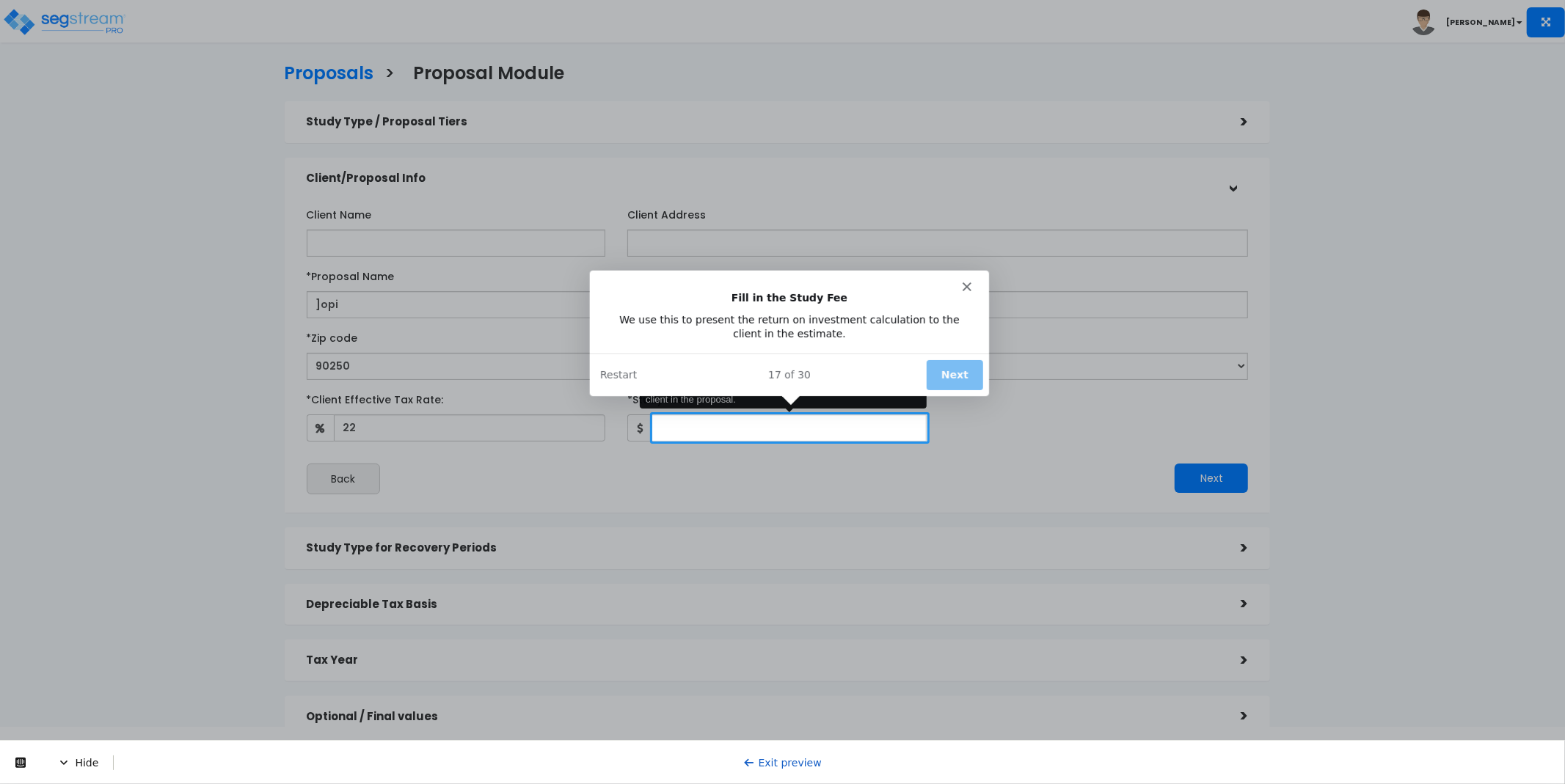
click at [693, 419] on input "*Study Fee" at bounding box center [789, 428] width 275 height 27
type input "2,222"
click at [949, 378] on button "Next" at bounding box center [953, 374] width 56 height 30
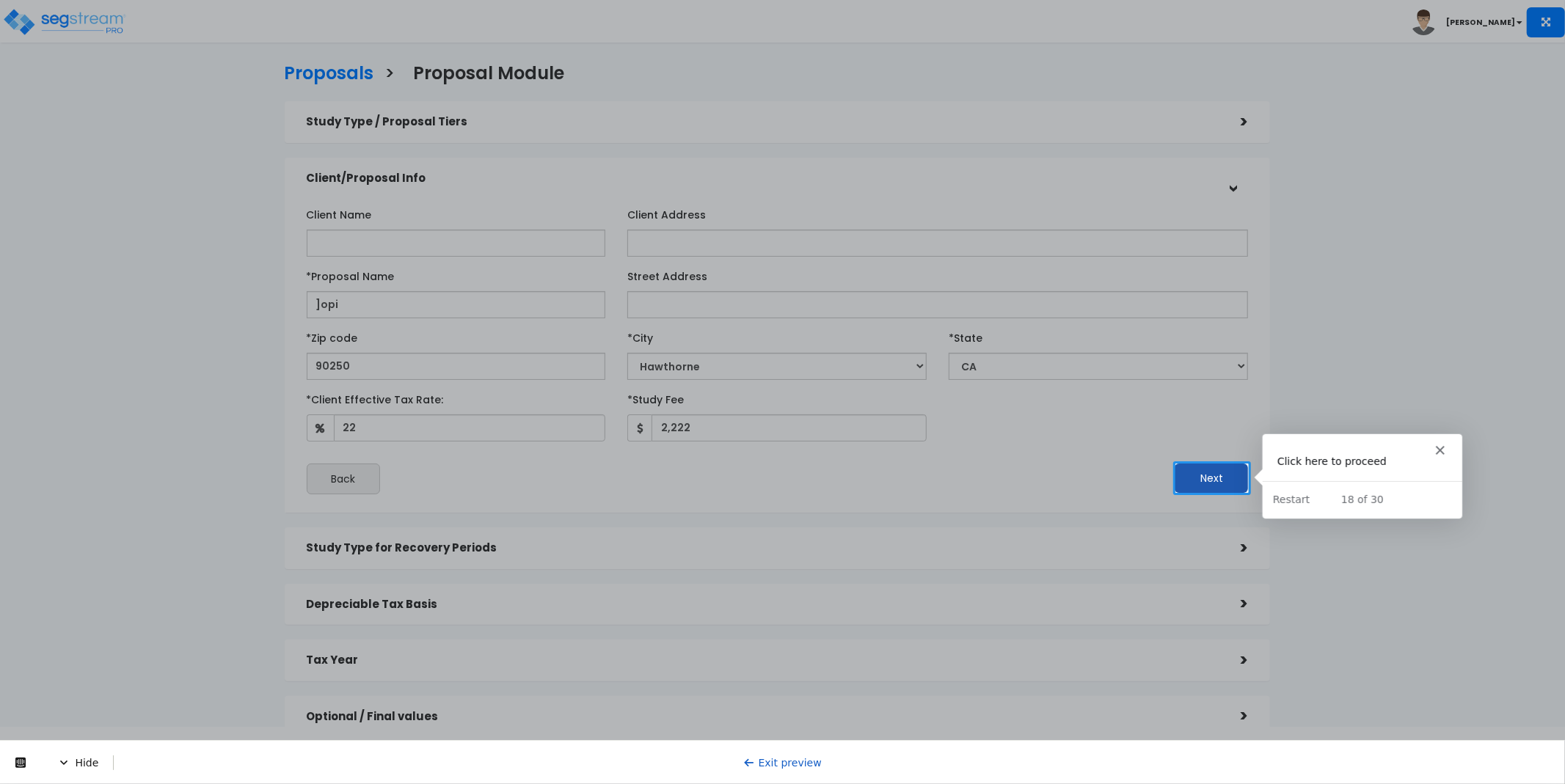
click at [1207, 476] on button "Next" at bounding box center [1211, 478] width 74 height 29
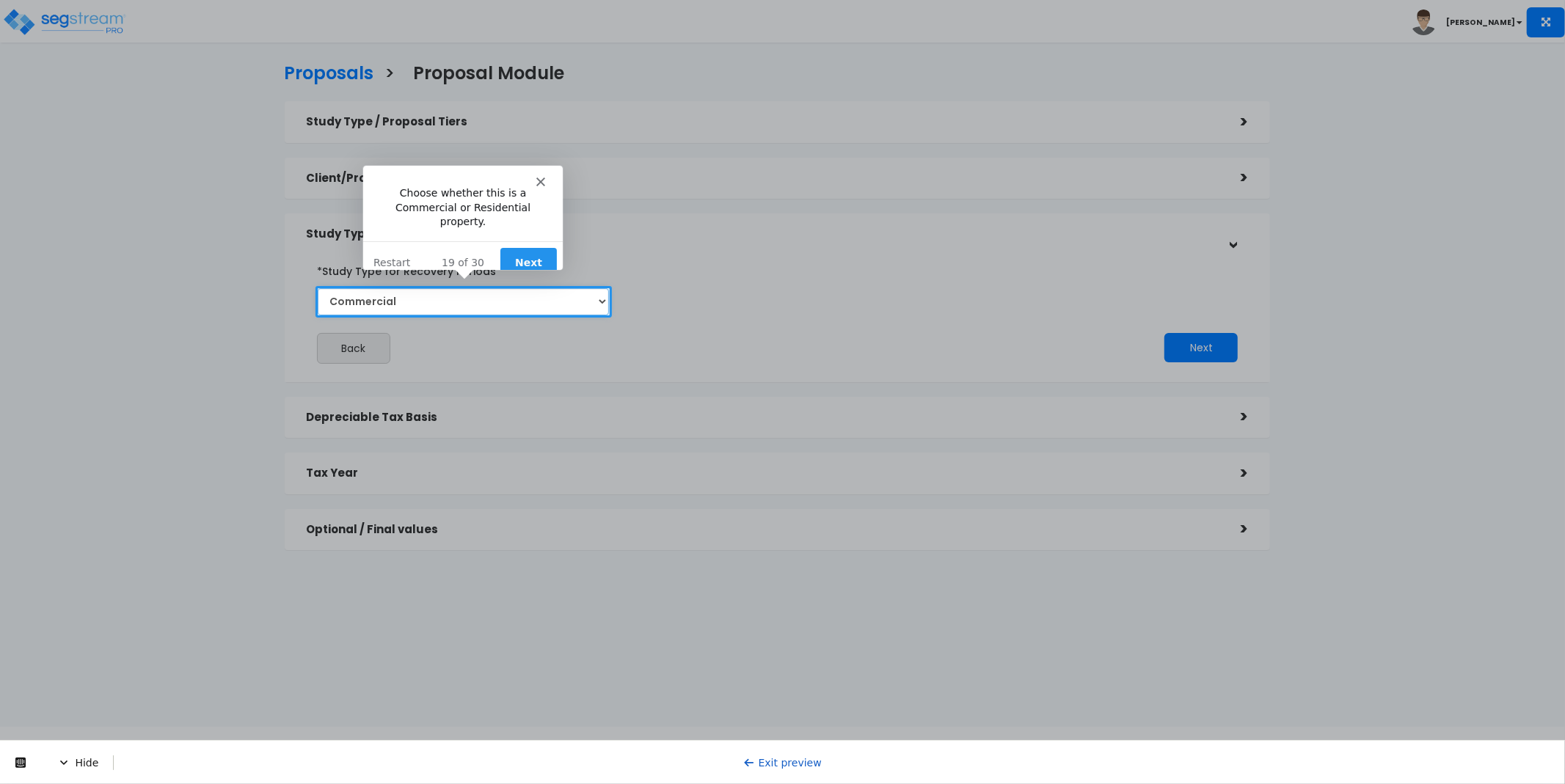
click at [479, 301] on select "Commercial Residential" at bounding box center [464, 301] width 292 height 27
click at [445, 294] on select "Commercial Residential" at bounding box center [464, 301] width 292 height 27
click at [529, 249] on button "Next" at bounding box center [528, 263] width 56 height 30
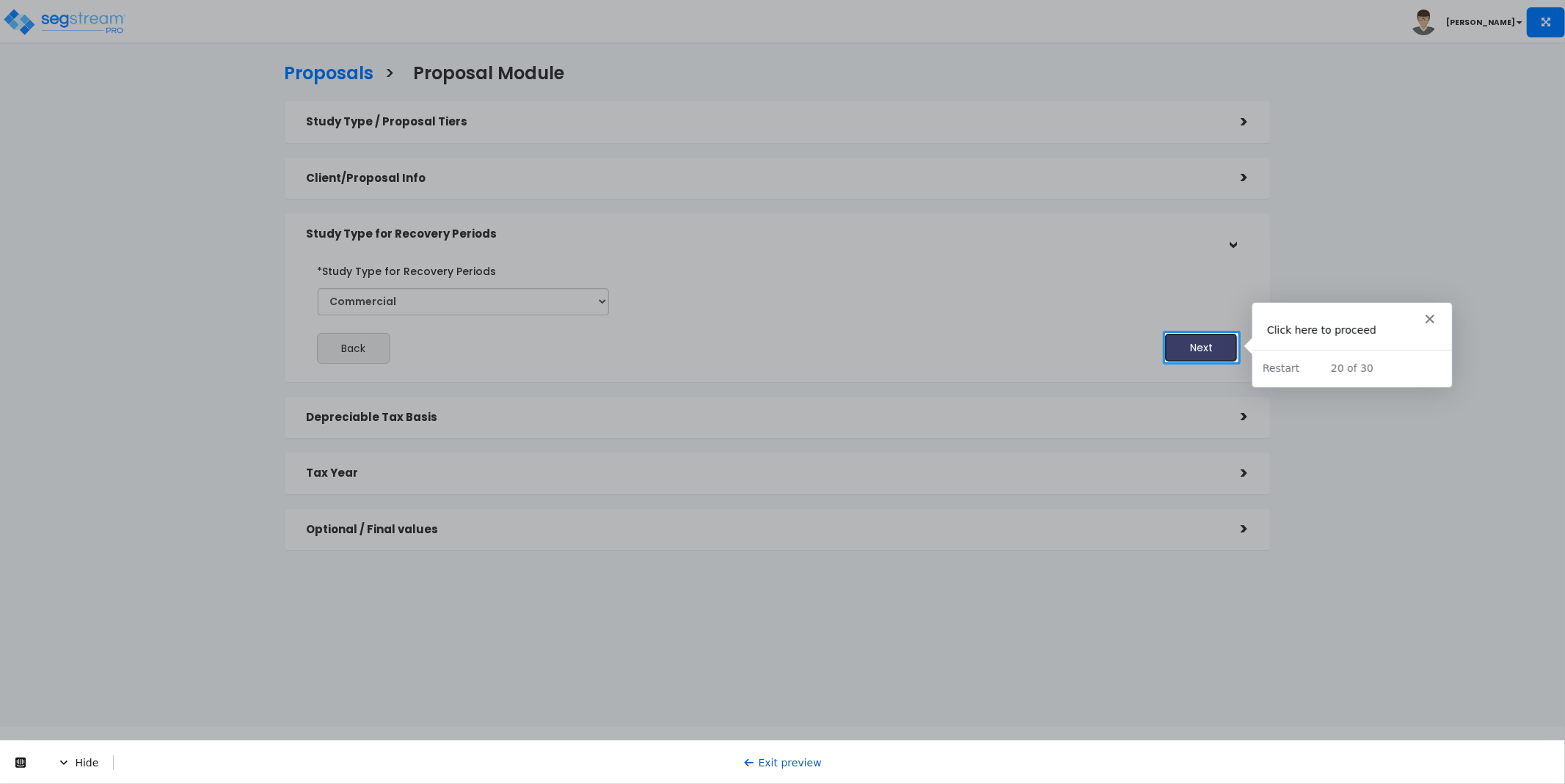
click at [1198, 344] on button "Next" at bounding box center [1201, 347] width 74 height 29
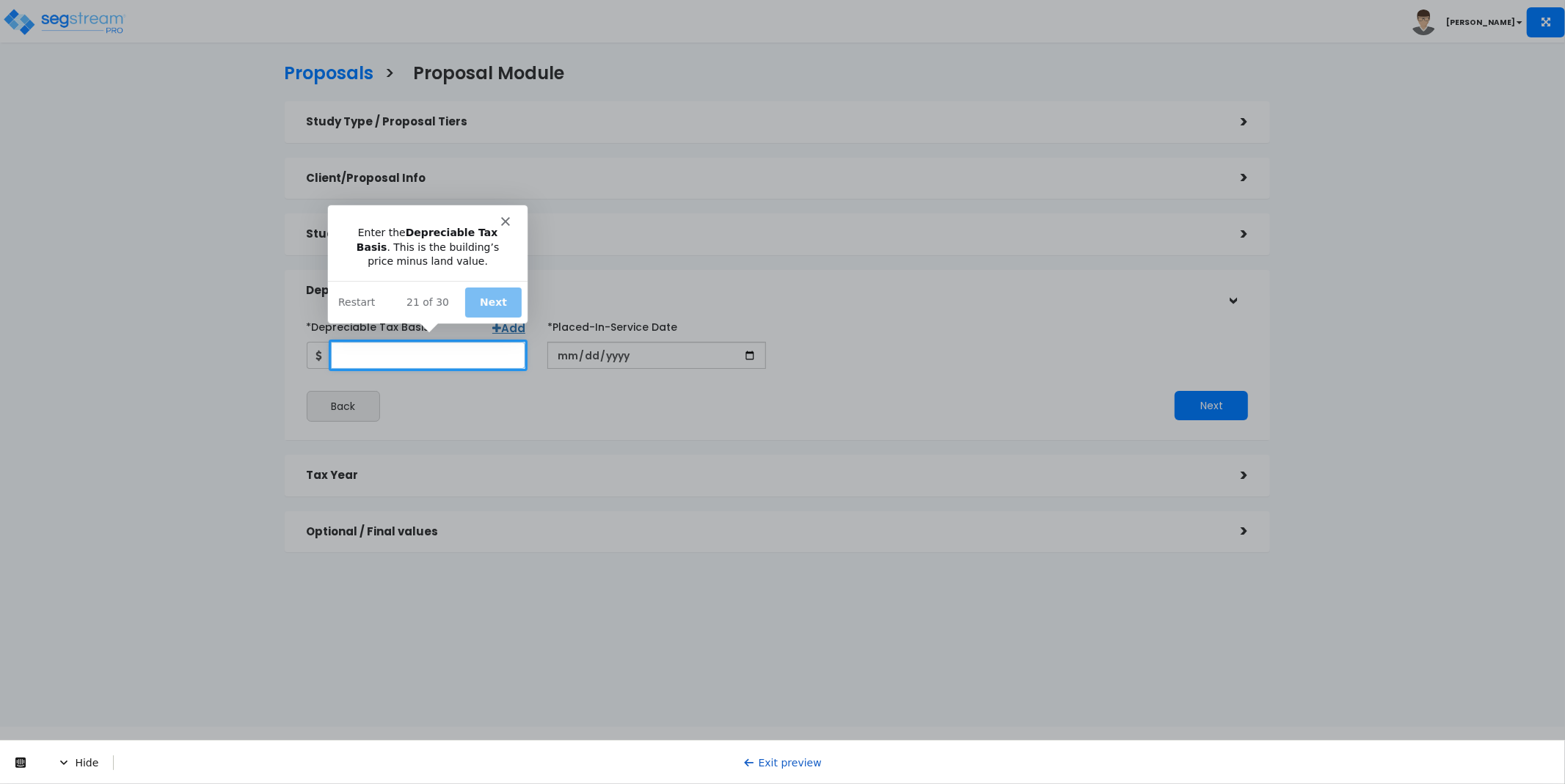
click at [391, 350] on input "*Depreciable Tax Basis" at bounding box center [428, 355] width 195 height 27
type input "22,222"
click at [497, 297] on button "Next" at bounding box center [492, 302] width 56 height 30
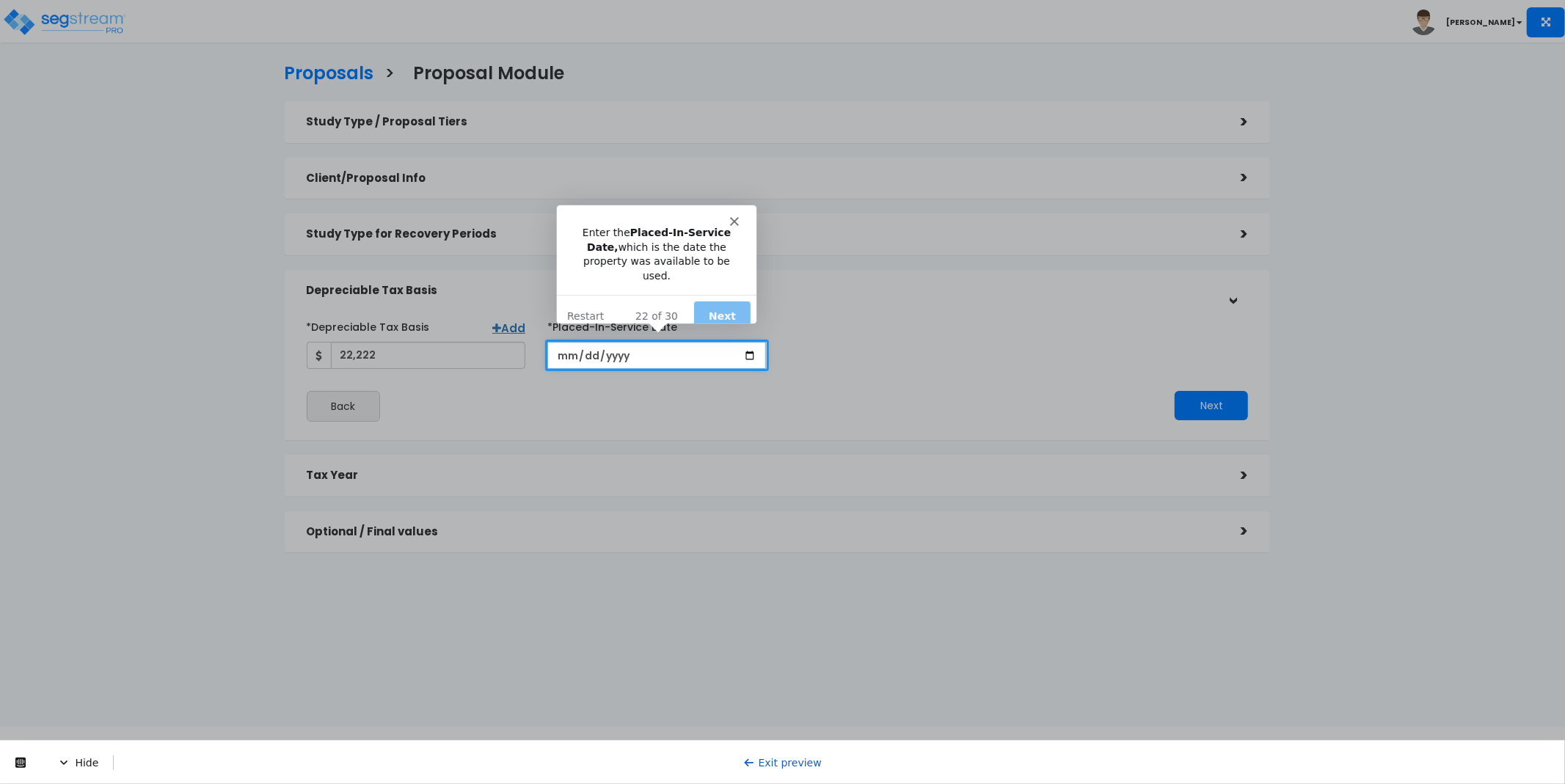
click at [570, 356] on input "date" at bounding box center [657, 355] width 218 height 27
type input "[DATE]"
click at [707, 306] on button "Next" at bounding box center [720, 316] width 56 height 30
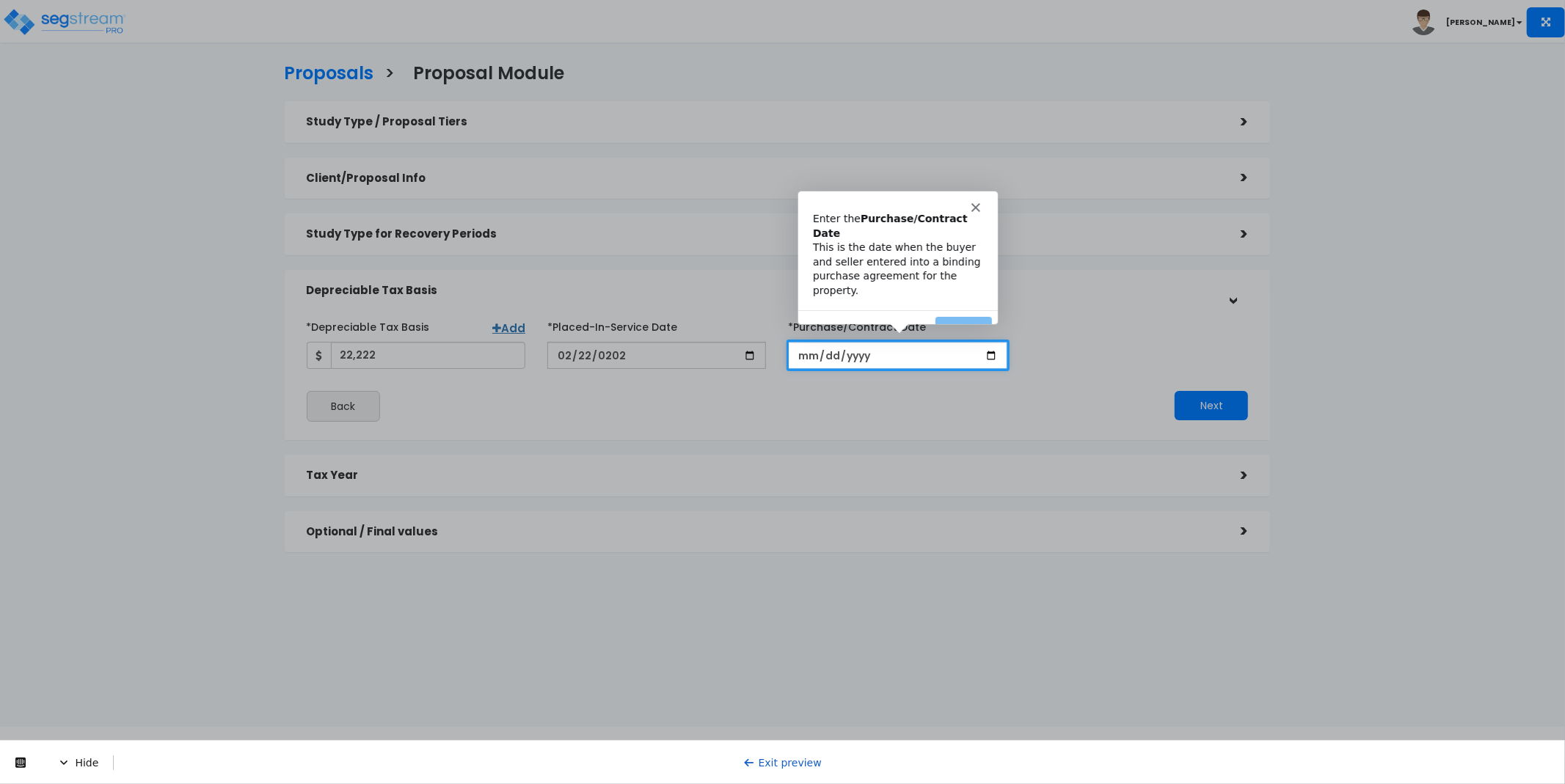
click at [809, 355] on input "*Purchase/Contract Date" at bounding box center [897, 355] width 218 height 27
type input "[DATE]"
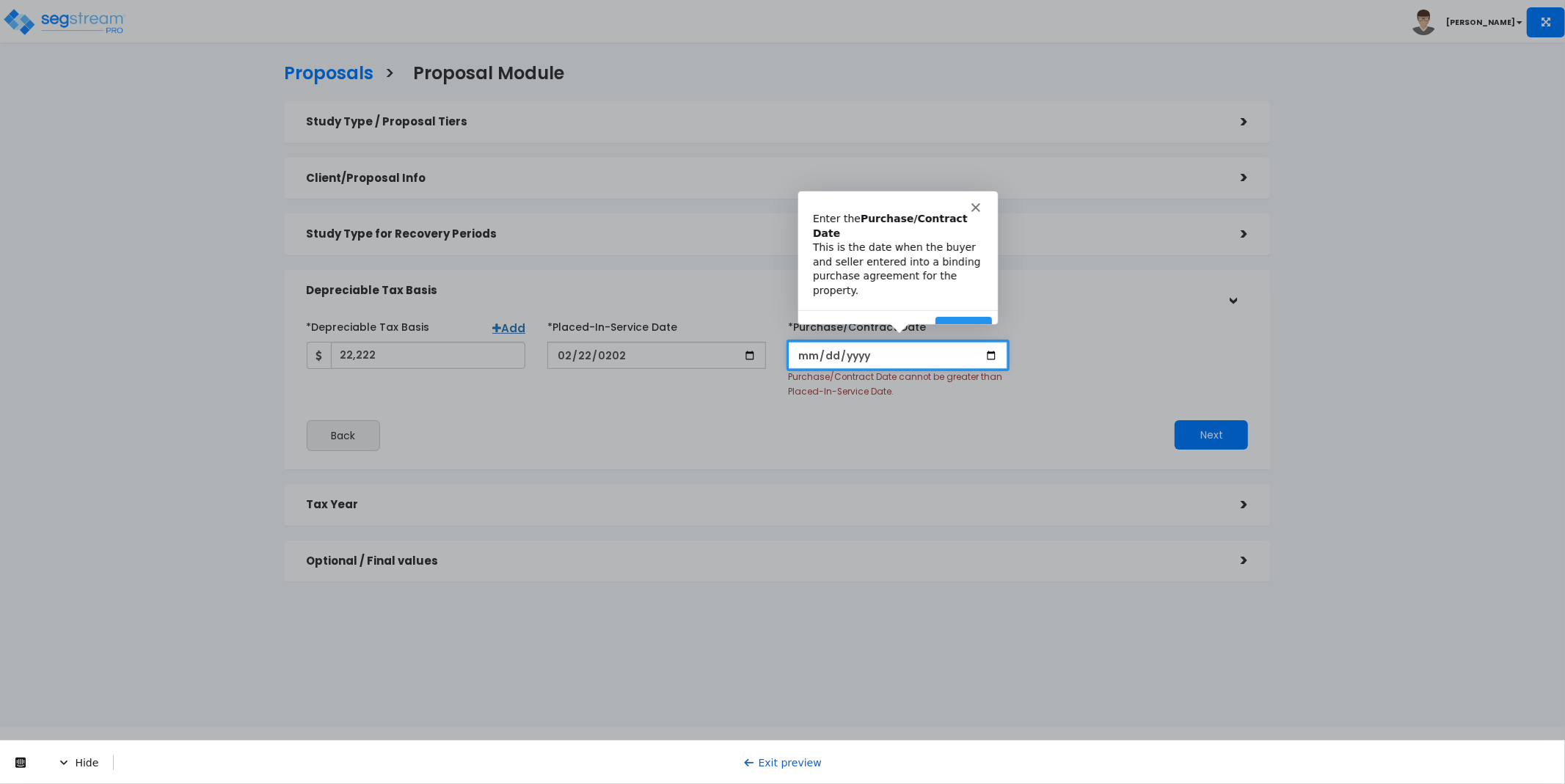
click at [808, 352] on input "*Purchase/Contract Date" at bounding box center [897, 355] width 218 height 27
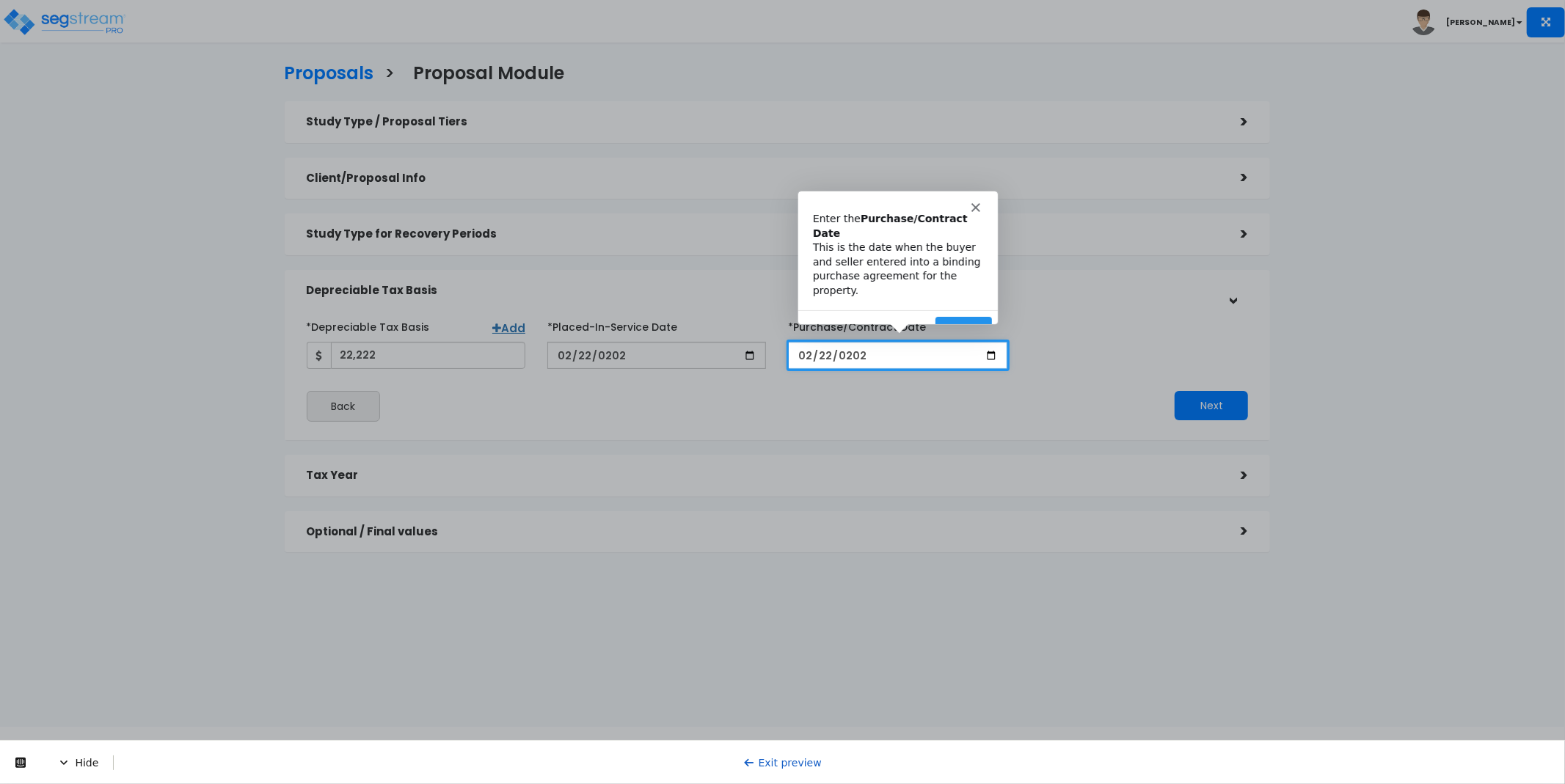
type input "[DATE]"
click at [971, 316] on button "Next" at bounding box center [961, 331] width 56 height 30
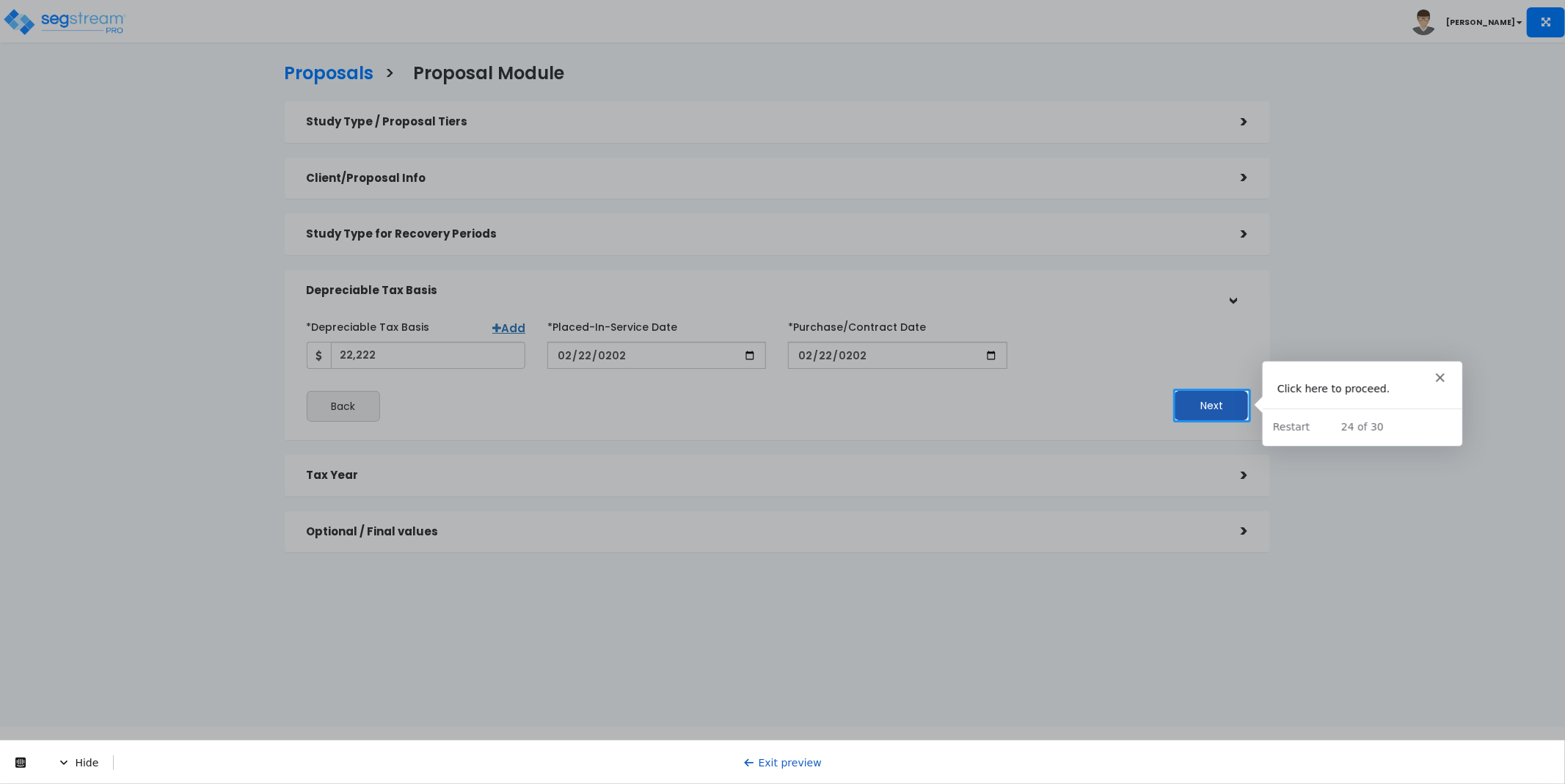
click at [1214, 403] on button "Next" at bounding box center [1211, 405] width 74 height 29
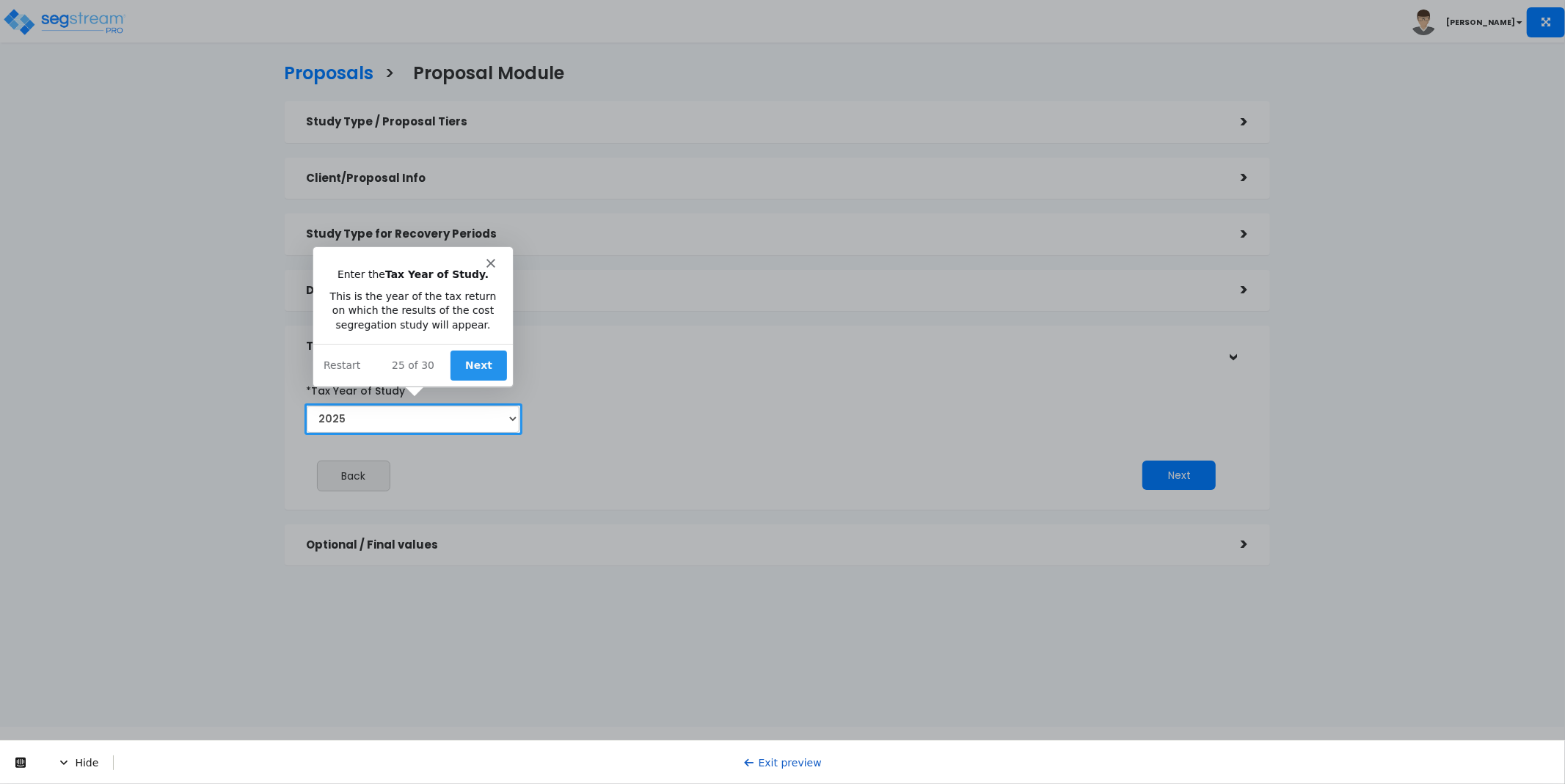
click at [490, 365] on button "Next" at bounding box center [477, 365] width 56 height 30
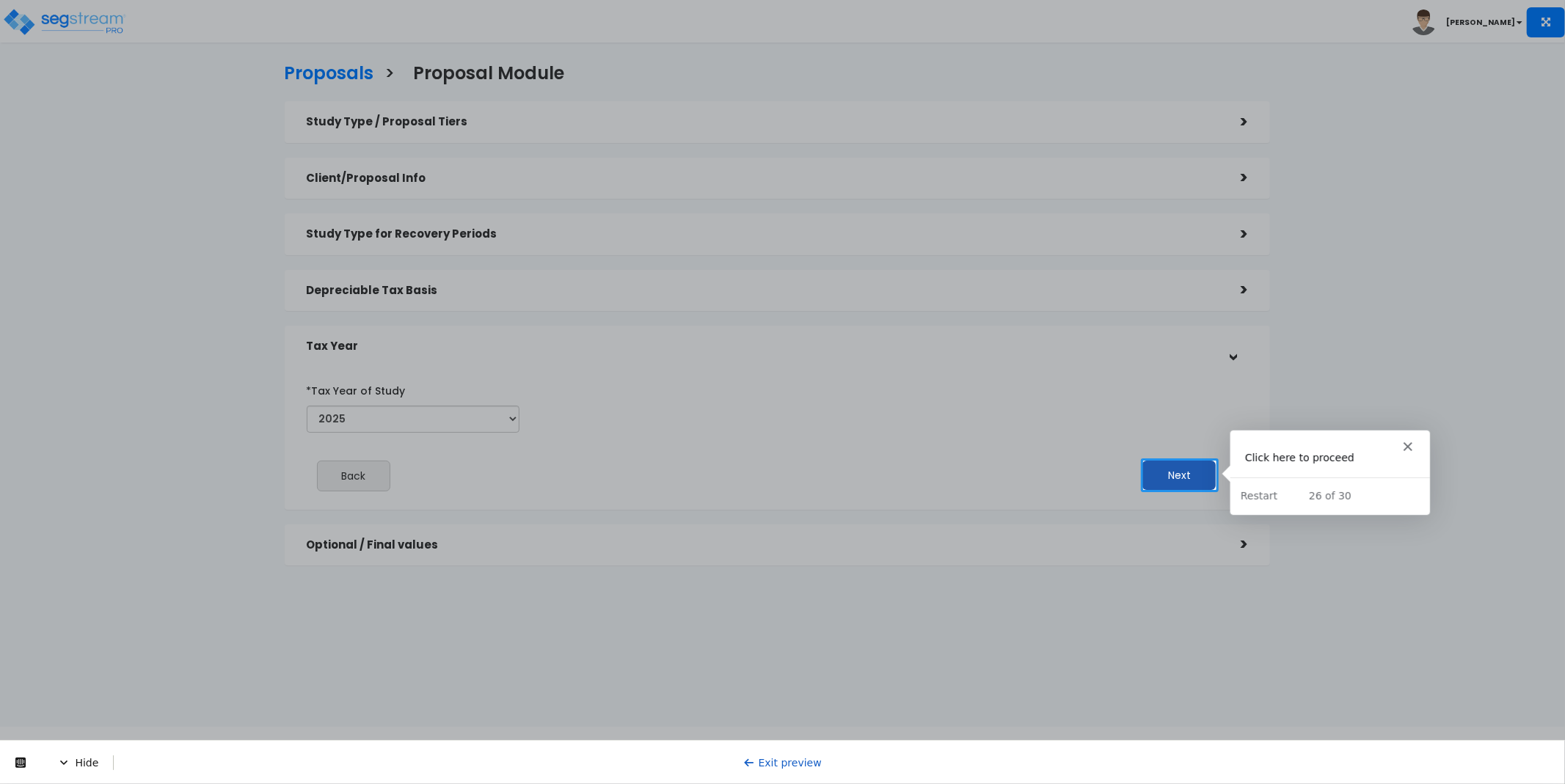
click at [1172, 477] on button "Next" at bounding box center [1179, 475] width 74 height 29
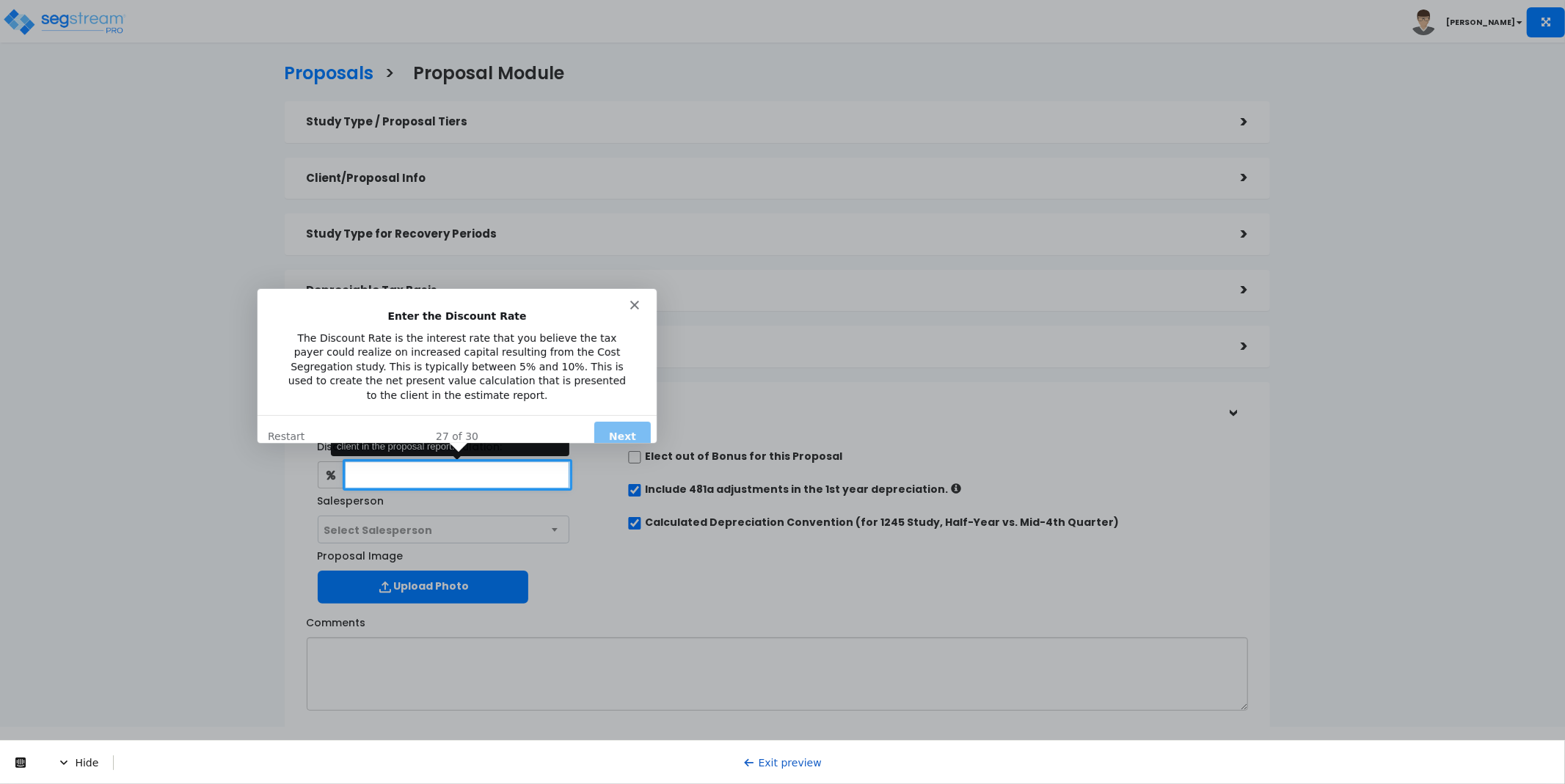
click at [485, 469] on input "text" at bounding box center [457, 475] width 225 height 27
type input "25"
click at [611, 424] on button "Next" at bounding box center [620, 436] width 56 height 30
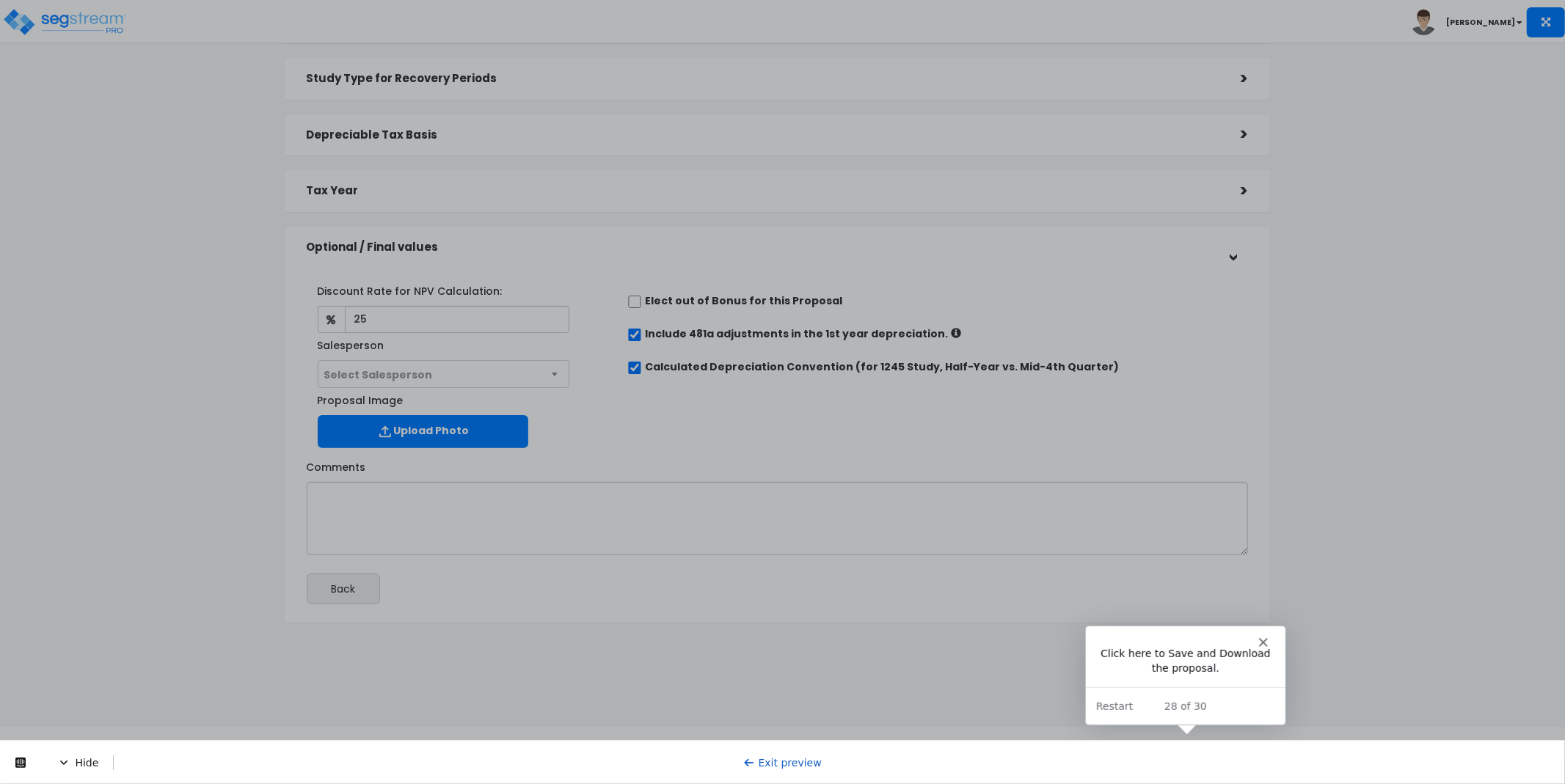
click at [78, 757] on span "Hide" at bounding box center [85, 762] width 55 height 15
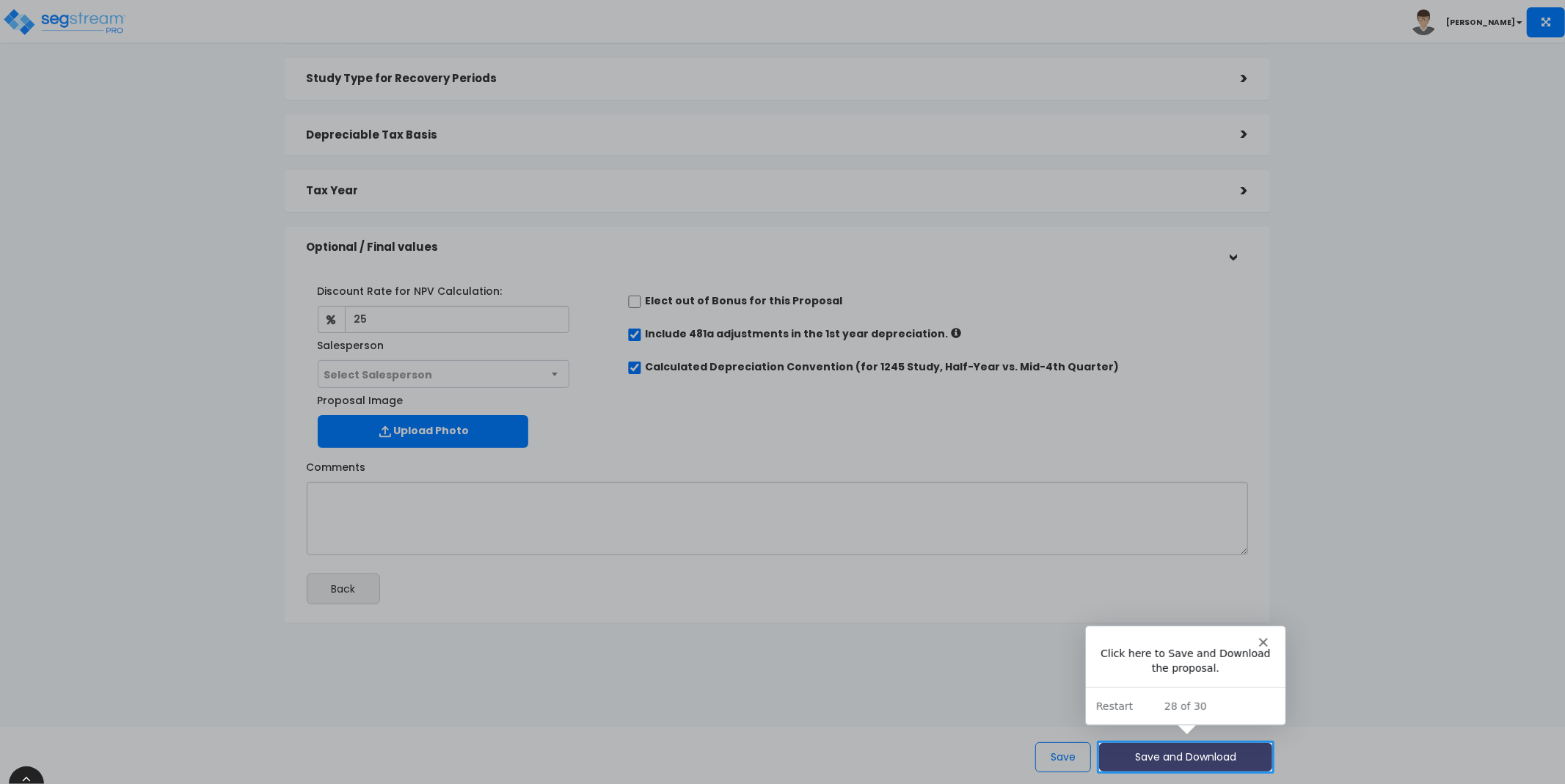
click at [1192, 746] on button "Save and Download" at bounding box center [1185, 757] width 173 height 28
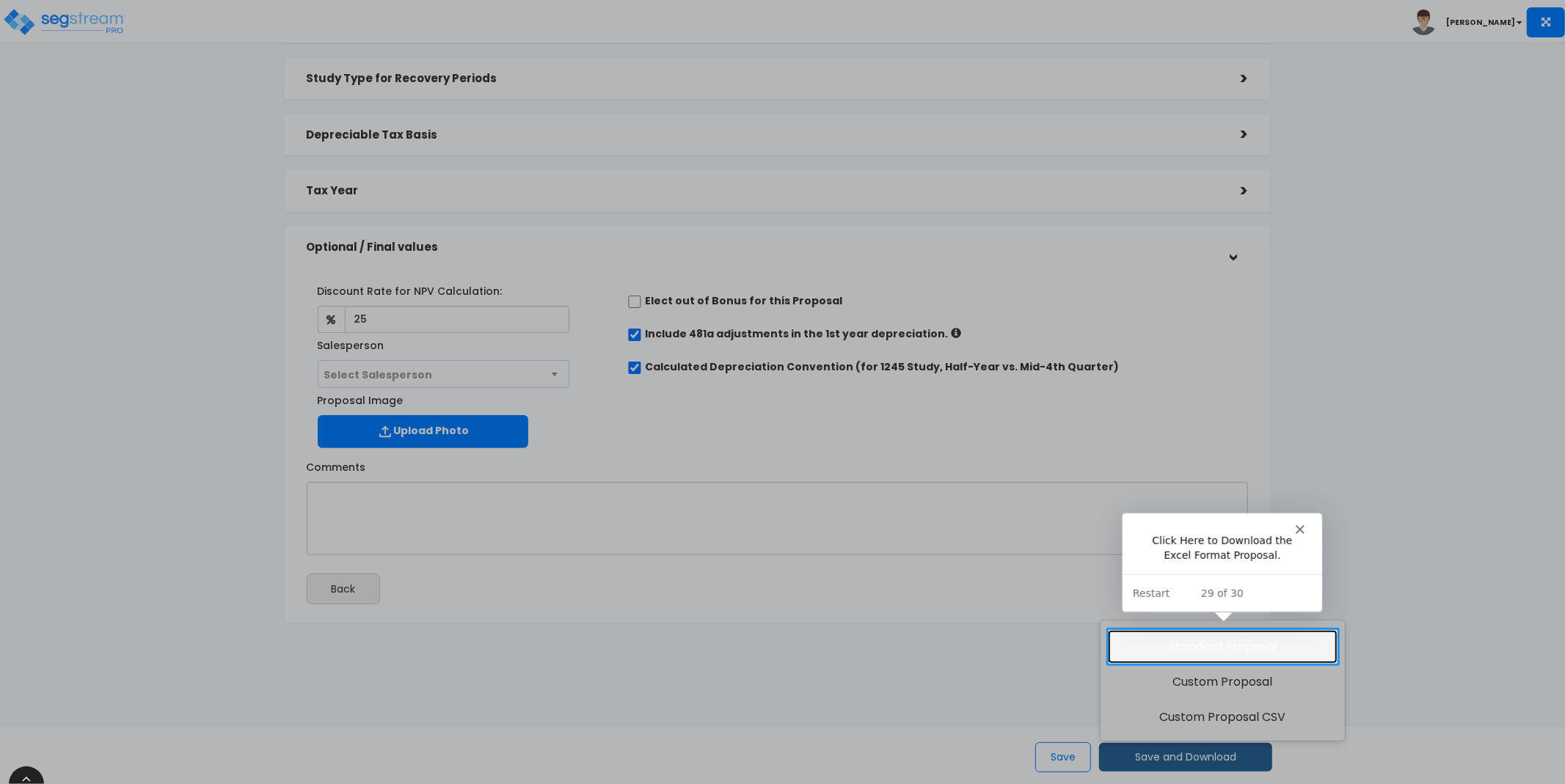
click at [1177, 631] on link "Standard Proposal" at bounding box center [1222, 647] width 229 height 34
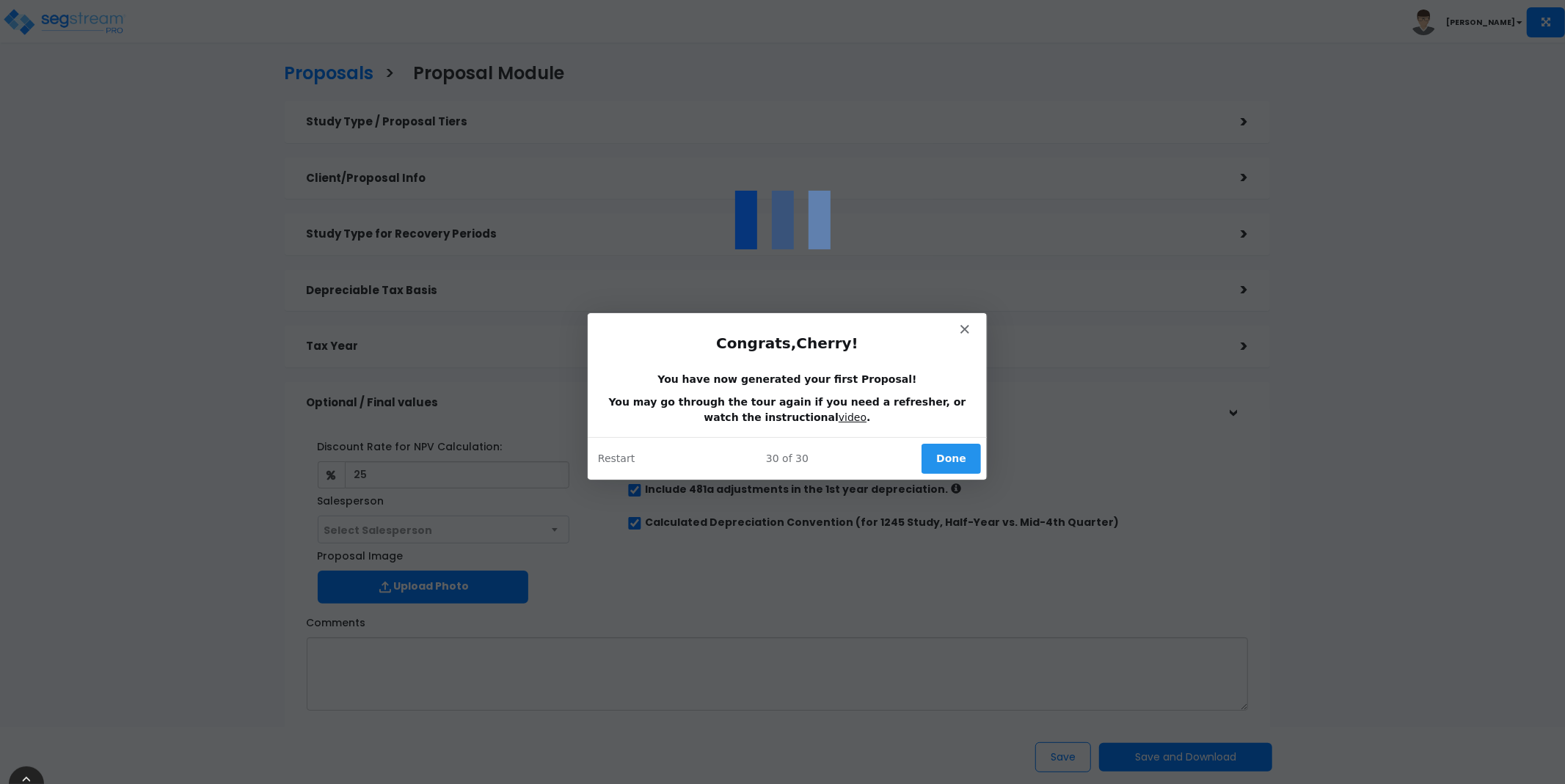
click at [944, 467] on button "Done" at bounding box center [949, 457] width 59 height 30
